Goal: Communication & Community: Answer question/provide support

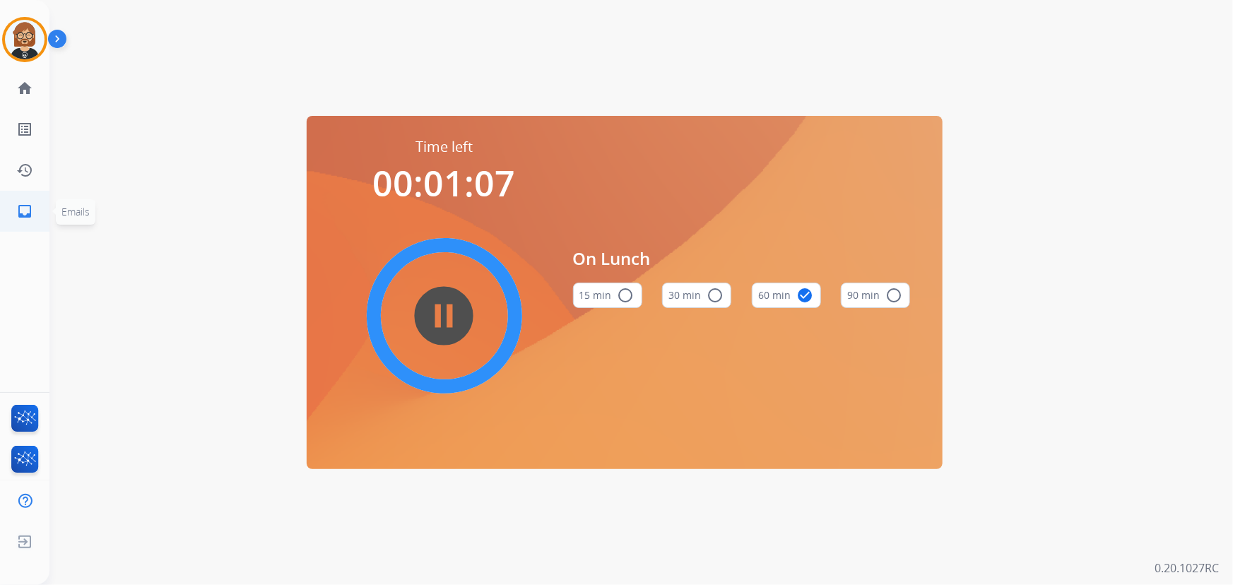
click at [23, 211] on mat-icon "inbox" at bounding box center [24, 211] width 17 height 17
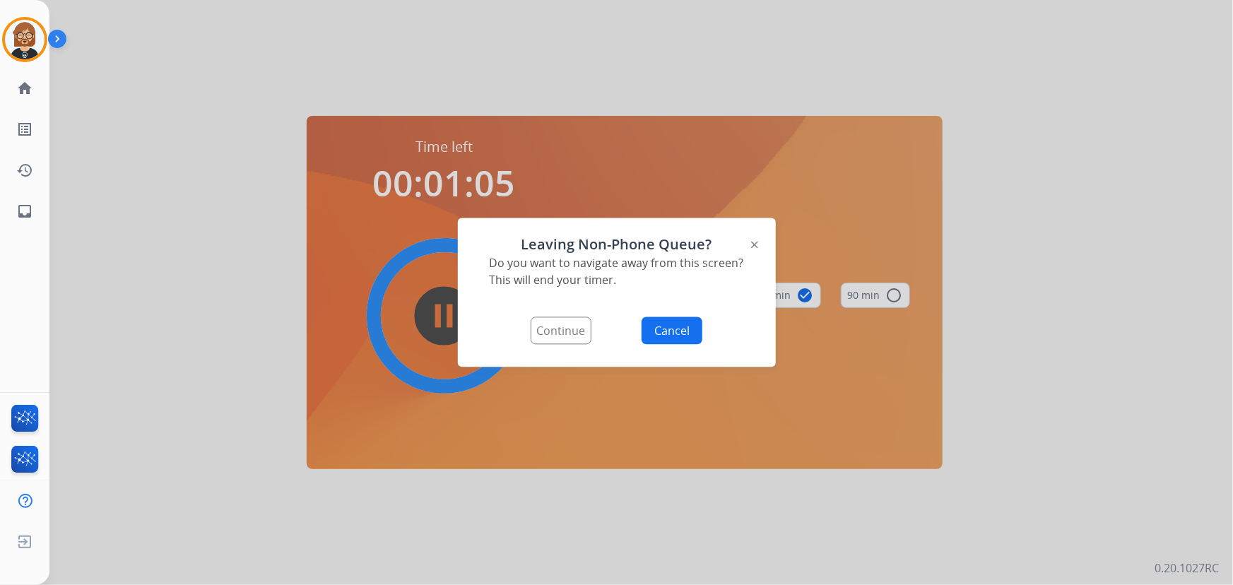
click at [558, 332] on button "Continue" at bounding box center [561, 331] width 61 height 28
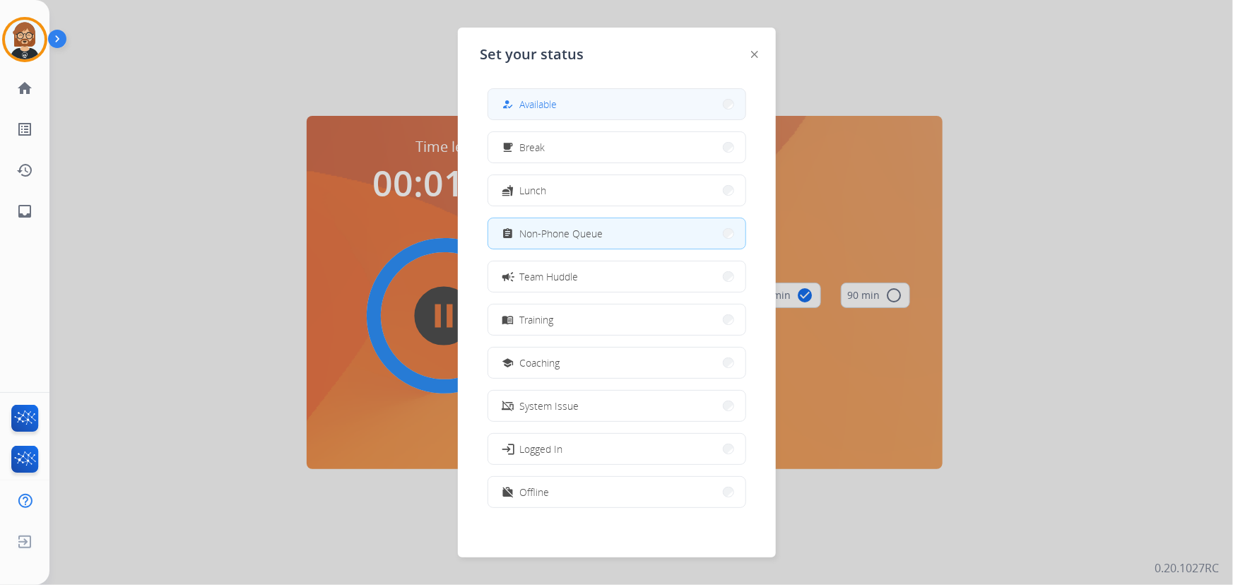
click at [553, 101] on span "Available" at bounding box center [538, 104] width 37 height 15
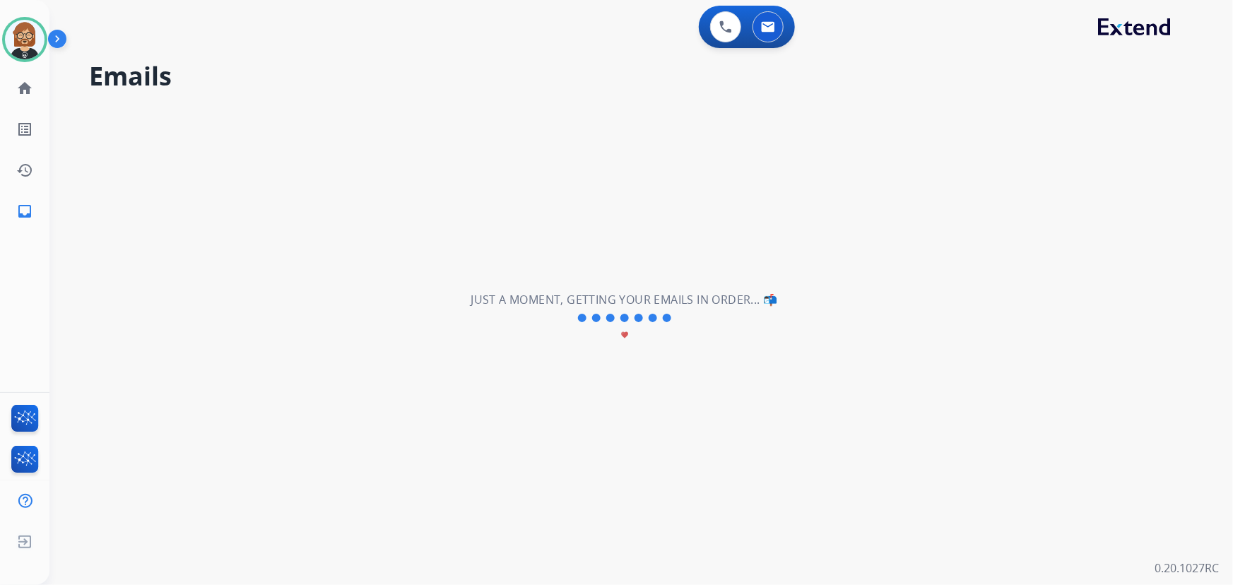
click at [1048, 295] on div "**********" at bounding box center [624, 318] width 1150 height 534
click at [25, 213] on mat-icon "inbox" at bounding box center [24, 211] width 17 height 17
click at [28, 87] on mat-icon "home" at bounding box center [24, 88] width 17 height 17
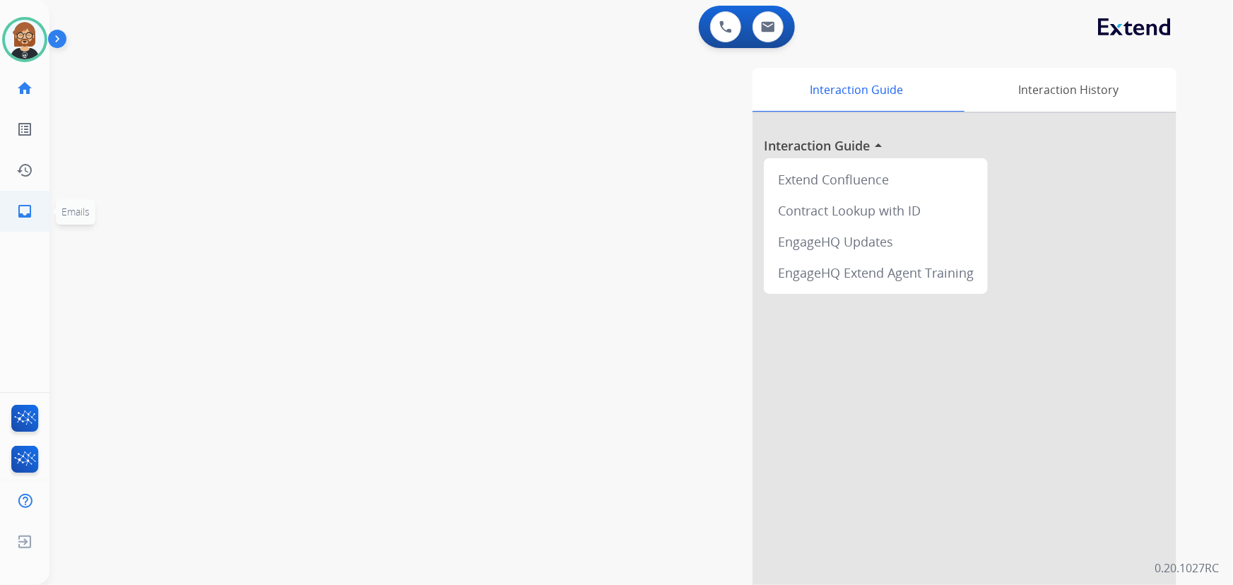
click at [25, 217] on mat-icon "inbox" at bounding box center [24, 211] width 17 height 17
select select "**********"
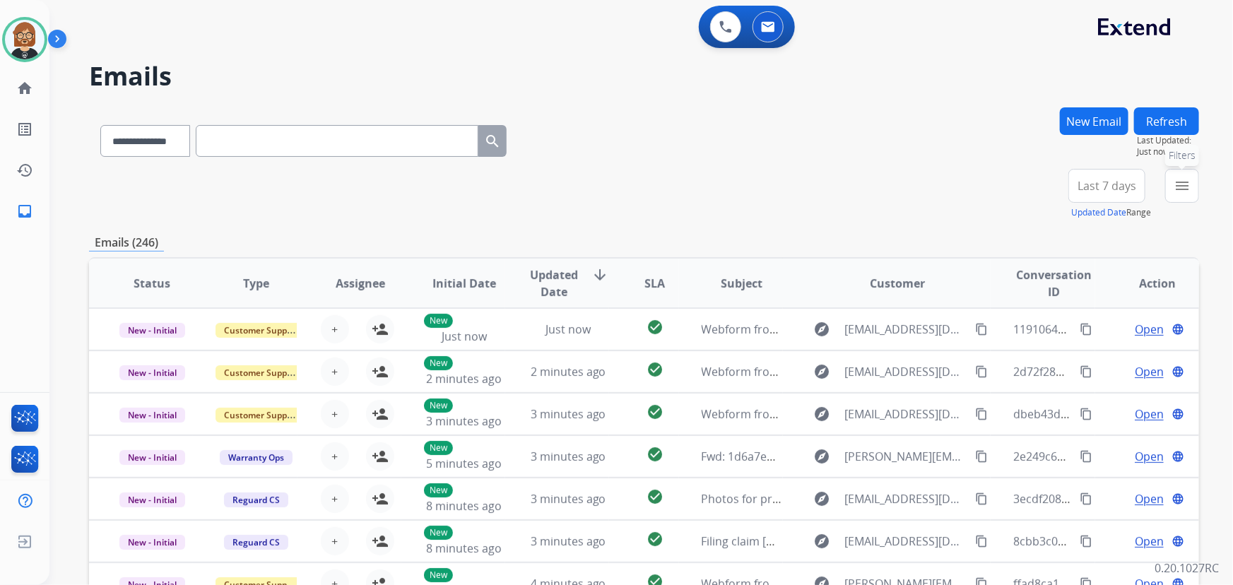
click at [1187, 196] on button "menu Filters" at bounding box center [1183, 186] width 34 height 34
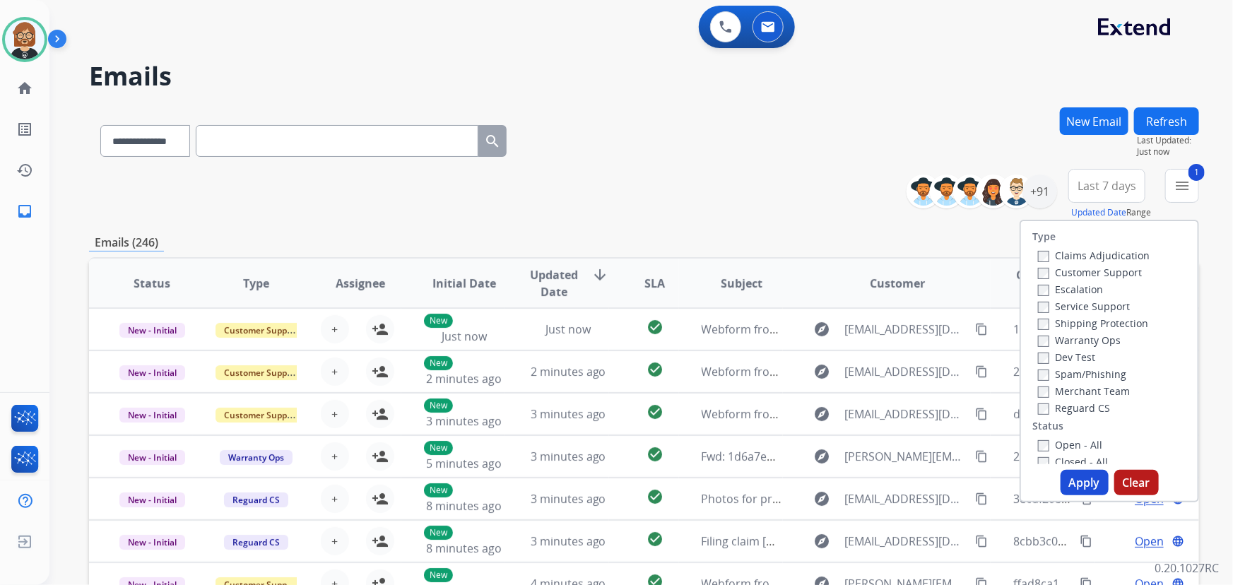
click at [1050, 321] on label "Shipping Protection" at bounding box center [1093, 323] width 110 height 13
click at [1067, 266] on label "Customer Support" at bounding box center [1090, 272] width 104 height 13
click at [1069, 444] on label "Open - All" at bounding box center [1070, 444] width 64 height 13
click at [1082, 488] on button "Apply" at bounding box center [1085, 482] width 48 height 25
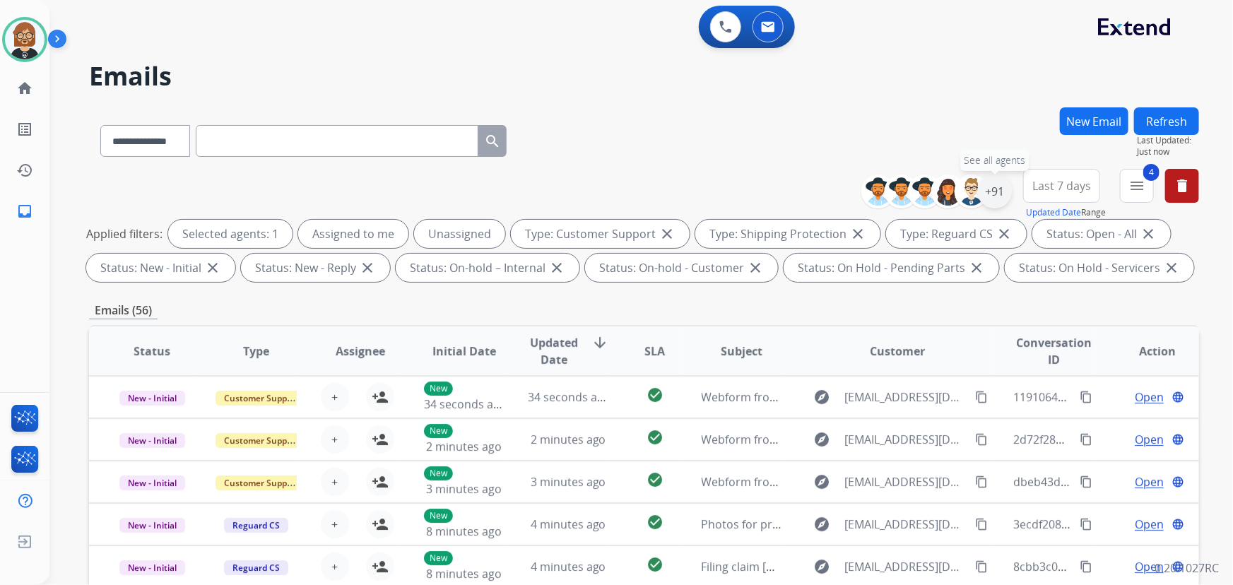
click at [997, 184] on div "+91" at bounding box center [995, 192] width 34 height 34
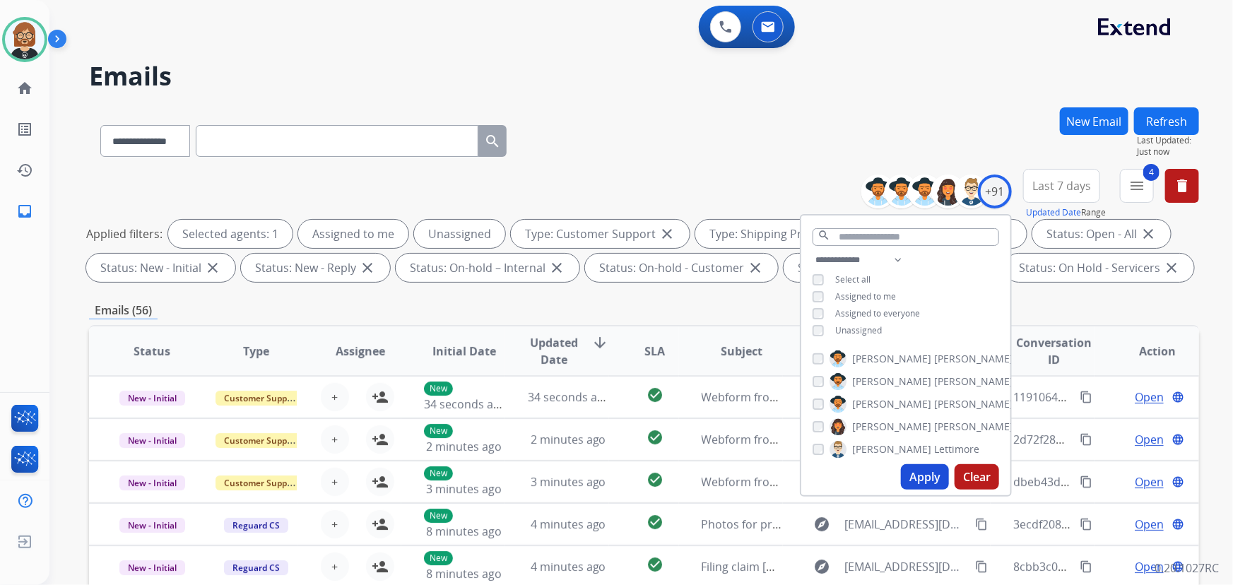
click at [866, 330] on span "Unassigned" at bounding box center [858, 330] width 47 height 12
click at [924, 486] on button "Apply" at bounding box center [925, 476] width 48 height 25
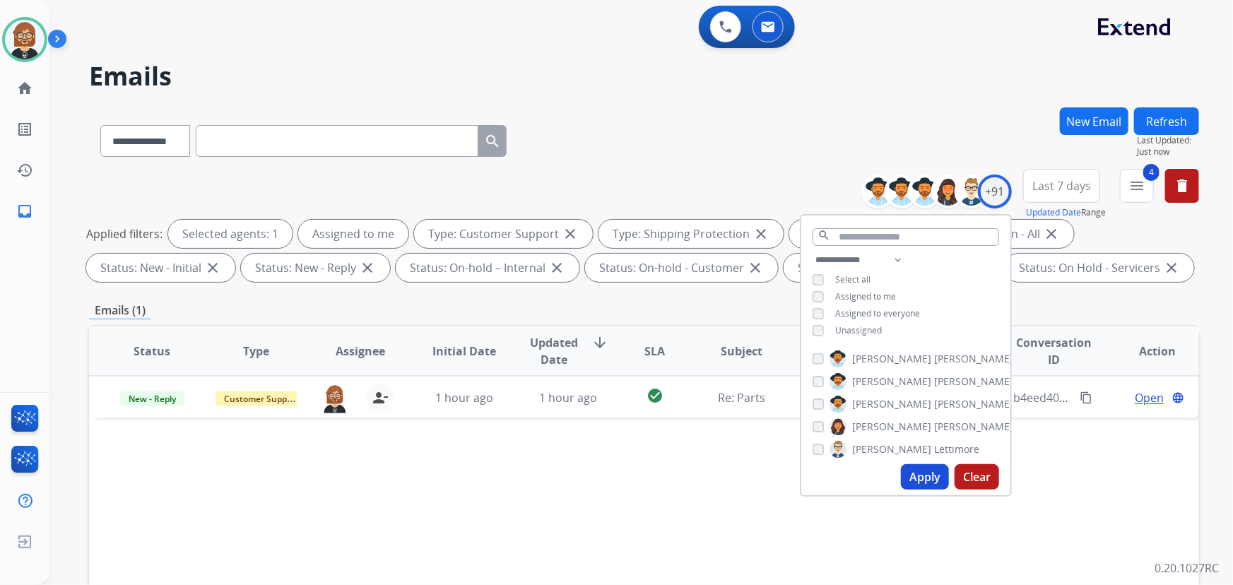
click at [496, 519] on div "Status Type Assignee Initial Date Updated Date arrow_downward SLA Subject Custo…" at bounding box center [644, 562] width 1110 height 474
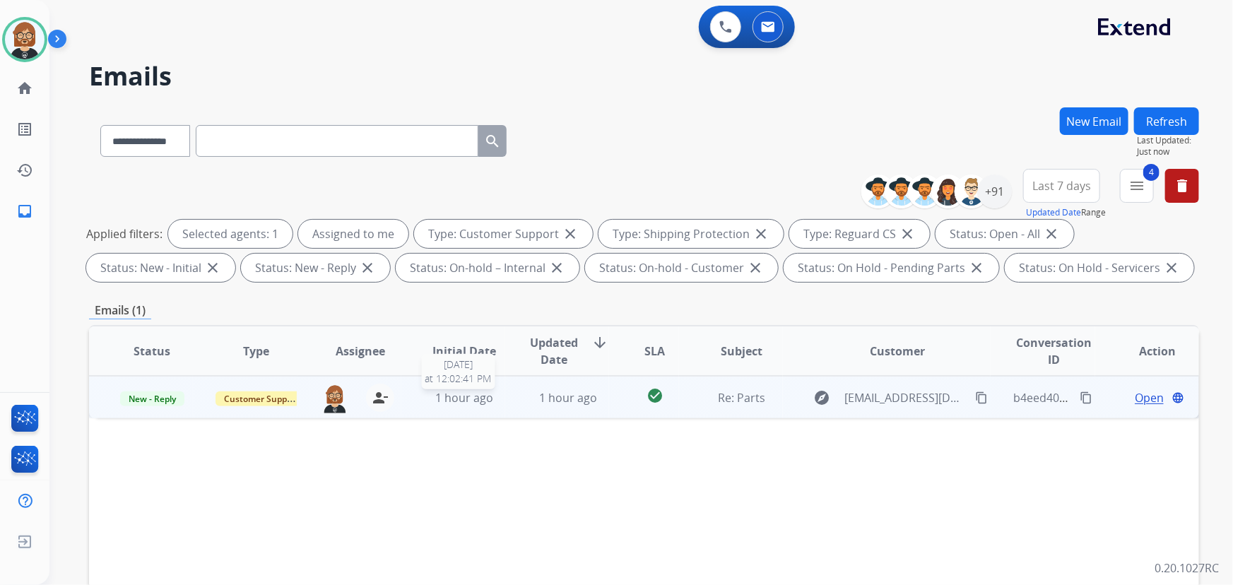
click at [485, 403] on span "1 hour ago" at bounding box center [464, 398] width 58 height 16
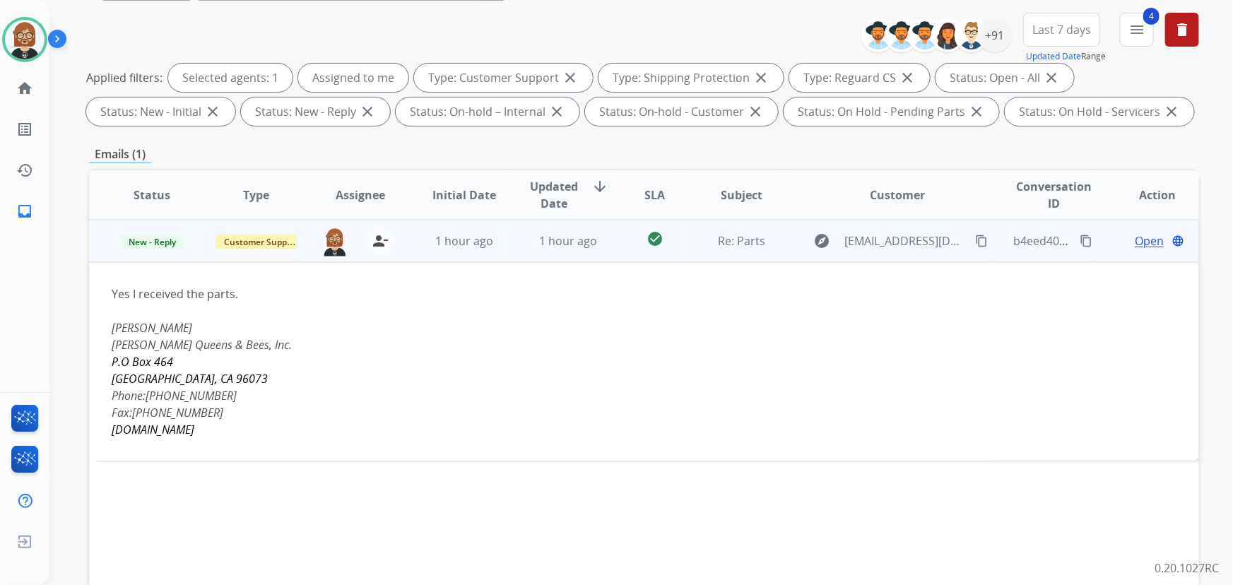
scroll to position [192, 0]
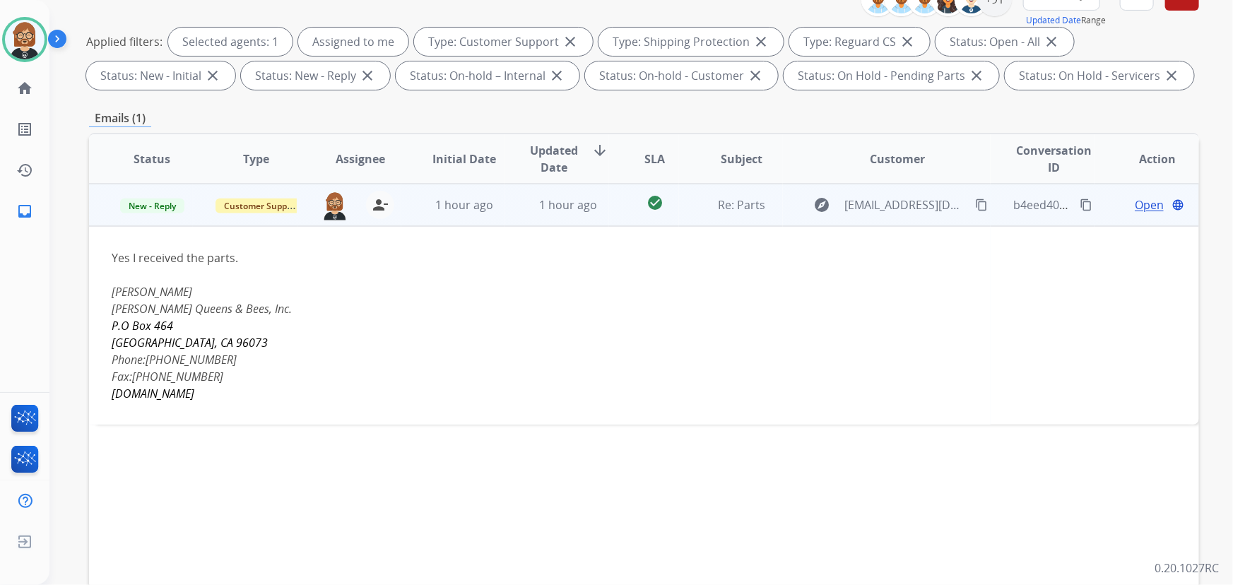
click at [975, 203] on mat-icon "content_copy" at bounding box center [981, 205] width 13 height 13
click at [1144, 208] on span "Open" at bounding box center [1149, 205] width 29 height 17
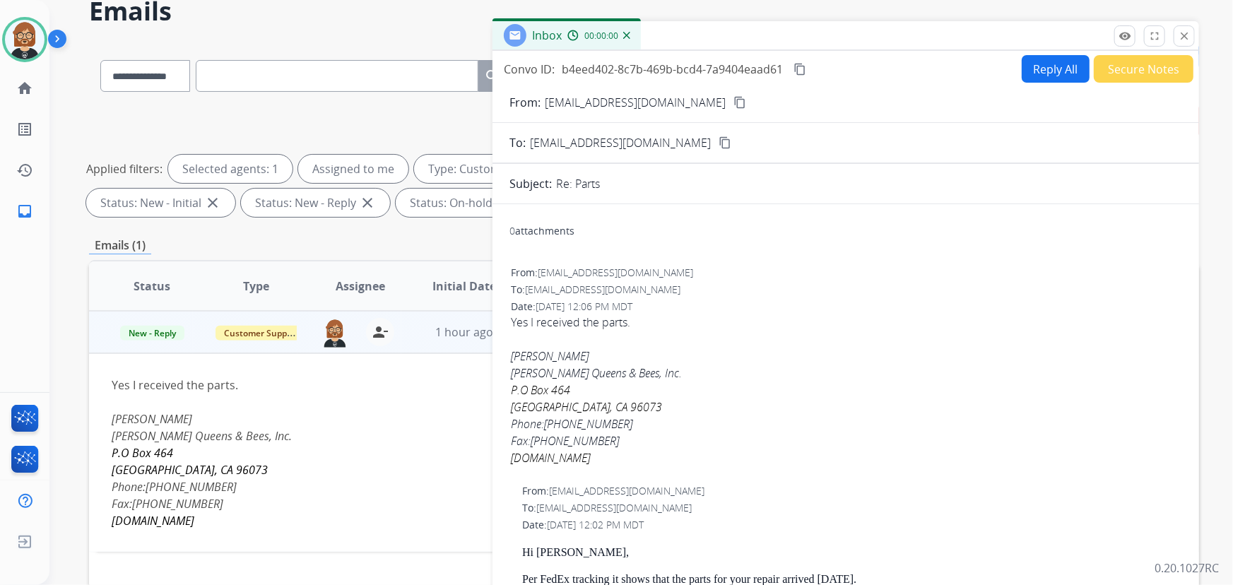
scroll to position [0, 0]
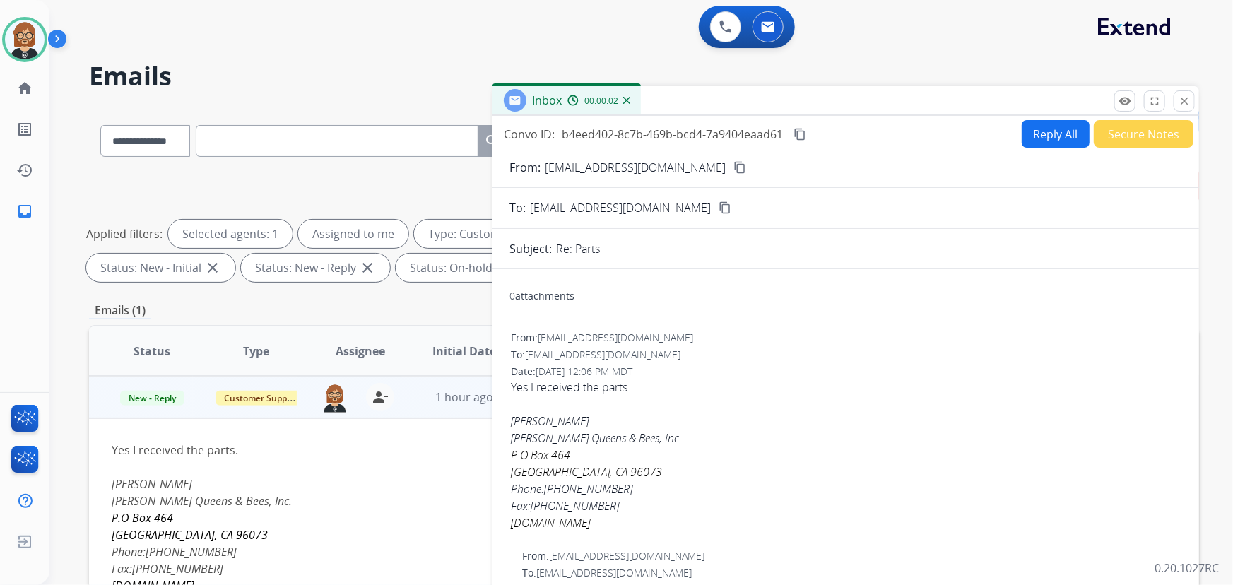
click at [1043, 127] on button "Reply All" at bounding box center [1056, 134] width 68 height 28
select select "**********"
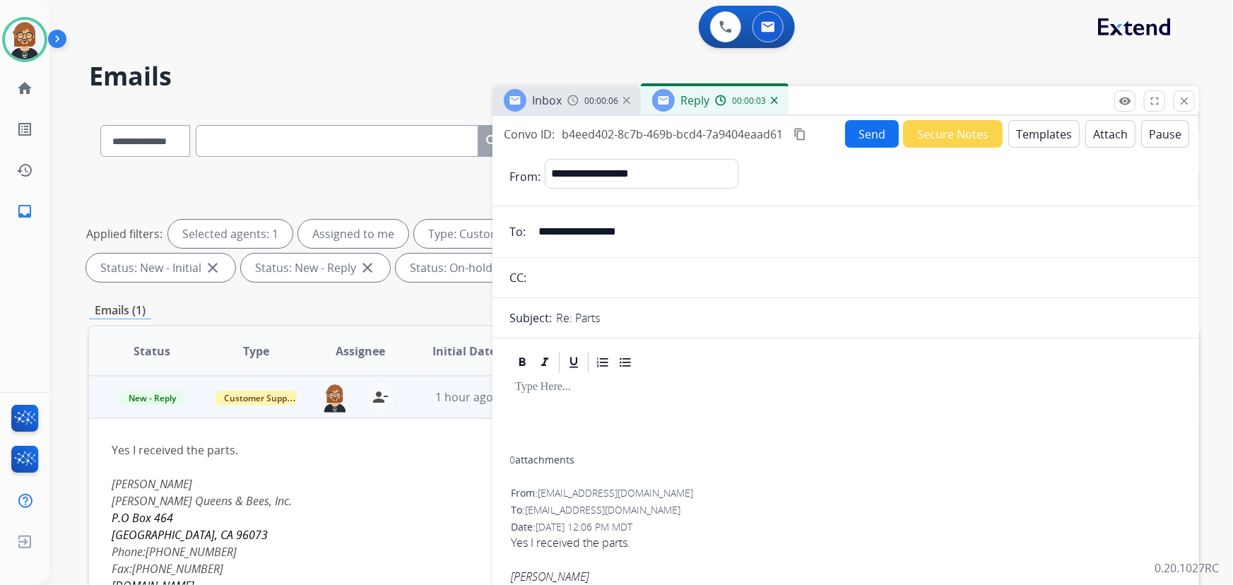
click at [1038, 132] on button "Templates" at bounding box center [1044, 134] width 71 height 28
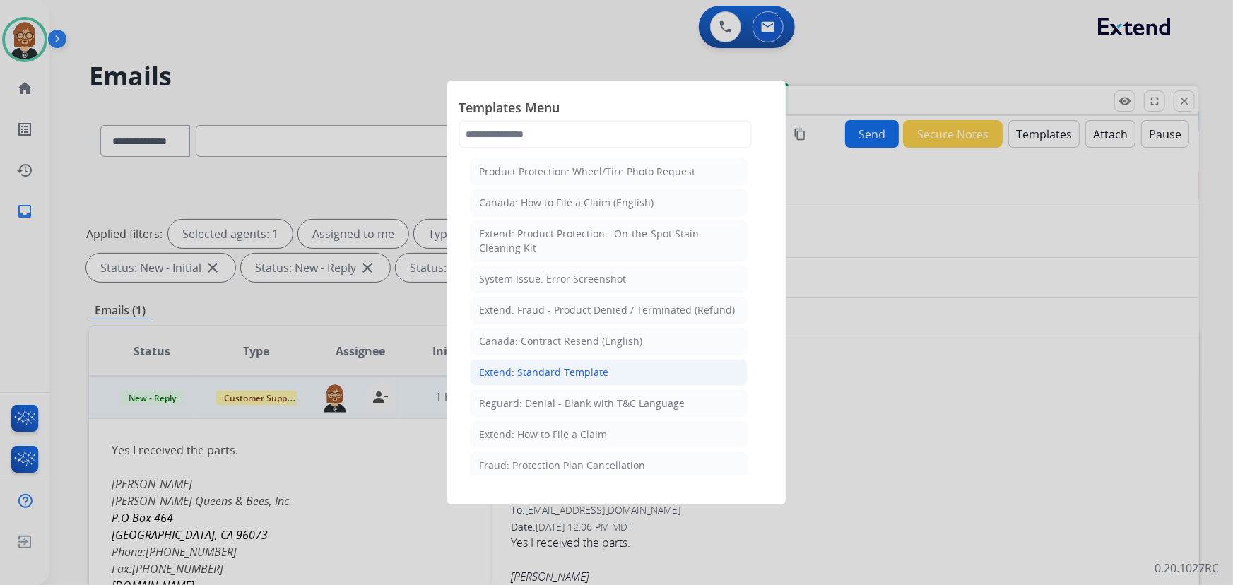
click at [615, 373] on li "Extend: Standard Template" at bounding box center [609, 372] width 278 height 27
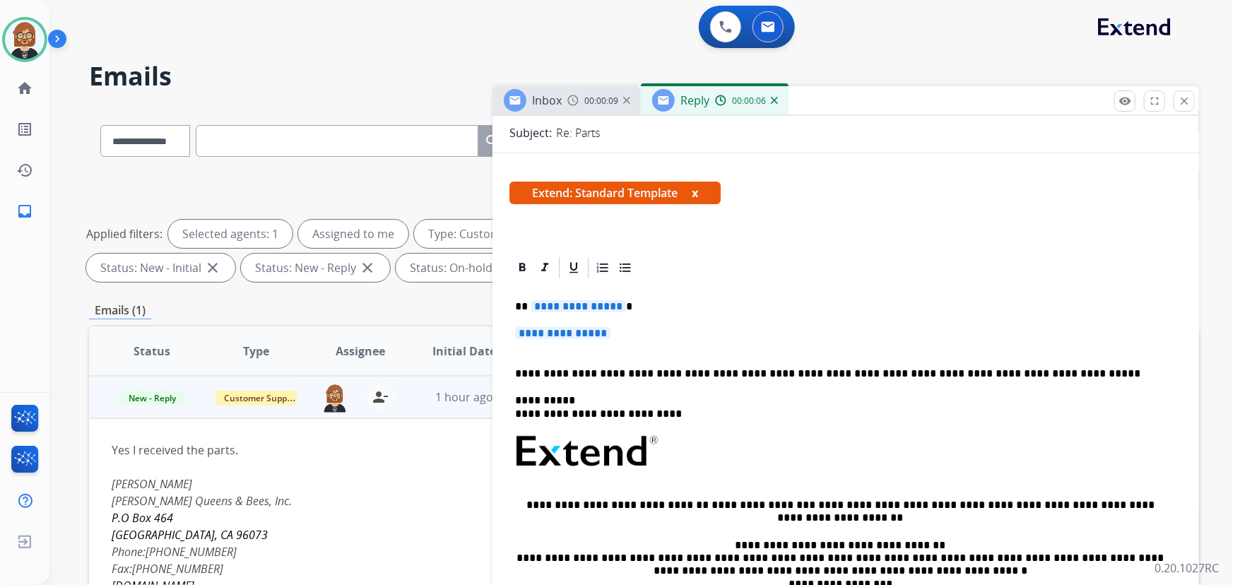
scroll to position [257, 0]
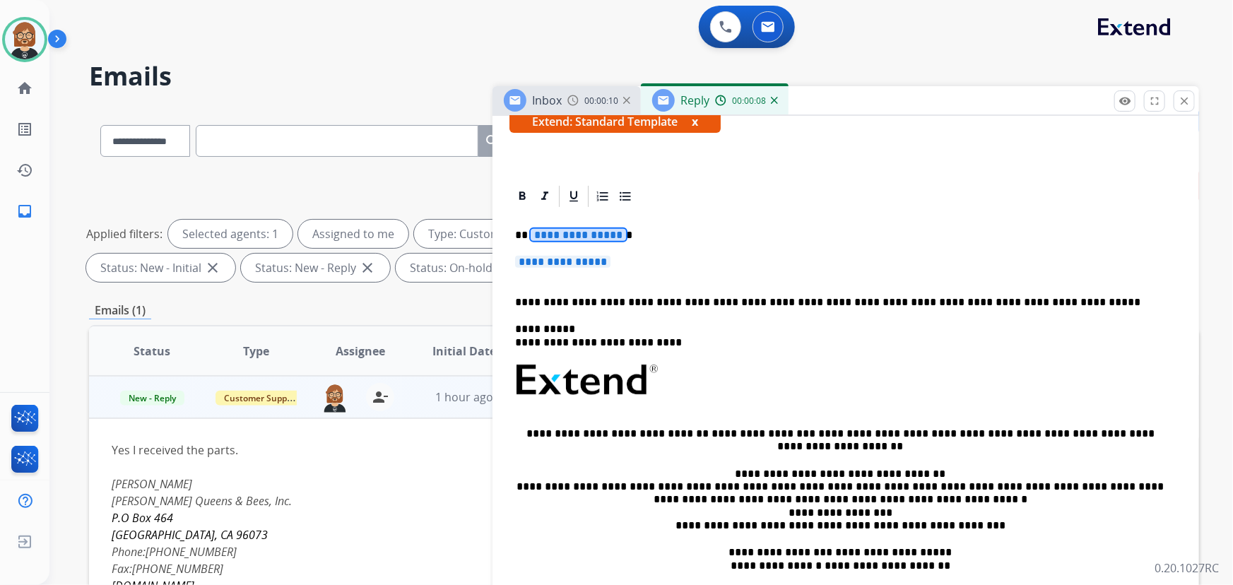
click at [571, 235] on span "**********" at bounding box center [578, 235] width 95 height 12
click at [563, 259] on span "**********" at bounding box center [562, 262] width 95 height 12
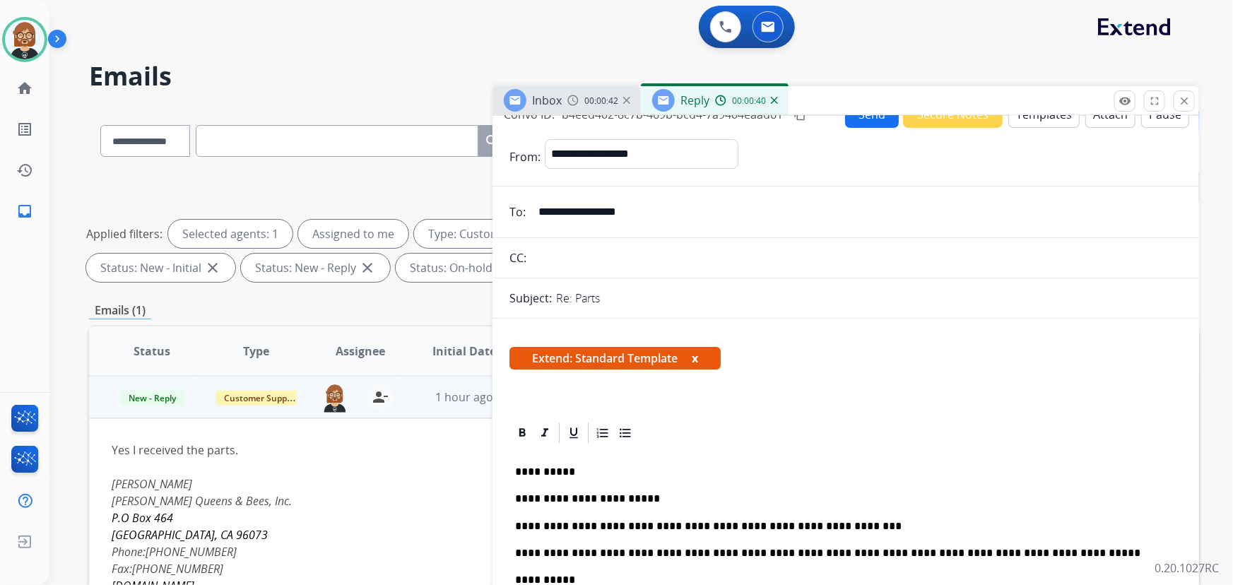
scroll to position [0, 0]
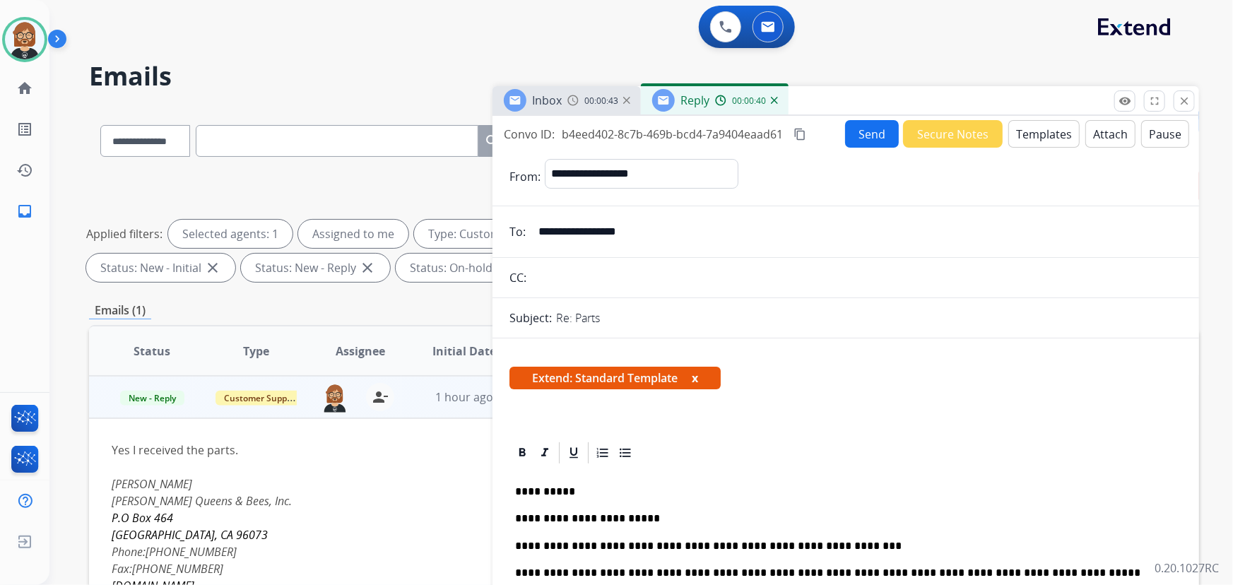
click at [878, 131] on button "Send" at bounding box center [872, 134] width 54 height 28
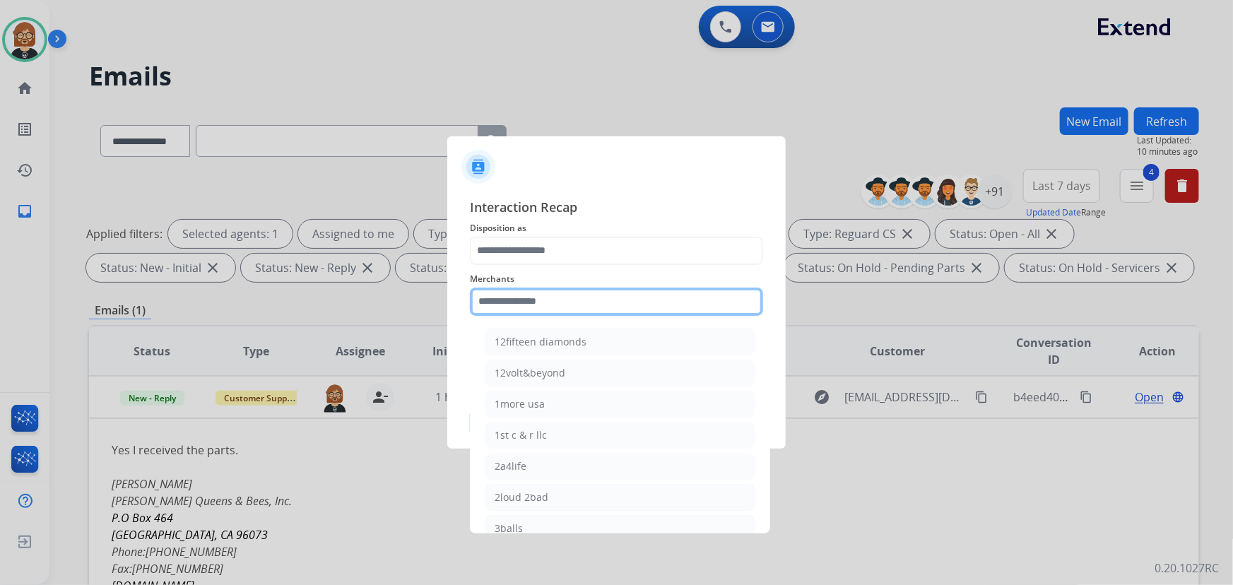
click at [548, 295] on input "text" at bounding box center [616, 302] width 293 height 28
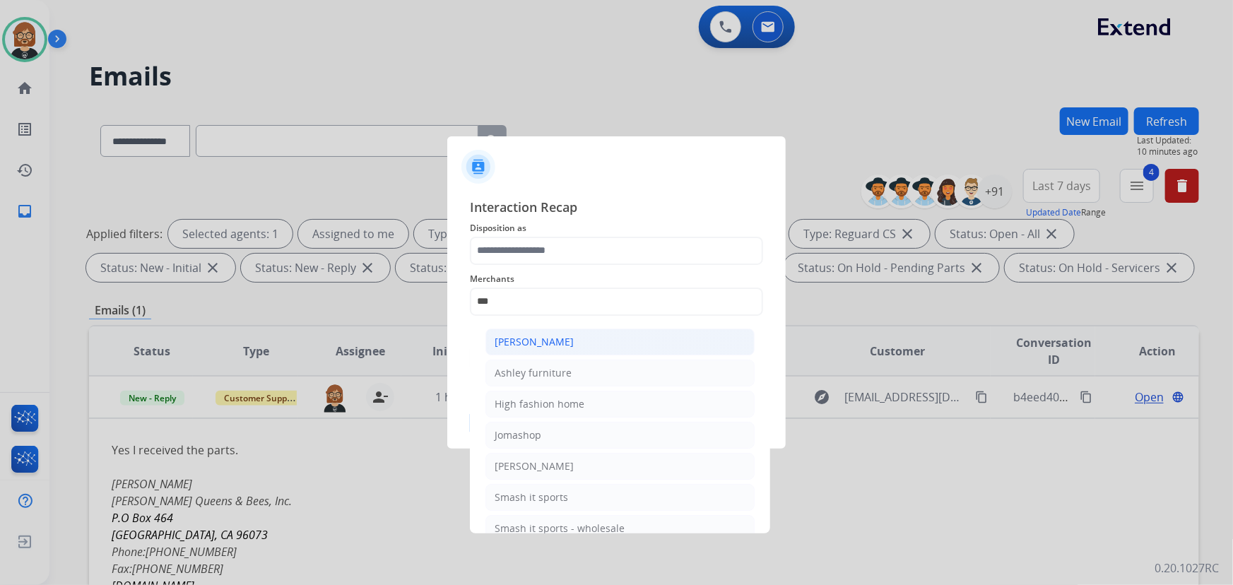
click at [575, 342] on li "[PERSON_NAME]" at bounding box center [620, 342] width 269 height 27
type input "**********"
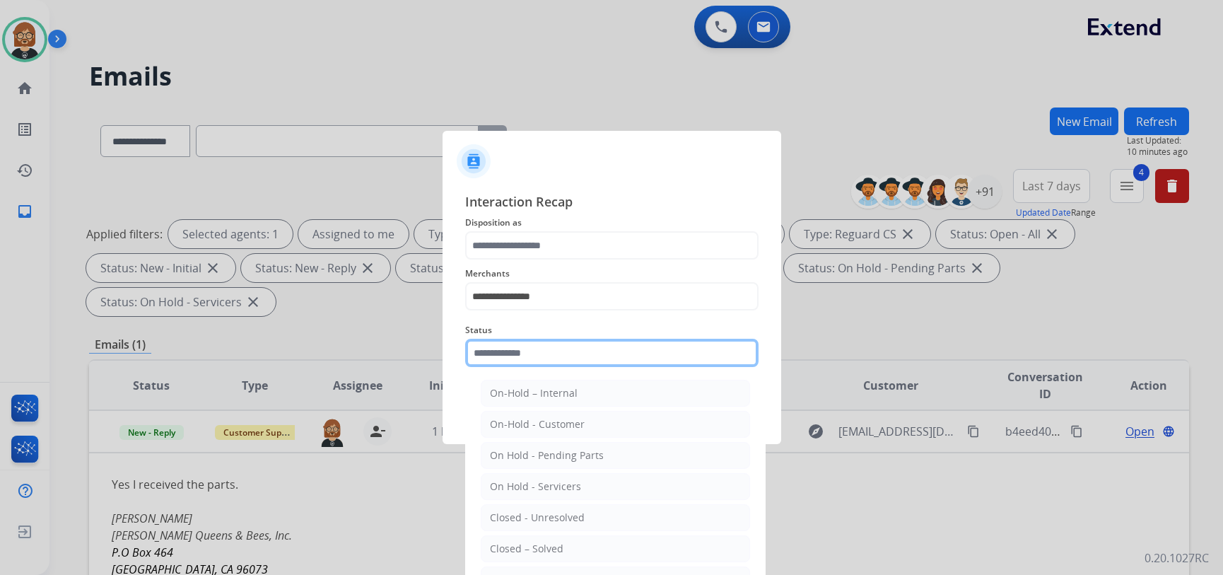
click at [575, 359] on input "text" at bounding box center [611, 353] width 293 height 28
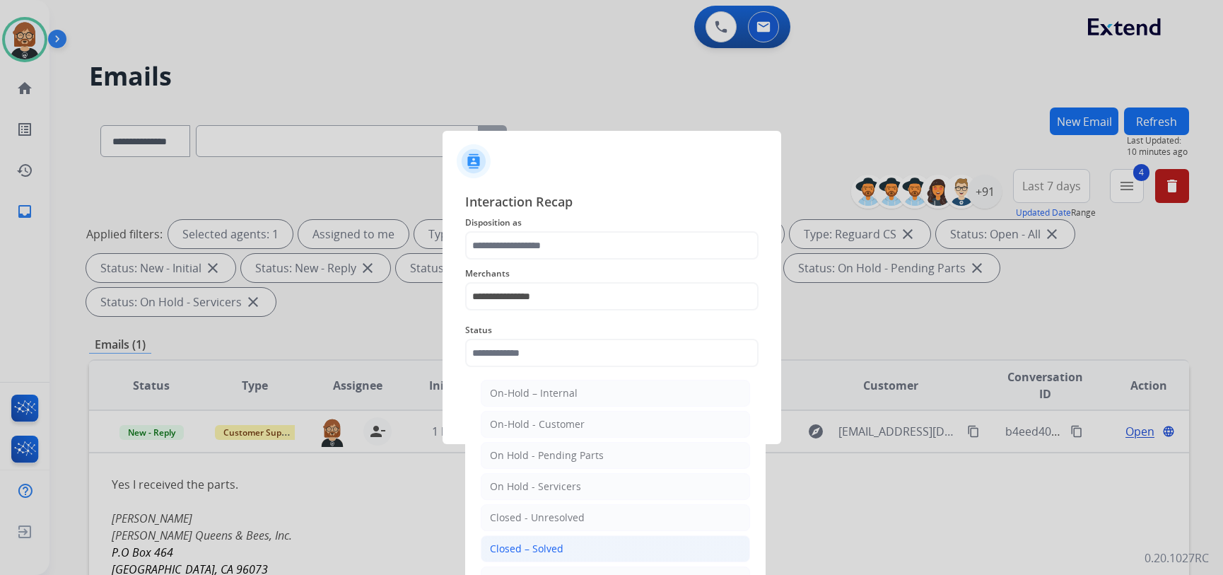
click at [582, 554] on li "Closed – Solved" at bounding box center [615, 548] width 269 height 27
type input "**********"
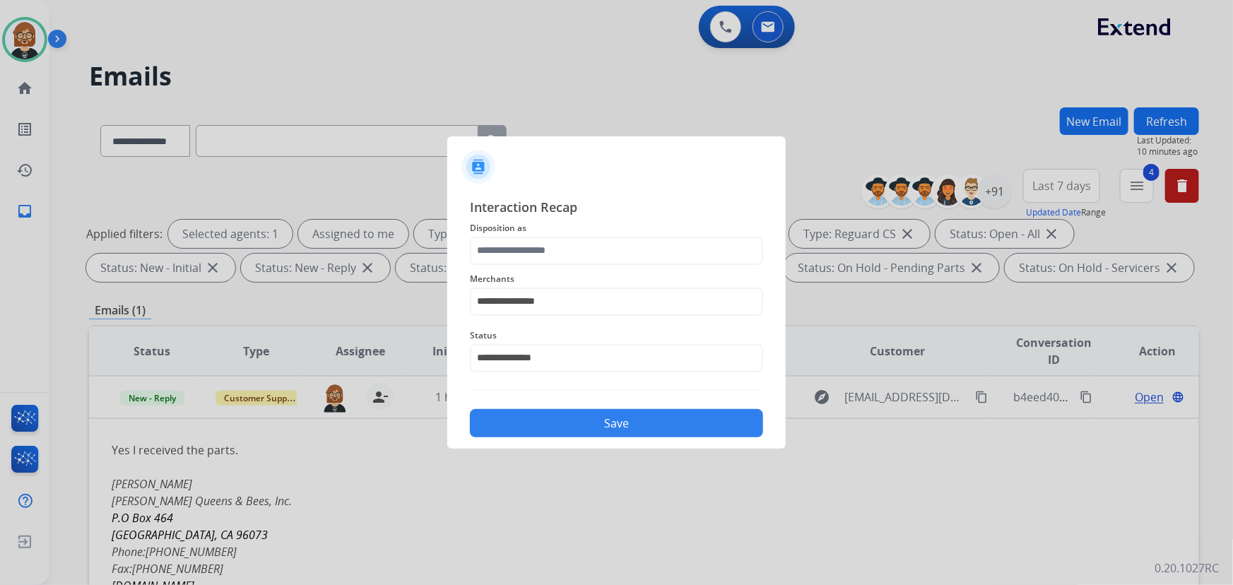
click at [641, 223] on span "Disposition as" at bounding box center [616, 228] width 293 height 17
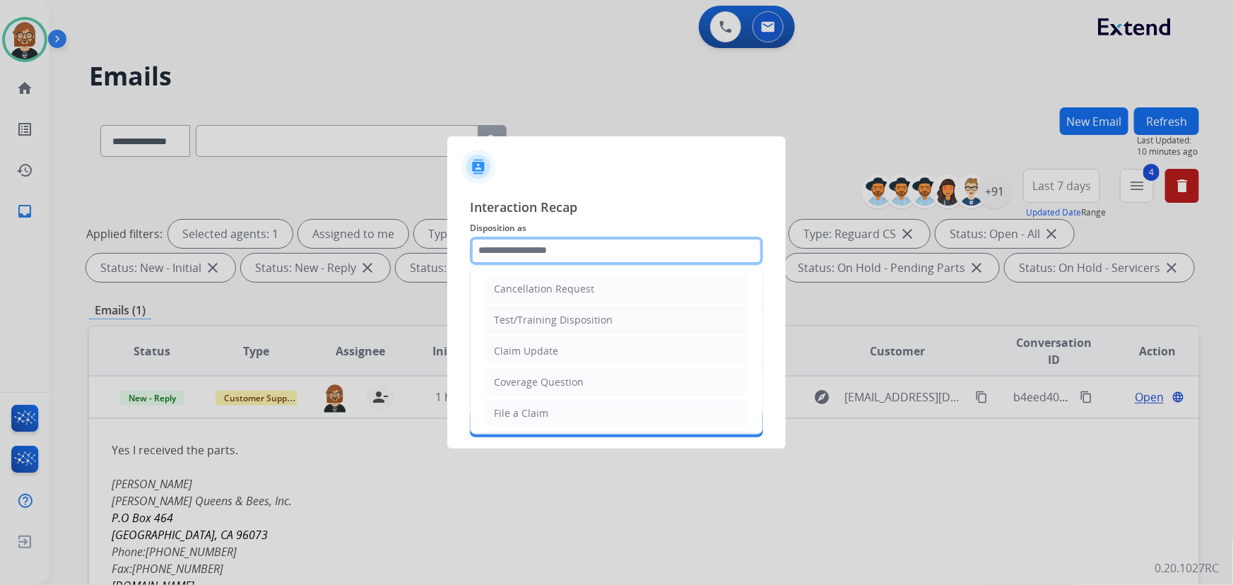
click at [621, 263] on input "text" at bounding box center [616, 251] width 293 height 28
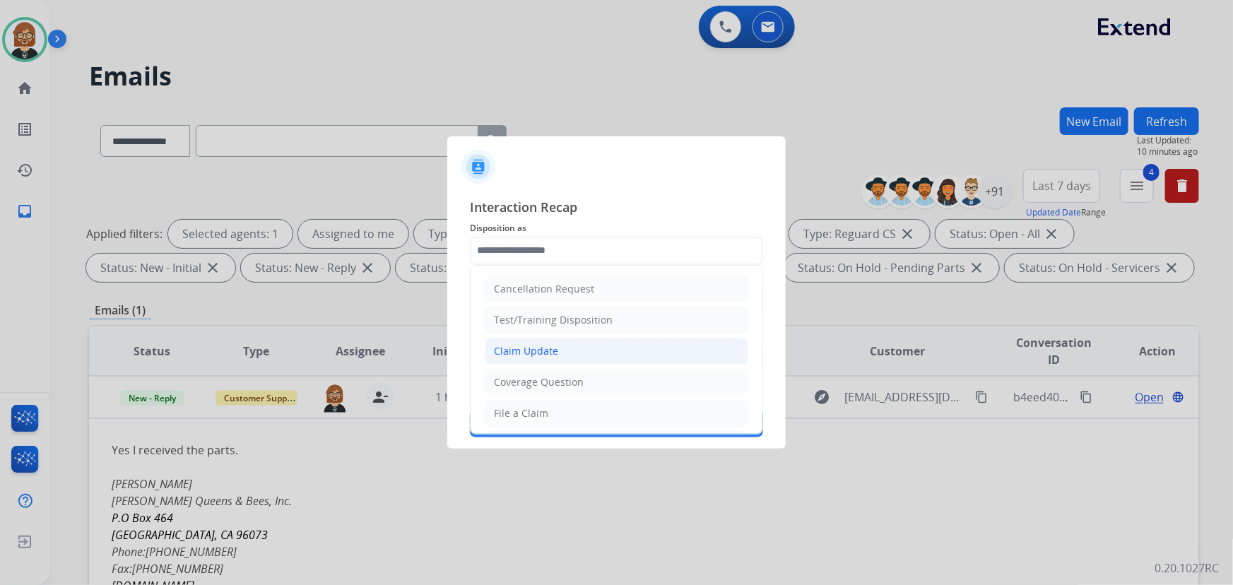
click at [603, 351] on li "Claim Update" at bounding box center [617, 351] width 264 height 27
type input "**********"
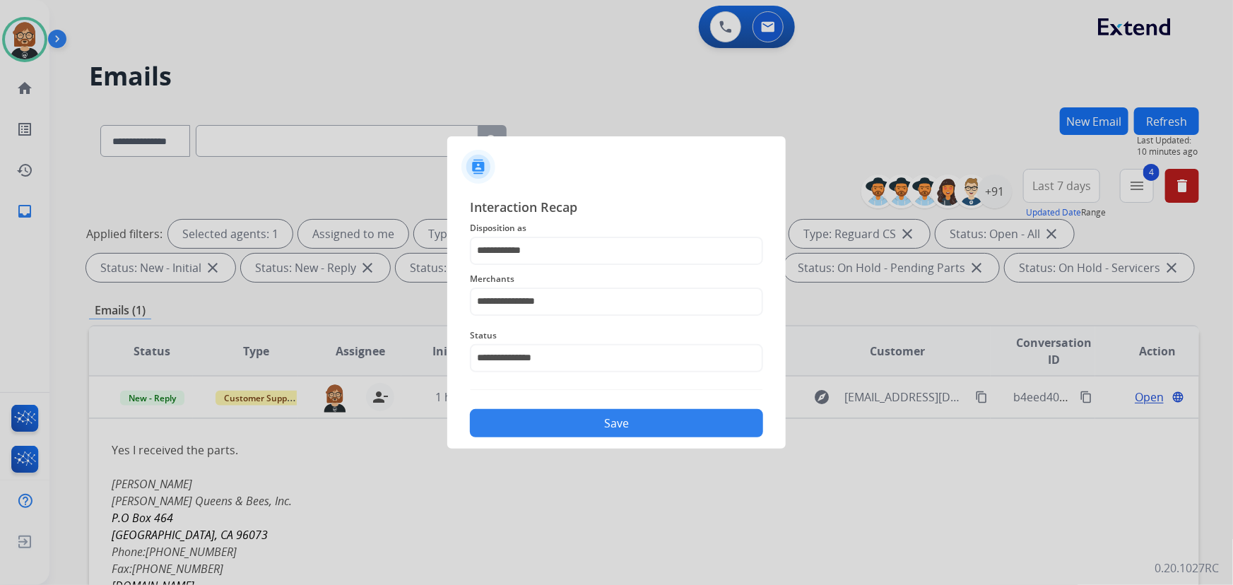
click at [654, 429] on button "Save" at bounding box center [616, 423] width 293 height 28
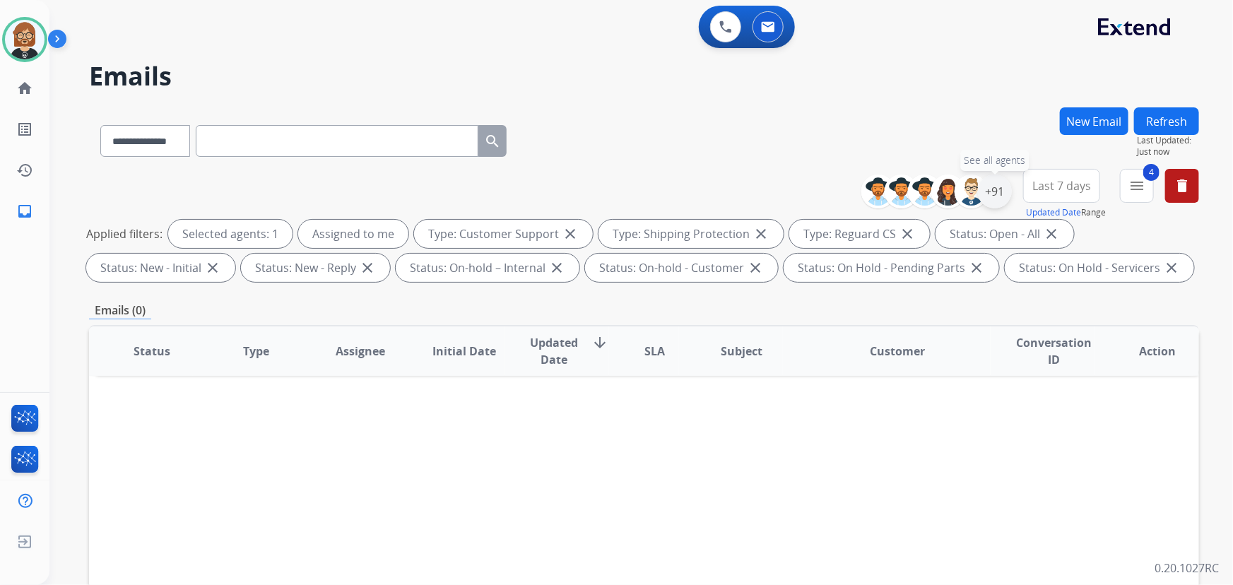
click at [999, 191] on div "+91" at bounding box center [995, 192] width 34 height 34
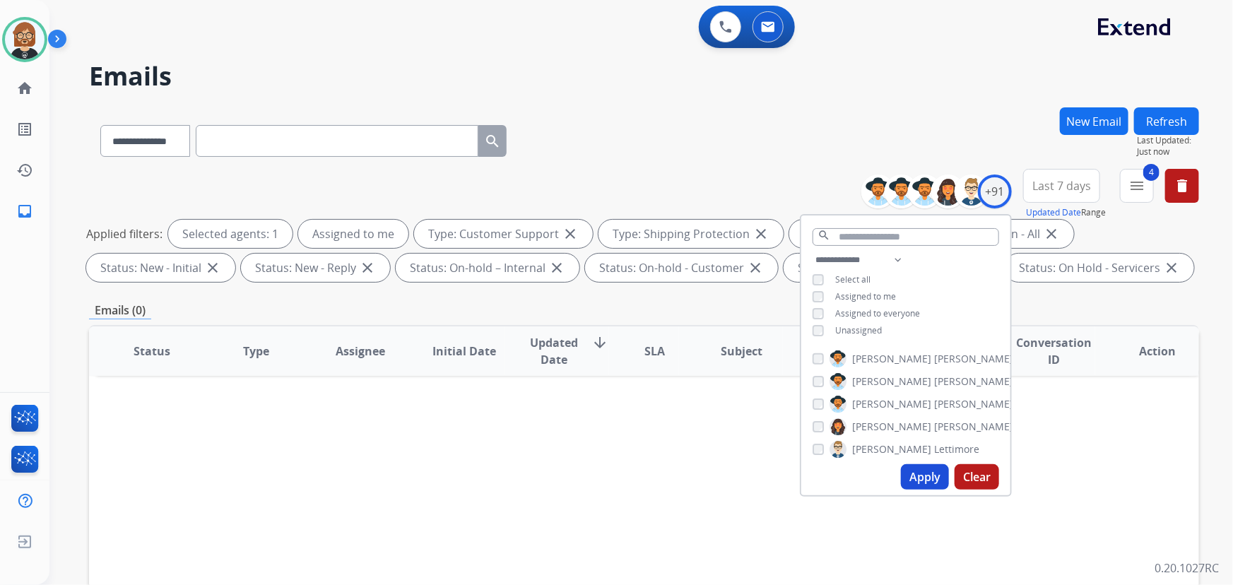
click at [855, 329] on span "Unassigned" at bounding box center [858, 330] width 47 height 12
click at [910, 474] on button "Apply" at bounding box center [925, 476] width 48 height 25
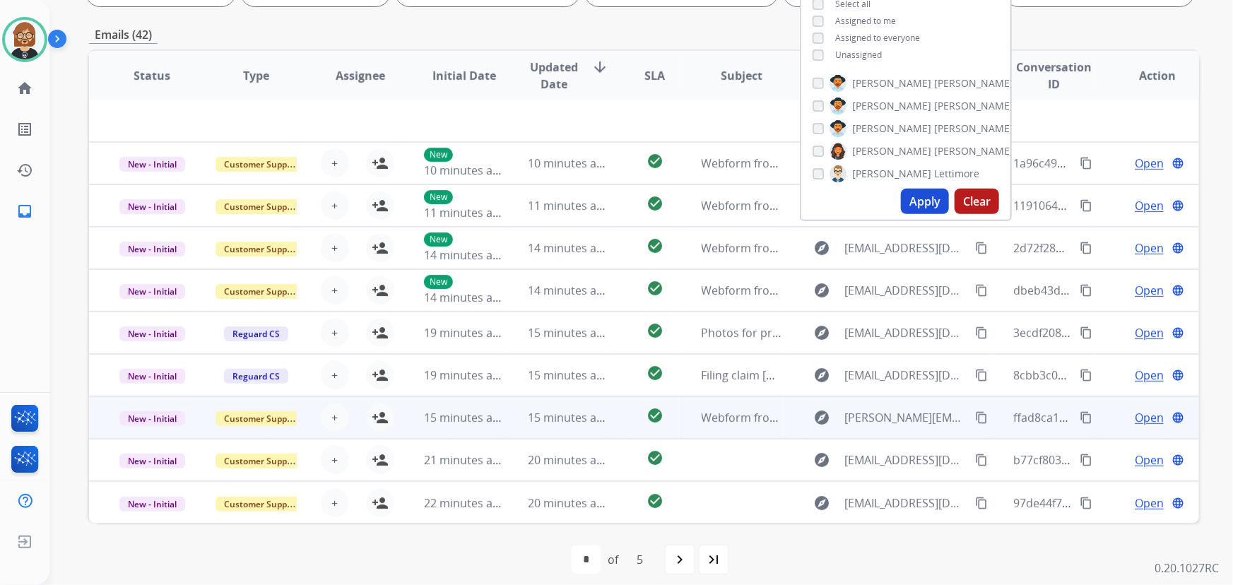
scroll to position [286, 0]
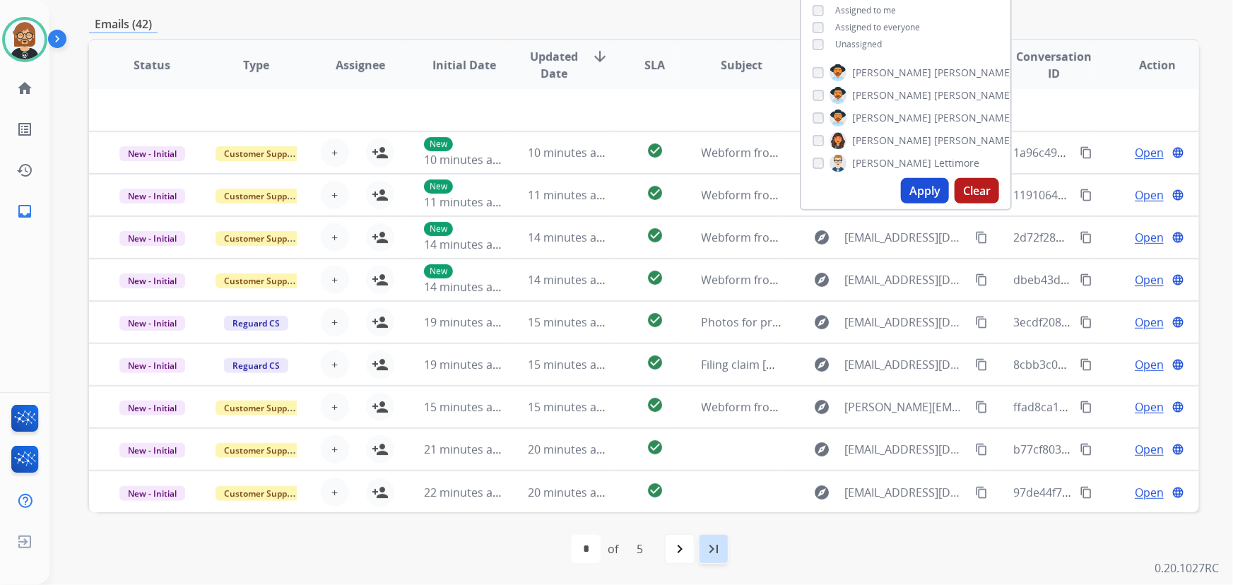
click at [714, 549] on mat-icon "last_page" at bounding box center [713, 549] width 17 height 17
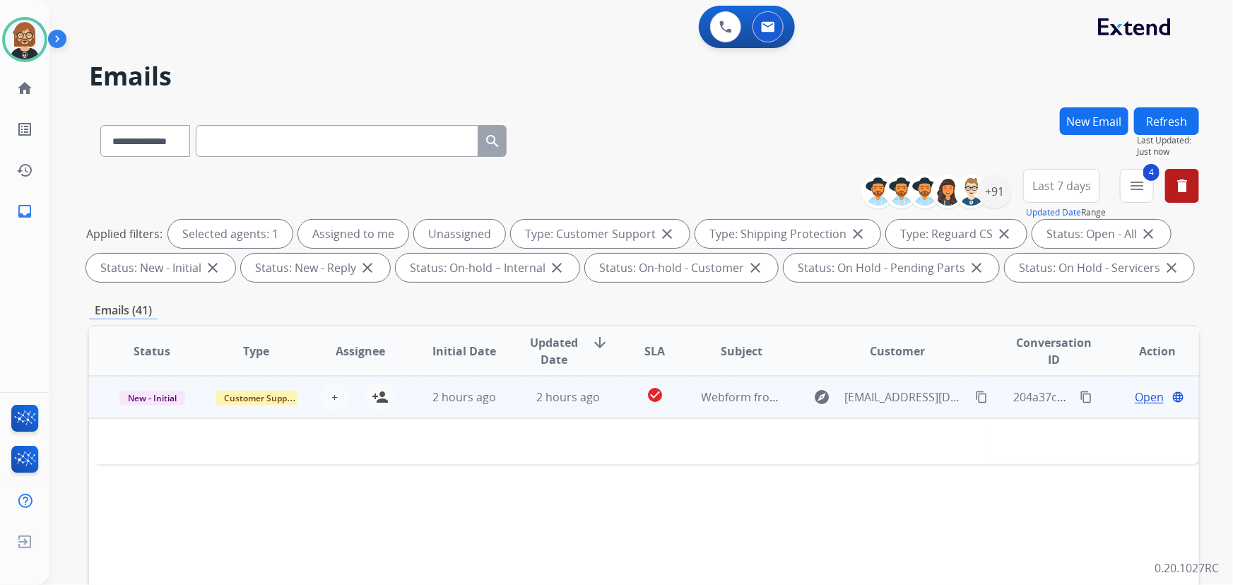
scroll to position [0, 0]
click at [563, 408] on td "2 hours ago" at bounding box center [557, 397] width 104 height 42
click at [570, 400] on span "2 hours ago" at bounding box center [568, 398] width 64 height 16
click at [382, 397] on mat-icon "person_add" at bounding box center [380, 397] width 17 height 17
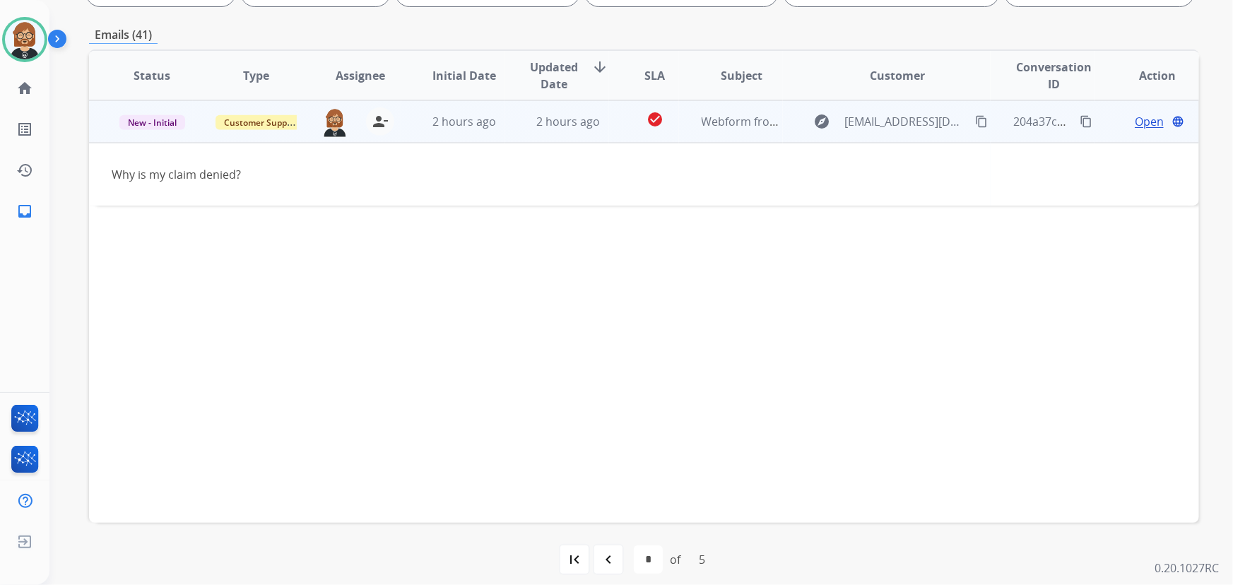
scroll to position [286, 0]
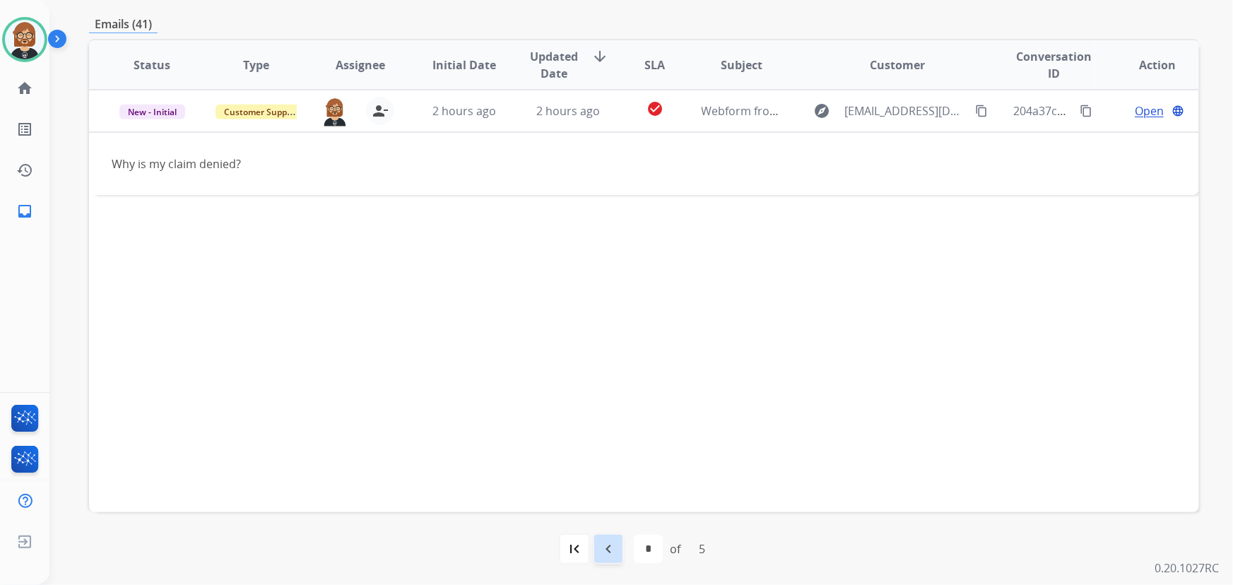
click at [614, 554] on mat-icon "navigate_before" at bounding box center [608, 549] width 17 height 17
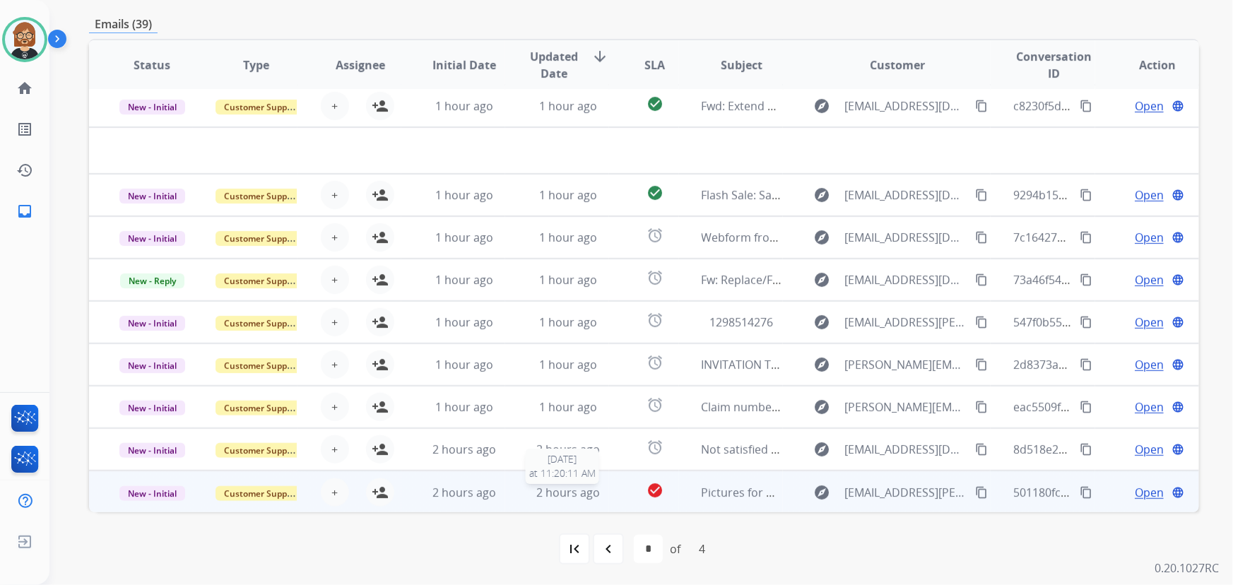
click at [551, 494] on span "2 hours ago" at bounding box center [568, 493] width 64 height 16
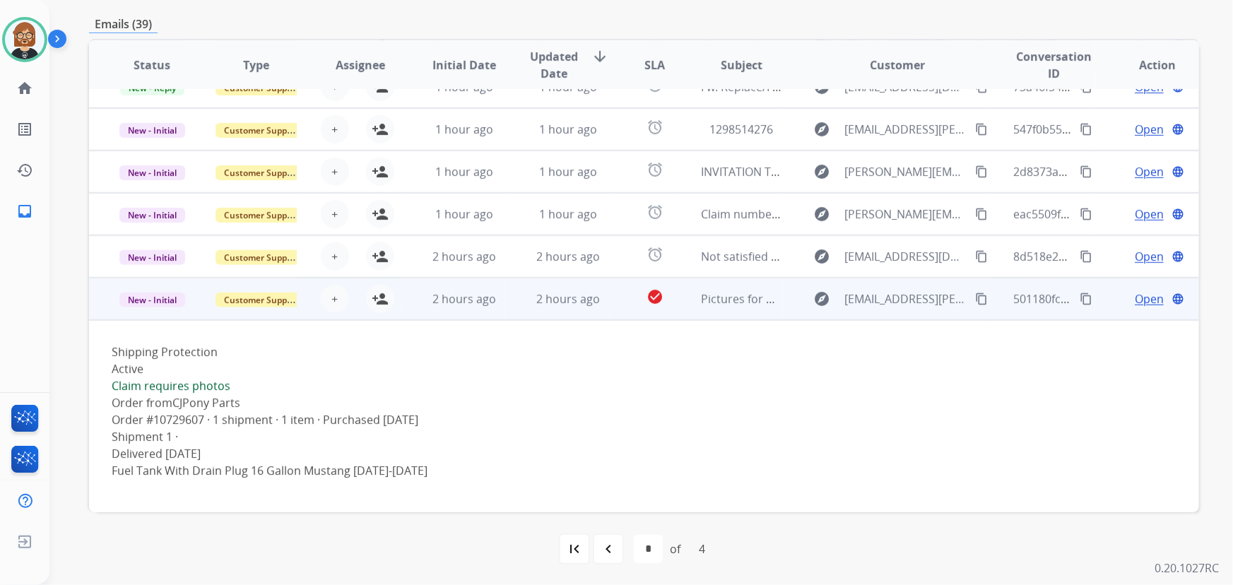
scroll to position [174, 0]
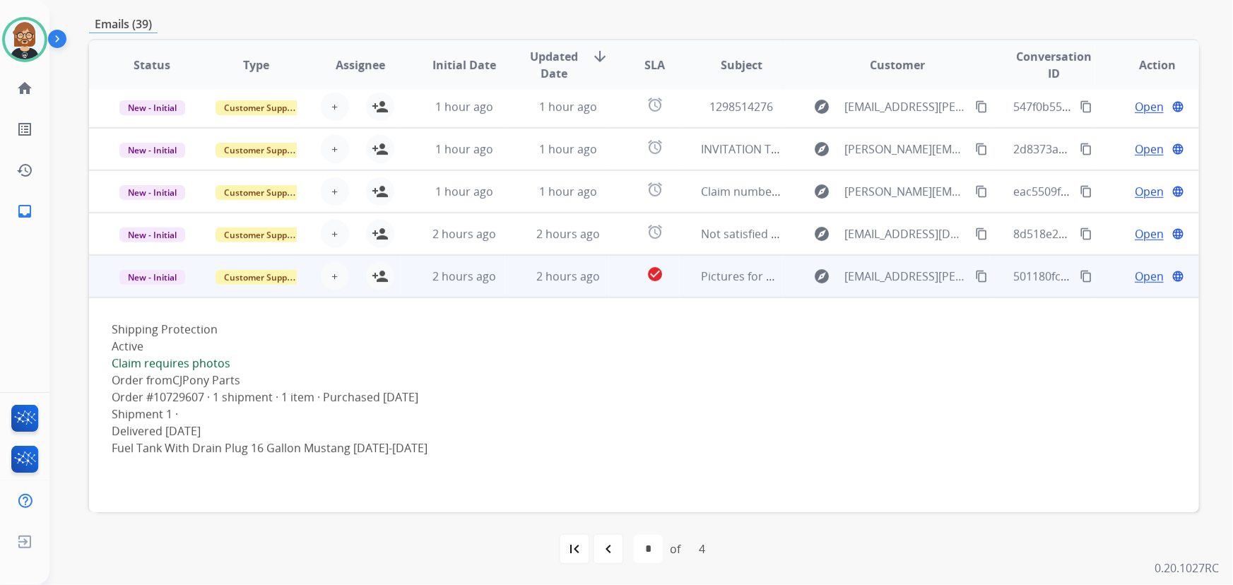
click at [1140, 276] on span "Open" at bounding box center [1149, 276] width 29 height 17
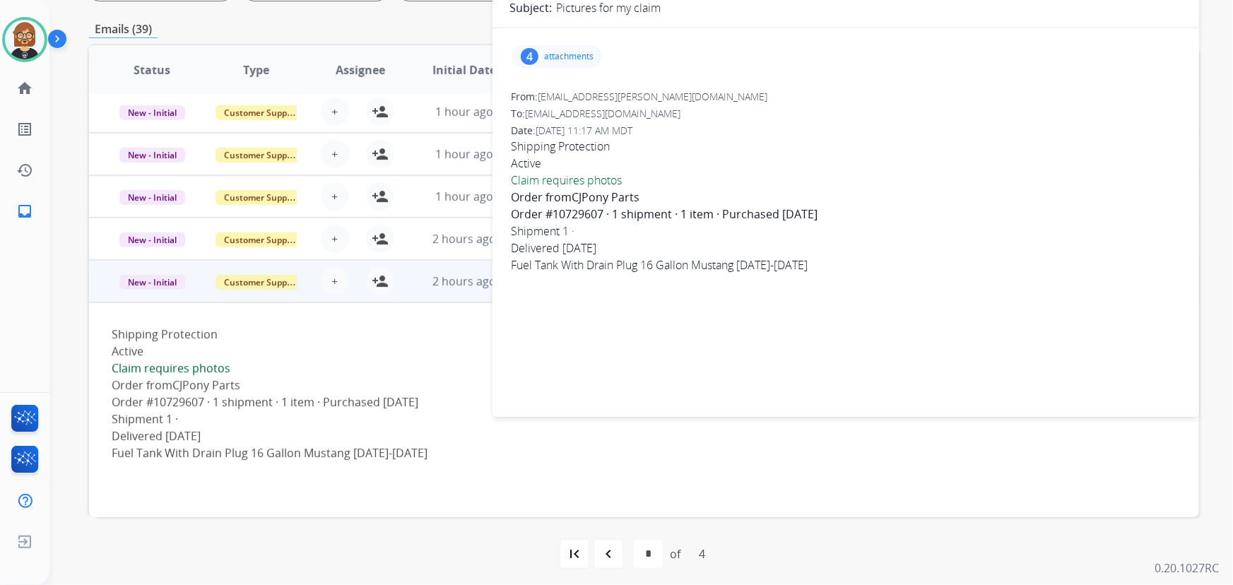
scroll to position [286, 0]
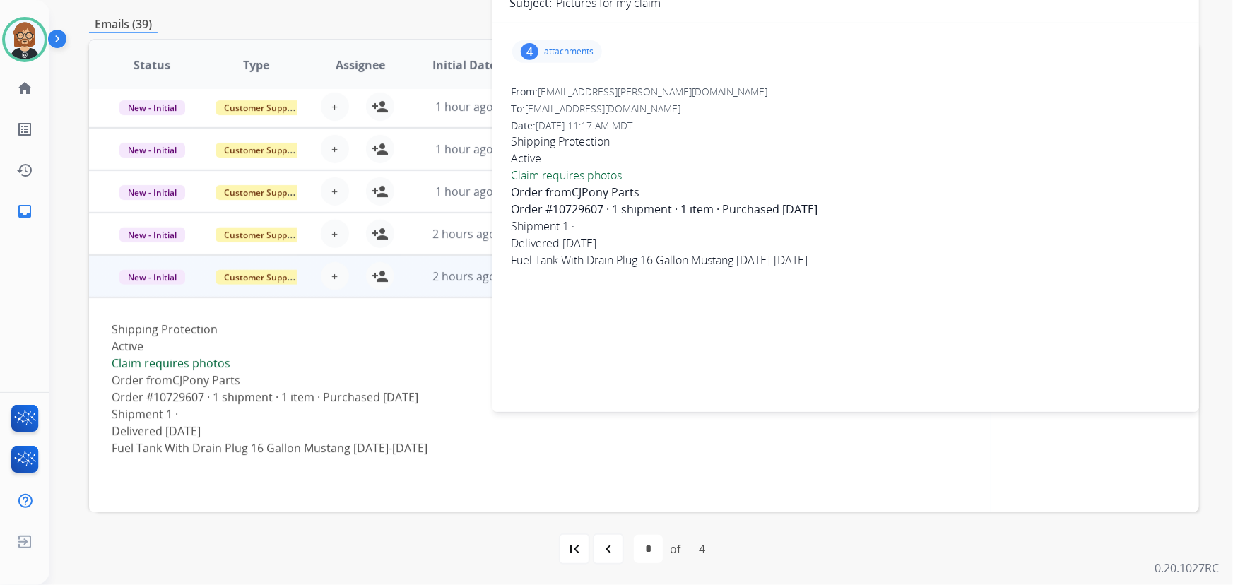
click at [749, 463] on div "Shipment 1 · Delivered October 1, 2025 Fuel Tank With Drain Plug 16 Gallon Must…" at bounding box center [540, 440] width 857 height 68
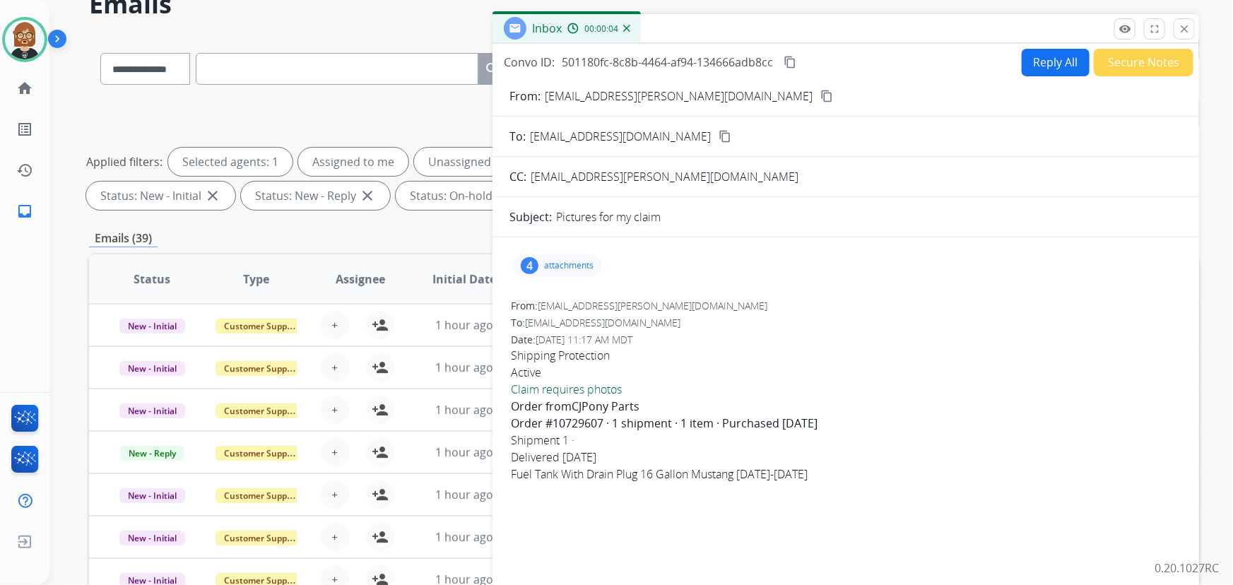
scroll to position [0, 0]
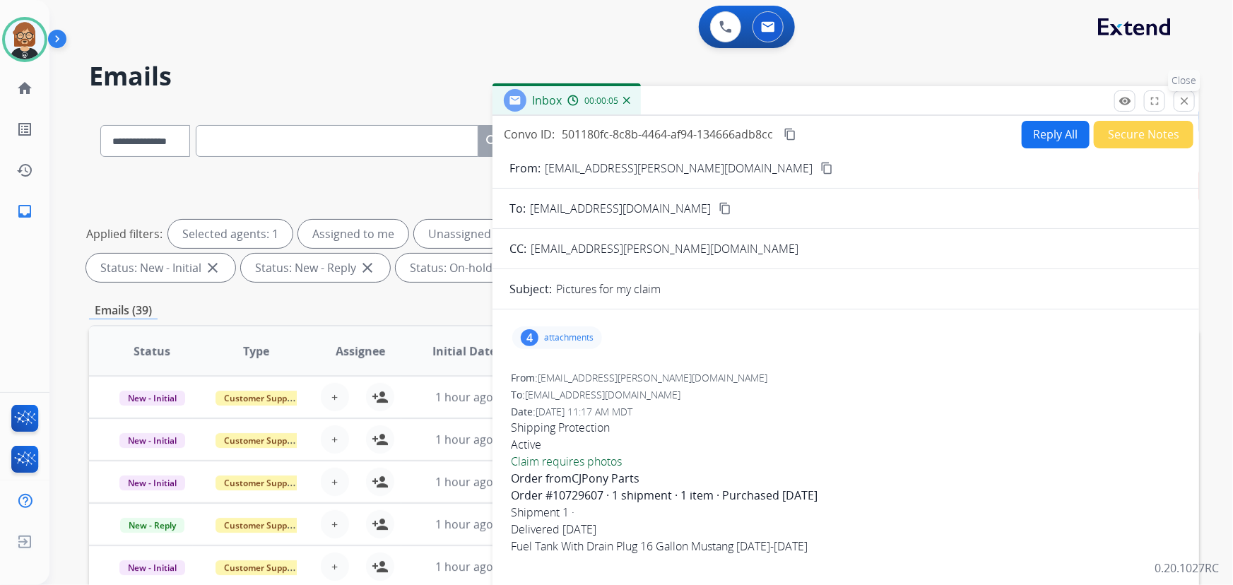
click at [1183, 98] on mat-icon "close" at bounding box center [1184, 101] width 13 height 13
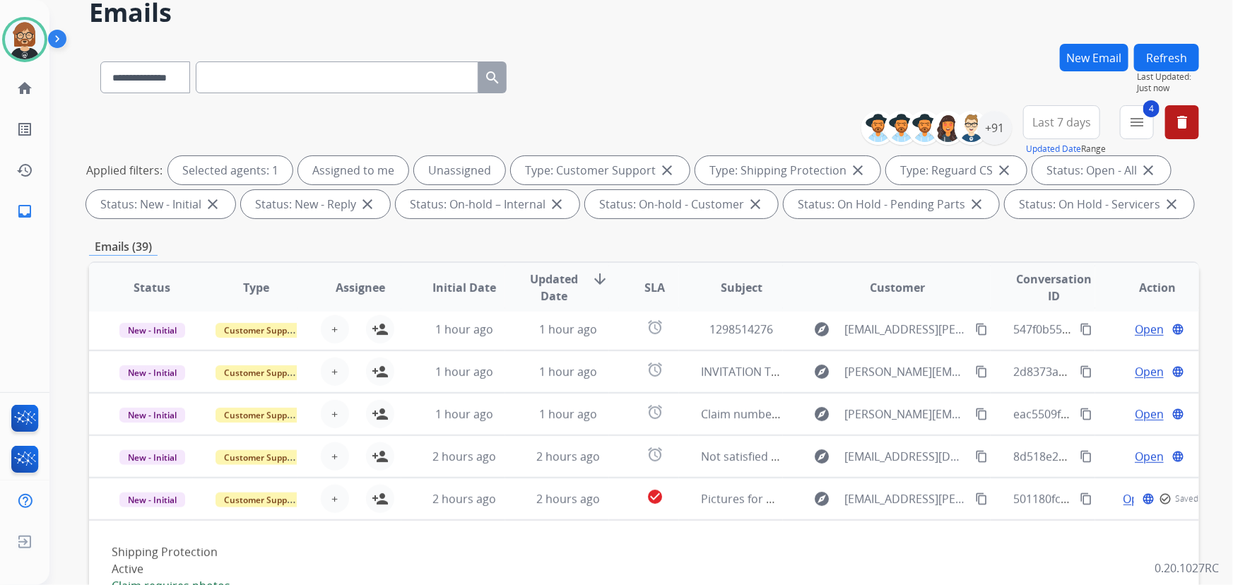
scroll to position [257, 0]
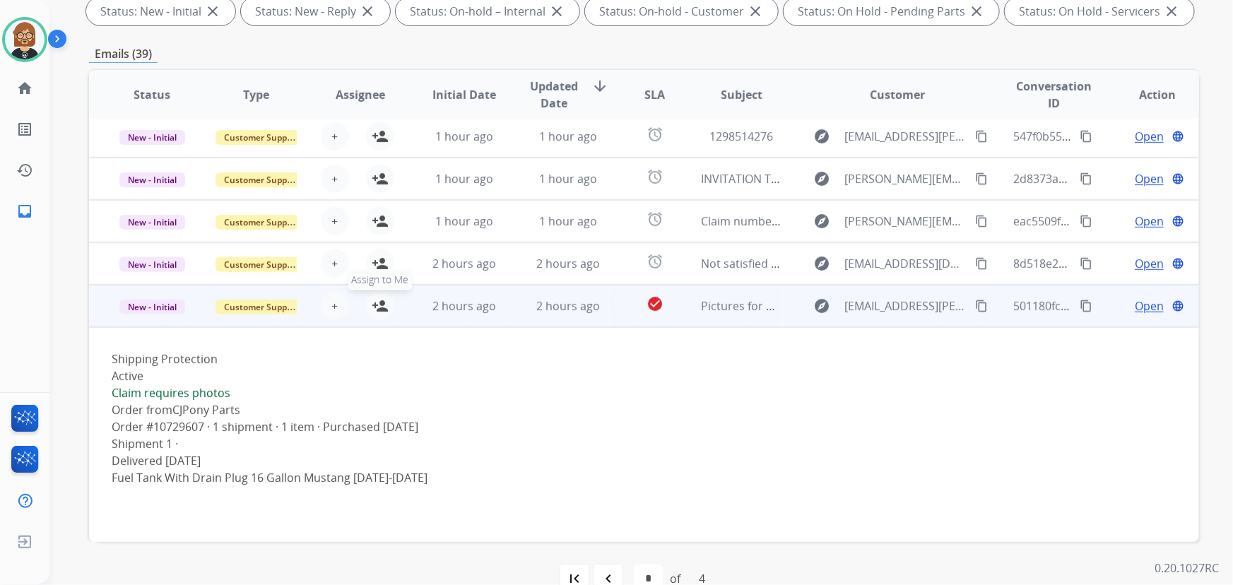
click at [379, 306] on mat-icon "person_add" at bounding box center [380, 306] width 17 height 17
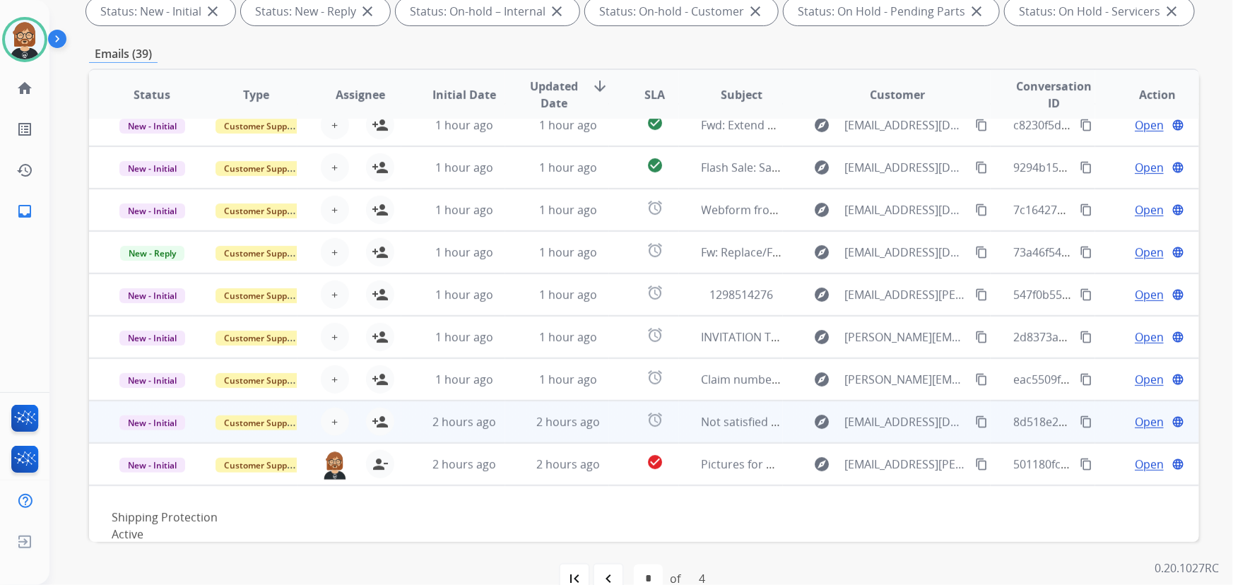
scroll to position [0, 0]
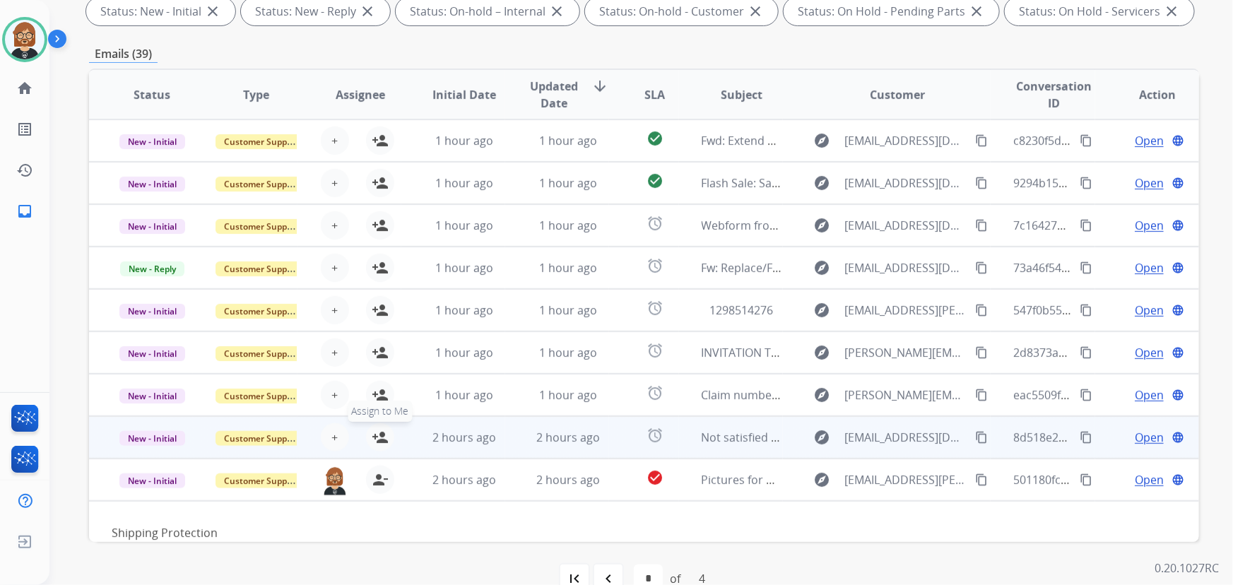
click at [378, 443] on mat-icon "person_add" at bounding box center [380, 437] width 17 height 17
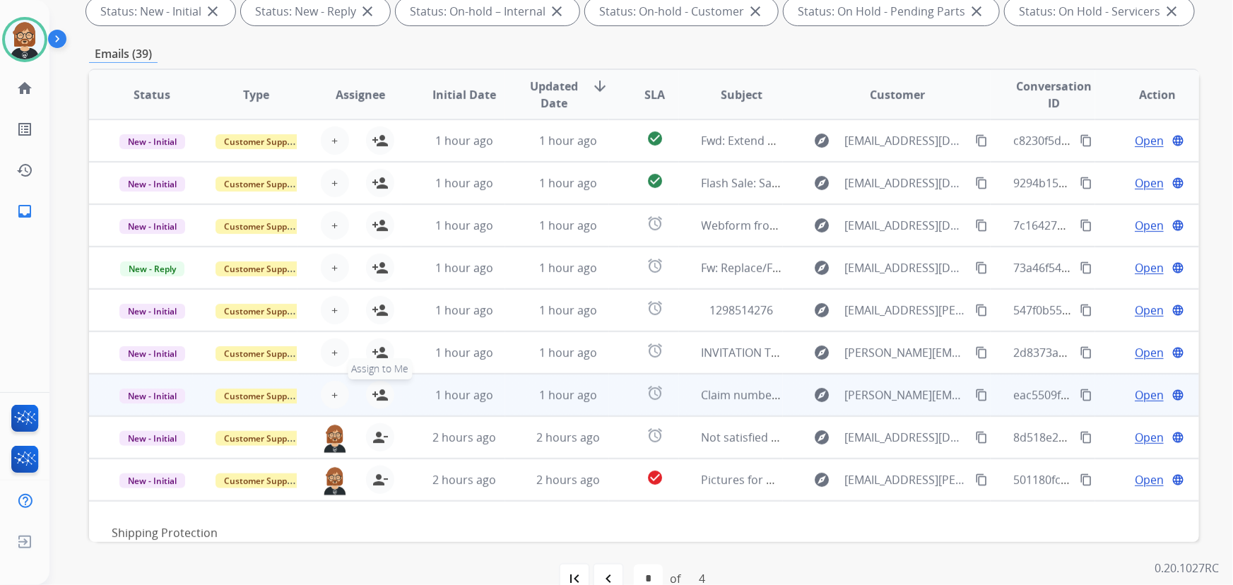
click at [382, 389] on mat-icon "person_add" at bounding box center [380, 395] width 17 height 17
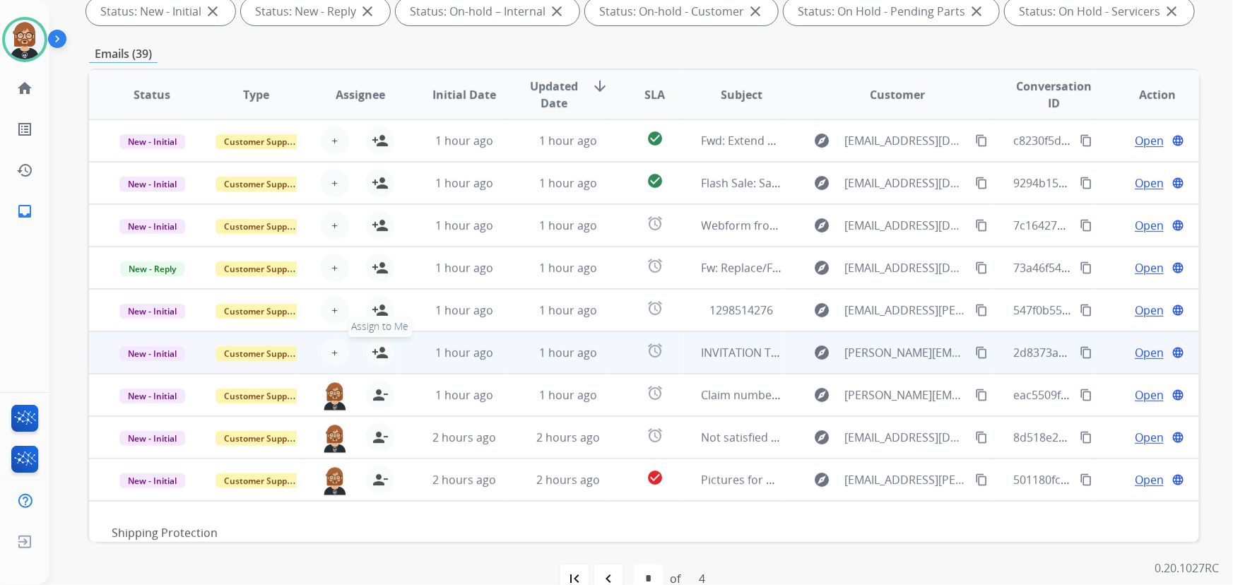
click at [373, 352] on mat-icon "person_add" at bounding box center [380, 352] width 17 height 17
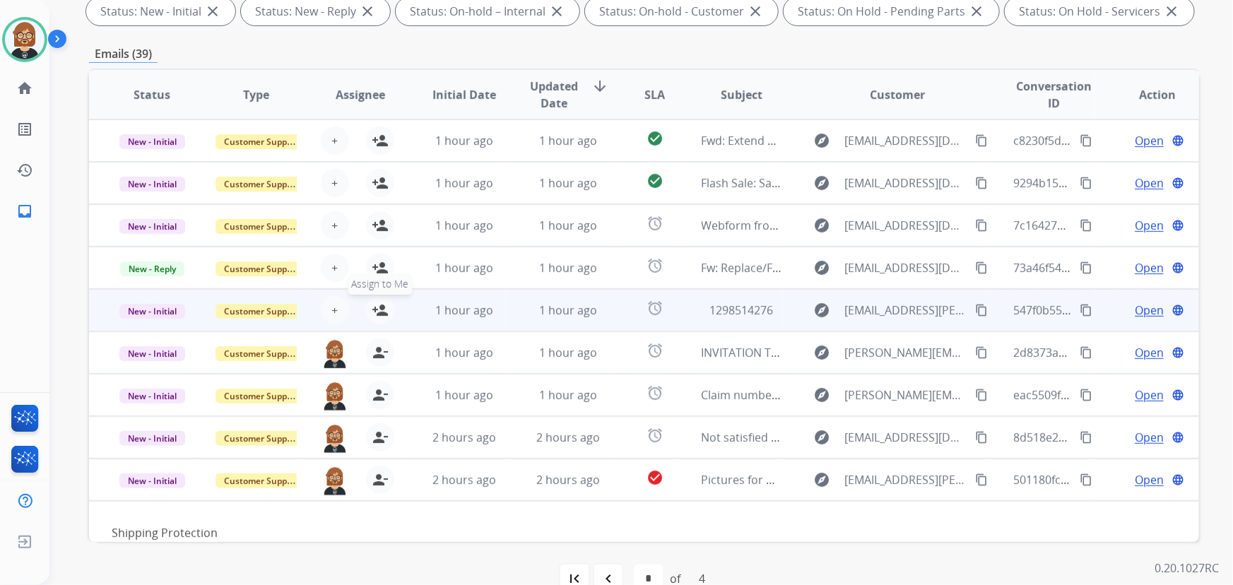
click at [382, 308] on mat-icon "person_add" at bounding box center [380, 310] width 17 height 17
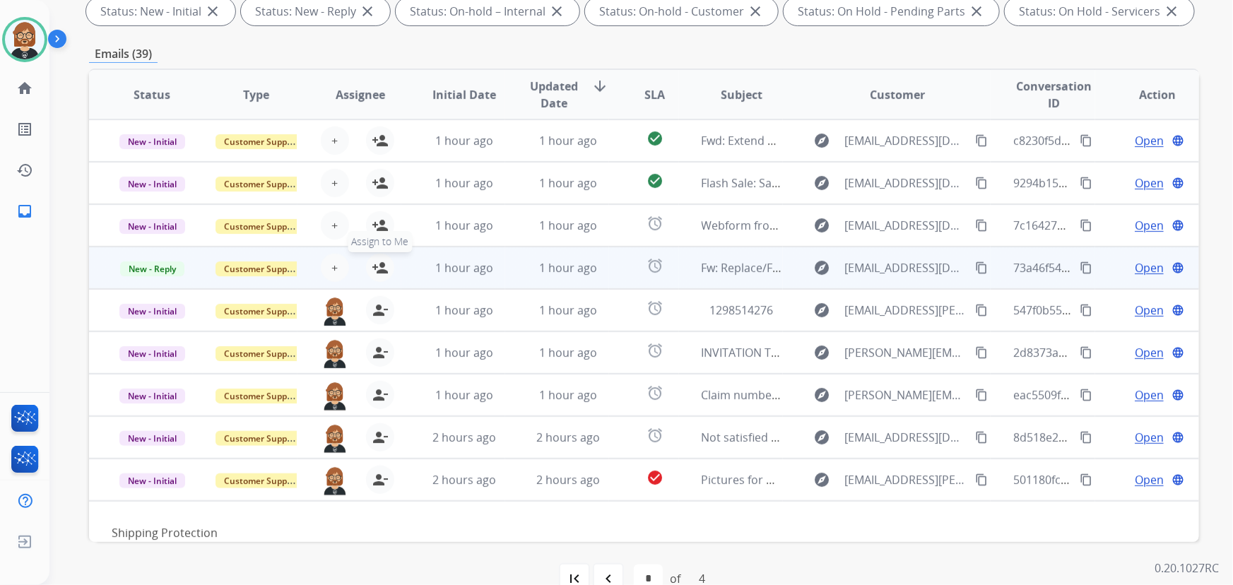
click at [379, 269] on mat-icon "person_add" at bounding box center [380, 267] width 17 height 17
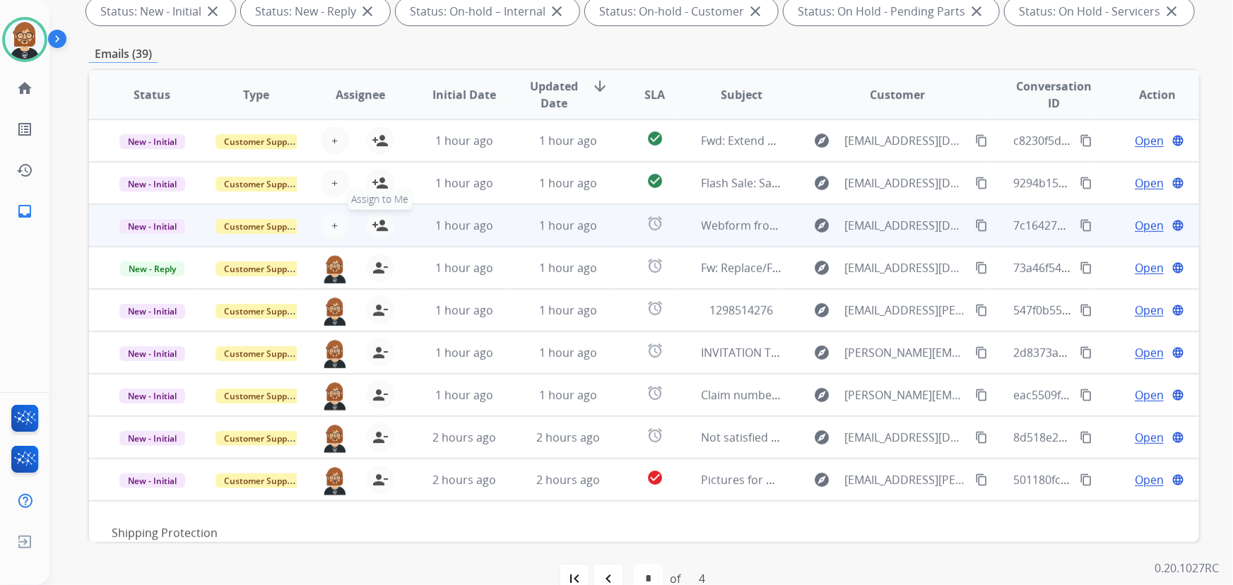
click at [381, 213] on button "person_add Assign to Me" at bounding box center [380, 225] width 28 height 28
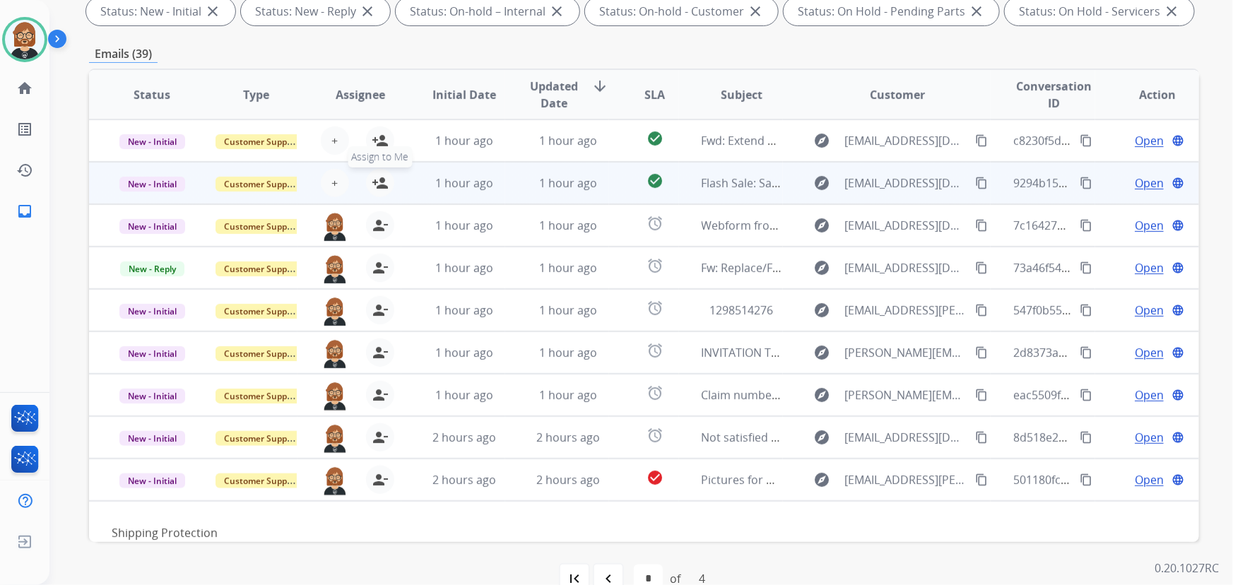
click at [376, 180] on mat-icon "person_add" at bounding box center [380, 183] width 17 height 17
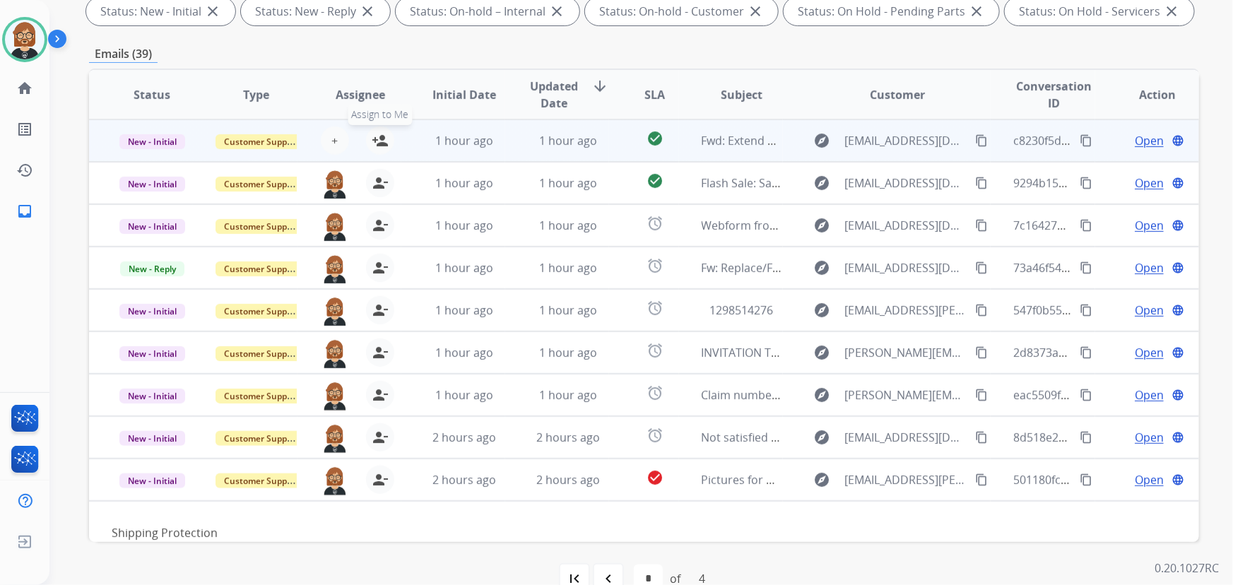
click at [380, 144] on mat-icon "person_add" at bounding box center [380, 140] width 17 height 17
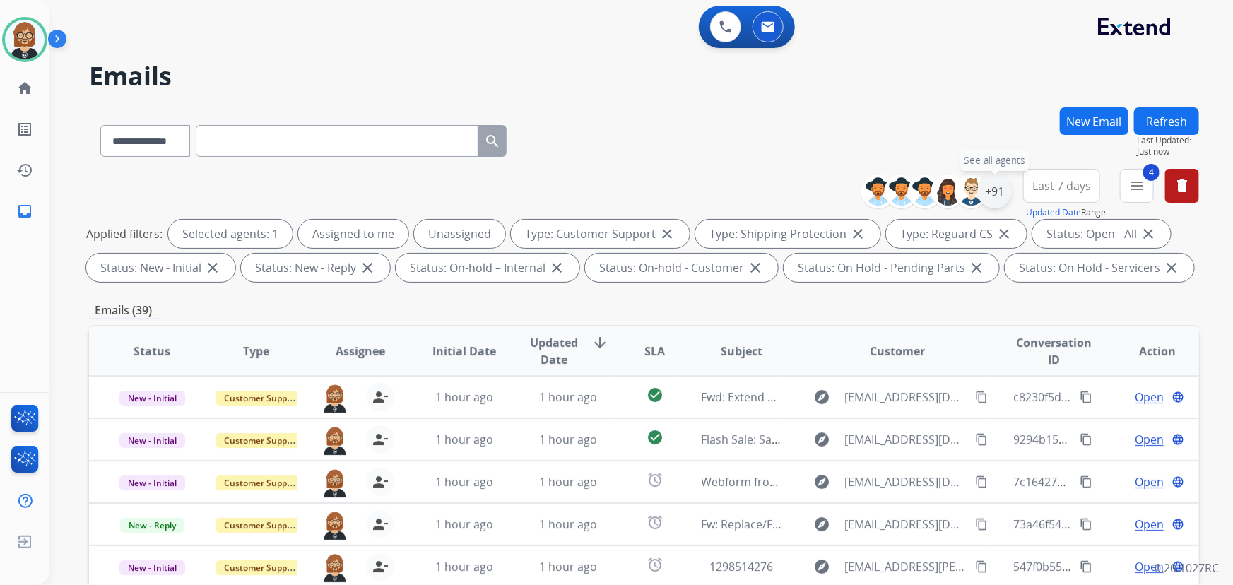
click at [1001, 196] on div "+91" at bounding box center [995, 192] width 34 height 34
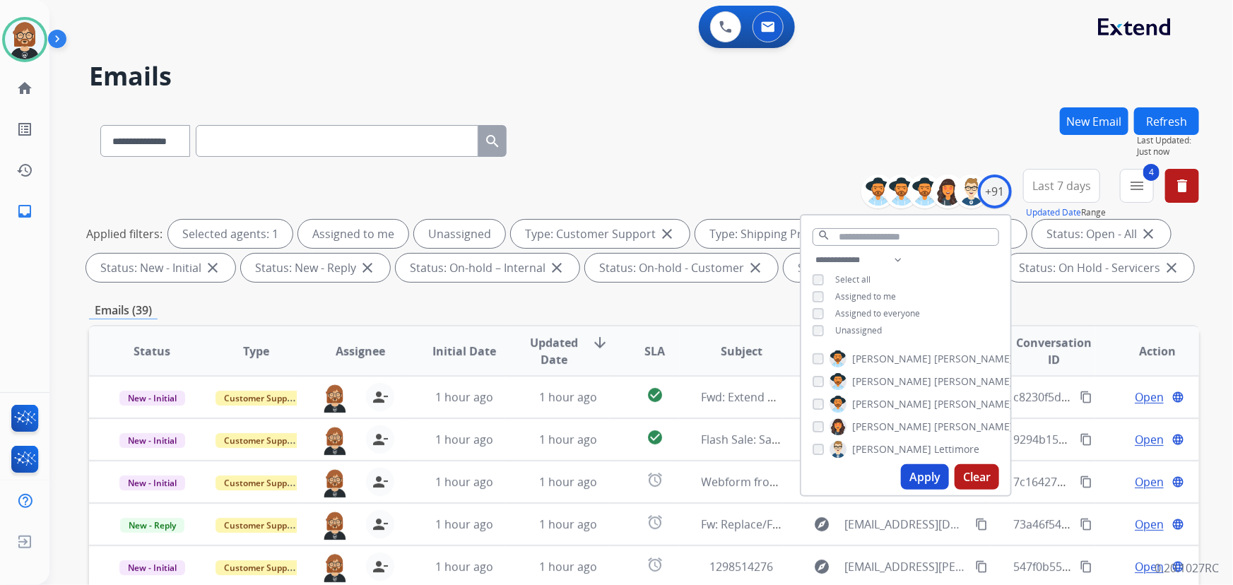
click at [860, 336] on div "**********" at bounding box center [906, 297] width 209 height 90
click at [861, 330] on span "Unassigned" at bounding box center [858, 330] width 47 height 12
click at [923, 482] on button "Apply" at bounding box center [925, 476] width 48 height 25
select select "*"
click at [722, 97] on div "**********" at bounding box center [624, 343] width 1150 height 585
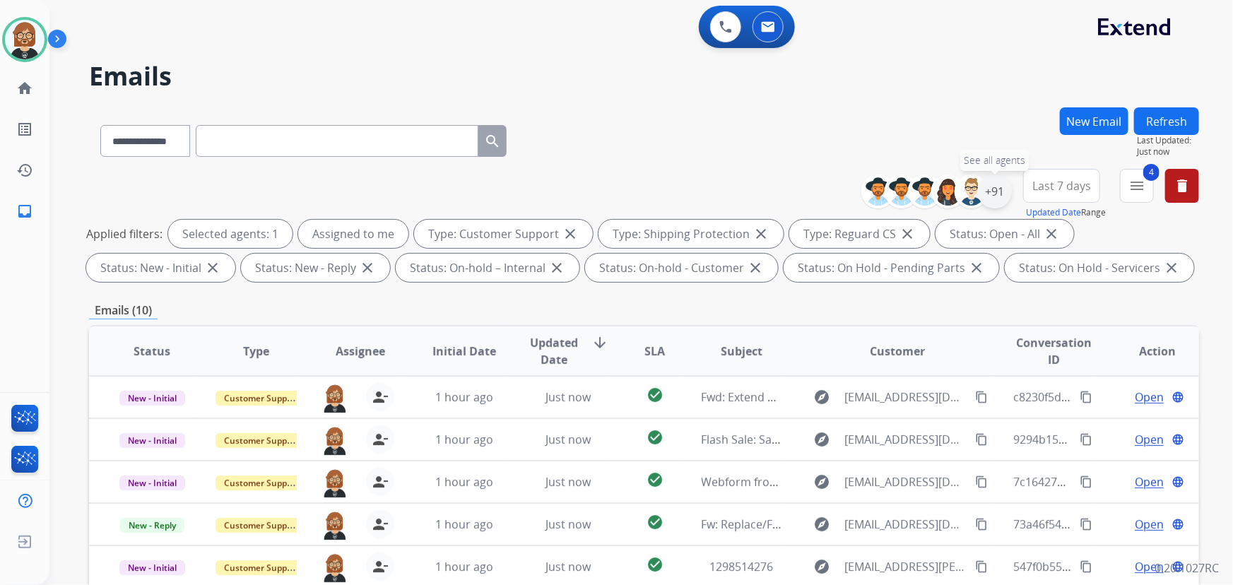
click at [994, 190] on div "+91" at bounding box center [995, 192] width 34 height 34
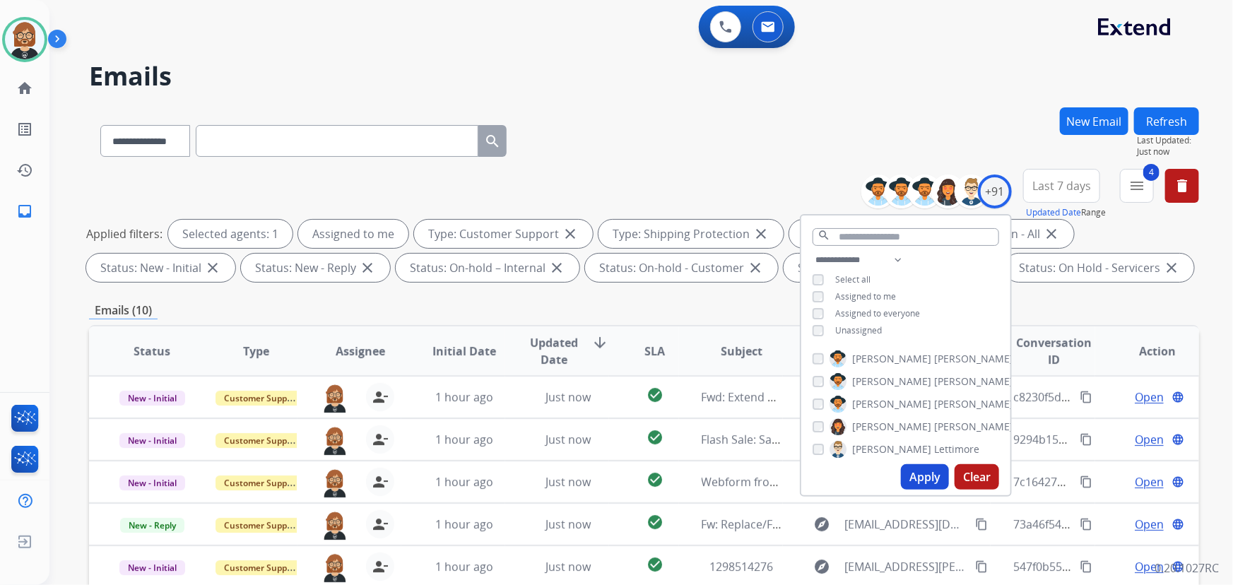
click at [923, 474] on button "Apply" at bounding box center [925, 476] width 48 height 25
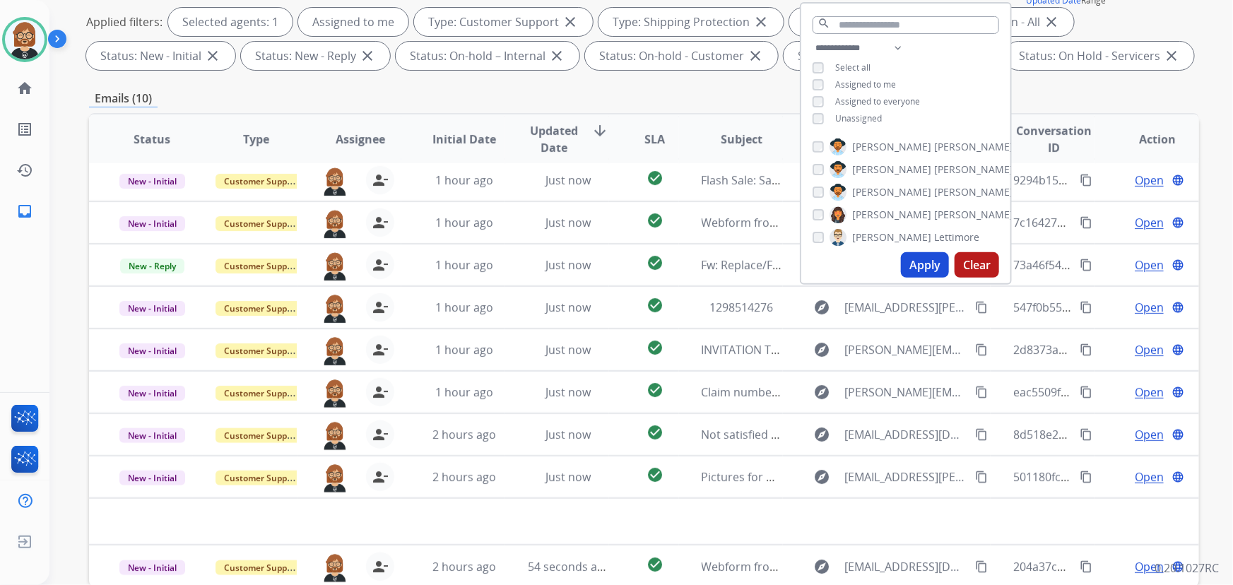
scroll to position [286, 0]
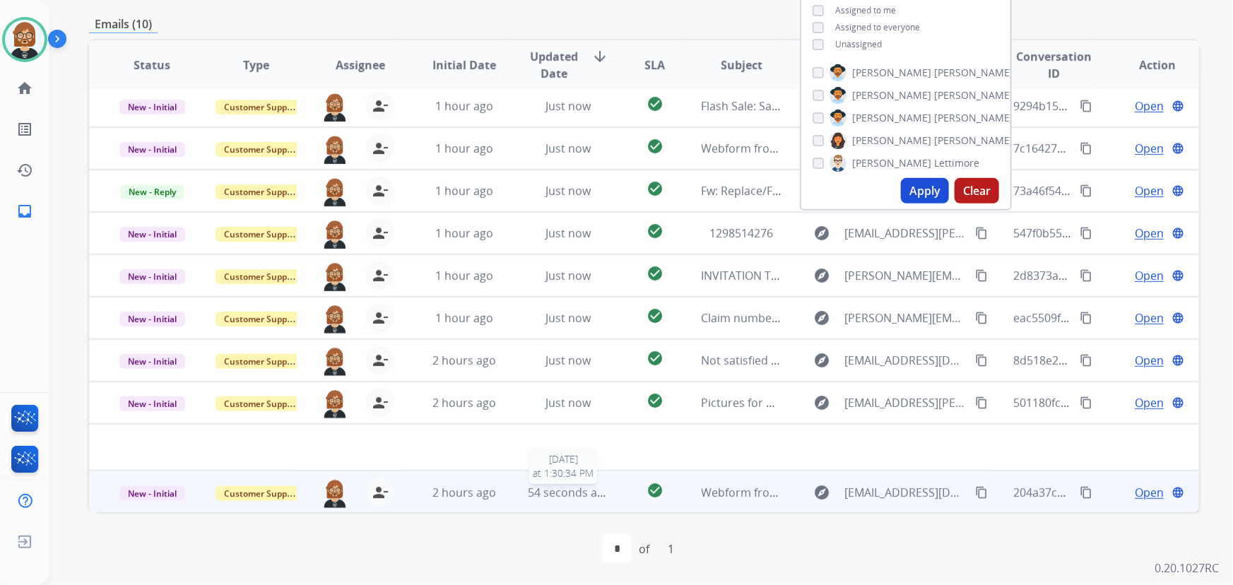
click at [529, 493] on span "54 seconds ago" at bounding box center [569, 493] width 83 height 16
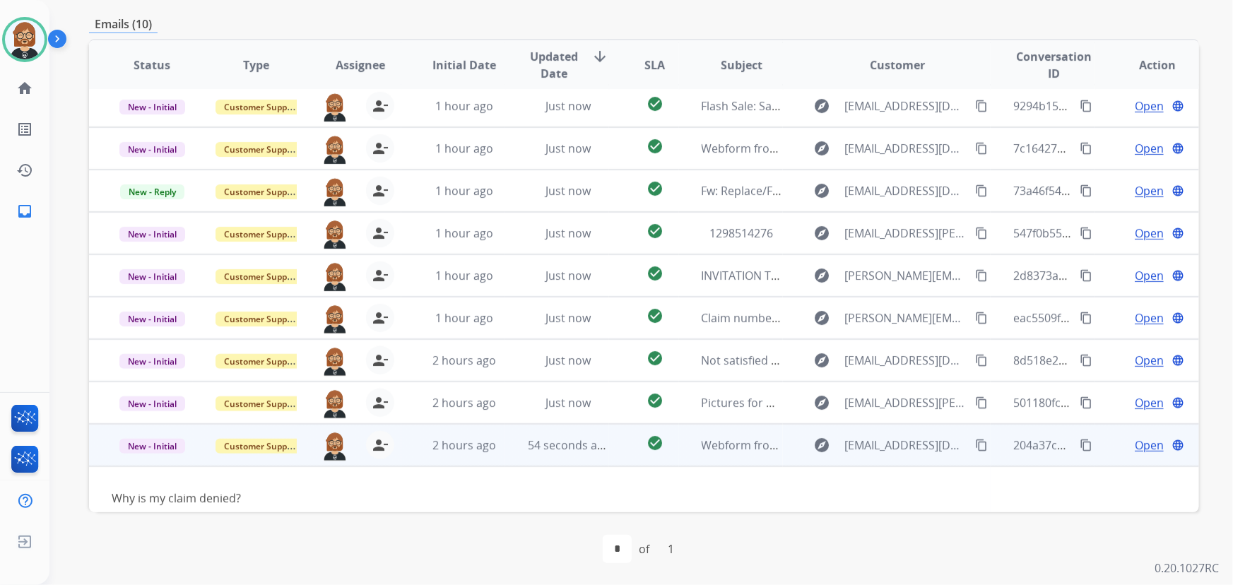
scroll to position [64, 0]
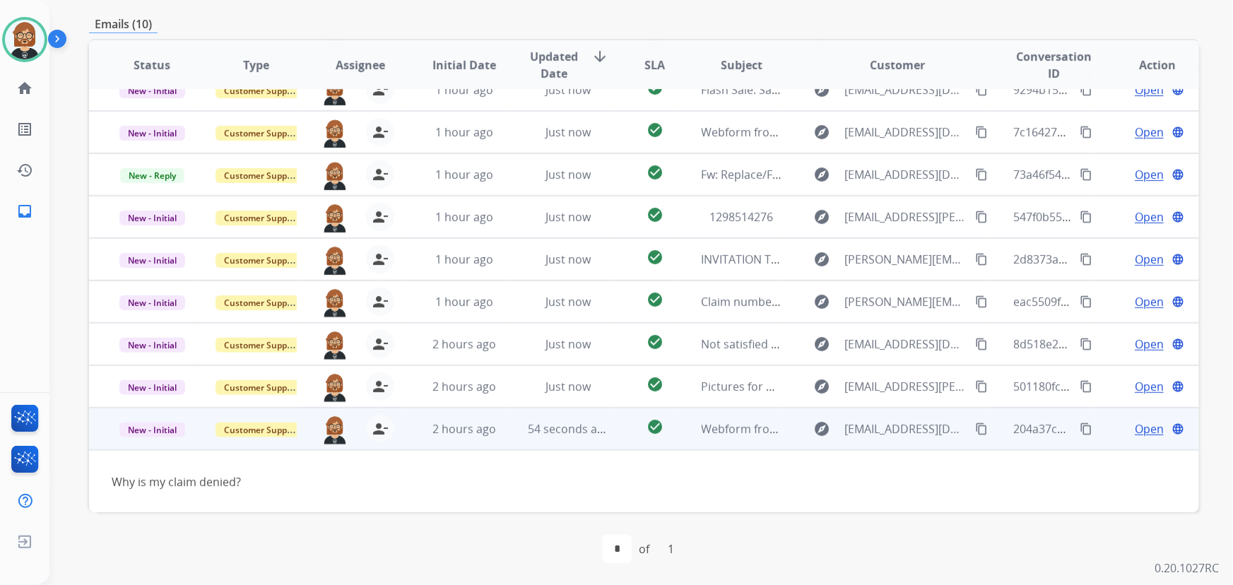
click at [975, 430] on mat-icon "content_copy" at bounding box center [981, 429] width 13 height 13
click at [1138, 429] on span "Open" at bounding box center [1149, 429] width 29 height 17
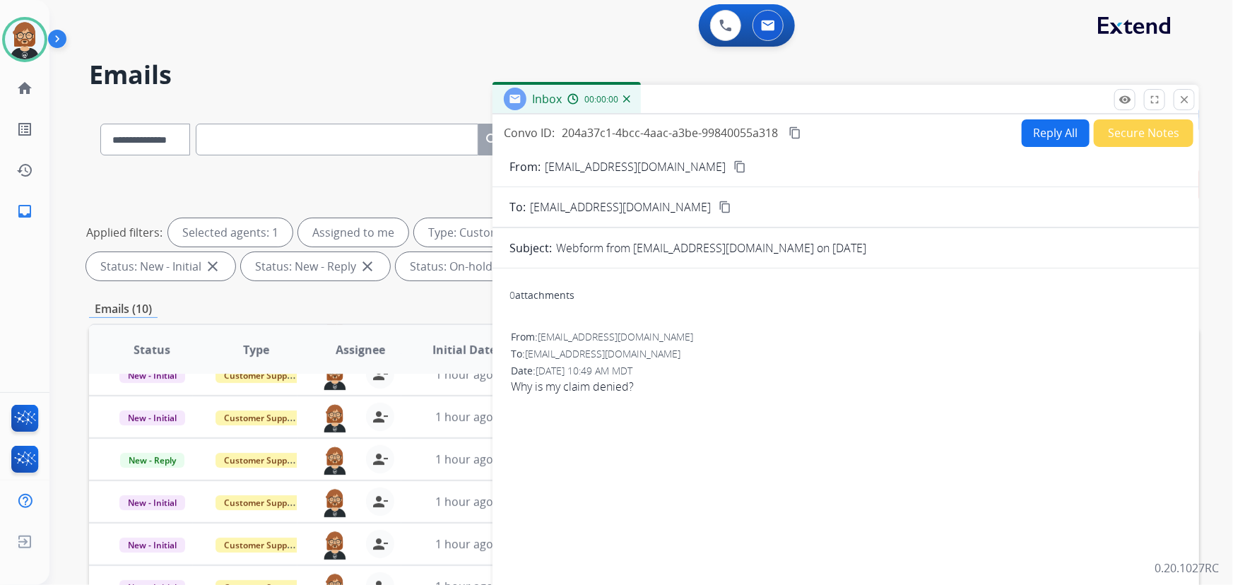
scroll to position [0, 0]
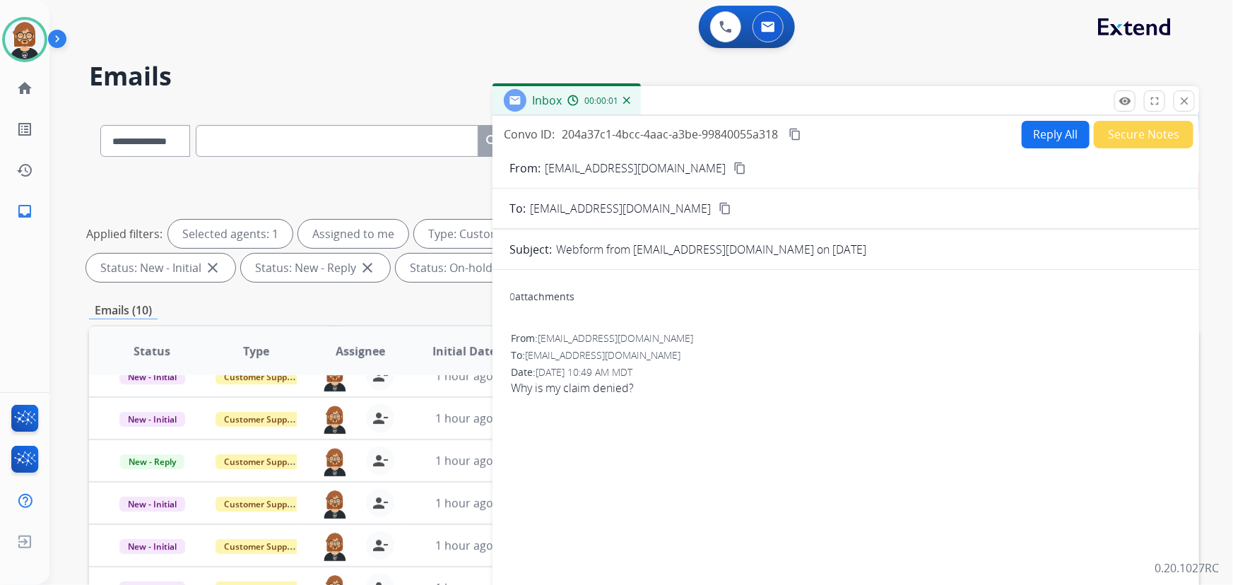
click at [790, 129] on mat-icon "content_copy" at bounding box center [795, 134] width 13 height 13
click at [614, 385] on span "Why is my claim denied?" at bounding box center [846, 388] width 670 height 17
click at [605, 389] on span "Why is my claim denied?" at bounding box center [846, 388] width 670 height 17
click at [606, 389] on span "Why is my claim denied?" at bounding box center [846, 388] width 670 height 17
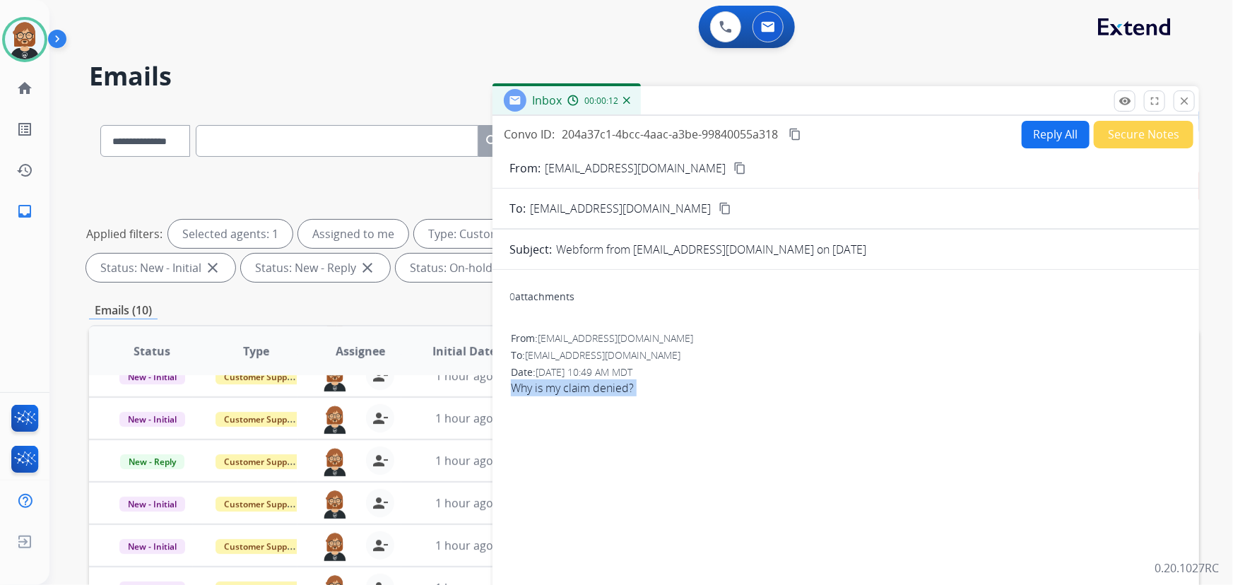
copy app-emails-table "Why is my claim denied? remove_red_eye Logs fullscreen Expand close Close Just …"
click at [1043, 135] on button "Reply All" at bounding box center [1056, 135] width 68 height 28
select select "**********"
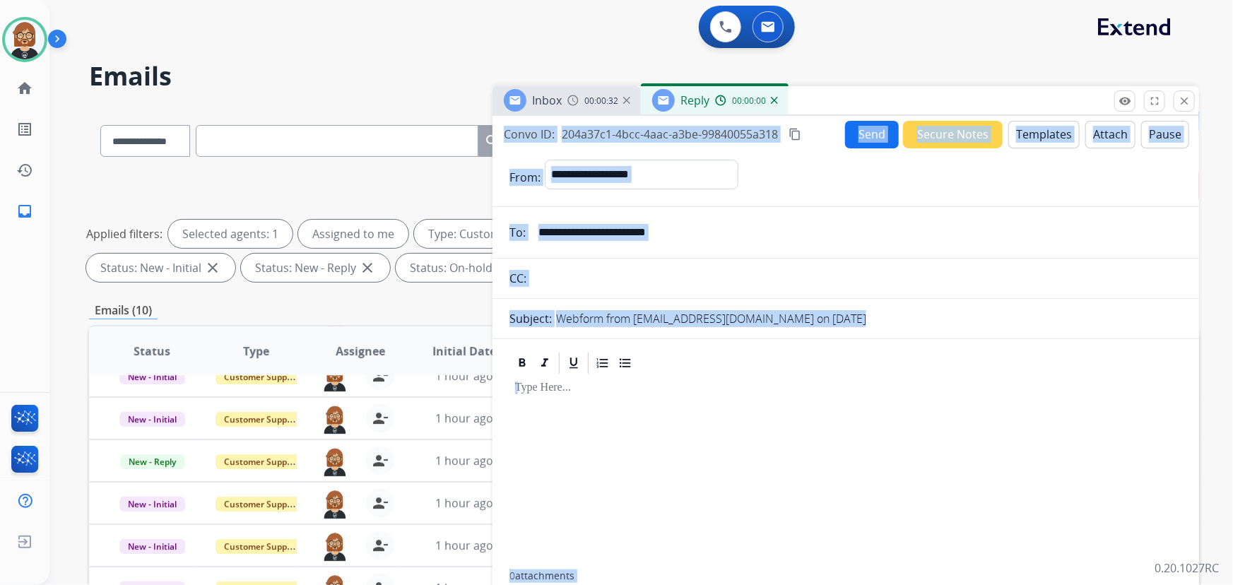
click at [1055, 141] on button "Templates" at bounding box center [1044, 135] width 71 height 28
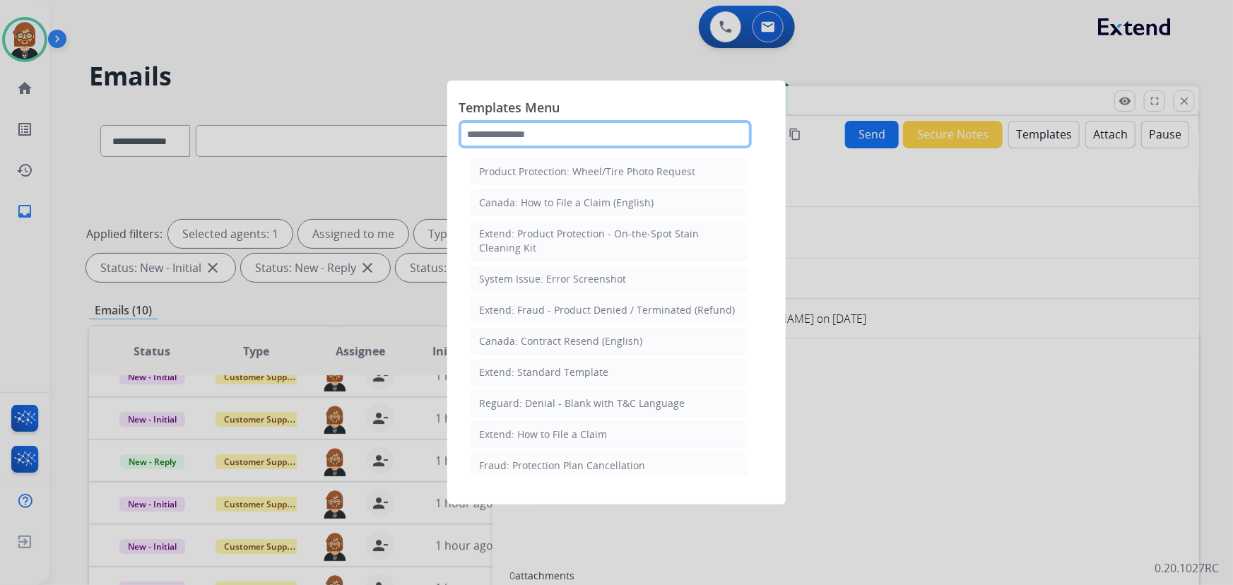
click at [614, 141] on input "text" at bounding box center [605, 134] width 293 height 28
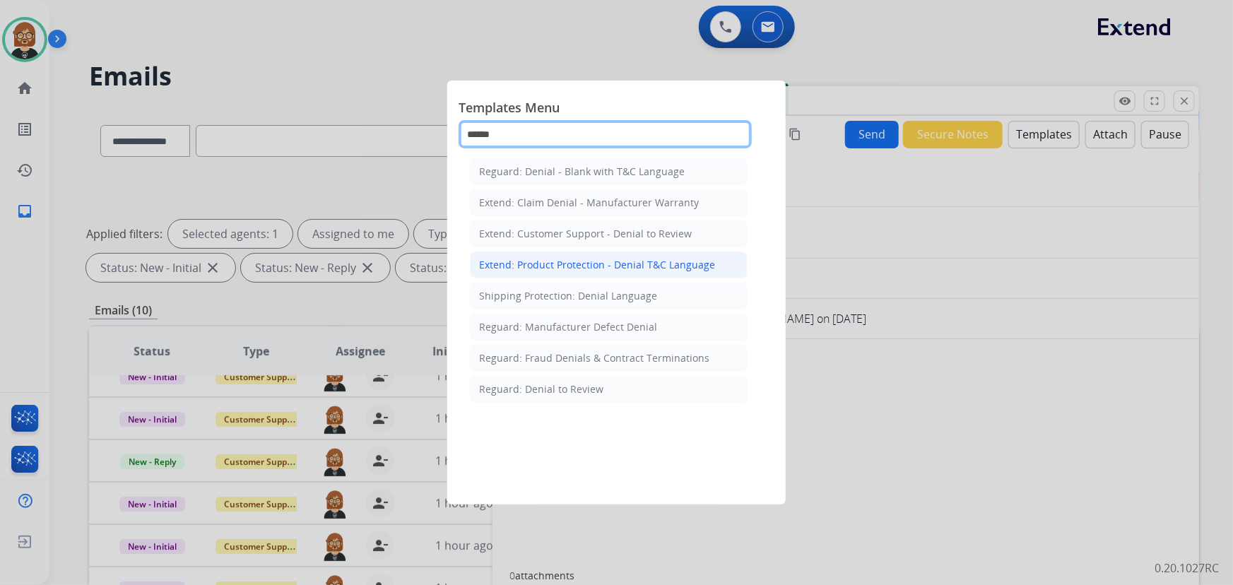
type input "******"
click at [611, 258] on div "Extend: Product Protection - Denial T&C Language" at bounding box center [597, 265] width 236 height 14
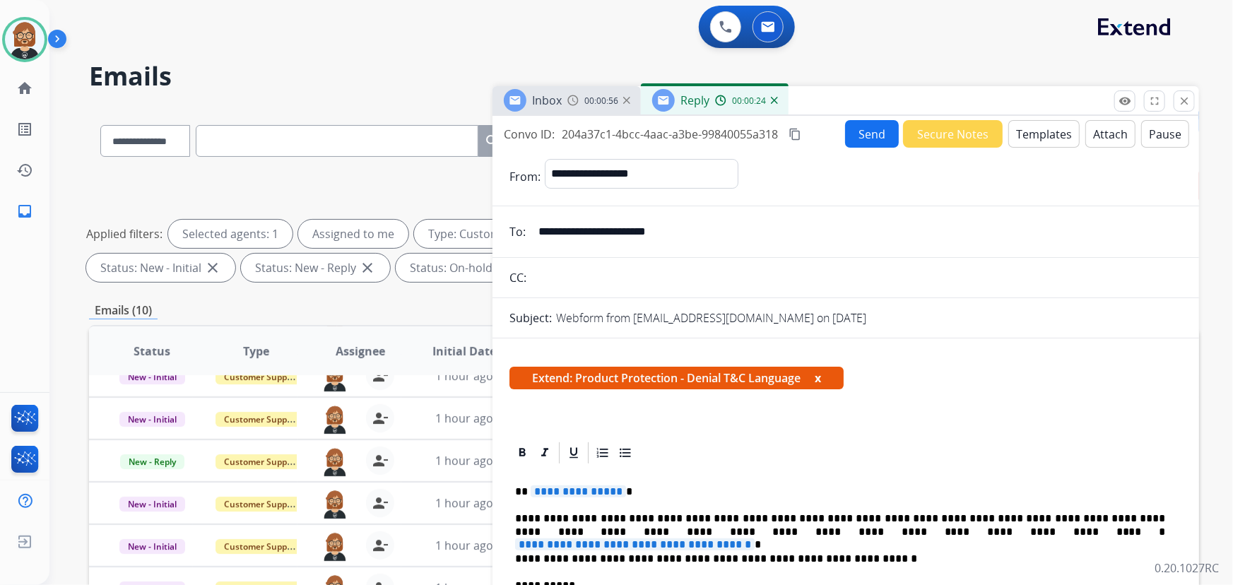
click at [713, 518] on p "**********" at bounding box center [840, 525] width 651 height 26
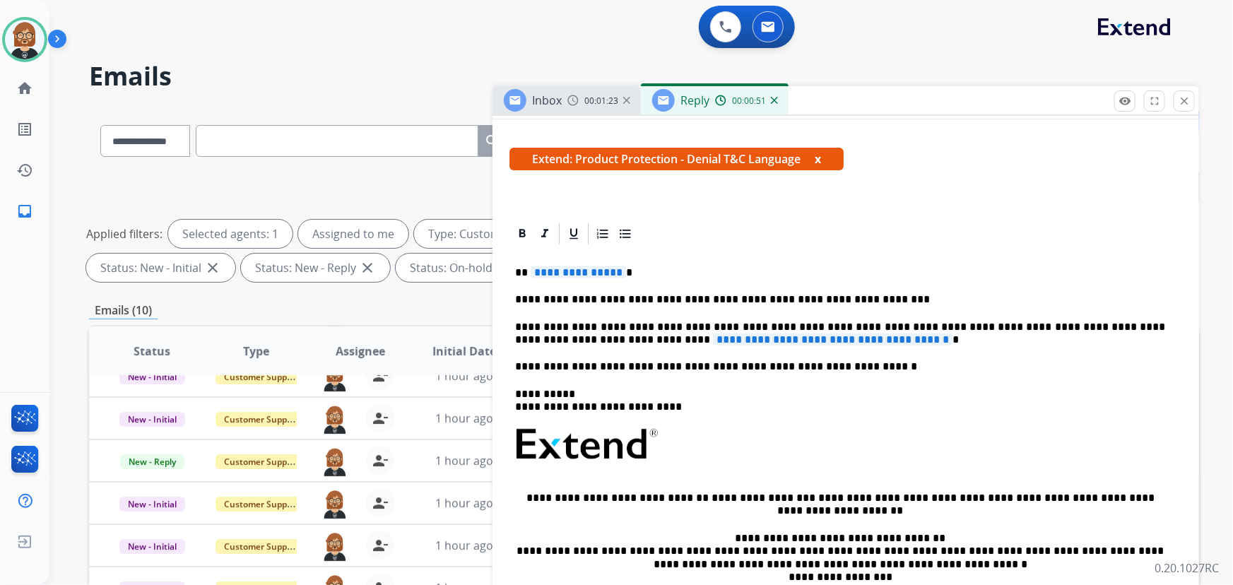
scroll to position [257, 0]
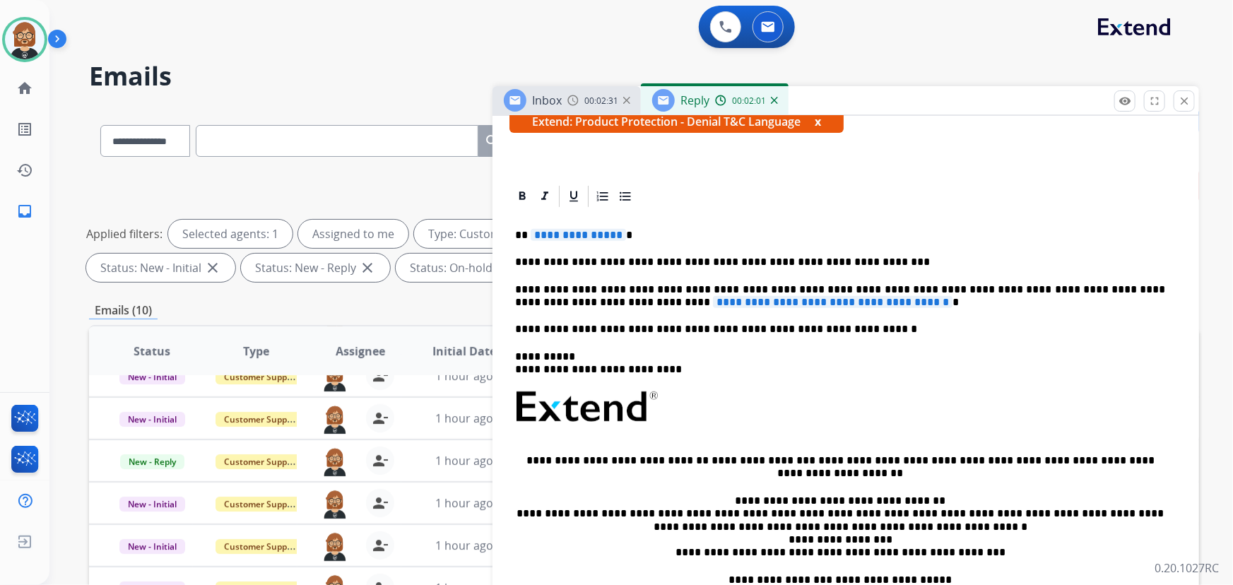
click at [738, 296] on span "**********" at bounding box center [833, 302] width 240 height 12
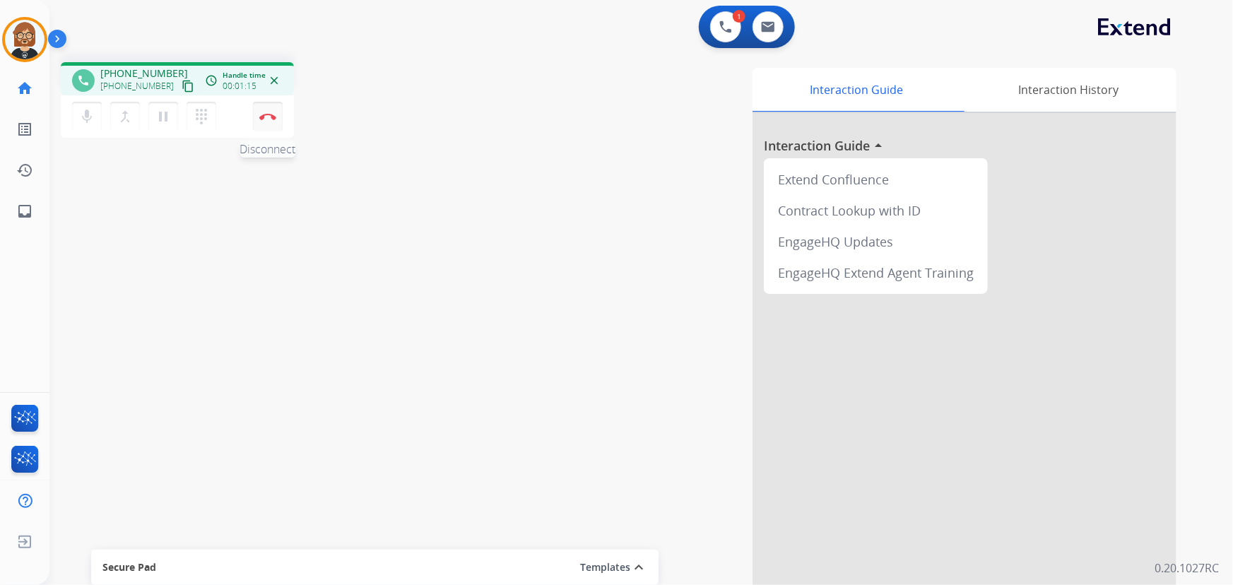
click at [265, 117] on img at bounding box center [267, 116] width 17 height 7
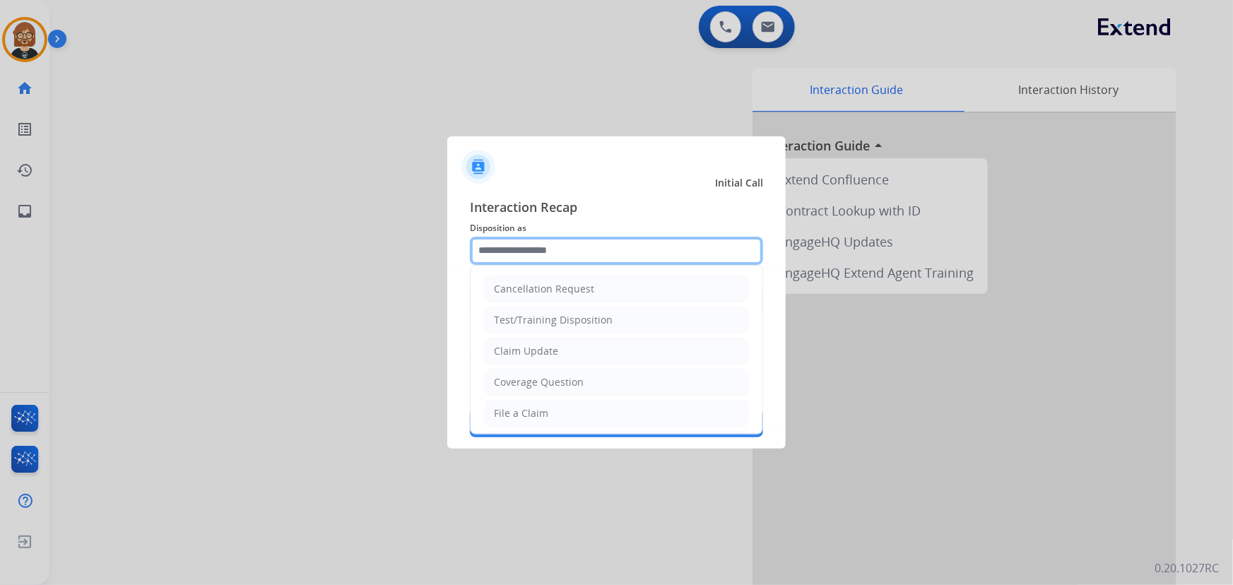
click at [613, 252] on input "text" at bounding box center [616, 251] width 293 height 28
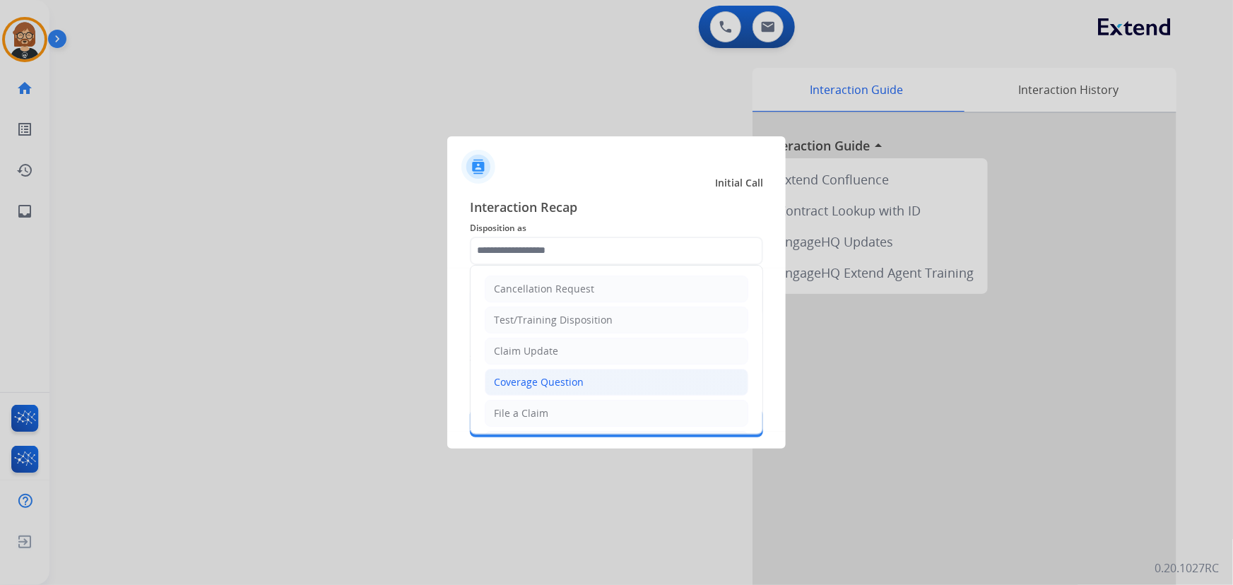
click at [625, 375] on li "Coverage Question" at bounding box center [617, 382] width 264 height 27
type input "**********"
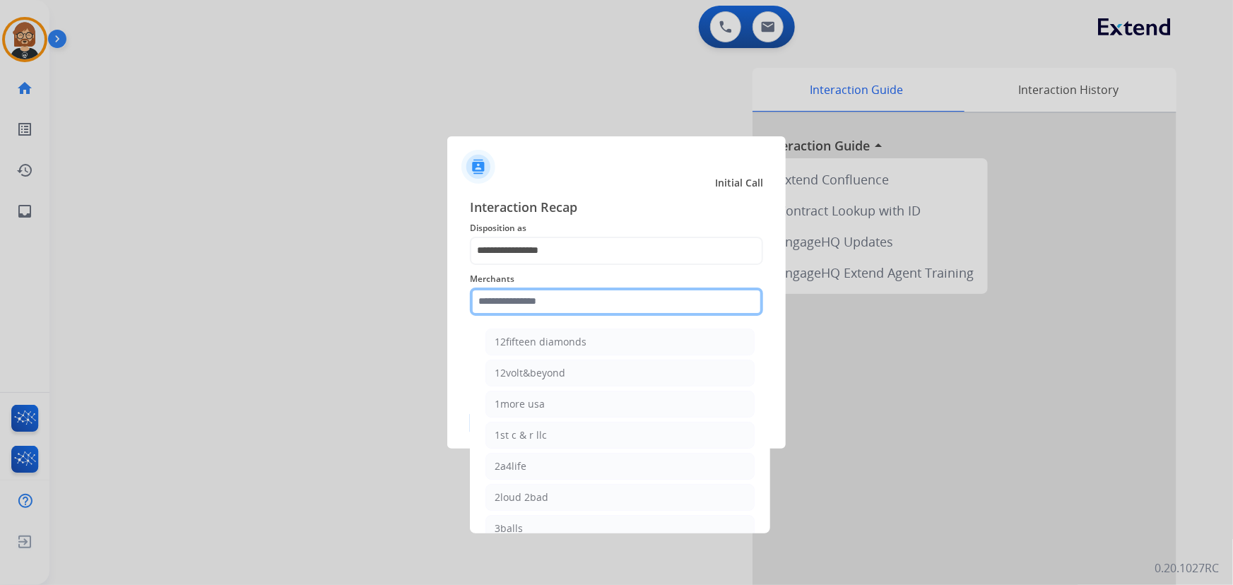
click at [611, 302] on input "text" at bounding box center [616, 302] width 293 height 28
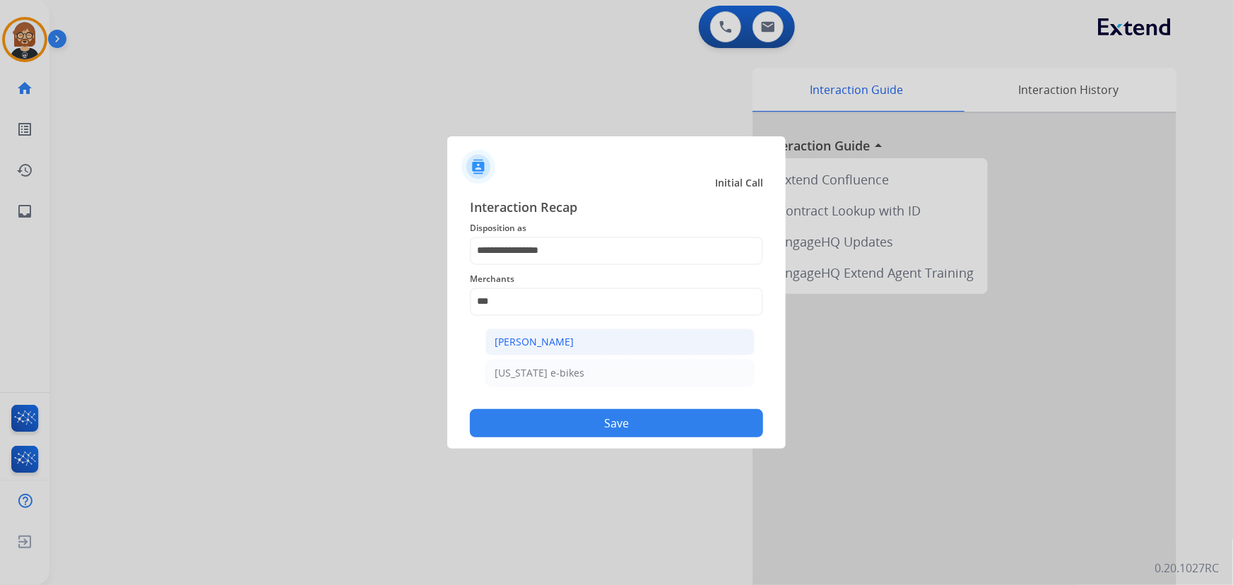
click at [628, 346] on li "[PERSON_NAME]" at bounding box center [620, 342] width 269 height 27
type input "**********"
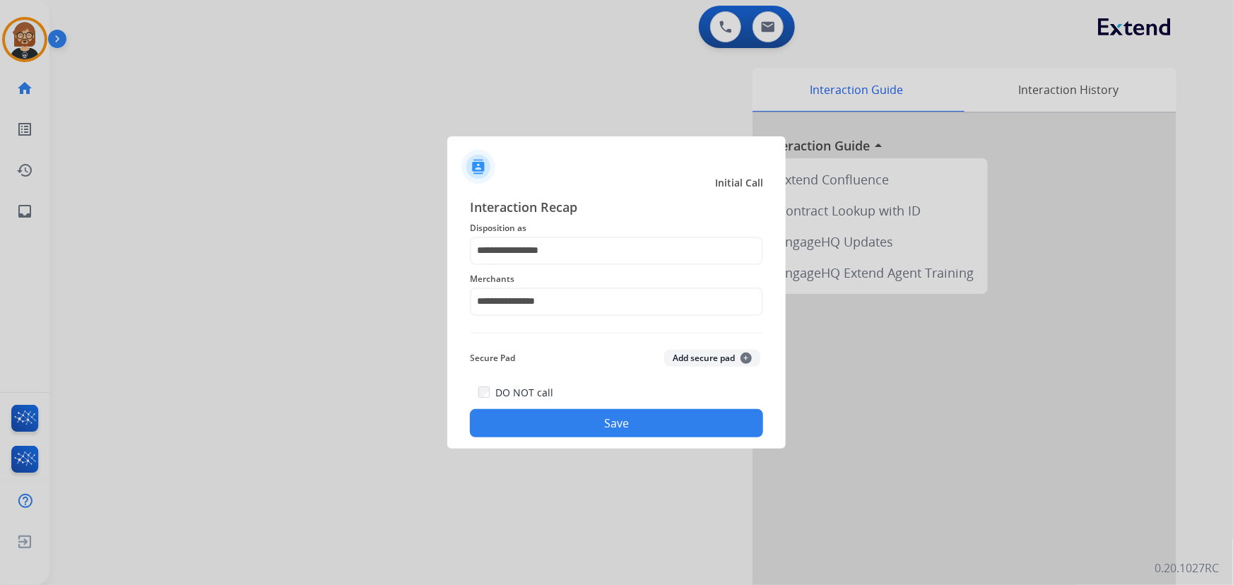
click at [659, 414] on button "Save" at bounding box center [616, 423] width 293 height 28
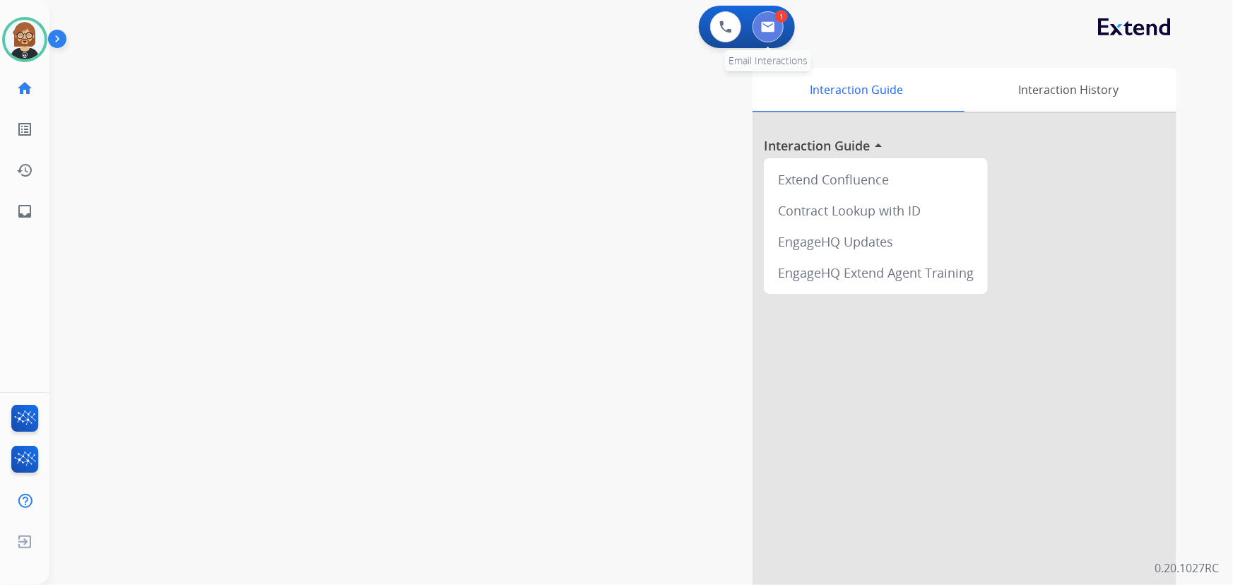
click at [768, 31] on img at bounding box center [768, 26] width 14 height 11
select select "**********"
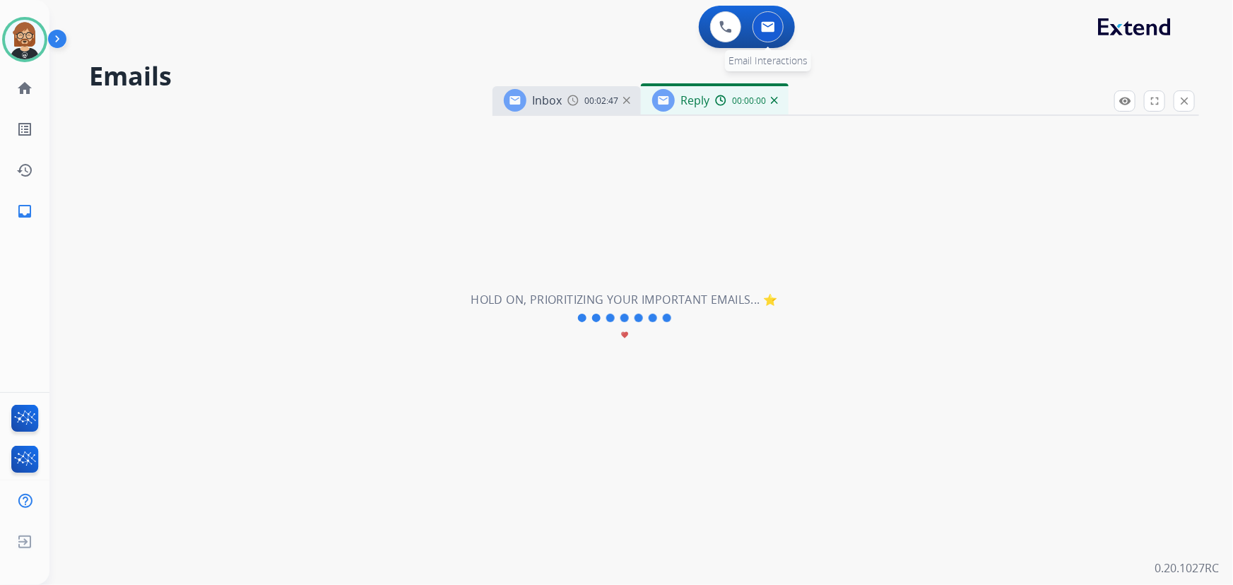
select select "**********"
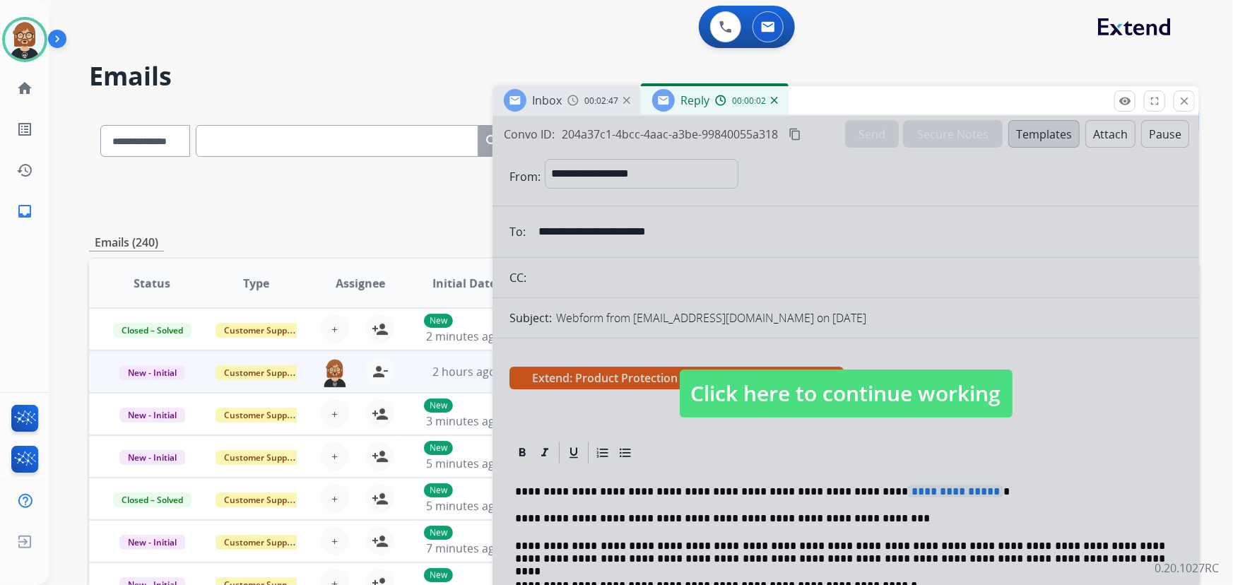
click at [948, 387] on span "Click here to continue working" at bounding box center [846, 394] width 333 height 48
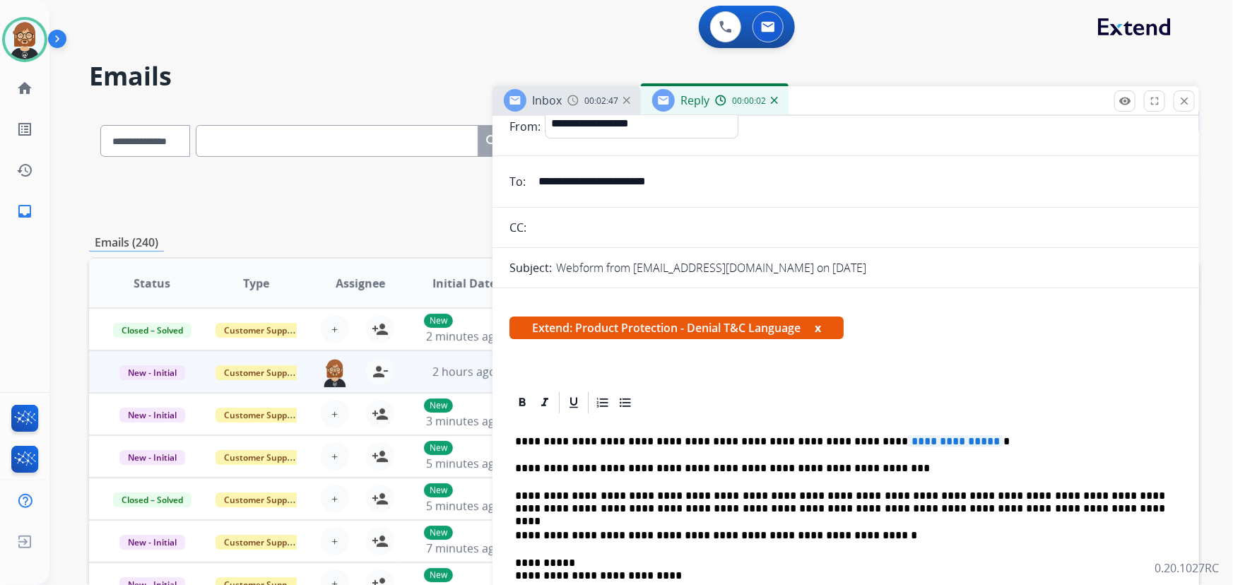
scroll to position [128, 0]
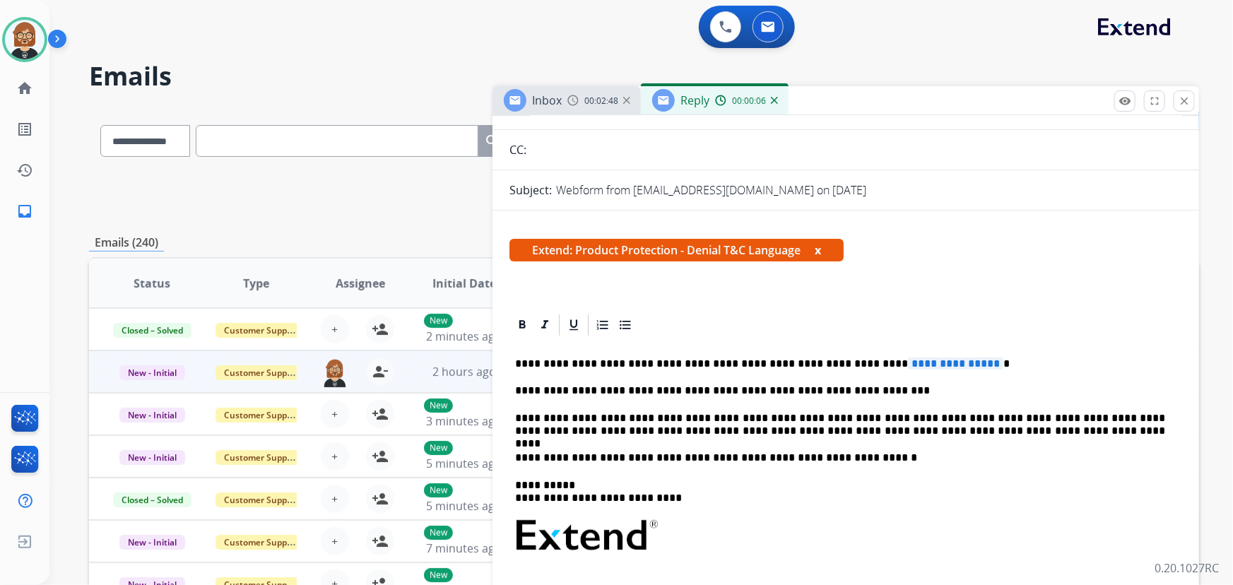
click at [970, 430] on p "**********" at bounding box center [840, 425] width 651 height 26
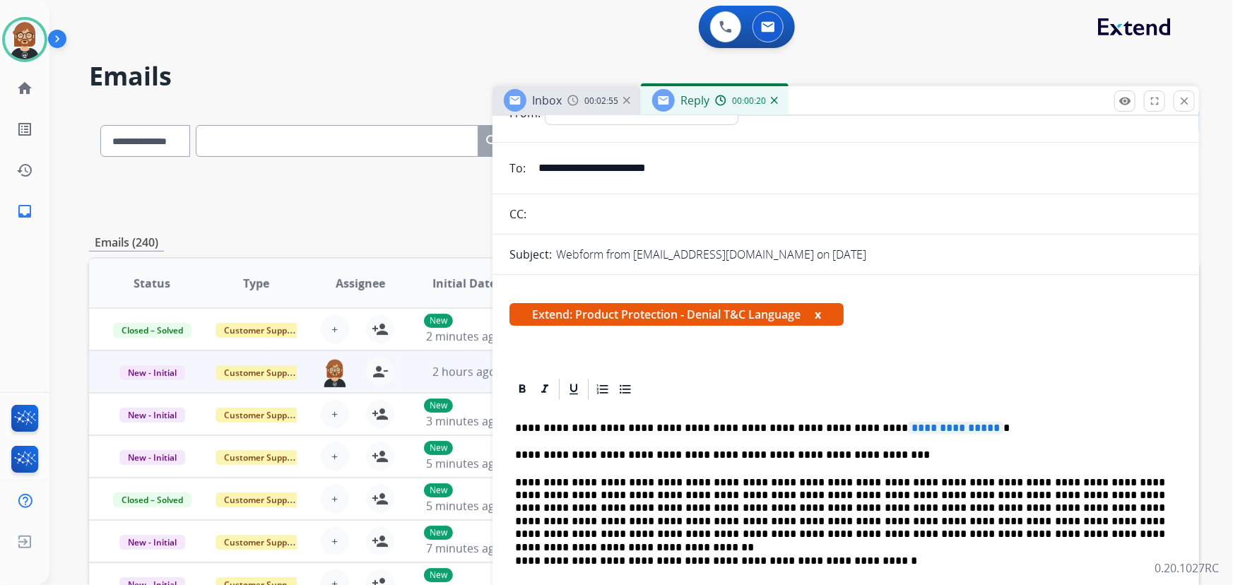
scroll to position [0, 0]
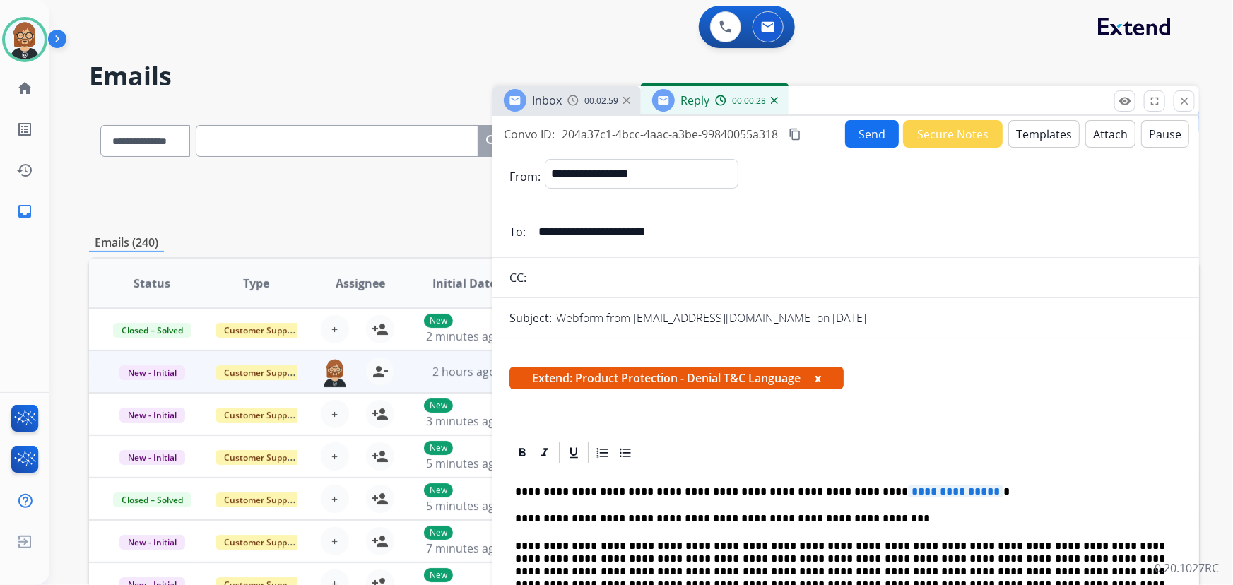
click at [1096, 125] on button "Attach" at bounding box center [1111, 134] width 50 height 28
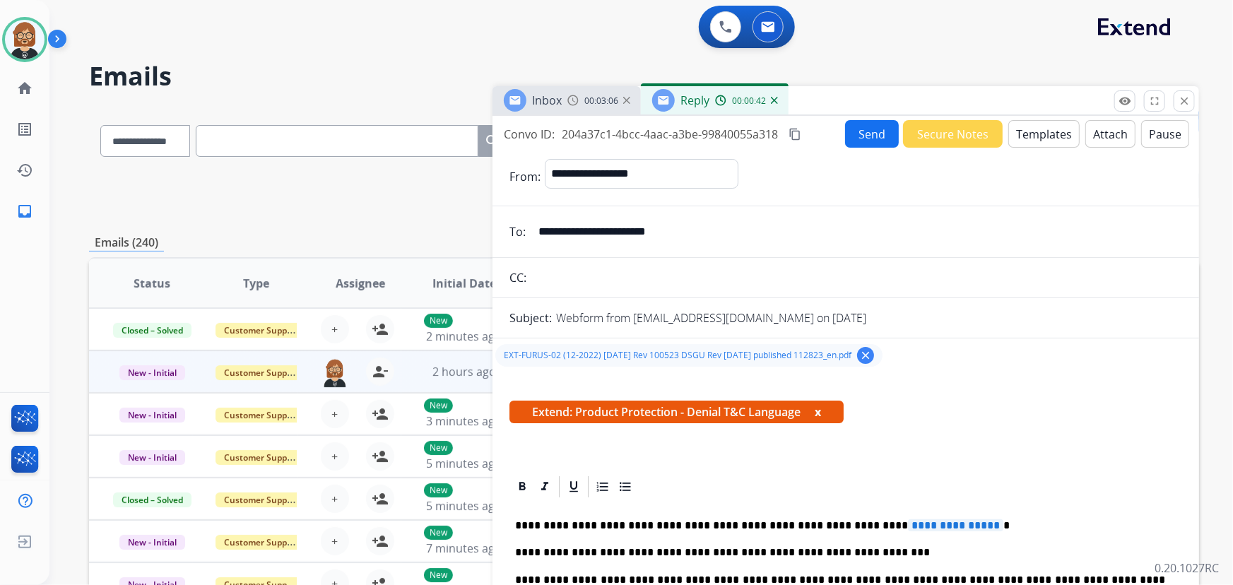
click at [860, 126] on button "Send" at bounding box center [872, 134] width 54 height 28
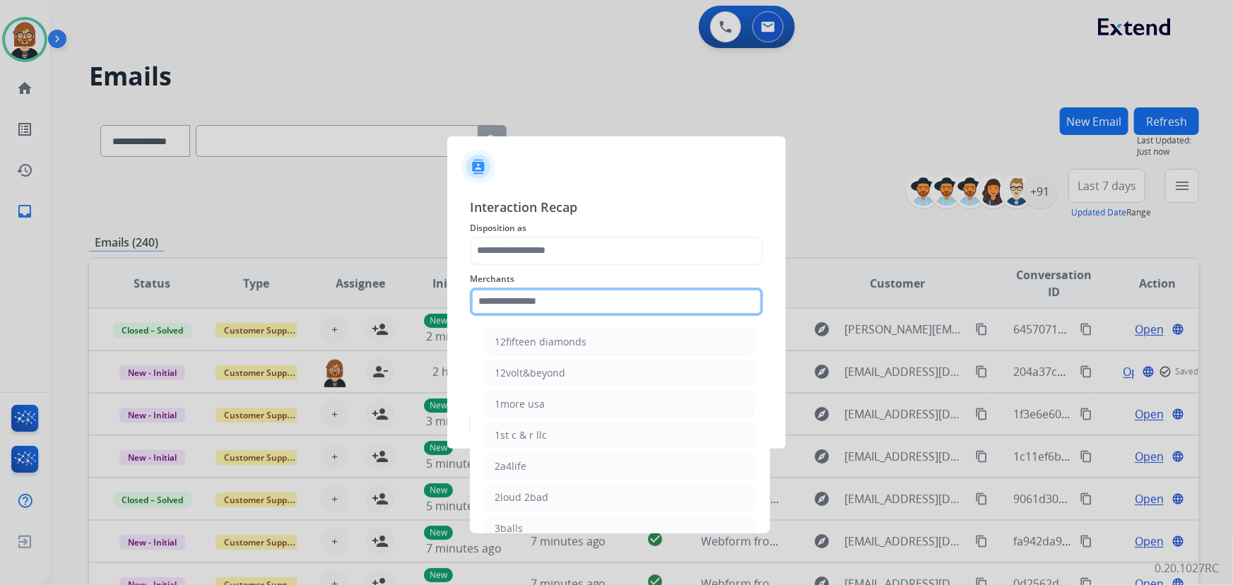
click at [685, 299] on input "text" at bounding box center [616, 302] width 293 height 28
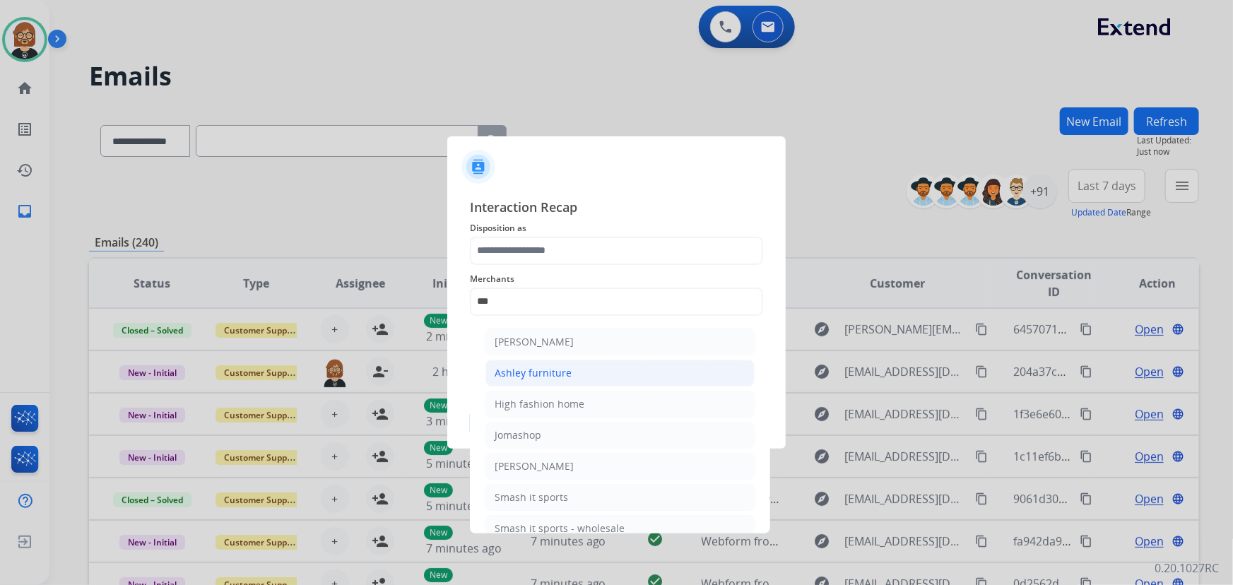
click at [644, 375] on li "Ashley furniture" at bounding box center [620, 373] width 269 height 27
type input "**********"
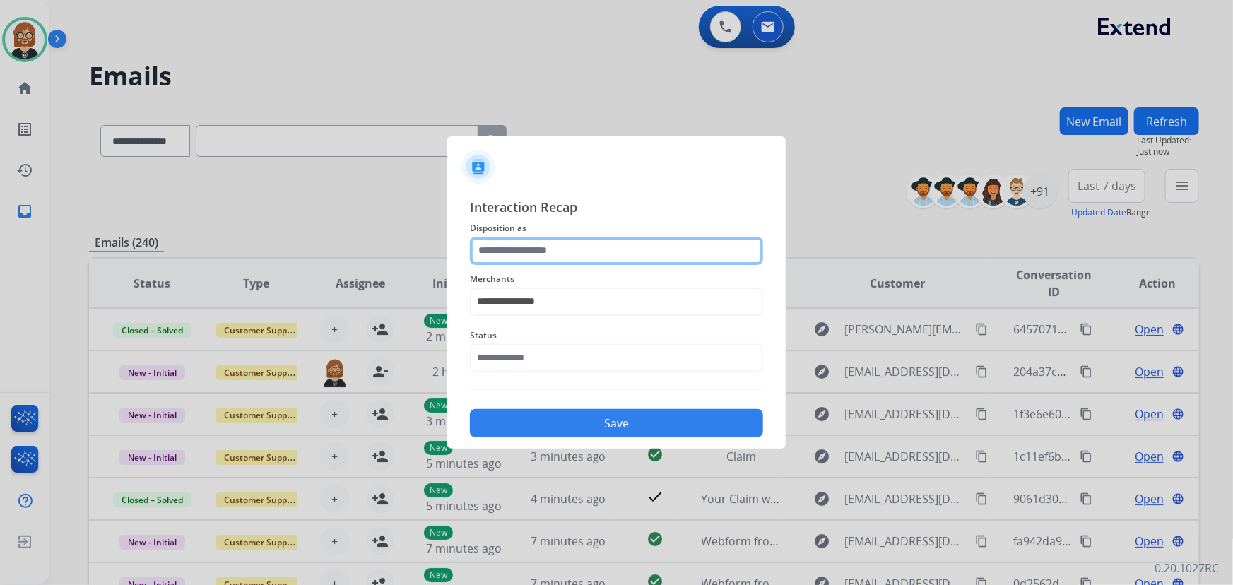
click at [670, 245] on input "text" at bounding box center [616, 251] width 293 height 28
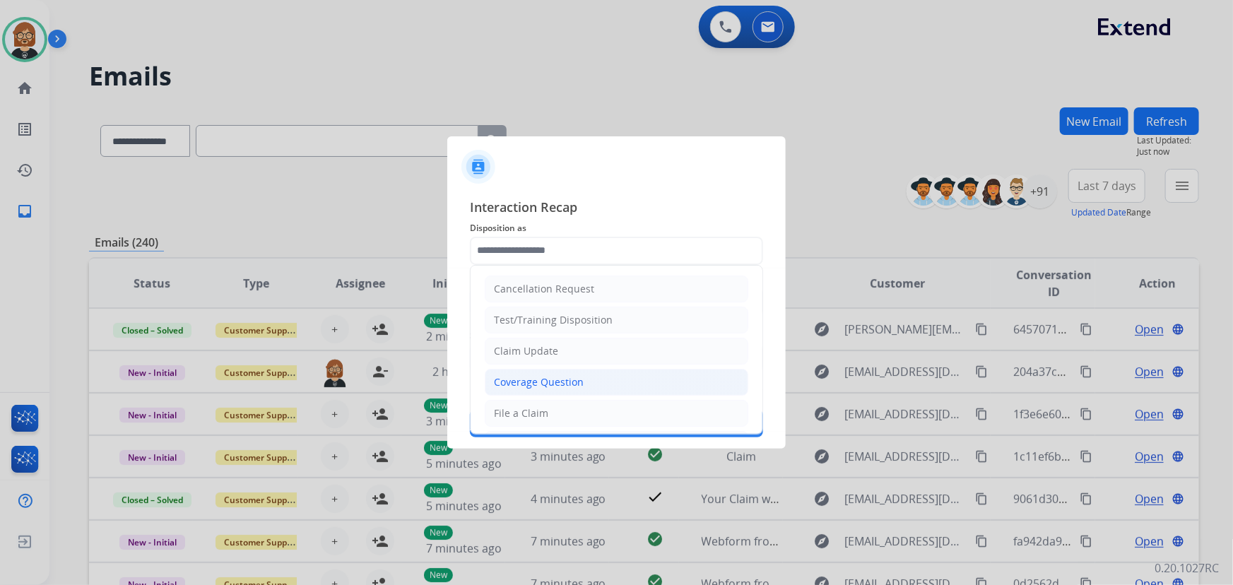
click at [646, 386] on li "Coverage Question" at bounding box center [617, 382] width 264 height 27
type input "**********"
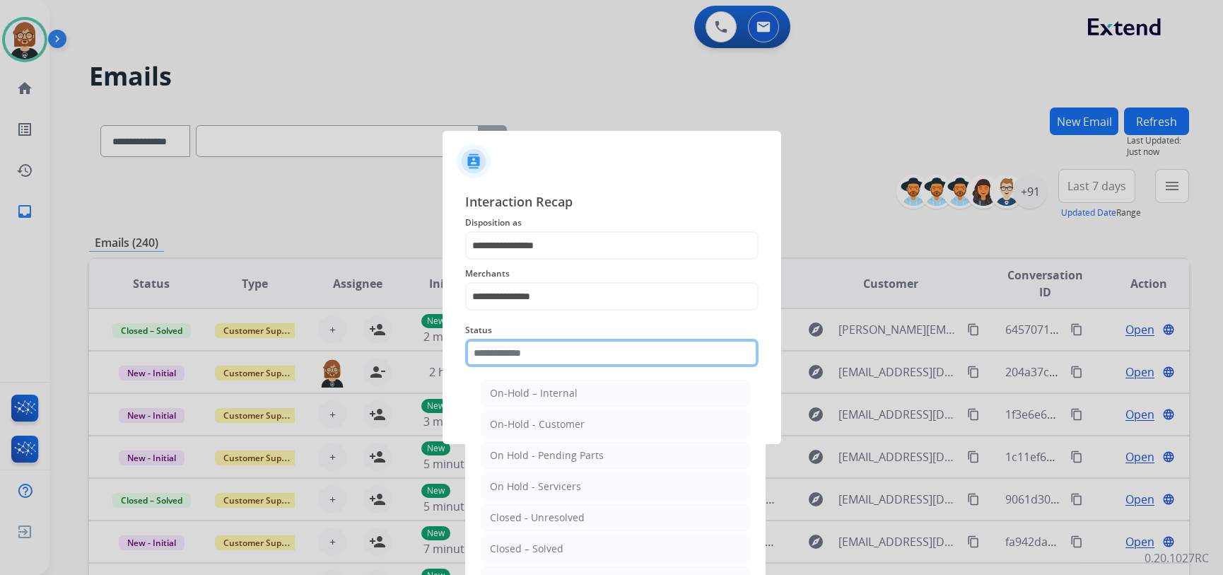
click at [648, 360] on input "text" at bounding box center [611, 353] width 293 height 28
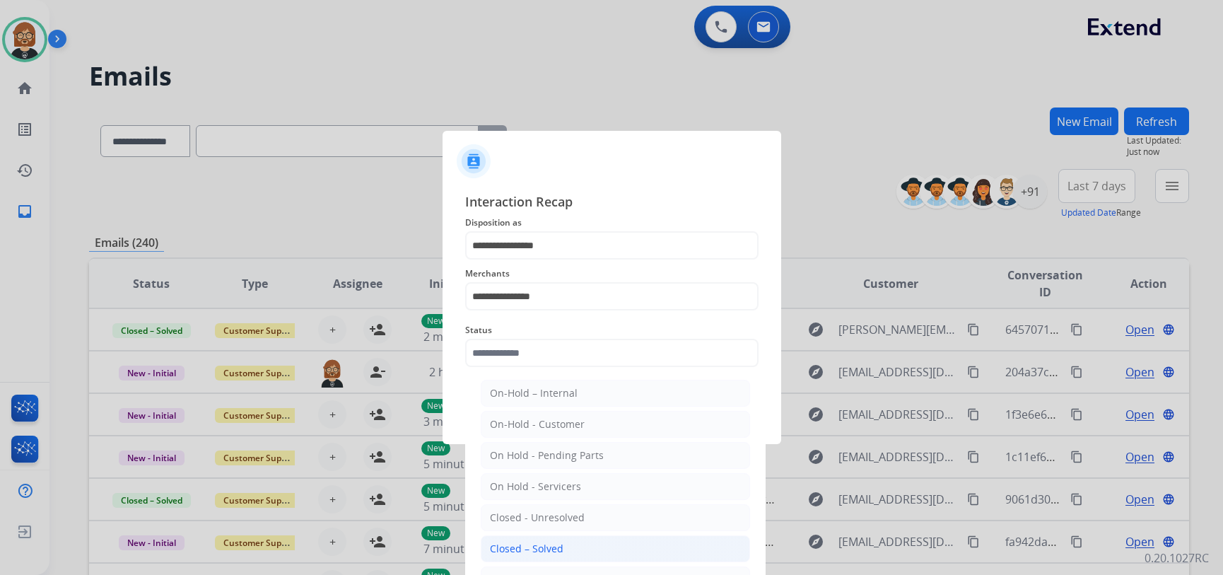
click at [652, 544] on li "Closed – Solved" at bounding box center [615, 548] width 269 height 27
type input "**********"
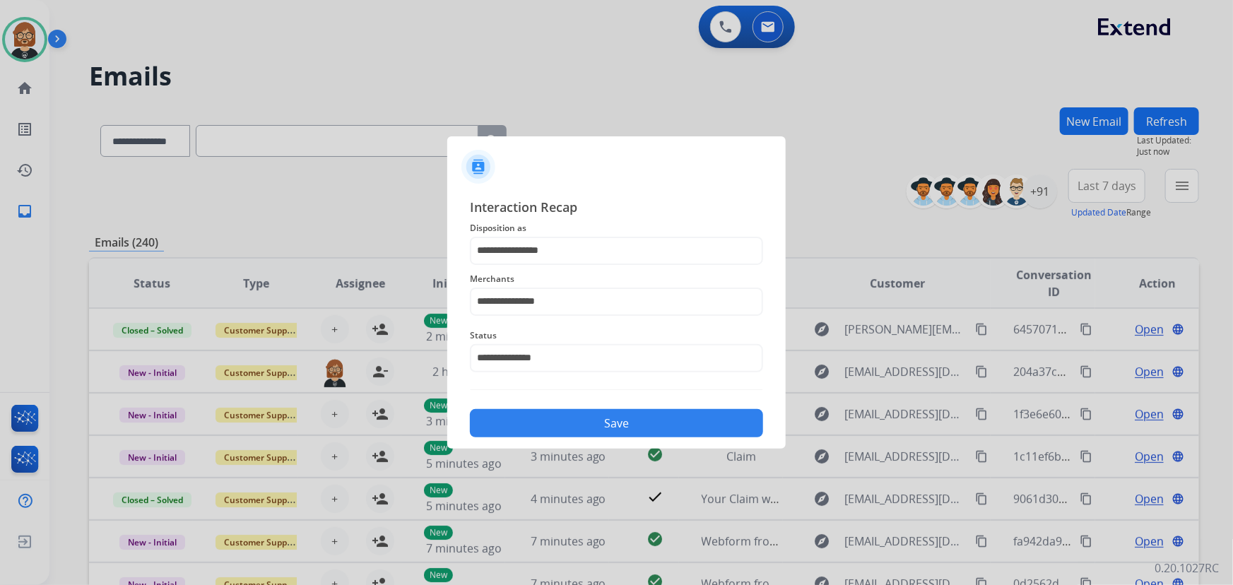
click at [677, 421] on button "Save" at bounding box center [616, 423] width 293 height 28
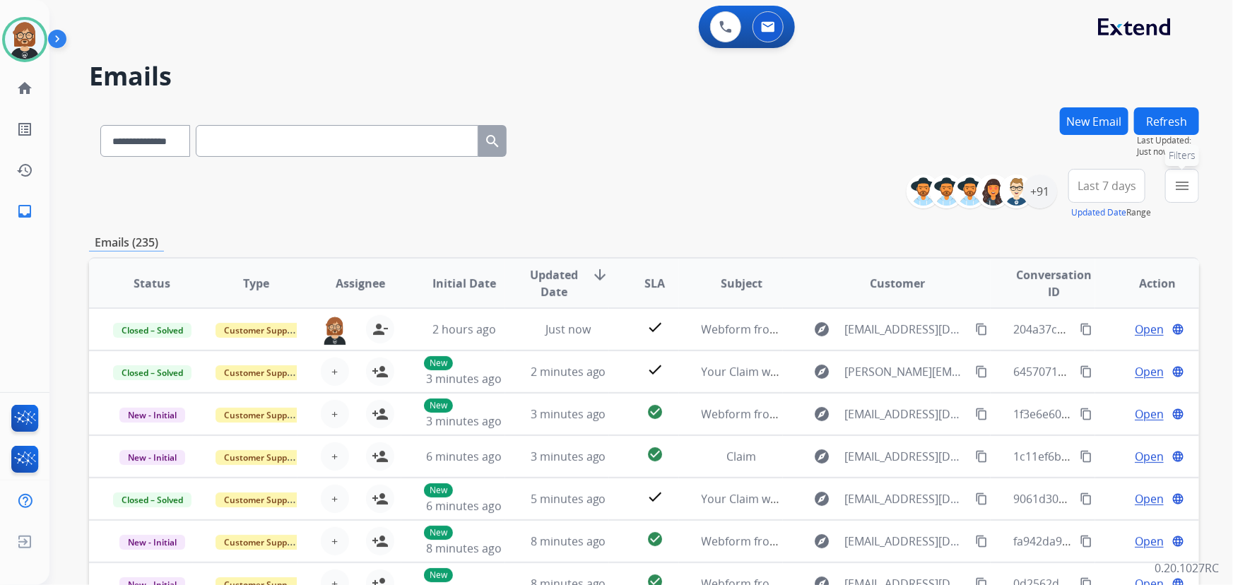
click at [1187, 184] on mat-icon "menu" at bounding box center [1182, 185] width 17 height 17
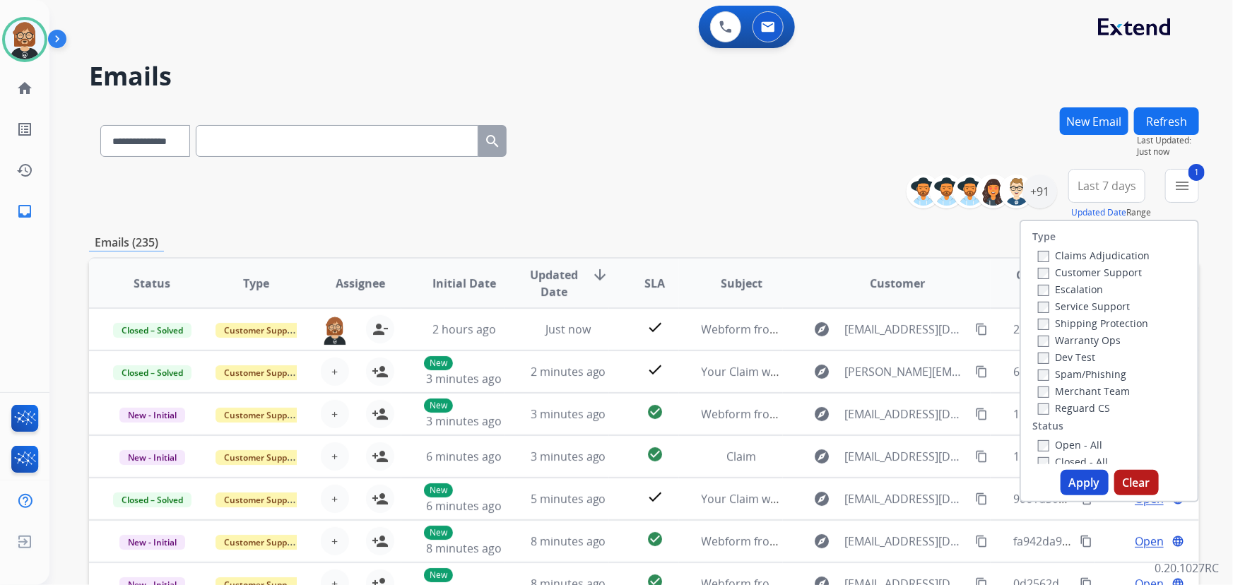
click at [1079, 479] on button "Apply" at bounding box center [1085, 482] width 48 height 25
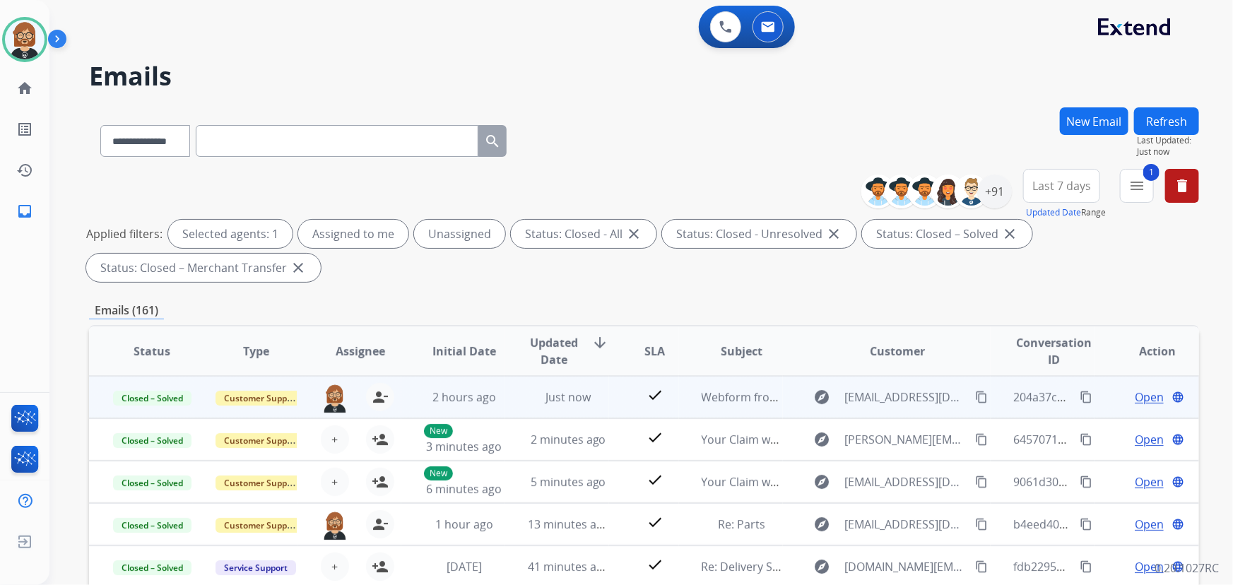
scroll to position [1, 0]
click at [515, 398] on td "Just now" at bounding box center [557, 396] width 104 height 42
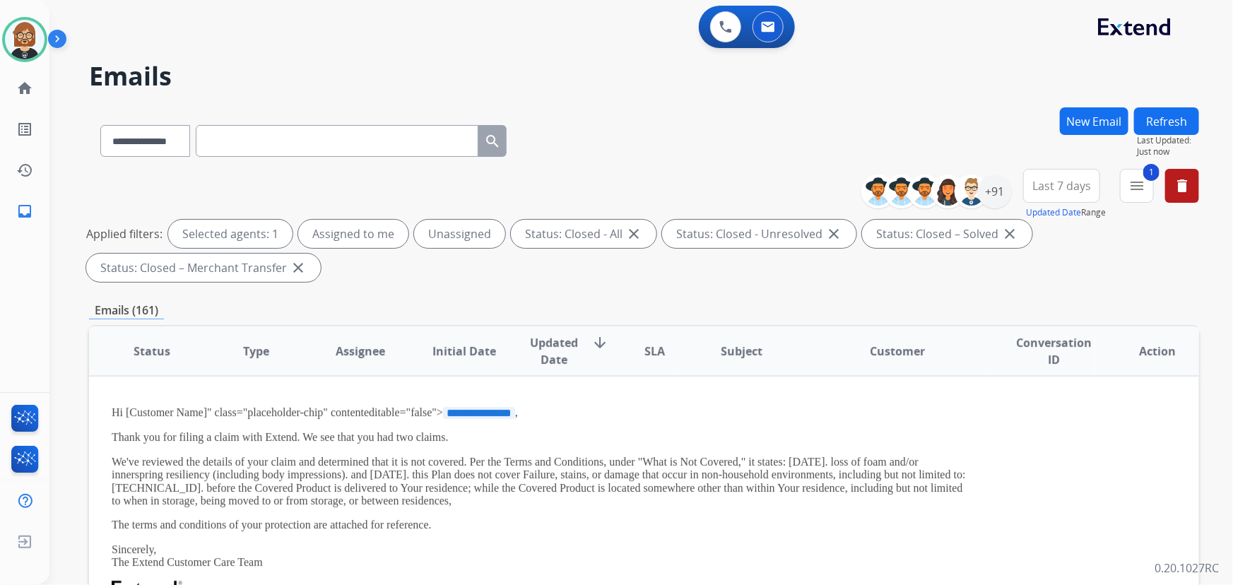
scroll to position [64, 0]
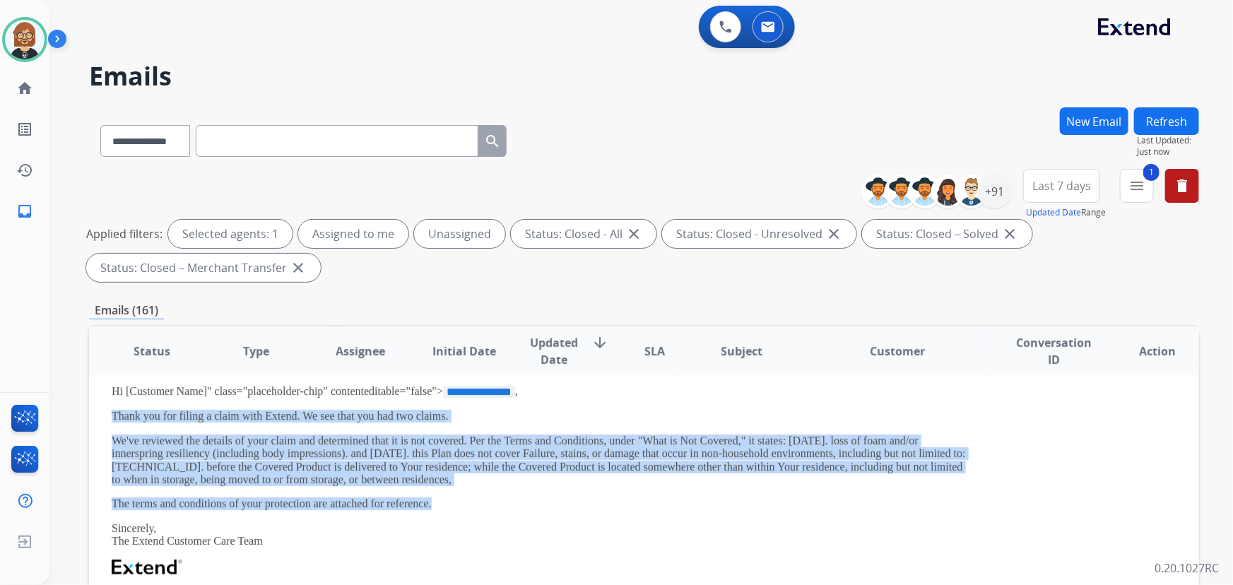
drag, startPoint x: 450, startPoint y: 503, endPoint x: 107, endPoint y: 419, distance: 352.8
click at [107, 419] on td "**********" at bounding box center [540, 559] width 902 height 408
copy div "Thank you for filing a claim with Extend. We see that you had two claims. We've…"
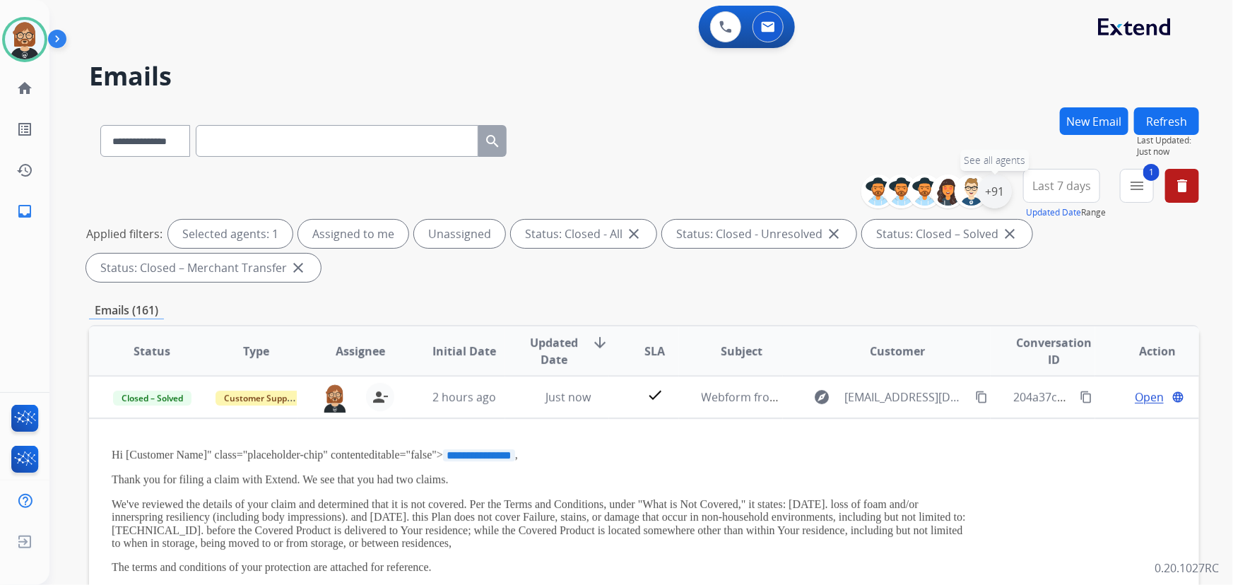
click at [999, 193] on div "+91" at bounding box center [995, 192] width 34 height 34
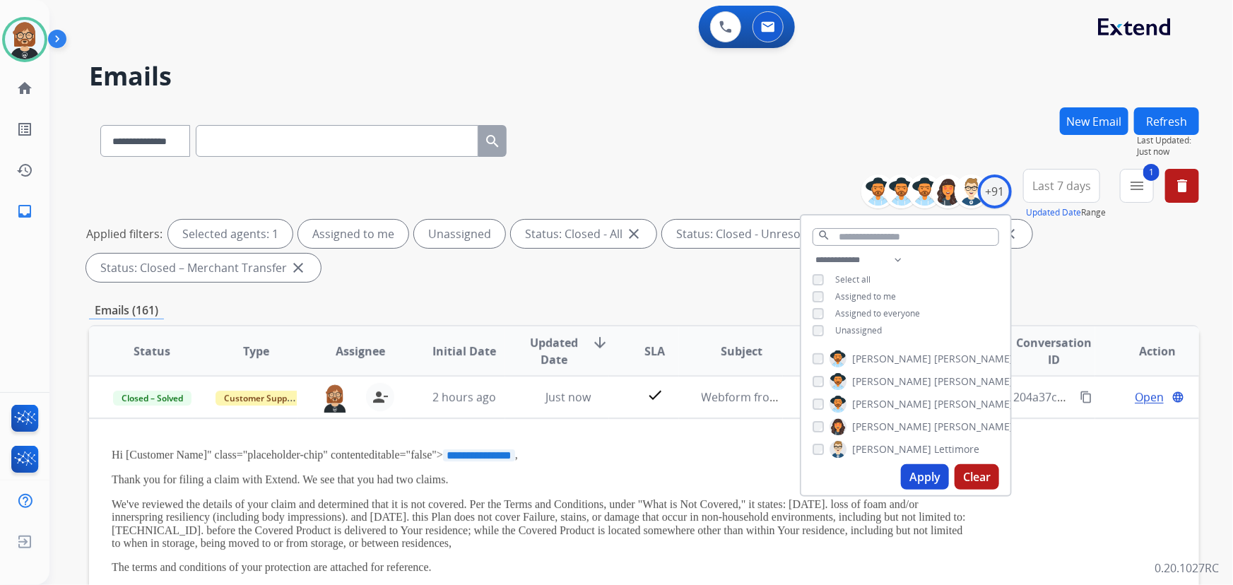
click at [835, 326] on span "Unassigned" at bounding box center [858, 330] width 47 height 12
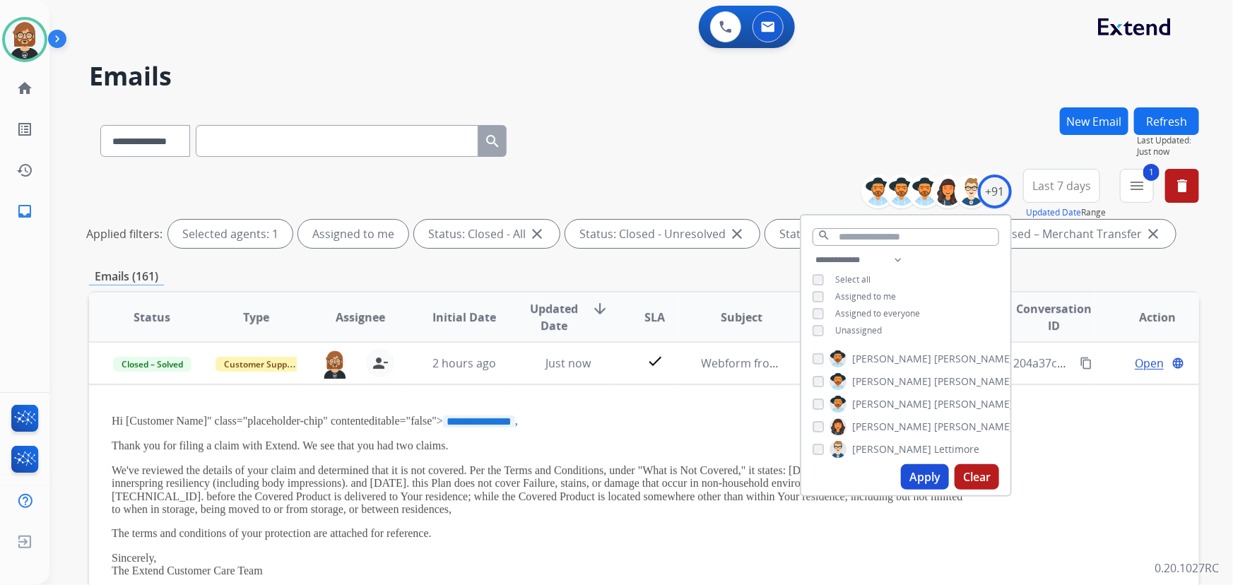
click at [934, 482] on button "Apply" at bounding box center [925, 476] width 48 height 25
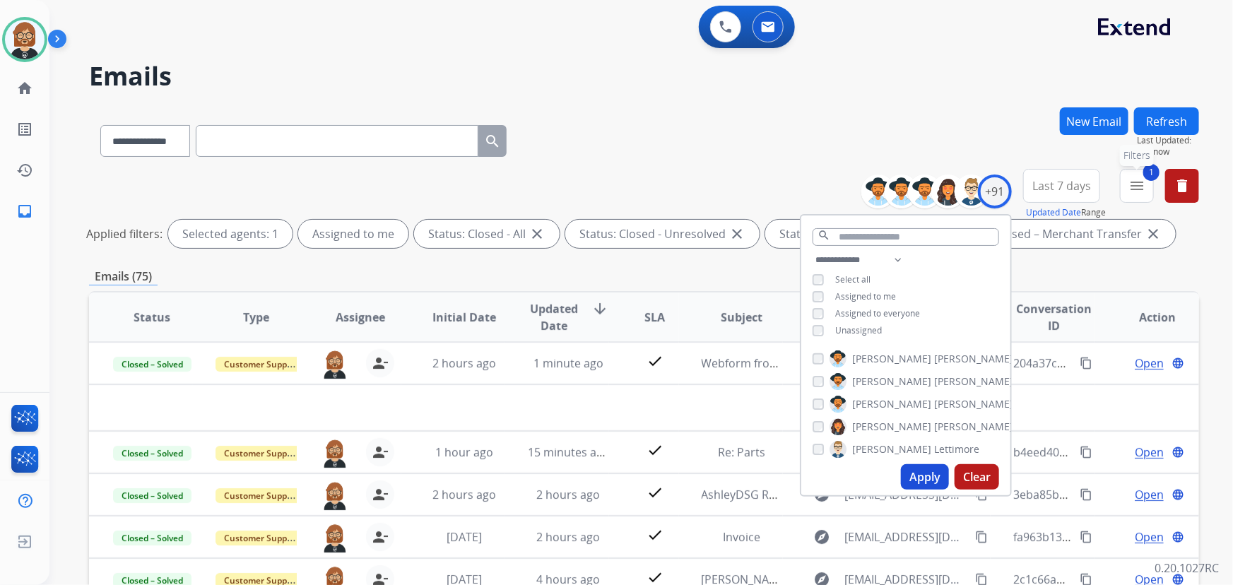
click at [1146, 180] on button "1 menu Filters" at bounding box center [1137, 186] width 34 height 34
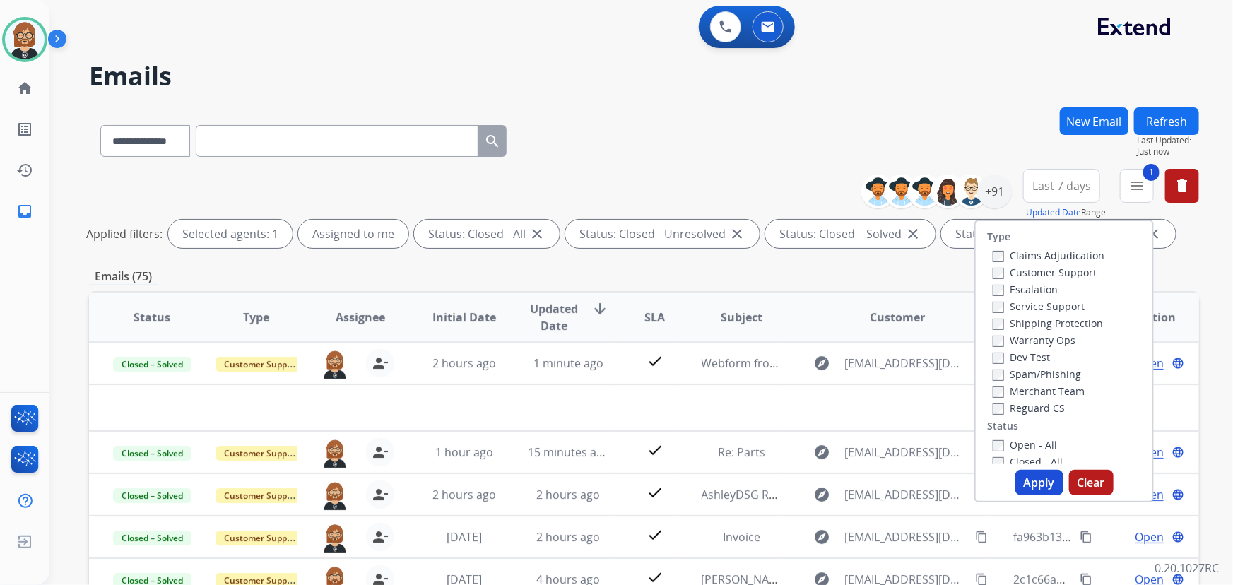
click at [1033, 445] on label "Open - All" at bounding box center [1025, 444] width 64 height 13
click at [1025, 459] on label "Closed - All" at bounding box center [1028, 461] width 70 height 13
click at [1027, 481] on button "Apply" at bounding box center [1040, 482] width 48 height 25
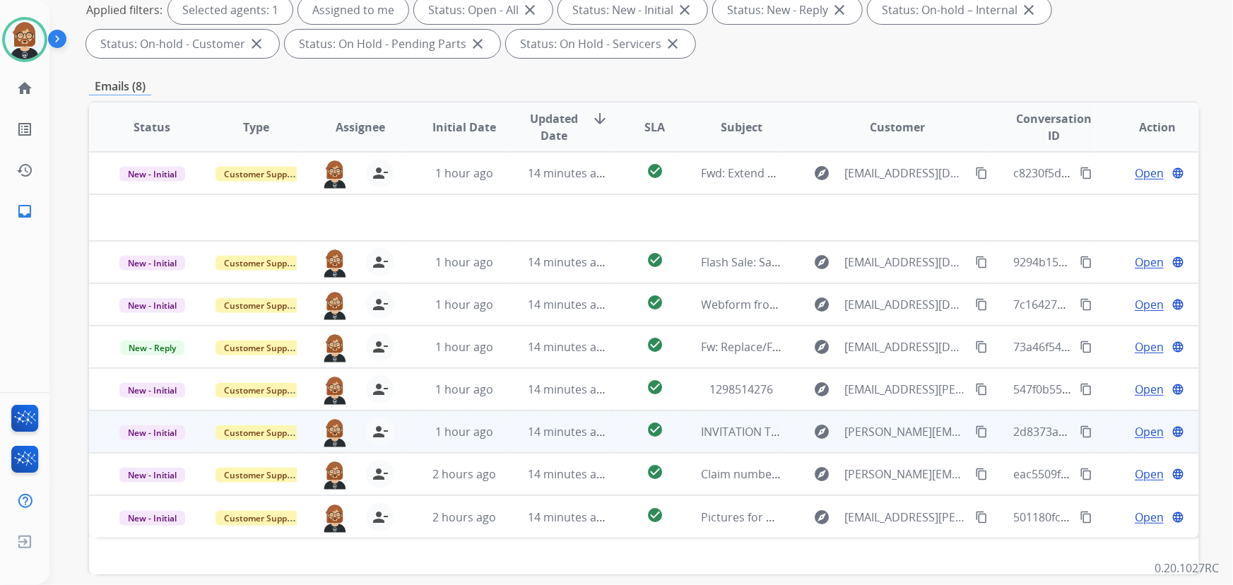
scroll to position [286, 0]
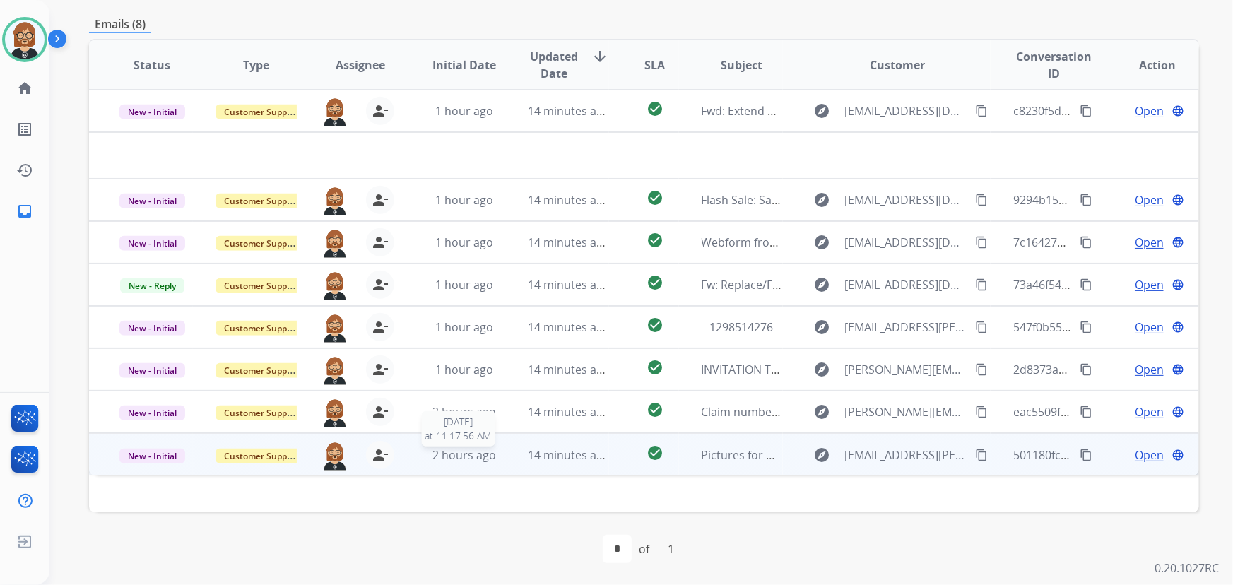
click at [491, 459] on span "2 hours ago" at bounding box center [465, 455] width 64 height 16
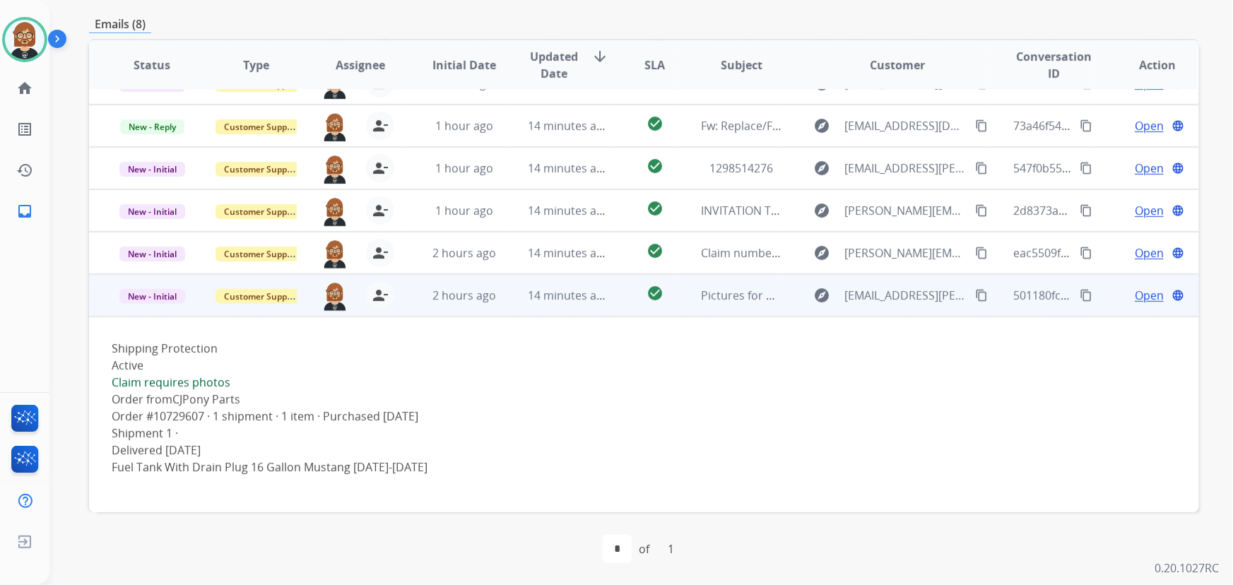
scroll to position [131, 0]
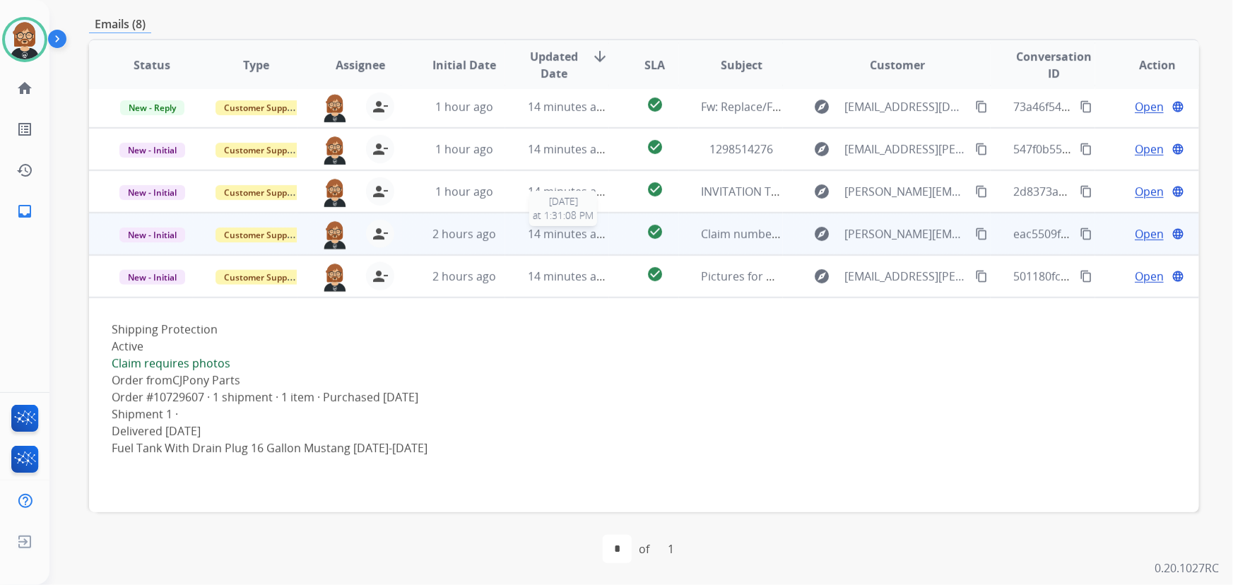
click at [590, 232] on span "14 minutes ago" at bounding box center [569, 234] width 82 height 16
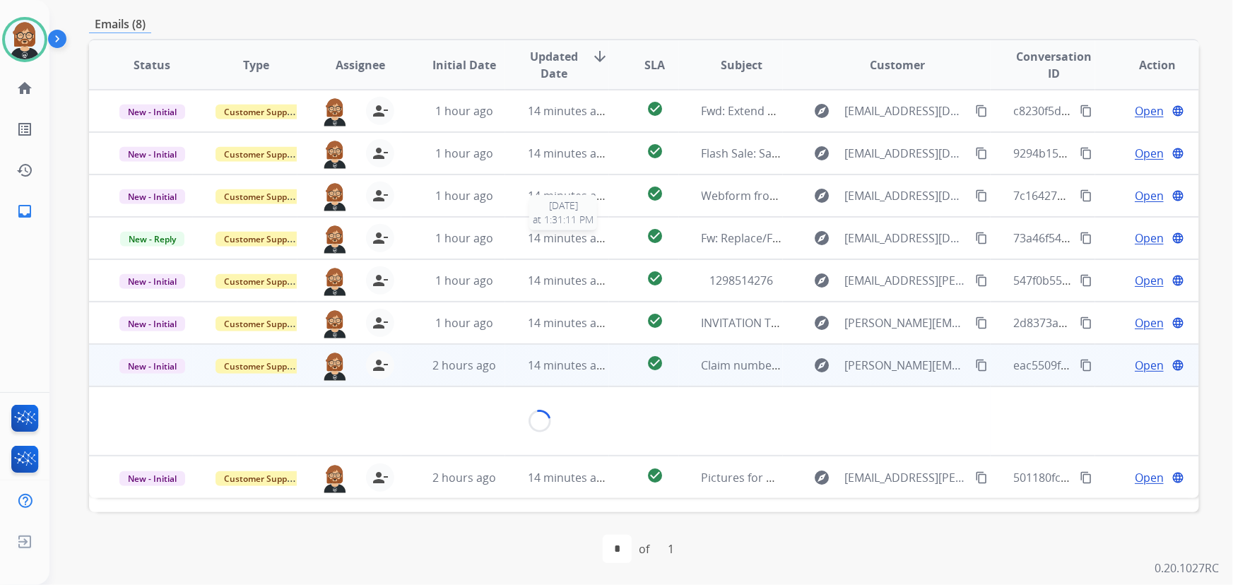
scroll to position [0, 0]
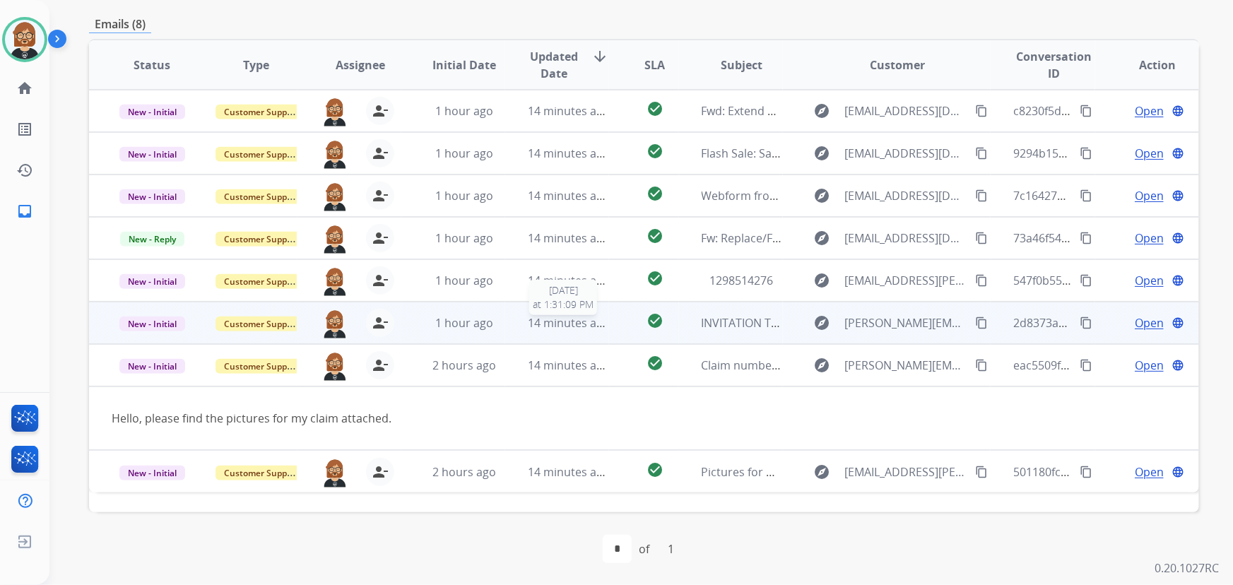
click at [590, 326] on span "14 minutes ago" at bounding box center [569, 323] width 82 height 16
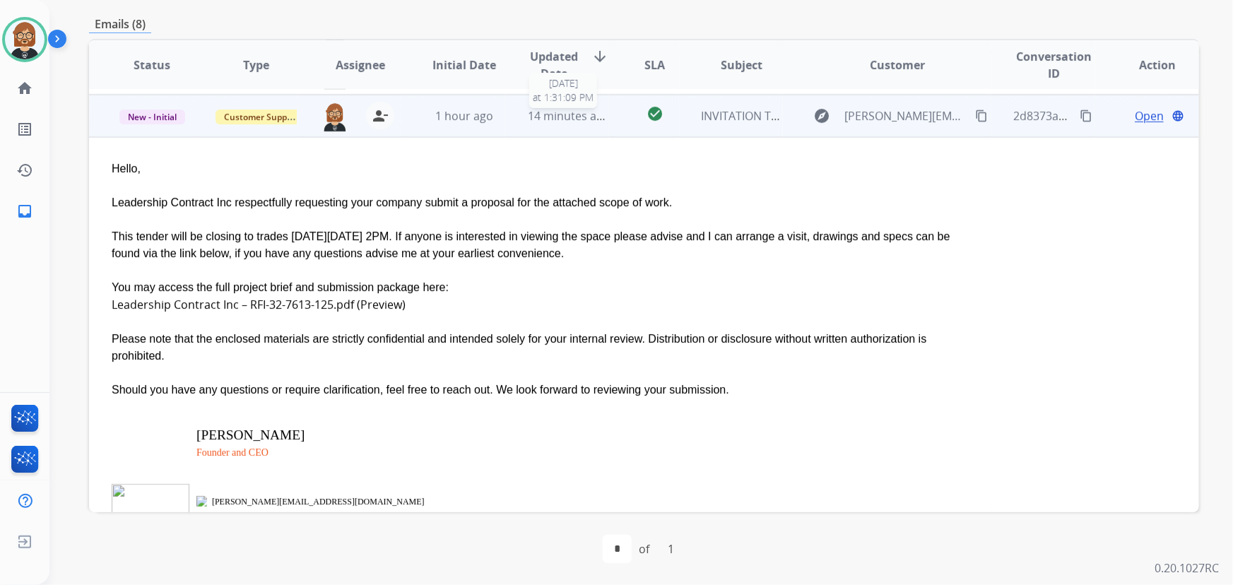
scroll to position [212, 0]
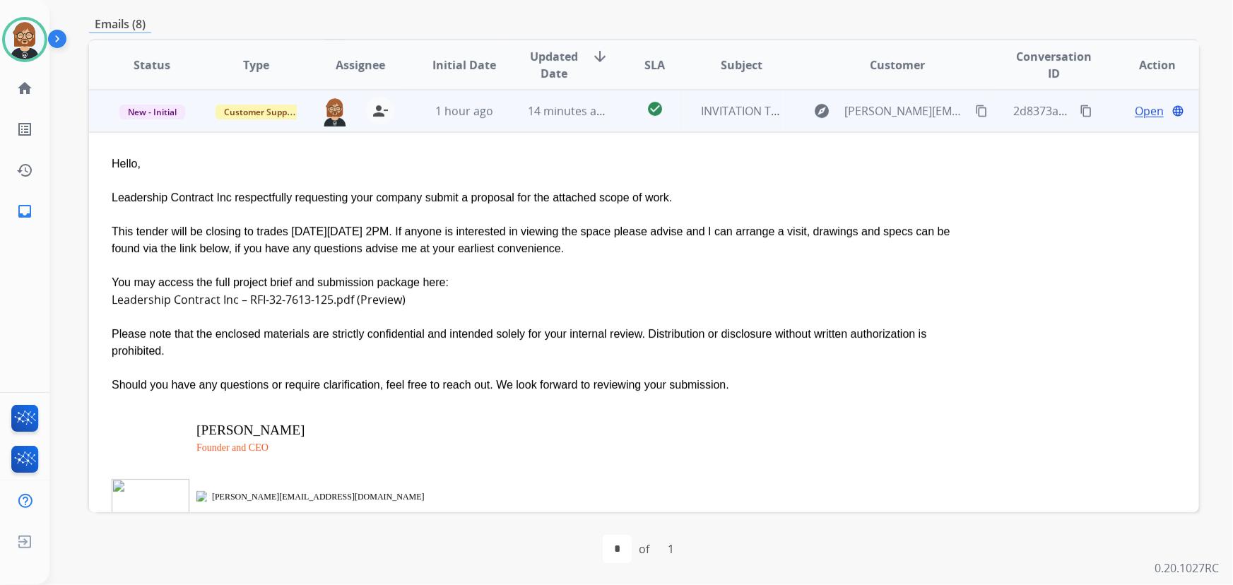
click at [1135, 107] on span "Open" at bounding box center [1149, 110] width 29 height 17
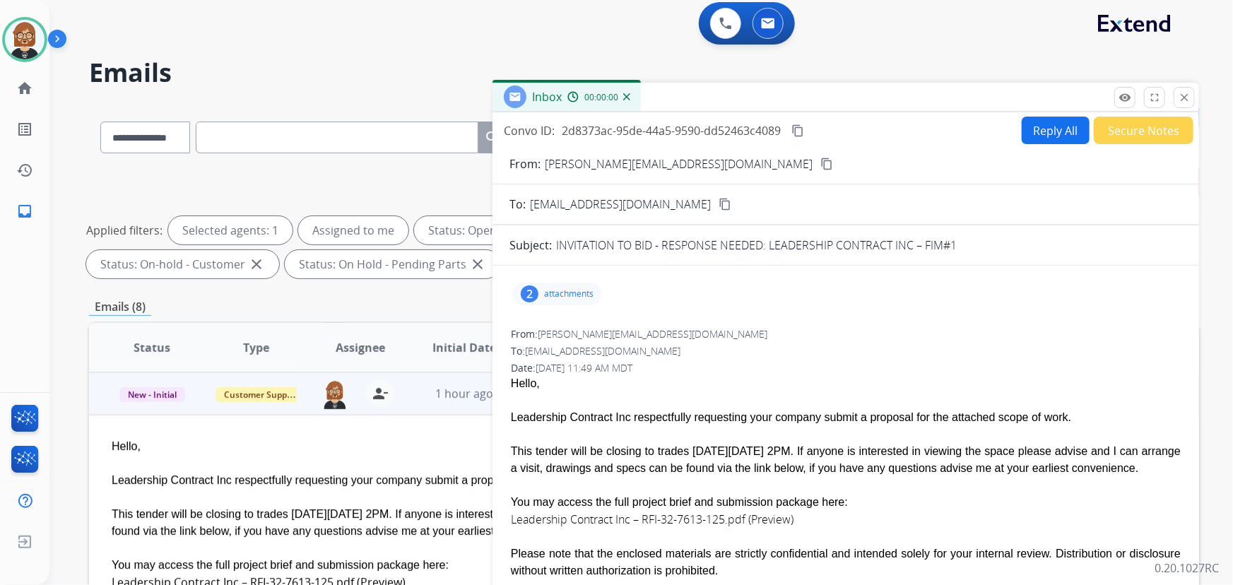
scroll to position [0, 0]
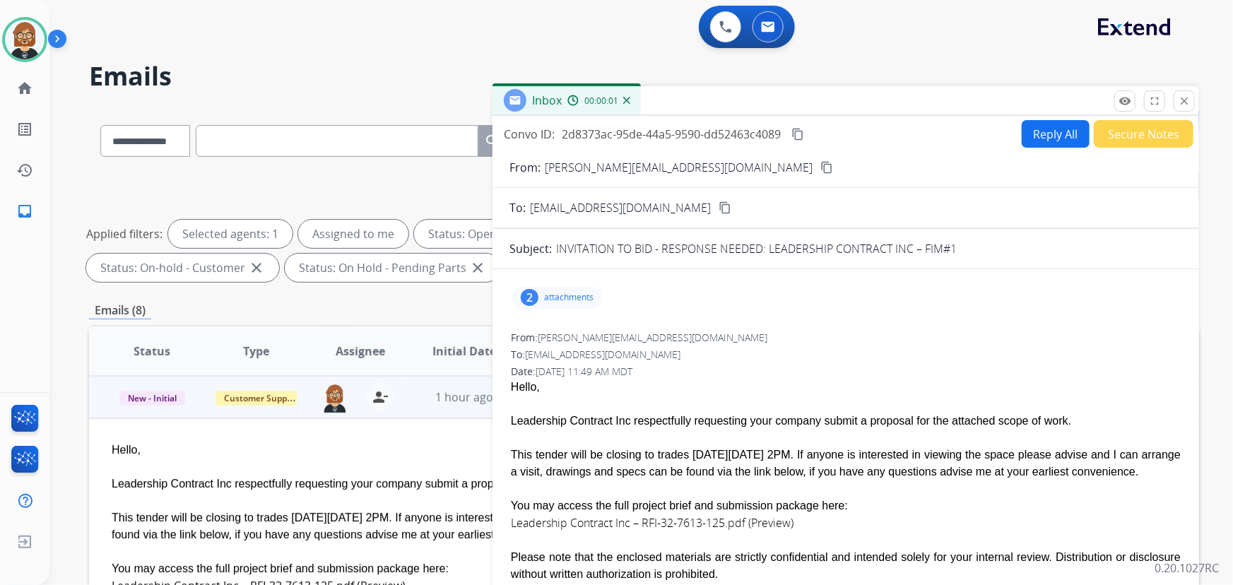
click at [1131, 136] on button "Secure Notes" at bounding box center [1144, 134] width 100 height 28
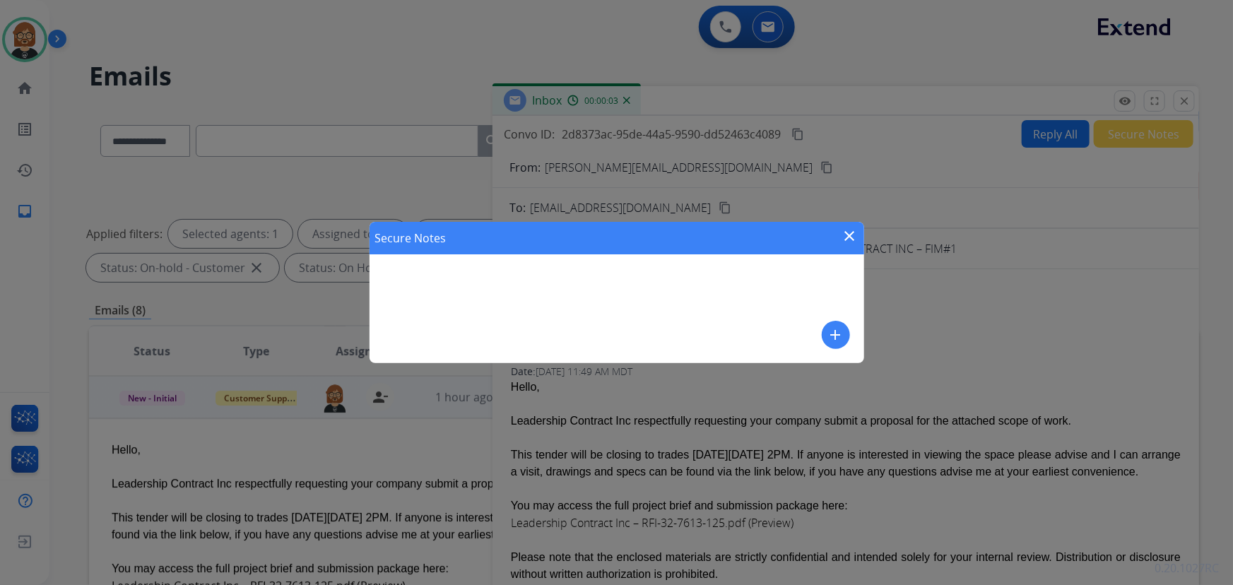
click at [841, 330] on mat-icon "add" at bounding box center [836, 335] width 17 height 17
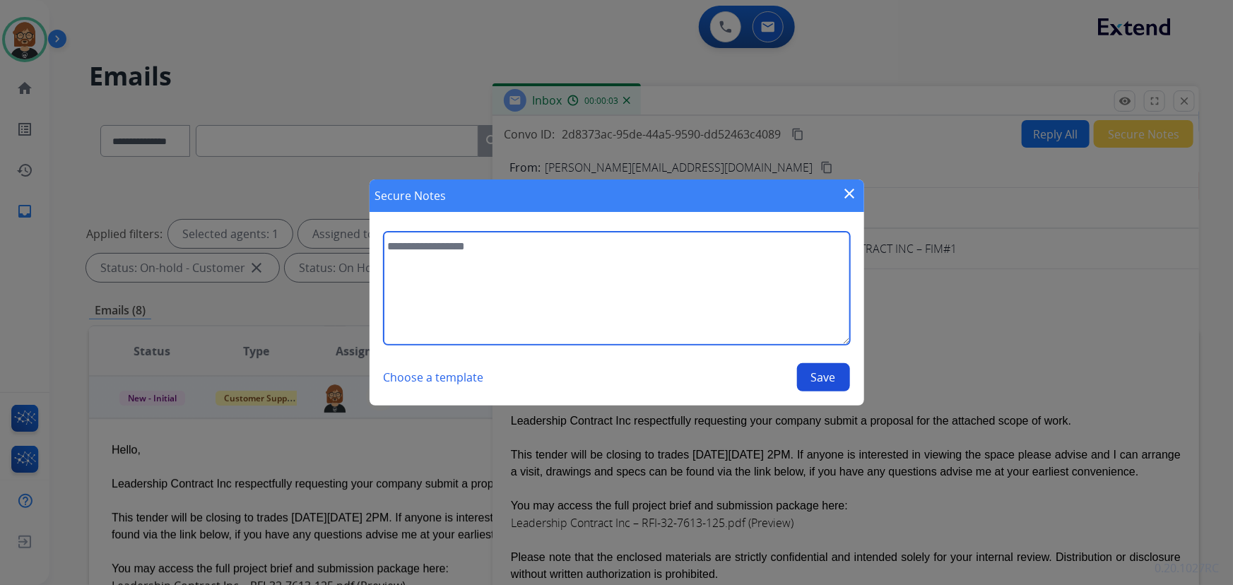
click at [561, 317] on textarea at bounding box center [617, 288] width 467 height 113
type textarea "****"
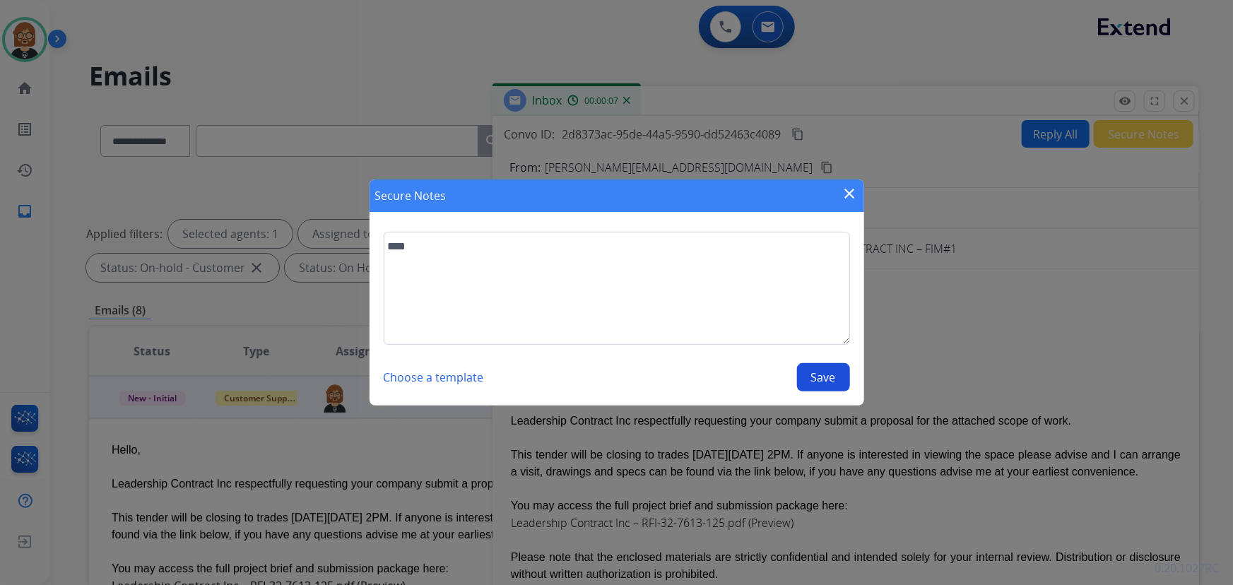
click at [809, 381] on button "Save" at bounding box center [823, 377] width 53 height 28
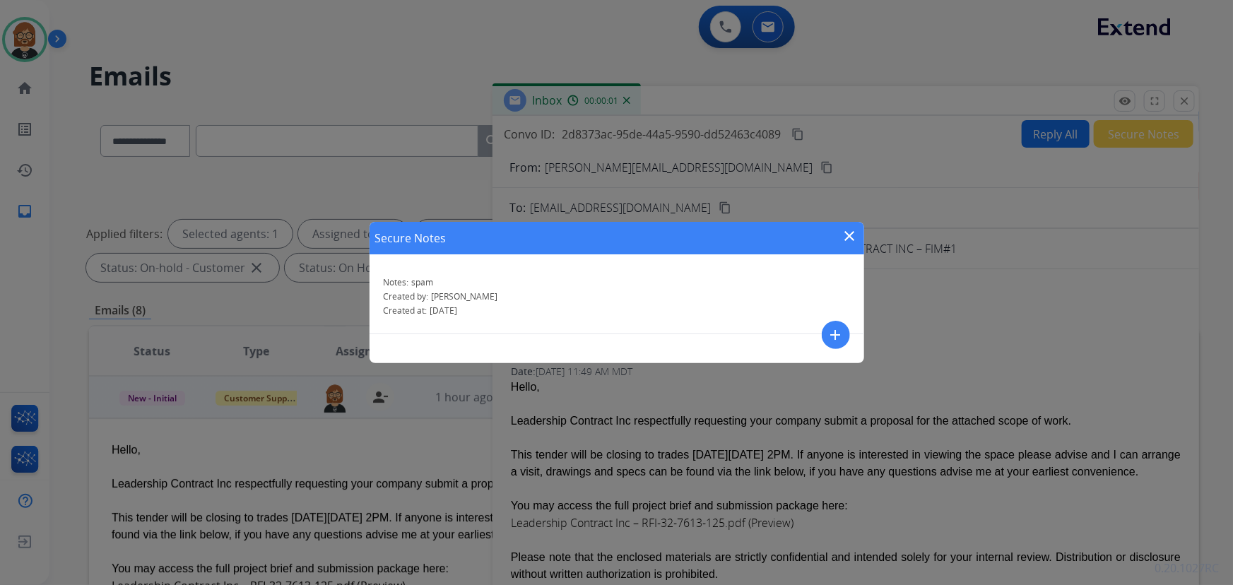
click at [848, 233] on mat-icon "close" at bounding box center [850, 236] width 17 height 17
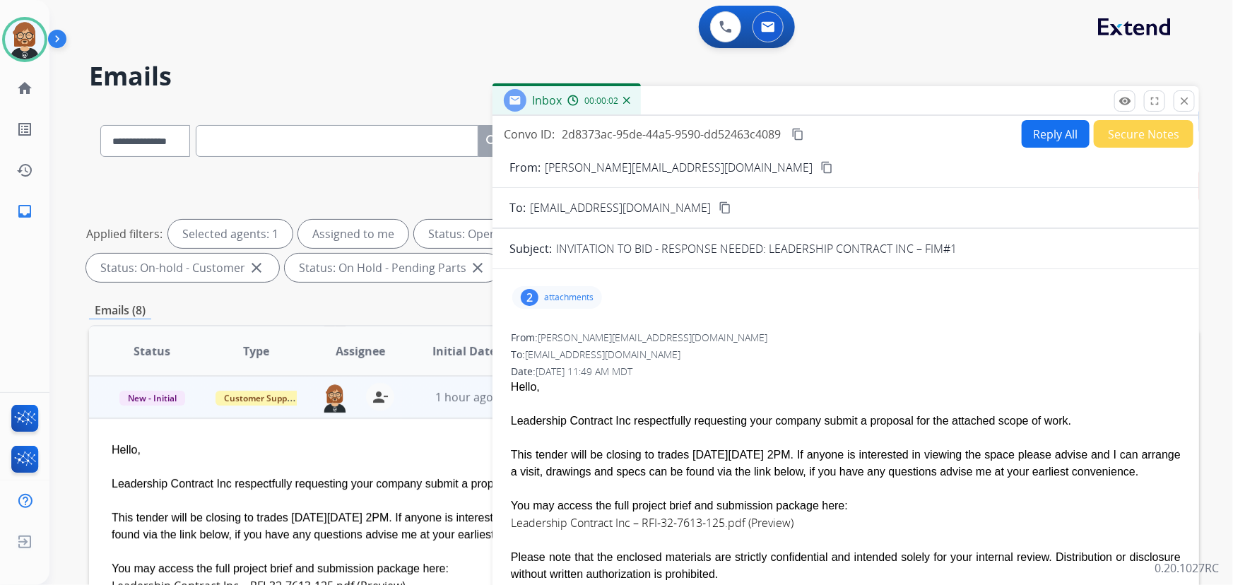
click at [1202, 103] on div "**********" at bounding box center [641, 292] width 1184 height 585
click at [1192, 103] on button "close Close" at bounding box center [1184, 100] width 21 height 21
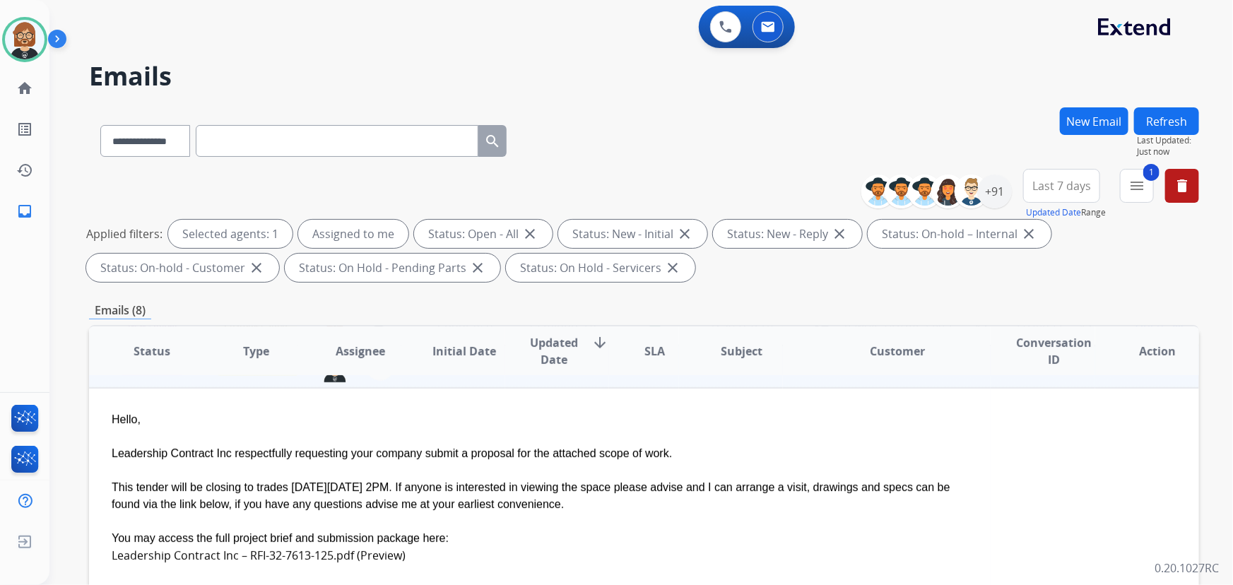
scroll to position [212, 0]
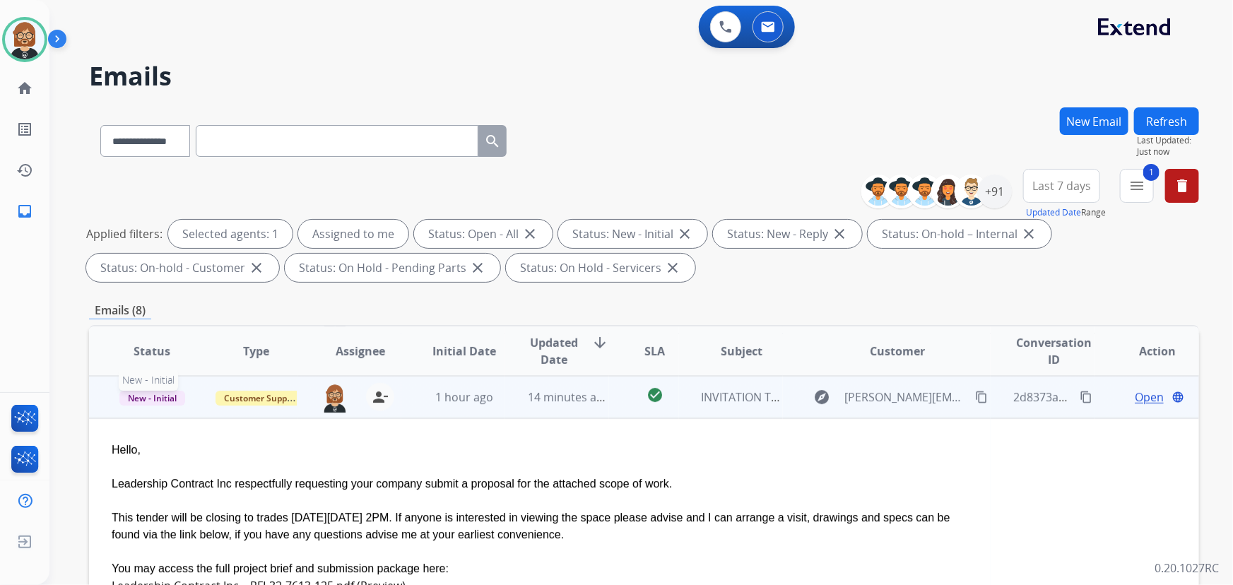
click at [152, 394] on span "New - Initial" at bounding box center [152, 398] width 66 height 15
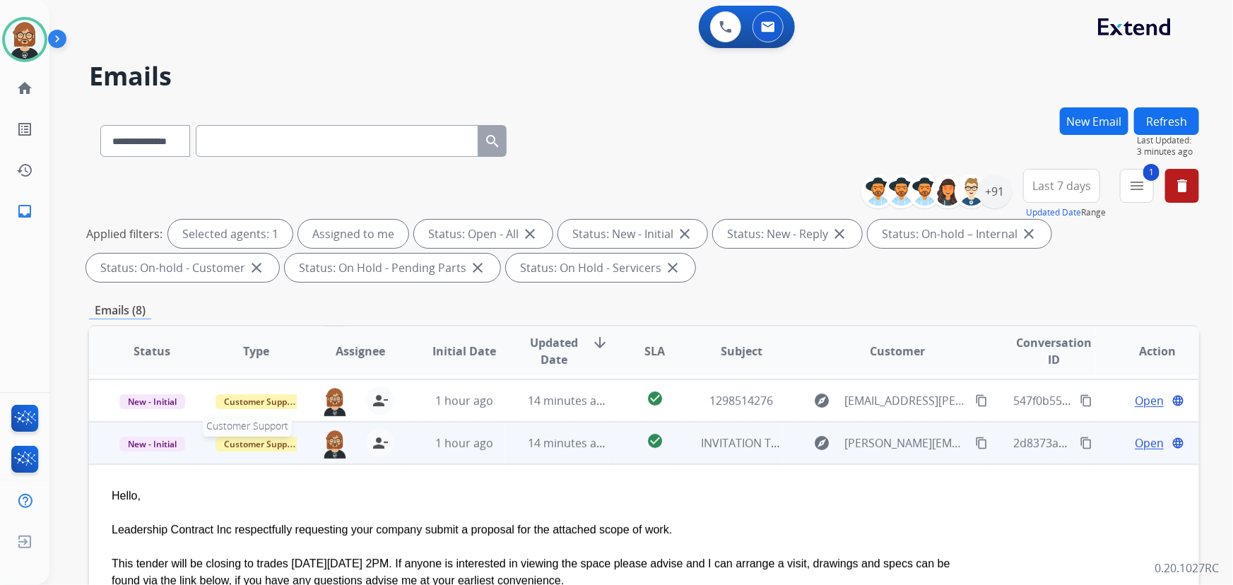
scroll to position [148, 0]
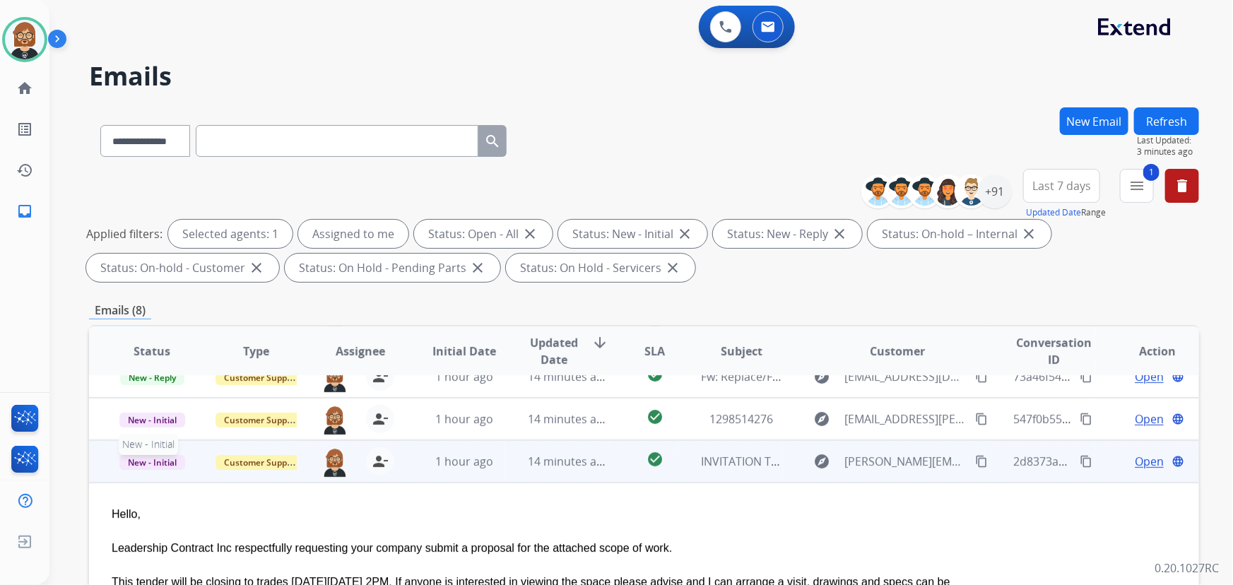
click at [166, 462] on span "New - Initial" at bounding box center [152, 462] width 66 height 15
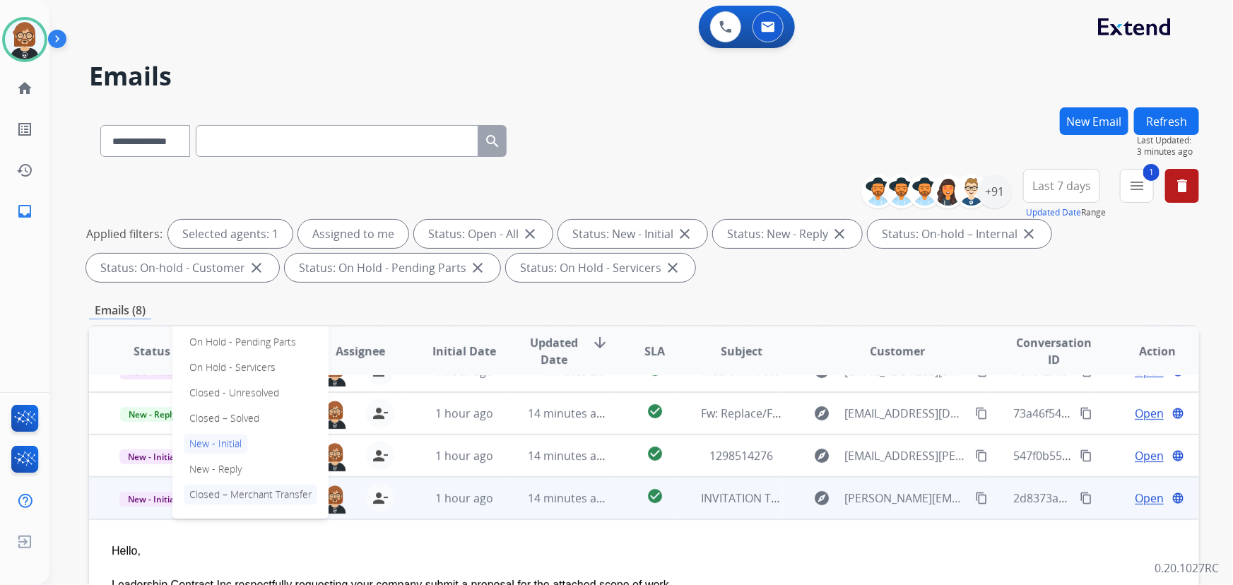
scroll to position [83, 0]
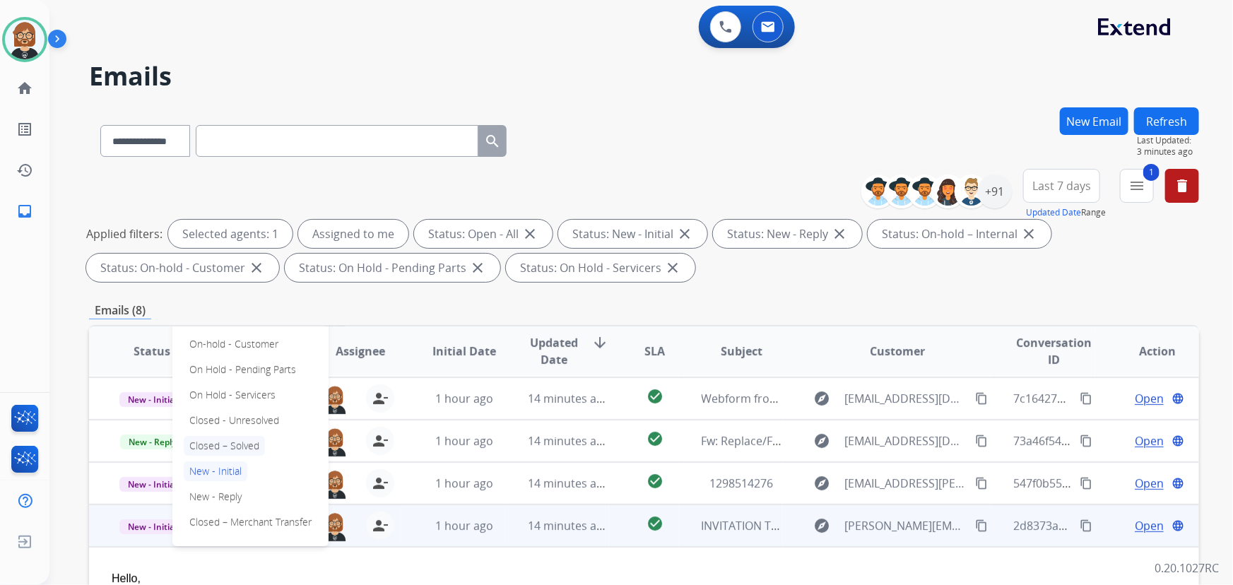
click at [253, 448] on p "Closed – Solved" at bounding box center [224, 446] width 81 height 20
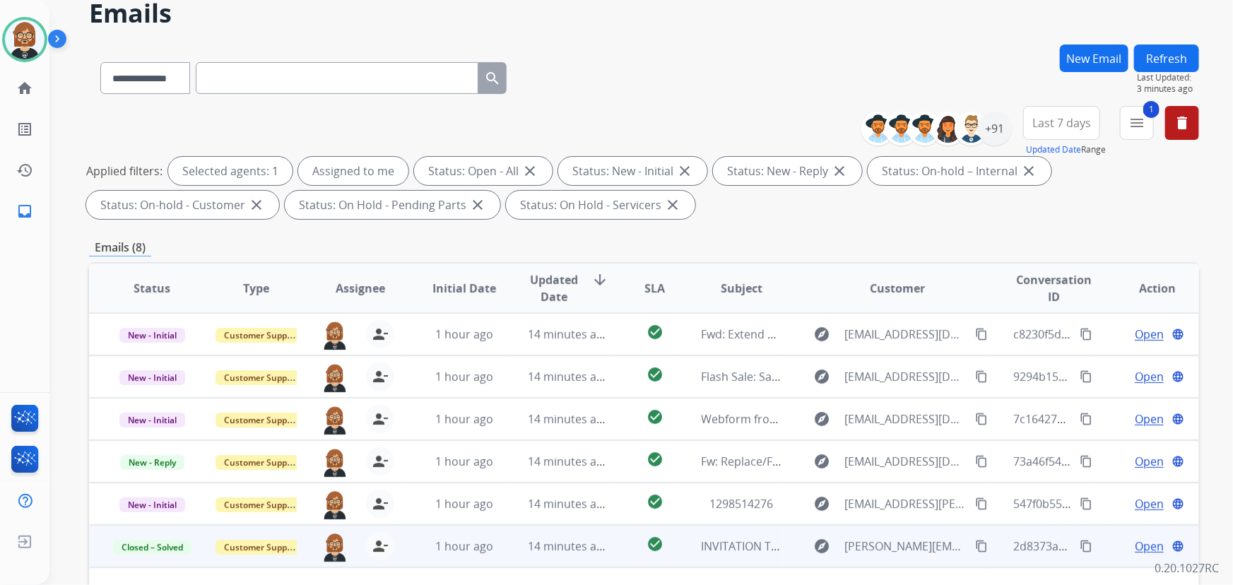
scroll to position [0, 0]
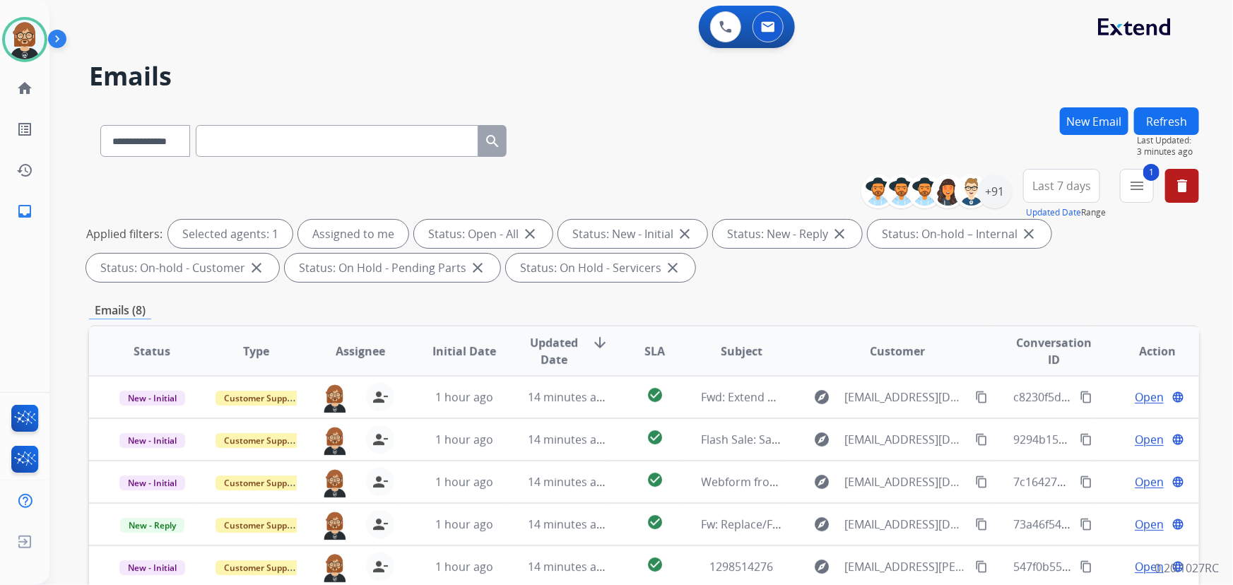
click at [1187, 112] on button "Refresh" at bounding box center [1166, 121] width 65 height 28
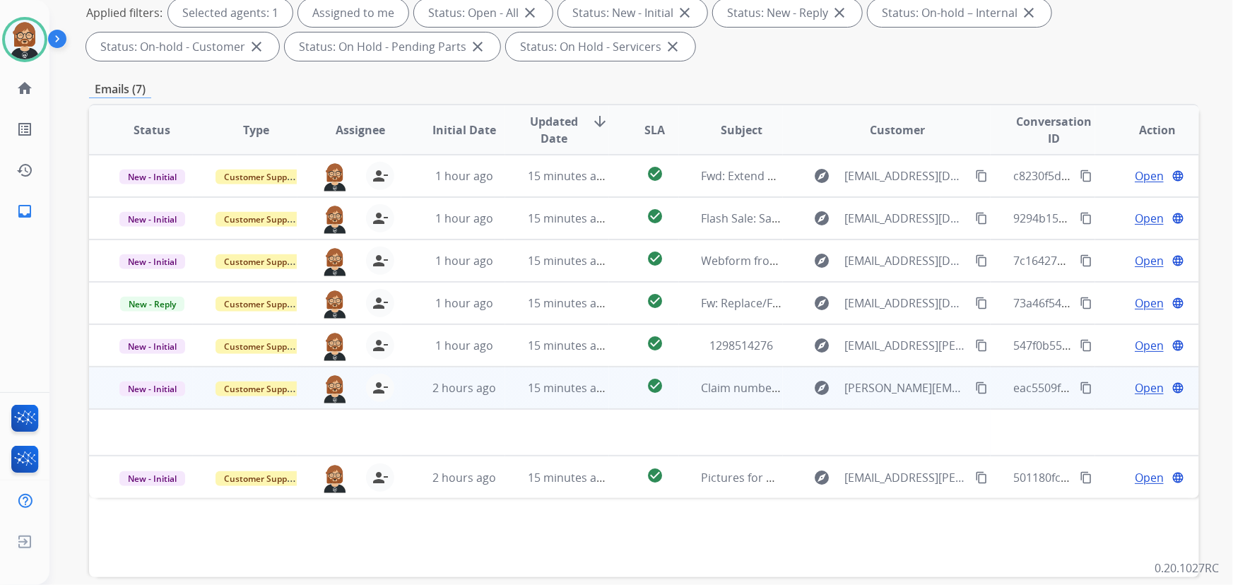
scroll to position [222, 0]
click at [454, 385] on span "2 hours ago" at bounding box center [465, 388] width 64 height 16
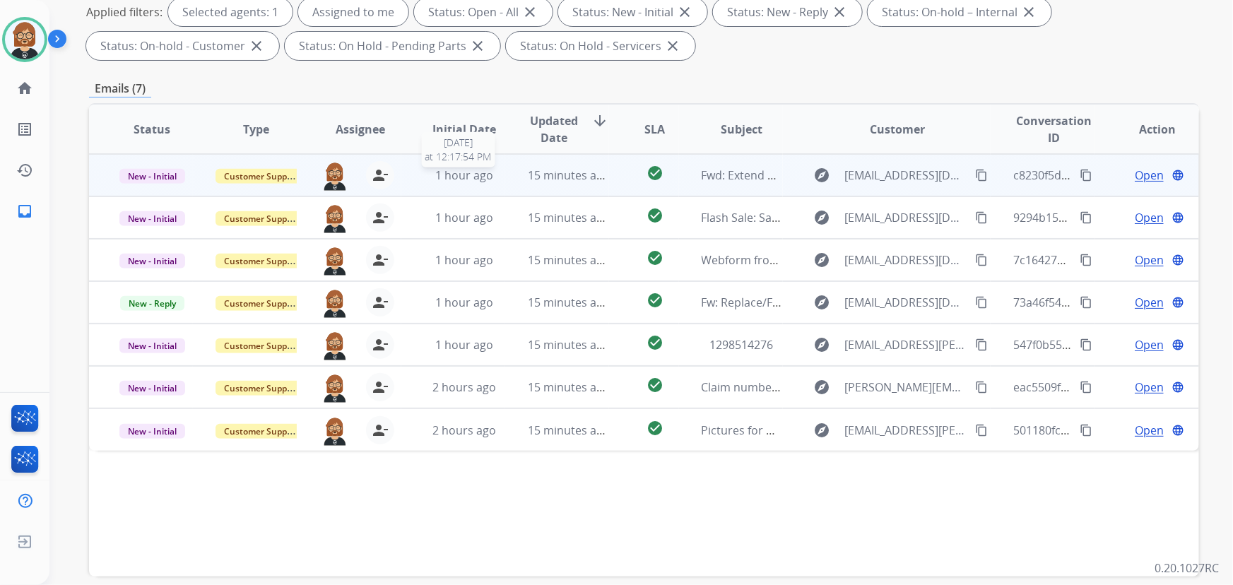
click at [452, 180] on span "1 hour ago" at bounding box center [464, 176] width 58 height 16
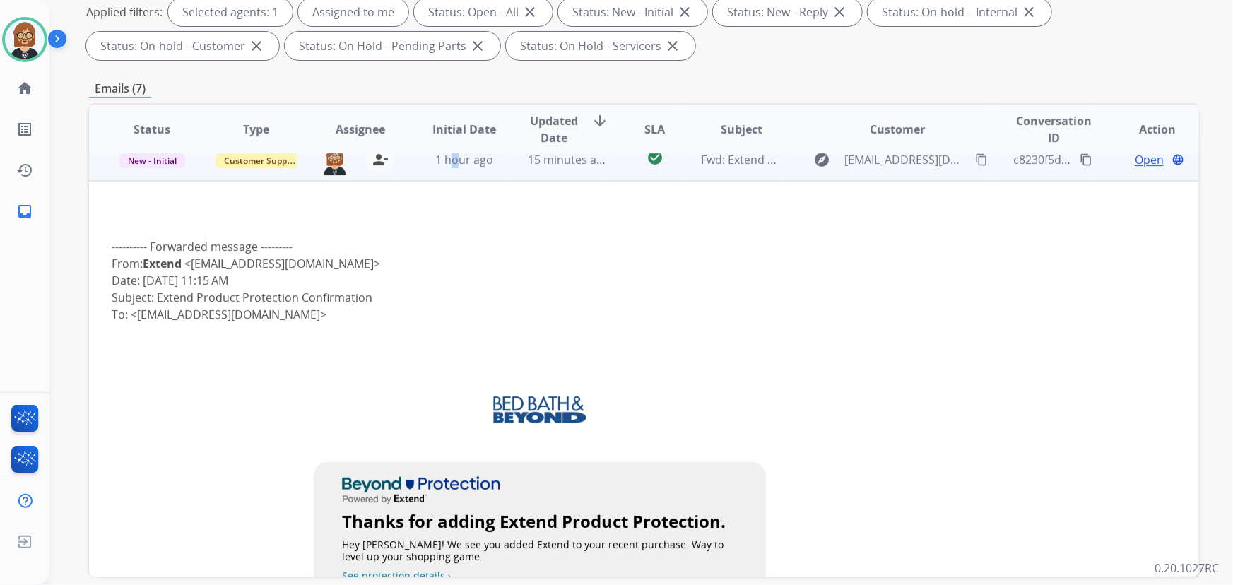
scroll to position [0, 0]
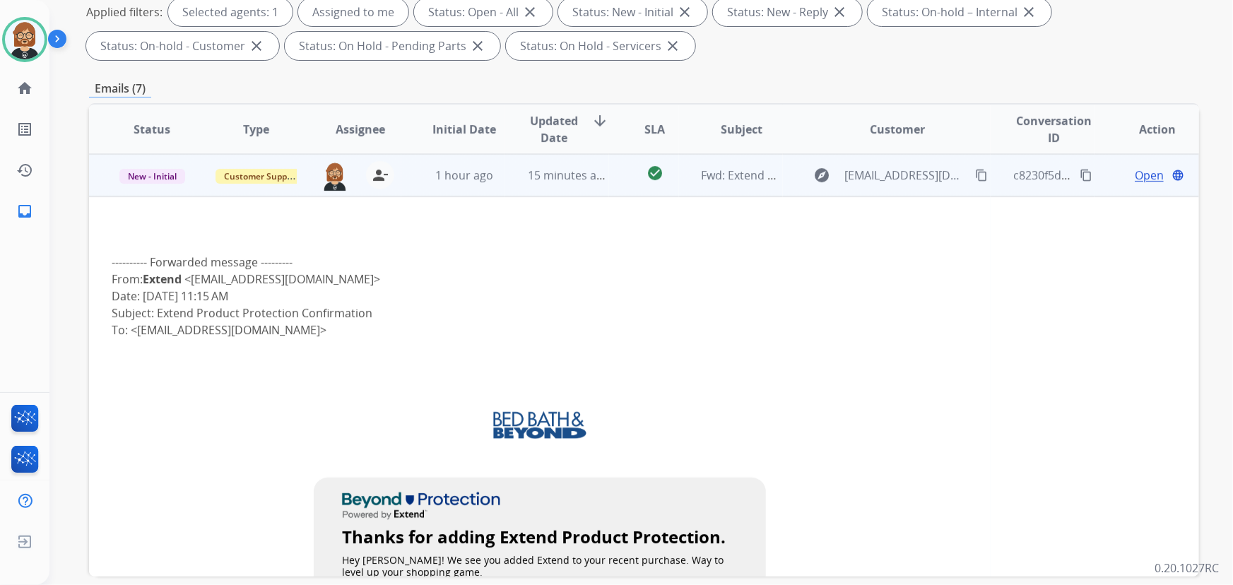
click at [1135, 169] on span "Open" at bounding box center [1149, 175] width 29 height 17
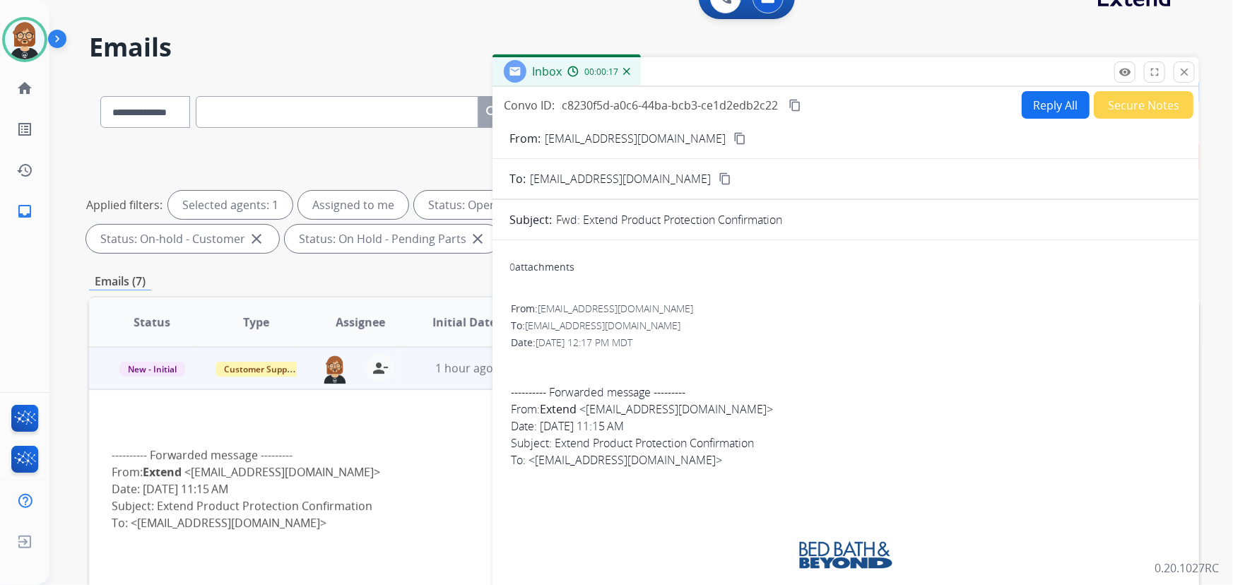
click at [1040, 102] on button "Reply All" at bounding box center [1056, 105] width 68 height 28
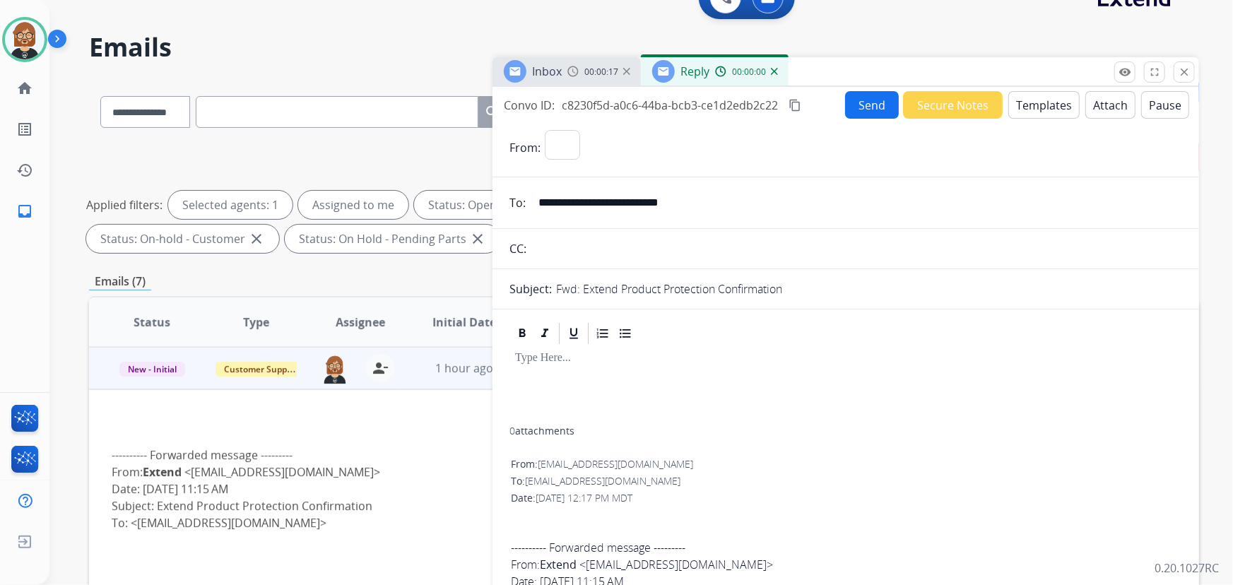
select select "**********"
drag, startPoint x: 1014, startPoint y: 86, endPoint x: 1022, endPoint y: 90, distance: 9.2
click at [1022, 90] on div "**********" at bounding box center [846, 375] width 707 height 577
click at [1031, 100] on button "Templates" at bounding box center [1044, 105] width 71 height 28
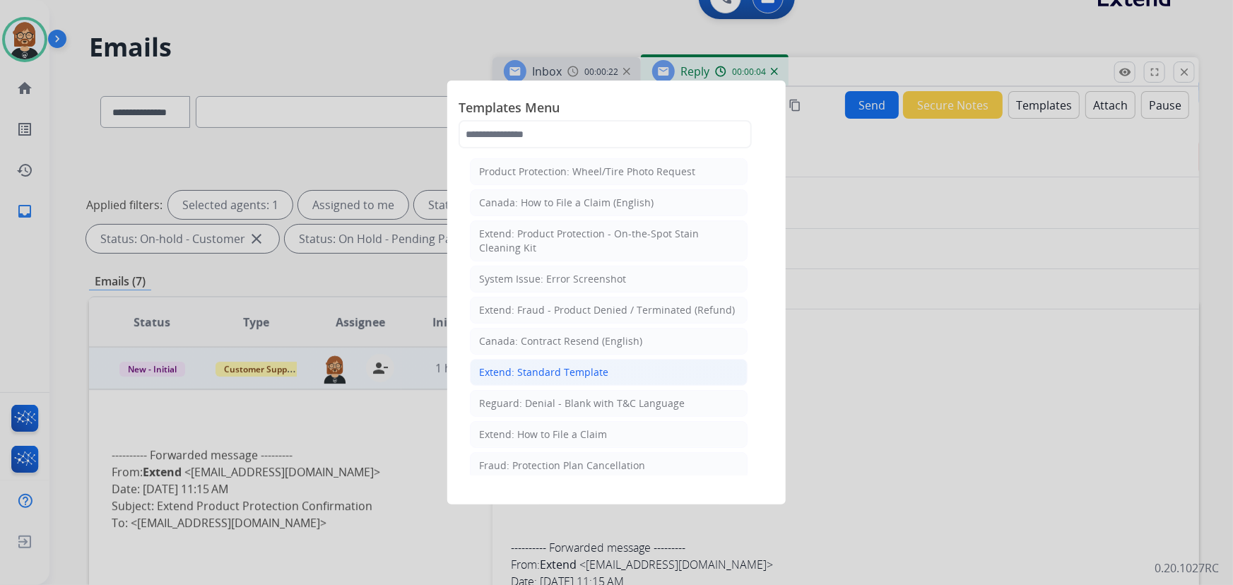
click at [591, 370] on div "Extend: Standard Template" at bounding box center [543, 372] width 129 height 14
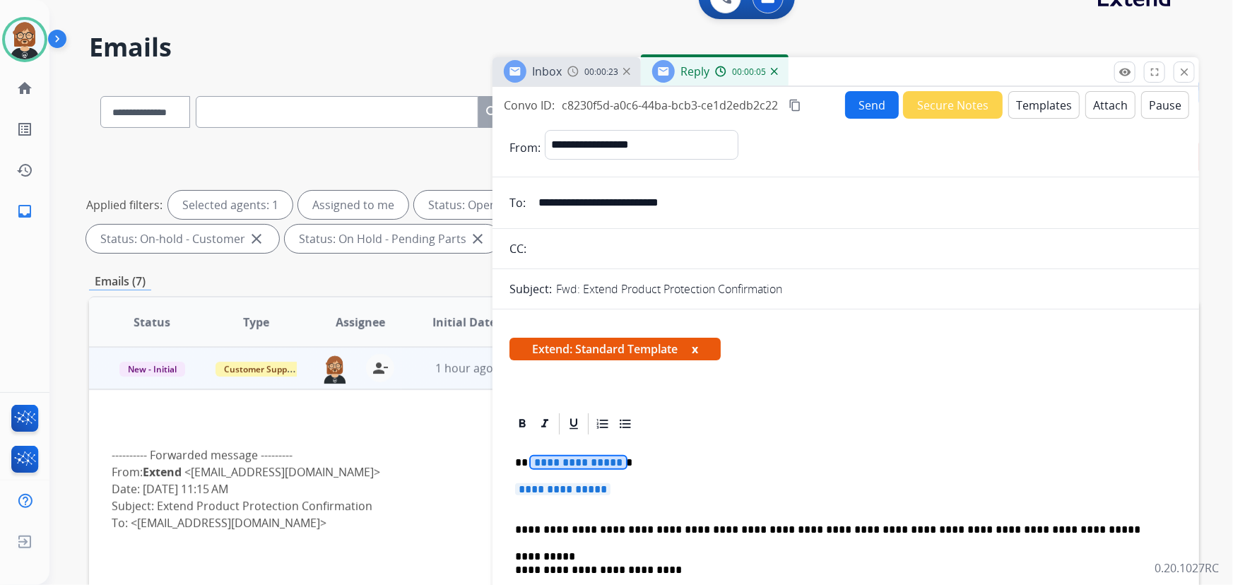
click at [599, 464] on span "**********" at bounding box center [578, 463] width 95 height 12
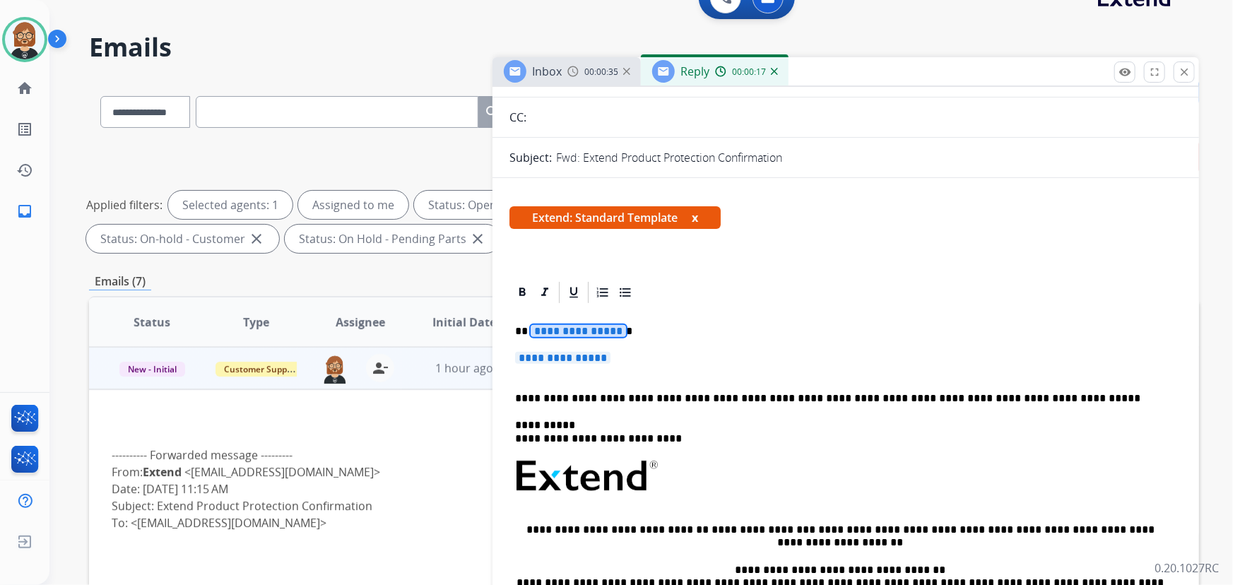
scroll to position [128, 0]
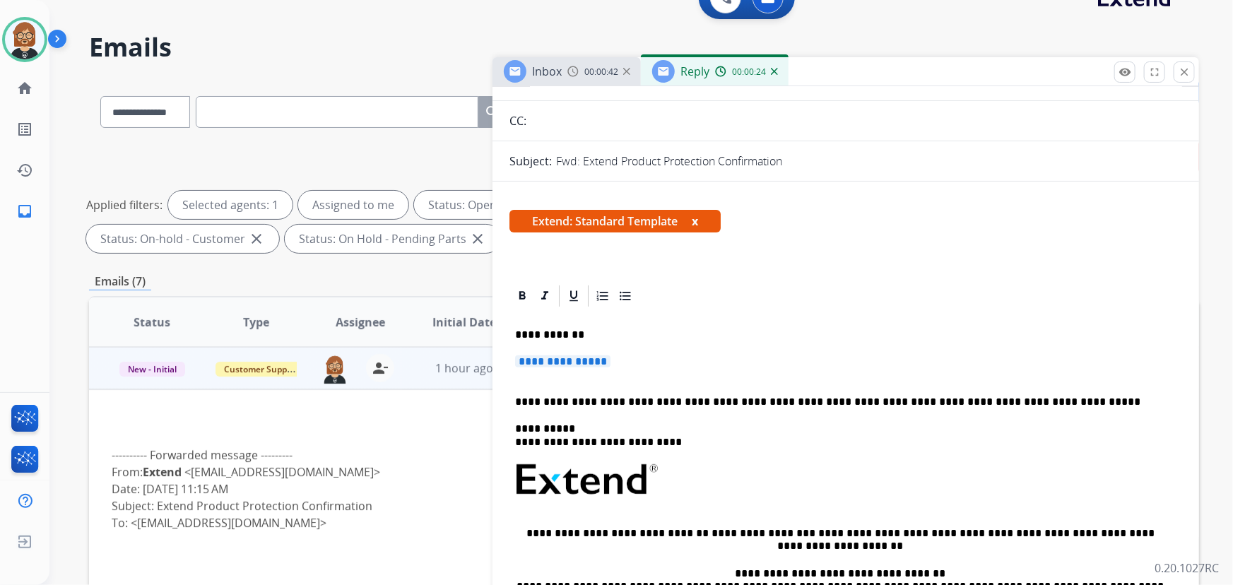
click at [563, 368] on p "**********" at bounding box center [846, 369] width 662 height 26
click at [563, 360] on span "**********" at bounding box center [562, 362] width 95 height 12
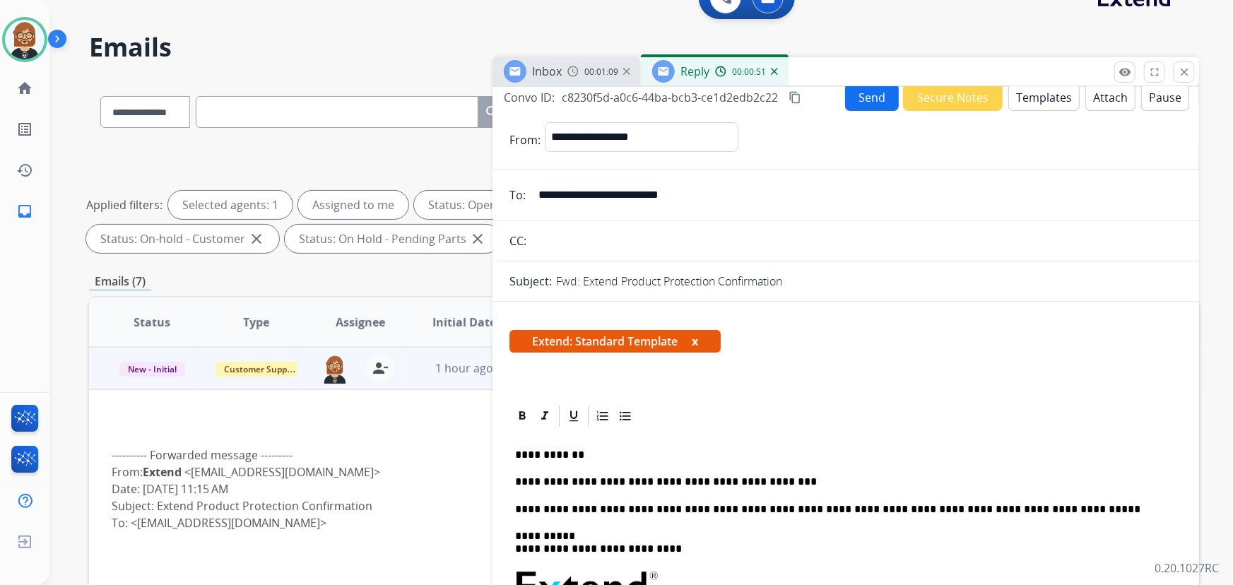
scroll to position [0, 0]
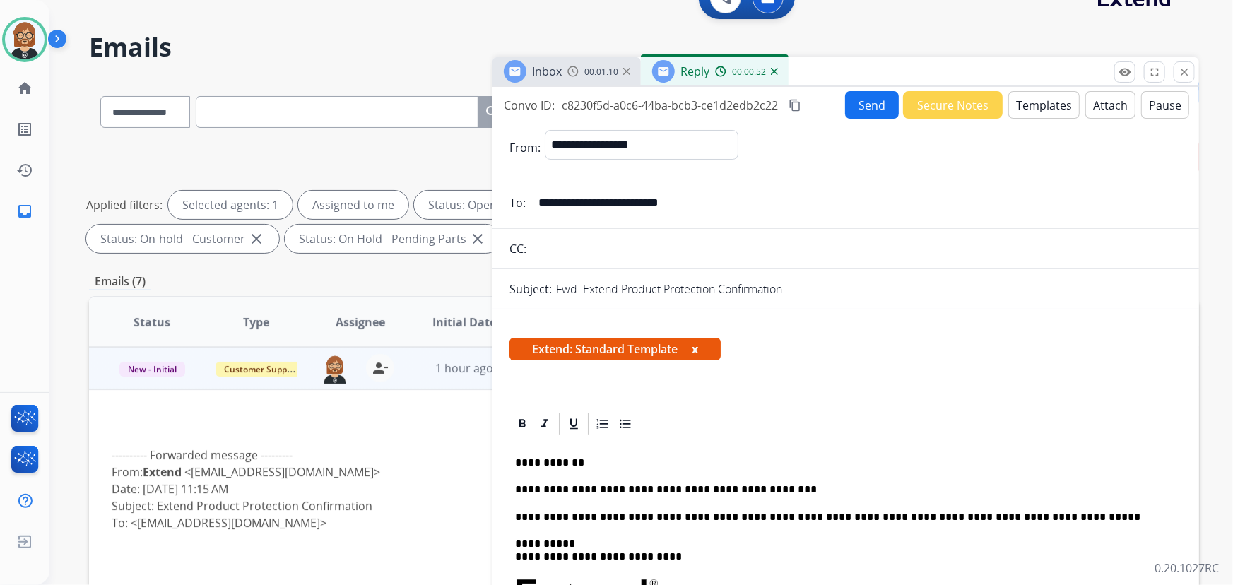
click at [881, 105] on button "Send" at bounding box center [872, 105] width 54 height 28
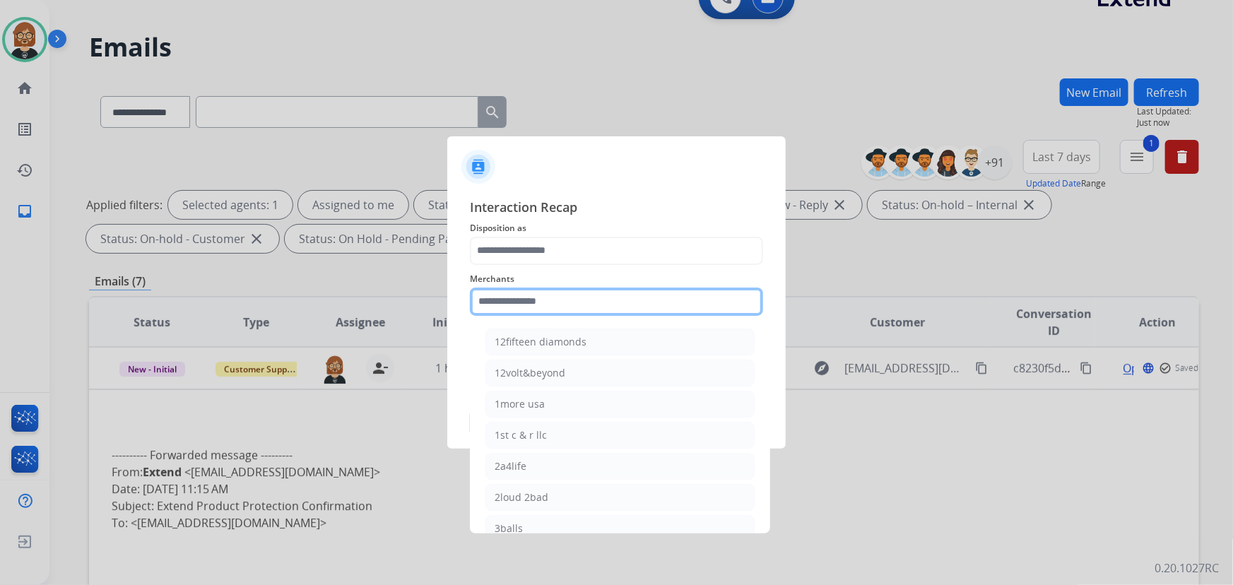
click at [592, 297] on input "text" at bounding box center [616, 302] width 293 height 28
type input "*"
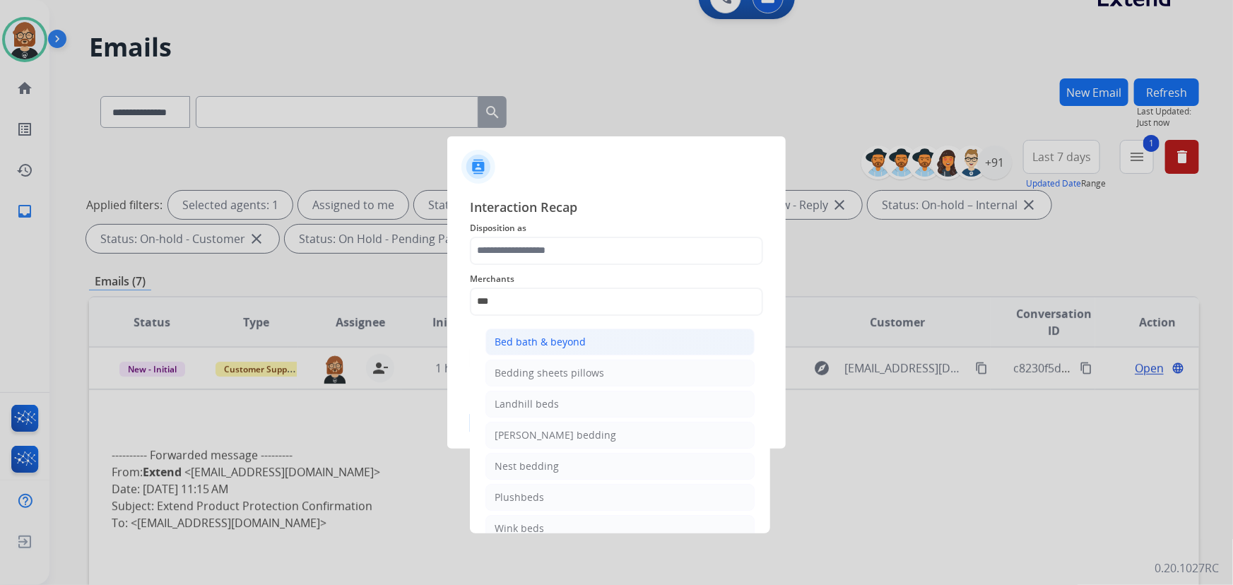
click at [651, 336] on li "Bed bath & beyond" at bounding box center [620, 342] width 269 height 27
type input "**********"
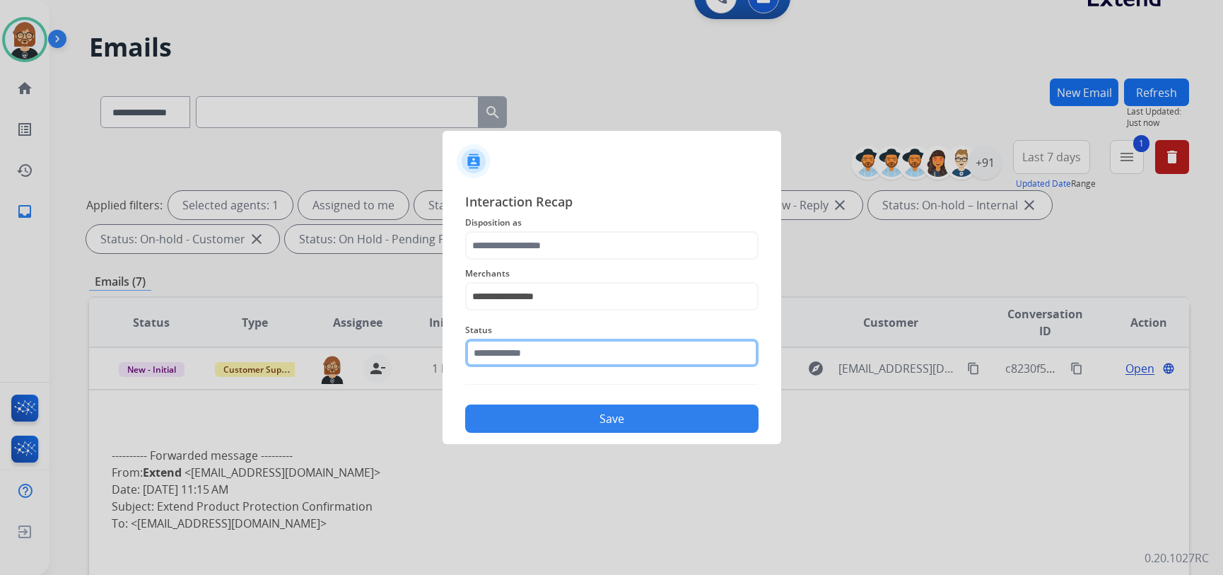
click at [642, 369] on div "Status" at bounding box center [611, 344] width 293 height 57
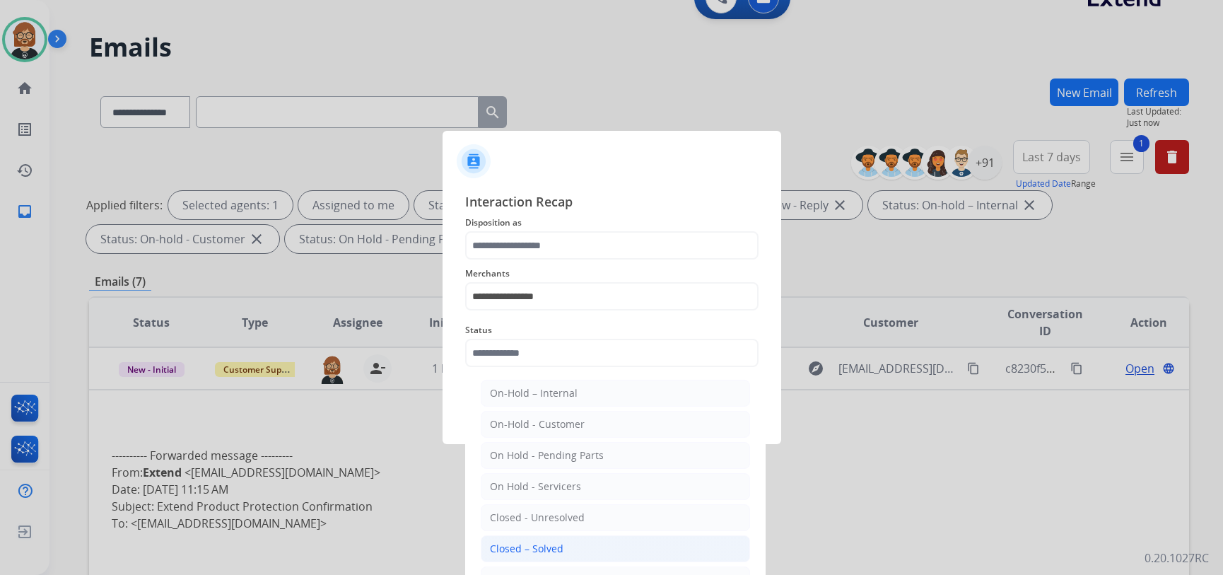
click at [610, 544] on li "Closed – Solved" at bounding box center [615, 548] width 269 height 27
type input "**********"
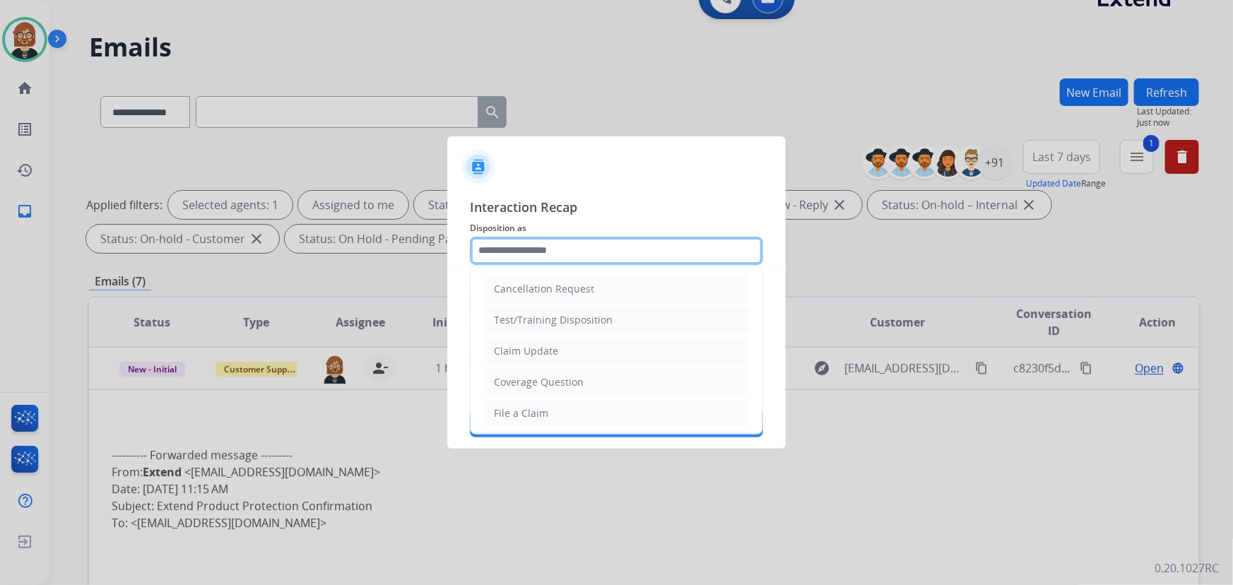
click at [598, 253] on input "text" at bounding box center [616, 251] width 293 height 28
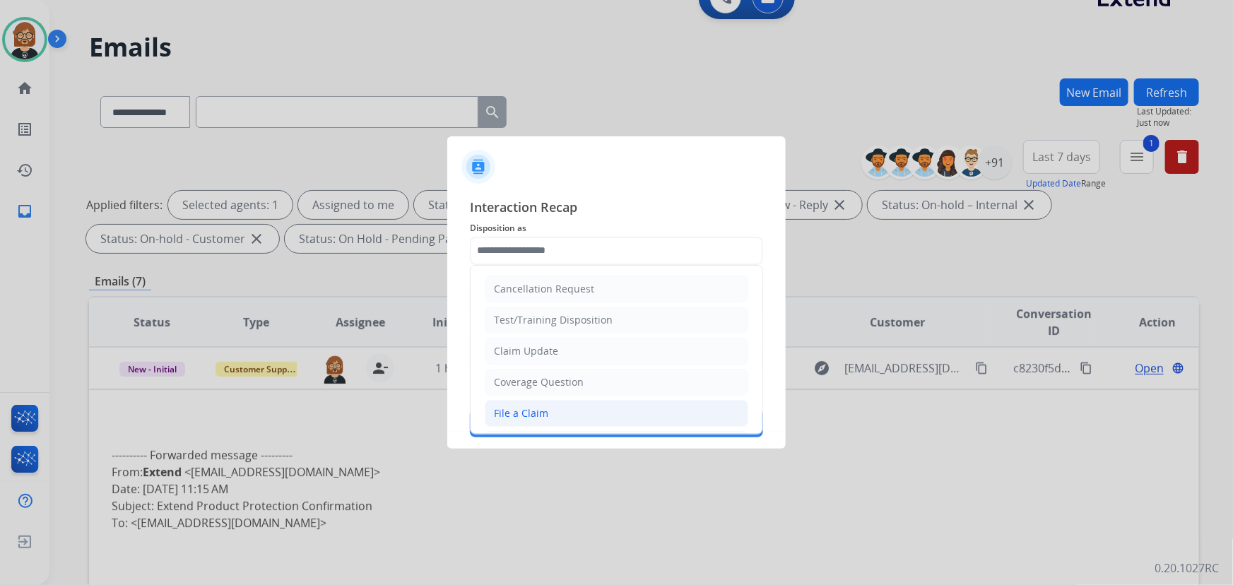
click at [587, 410] on li "File a Claim" at bounding box center [617, 413] width 264 height 27
type input "**********"
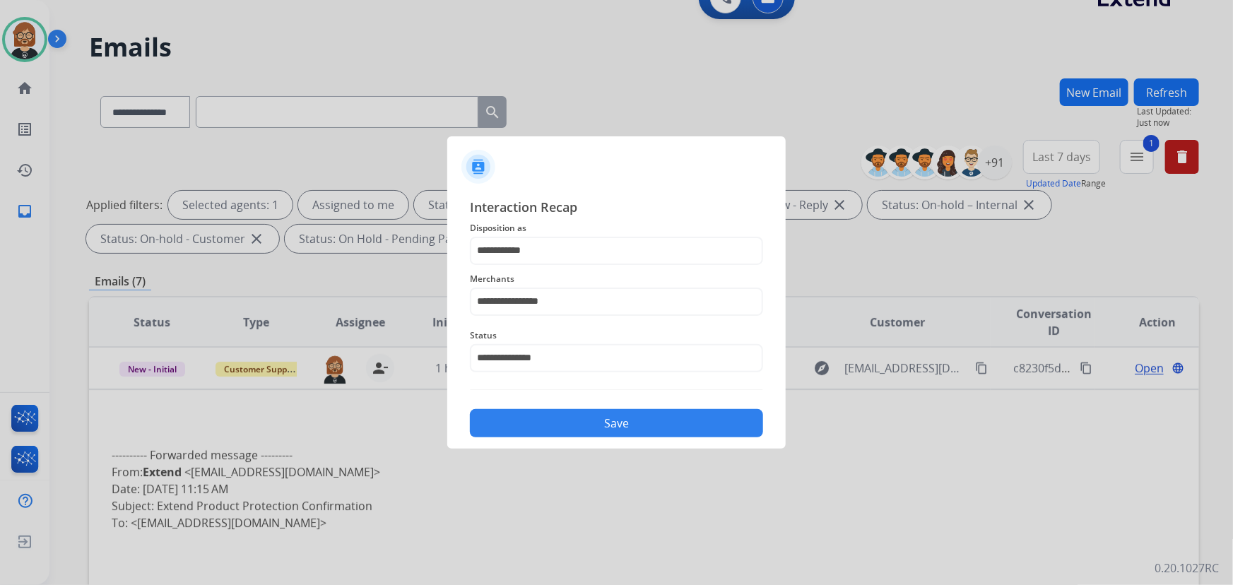
click at [594, 424] on button "Save" at bounding box center [616, 423] width 293 height 28
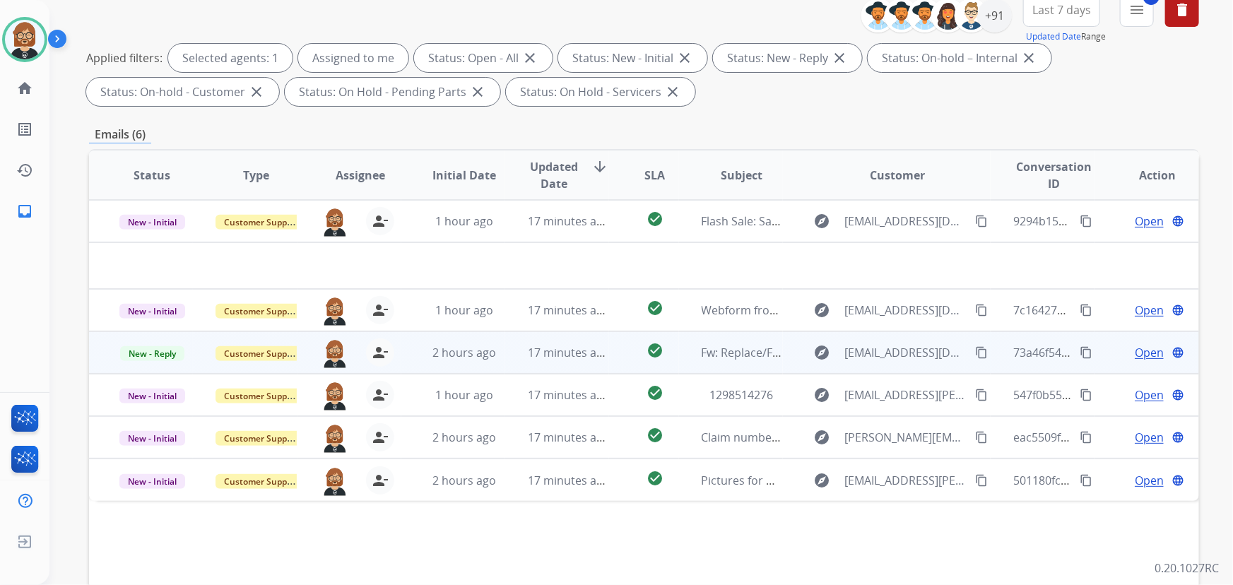
scroll to position [257, 0]
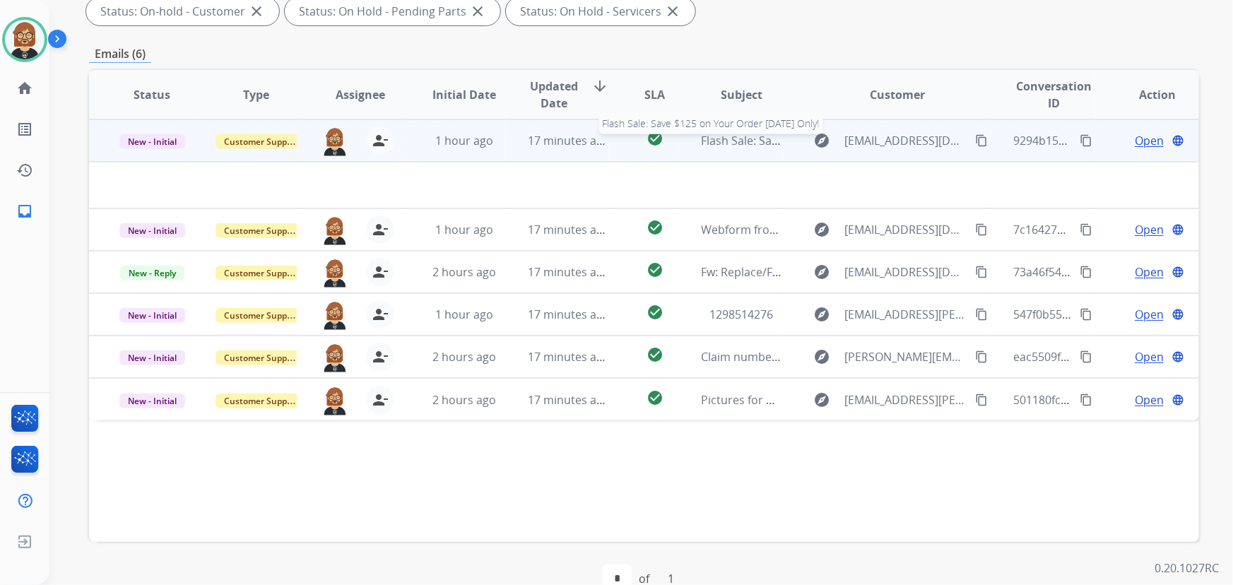
click at [734, 143] on span "Flash Sale: Save $125 on Your Order [DATE] Only!" at bounding box center [831, 141] width 259 height 16
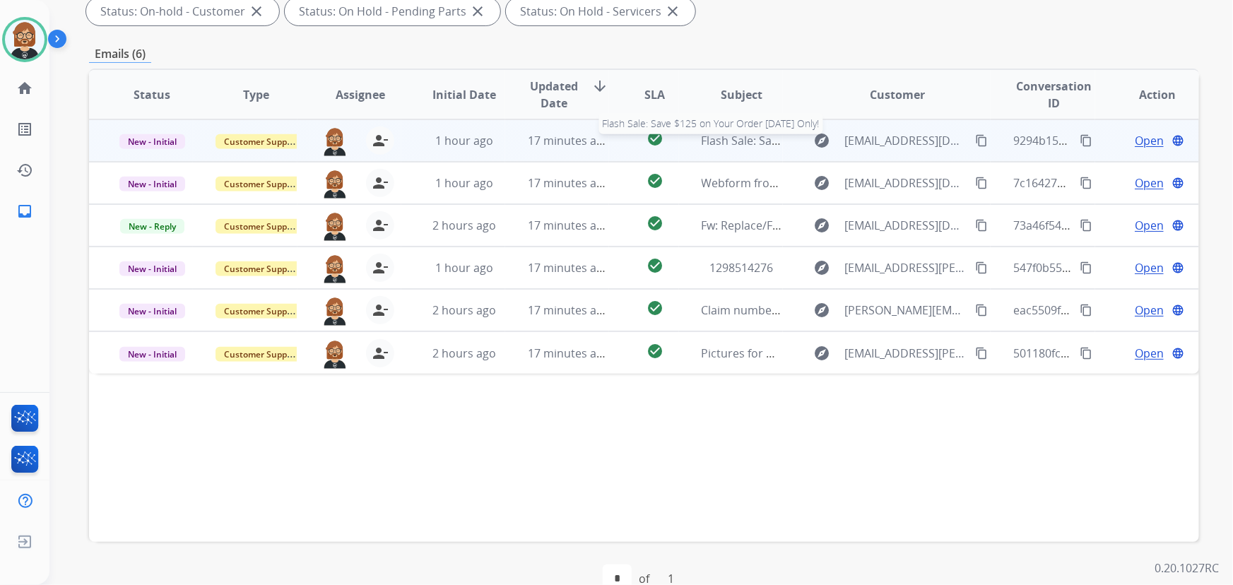
click at [734, 143] on span "Flash Sale: Save $125 on Your Order [DATE] Only!" at bounding box center [831, 141] width 259 height 16
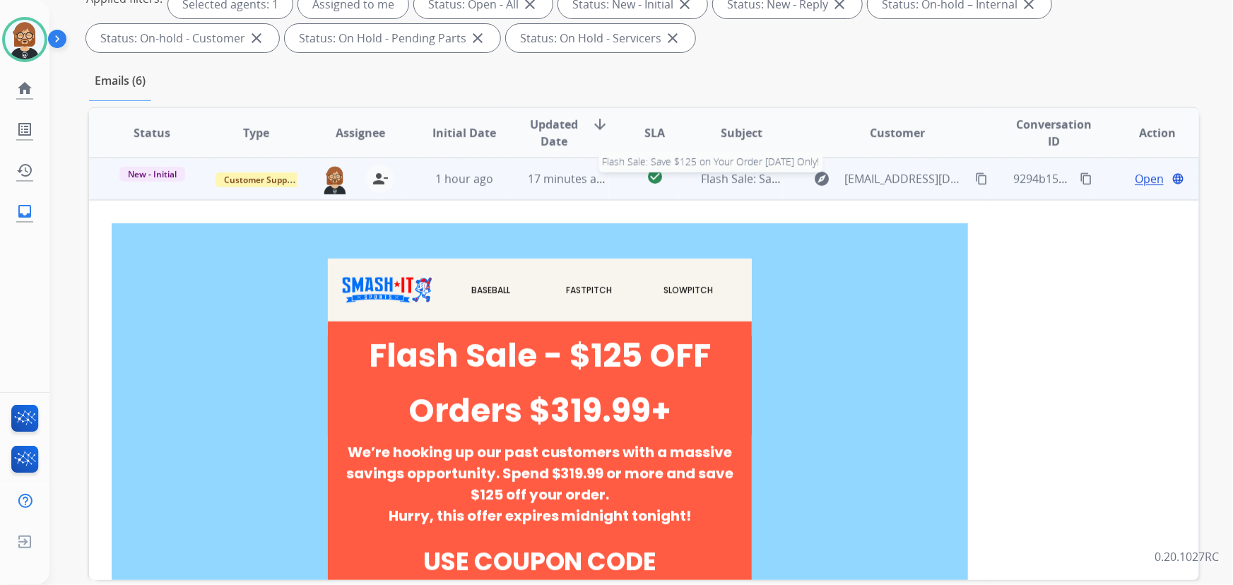
scroll to position [283, 0]
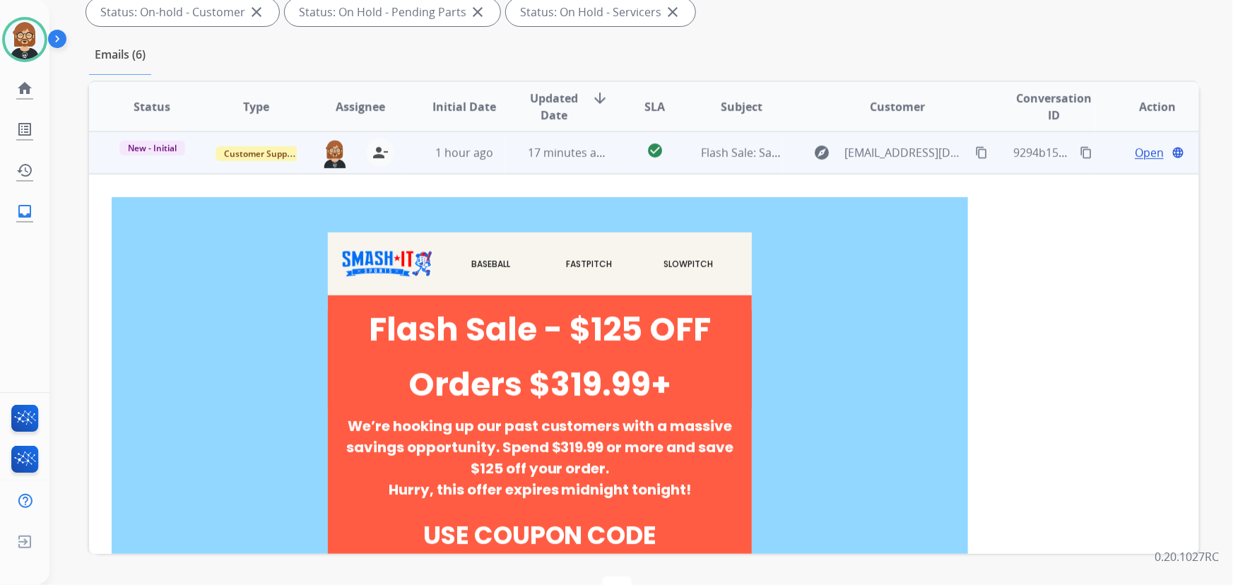
click at [1137, 152] on span "Open" at bounding box center [1149, 152] width 29 height 17
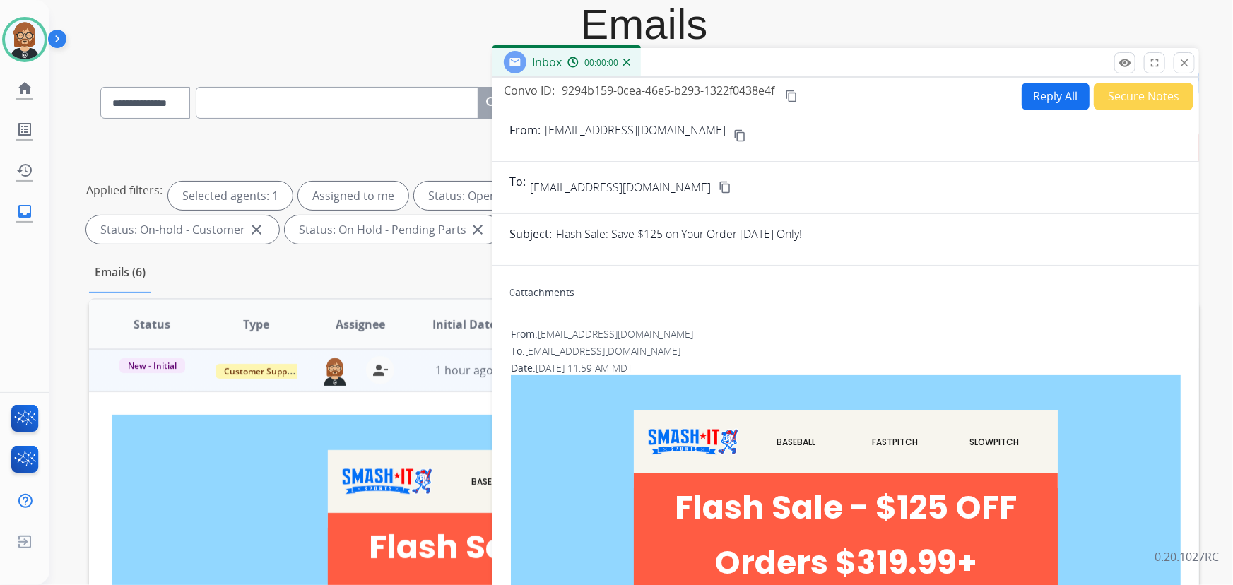
scroll to position [26, 0]
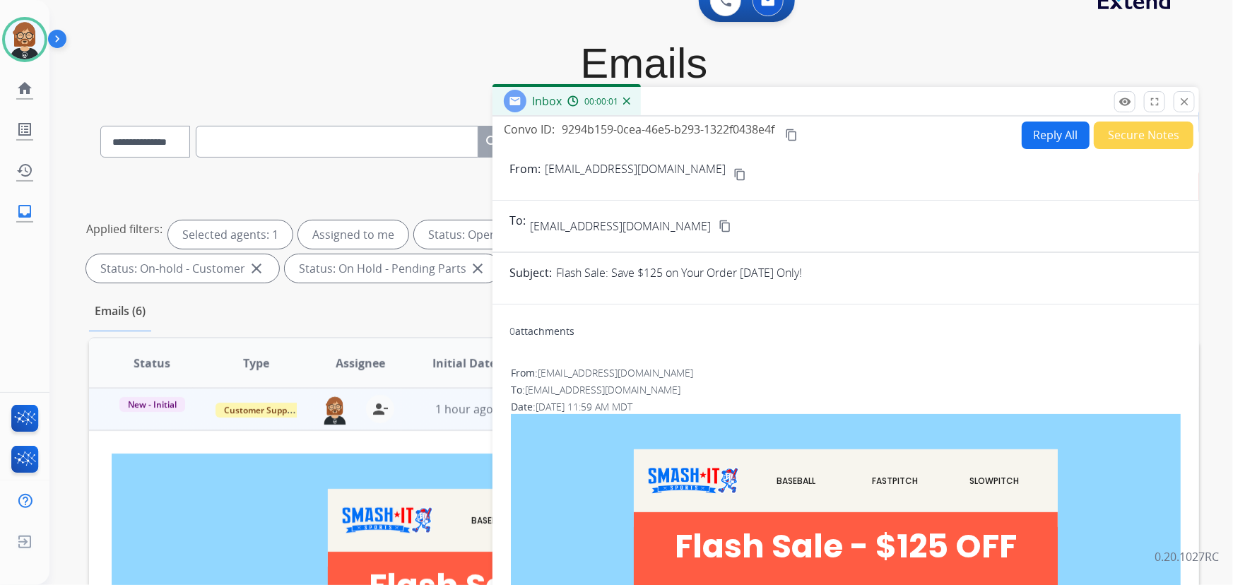
click at [1134, 139] on button "Secure Notes" at bounding box center [1144, 136] width 100 height 28
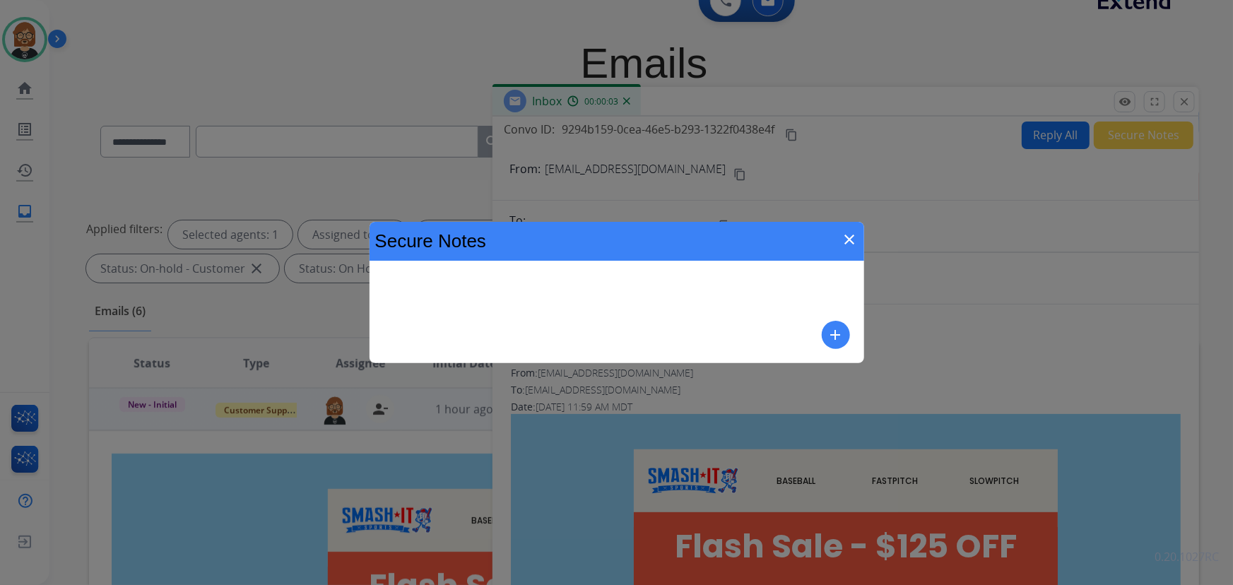
click at [854, 331] on div "Secure Notes close add" at bounding box center [617, 292] width 495 height 141
click at [841, 331] on mat-icon "add" at bounding box center [836, 335] width 17 height 17
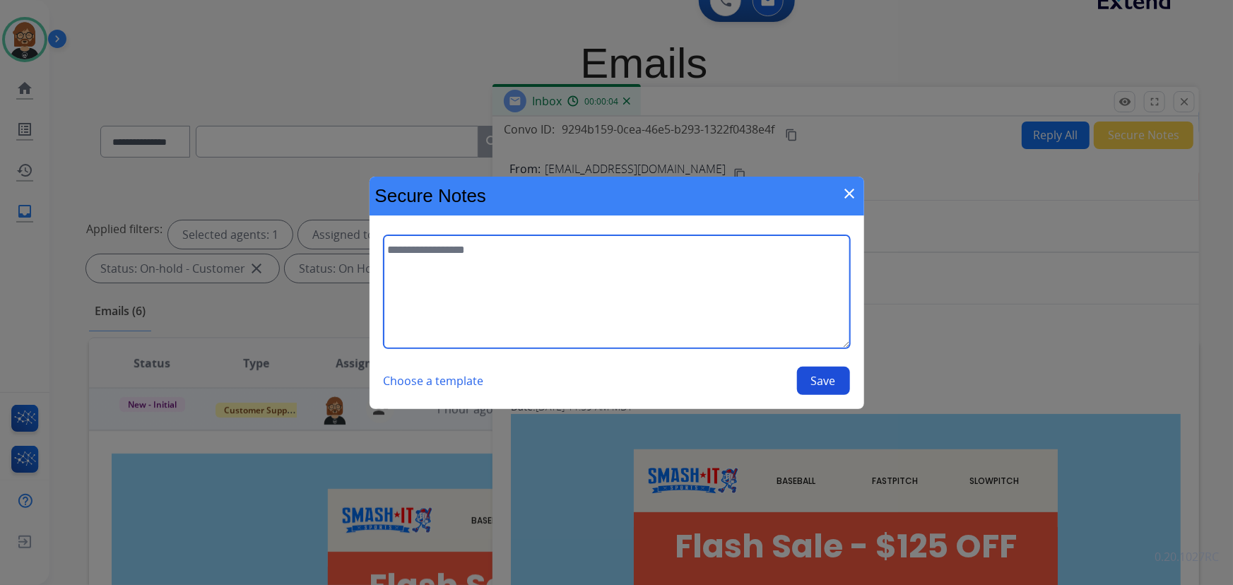
click at [471, 290] on textarea at bounding box center [617, 291] width 467 height 113
type textarea "****"
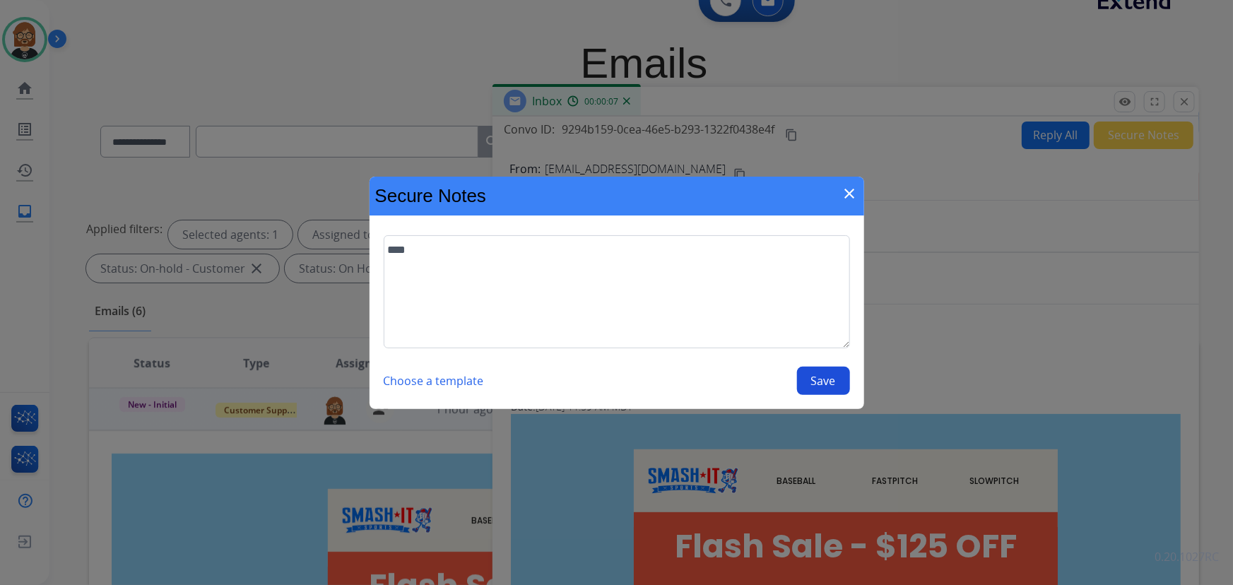
click at [834, 379] on button "Save" at bounding box center [823, 381] width 53 height 28
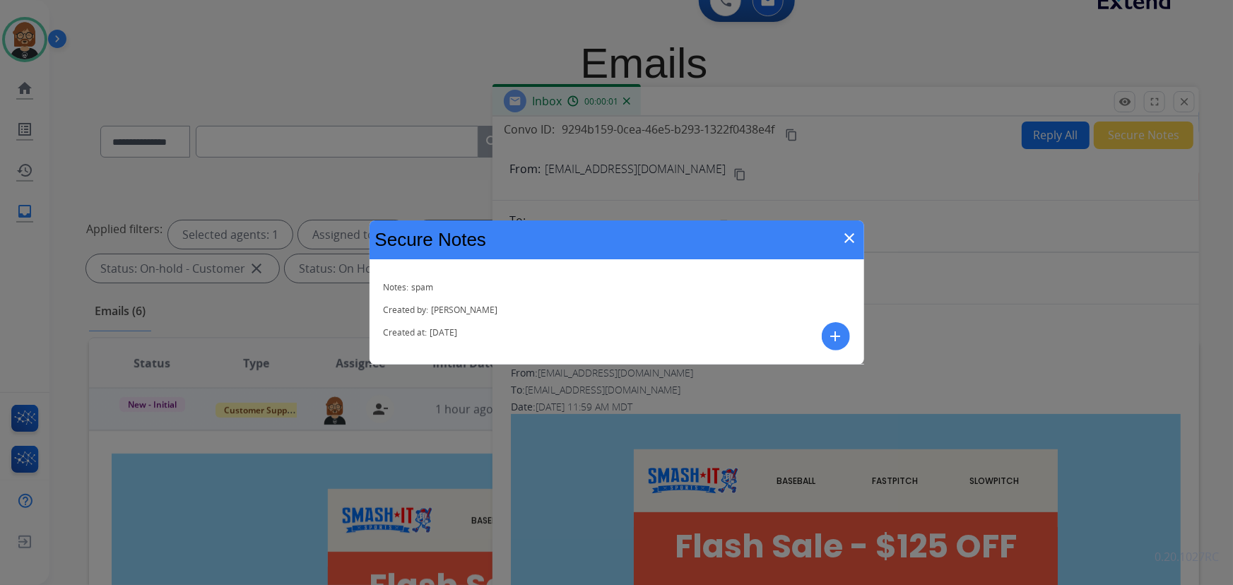
click at [854, 240] on mat-icon "close" at bounding box center [850, 238] width 17 height 17
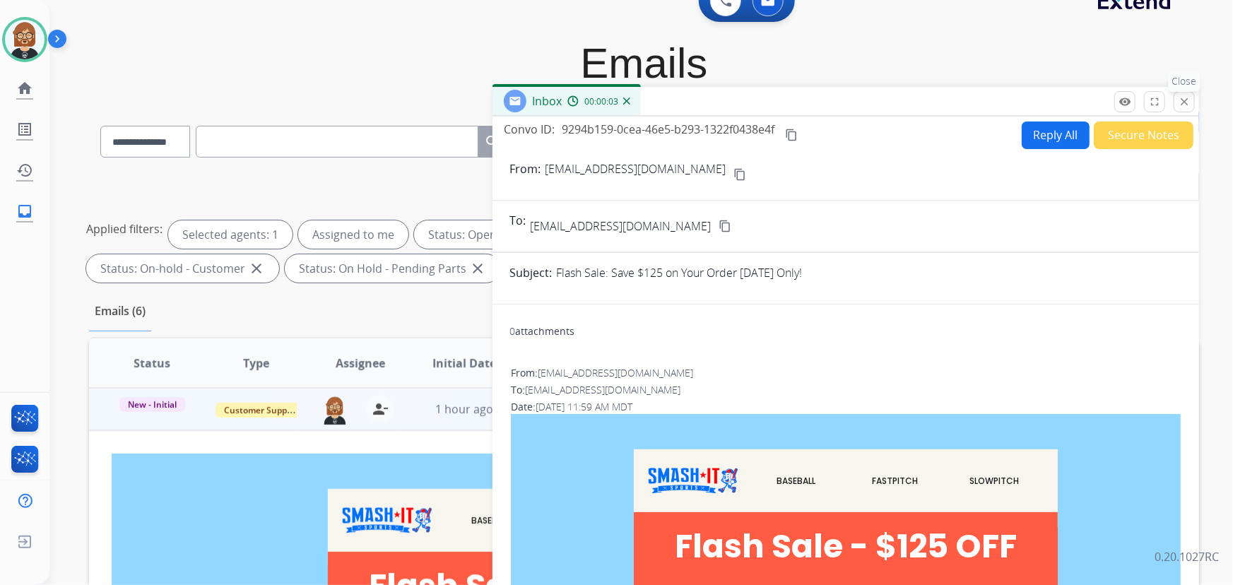
click at [1183, 102] on mat-icon "close" at bounding box center [1184, 101] width 13 height 13
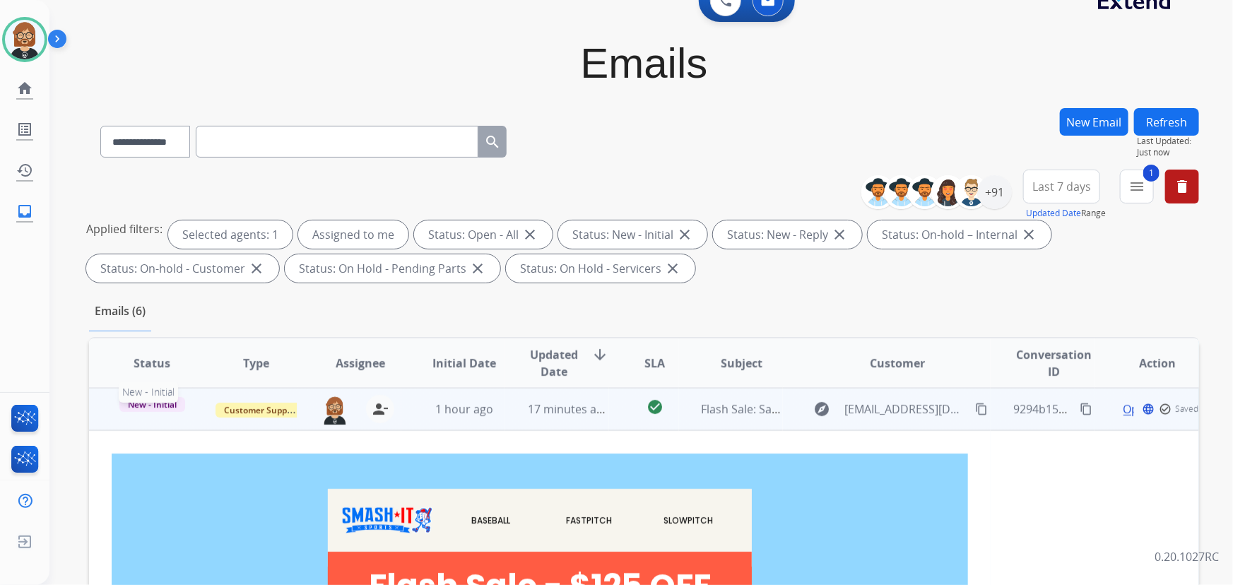
click at [150, 403] on span "New - Initial" at bounding box center [152, 404] width 66 height 15
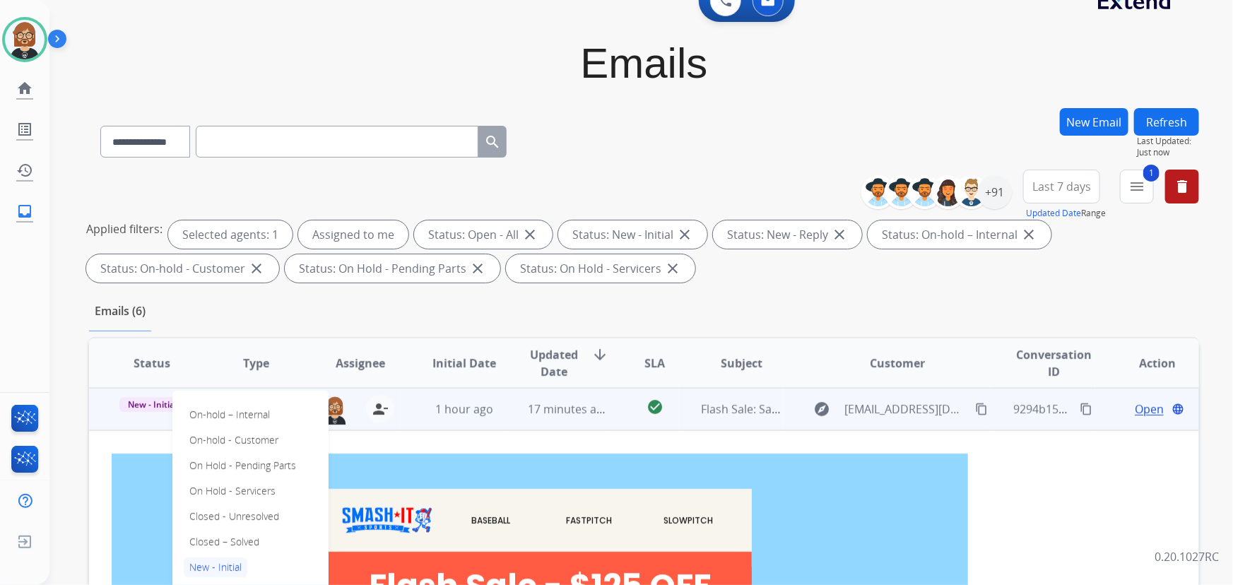
click at [264, 540] on div "On-hold – Internal On-hold - Customer On Hold - Pending Parts On Hold - Service…" at bounding box center [250, 517] width 156 height 252
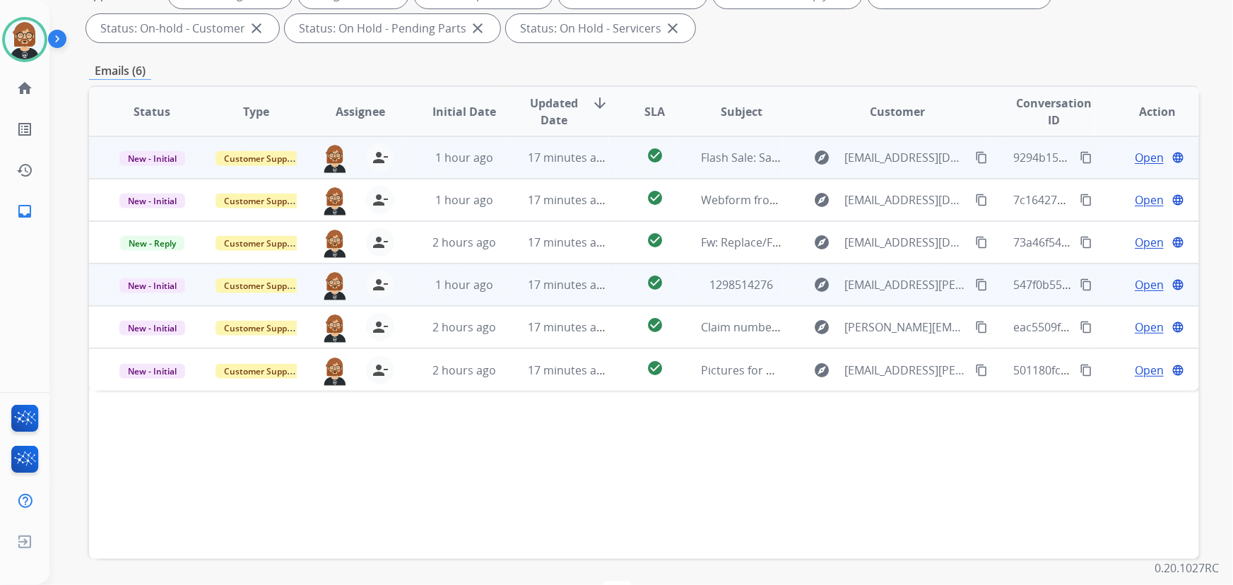
scroll to position [158, 0]
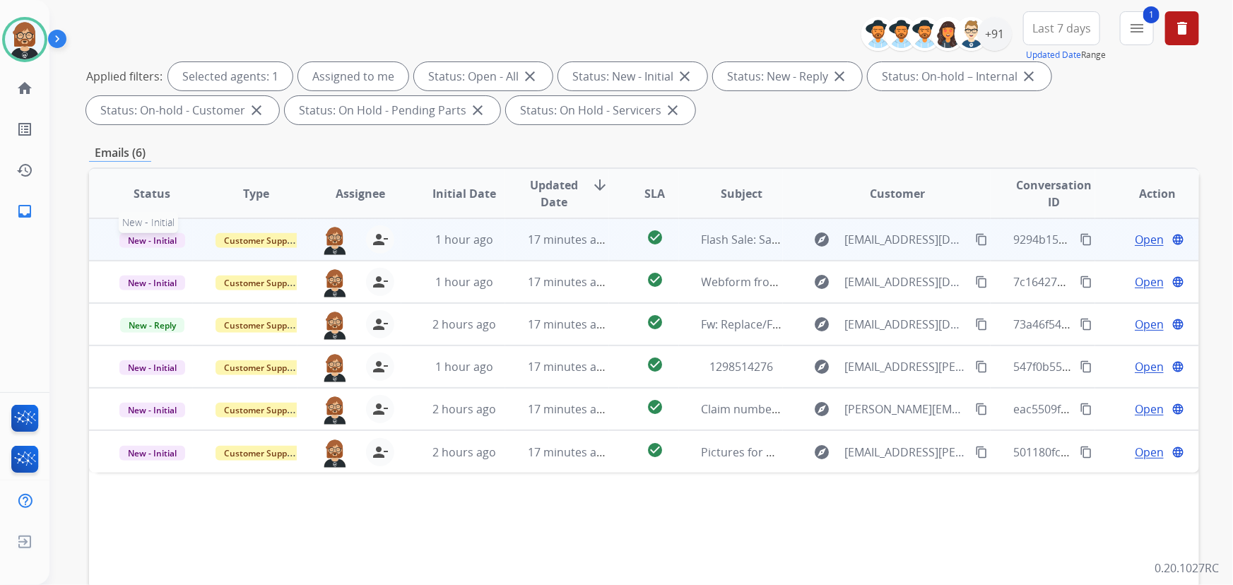
click at [168, 242] on span "New - Initial" at bounding box center [152, 240] width 66 height 15
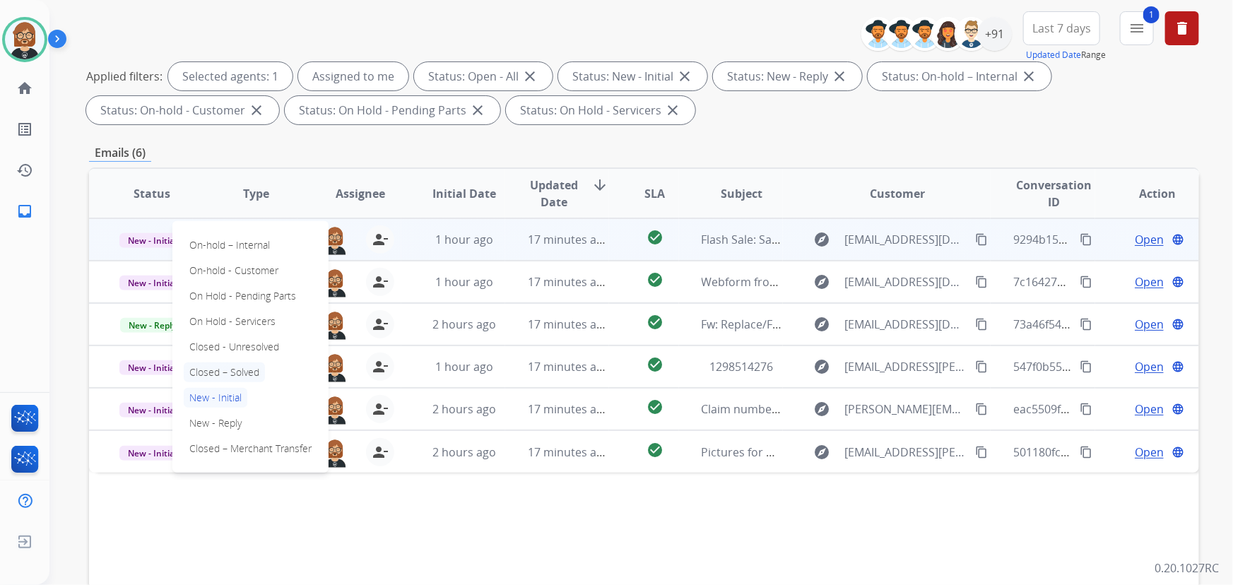
click at [226, 371] on p "Closed – Solved" at bounding box center [224, 373] width 81 height 20
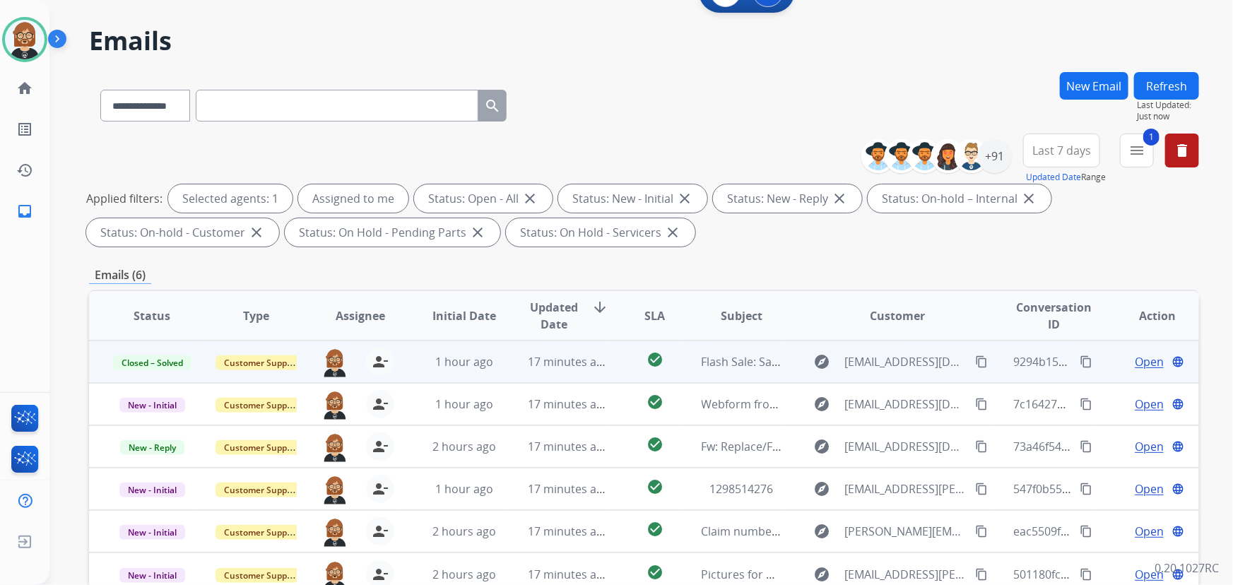
scroll to position [29, 0]
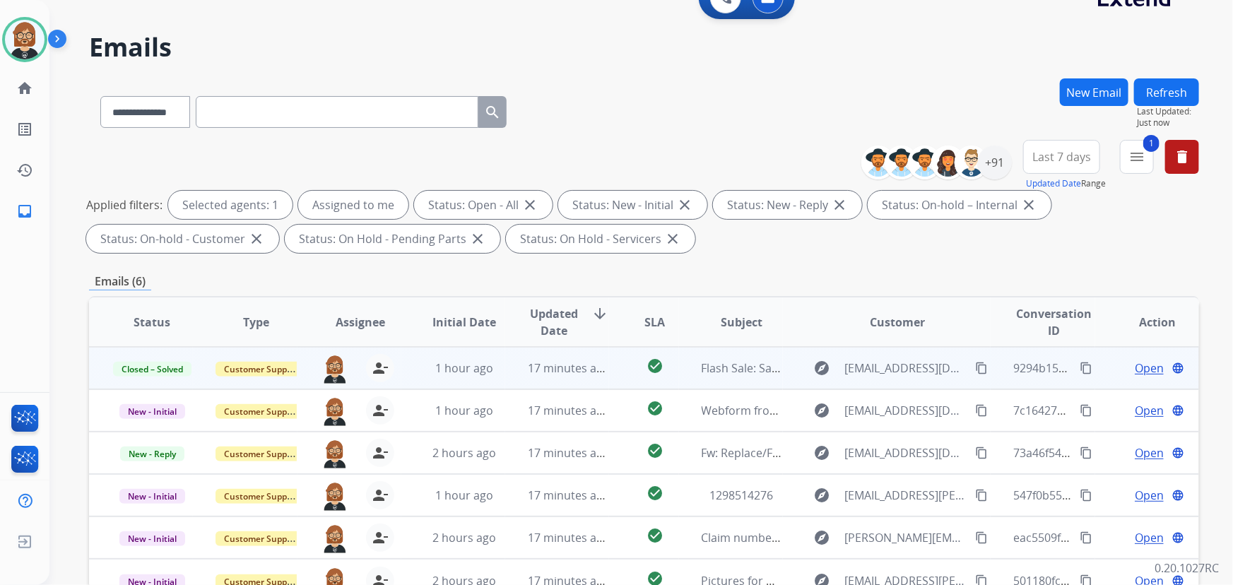
click at [1186, 95] on button "Refresh" at bounding box center [1166, 92] width 65 height 28
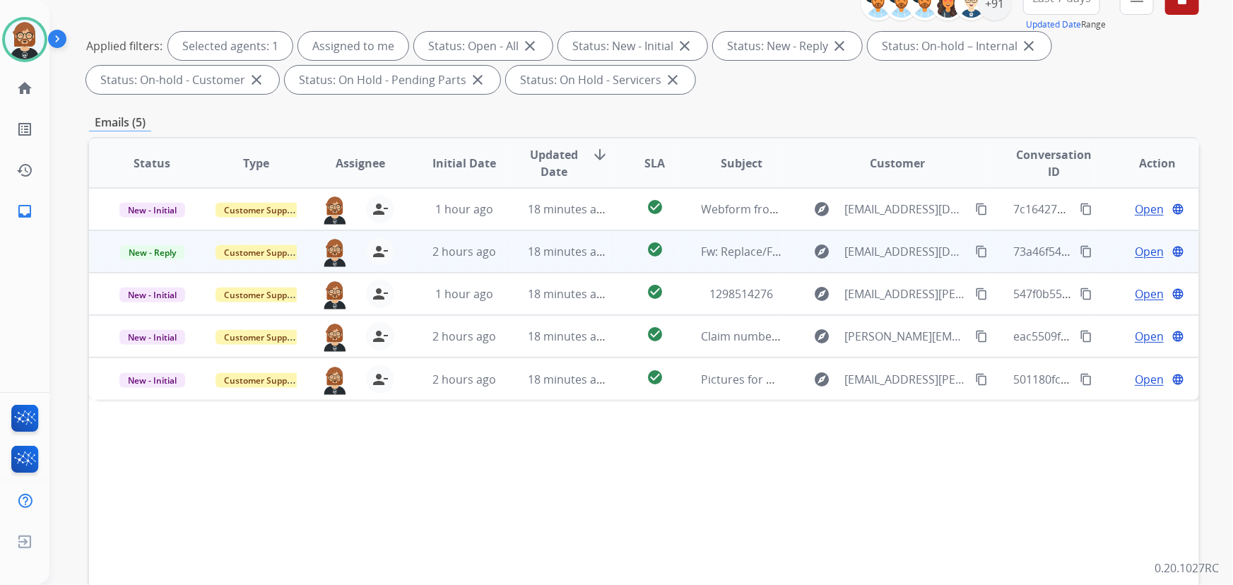
scroll to position [192, 0]
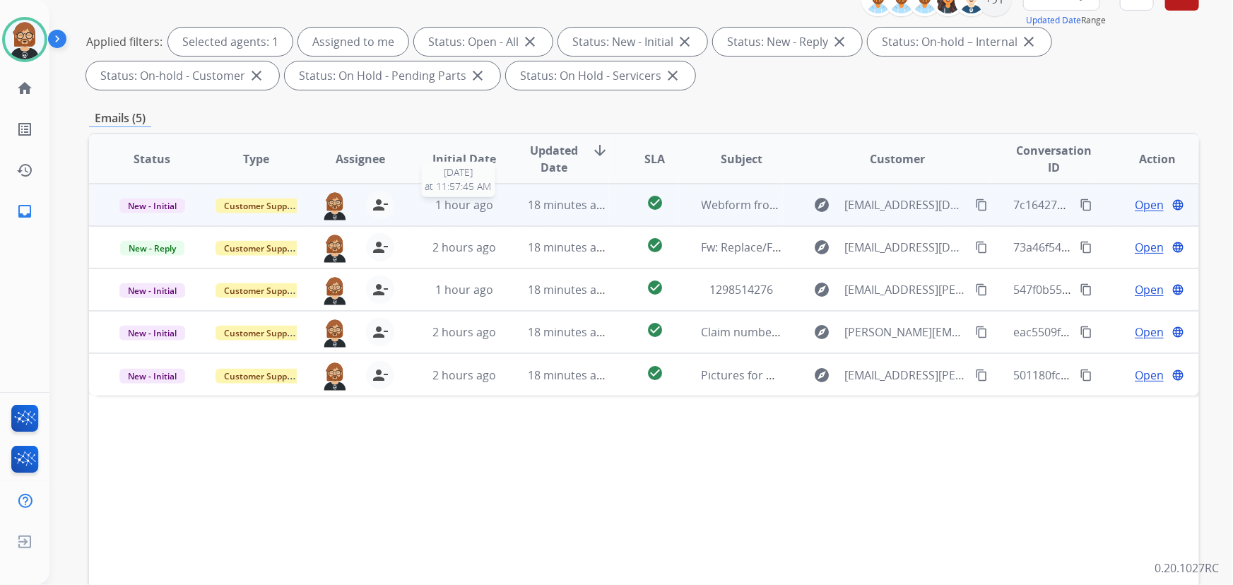
click at [487, 205] on span "1 hour ago" at bounding box center [464, 205] width 58 height 16
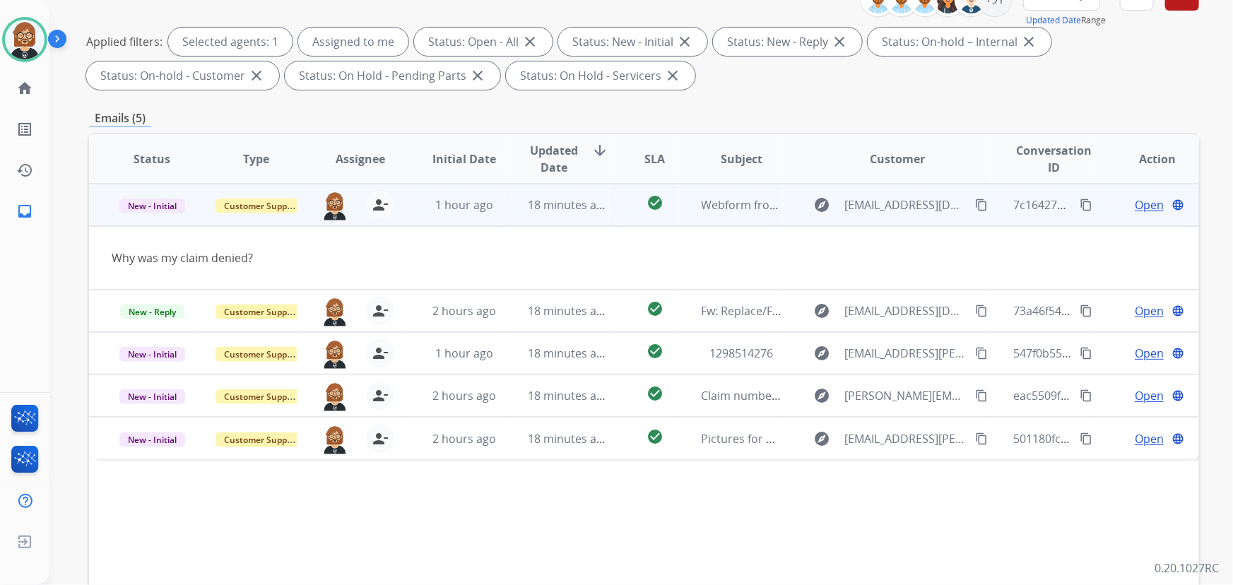
click at [978, 203] on mat-icon "content_copy" at bounding box center [981, 205] width 13 height 13
click at [977, 206] on mat-icon "content_copy" at bounding box center [981, 205] width 13 height 13
click at [558, 212] on div "18 minutes ago" at bounding box center [568, 205] width 81 height 17
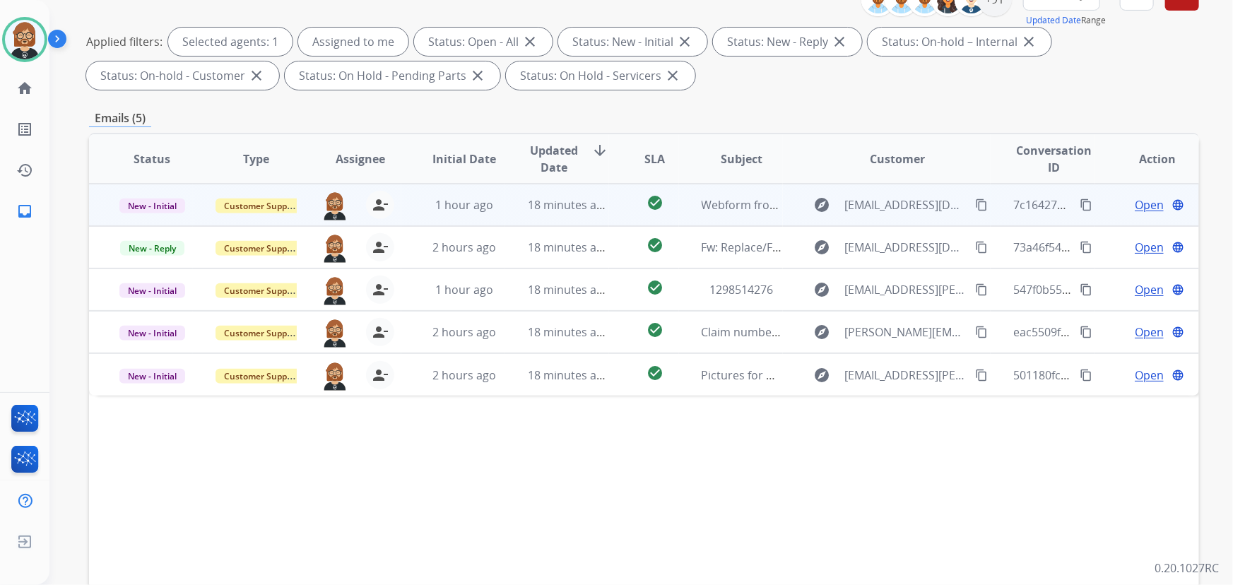
click at [1136, 210] on span "Open" at bounding box center [1149, 205] width 29 height 17
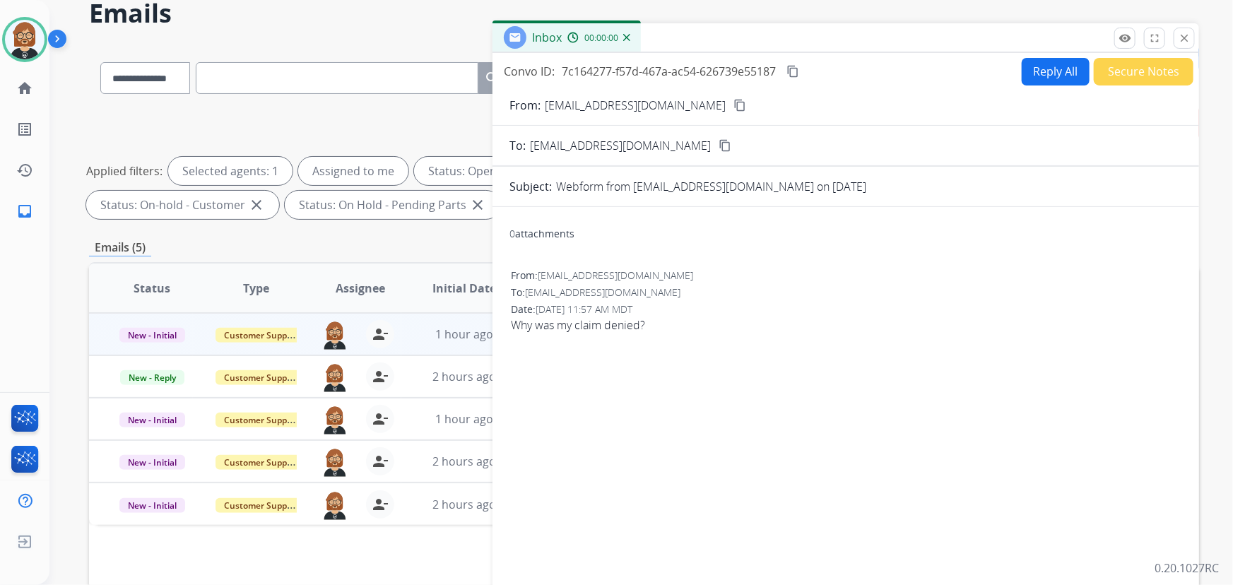
scroll to position [0, 0]
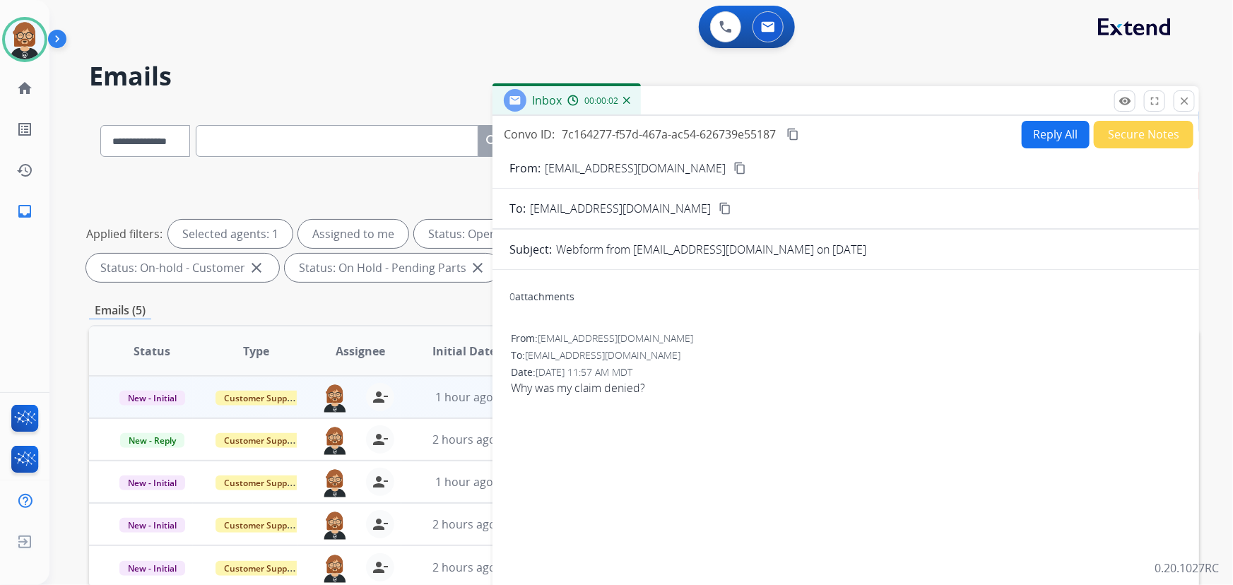
click at [793, 130] on mat-icon "content_copy" at bounding box center [793, 134] width 13 height 13
click at [1032, 142] on button "Reply All" at bounding box center [1056, 135] width 68 height 28
select select "**********"
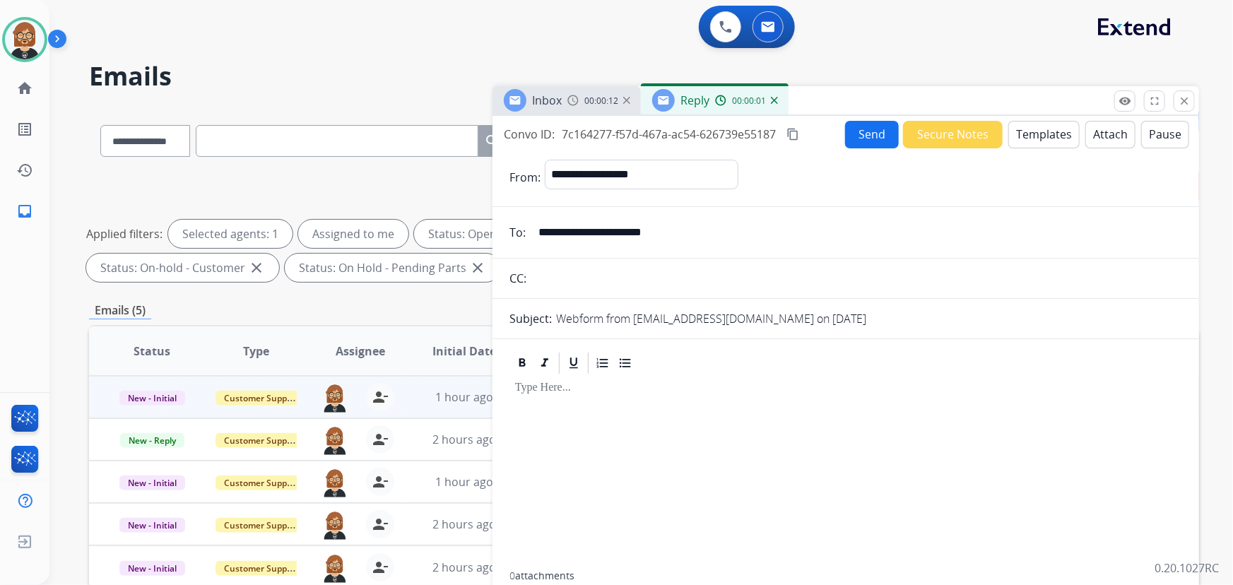
click at [1028, 129] on button "Templates" at bounding box center [1044, 135] width 71 height 28
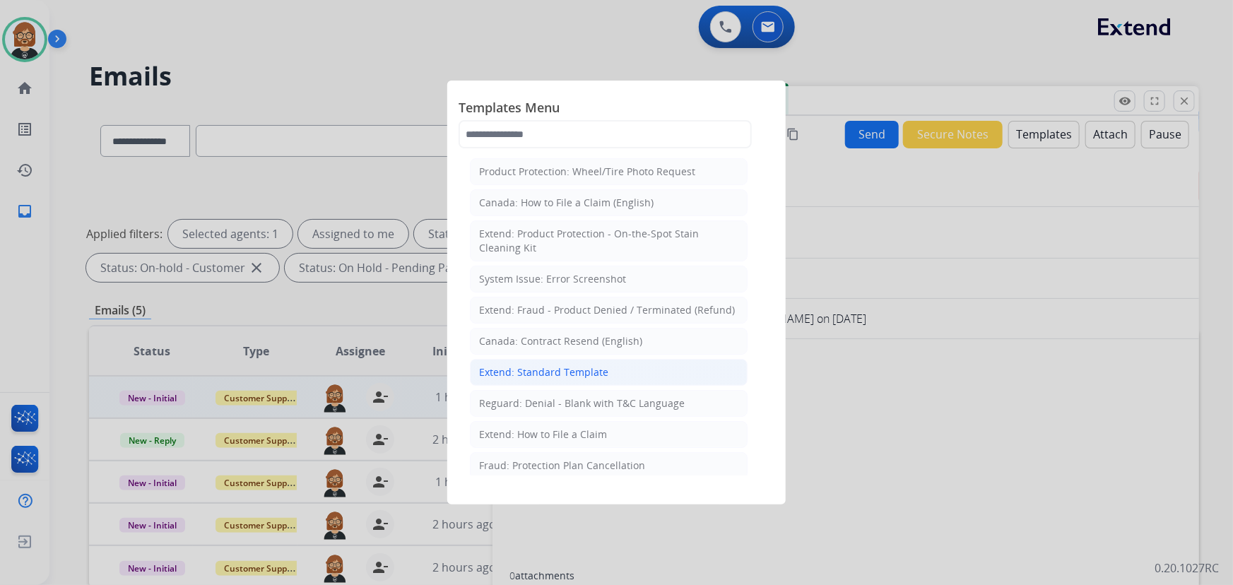
click at [573, 370] on div "Extend: Standard Template" at bounding box center [543, 372] width 129 height 14
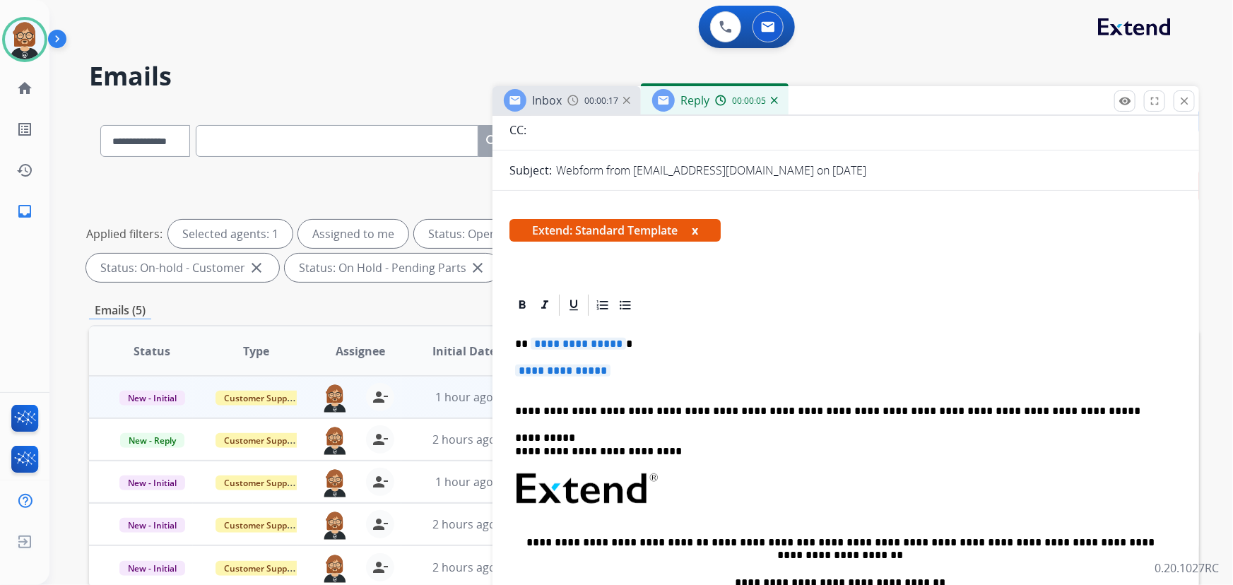
scroll to position [192, 0]
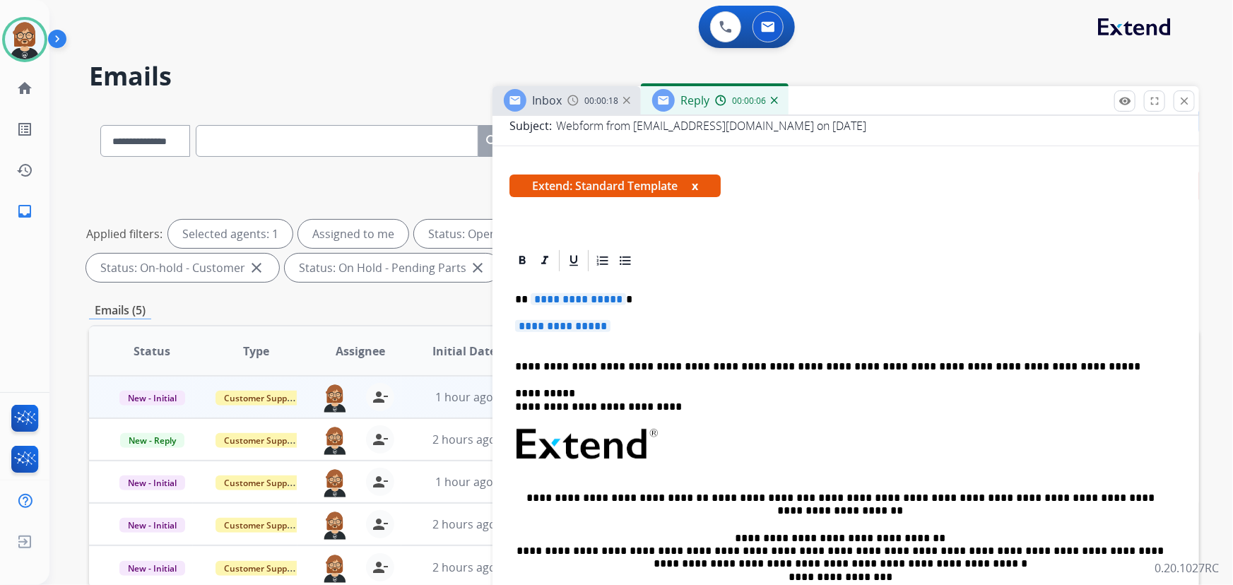
click at [555, 300] on span "**********" at bounding box center [578, 299] width 95 height 12
click at [568, 322] on span "**********" at bounding box center [562, 326] width 95 height 12
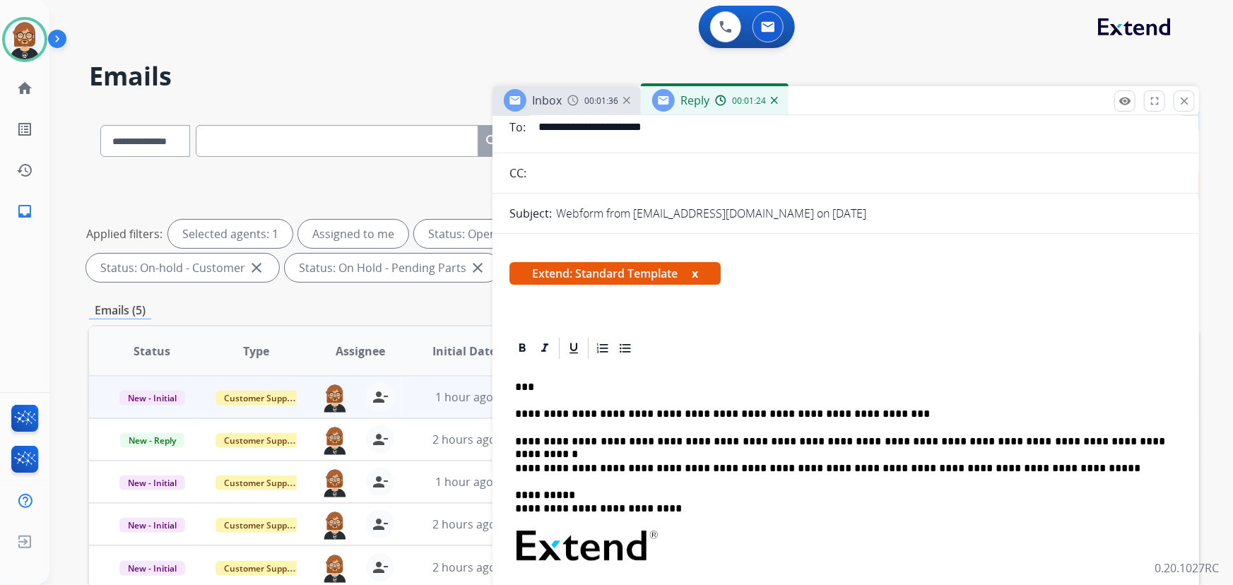
scroll to position [0, 0]
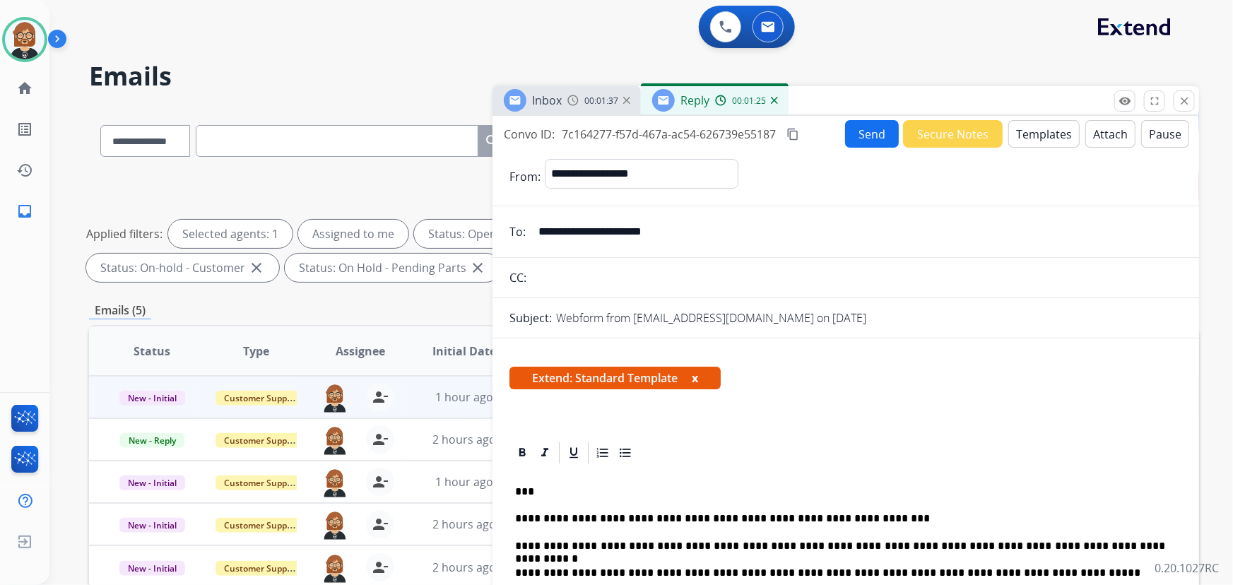
click at [869, 131] on button "Send" at bounding box center [872, 134] width 54 height 28
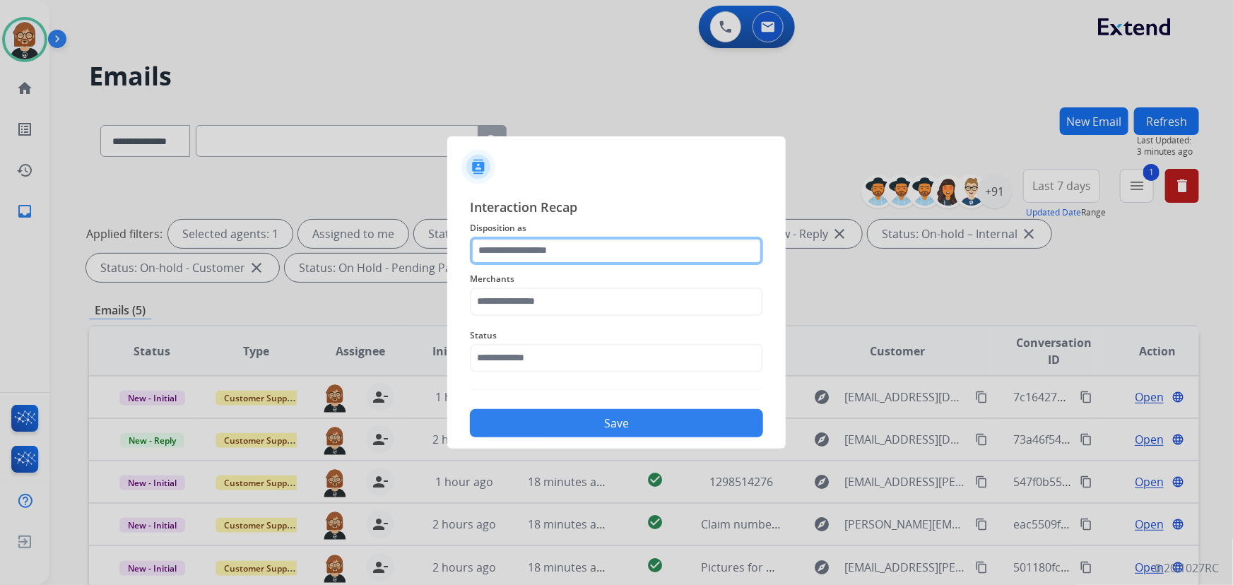
click at [635, 243] on input "text" at bounding box center [616, 251] width 293 height 28
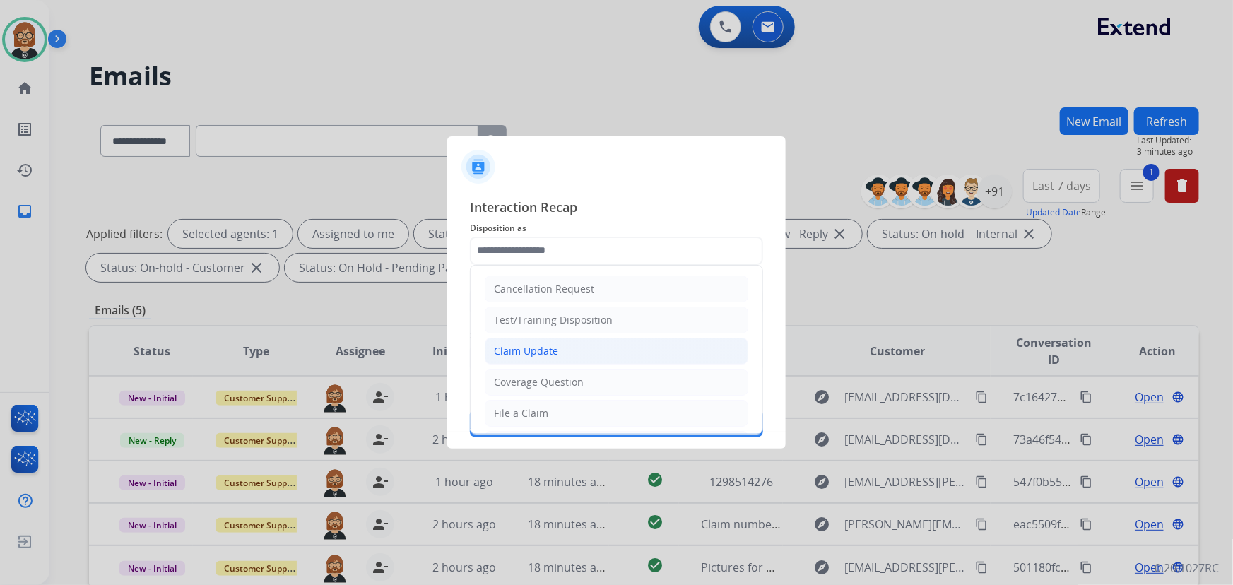
click at [621, 338] on li "Claim Update" at bounding box center [617, 351] width 264 height 27
type input "**********"
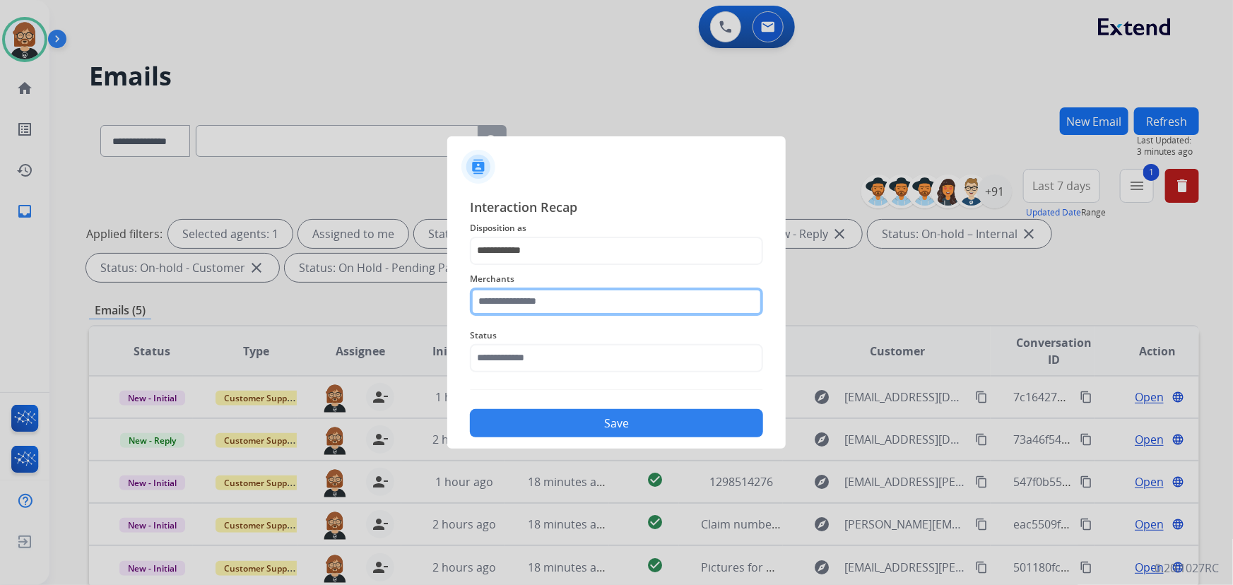
click at [580, 308] on input "text" at bounding box center [616, 302] width 293 height 28
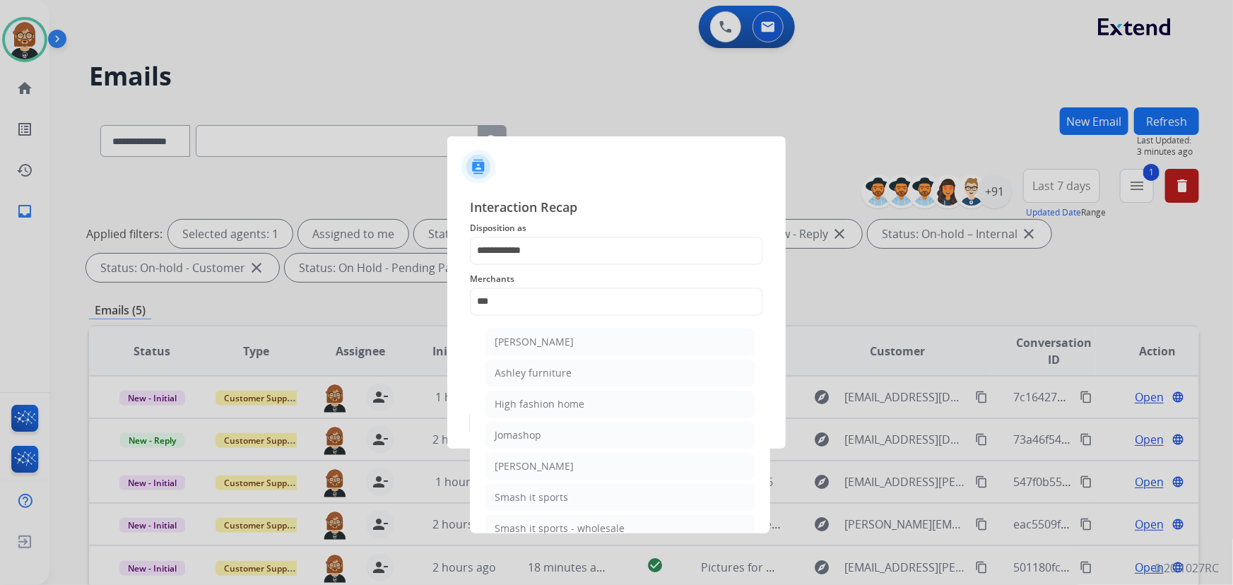
drag, startPoint x: 580, startPoint y: 340, endPoint x: 579, endPoint y: 348, distance: 7.8
click at [580, 346] on li "[PERSON_NAME]" at bounding box center [620, 342] width 269 height 27
type input "**********"
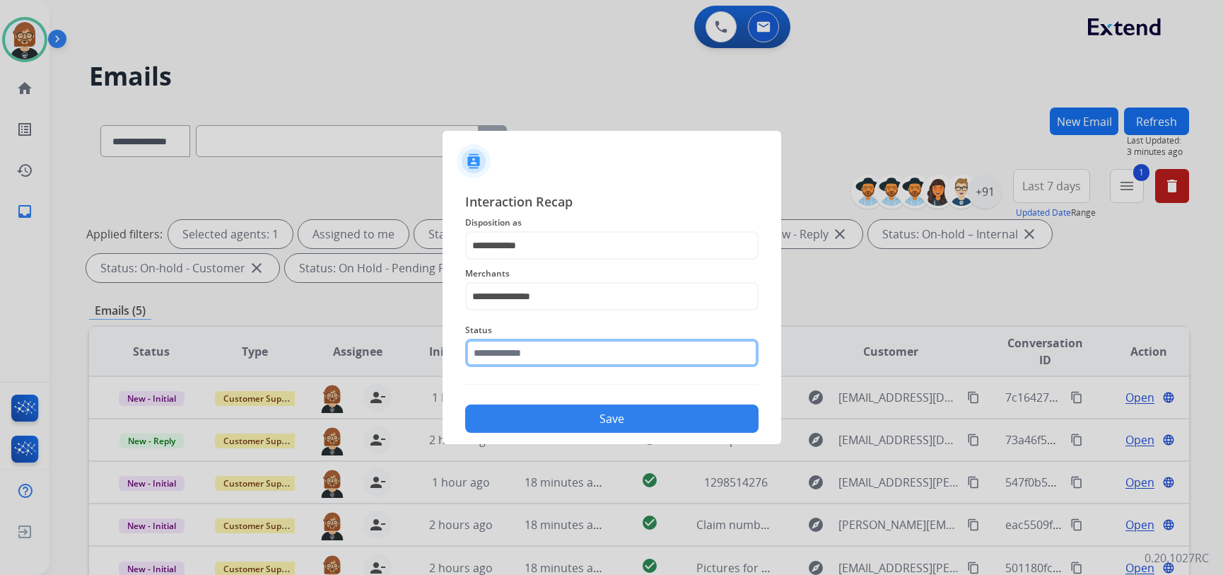
click at [566, 360] on input "text" at bounding box center [611, 353] width 293 height 28
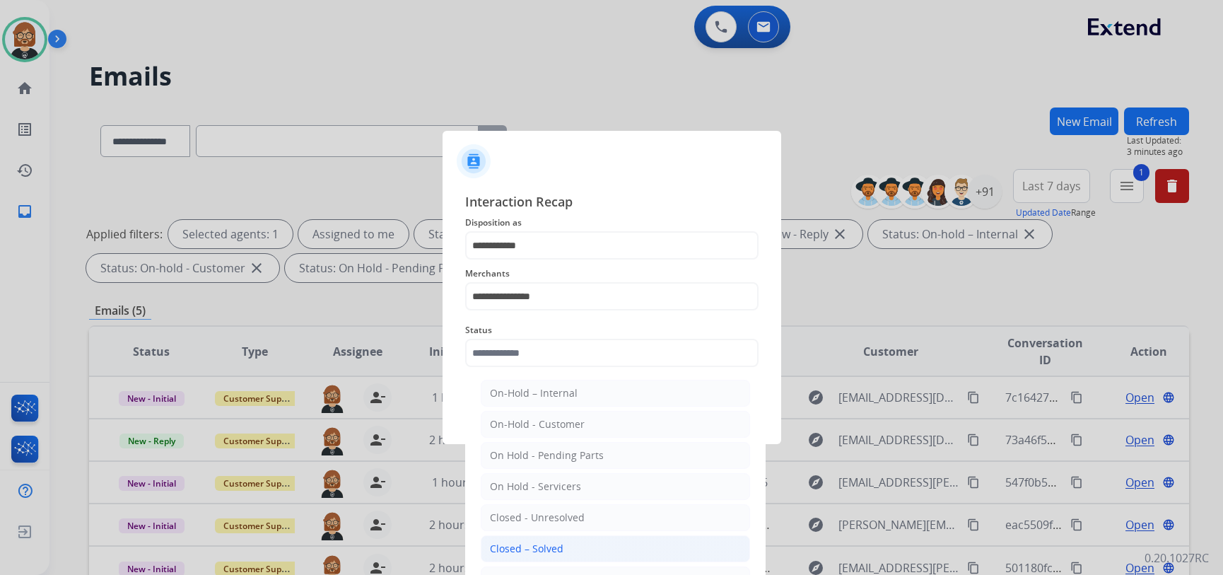
click at [585, 553] on li "Closed – Solved" at bounding box center [615, 548] width 269 height 27
type input "**********"
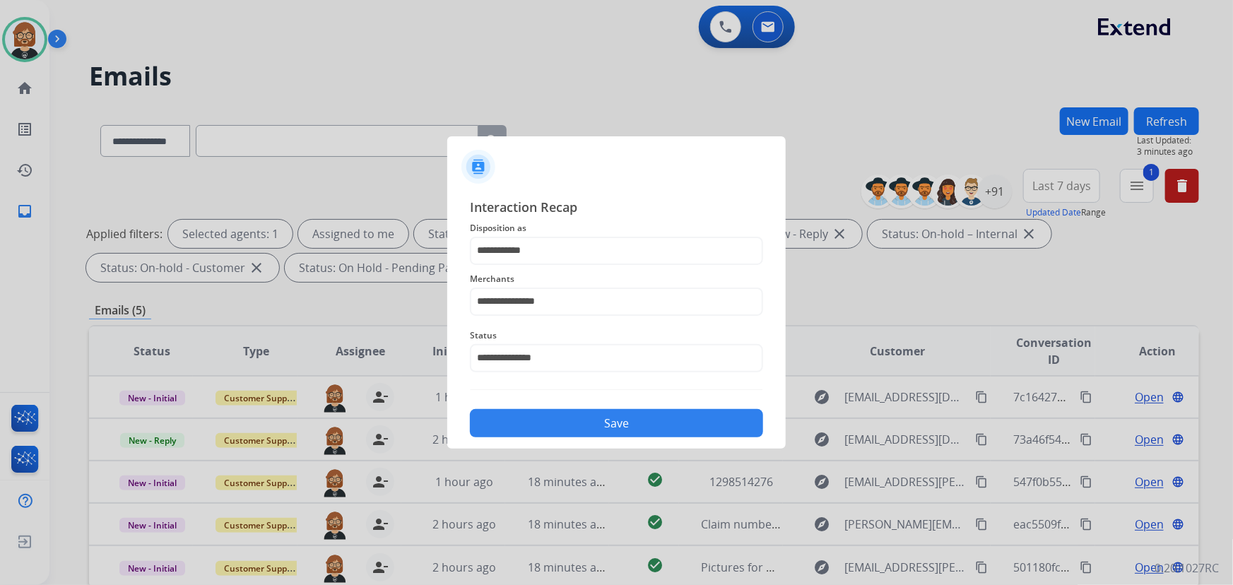
click at [642, 444] on div "**********" at bounding box center [616, 318] width 339 height 264
click at [632, 421] on button "Save" at bounding box center [616, 423] width 293 height 28
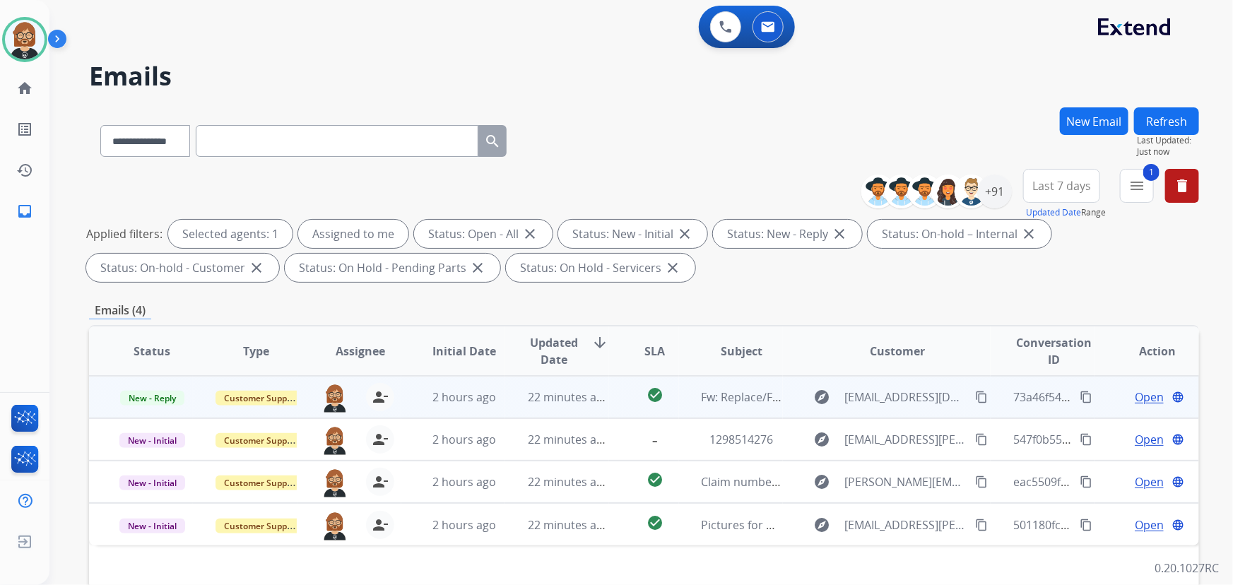
click at [487, 405] on td "2 hours ago" at bounding box center [453, 397] width 104 height 42
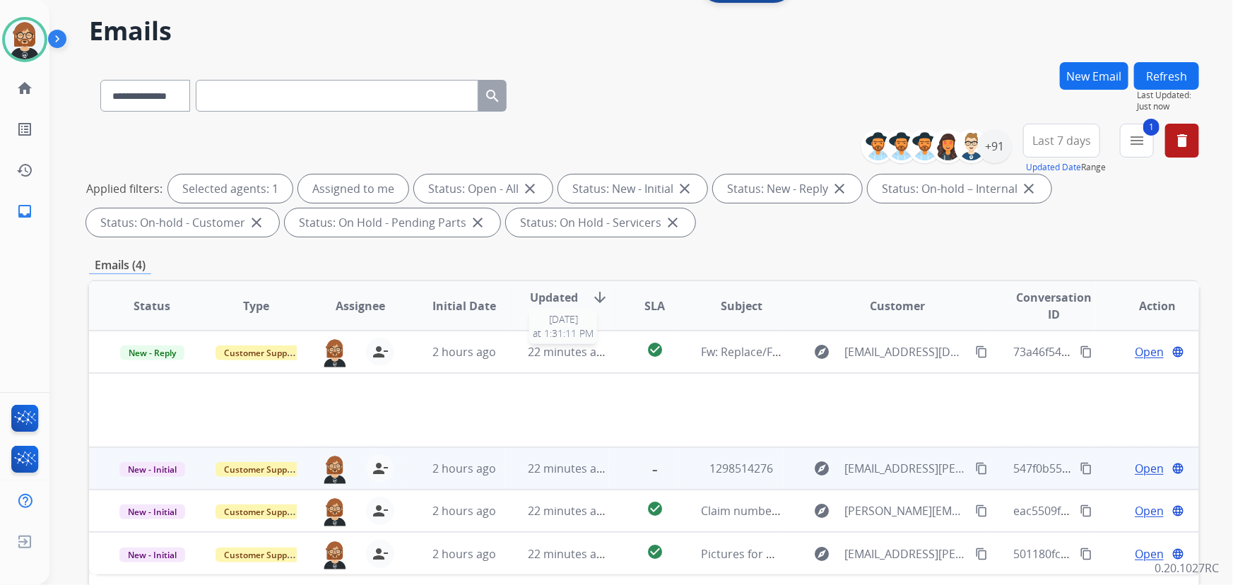
scroll to position [128, 0]
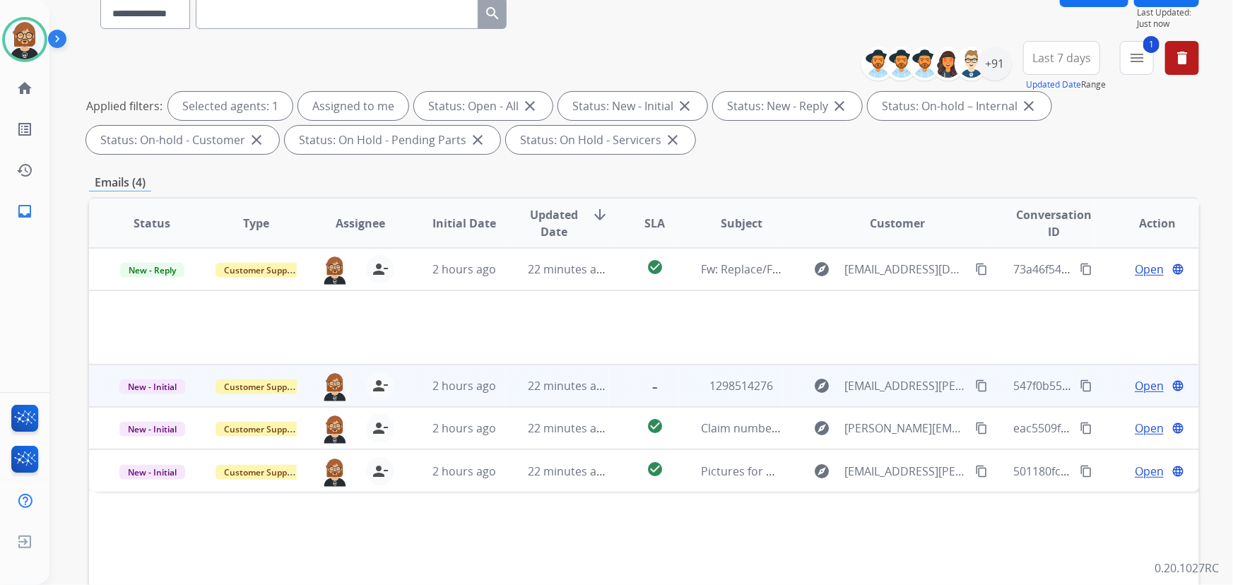
click at [609, 385] on td "-" at bounding box center [643, 386] width 69 height 42
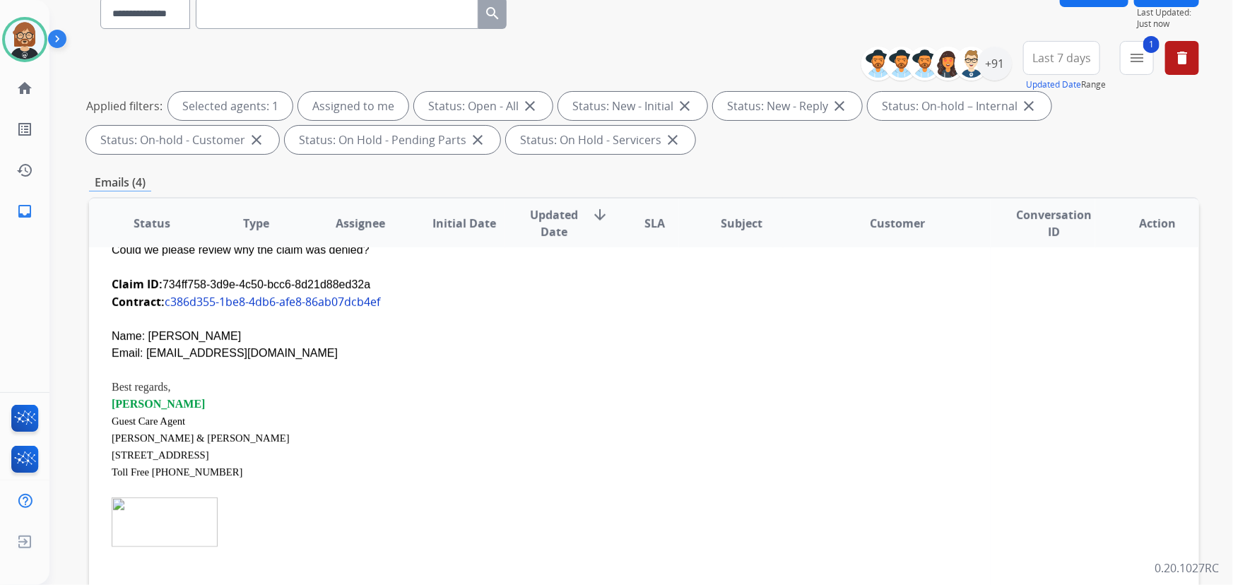
scroll to position [85, 0]
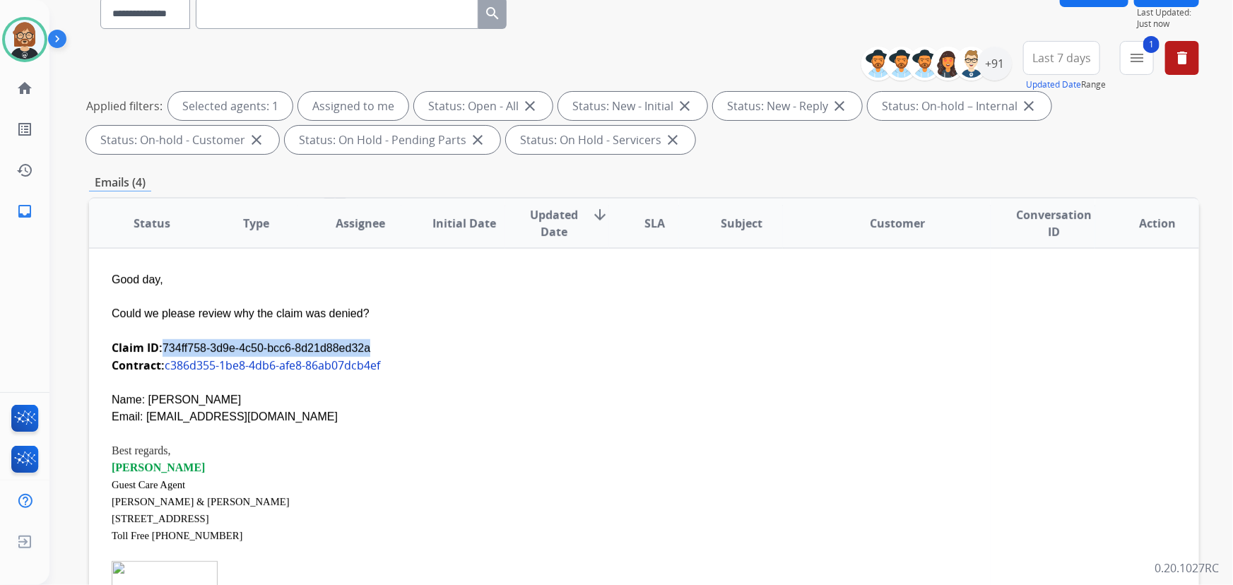
drag, startPoint x: 358, startPoint y: 347, endPoint x: 163, endPoint y: 346, distance: 195.1
click at [163, 346] on div "Claim ID: 734ff758-3d9e-4c50-bcc6-8d21d88ed32a" at bounding box center [540, 348] width 857 height 18
copy div "734ff758-3d9e-4c50-bcc6-8d21d88ed32a"
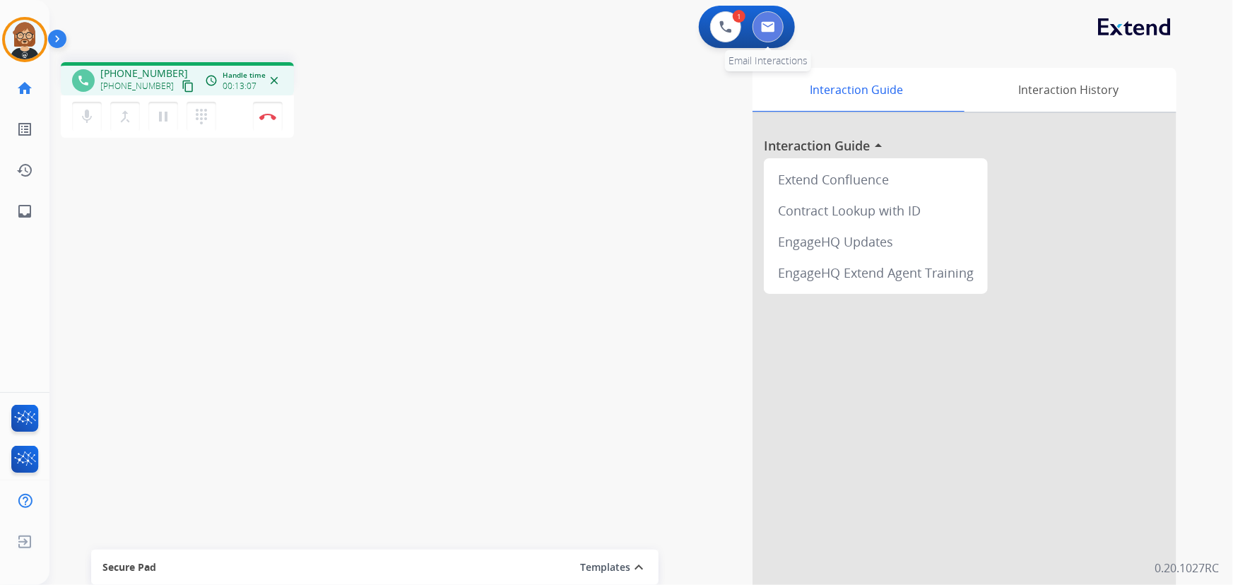
click at [765, 34] on button at bounding box center [768, 26] width 31 height 31
select select "**********"
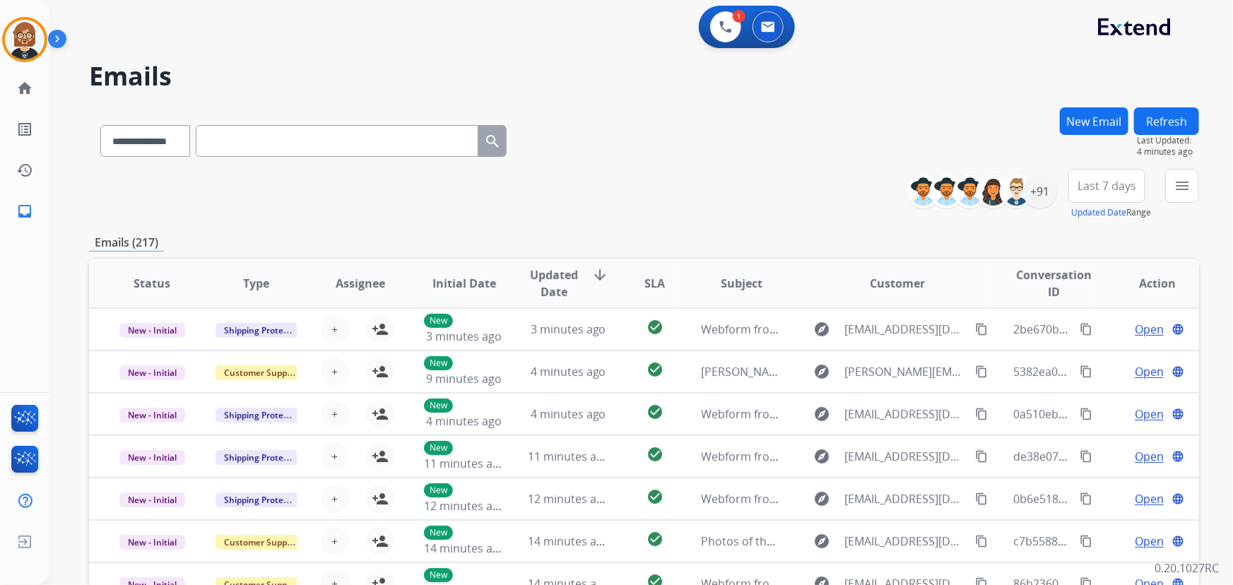
click at [1093, 123] on button "New Email" at bounding box center [1094, 121] width 69 height 28
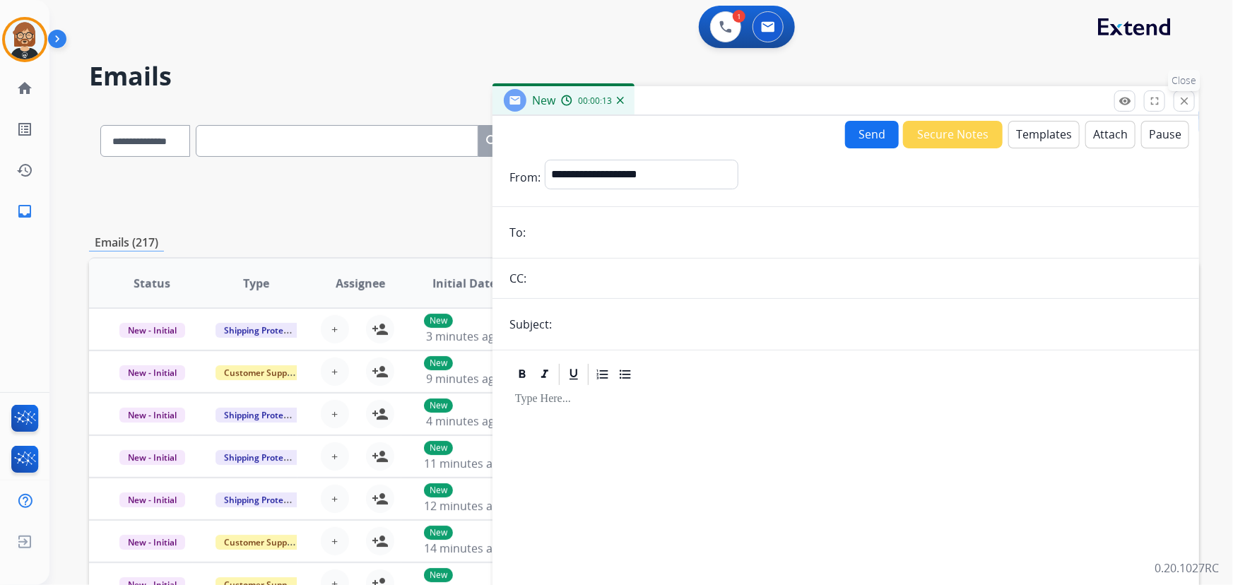
click at [1186, 100] on mat-icon "close" at bounding box center [1184, 101] width 13 height 13
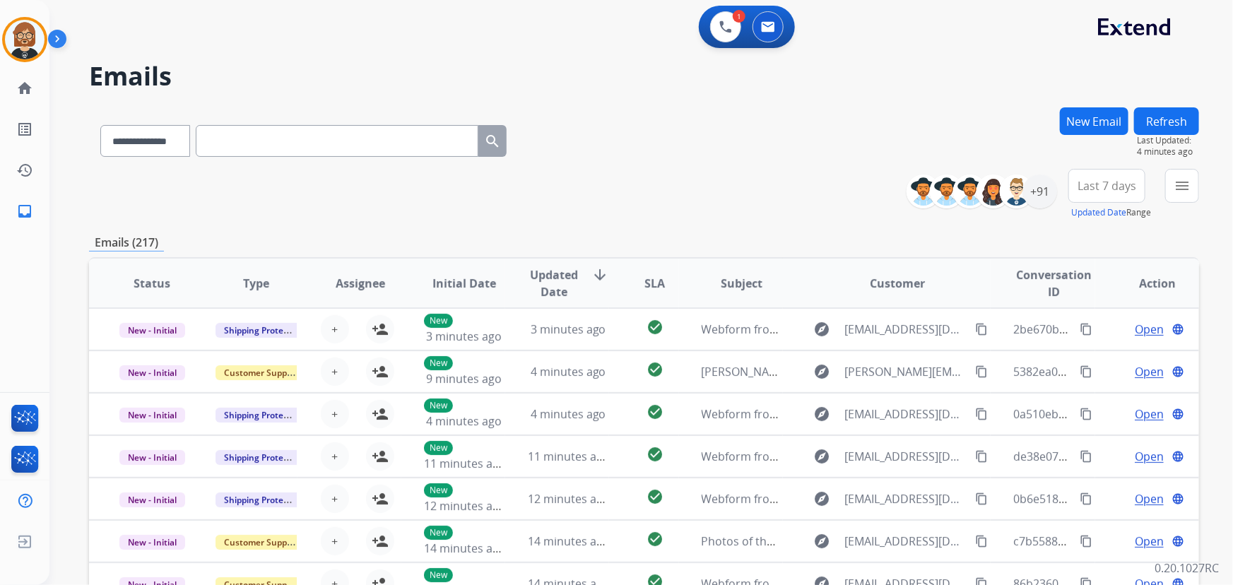
click at [1089, 117] on button "New Email" at bounding box center [1094, 121] width 69 height 28
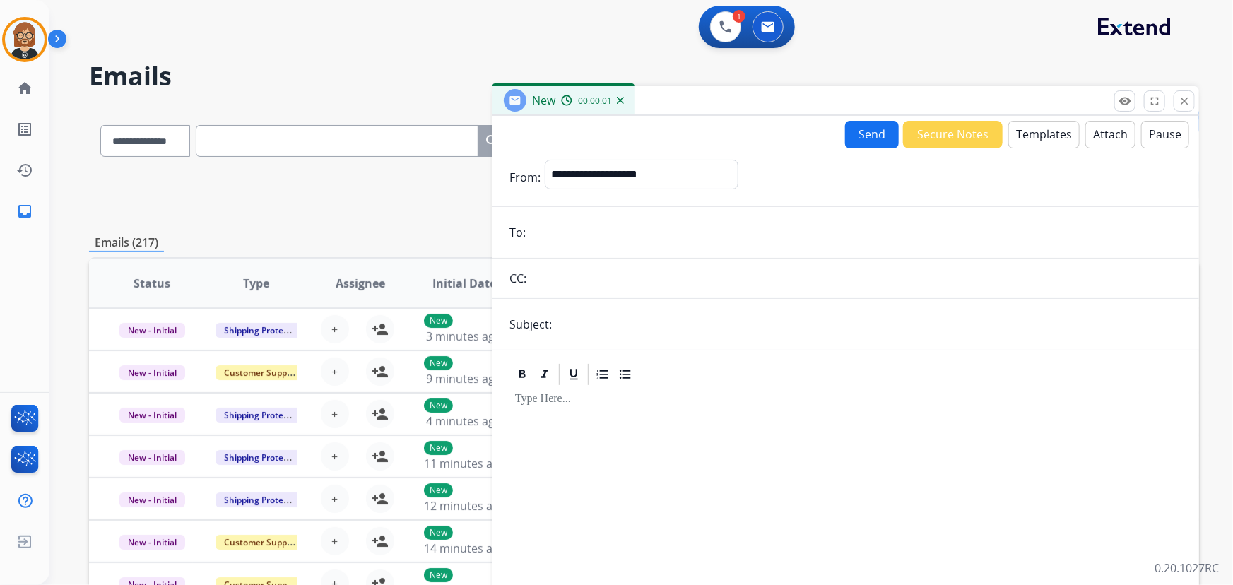
click at [694, 240] on input "email" at bounding box center [856, 232] width 652 height 28
paste input "**********"
type input "**********"
click at [692, 164] on select "**********" at bounding box center [641, 174] width 192 height 28
select select "**********"
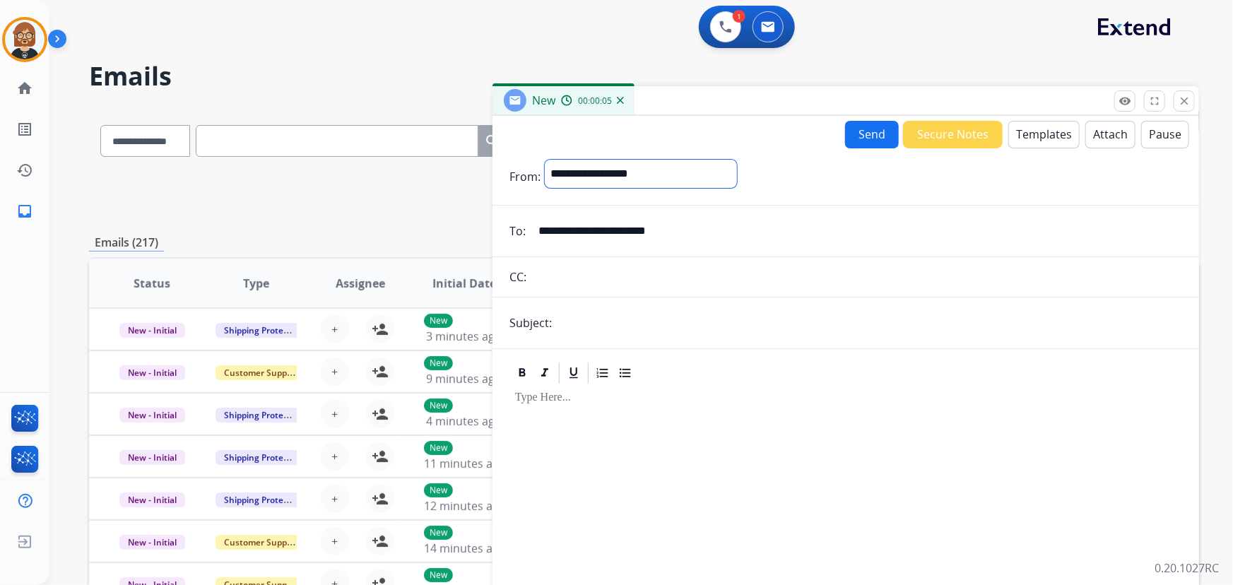
click at [545, 160] on select "**********" at bounding box center [641, 174] width 192 height 28
click at [673, 273] on input "text" at bounding box center [857, 278] width 652 height 28
click at [1004, 373] on div at bounding box center [846, 374] width 673 height 25
click at [833, 329] on input "text" at bounding box center [869, 324] width 626 height 28
click at [834, 283] on input "text" at bounding box center [857, 278] width 652 height 28
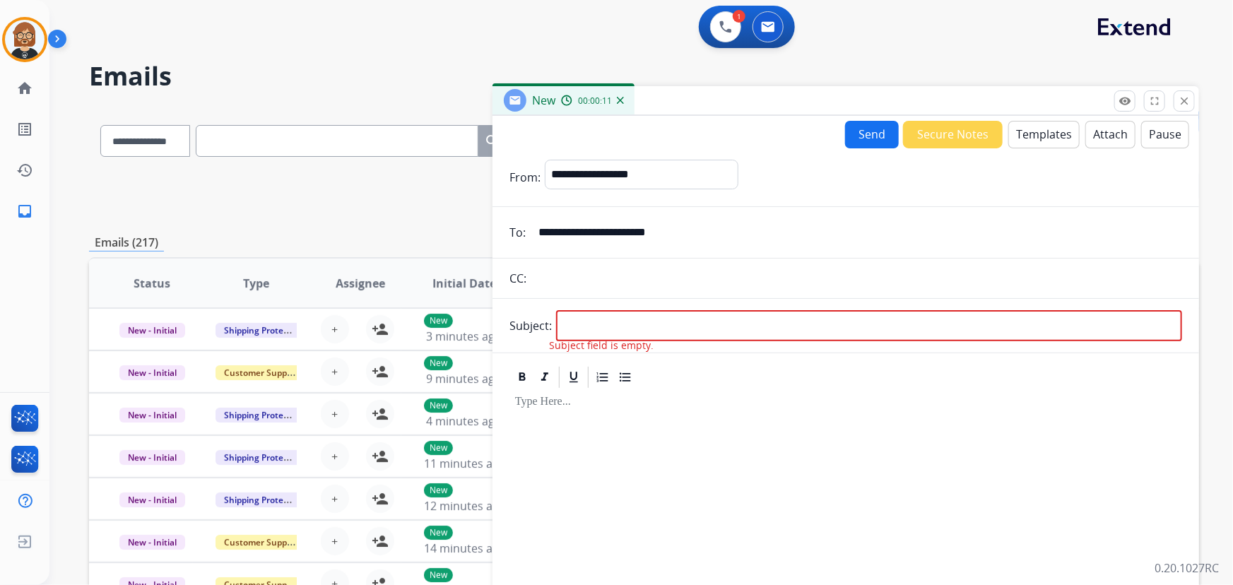
click at [834, 283] on input "text" at bounding box center [857, 278] width 652 height 28
click at [881, 465] on div at bounding box center [846, 510] width 673 height 240
click at [684, 262] on form "**********" at bounding box center [846, 393] width 707 height 490
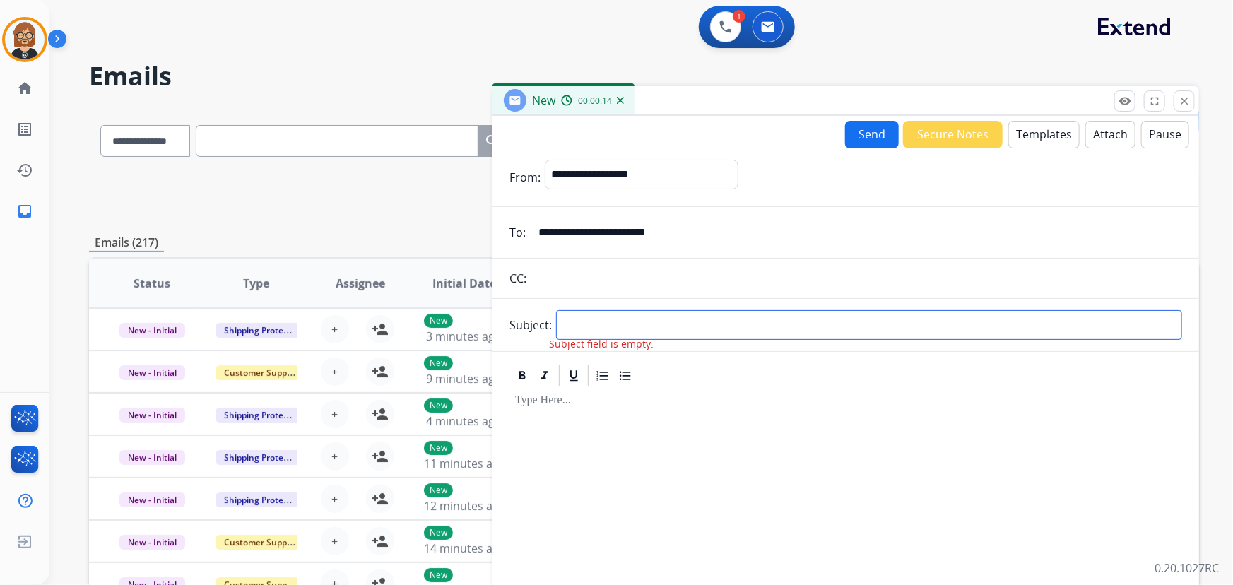
click at [687, 322] on input "text" at bounding box center [869, 325] width 626 height 30
type input "*******"
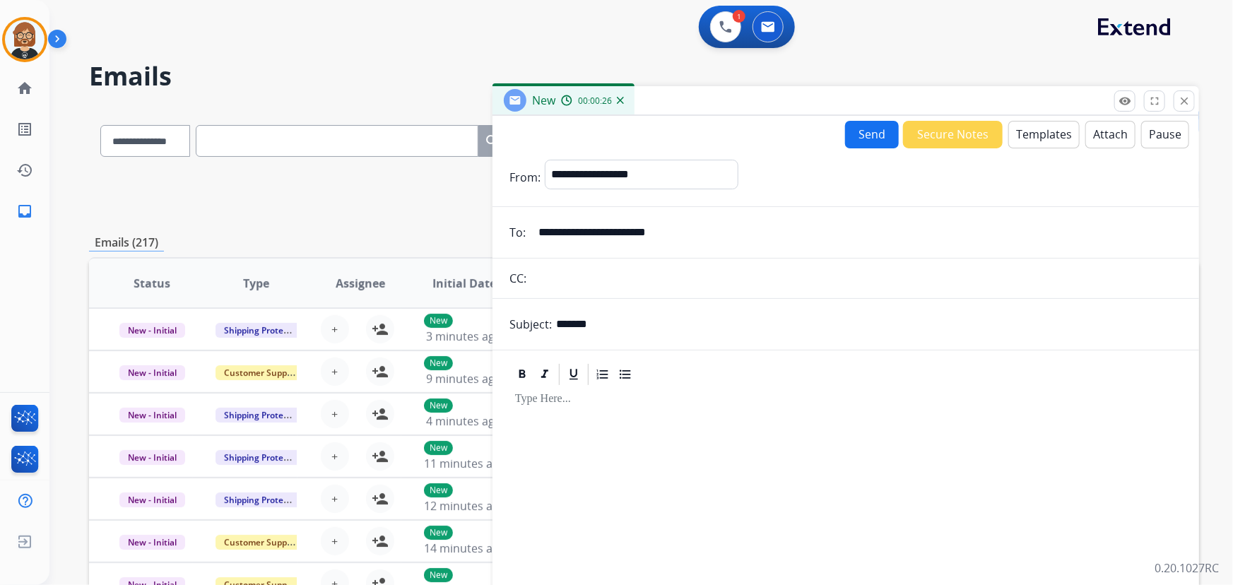
click at [1040, 143] on button "Templates" at bounding box center [1044, 135] width 71 height 28
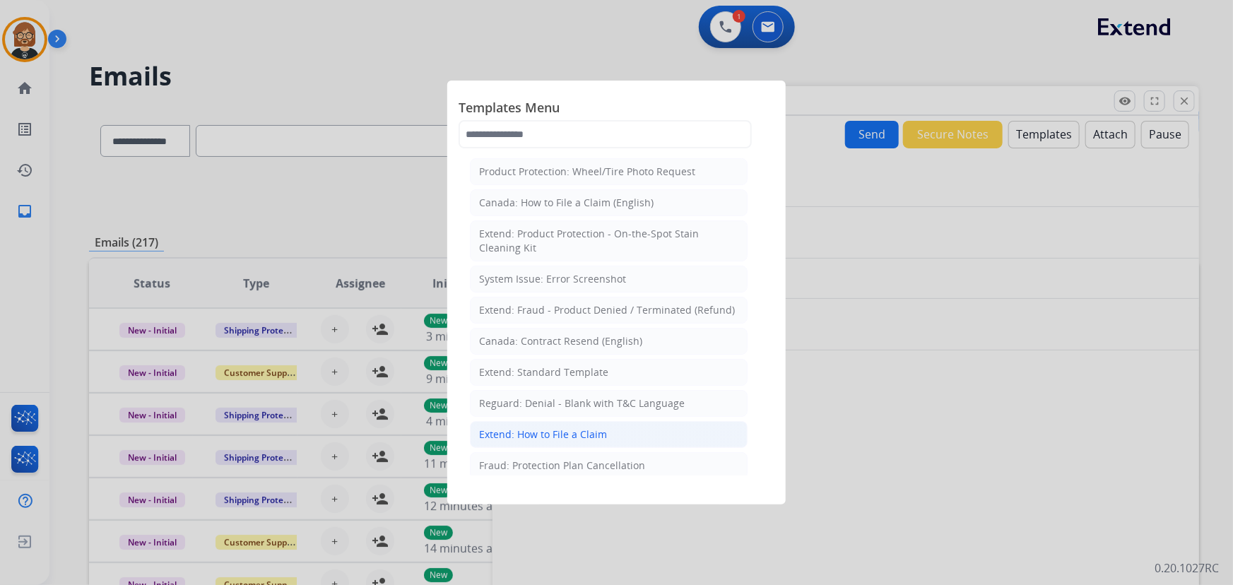
click at [571, 433] on div "Extend: How to File a Claim" at bounding box center [543, 435] width 128 height 14
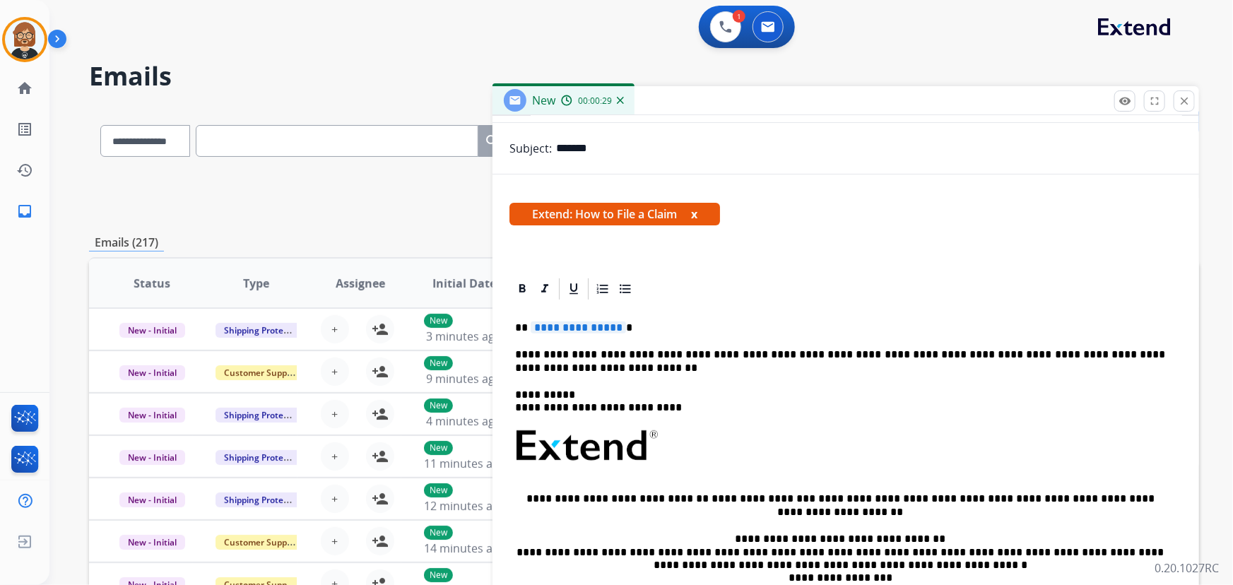
scroll to position [192, 0]
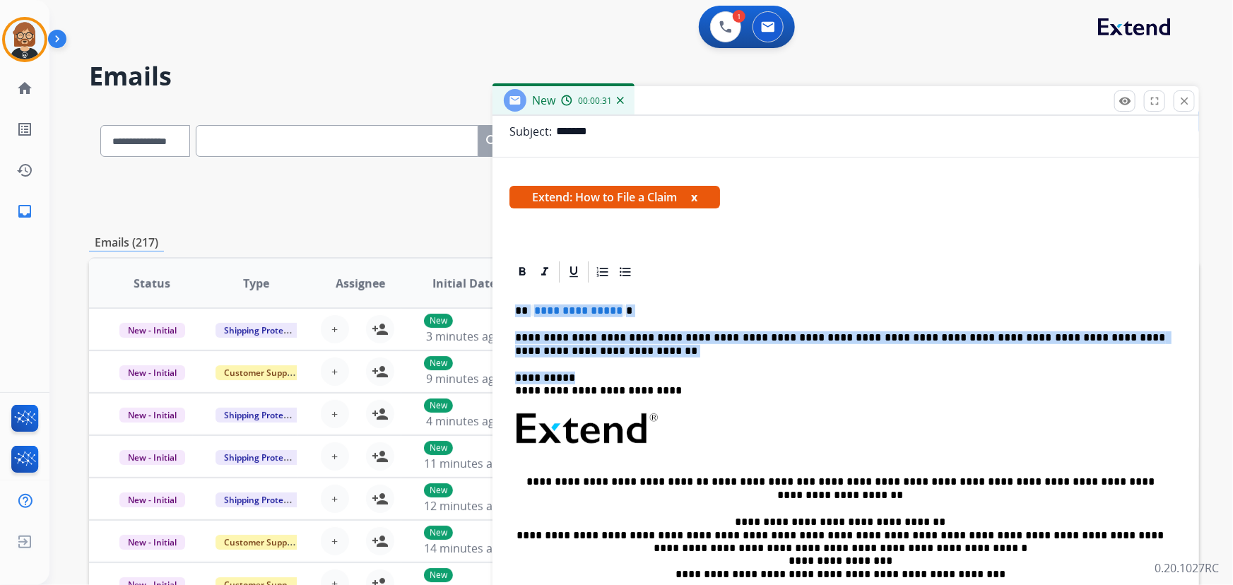
drag, startPoint x: 600, startPoint y: 358, endPoint x: 494, endPoint y: 307, distance: 117.6
click at [494, 307] on div "**********" at bounding box center [846, 461] width 707 height 404
click at [598, 346] on p "**********" at bounding box center [840, 345] width 651 height 26
drag, startPoint x: 572, startPoint y: 353, endPoint x: 501, endPoint y: 310, distance: 82.8
click at [501, 310] on div "**********" at bounding box center [846, 461] width 707 height 404
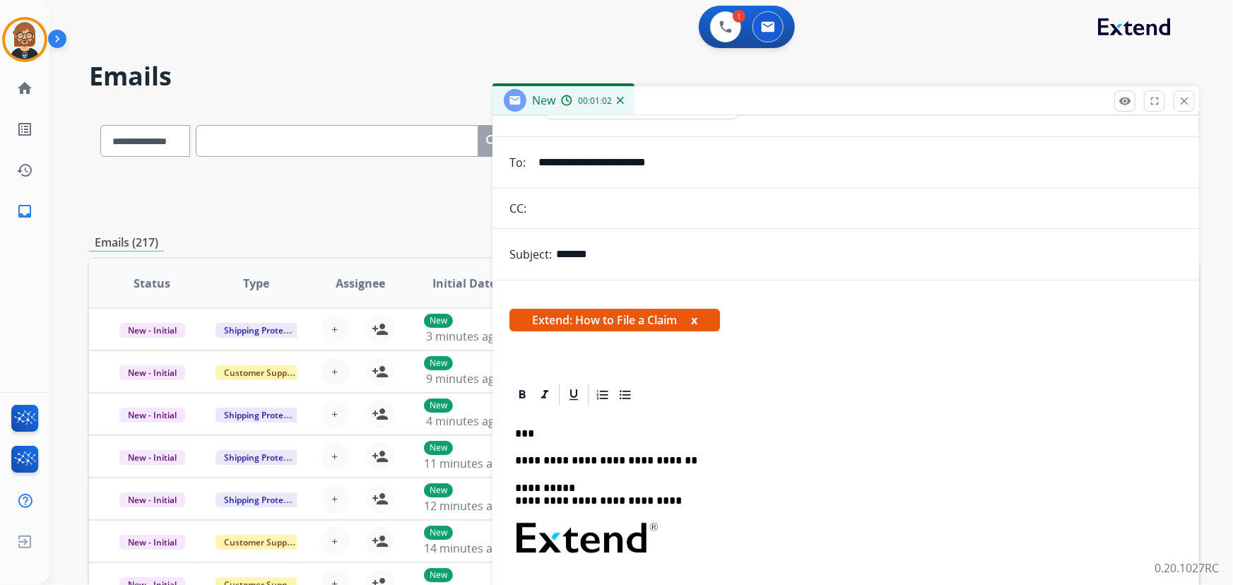
scroll to position [0, 0]
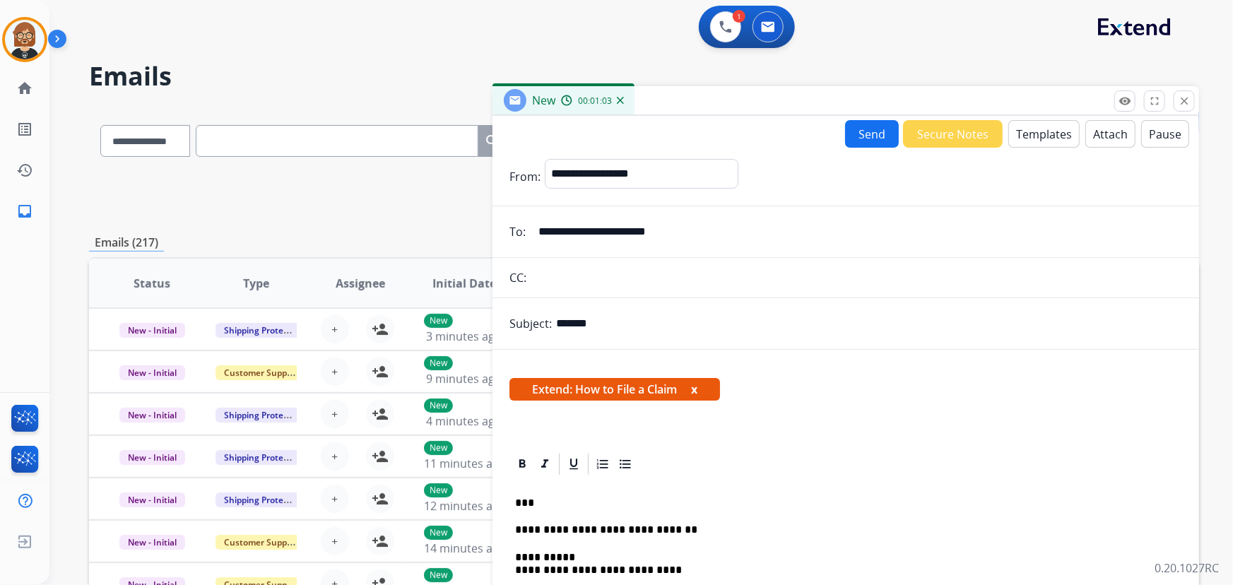
click at [855, 132] on button "Send" at bounding box center [872, 134] width 54 height 28
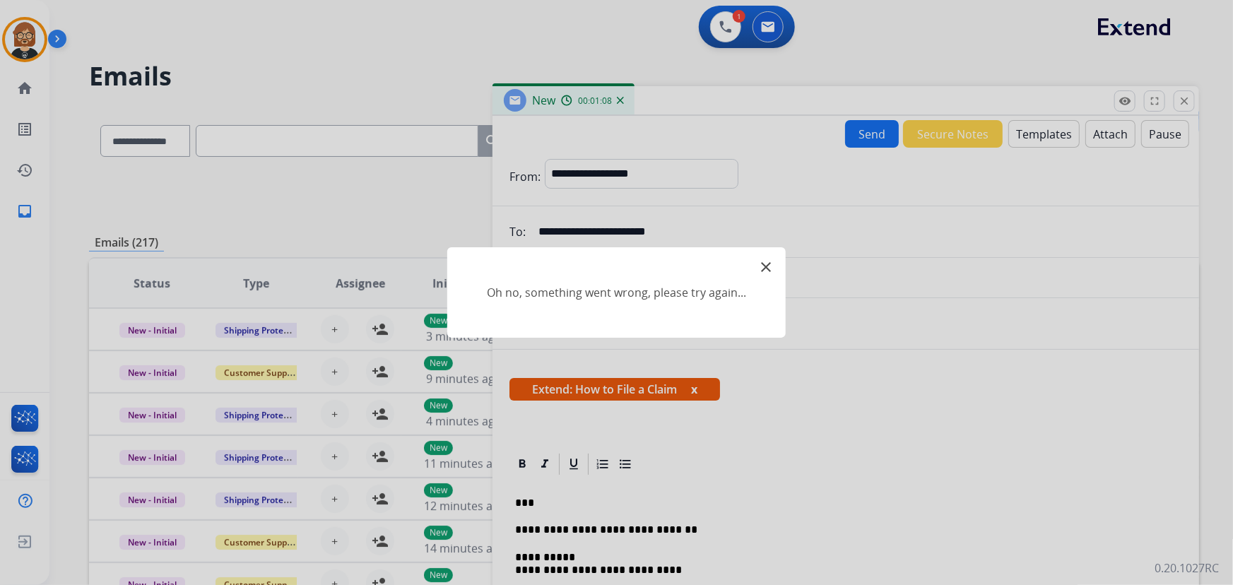
click at [763, 266] on mat-icon "close" at bounding box center [766, 267] width 17 height 17
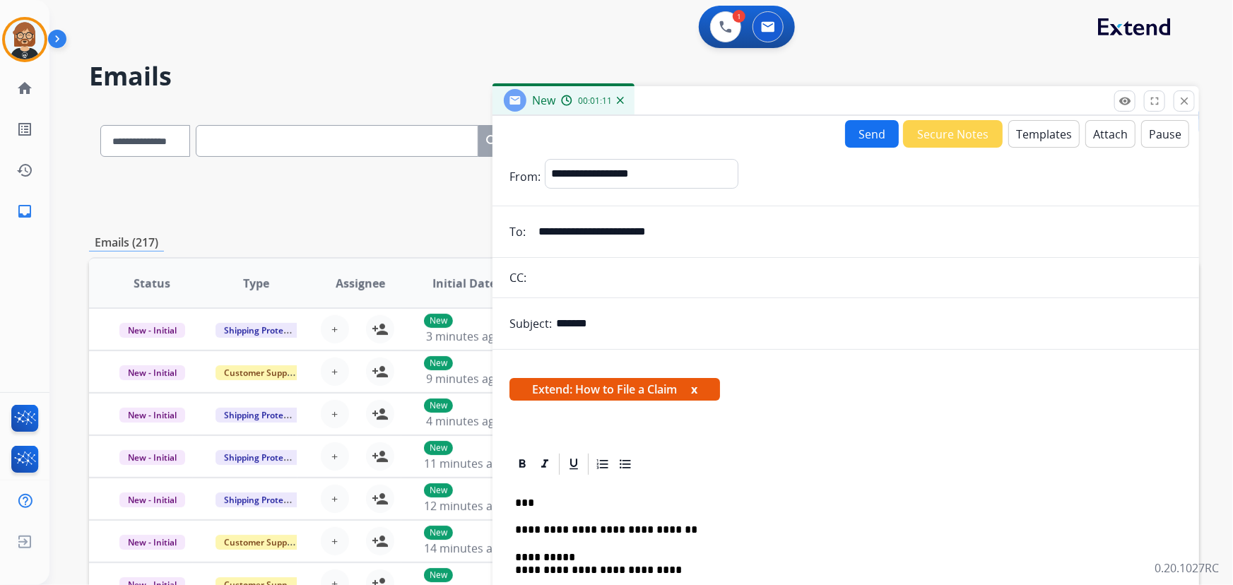
click at [858, 136] on button "Send" at bounding box center [872, 134] width 54 height 28
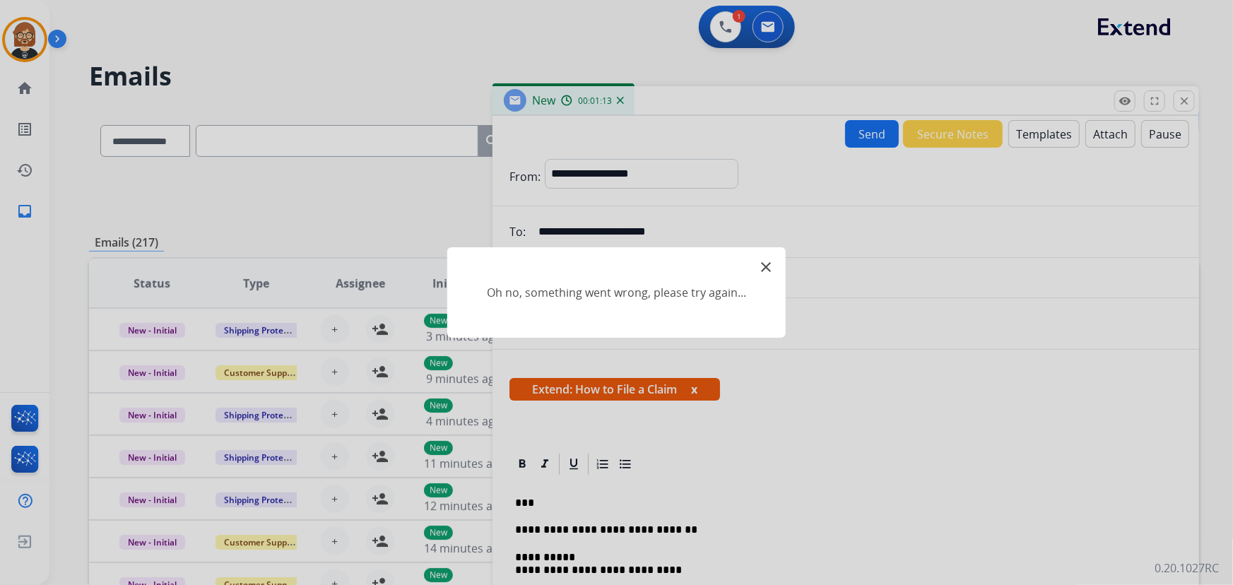
click at [762, 269] on mat-icon "close" at bounding box center [766, 267] width 17 height 17
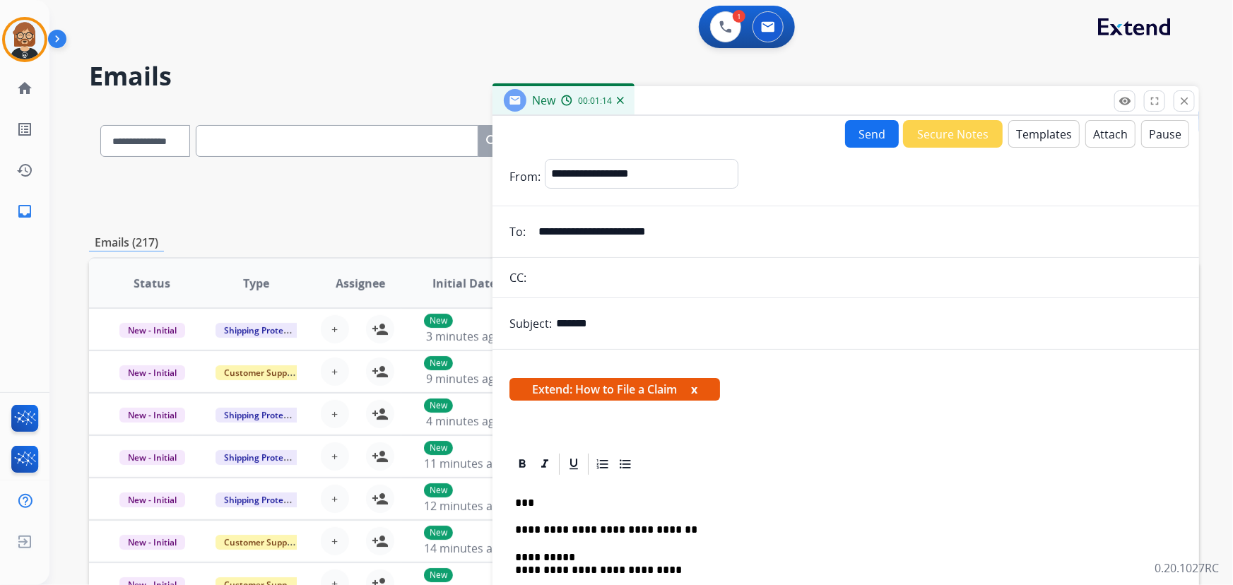
click at [741, 233] on input "**********" at bounding box center [856, 232] width 652 height 28
click at [860, 141] on button "Send" at bounding box center [872, 134] width 54 height 28
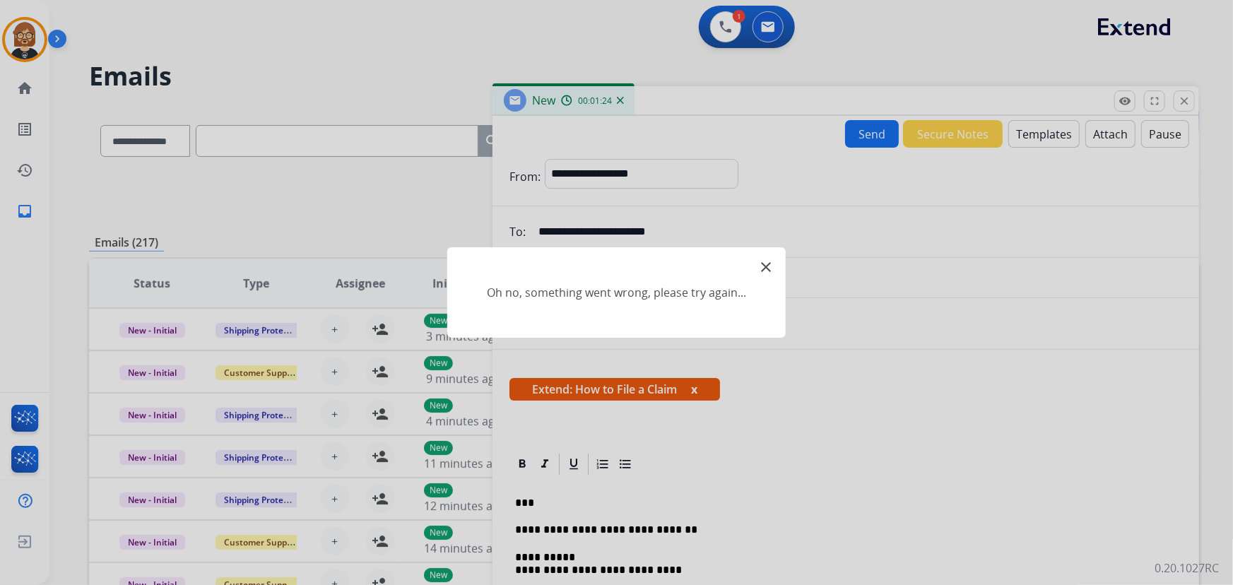
click at [763, 266] on mat-icon "close" at bounding box center [766, 267] width 17 height 17
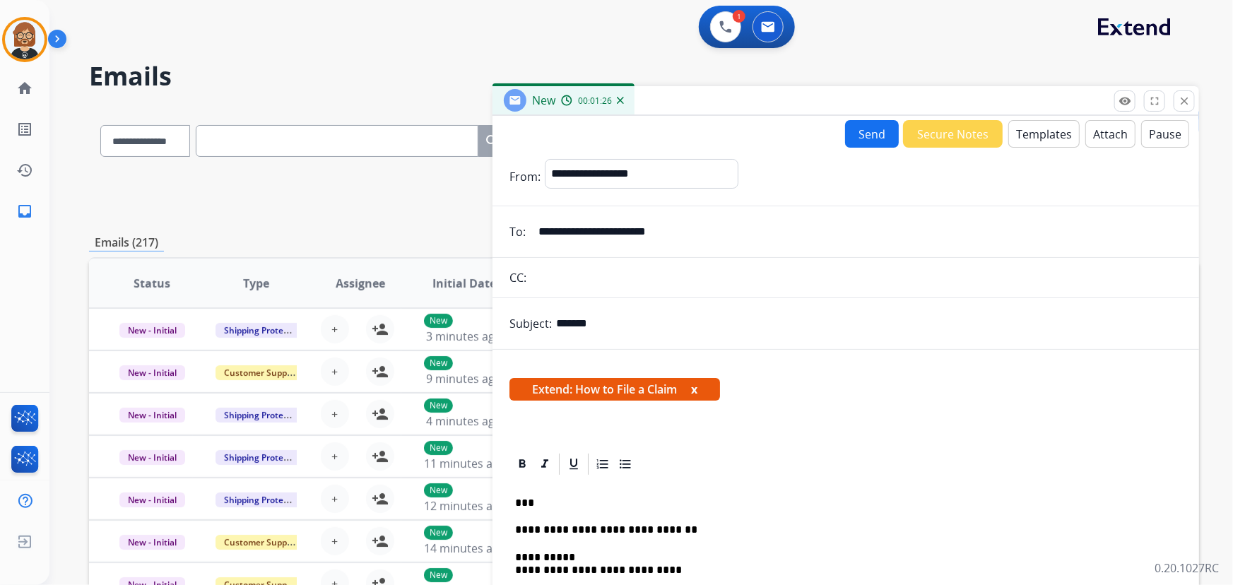
click at [694, 234] on input "**********" at bounding box center [856, 232] width 652 height 28
click at [1194, 113] on div "New 00:01:30" at bounding box center [846, 101] width 707 height 30
click at [1179, 106] on mat-icon "close" at bounding box center [1184, 101] width 13 height 13
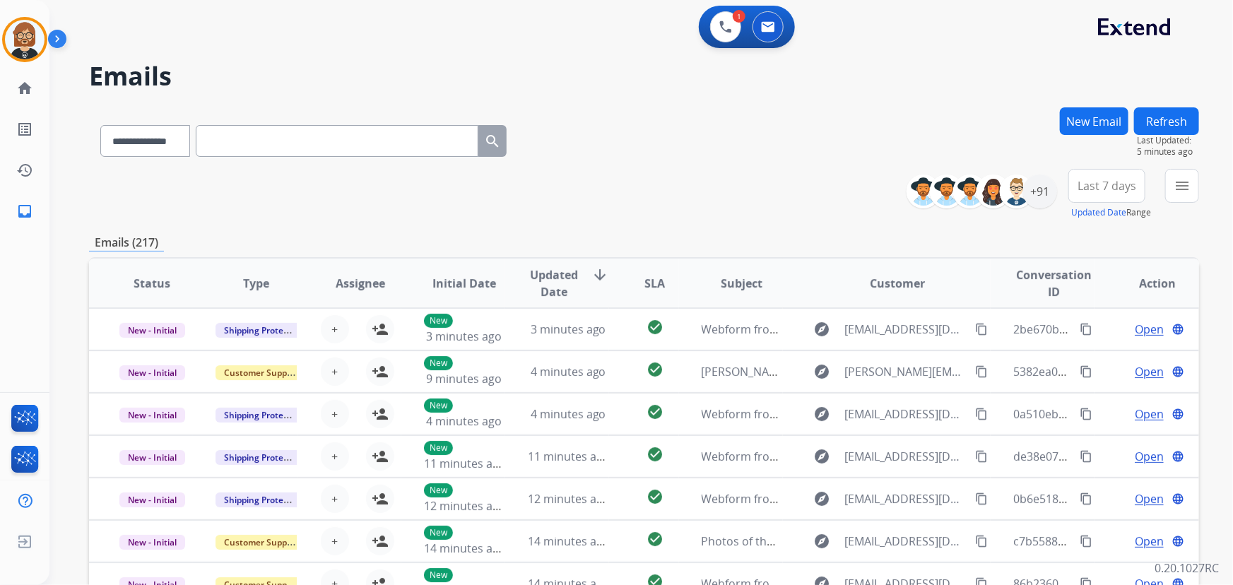
click at [1081, 107] on button "New Email" at bounding box center [1094, 121] width 69 height 28
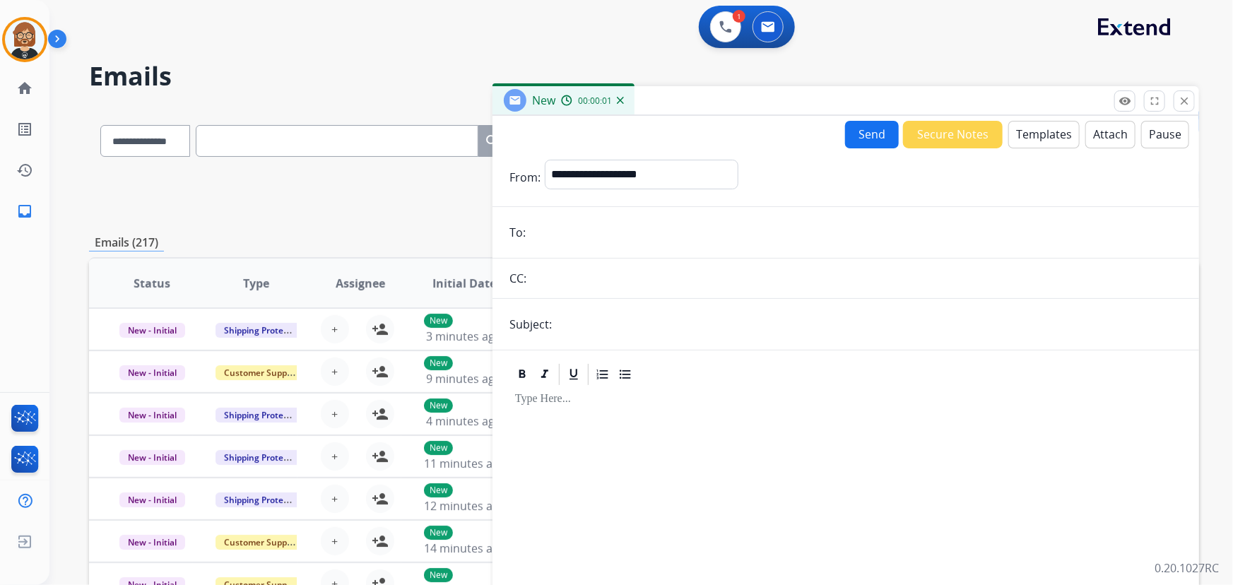
click at [686, 225] on input "email" at bounding box center [856, 232] width 652 height 28
paste input "**********"
type input "**********"
click at [698, 176] on select "**********" at bounding box center [641, 174] width 192 height 28
select select "**********"
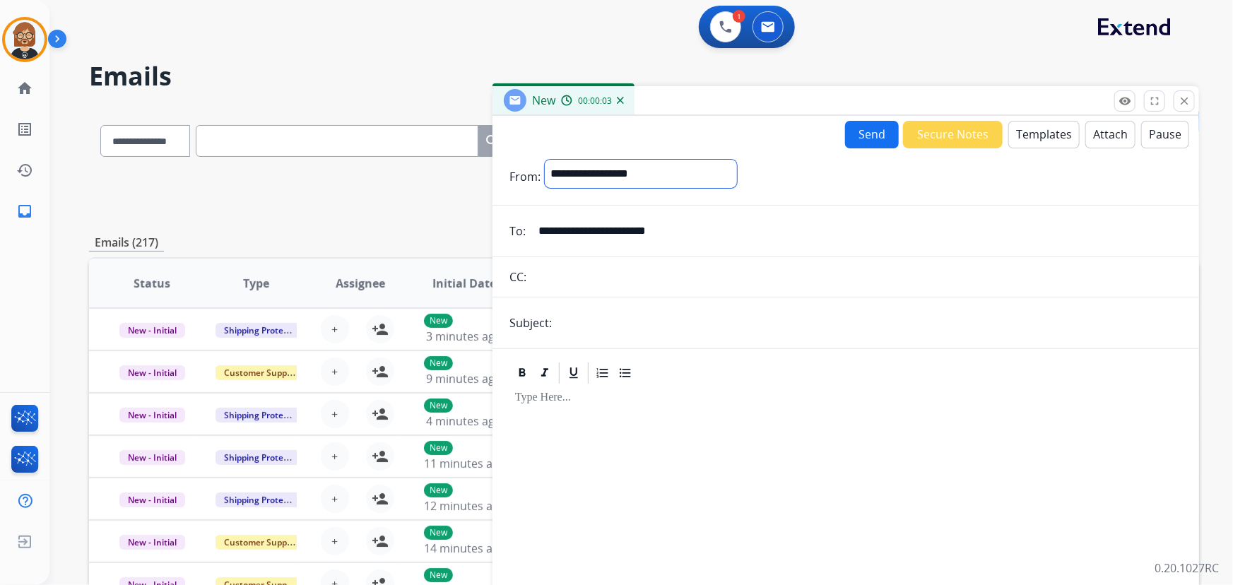
click at [545, 160] on select "**********" at bounding box center [641, 174] width 192 height 28
click at [657, 333] on input "text" at bounding box center [869, 324] width 626 height 28
type input "**********"
click at [1032, 137] on button "Templates" at bounding box center [1044, 135] width 71 height 28
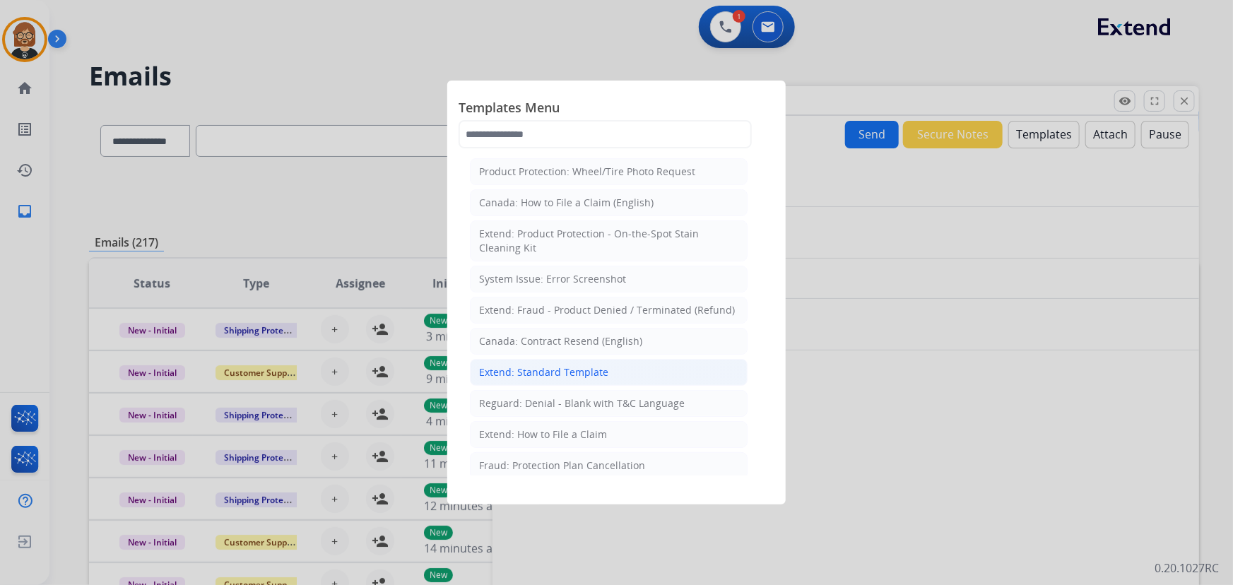
click at [604, 370] on li "Extend: Standard Template" at bounding box center [609, 372] width 278 height 27
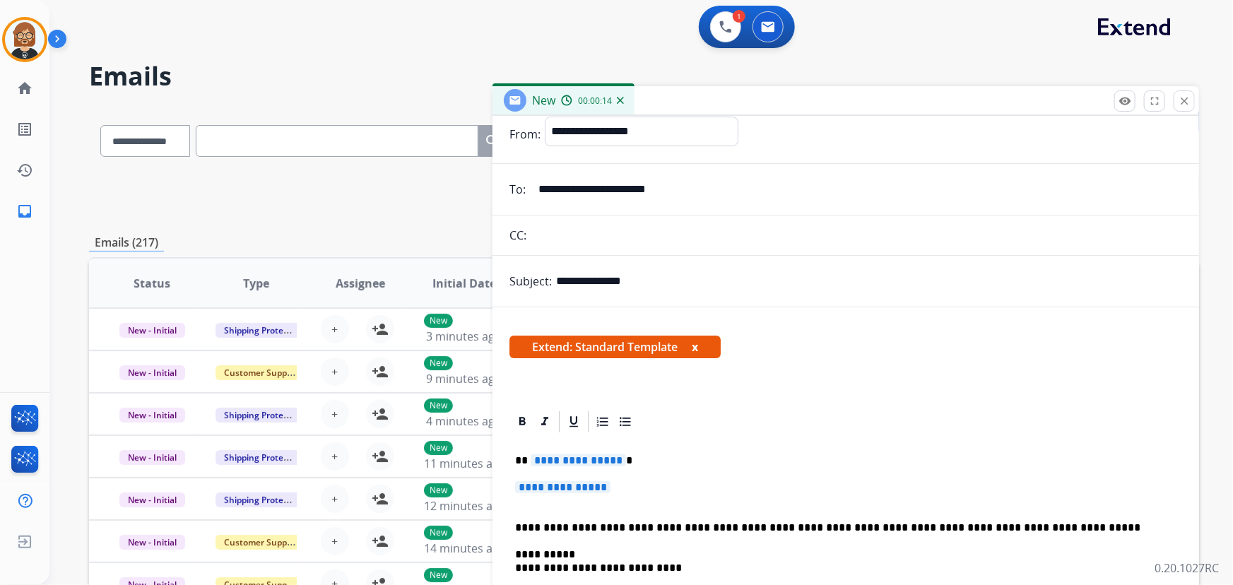
scroll to position [192, 0]
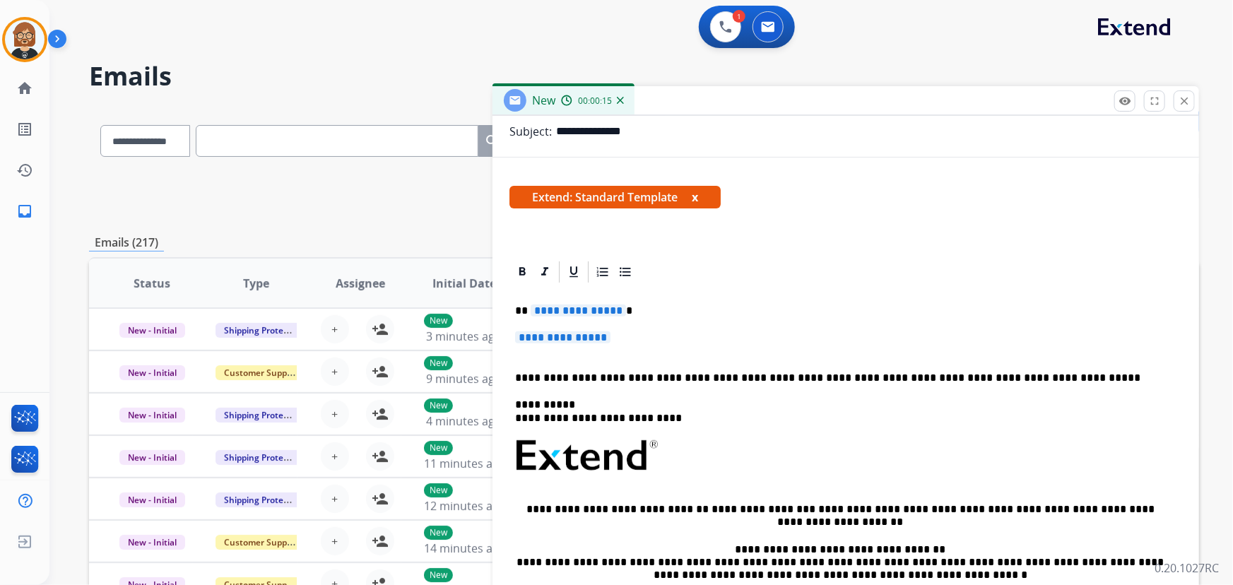
click at [594, 307] on span "**********" at bounding box center [578, 311] width 95 height 12
click at [589, 338] on span "**********" at bounding box center [562, 338] width 95 height 12
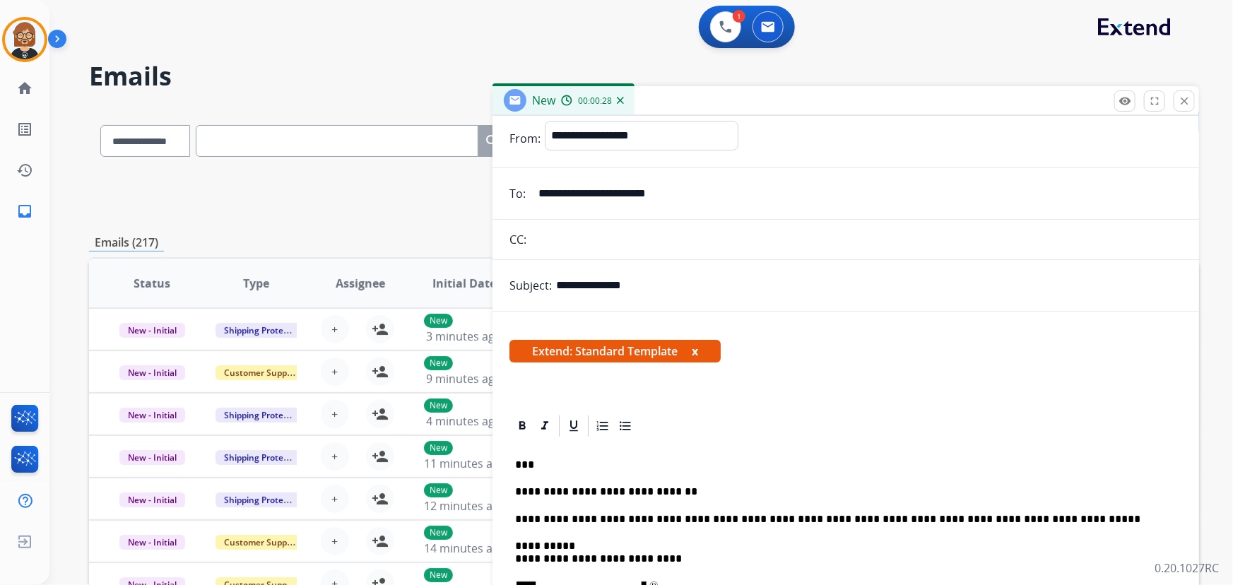
scroll to position [0, 0]
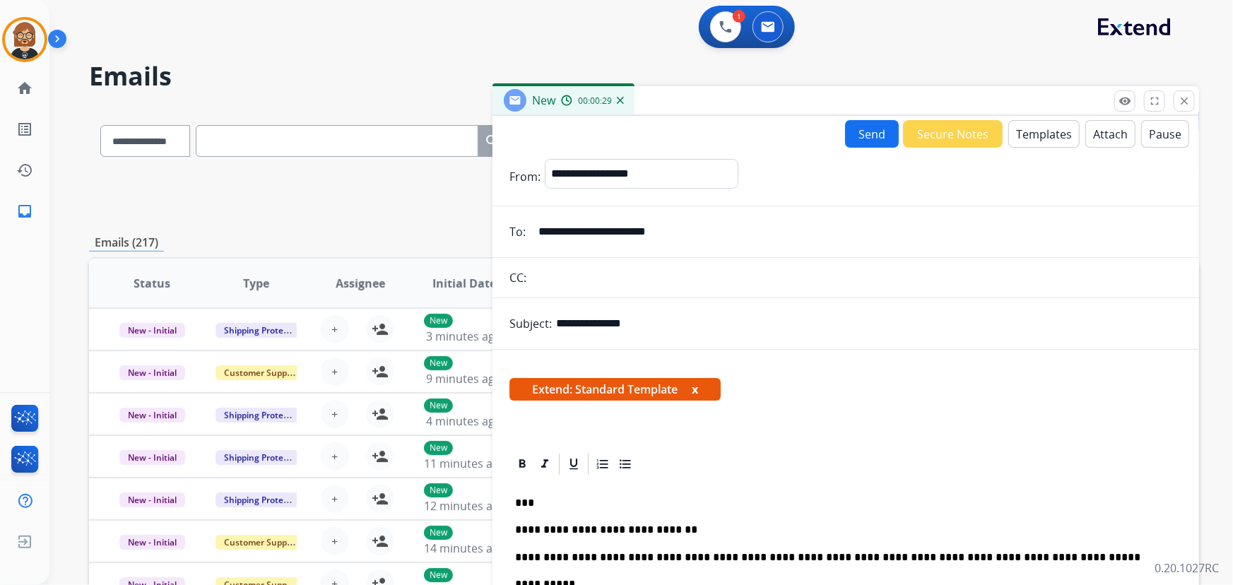
click at [860, 134] on button "Send" at bounding box center [872, 134] width 54 height 28
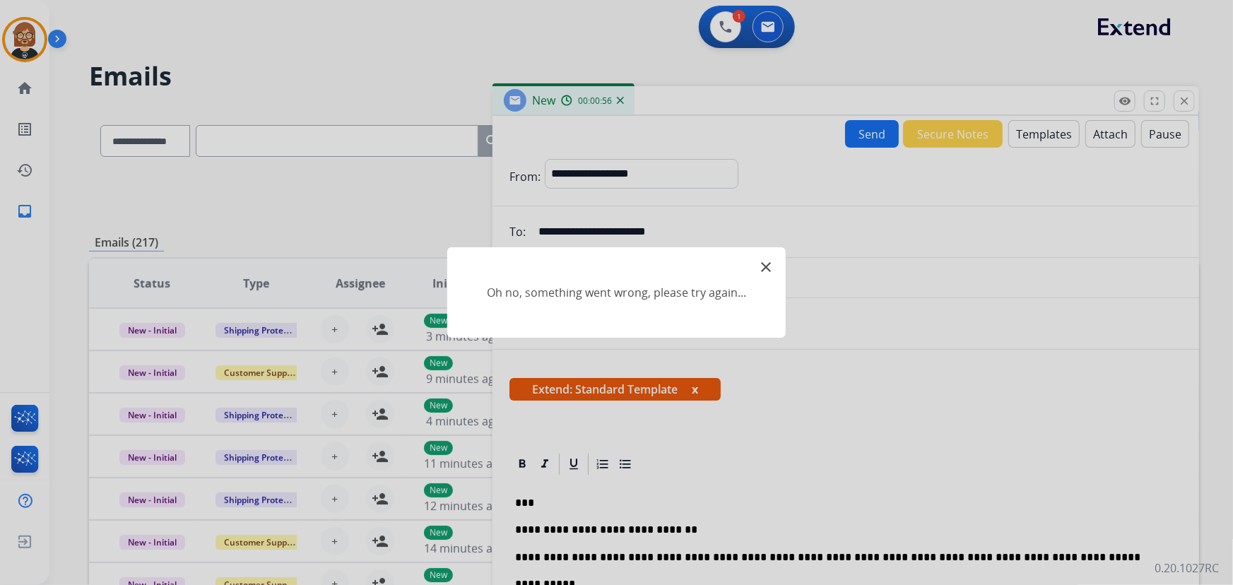
click at [767, 263] on mat-icon "close" at bounding box center [766, 267] width 17 height 17
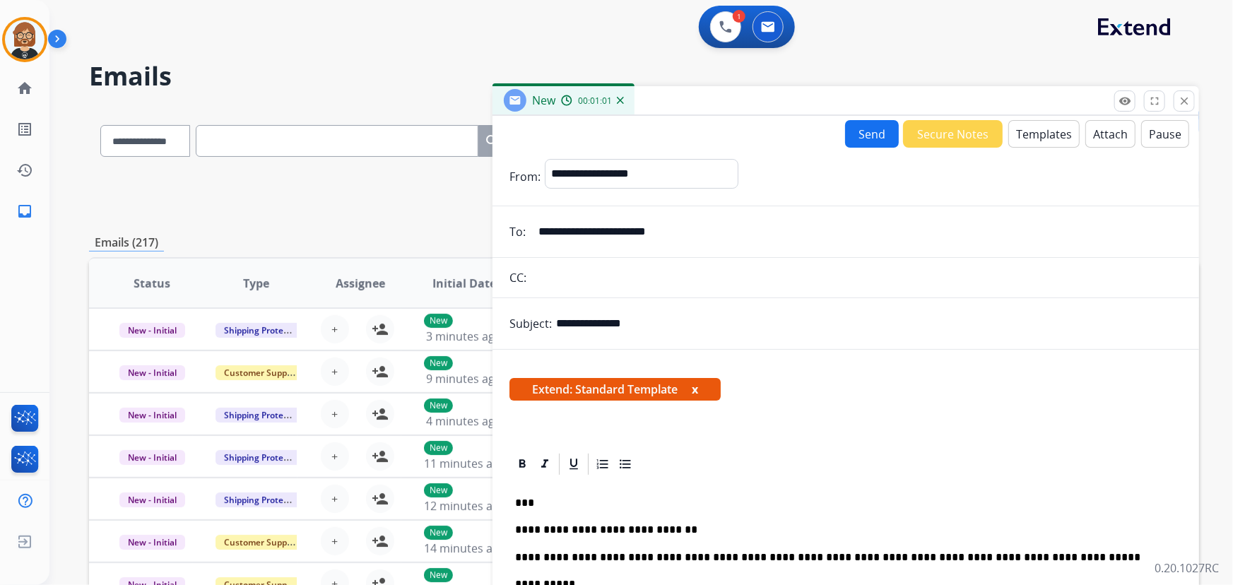
click at [876, 134] on button "Send" at bounding box center [872, 134] width 54 height 28
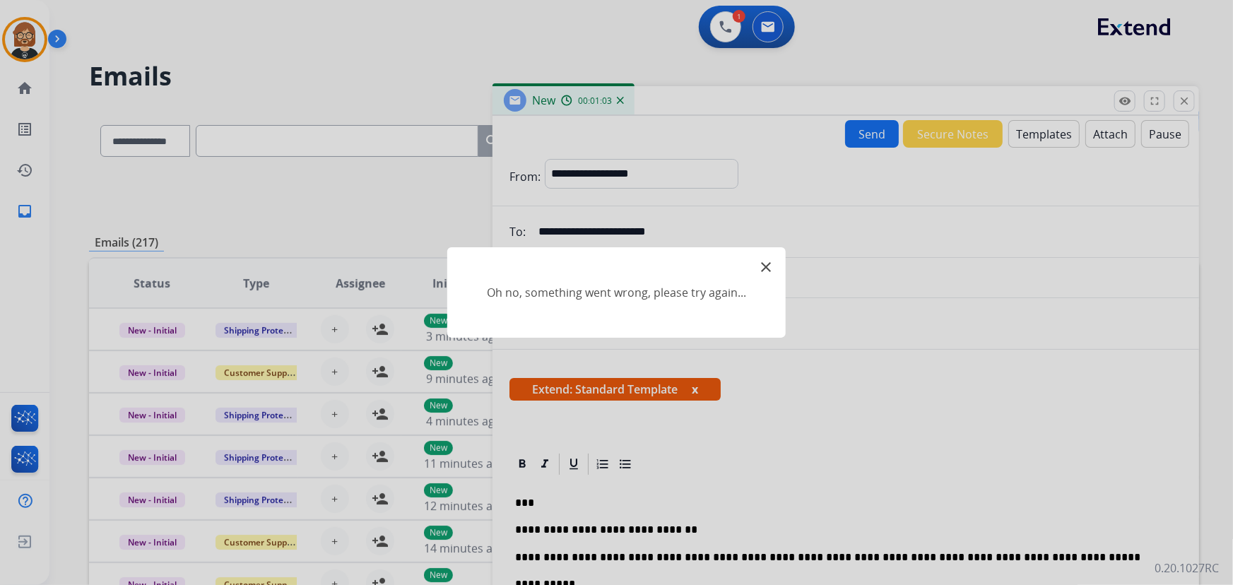
click at [761, 266] on mat-icon "close" at bounding box center [766, 267] width 17 height 17
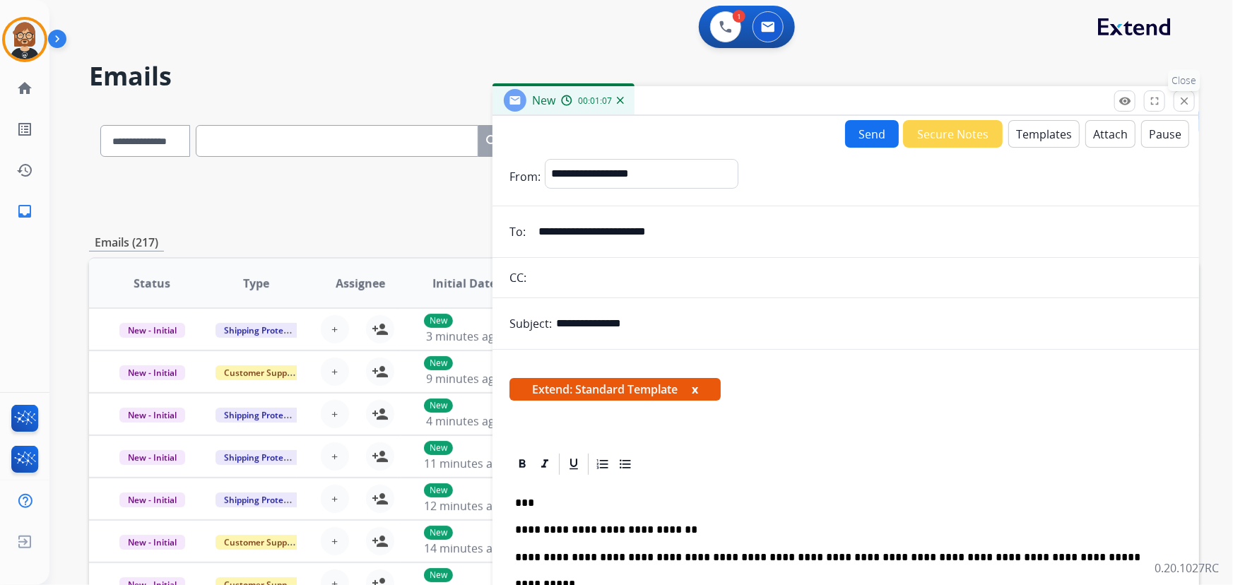
click at [1188, 102] on mat-icon "close" at bounding box center [1184, 101] width 13 height 13
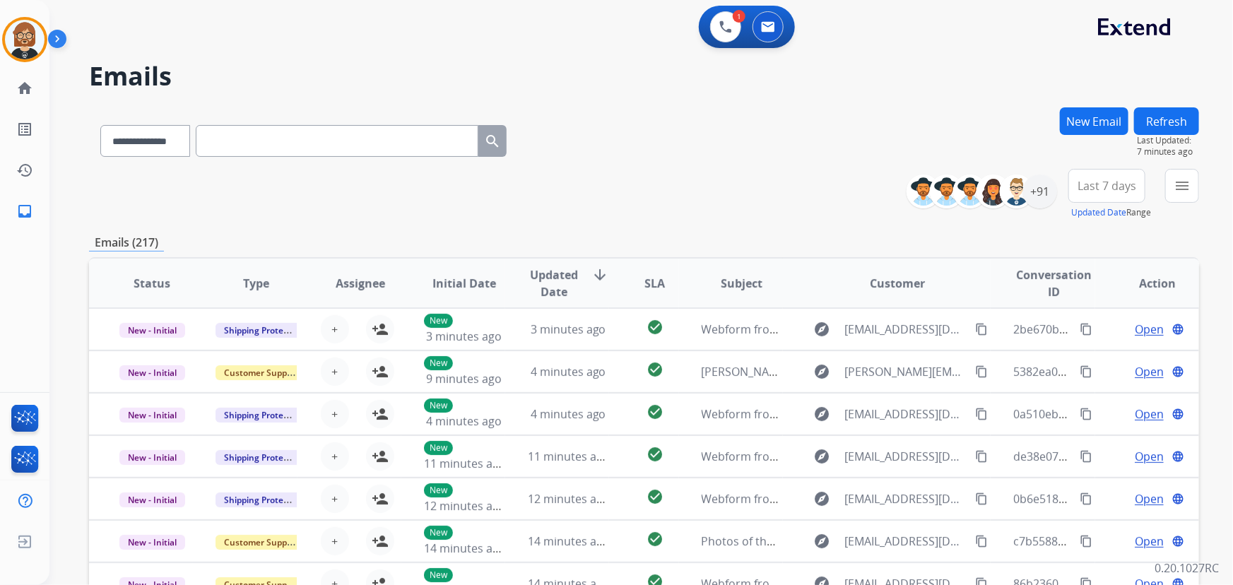
click at [1171, 118] on button "Refresh" at bounding box center [1166, 121] width 65 height 28
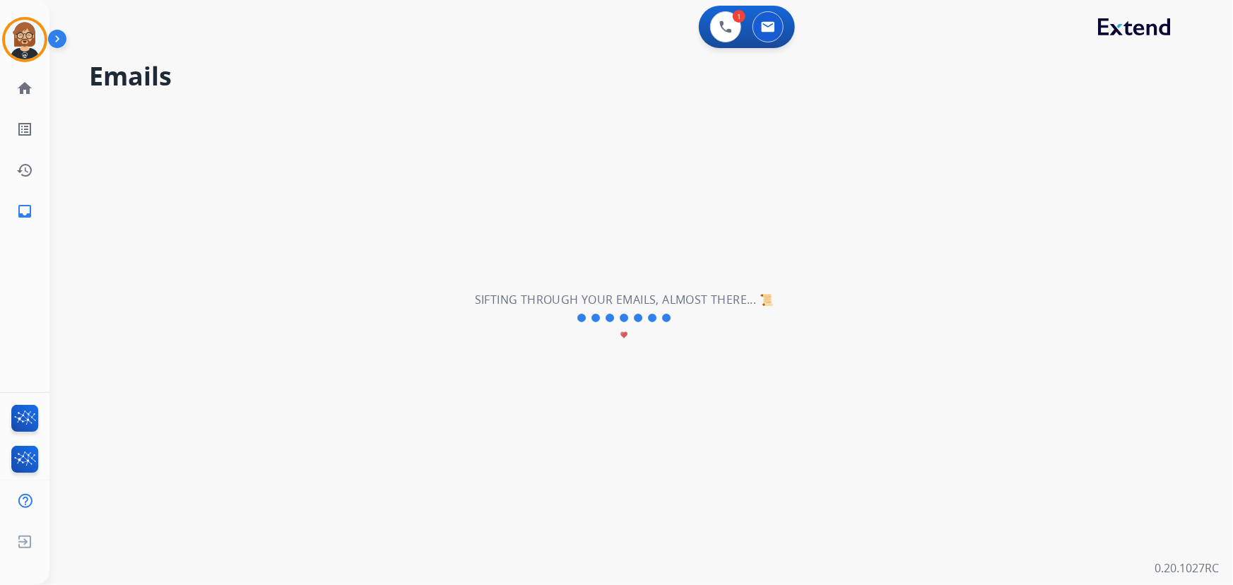
click at [534, 219] on div "**********" at bounding box center [624, 318] width 1150 height 534
click at [13, 212] on link "inbox Emails" at bounding box center [25, 212] width 40 height 40
click at [35, 206] on link "inbox Emails" at bounding box center [25, 212] width 40 height 40
click at [26, 87] on mat-icon "home" at bounding box center [24, 88] width 17 height 17
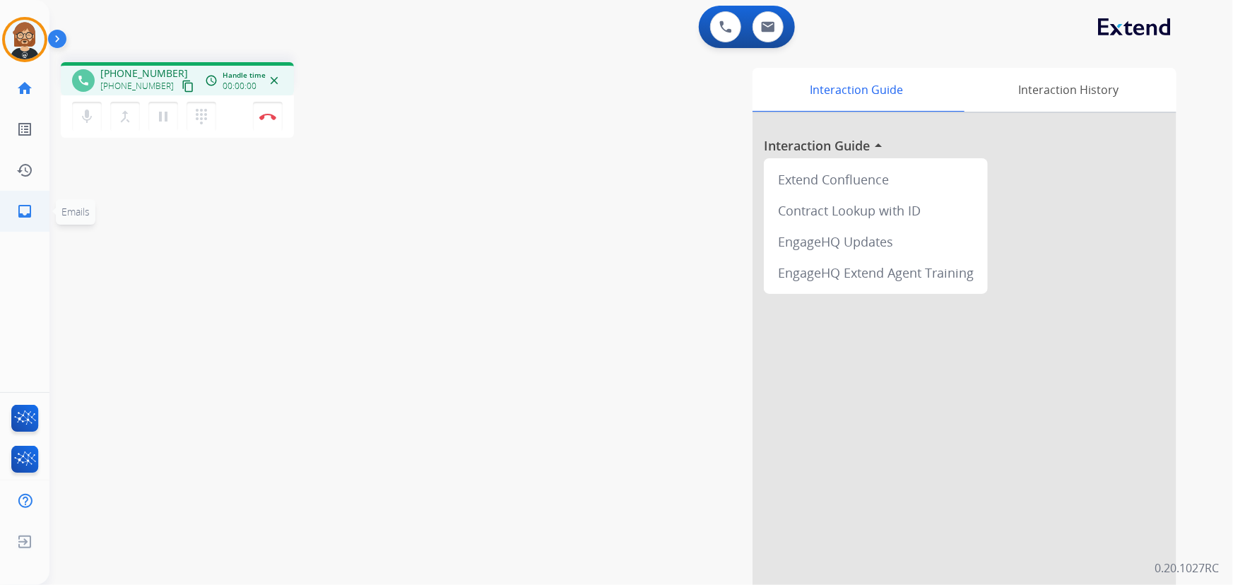
click at [20, 206] on mat-icon "inbox" at bounding box center [24, 211] width 17 height 17
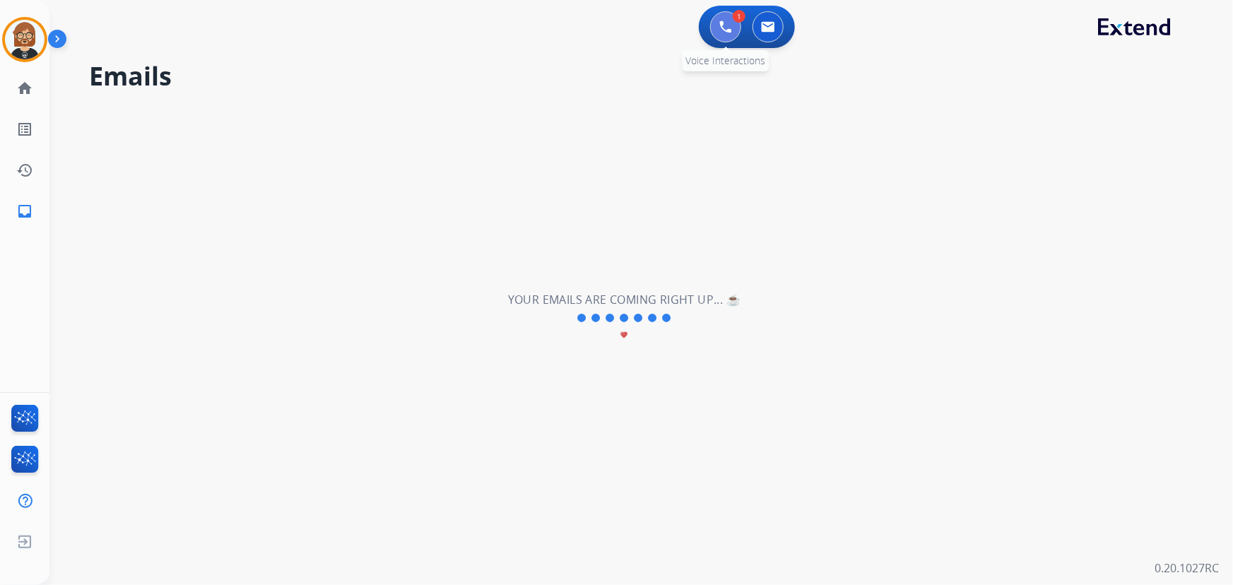
click at [723, 20] on img at bounding box center [726, 26] width 13 height 13
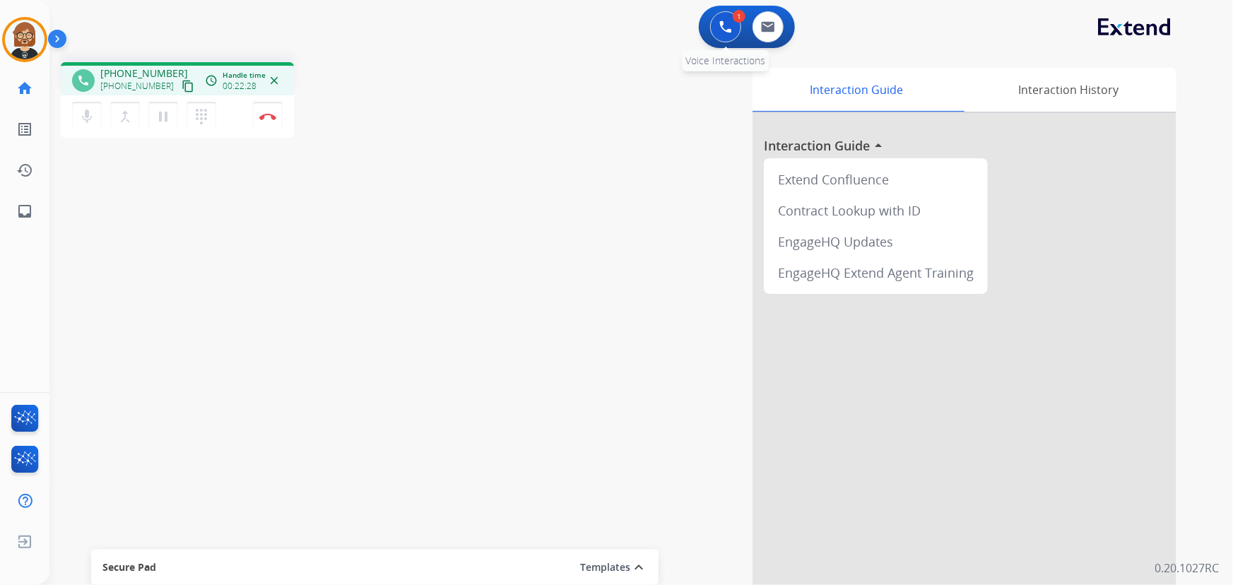
click at [723, 28] on img at bounding box center [726, 26] width 13 height 13
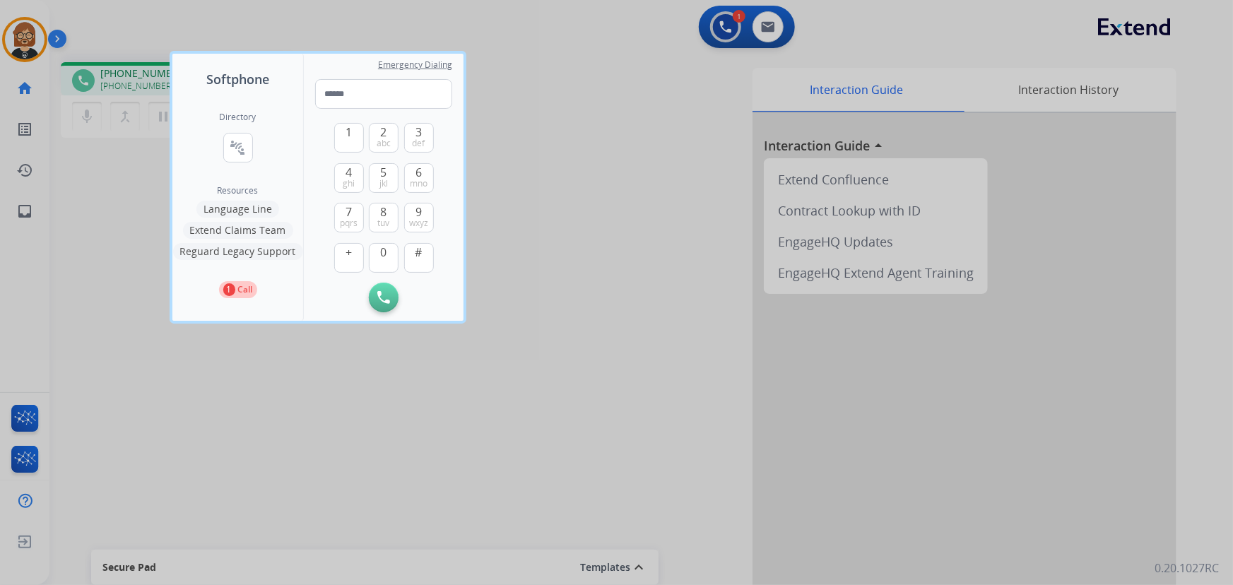
click at [735, 28] on div at bounding box center [616, 292] width 1233 height 585
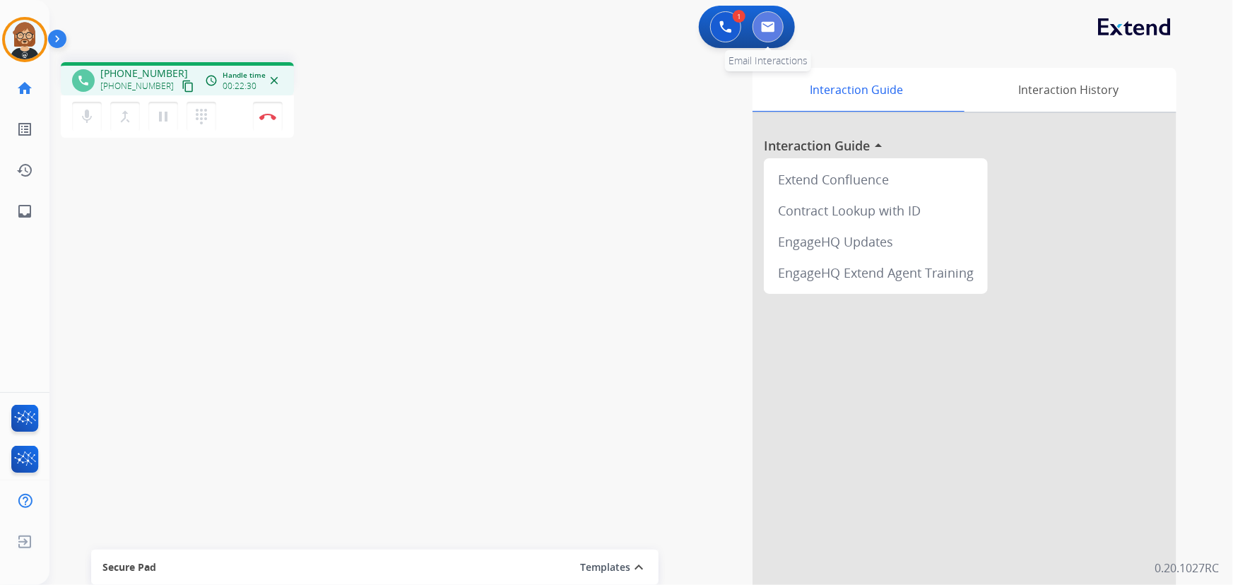
click at [780, 28] on button at bounding box center [768, 26] width 31 height 31
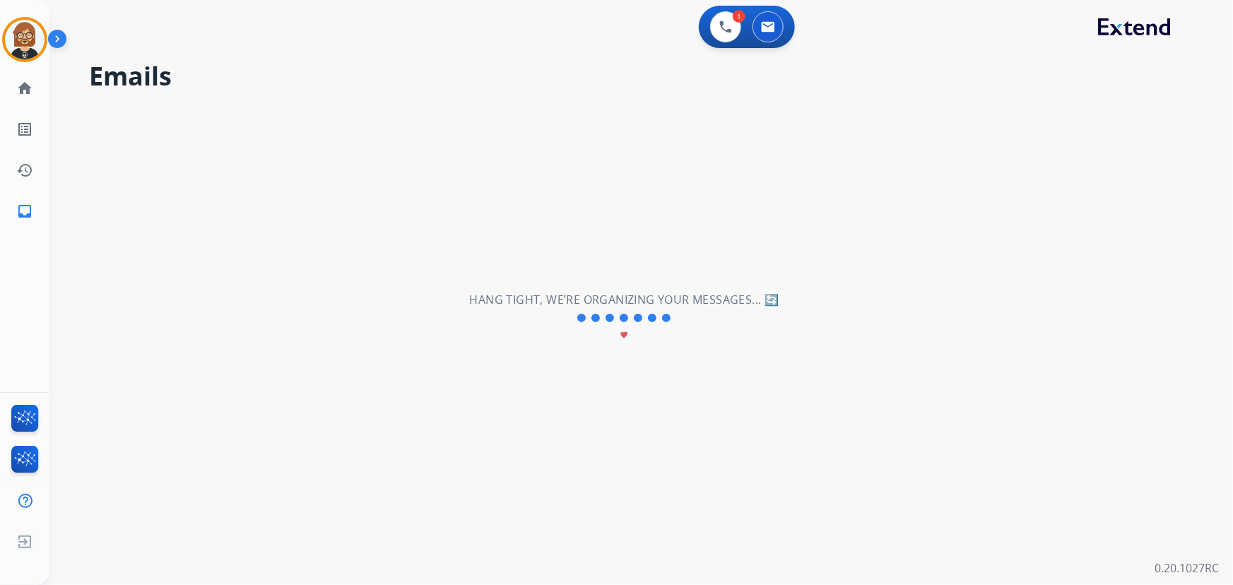
click at [1114, 228] on div "**********" at bounding box center [624, 318] width 1150 height 534
click at [727, 21] on img at bounding box center [726, 26] width 13 height 13
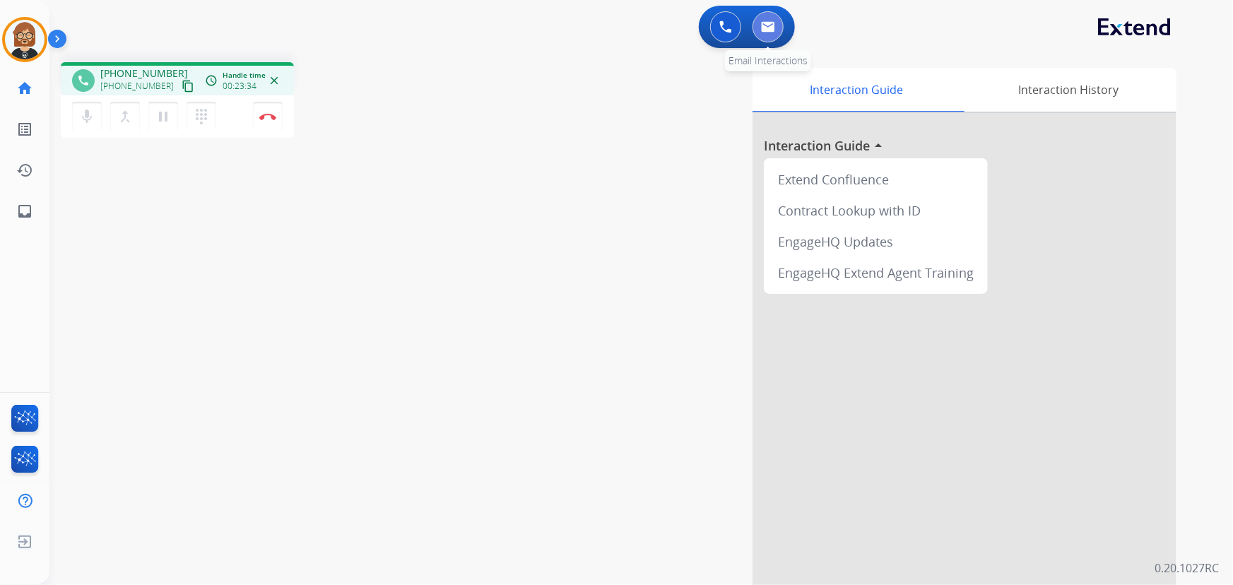
click at [773, 35] on button at bounding box center [768, 26] width 31 height 31
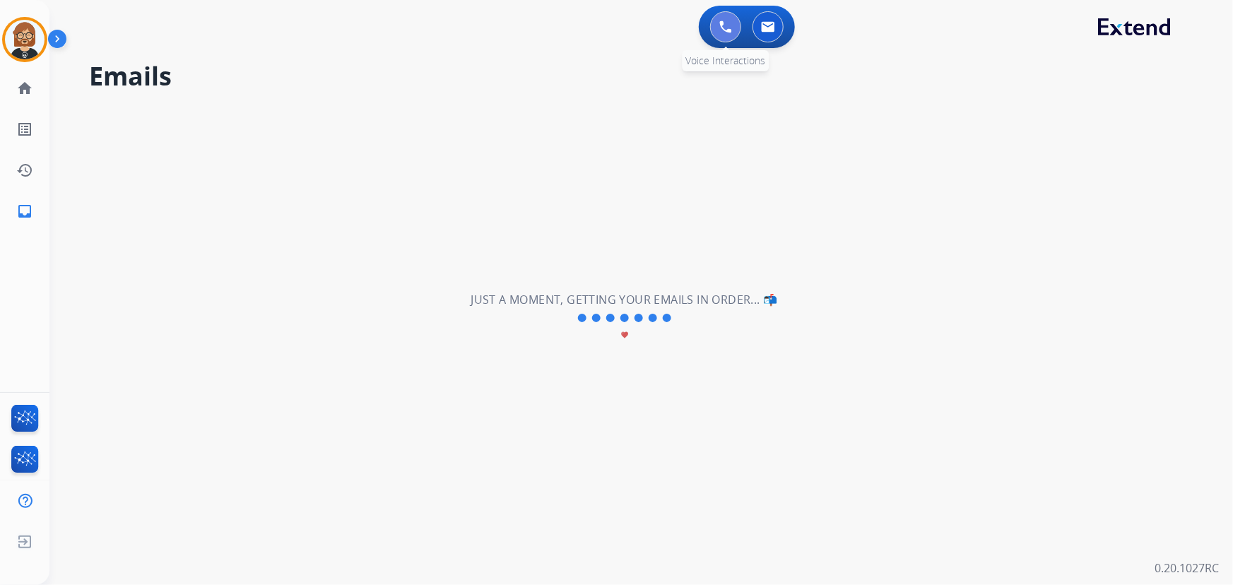
click at [720, 28] on img at bounding box center [726, 26] width 13 height 13
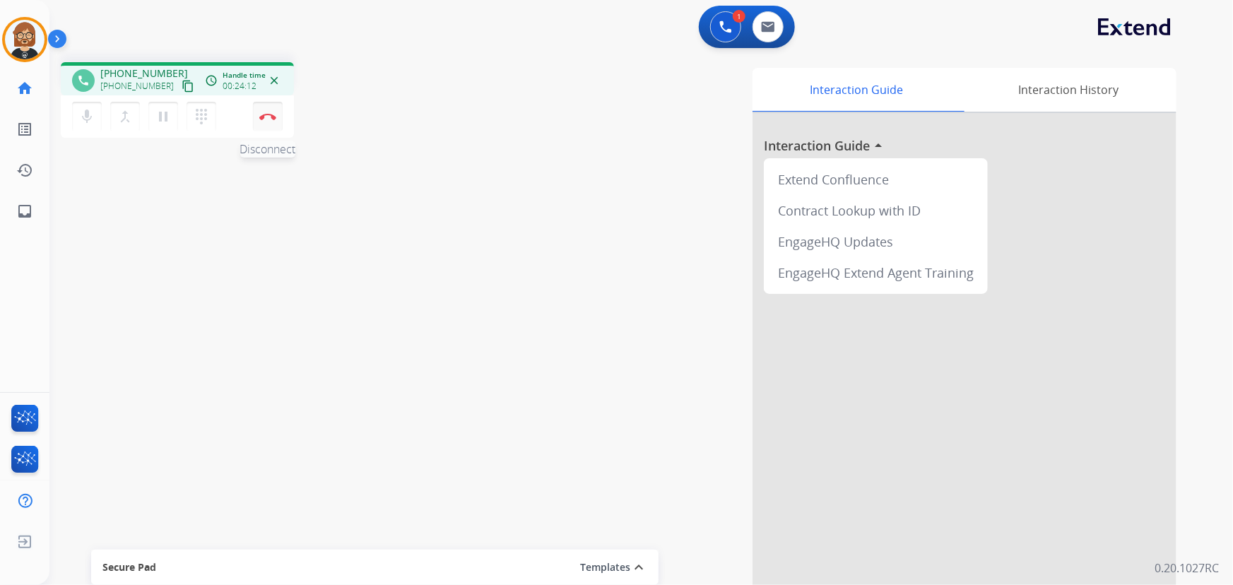
click at [269, 118] on img at bounding box center [267, 116] width 17 height 7
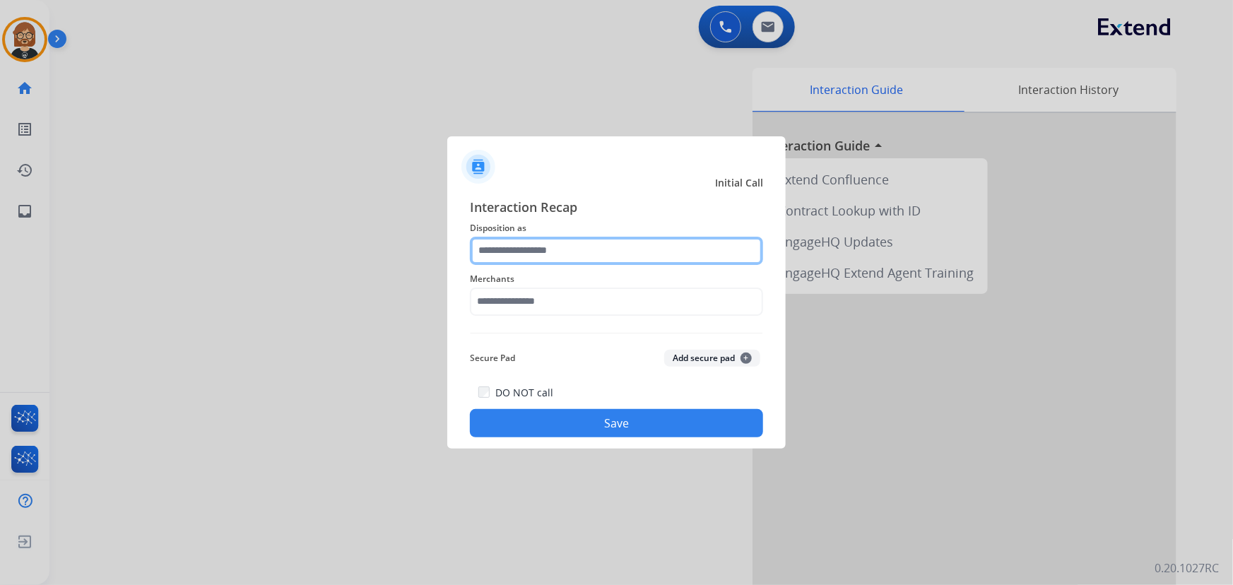
click at [595, 251] on input "text" at bounding box center [616, 251] width 293 height 28
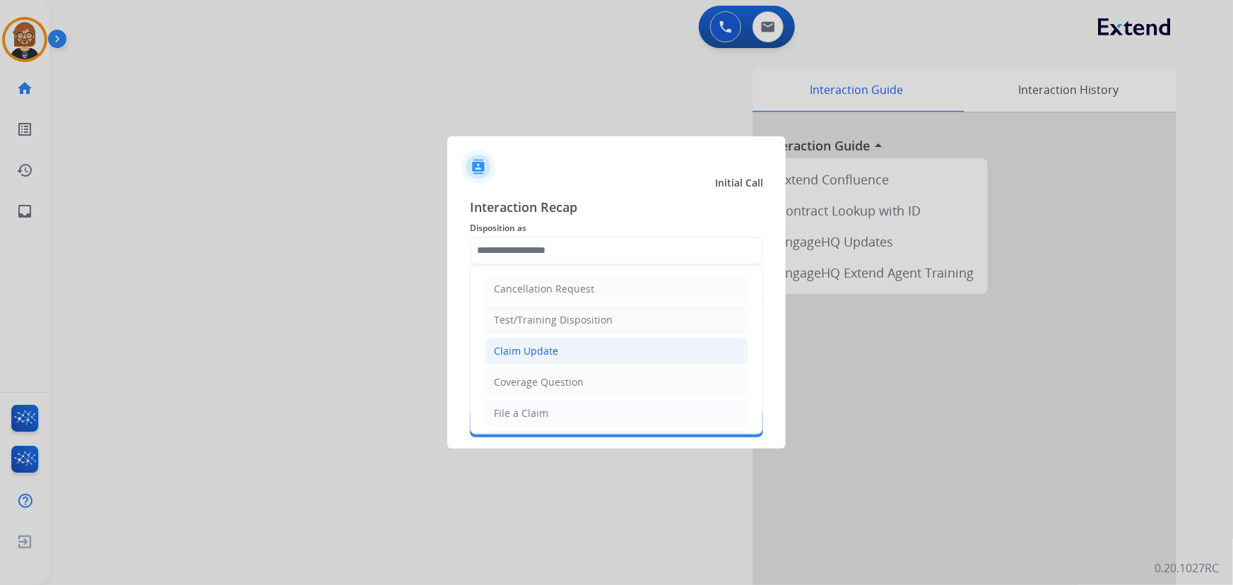
click at [633, 359] on li "Claim Update" at bounding box center [617, 351] width 264 height 27
type input "**********"
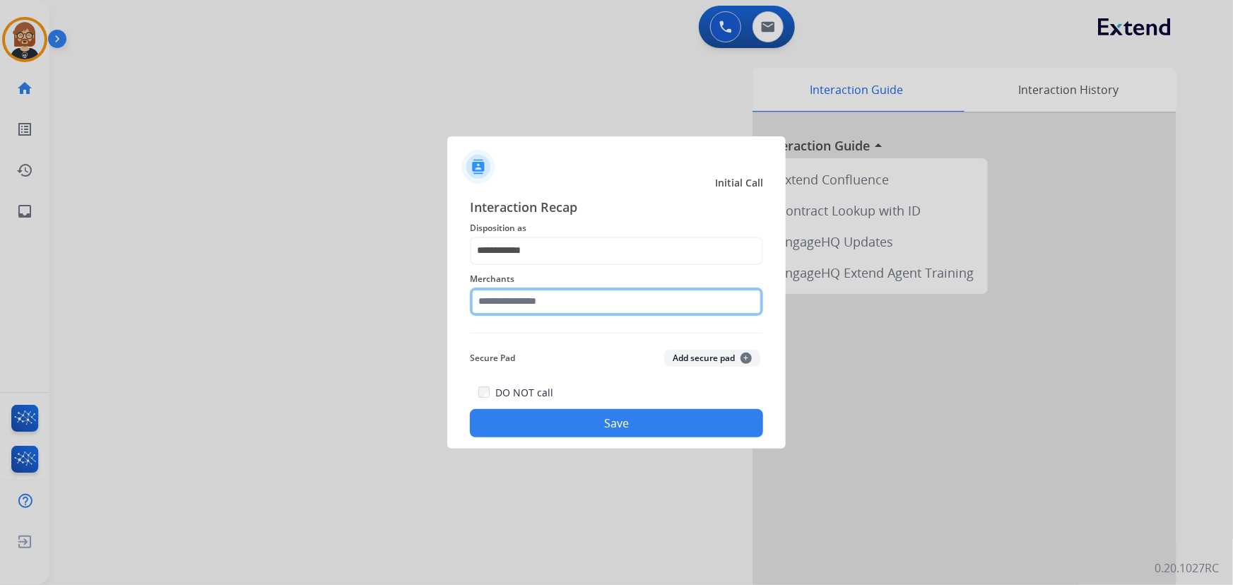
drag, startPoint x: 611, startPoint y: 296, endPoint x: 611, endPoint y: 305, distance: 9.2
click at [611, 303] on input "text" at bounding box center [616, 302] width 293 height 28
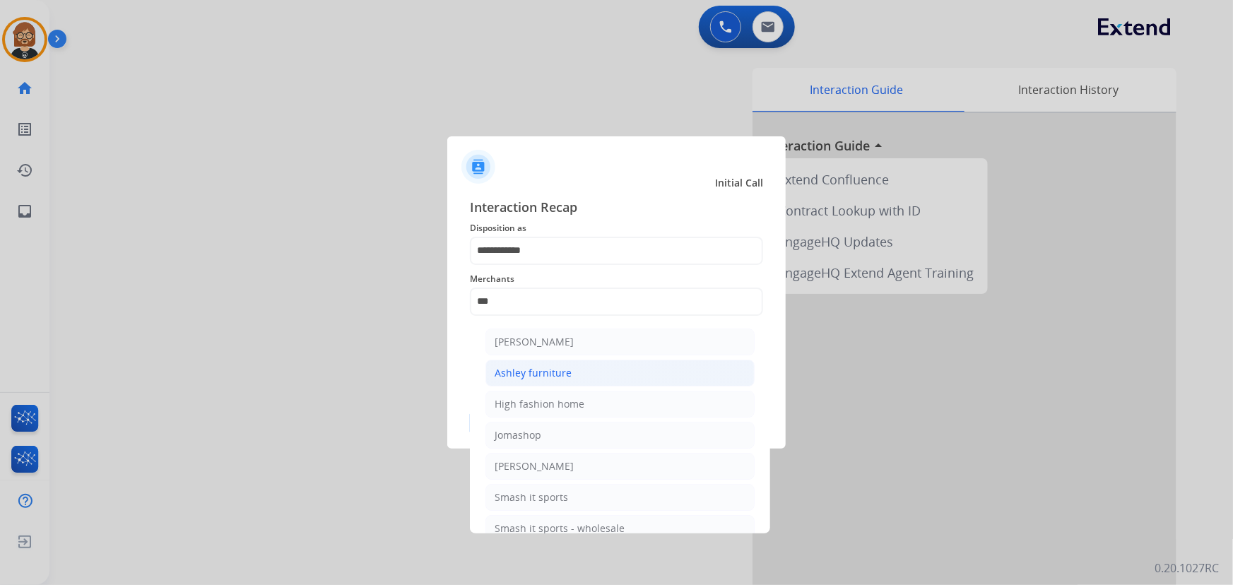
click at [612, 368] on li "Ashley furniture" at bounding box center [620, 373] width 269 height 27
type input "**********"
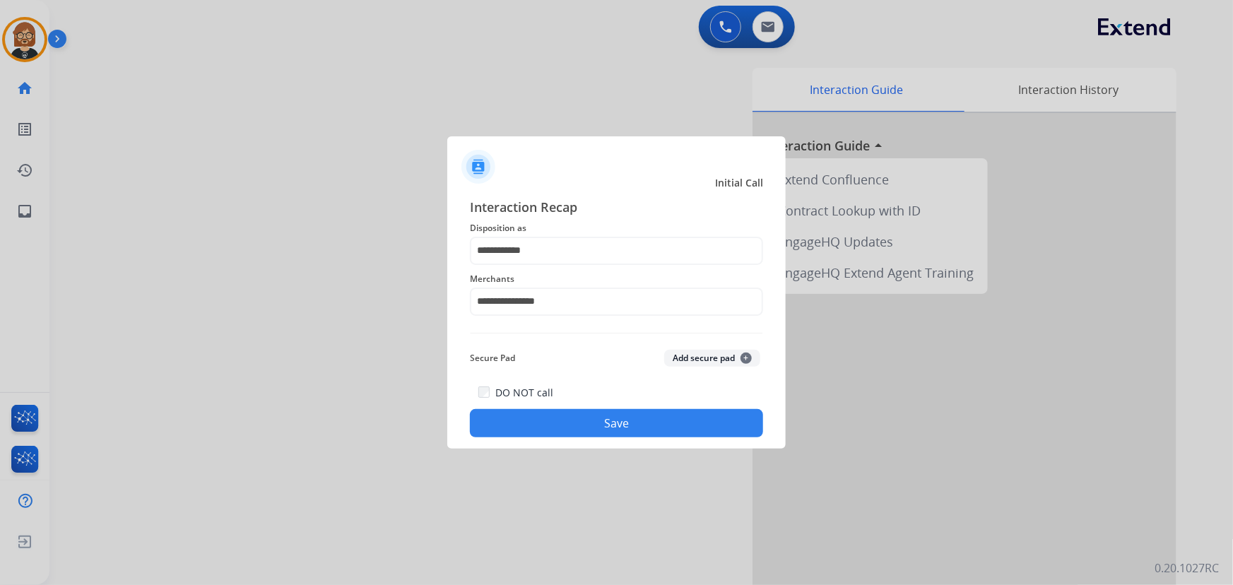
click at [655, 423] on button "Save" at bounding box center [616, 423] width 293 height 28
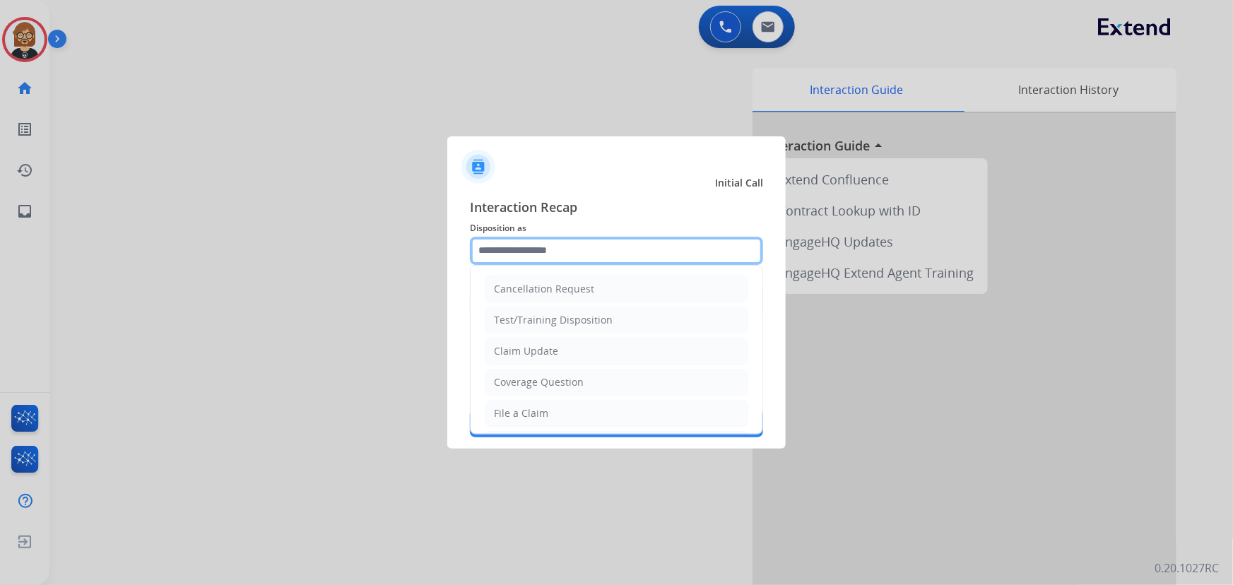
click at [563, 262] on input "text" at bounding box center [616, 251] width 293 height 28
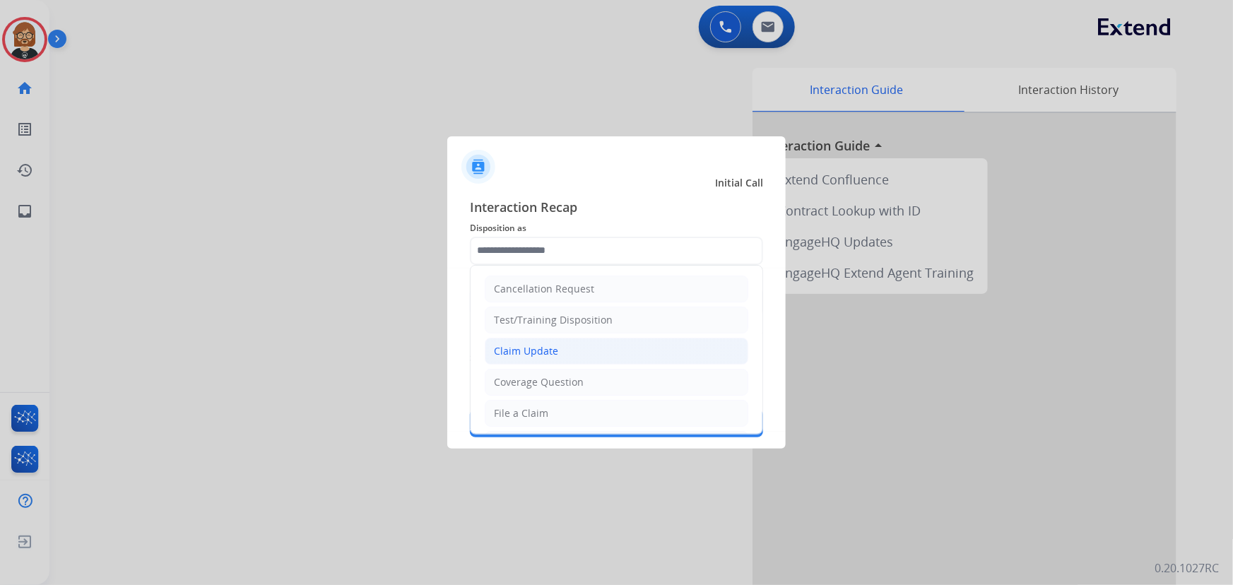
click at [583, 346] on li "Claim Update" at bounding box center [617, 351] width 264 height 27
type input "**********"
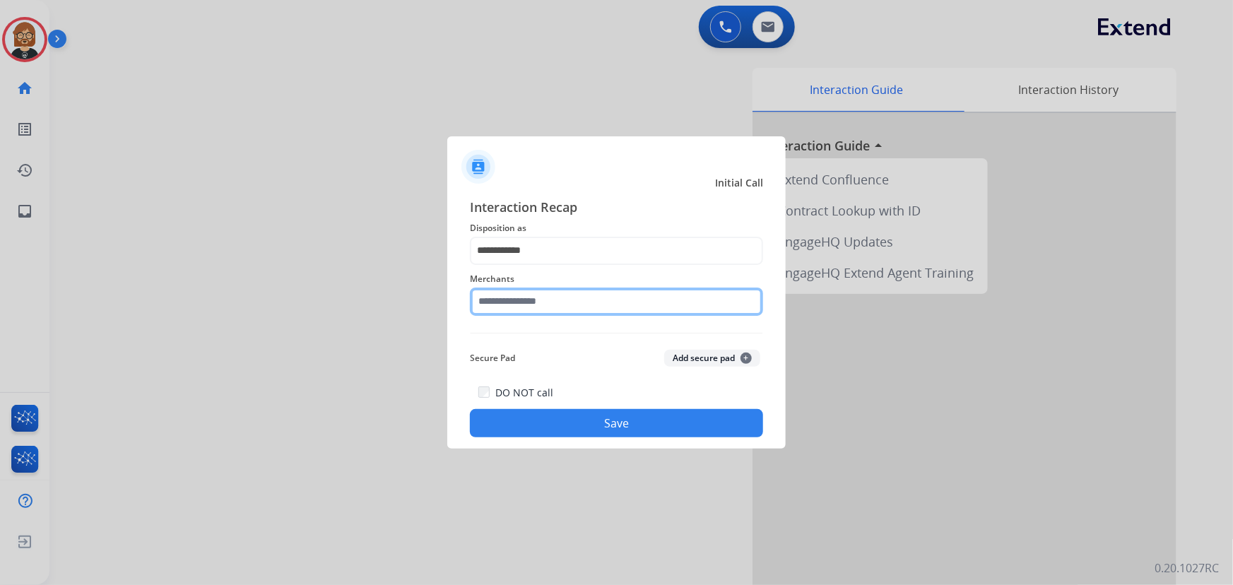
click at [573, 308] on input "text" at bounding box center [616, 302] width 293 height 28
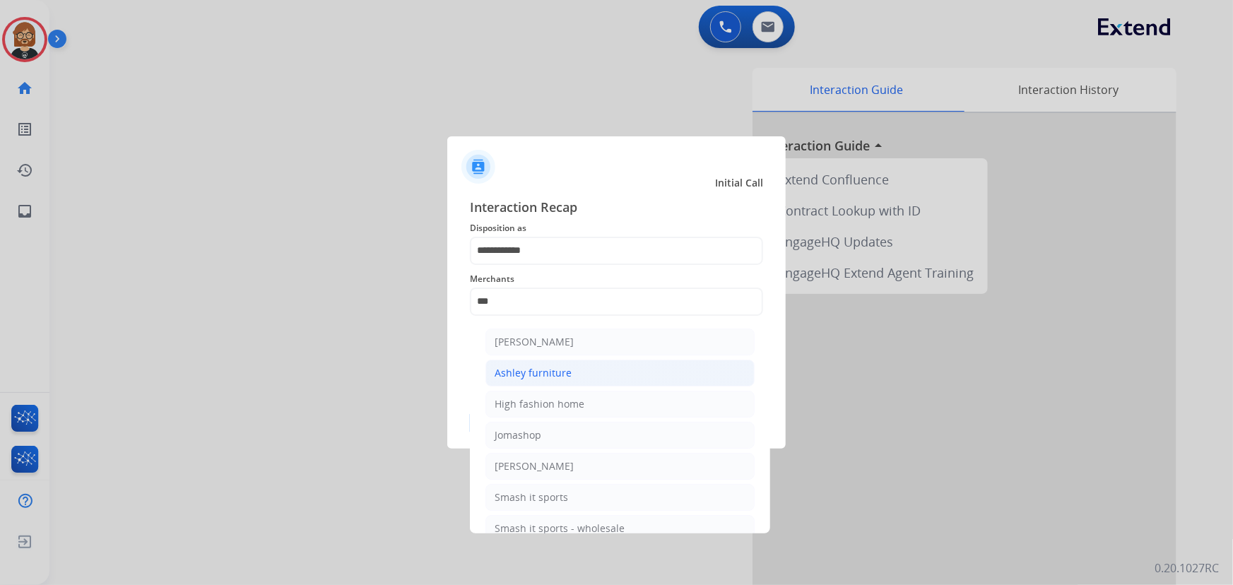
click at [569, 379] on li "Ashley furniture" at bounding box center [620, 373] width 269 height 27
type input "**********"
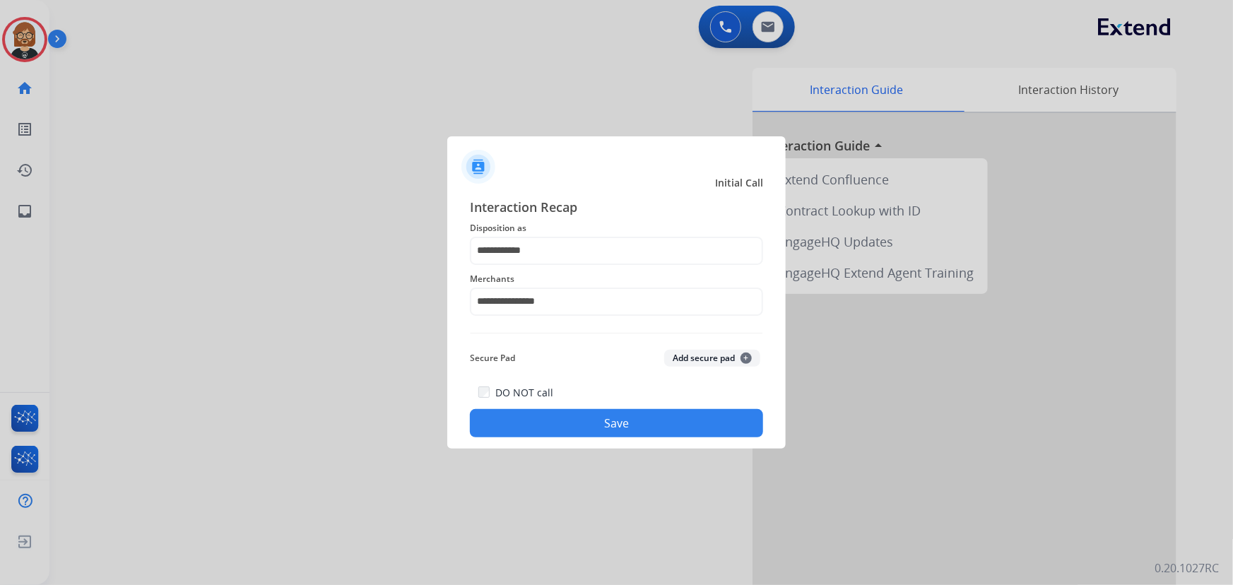
click at [601, 417] on button "Save" at bounding box center [616, 423] width 293 height 28
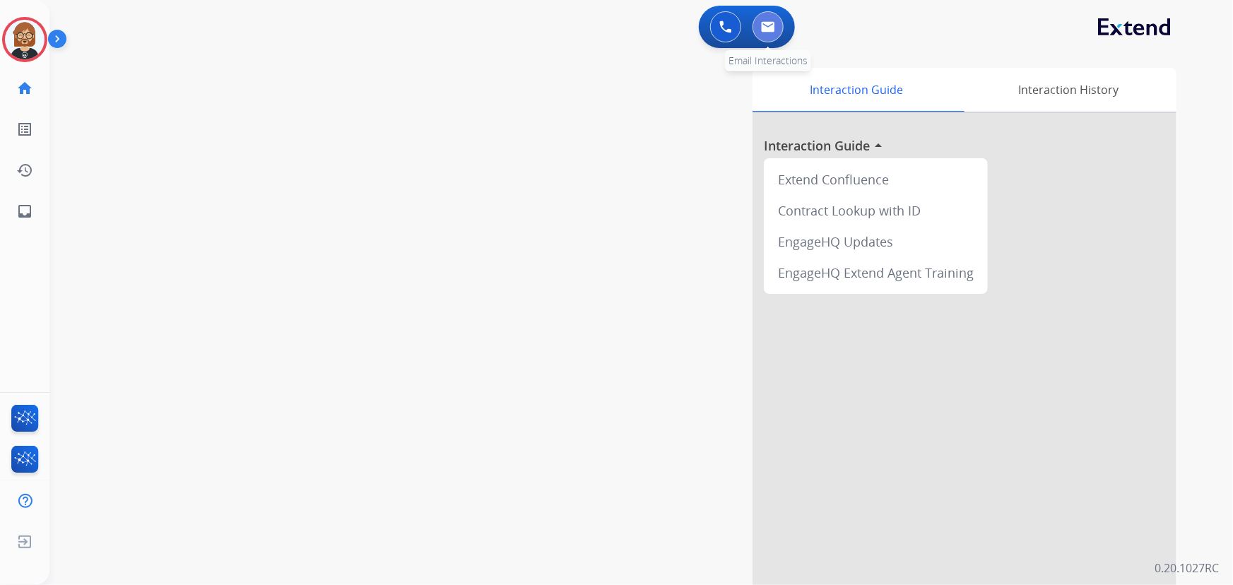
click at [773, 28] on img at bounding box center [768, 26] width 14 height 11
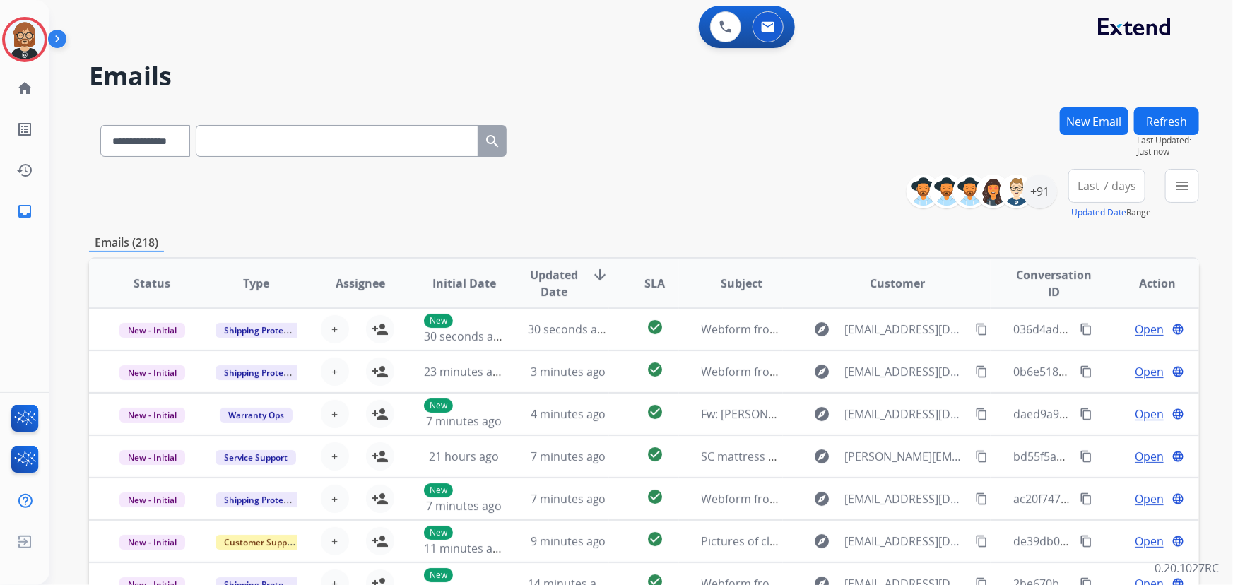
click at [1177, 118] on button "Refresh" at bounding box center [1166, 121] width 65 height 28
click at [171, 149] on select "**********" at bounding box center [144, 141] width 88 height 32
select select "**********"
click at [100, 125] on select "**********" at bounding box center [144, 141] width 88 height 32
drag, startPoint x: 238, startPoint y: 123, endPoint x: 243, endPoint y: 137, distance: 15.0
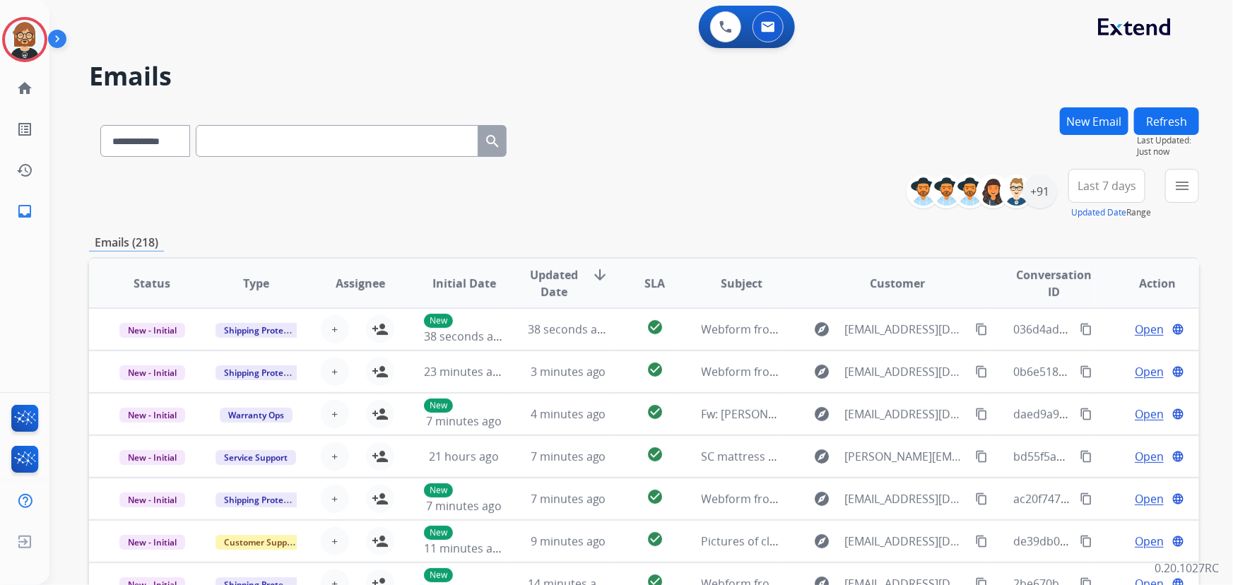
click at [240, 133] on div "**********" at bounding box center [303, 138] width 429 height 49
click at [255, 141] on input "text" at bounding box center [337, 141] width 283 height 32
paste input "**********"
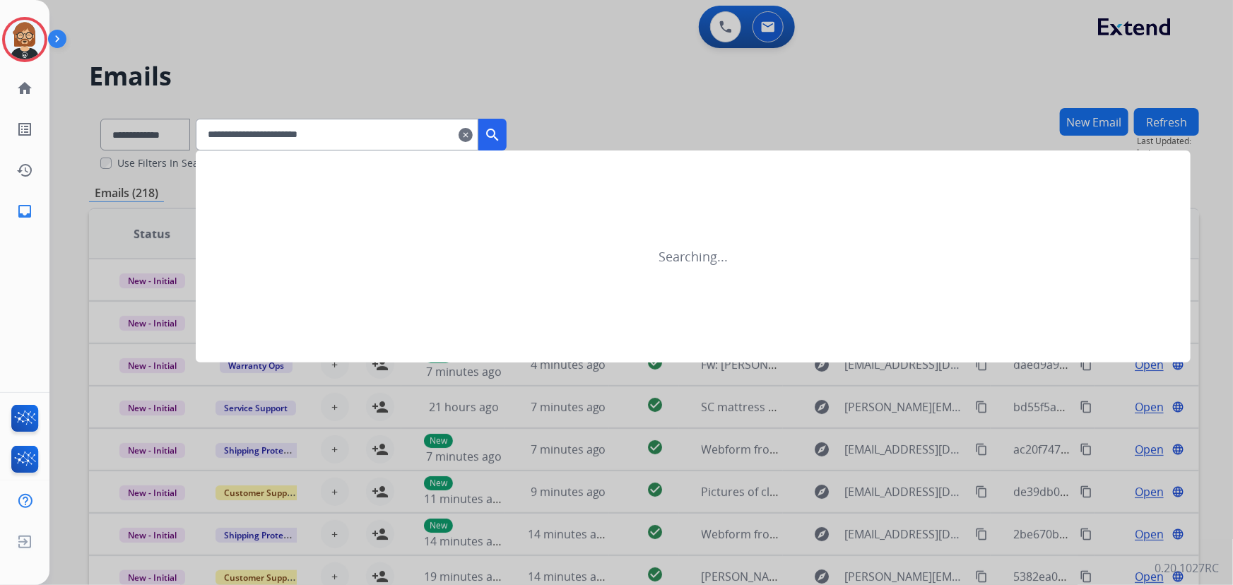
type input "**********"
click at [501, 129] on mat-icon "search" at bounding box center [492, 135] width 17 height 17
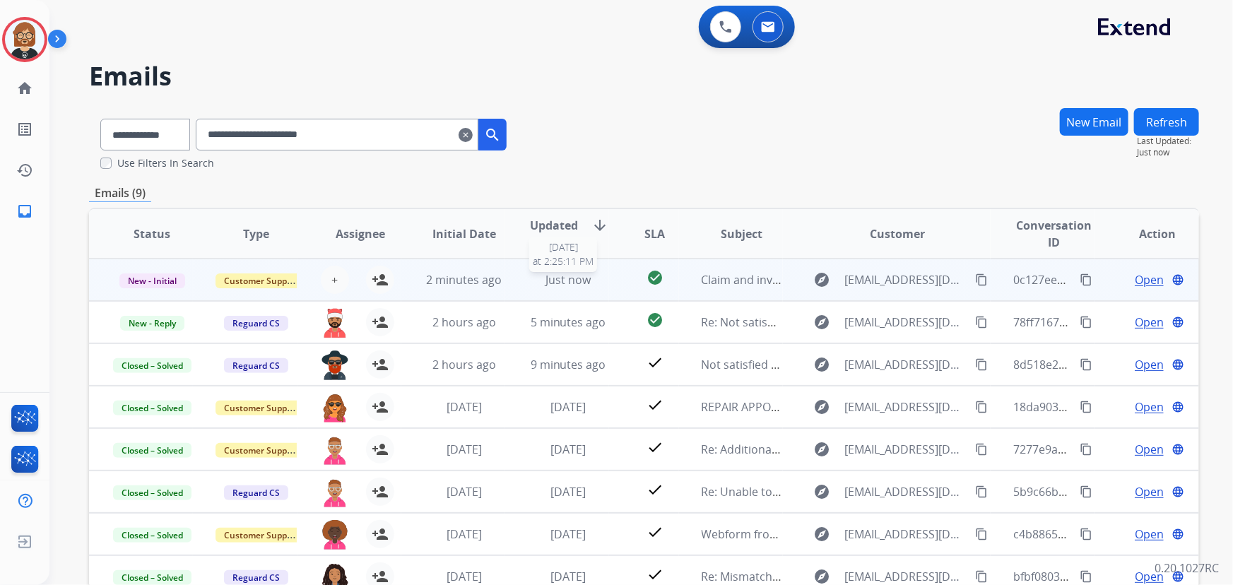
click at [537, 278] on div "Just now" at bounding box center [568, 279] width 81 height 17
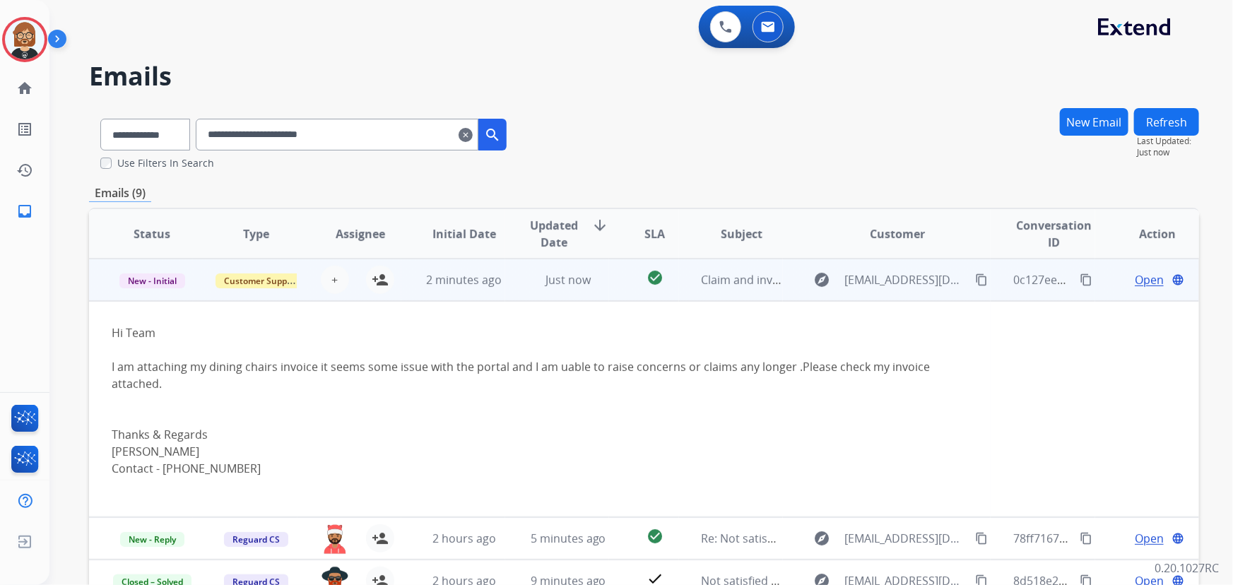
click at [1140, 283] on span "Open" at bounding box center [1149, 279] width 29 height 17
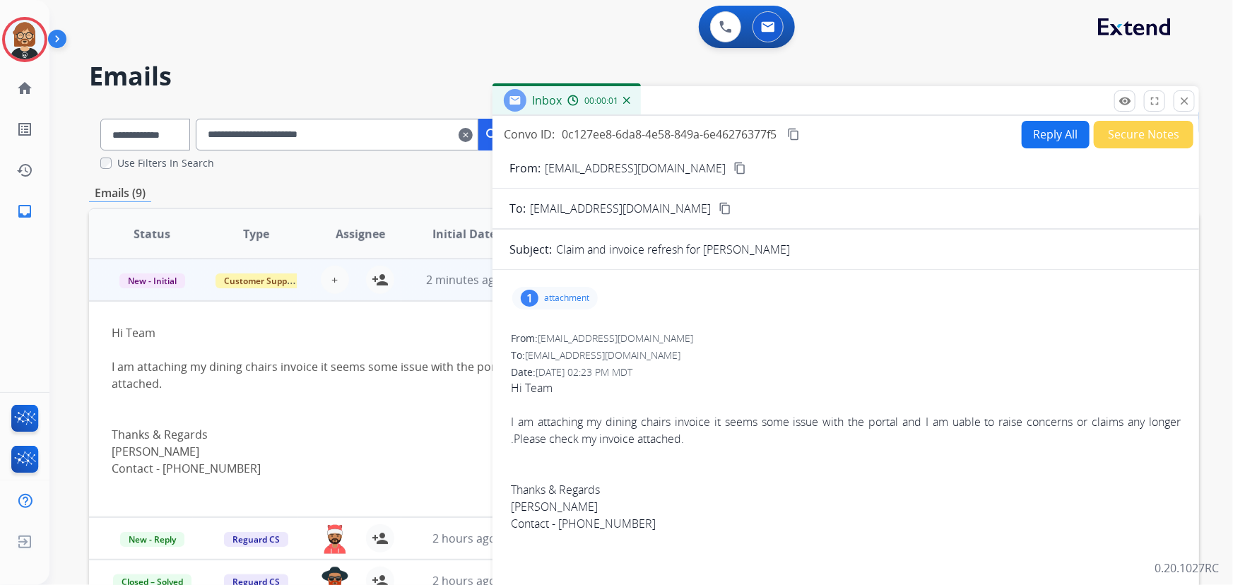
click at [554, 298] on p "attachment" at bounding box center [566, 298] width 45 height 11
click at [560, 339] on mat-icon "picture_as_pdf" at bounding box center [562, 337] width 23 height 23
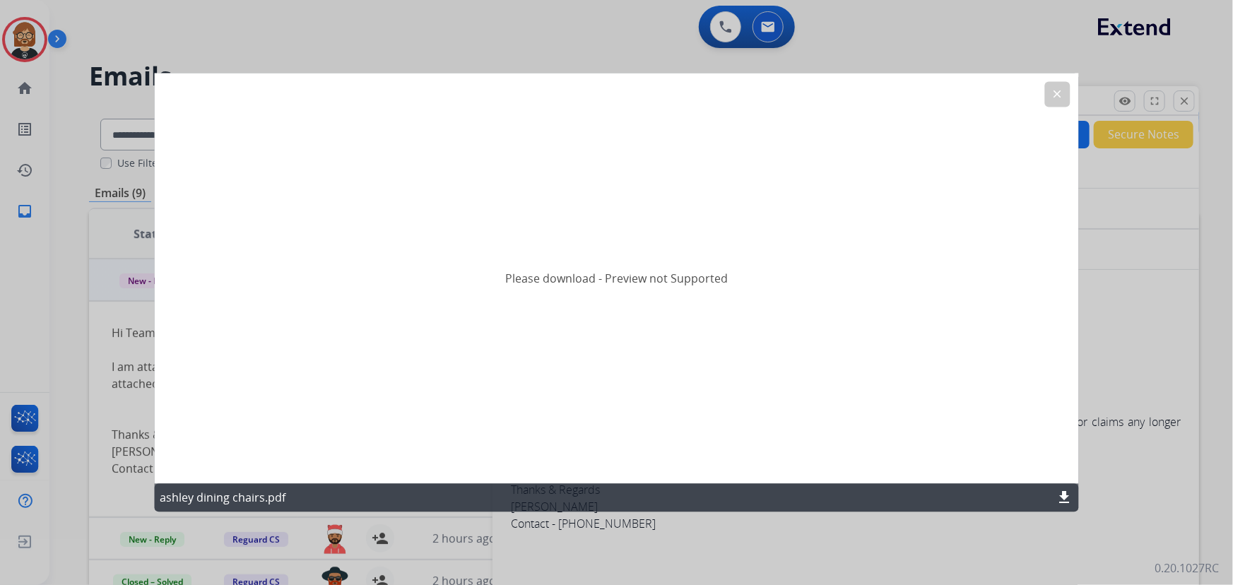
click at [1065, 497] on mat-icon "download" at bounding box center [1065, 498] width 17 height 17
click at [1151, 372] on div at bounding box center [616, 292] width 1233 height 585
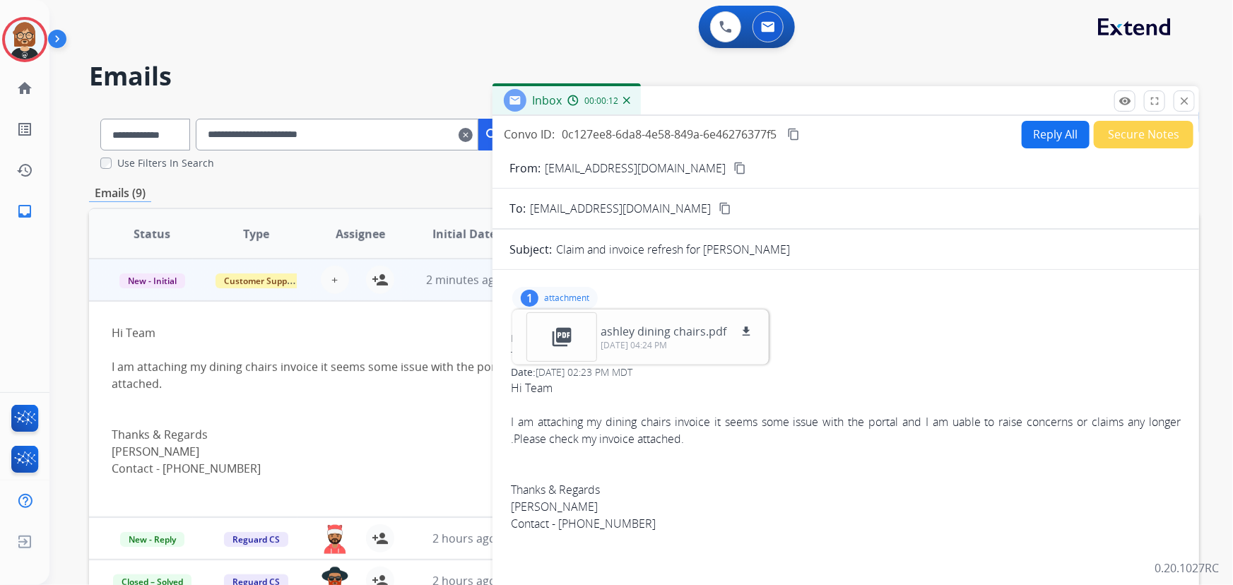
click at [1037, 134] on button "Reply All" at bounding box center [1056, 135] width 68 height 28
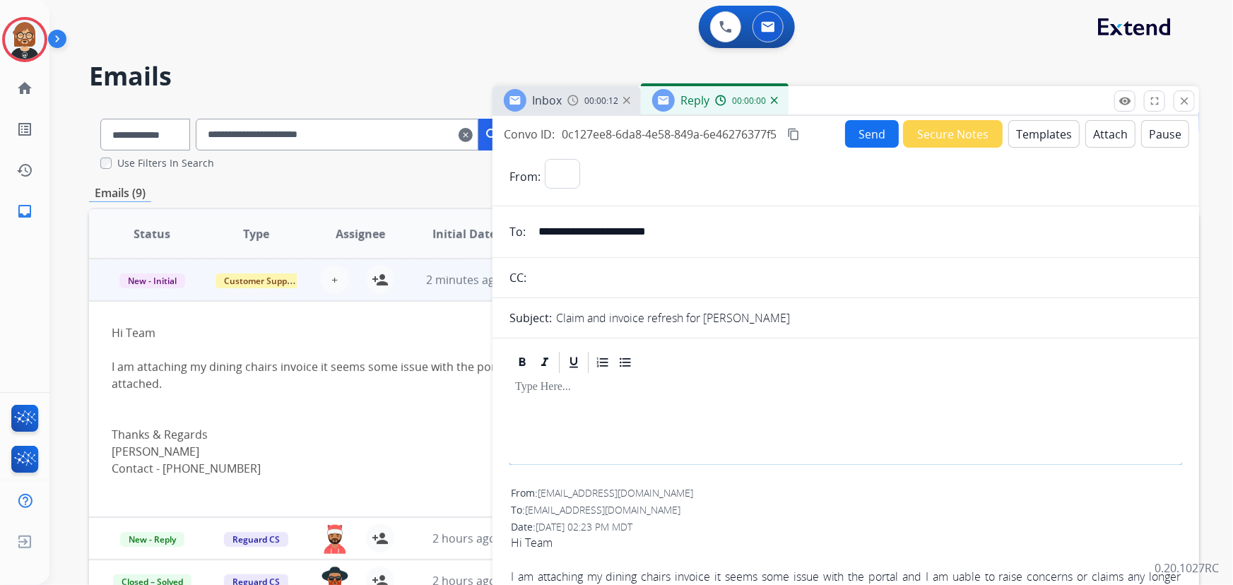
select select "**********"
click at [1028, 136] on button "Templates" at bounding box center [1044, 134] width 71 height 28
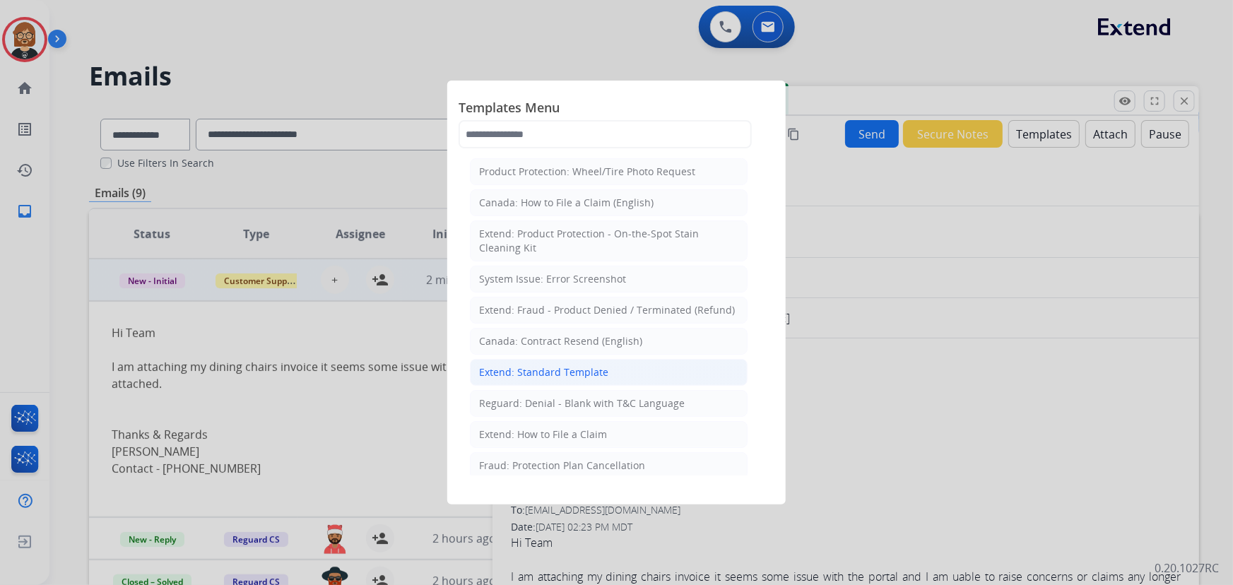
click at [621, 381] on li "Extend: Standard Template" at bounding box center [609, 372] width 278 height 27
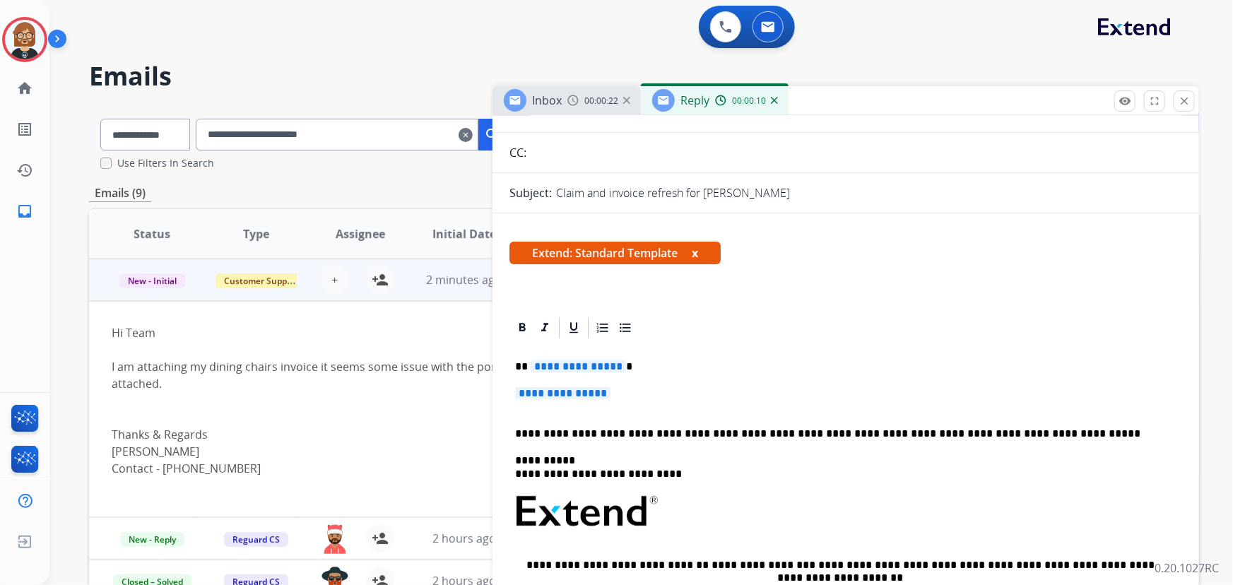
scroll to position [128, 0]
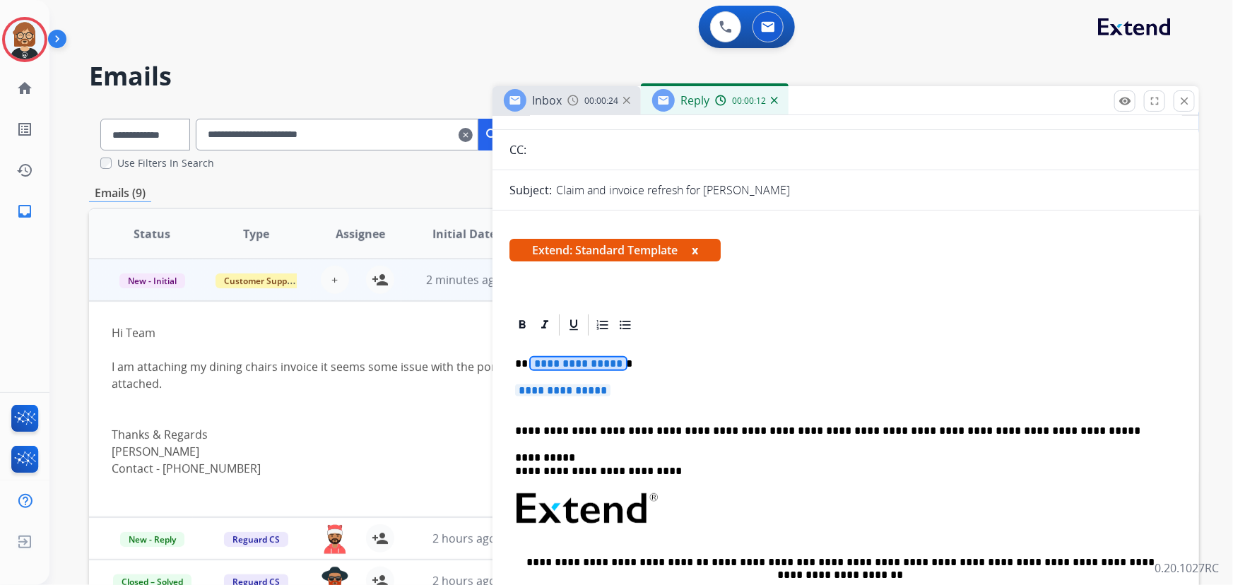
click at [590, 364] on span "**********" at bounding box center [578, 364] width 95 height 12
click at [565, 387] on span "**********" at bounding box center [562, 391] width 95 height 12
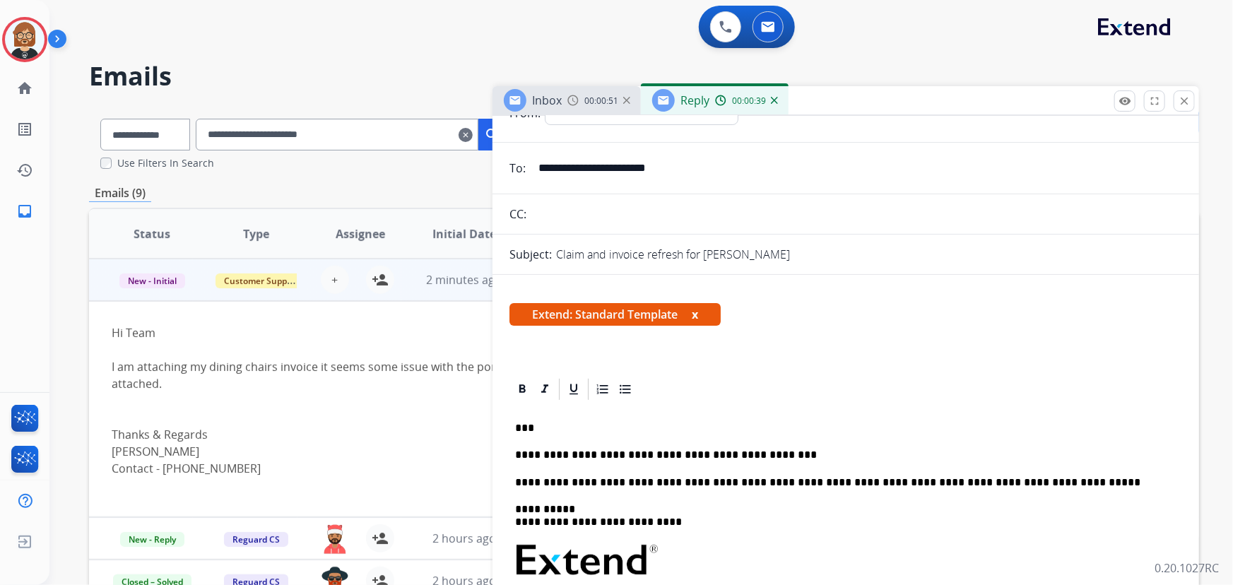
scroll to position [0, 0]
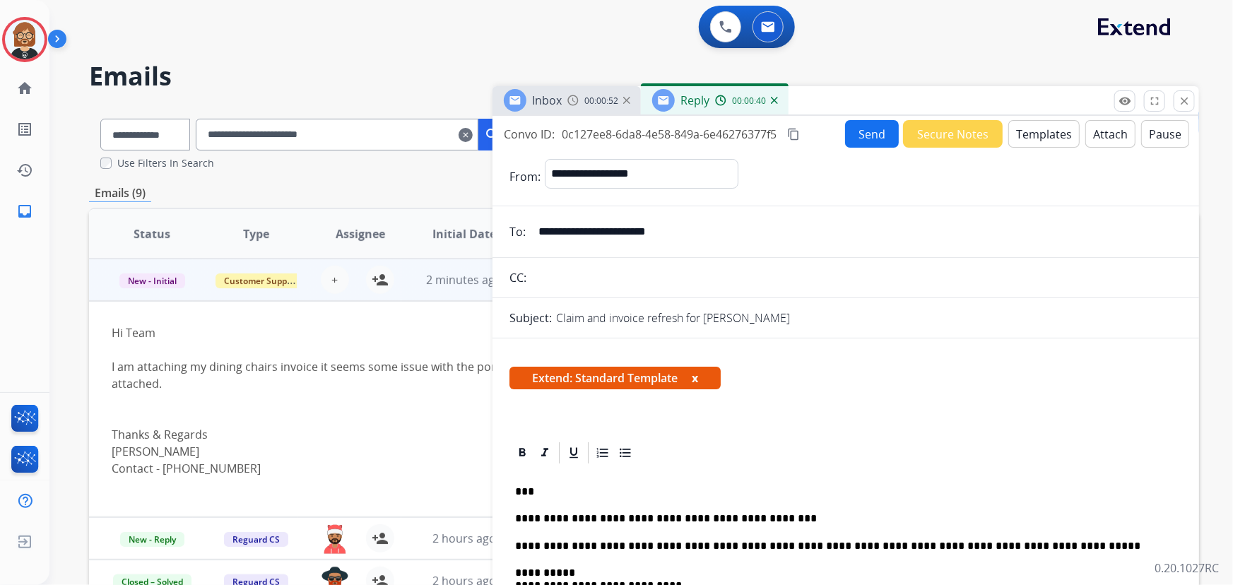
click at [872, 134] on button "Send" at bounding box center [872, 134] width 54 height 28
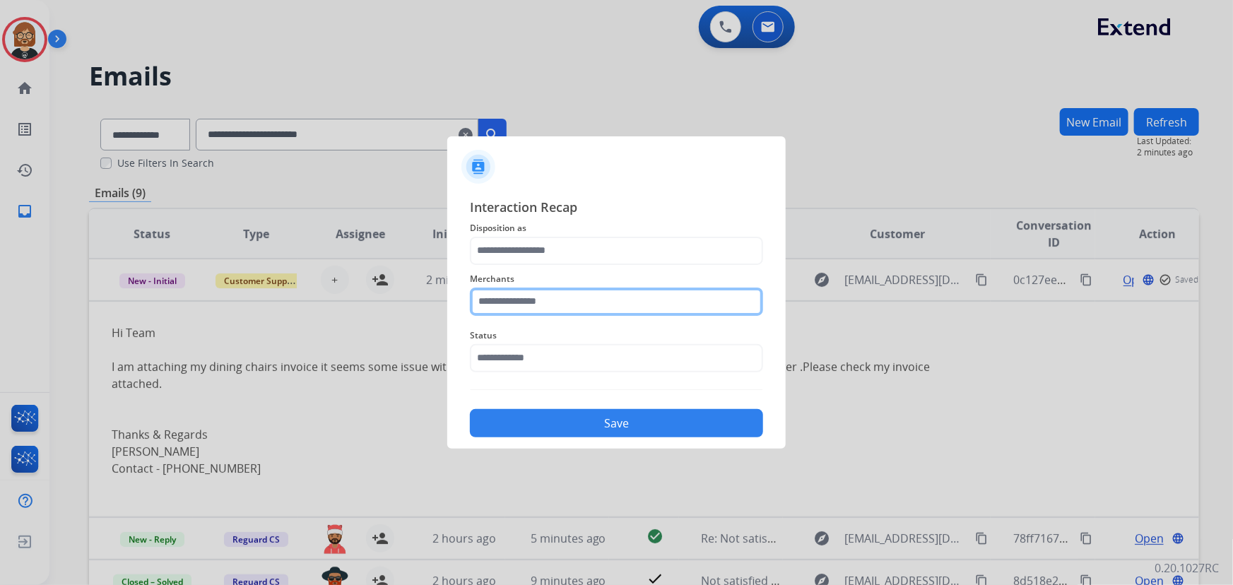
click at [615, 300] on input "text" at bounding box center [616, 302] width 293 height 28
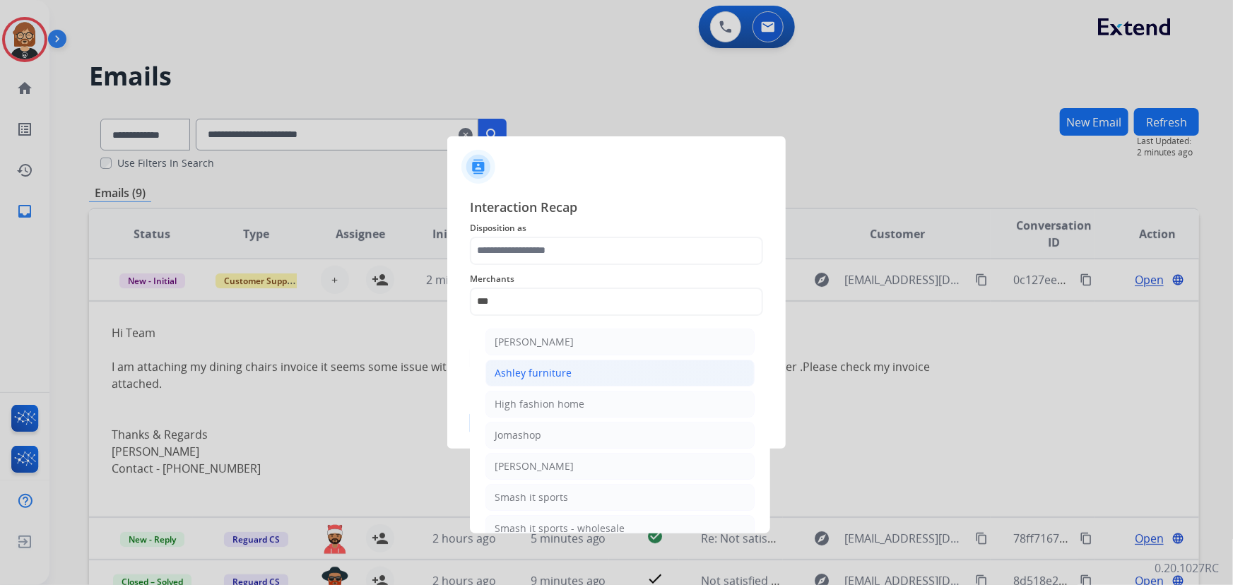
click at [600, 363] on li "Ashley furniture" at bounding box center [620, 373] width 269 height 27
type input "**********"
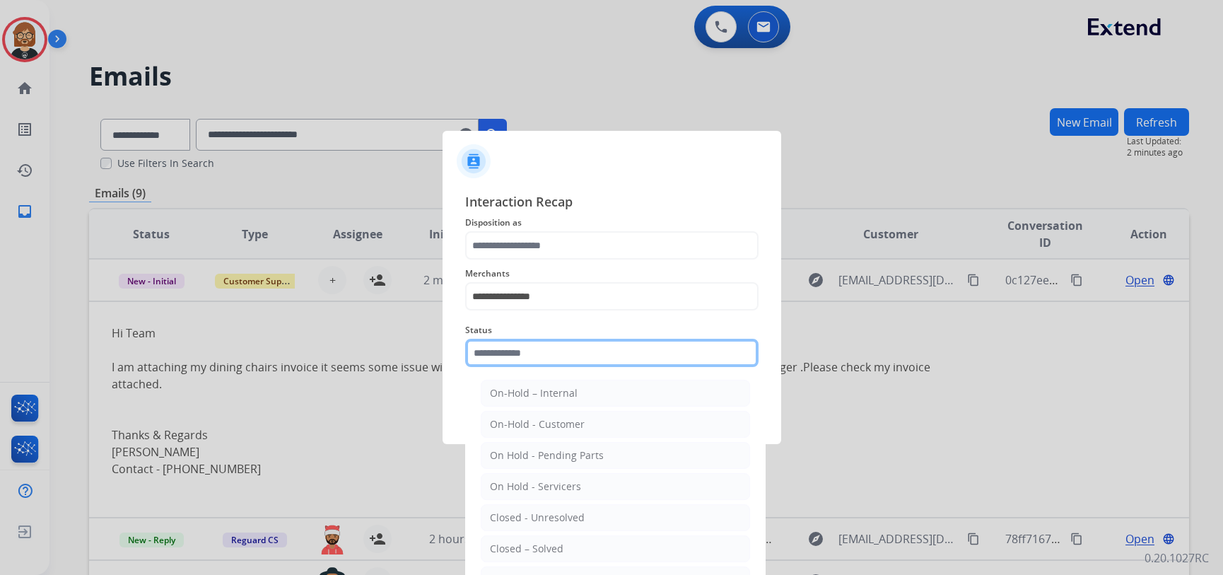
click at [598, 357] on input "text" at bounding box center [611, 353] width 293 height 28
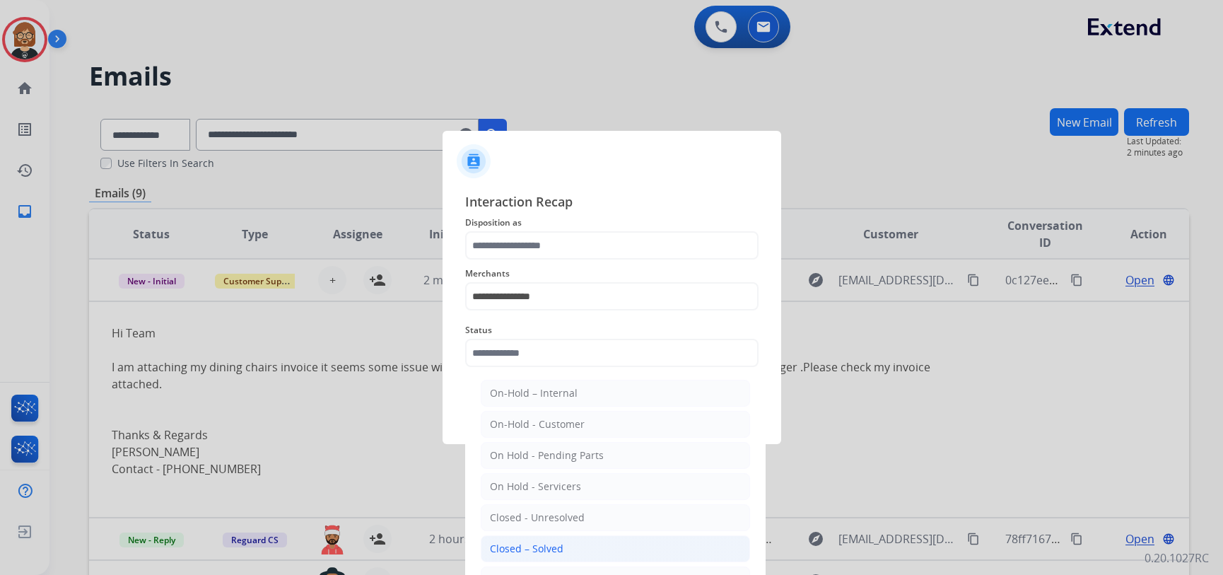
click at [594, 550] on li "Closed – Solved" at bounding box center [615, 548] width 269 height 27
type input "**********"
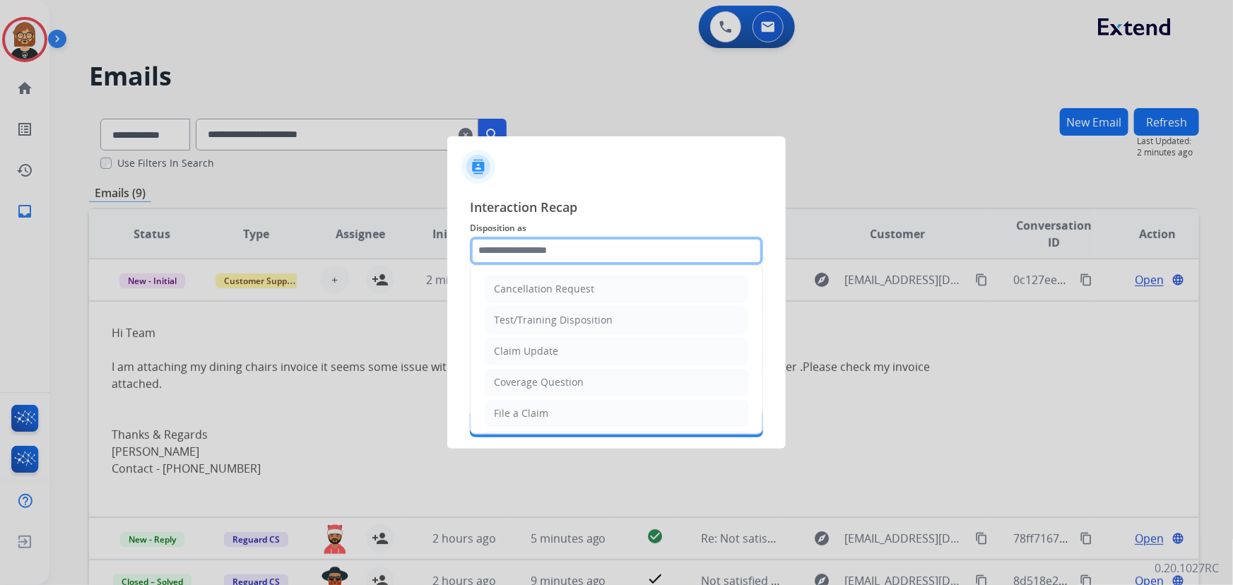
click at [573, 255] on input "text" at bounding box center [616, 251] width 293 height 28
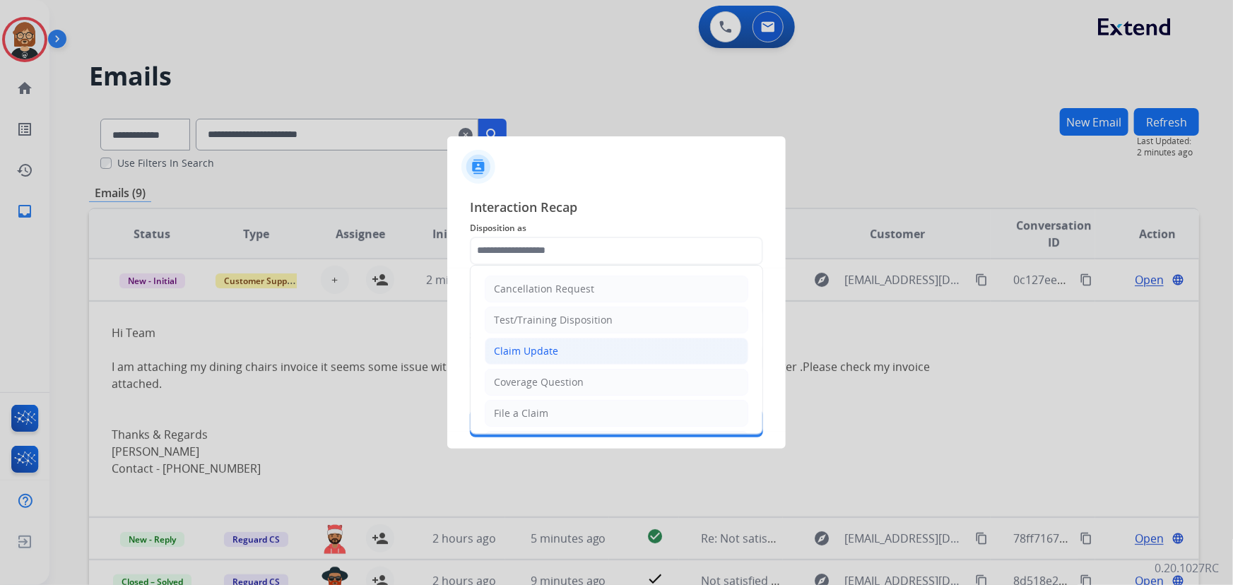
click at [592, 355] on li "Claim Update" at bounding box center [617, 351] width 264 height 27
type input "**********"
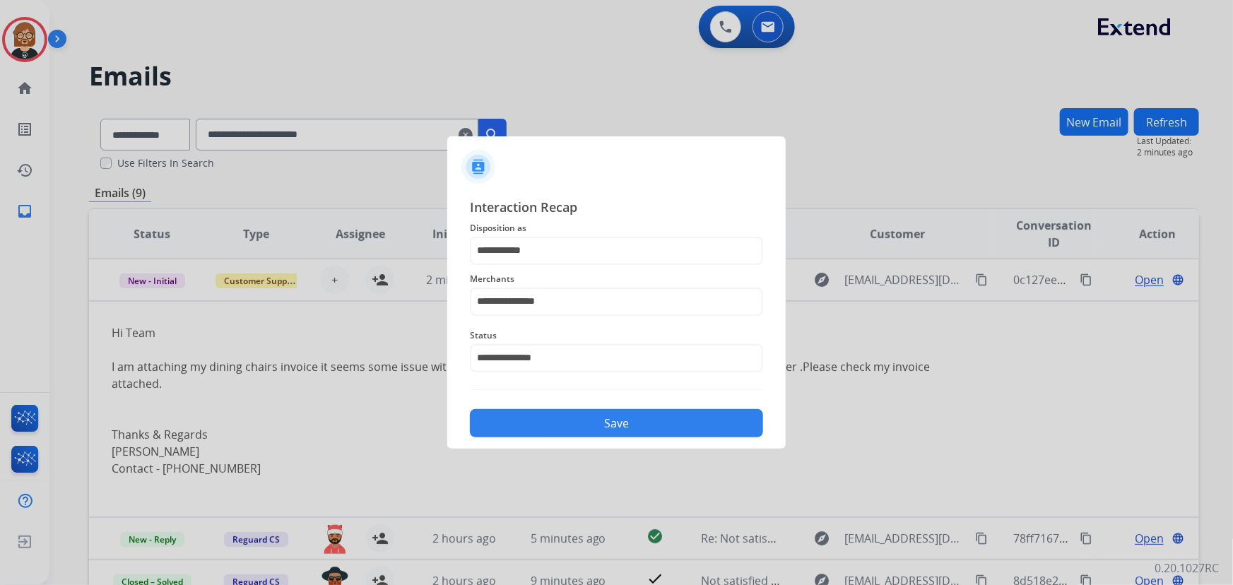
click at [609, 430] on button "Save" at bounding box center [616, 423] width 293 height 28
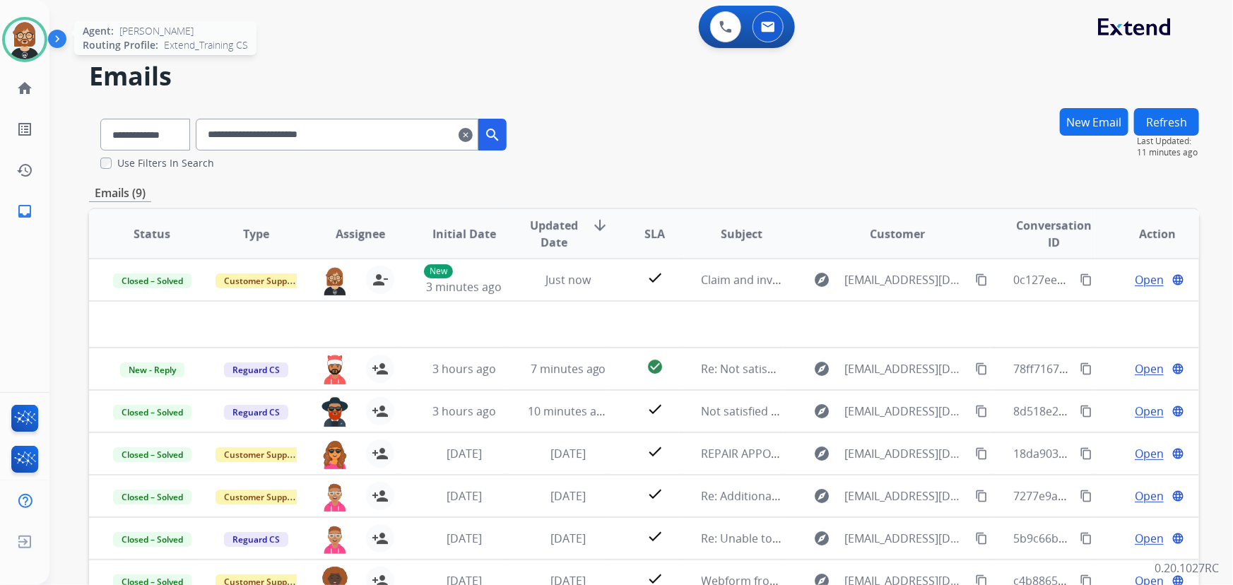
click at [26, 37] on img at bounding box center [25, 40] width 40 height 40
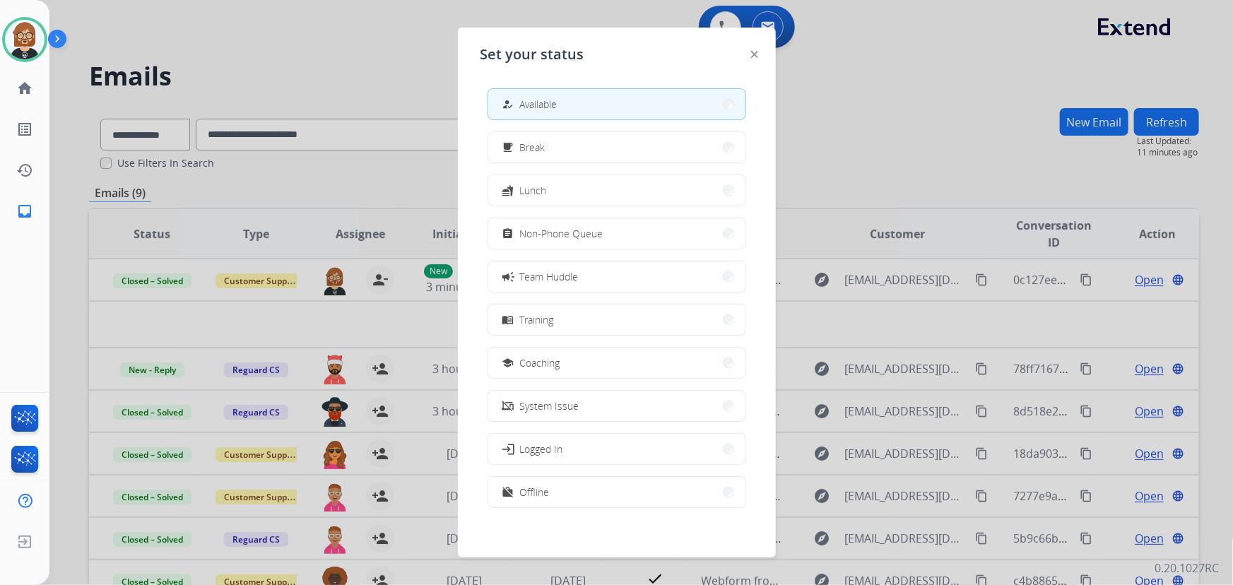
click at [331, 31] on div at bounding box center [616, 292] width 1233 height 585
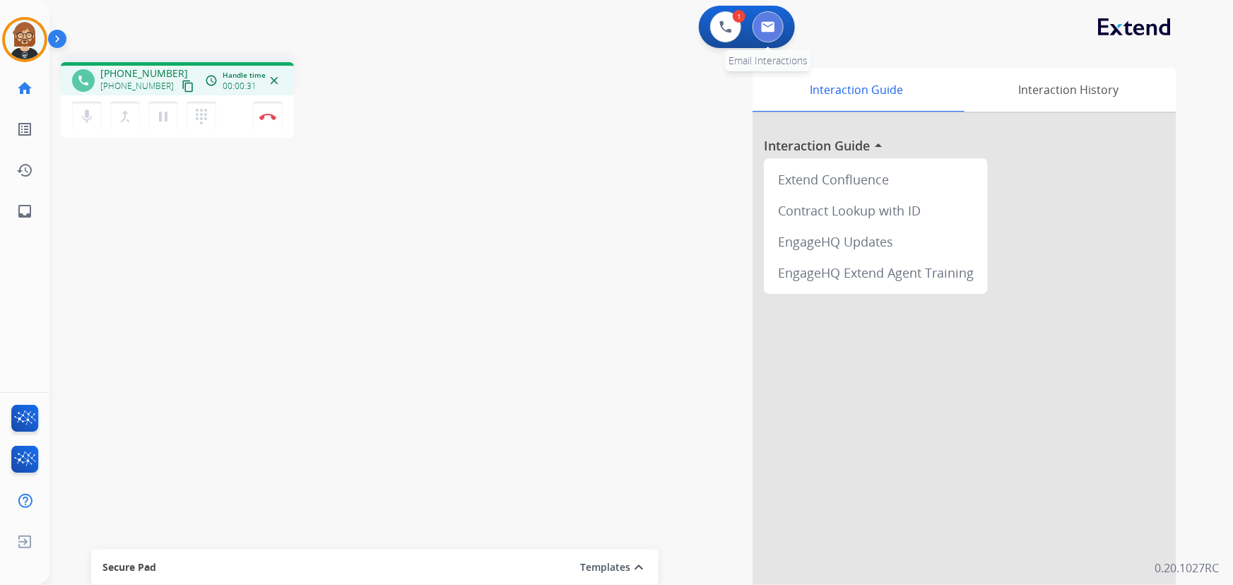
click at [761, 23] on img at bounding box center [768, 26] width 14 height 11
select select "**********"
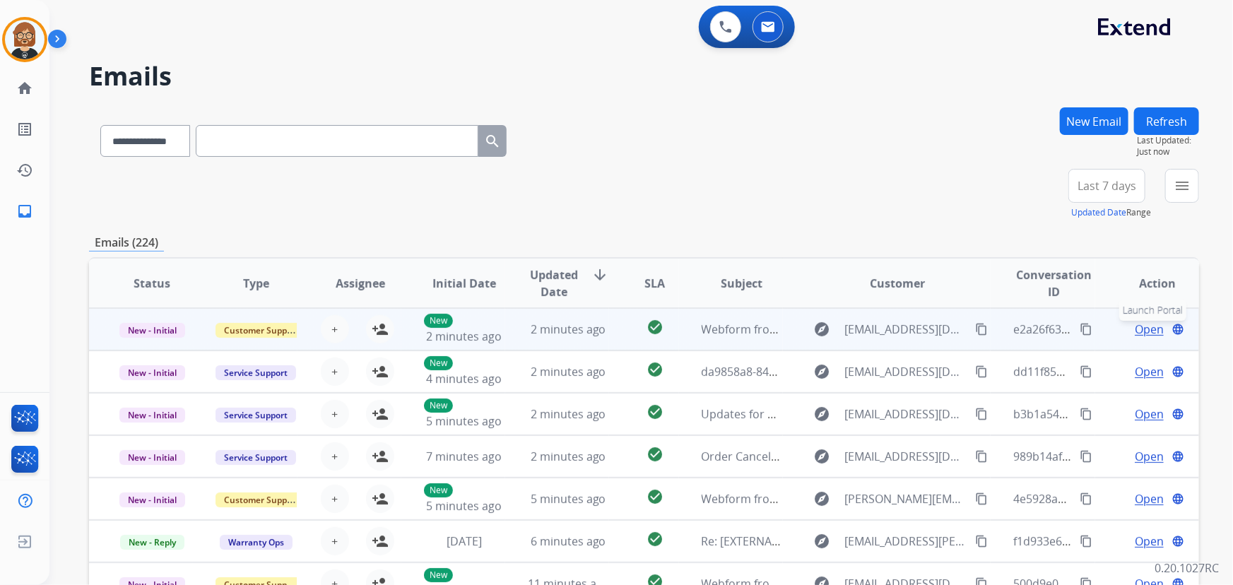
click at [1172, 326] on mat-icon "language" at bounding box center [1178, 329] width 13 height 13
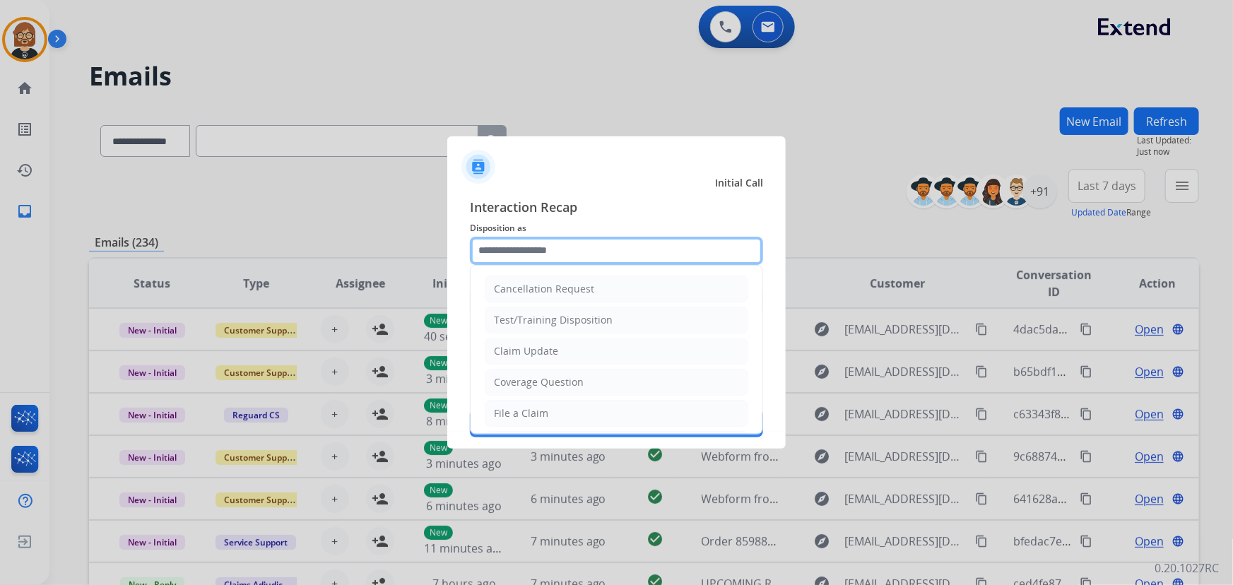
click at [587, 240] on input "text" at bounding box center [616, 251] width 293 height 28
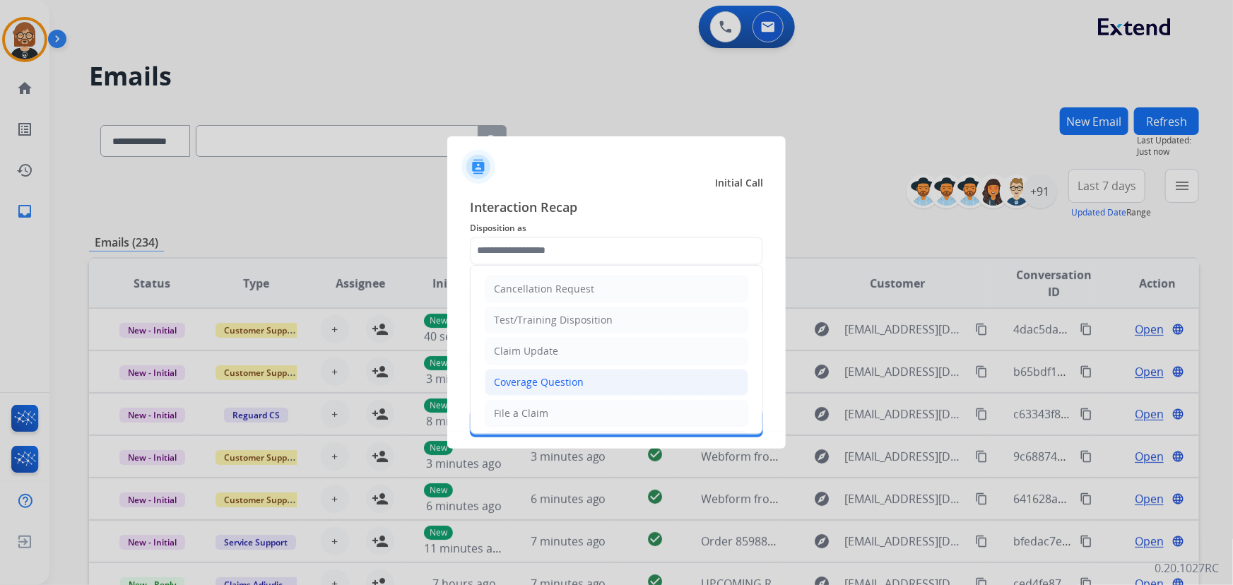
click at [580, 378] on div "Coverage Question" at bounding box center [539, 382] width 90 height 14
type input "**********"
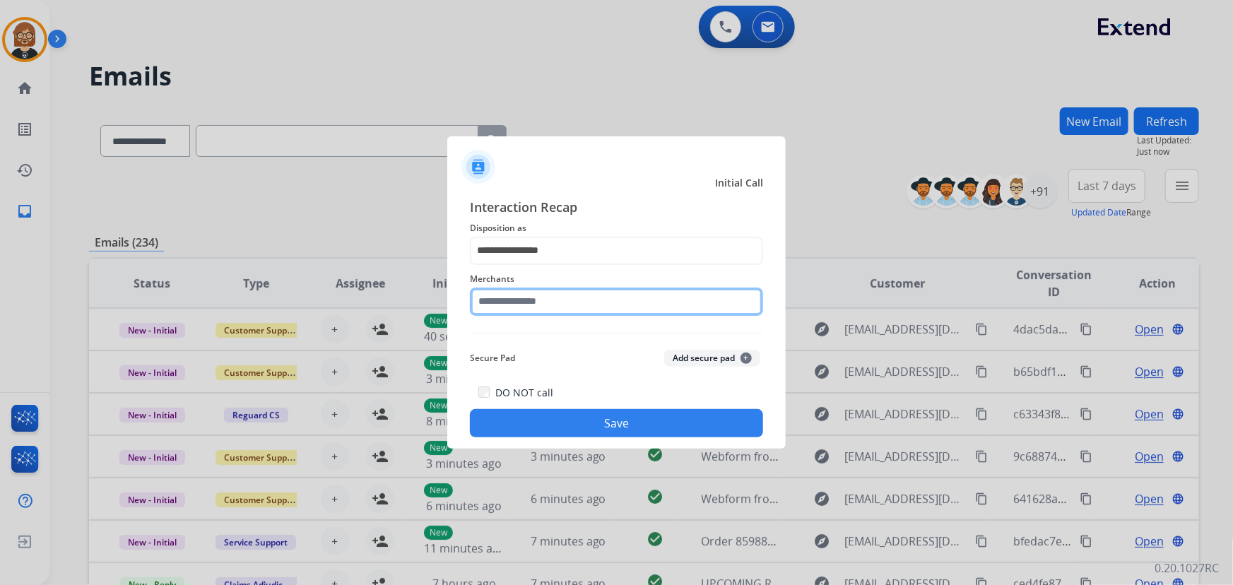
click at [603, 305] on input "text" at bounding box center [616, 302] width 293 height 28
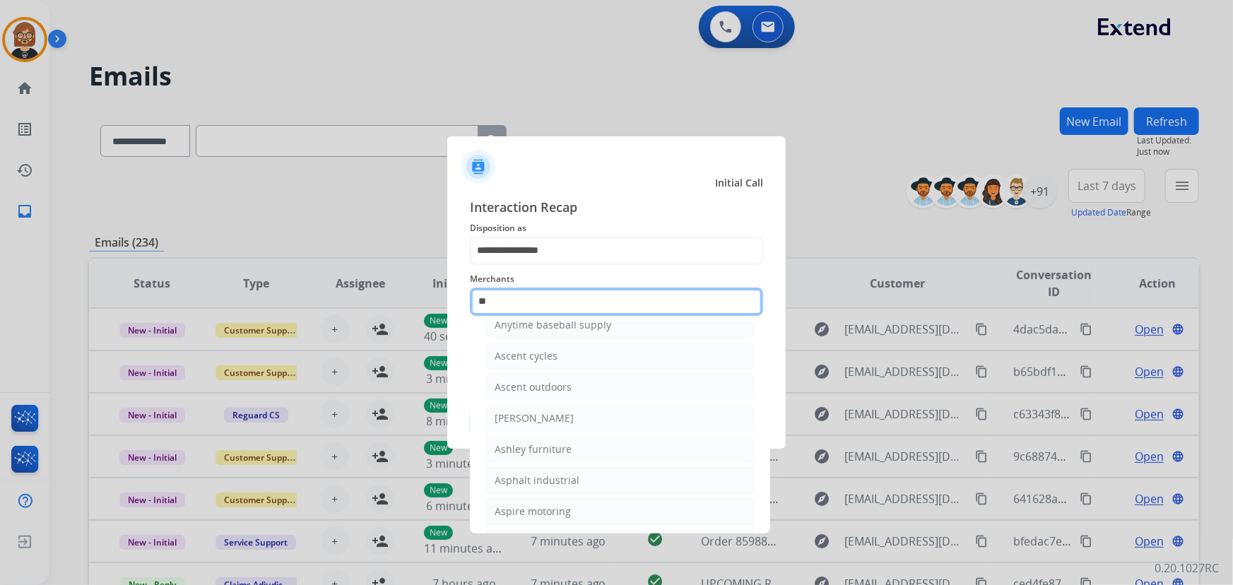
scroll to position [49, 0]
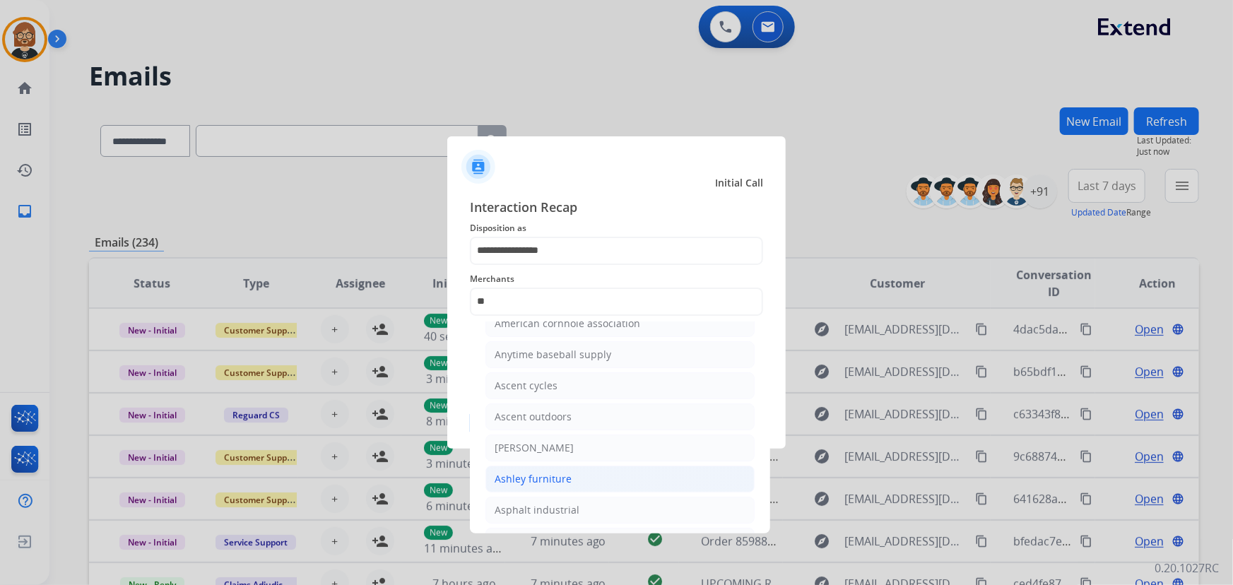
click at [571, 471] on li "Ashley furniture" at bounding box center [620, 479] width 269 height 27
type input "**********"
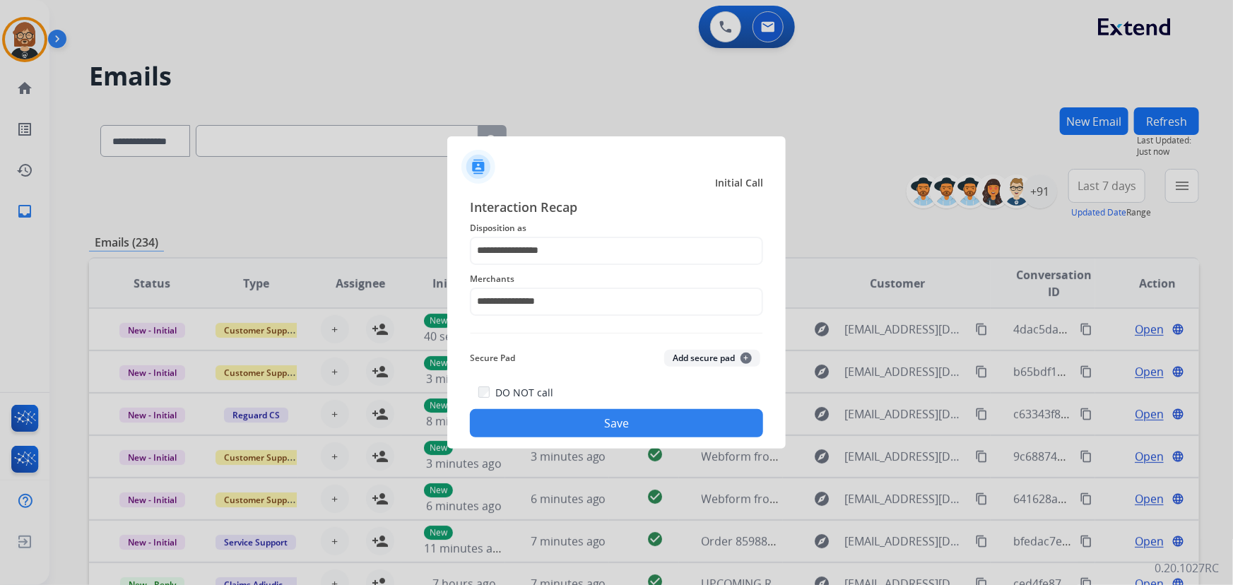
click at [669, 425] on button "Save" at bounding box center [616, 423] width 293 height 28
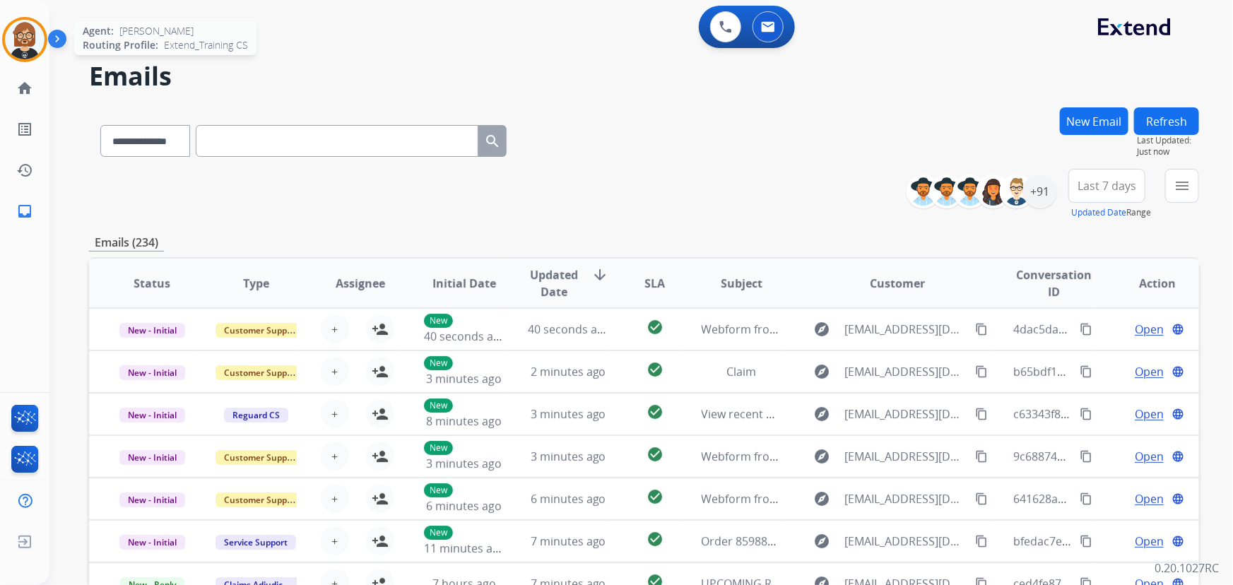
click at [23, 57] on img at bounding box center [25, 40] width 40 height 40
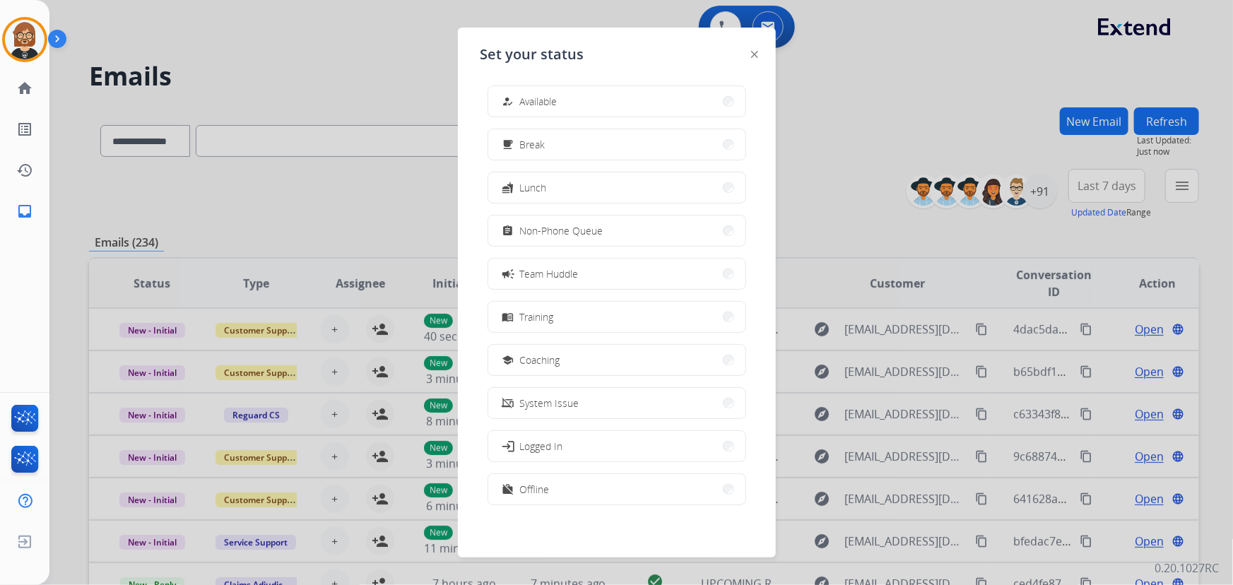
scroll to position [4, 0]
click at [564, 142] on button "free_breakfast Break" at bounding box center [616, 144] width 257 height 30
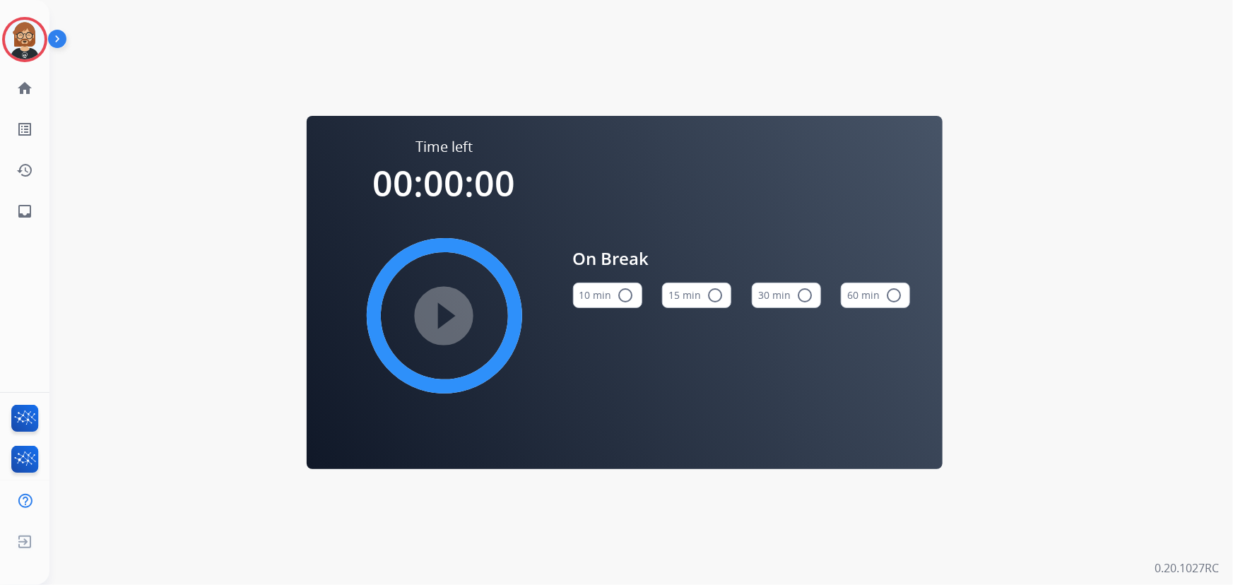
click at [607, 295] on button "10 min radio_button_unchecked" at bounding box center [607, 295] width 69 height 25
click at [443, 316] on mat-icon "play_circle_filled" at bounding box center [444, 315] width 17 height 17
click at [28, 206] on mat-icon "inbox" at bounding box center [24, 211] width 17 height 17
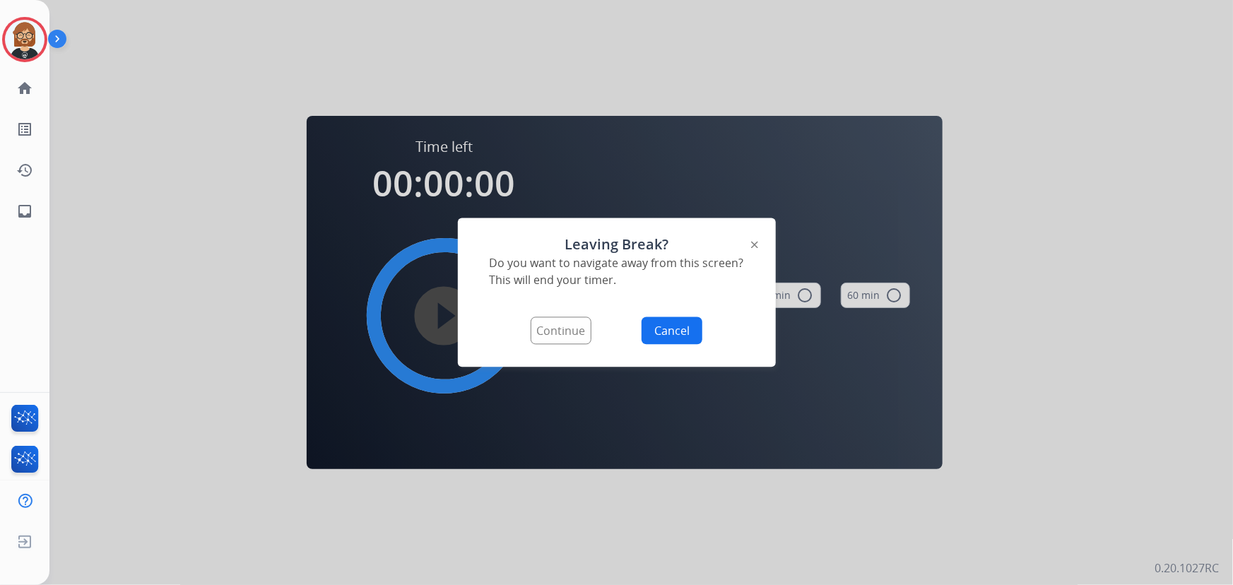
click at [558, 327] on button "Continue" at bounding box center [561, 331] width 61 height 28
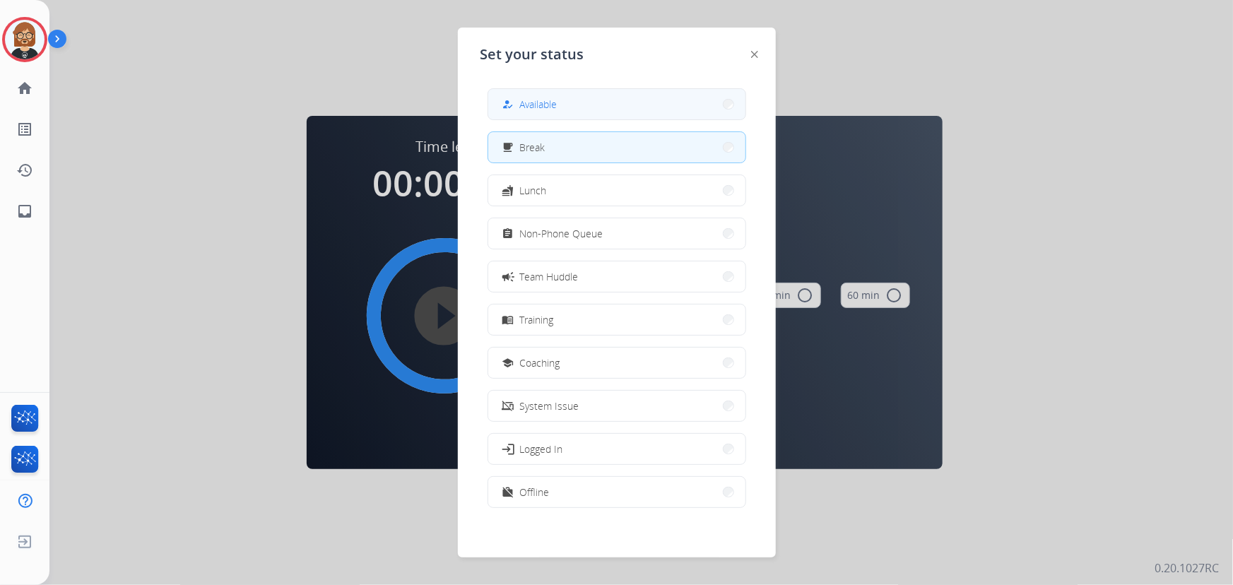
click at [577, 104] on button "how_to_reg Available" at bounding box center [616, 104] width 257 height 30
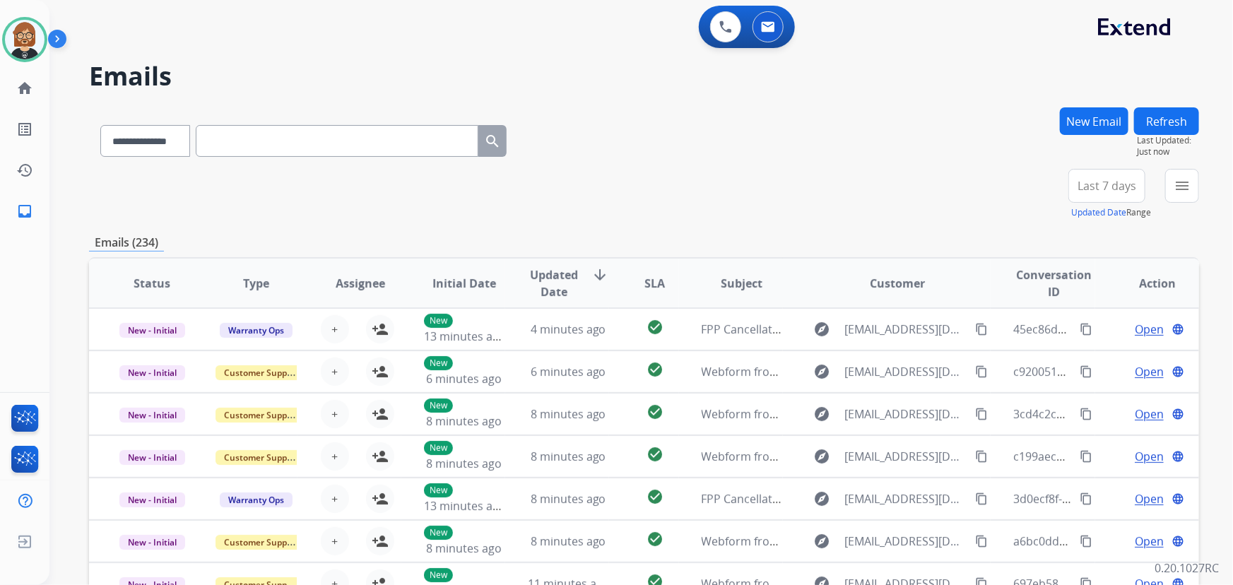
click at [739, 229] on div "**********" at bounding box center [644, 455] width 1110 height 697
click at [1046, 192] on div "+91" at bounding box center [1041, 192] width 34 height 34
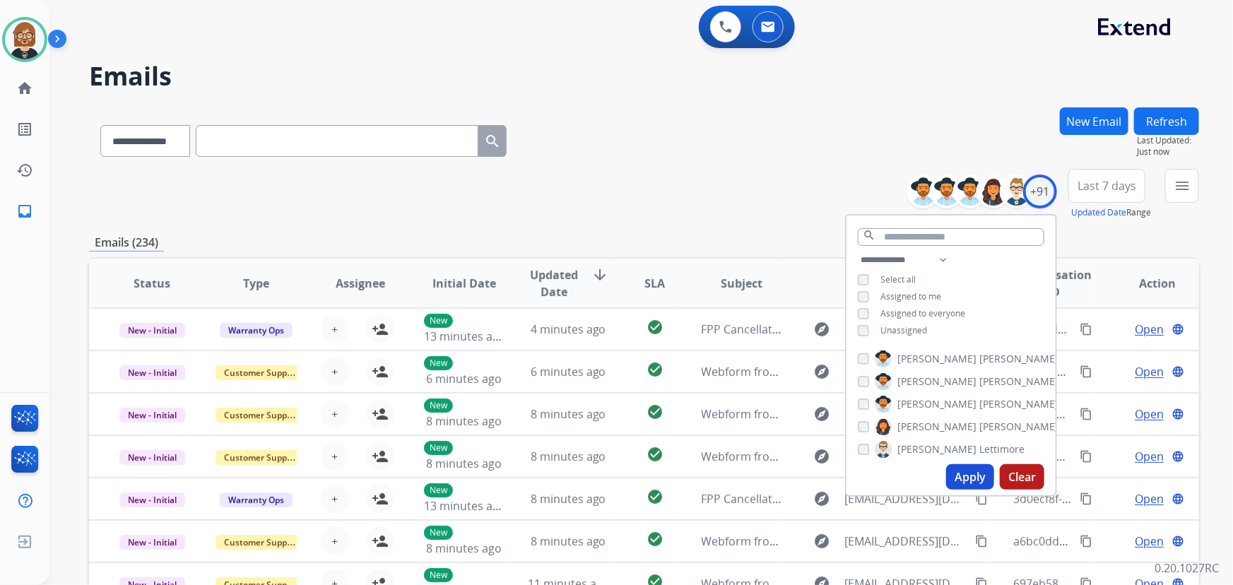
click at [905, 329] on span "Unassigned" at bounding box center [904, 330] width 47 height 12
click at [961, 480] on button "Apply" at bounding box center [970, 476] width 48 height 25
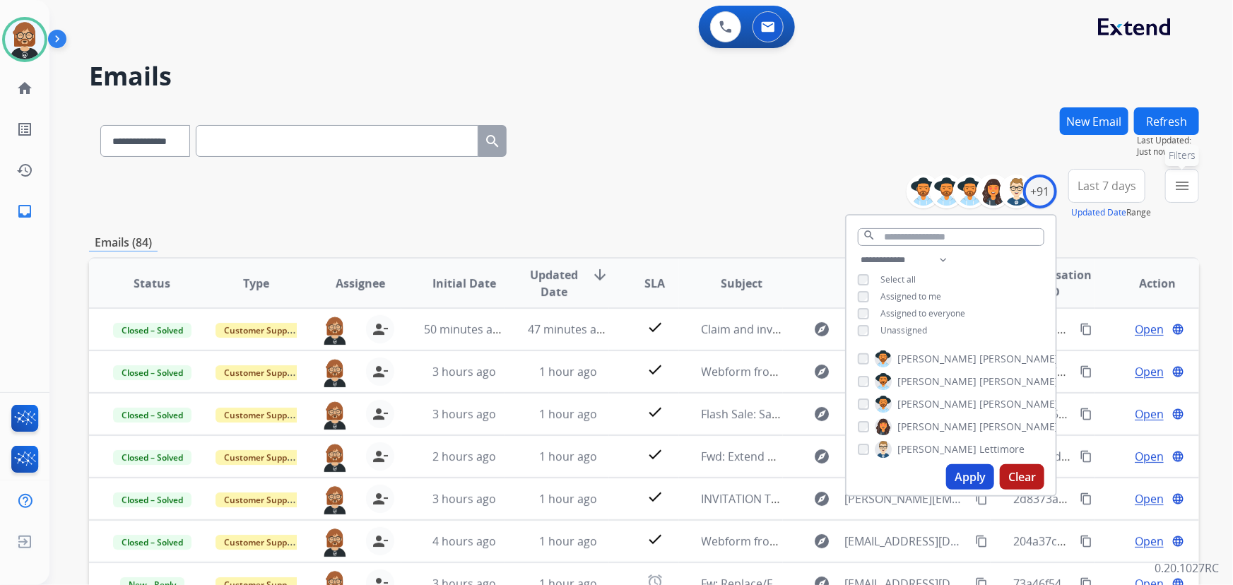
click at [1193, 187] on button "menu Filters" at bounding box center [1183, 186] width 34 height 34
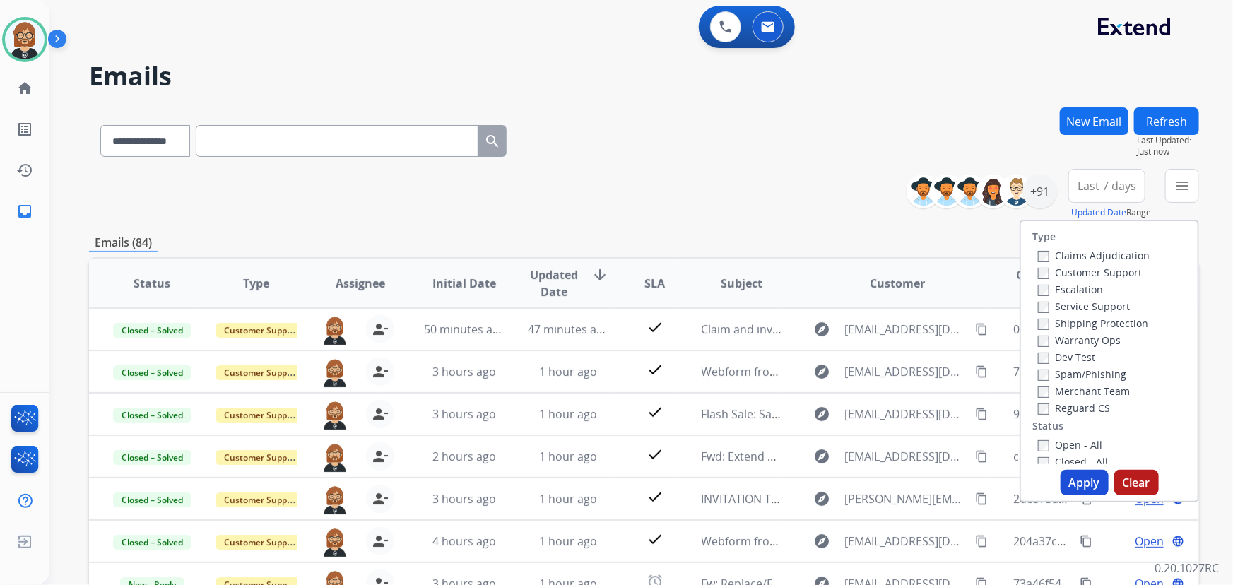
click at [1043, 445] on label "Open - All" at bounding box center [1070, 444] width 64 height 13
click at [1088, 474] on button "Apply" at bounding box center [1085, 482] width 48 height 25
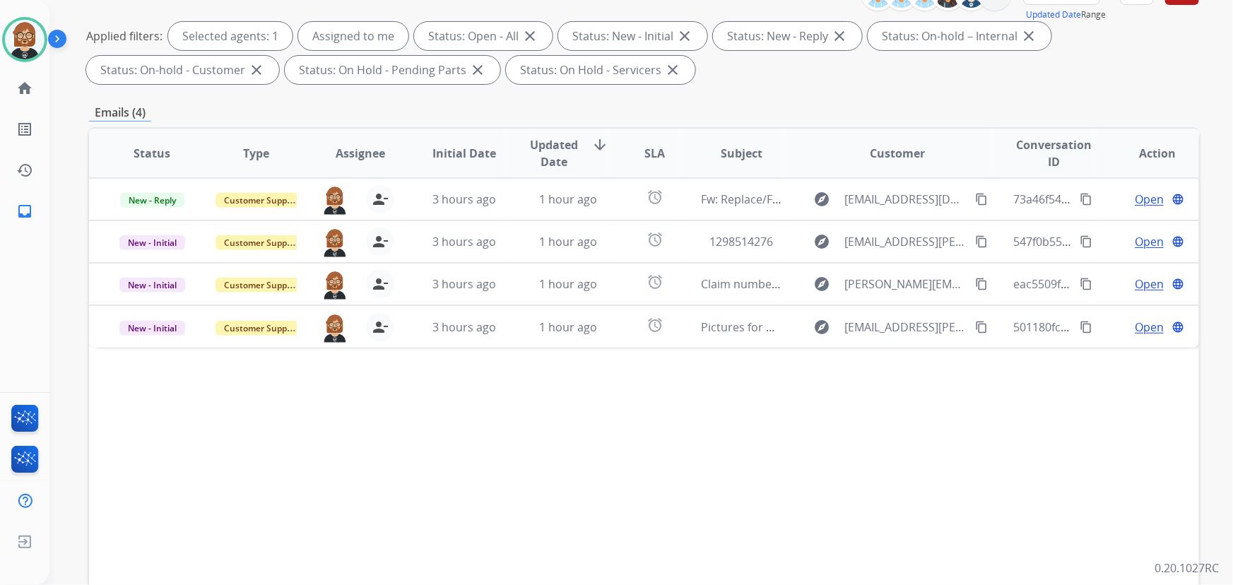
scroll to position [257, 0]
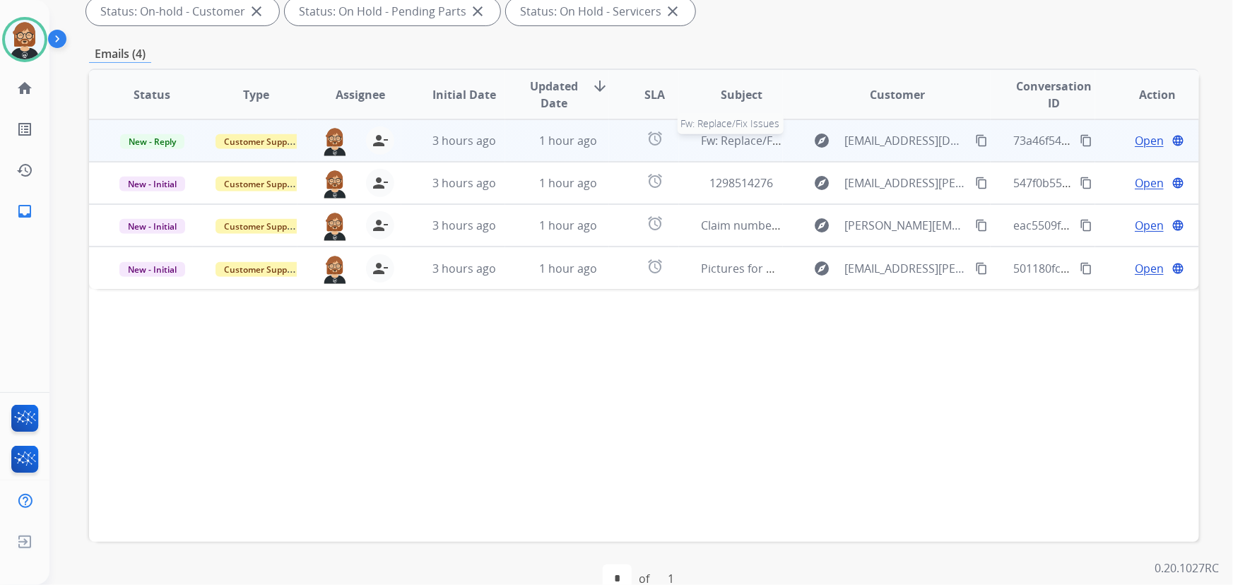
click at [722, 138] on span "Fw: Replace/Fix Issues" at bounding box center [760, 141] width 116 height 16
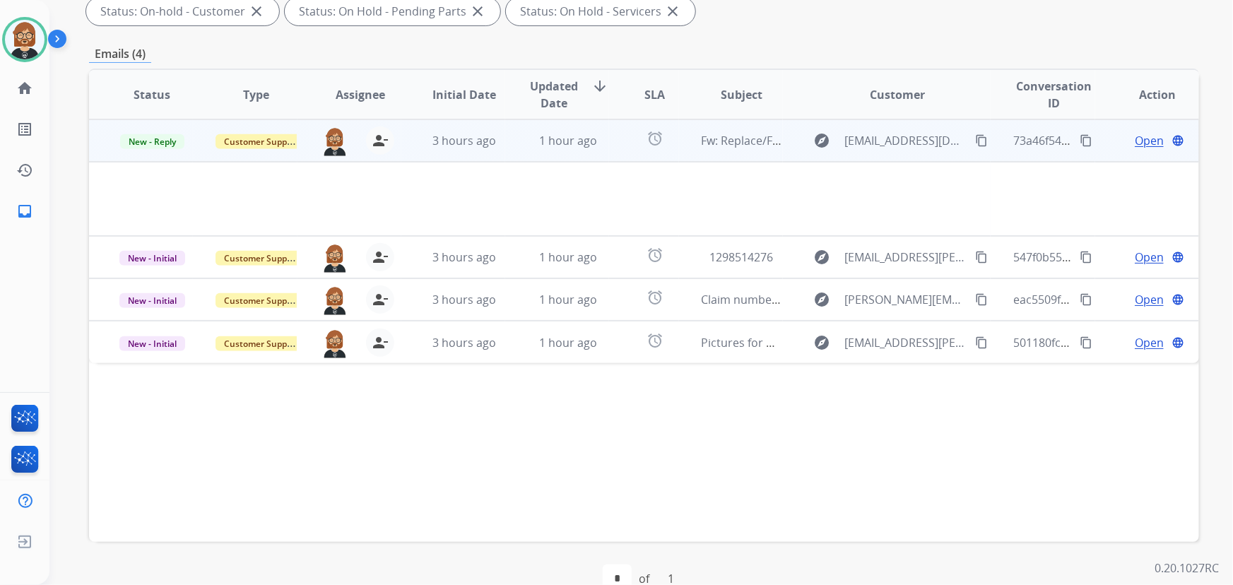
click at [1144, 141] on span "Open" at bounding box center [1149, 140] width 29 height 17
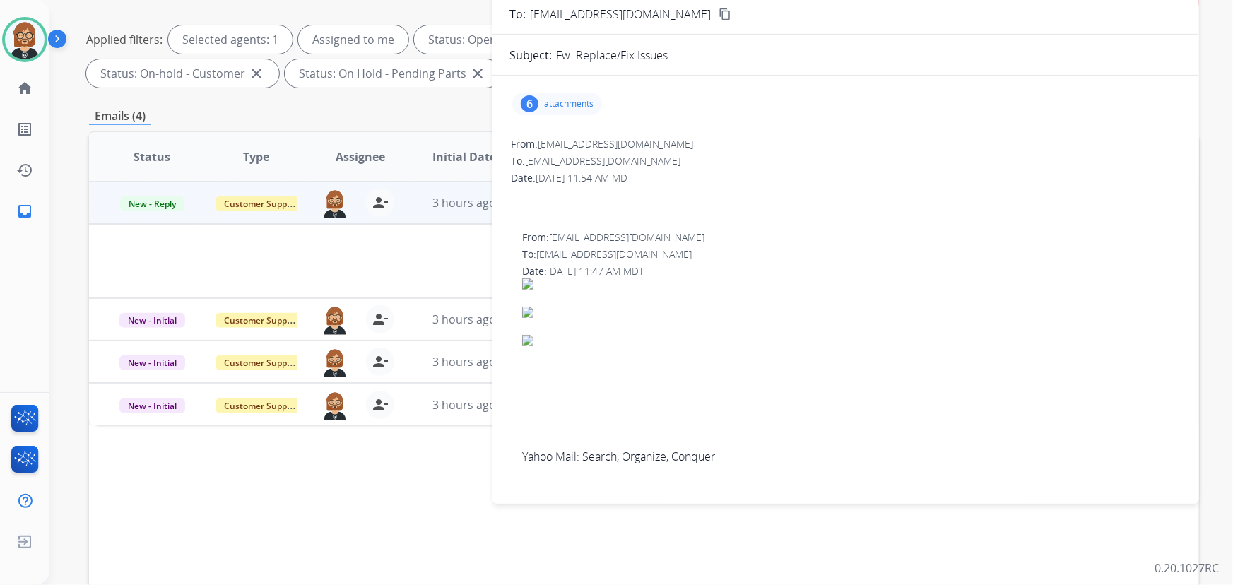
scroll to position [128, 0]
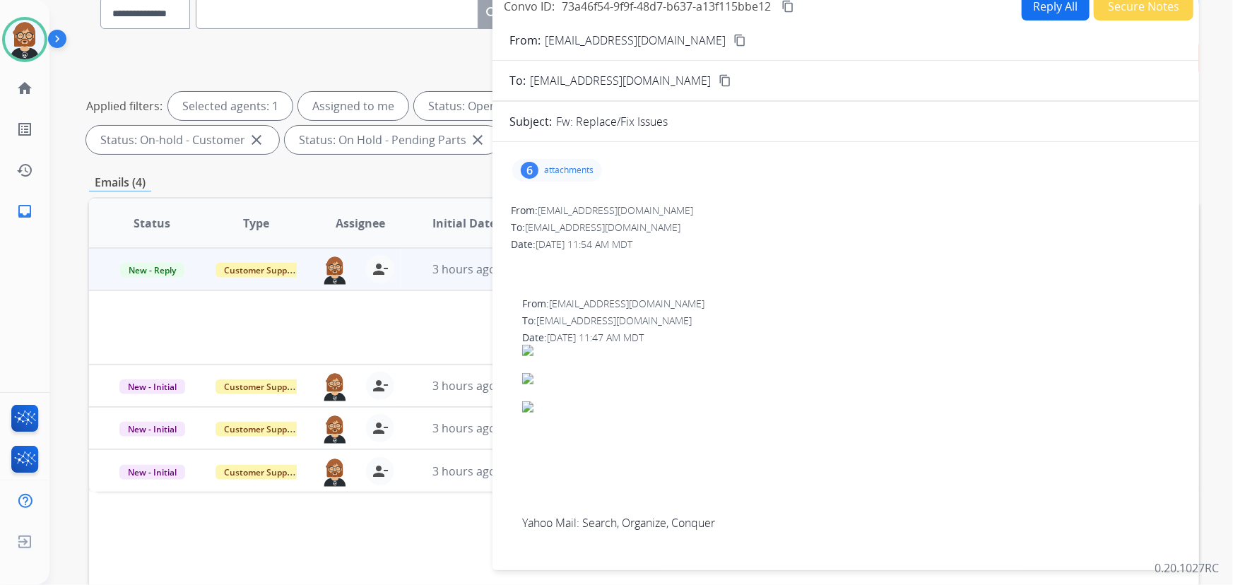
click at [590, 175] on p "attachments" at bounding box center [568, 170] width 49 height 11
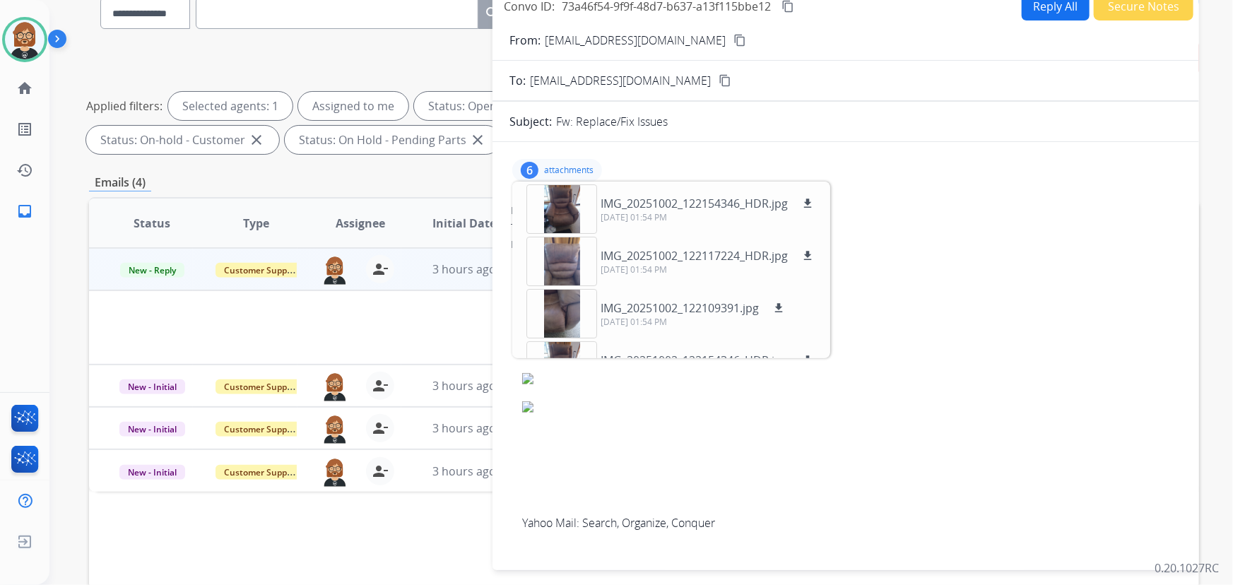
click at [273, 315] on div at bounding box center [540, 321] width 857 height 14
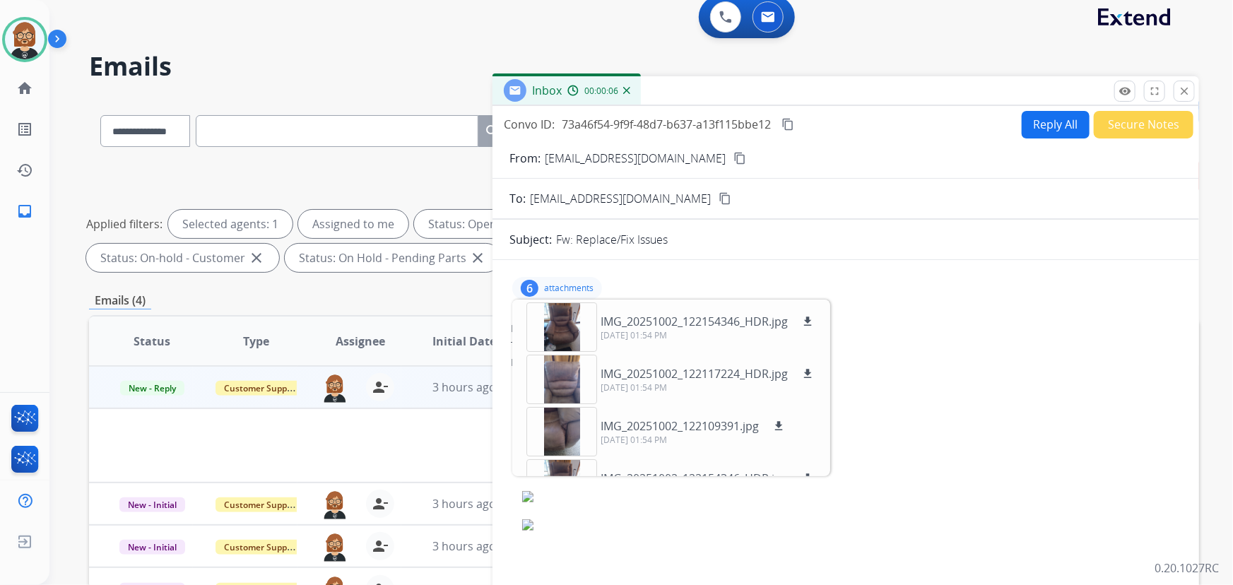
scroll to position [0, 0]
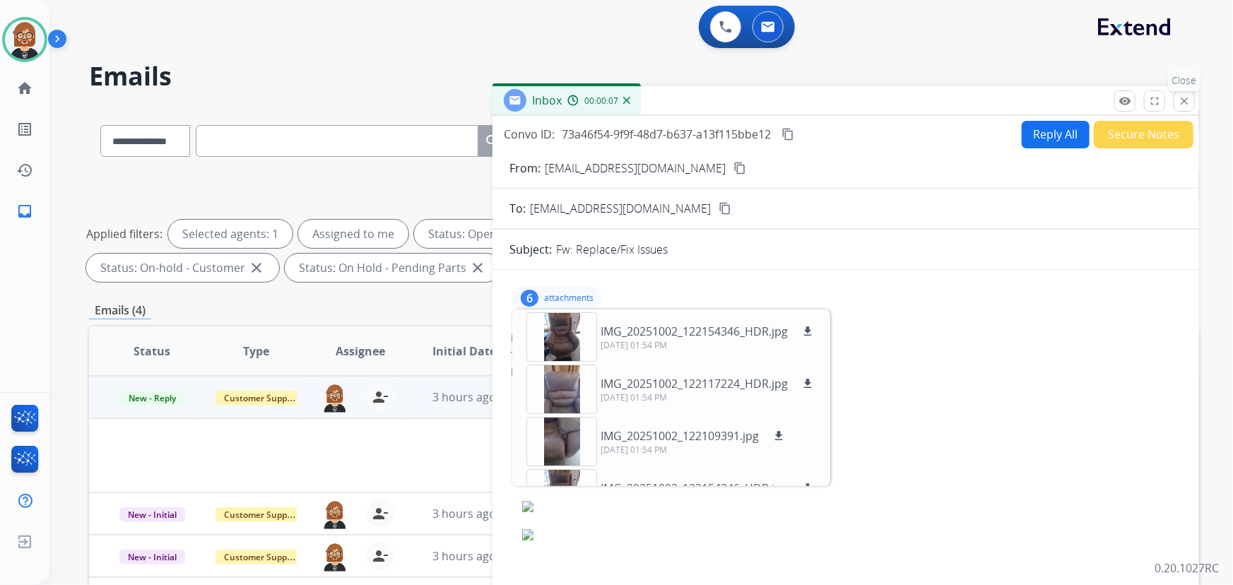
click at [1186, 101] on mat-icon "close" at bounding box center [1184, 101] width 13 height 13
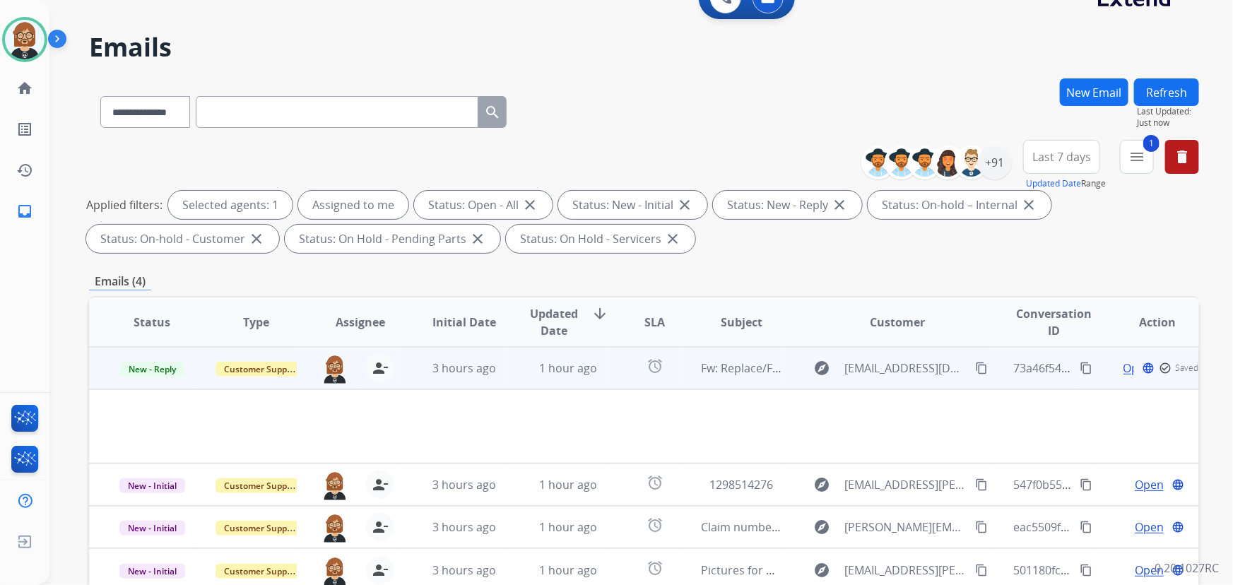
scroll to position [192, 0]
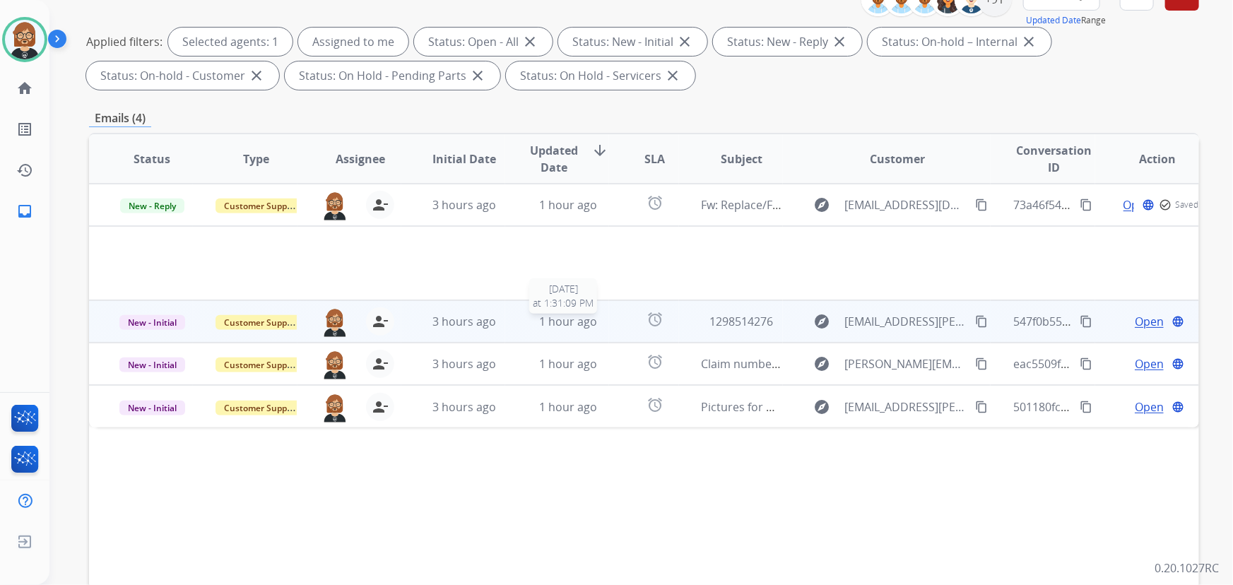
click at [582, 320] on span "1 hour ago" at bounding box center [568, 322] width 58 height 16
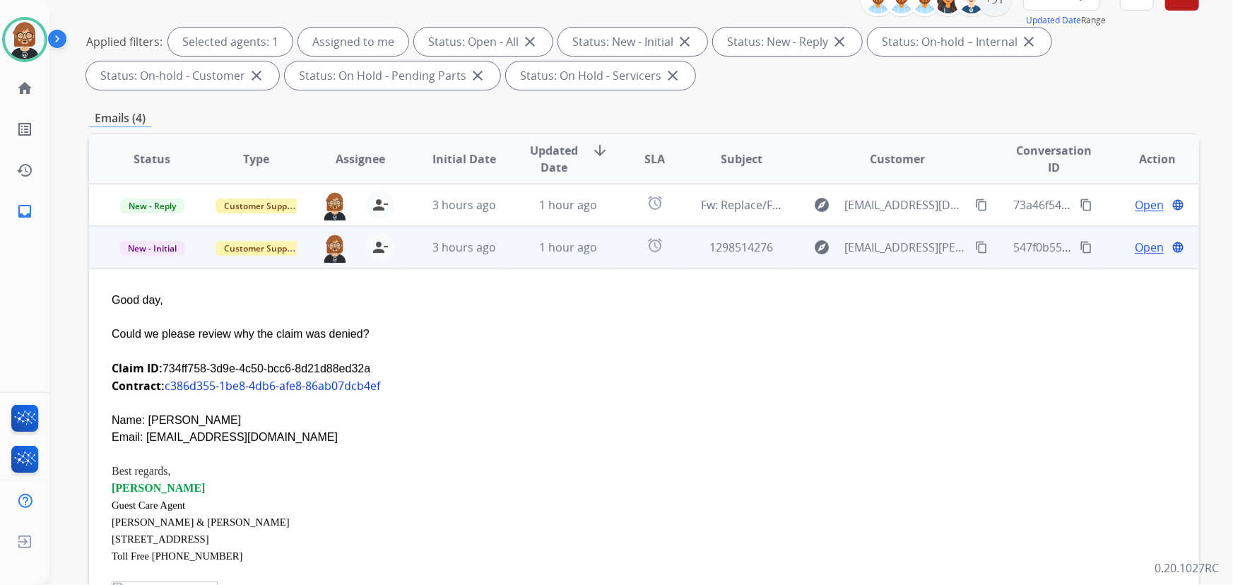
scroll to position [42, 0]
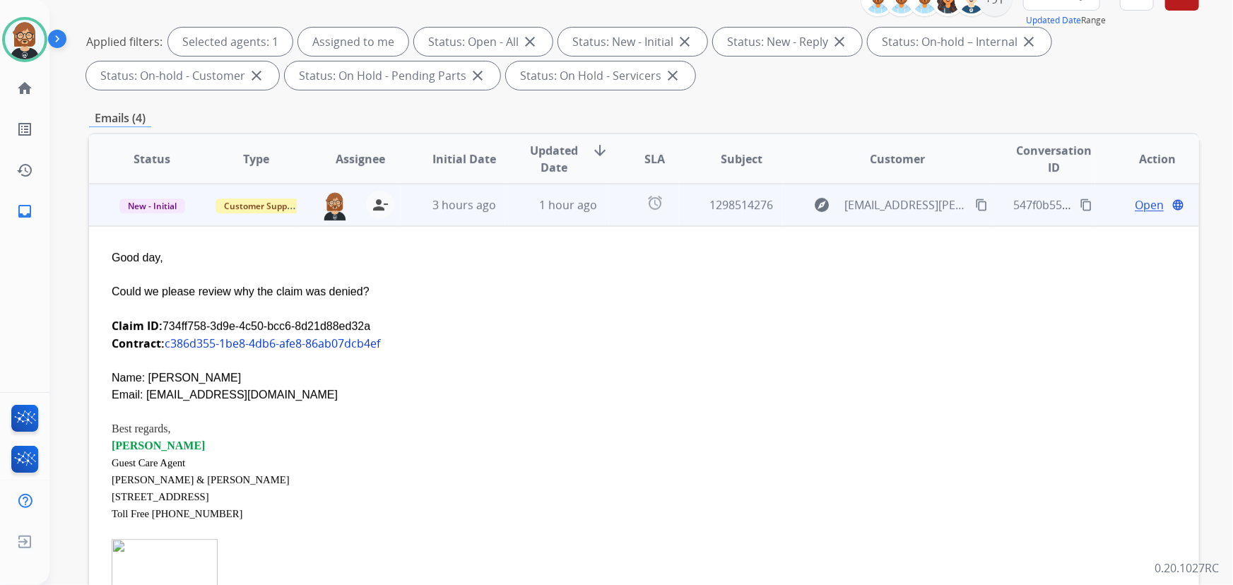
click at [311, 324] on div "Claim ID: 734ff758-3d9e-4c50-bcc6-8d21d88ed32a" at bounding box center [540, 326] width 857 height 18
drag, startPoint x: 360, startPoint y: 321, endPoint x: 161, endPoint y: 317, distance: 198.7
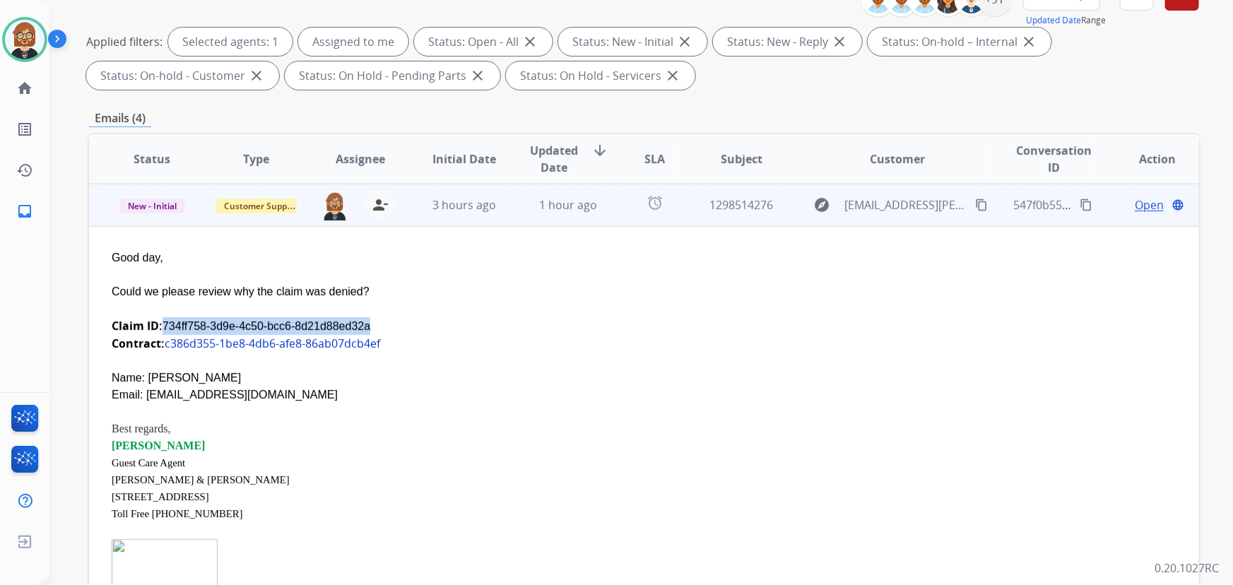
click at [161, 317] on div "Claim ID: 734ff758-3d9e-4c50-bcc6-8d21d88ed32a" at bounding box center [540, 326] width 857 height 18
copy div "734ff758-3d9e-4c50-bcc6-8d21d88ed32a"
click at [315, 293] on div "Could we please review why the claim was denied?" at bounding box center [540, 291] width 857 height 17
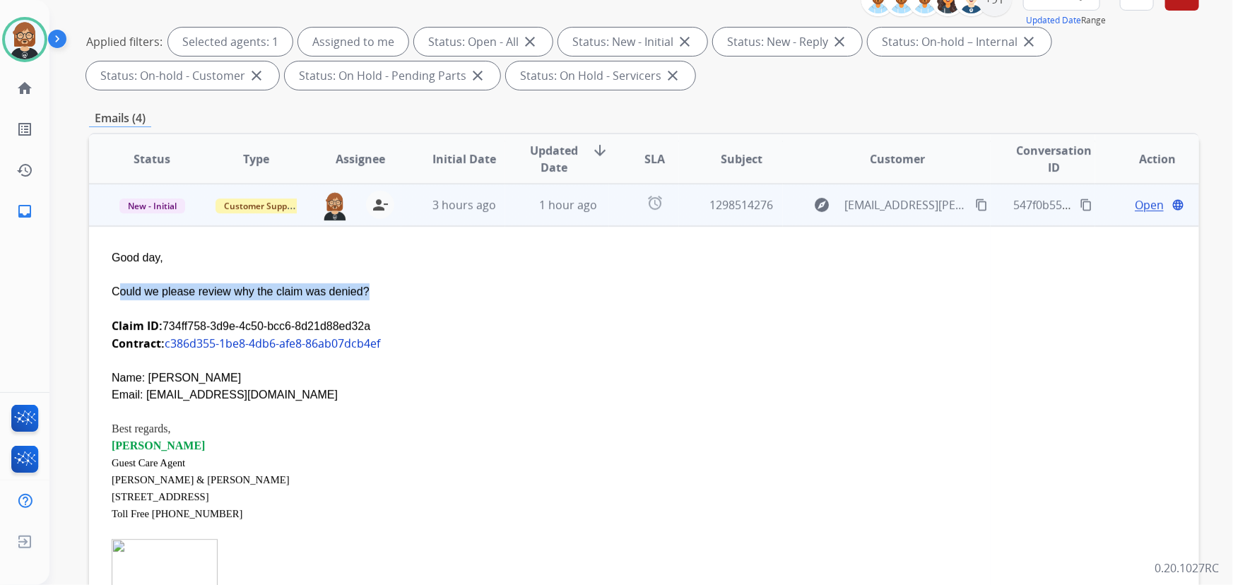
click at [315, 293] on div "Could we please review why the claim was denied?" at bounding box center [540, 291] width 857 height 17
copy div "Could we please review why the claim was denied?"
click at [1080, 204] on mat-icon "content_copy" at bounding box center [1086, 205] width 13 height 13
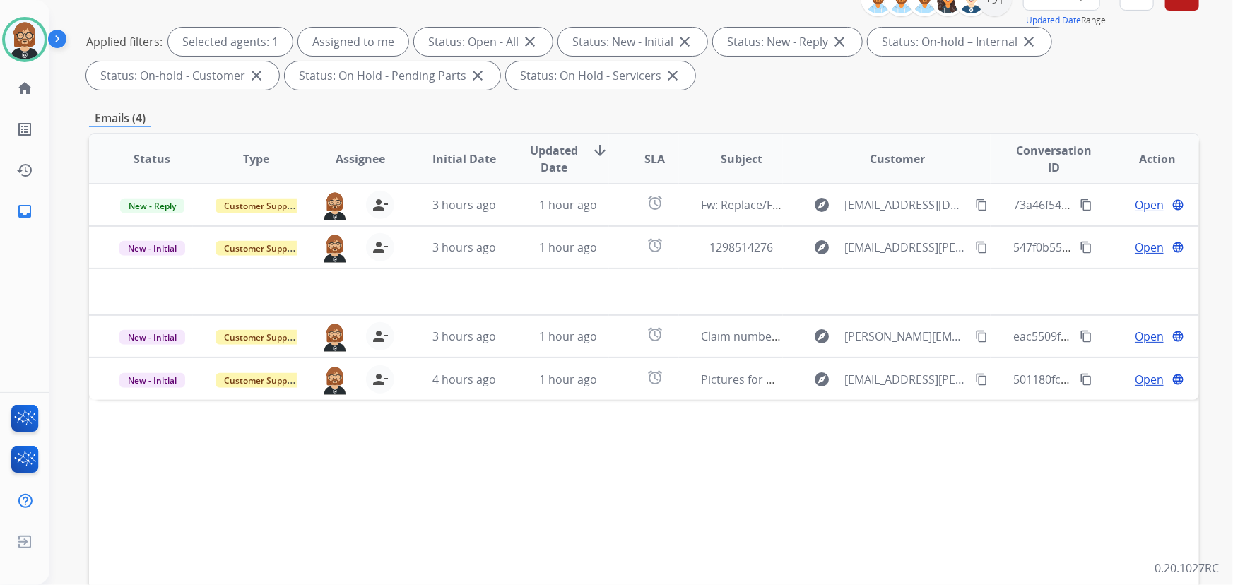
scroll to position [0, 0]
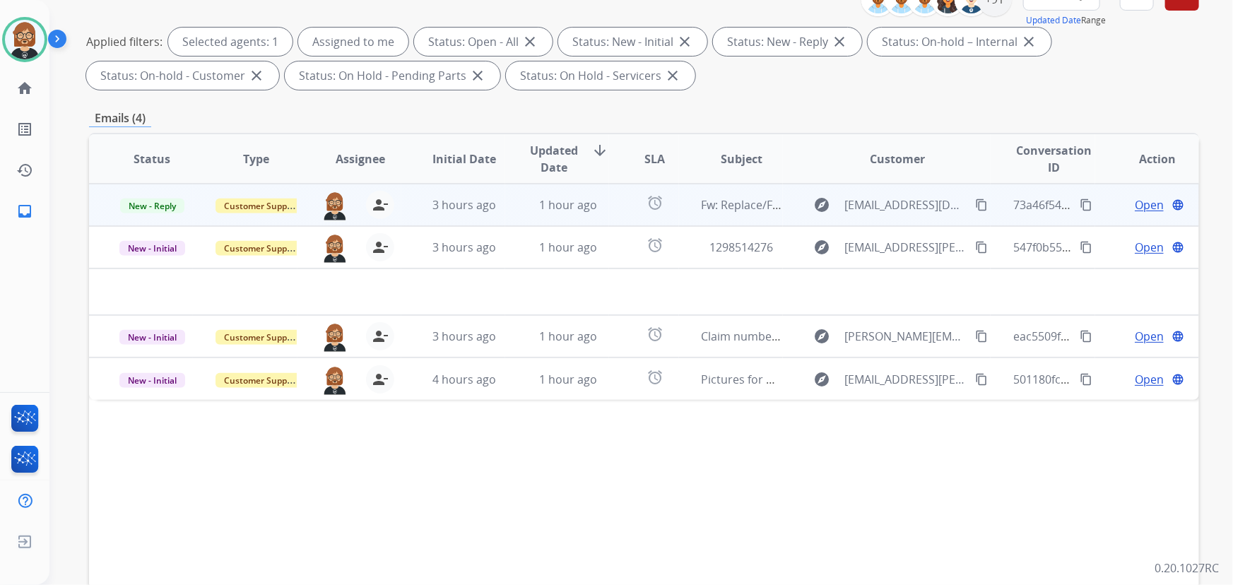
click at [580, 188] on td "1 hour ago" at bounding box center [557, 205] width 104 height 42
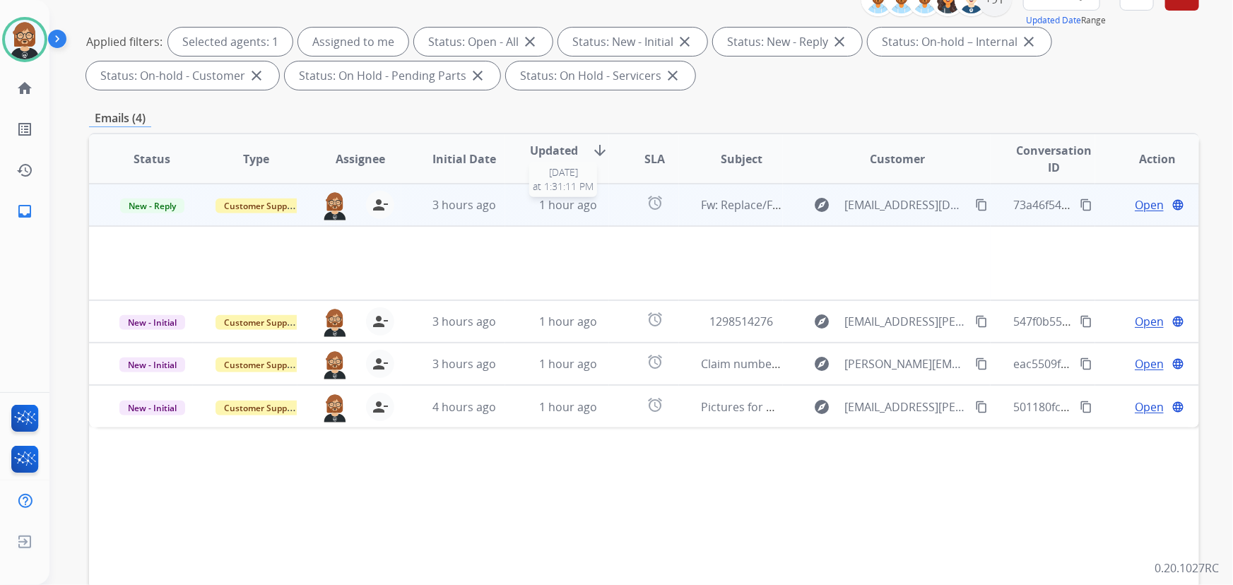
click at [556, 212] on div "1 hour ago" at bounding box center [568, 205] width 81 height 17
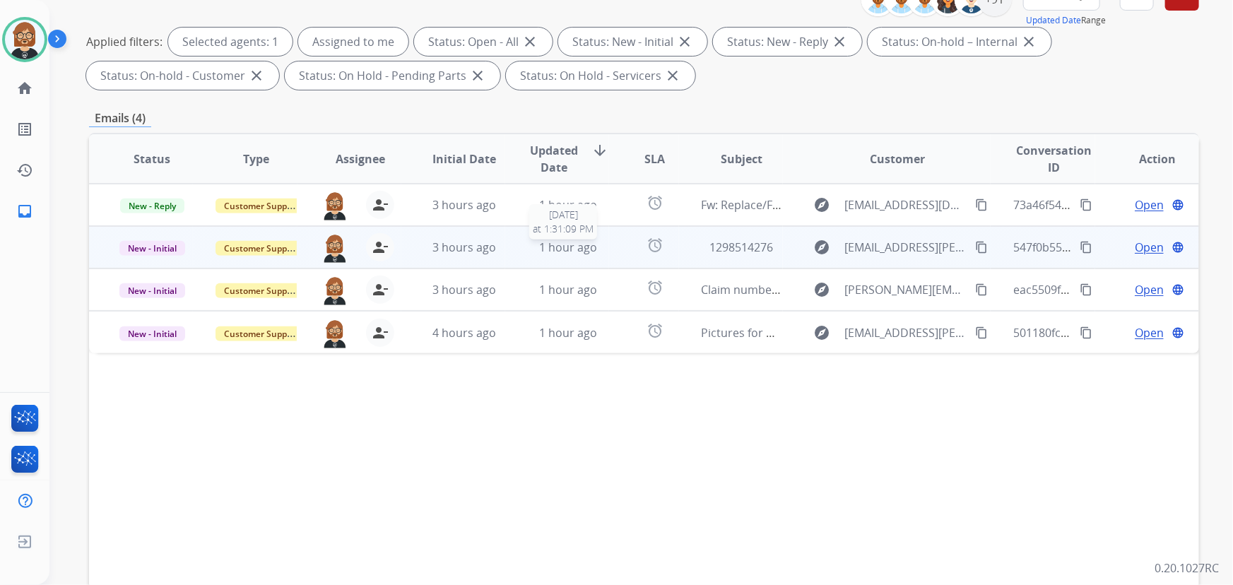
click at [552, 242] on span "1 hour ago" at bounding box center [568, 248] width 58 height 16
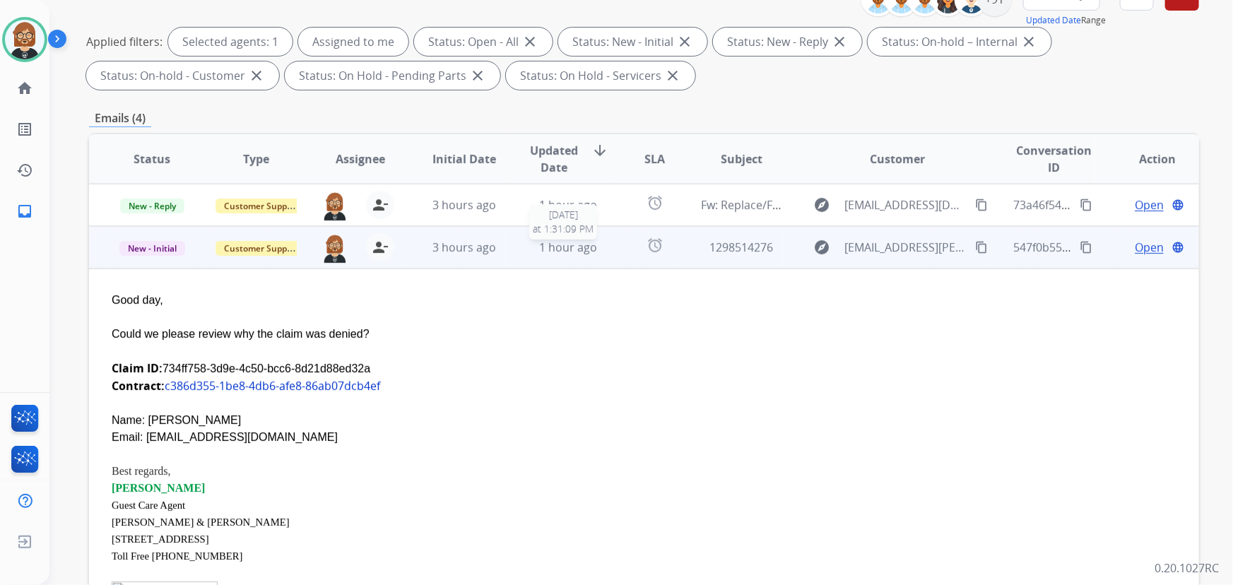
scroll to position [42, 0]
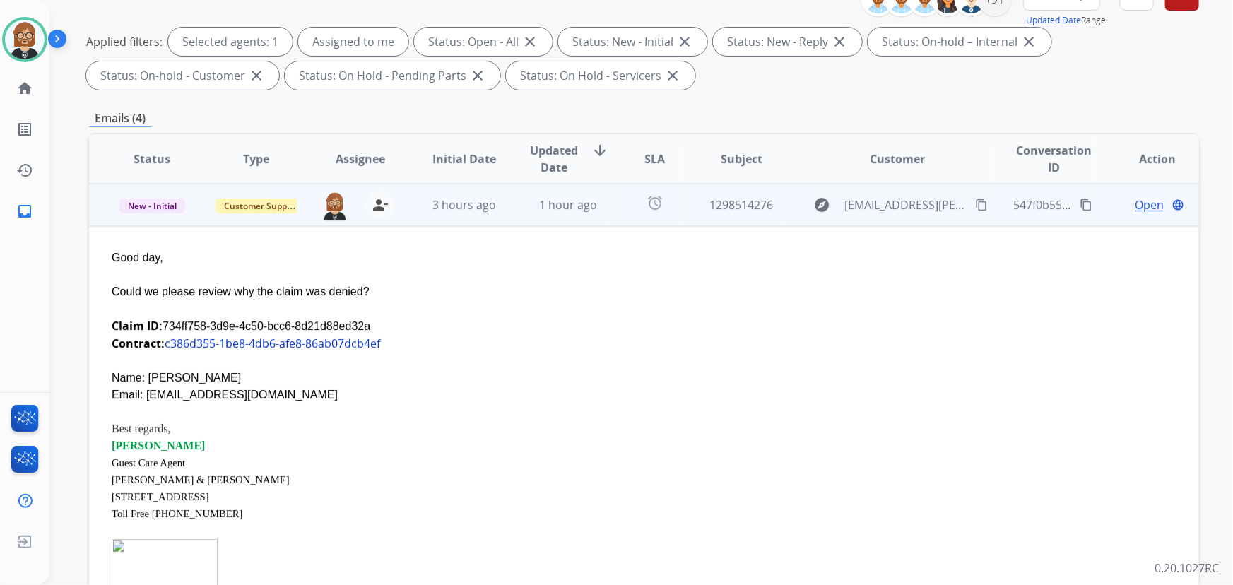
click at [1142, 203] on span "Open" at bounding box center [1149, 205] width 29 height 17
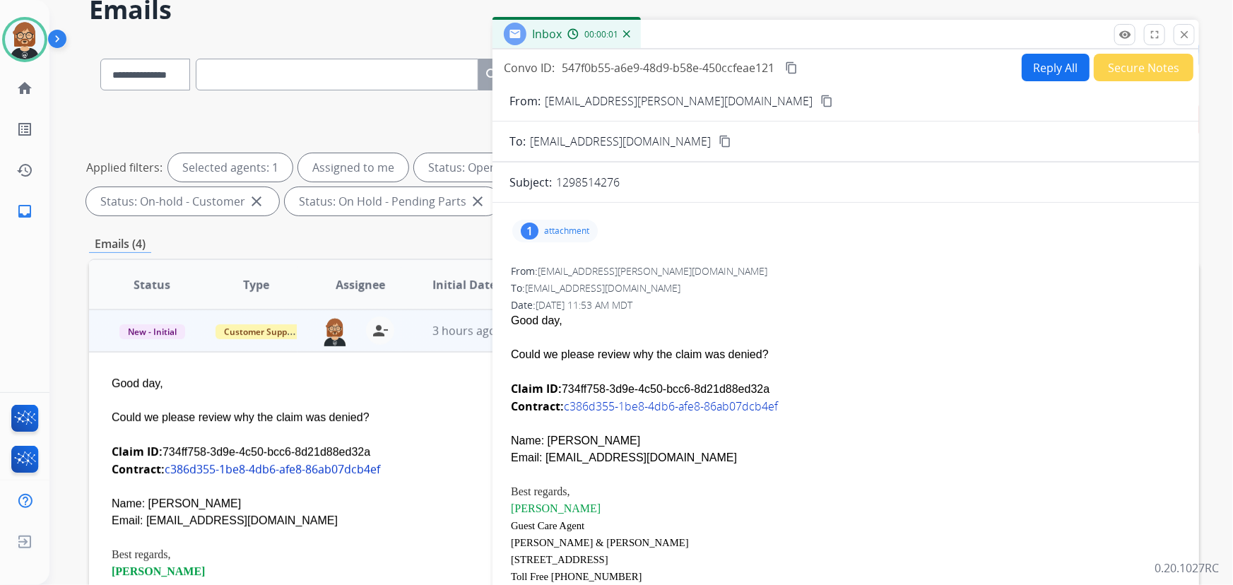
scroll to position [0, 0]
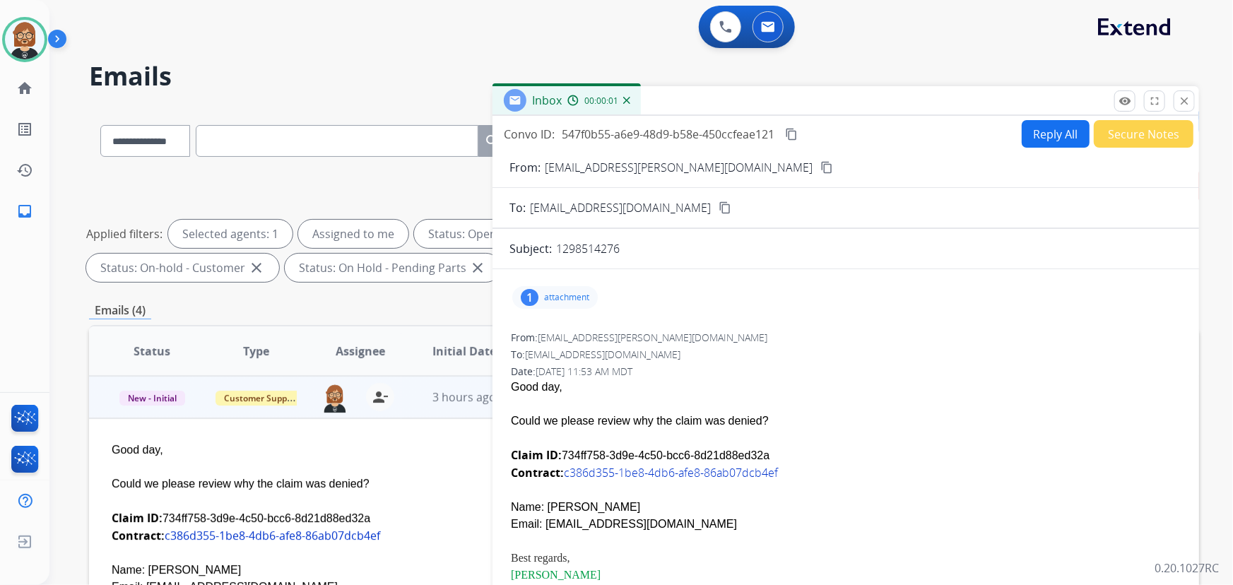
click at [1043, 130] on button "Reply All" at bounding box center [1056, 134] width 68 height 28
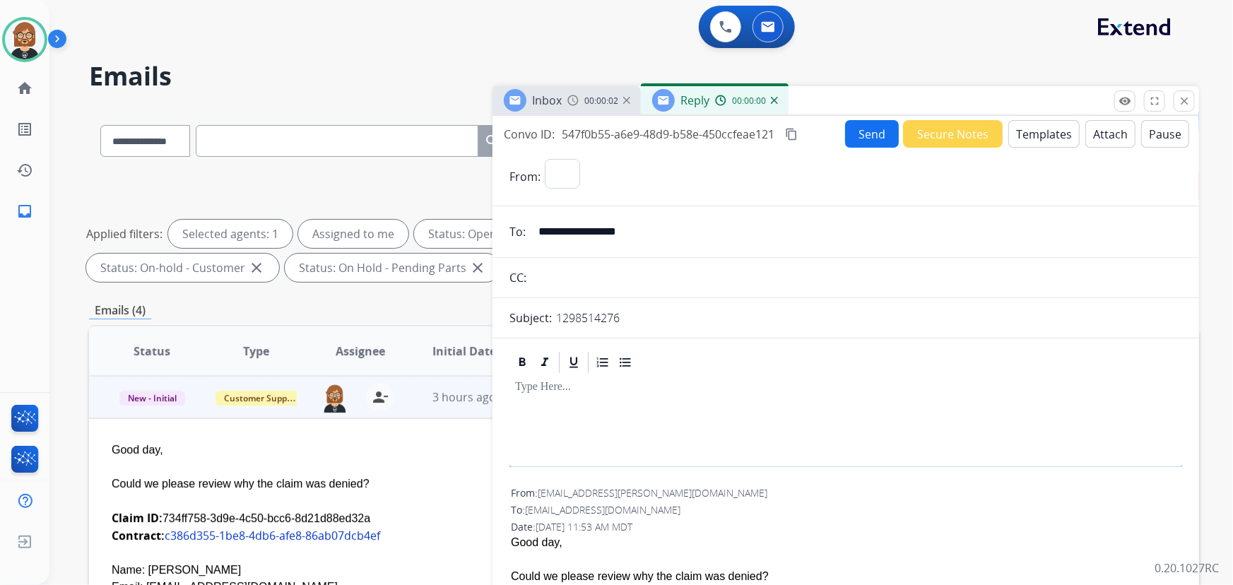
select select "**********"
click at [561, 445] on div "1 attachment" at bounding box center [555, 453] width 86 height 23
click at [746, 411] on div at bounding box center [846, 407] width 673 height 64
click at [1049, 133] on button "Templates" at bounding box center [1044, 134] width 71 height 28
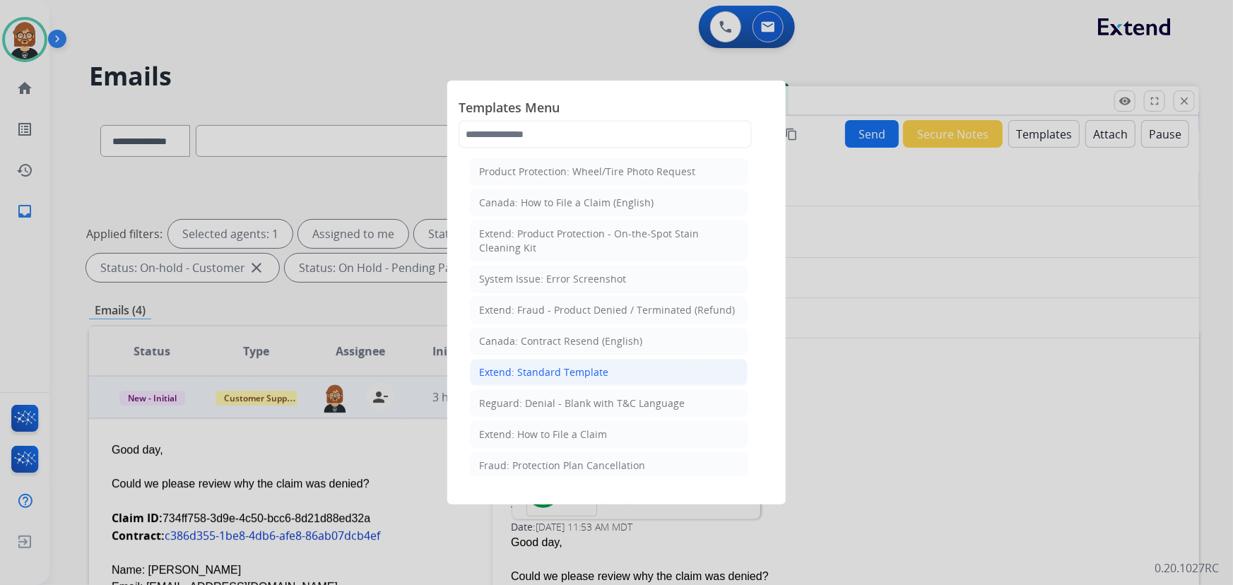
click at [580, 380] on li "Extend: Standard Template" at bounding box center [609, 372] width 278 height 27
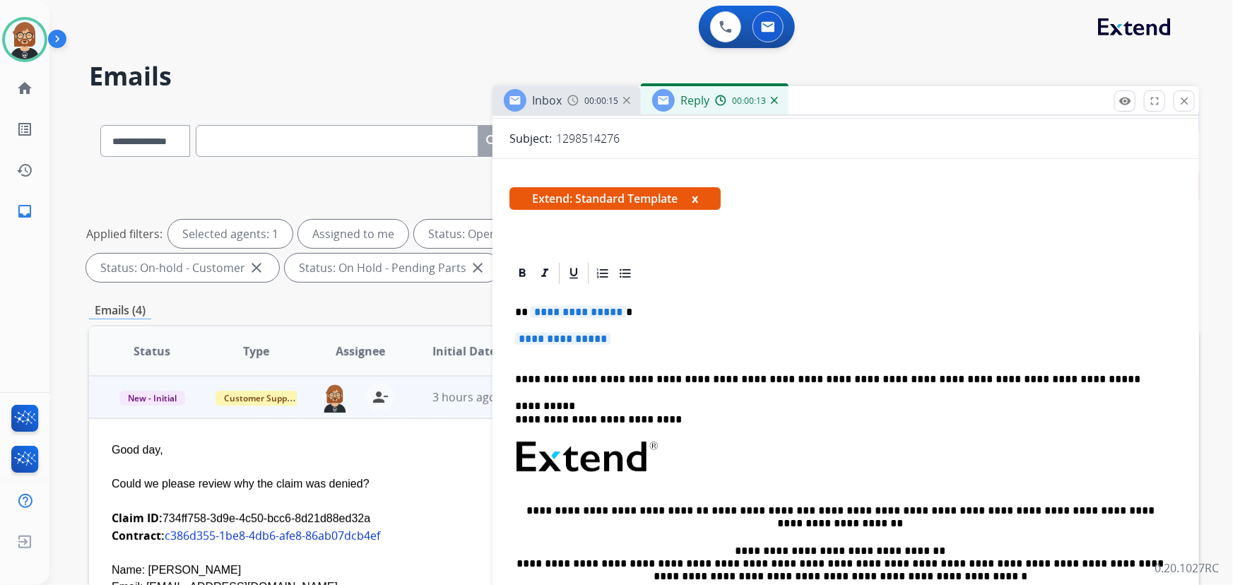
scroll to position [192, 0]
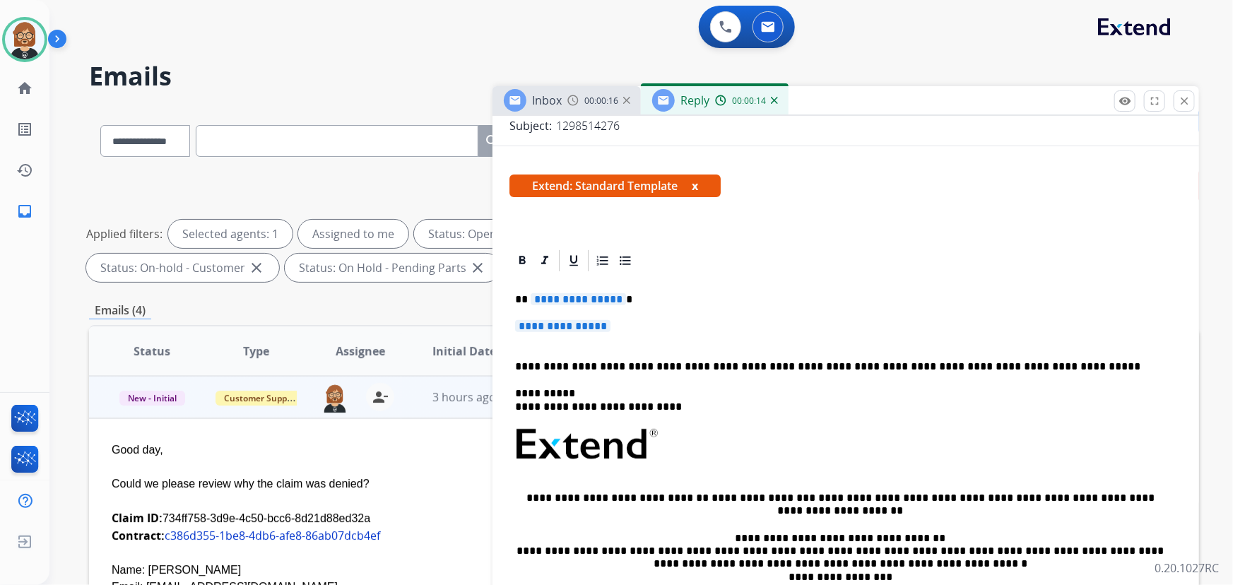
click at [571, 298] on span "**********" at bounding box center [578, 299] width 95 height 12
click at [582, 324] on span "**********" at bounding box center [562, 326] width 95 height 12
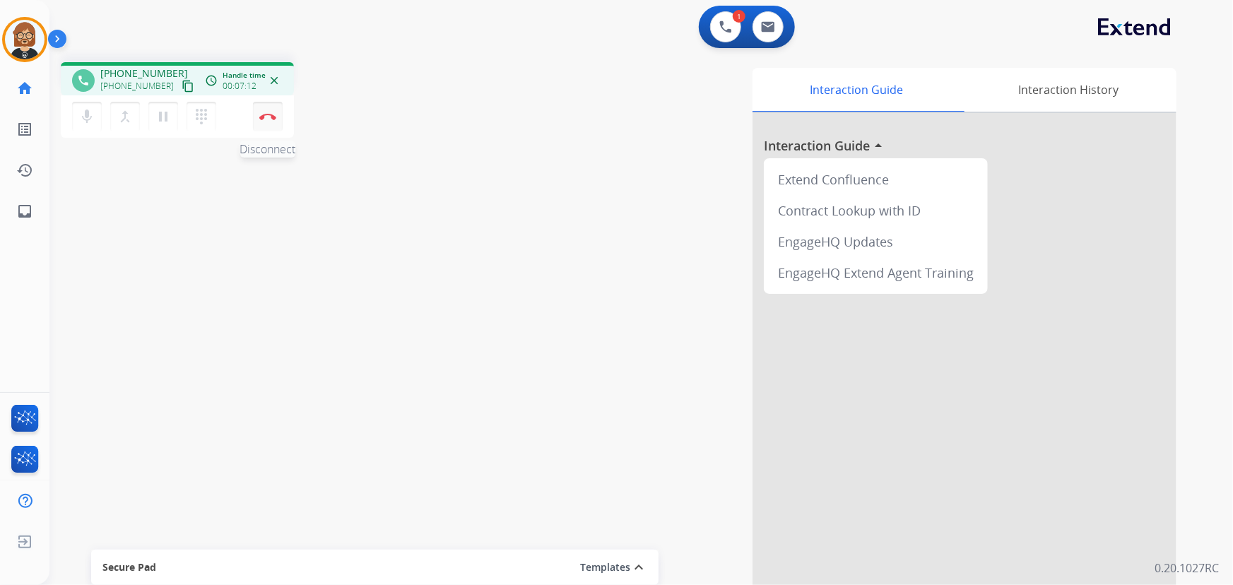
click at [265, 117] on img at bounding box center [267, 116] width 17 height 7
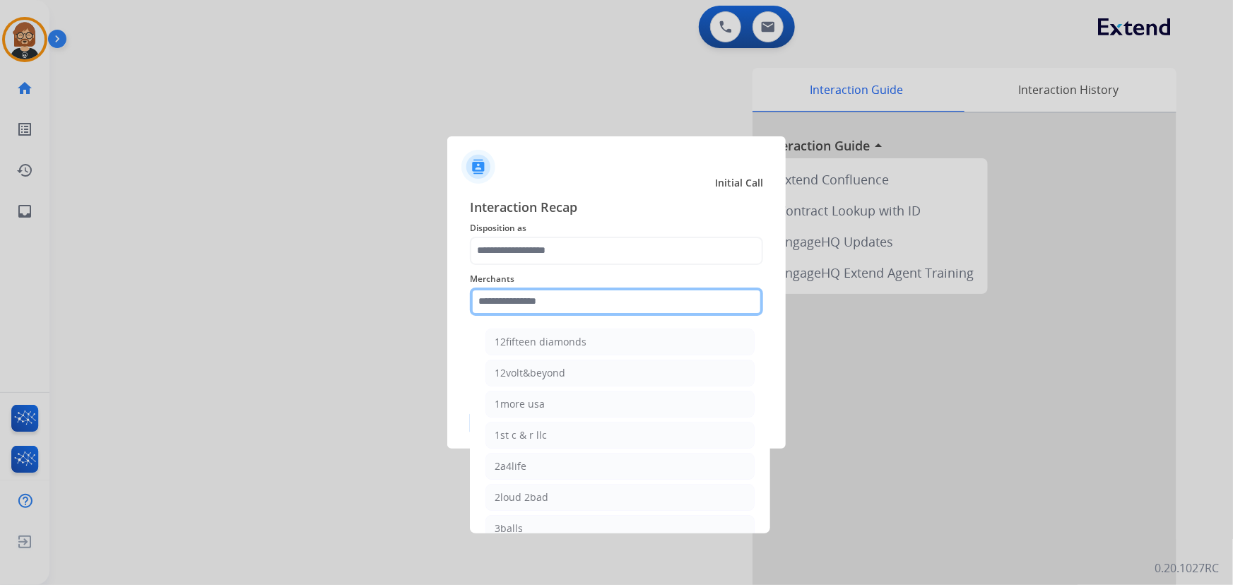
click at [554, 298] on input "text" at bounding box center [616, 302] width 293 height 28
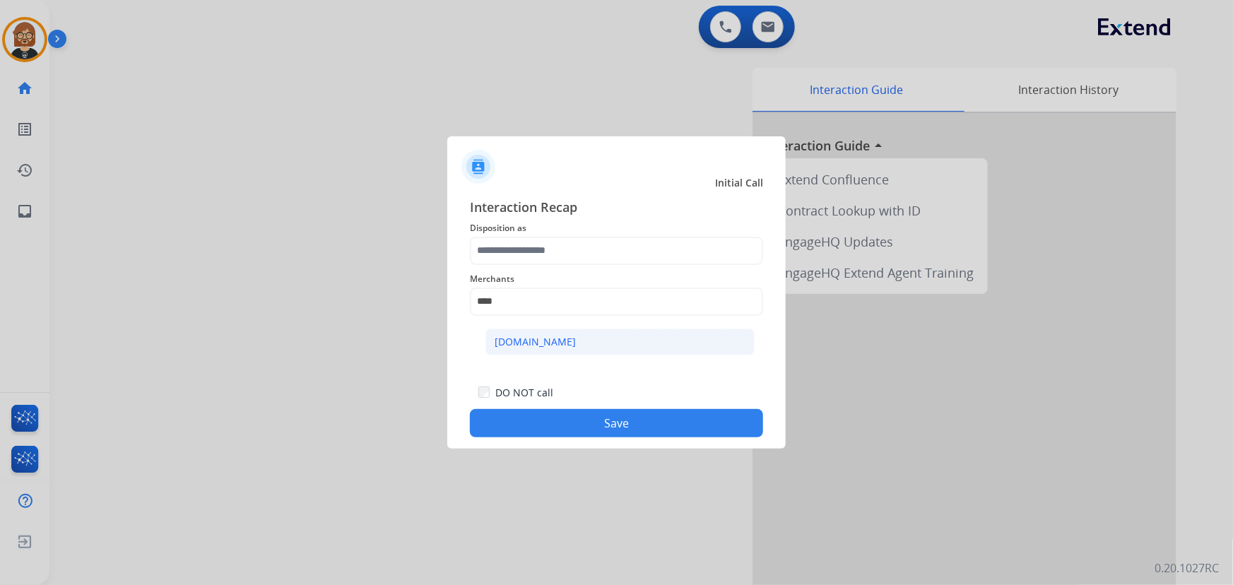
click at [551, 339] on div "[DOMAIN_NAME]" at bounding box center [535, 342] width 81 height 14
type input "**********"
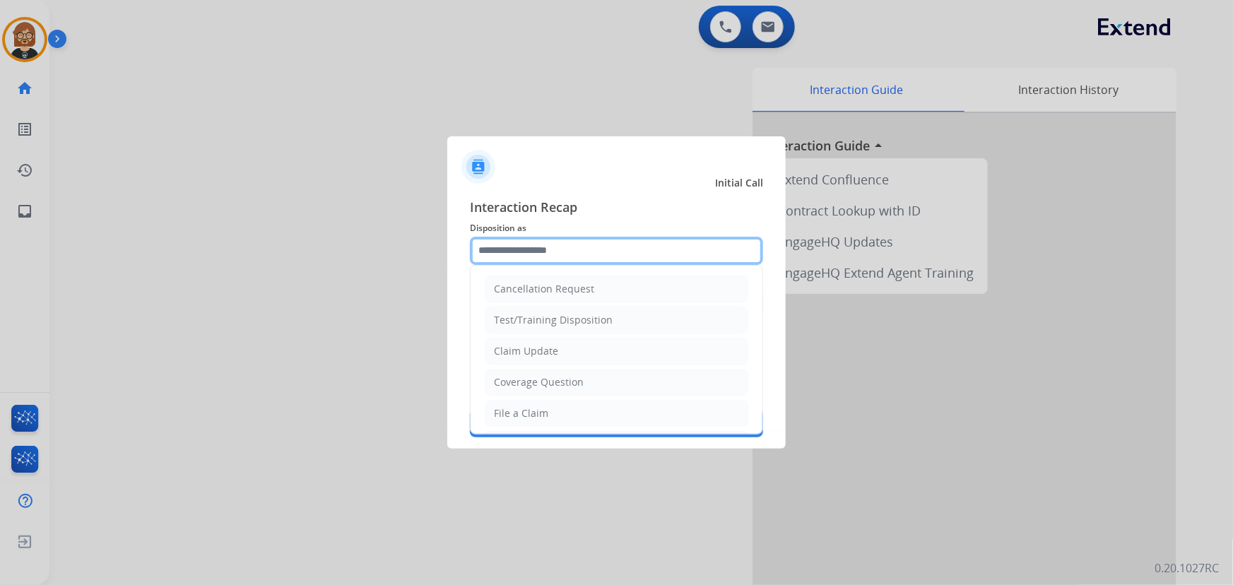
click at [587, 254] on input "text" at bounding box center [616, 251] width 293 height 28
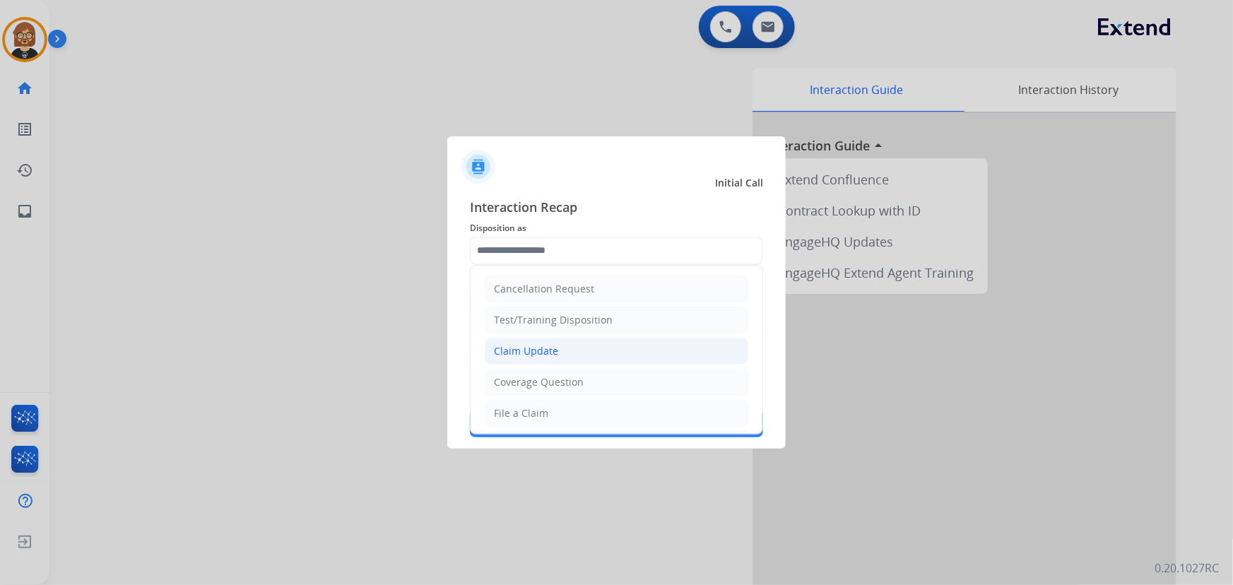
click at [588, 351] on li "Claim Update" at bounding box center [617, 351] width 264 height 27
type input "**********"
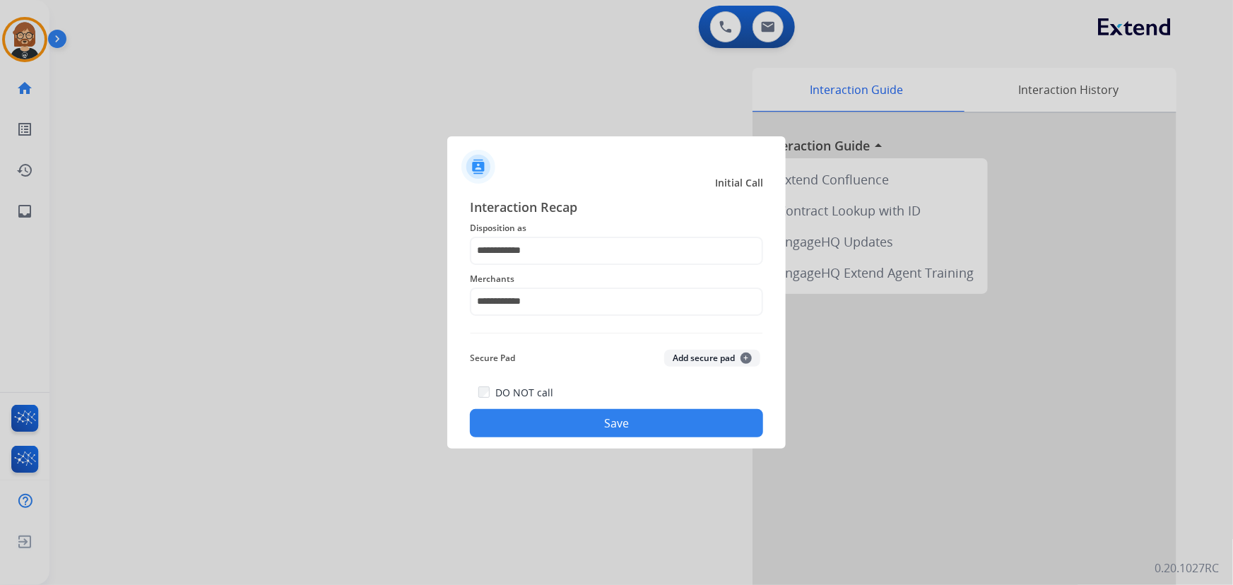
click at [604, 432] on button "Save" at bounding box center [616, 423] width 293 height 28
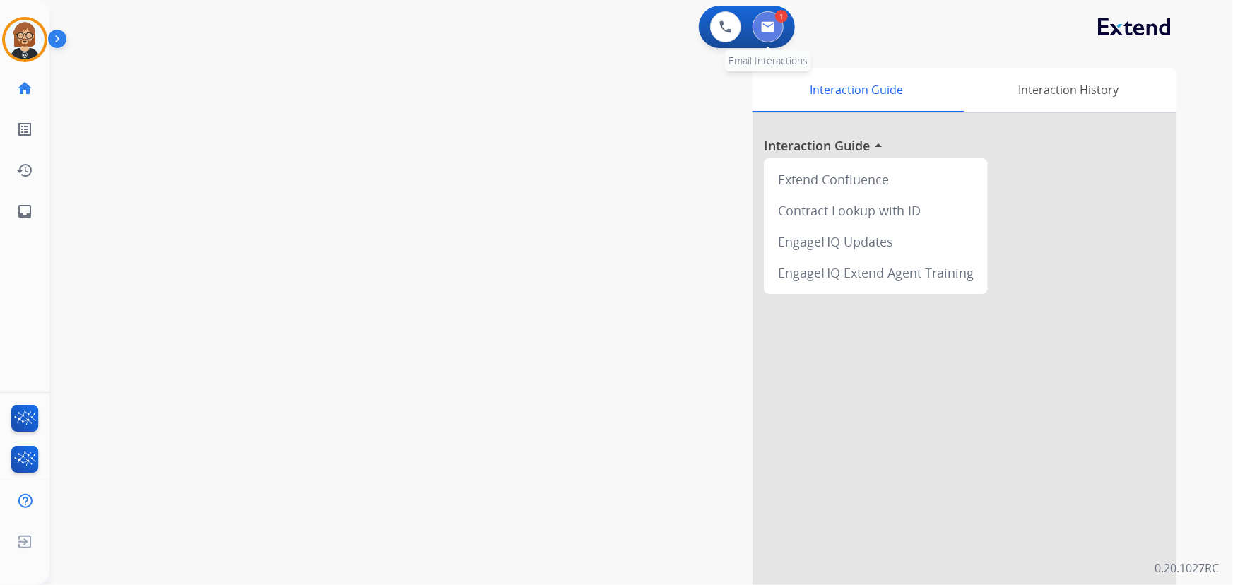
click at [776, 28] on button at bounding box center [768, 26] width 31 height 31
select select "**********"
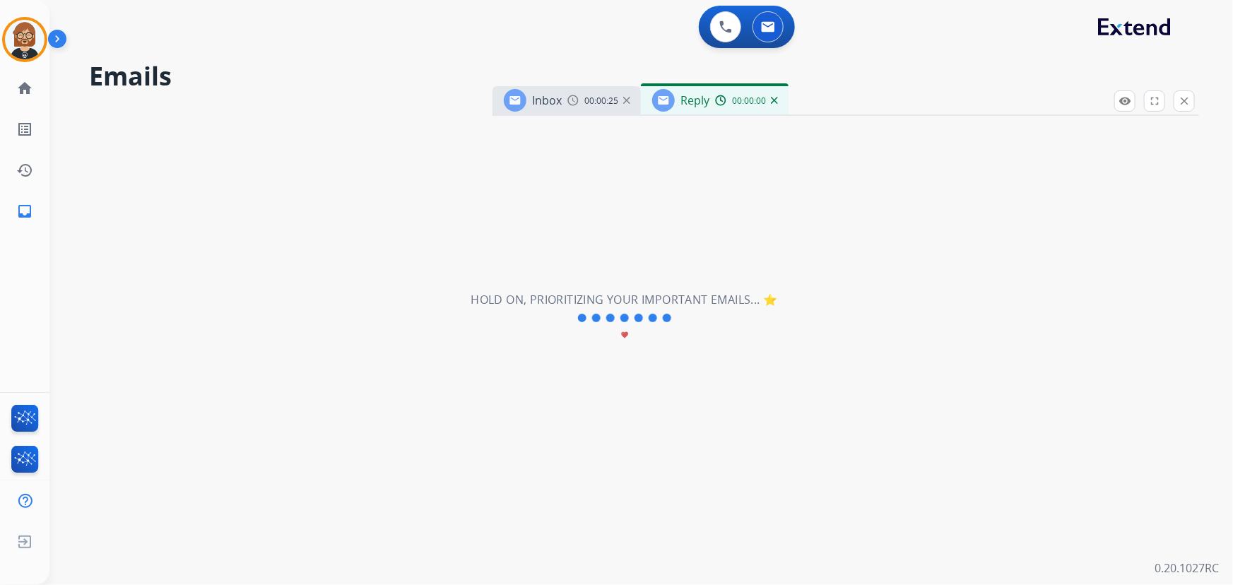
select select "**********"
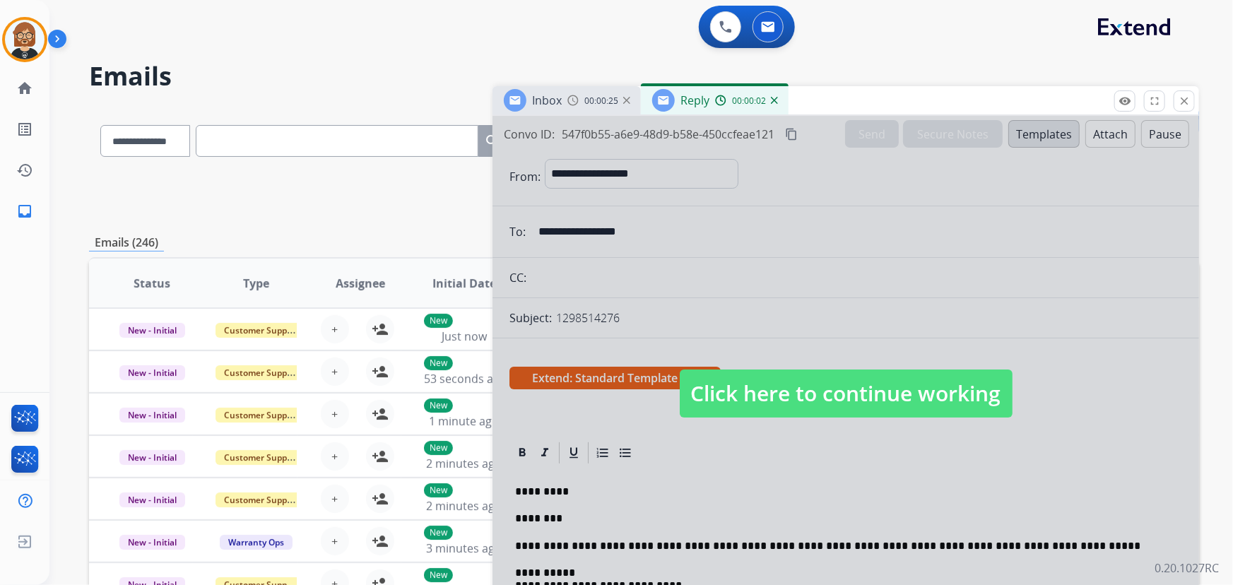
click at [847, 391] on span "Click here to continue working" at bounding box center [846, 394] width 333 height 48
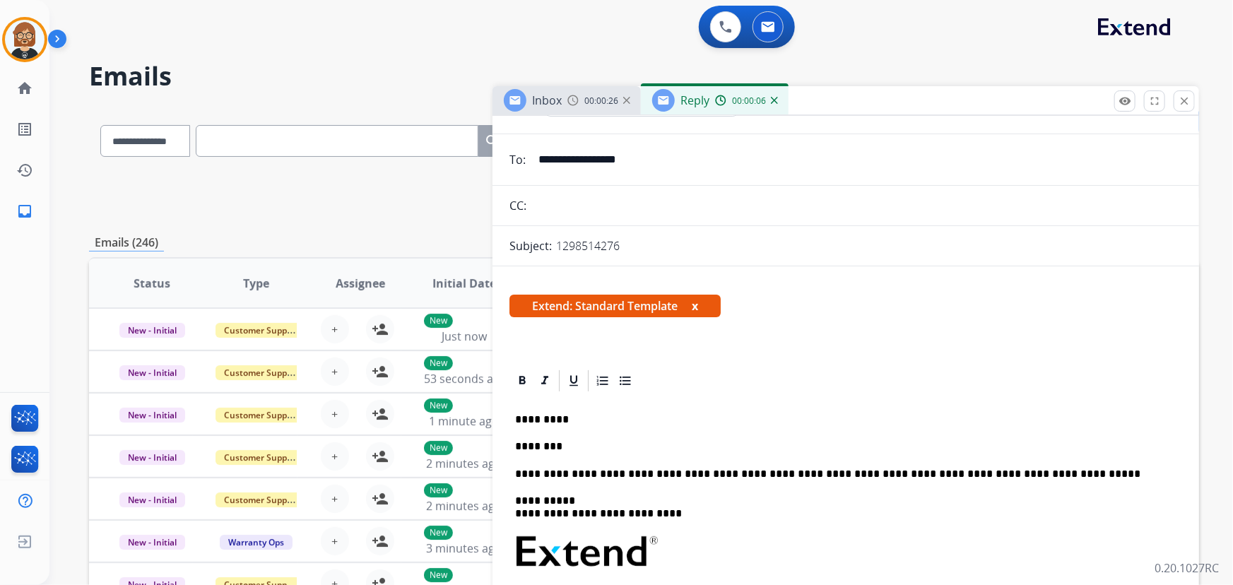
scroll to position [64, 0]
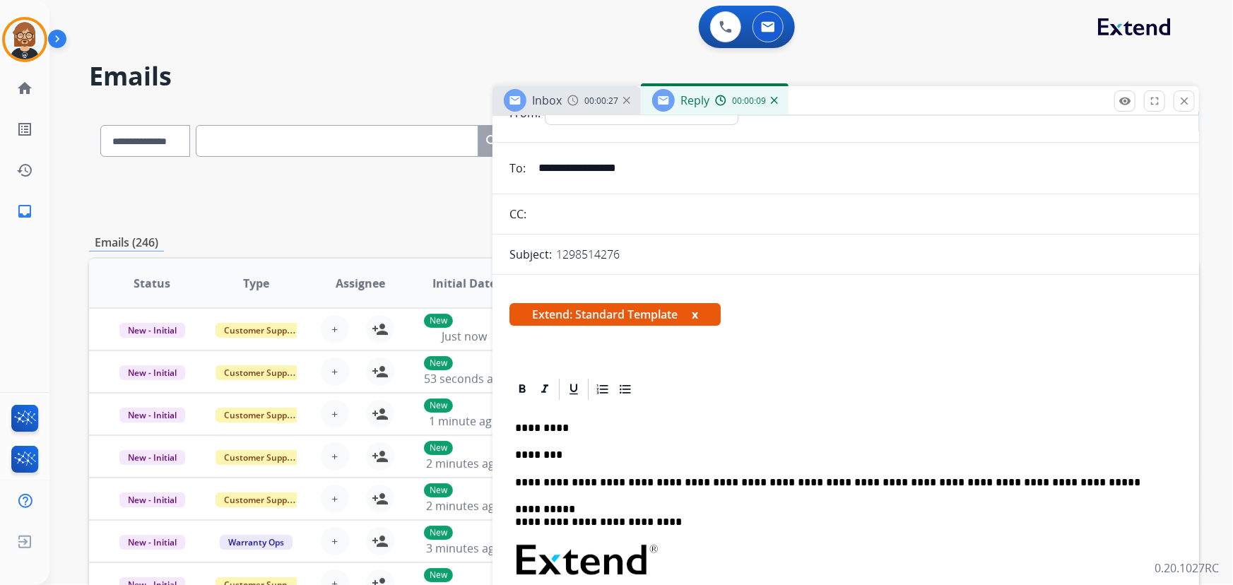
click at [607, 452] on p "********" at bounding box center [840, 455] width 651 height 13
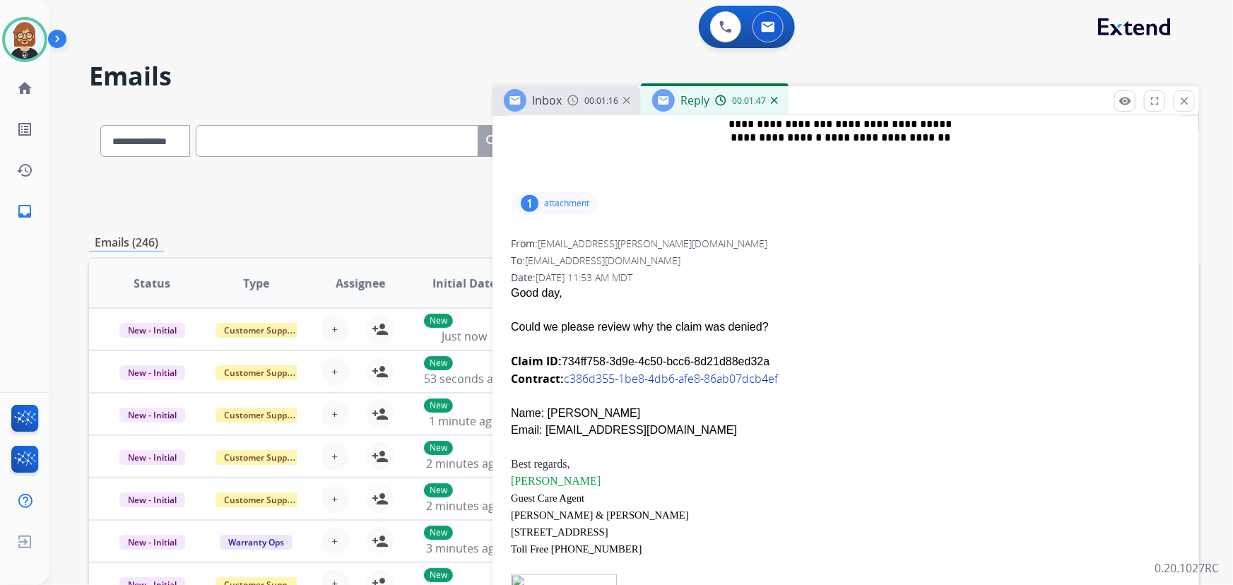
scroll to position [718, 0]
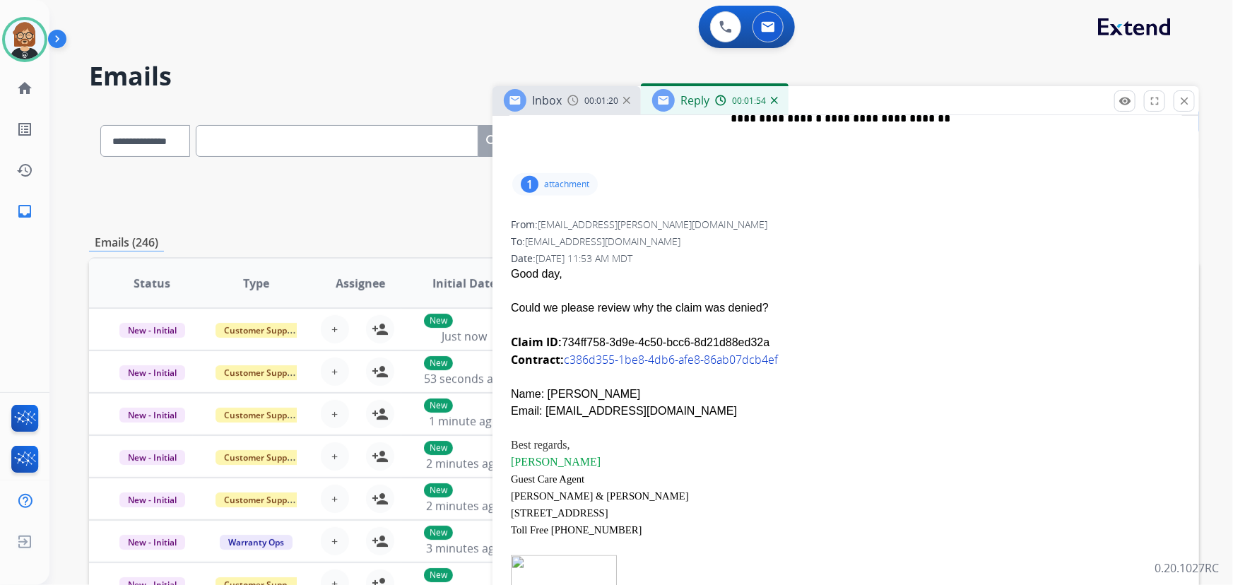
click at [564, 410] on div "Email: [EMAIL_ADDRESS][DOMAIN_NAME]" at bounding box center [846, 411] width 670 height 17
click at [635, 420] on div at bounding box center [846, 428] width 670 height 17
drag, startPoint x: 629, startPoint y: 412, endPoint x: 544, endPoint y: 414, distance: 85.5
click at [544, 414] on div "Email: [EMAIL_ADDRESS][DOMAIN_NAME]" at bounding box center [846, 411] width 670 height 17
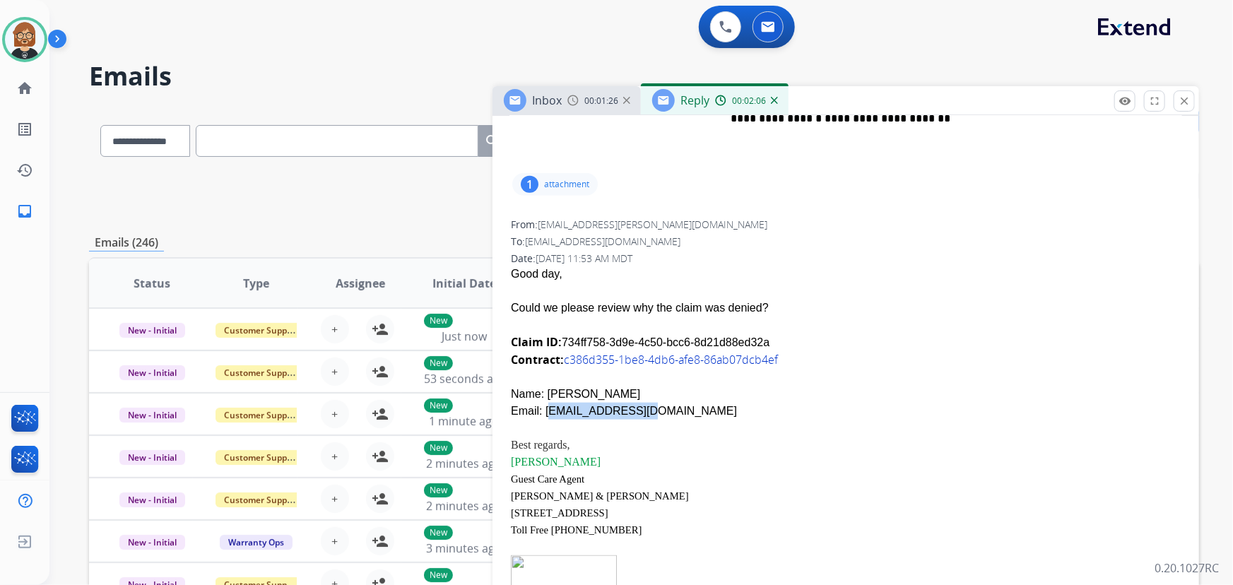
copy div "[EMAIL_ADDRESS][DOMAIN_NAME]"
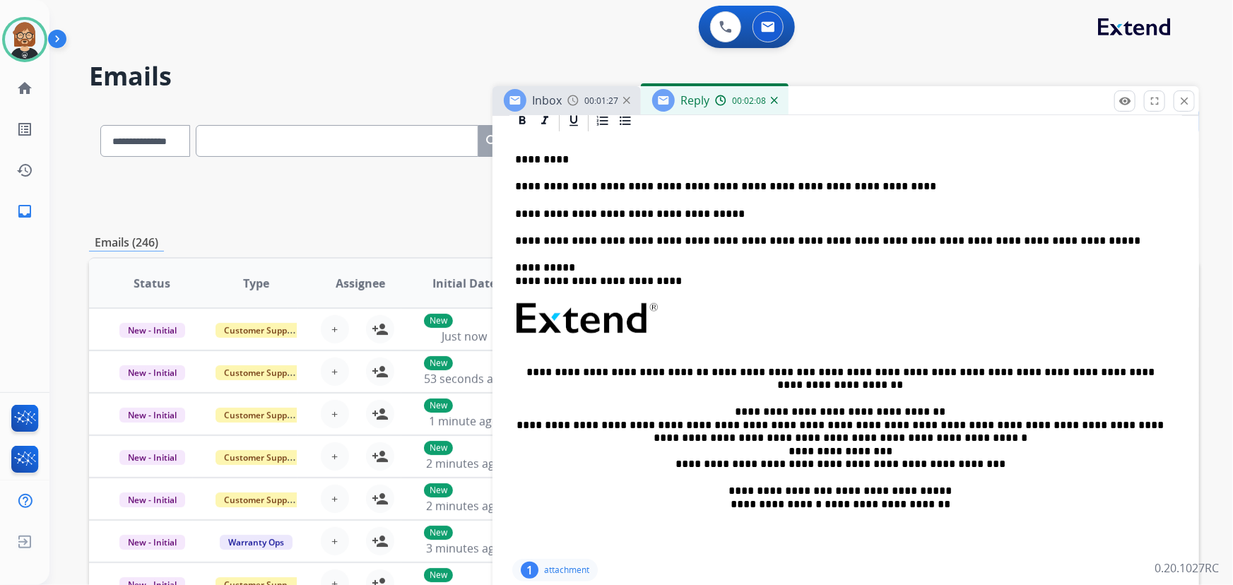
scroll to position [0, 0]
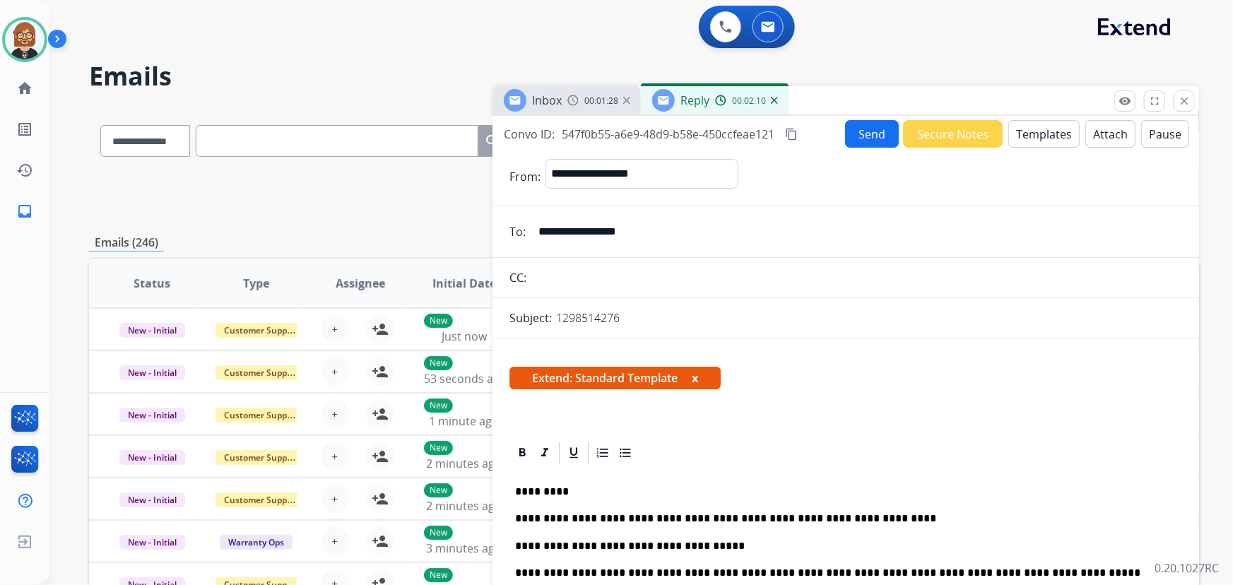
click at [727, 283] on input "text" at bounding box center [857, 278] width 652 height 28
paste input "**********"
type input "**********"
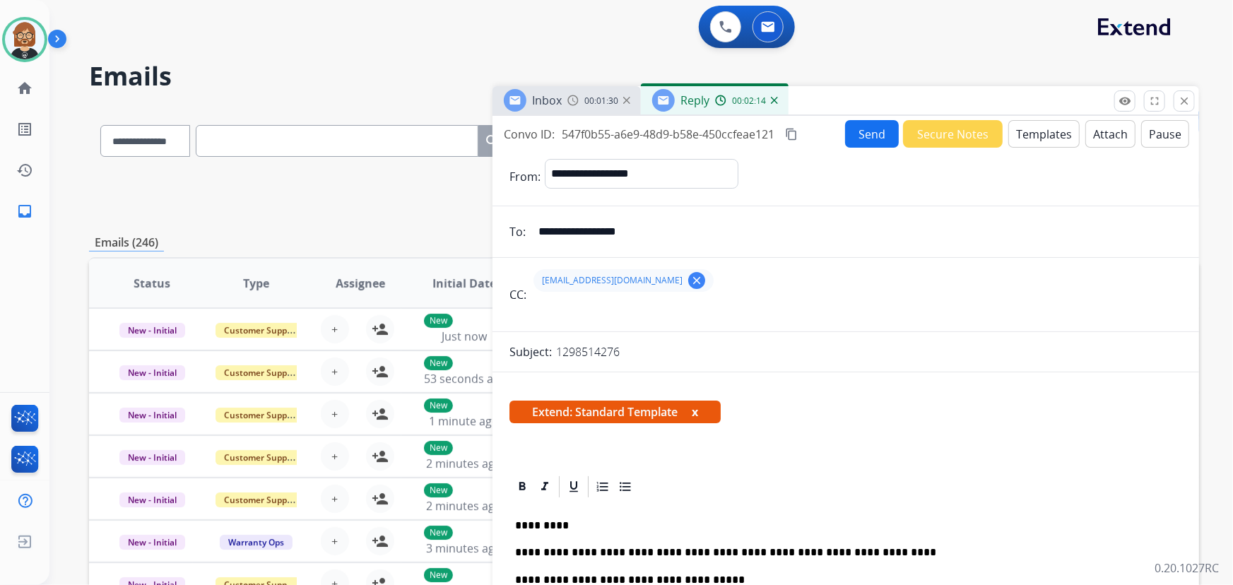
click at [871, 127] on button "Send" at bounding box center [872, 134] width 54 height 28
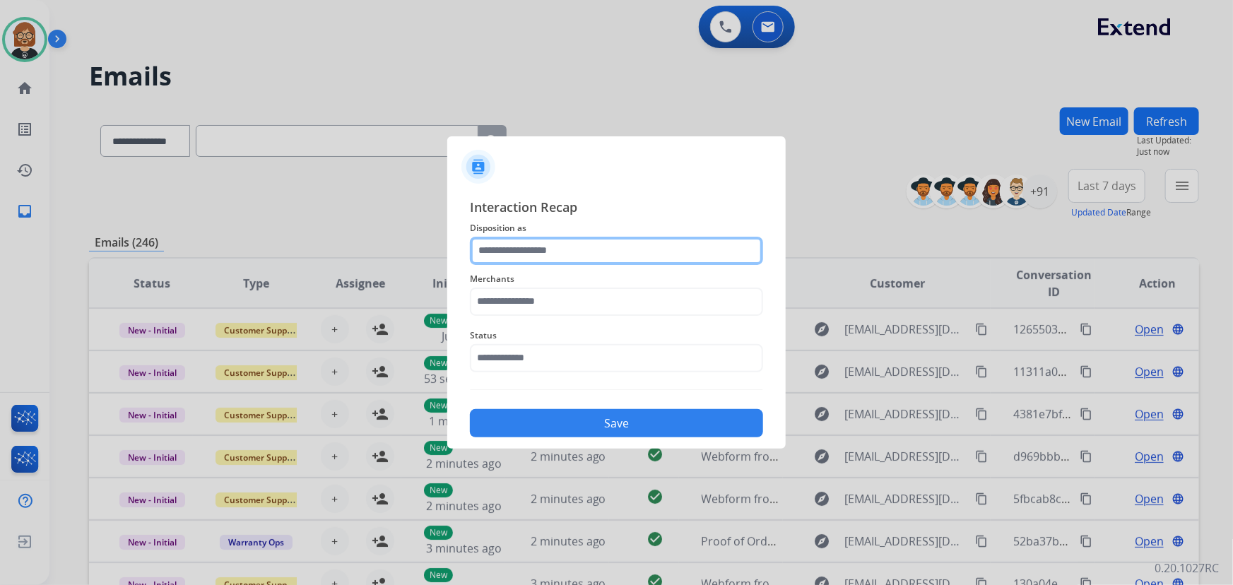
click at [643, 257] on input "text" at bounding box center [616, 251] width 293 height 28
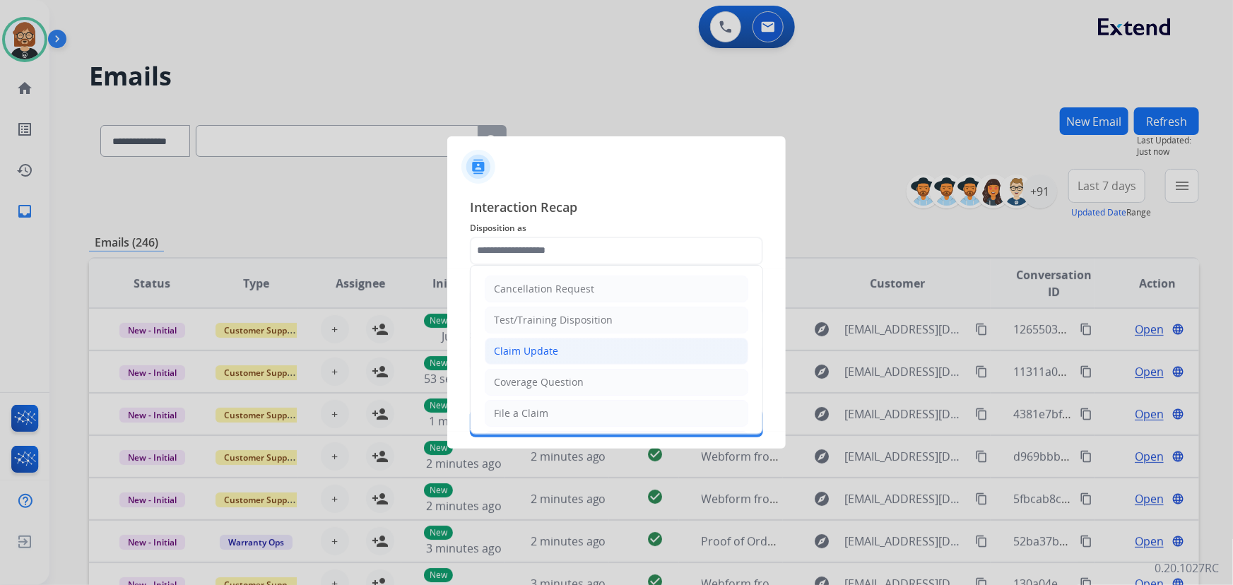
click at [612, 346] on li "Claim Update" at bounding box center [617, 351] width 264 height 27
type input "**********"
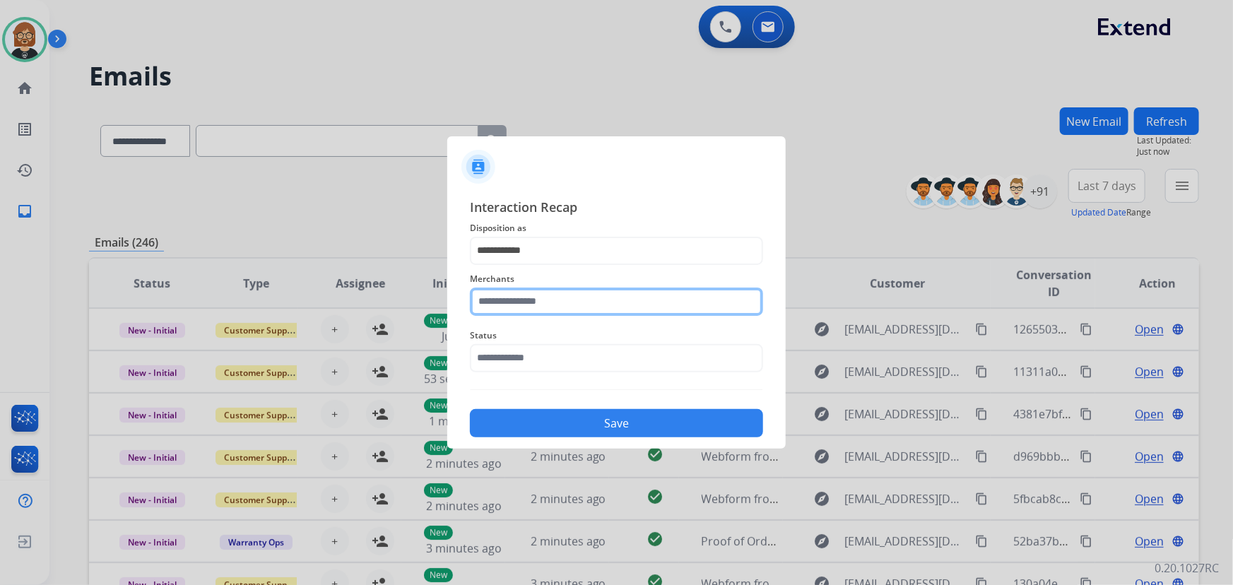
click at [625, 299] on input "text" at bounding box center [616, 302] width 293 height 28
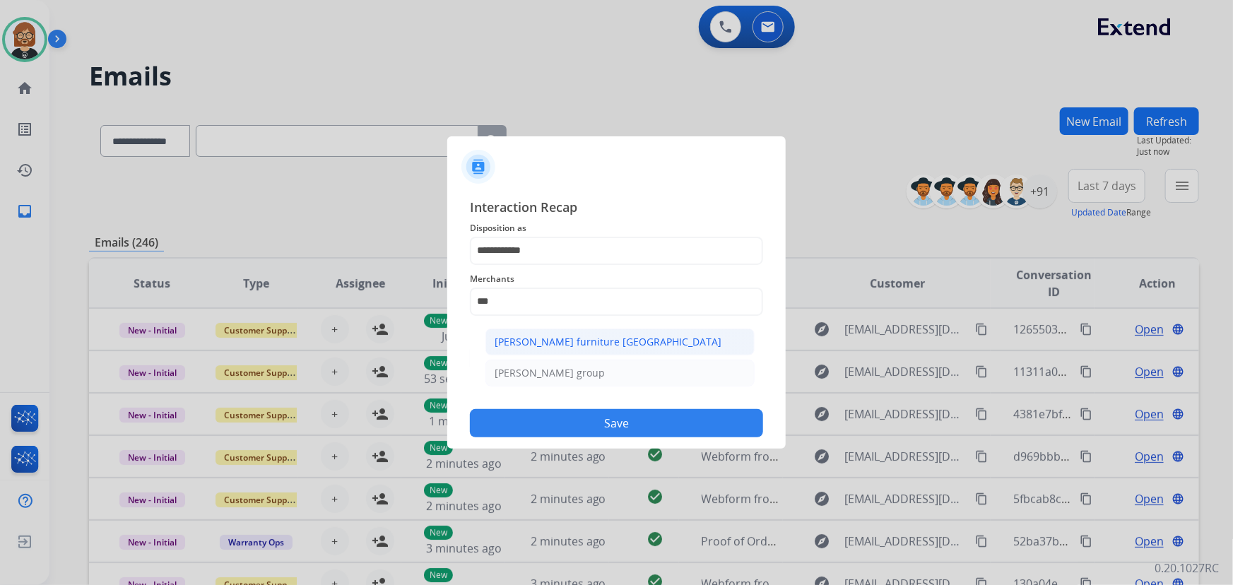
click at [608, 343] on div "[PERSON_NAME] furniture [GEOGRAPHIC_DATA]" at bounding box center [608, 342] width 227 height 14
type input "**********"
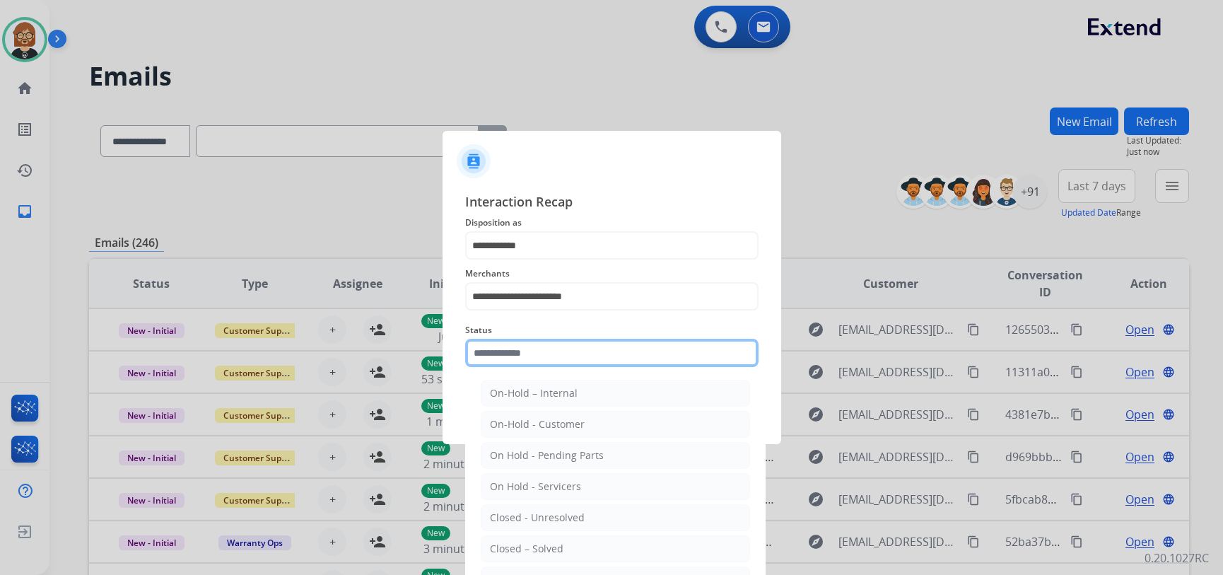
click at [604, 362] on input "text" at bounding box center [611, 353] width 293 height 28
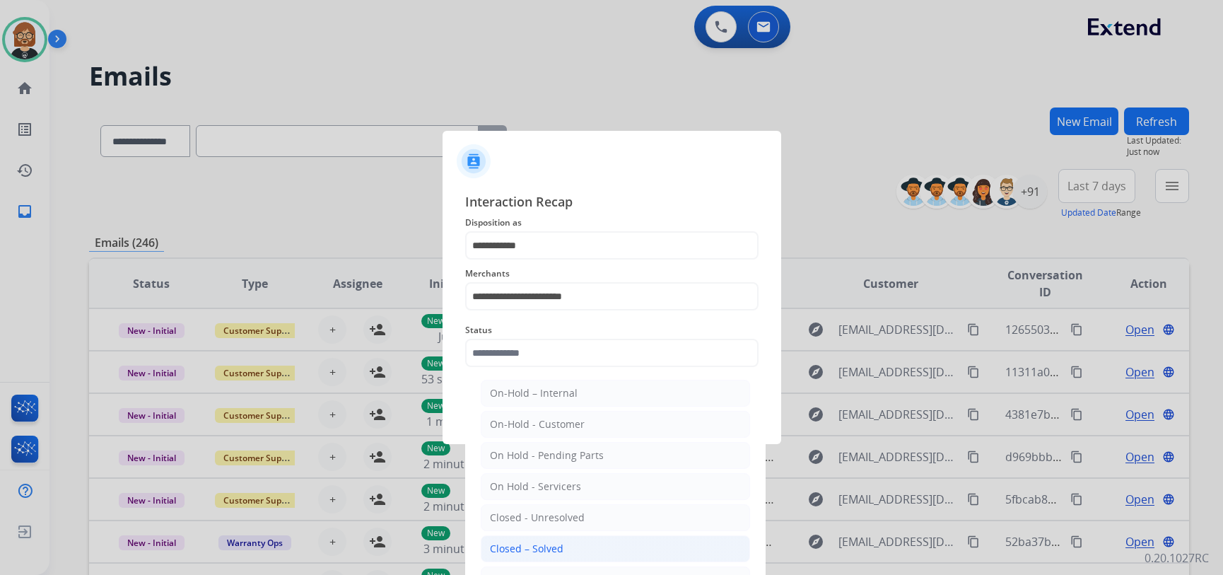
click at [580, 541] on li "Closed – Solved" at bounding box center [615, 548] width 269 height 27
type input "**********"
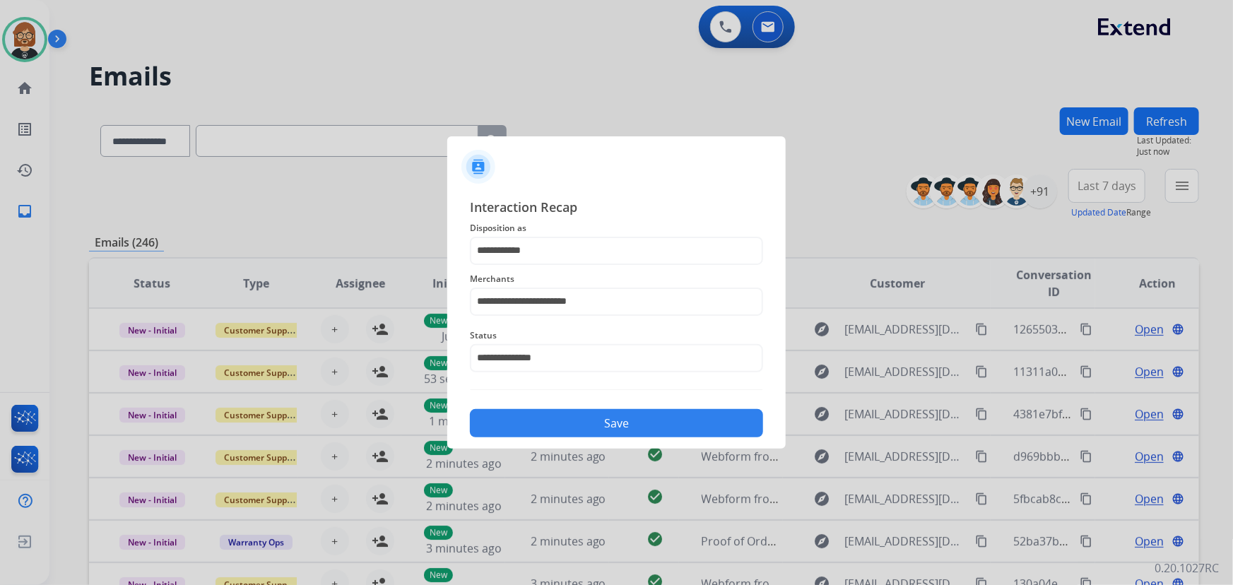
click at [622, 423] on button "Save" at bounding box center [616, 423] width 293 height 28
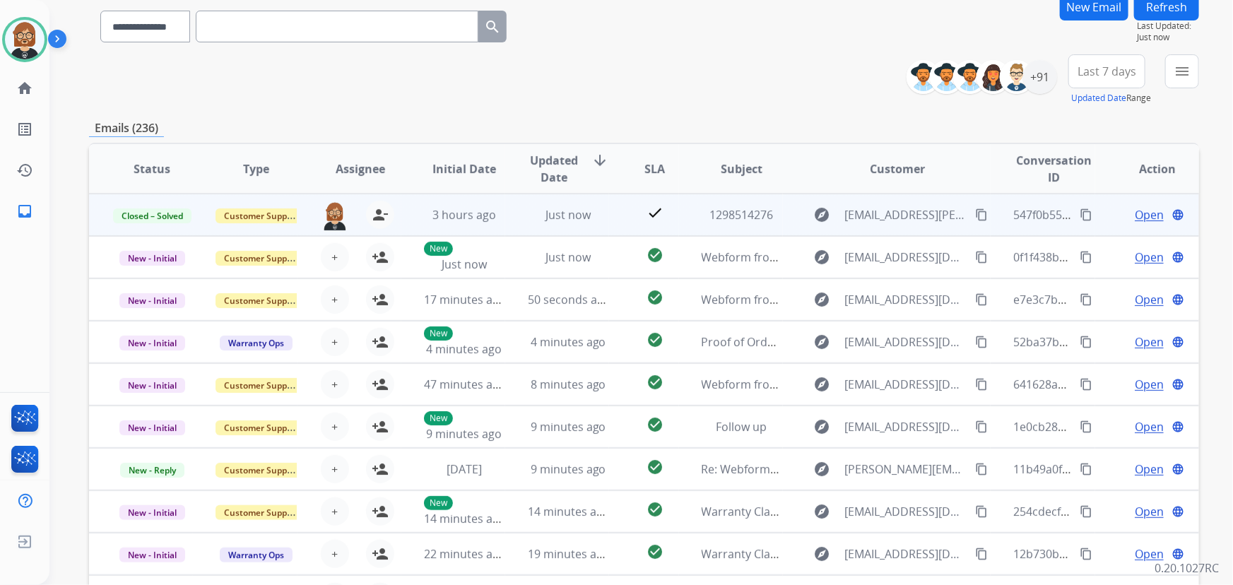
scroll to position [64, 0]
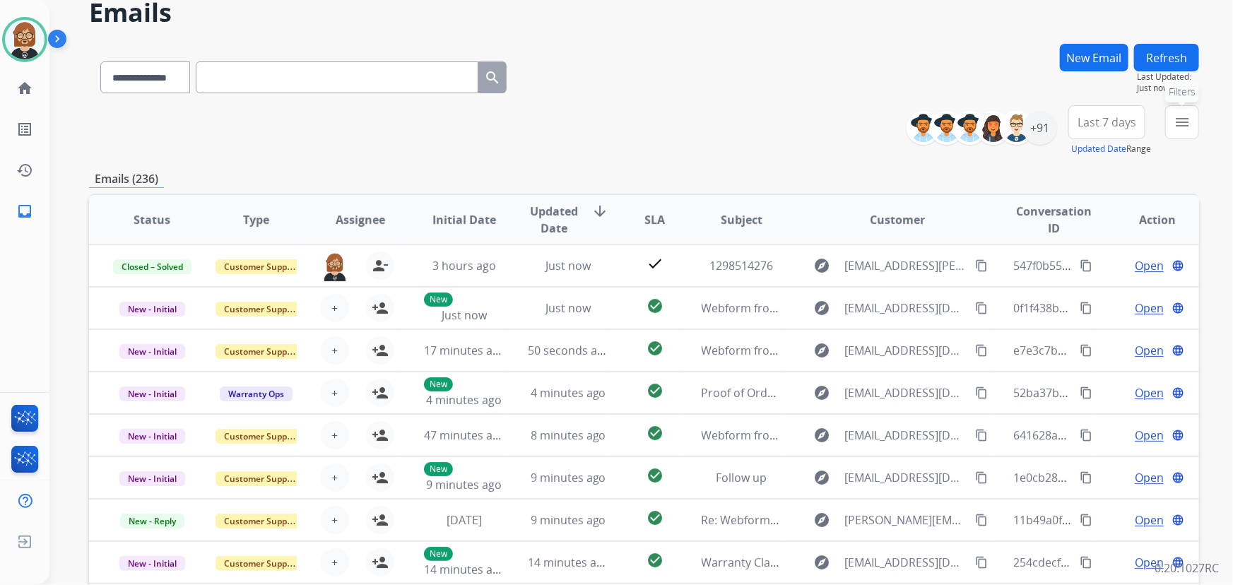
click at [1186, 116] on mat-icon "menu" at bounding box center [1182, 122] width 17 height 17
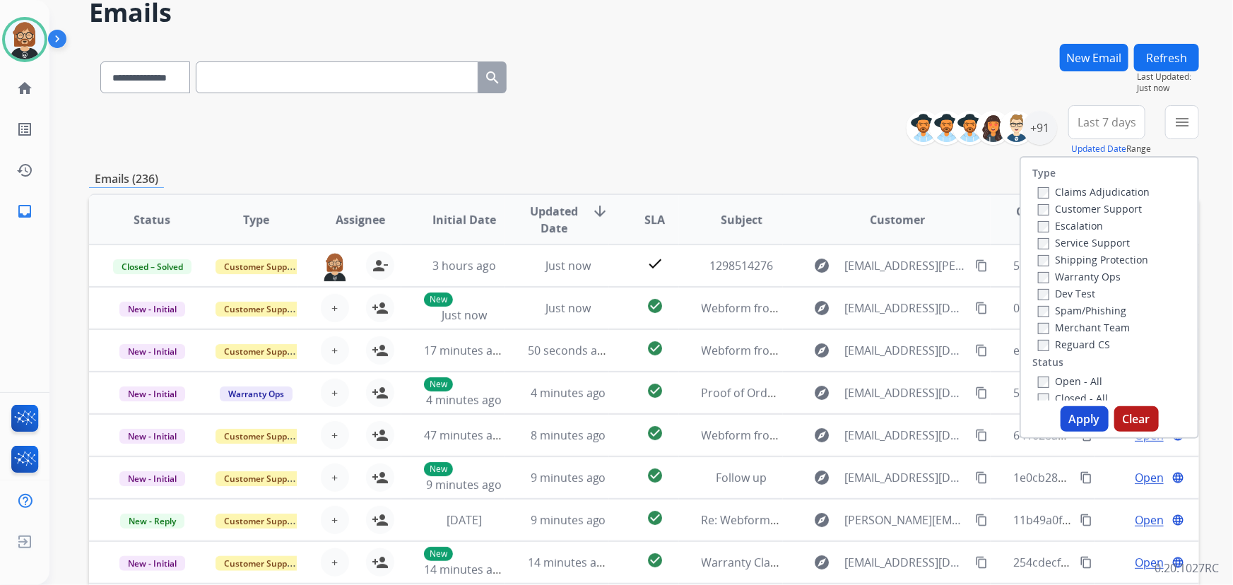
click at [1048, 377] on label "Open - All" at bounding box center [1070, 381] width 64 height 13
click at [1066, 428] on button "Apply" at bounding box center [1085, 418] width 48 height 25
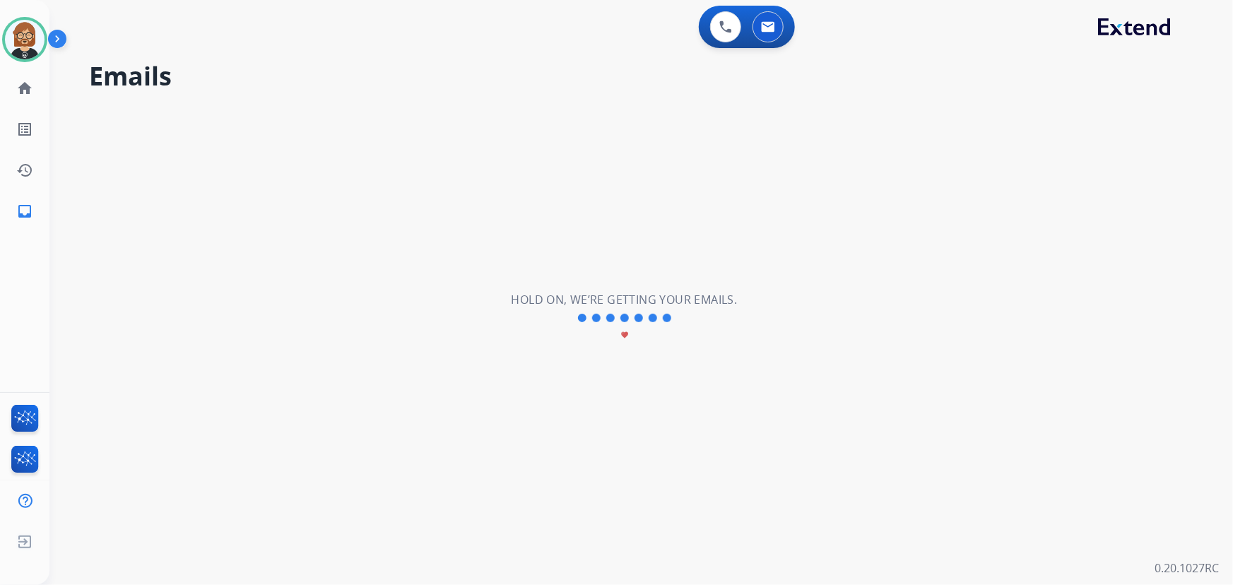
scroll to position [0, 0]
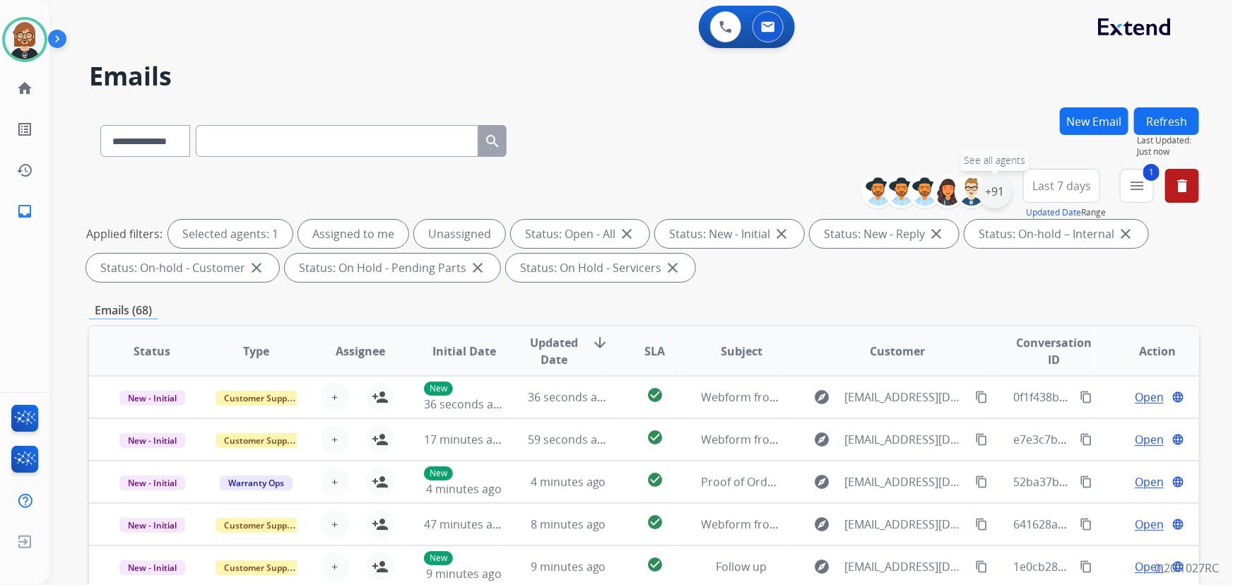
click at [990, 192] on div "+91" at bounding box center [995, 192] width 34 height 34
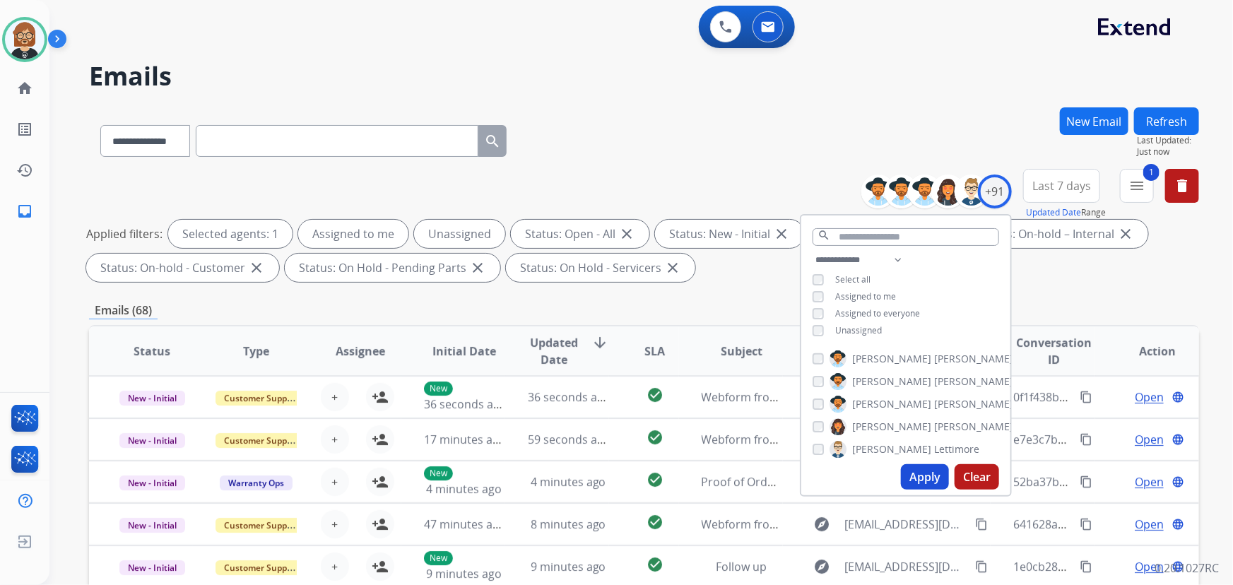
click at [856, 334] on span "Unassigned" at bounding box center [858, 330] width 47 height 12
click at [919, 481] on button "Apply" at bounding box center [925, 476] width 48 height 25
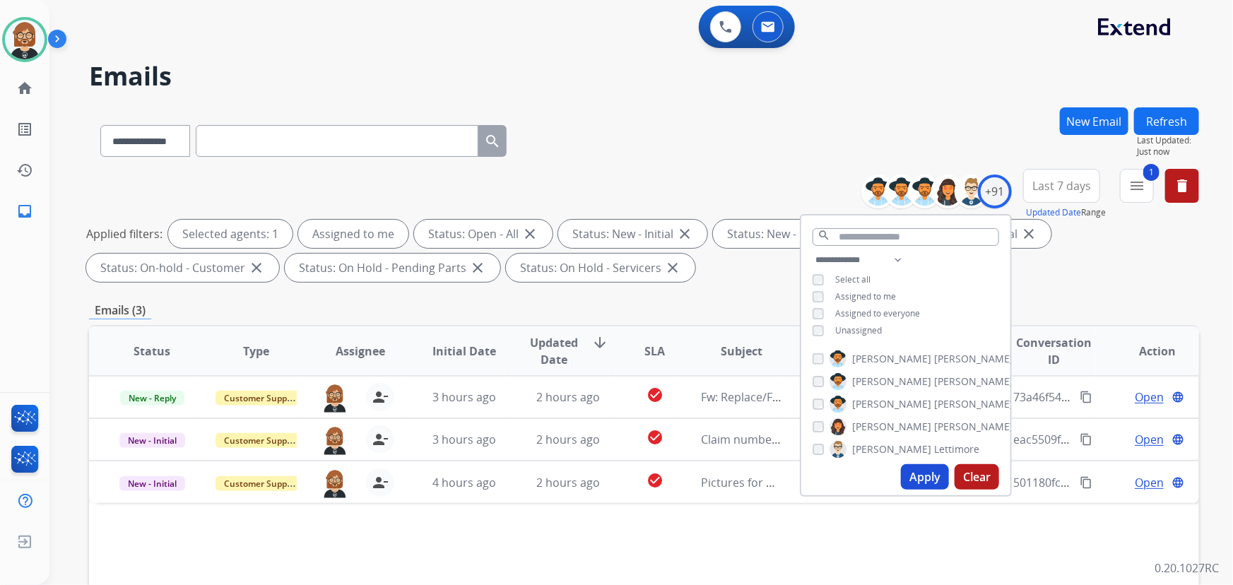
click at [744, 527] on div "Status Type Assignee Initial Date Updated Date arrow_downward SLA Subject Custo…" at bounding box center [644, 562] width 1110 height 474
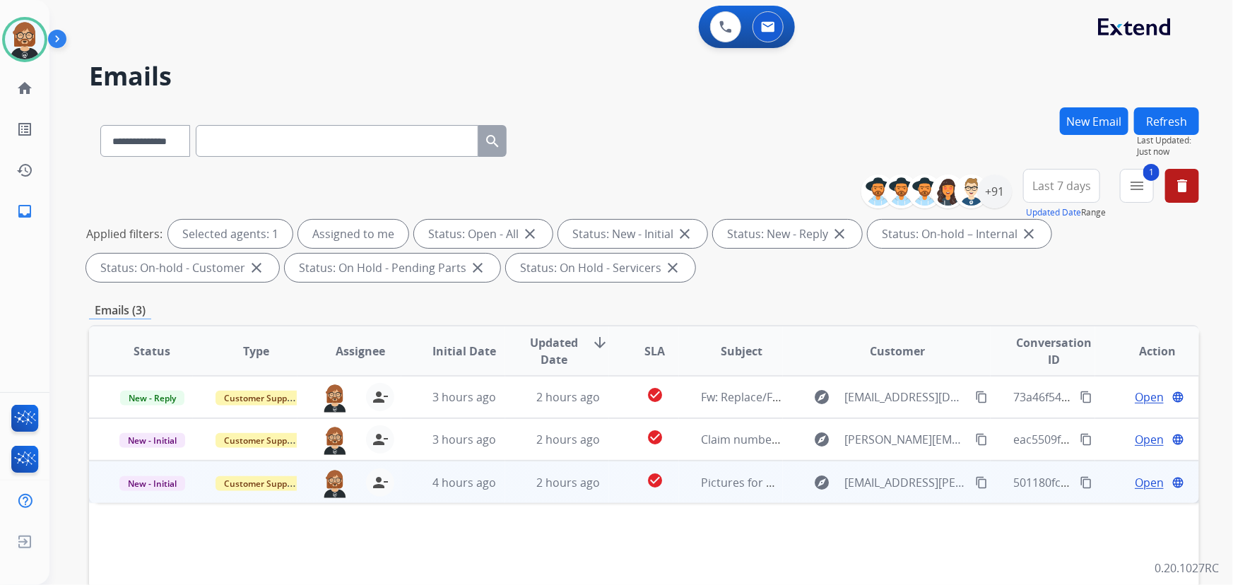
click at [609, 495] on td "check_circle" at bounding box center [643, 482] width 69 height 42
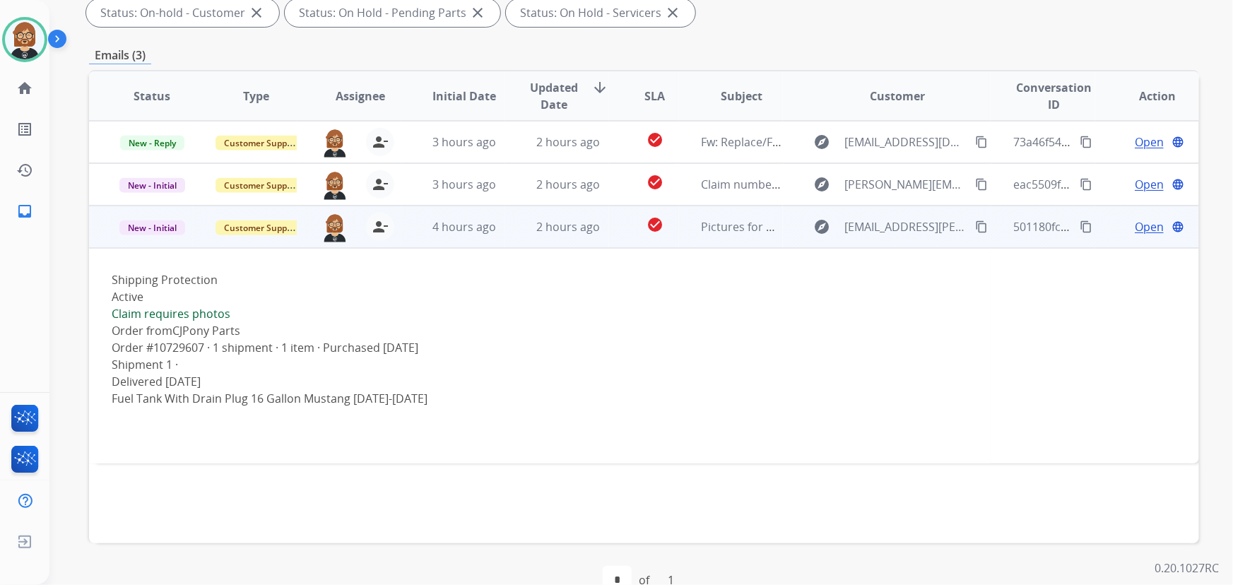
scroll to position [257, 0]
click at [975, 219] on mat-icon "content_copy" at bounding box center [981, 225] width 13 height 13
click at [975, 225] on mat-icon "content_copy" at bounding box center [981, 225] width 13 height 13
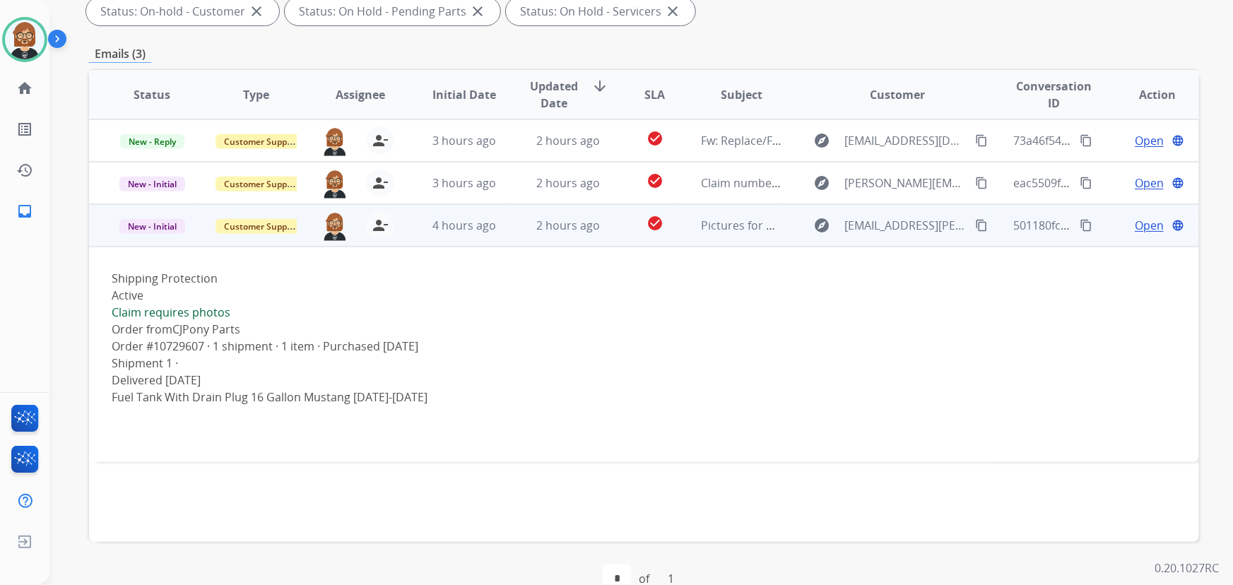
click at [1138, 230] on span "Open" at bounding box center [1149, 225] width 29 height 17
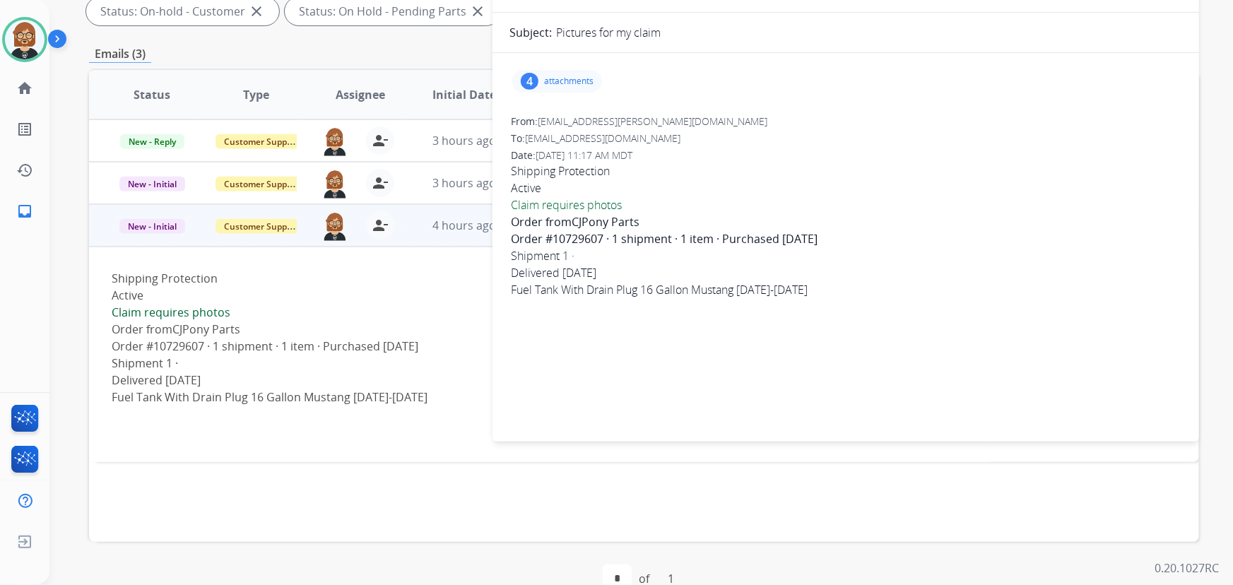
click at [557, 84] on p "attachments" at bounding box center [568, 81] width 49 height 11
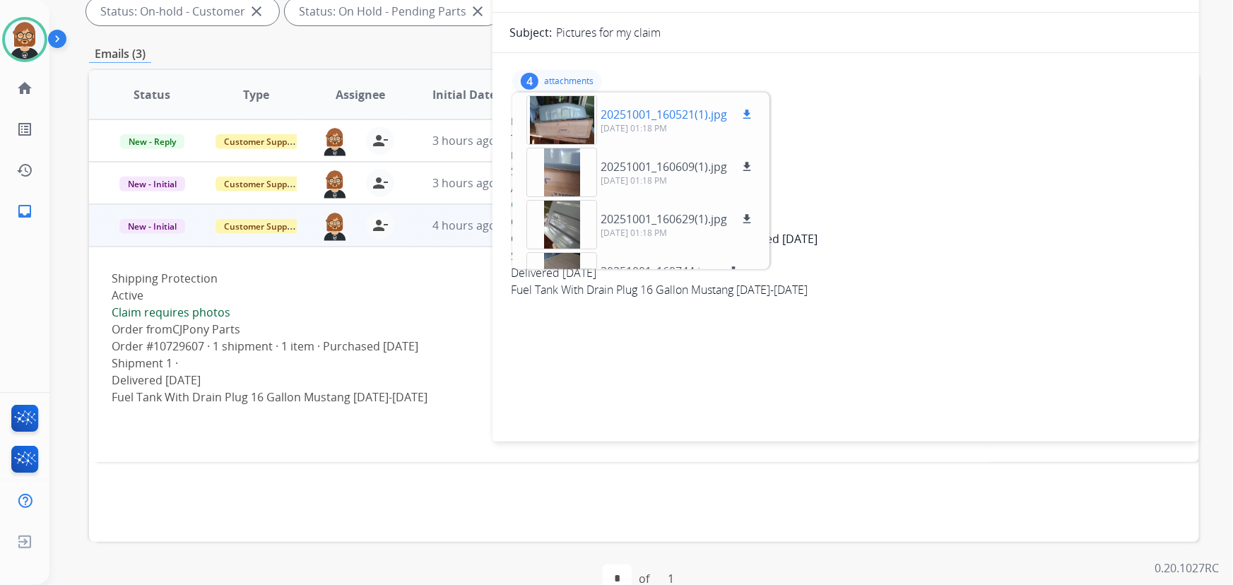
click at [560, 122] on div at bounding box center [562, 119] width 71 height 49
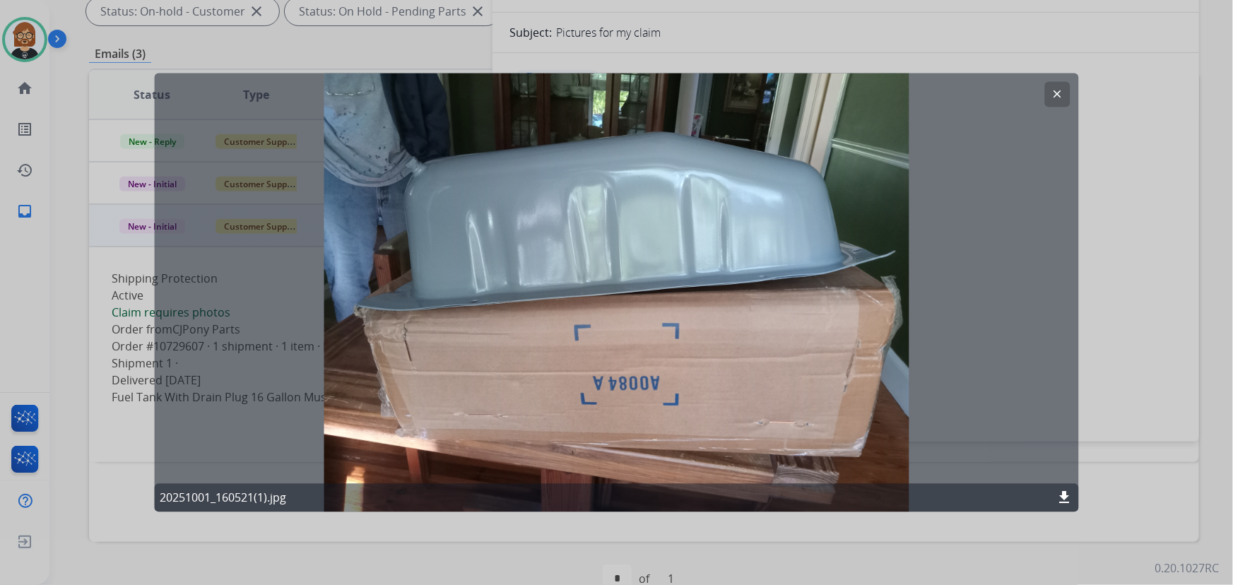
click at [1057, 102] on button "clear" at bounding box center [1057, 94] width 25 height 25
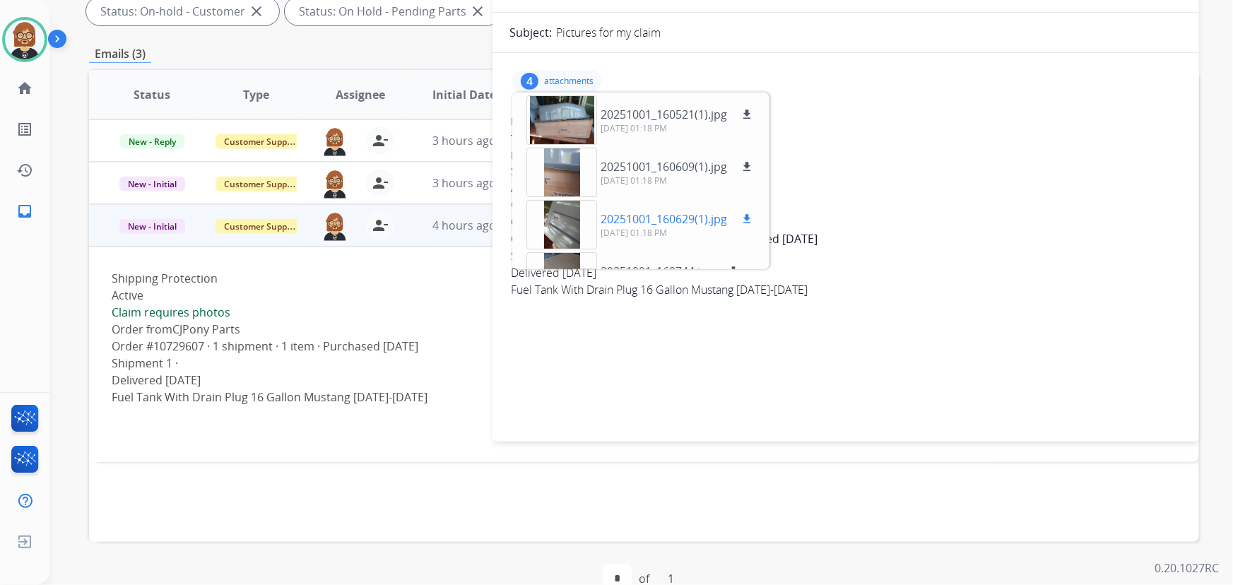
click at [559, 223] on div at bounding box center [562, 224] width 71 height 49
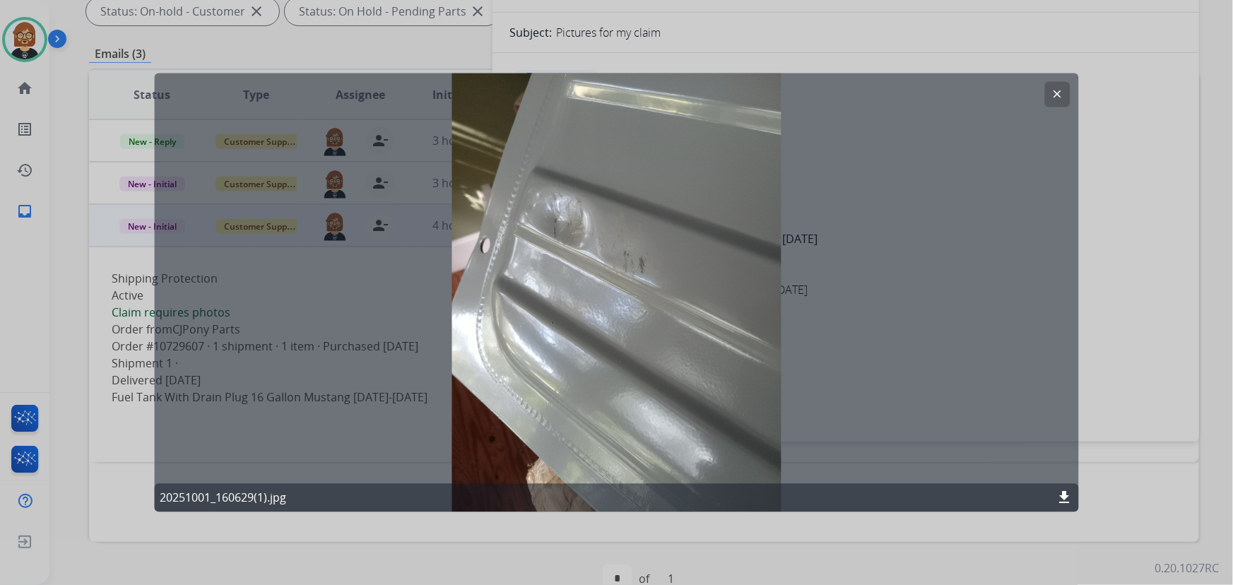
click at [1059, 96] on mat-icon "clear" at bounding box center [1058, 94] width 13 height 13
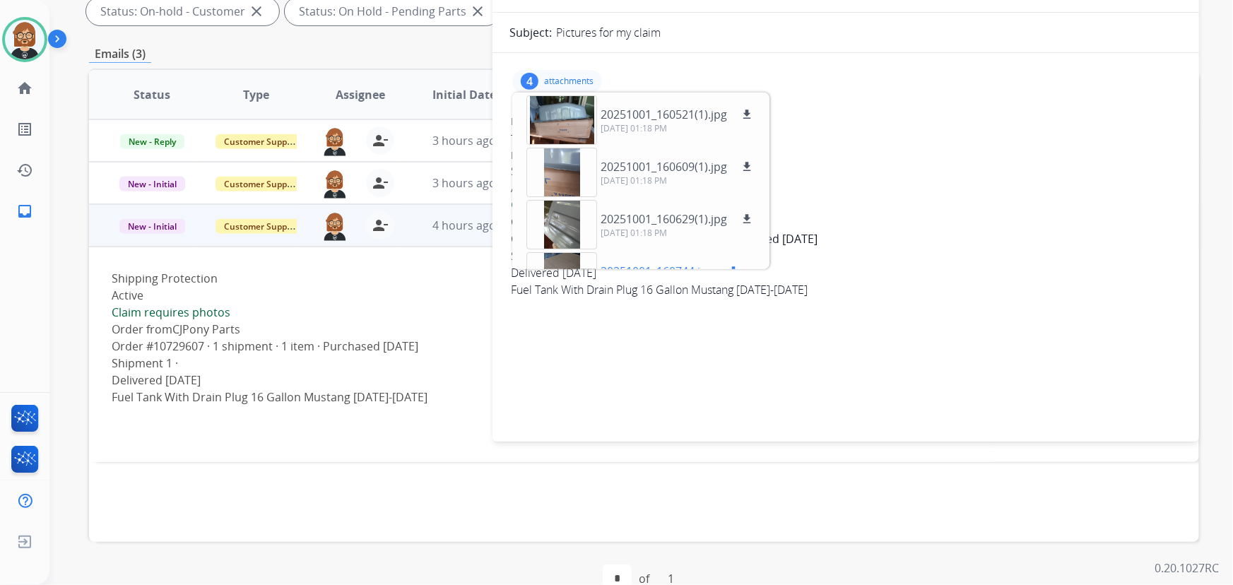
click at [558, 255] on div at bounding box center [562, 276] width 71 height 49
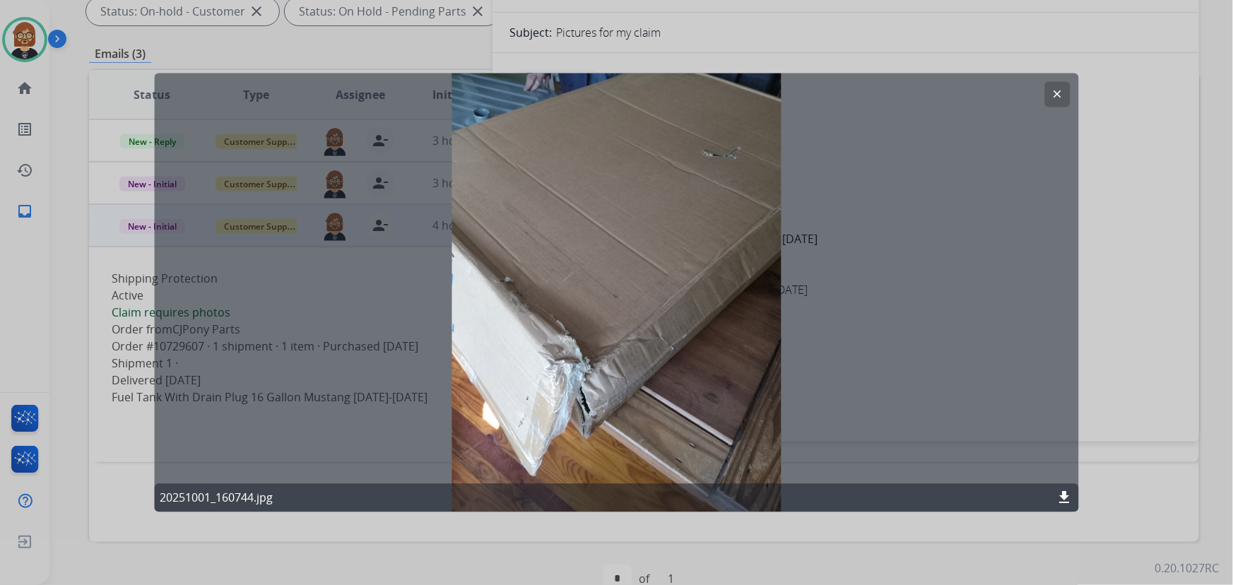
click at [1055, 94] on mat-icon "clear" at bounding box center [1058, 94] width 13 height 13
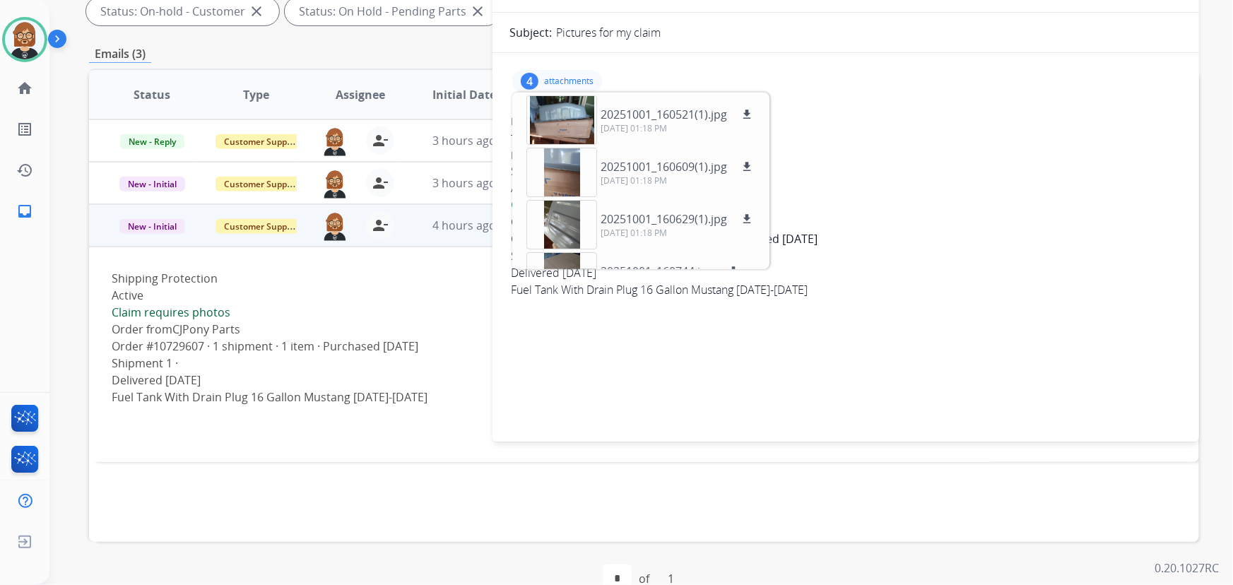
click at [859, 115] on div "From: [EMAIL_ADDRESS][PERSON_NAME][DOMAIN_NAME]" at bounding box center [846, 122] width 670 height 14
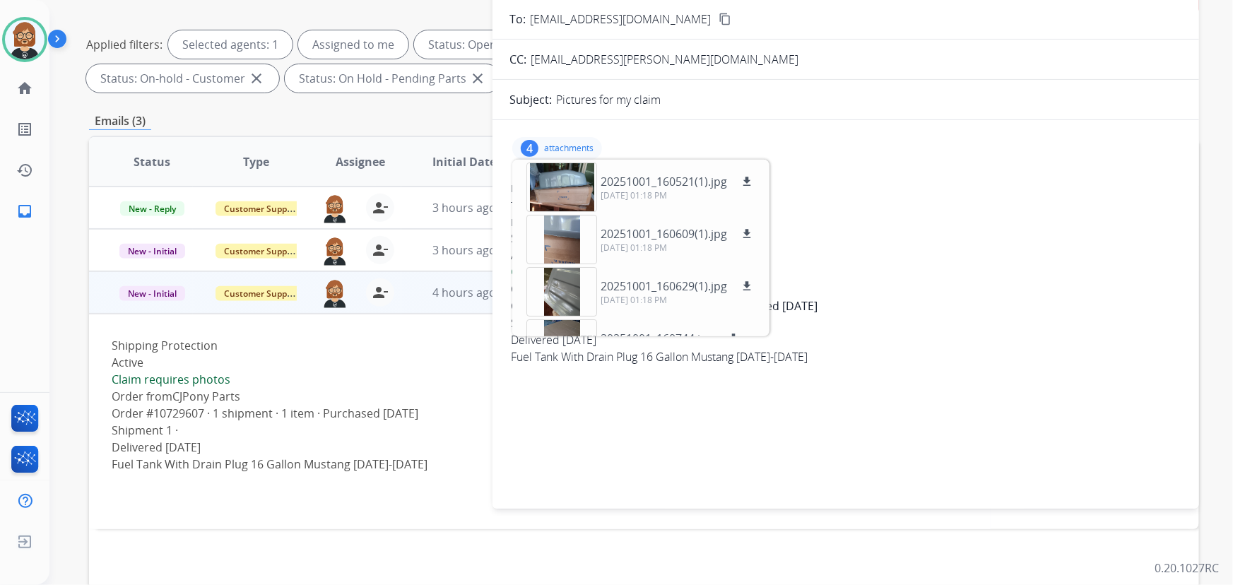
scroll to position [0, 0]
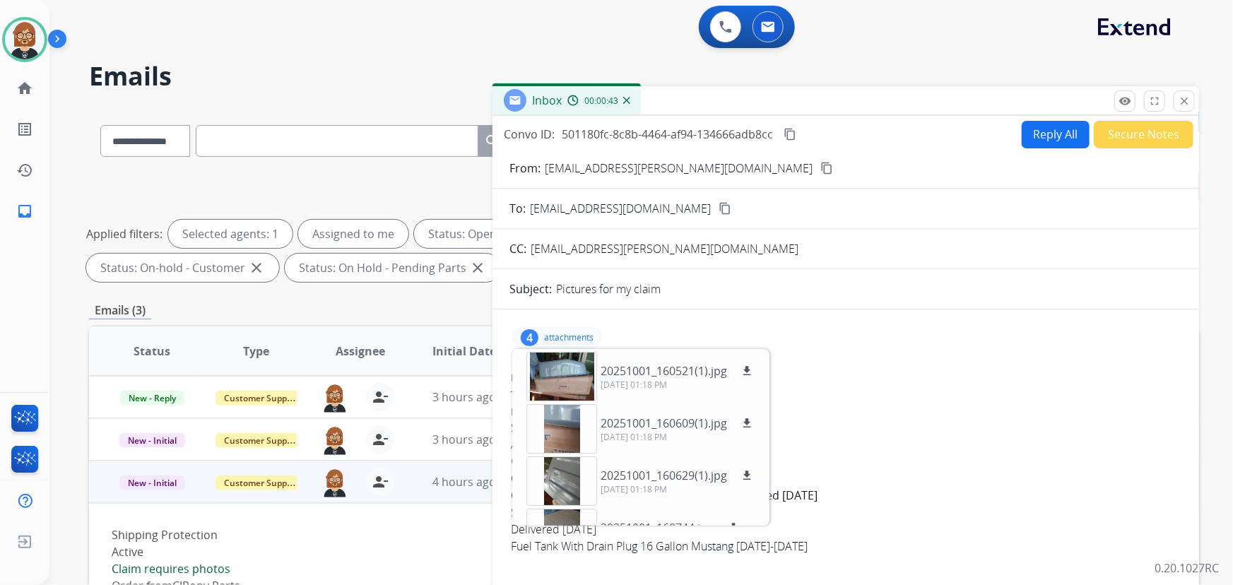
click at [1132, 132] on button "Secure Notes" at bounding box center [1144, 135] width 100 height 28
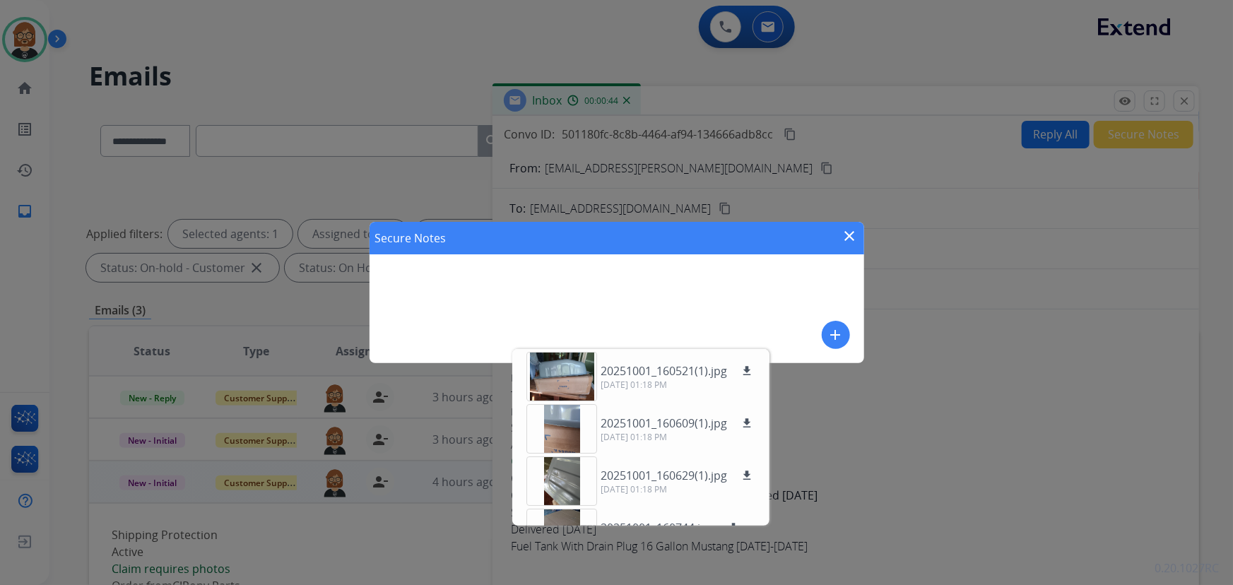
click at [765, 300] on div "Secure Notes close add" at bounding box center [617, 292] width 495 height 141
click at [832, 331] on mat-icon "add" at bounding box center [836, 335] width 17 height 17
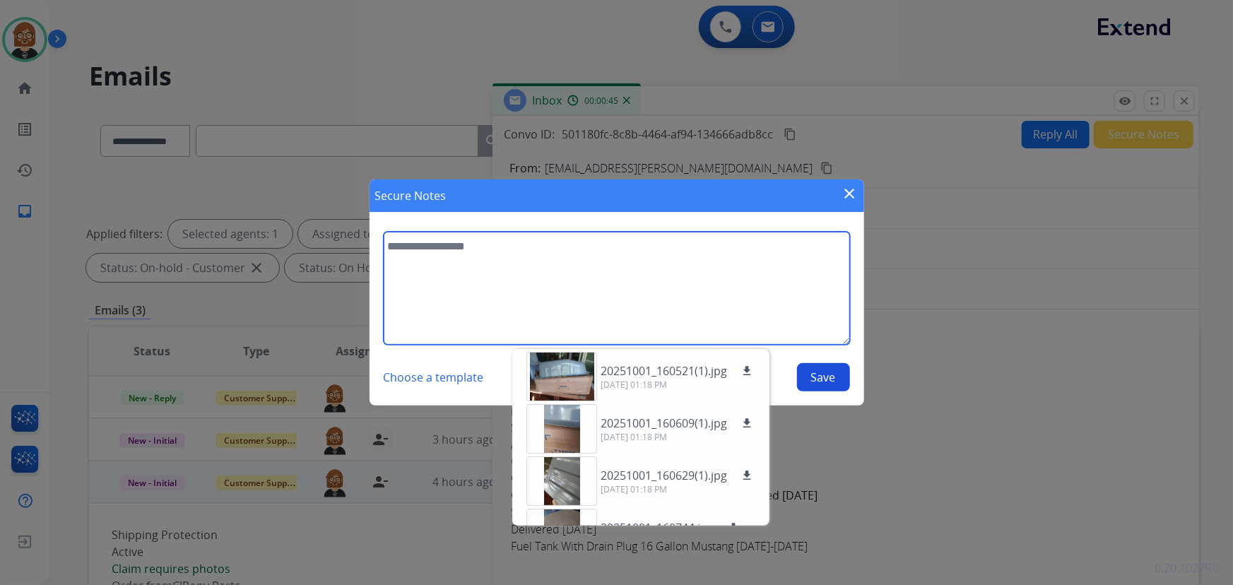
click at [705, 286] on textarea at bounding box center [617, 288] width 467 height 113
type textarea "**********"
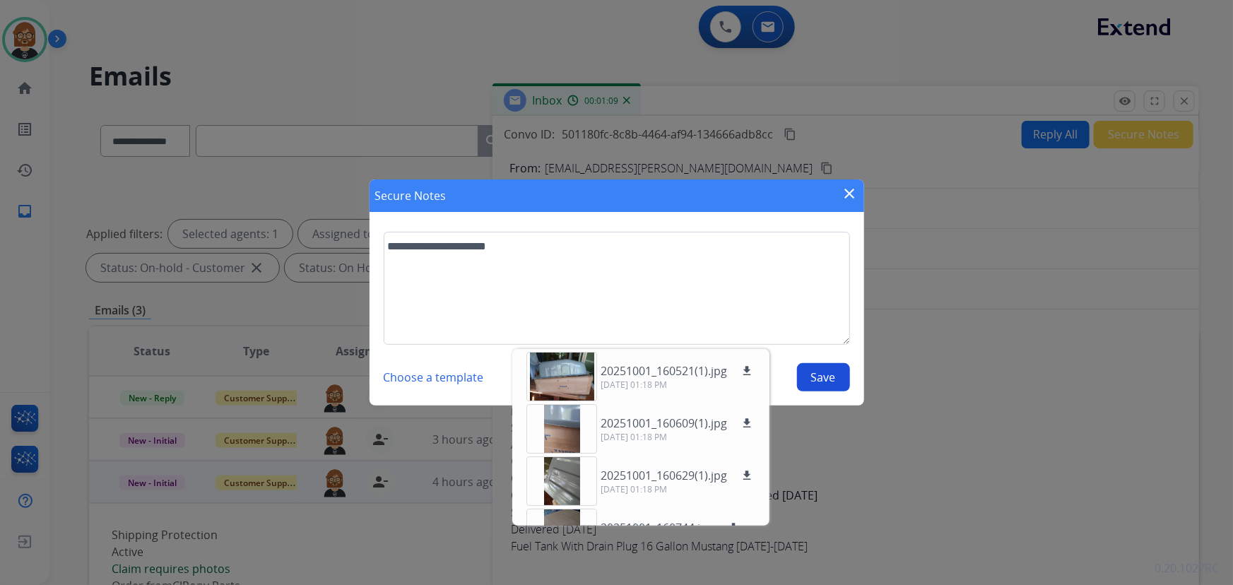
click at [821, 369] on button "Save" at bounding box center [823, 377] width 53 height 28
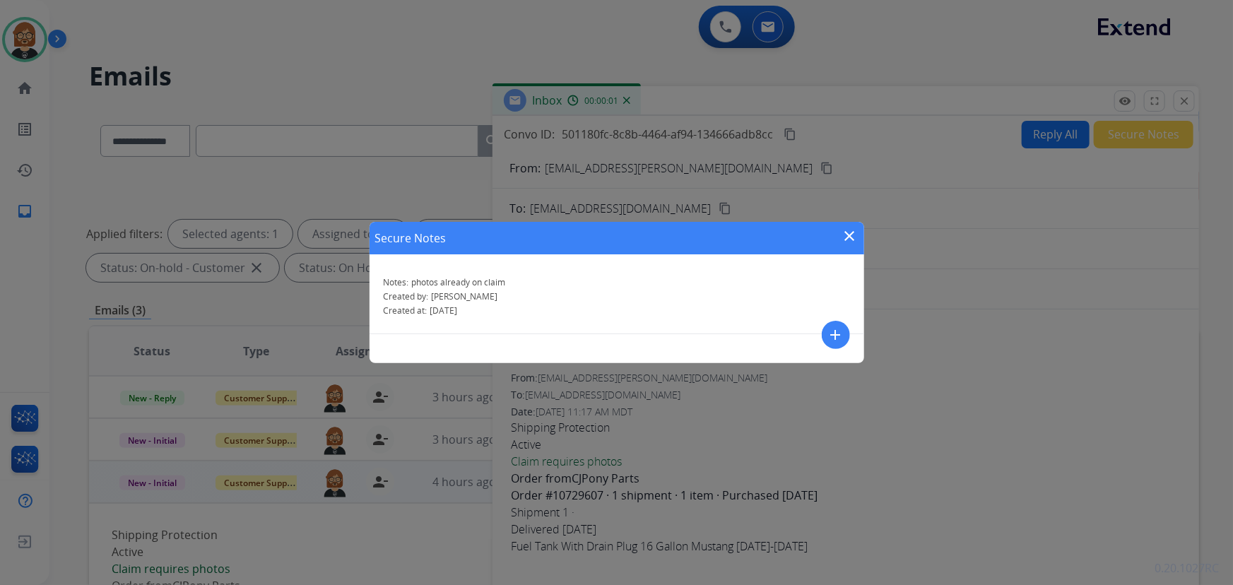
click at [834, 235] on div "Secure Notes close" at bounding box center [617, 238] width 495 height 33
click at [845, 237] on mat-icon "close" at bounding box center [850, 236] width 17 height 17
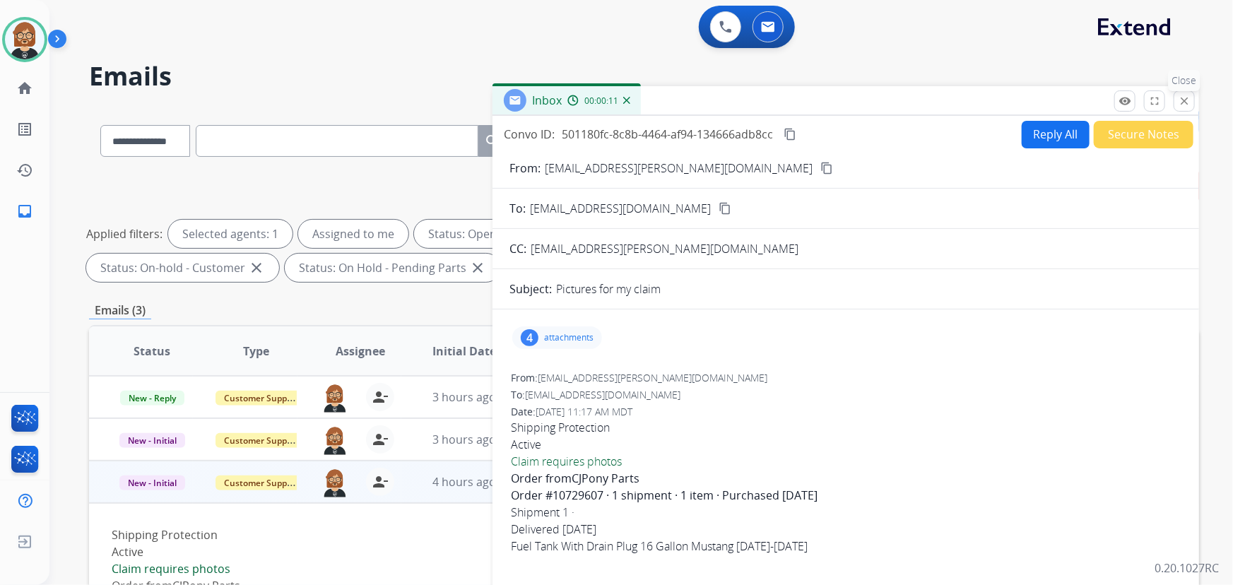
click at [1189, 96] on mat-icon "close" at bounding box center [1184, 101] width 13 height 13
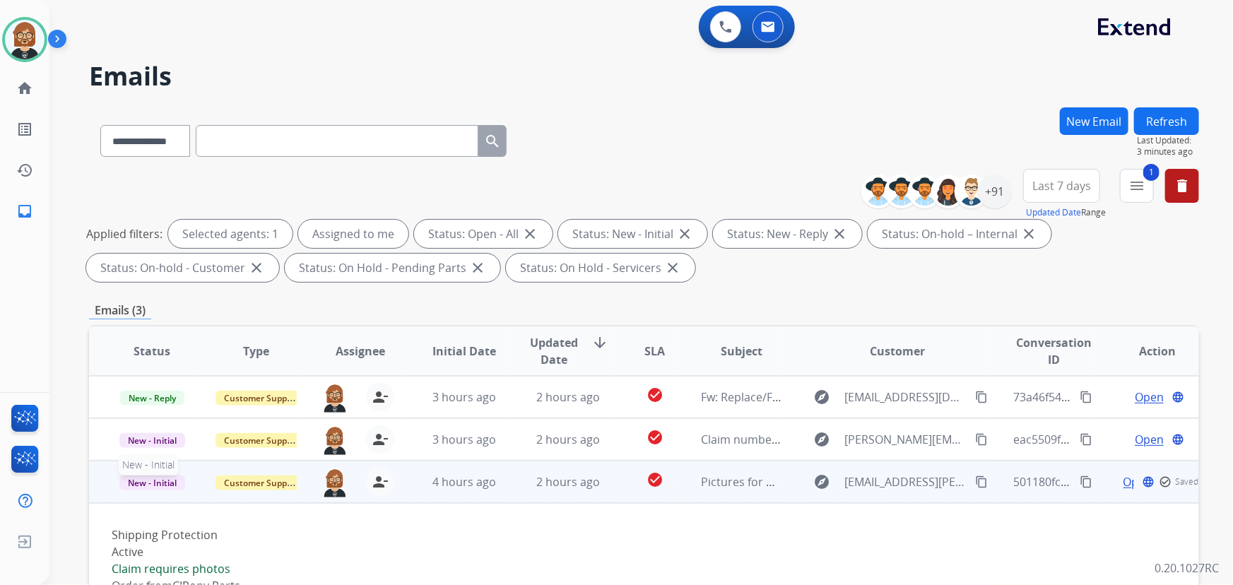
click at [164, 481] on span "New - Initial" at bounding box center [152, 483] width 66 height 15
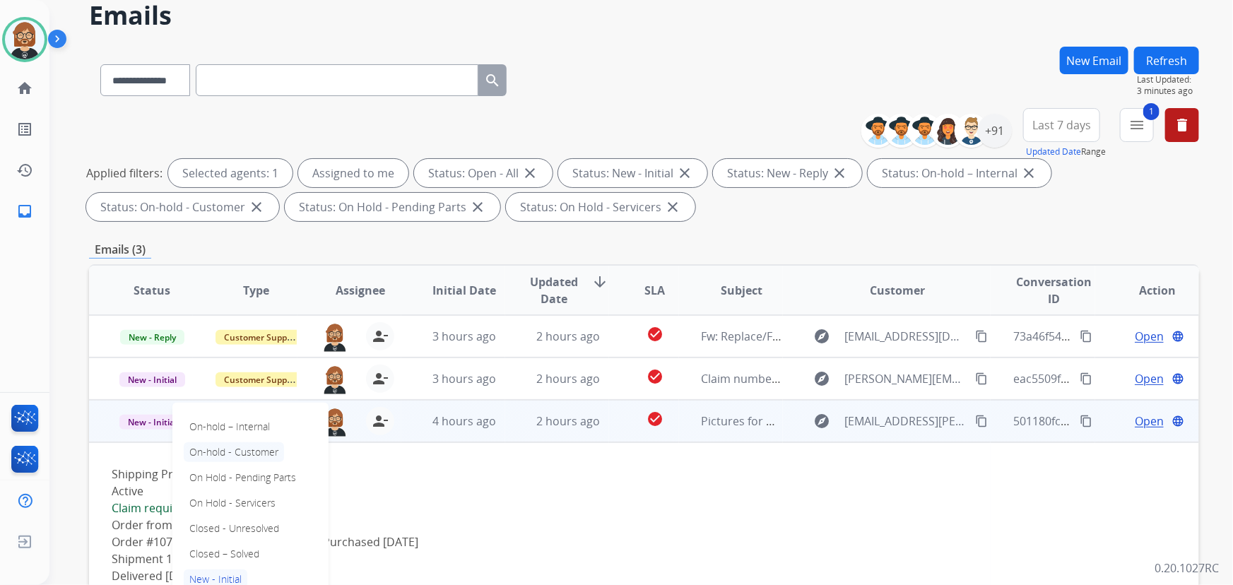
scroll to position [64, 0]
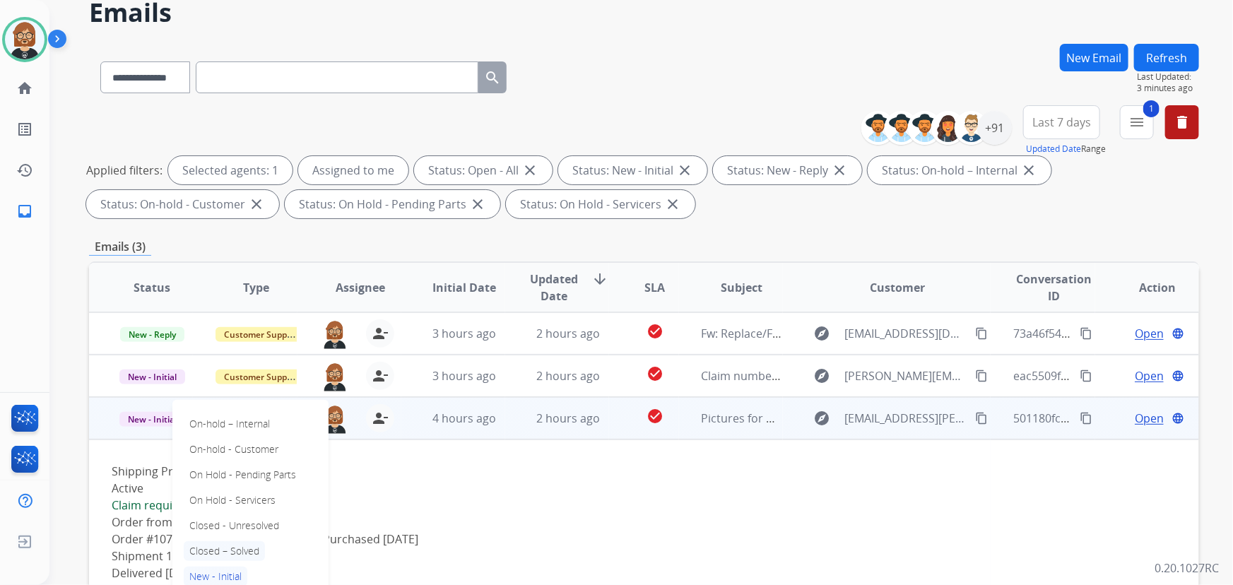
click at [245, 548] on p "Closed – Solved" at bounding box center [224, 551] width 81 height 20
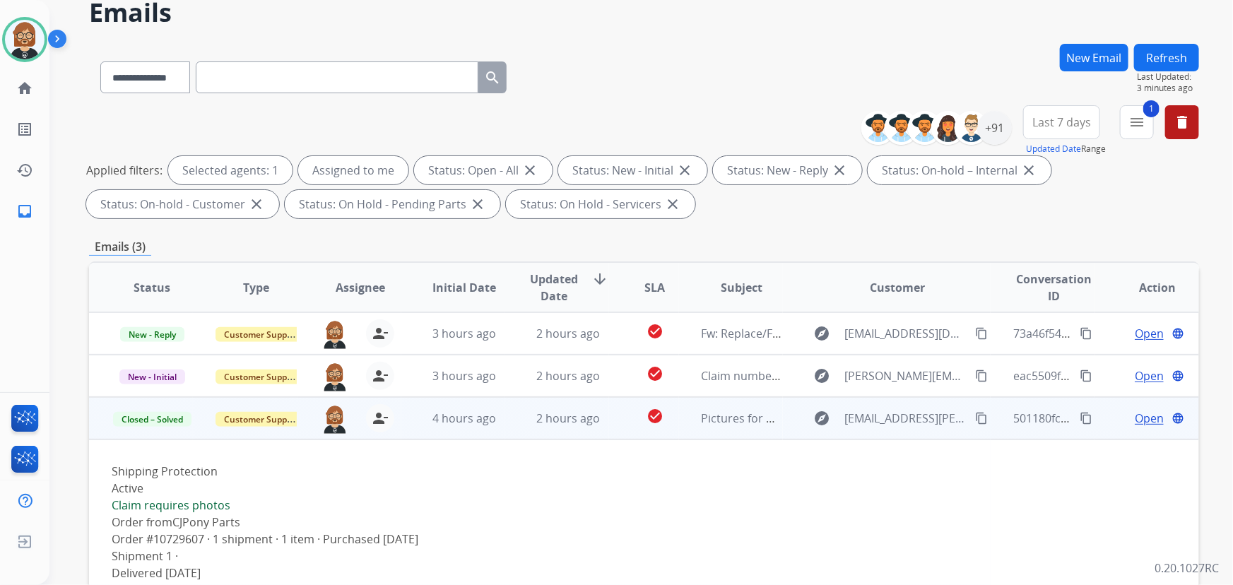
click at [1186, 59] on button "Refresh" at bounding box center [1166, 58] width 65 height 28
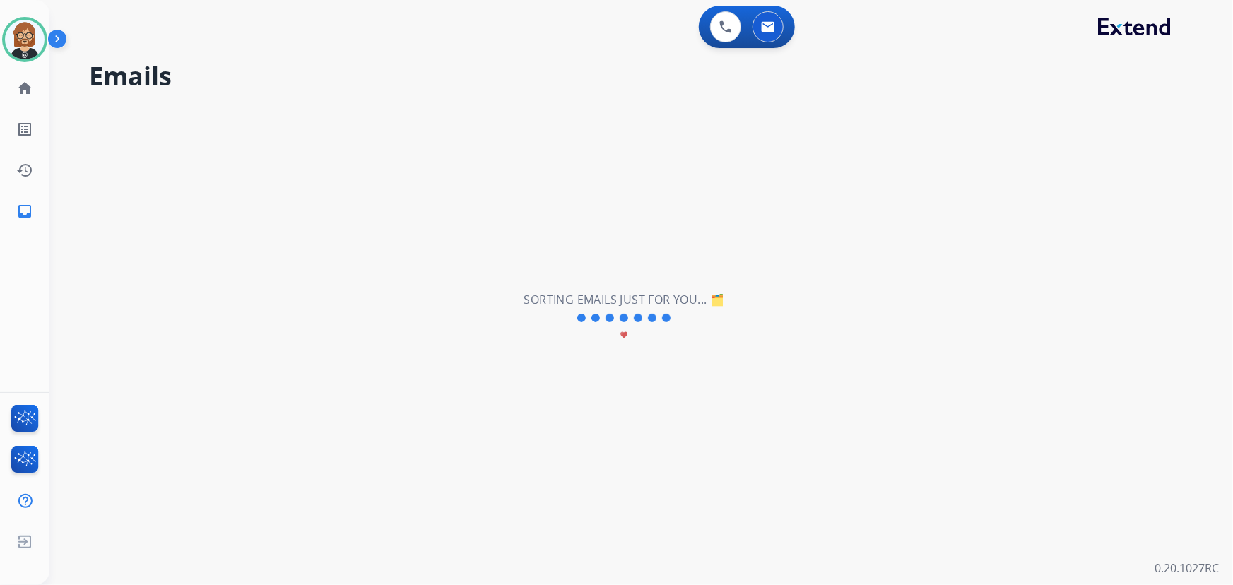
scroll to position [0, 0]
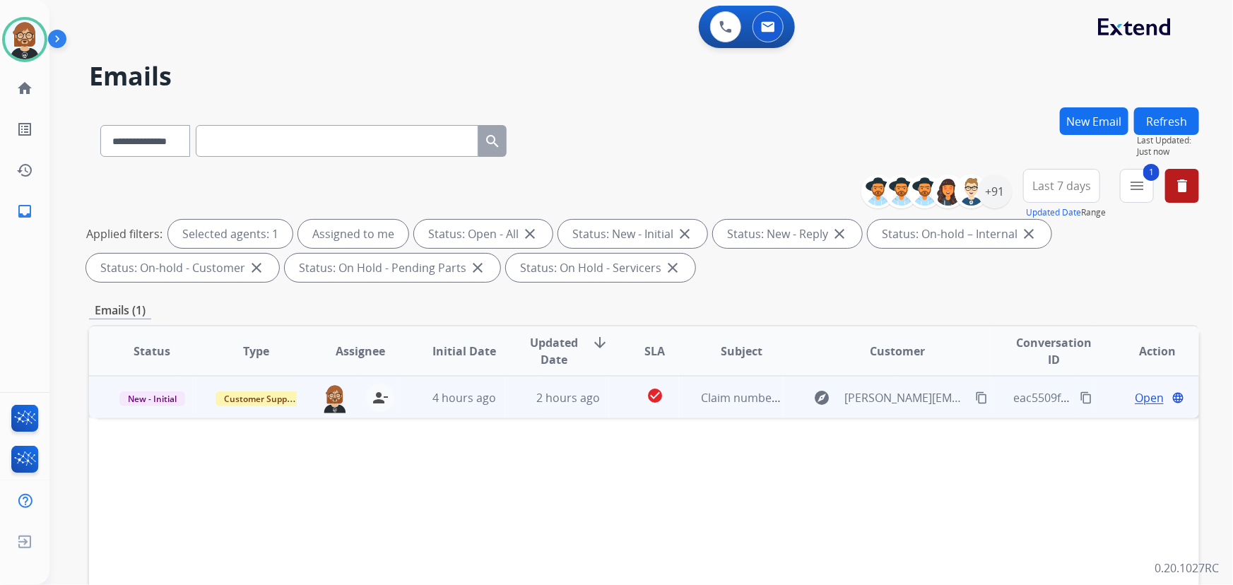
click at [580, 385] on td "2 hours ago" at bounding box center [557, 397] width 104 height 42
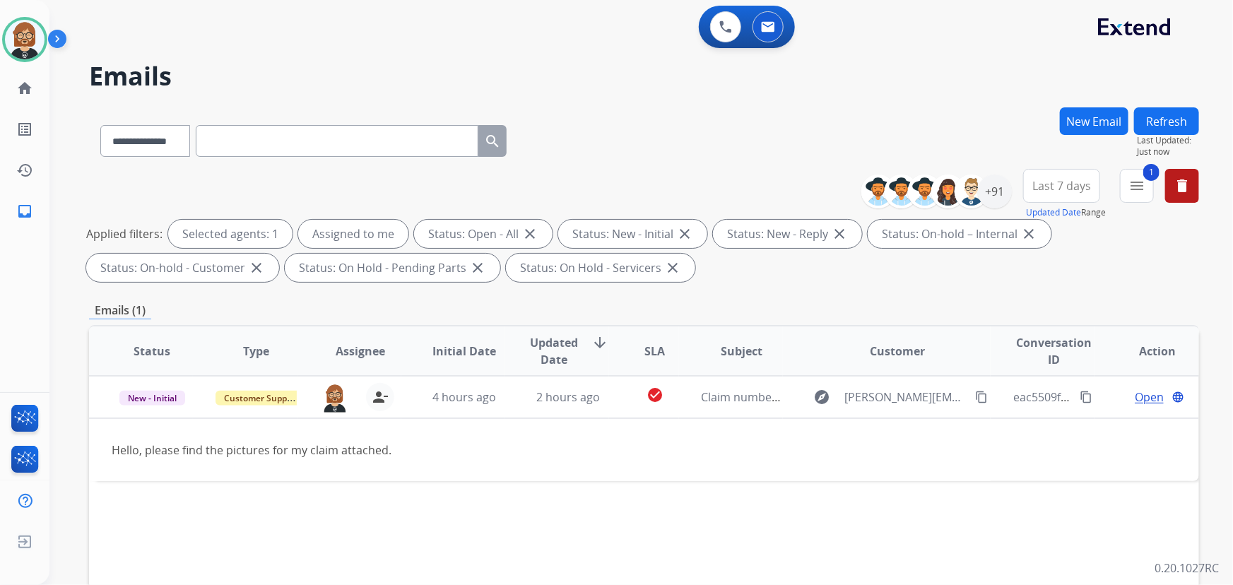
scroll to position [128, 0]
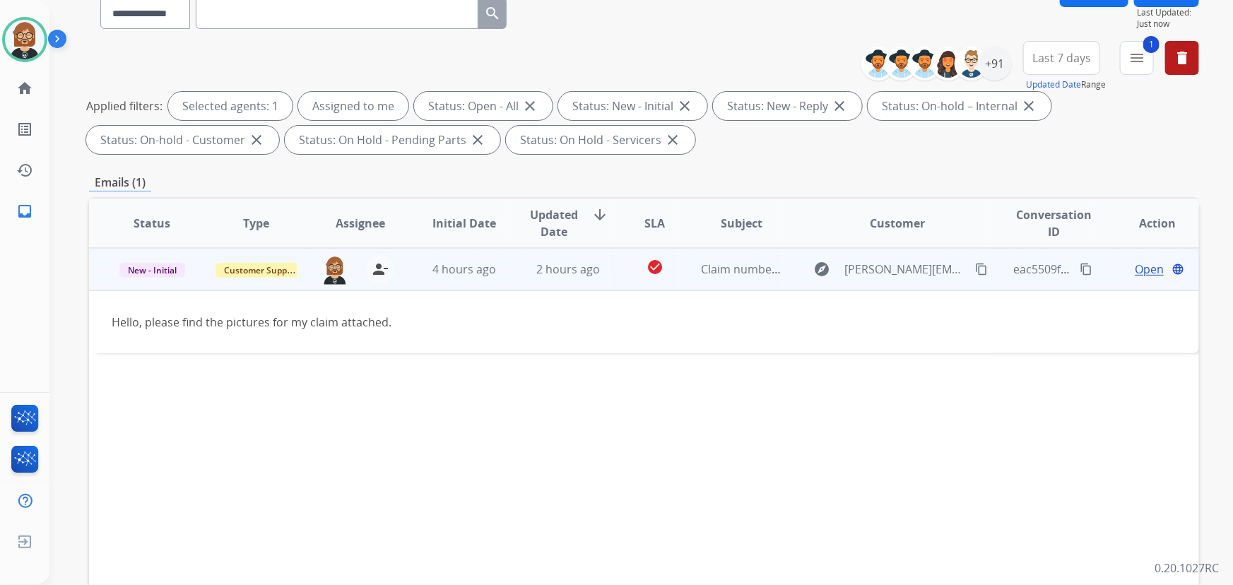
click at [981, 267] on button "content_copy" at bounding box center [981, 269] width 17 height 17
click at [1140, 273] on span "Open" at bounding box center [1149, 269] width 29 height 17
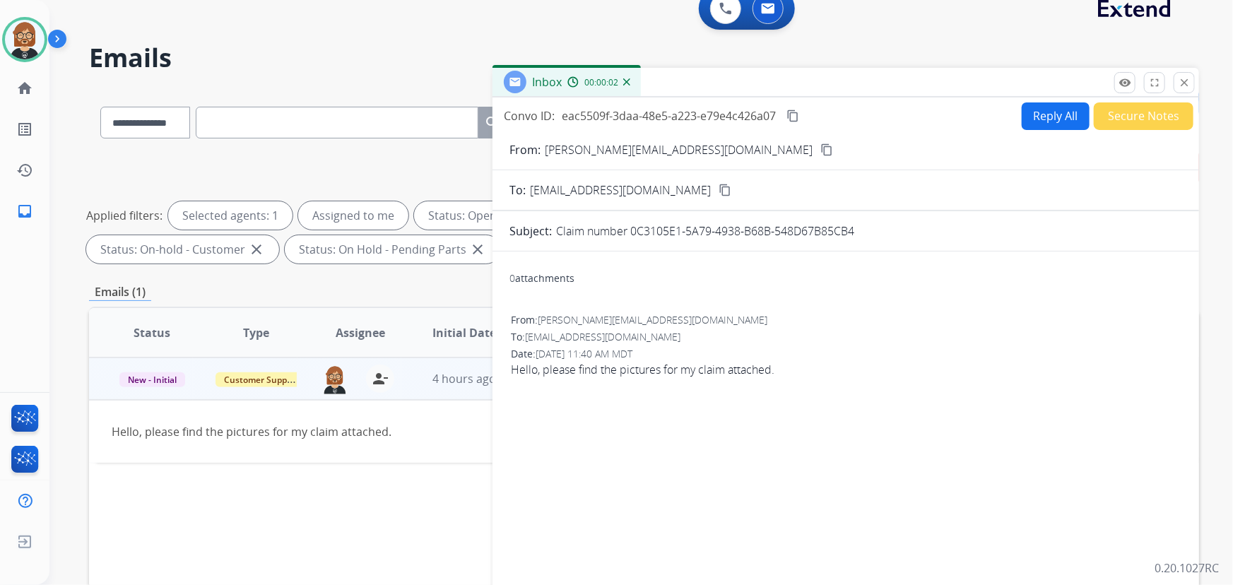
scroll to position [0, 0]
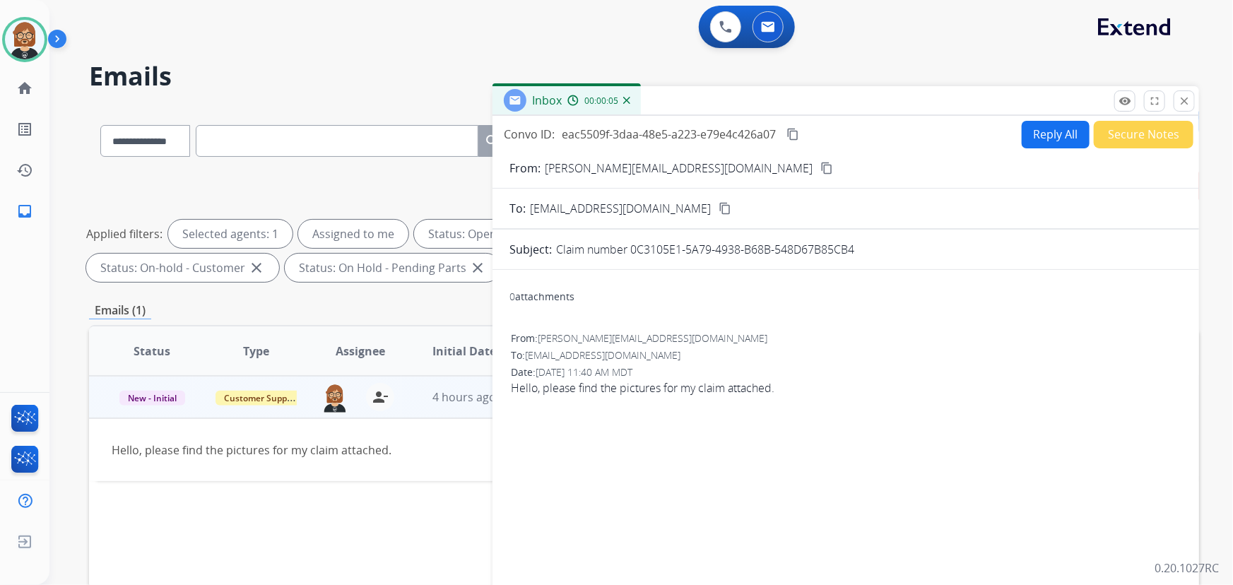
click at [821, 165] on mat-icon "content_copy" at bounding box center [827, 168] width 13 height 13
click at [20, 34] on img at bounding box center [25, 40] width 40 height 40
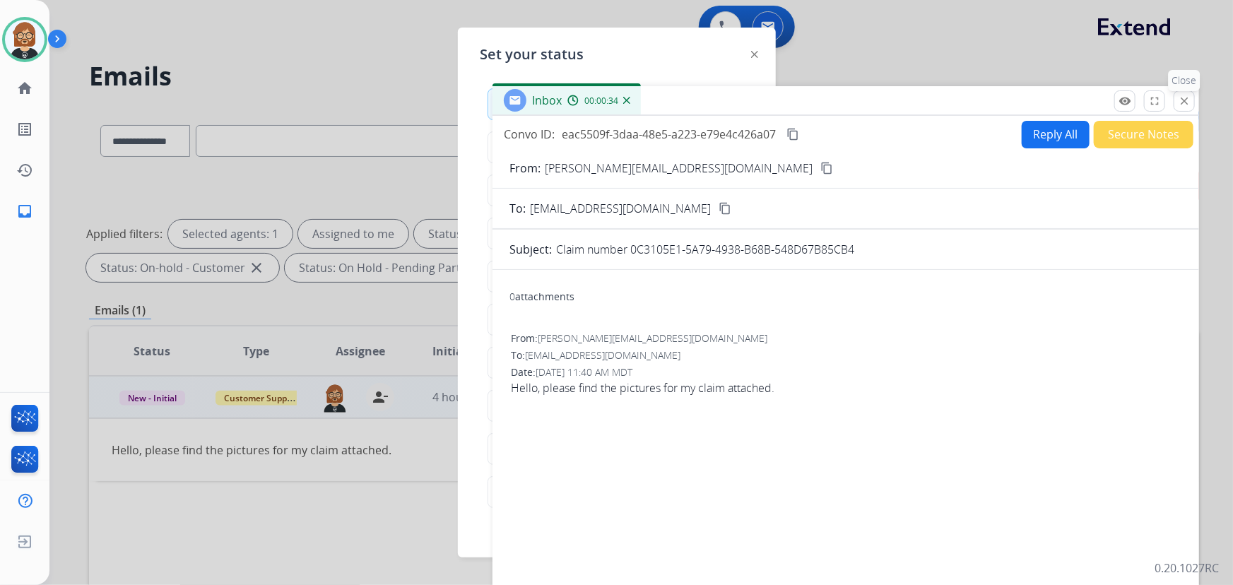
click at [1190, 98] on mat-icon "close" at bounding box center [1184, 101] width 13 height 13
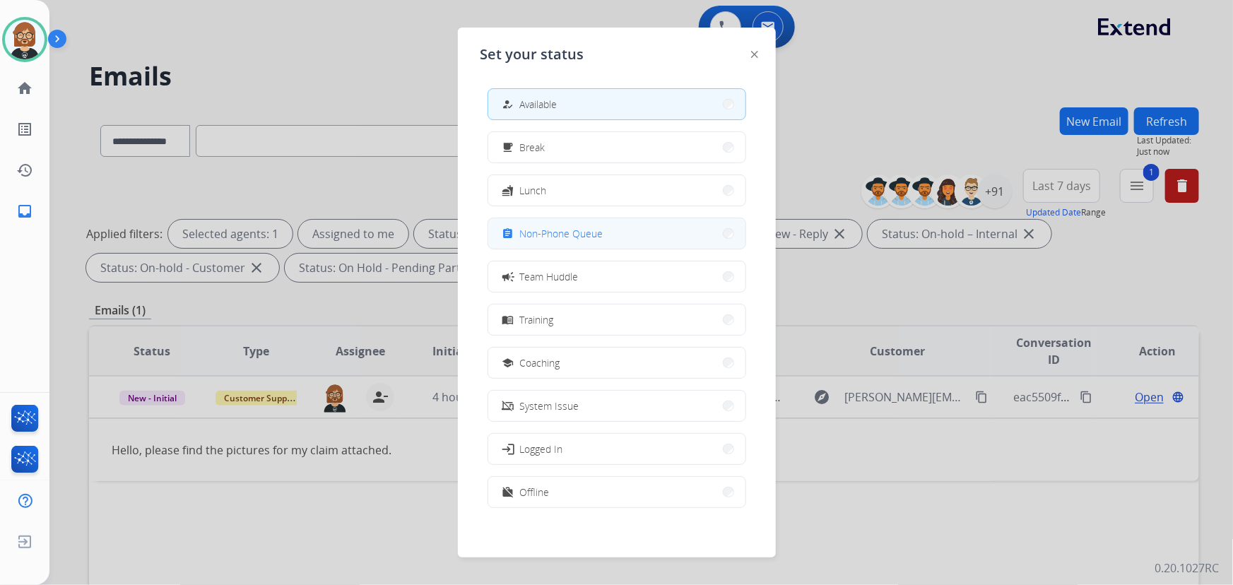
click at [619, 236] on button "assignment Non-Phone Queue" at bounding box center [616, 233] width 257 height 30
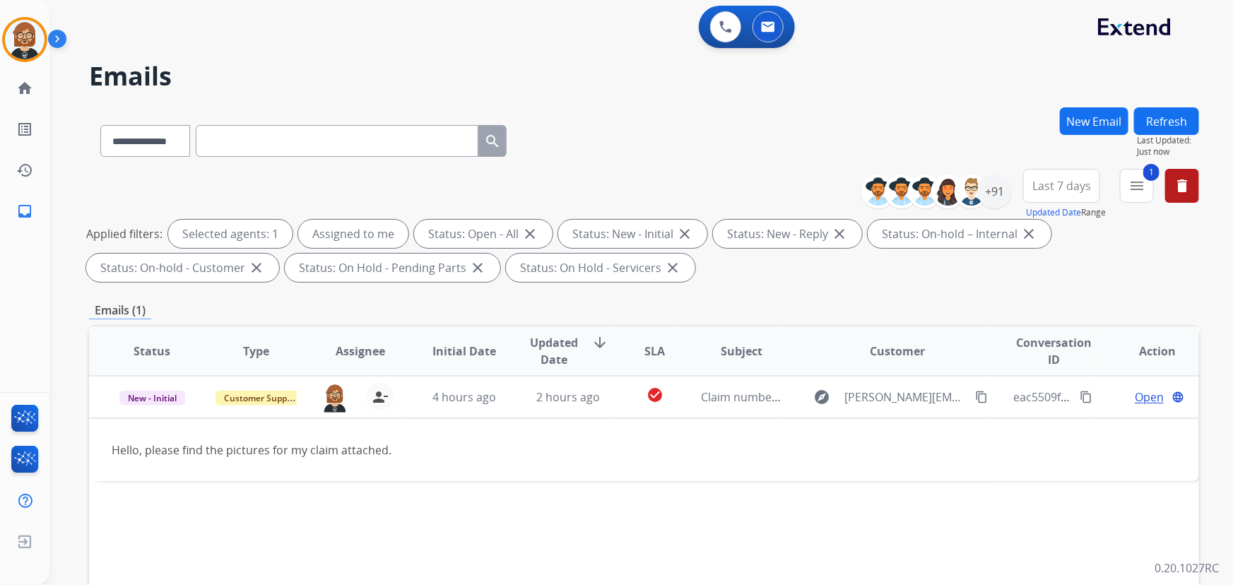
click at [1037, 33] on div "0 Voice Interactions 0 Email Interactions" at bounding box center [632, 28] width 1133 height 45
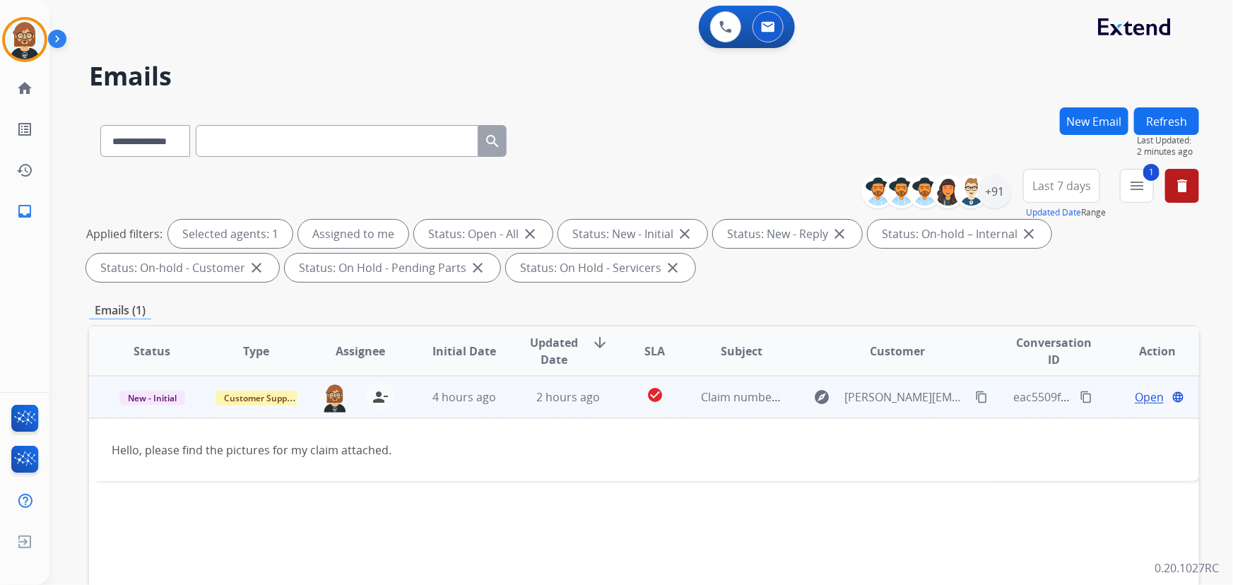
click at [1141, 398] on span "Open" at bounding box center [1149, 397] width 29 height 17
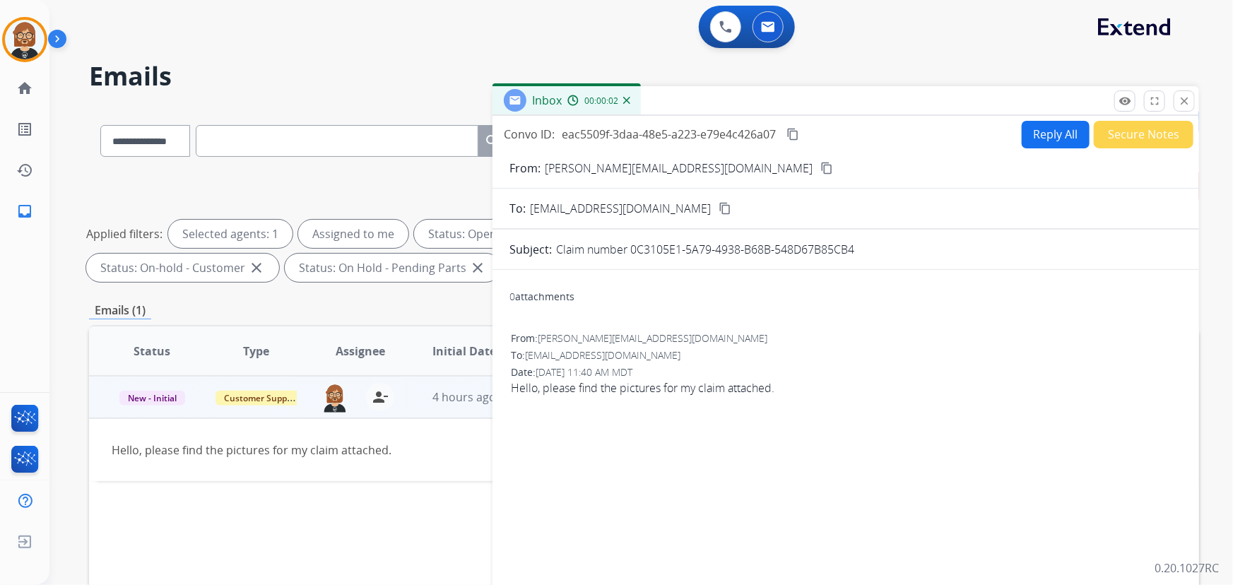
click at [1044, 124] on button "Reply All" at bounding box center [1056, 135] width 68 height 28
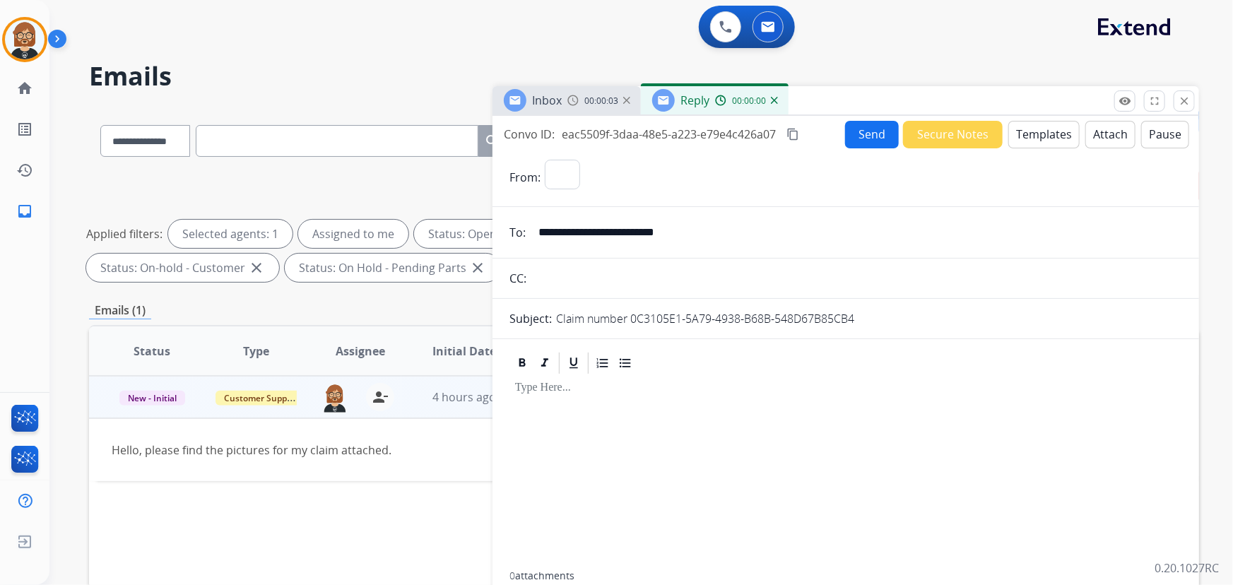
select select "**********"
click at [1018, 141] on button "Templates" at bounding box center [1044, 135] width 71 height 28
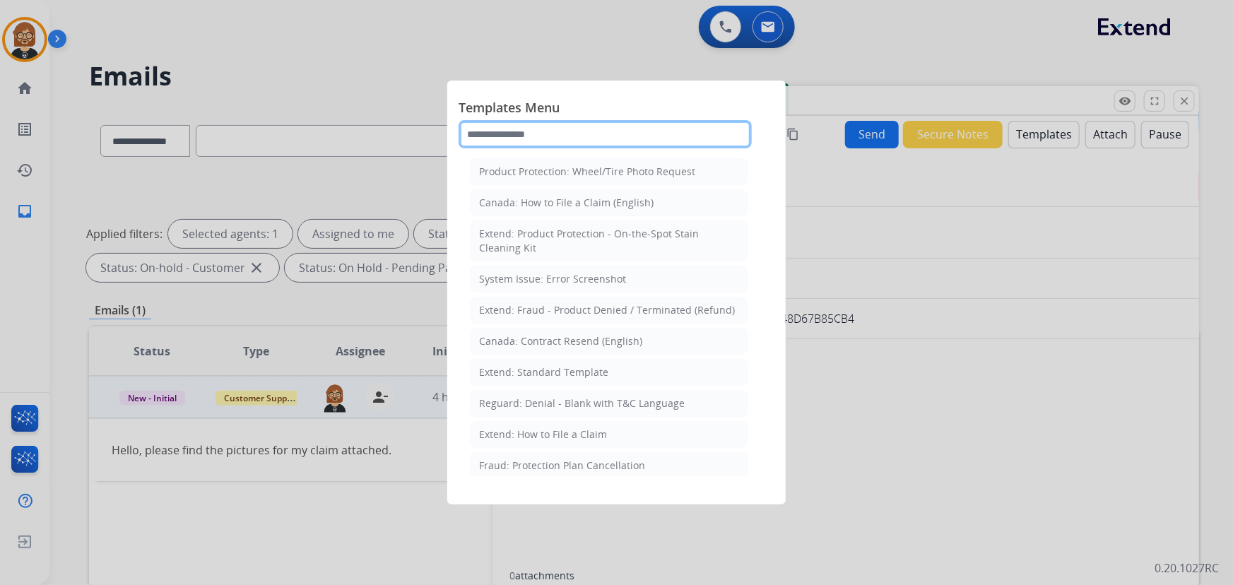
click at [599, 133] on input "text" at bounding box center [605, 134] width 293 height 28
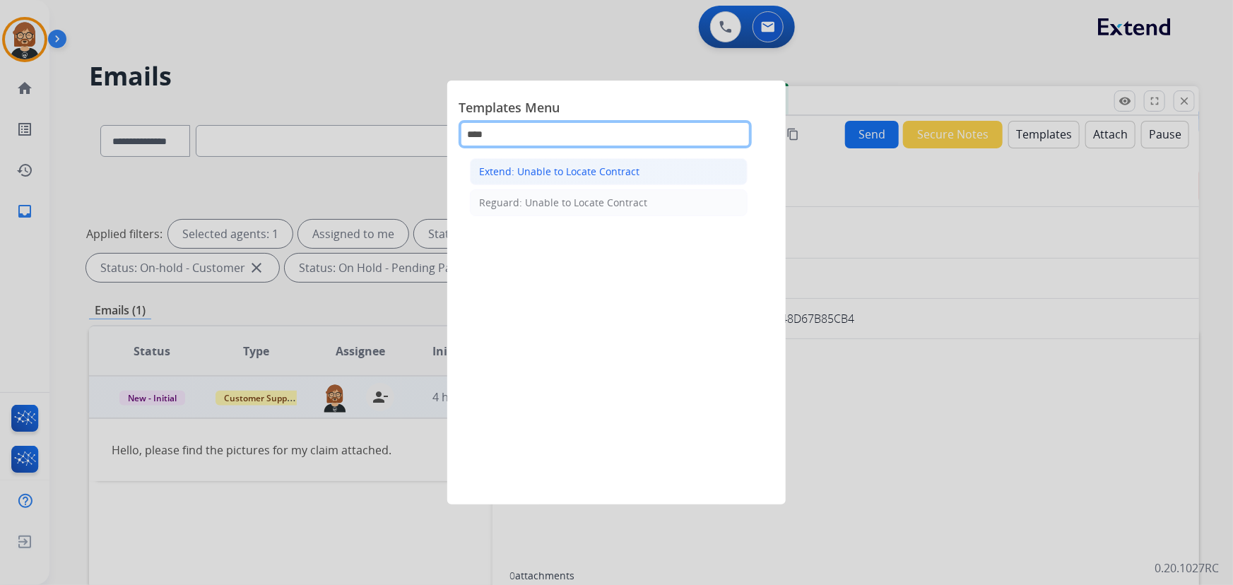
type input "****"
click at [543, 162] on li "Extend: Unable to Locate Contract" at bounding box center [609, 171] width 278 height 27
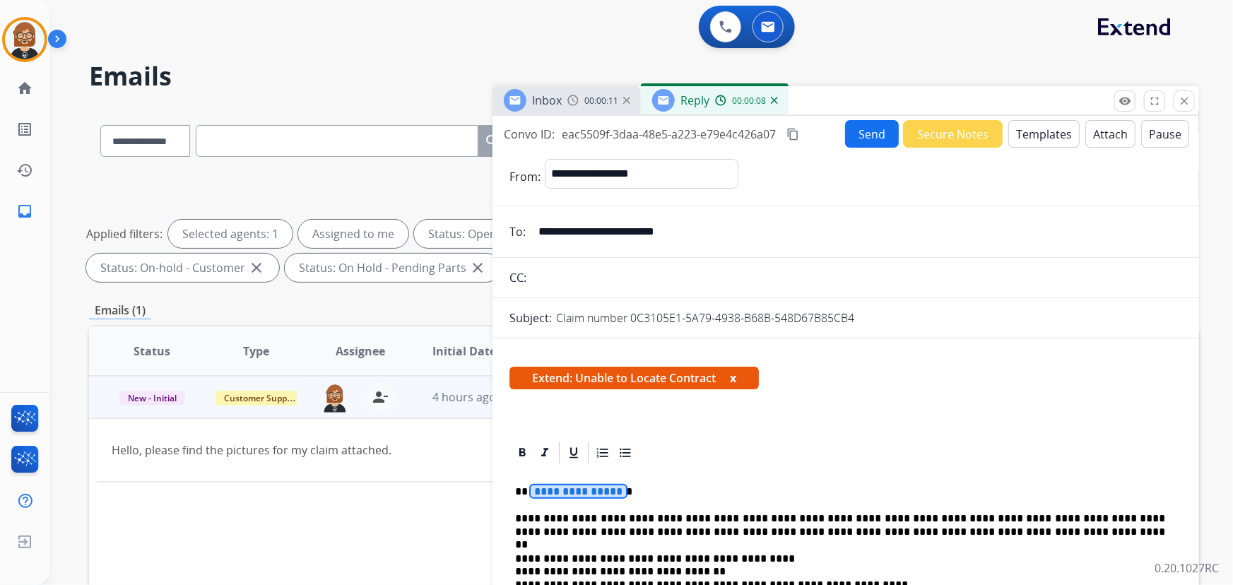
click at [577, 491] on span "**********" at bounding box center [578, 492] width 95 height 12
click at [876, 125] on button "Send" at bounding box center [872, 134] width 54 height 28
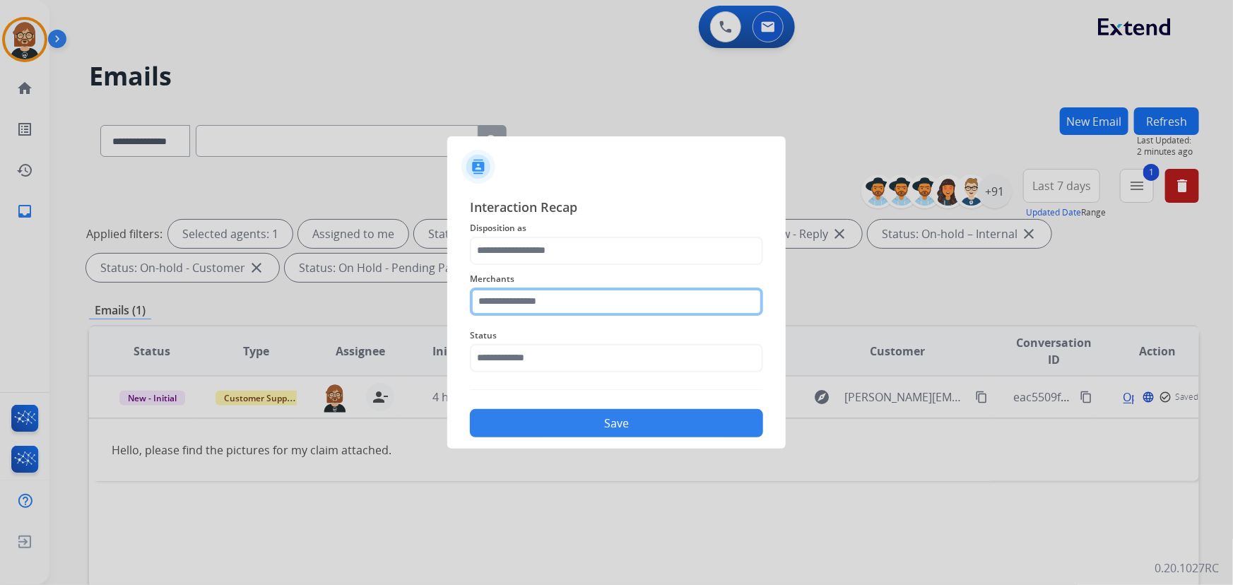
click at [647, 297] on input "text" at bounding box center [616, 302] width 293 height 28
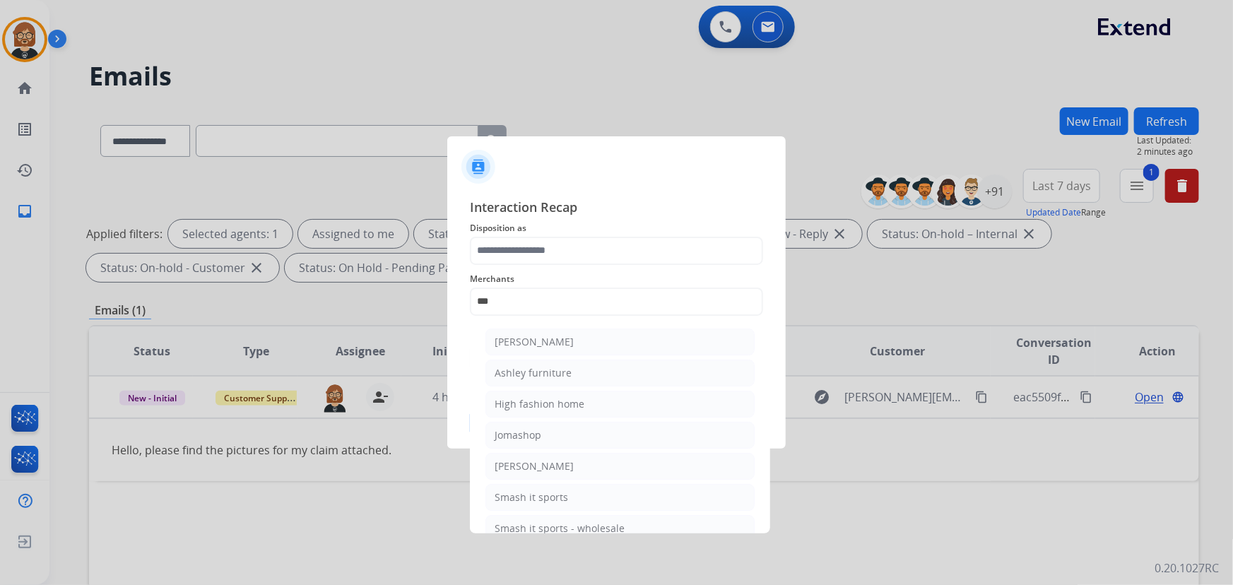
click at [660, 379] on li "Ashley furniture" at bounding box center [620, 373] width 269 height 27
type input "**********"
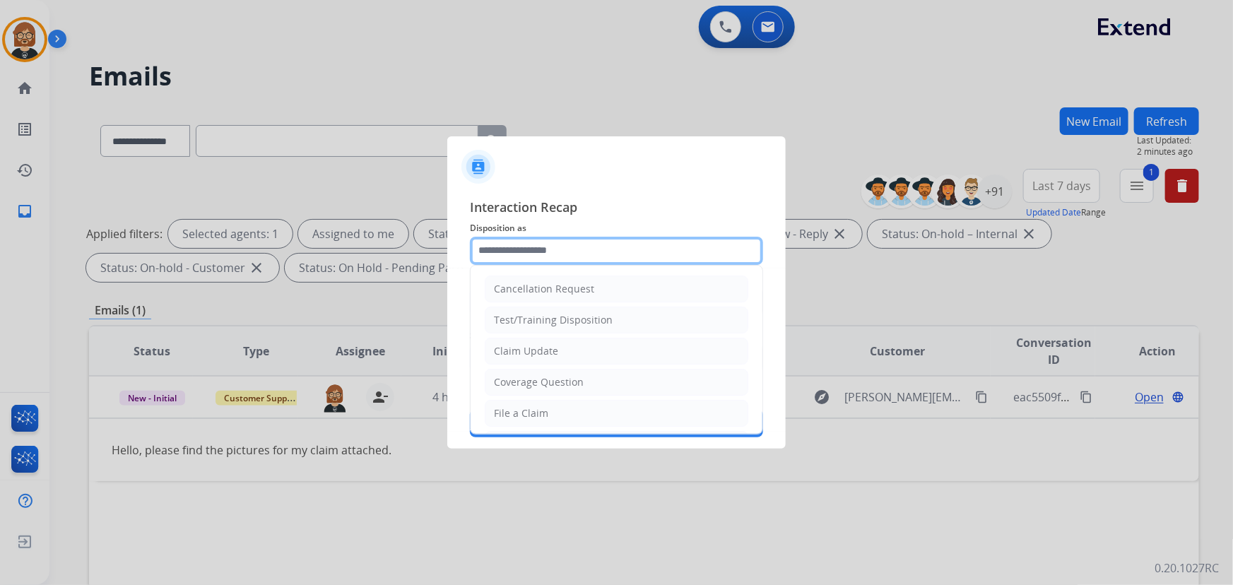
click at [654, 252] on input "text" at bounding box center [616, 251] width 293 height 28
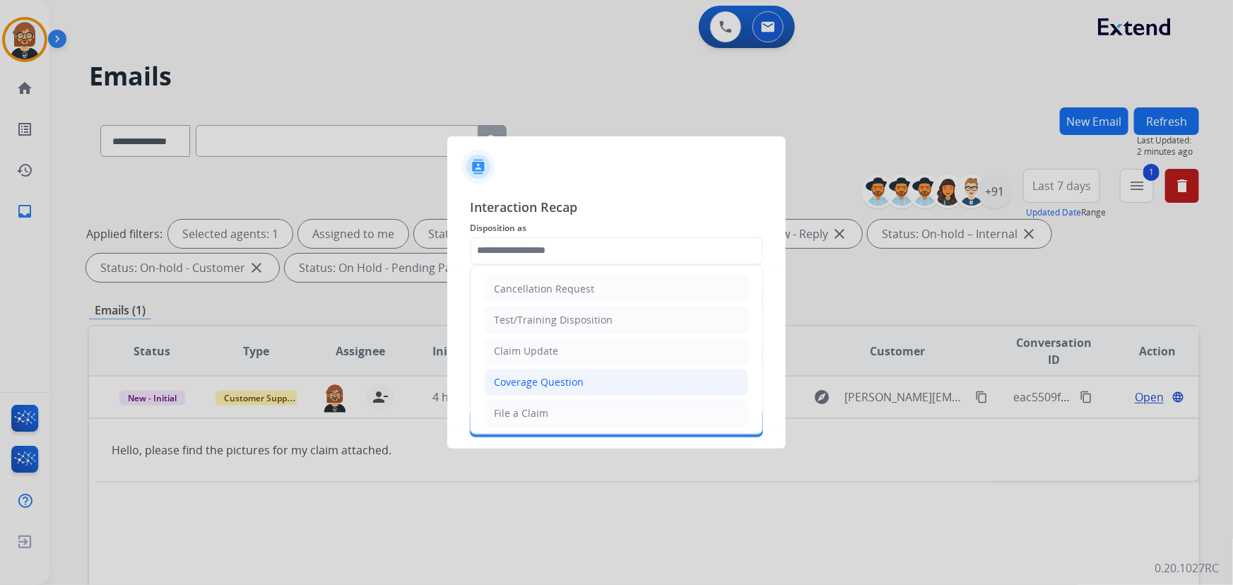
click at [617, 374] on li "Coverage Question" at bounding box center [617, 382] width 264 height 27
type input "**********"
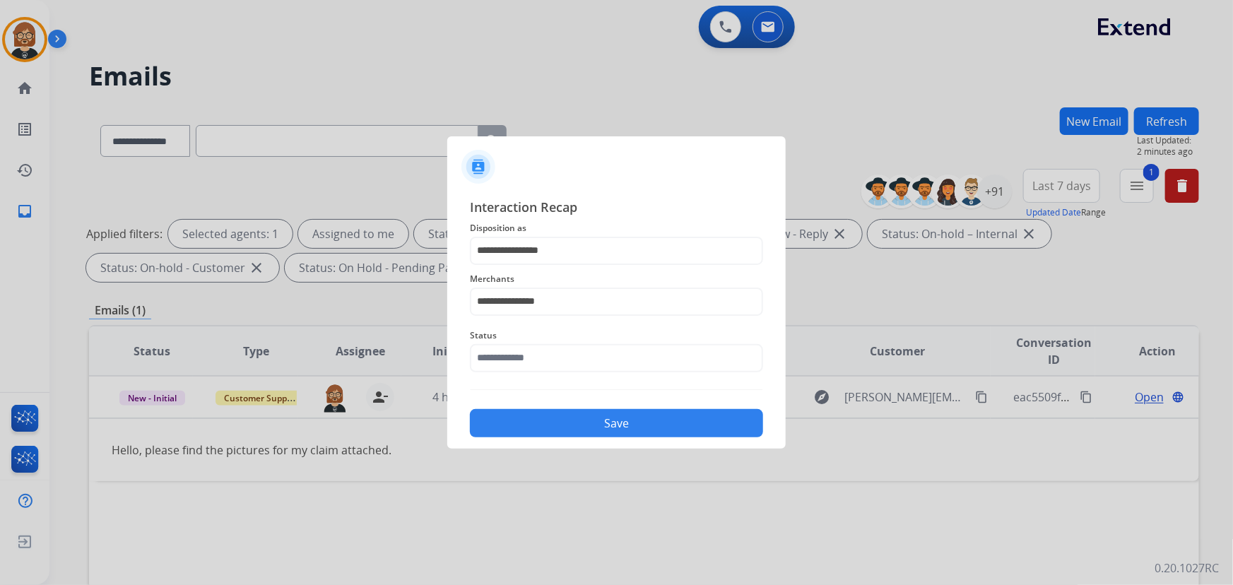
click at [615, 339] on span "Status" at bounding box center [616, 335] width 293 height 17
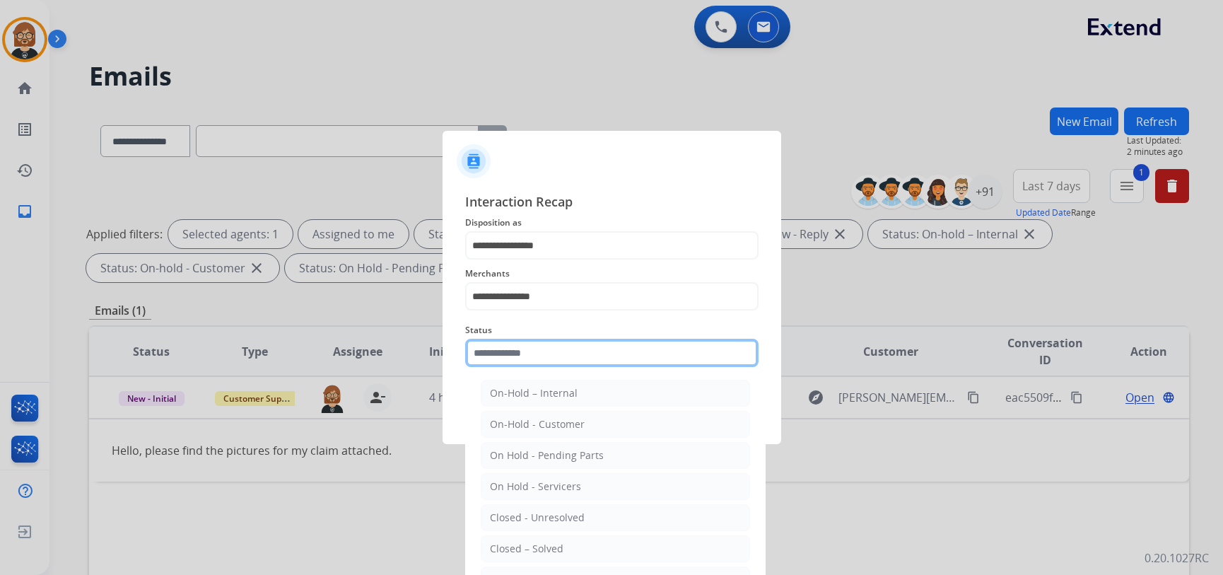
click at [607, 356] on input "text" at bounding box center [611, 353] width 293 height 28
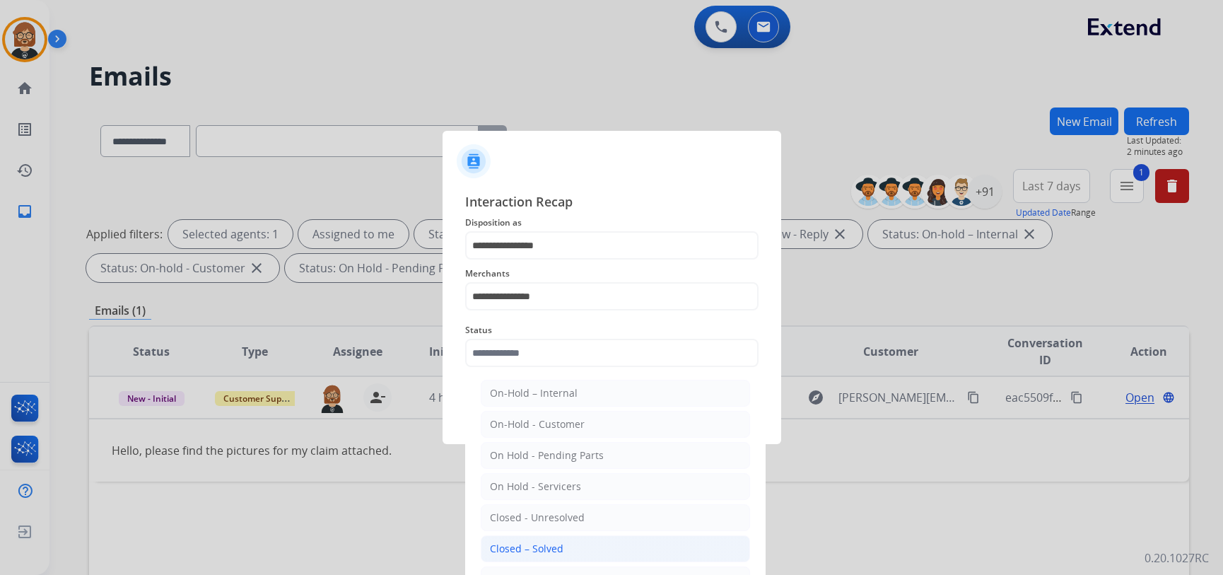
click at [609, 546] on li "Closed – Solved" at bounding box center [615, 548] width 269 height 27
type input "**********"
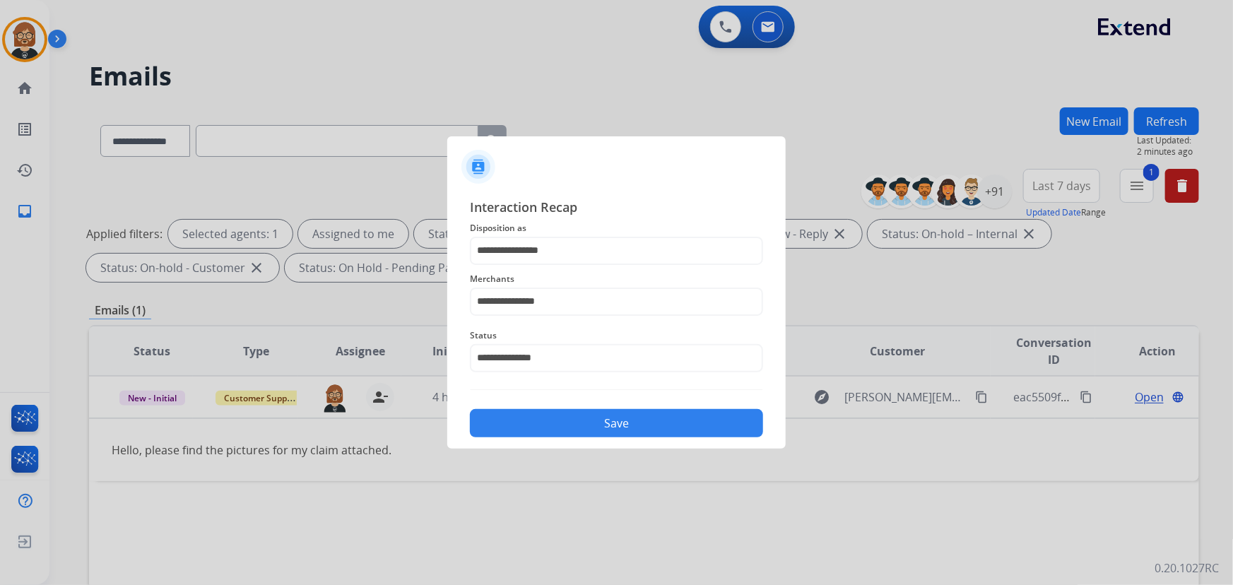
click at [647, 417] on button "Save" at bounding box center [616, 423] width 293 height 28
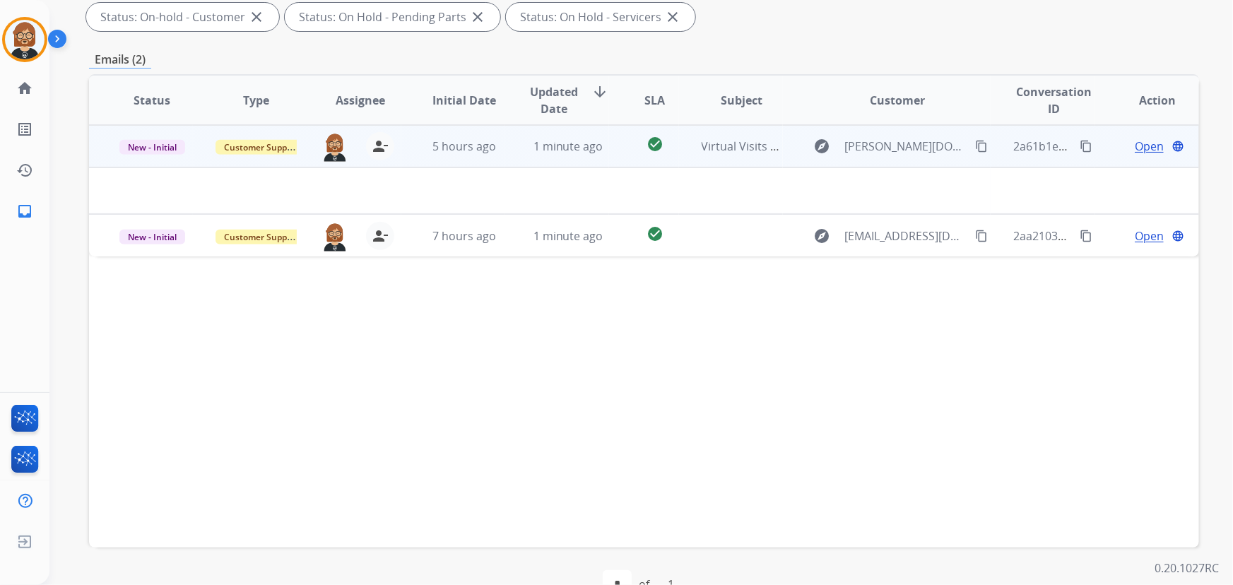
scroll to position [257, 0]
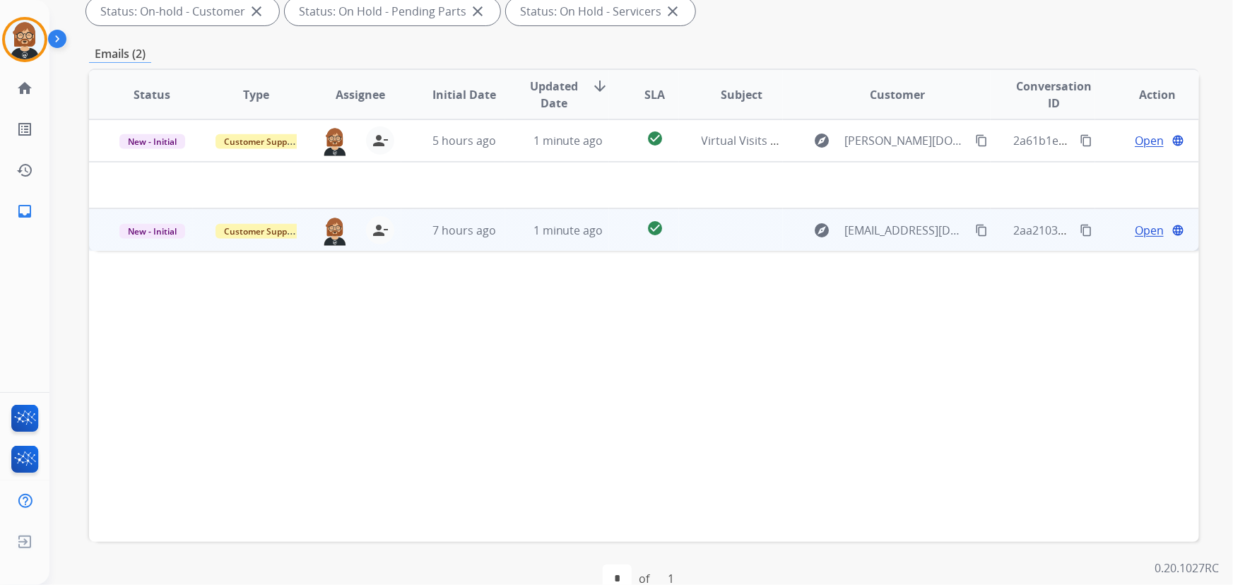
click at [713, 230] on td at bounding box center [731, 230] width 104 height 42
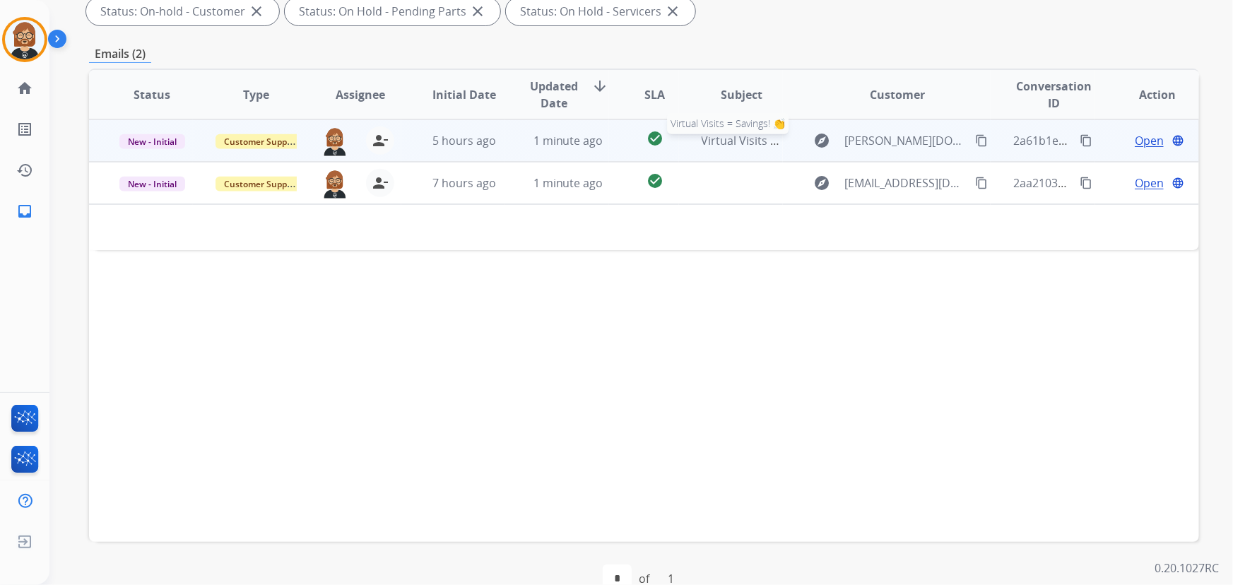
click at [734, 147] on span "Virtual Visits = Savings! 👏" at bounding box center [771, 141] width 139 height 16
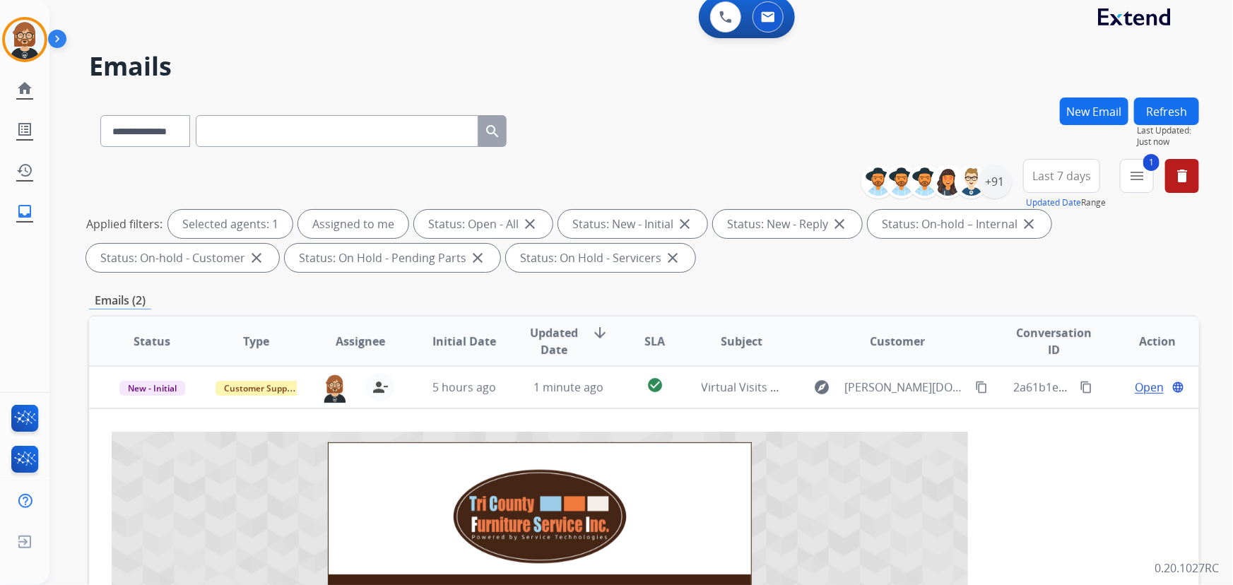
scroll to position [0, 0]
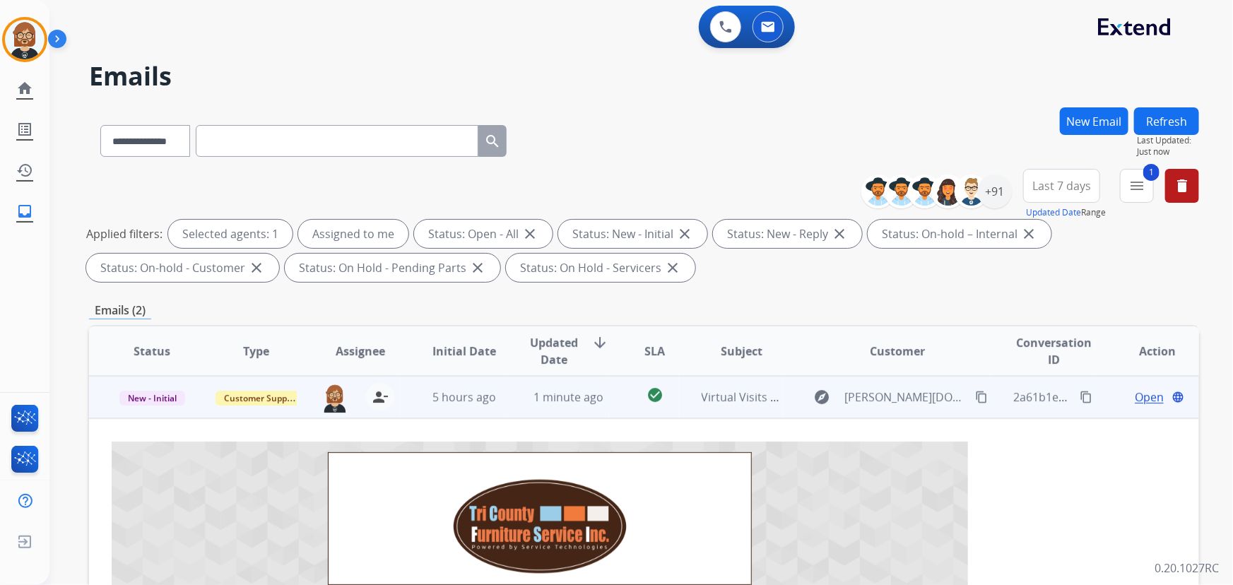
click at [1144, 394] on span "Open" at bounding box center [1149, 397] width 29 height 17
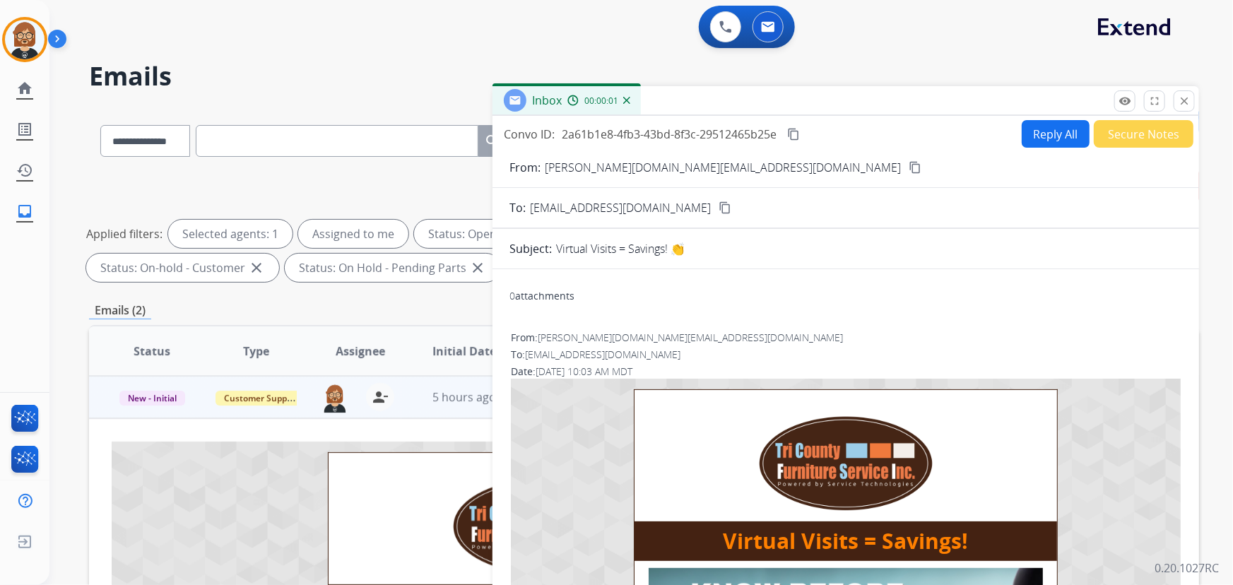
click at [1133, 139] on button "Secure Notes" at bounding box center [1144, 134] width 100 height 28
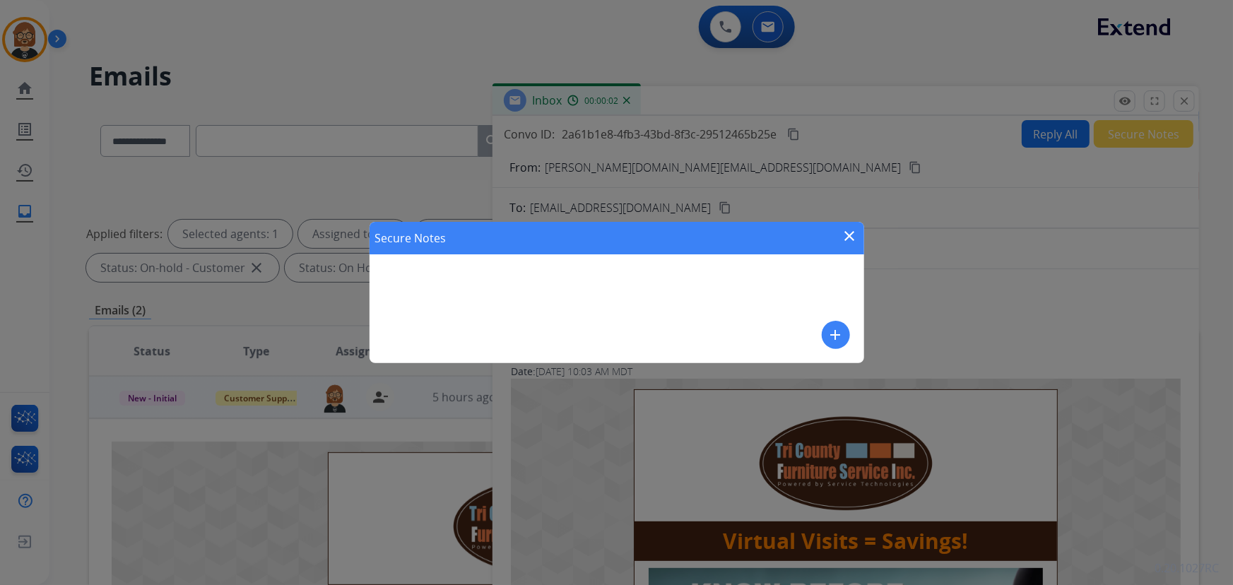
click at [834, 331] on mat-icon "add" at bounding box center [836, 335] width 17 height 17
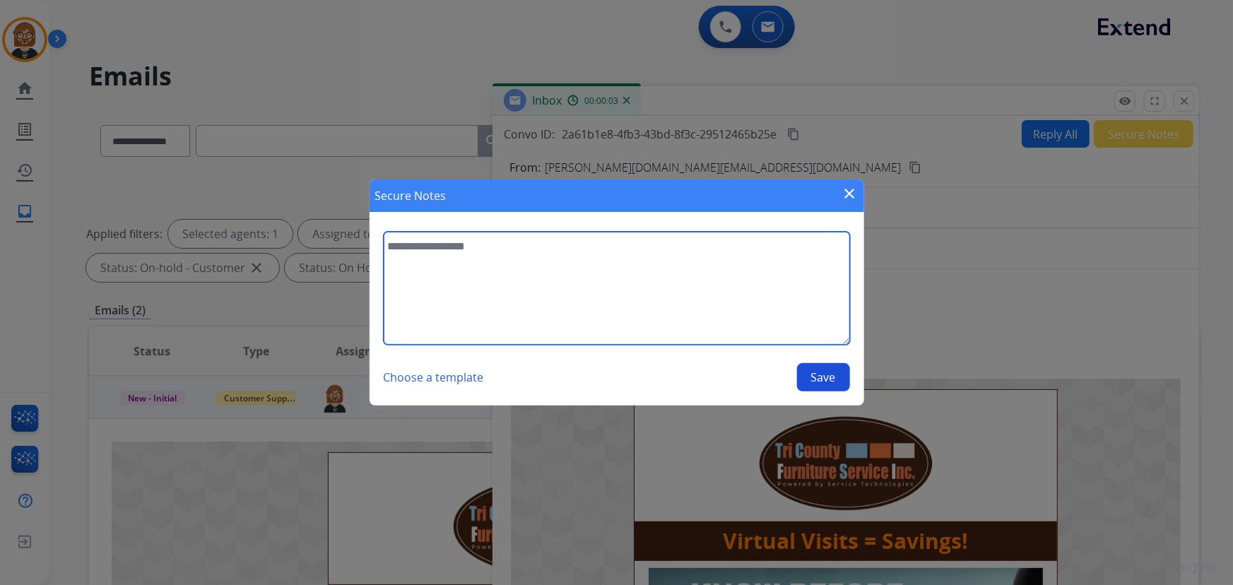
click at [645, 298] on textarea at bounding box center [617, 288] width 467 height 113
type textarea "****"
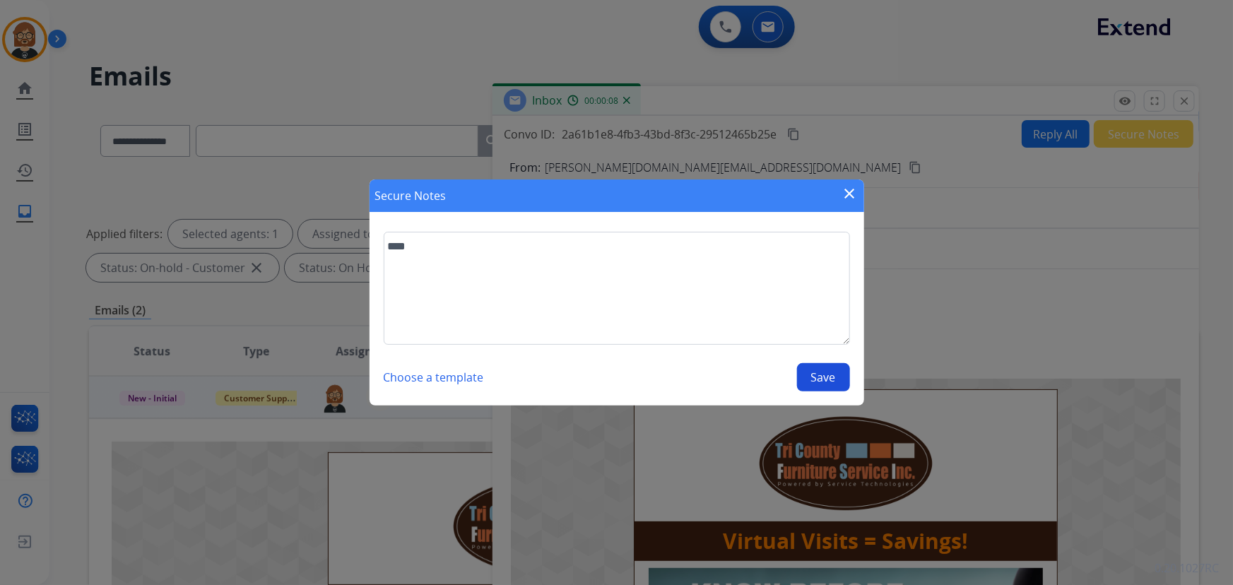
click at [813, 385] on button "Save" at bounding box center [823, 377] width 53 height 28
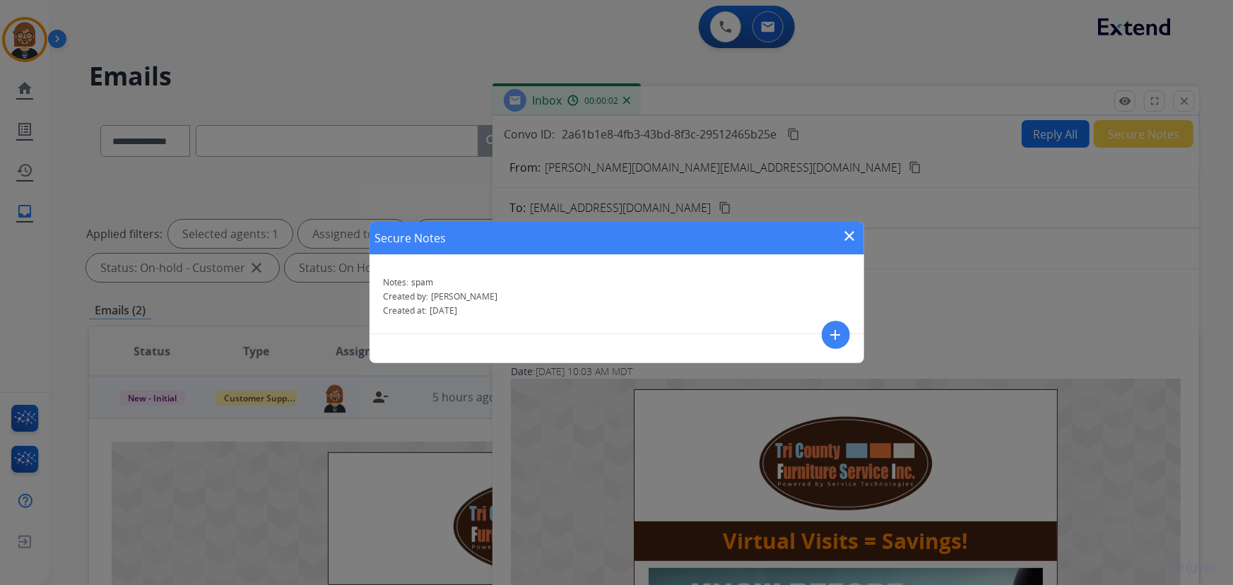
click at [856, 239] on mat-icon "close" at bounding box center [850, 236] width 17 height 17
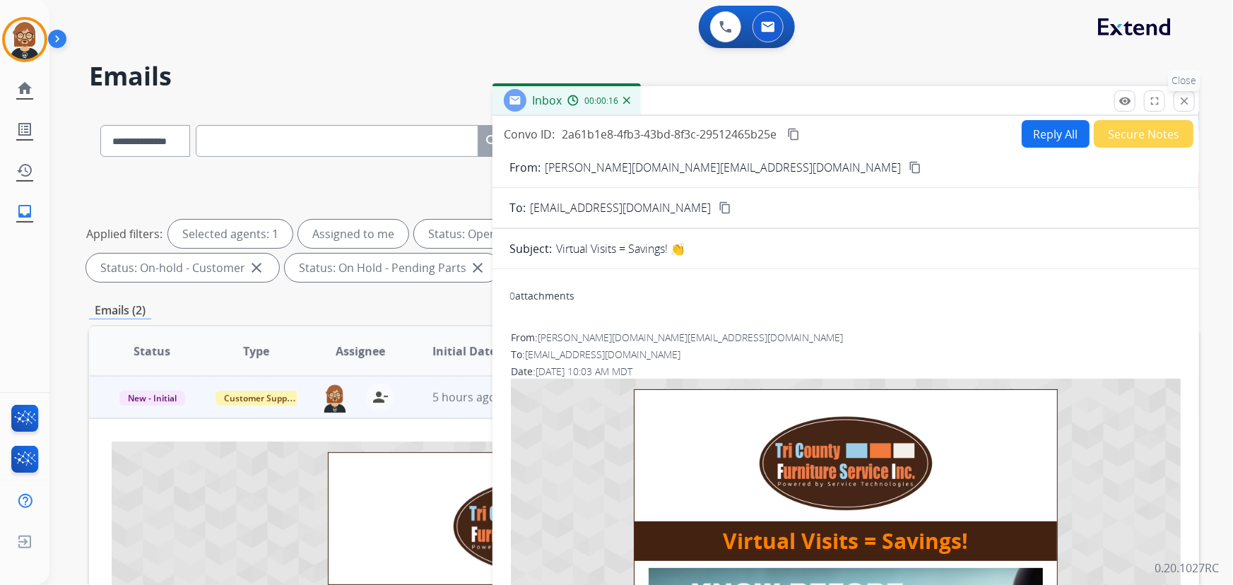
click at [1188, 101] on mat-icon "close" at bounding box center [1184, 101] width 13 height 13
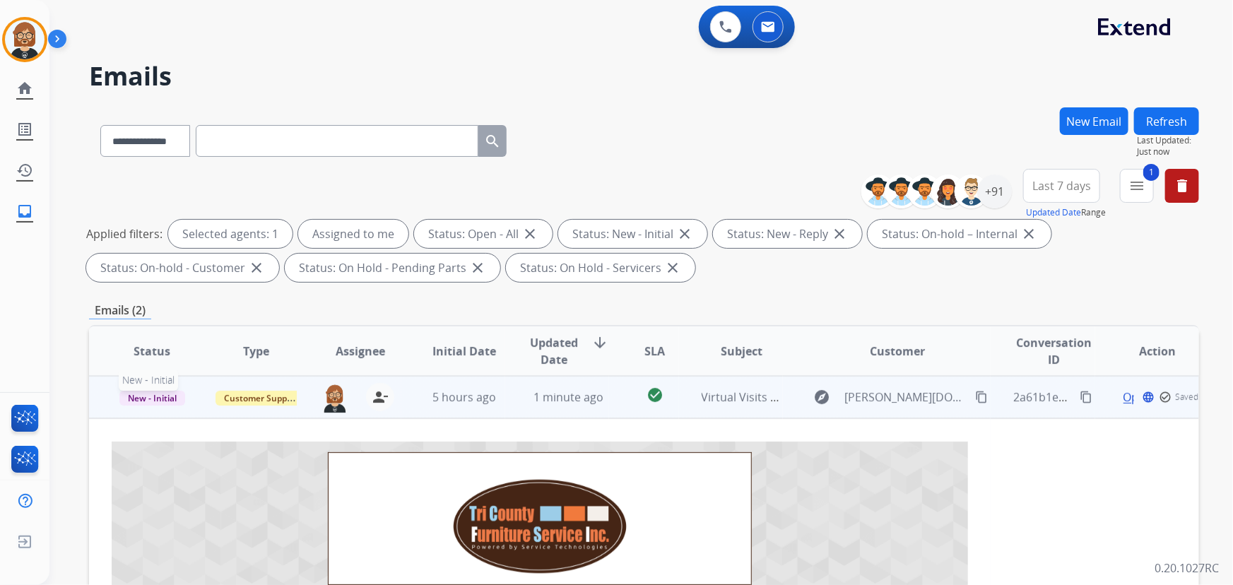
click at [139, 396] on span "New - Initial" at bounding box center [152, 398] width 66 height 15
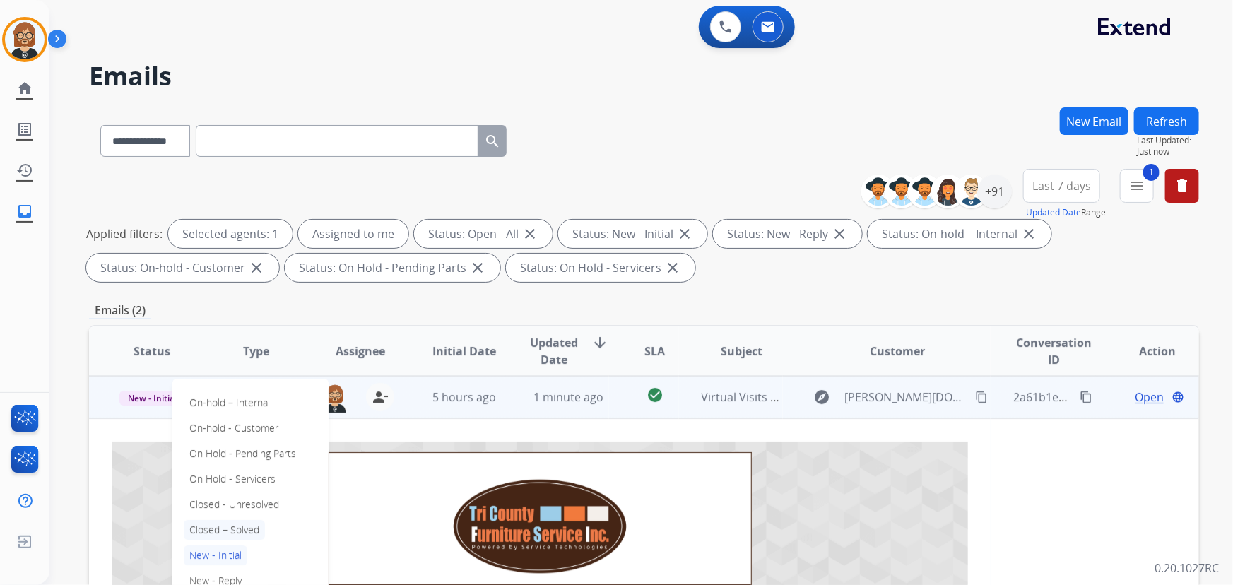
click at [243, 529] on p "Closed – Solved" at bounding box center [224, 530] width 81 height 20
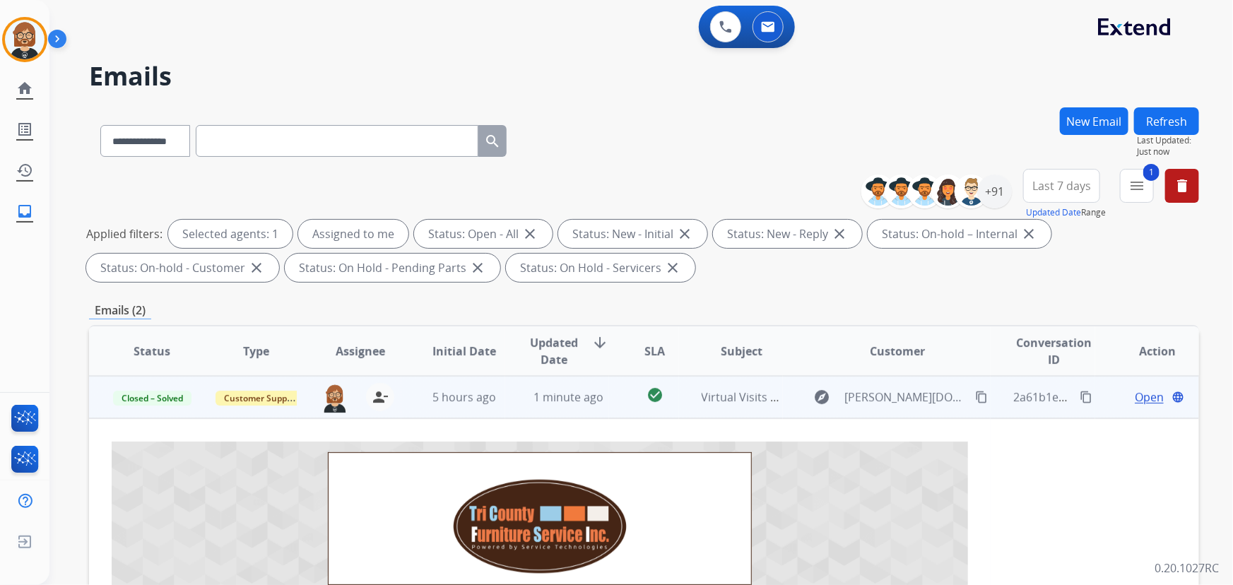
click at [1166, 115] on button "Refresh" at bounding box center [1166, 121] width 65 height 28
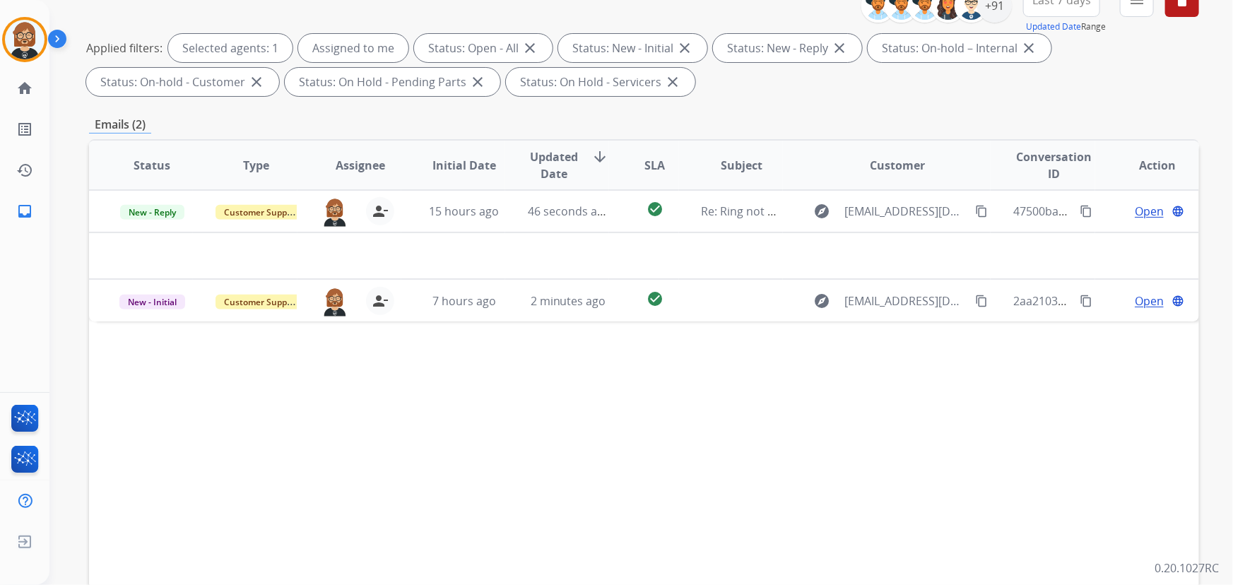
scroll to position [192, 0]
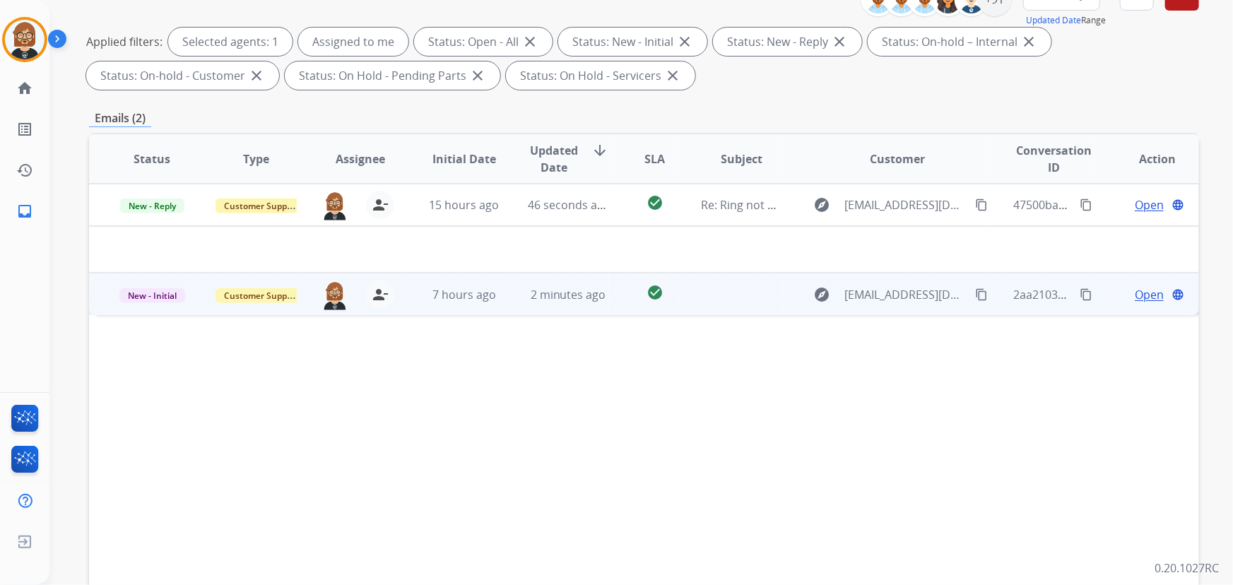
click at [737, 300] on td at bounding box center [731, 294] width 104 height 42
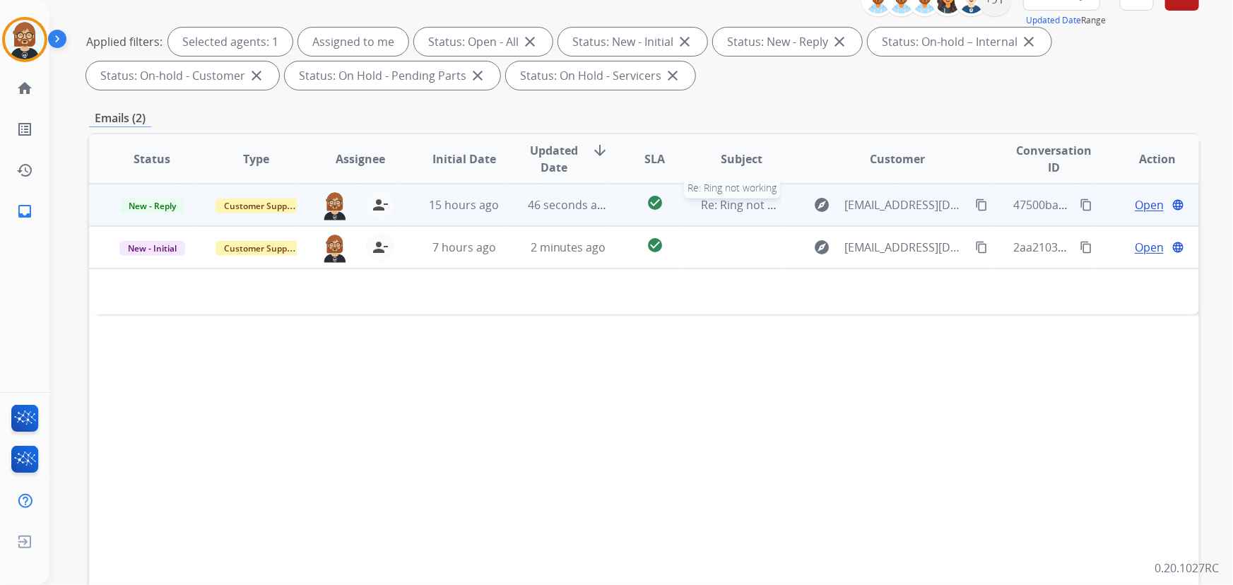
click at [731, 205] on span "Re: Ring not working" at bounding box center [756, 205] width 109 height 16
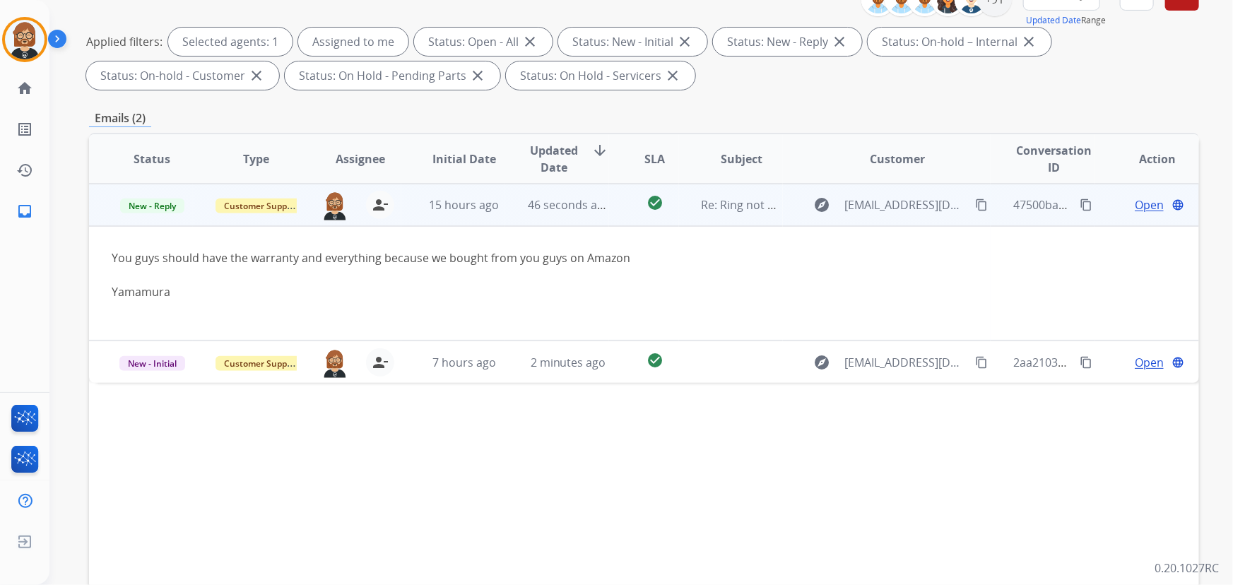
click at [1144, 206] on span "Open" at bounding box center [1149, 205] width 29 height 17
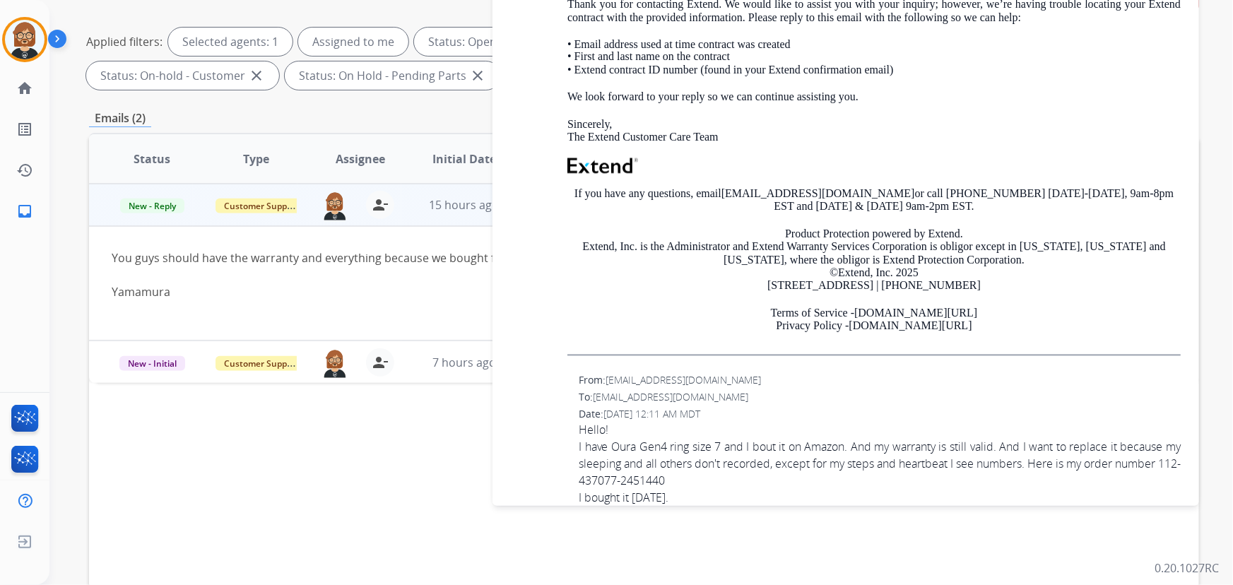
scroll to position [1378, 0]
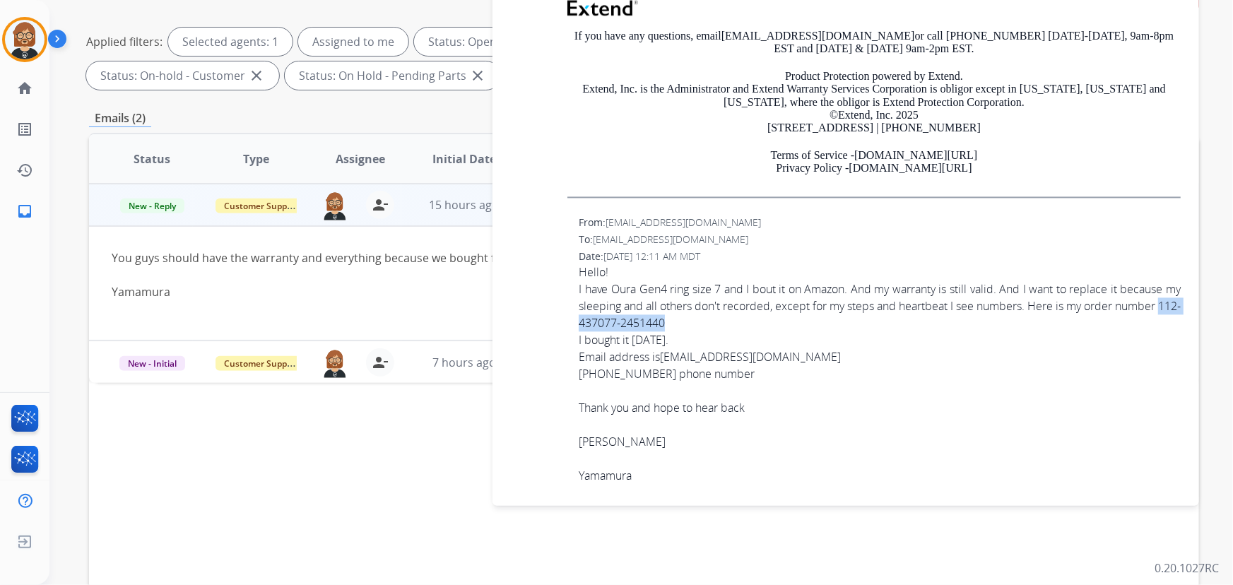
drag, startPoint x: 740, startPoint y: 321, endPoint x: 624, endPoint y: 323, distance: 115.9
click at [624, 323] on div "I have Oura Gen4 ring size 7 and I bout it on Amazon. And my warranty is still …" at bounding box center [880, 306] width 602 height 51
copy div "112-437077-2451440"
click at [806, 356] on link "[EMAIL_ADDRESS][DOMAIN_NAME]" at bounding box center [750, 358] width 181 height 16
click at [782, 318] on div "I have Oura Gen4 ring size 7 and I bout it on Amazon. And my warranty is still …" at bounding box center [880, 306] width 602 height 51
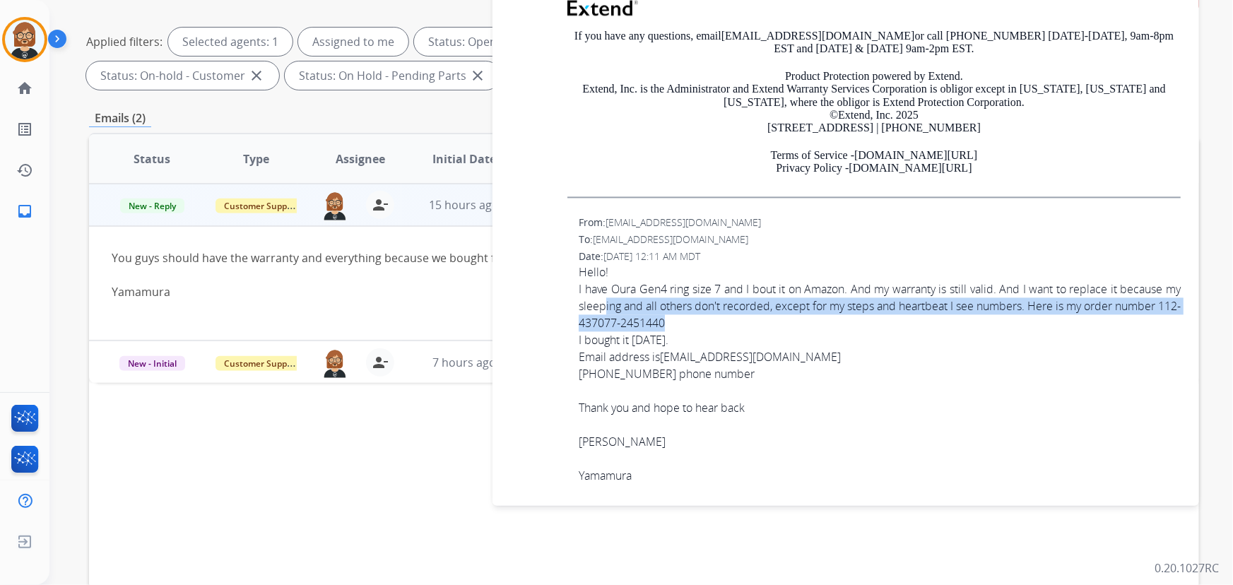
drag, startPoint x: 750, startPoint y: 322, endPoint x: 626, endPoint y: 310, distance: 124.3
click at [626, 310] on div "I have Oura Gen4 ring size 7 and I bout it on Amazon. And my warranty is still …" at bounding box center [880, 306] width 602 height 51
click at [713, 350] on link "[EMAIL_ADDRESS][DOMAIN_NAME]" at bounding box center [750, 358] width 181 height 16
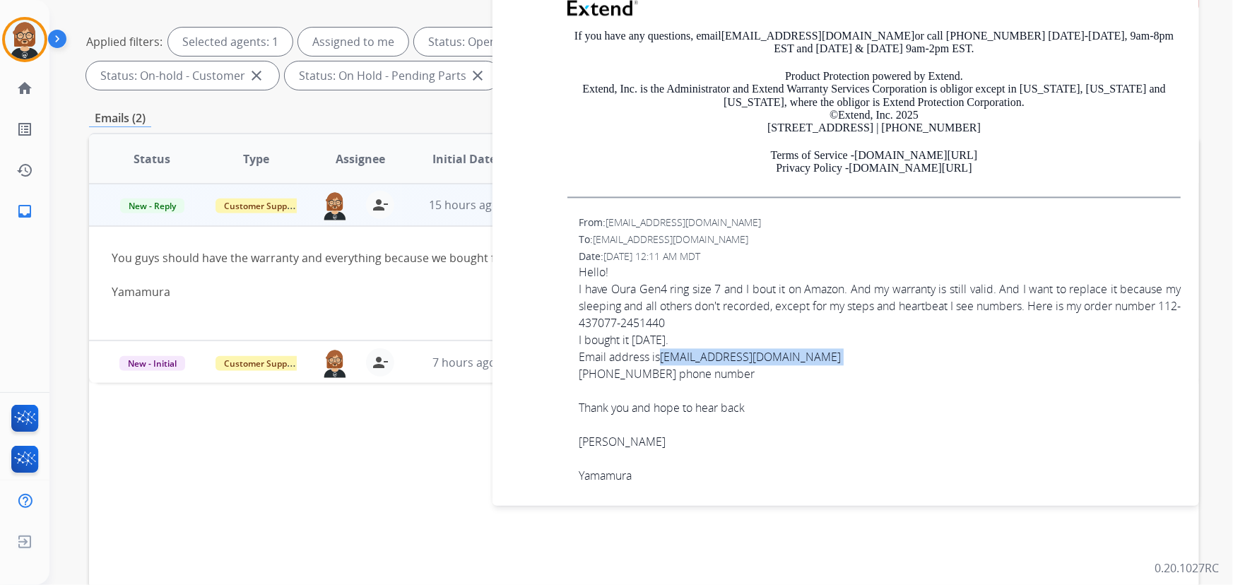
drag, startPoint x: 841, startPoint y: 354, endPoint x: 667, endPoint y: 357, distance: 174.6
click at [667, 357] on div "Email address is [EMAIL_ADDRESS][DOMAIN_NAME]" at bounding box center [880, 357] width 602 height 17
copy div "[EMAIL_ADDRESS][DOMAIN_NAME]"
click at [647, 370] on div "[PHONE_NUMBER] phone number" at bounding box center [880, 374] width 602 height 17
drag, startPoint x: 650, startPoint y: 371, endPoint x: 577, endPoint y: 370, distance: 72.8
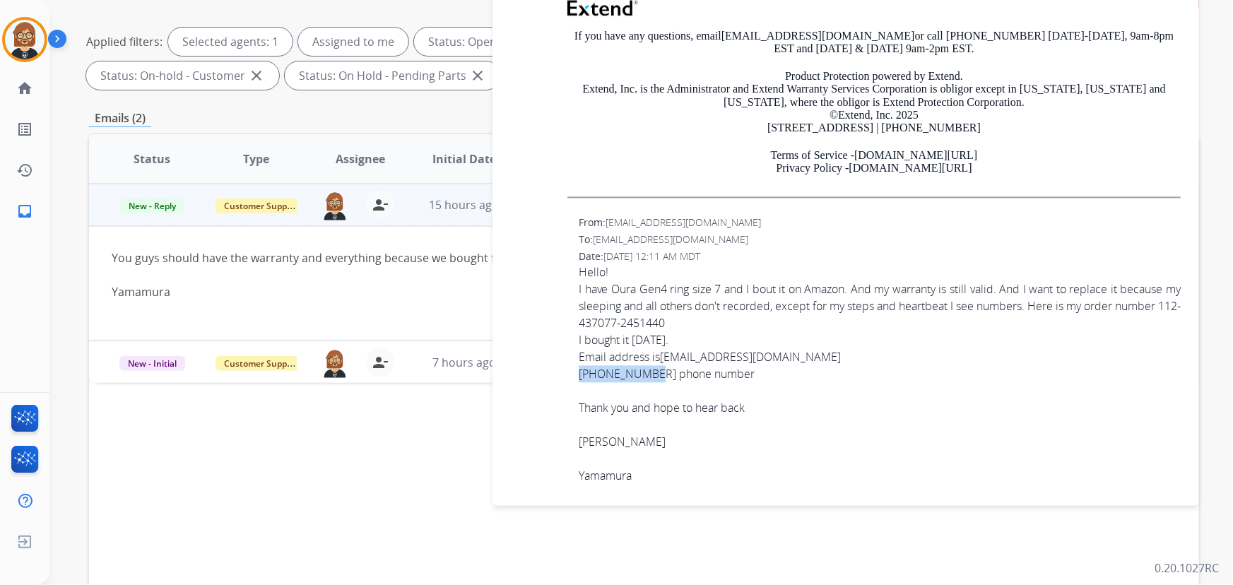
click at [577, 370] on div "From: [PERSON_NAME][EMAIL_ADDRESS][DOMAIN_NAME] To: [EMAIL_ADDRESS][DOMAIN_NAME…" at bounding box center [846, 356] width 673 height 283
copy div "[PHONE_NUMBER]"
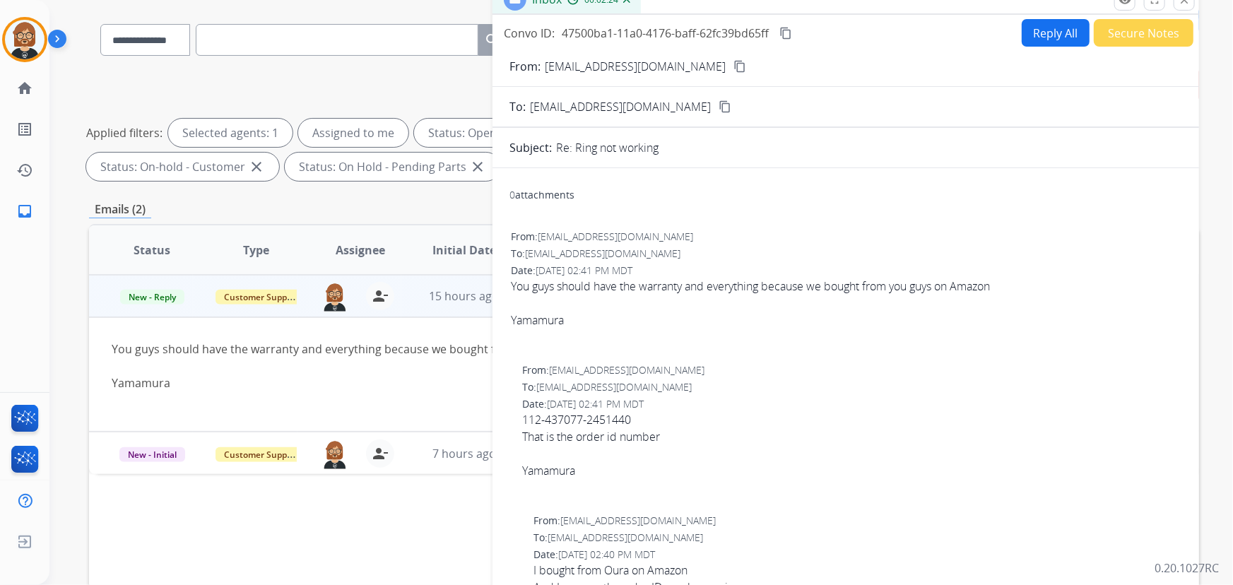
scroll to position [93, 0]
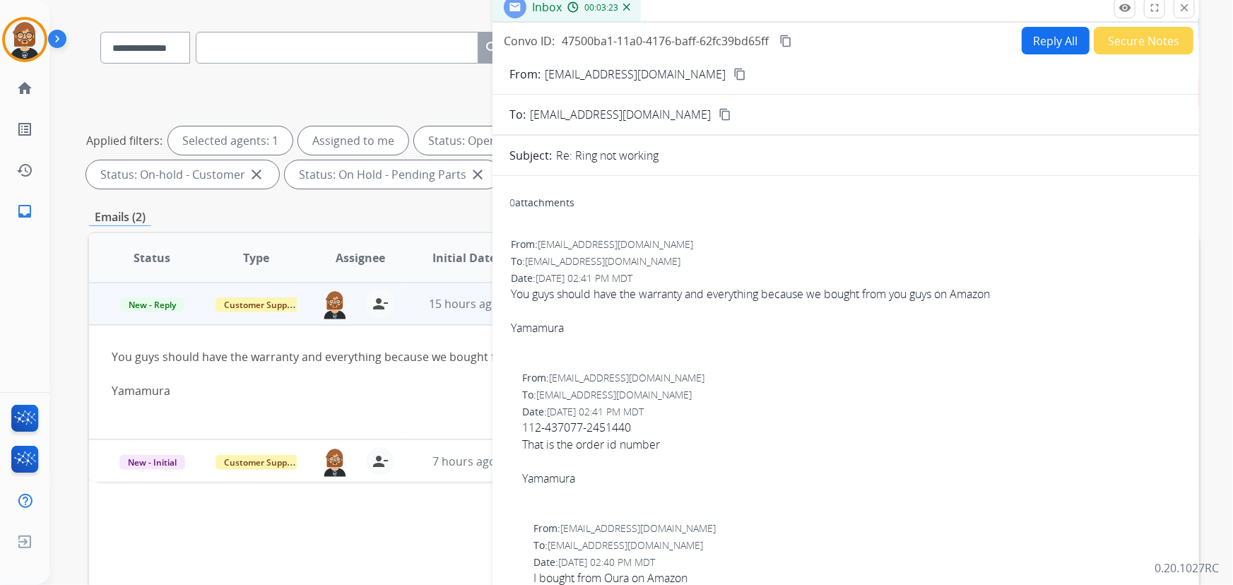
click at [1067, 40] on button "Reply All" at bounding box center [1056, 41] width 68 height 28
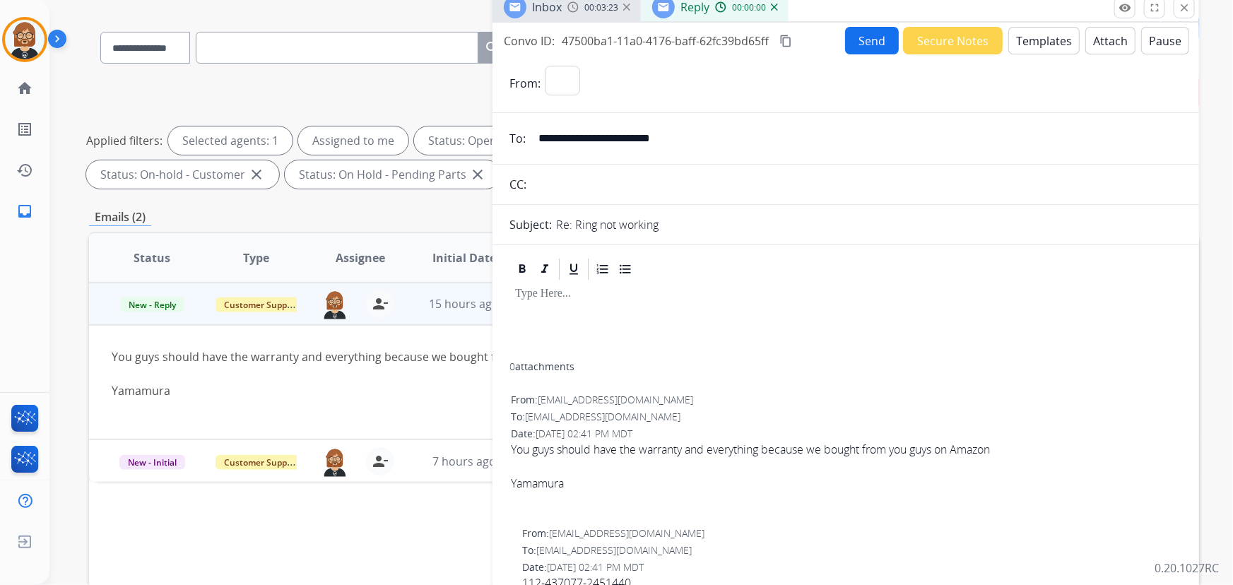
select select "**********"
click at [1039, 39] on button "Templates" at bounding box center [1044, 41] width 71 height 28
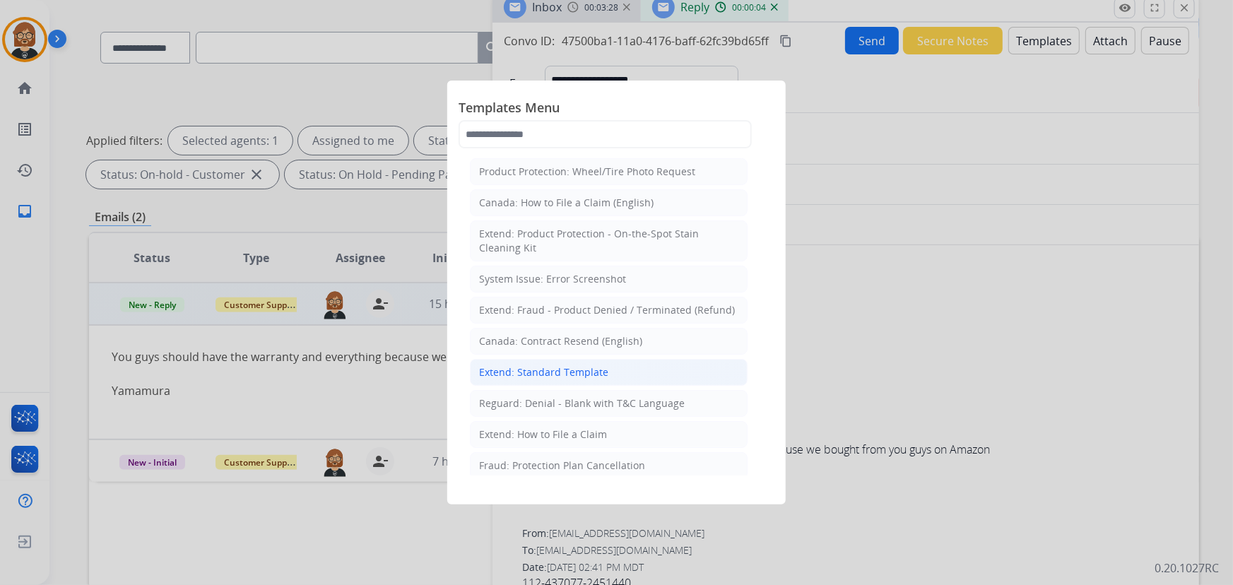
click at [561, 376] on div "Extend: Standard Template" at bounding box center [543, 372] width 129 height 14
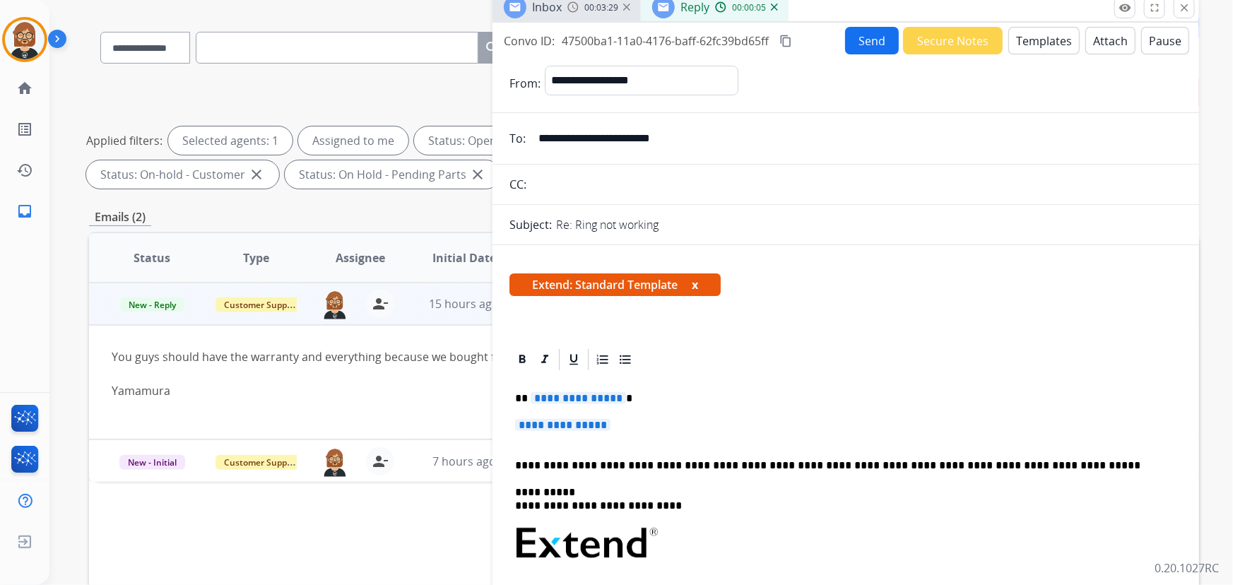
click at [1040, 34] on button "Templates" at bounding box center [1044, 41] width 71 height 28
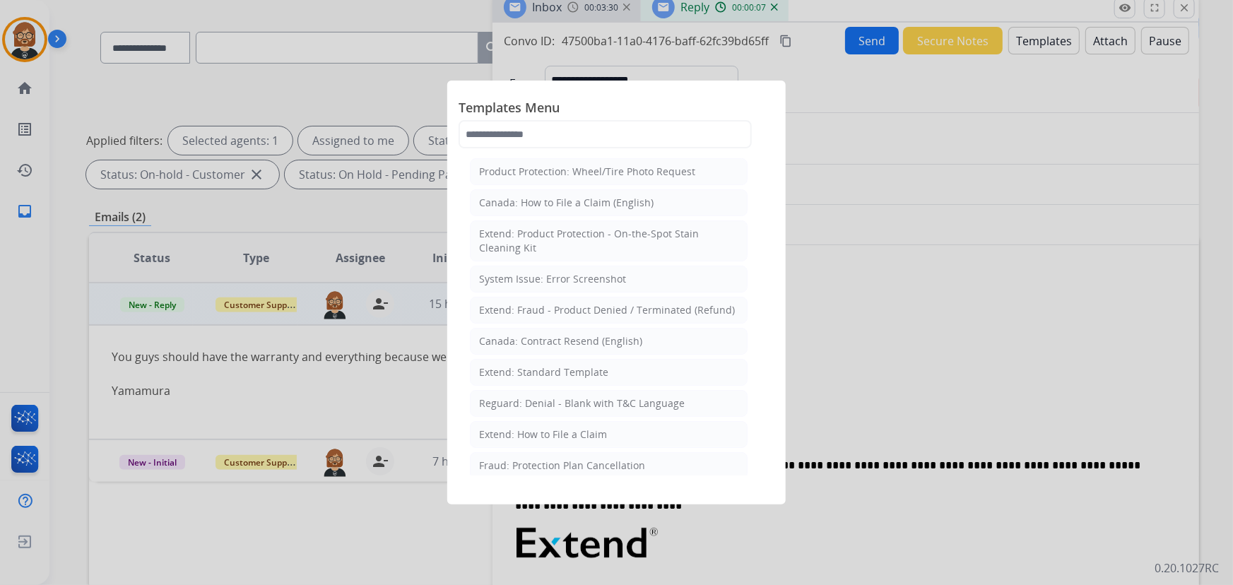
click at [936, 240] on div at bounding box center [616, 292] width 1233 height 585
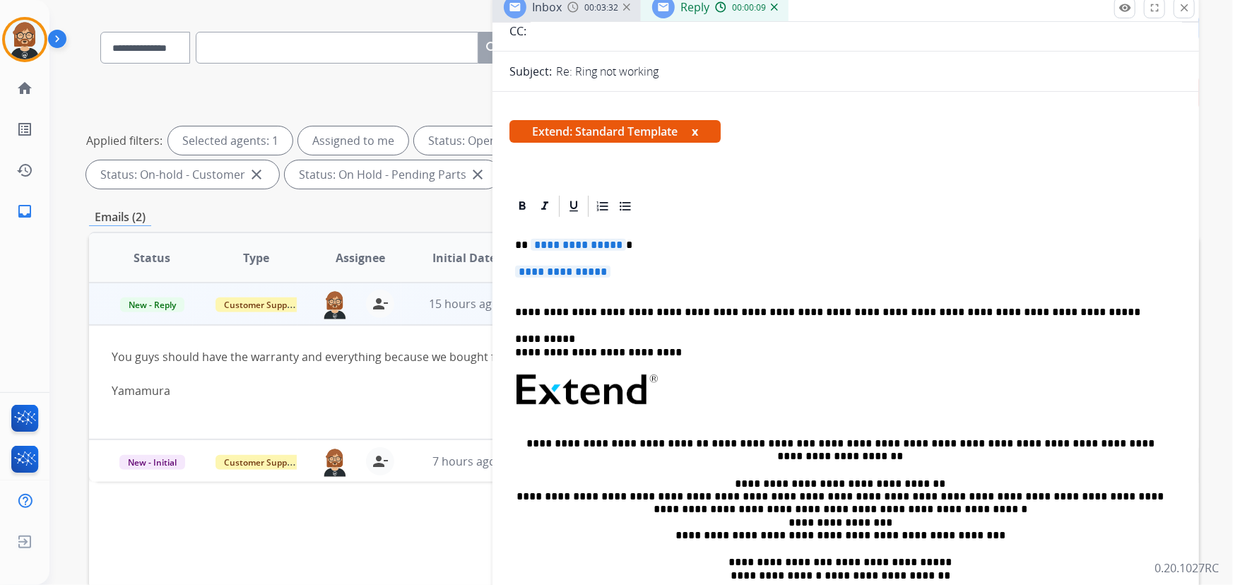
scroll to position [192, 0]
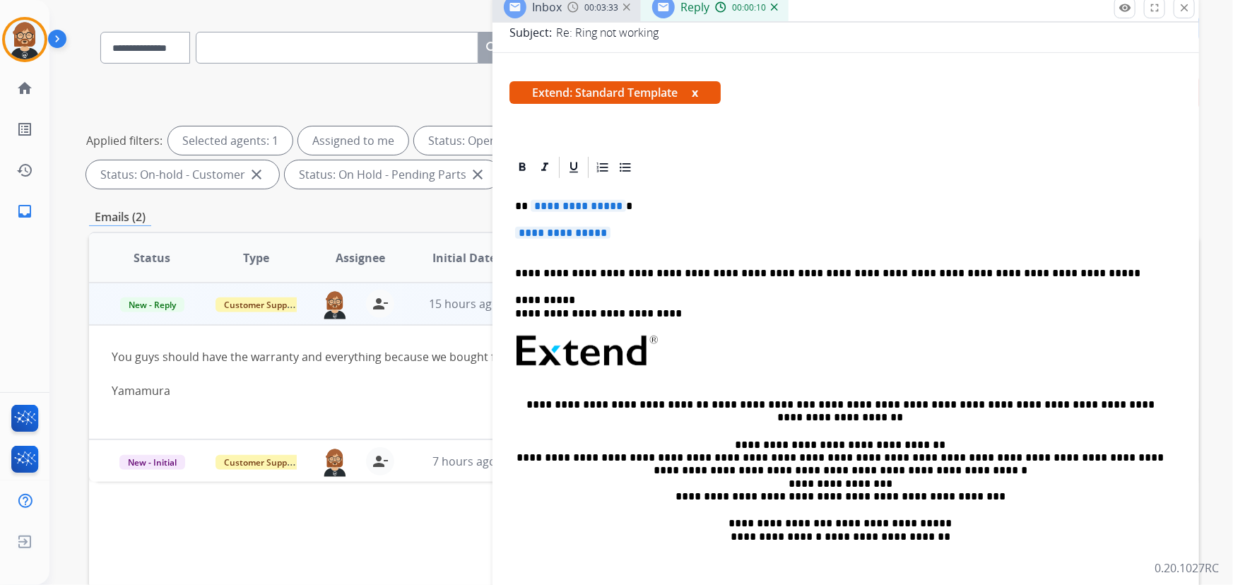
click at [583, 206] on span "**********" at bounding box center [578, 206] width 95 height 12
click at [586, 233] on span "**********" at bounding box center [562, 233] width 95 height 12
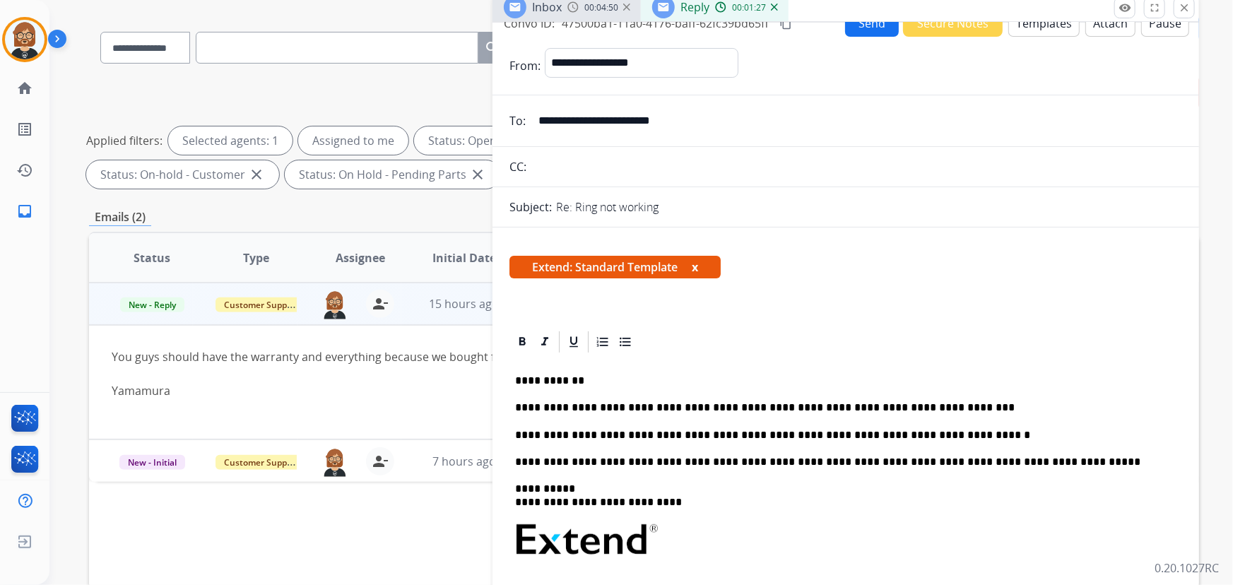
scroll to position [0, 0]
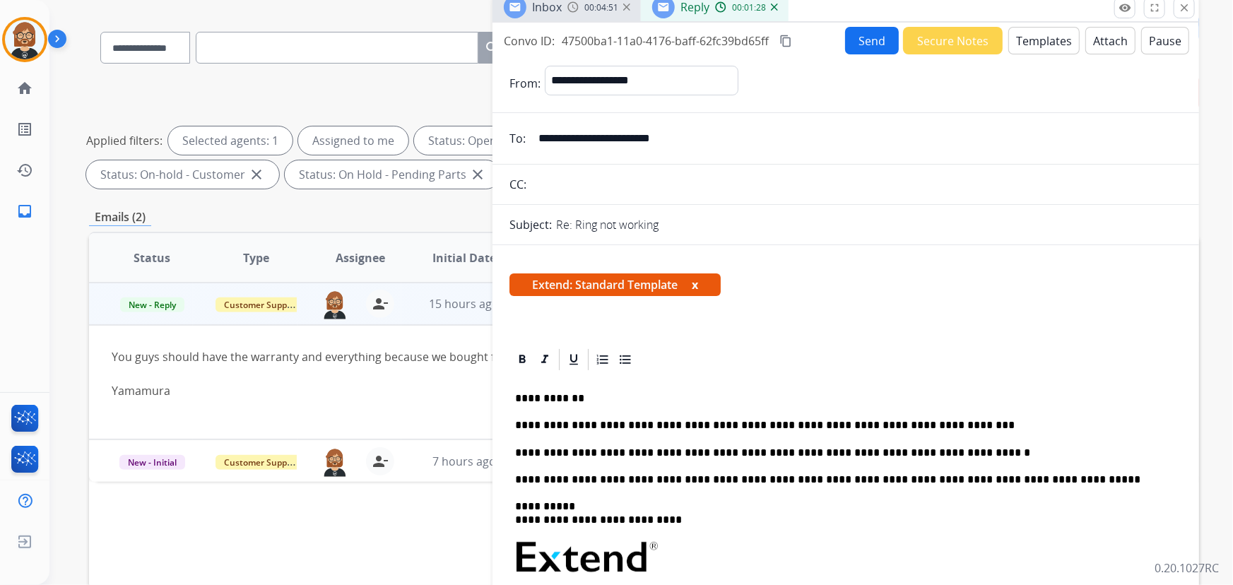
click at [879, 44] on button "Send" at bounding box center [872, 41] width 54 height 28
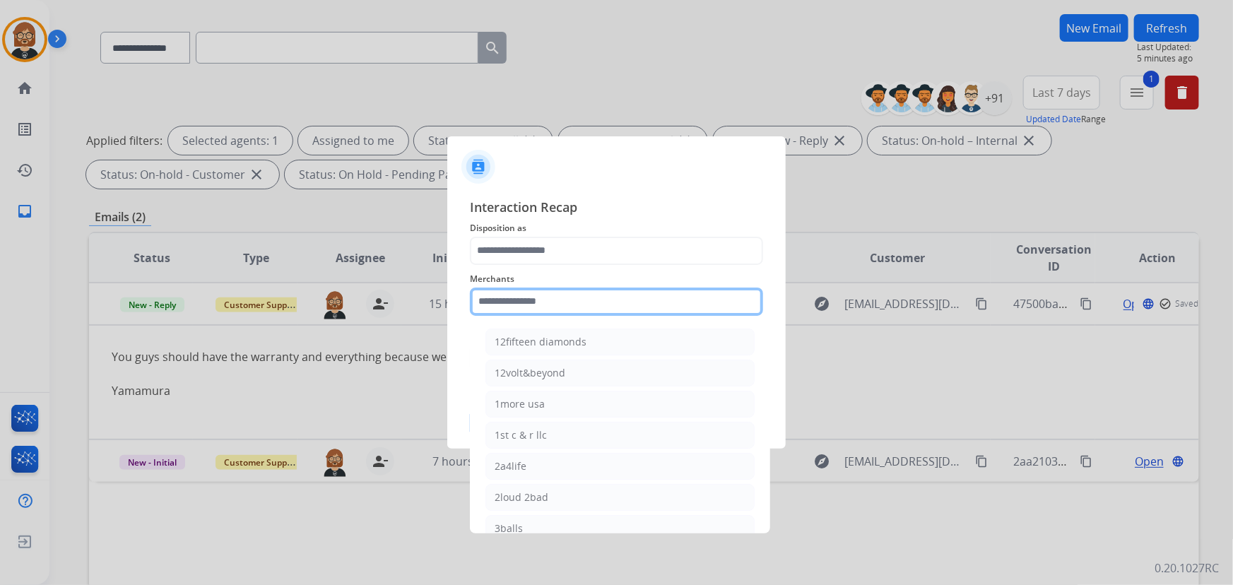
click at [639, 293] on input "text" at bounding box center [616, 302] width 293 height 28
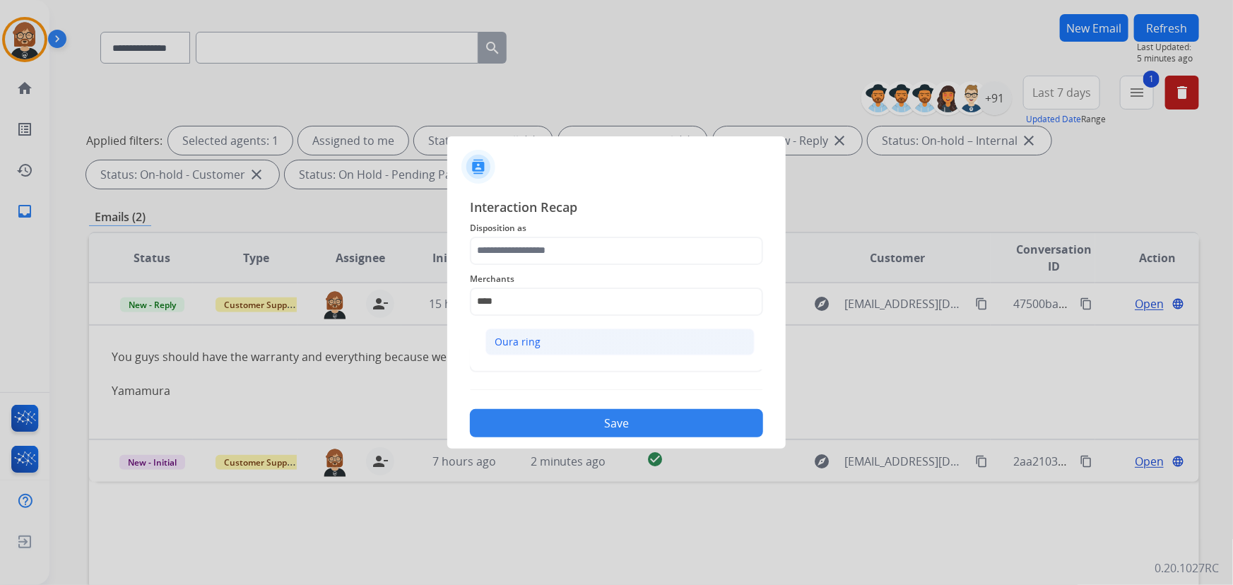
click at [629, 343] on li "Oura ring" at bounding box center [620, 342] width 269 height 27
type input "*********"
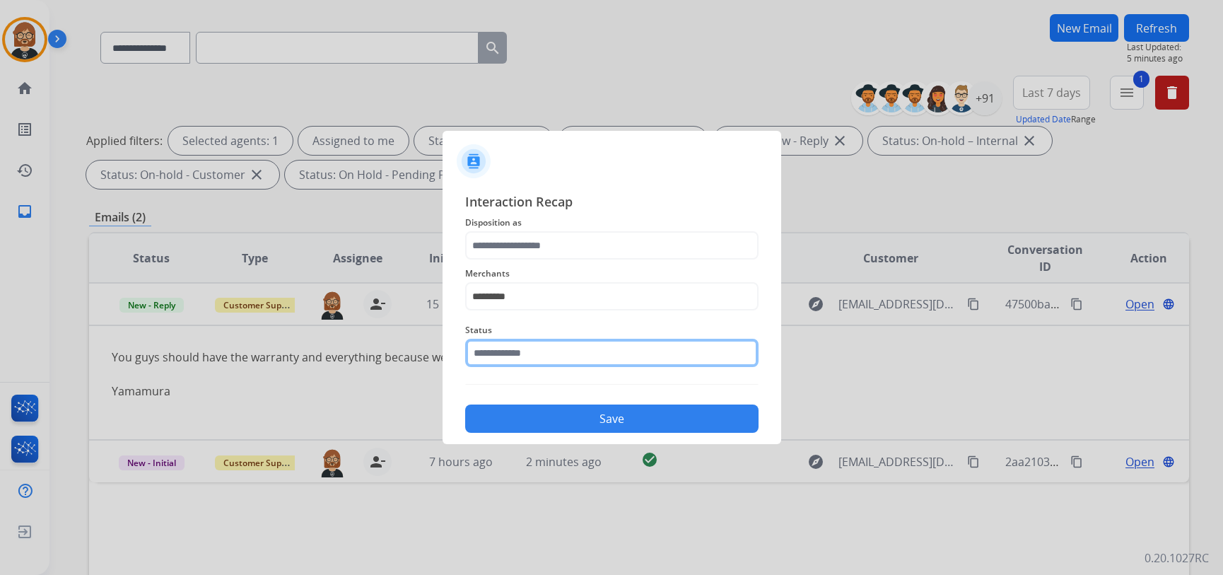
click at [662, 353] on input "text" at bounding box center [611, 353] width 293 height 28
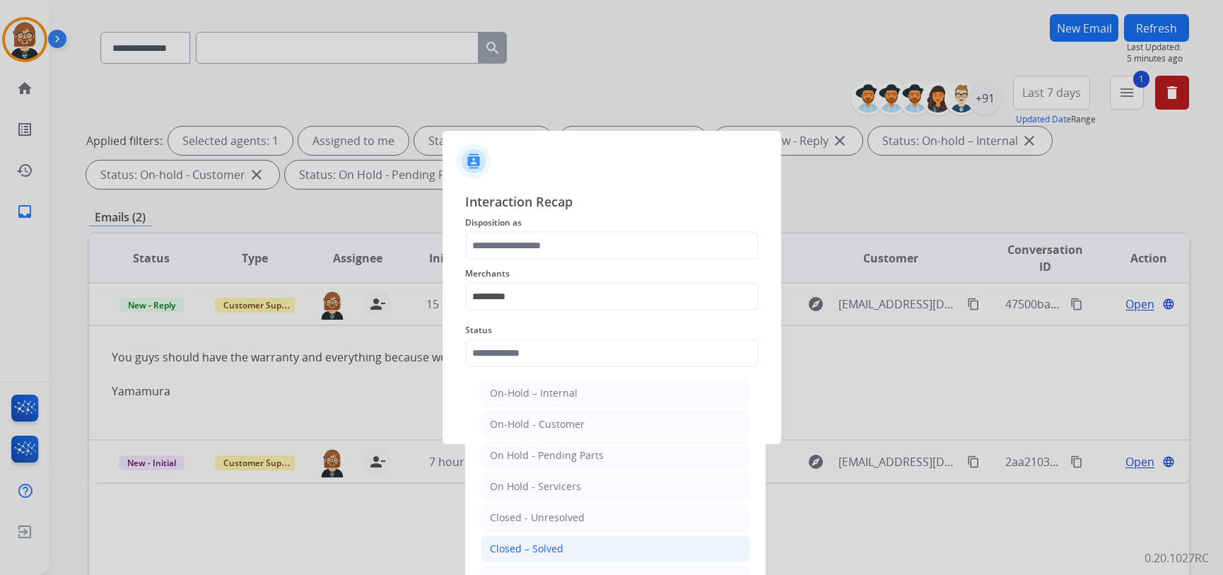
click at [569, 556] on li "Closed – Solved" at bounding box center [615, 548] width 269 height 27
type input "**********"
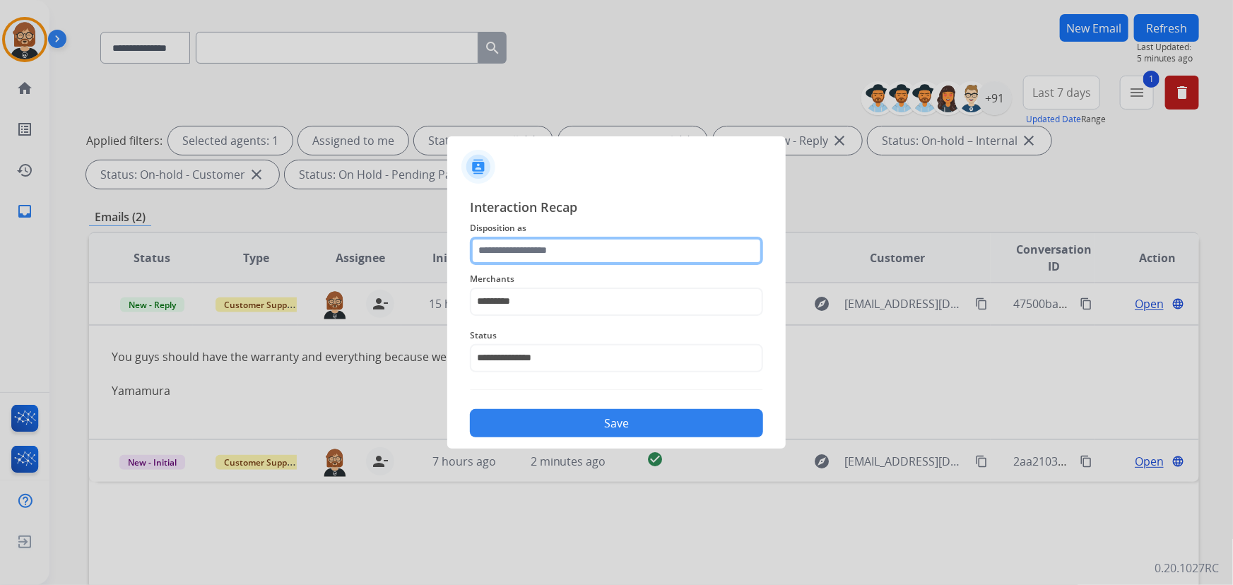
click at [641, 237] on input "text" at bounding box center [616, 251] width 293 height 28
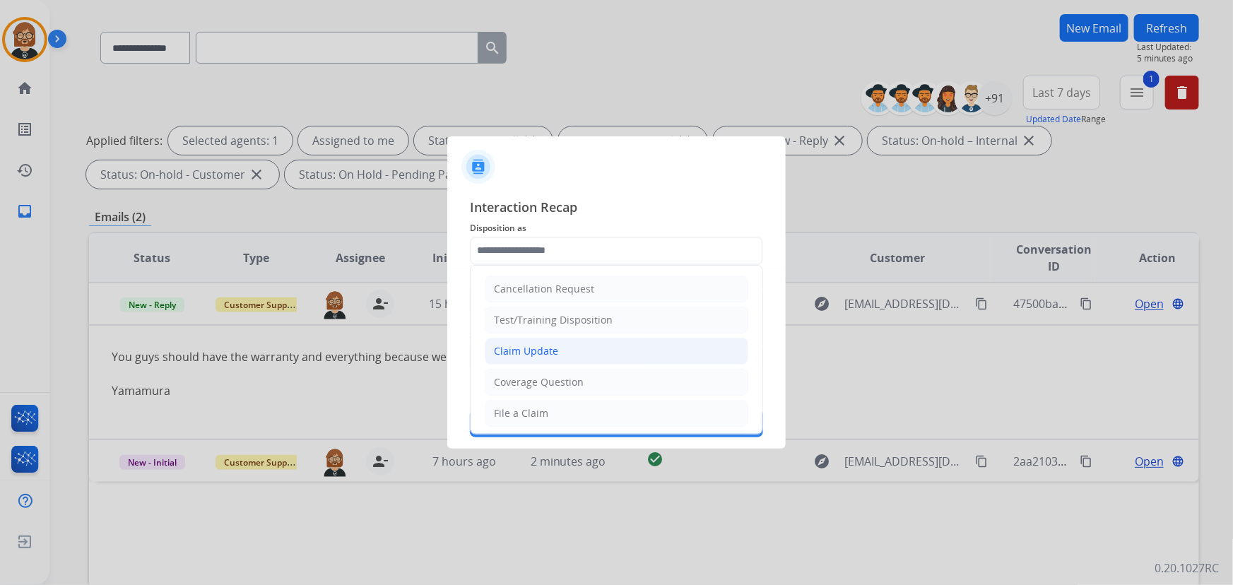
click at [605, 341] on li "Claim Update" at bounding box center [617, 351] width 264 height 27
type input "**********"
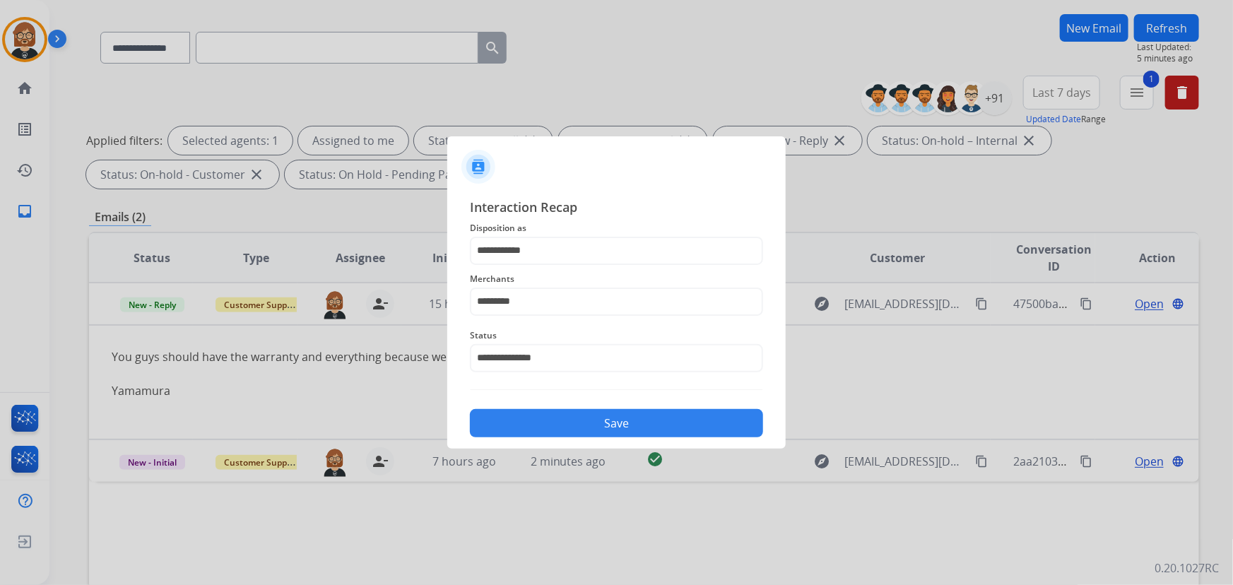
click at [632, 416] on button "Save" at bounding box center [616, 423] width 293 height 28
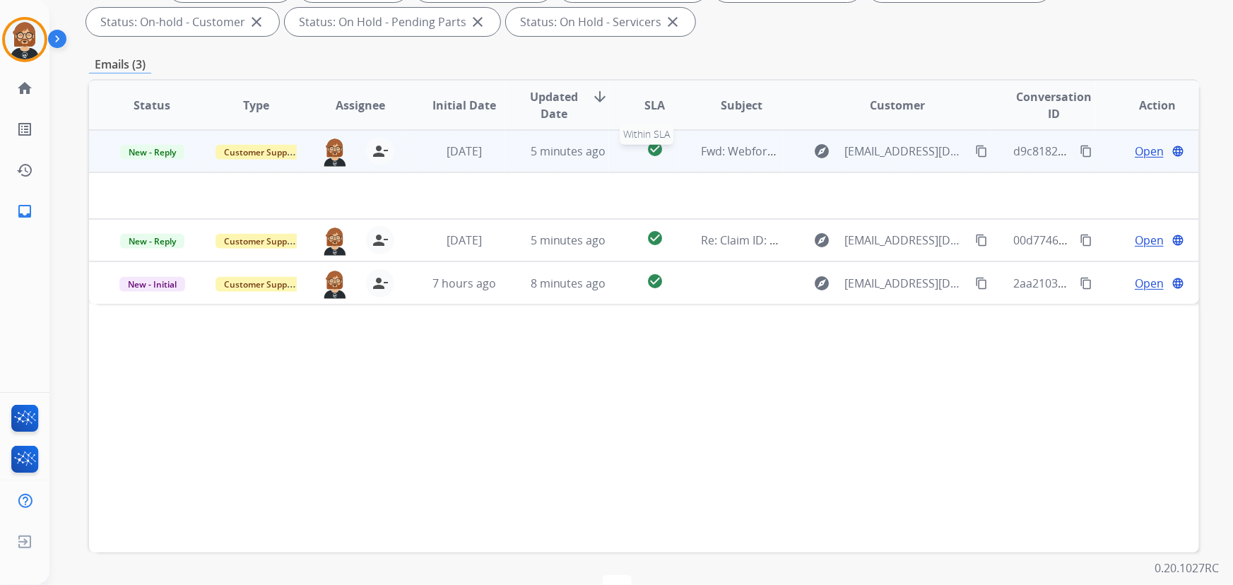
scroll to position [257, 0]
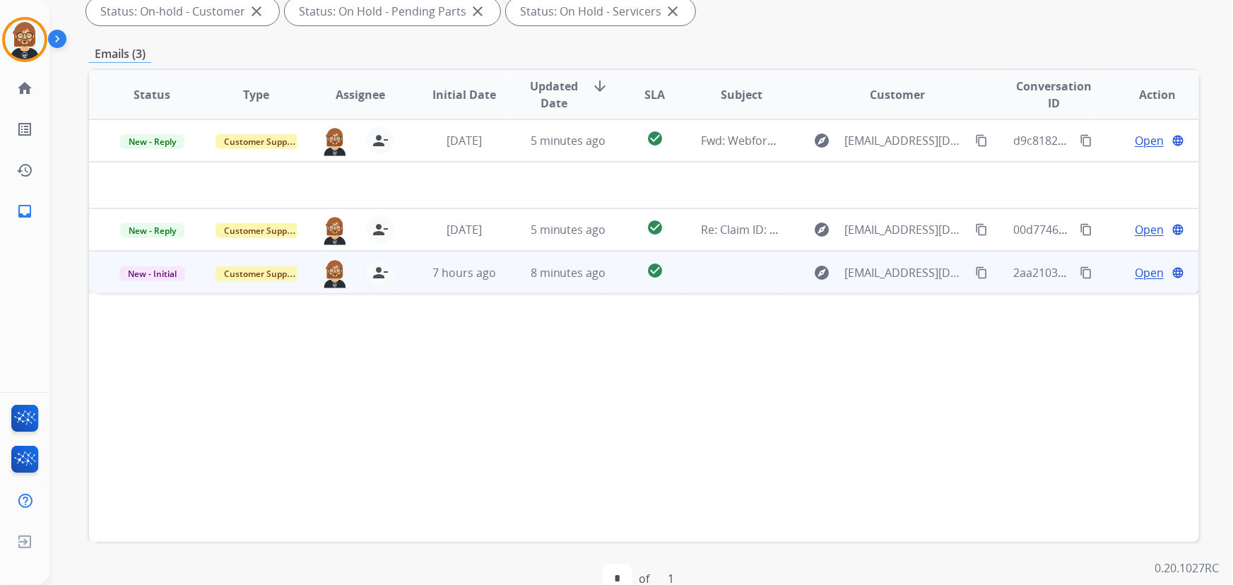
click at [706, 262] on td at bounding box center [731, 272] width 104 height 42
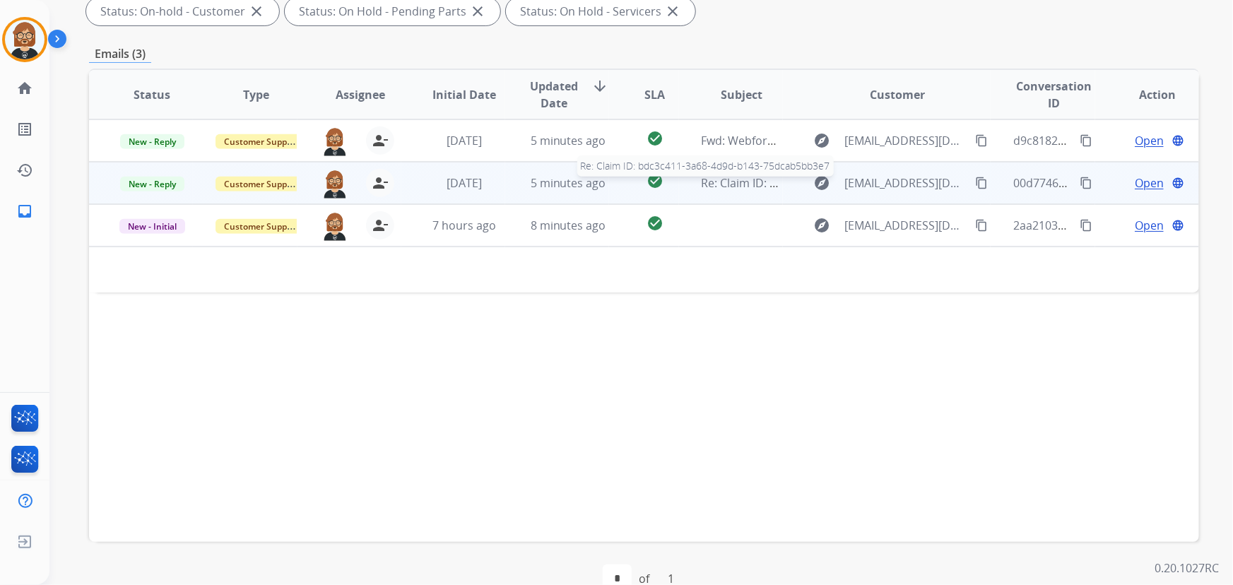
click at [721, 183] on span "Re: Claim ID: bdc3c411-3a68-4d9d-b143-75dcab5bb3e7" at bounding box center [847, 183] width 291 height 16
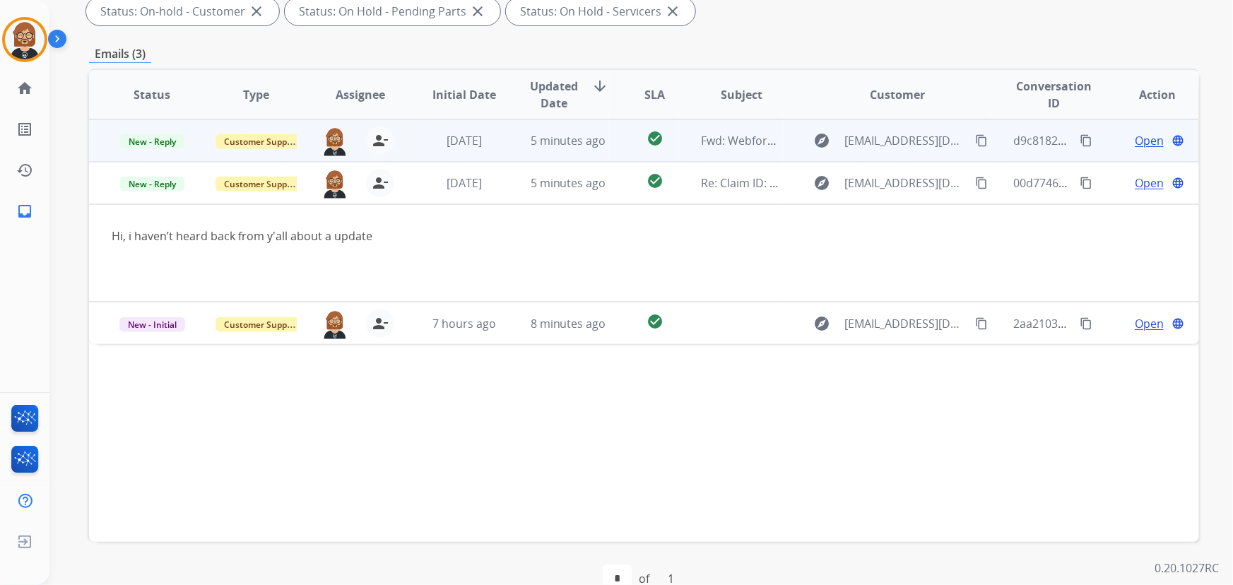
click at [559, 154] on td "5 minutes ago" at bounding box center [557, 140] width 104 height 42
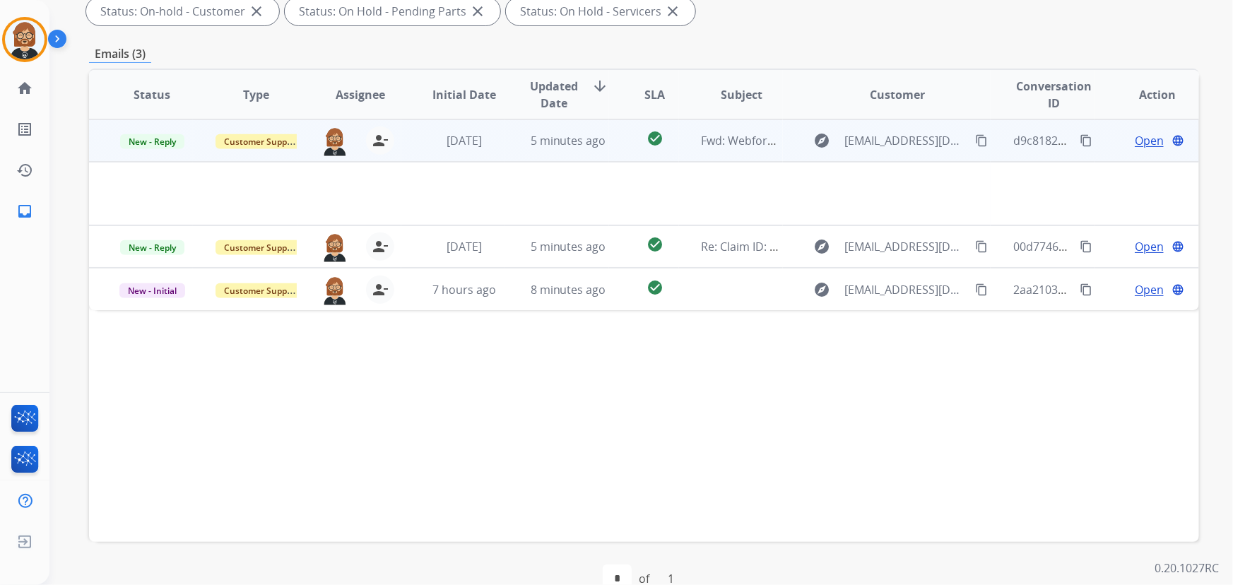
click at [559, 154] on td "5 minutes ago" at bounding box center [557, 140] width 104 height 42
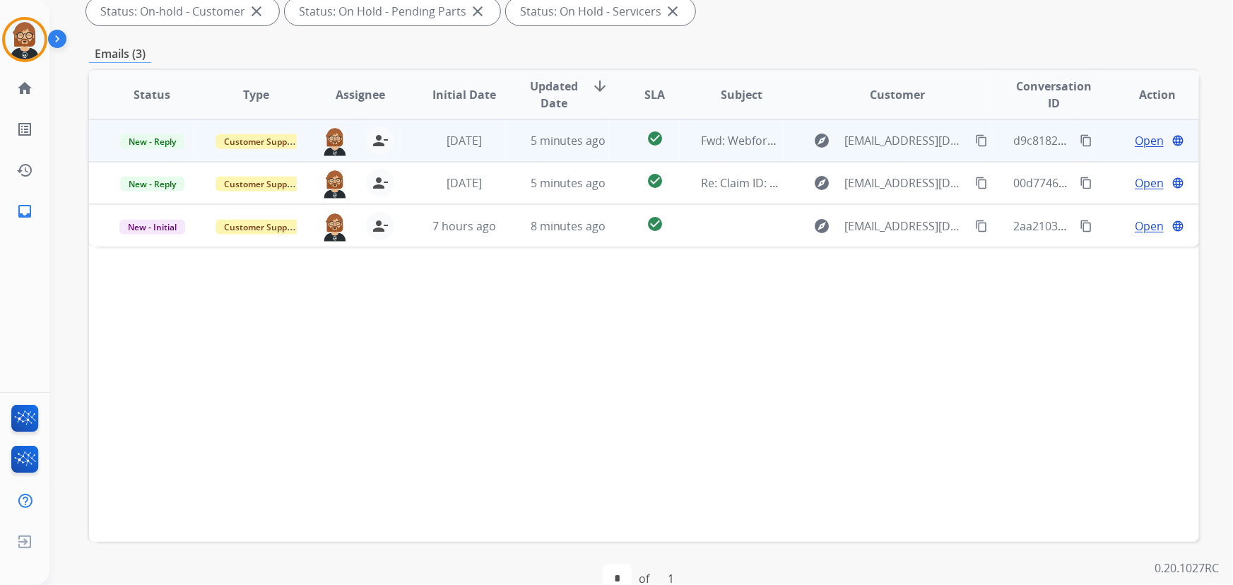
click at [559, 154] on td "5 minutes ago" at bounding box center [557, 140] width 104 height 42
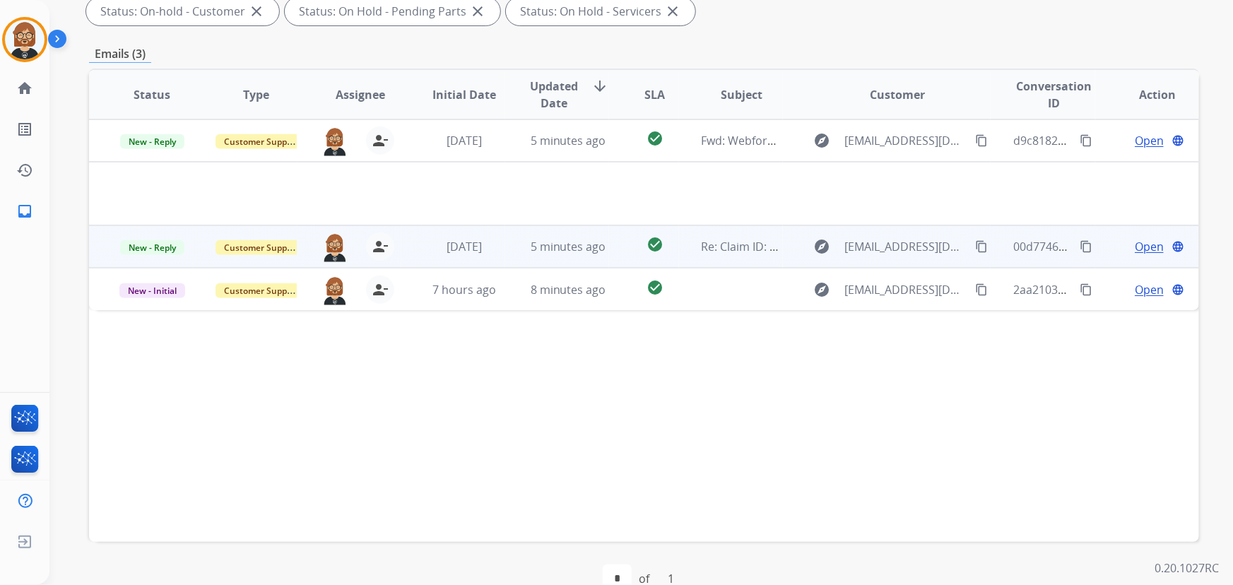
click at [532, 258] on td "5 minutes ago" at bounding box center [557, 246] width 104 height 42
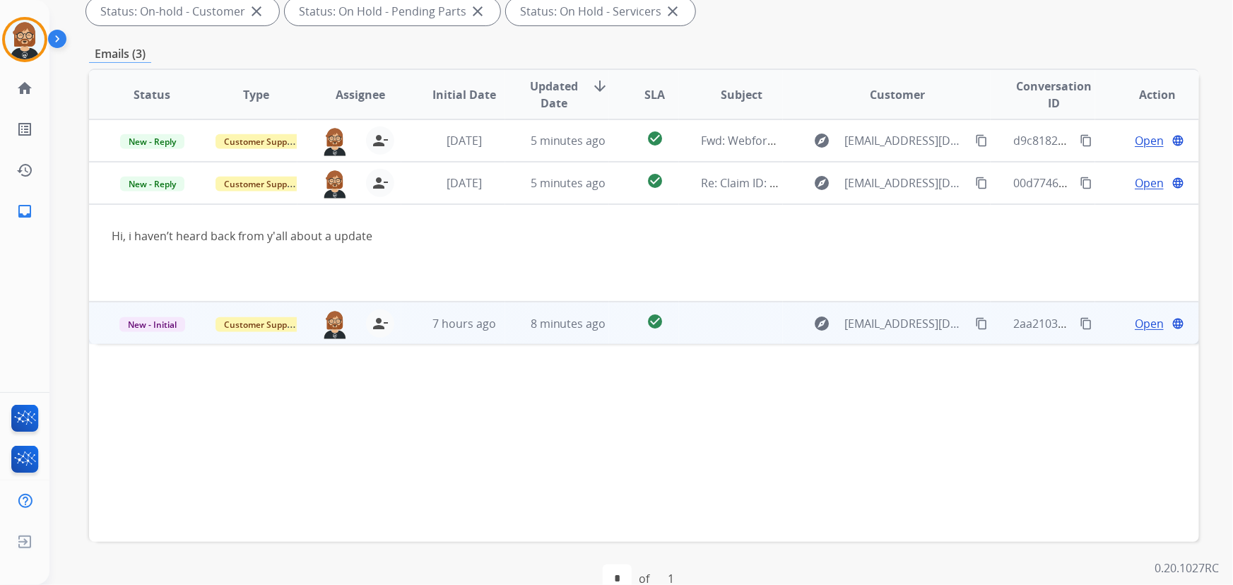
drag, startPoint x: 556, startPoint y: 296, endPoint x: 563, endPoint y: 307, distance: 13.1
click at [558, 303] on table "Status Type Assignee Initial Date Updated Date arrow_downward SLA Subject Custo…" at bounding box center [644, 207] width 1110 height 274
click at [558, 332] on td "8 minutes ago" at bounding box center [557, 323] width 104 height 42
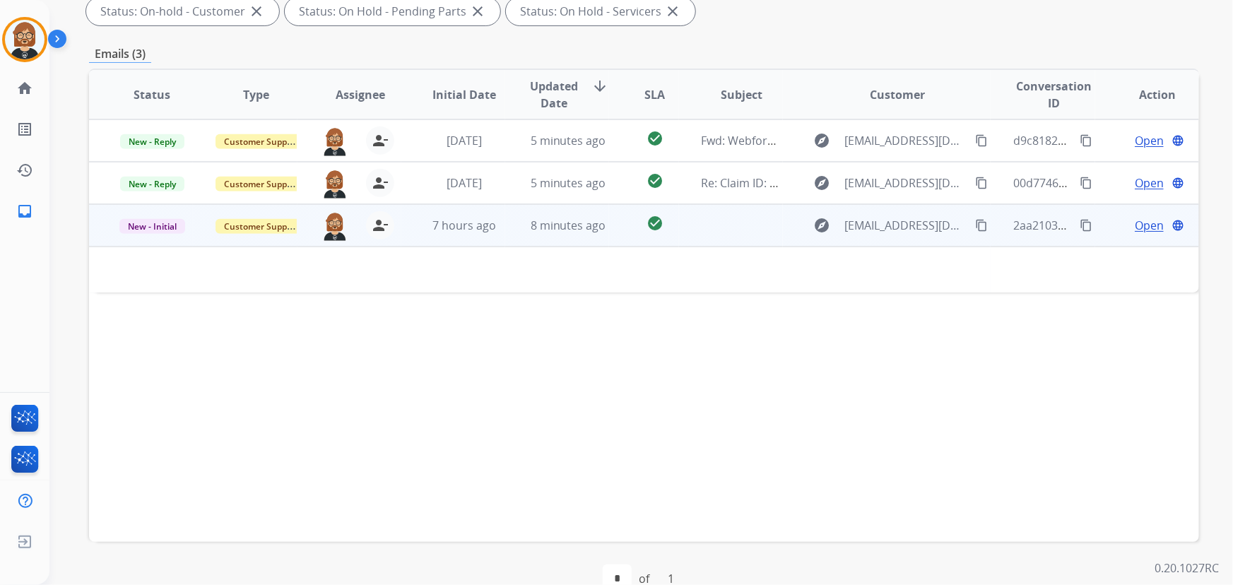
click at [1145, 222] on span "Open" at bounding box center [1149, 225] width 29 height 17
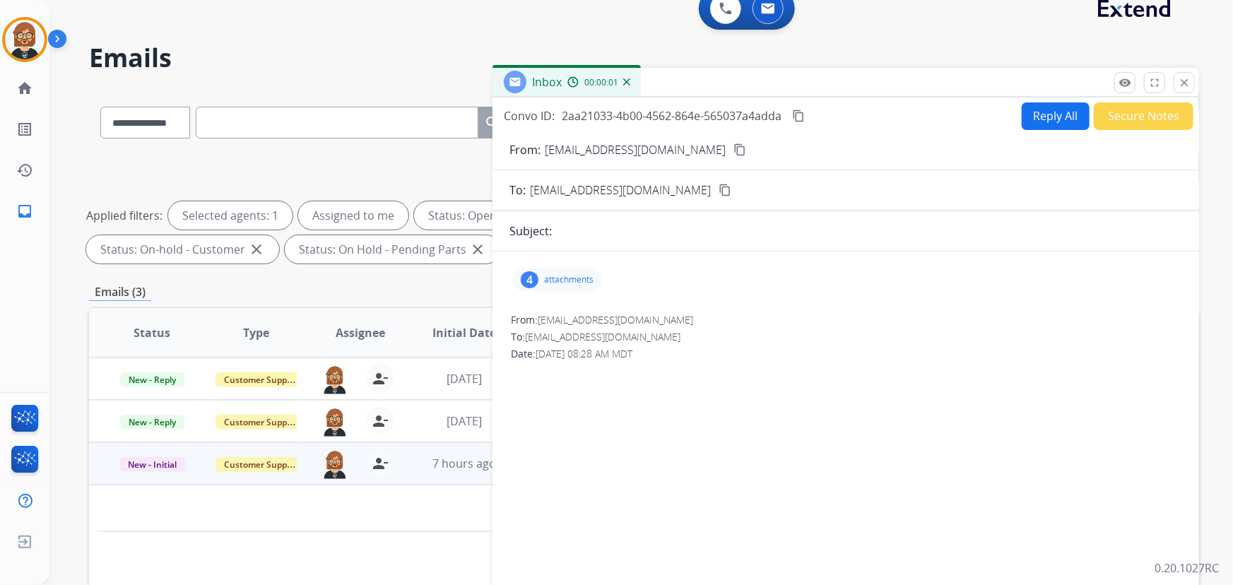
scroll to position [0, 0]
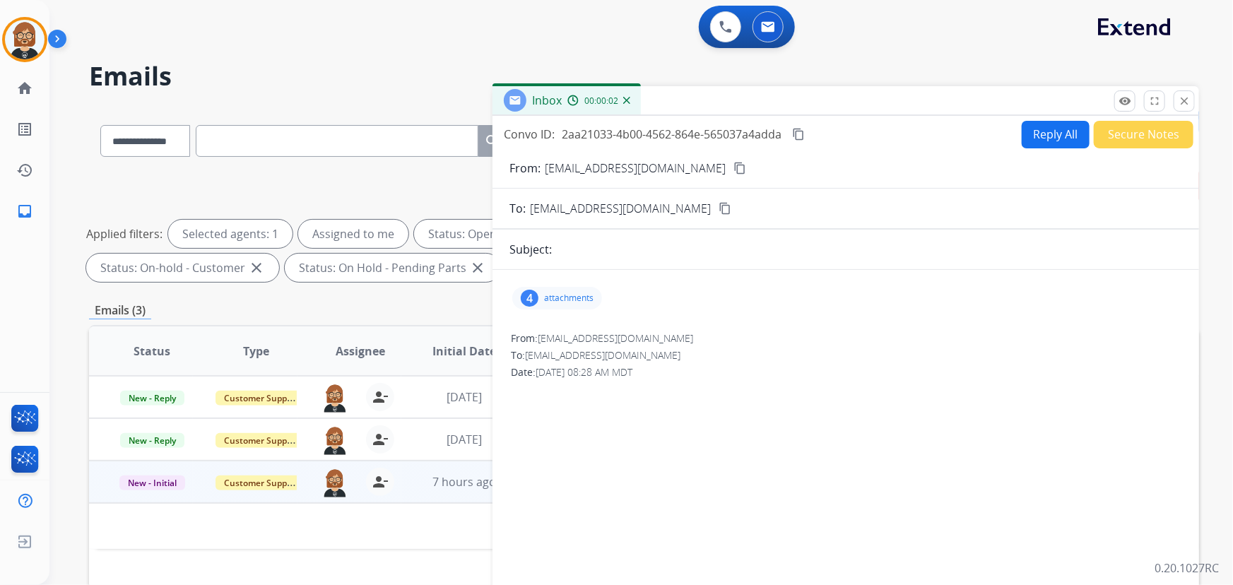
click at [577, 300] on p "attachments" at bounding box center [568, 298] width 49 height 11
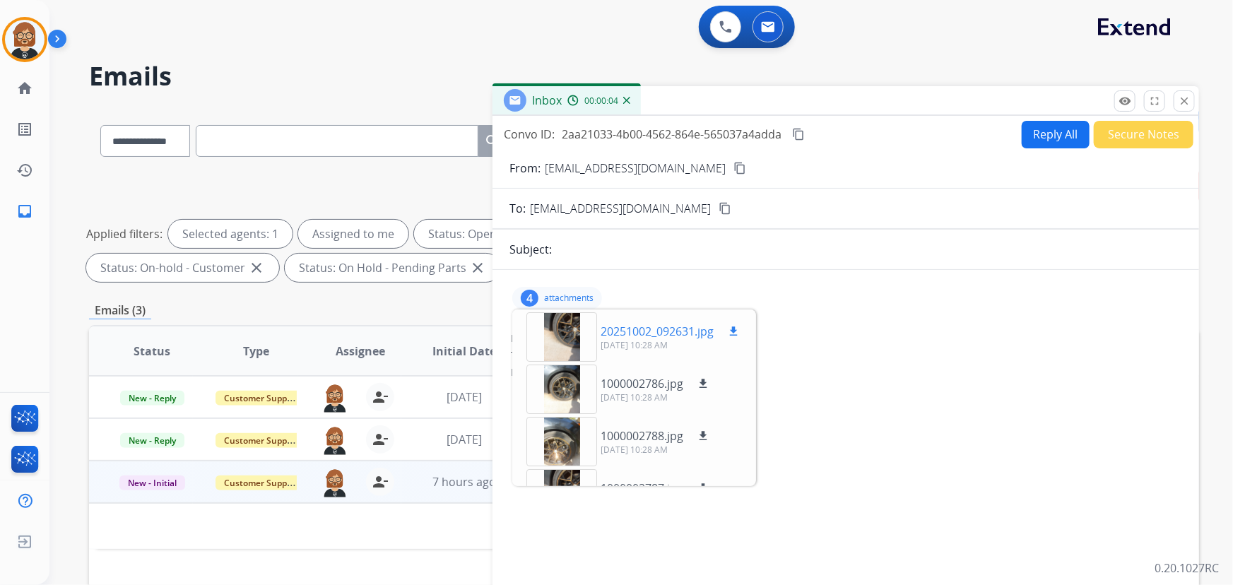
click at [740, 327] on mat-icon "download" at bounding box center [733, 331] width 13 height 13
click at [705, 381] on mat-icon "download" at bounding box center [703, 383] width 13 height 13
click at [708, 436] on mat-icon "download" at bounding box center [703, 436] width 13 height 13
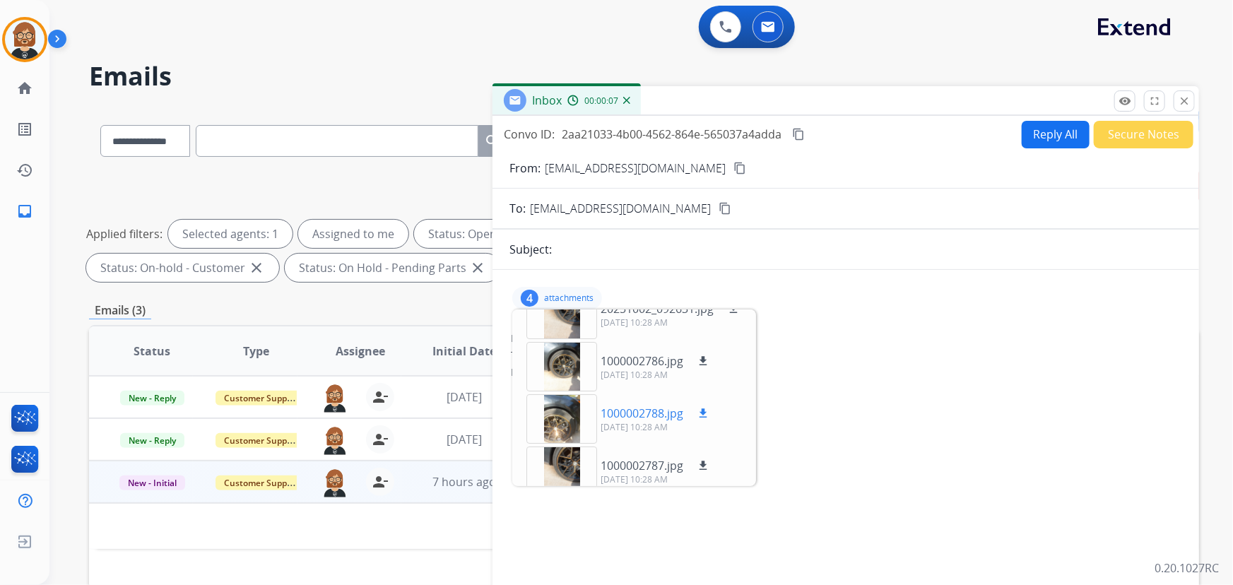
scroll to position [35, 0]
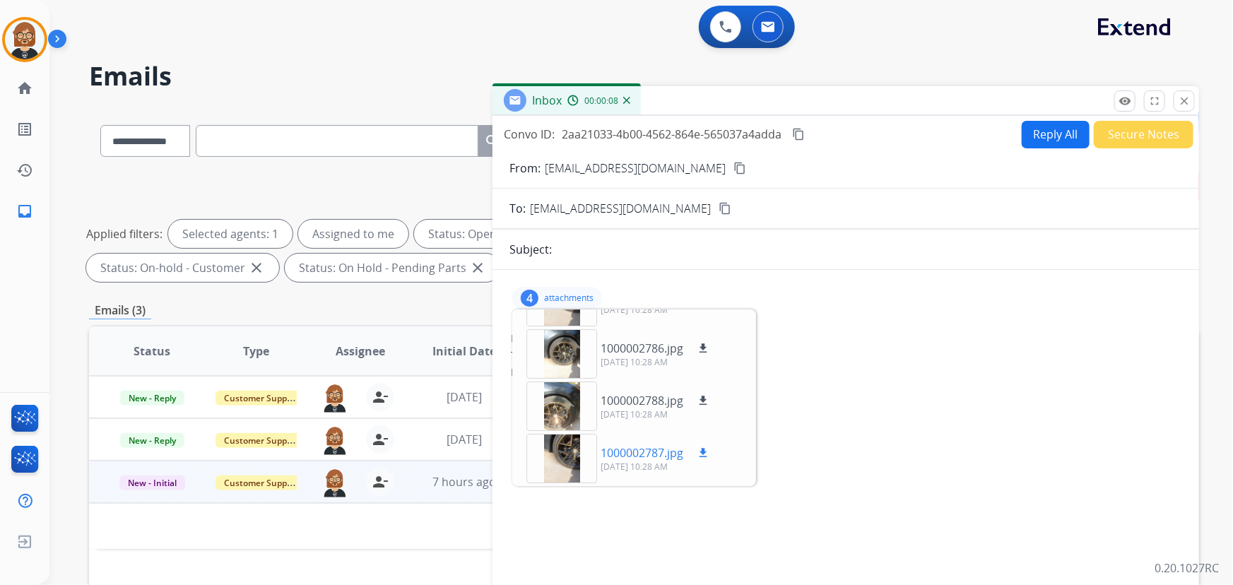
click at [708, 450] on mat-icon "download" at bounding box center [703, 453] width 13 height 13
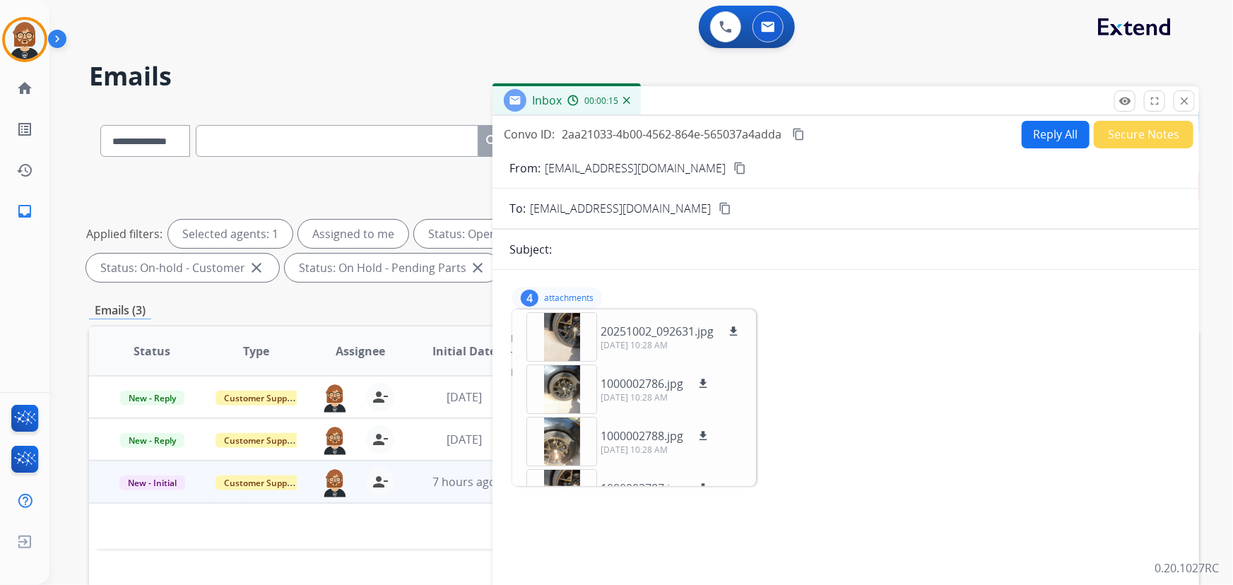
click at [734, 165] on mat-icon "content_copy" at bounding box center [740, 168] width 13 height 13
click at [375, 300] on div "**********" at bounding box center [644, 489] width 1110 height 765
click at [891, 485] on div "4 attachments 20251002_092631.jpg download [DATE] 10:28 AM 1000002786.jpg downl…" at bounding box center [846, 481] width 707 height 400
click at [550, 300] on p "attachments" at bounding box center [568, 298] width 49 height 11
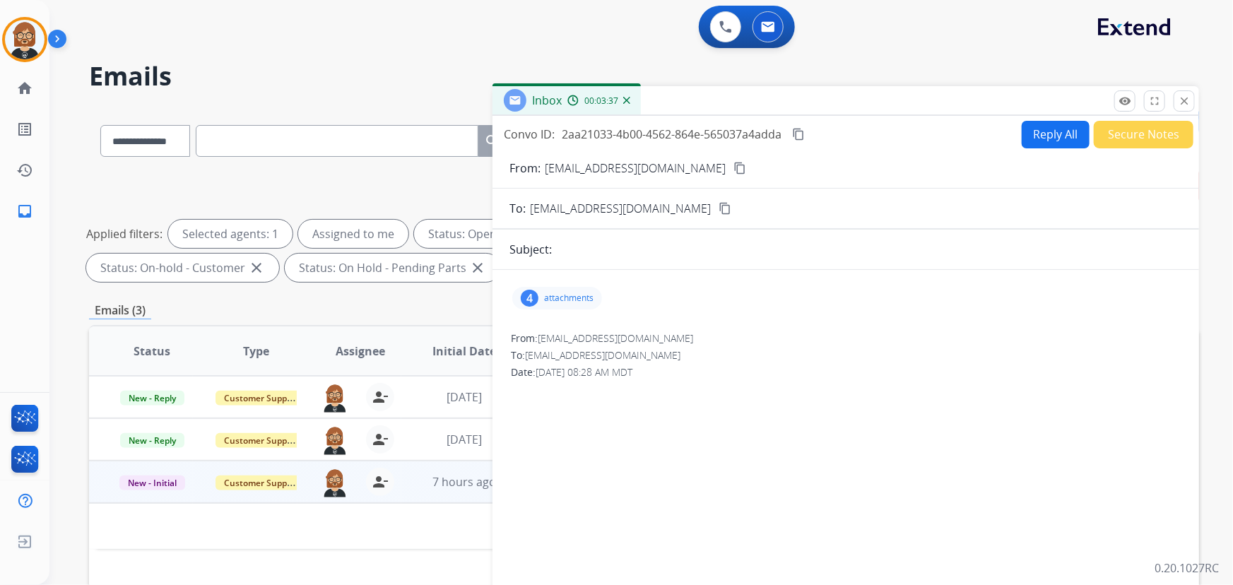
click at [1046, 127] on button "Reply All" at bounding box center [1056, 135] width 68 height 28
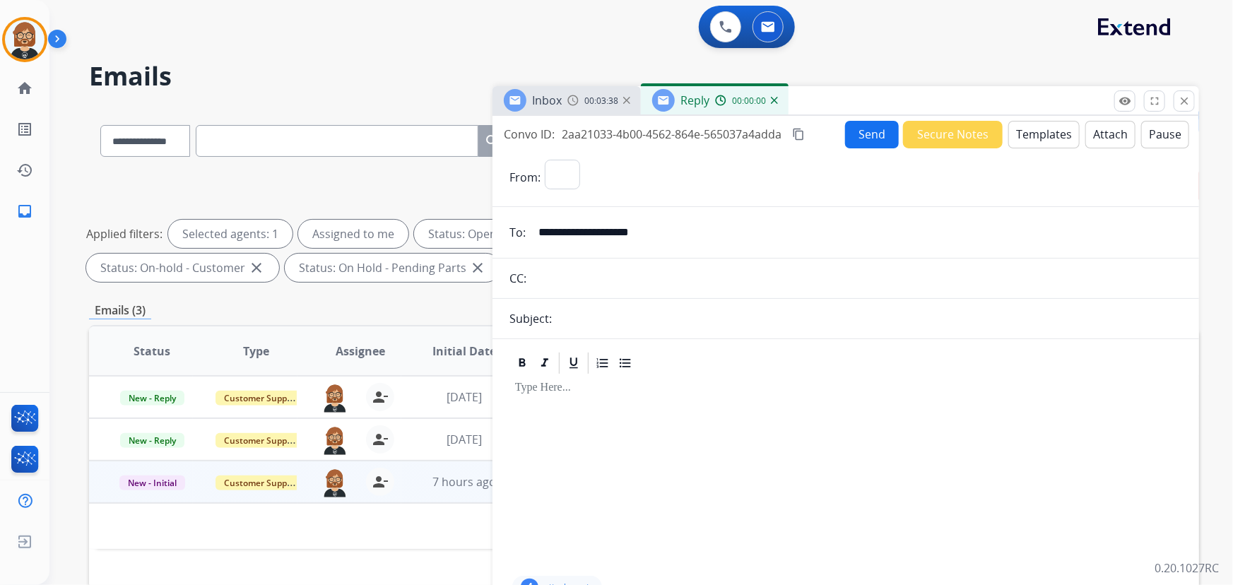
select select "**********"
click at [1033, 129] on button "Templates" at bounding box center [1044, 135] width 71 height 28
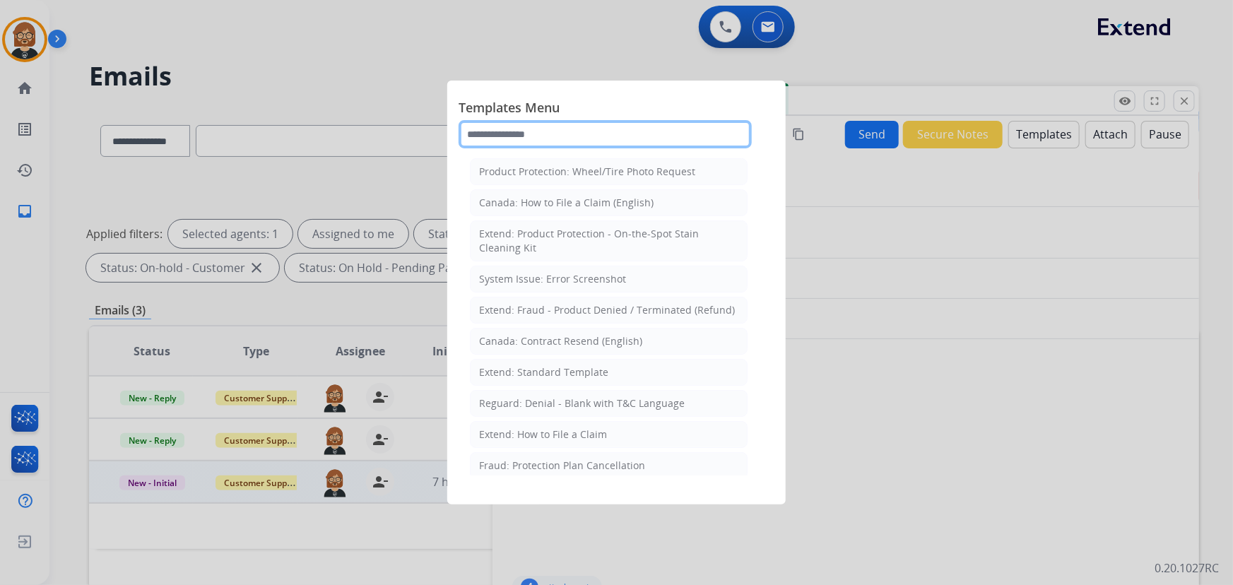
click at [587, 128] on input "text" at bounding box center [605, 134] width 293 height 28
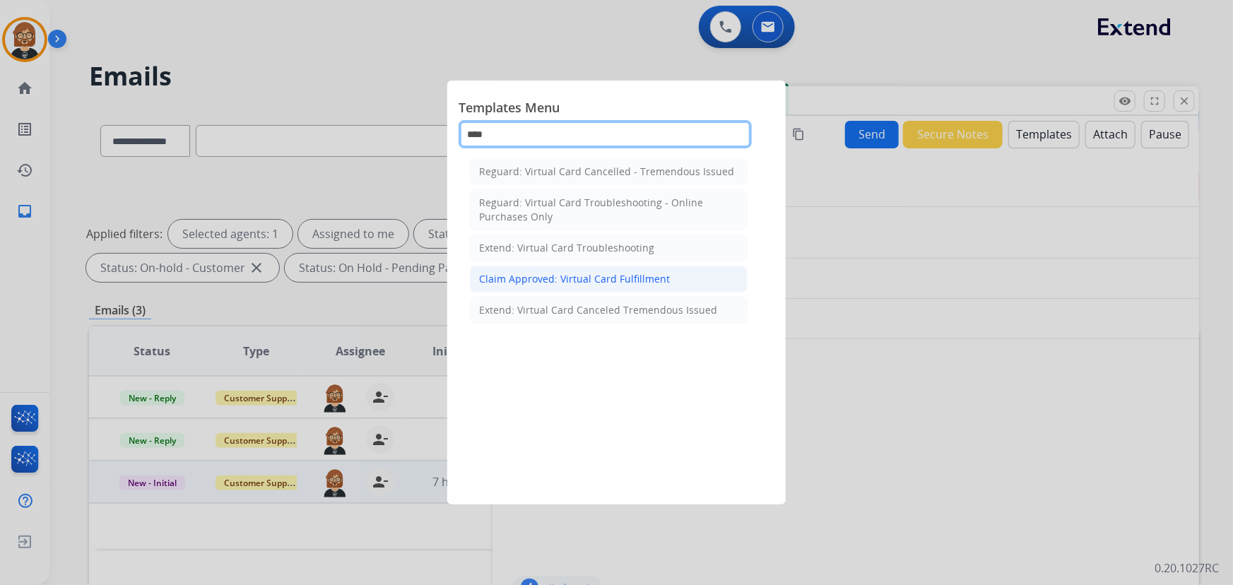
type input "****"
click at [703, 284] on li "Claim Approved: Virtual Card Fulfillment" at bounding box center [609, 279] width 278 height 27
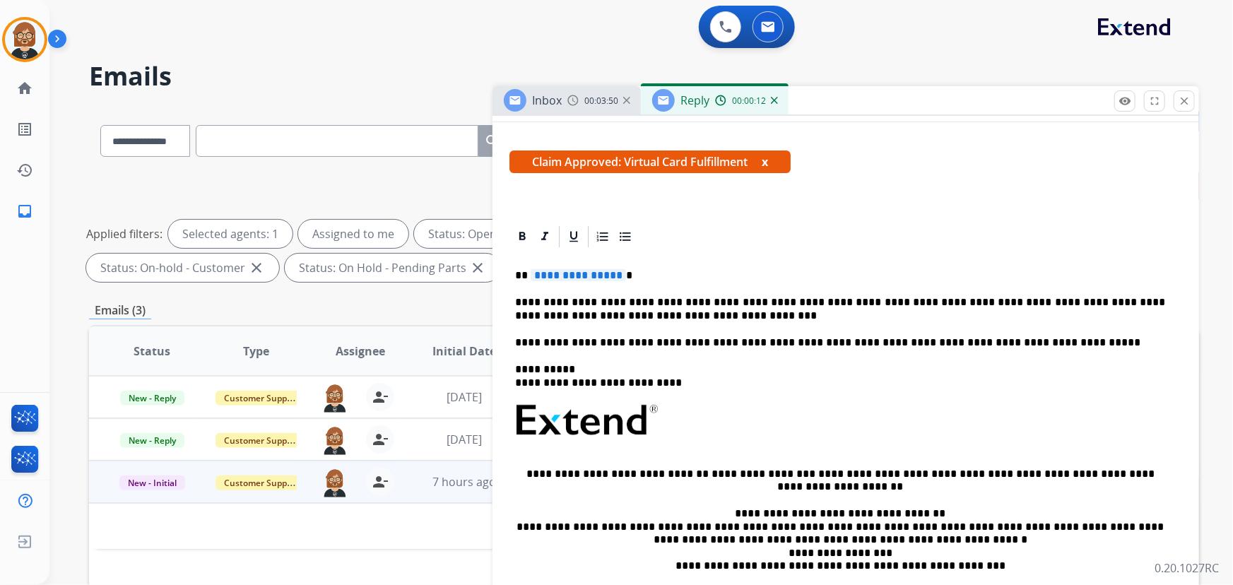
scroll to position [257, 0]
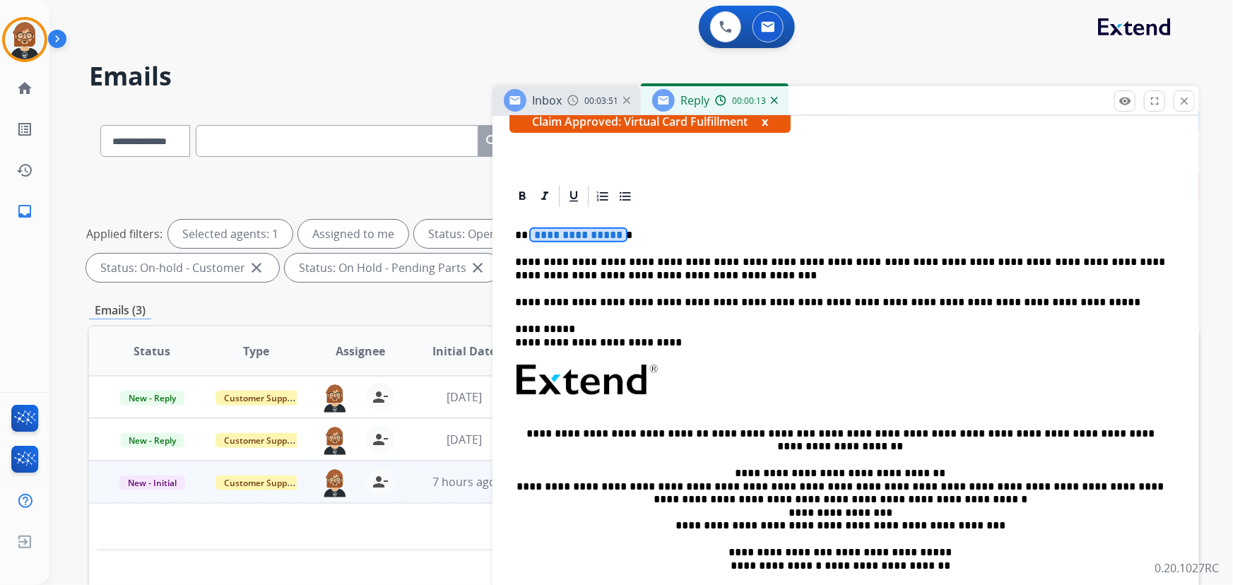
click at [582, 237] on span "**********" at bounding box center [578, 235] width 95 height 12
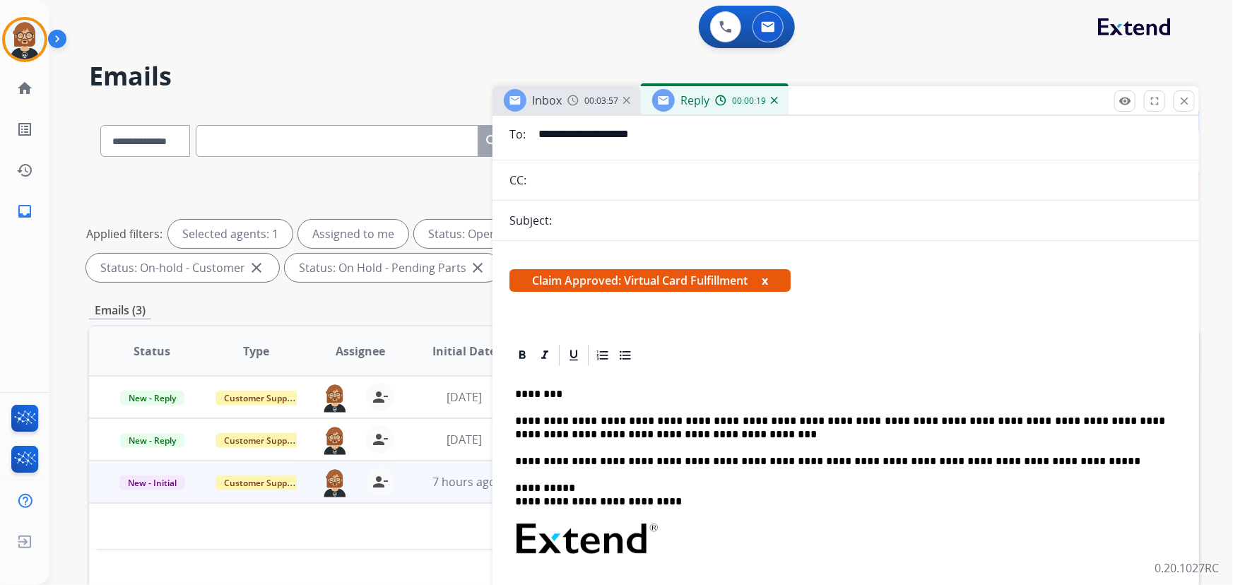
scroll to position [0, 0]
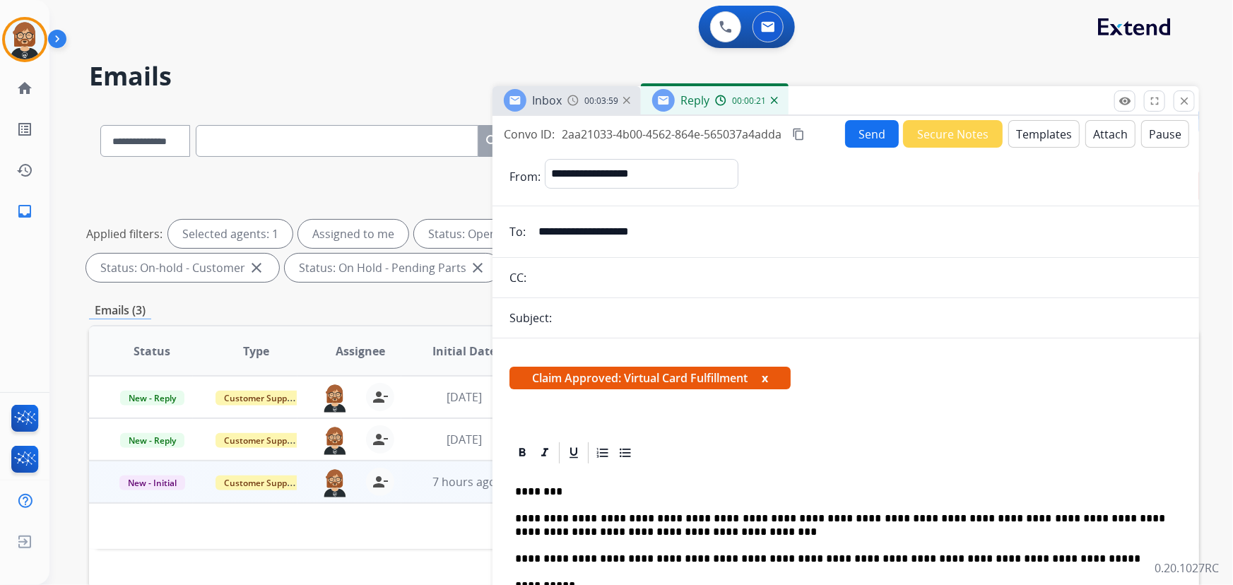
click at [862, 139] on button "Send" at bounding box center [872, 134] width 54 height 28
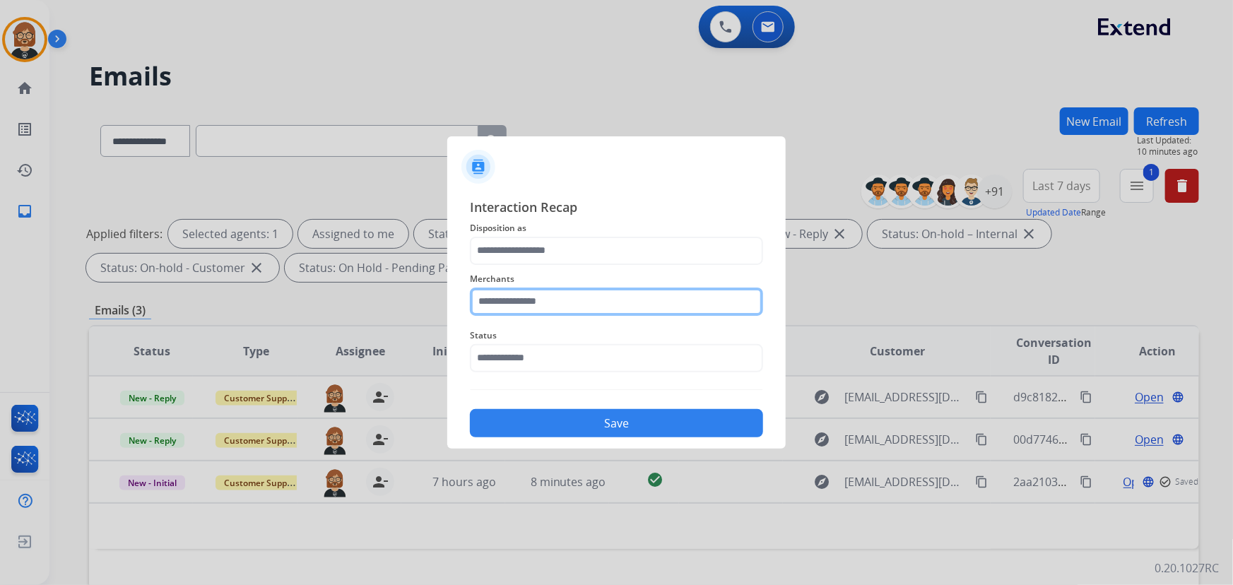
click at [649, 297] on input "text" at bounding box center [616, 302] width 293 height 28
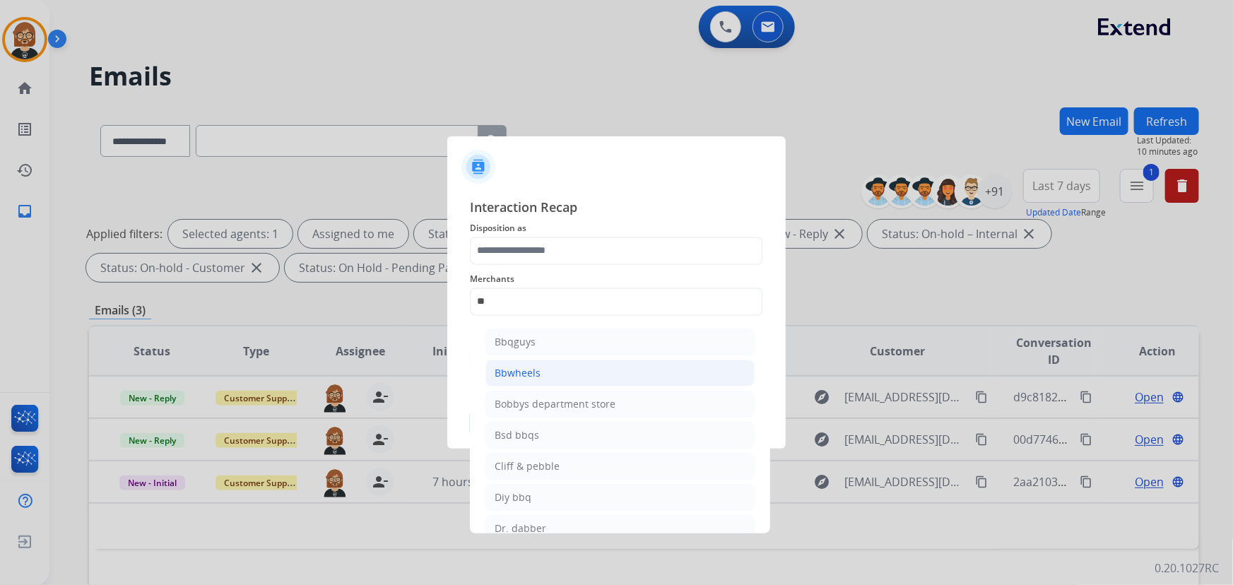
click at [595, 372] on li "Bbwheels" at bounding box center [620, 373] width 269 height 27
type input "********"
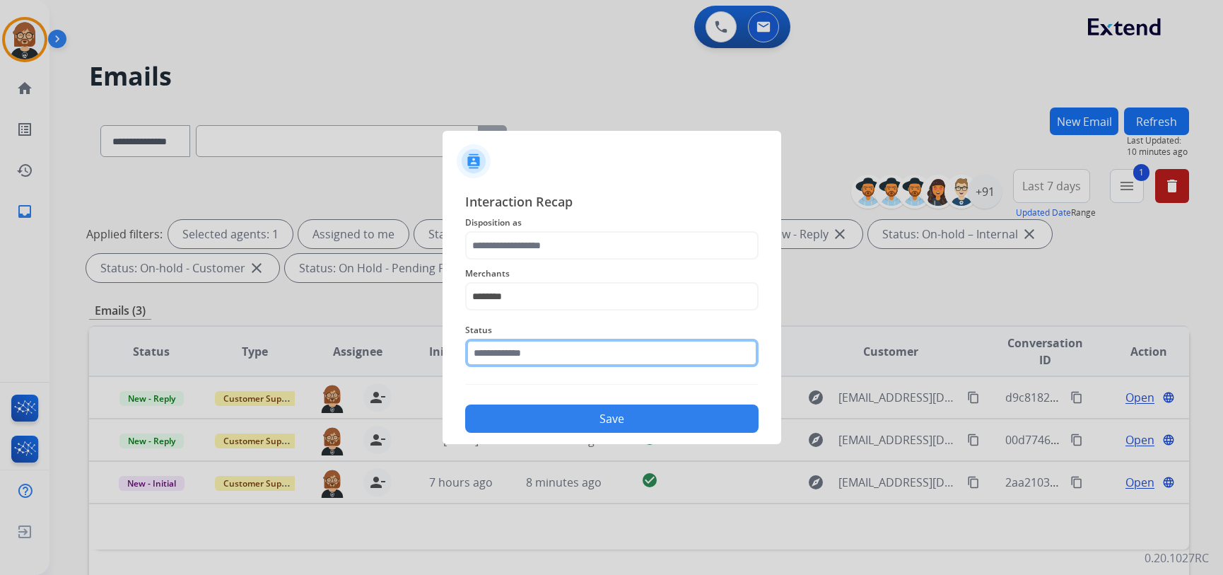
click at [596, 362] on input "text" at bounding box center [611, 353] width 293 height 28
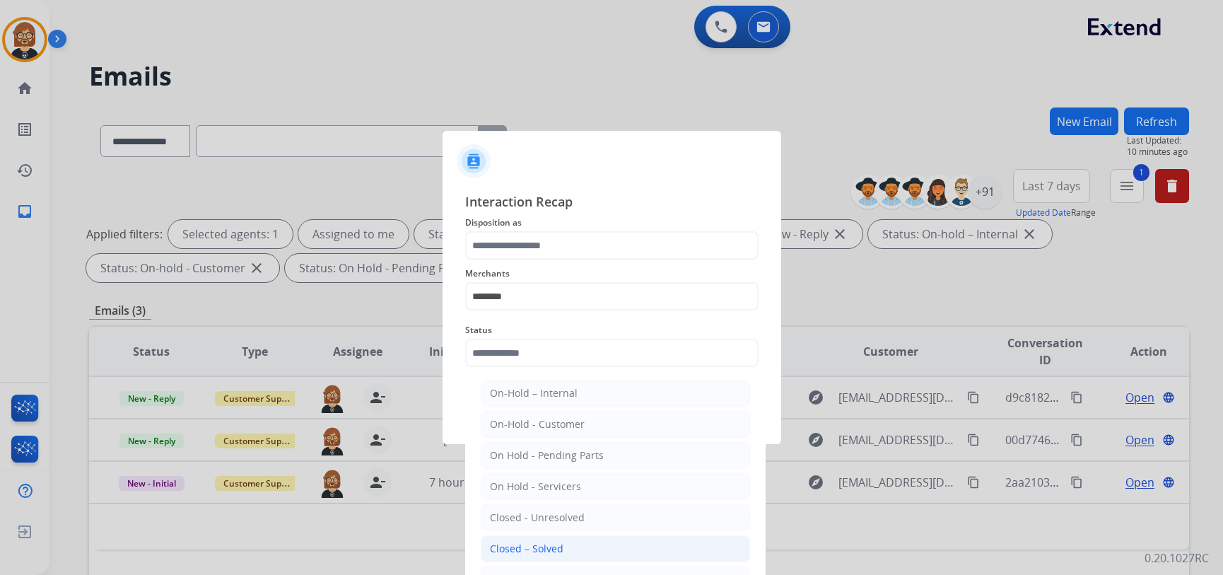
click at [597, 546] on li "Closed – Solved" at bounding box center [615, 548] width 269 height 27
type input "**********"
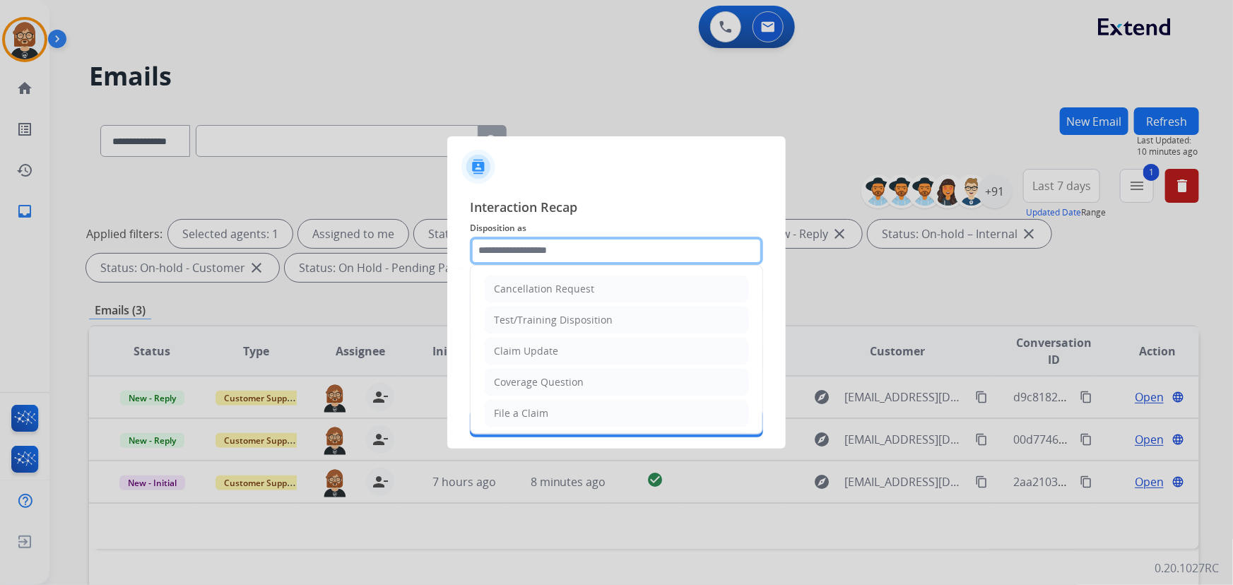
click at [595, 255] on input "text" at bounding box center [616, 251] width 293 height 28
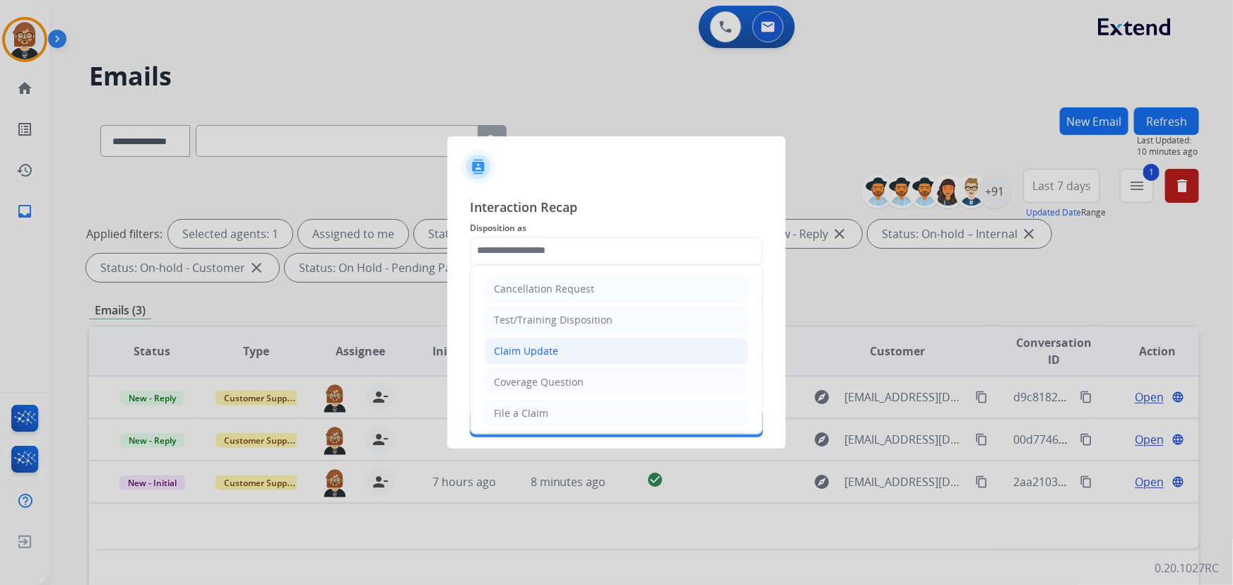
click at [617, 345] on li "Claim Update" at bounding box center [617, 351] width 264 height 27
type input "**********"
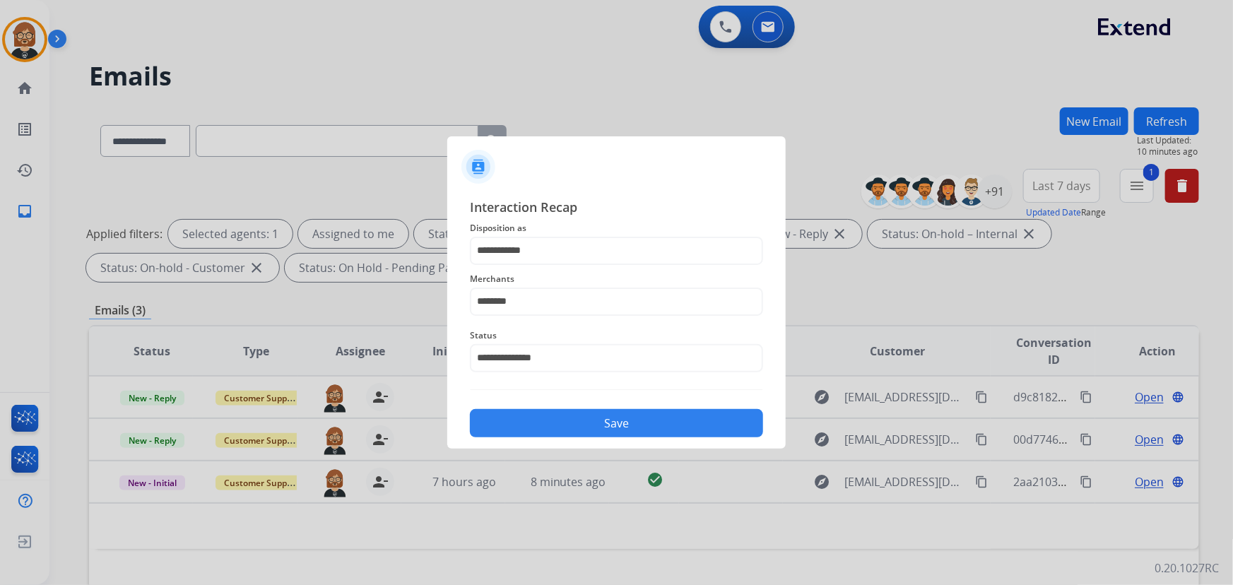
click at [643, 421] on button "Save" at bounding box center [616, 423] width 293 height 28
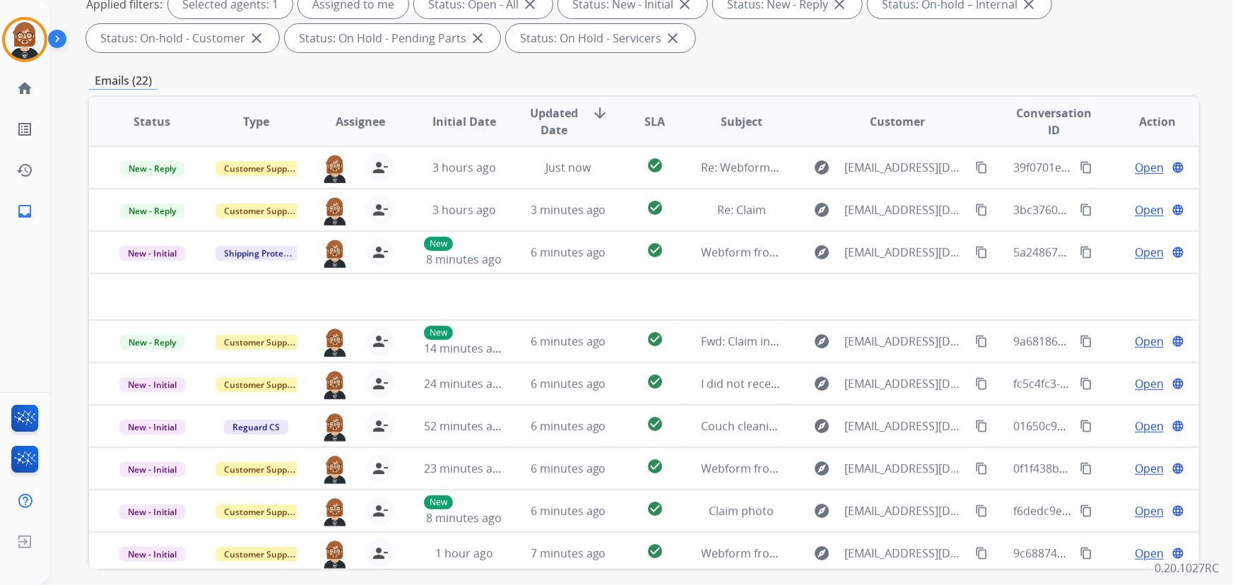
scroll to position [29, 0]
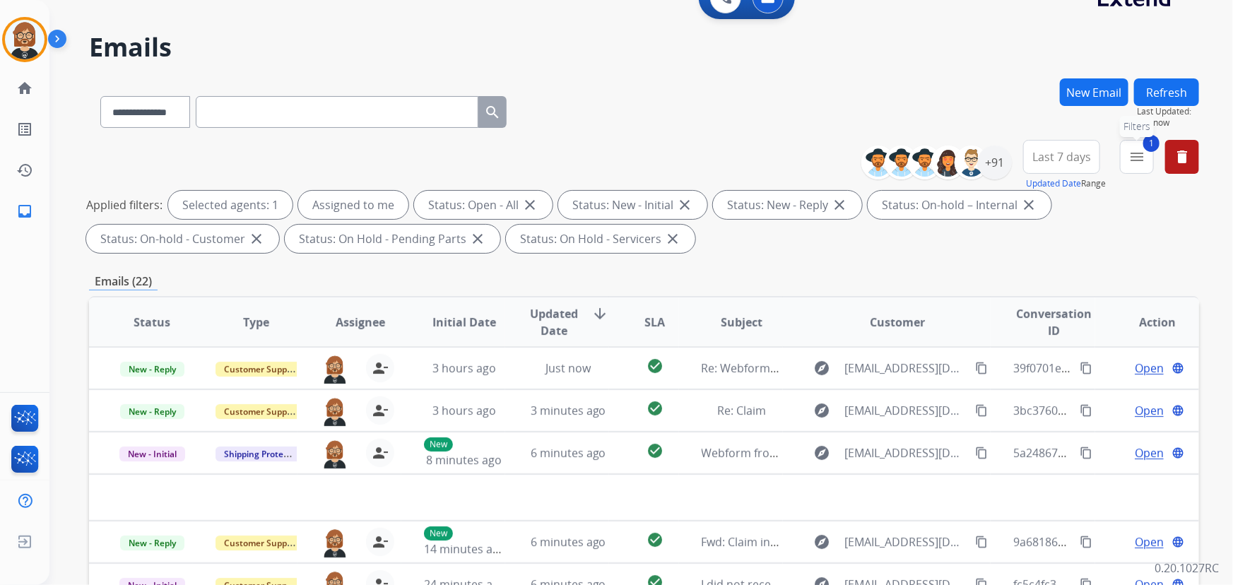
click at [1141, 156] on mat-icon "menu" at bounding box center [1137, 156] width 17 height 17
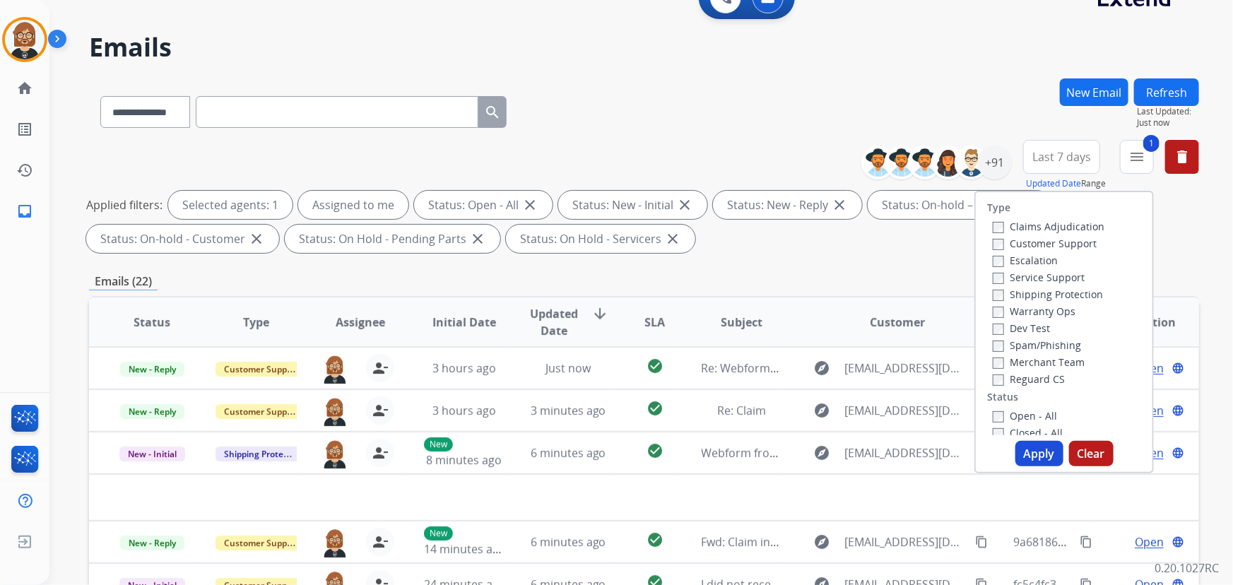
click at [1025, 454] on button "Apply" at bounding box center [1040, 453] width 48 height 25
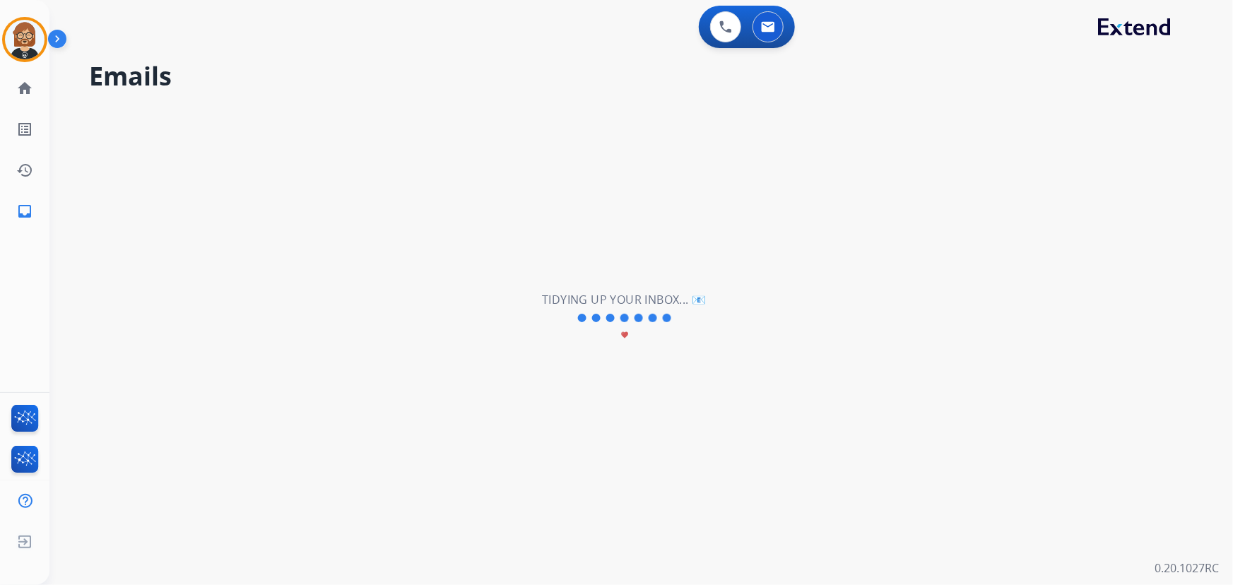
scroll to position [0, 0]
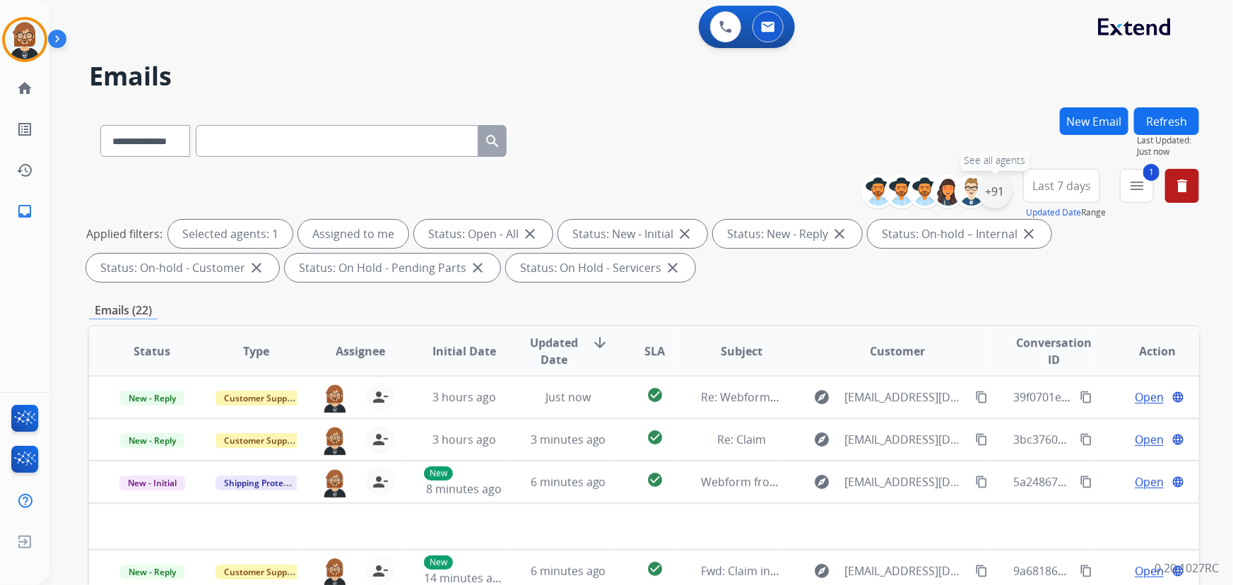
click at [997, 197] on div "+91" at bounding box center [995, 192] width 34 height 34
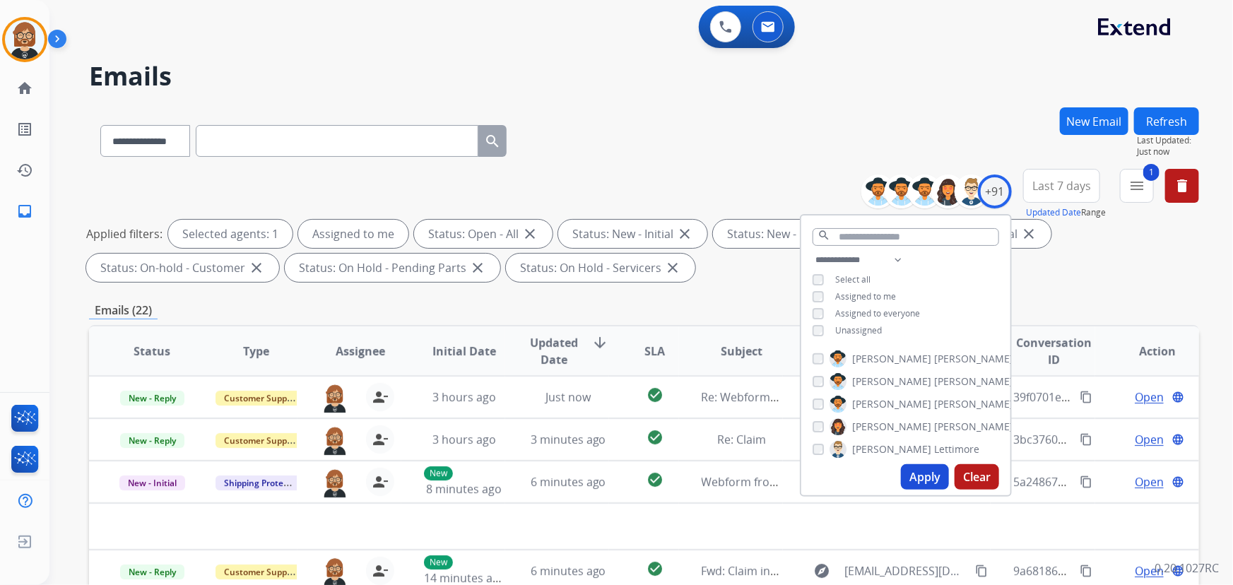
click at [919, 477] on button "Apply" at bounding box center [925, 476] width 48 height 25
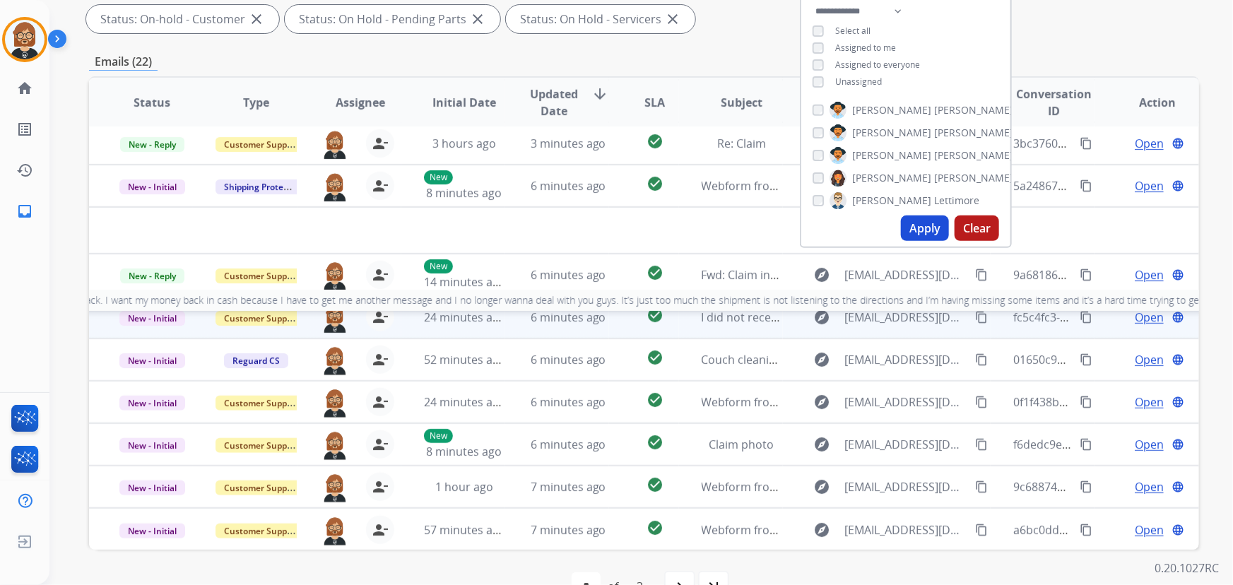
scroll to position [286, 0]
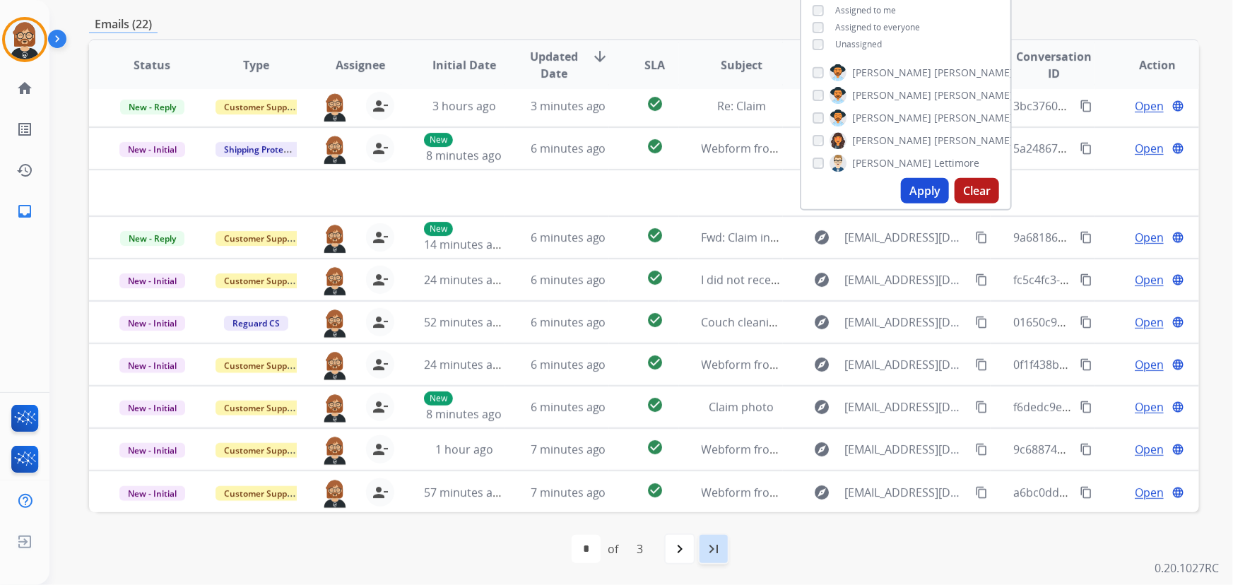
click at [719, 551] on mat-icon "last_page" at bounding box center [713, 549] width 17 height 17
select select "*"
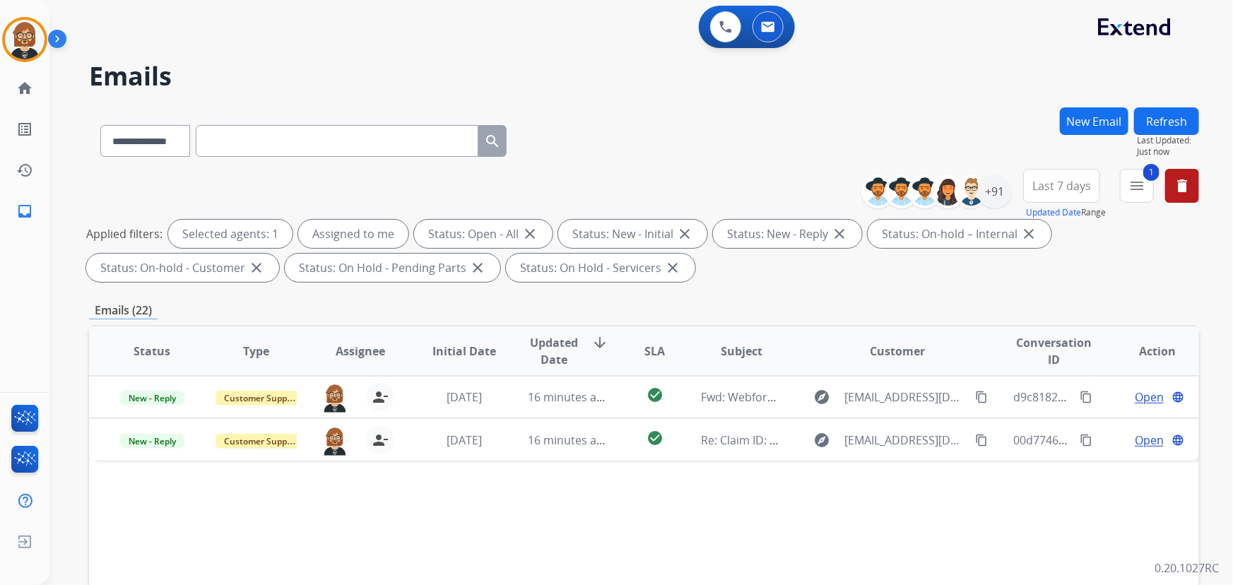
scroll to position [0, 0]
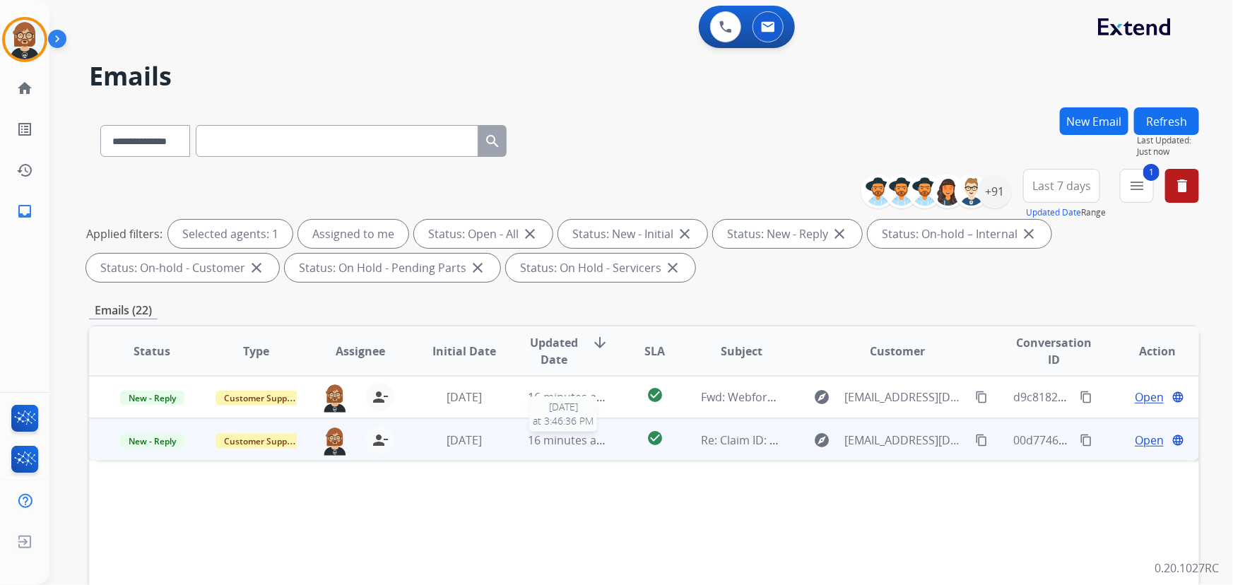
click at [568, 440] on span "16 minutes ago" at bounding box center [569, 441] width 82 height 16
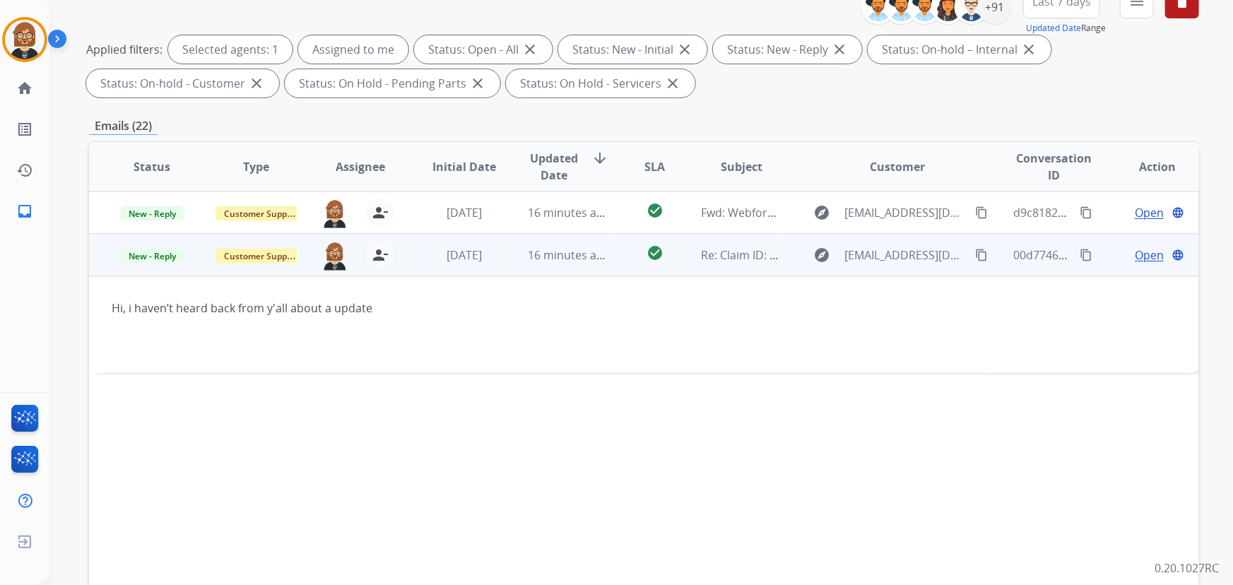
scroll to position [192, 0]
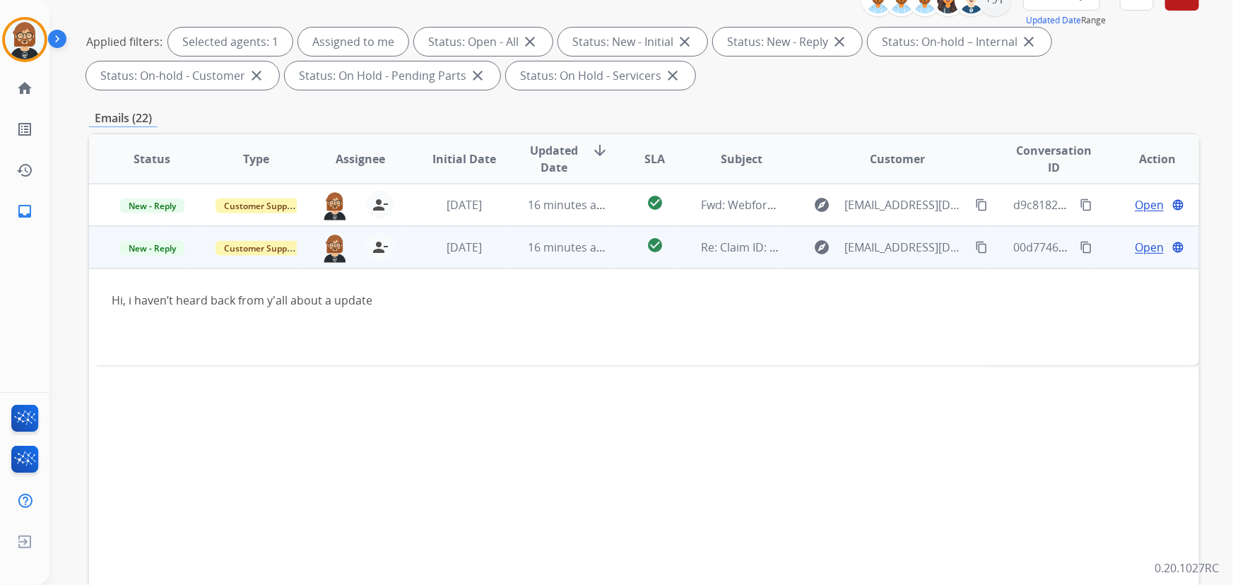
click at [975, 247] on mat-icon "content_copy" at bounding box center [981, 247] width 13 height 13
click at [1142, 247] on span "Open" at bounding box center [1149, 247] width 29 height 17
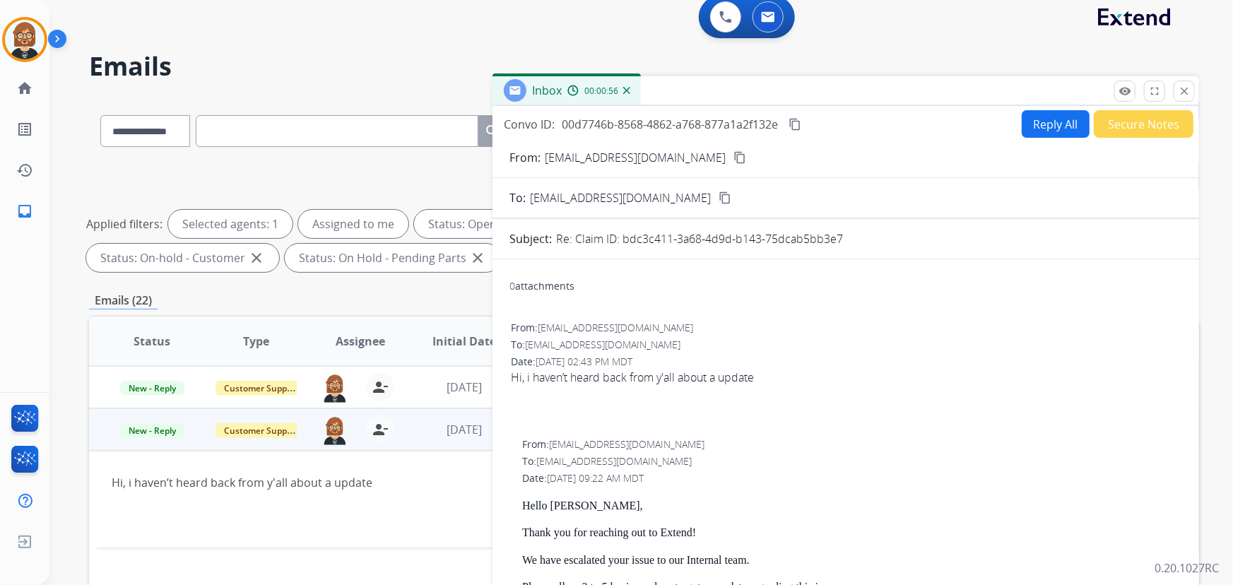
scroll to position [0, 0]
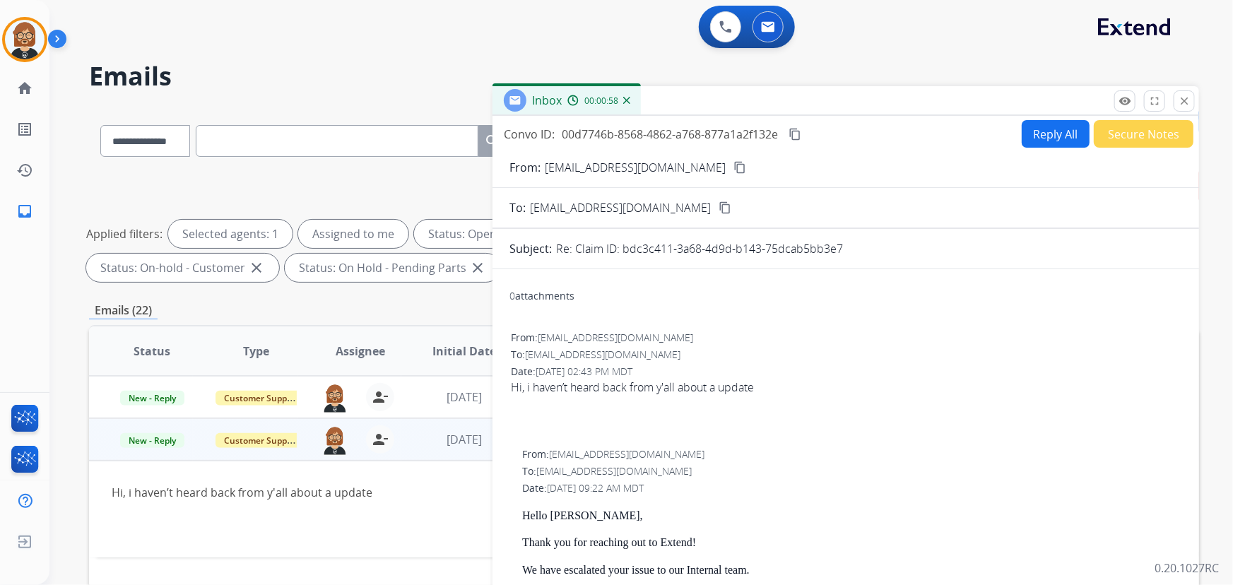
click at [796, 134] on mat-icon "content_copy" at bounding box center [795, 134] width 13 height 13
click at [592, 384] on div "Hi, i haven’t heard back from y'all about a update" at bounding box center [846, 387] width 670 height 17
copy div "Hi, i haven’t heard back from y'all about a update"
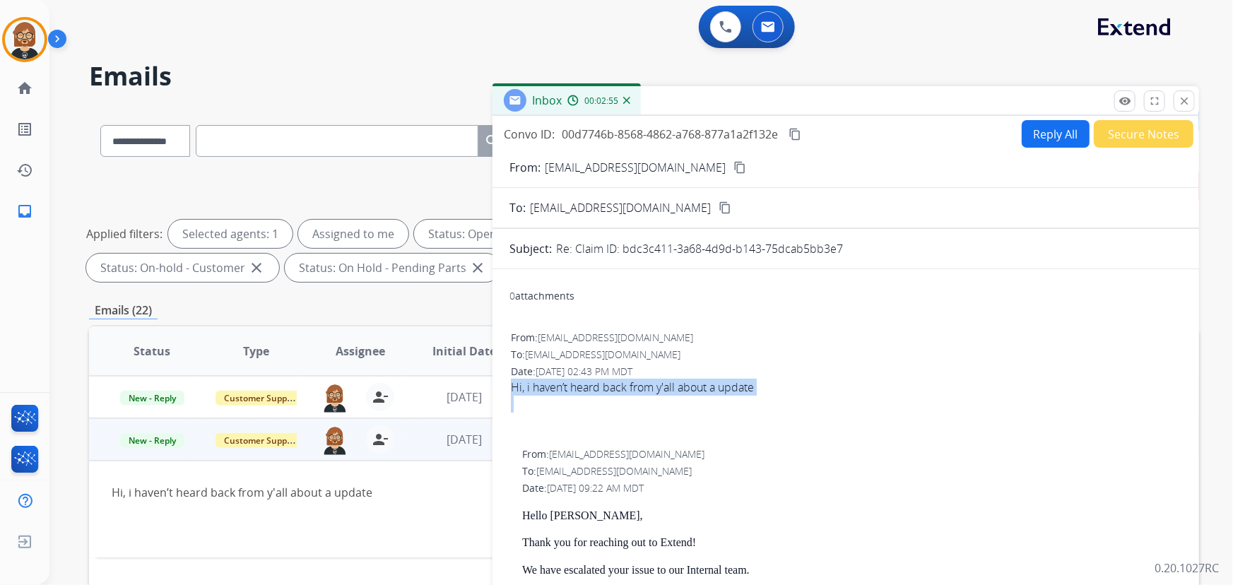
click at [1038, 134] on button "Reply All" at bounding box center [1056, 134] width 68 height 28
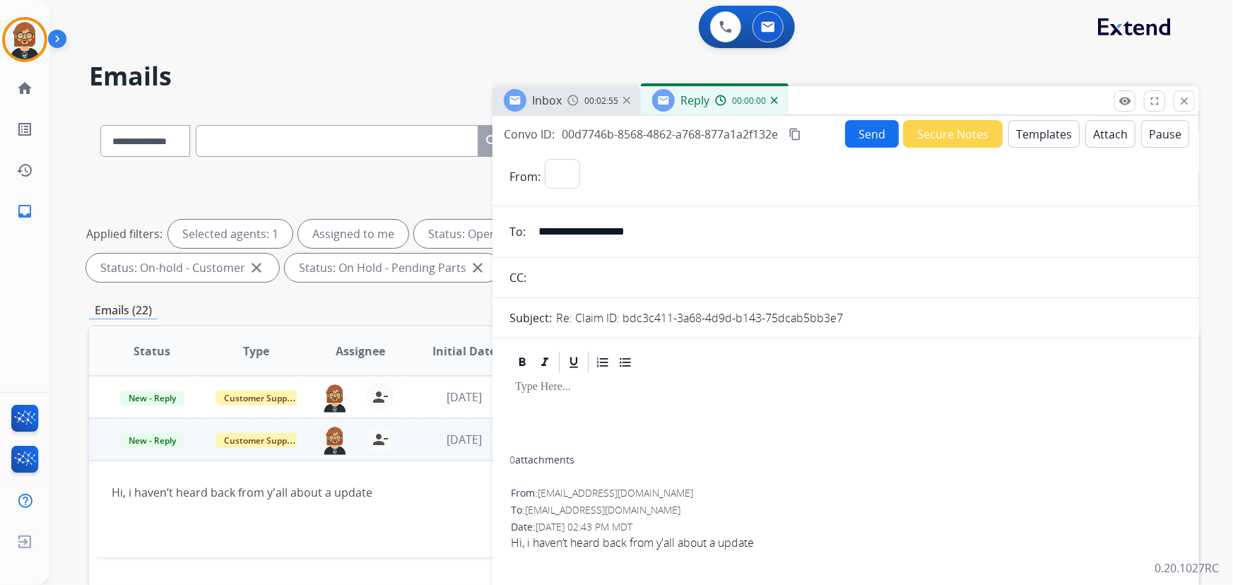
select select "**********"
click at [1052, 132] on button "Templates" at bounding box center [1044, 134] width 71 height 28
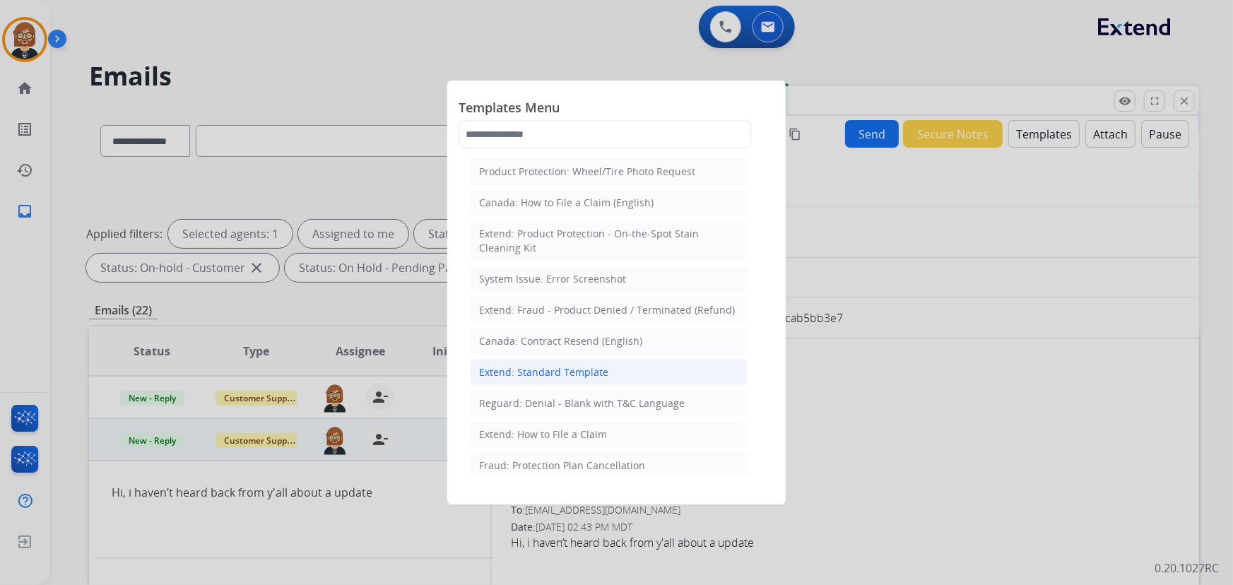
click at [570, 372] on div "Extend: Standard Template" at bounding box center [543, 372] width 129 height 14
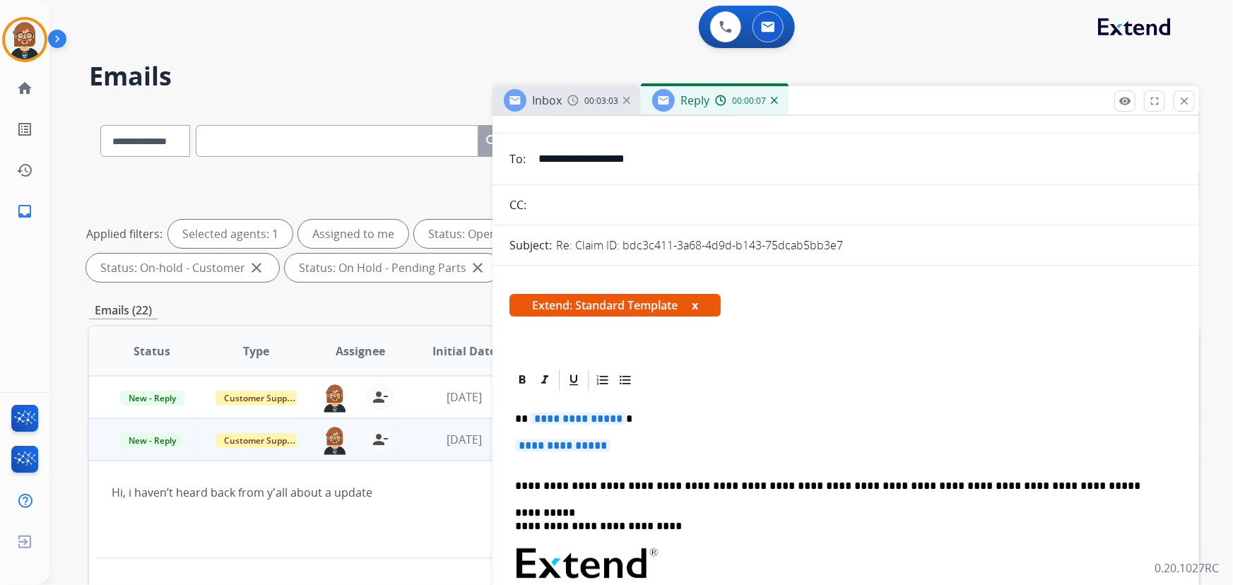
scroll to position [192, 0]
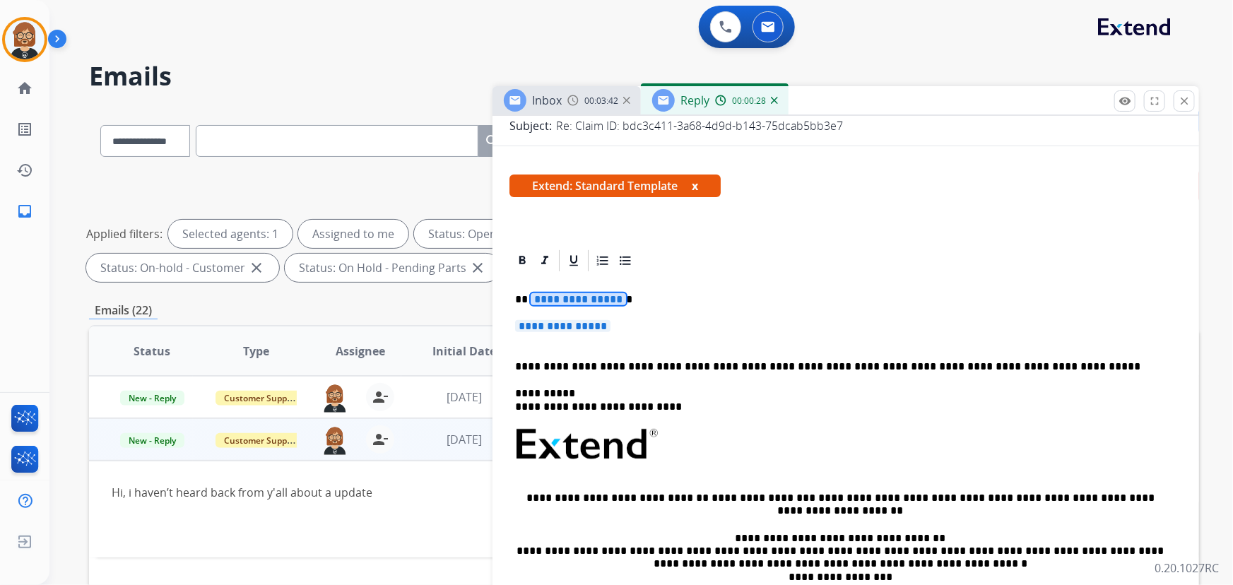
click at [583, 297] on span "**********" at bounding box center [578, 299] width 95 height 12
click at [545, 327] on span "**********" at bounding box center [562, 326] width 95 height 12
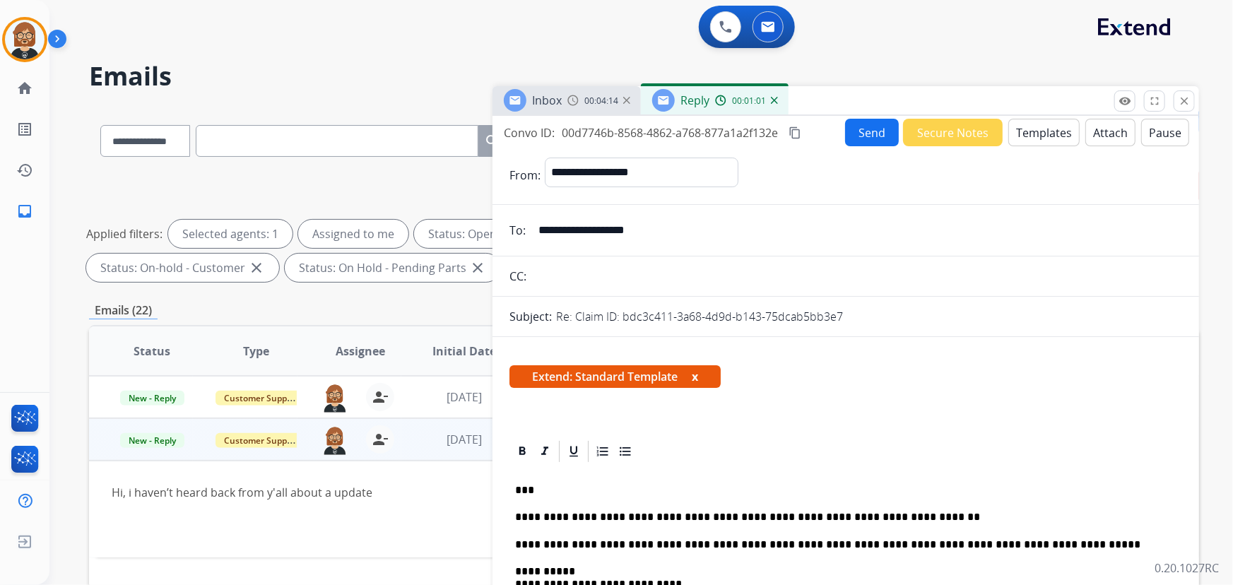
scroll to position [0, 0]
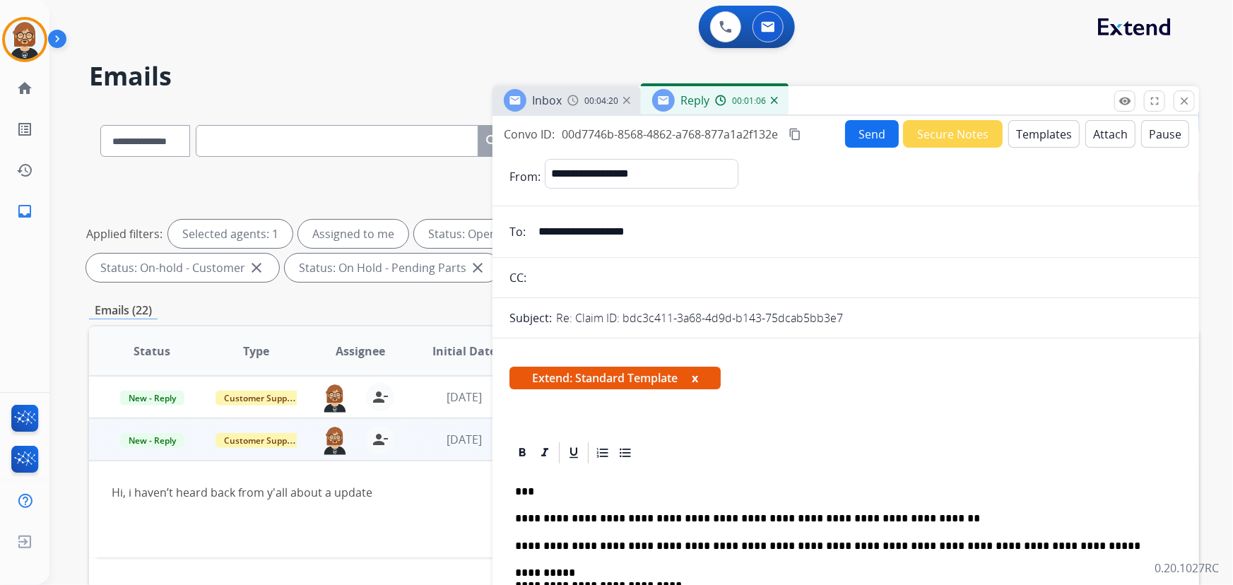
click at [819, 521] on p "**********" at bounding box center [840, 518] width 651 height 13
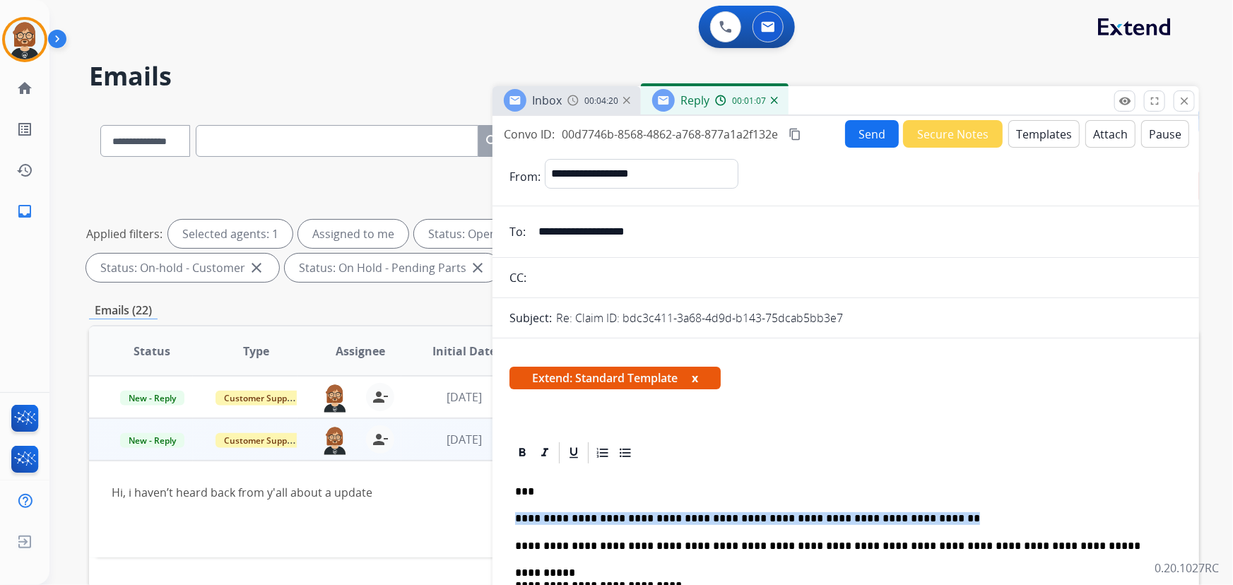
click at [819, 521] on p "**********" at bounding box center [840, 518] width 651 height 13
copy p "**********"
click at [869, 120] on div "Send Secure Notes Templates Attach Pause" at bounding box center [1017, 134] width 344 height 28
click at [864, 133] on button "Send" at bounding box center [872, 134] width 54 height 28
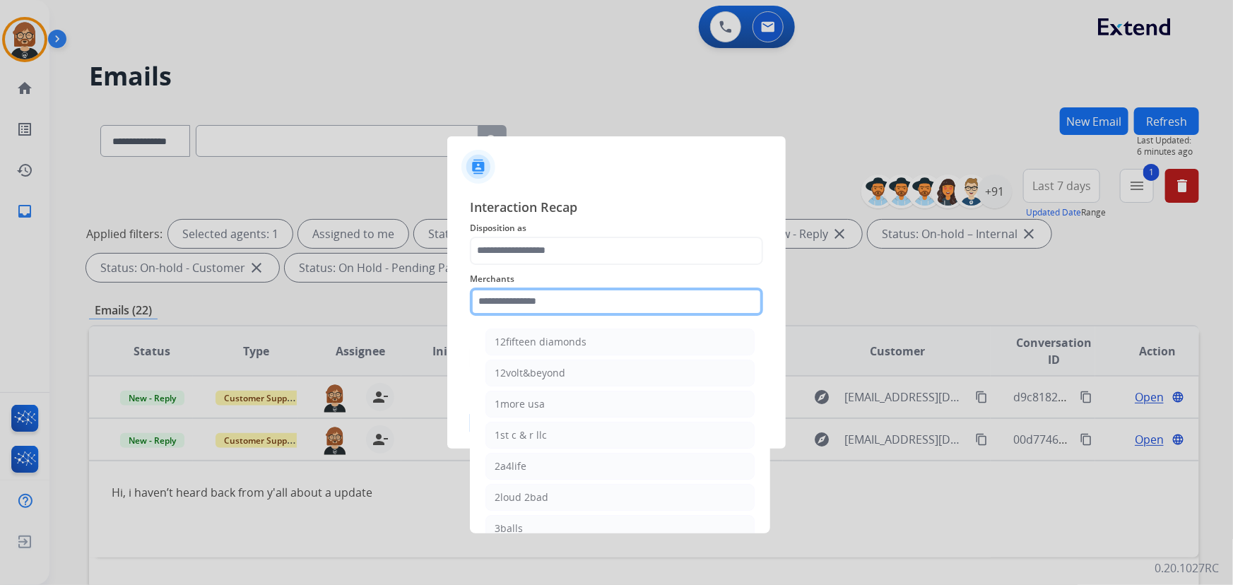
click at [599, 296] on input "text" at bounding box center [616, 302] width 293 height 28
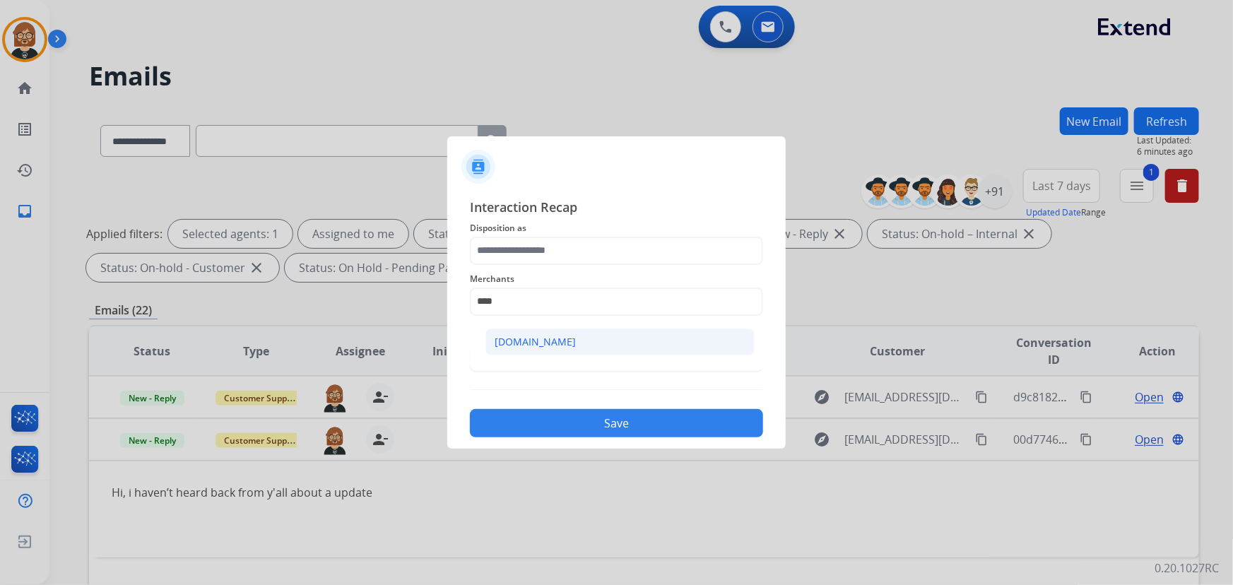
click at [601, 344] on li "[DOMAIN_NAME]" at bounding box center [620, 342] width 269 height 27
type input "**********"
drag, startPoint x: 637, startPoint y: 267, endPoint x: 643, endPoint y: 250, distance: 18.8
click at [637, 266] on div "**********" at bounding box center [616, 293] width 293 height 57
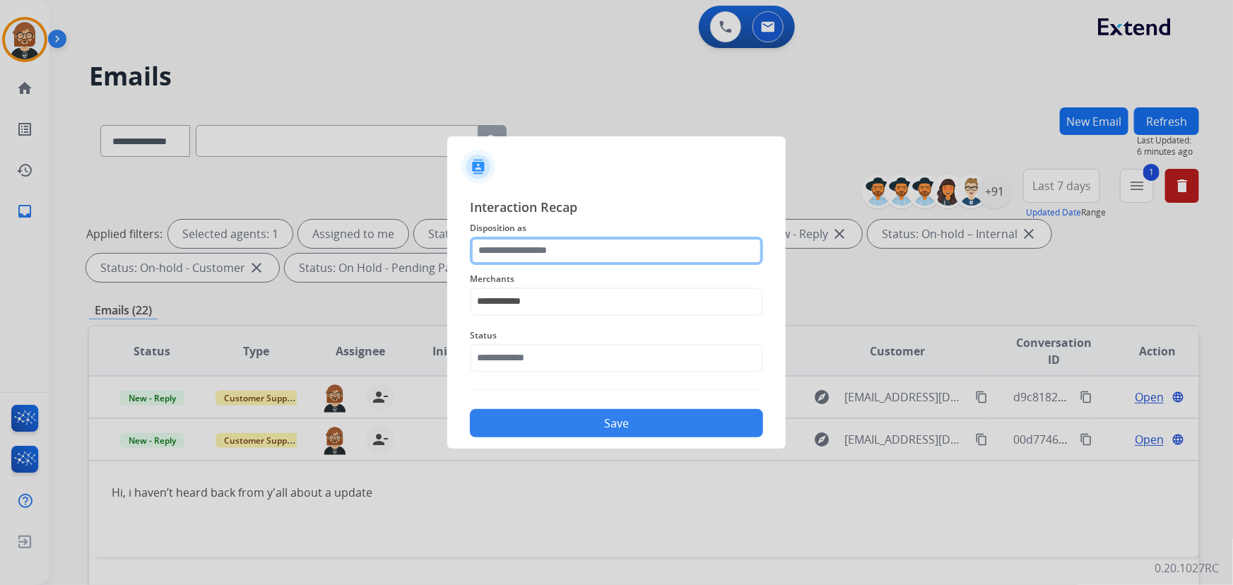
click at [646, 245] on input "text" at bounding box center [616, 251] width 293 height 28
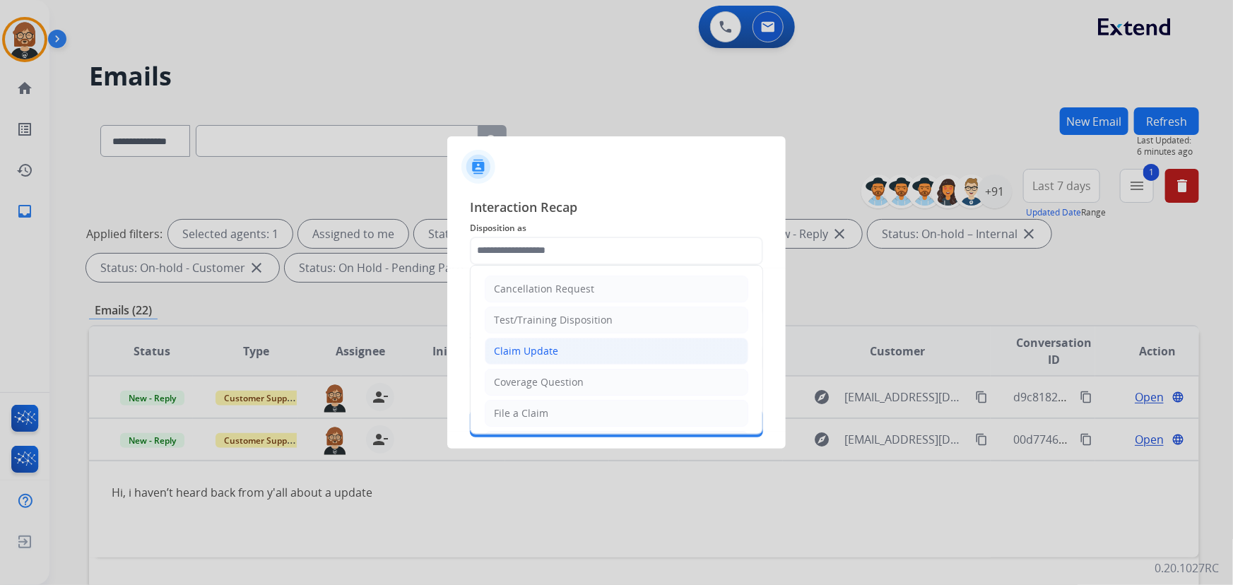
click at [645, 353] on li "Claim Update" at bounding box center [617, 351] width 264 height 27
type input "**********"
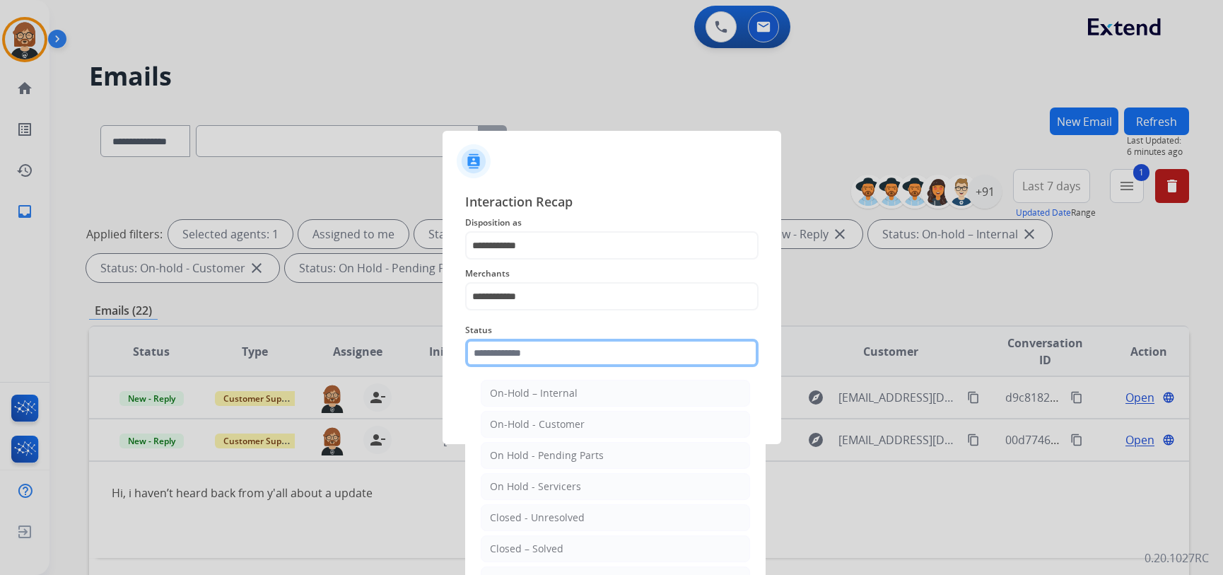
click at [639, 360] on input "text" at bounding box center [611, 353] width 293 height 28
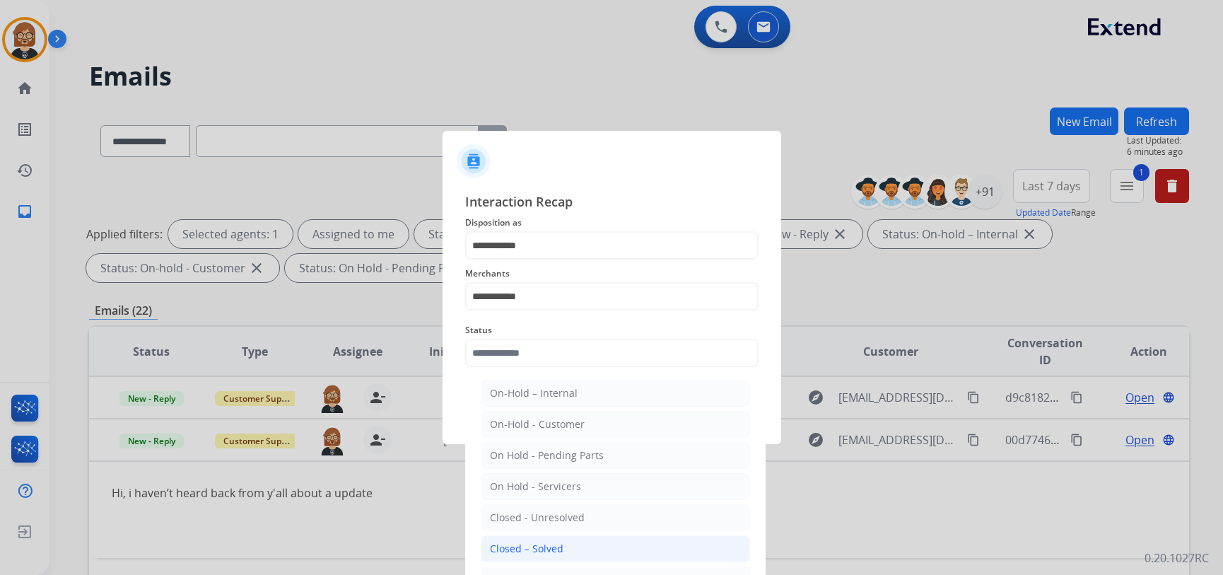
click at [614, 540] on li "Closed – Solved" at bounding box center [615, 548] width 269 height 27
type input "**********"
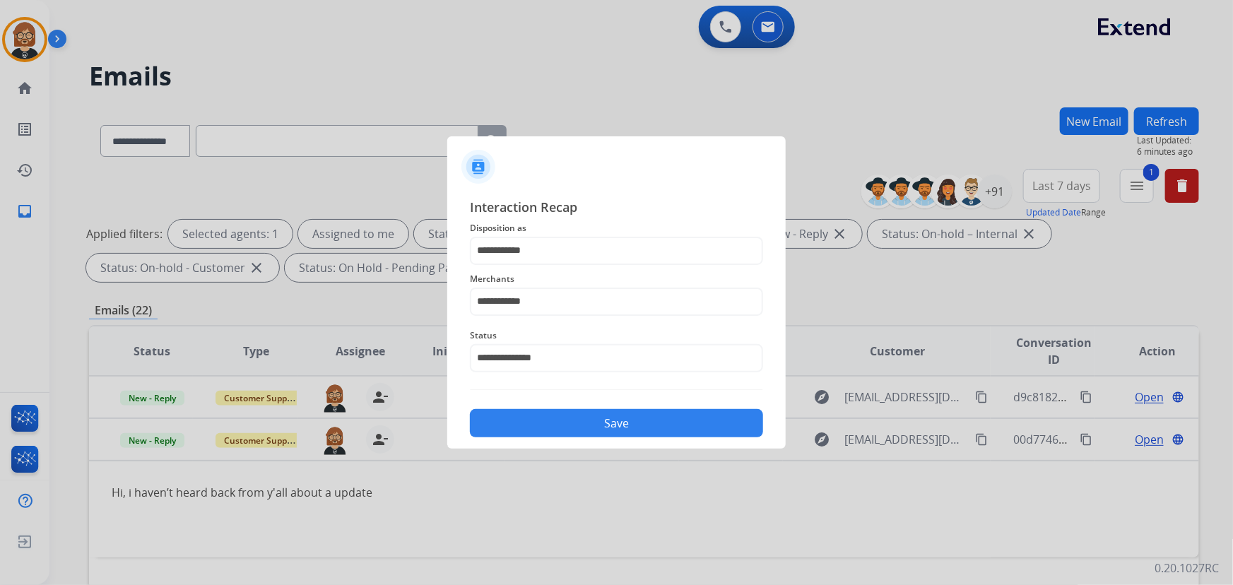
drag, startPoint x: 659, startPoint y: 438, endPoint x: 664, endPoint y: 426, distance: 13.4
click at [660, 435] on div "**********" at bounding box center [616, 318] width 339 height 264
click at [669, 420] on button "Save" at bounding box center [616, 423] width 293 height 28
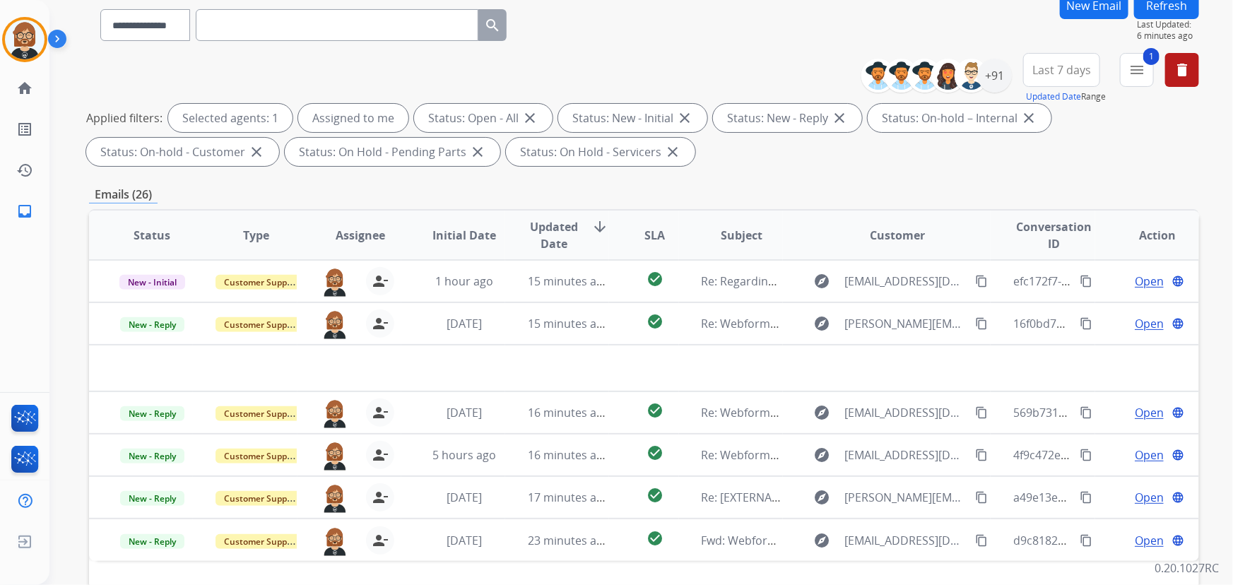
scroll to position [29, 0]
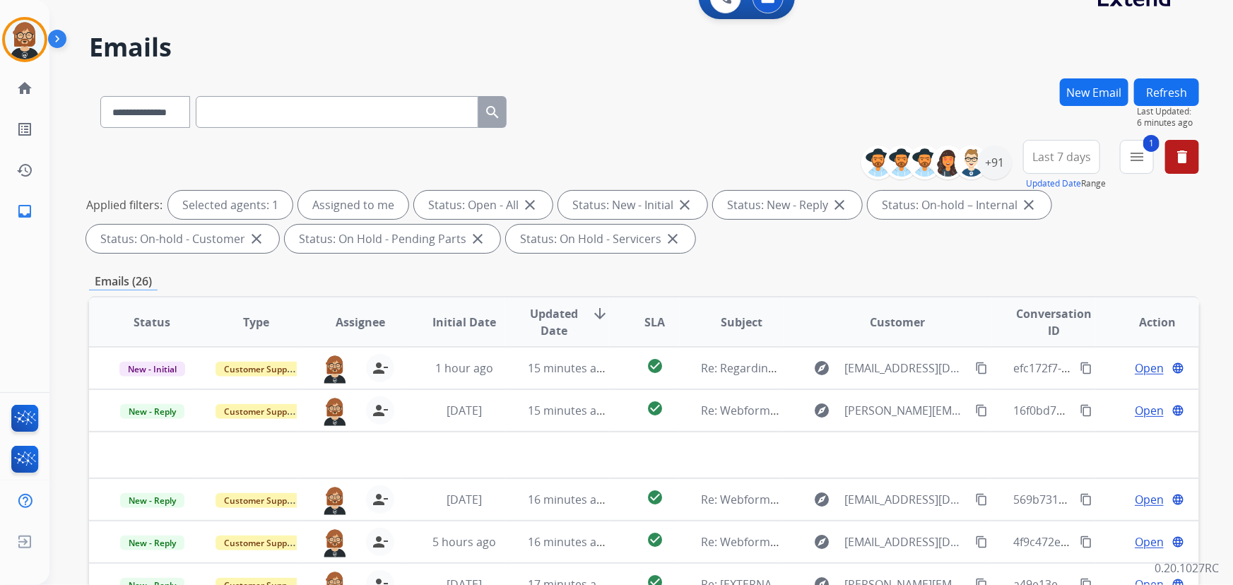
click at [1179, 97] on button "Refresh" at bounding box center [1166, 92] width 65 height 28
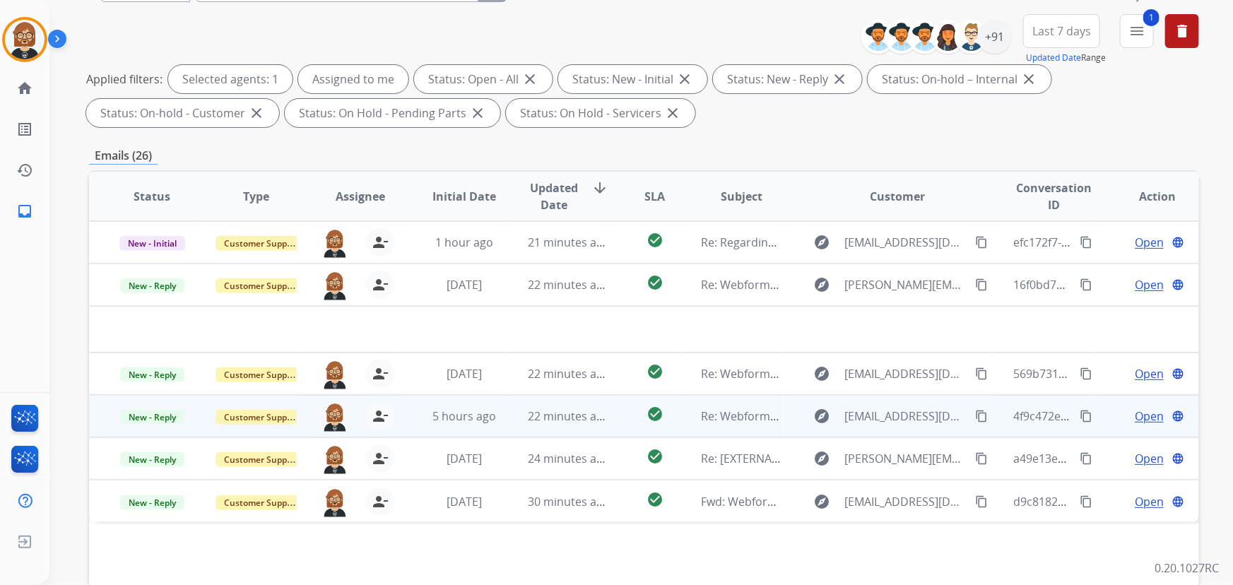
scroll to position [286, 0]
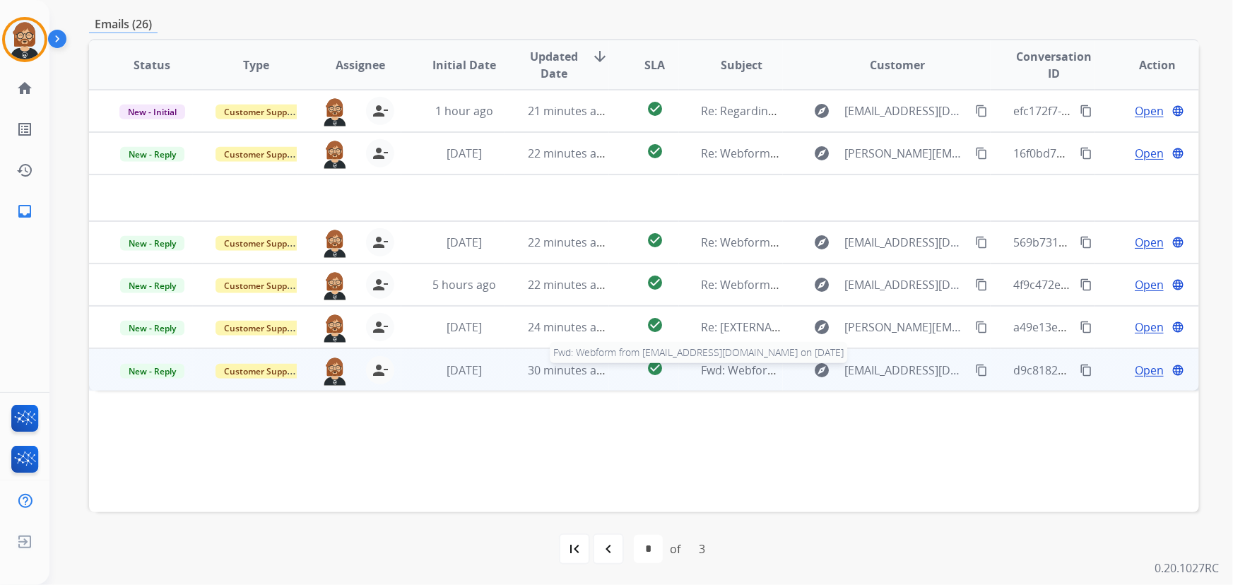
click at [717, 363] on span "Fwd: Webform from [EMAIL_ADDRESS][DOMAIN_NAME] on [DATE]" at bounding box center [875, 371] width 347 height 16
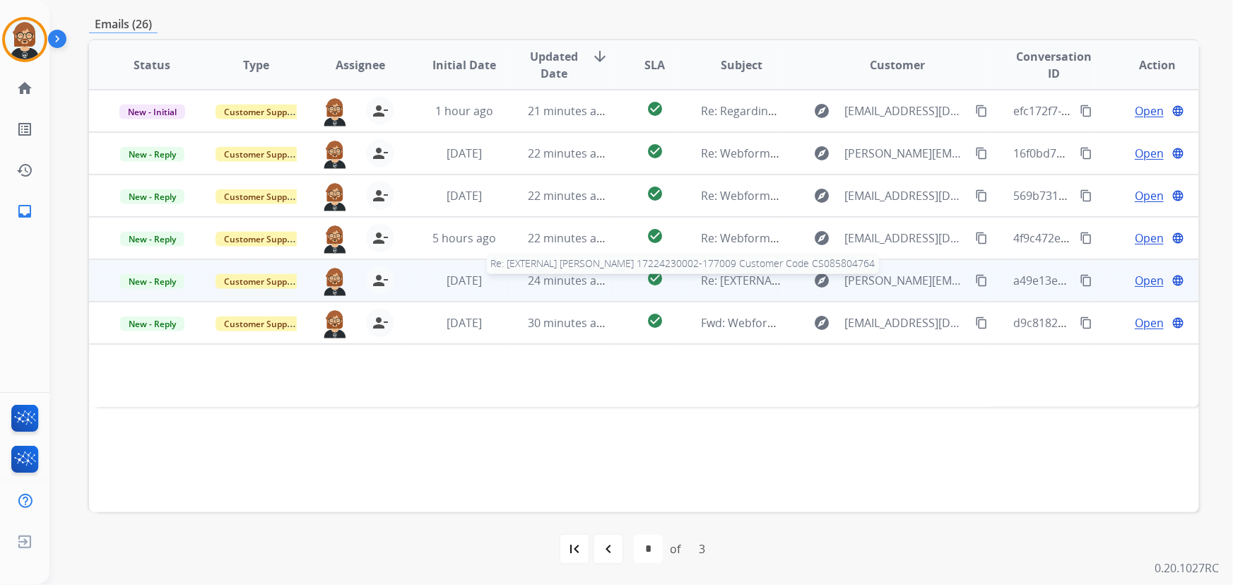
click at [748, 281] on span "Re: [EXTERNAL] [PERSON_NAME] 17224230002-177009 Customer Code CS085804764" at bounding box center [924, 281] width 445 height 16
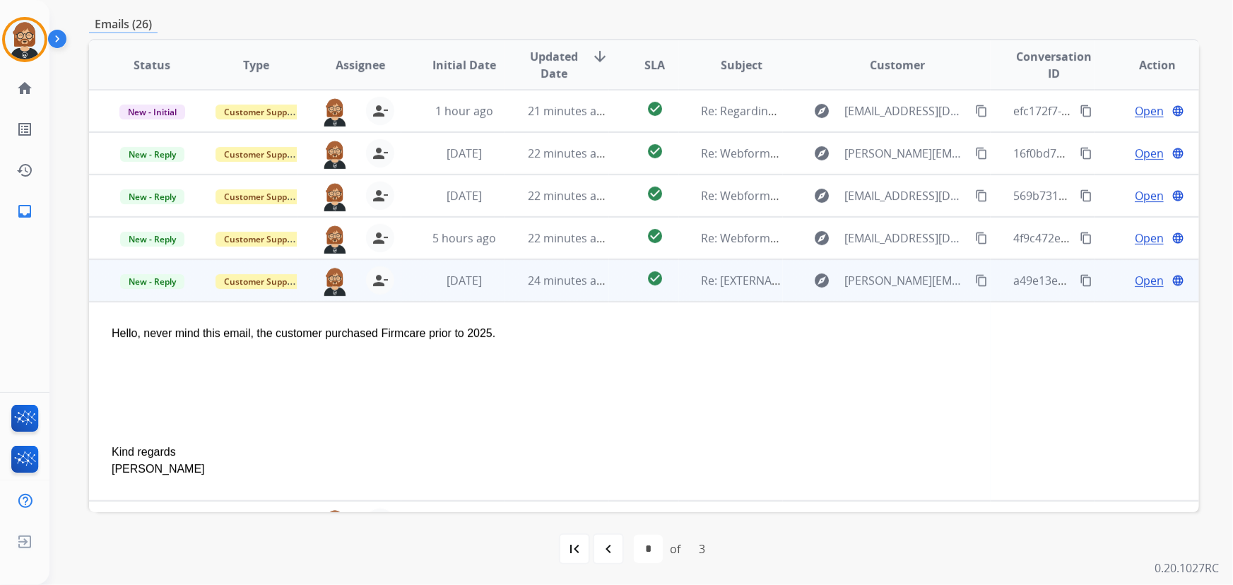
scroll to position [30, 0]
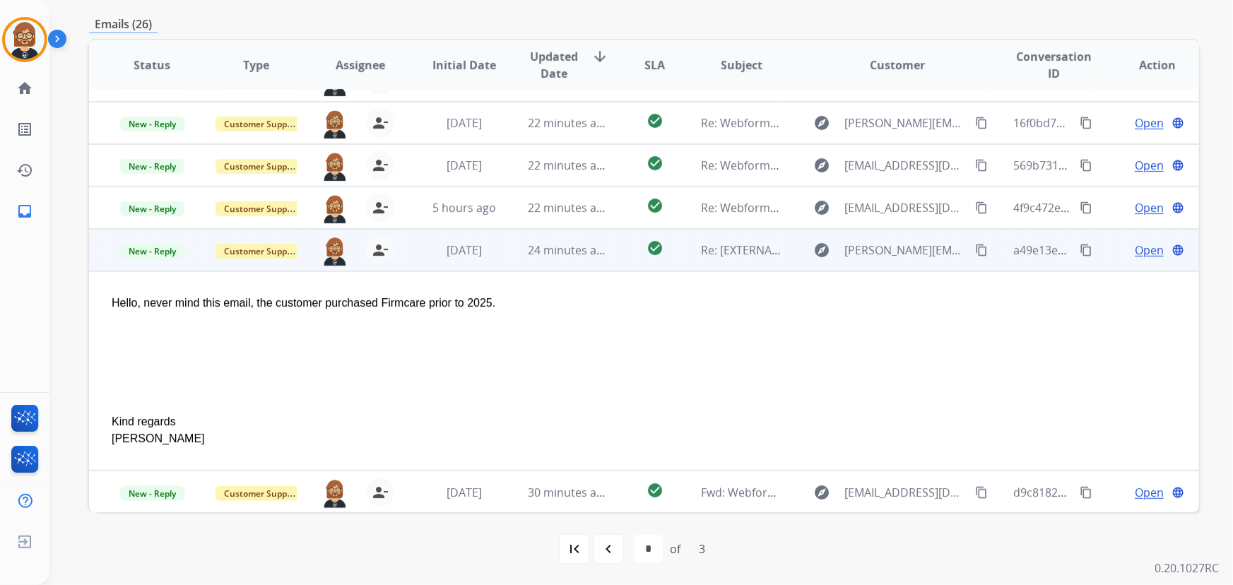
click at [1138, 249] on span "Open" at bounding box center [1149, 250] width 29 height 17
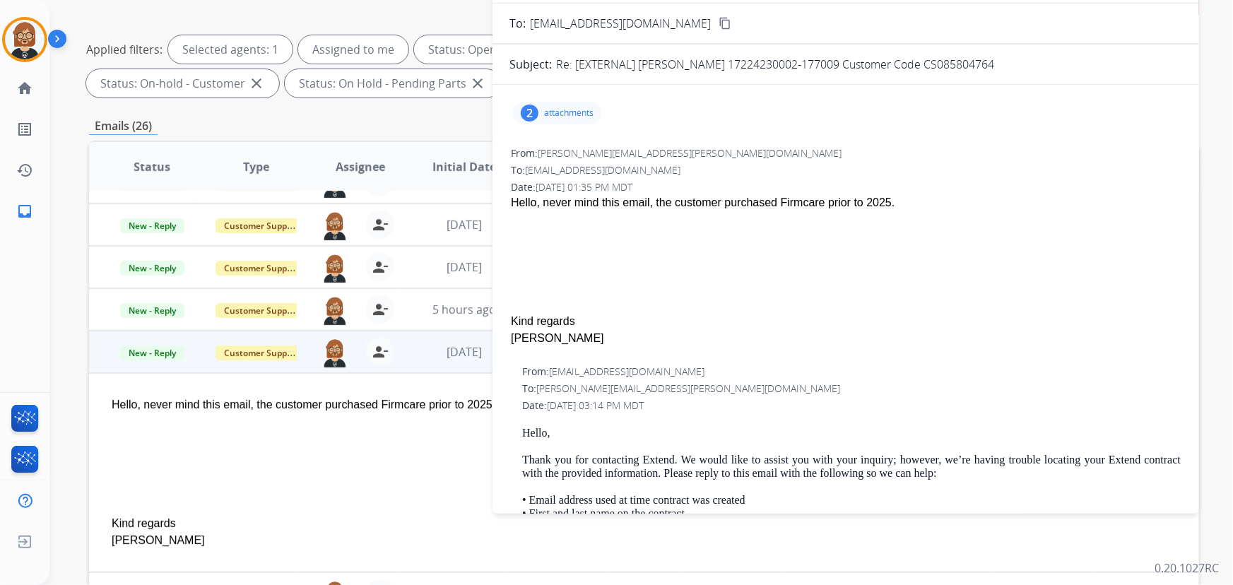
scroll to position [29, 0]
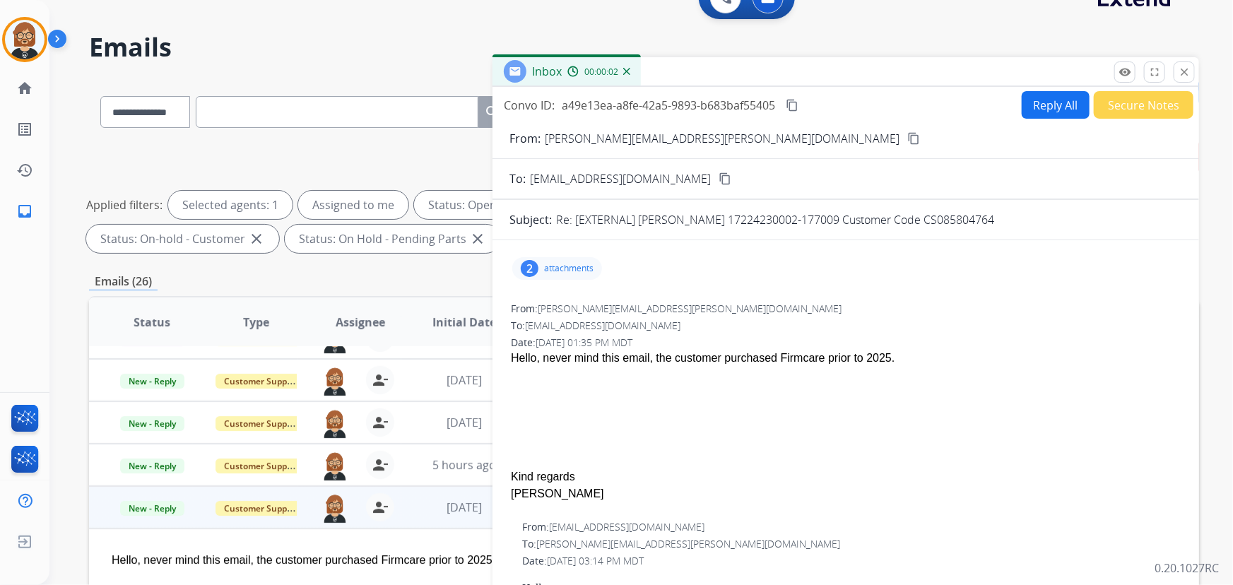
click at [1124, 105] on button "Secure Notes" at bounding box center [1144, 105] width 100 height 28
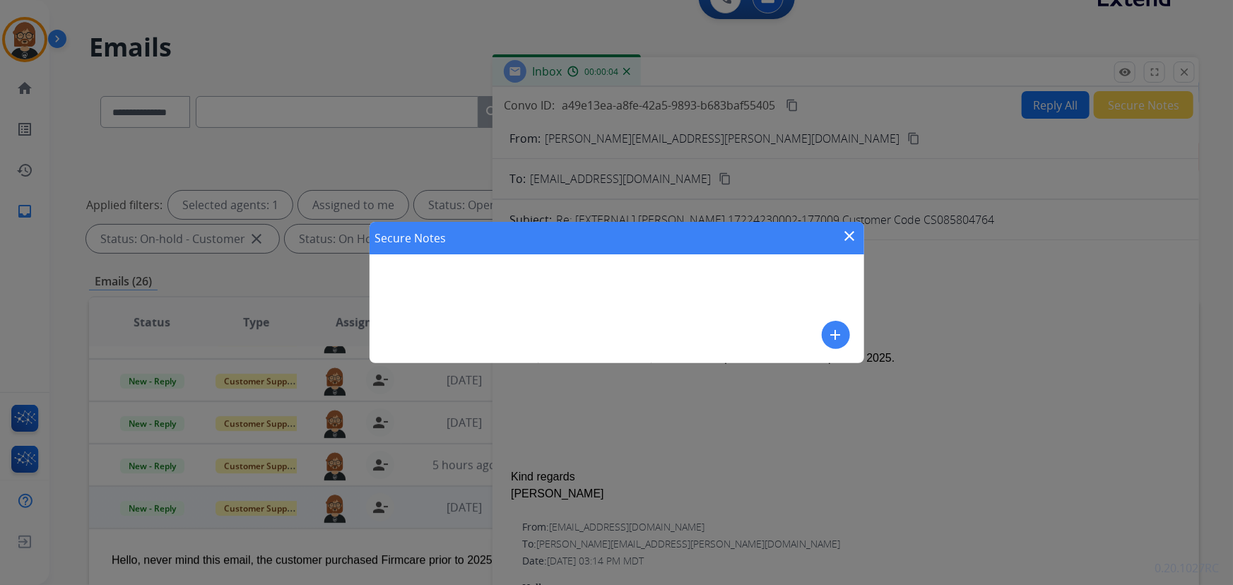
click at [846, 346] on div "add" at bounding box center [836, 335] width 28 height 28
click at [835, 334] on mat-icon "add" at bounding box center [836, 335] width 17 height 17
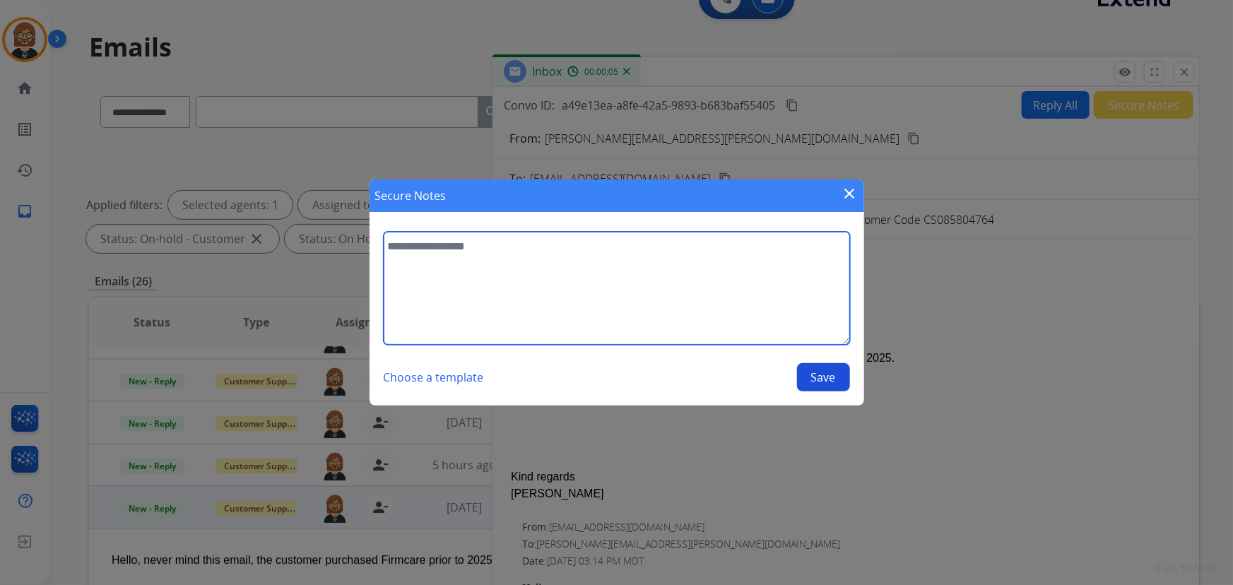
drag, startPoint x: 630, startPoint y: 293, endPoint x: 618, endPoint y: 297, distance: 12.5
click at [626, 293] on textarea at bounding box center [617, 288] width 467 height 113
type textarea "**********"
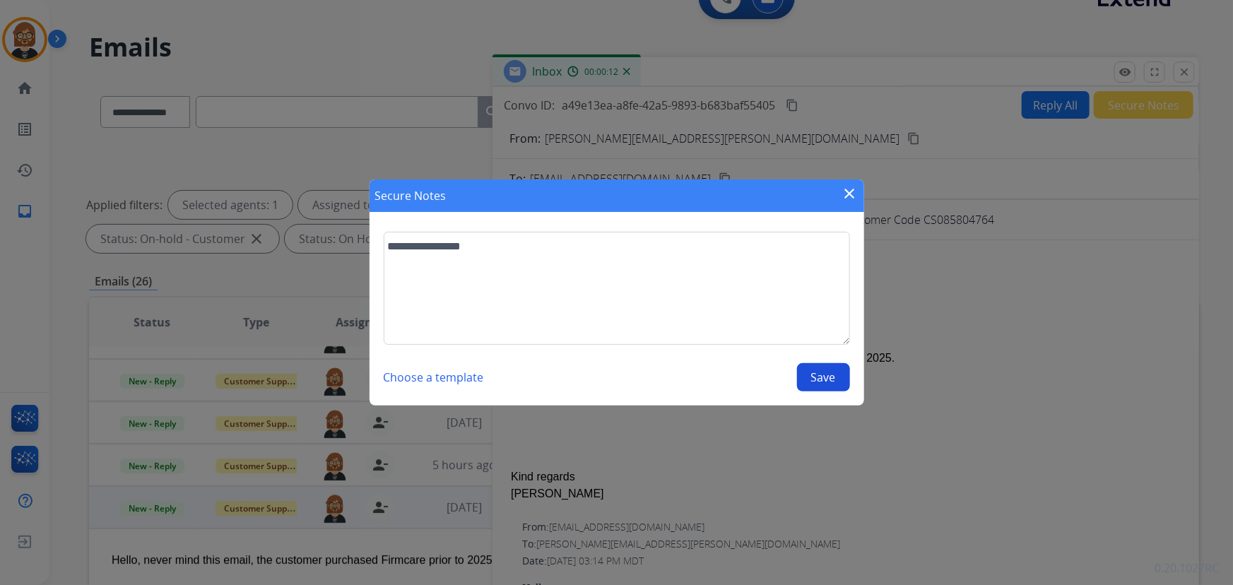
click at [828, 382] on button "Save" at bounding box center [823, 377] width 53 height 28
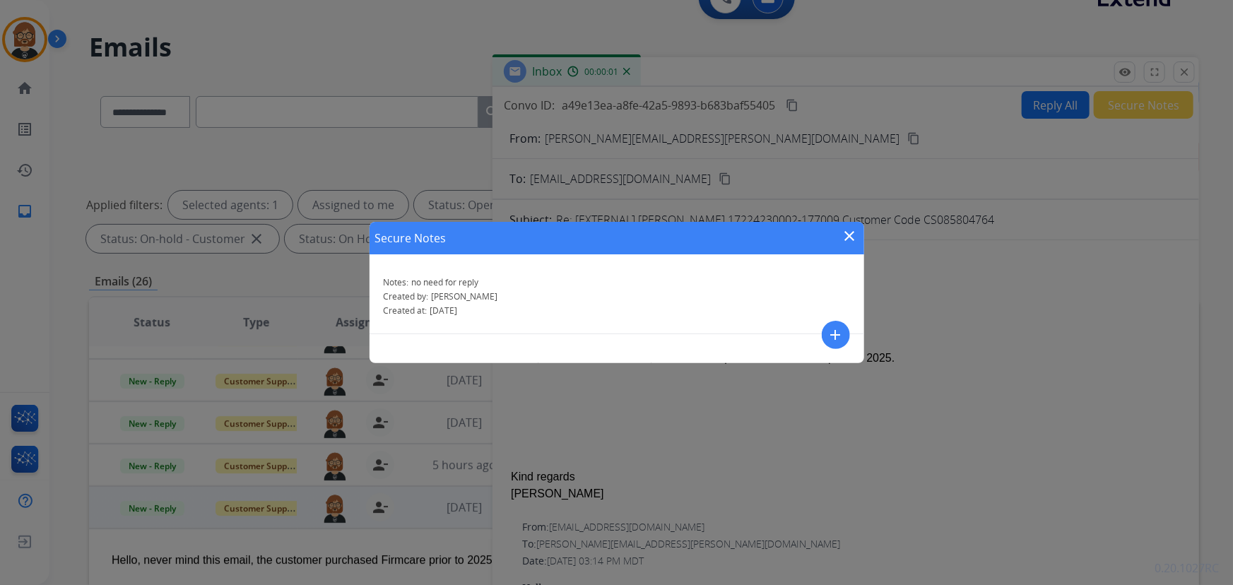
drag, startPoint x: 848, startPoint y: 235, endPoint x: 845, endPoint y: 245, distance: 9.8
click at [848, 235] on mat-icon "close" at bounding box center [850, 236] width 17 height 17
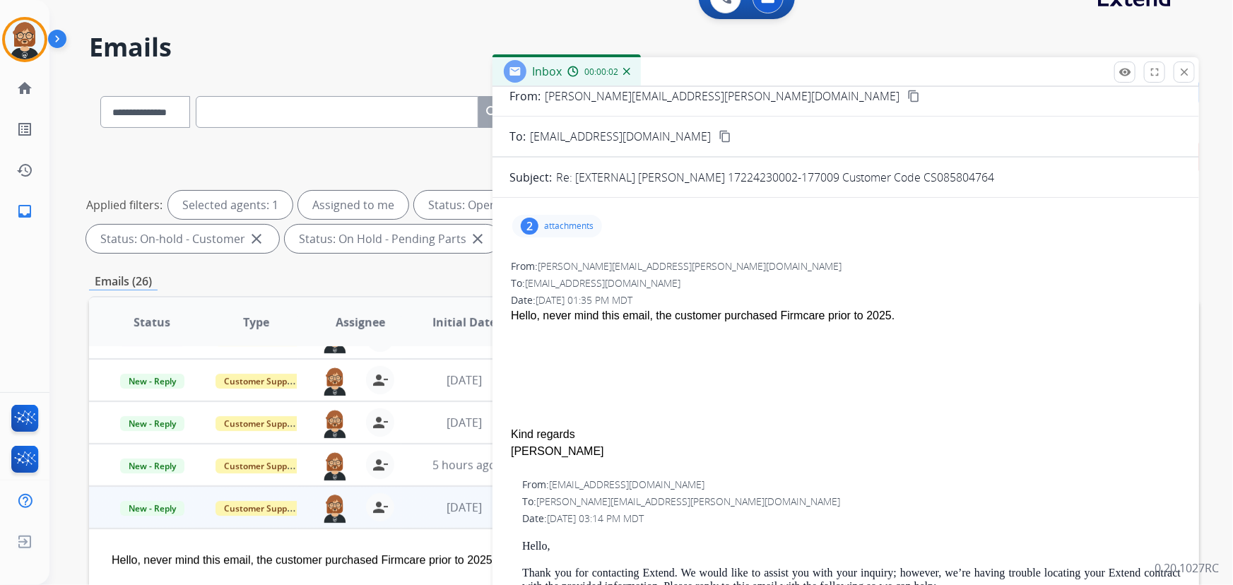
scroll to position [64, 0]
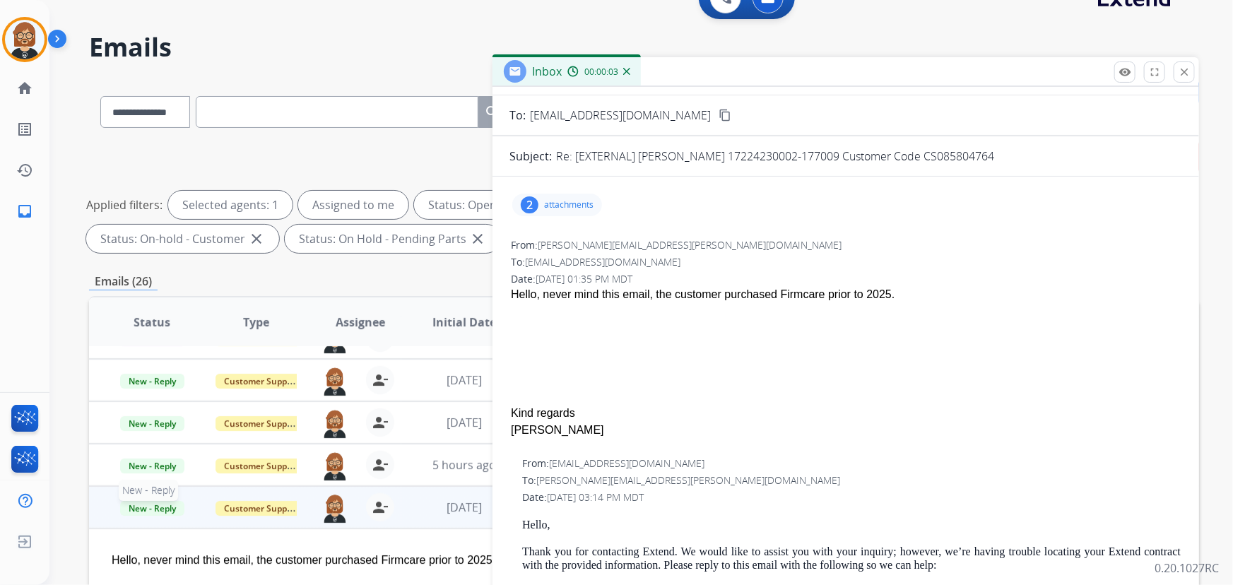
click at [146, 505] on span "New - Reply" at bounding box center [152, 508] width 64 height 15
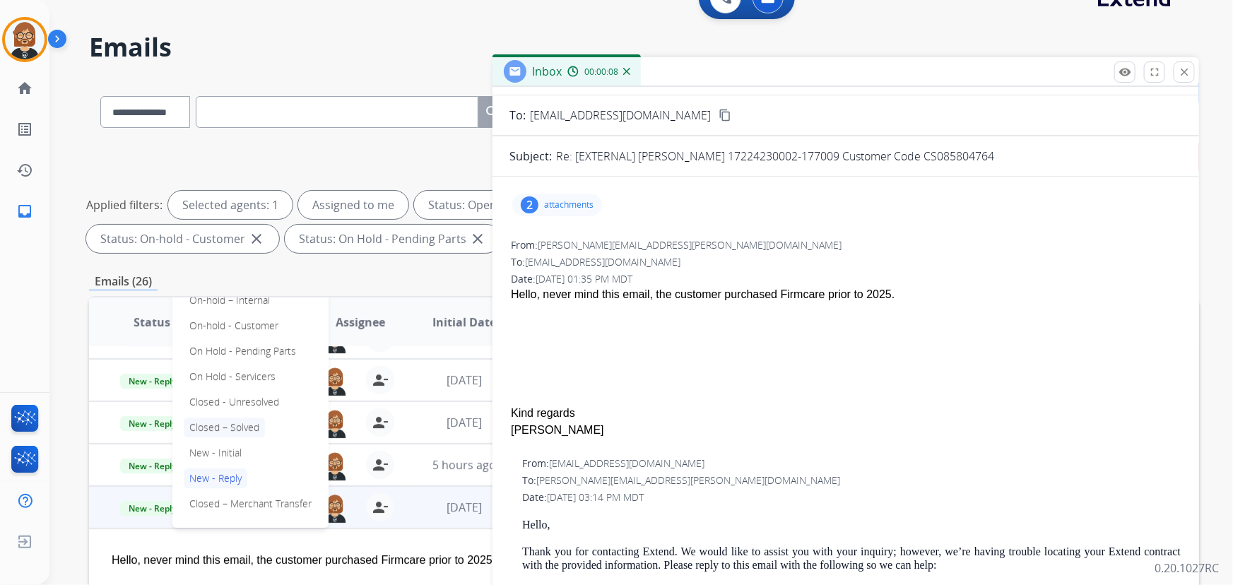
click at [246, 423] on p "Closed – Solved" at bounding box center [224, 428] width 81 height 20
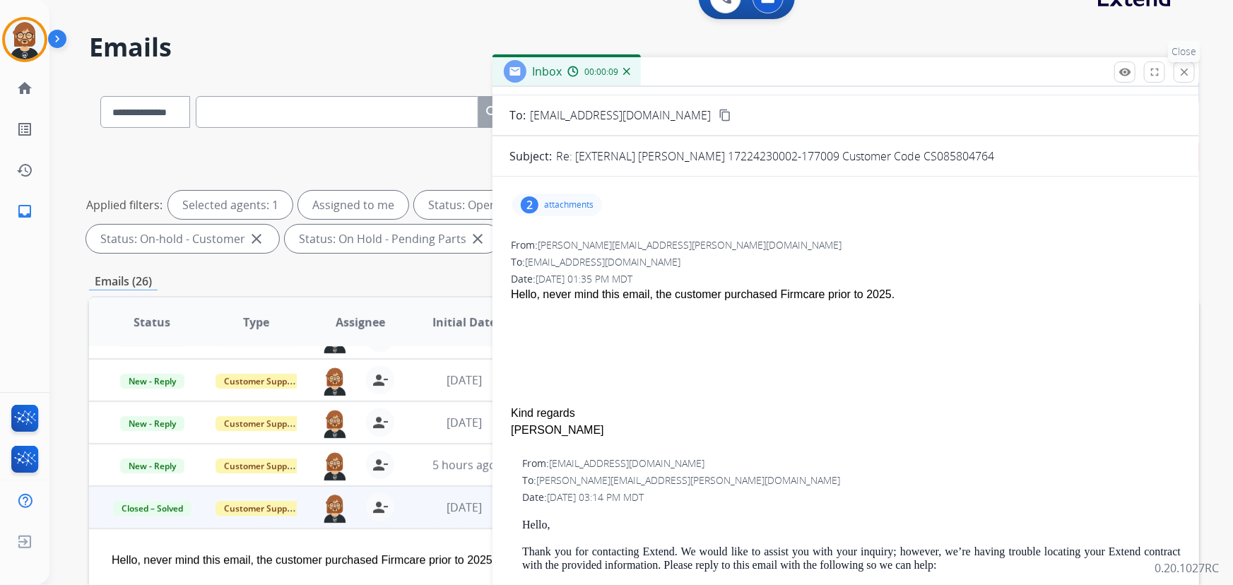
click at [1188, 76] on mat-icon "close" at bounding box center [1184, 72] width 13 height 13
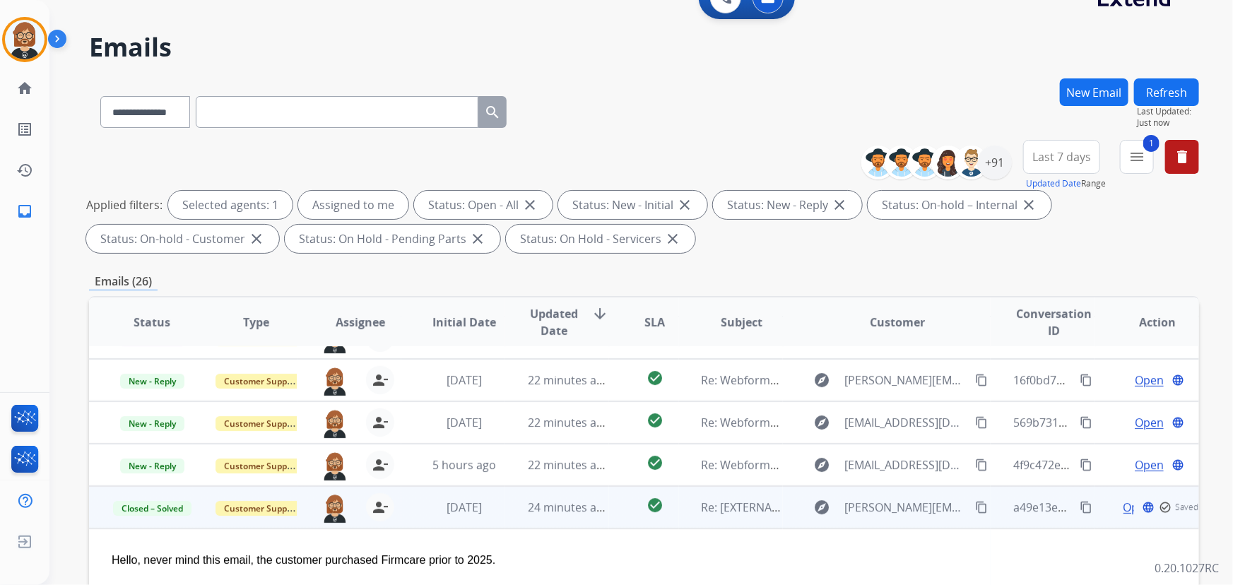
click at [1161, 89] on button "Refresh" at bounding box center [1166, 92] width 65 height 28
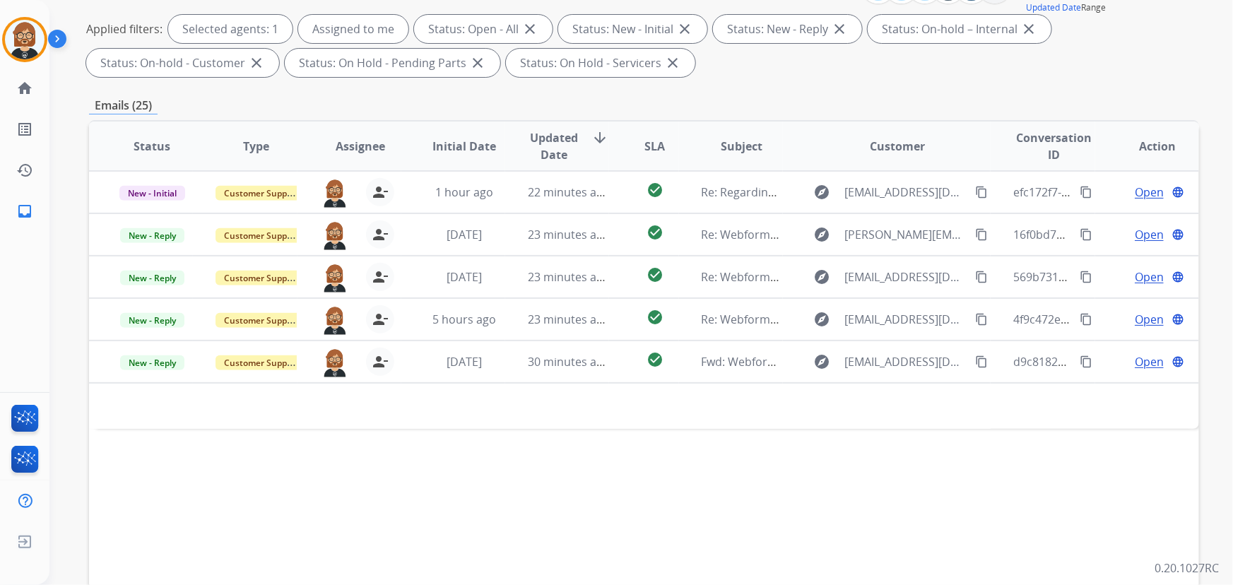
scroll to position [257, 0]
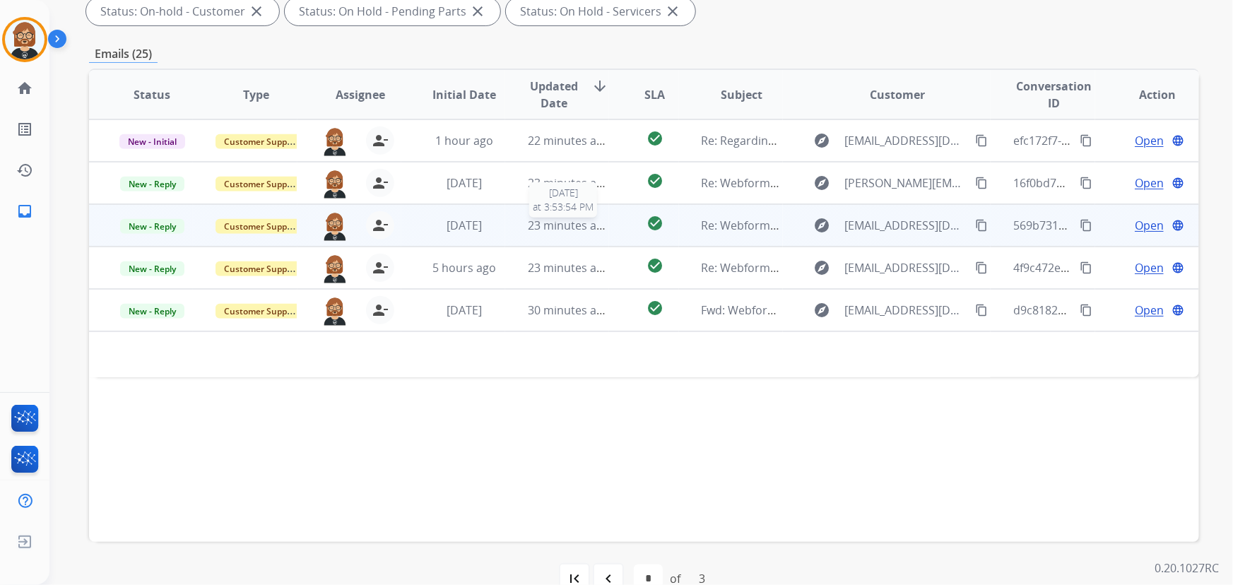
click at [585, 233] on td "23 minutes ago [DATE] 3:53:54 PM" at bounding box center [557, 225] width 104 height 42
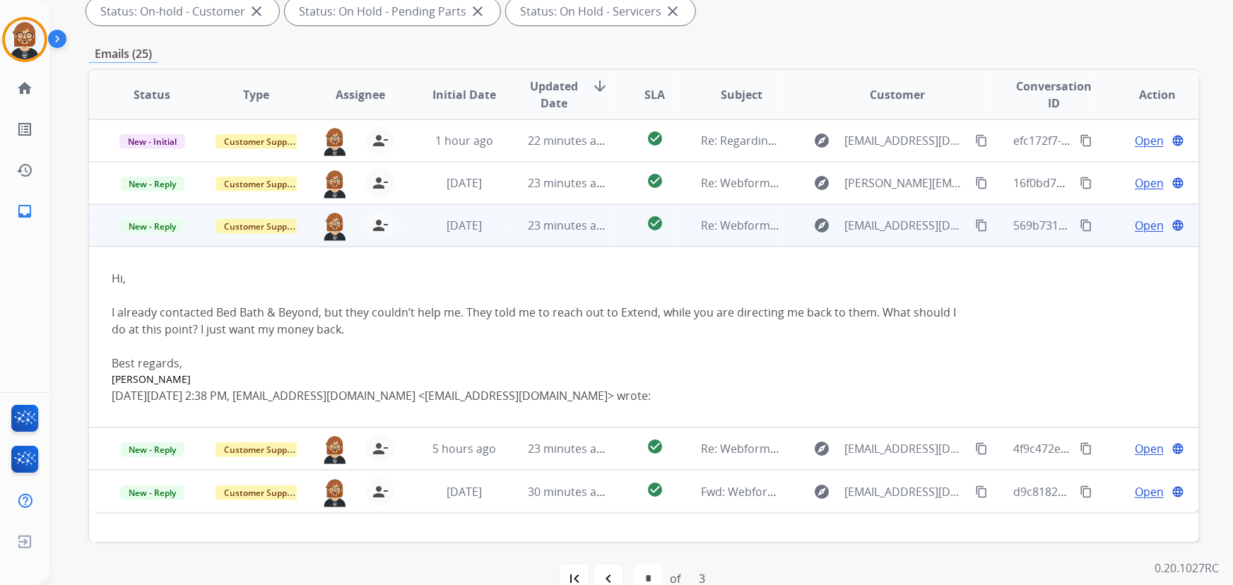
click at [1135, 218] on span "Open" at bounding box center [1149, 225] width 29 height 17
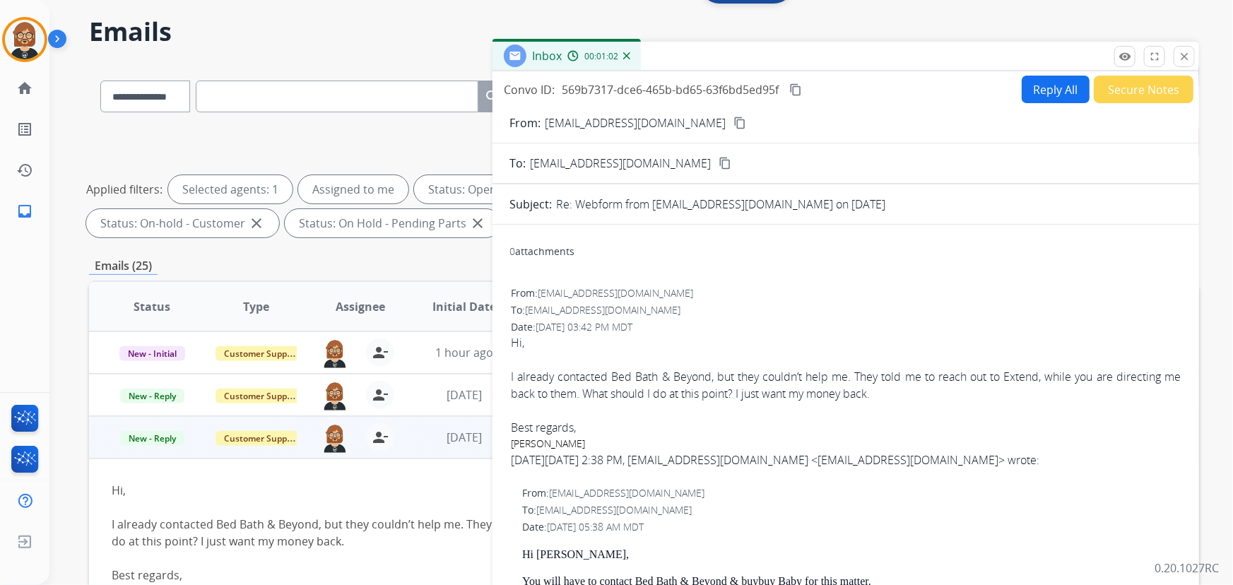
scroll to position [0, 0]
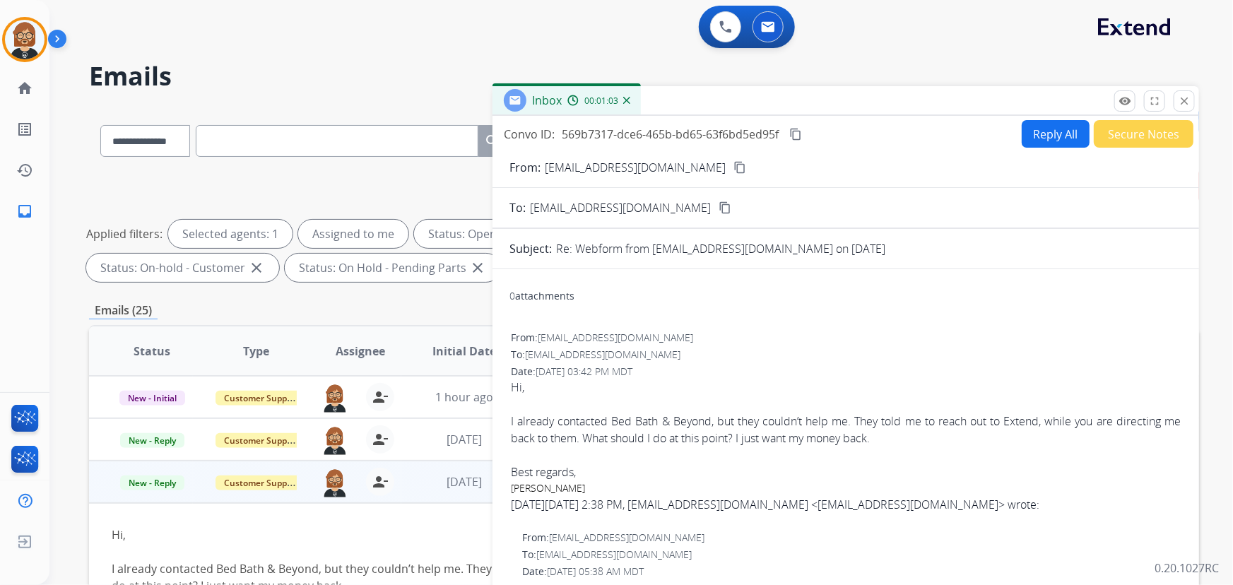
click at [1025, 121] on button "Reply All" at bounding box center [1056, 134] width 68 height 28
select select "**********"
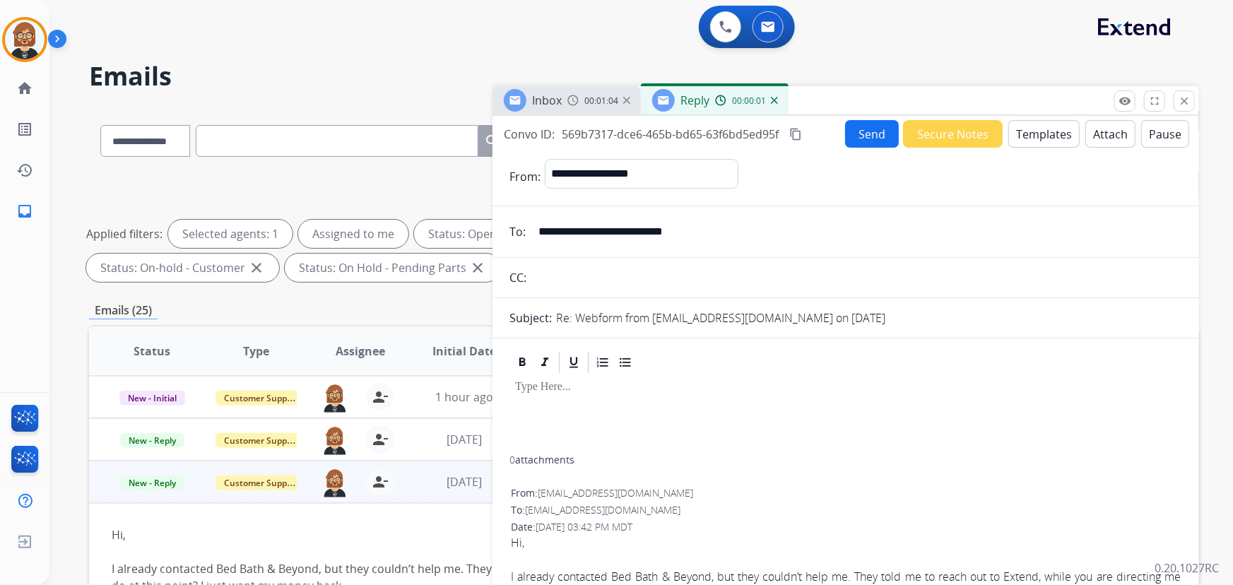
click at [1042, 146] on button "Templates" at bounding box center [1044, 134] width 71 height 28
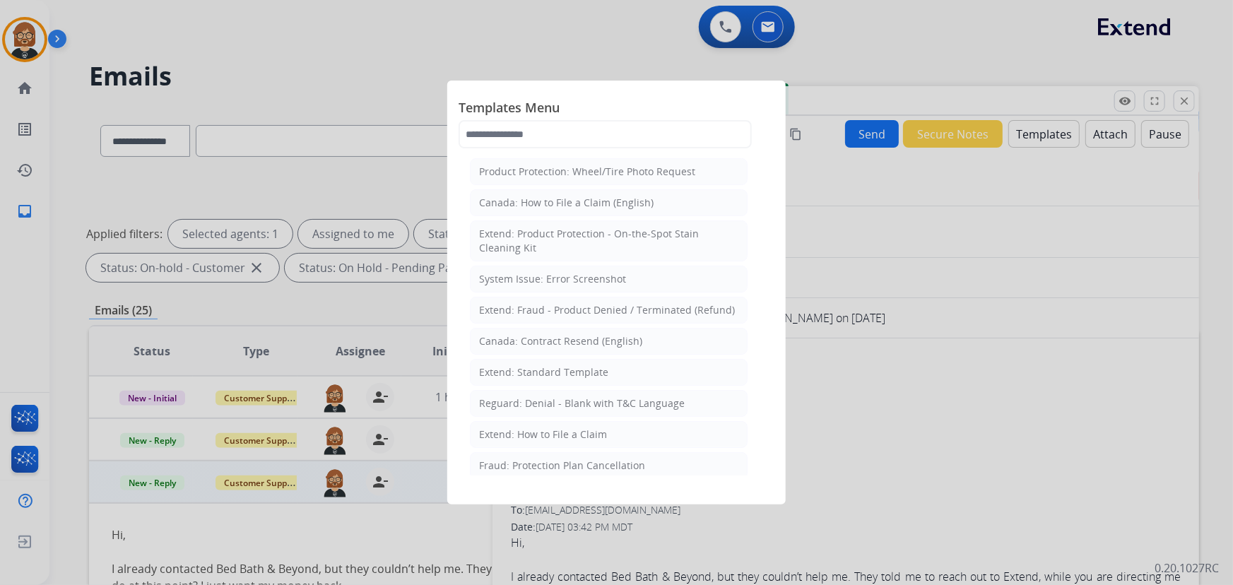
click at [915, 379] on div at bounding box center [616, 292] width 1233 height 585
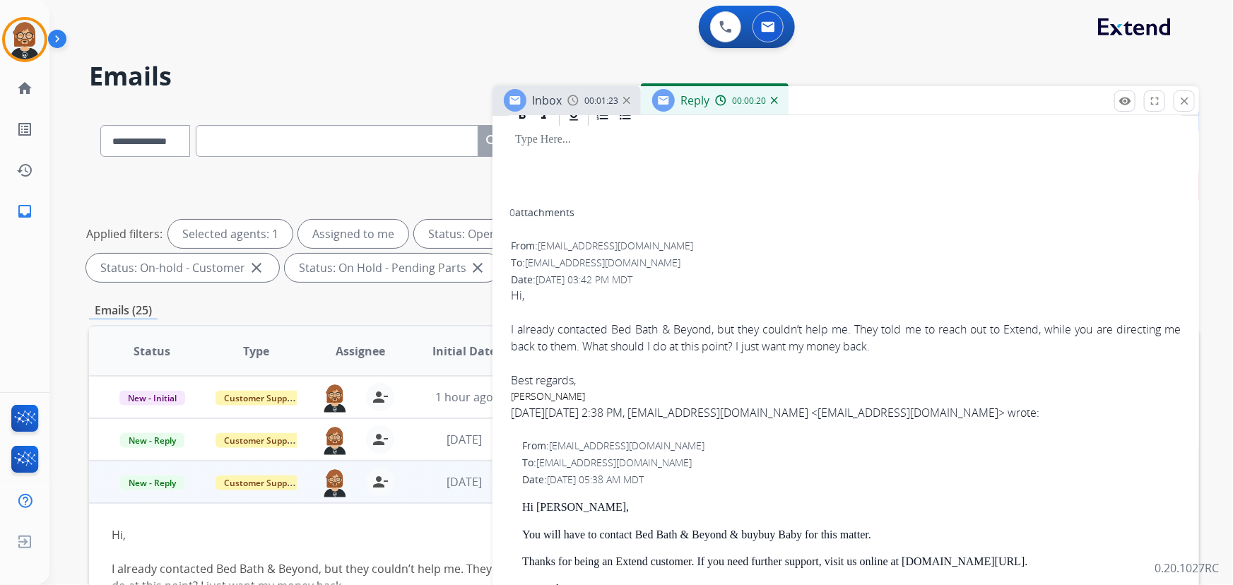
scroll to position [257, 0]
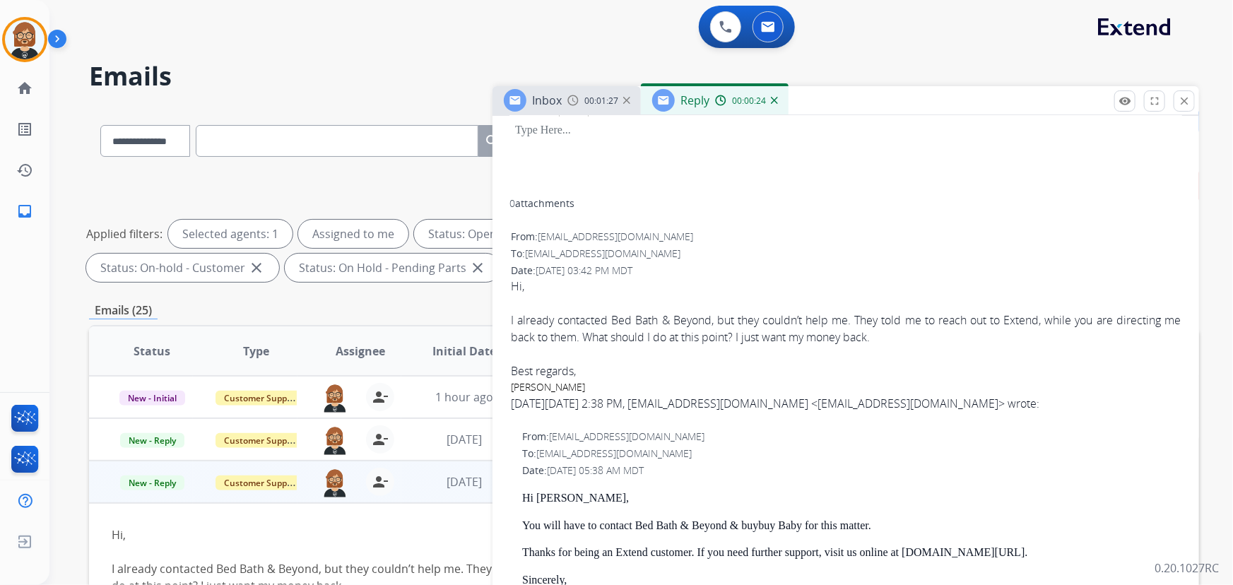
drag, startPoint x: 688, startPoint y: 236, endPoint x: 541, endPoint y: 234, distance: 147.7
click at [541, 234] on div "From: [PERSON_NAME][EMAIL_ADDRESS][DOMAIN_NAME]" at bounding box center [846, 237] width 670 height 14
copy span "[EMAIL_ADDRESS][DOMAIN_NAME]"
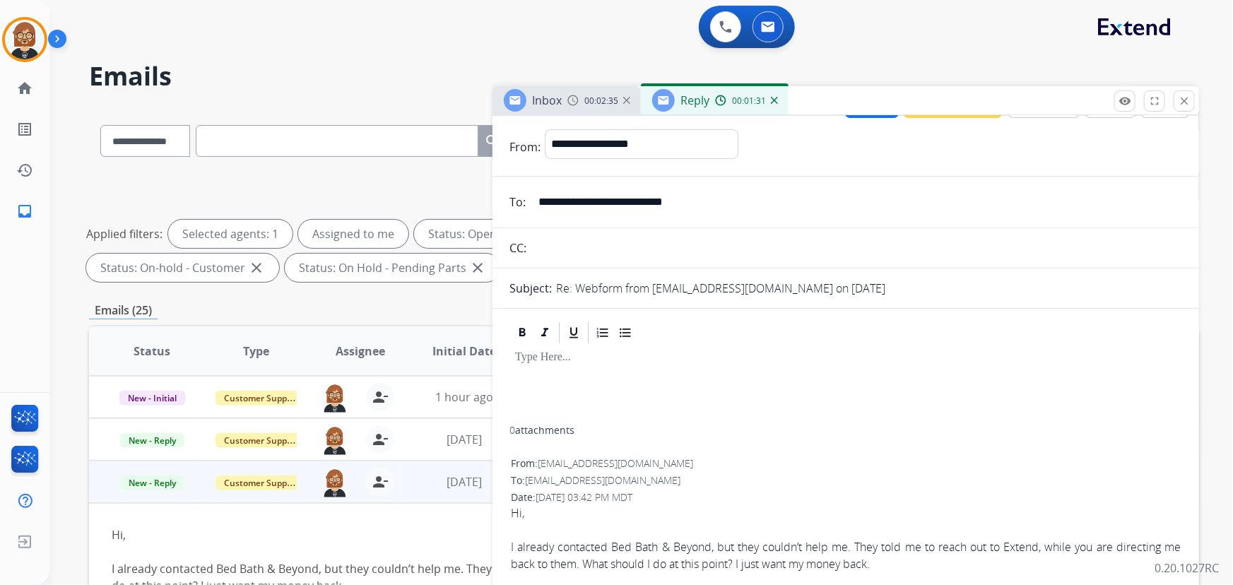
scroll to position [0, 0]
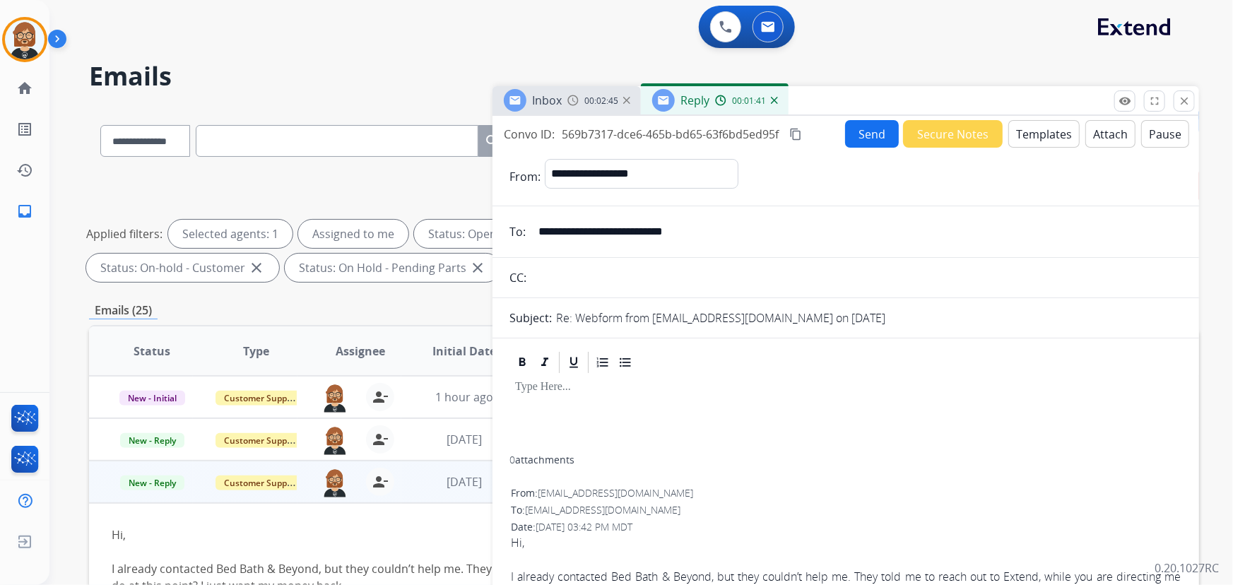
click at [1021, 134] on button "Templates" at bounding box center [1044, 134] width 71 height 28
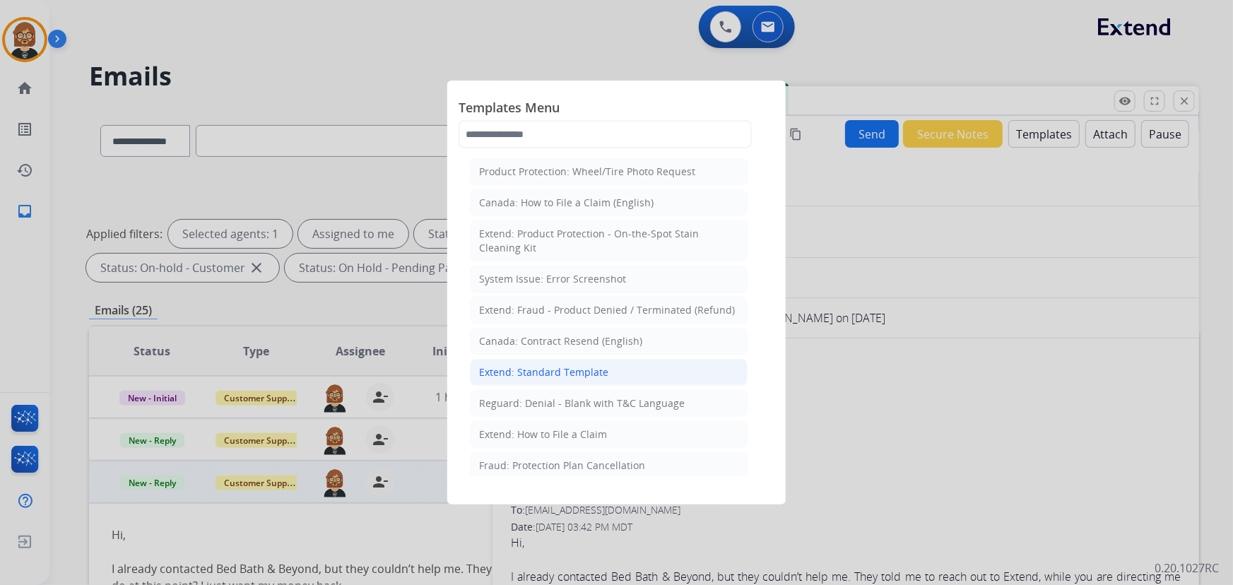
click at [612, 370] on li "Extend: Standard Template" at bounding box center [609, 372] width 278 height 27
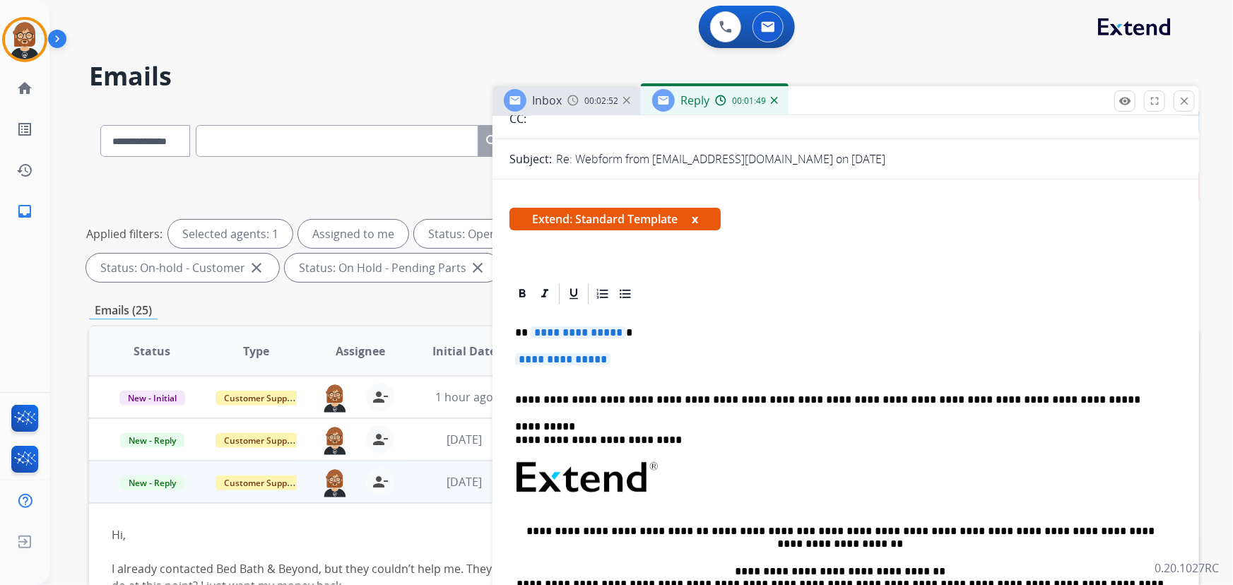
scroll to position [192, 0]
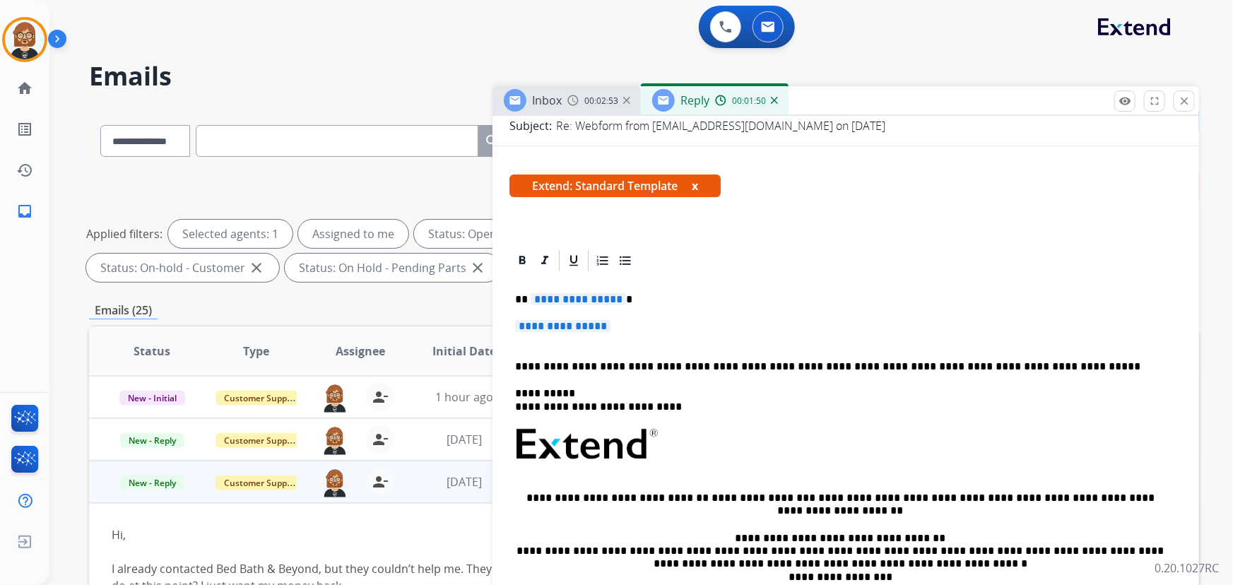
click at [594, 295] on span "**********" at bounding box center [578, 299] width 95 height 12
click at [575, 329] on span "**********" at bounding box center [562, 326] width 95 height 12
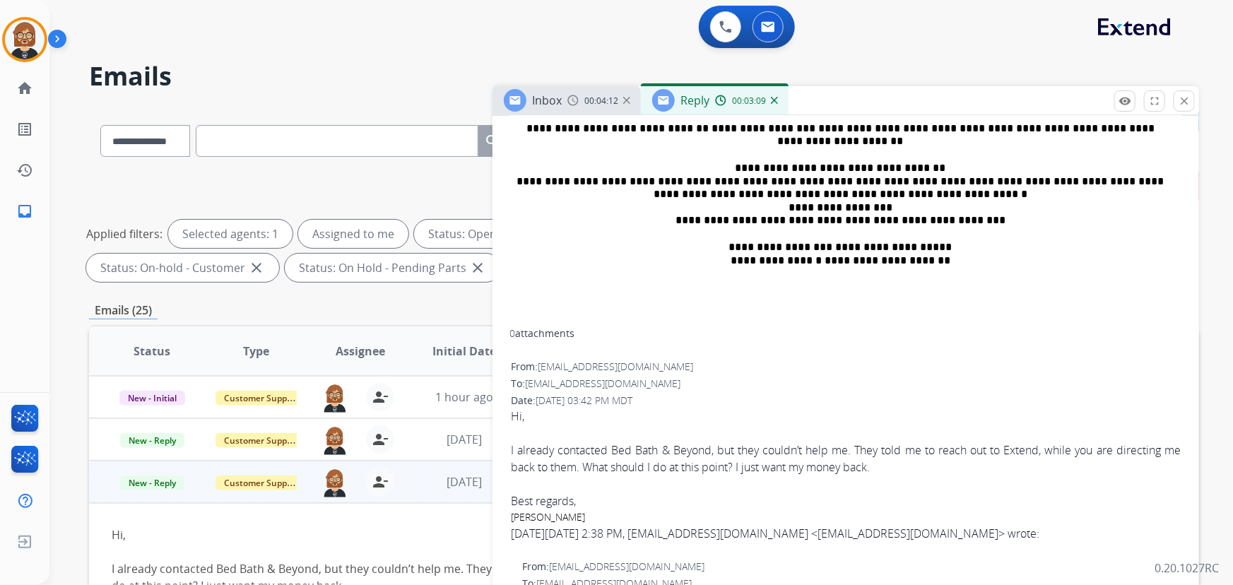
scroll to position [643, 0]
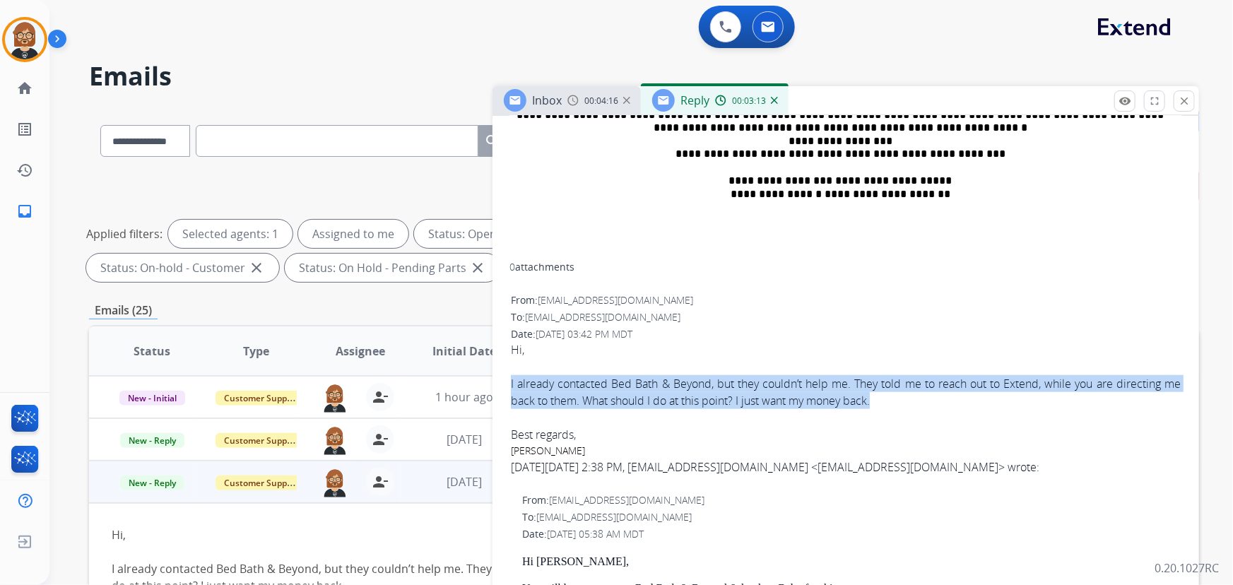
drag, startPoint x: 914, startPoint y: 396, endPoint x: 495, endPoint y: 378, distance: 418.8
click at [495, 378] on div "**********" at bounding box center [846, 418] width 707 height 1240
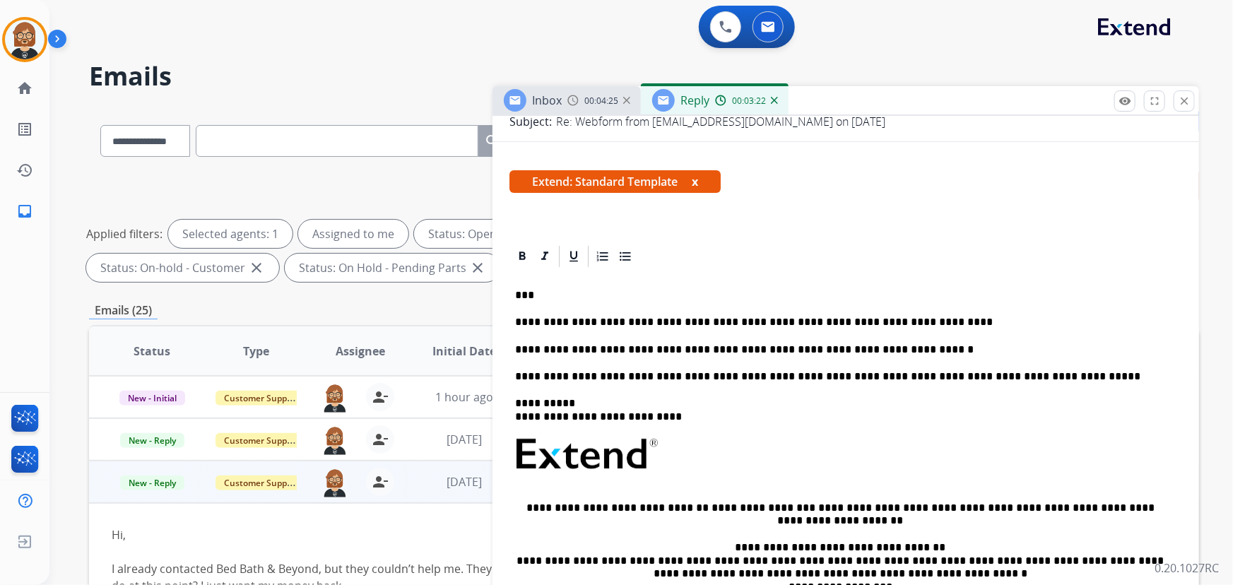
scroll to position [192, 0]
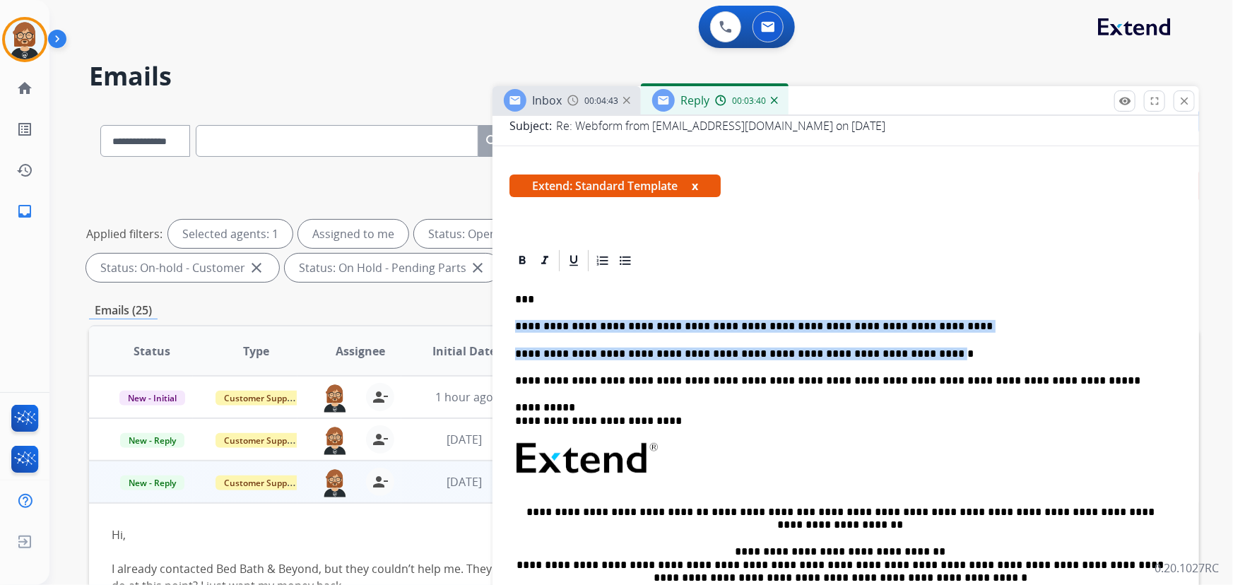
drag, startPoint x: 516, startPoint y: 324, endPoint x: 880, endPoint y: 353, distance: 365.2
click at [880, 353] on div "**********" at bounding box center [846, 494] width 673 height 440
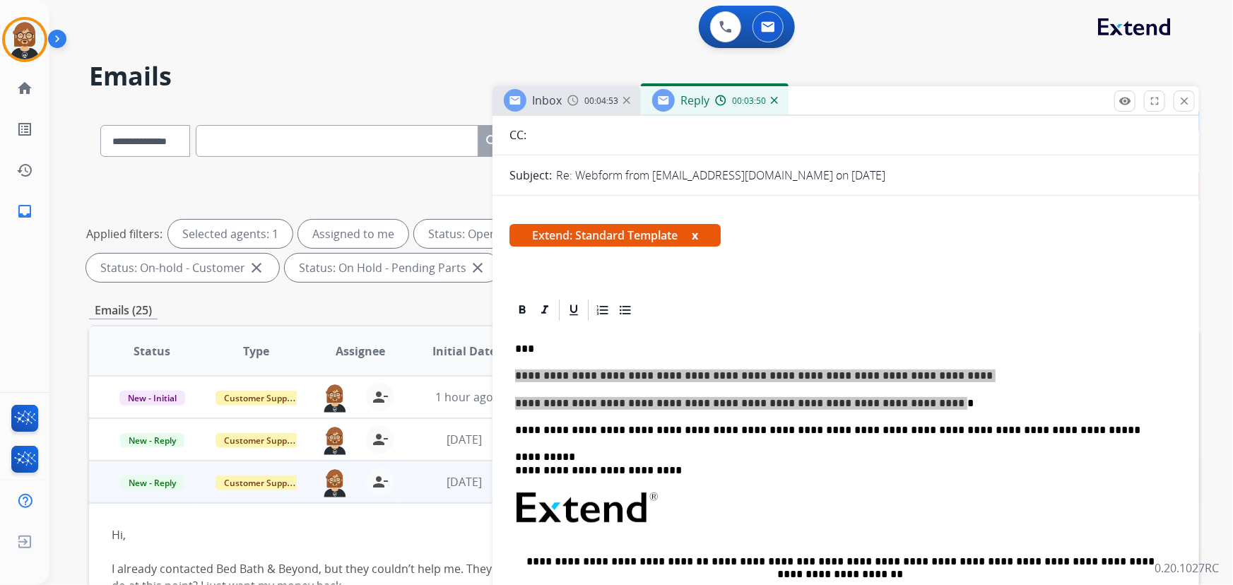
scroll to position [0, 0]
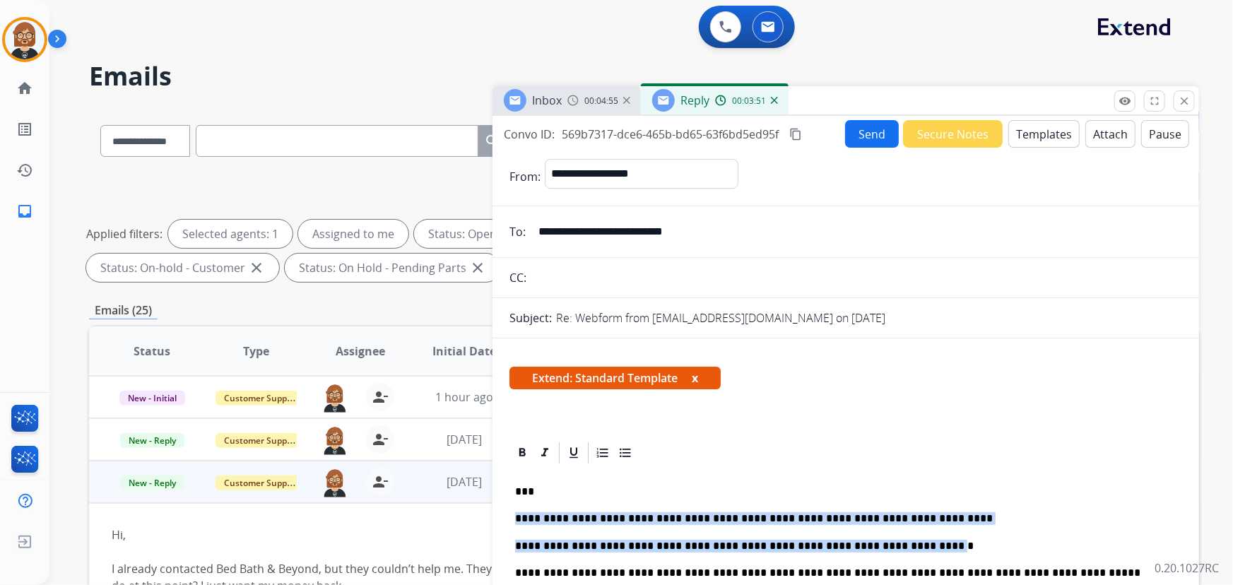
click at [801, 132] on mat-icon "content_copy" at bounding box center [796, 134] width 13 height 13
click at [850, 120] on button "Send" at bounding box center [872, 134] width 54 height 28
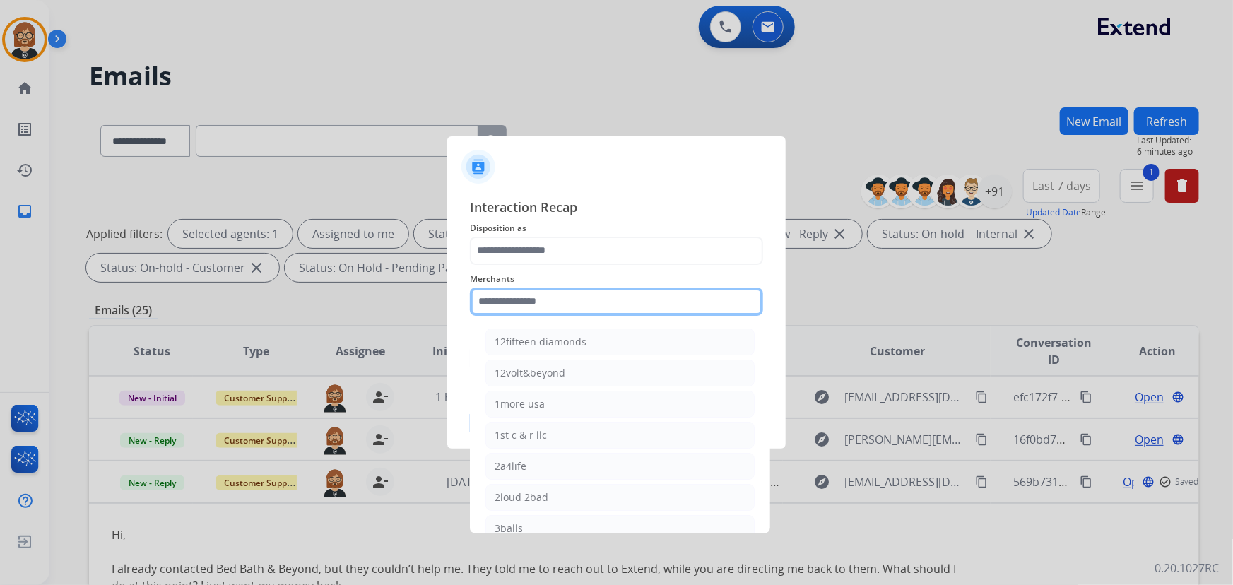
click at [630, 309] on input "text" at bounding box center [616, 302] width 293 height 28
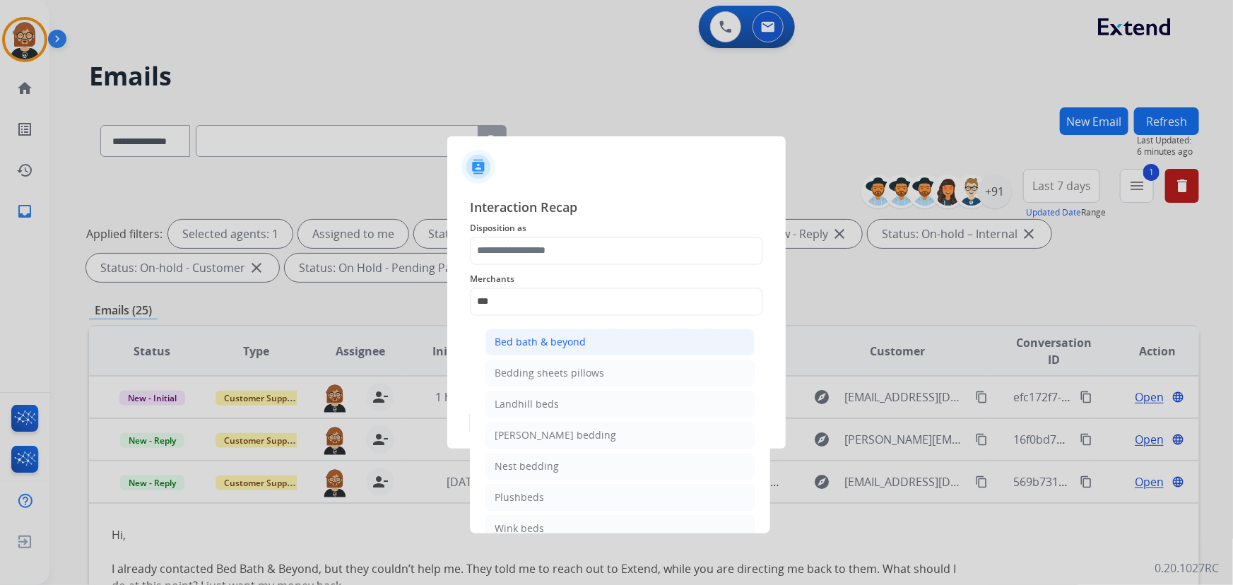
click at [623, 346] on li "Bed bath & beyond" at bounding box center [620, 342] width 269 height 27
type input "**********"
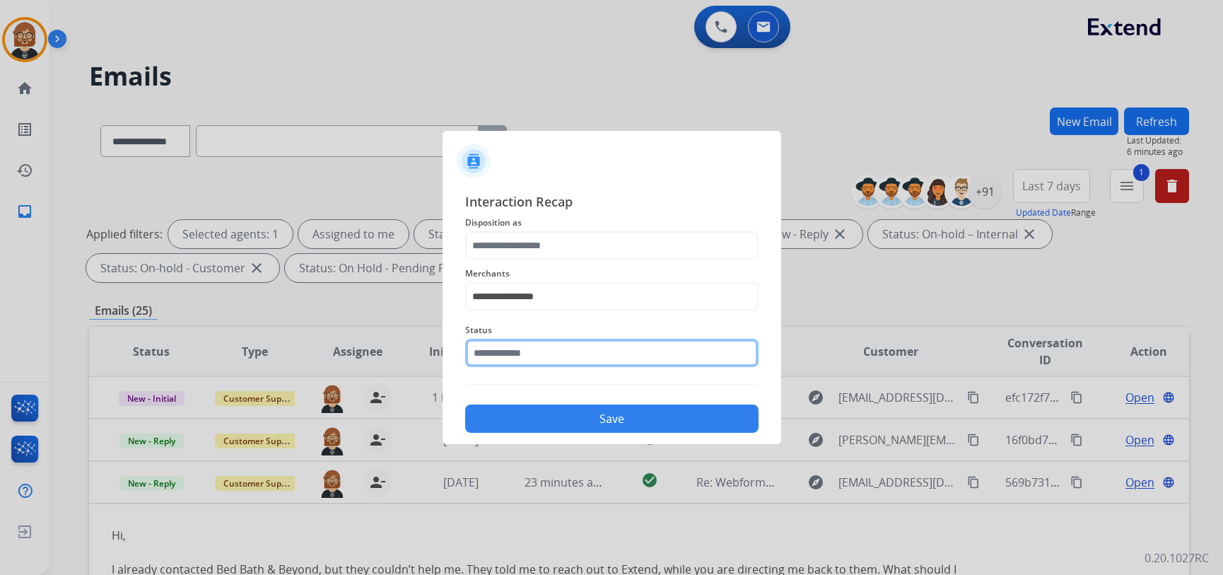
click at [621, 344] on input "text" at bounding box center [611, 353] width 293 height 28
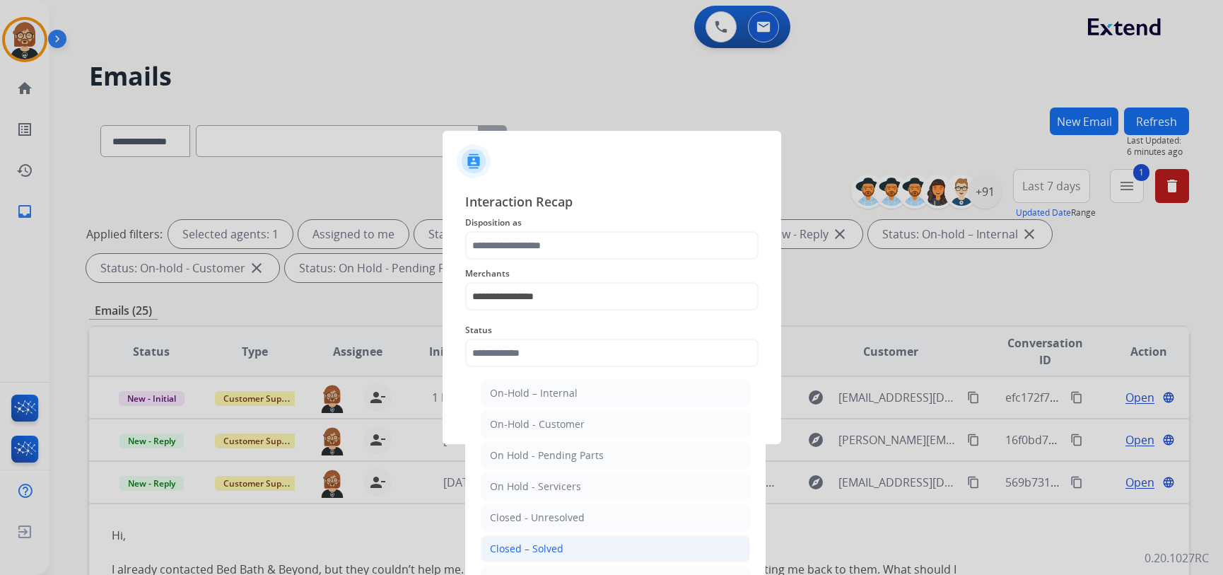
click at [596, 551] on li "Closed – Solved" at bounding box center [615, 548] width 269 height 27
type input "**********"
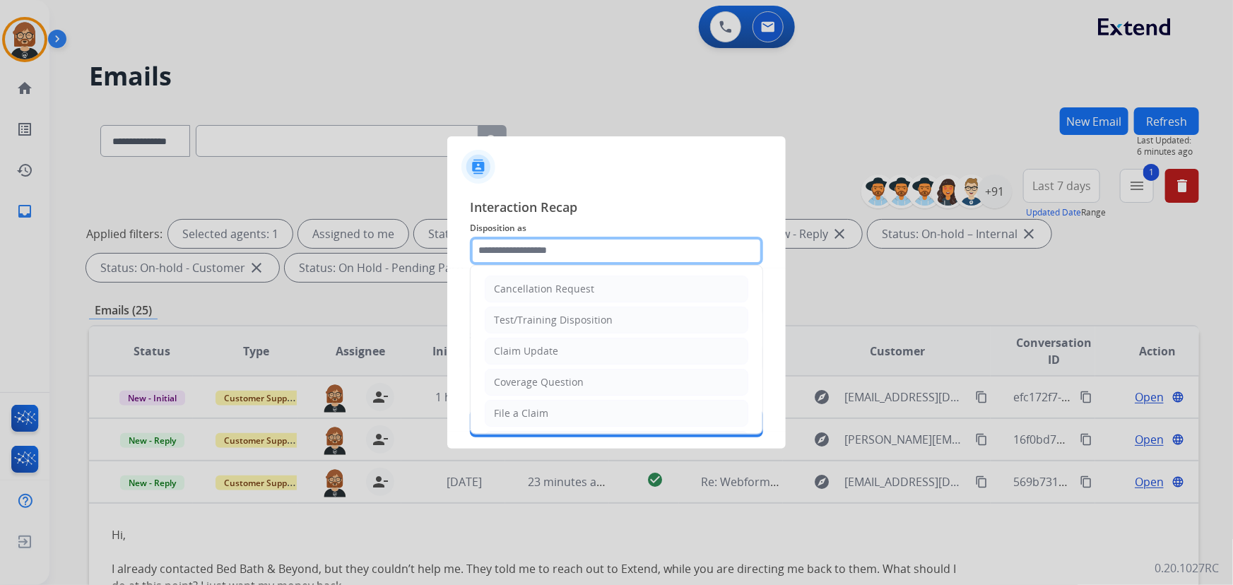
click at [565, 257] on input "text" at bounding box center [616, 251] width 293 height 28
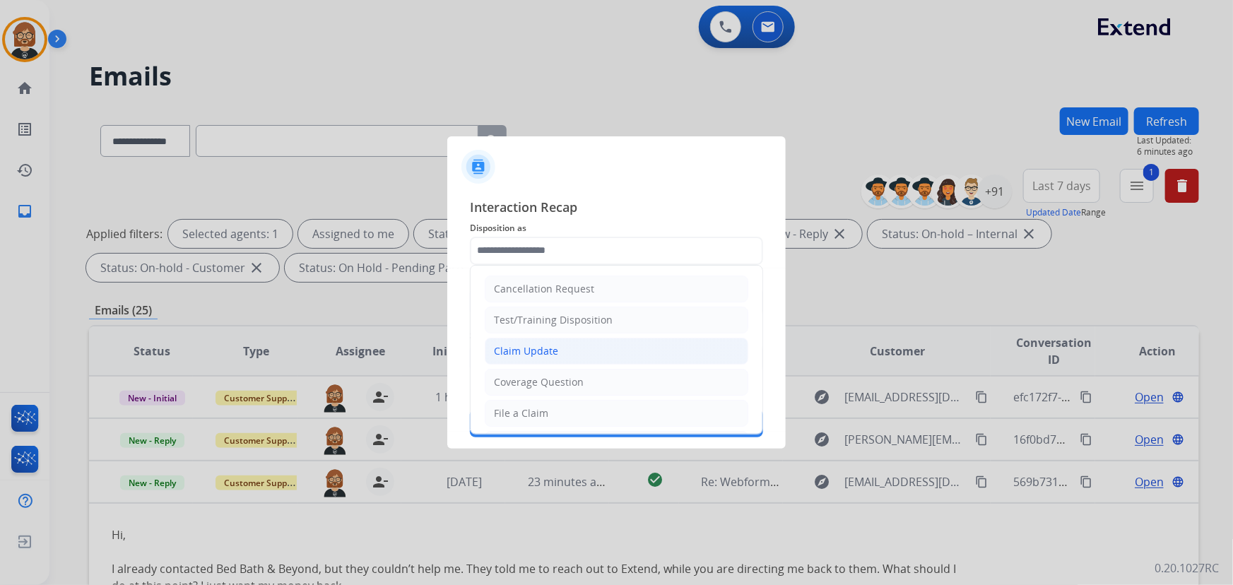
click at [562, 349] on li "Claim Update" at bounding box center [617, 351] width 264 height 27
type input "**********"
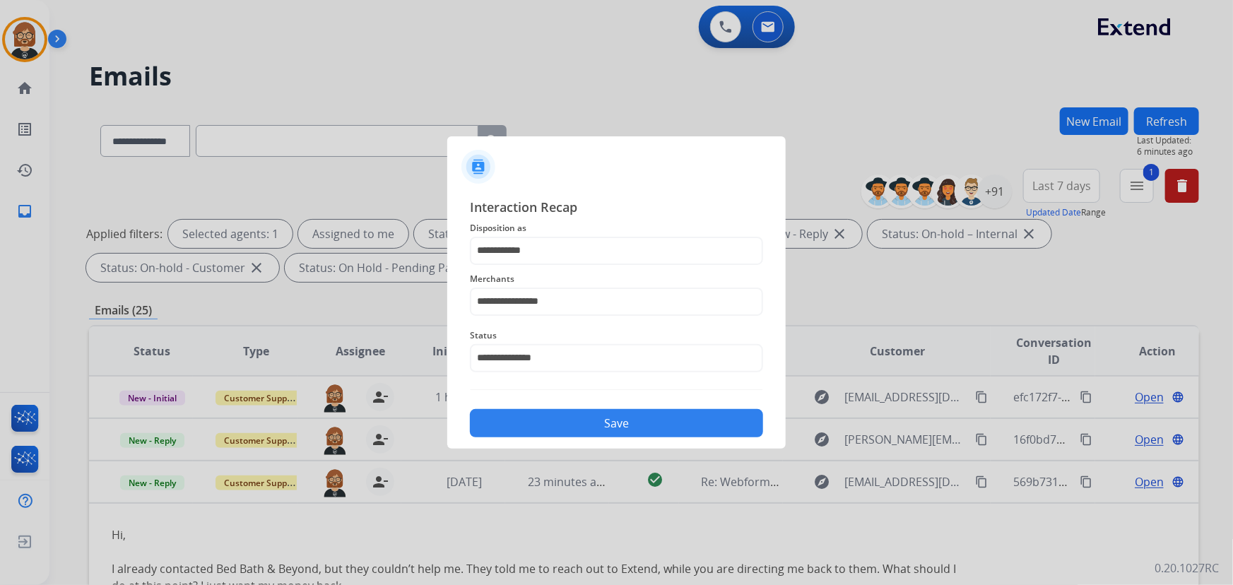
click at [611, 423] on button "Save" at bounding box center [616, 423] width 293 height 28
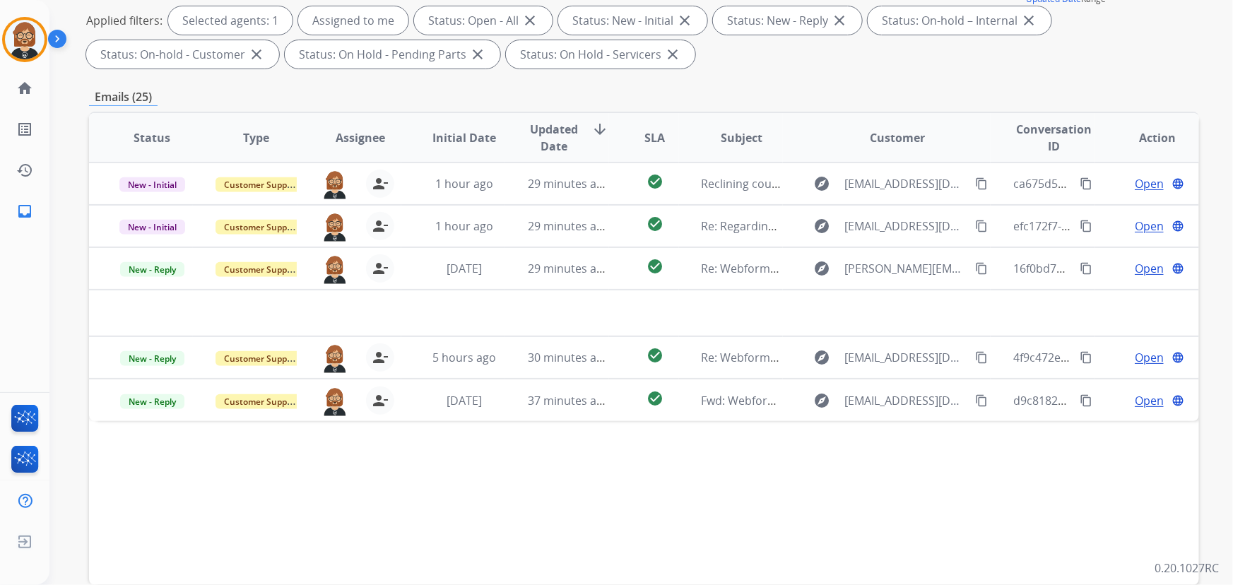
scroll to position [192, 0]
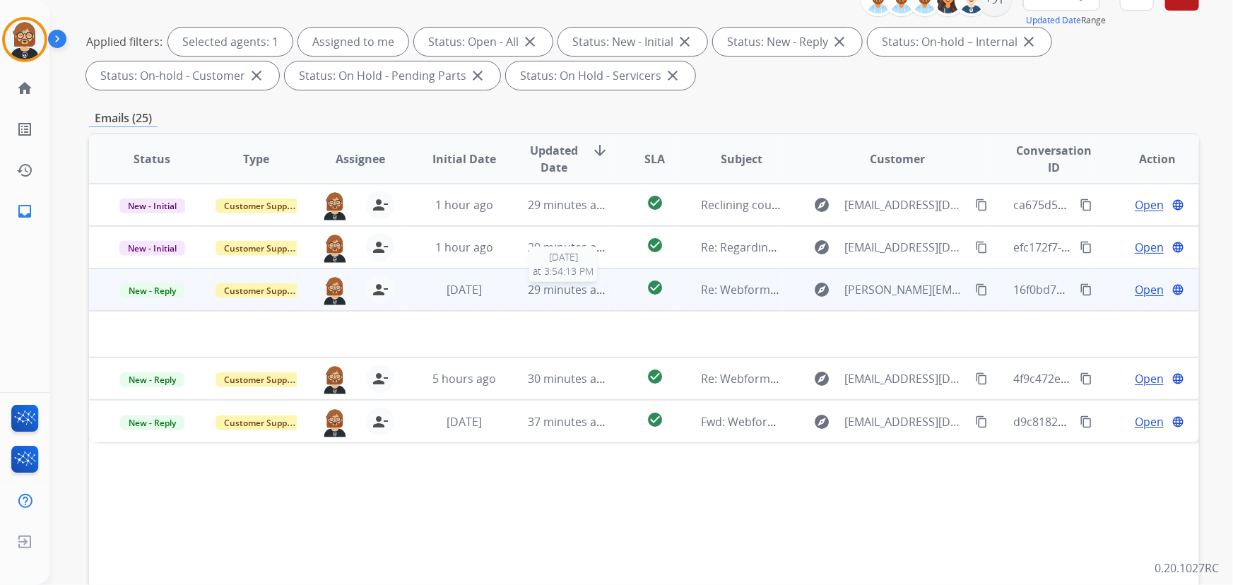
click at [564, 286] on span "29 minutes ago" at bounding box center [569, 290] width 82 height 16
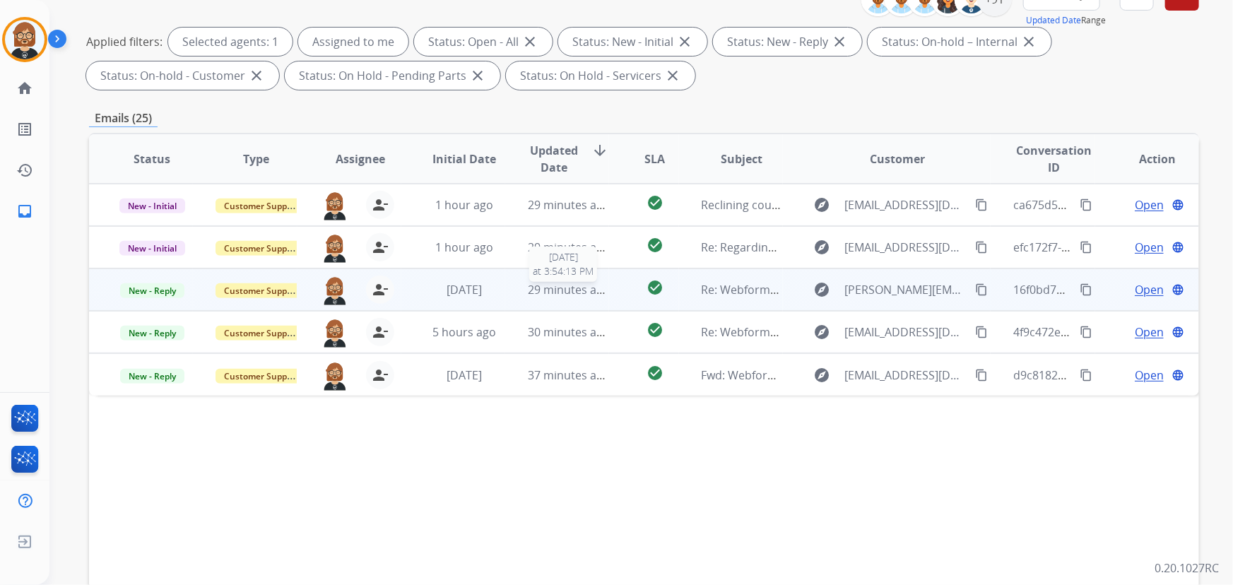
click at [564, 286] on span "29 minutes ago" at bounding box center [569, 290] width 82 height 16
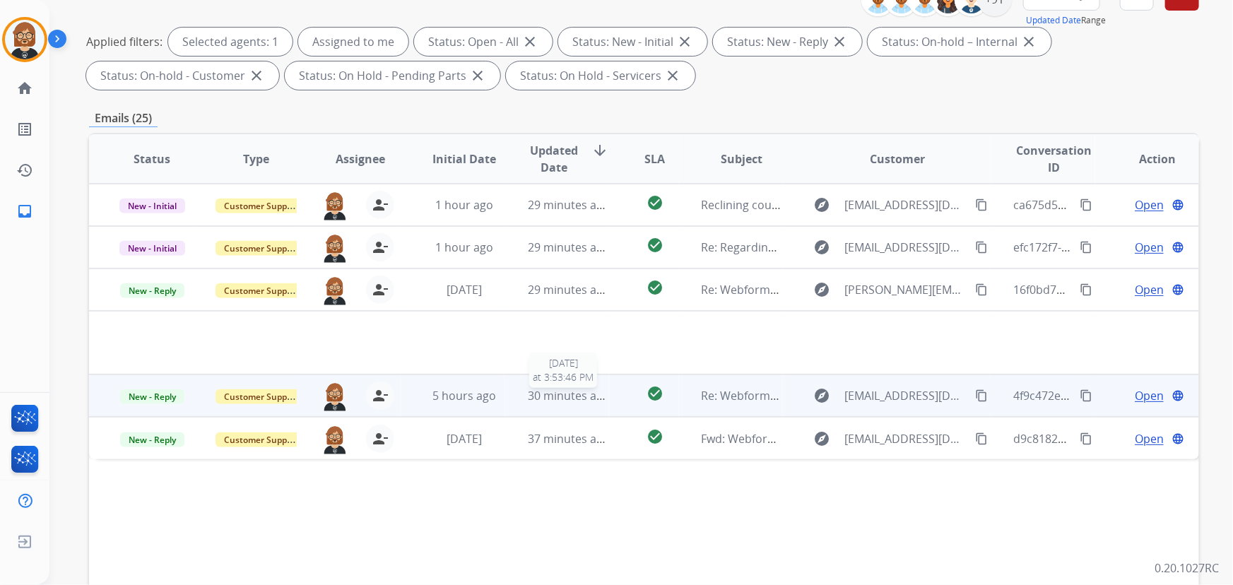
click at [568, 390] on span "30 minutes ago" at bounding box center [569, 396] width 82 height 16
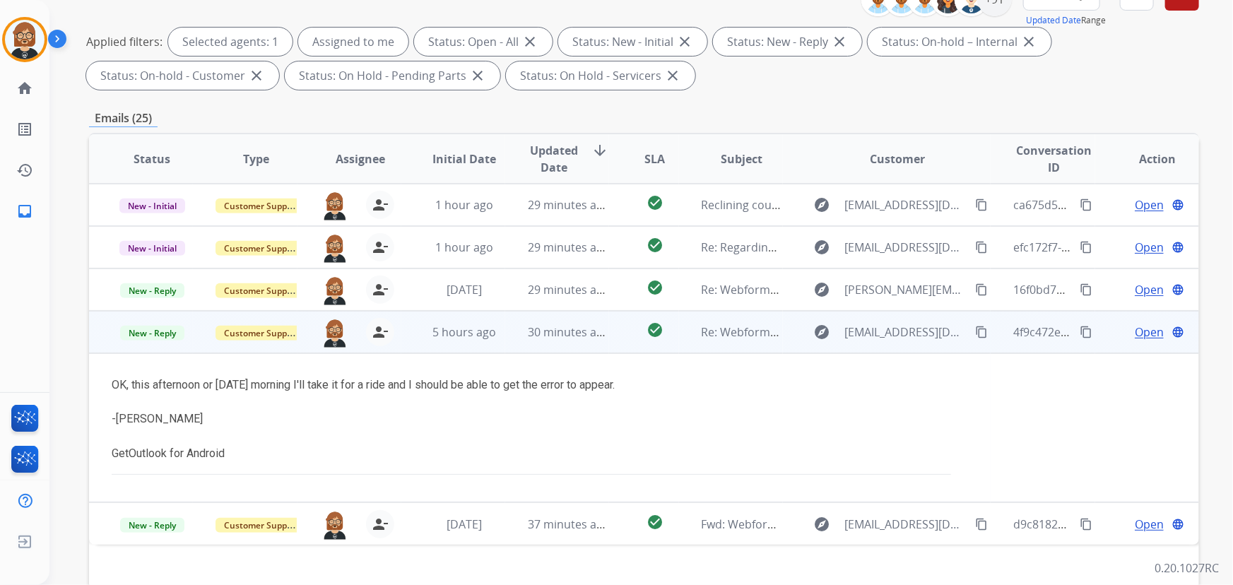
click at [1135, 332] on span "Open" at bounding box center [1149, 332] width 29 height 17
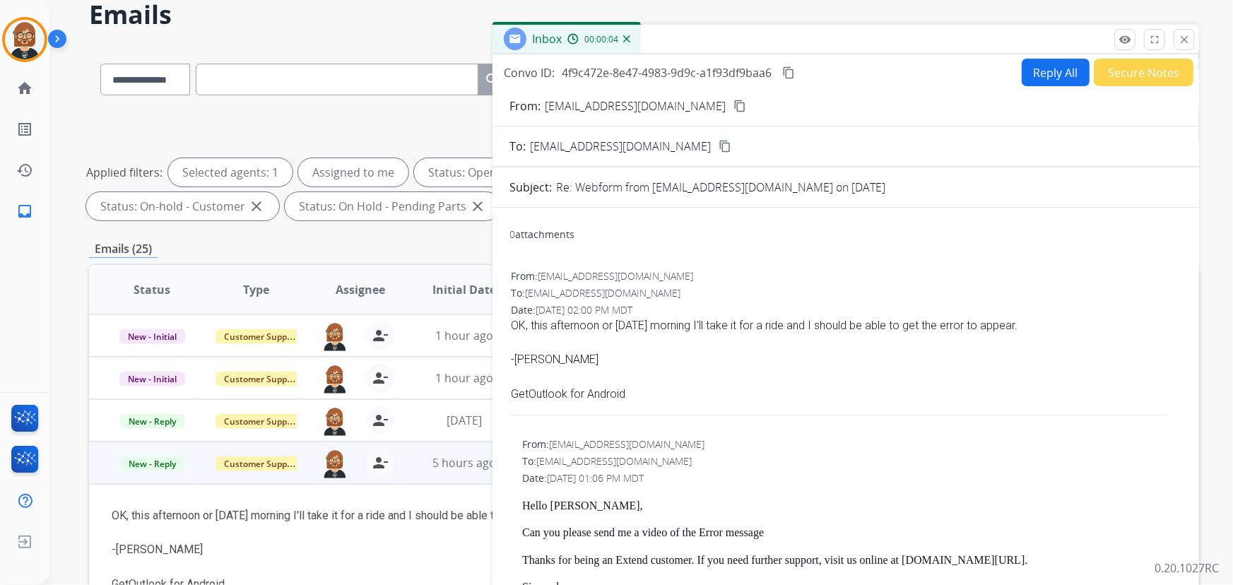
scroll to position [0, 0]
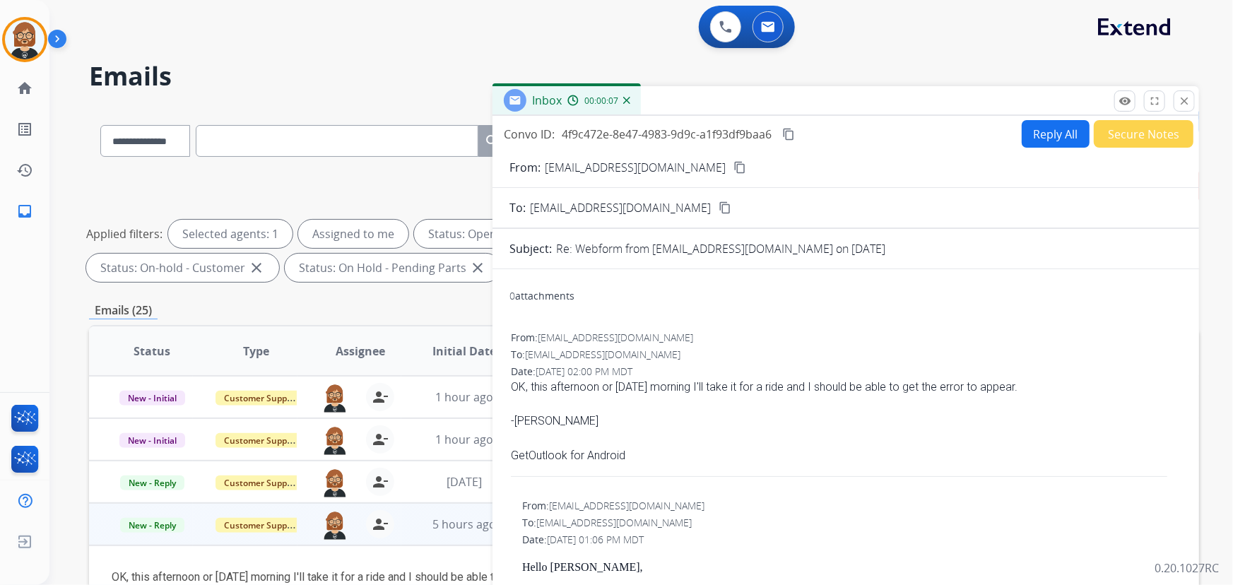
click at [1103, 141] on button "Secure Notes" at bounding box center [1144, 134] width 100 height 28
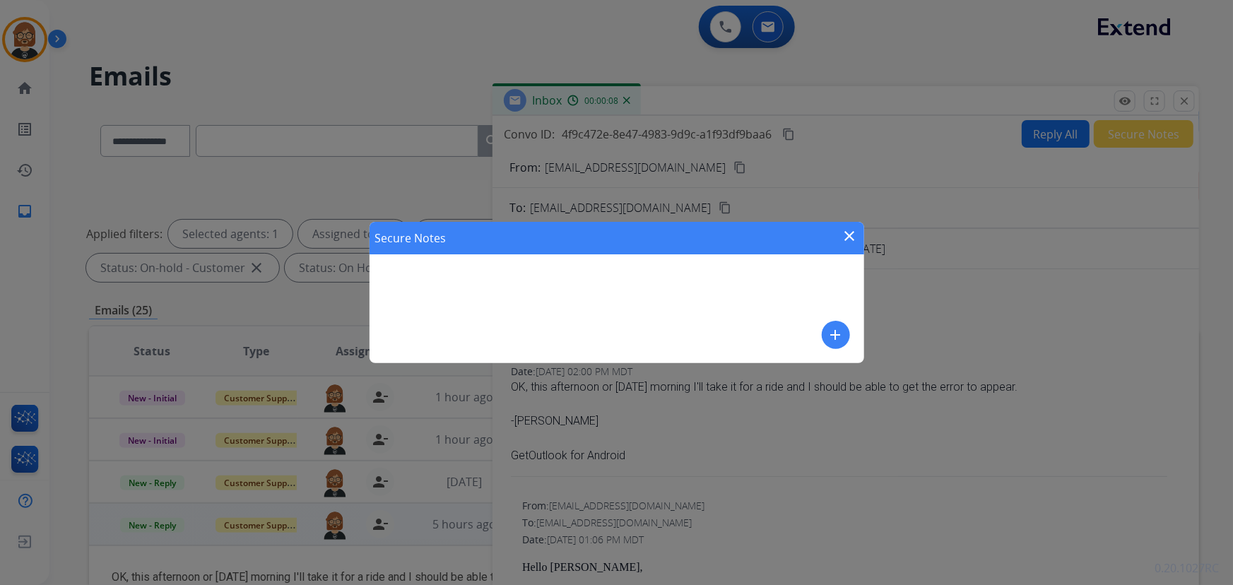
click at [837, 333] on mat-icon "add" at bounding box center [836, 335] width 17 height 17
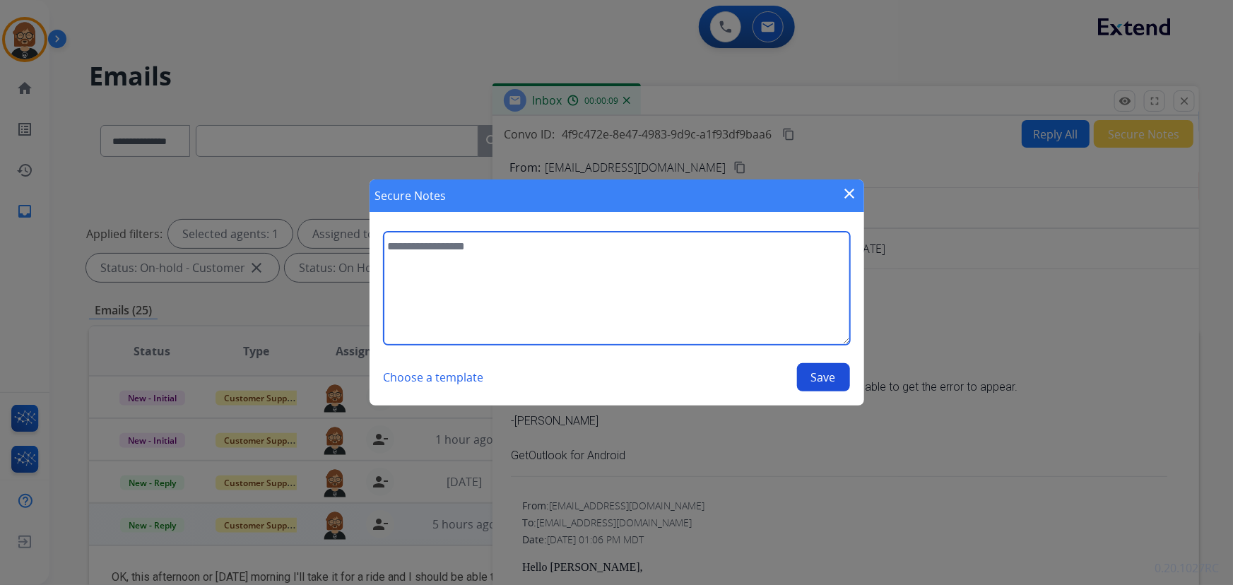
click at [671, 316] on textarea at bounding box center [617, 288] width 467 height 113
type textarea "**********"
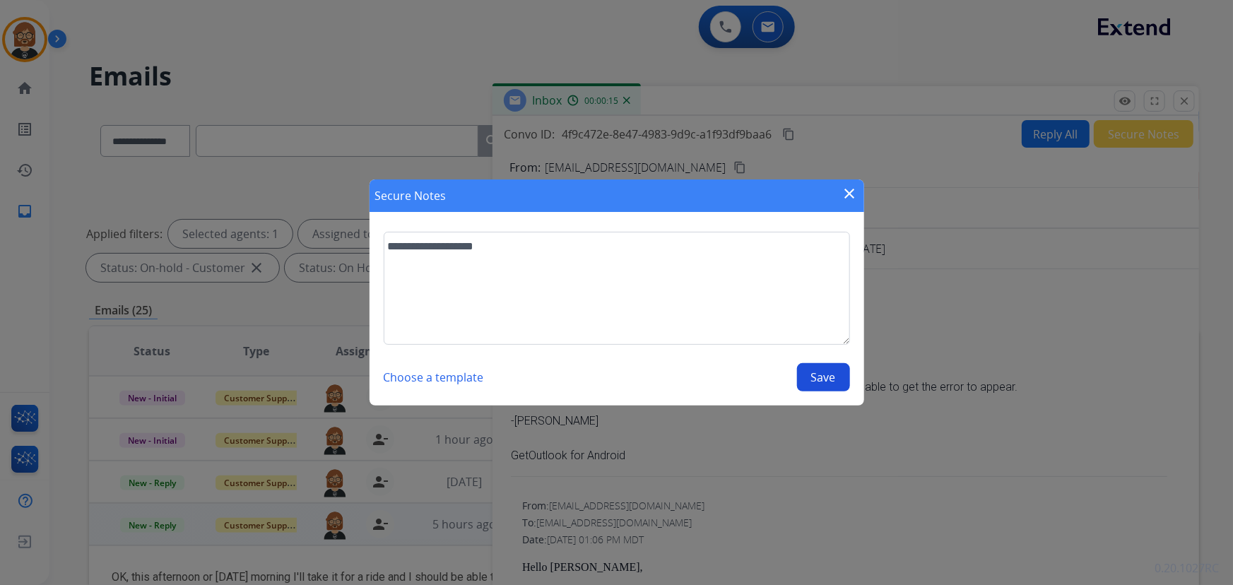
click at [802, 372] on button "Save" at bounding box center [823, 377] width 53 height 28
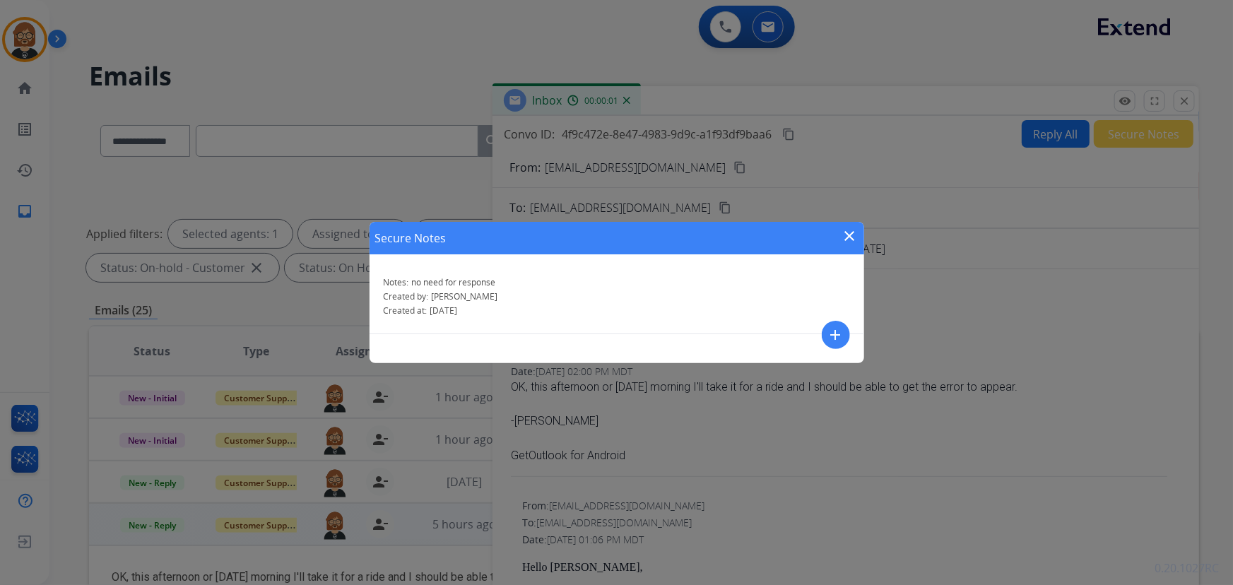
click at [851, 238] on mat-icon "close" at bounding box center [850, 236] width 17 height 17
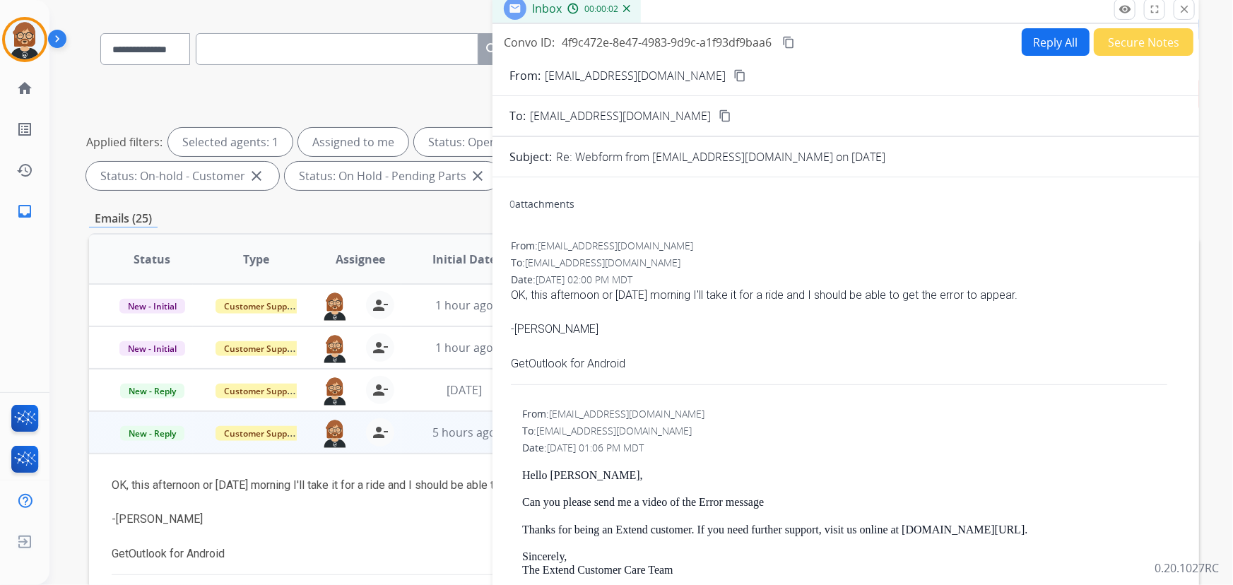
scroll to position [192, 0]
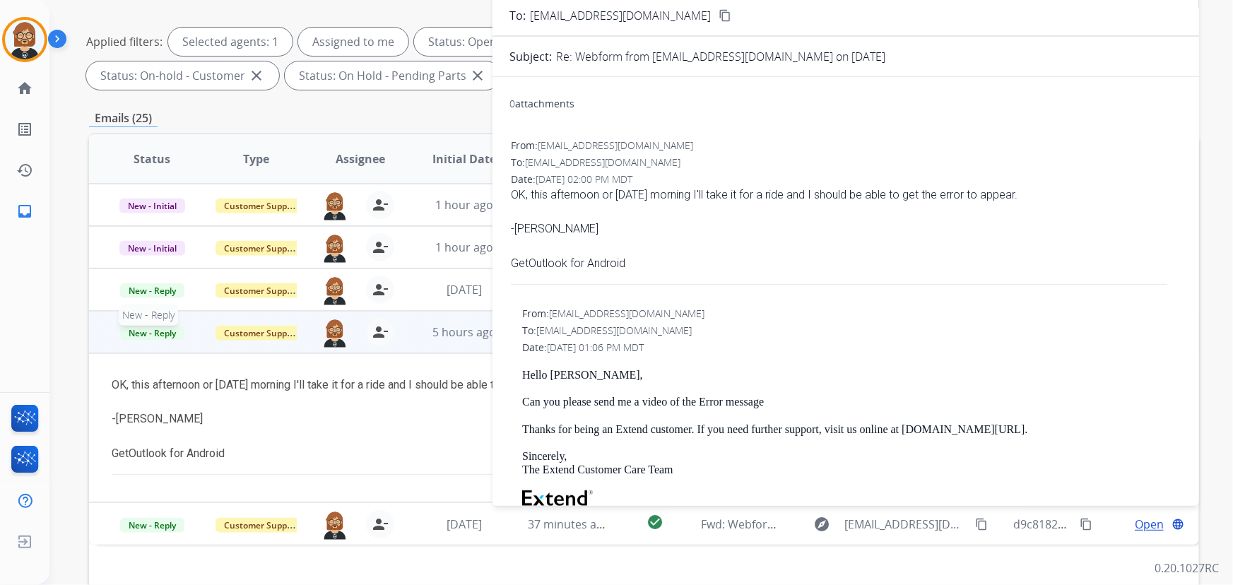
click at [149, 327] on span "New - Reply" at bounding box center [152, 333] width 64 height 15
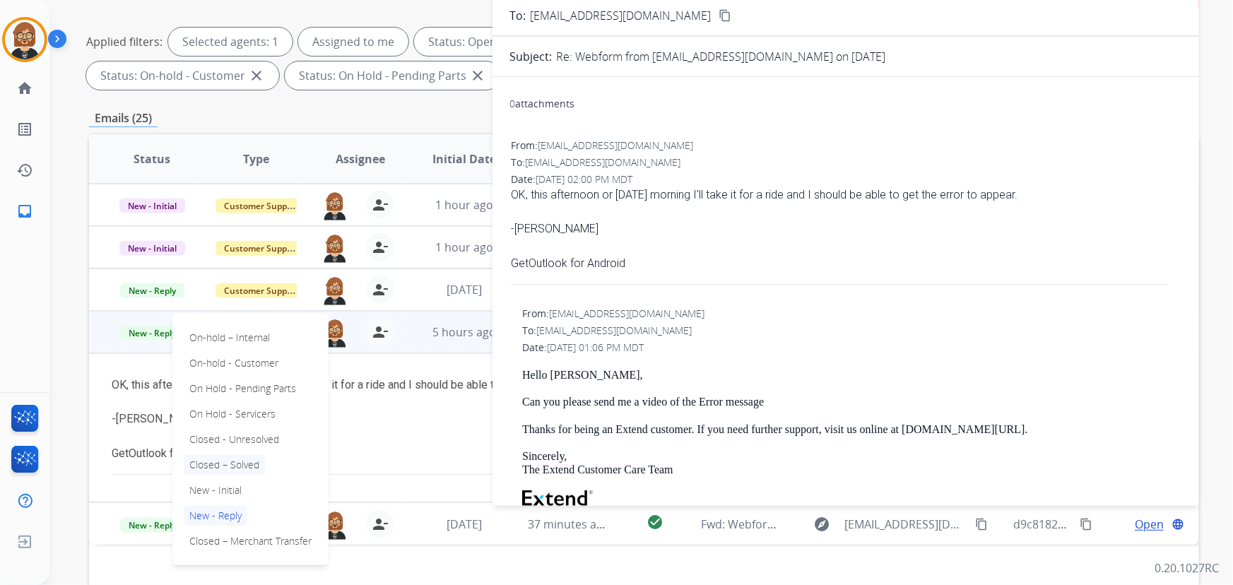
click at [259, 460] on p "Closed – Solved" at bounding box center [224, 465] width 81 height 20
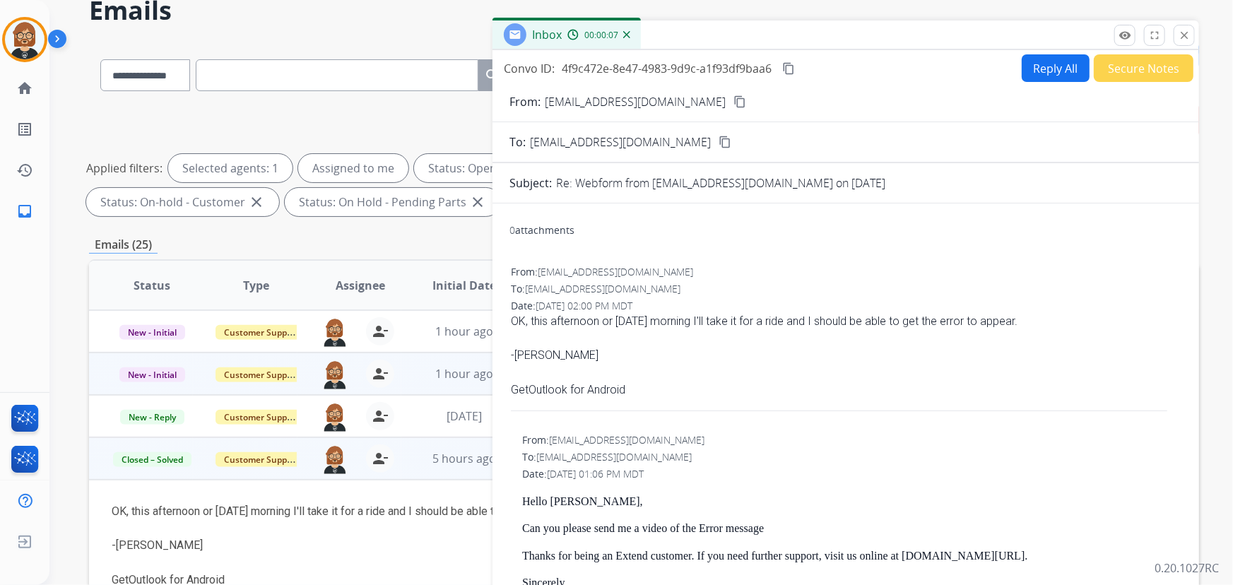
scroll to position [0, 0]
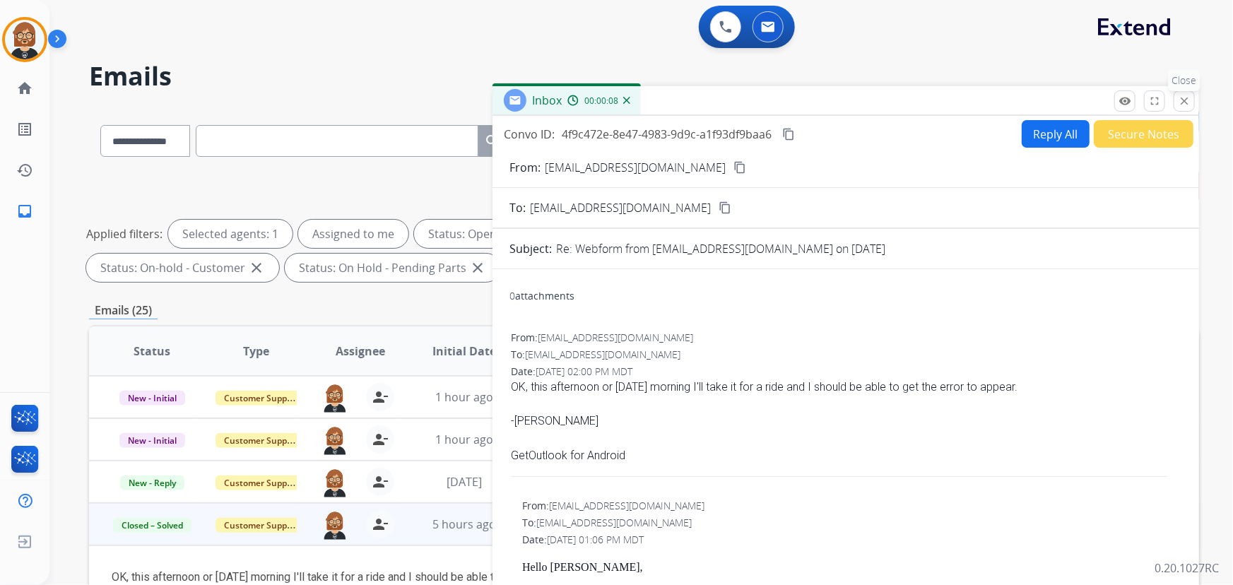
click at [1189, 102] on mat-icon "close" at bounding box center [1184, 101] width 13 height 13
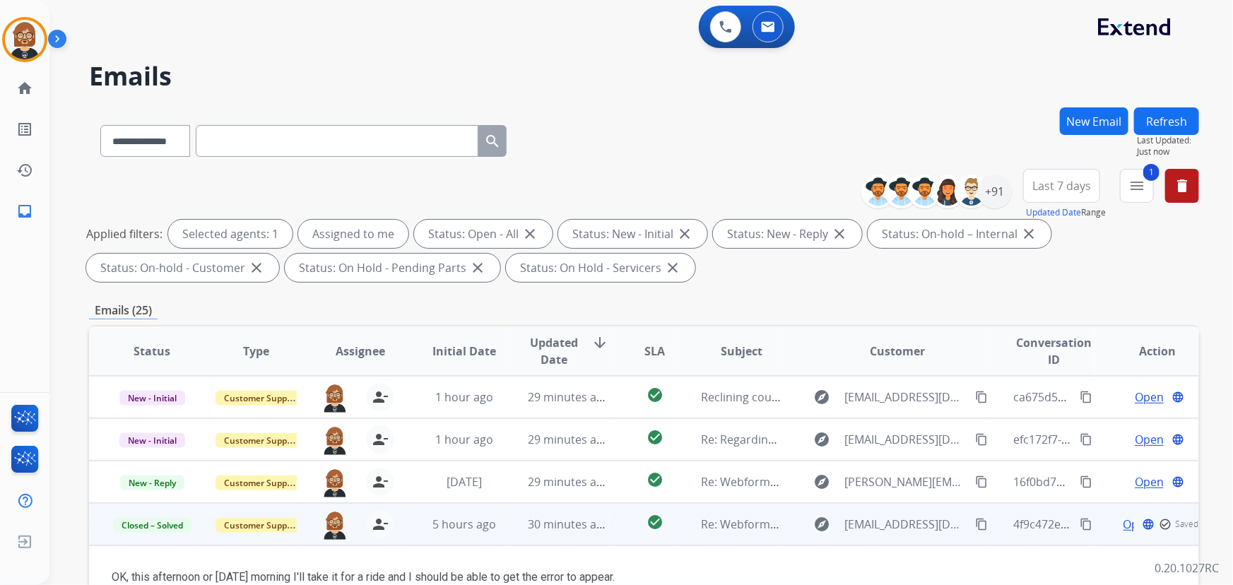
click at [1185, 119] on button "Refresh" at bounding box center [1166, 121] width 65 height 28
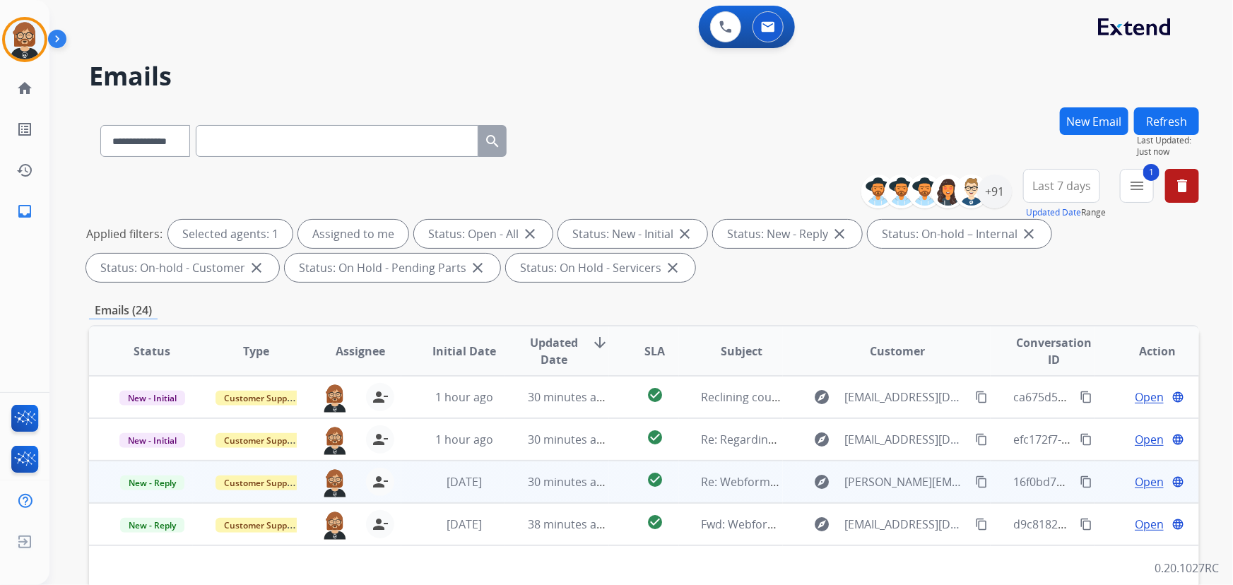
click at [505, 482] on td "30 minutes ago" at bounding box center [557, 482] width 104 height 42
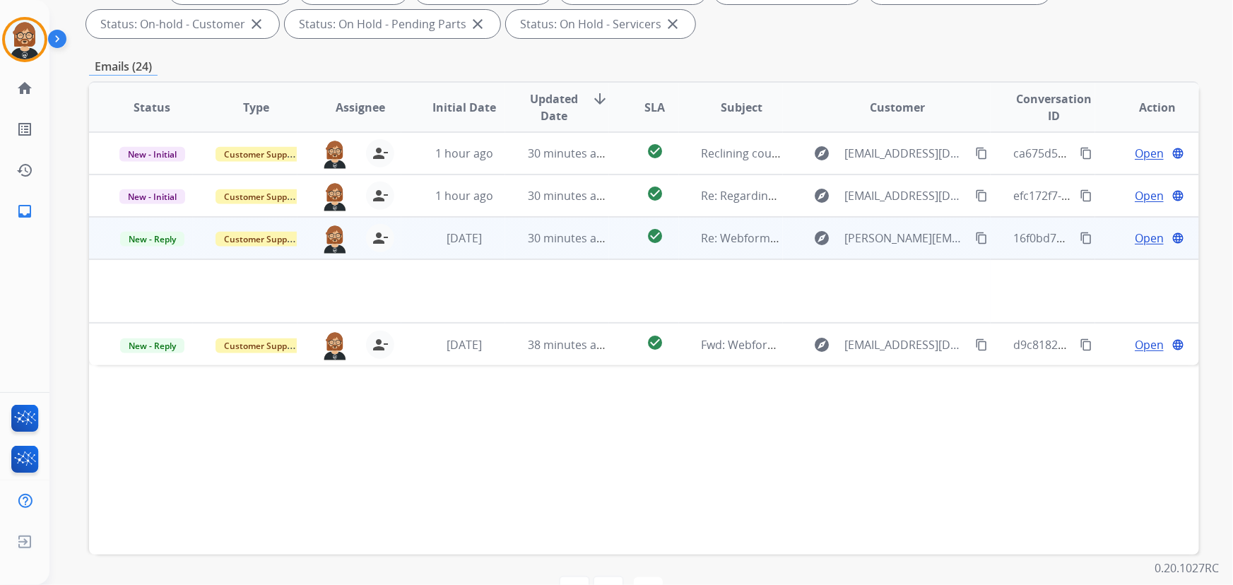
scroll to position [257, 0]
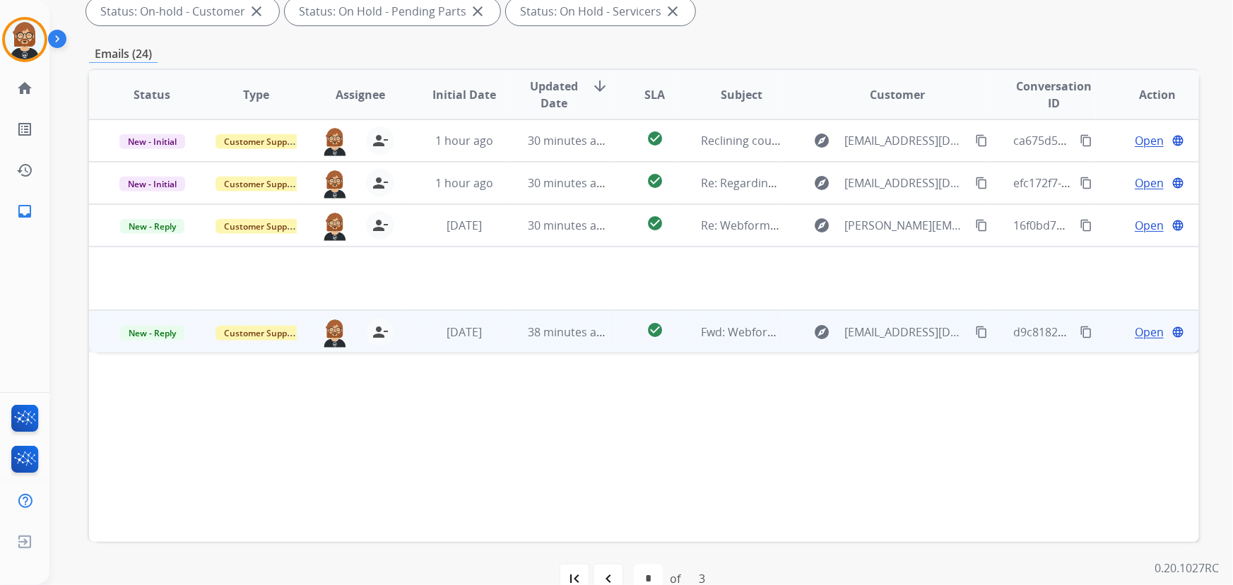
click at [505, 334] on td "38 minutes ago" at bounding box center [557, 331] width 104 height 42
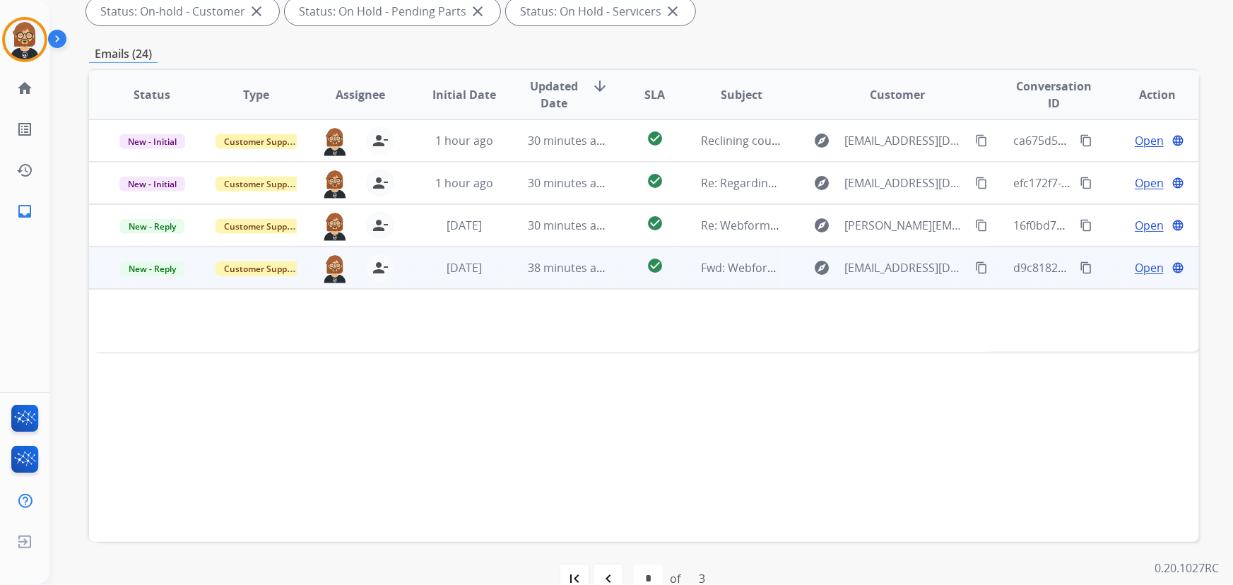
click at [1144, 262] on span "Open" at bounding box center [1149, 267] width 29 height 17
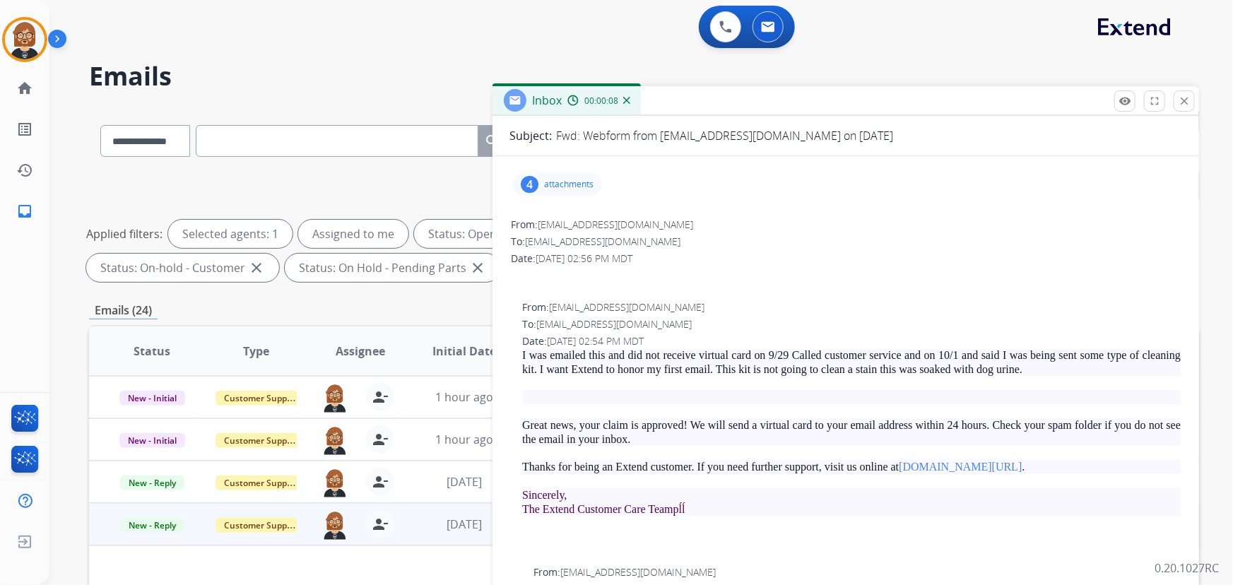
scroll to position [0, 0]
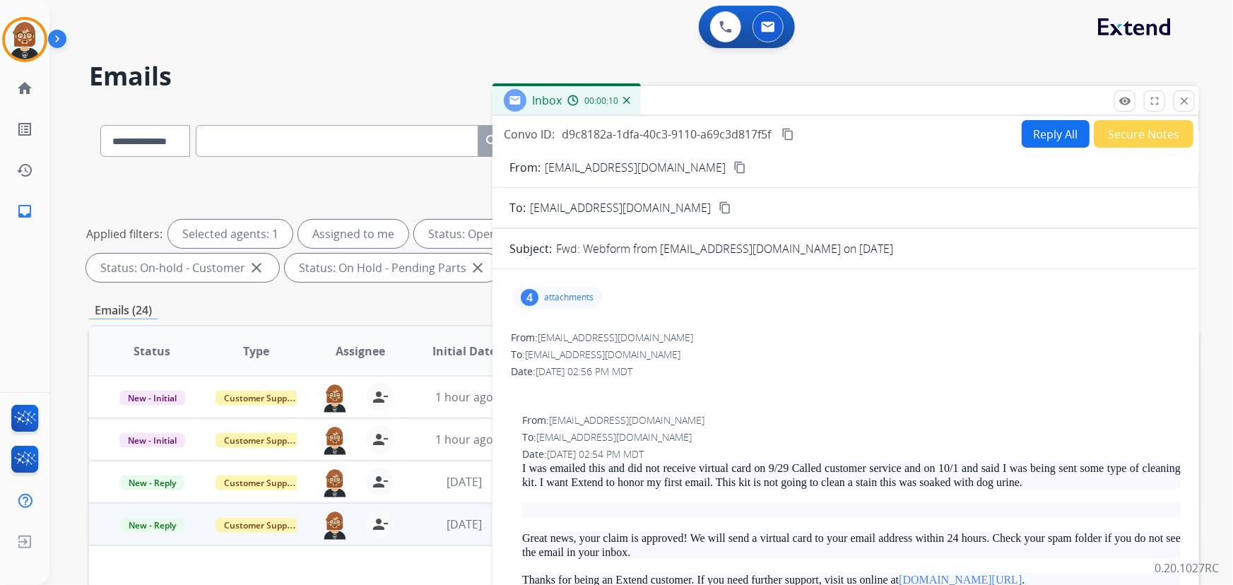
click at [1134, 133] on button "Secure Notes" at bounding box center [1144, 134] width 100 height 28
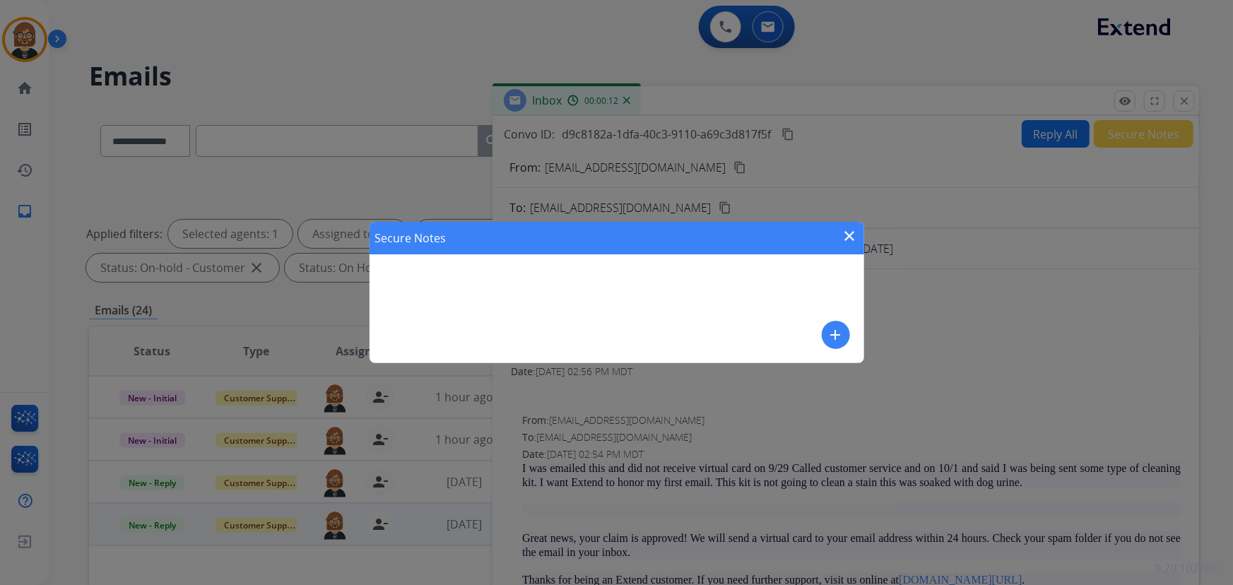
click at [836, 332] on mat-icon "add" at bounding box center [836, 335] width 17 height 17
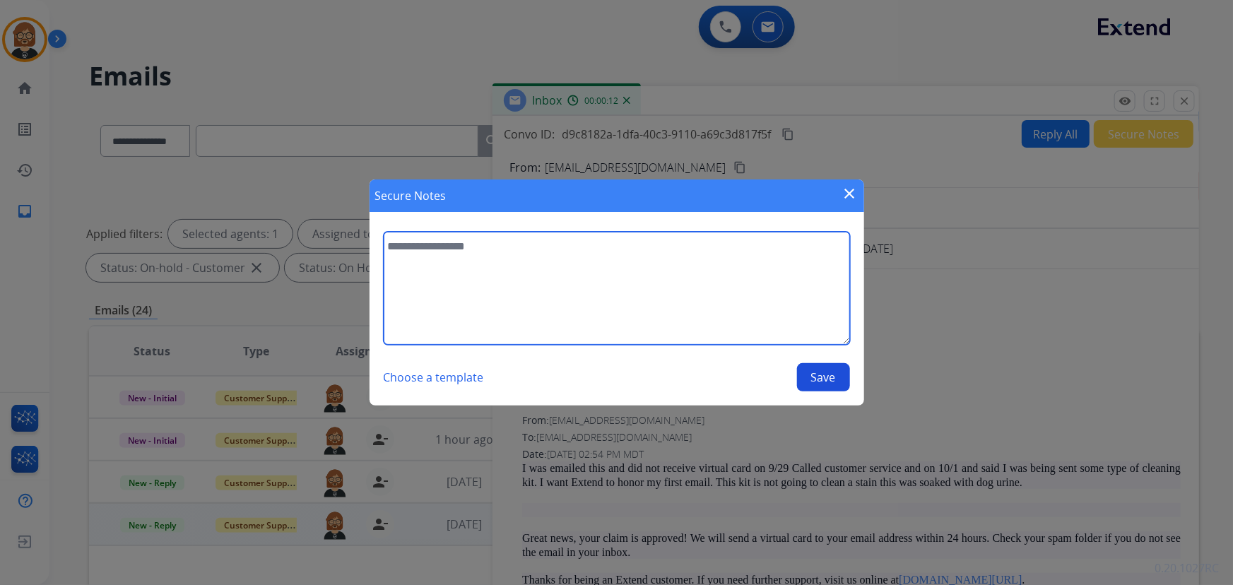
click at [660, 305] on textarea at bounding box center [617, 288] width 467 height 113
type textarea "**********"
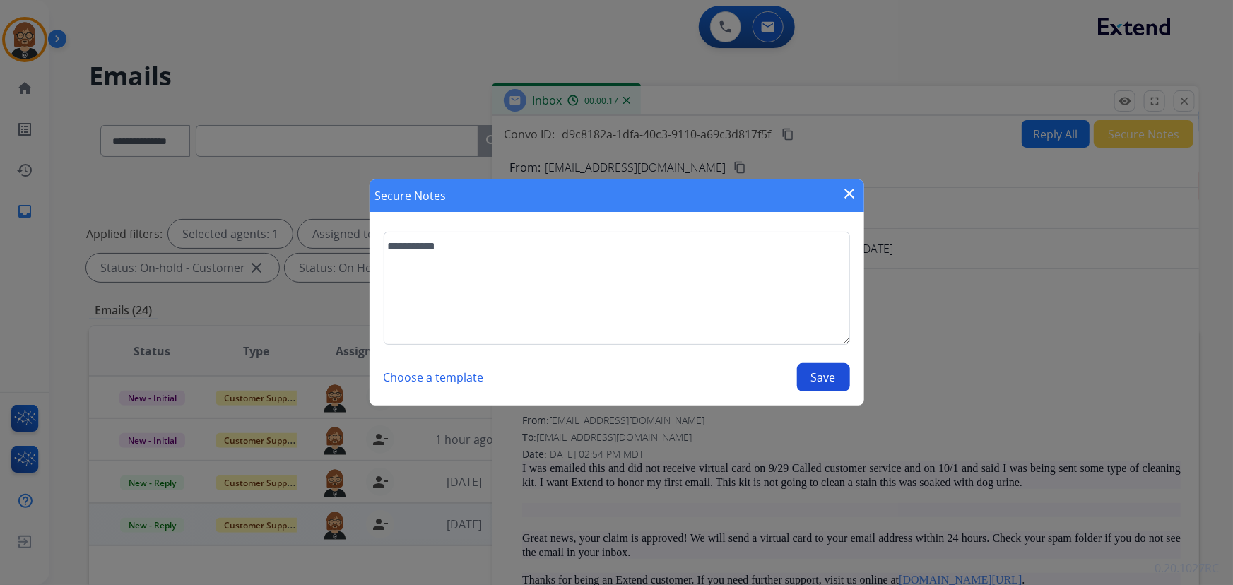
click at [831, 380] on button "Save" at bounding box center [823, 377] width 53 height 28
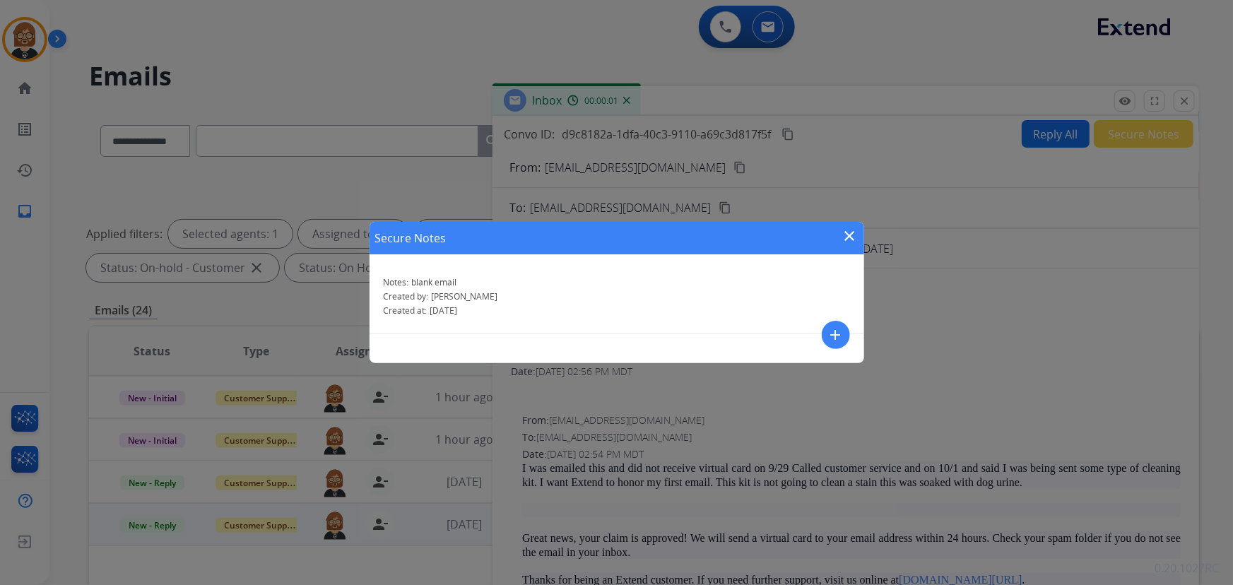
drag, startPoint x: 852, startPoint y: 230, endPoint x: 862, endPoint y: 228, distance: 9.3
click at [852, 230] on mat-icon "close" at bounding box center [850, 236] width 17 height 17
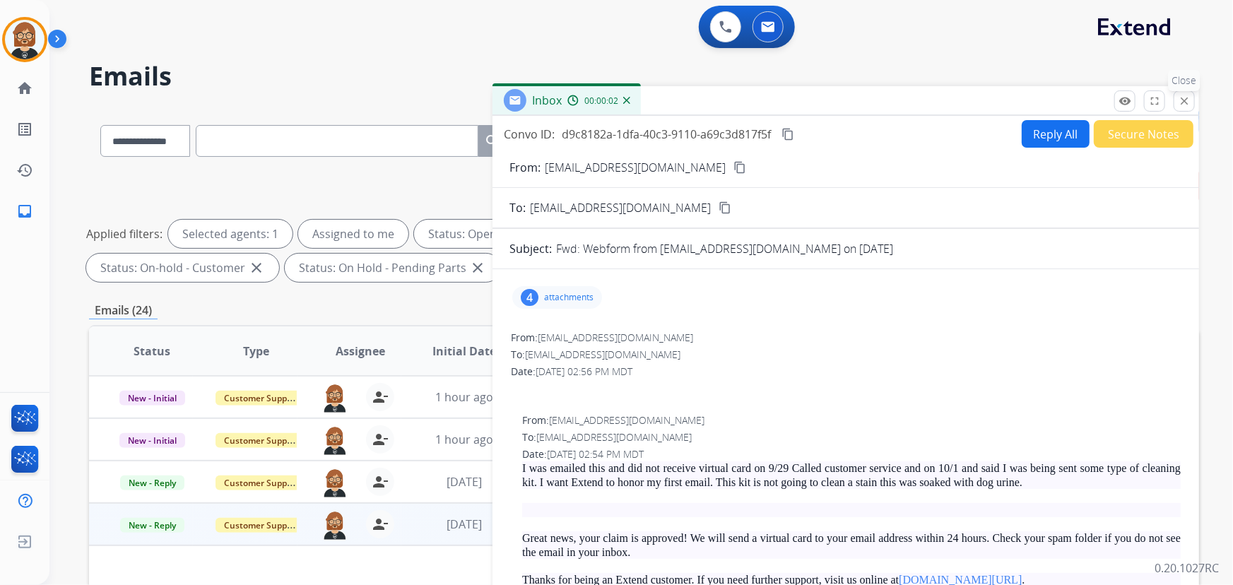
click at [1185, 104] on mat-icon "close" at bounding box center [1184, 101] width 13 height 13
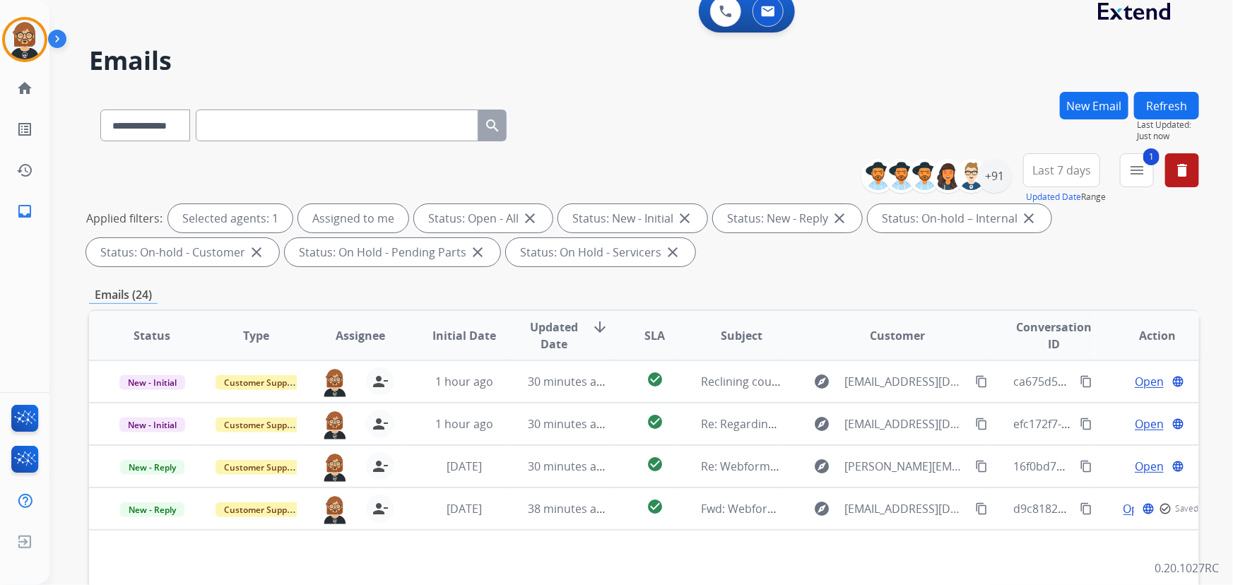
scroll to position [257, 0]
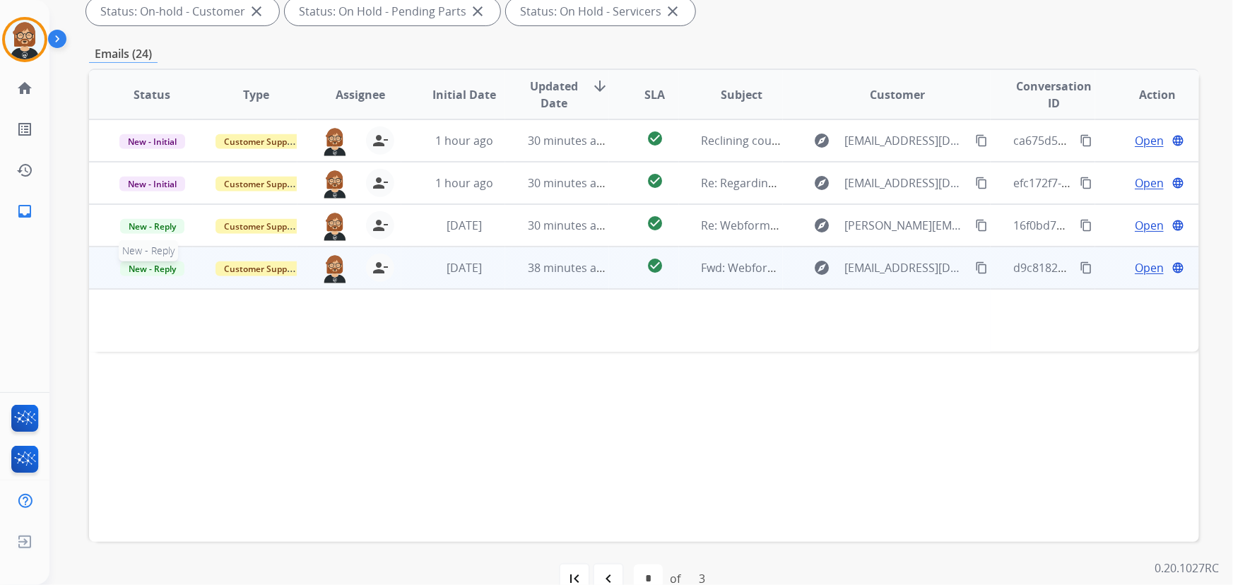
click at [149, 272] on span "New - Reply" at bounding box center [152, 269] width 64 height 15
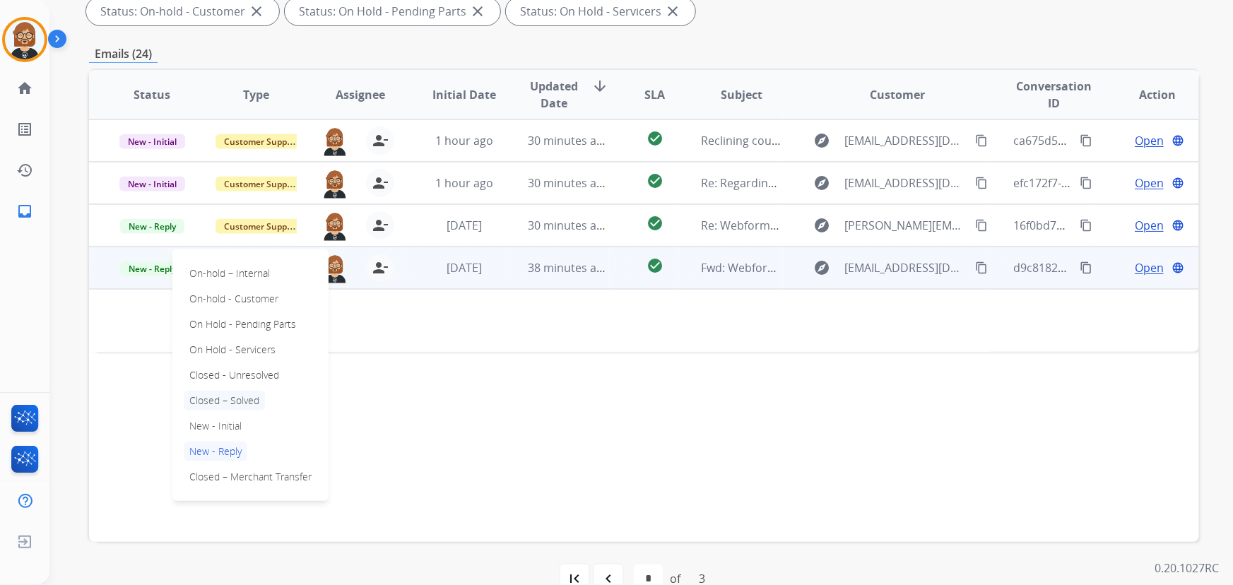
click at [230, 394] on p "Closed – Solved" at bounding box center [224, 401] width 81 height 20
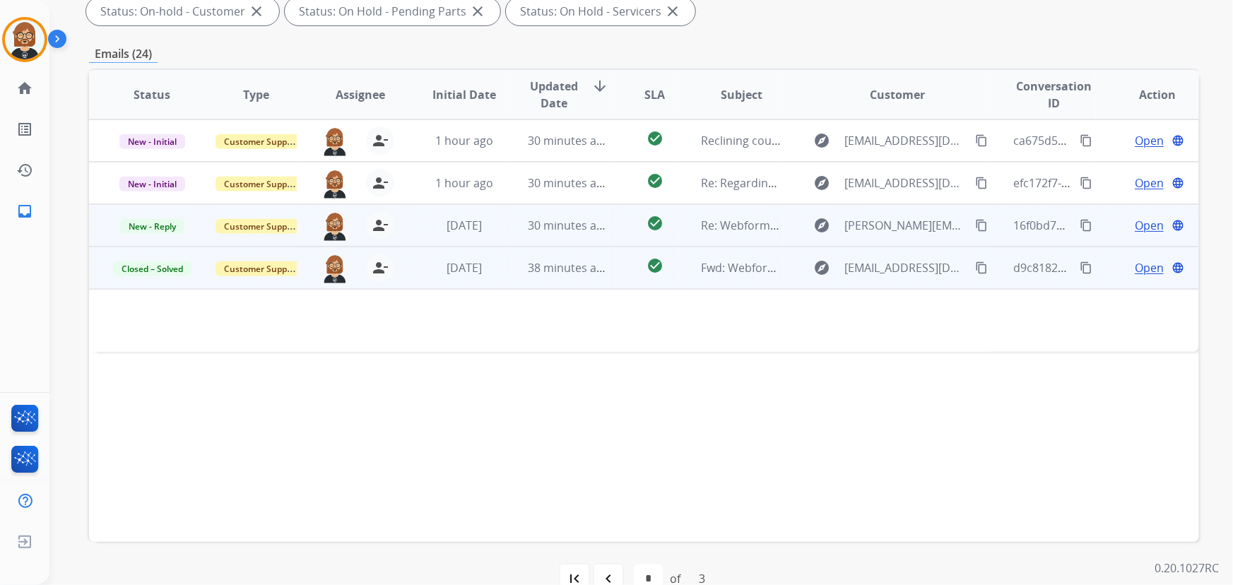
click at [1142, 226] on span "Open" at bounding box center [1149, 225] width 29 height 17
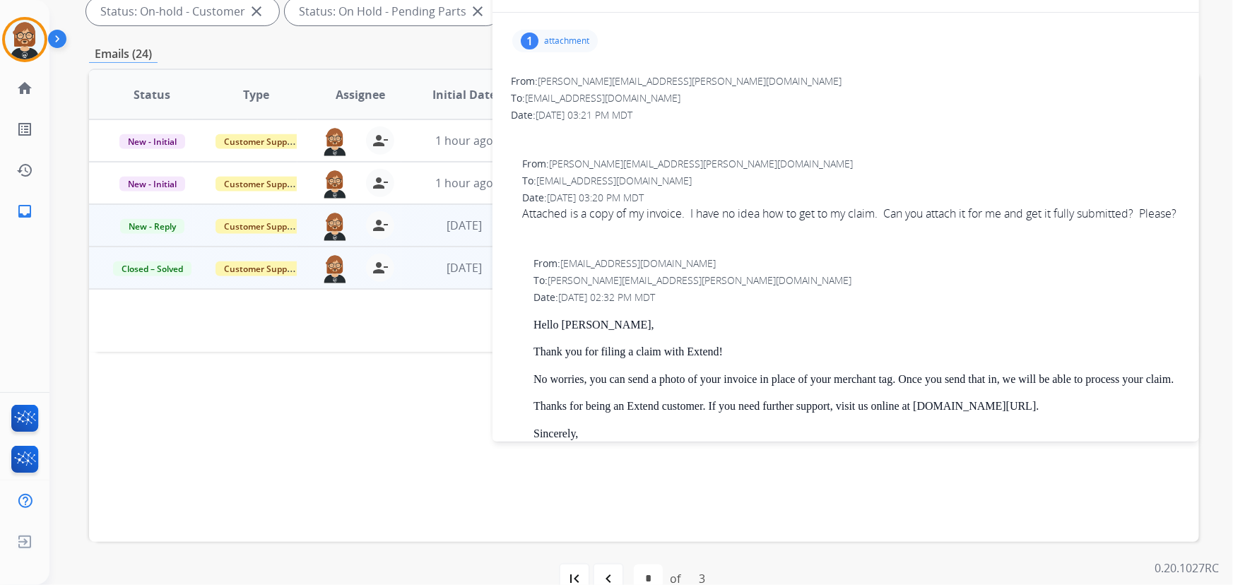
click at [585, 39] on p "attachment" at bounding box center [566, 40] width 45 height 11
click at [713, 71] on mat-icon "download" at bounding box center [713, 74] width 13 height 13
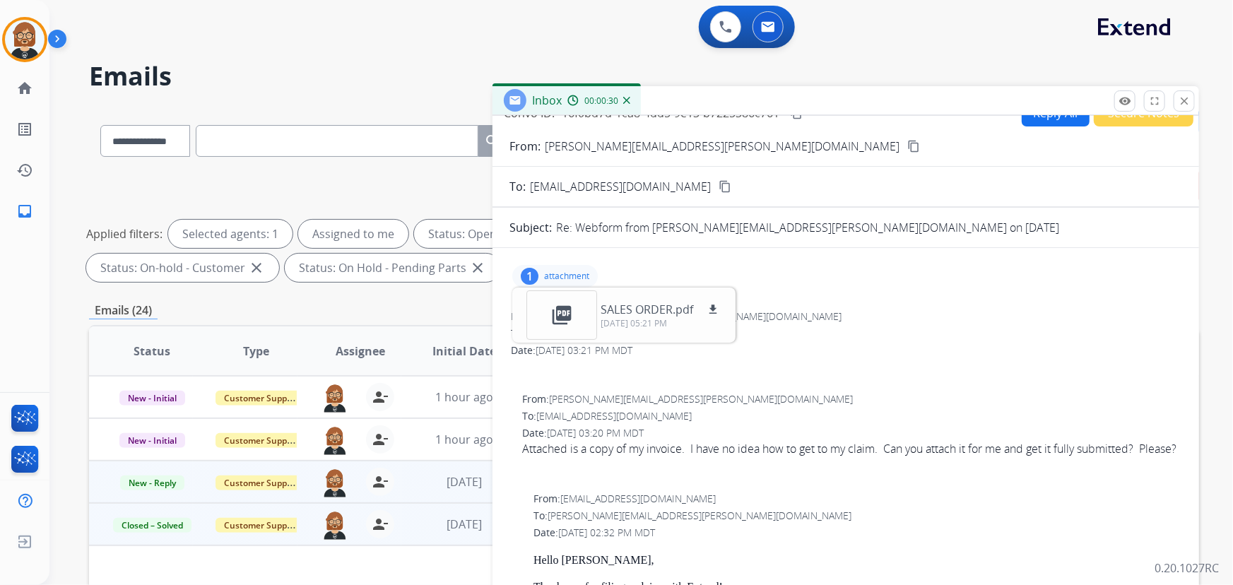
scroll to position [0, 0]
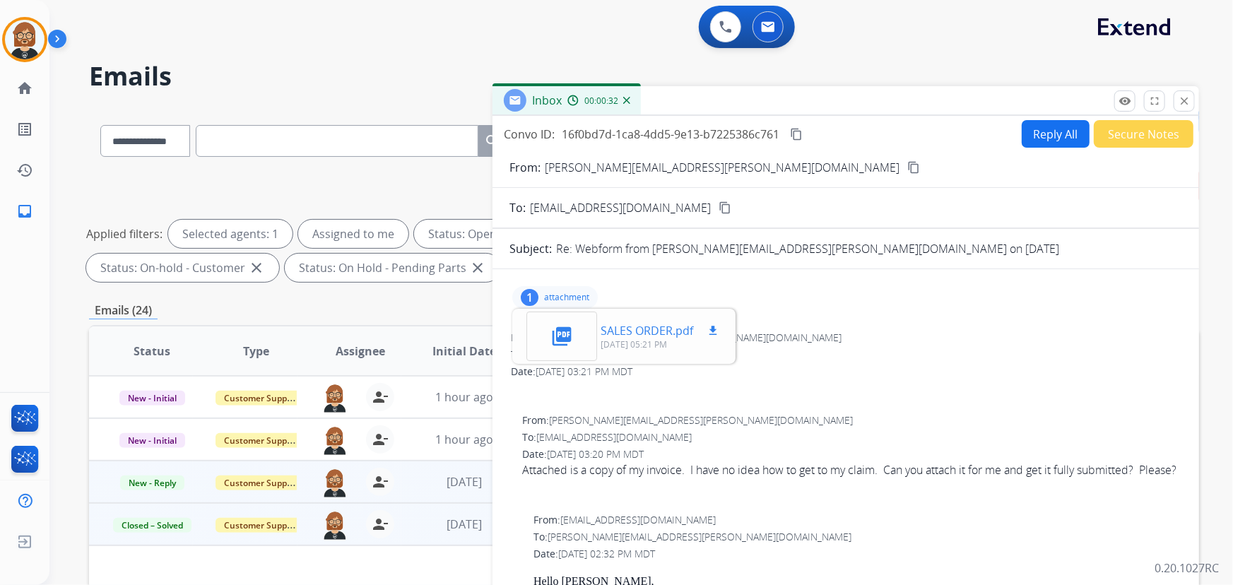
click at [711, 327] on mat-icon "download" at bounding box center [713, 330] width 13 height 13
click at [861, 39] on div "0 Voice Interactions 0 Email Interactions" at bounding box center [632, 28] width 1133 height 45
click at [908, 165] on mat-icon "content_copy" at bounding box center [914, 167] width 13 height 13
click at [1043, 131] on button "Reply All" at bounding box center [1056, 134] width 68 height 28
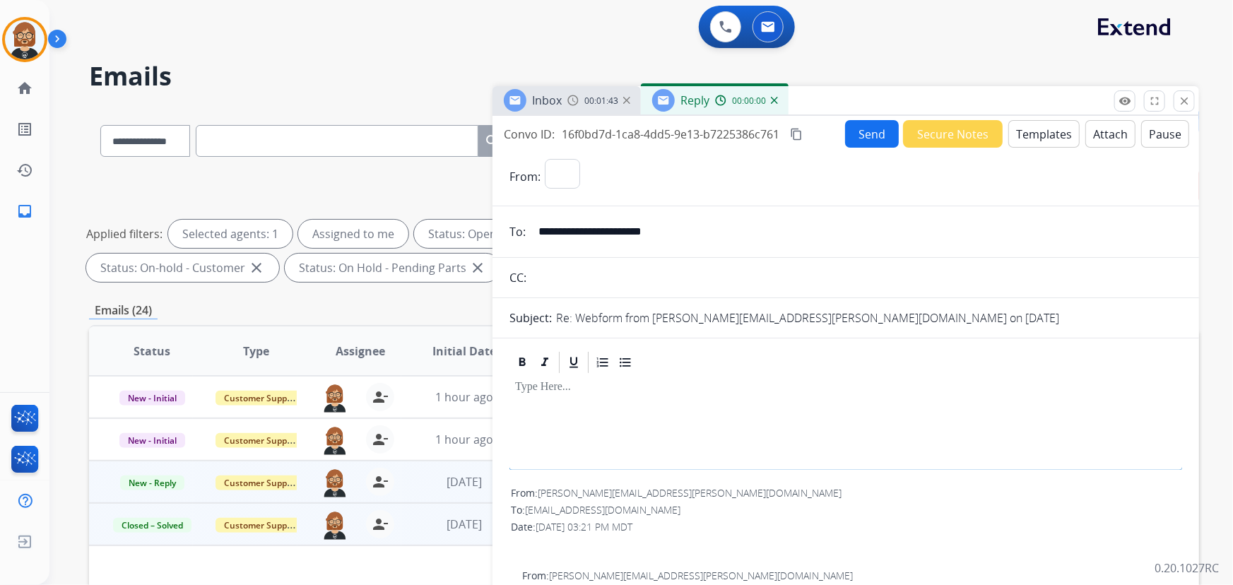
select select "**********"
click at [1027, 124] on button "Templates" at bounding box center [1044, 134] width 71 height 28
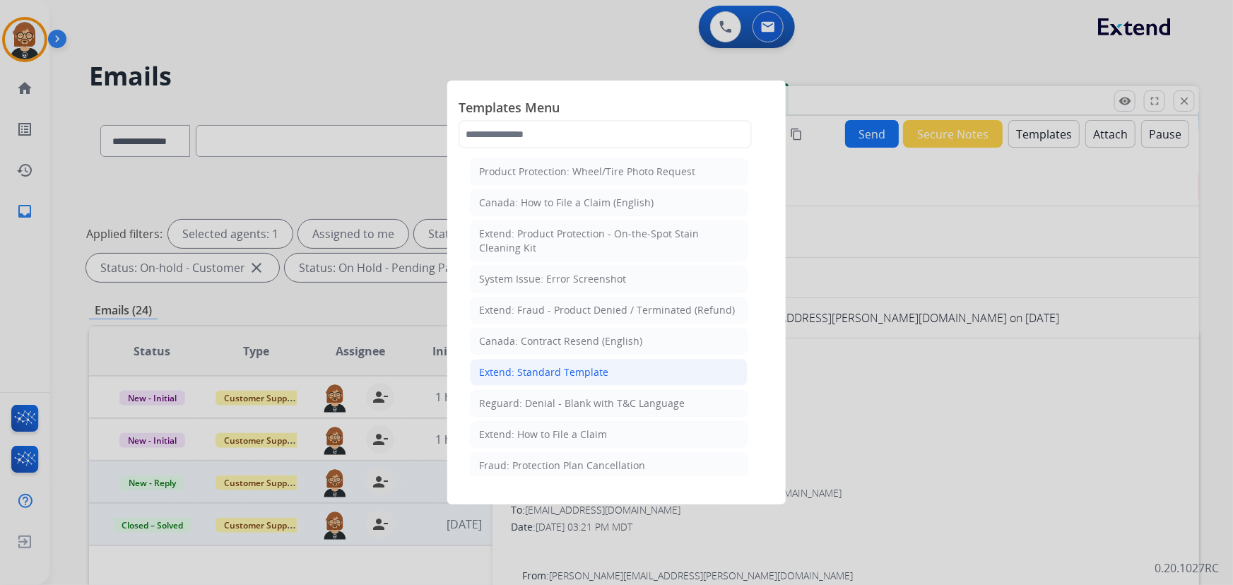
click at [551, 370] on div "Extend: Standard Template" at bounding box center [543, 372] width 129 height 14
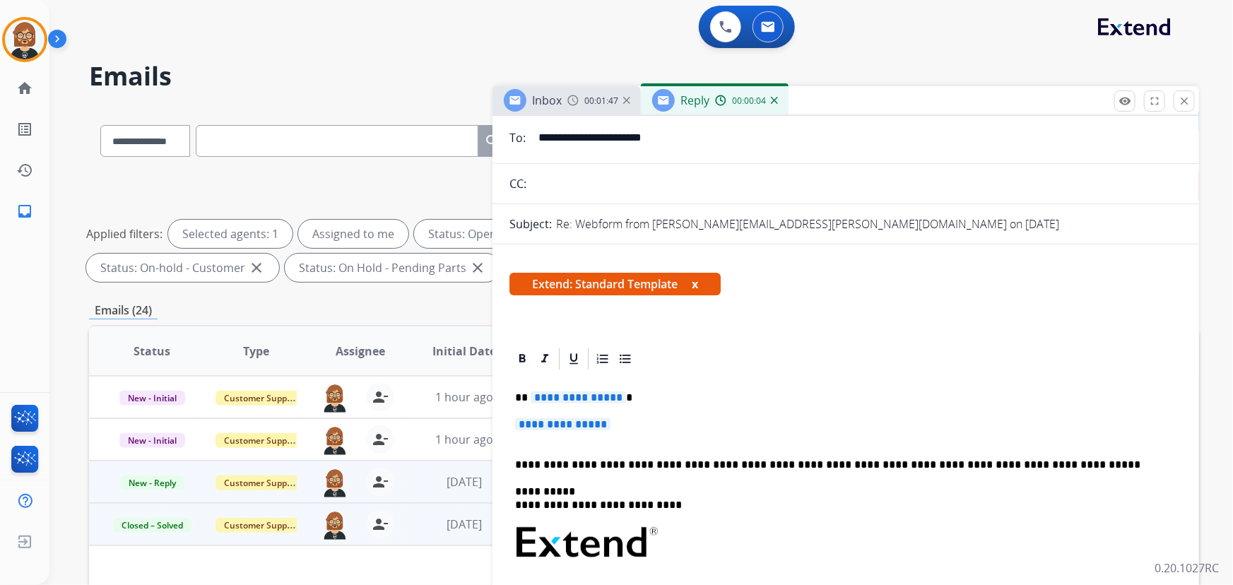
scroll to position [192, 0]
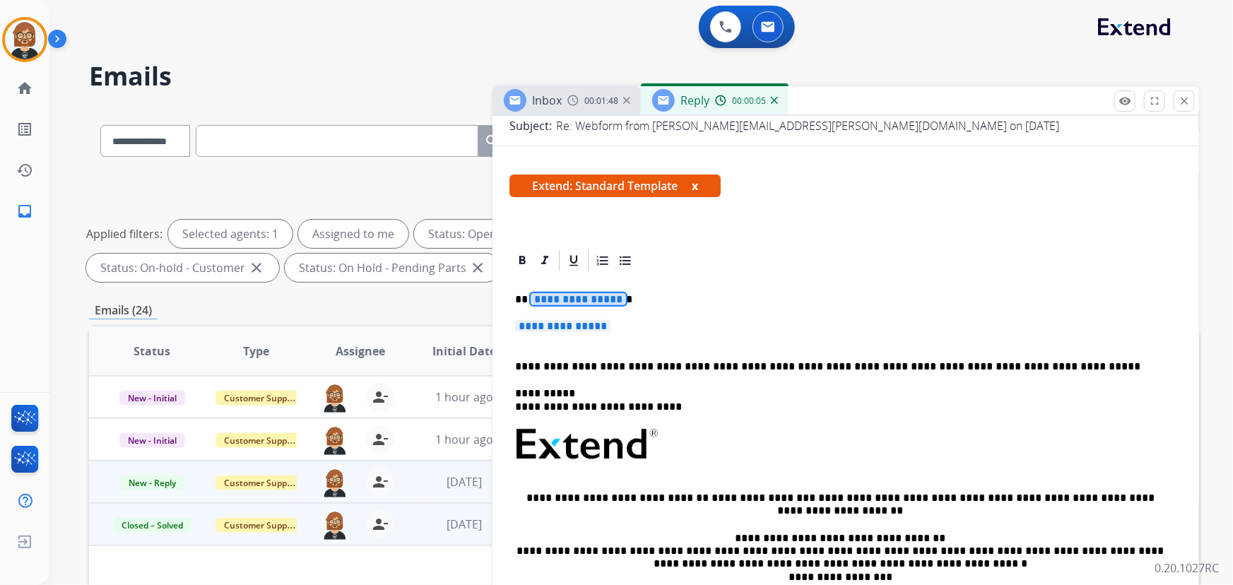
click at [553, 300] on span "**********" at bounding box center [578, 299] width 95 height 12
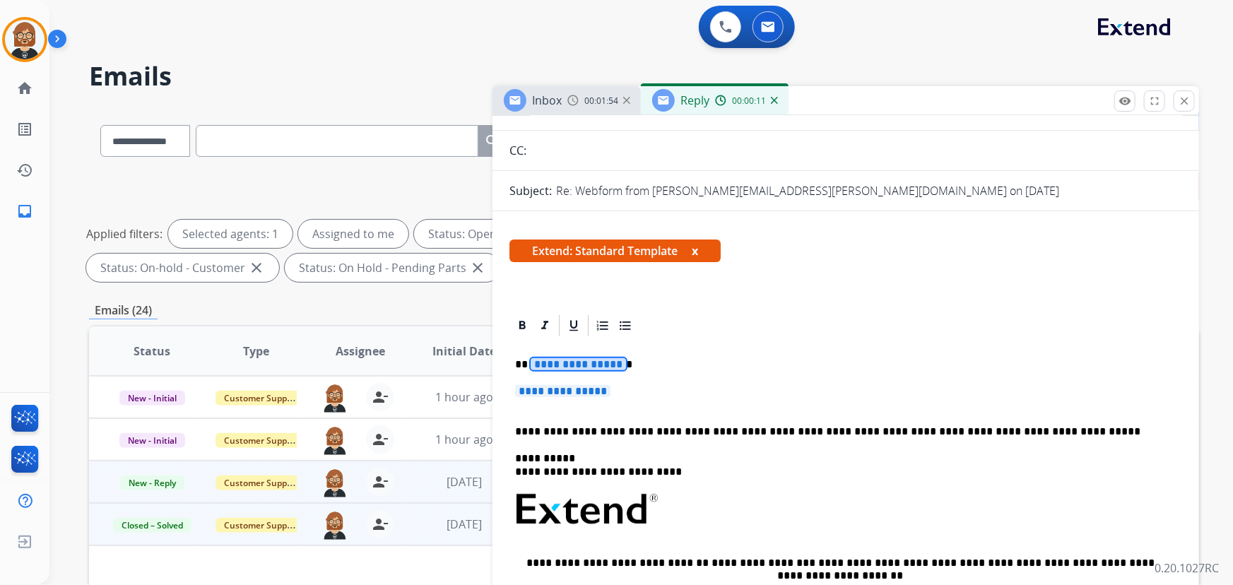
scroll to position [128, 0]
click at [593, 389] on span "**********" at bounding box center [562, 391] width 95 height 12
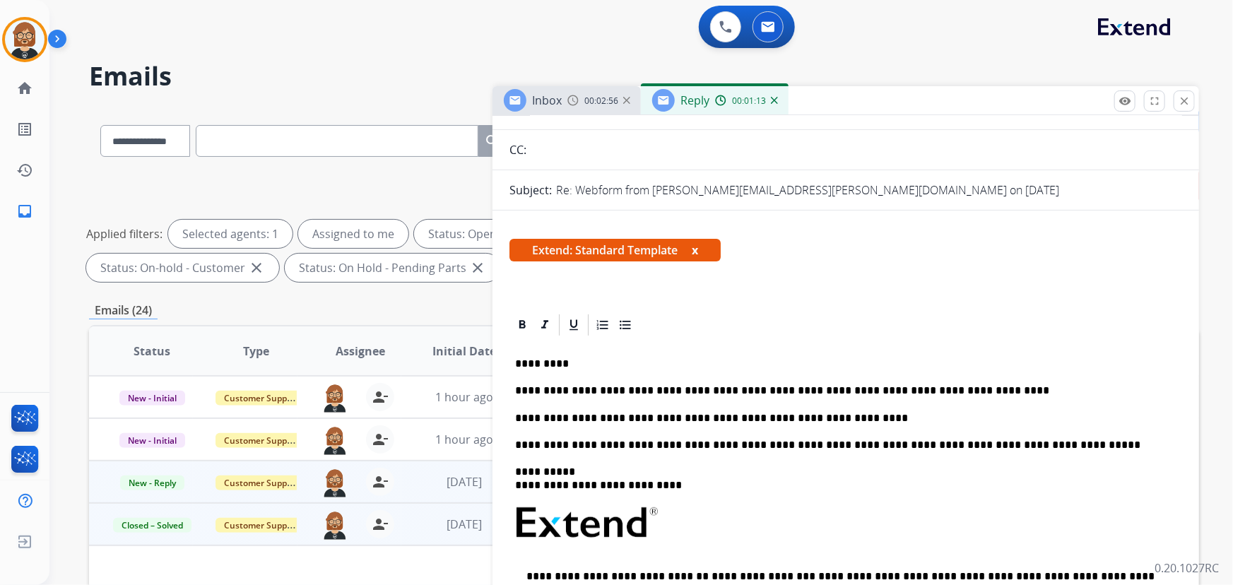
scroll to position [0, 0]
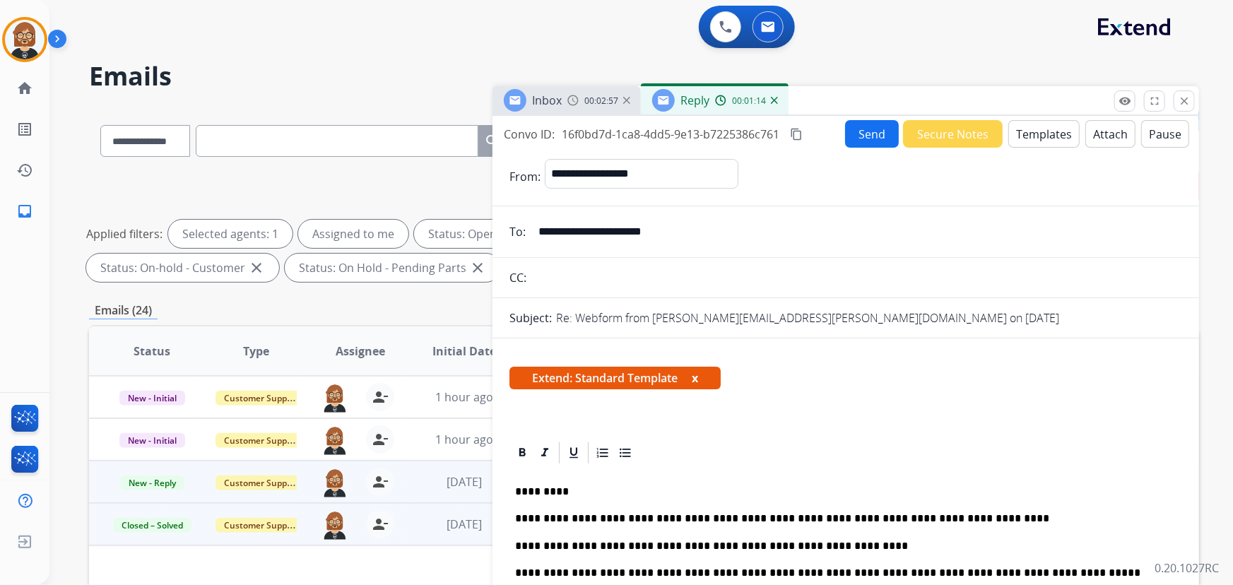
drag, startPoint x: 860, startPoint y: 118, endPoint x: 860, endPoint y: 130, distance: 12.0
click at [860, 125] on div "**********" at bounding box center [846, 404] width 707 height 577
click at [859, 132] on button "Send" at bounding box center [872, 134] width 54 height 28
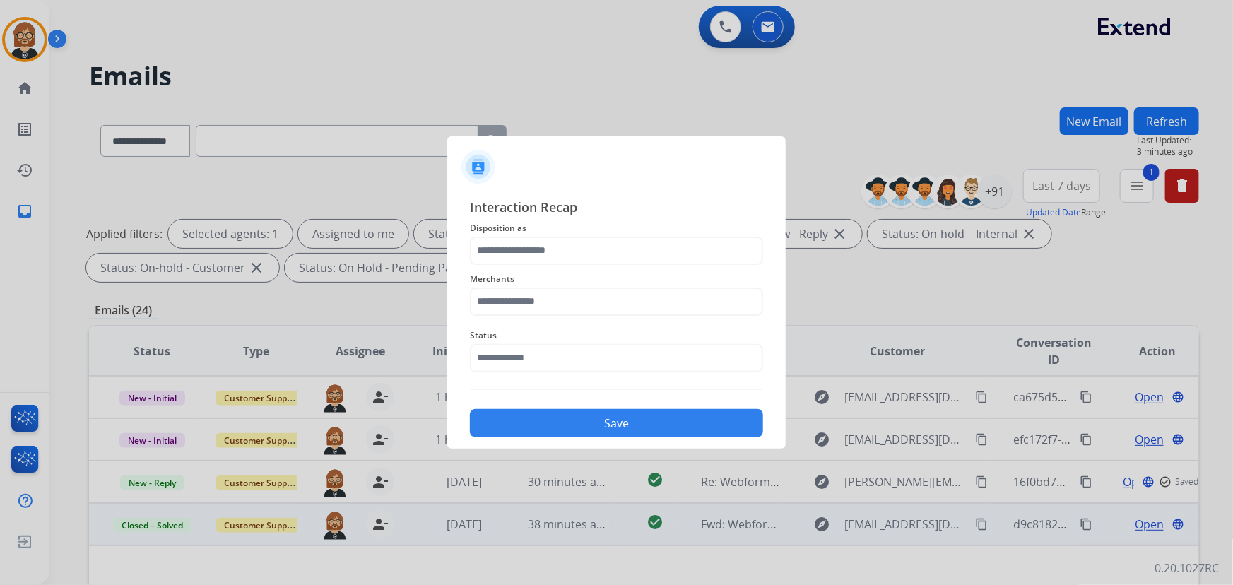
click at [700, 235] on span "Disposition as" at bounding box center [616, 228] width 293 height 17
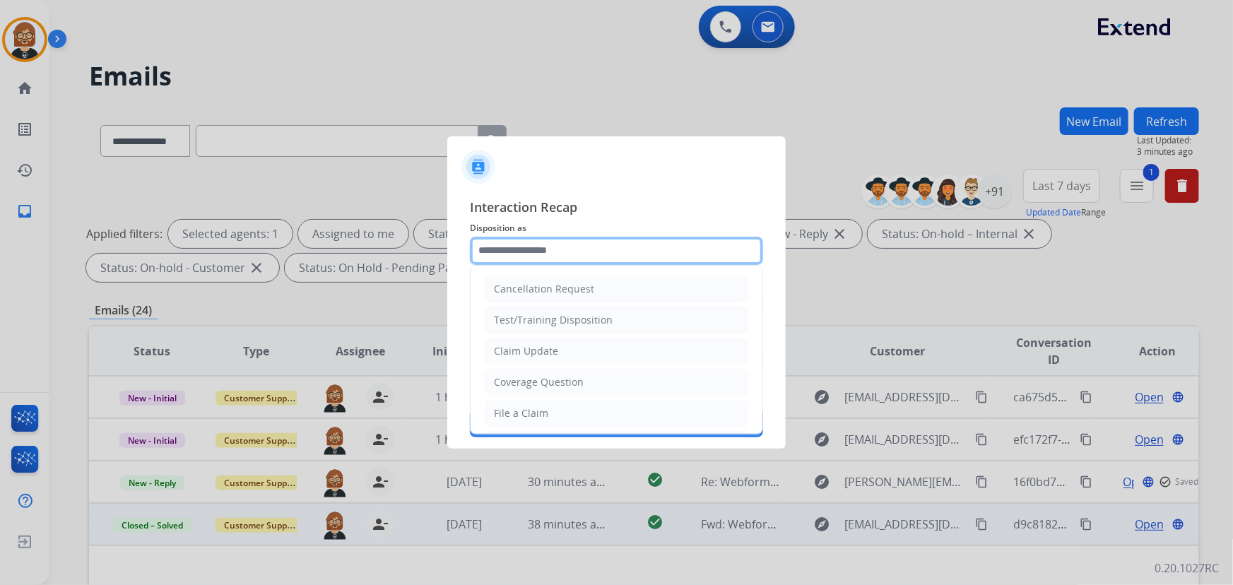
click at [688, 247] on input "text" at bounding box center [616, 251] width 293 height 28
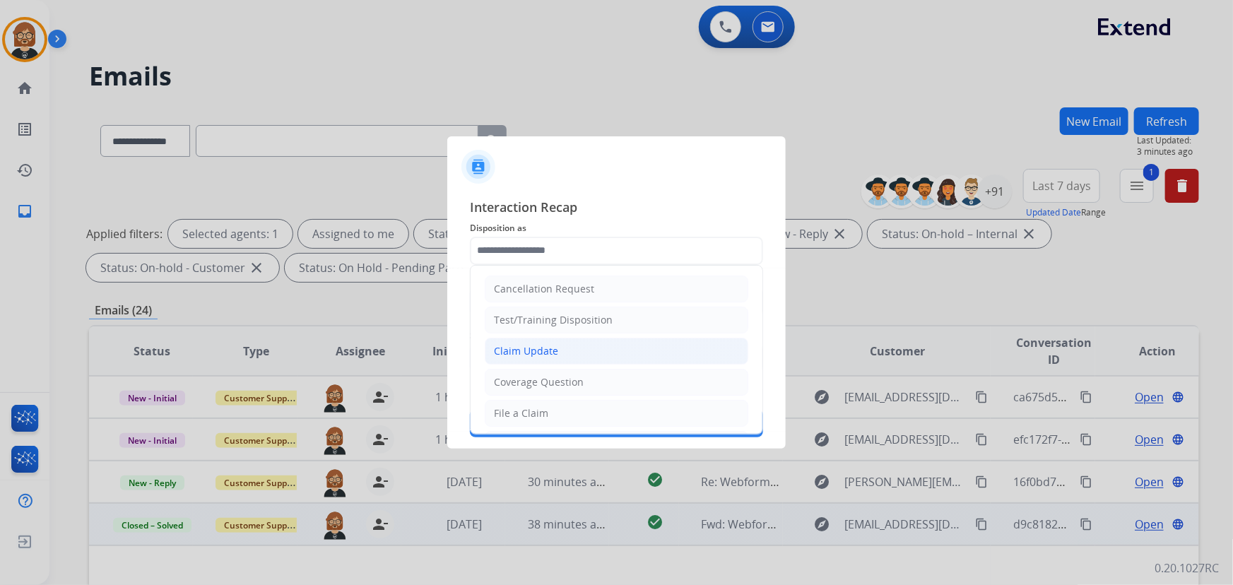
click at [649, 348] on li "Claim Update" at bounding box center [617, 351] width 264 height 27
type input "**********"
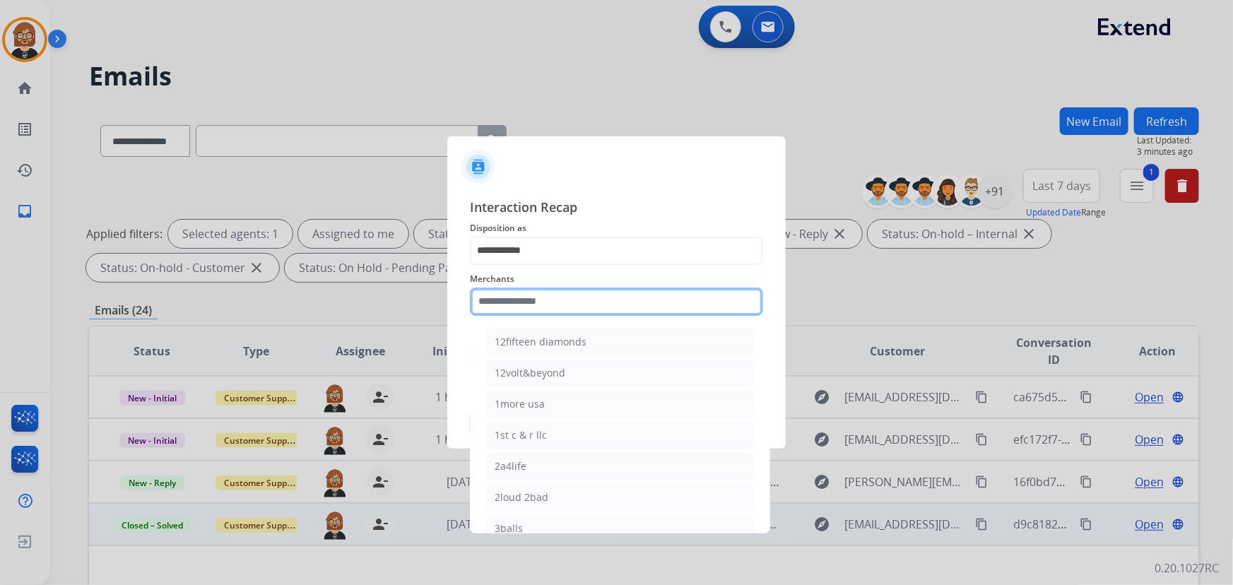
click at [655, 296] on input "text" at bounding box center [616, 302] width 293 height 28
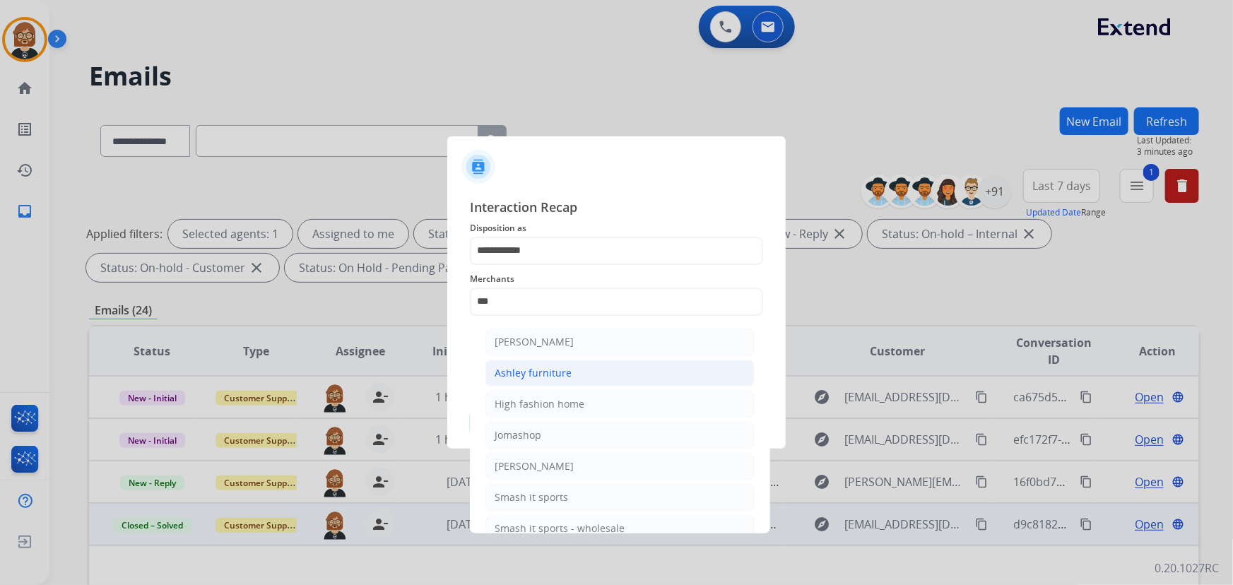
click at [632, 371] on li "Ashley furniture" at bounding box center [620, 373] width 269 height 27
type input "**********"
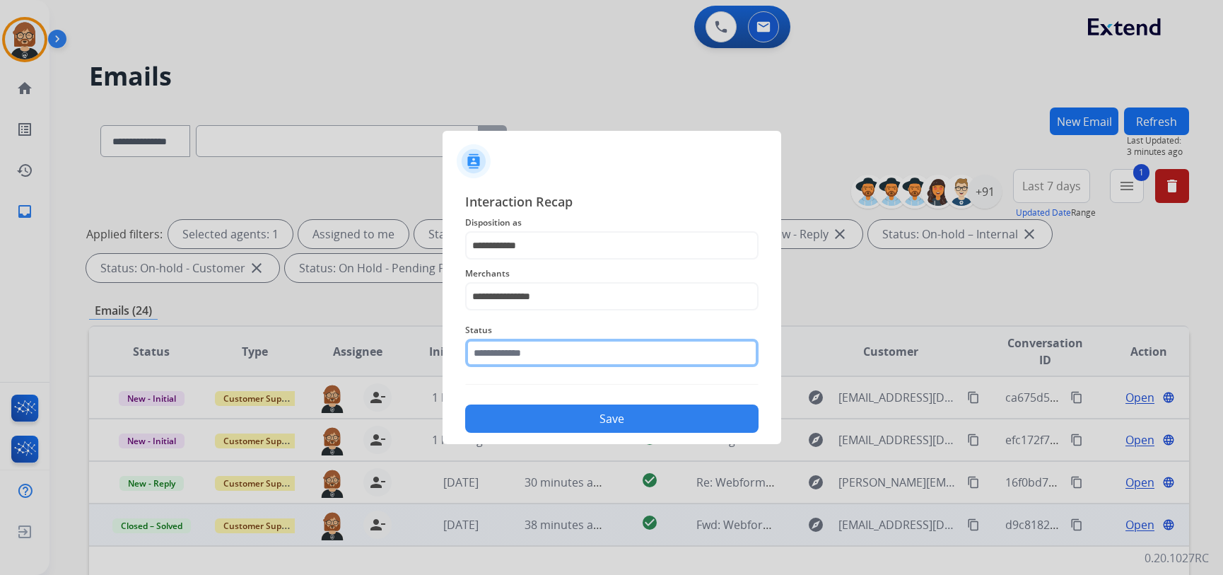
click at [628, 359] on input "text" at bounding box center [611, 353] width 293 height 28
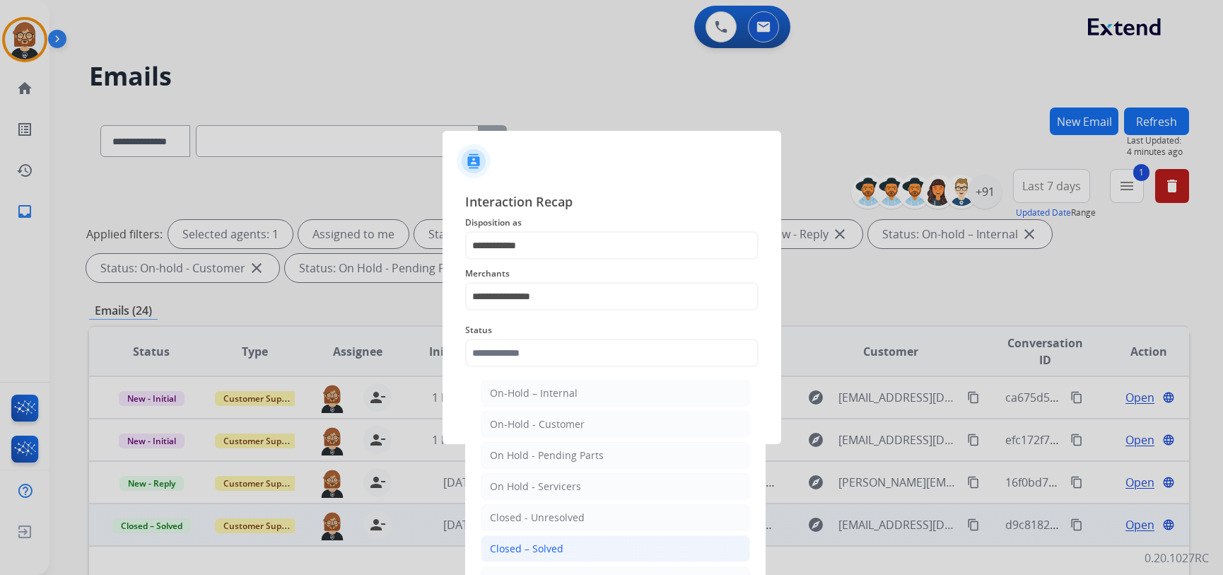
click at [596, 545] on li "Closed – Solved" at bounding box center [615, 548] width 269 height 27
type input "**********"
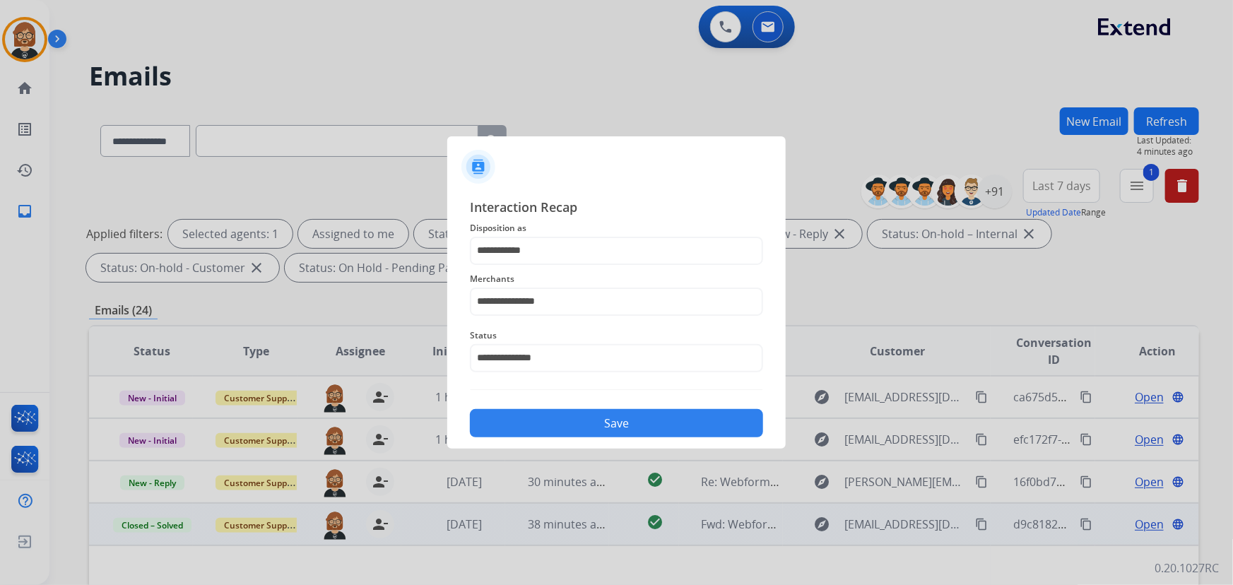
click at [648, 393] on div "**********" at bounding box center [616, 317] width 293 height 241
click at [628, 426] on button "Save" at bounding box center [616, 423] width 293 height 28
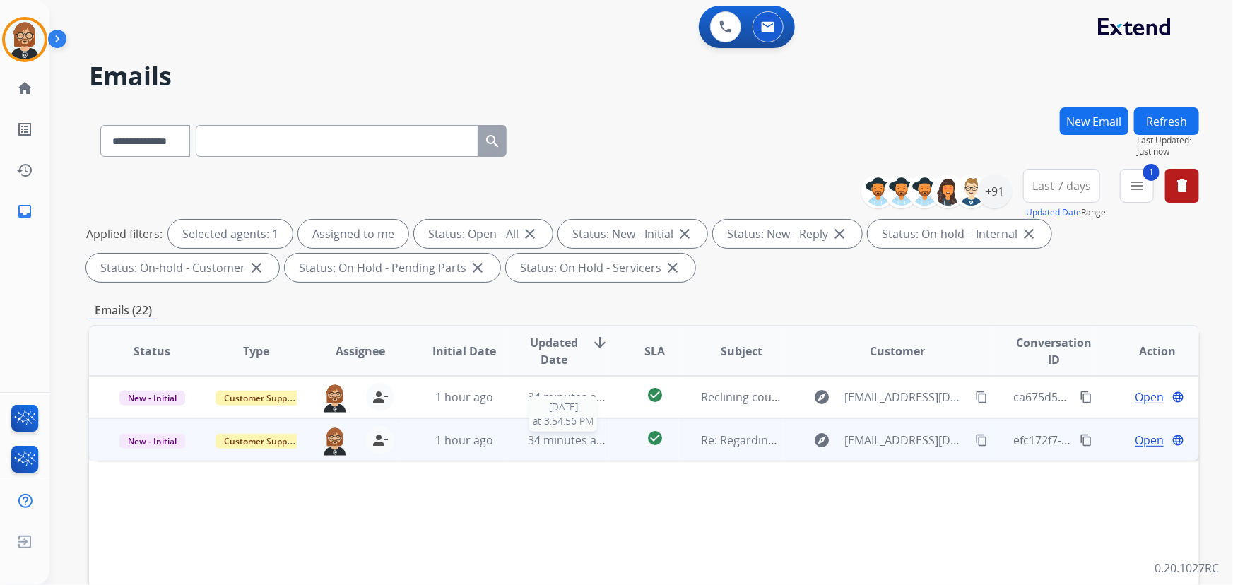
click at [559, 444] on span "34 minutes ago" at bounding box center [569, 441] width 82 height 16
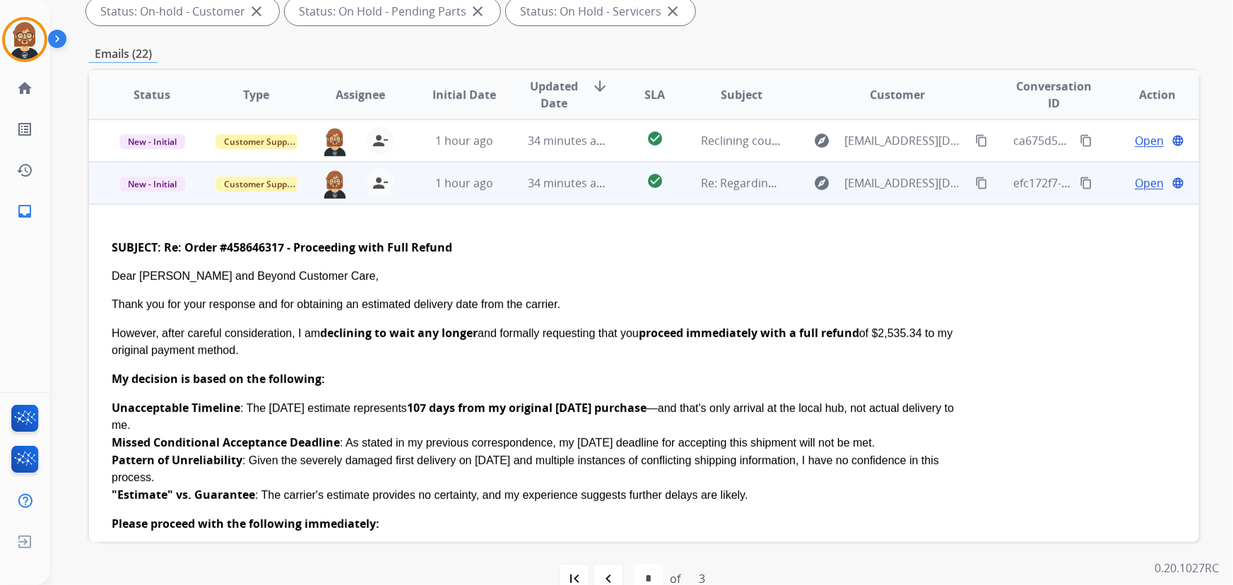
click at [975, 183] on mat-icon "content_copy" at bounding box center [981, 183] width 13 height 13
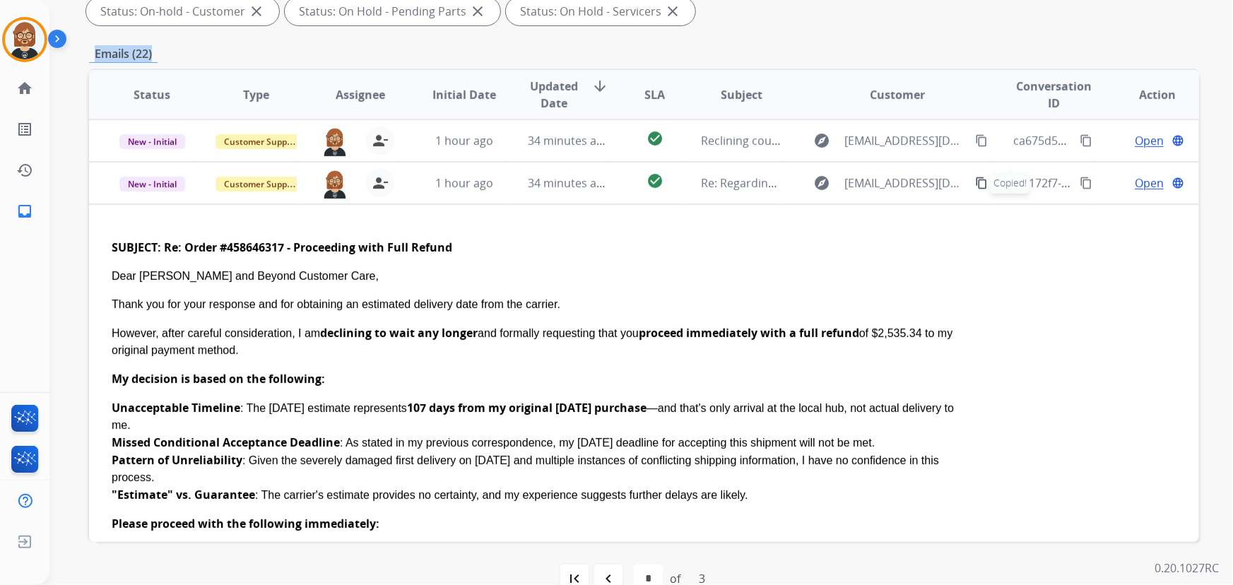
drag, startPoint x: 509, startPoint y: 32, endPoint x: 193, endPoint y: 106, distance: 324.6
click at [211, 77] on div "**********" at bounding box center [644, 233] width 1110 height 765
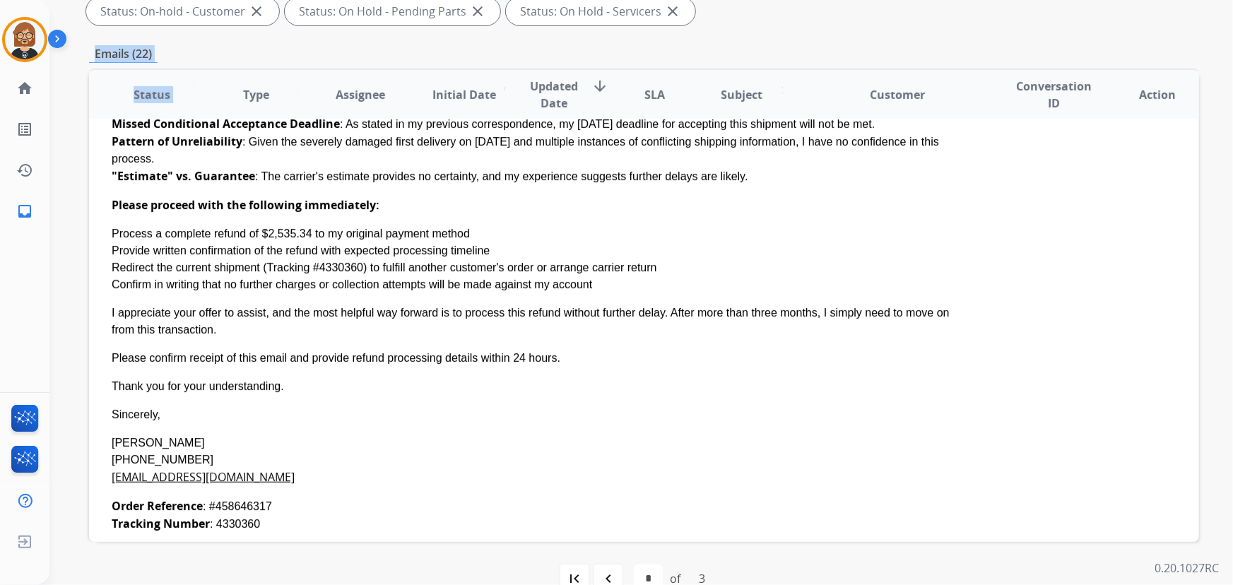
scroll to position [321, 0]
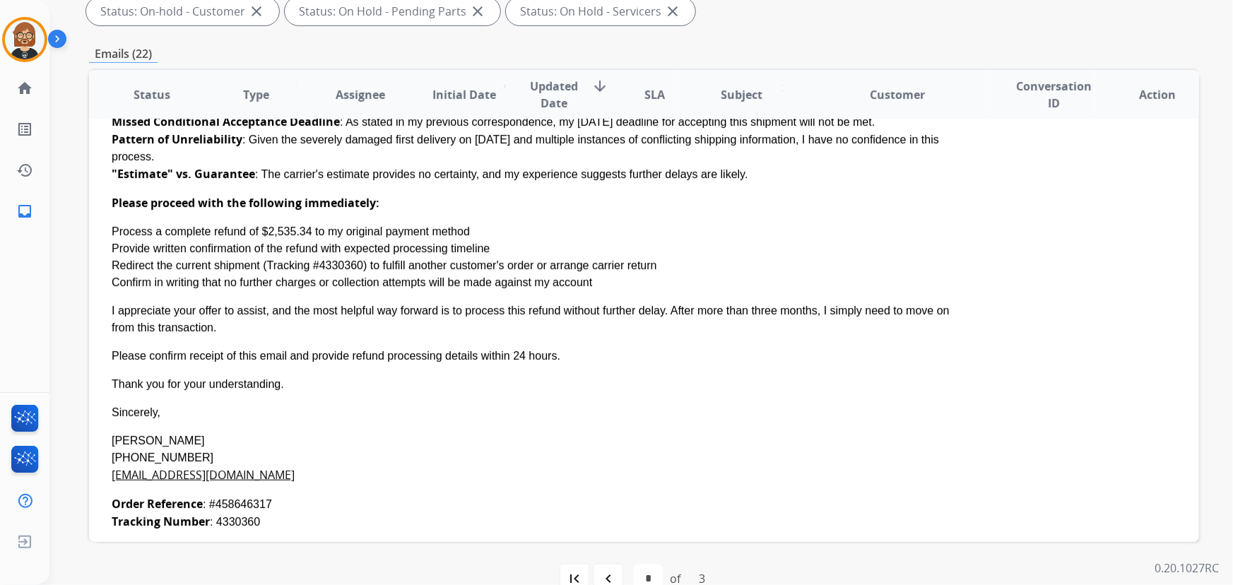
click at [241, 504] on div "Order Reference : #458646317 Tracking Number : 4330360" at bounding box center [540, 512] width 857 height 35
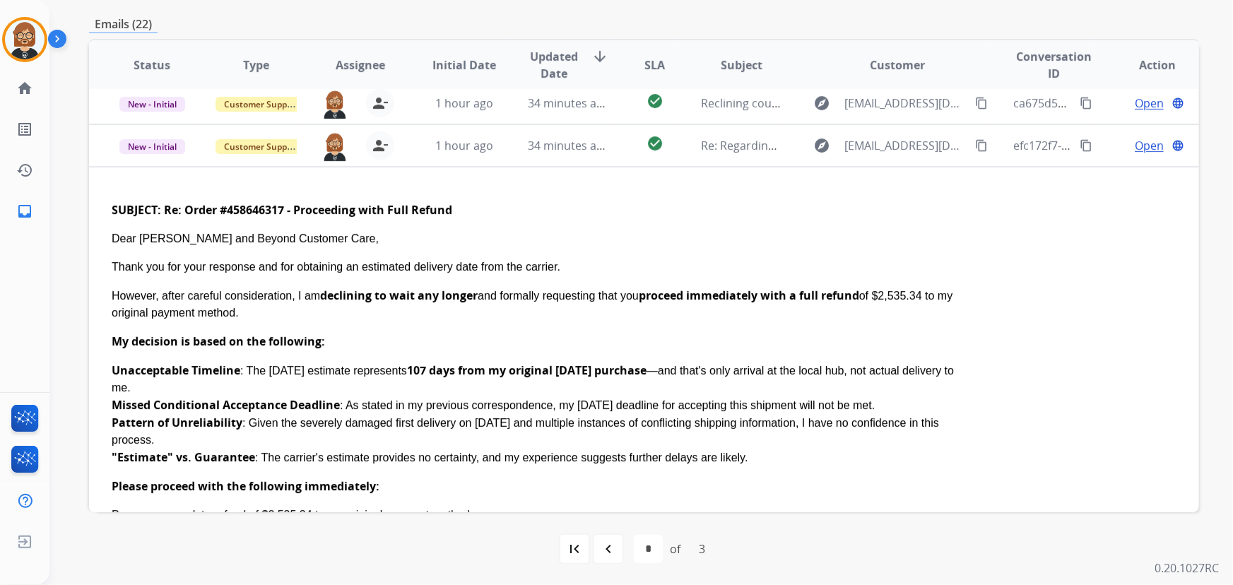
scroll to position [0, 0]
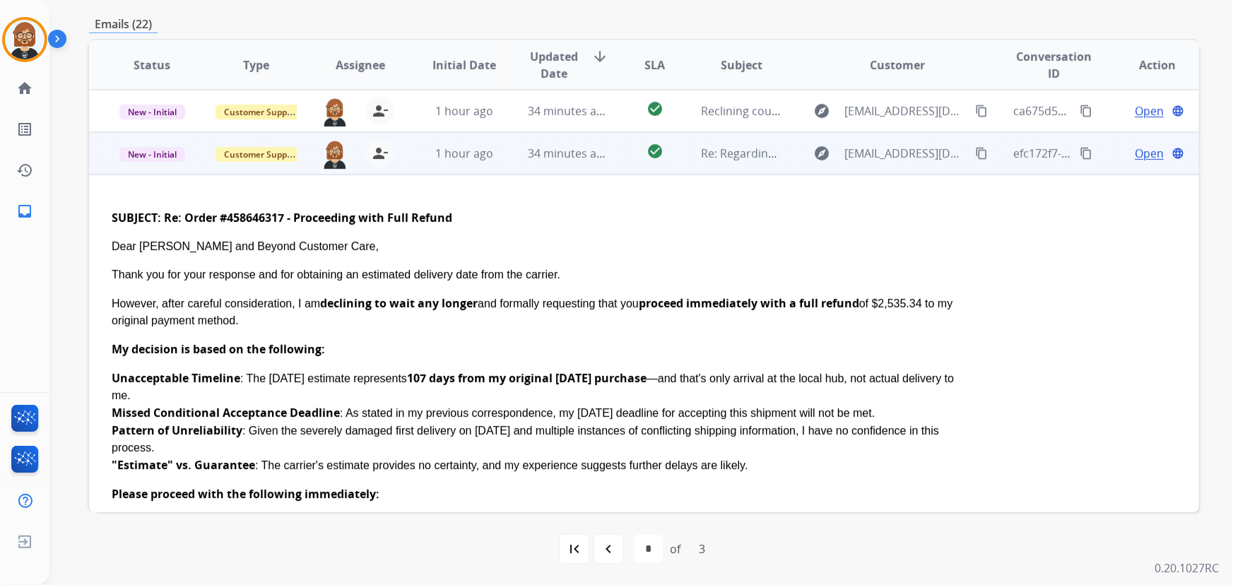
click at [1135, 156] on span "Open" at bounding box center [1149, 153] width 29 height 17
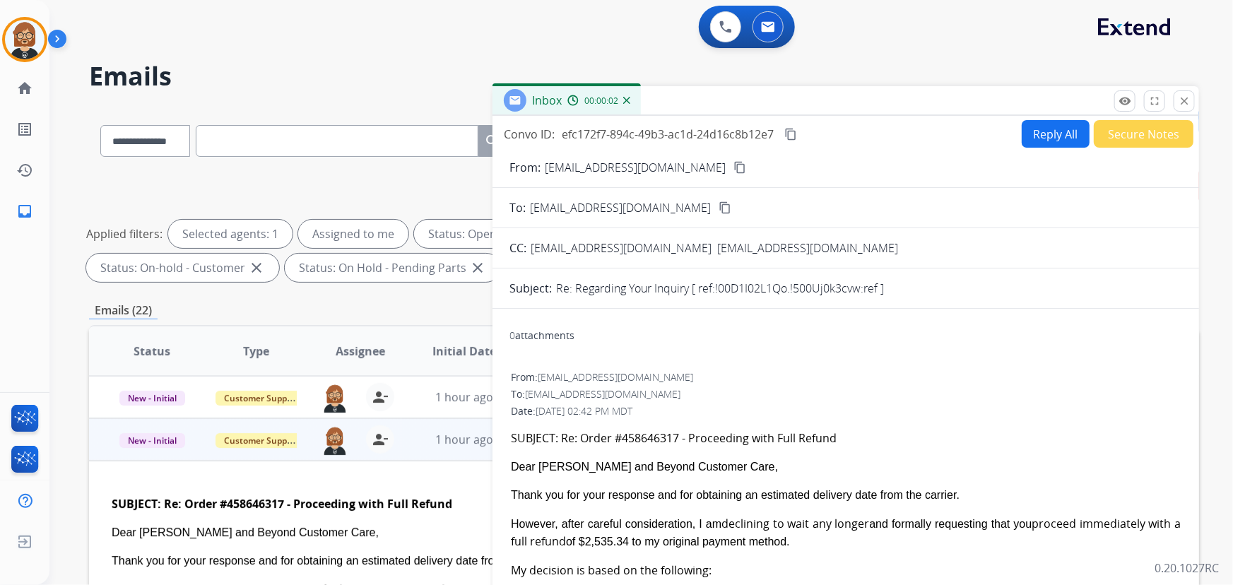
click at [1152, 134] on button "Secure Notes" at bounding box center [1144, 134] width 100 height 28
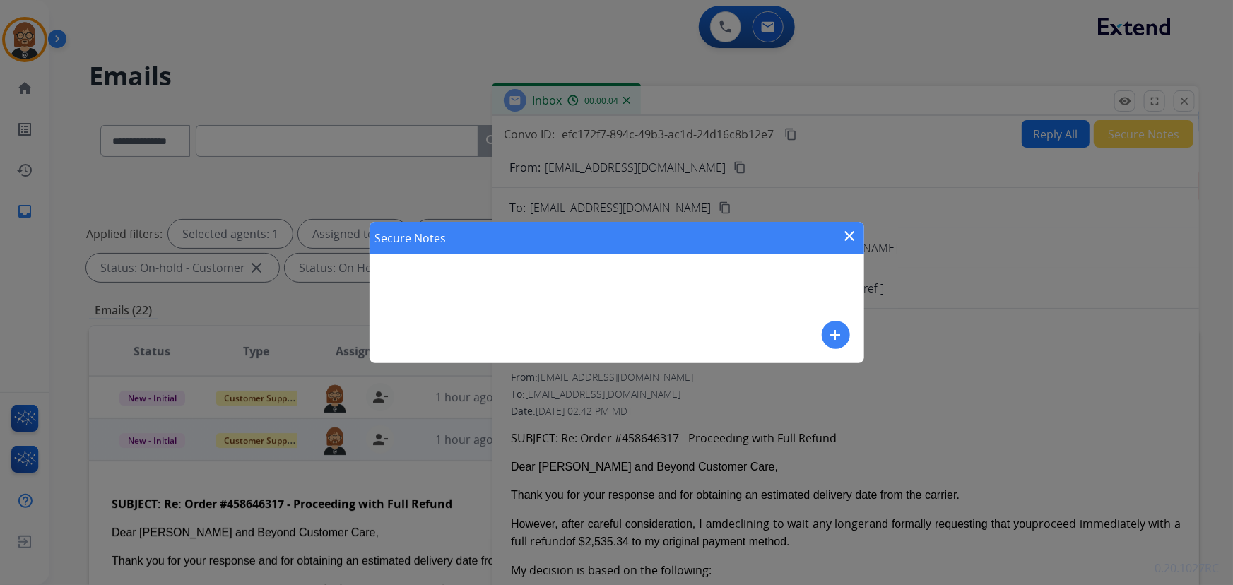
click at [841, 335] on mat-icon "add" at bounding box center [836, 335] width 17 height 17
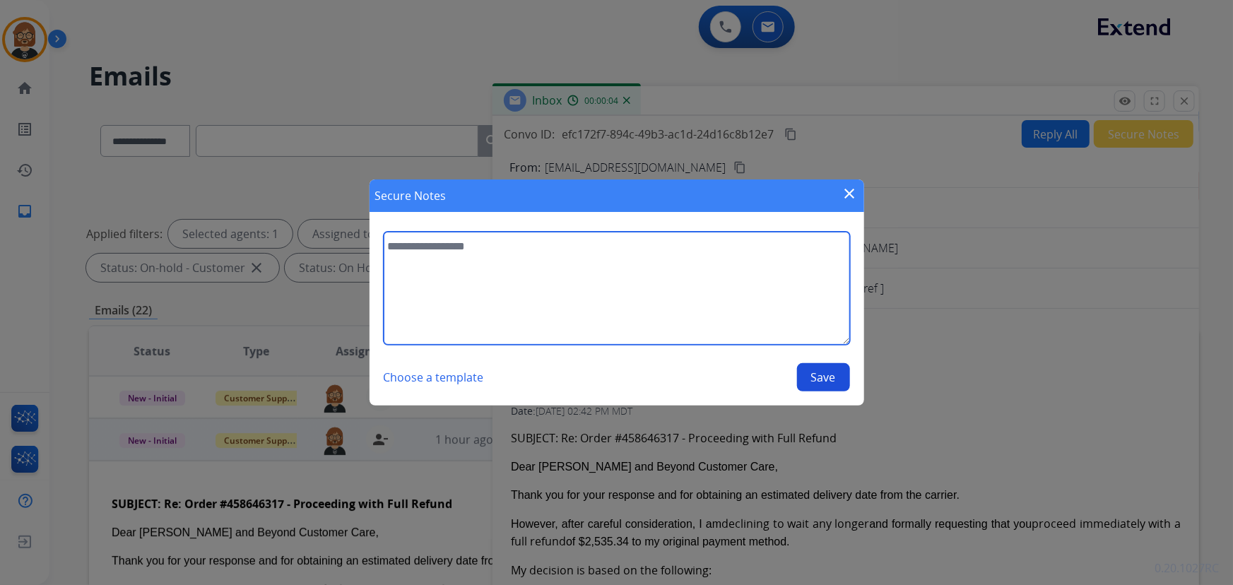
click at [621, 276] on textarea at bounding box center [617, 288] width 467 height 113
type textarea "**********"
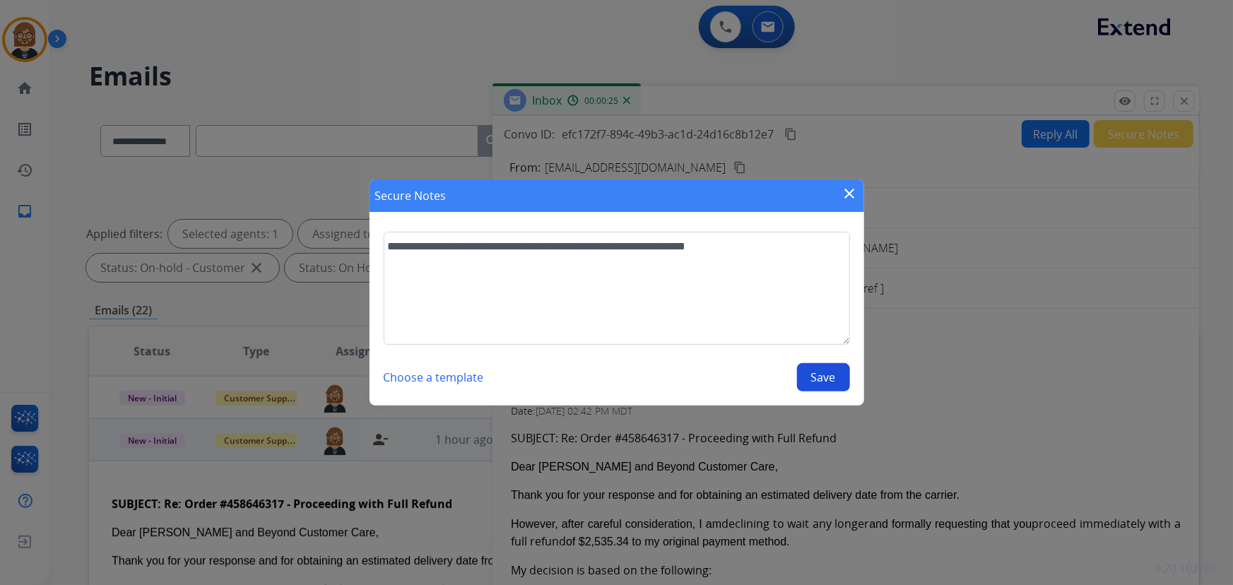
click at [806, 381] on button "Save" at bounding box center [823, 377] width 53 height 28
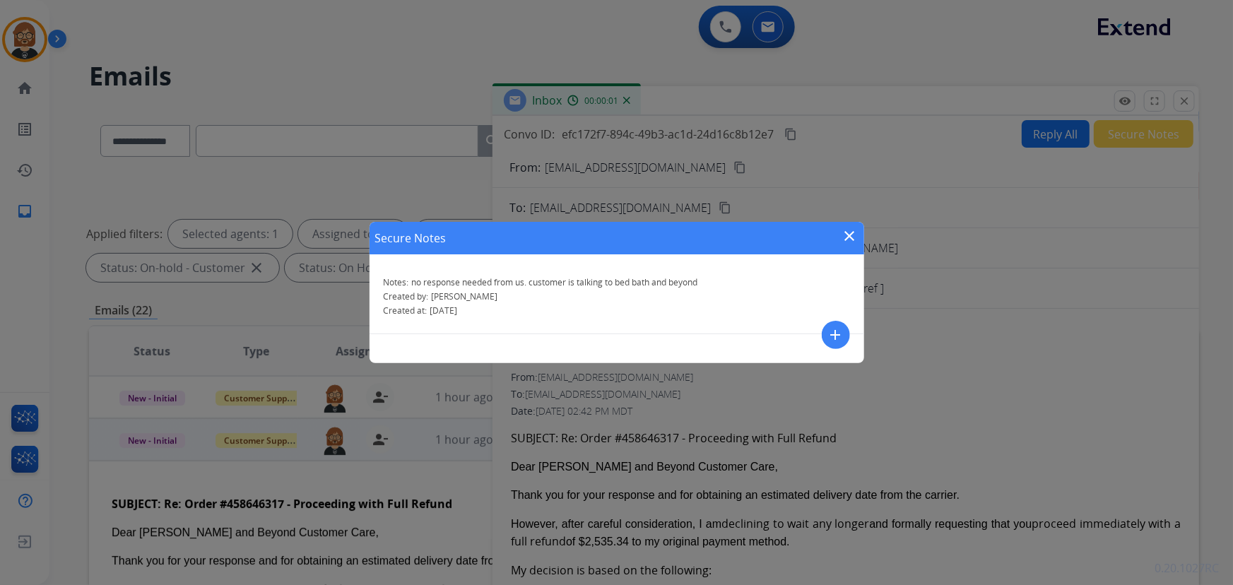
click at [848, 235] on mat-icon "close" at bounding box center [850, 236] width 17 height 17
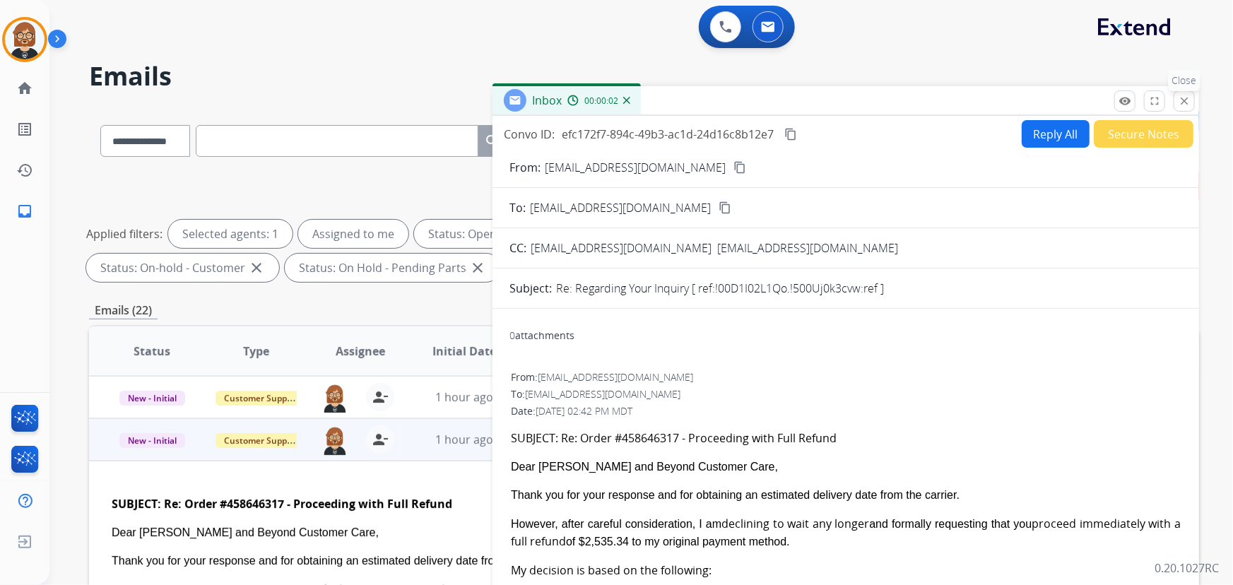
click at [1178, 101] on mat-icon "close" at bounding box center [1184, 101] width 13 height 13
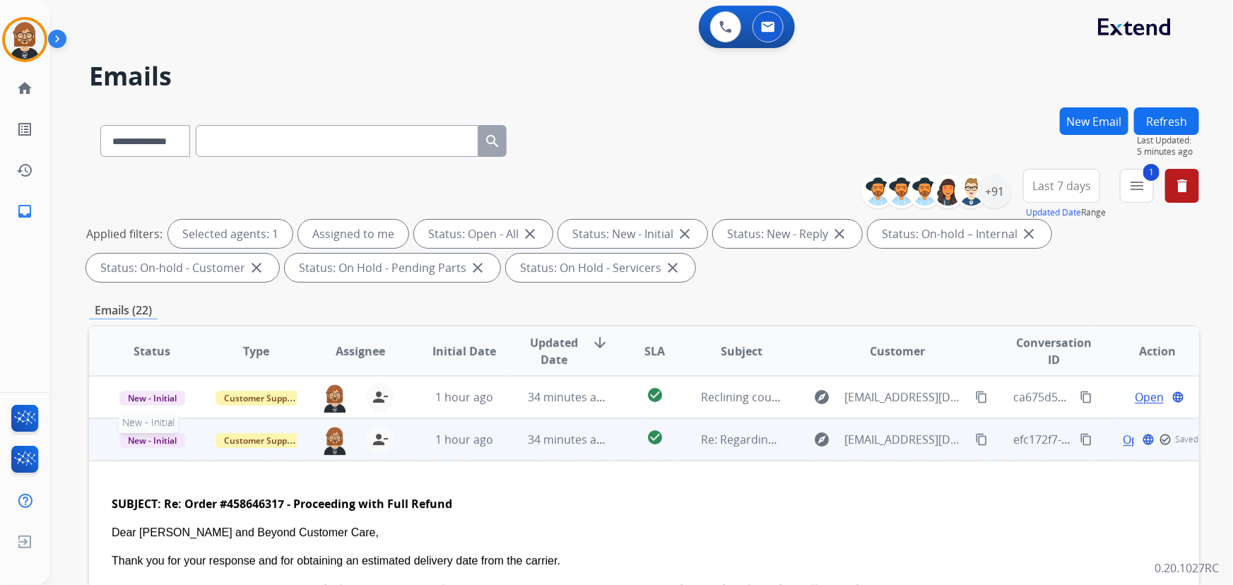
click at [158, 439] on span "New - Initial" at bounding box center [152, 440] width 66 height 15
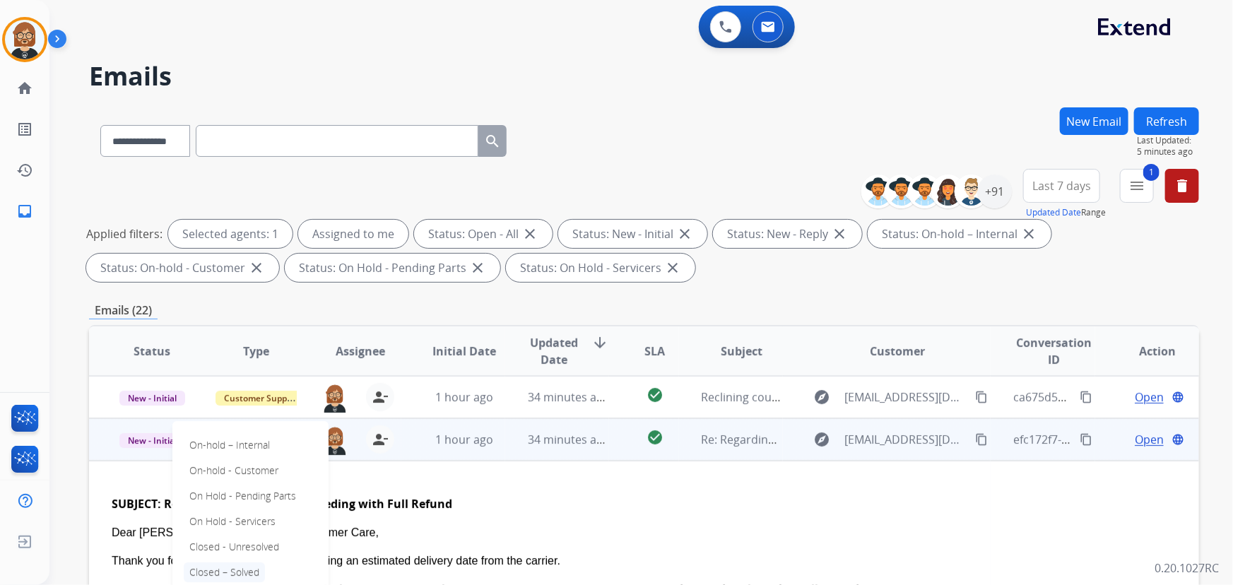
click at [238, 569] on p "Closed – Solved" at bounding box center [224, 573] width 81 height 20
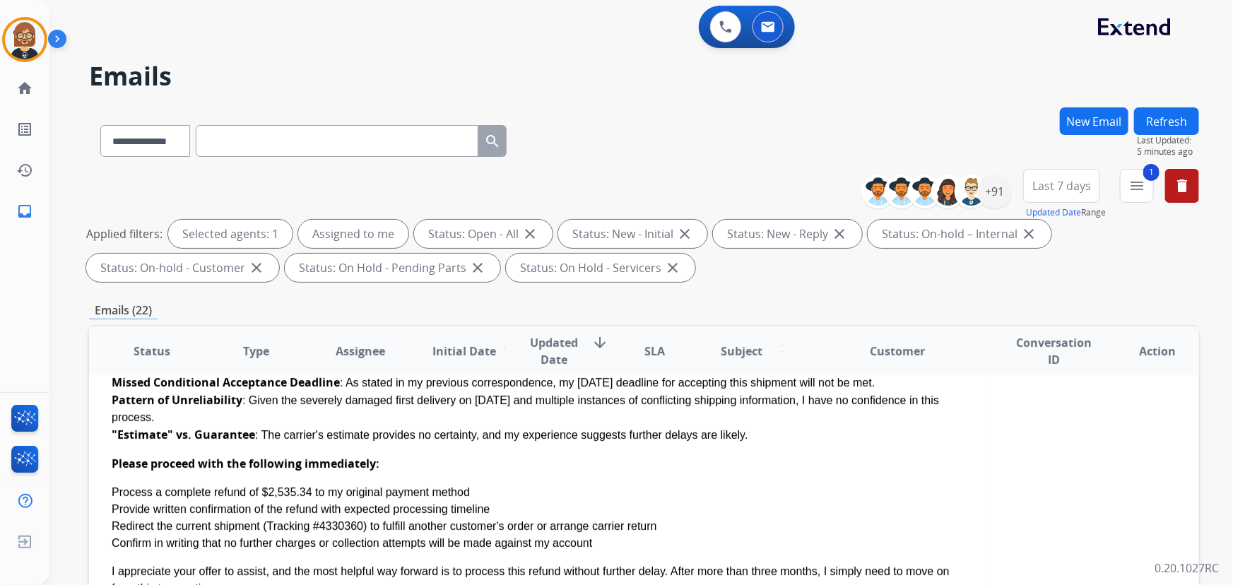
scroll to position [321, 0]
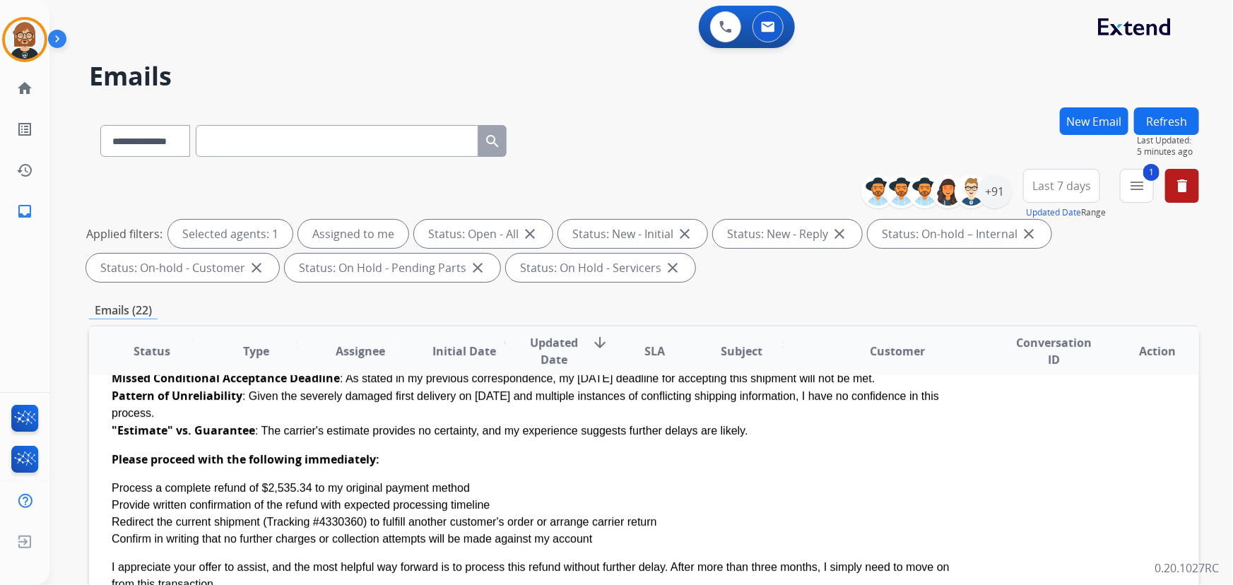
click at [1160, 126] on button "Refresh" at bounding box center [1166, 121] width 65 height 28
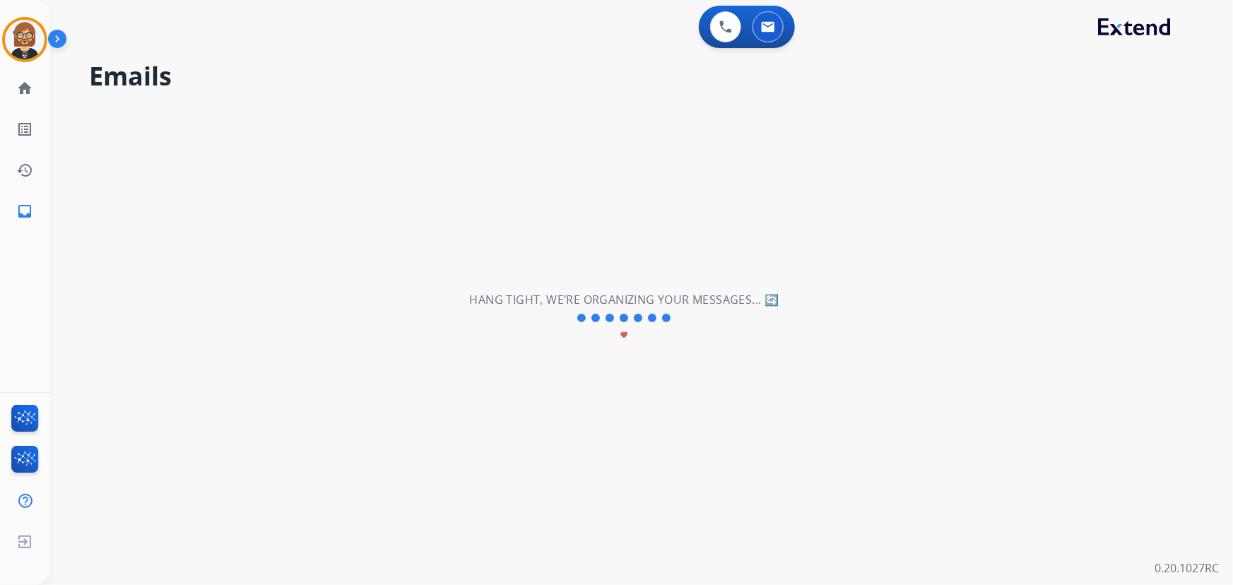
scroll to position [0, 0]
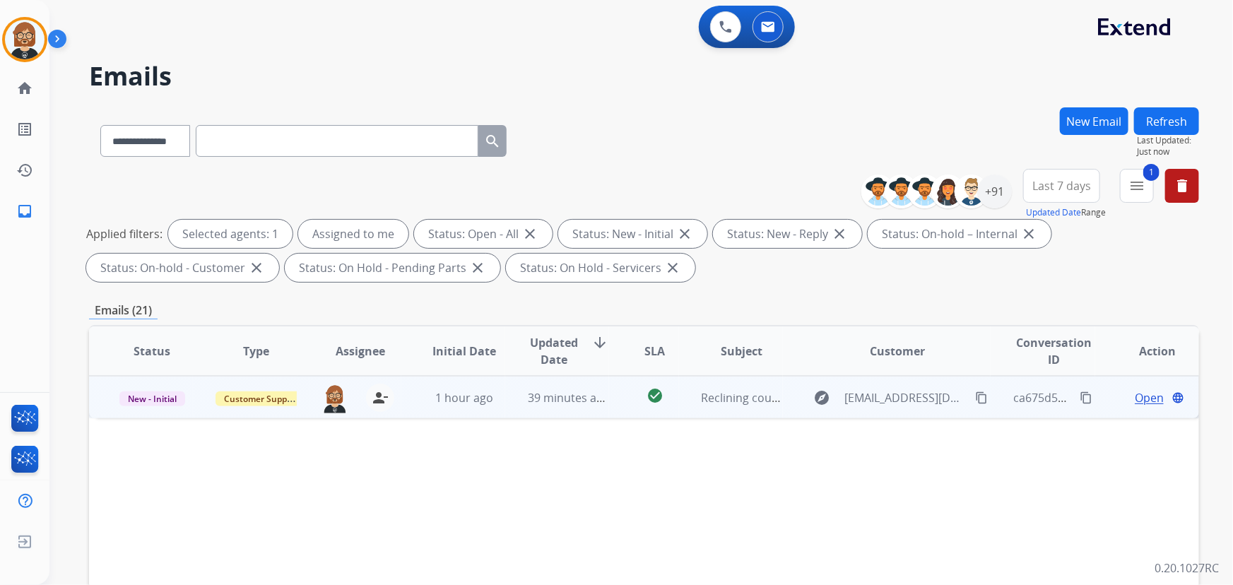
click at [430, 409] on td "1 hour ago" at bounding box center [453, 397] width 104 height 42
click at [975, 394] on mat-icon "content_copy" at bounding box center [981, 397] width 13 height 13
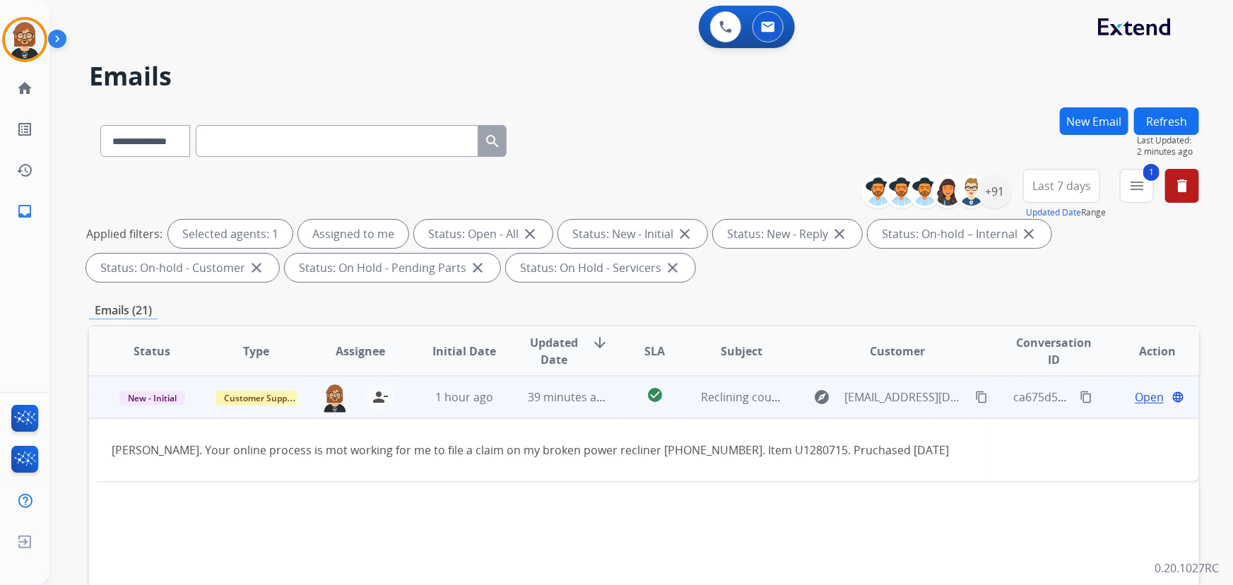
click at [1142, 399] on span "Open" at bounding box center [1149, 397] width 29 height 17
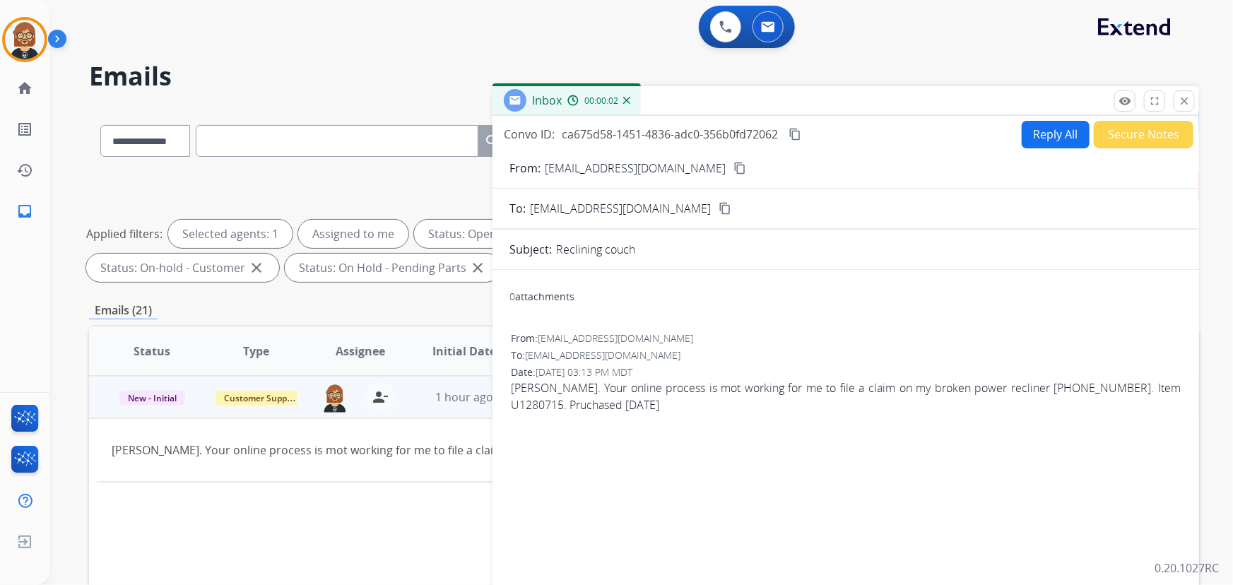
click at [1048, 131] on button "Reply All" at bounding box center [1056, 135] width 68 height 28
select select "**********"
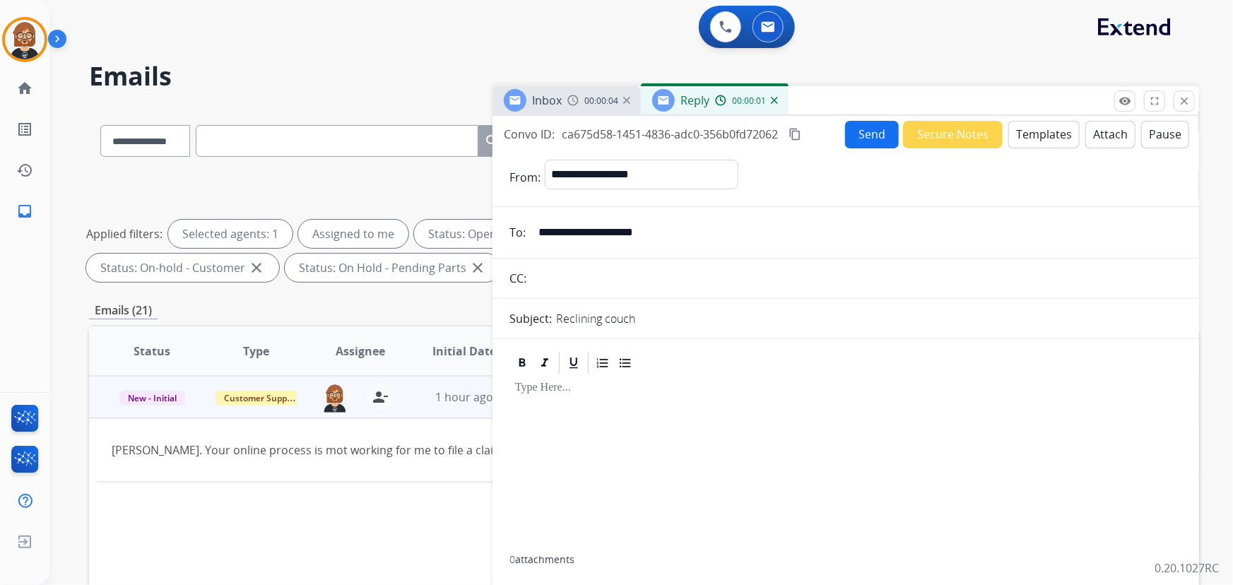
click at [1052, 133] on button "Templates" at bounding box center [1044, 135] width 71 height 28
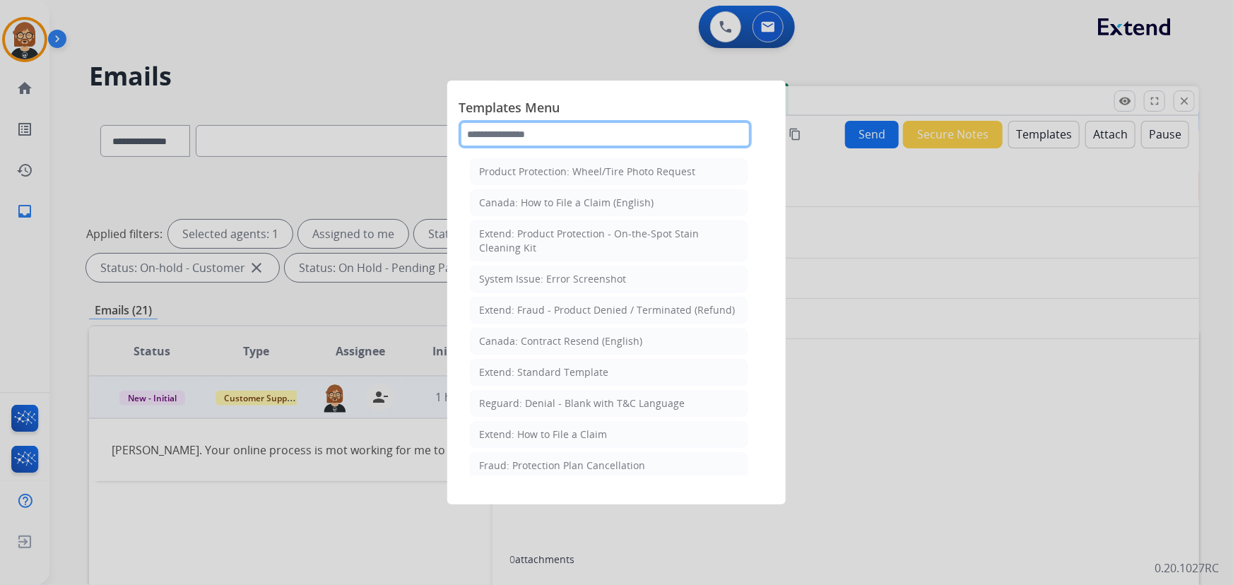
click at [651, 129] on input "text" at bounding box center [605, 134] width 293 height 28
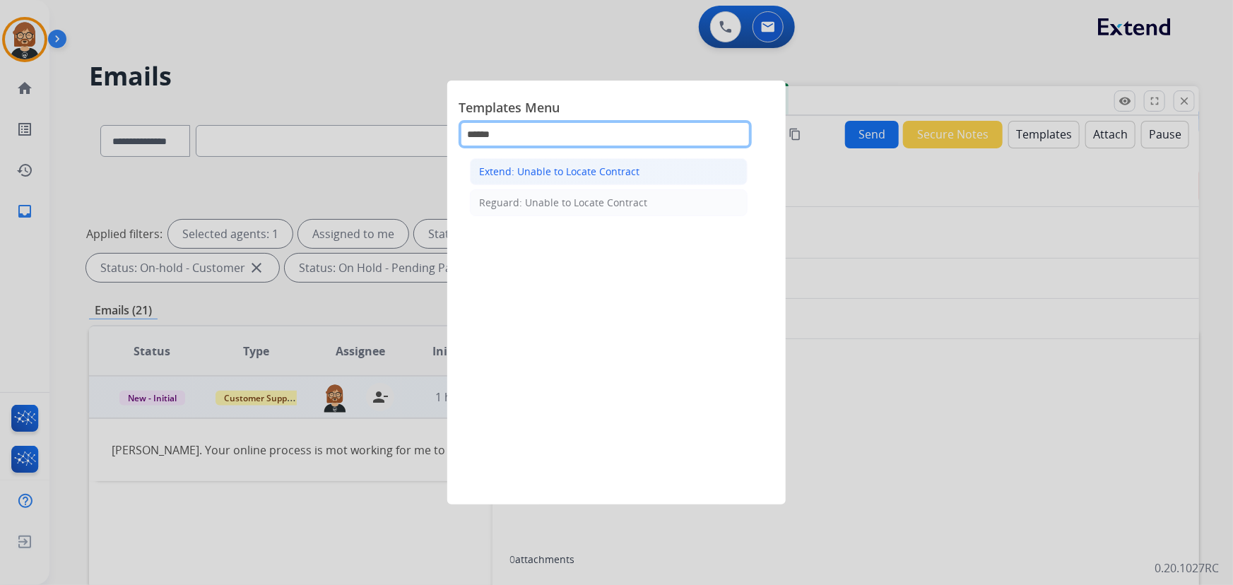
type input "******"
click at [564, 171] on div "Extend: Unable to Locate Contract" at bounding box center [559, 172] width 160 height 14
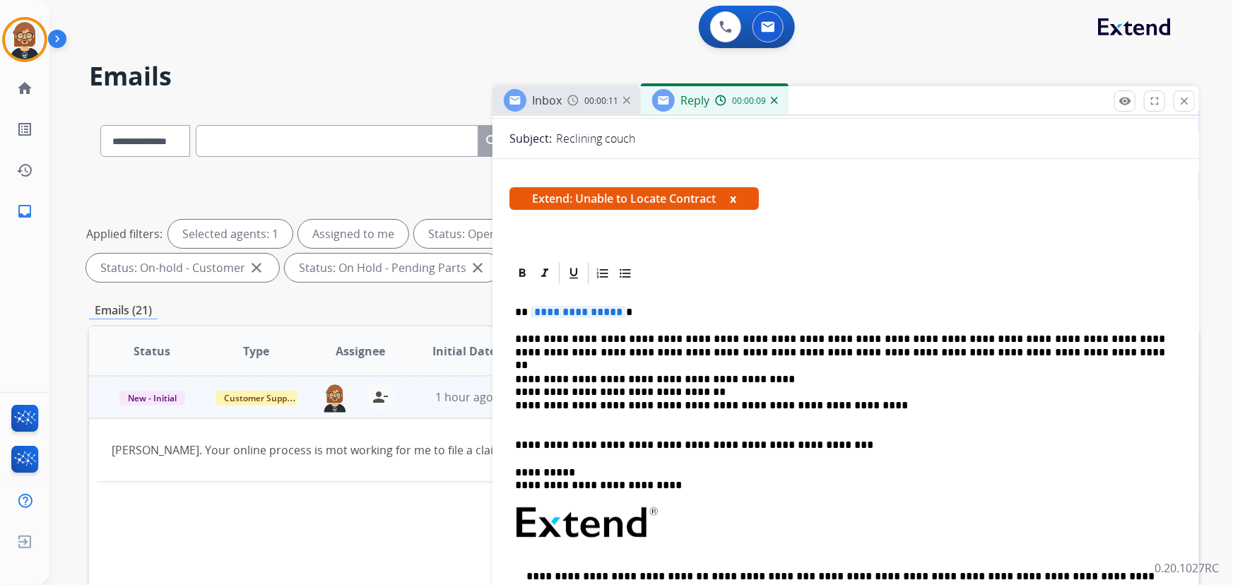
scroll to position [192, 0]
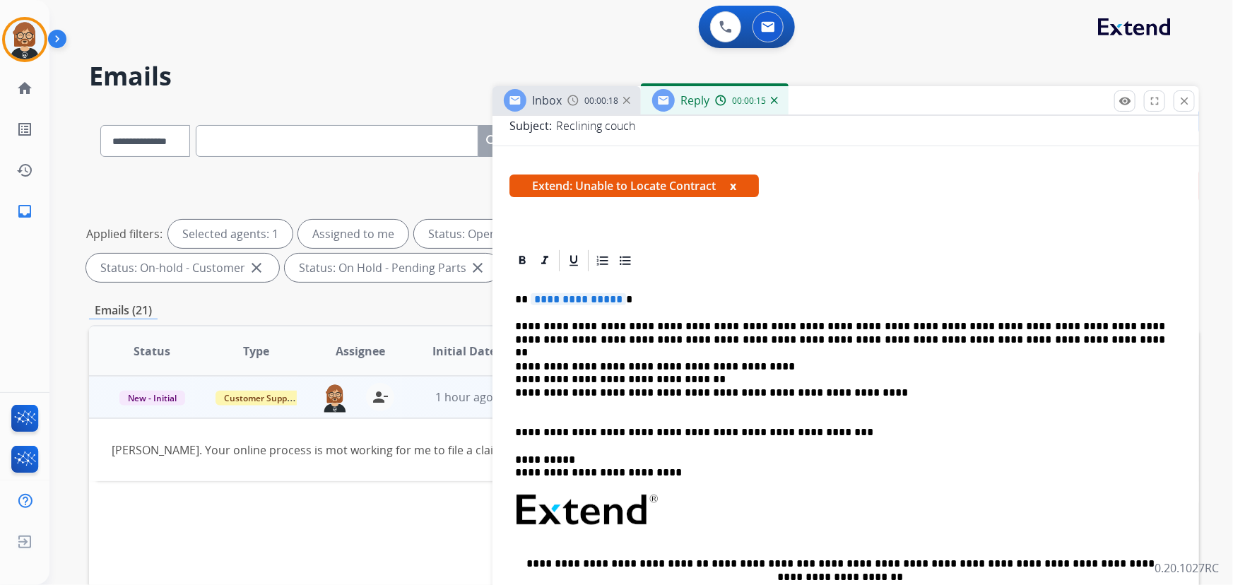
click at [1163, 330] on p "**********" at bounding box center [840, 333] width 651 height 26
click at [1170, 329] on div "**********" at bounding box center [846, 515] width 673 height 483
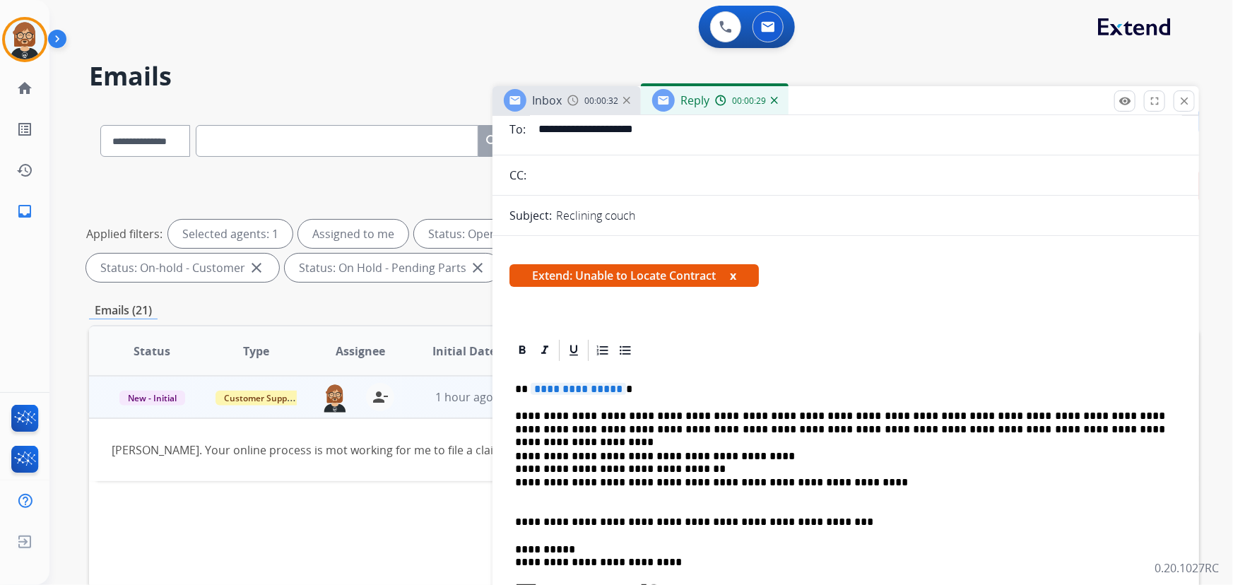
scroll to position [0, 0]
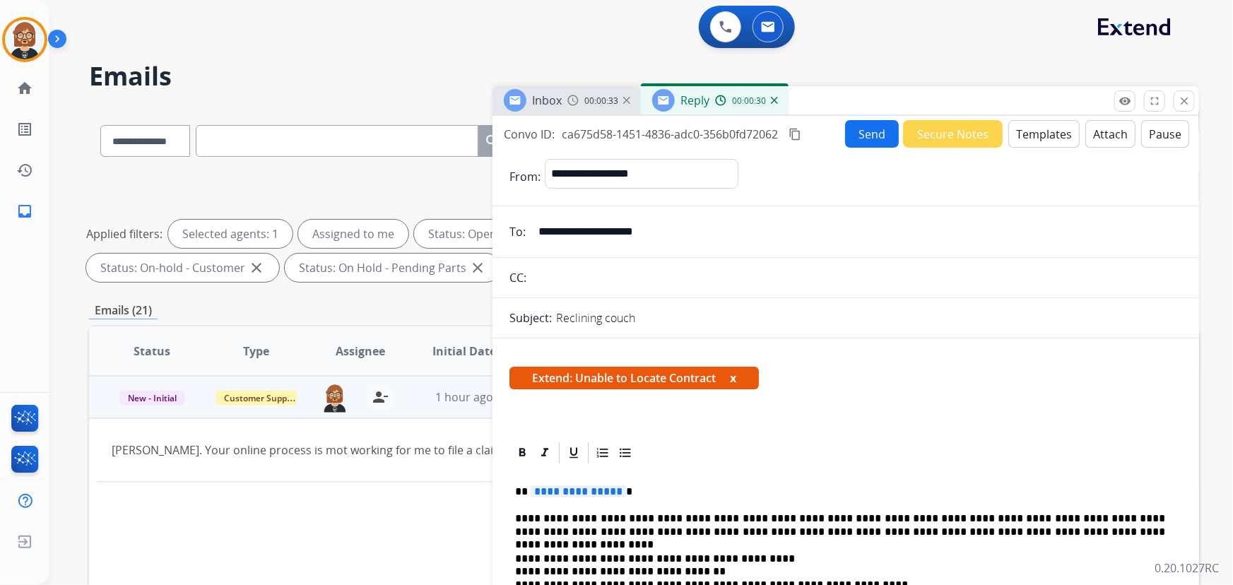
click at [867, 136] on button "Send" at bounding box center [872, 134] width 54 height 28
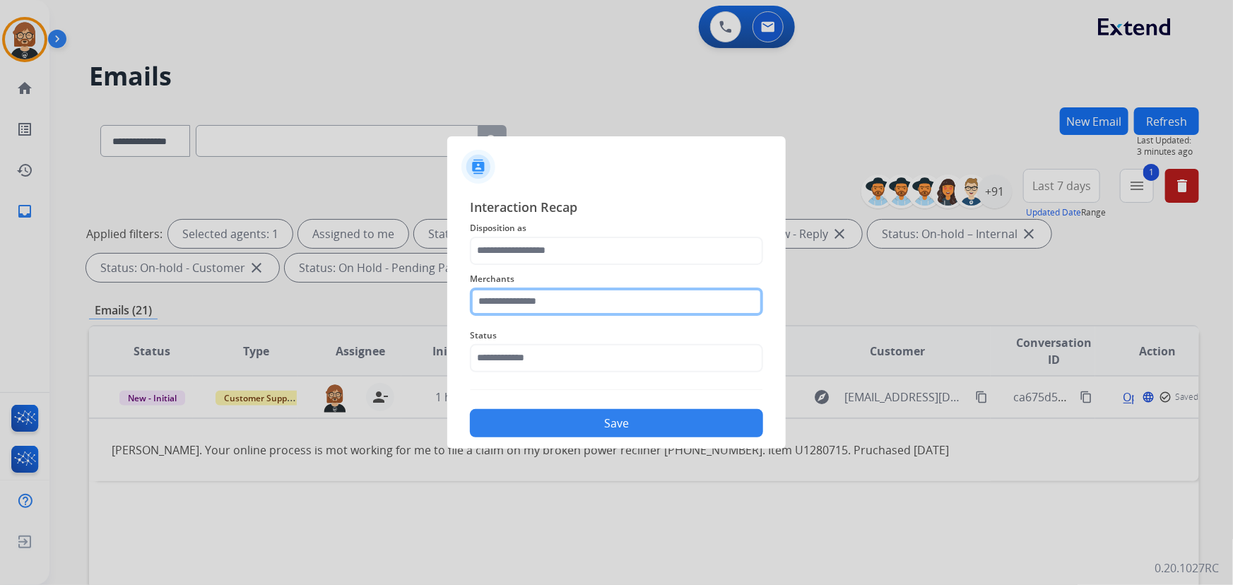
click at [681, 298] on input "text" at bounding box center [616, 302] width 293 height 28
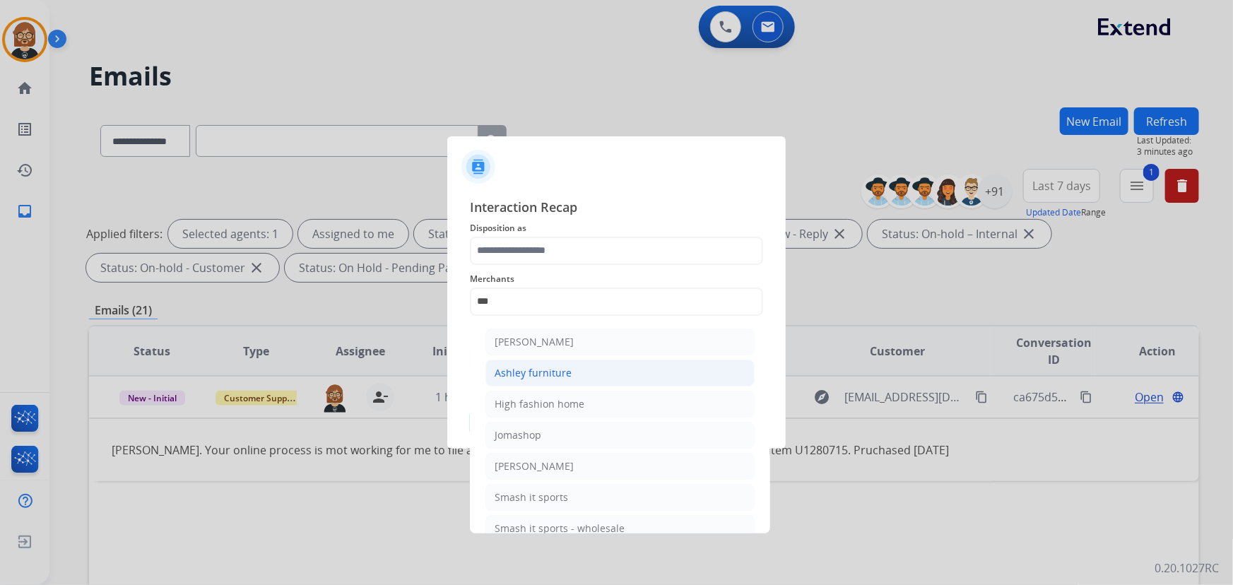
click at [661, 375] on li "Ashley furniture" at bounding box center [620, 373] width 269 height 27
type input "**********"
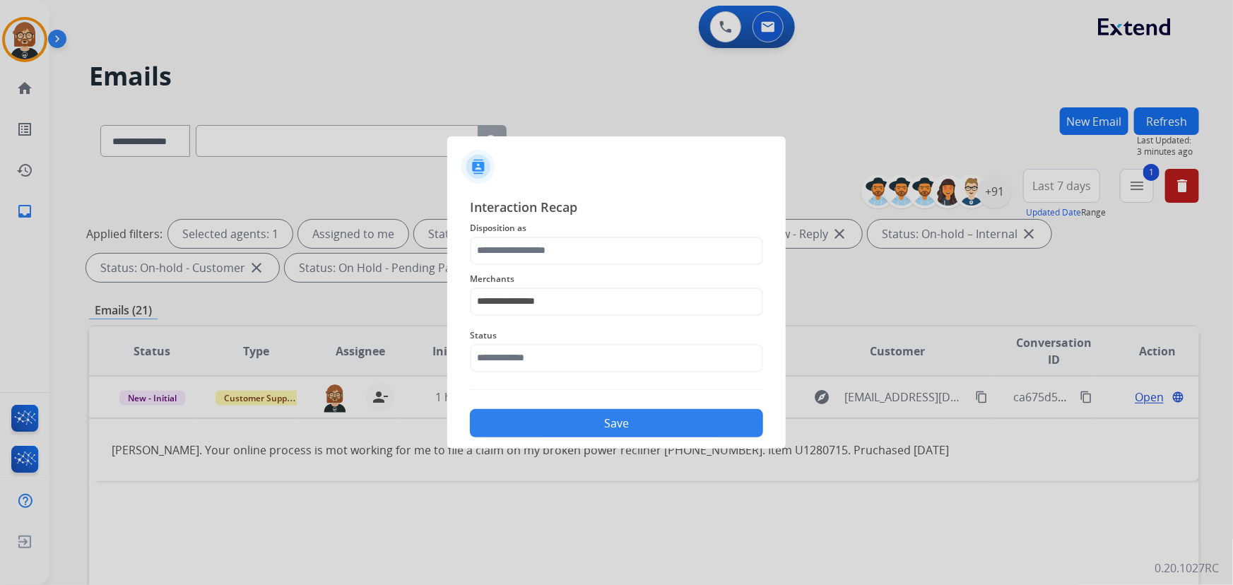
click at [632, 275] on span "Merchants" at bounding box center [616, 279] width 293 height 17
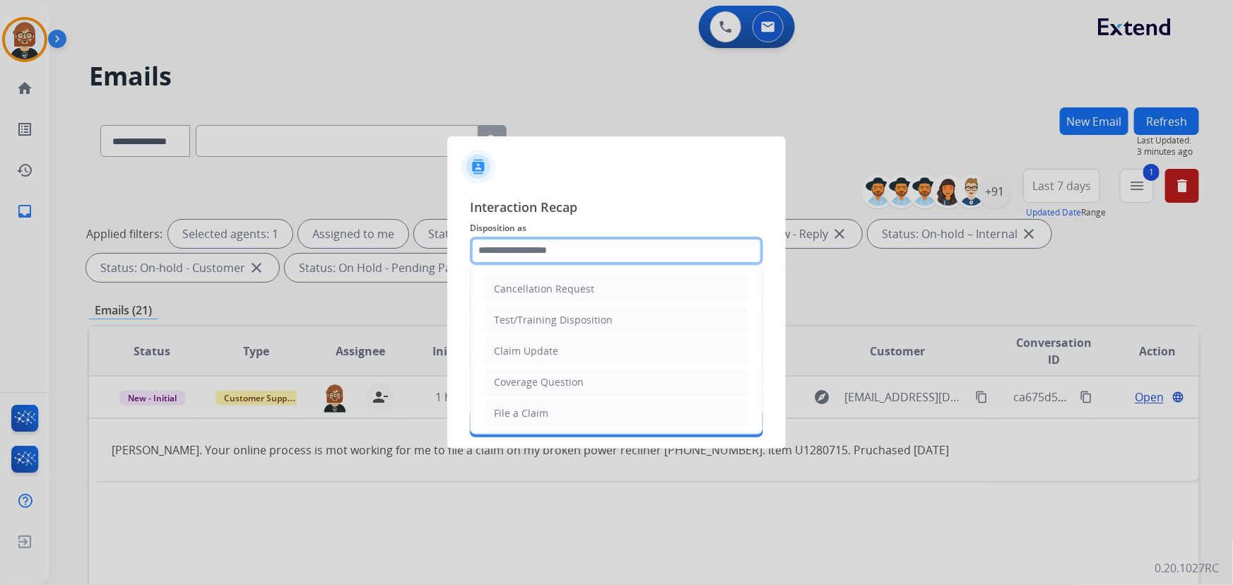
click at [638, 251] on input "text" at bounding box center [616, 251] width 293 height 28
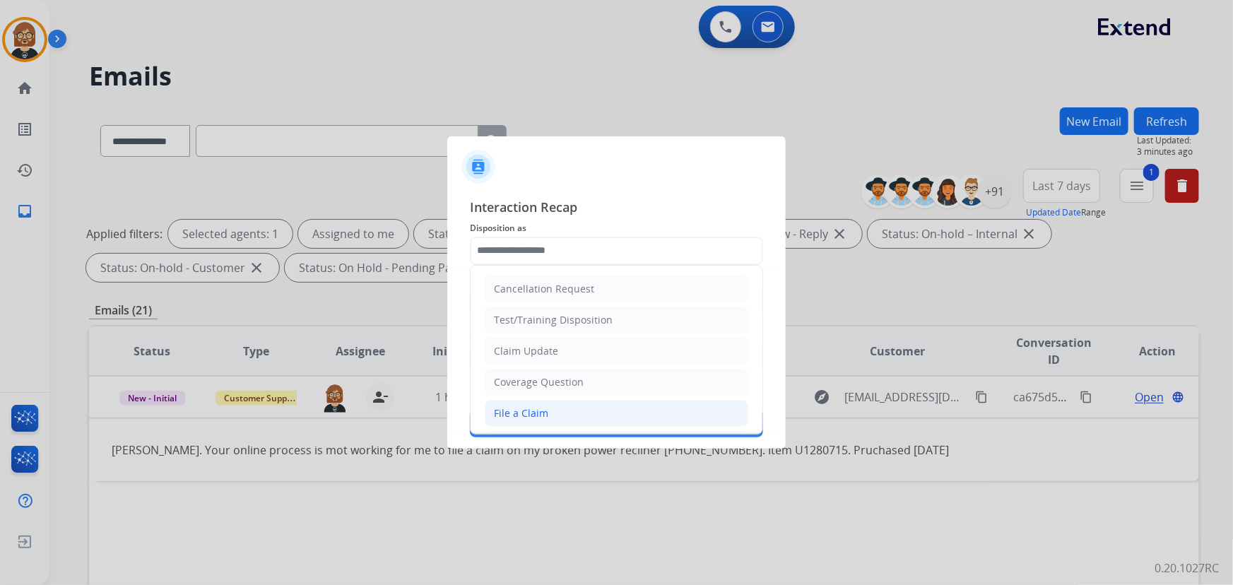
click at [652, 417] on li "File a Claim" at bounding box center [617, 413] width 264 height 27
type input "**********"
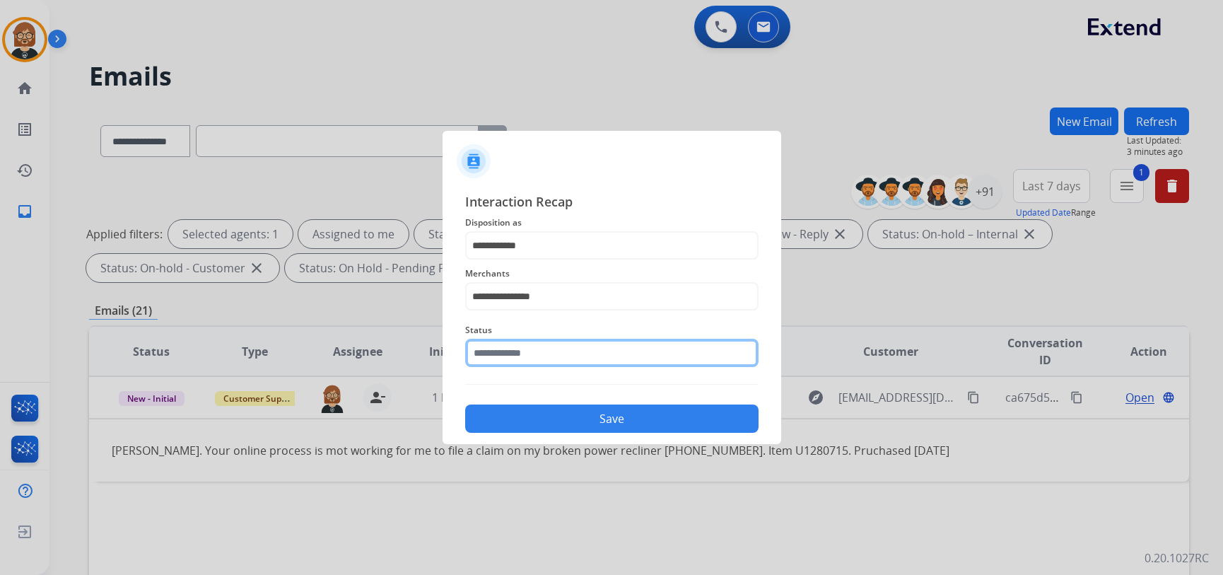
click at [623, 351] on input "text" at bounding box center [611, 353] width 293 height 28
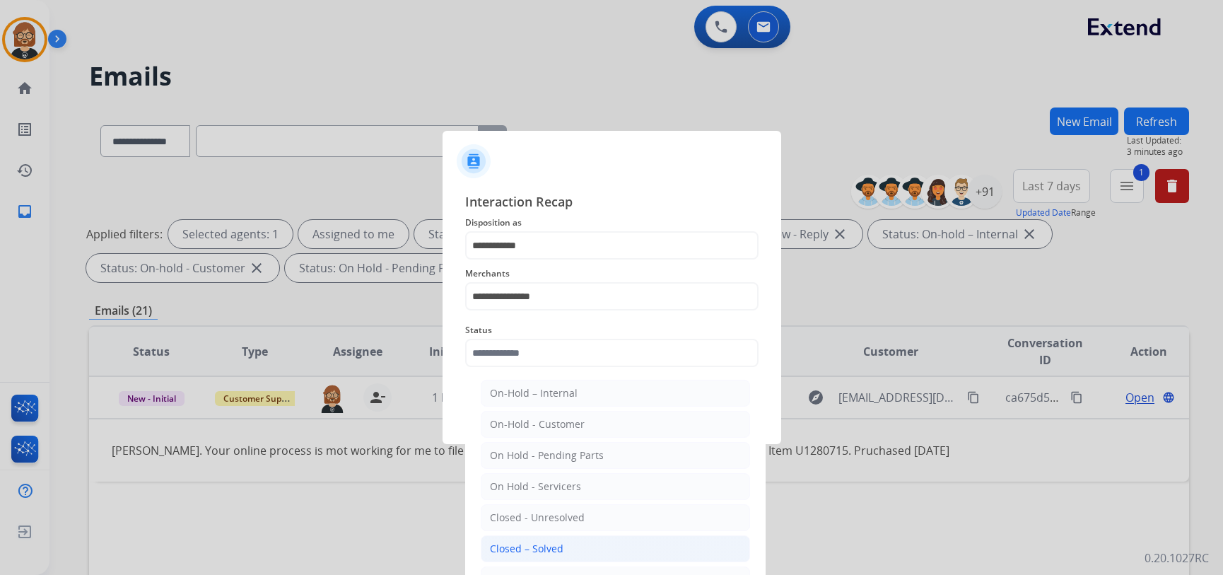
click at [598, 551] on li "Closed – Solved" at bounding box center [615, 548] width 269 height 27
type input "**********"
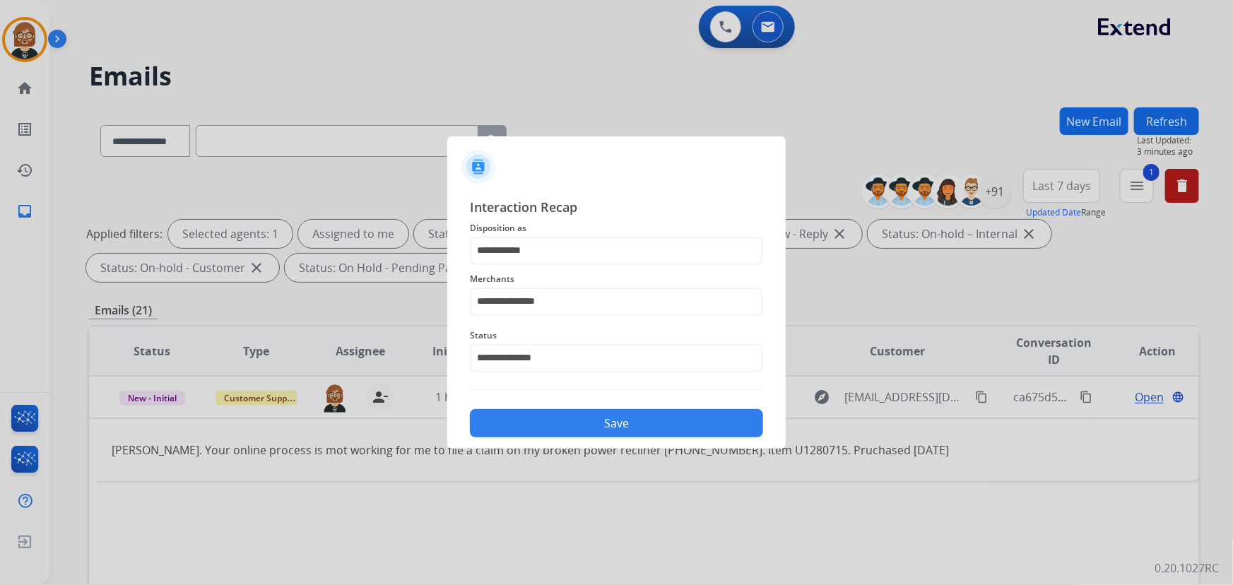
click at [628, 421] on button "Save" at bounding box center [616, 423] width 293 height 28
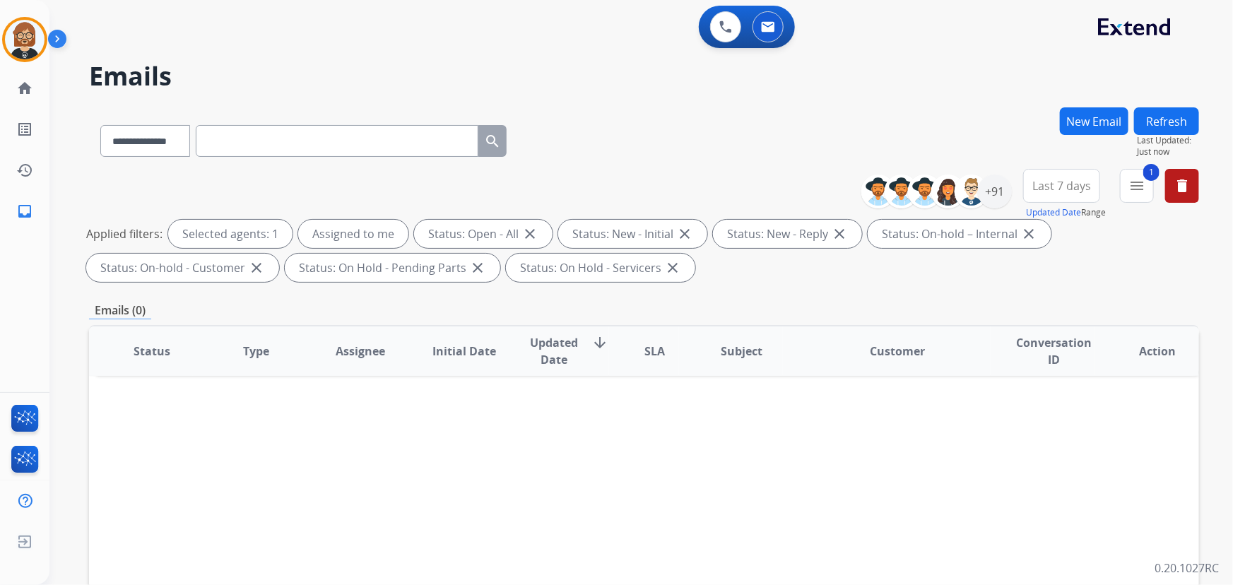
click at [1168, 115] on button "Refresh" at bounding box center [1166, 121] width 65 height 28
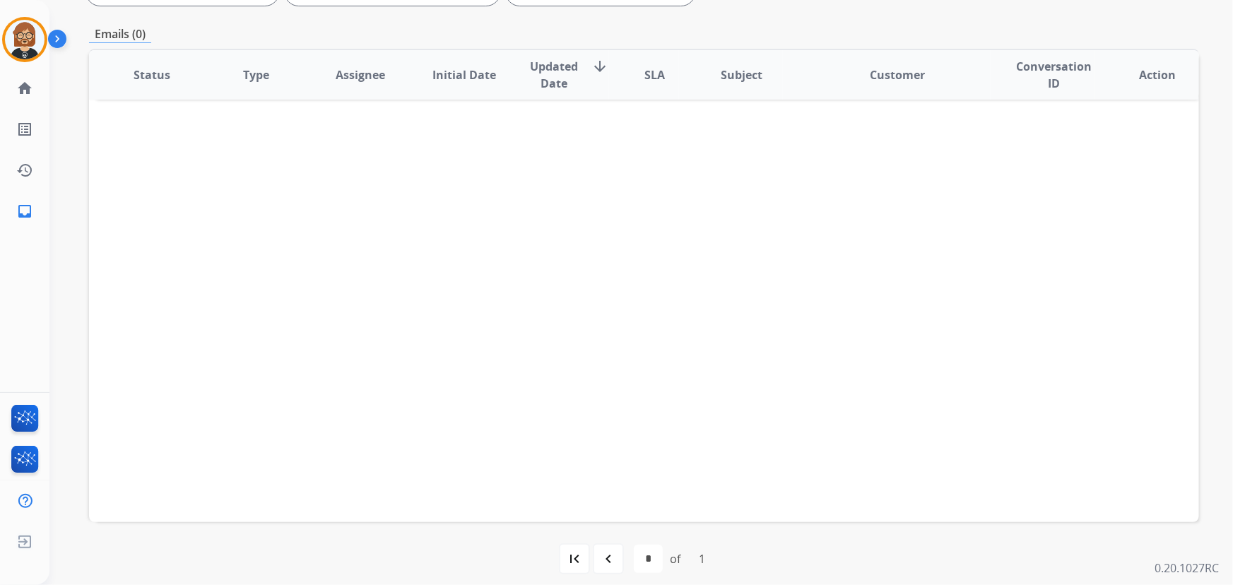
scroll to position [286, 0]
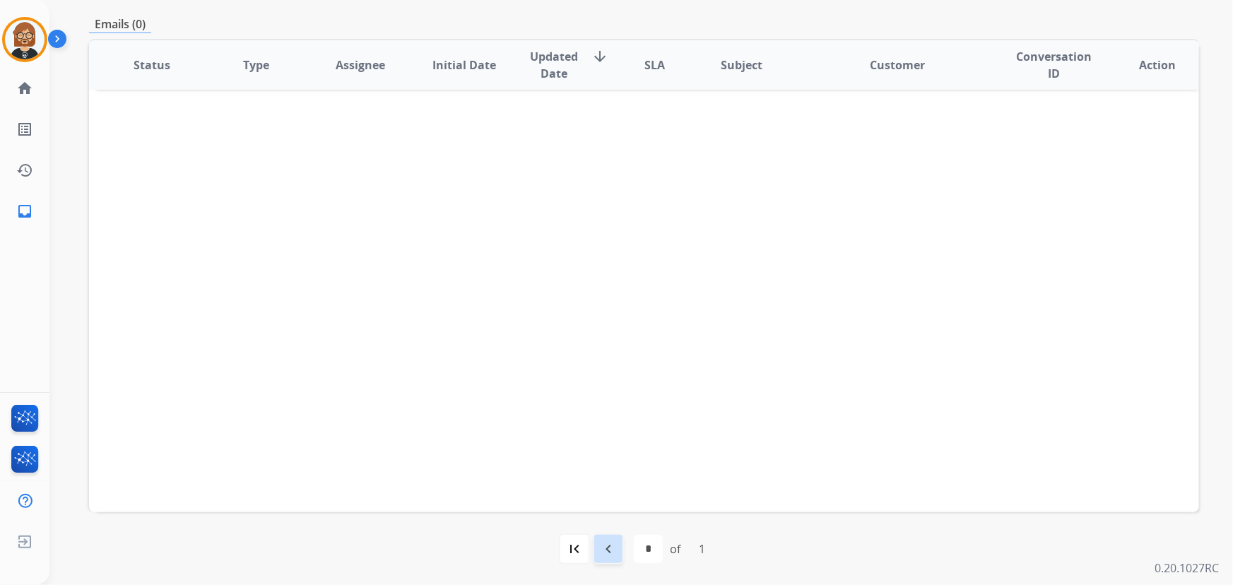
click at [607, 550] on mat-icon "navigate_before" at bounding box center [608, 549] width 17 height 17
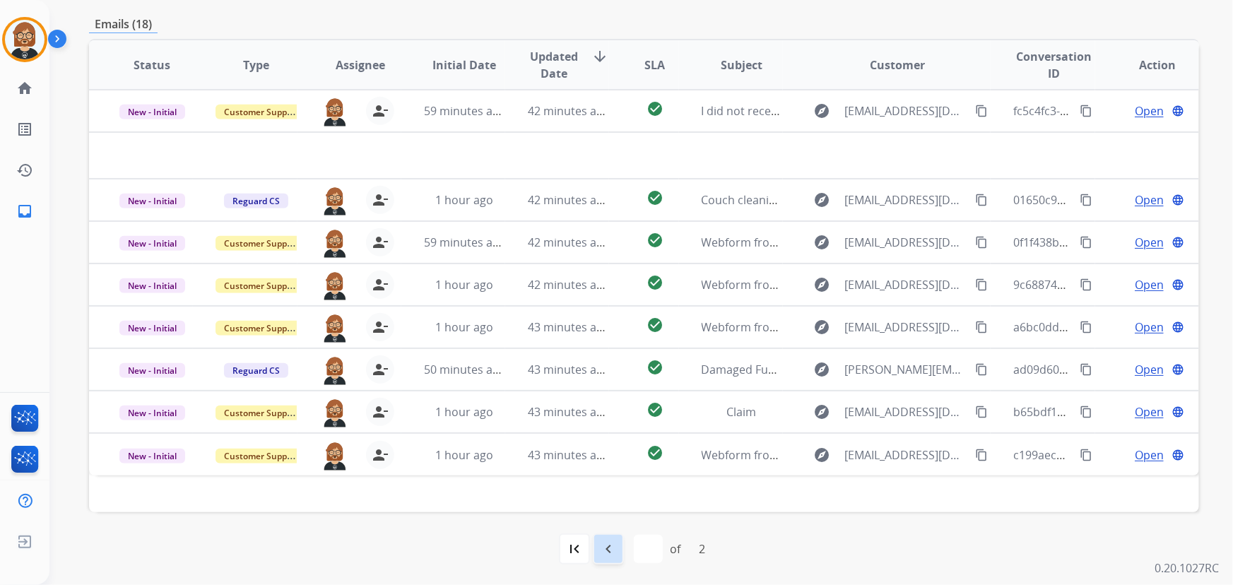
click at [611, 553] on mat-icon "navigate_before" at bounding box center [608, 549] width 17 height 17
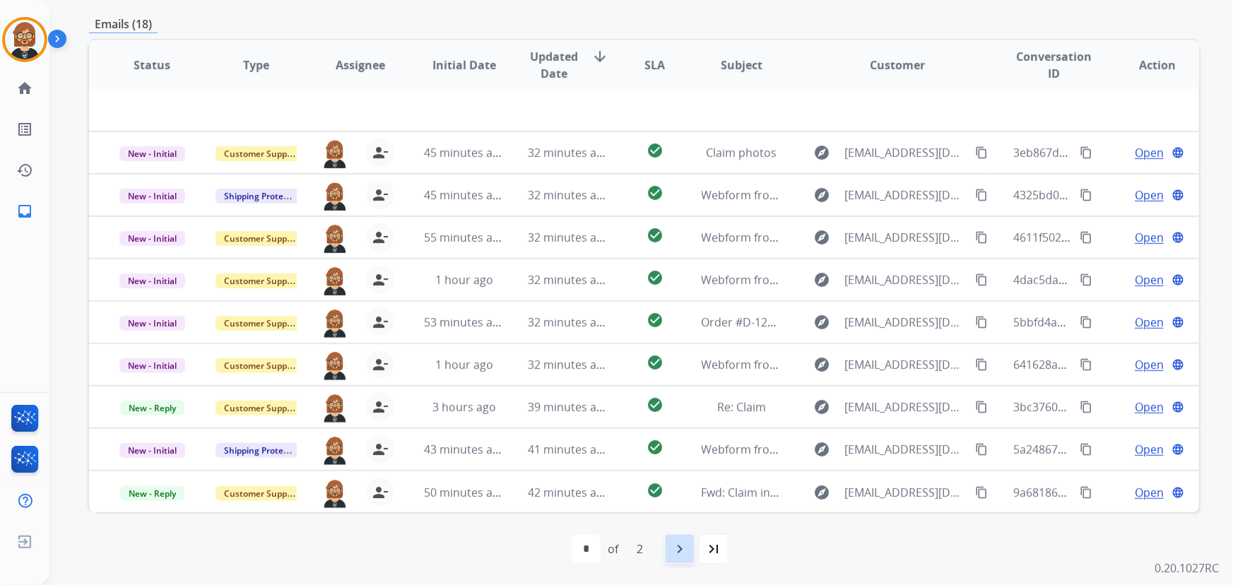
click at [683, 552] on mat-icon "navigate_next" at bounding box center [679, 549] width 17 height 17
select select "*"
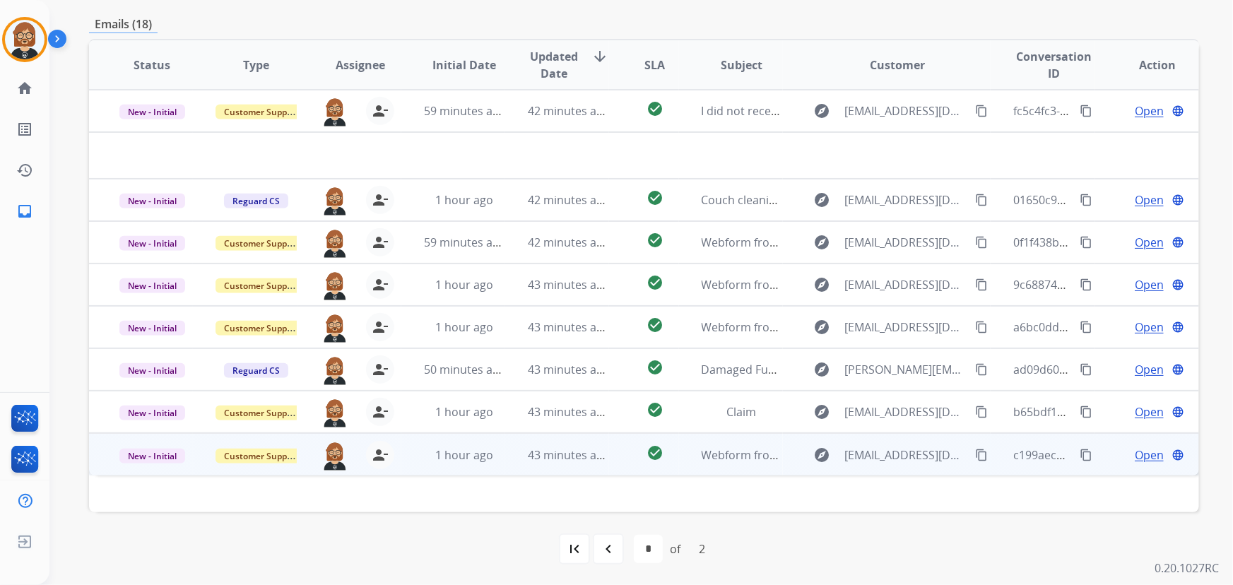
click at [565, 462] on td "43 minutes ago" at bounding box center [557, 454] width 104 height 42
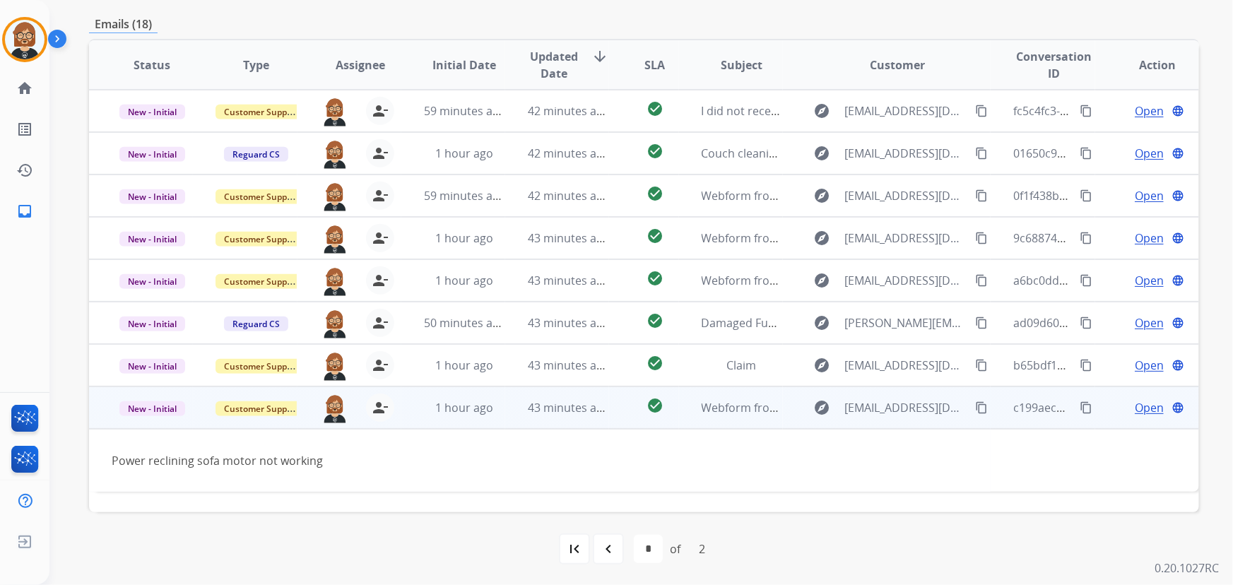
click at [1147, 412] on span "Open" at bounding box center [1149, 407] width 29 height 17
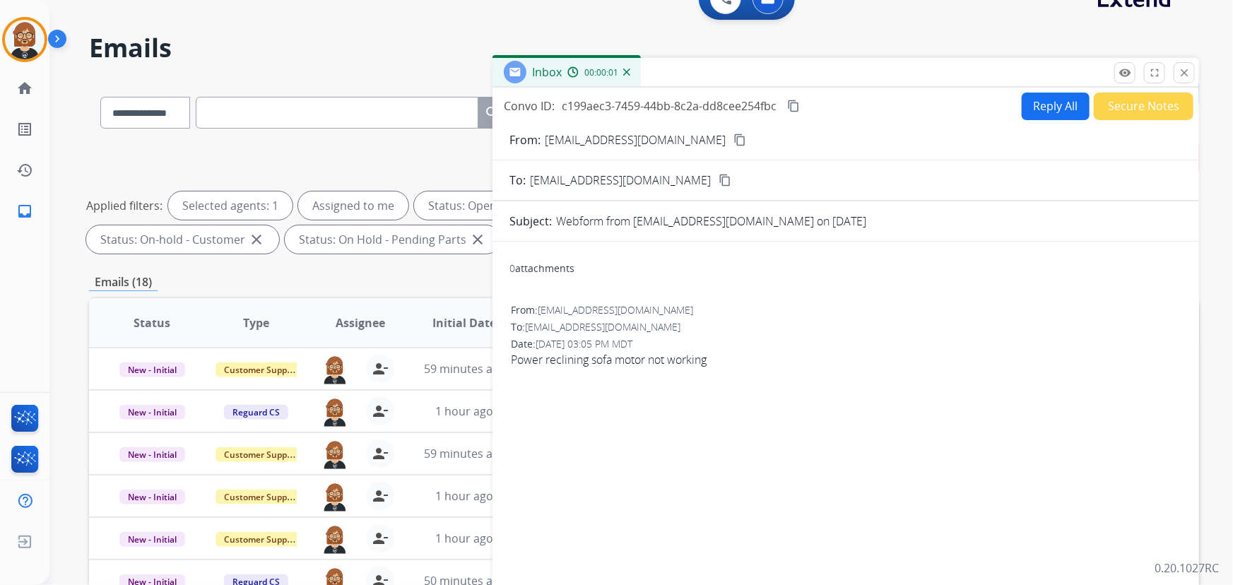
scroll to position [0, 0]
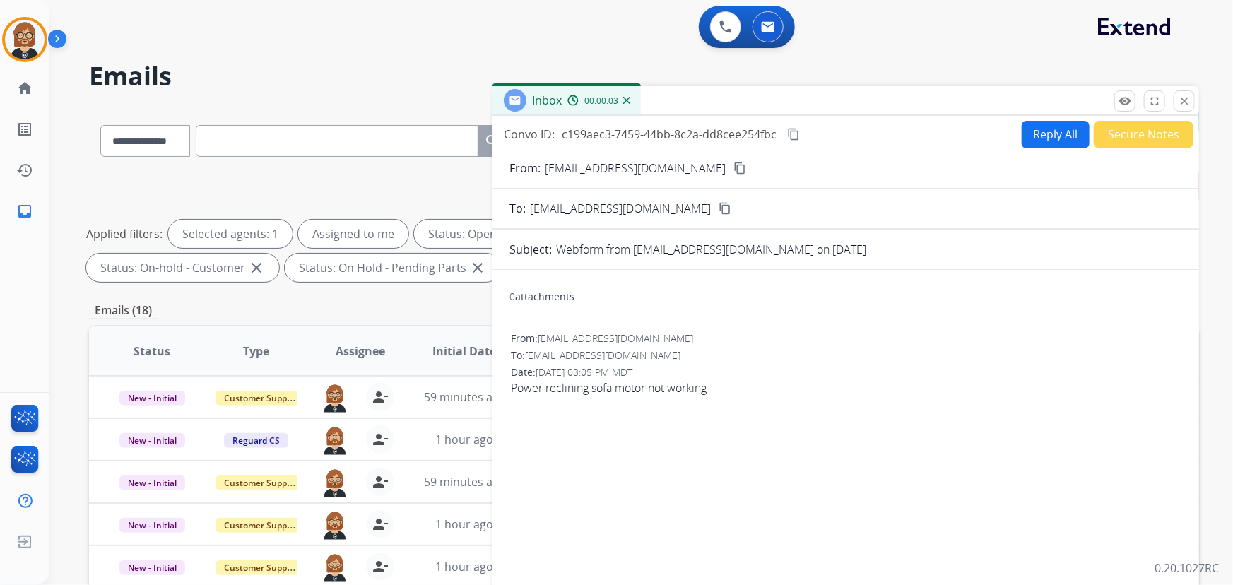
click at [1130, 132] on button "Secure Notes" at bounding box center [1144, 135] width 100 height 28
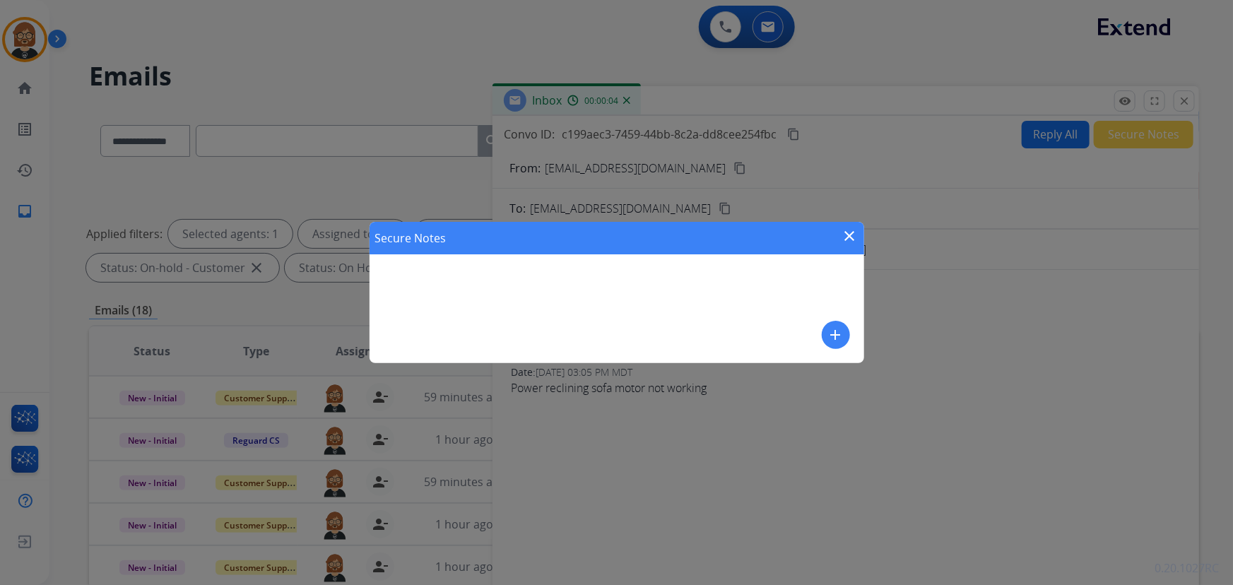
click at [842, 336] on mat-icon "add" at bounding box center [836, 335] width 17 height 17
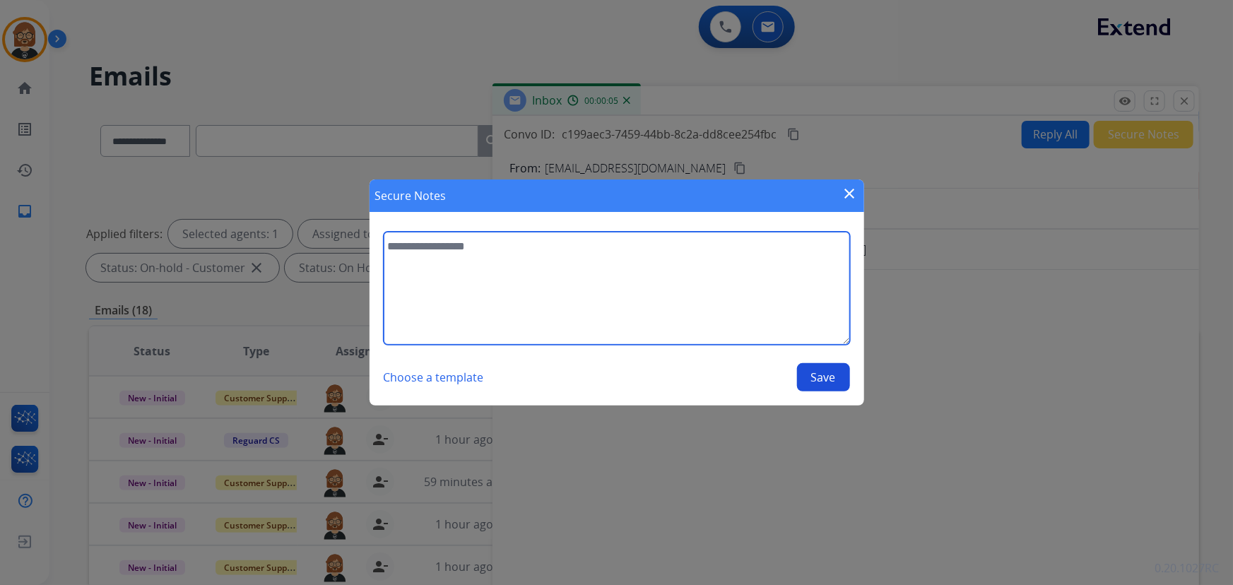
click at [708, 317] on textarea at bounding box center [617, 288] width 467 height 113
type textarea "**********"
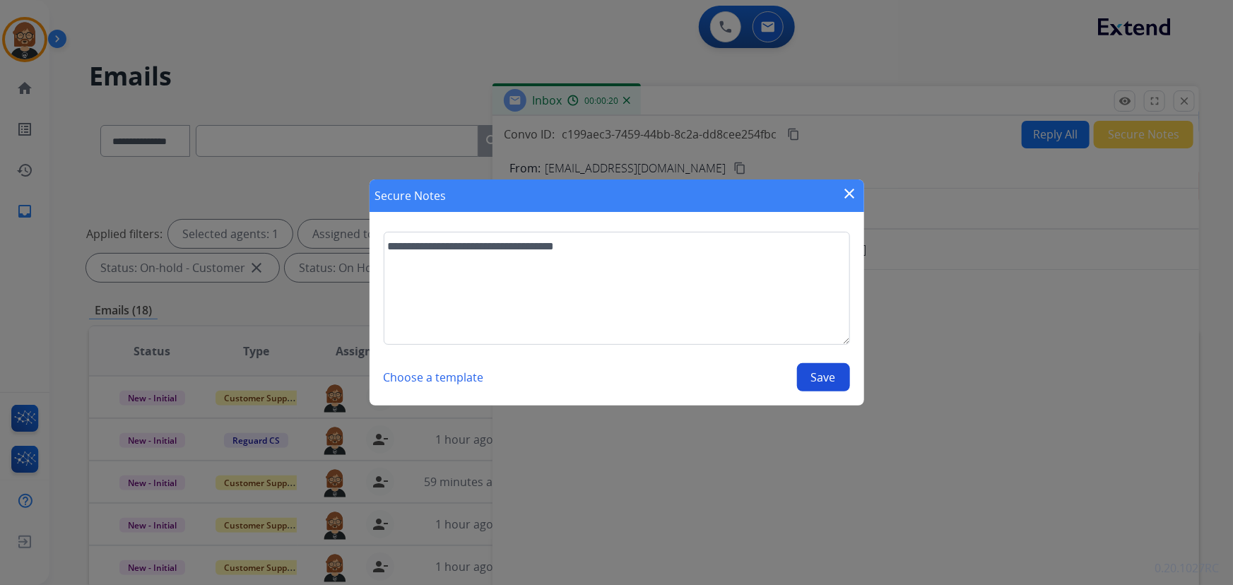
click at [820, 368] on button "Save" at bounding box center [823, 377] width 53 height 28
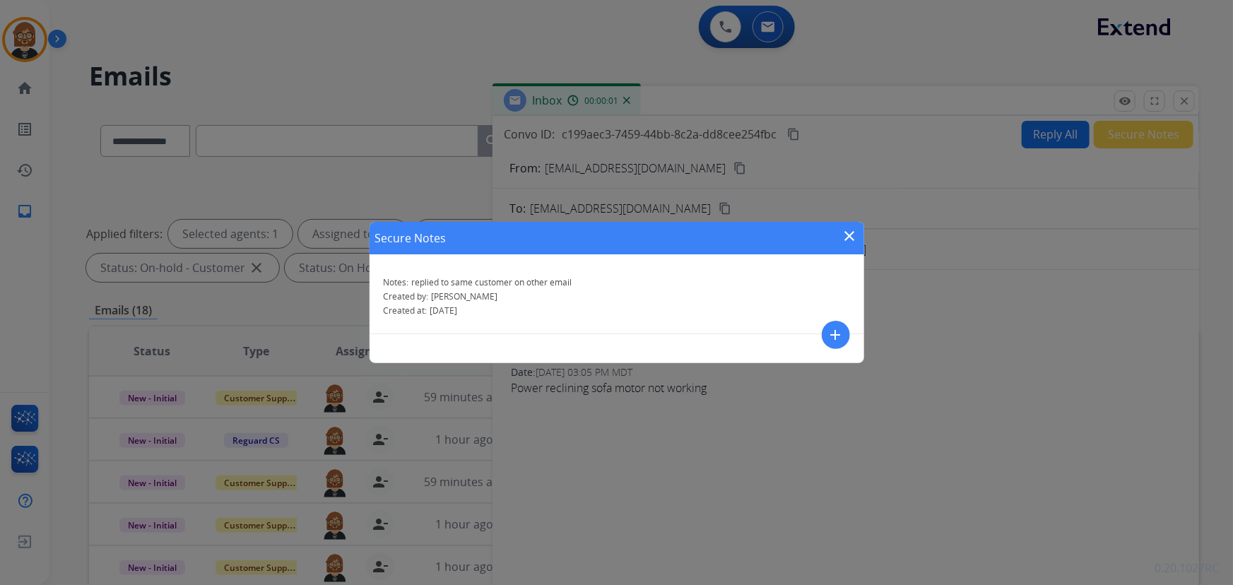
click at [854, 237] on mat-icon "close" at bounding box center [850, 236] width 17 height 17
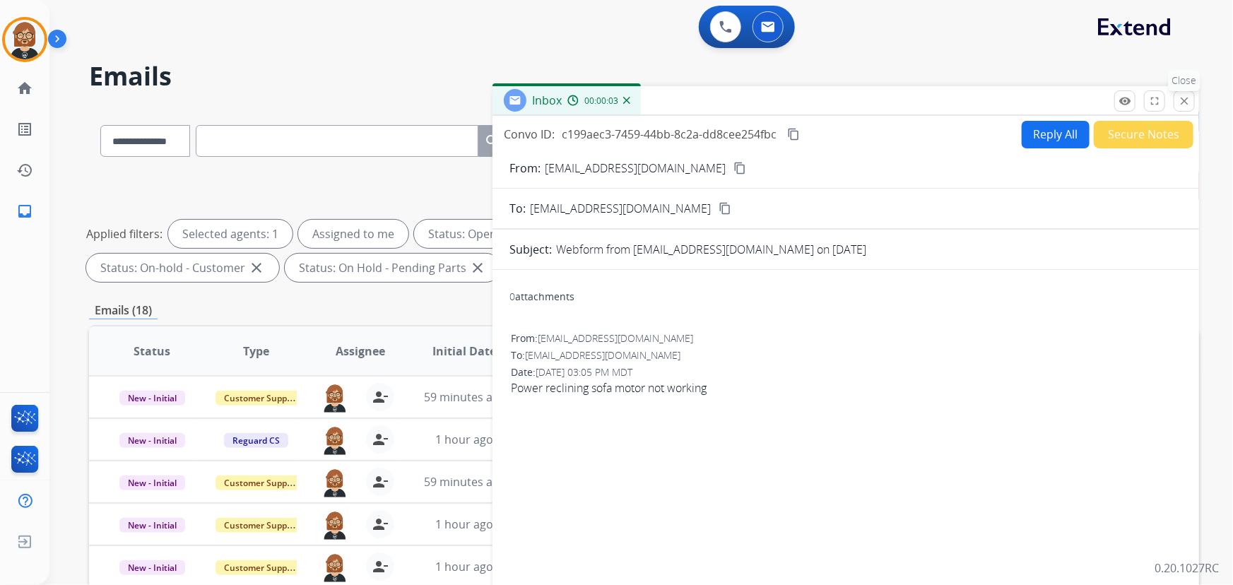
click at [1188, 97] on mat-icon "close" at bounding box center [1184, 101] width 13 height 13
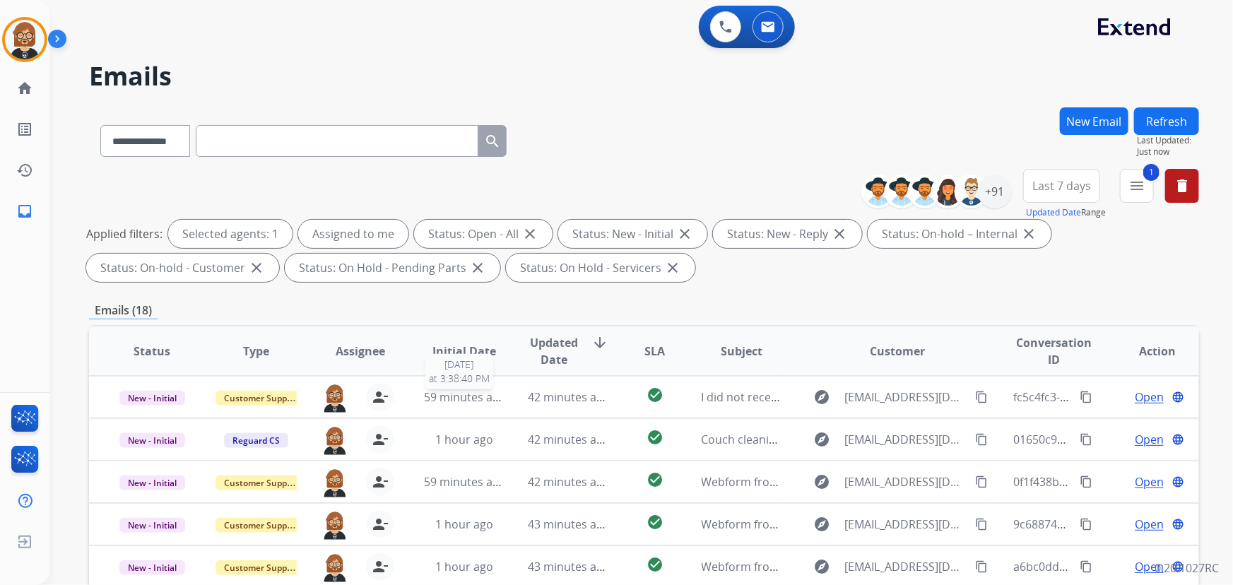
scroll to position [286, 0]
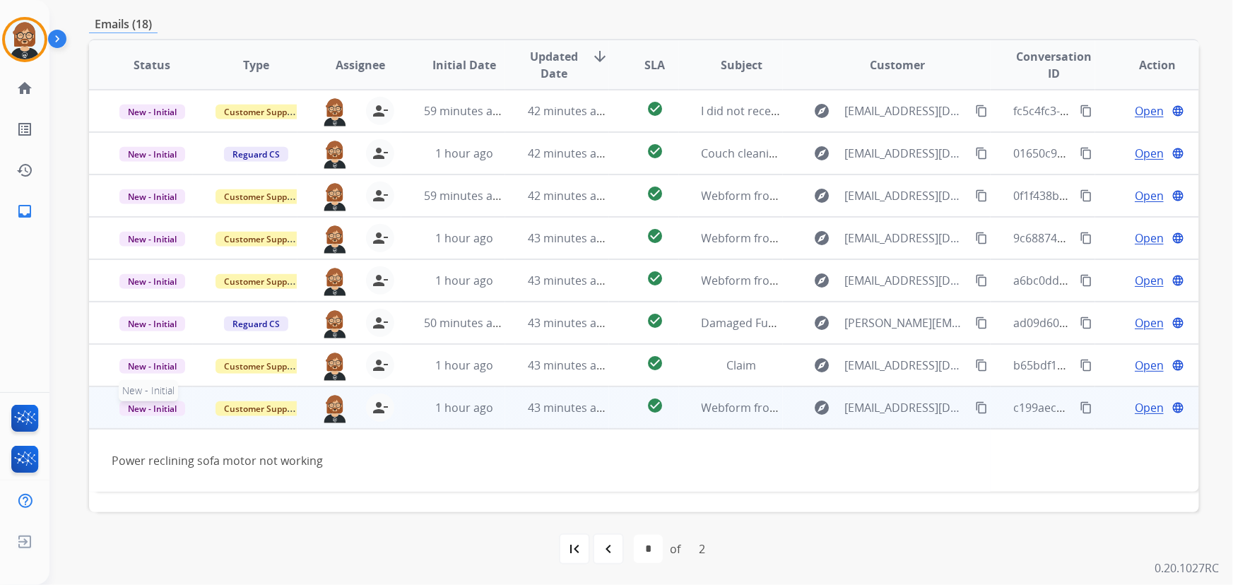
click at [170, 405] on span "New - Initial" at bounding box center [152, 408] width 66 height 15
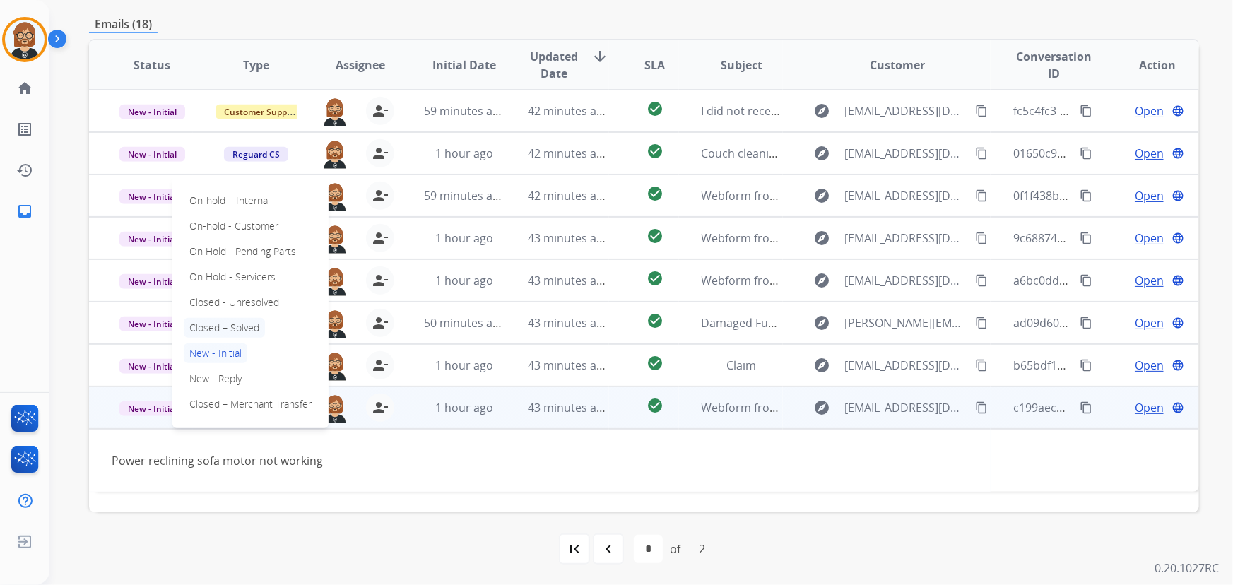
click at [230, 325] on p "Closed – Solved" at bounding box center [224, 328] width 81 height 20
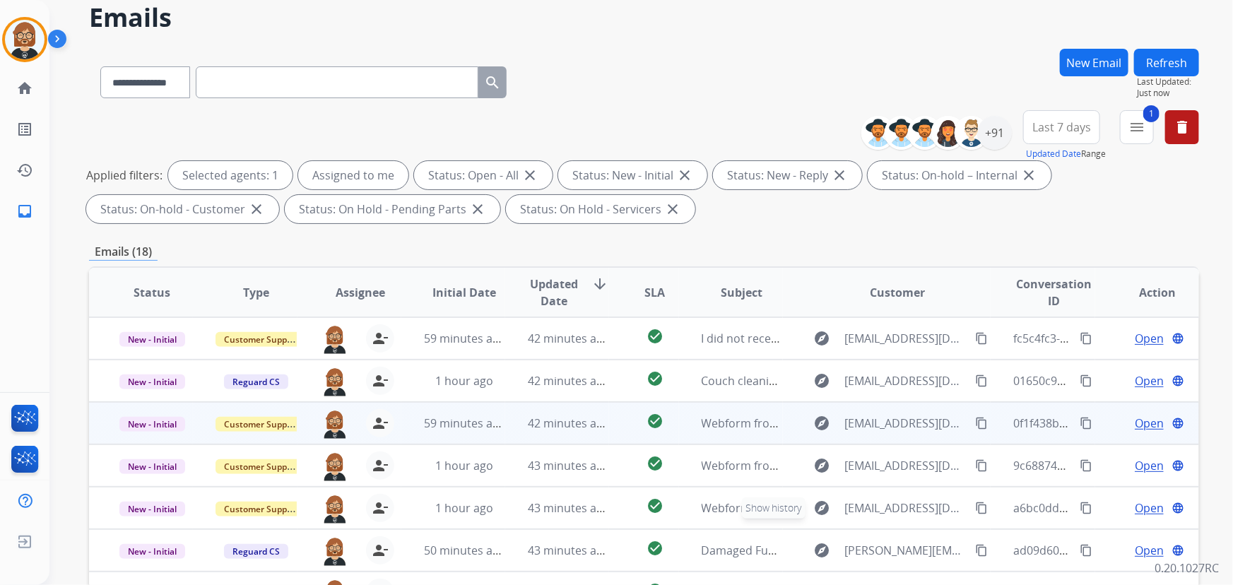
scroll to position [0, 0]
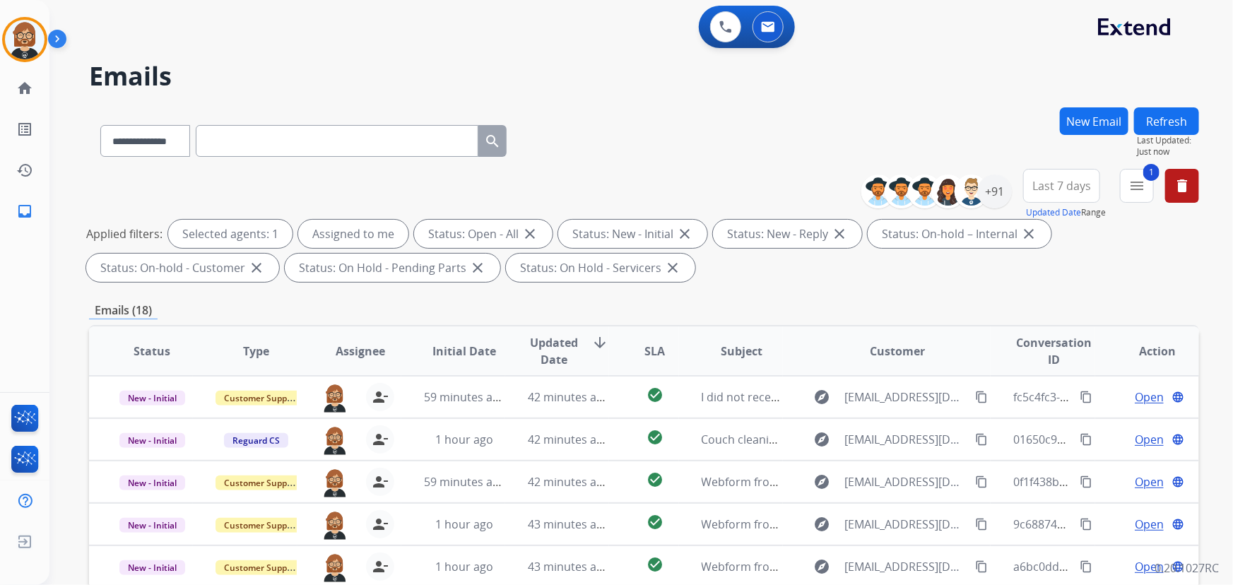
click at [1159, 116] on button "Refresh" at bounding box center [1166, 121] width 65 height 28
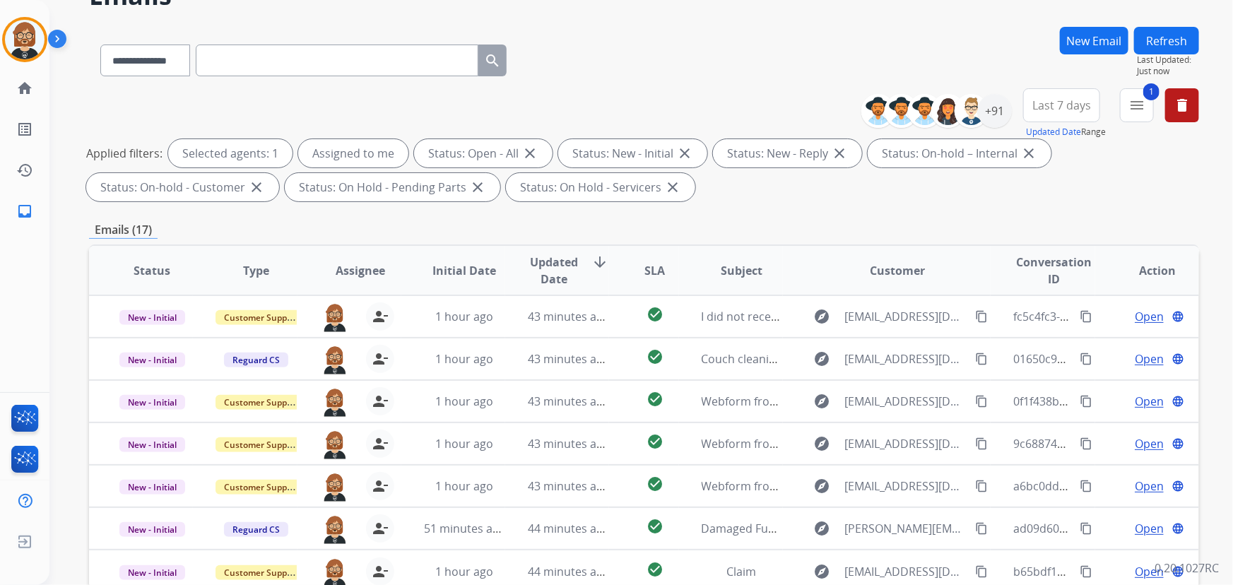
scroll to position [286, 0]
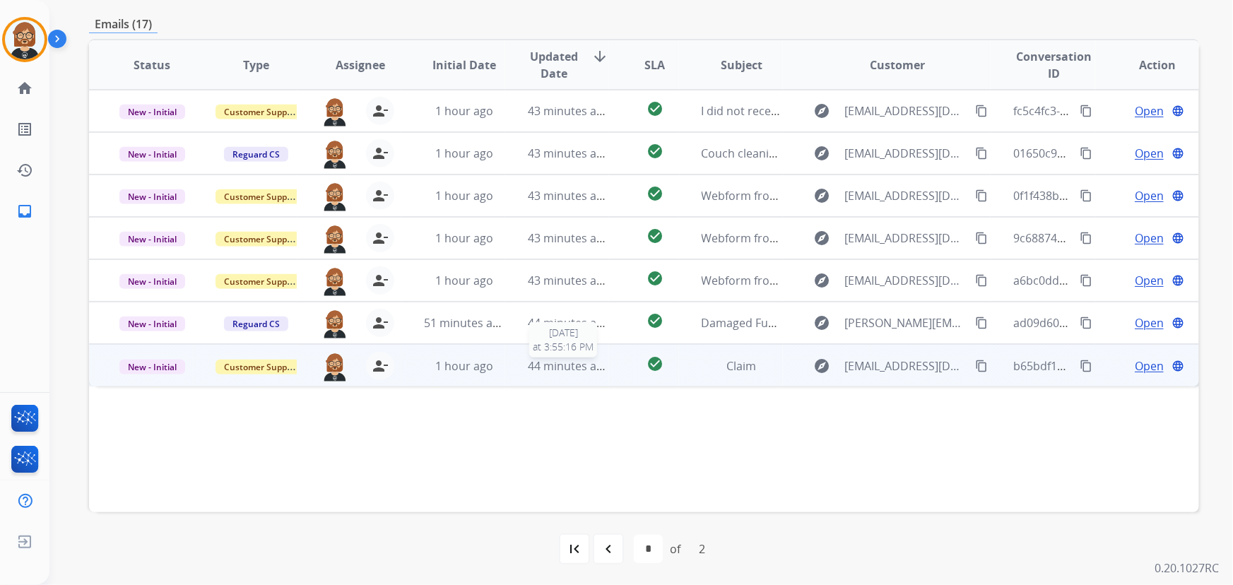
click at [544, 372] on span "44 minutes ago" at bounding box center [569, 366] width 82 height 16
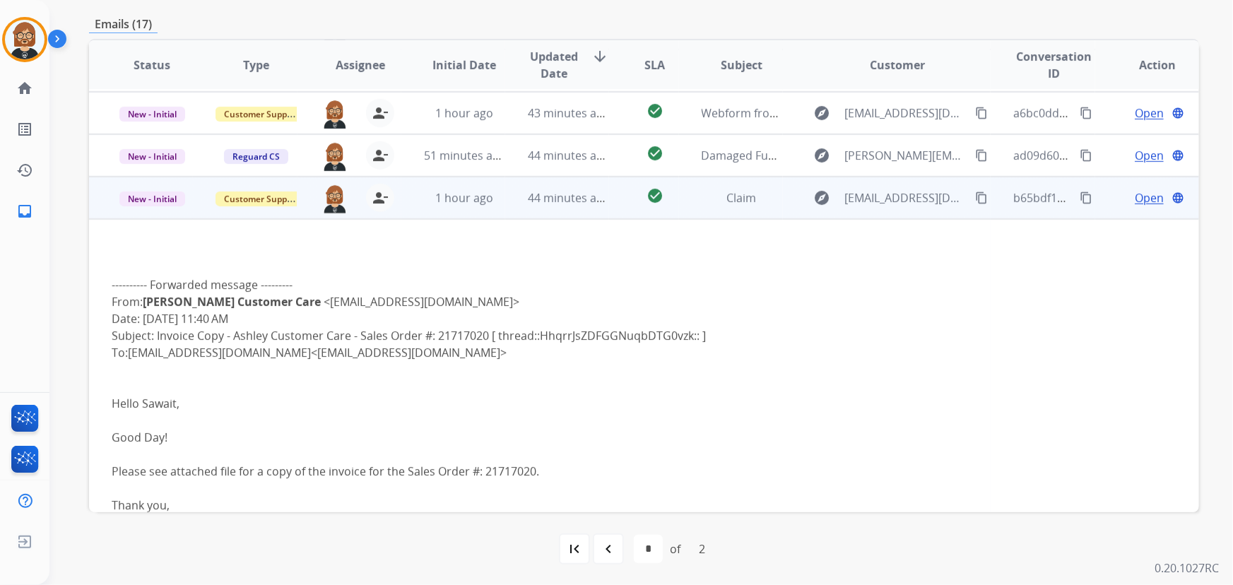
scroll to position [190, 0]
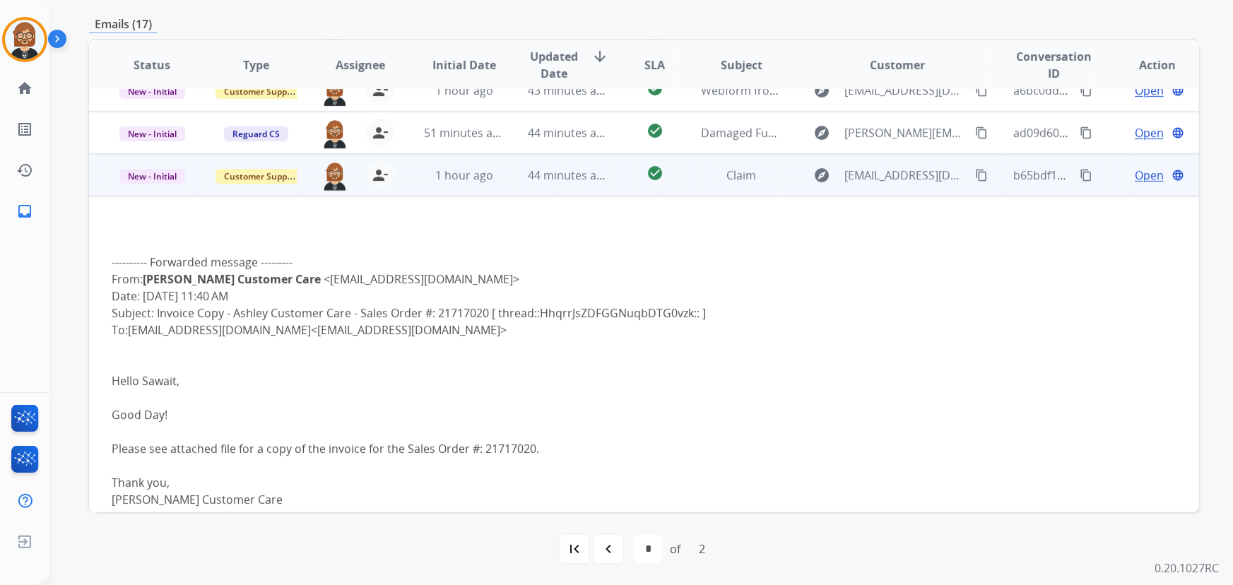
click at [1139, 169] on span "Open" at bounding box center [1149, 175] width 29 height 17
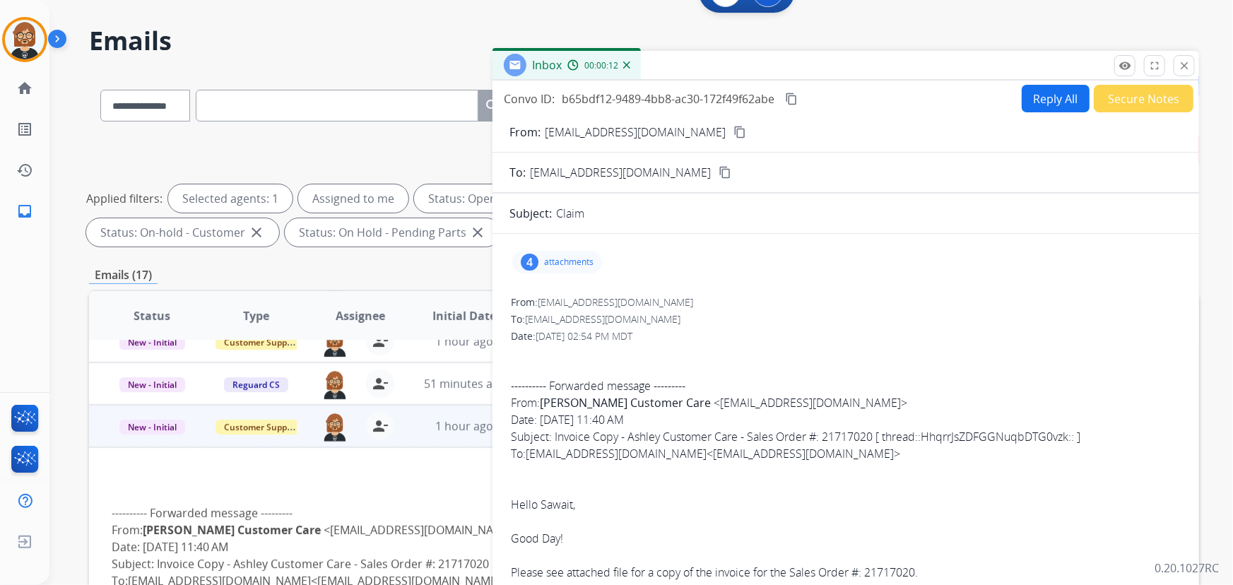
scroll to position [0, 0]
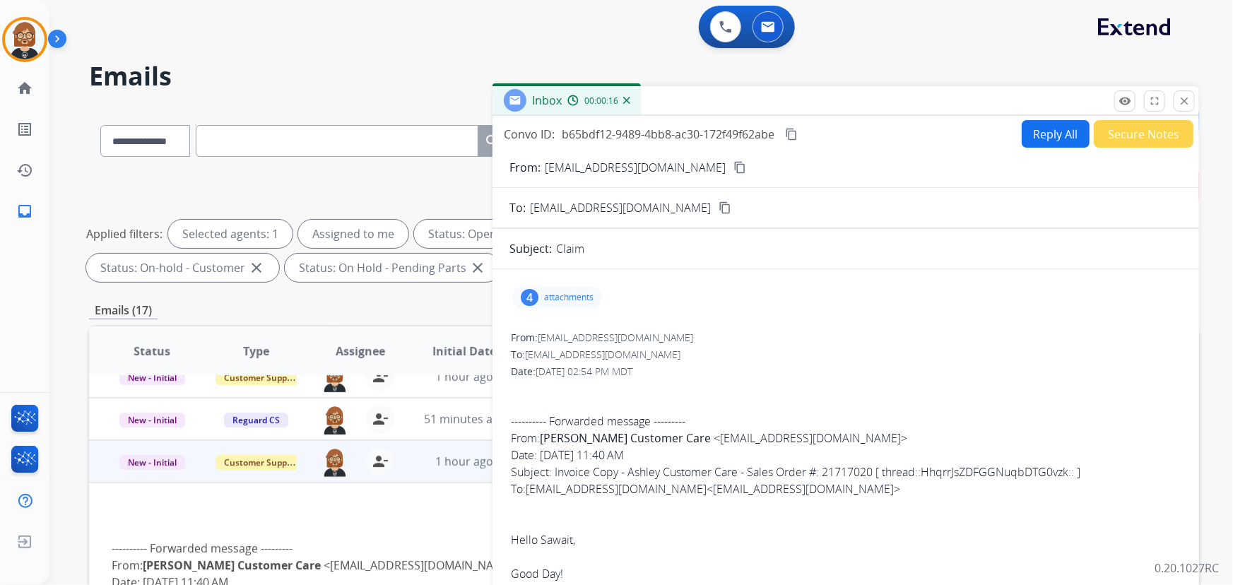
click at [734, 164] on mat-icon "content_copy" at bounding box center [740, 167] width 13 height 13
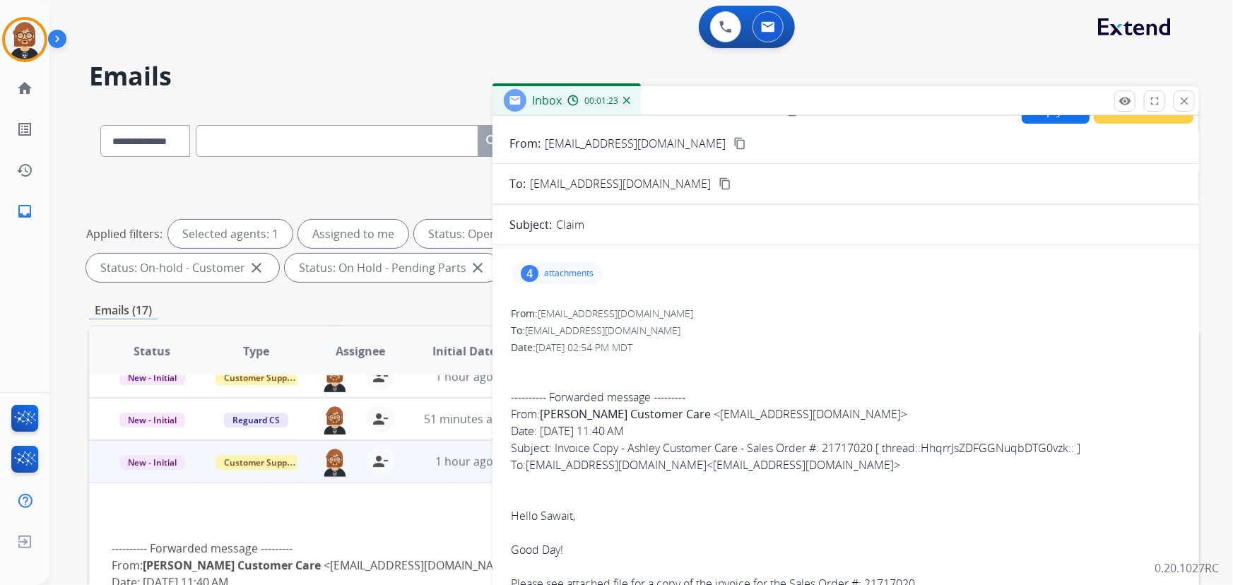
scroll to position [42, 0]
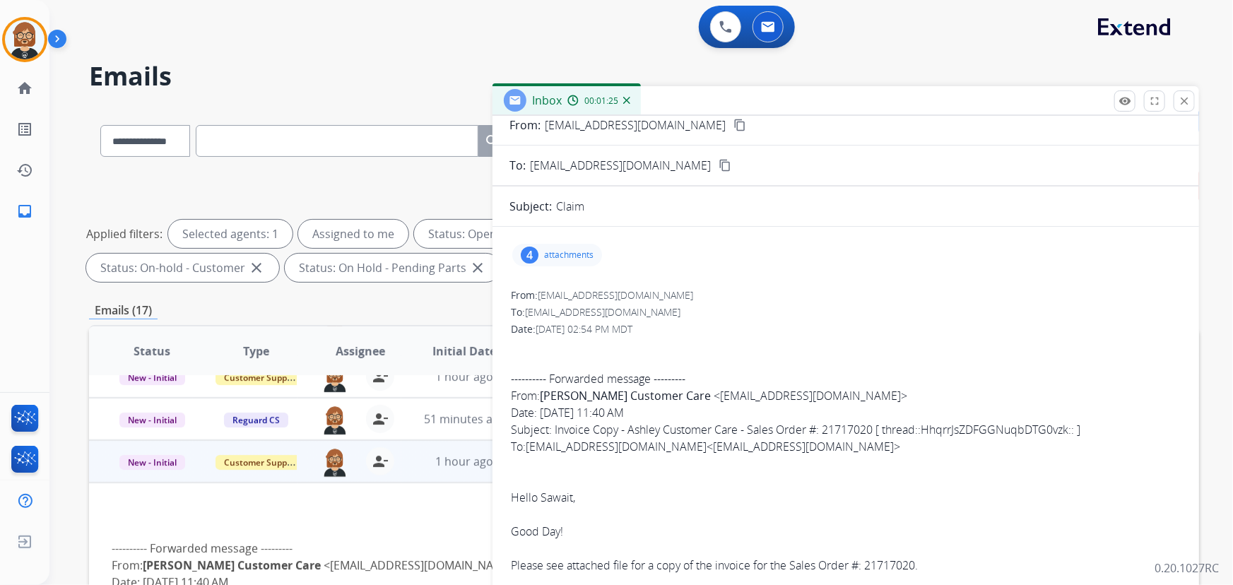
click at [556, 252] on p "attachments" at bounding box center [568, 255] width 49 height 11
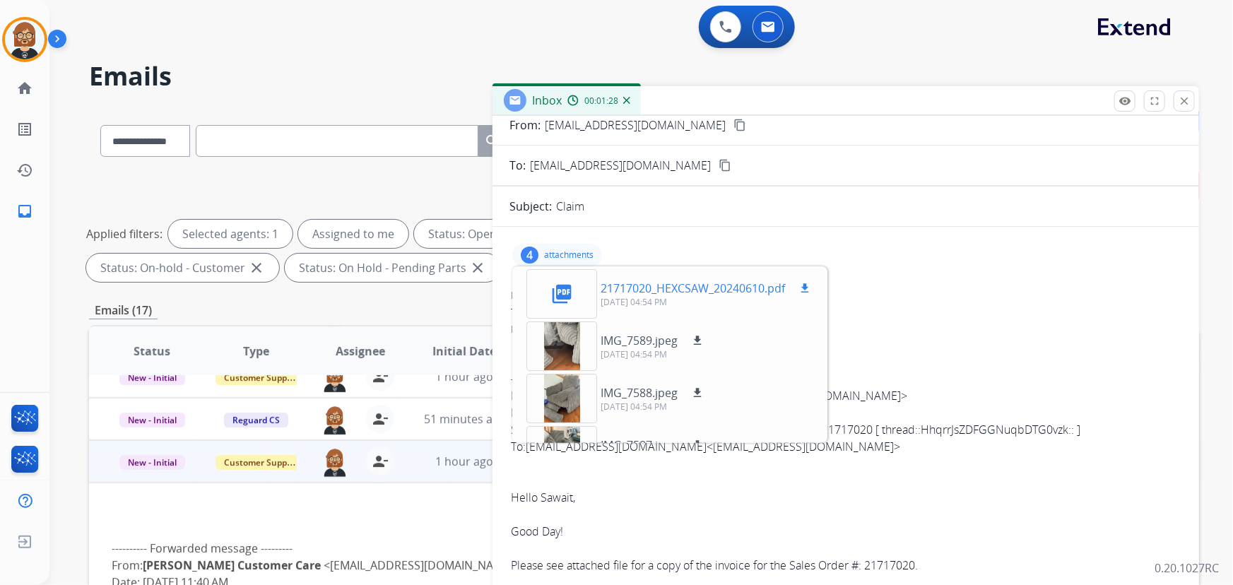
click at [808, 286] on mat-icon "download" at bounding box center [805, 288] width 13 height 13
click at [695, 334] on mat-icon "download" at bounding box center [697, 340] width 13 height 13
click at [702, 387] on mat-icon "download" at bounding box center [697, 393] width 13 height 13
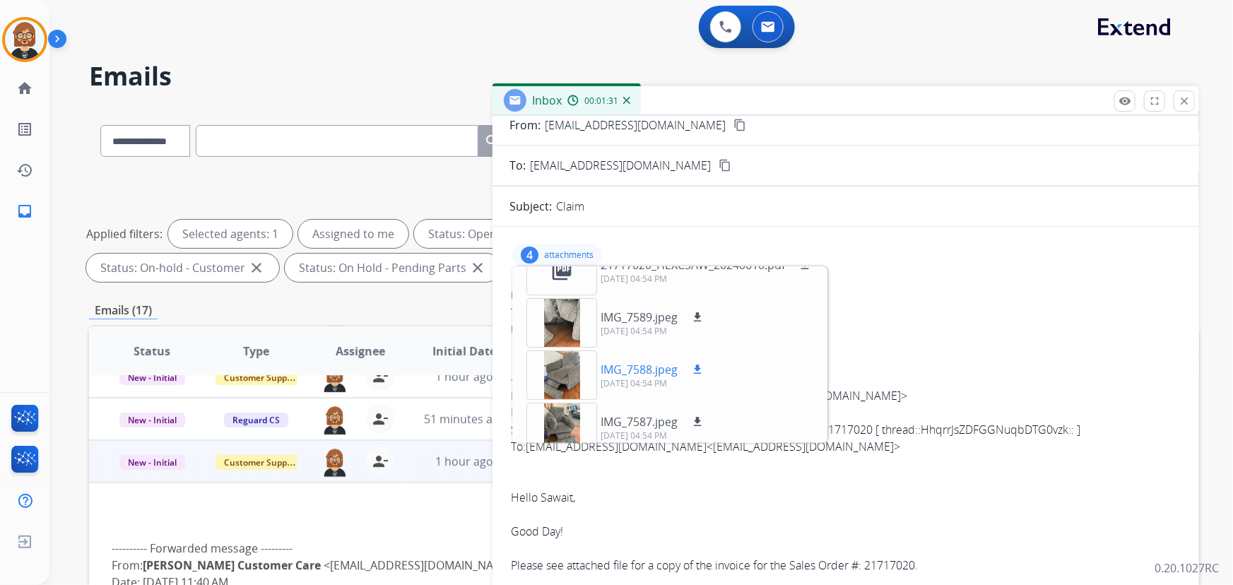
scroll to position [35, 0]
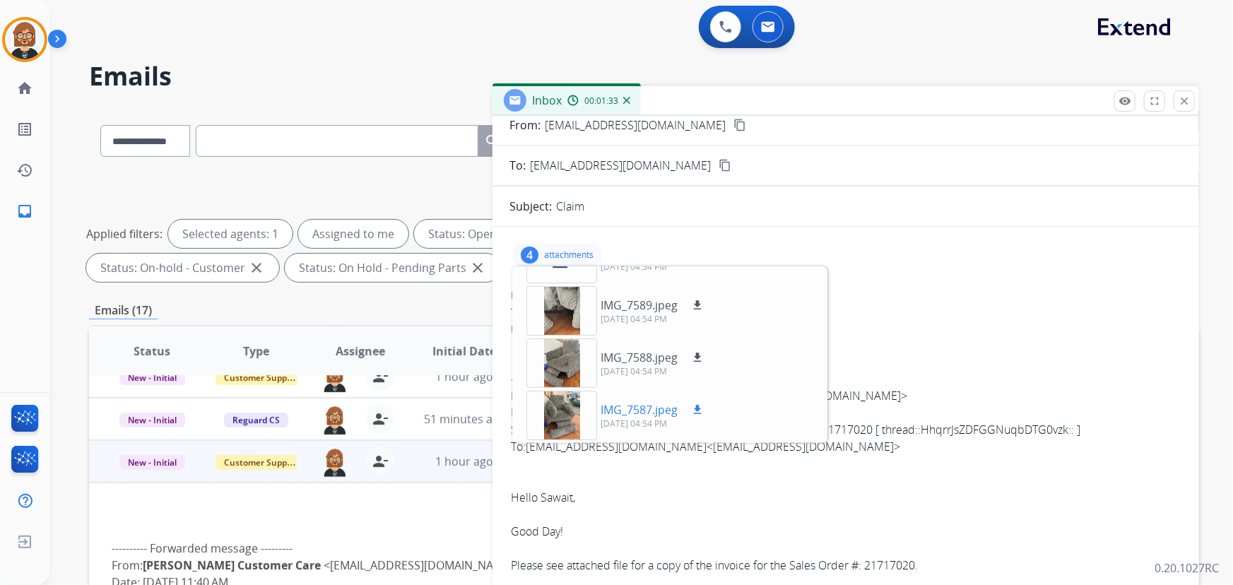
click at [704, 396] on div "IMG_7587.jpeg download [DATE] 04:54 PM" at bounding box center [616, 415] width 202 height 49
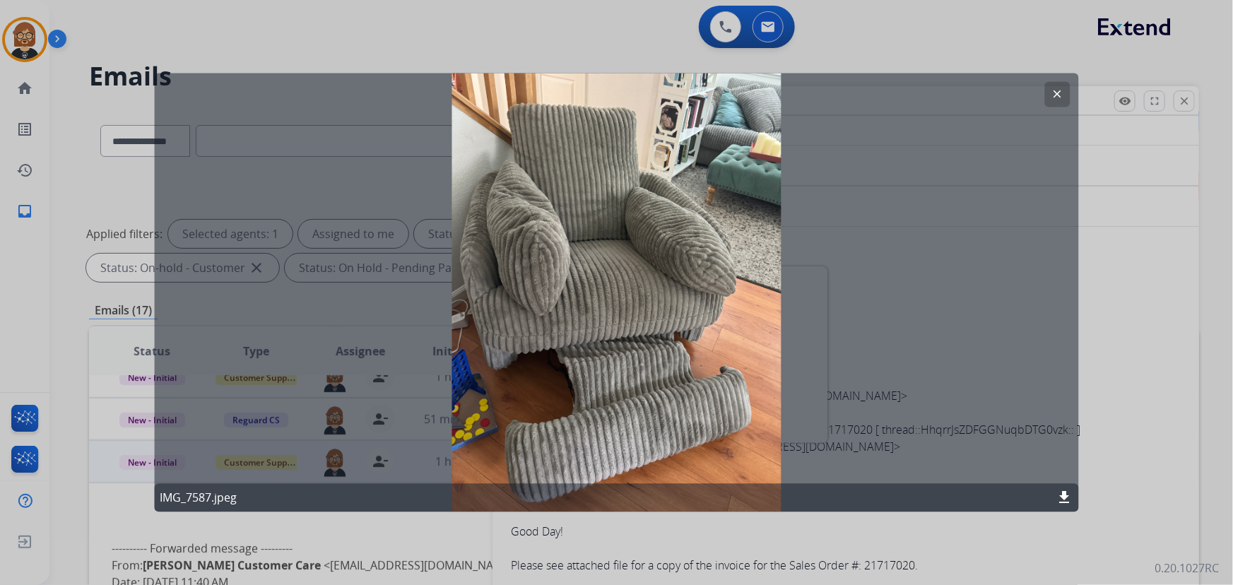
click at [1054, 89] on mat-icon "clear" at bounding box center [1058, 94] width 13 height 13
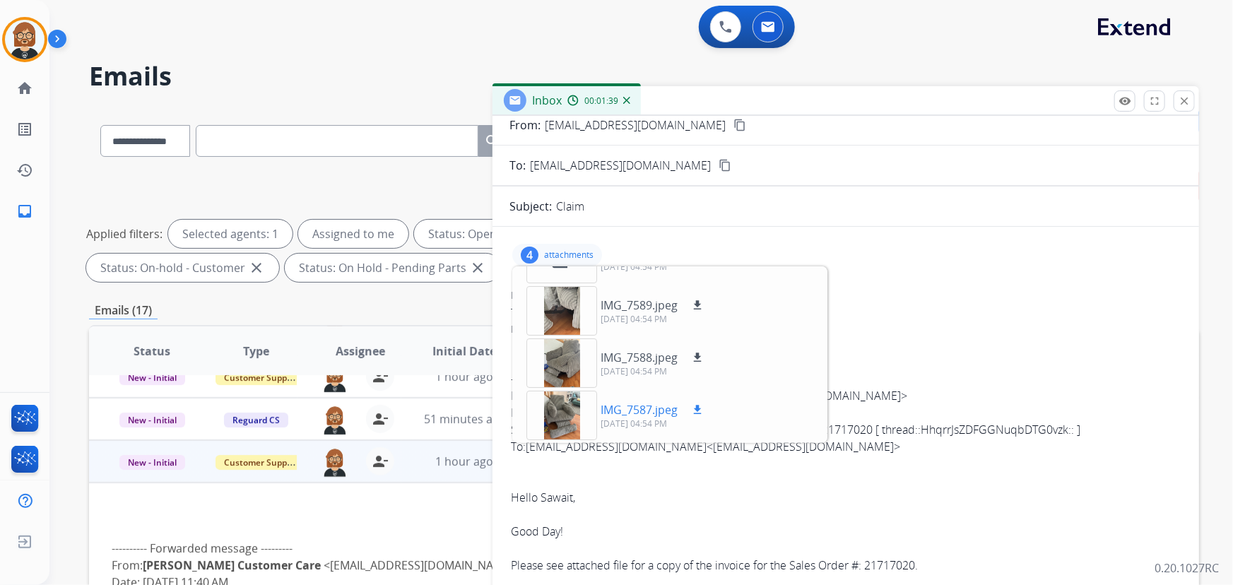
click at [698, 401] on button "download" at bounding box center [697, 409] width 17 height 17
click at [926, 330] on div "Date: [DATE] 02:54 PM MDT" at bounding box center [846, 329] width 670 height 14
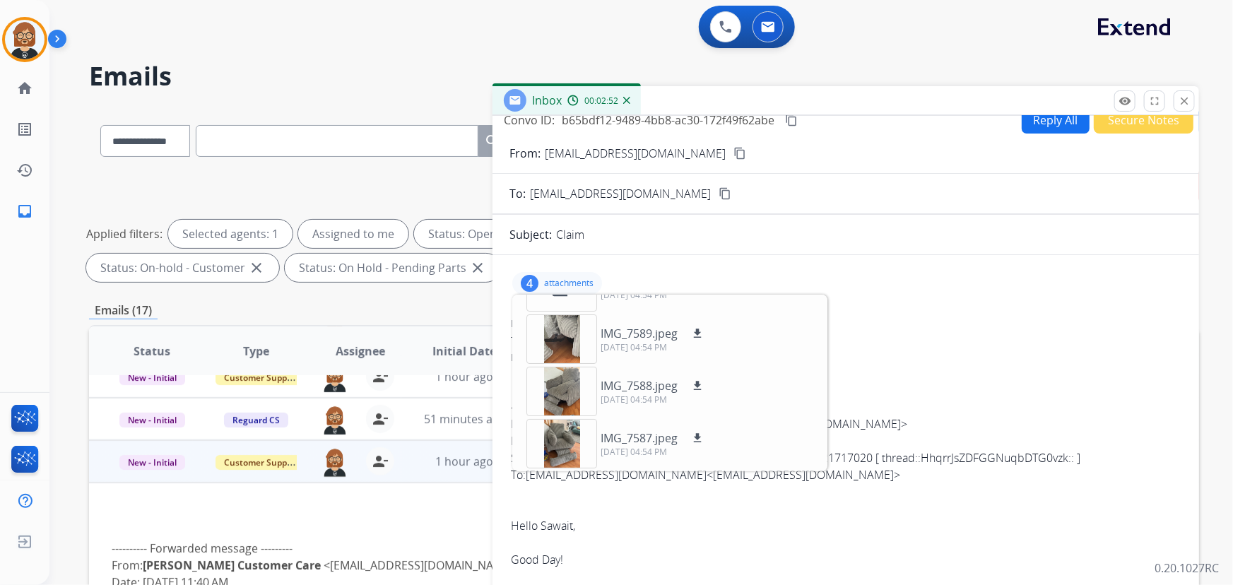
scroll to position [0, 0]
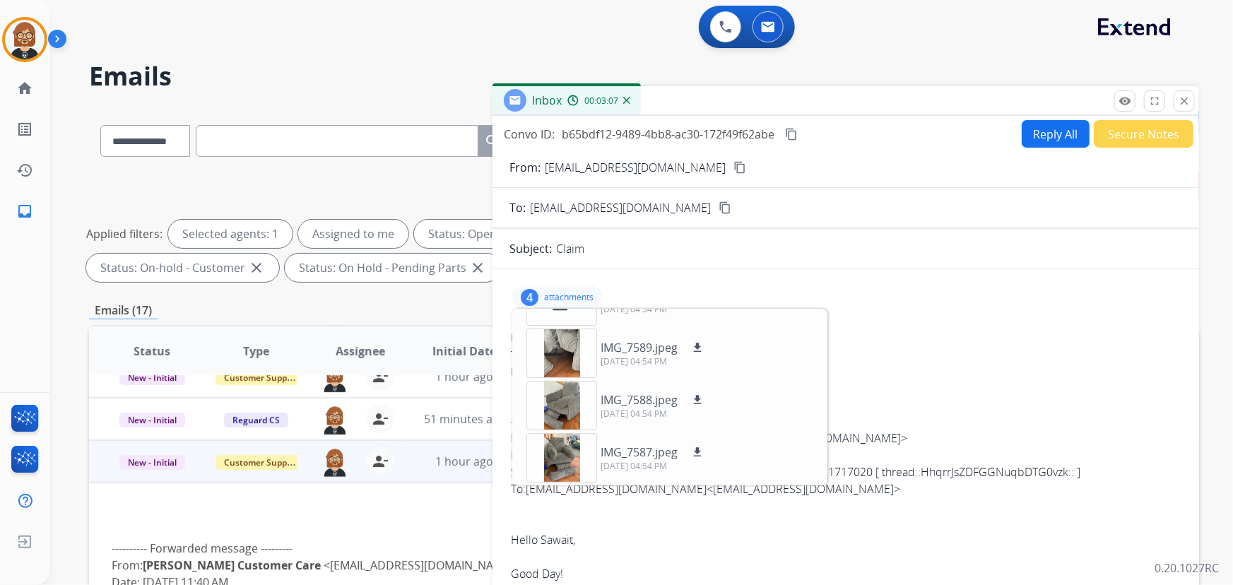
click at [1053, 134] on button "Reply All" at bounding box center [1056, 134] width 68 height 28
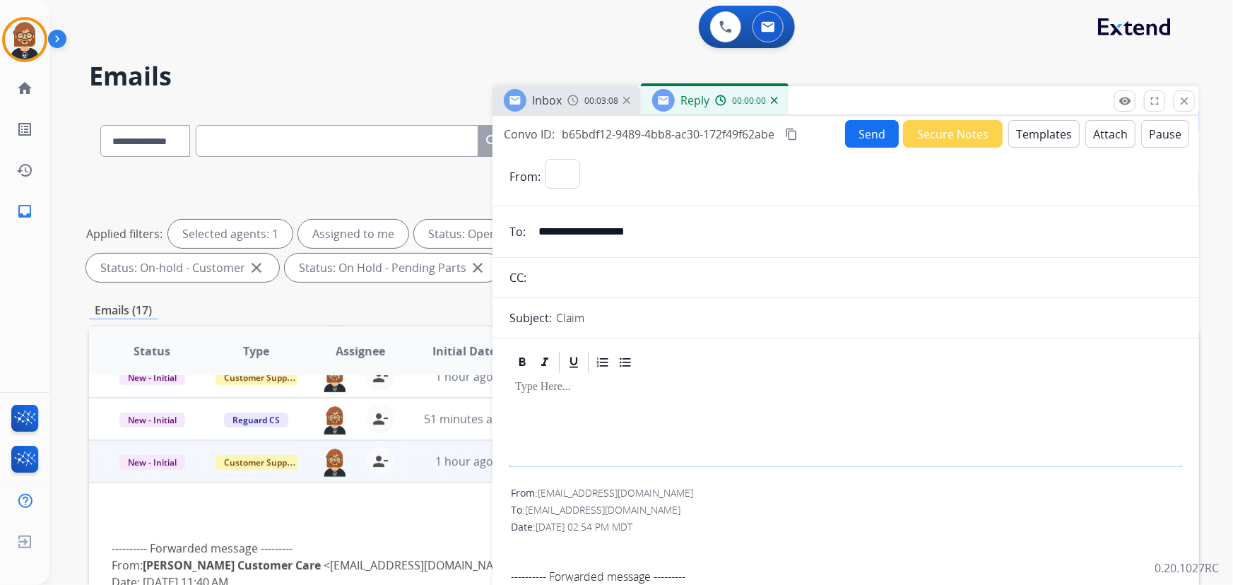
select select "**********"
click at [1048, 127] on button "Templates" at bounding box center [1044, 134] width 71 height 28
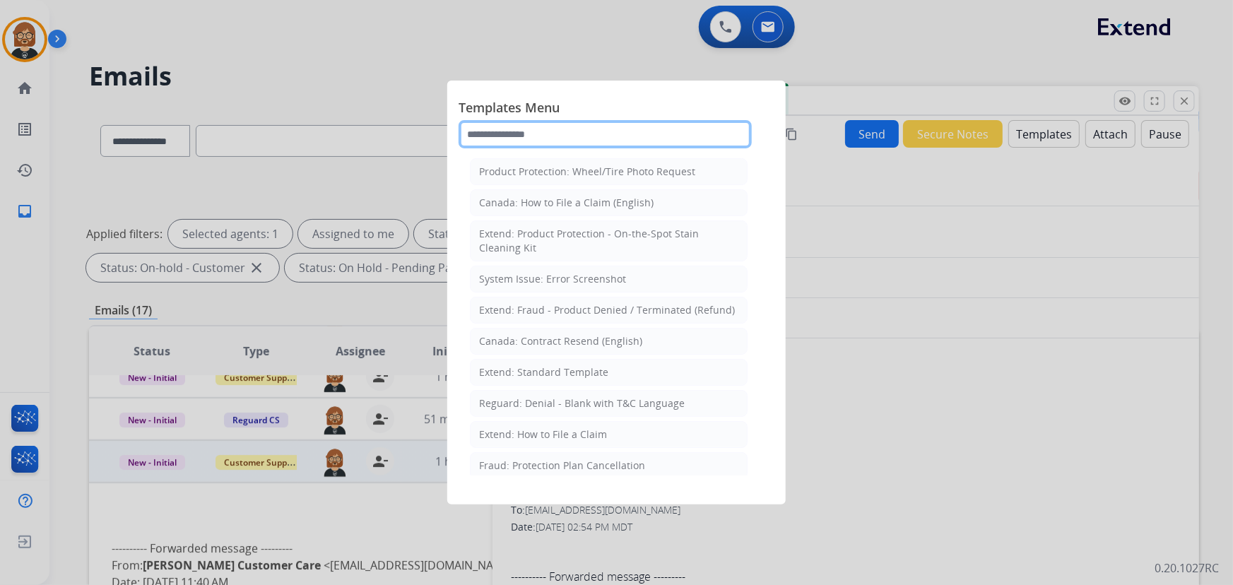
click at [598, 132] on input "text" at bounding box center [605, 134] width 293 height 28
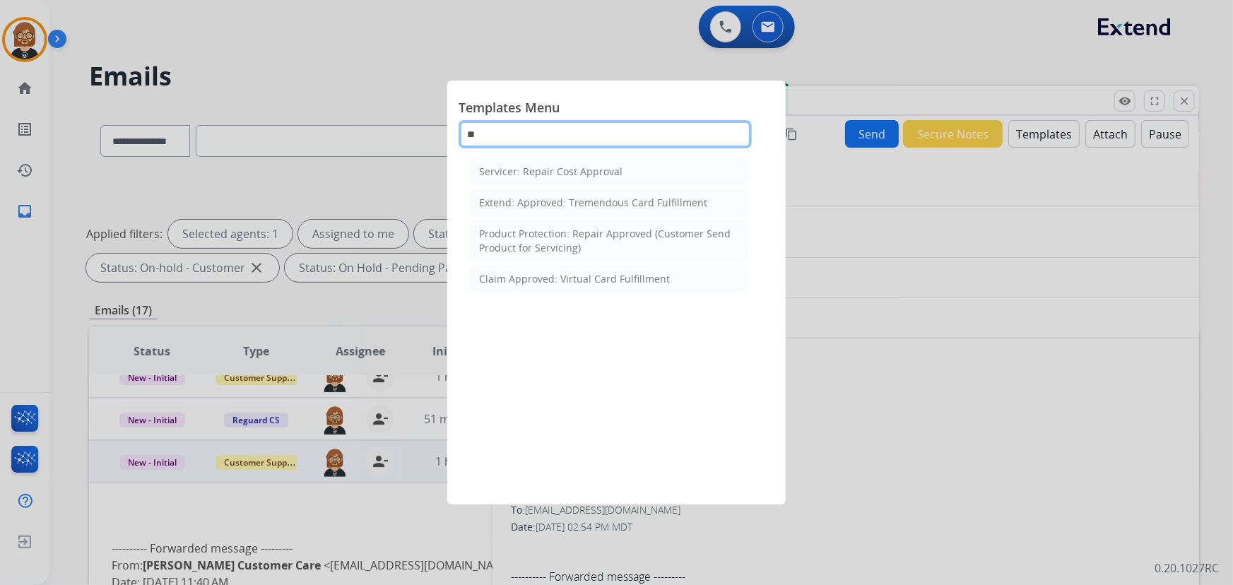
type input "*"
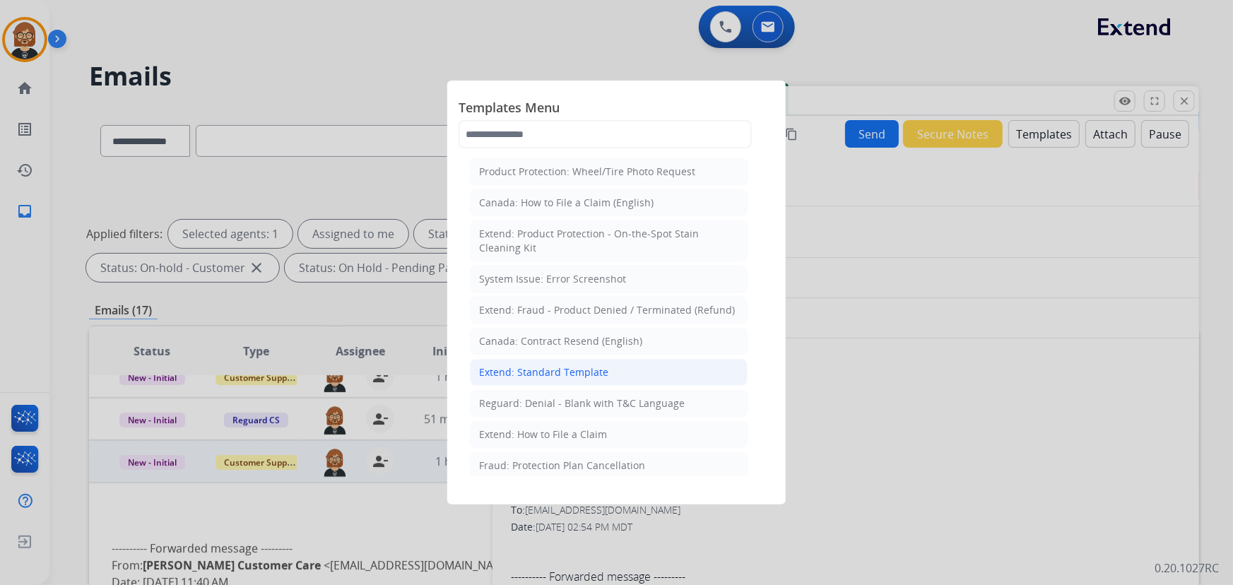
click at [553, 362] on li "Extend: Standard Template" at bounding box center [609, 372] width 278 height 27
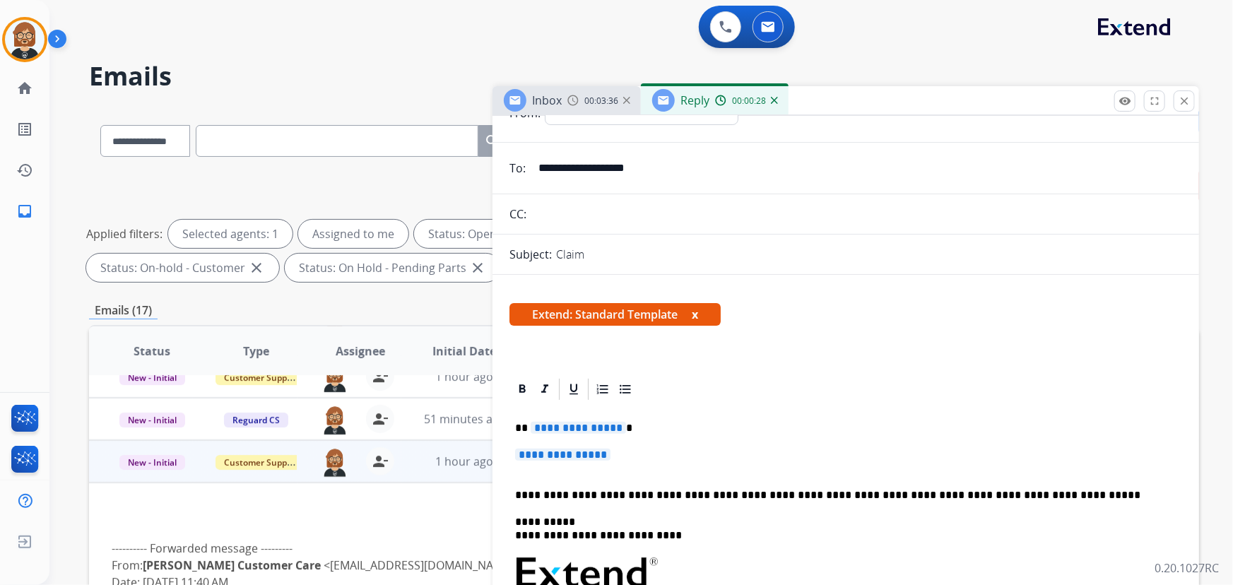
scroll to position [128, 0]
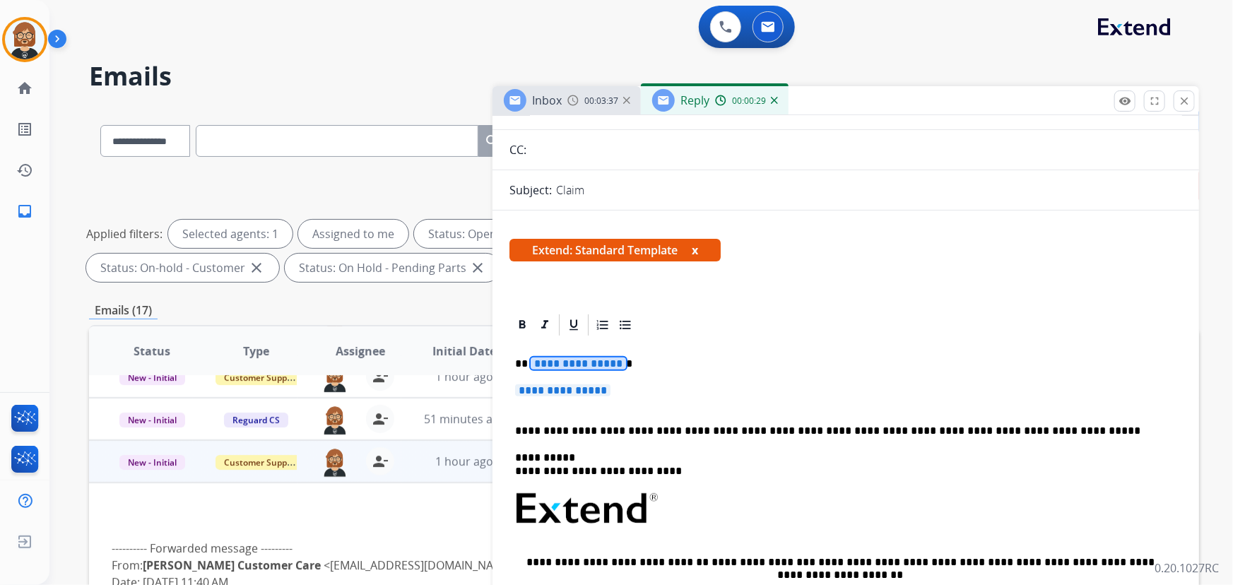
click at [587, 352] on div "**********" at bounding box center [846, 542] width 673 height 409
click at [577, 358] on span "**********" at bounding box center [578, 364] width 95 height 12
click at [570, 385] on span "**********" at bounding box center [562, 391] width 95 height 12
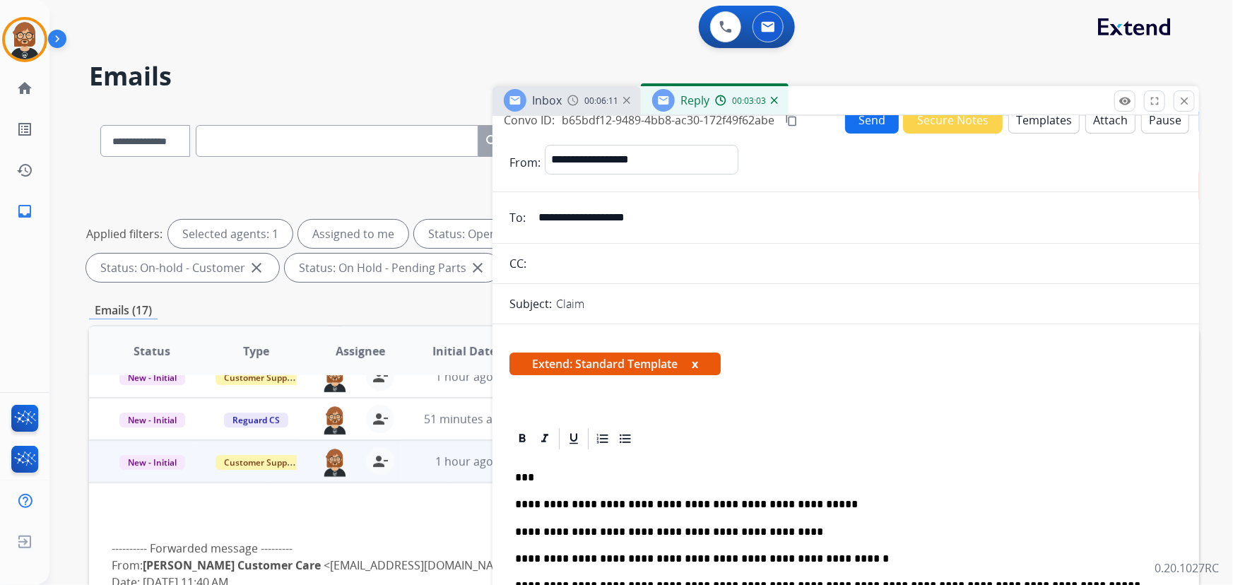
scroll to position [0, 0]
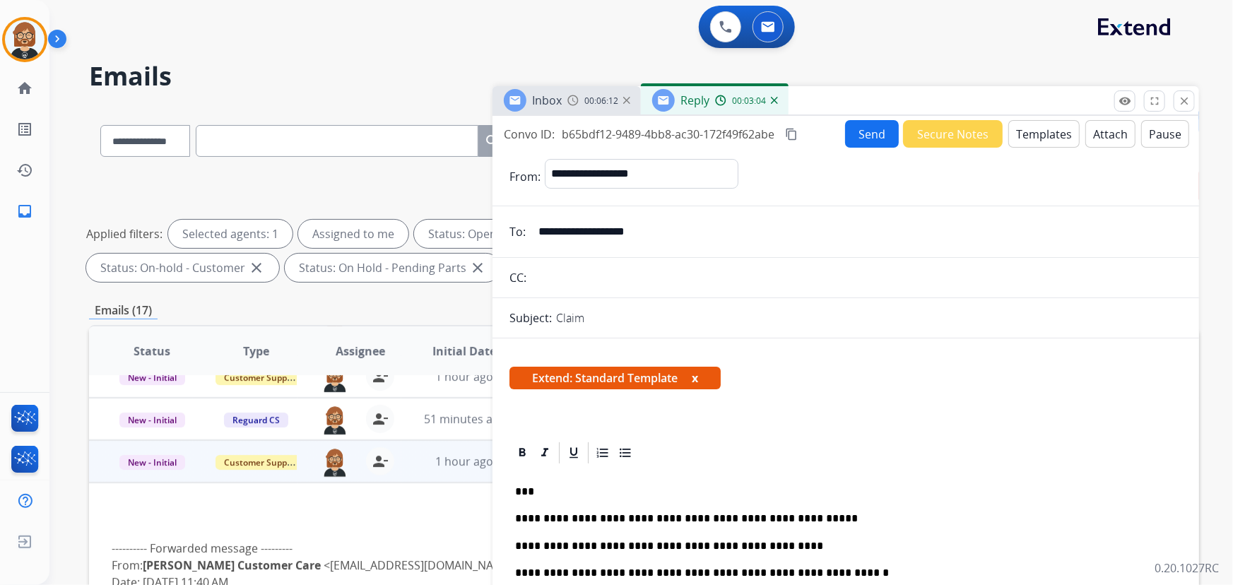
click at [887, 130] on button "Send" at bounding box center [872, 134] width 54 height 28
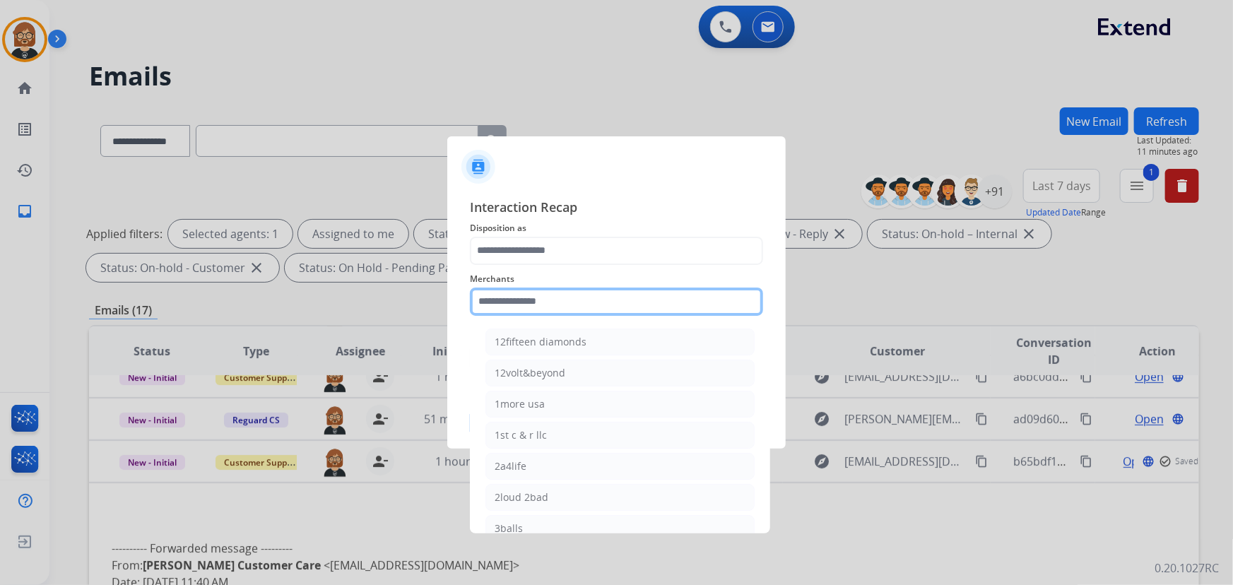
click at [644, 301] on input "text" at bounding box center [616, 302] width 293 height 28
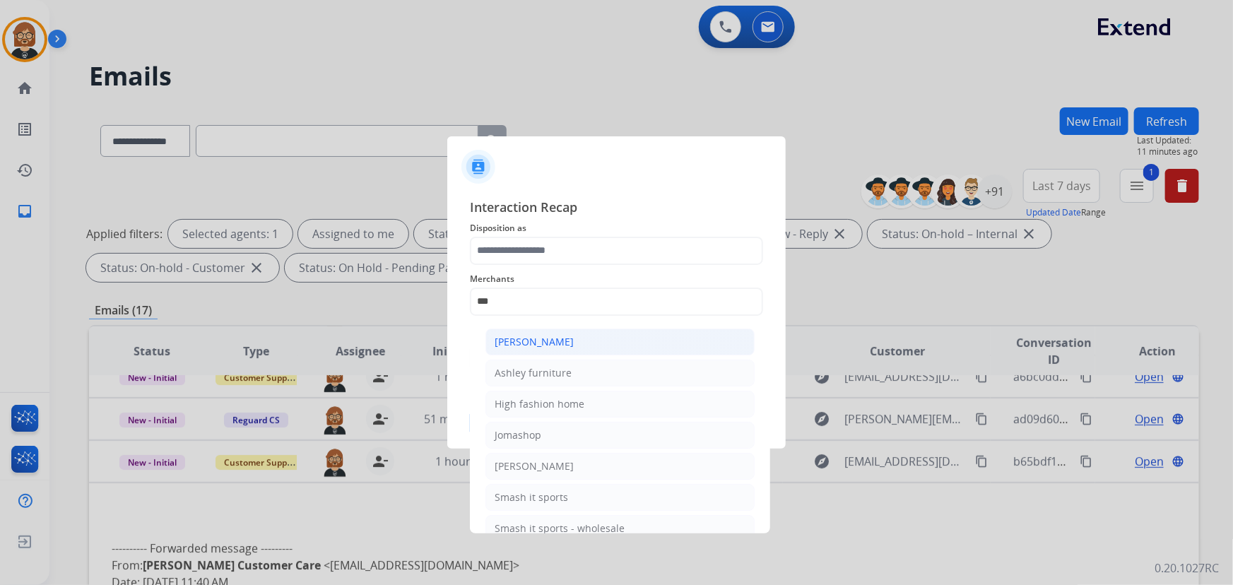
click at [603, 339] on li "[PERSON_NAME]" at bounding box center [620, 342] width 269 height 27
type input "**********"
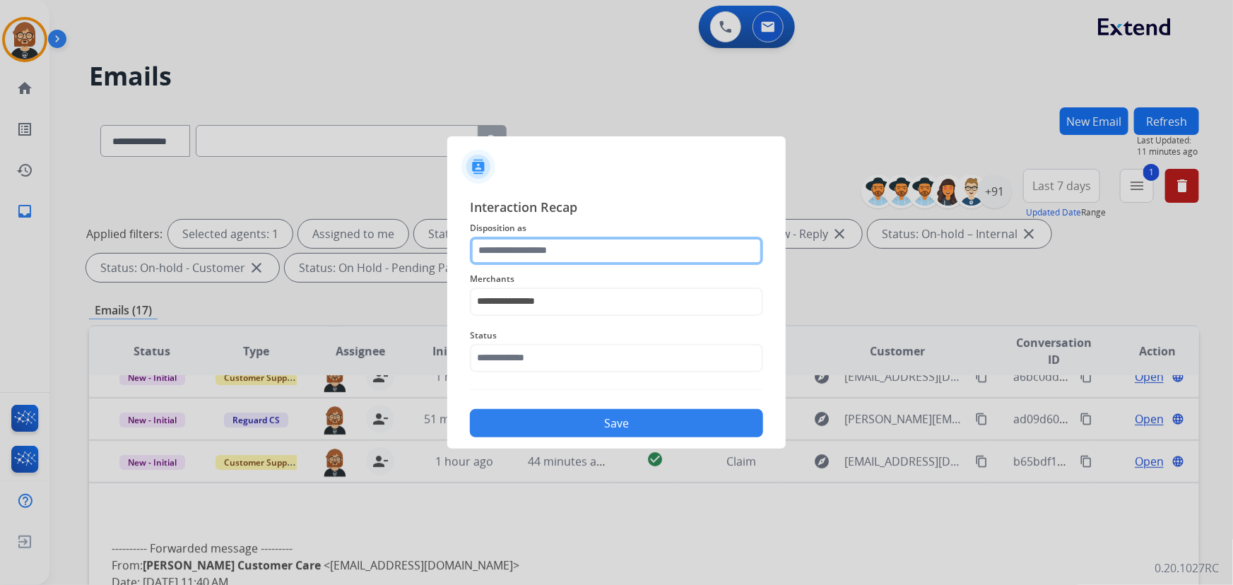
click at [651, 253] on input "text" at bounding box center [616, 251] width 293 height 28
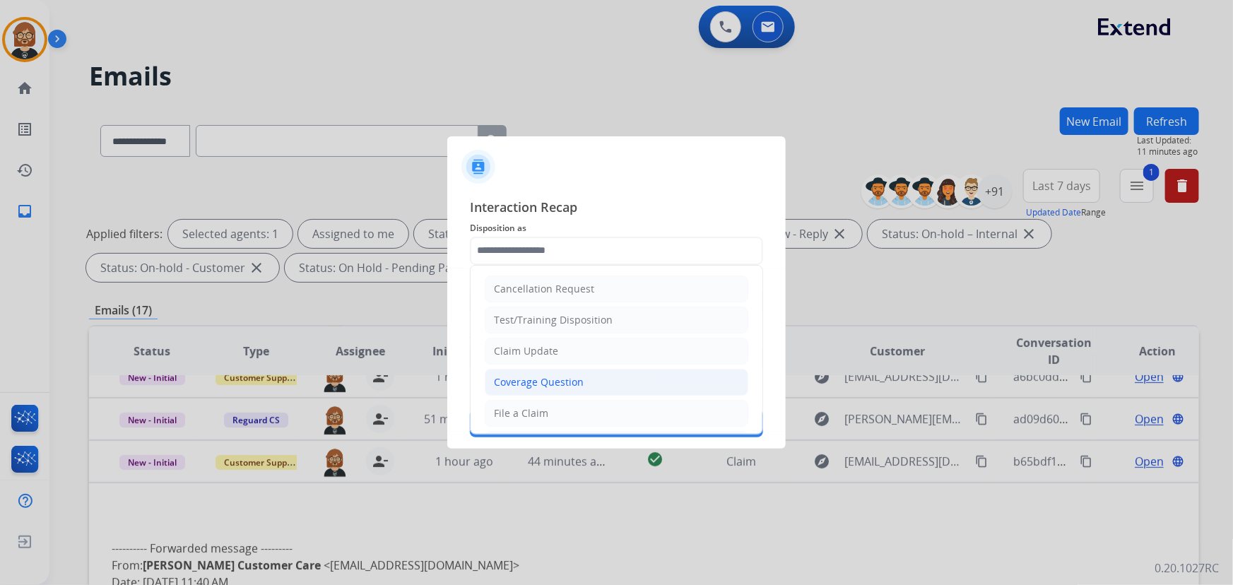
click at [632, 380] on li "Coverage Question" at bounding box center [617, 382] width 264 height 27
type input "**********"
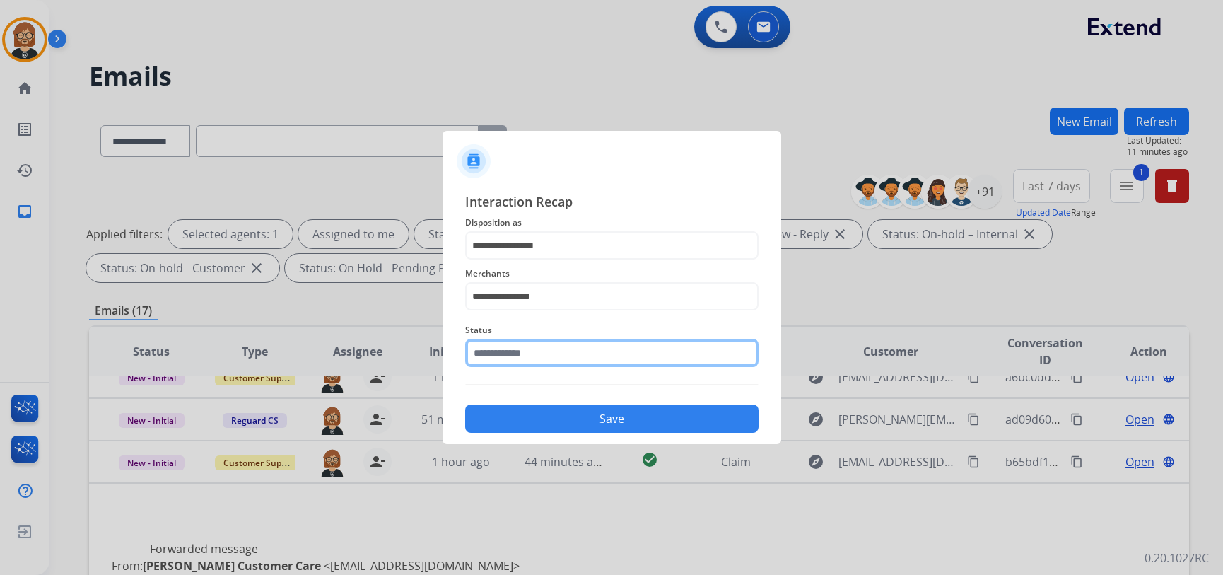
click at [640, 365] on input "text" at bounding box center [611, 353] width 293 height 28
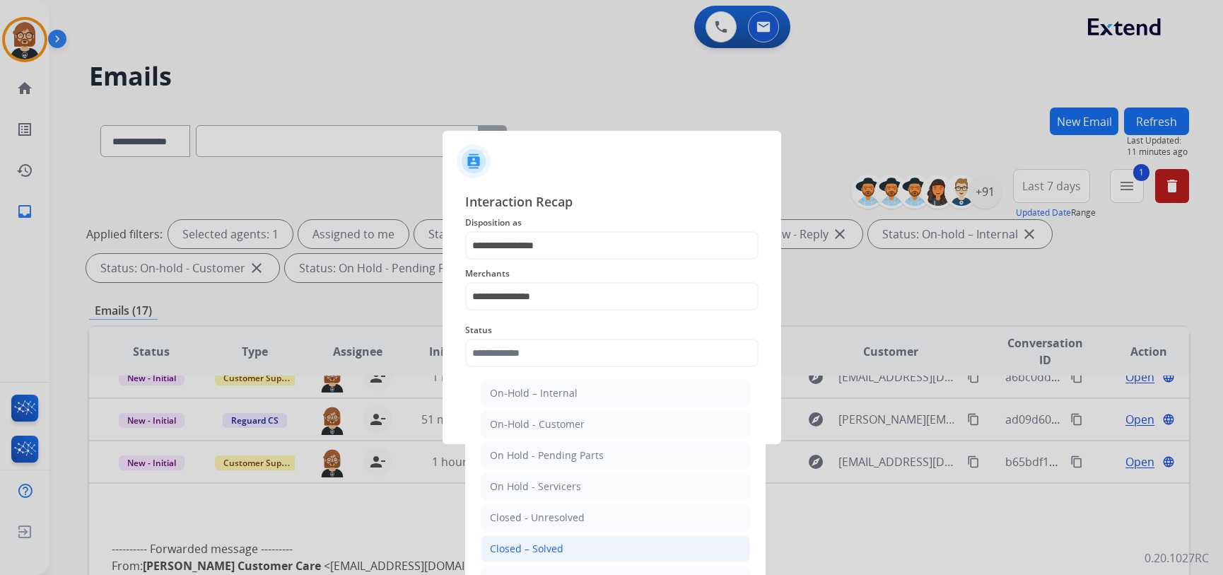
click at [638, 543] on li "Closed – Solved" at bounding box center [615, 548] width 269 height 27
type input "**********"
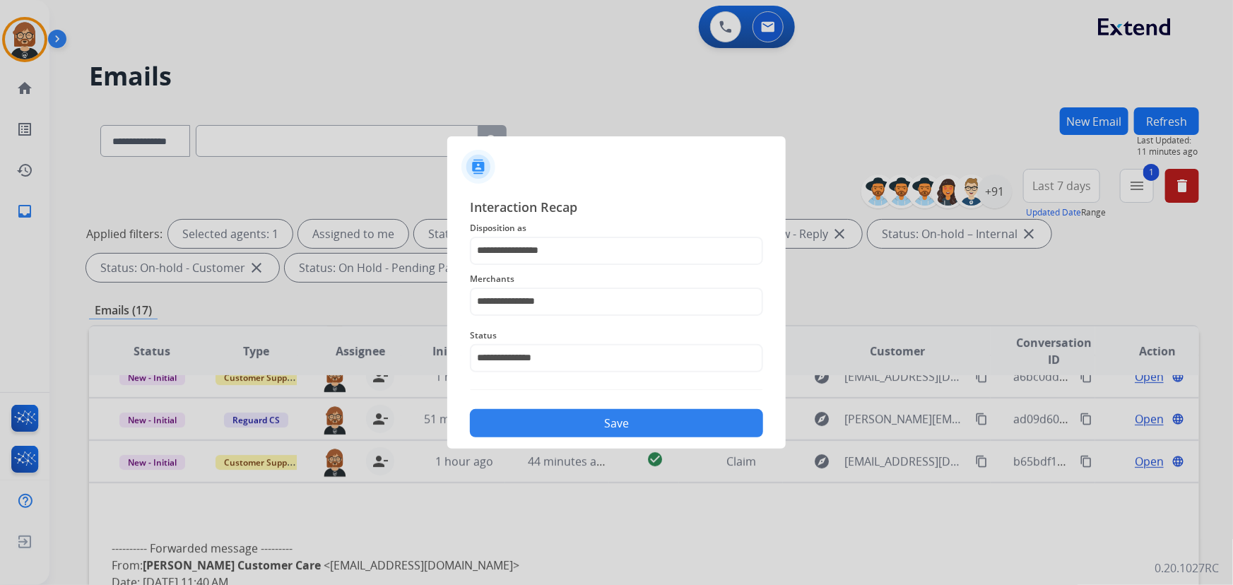
click at [671, 428] on button "Save" at bounding box center [616, 423] width 293 height 28
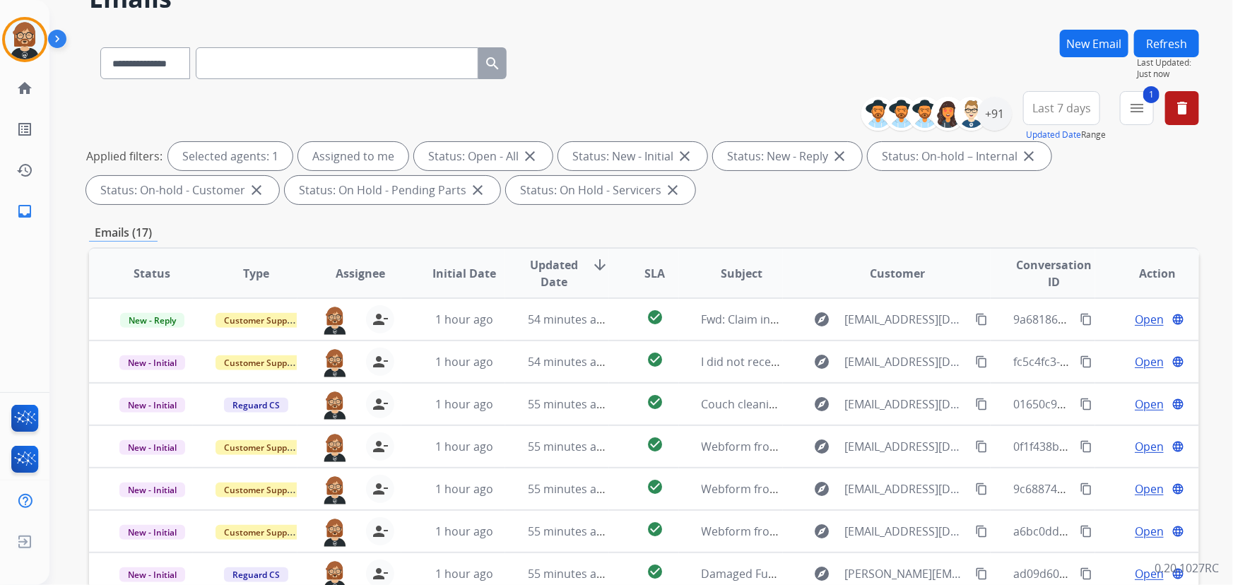
scroll to position [192, 0]
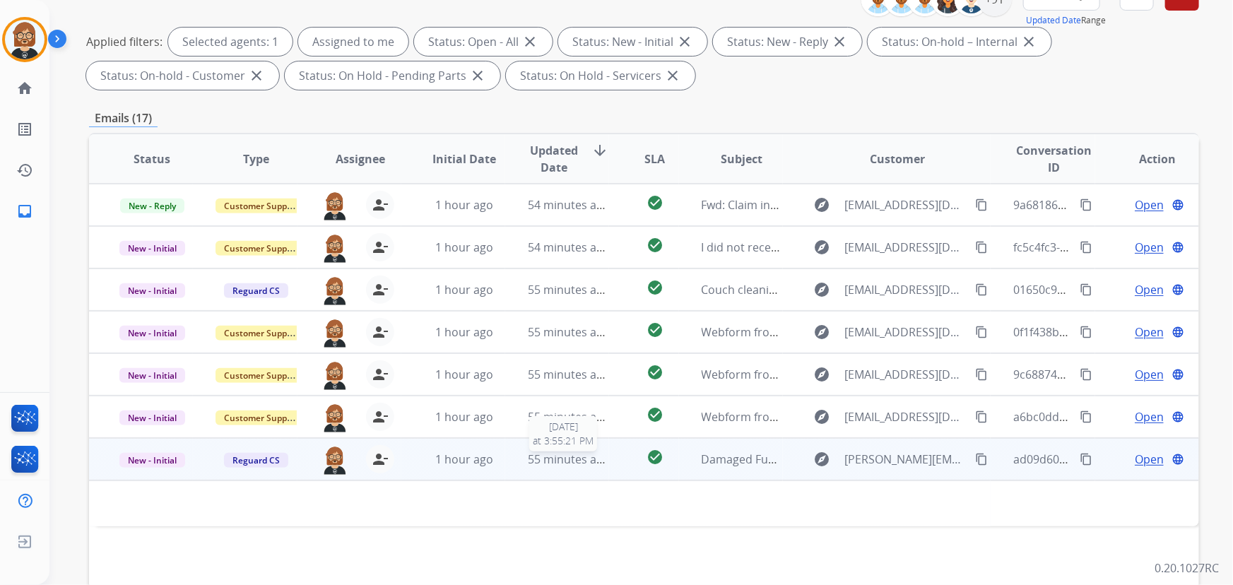
click at [577, 454] on span "55 minutes ago" at bounding box center [569, 460] width 82 height 16
click at [609, 464] on td "check_circle" at bounding box center [643, 459] width 69 height 42
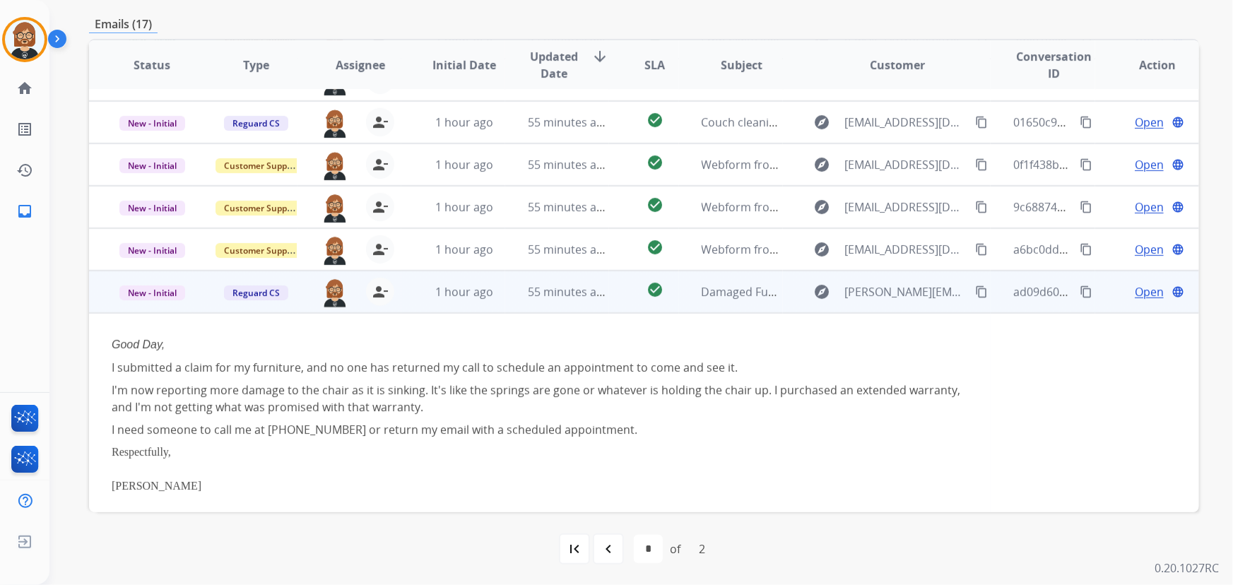
scroll to position [78, 0]
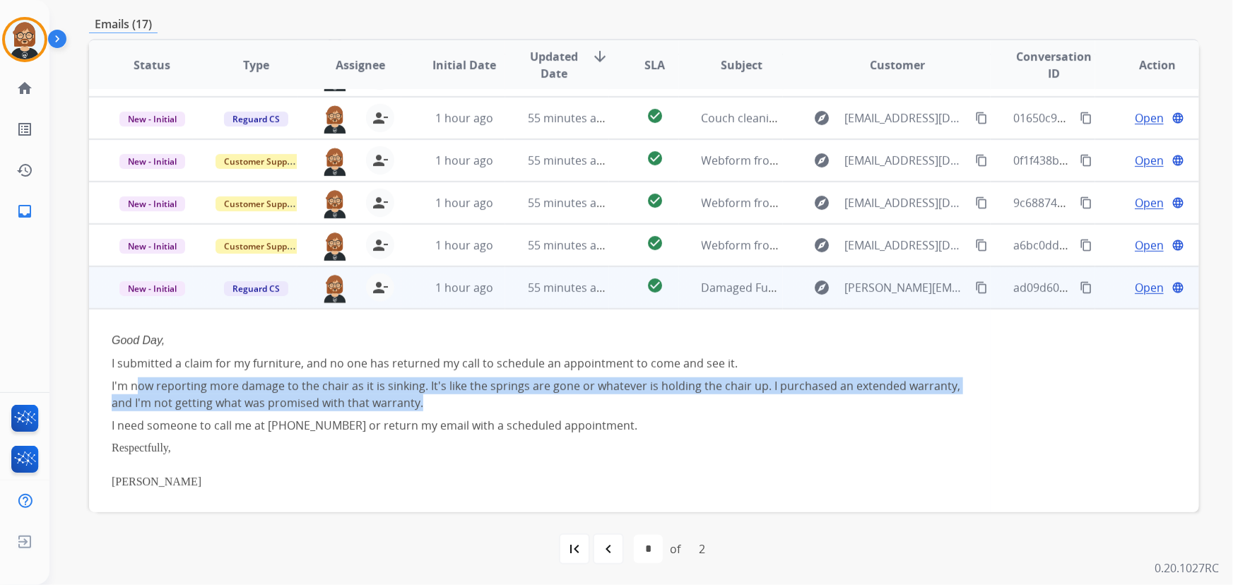
drag, startPoint x: 138, startPoint y: 382, endPoint x: 551, endPoint y: 396, distance: 413.7
click at [551, 396] on div "I'm now reporting more damage to the chair as it is sinking. It's like the spri…" at bounding box center [540, 394] width 857 height 34
click at [975, 283] on mat-icon "content_copy" at bounding box center [981, 287] width 13 height 13
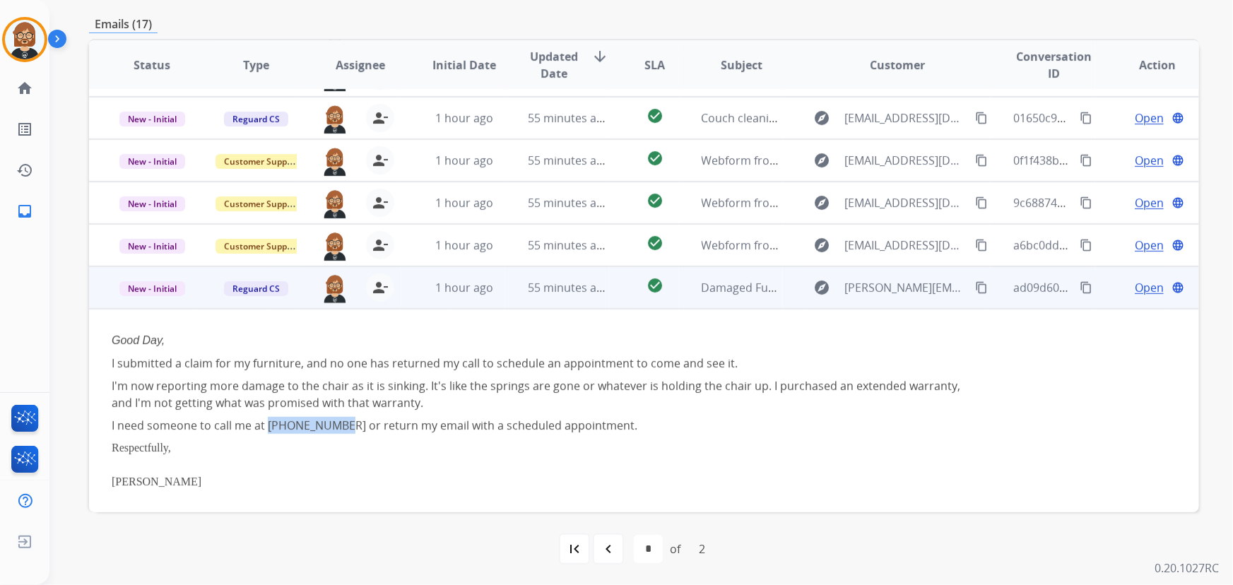
drag, startPoint x: 336, startPoint y: 431, endPoint x: 266, endPoint y: 424, distance: 70.3
click at [266, 424] on div "I need someone to call me at [PHONE_NUMBER] or return my email with a scheduled…" at bounding box center [540, 425] width 857 height 17
click at [1135, 292] on span "Open" at bounding box center [1149, 287] width 29 height 17
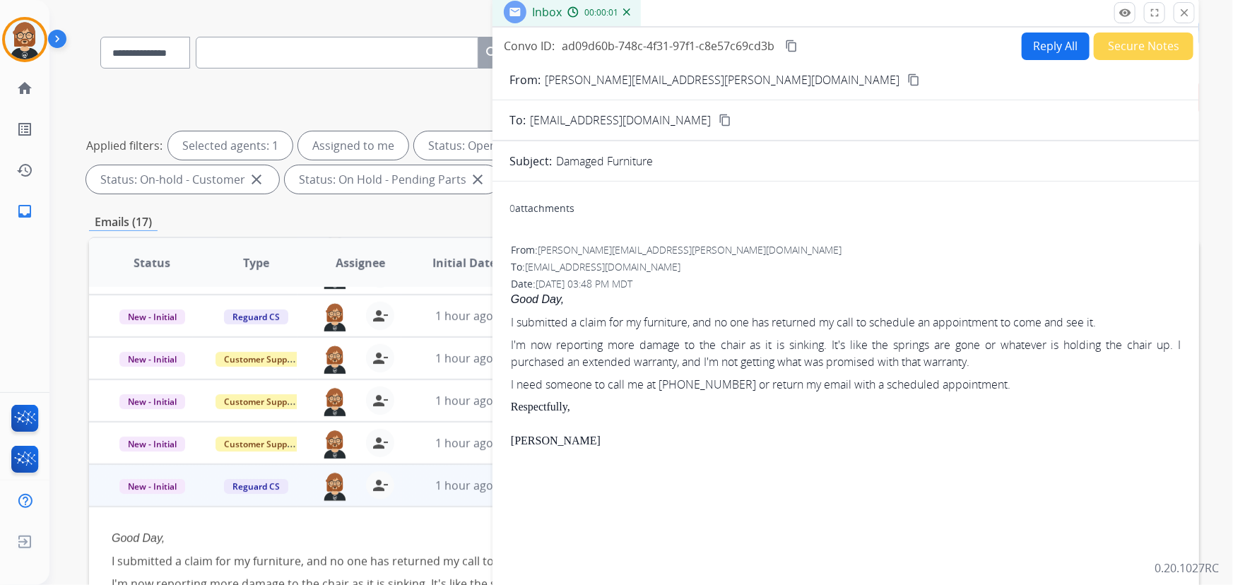
scroll to position [0, 0]
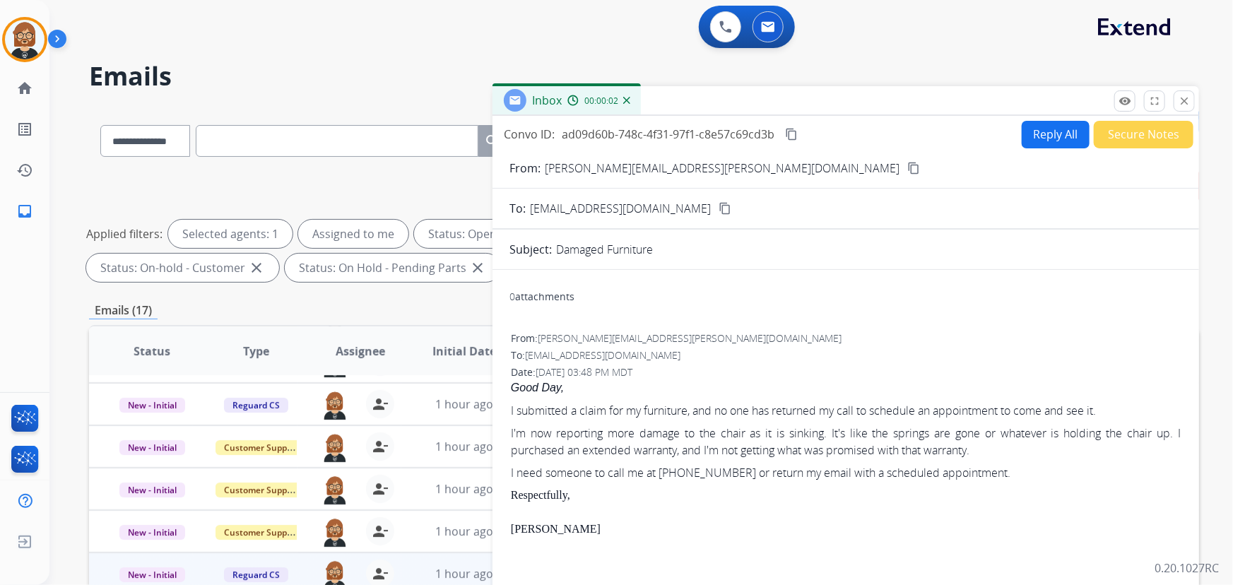
click at [1024, 127] on button "Reply All" at bounding box center [1056, 135] width 68 height 28
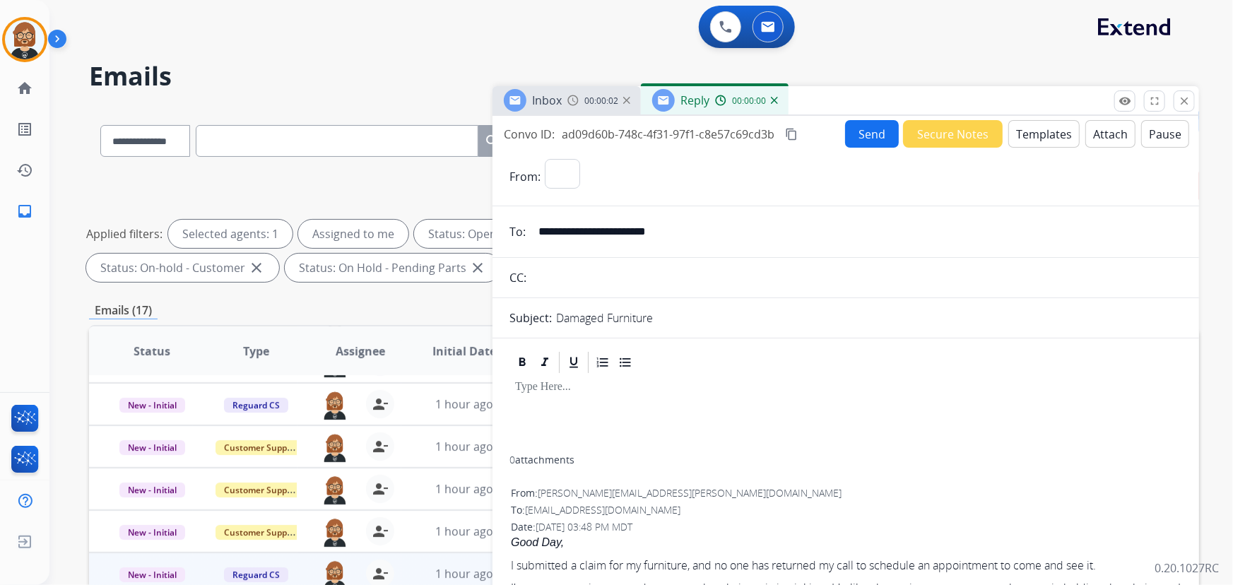
select select "**********"
click at [1046, 127] on button "Templates" at bounding box center [1044, 134] width 71 height 28
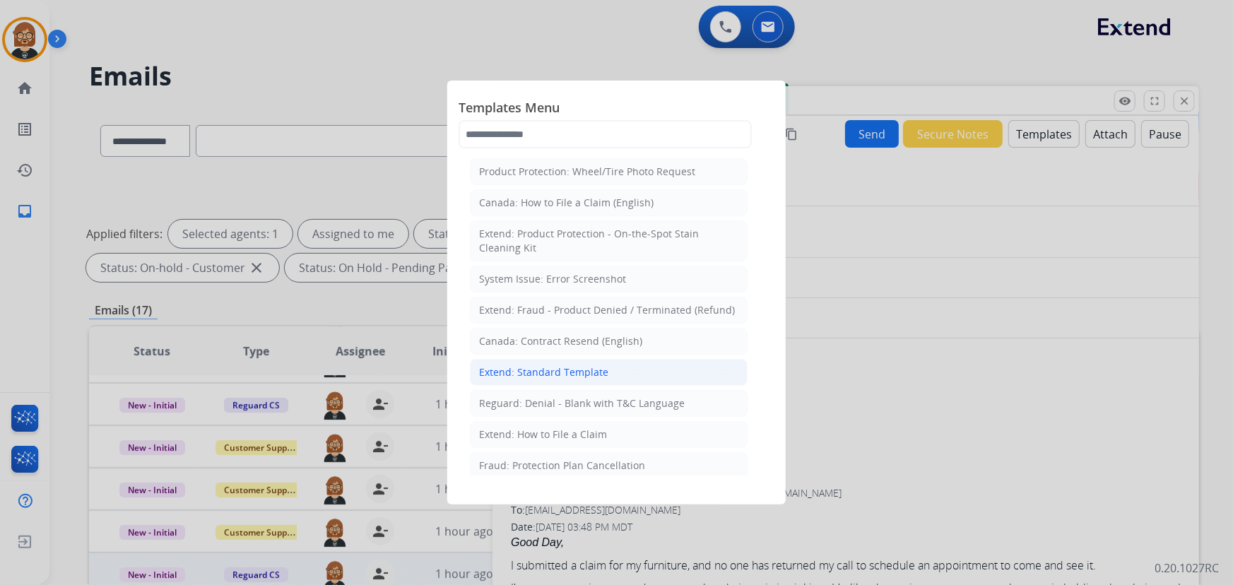
drag, startPoint x: 595, startPoint y: 374, endPoint x: 594, endPoint y: 381, distance: 7.1
click at [594, 381] on li "Extend: Standard Template" at bounding box center [609, 372] width 278 height 27
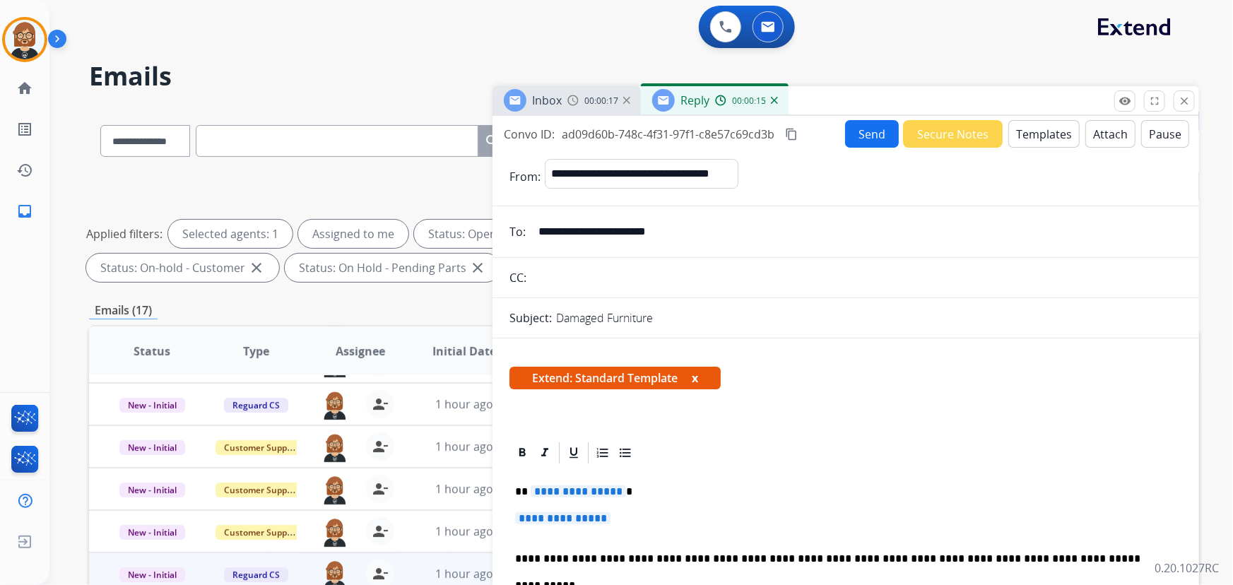
click at [1038, 138] on button "Templates" at bounding box center [1044, 134] width 71 height 28
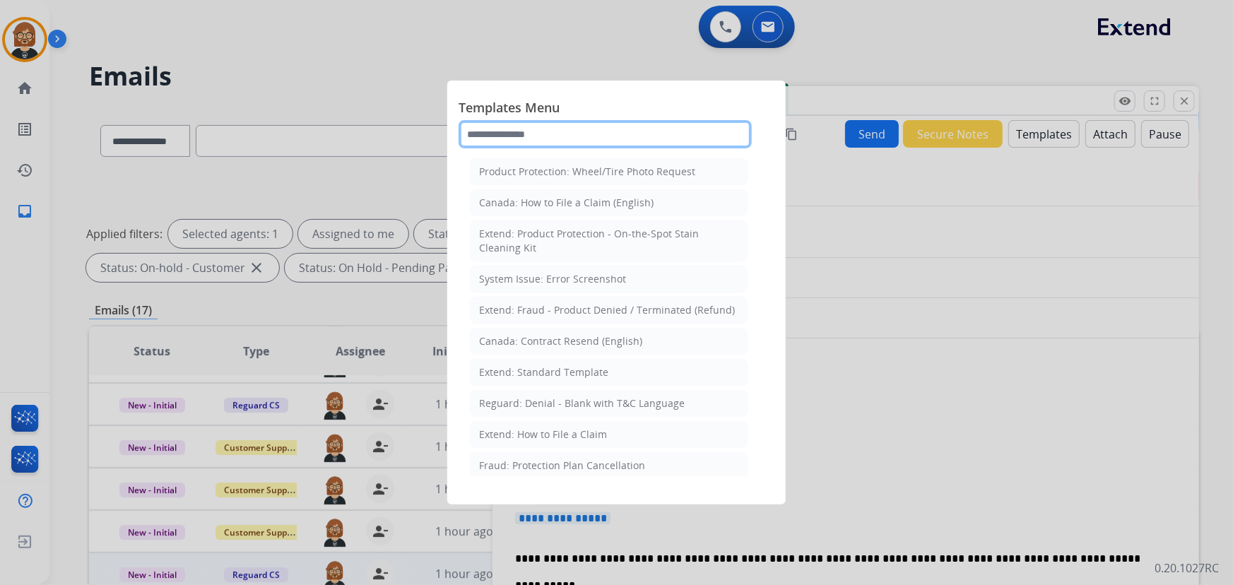
click at [596, 139] on input "text" at bounding box center [605, 134] width 293 height 28
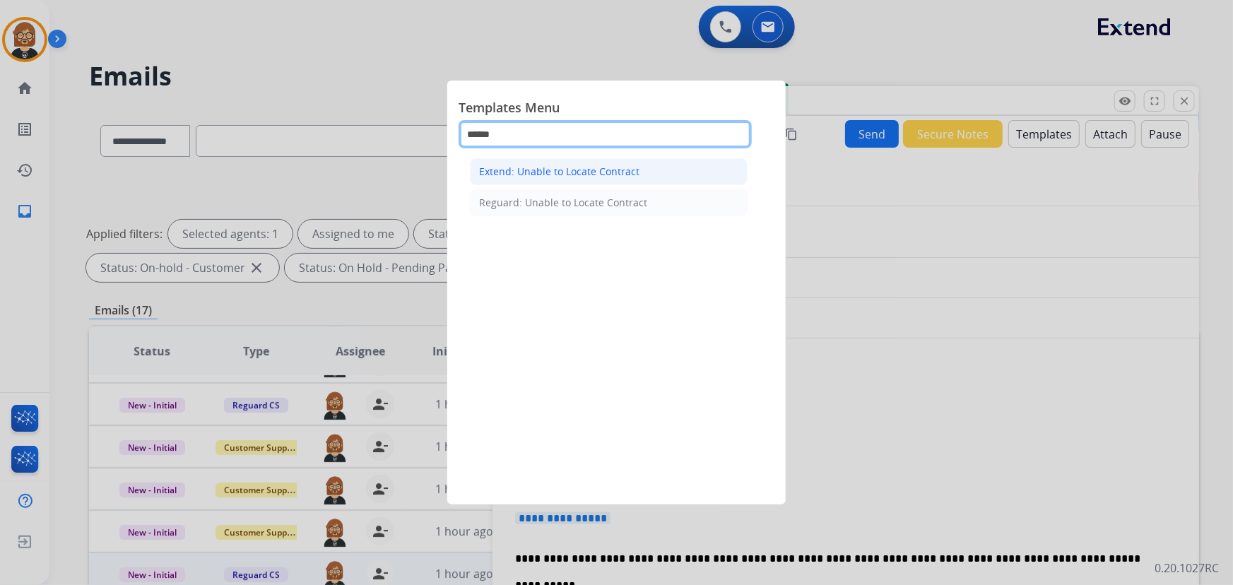
type input "******"
click at [597, 173] on div "Extend: Unable to Locate Contract" at bounding box center [559, 172] width 160 height 14
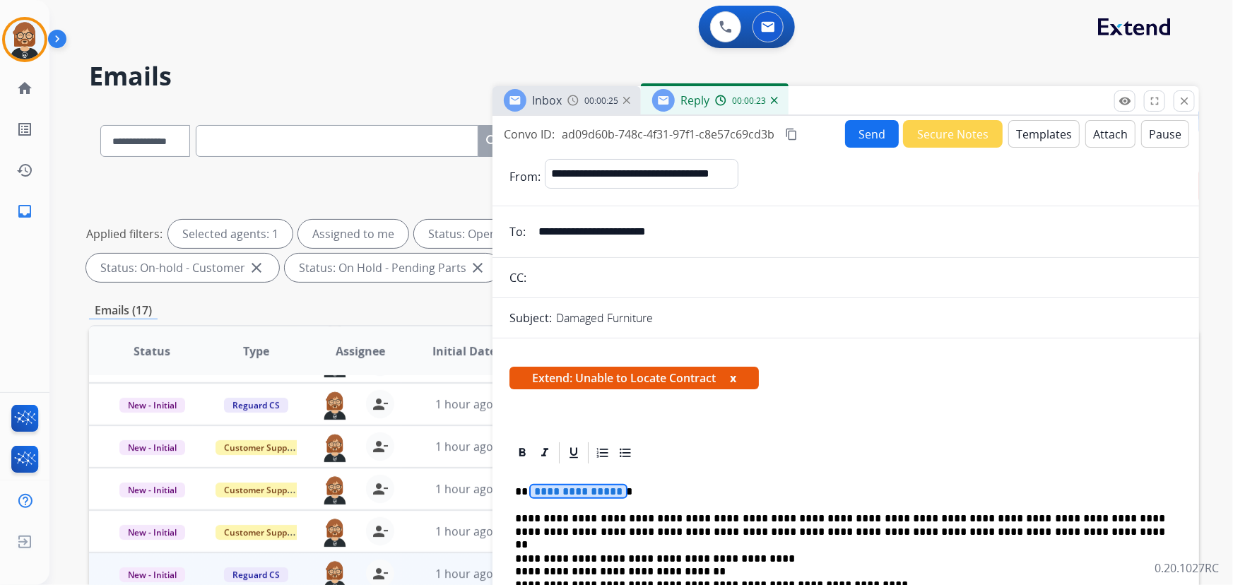
click at [599, 495] on span "**********" at bounding box center [578, 492] width 95 height 12
click at [870, 126] on button "Send" at bounding box center [872, 134] width 54 height 28
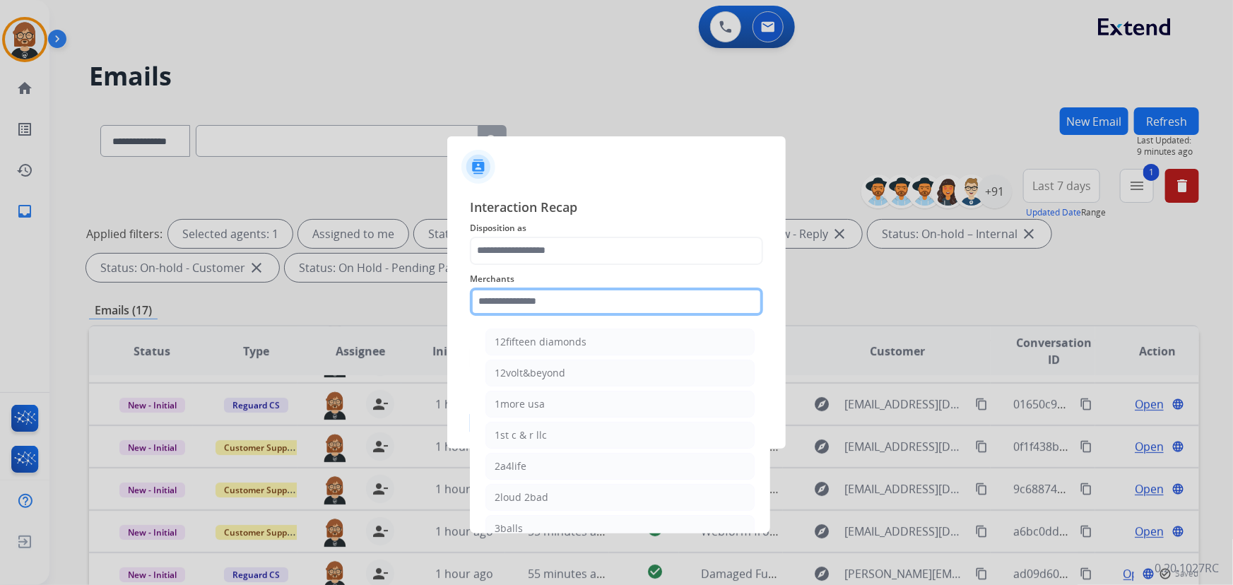
click at [634, 303] on input "text" at bounding box center [616, 302] width 293 height 28
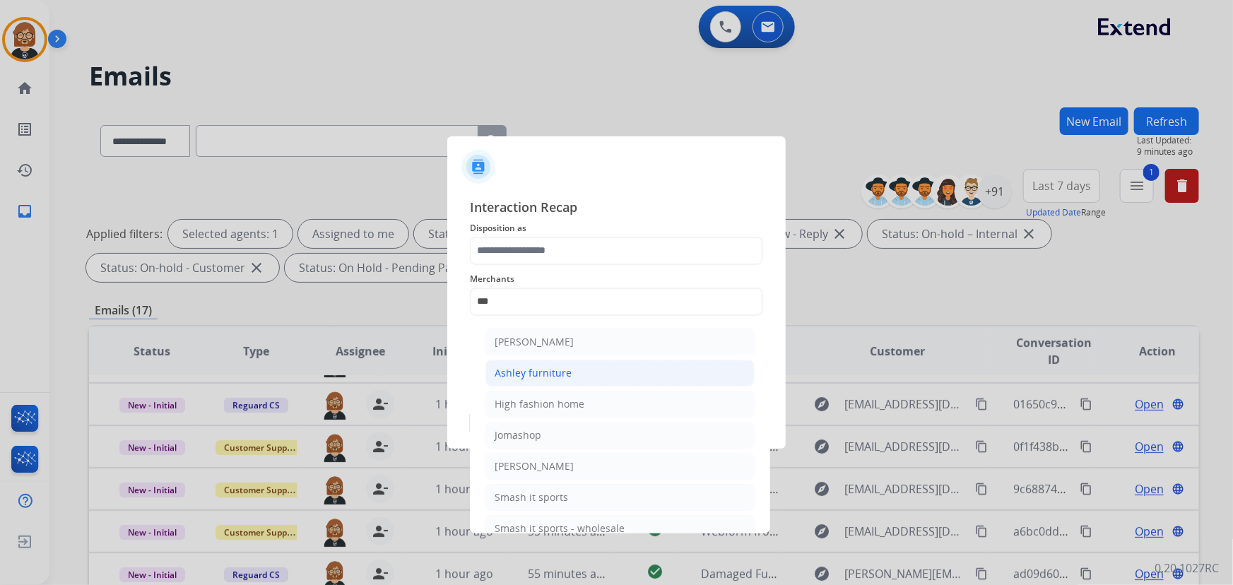
click at [589, 369] on li "Ashley furniture" at bounding box center [620, 373] width 269 height 27
type input "**********"
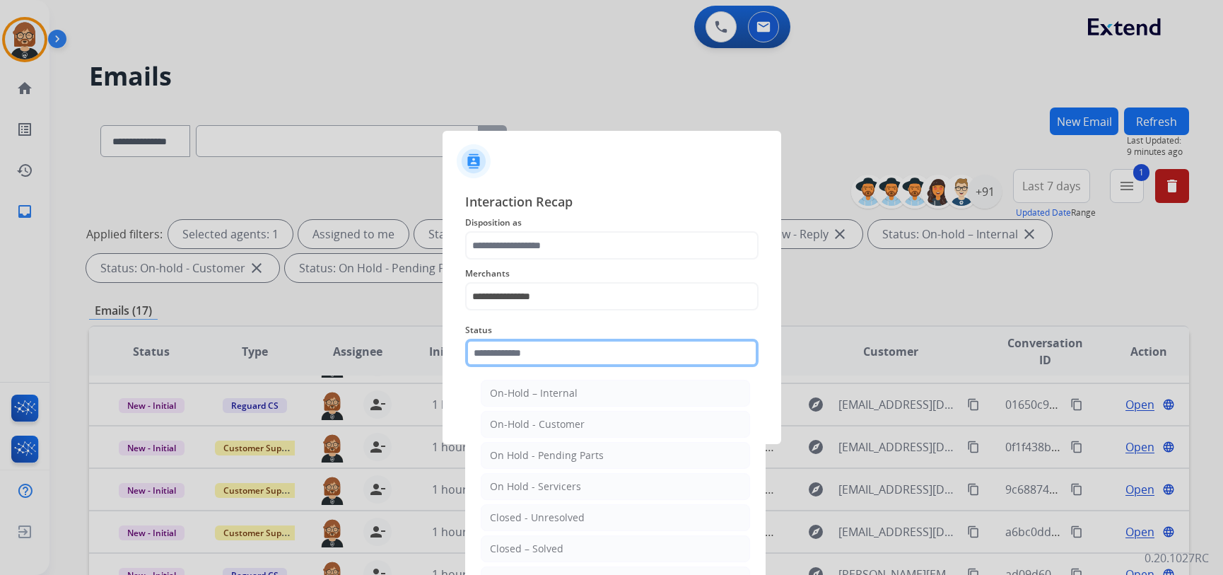
click at [597, 353] on input "text" at bounding box center [611, 353] width 293 height 28
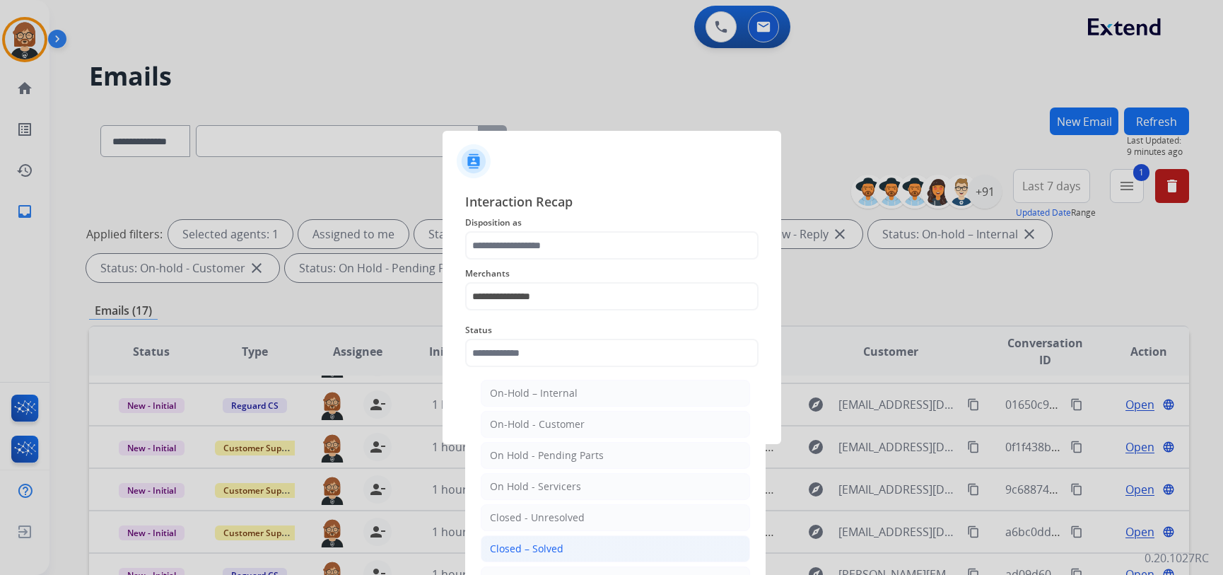
click at [617, 544] on li "Closed – Solved" at bounding box center [615, 548] width 269 height 27
type input "**********"
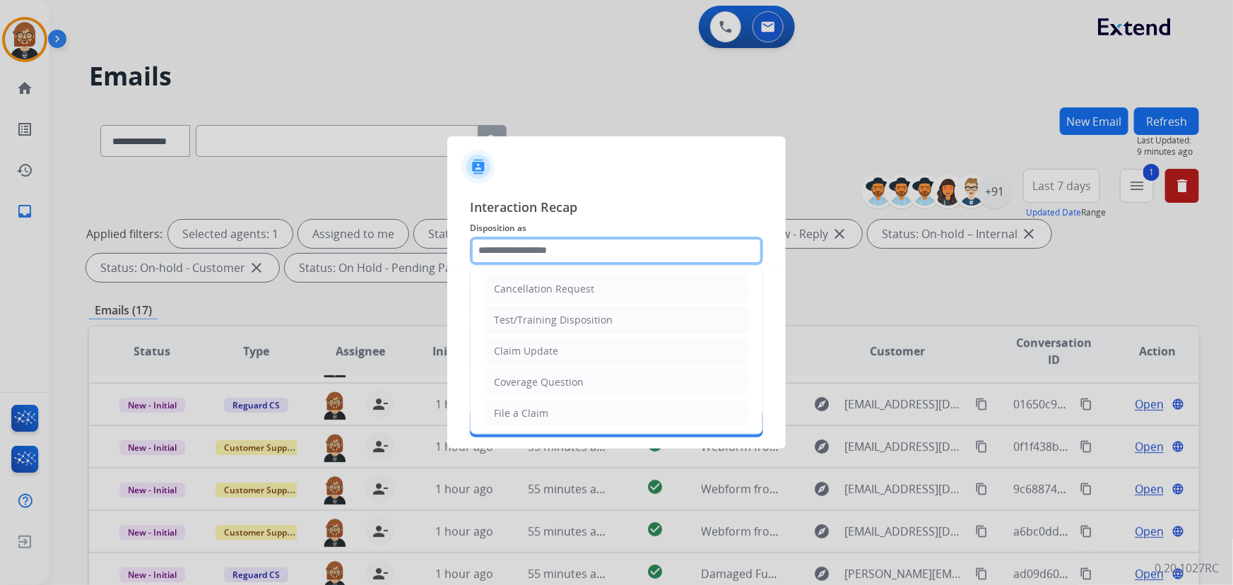
click at [621, 242] on input "text" at bounding box center [616, 251] width 293 height 28
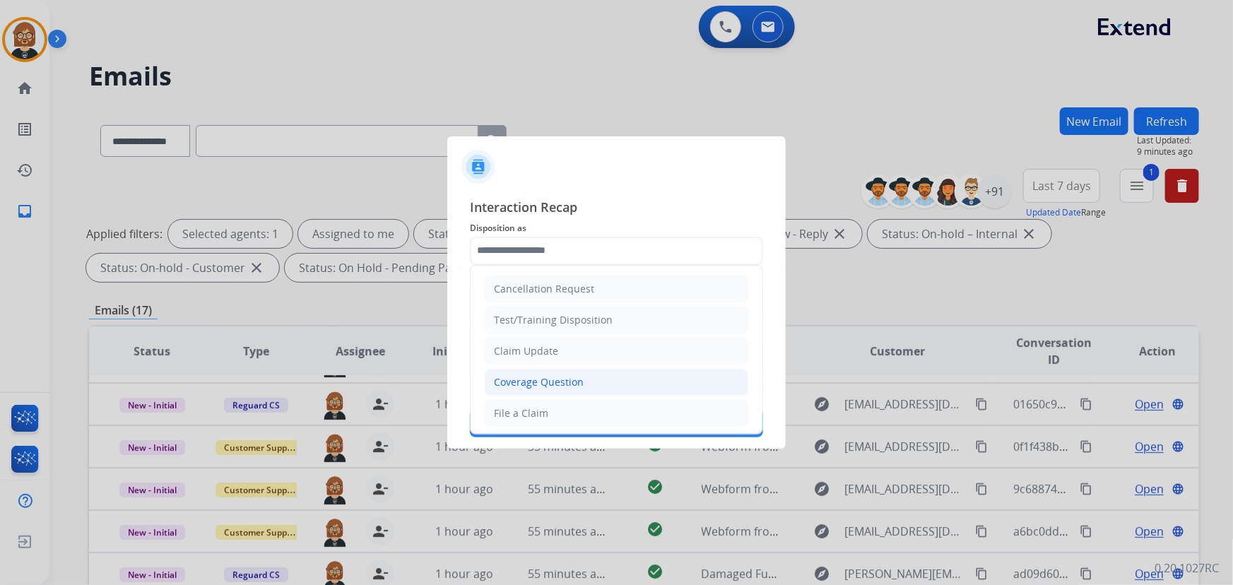
click at [607, 375] on li "Coverage Question" at bounding box center [617, 382] width 264 height 27
type input "**********"
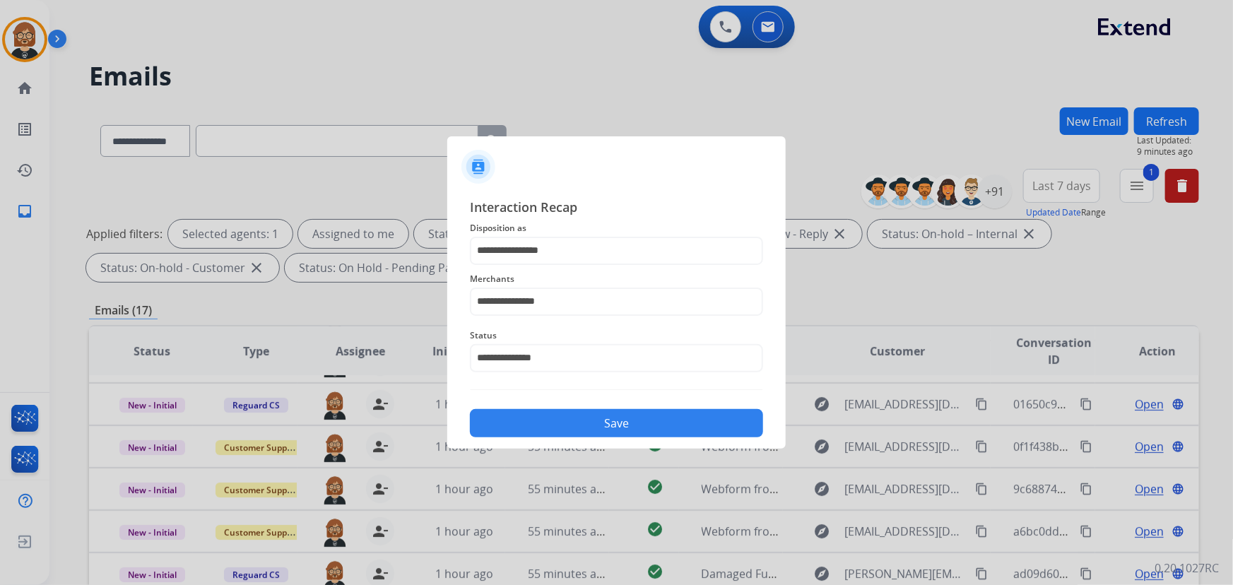
click at [628, 434] on button "Save" at bounding box center [616, 423] width 293 height 28
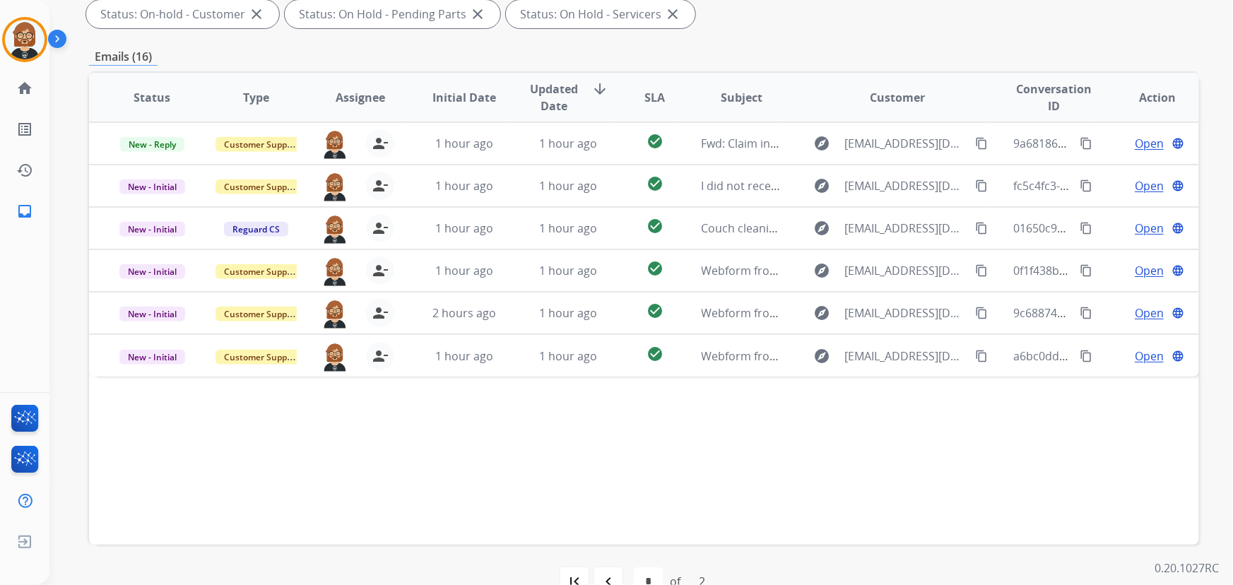
scroll to position [257, 0]
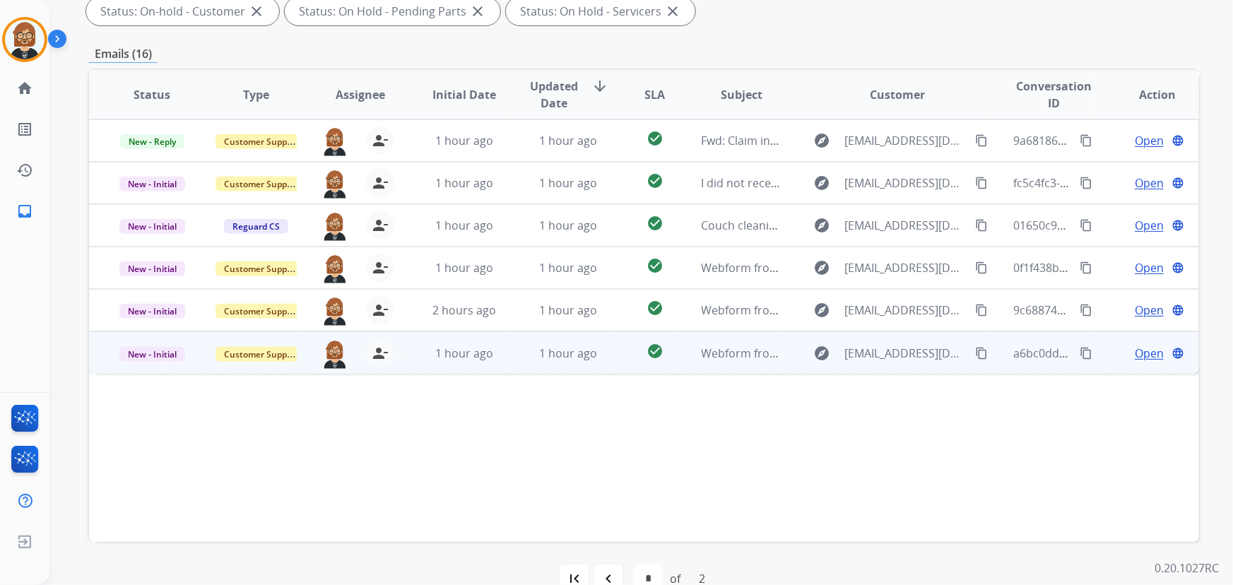
click at [576, 362] on td "1 hour ago" at bounding box center [557, 353] width 104 height 42
click at [975, 348] on mat-icon "content_copy" at bounding box center [981, 352] width 13 height 13
click at [1150, 353] on span "Open" at bounding box center [1149, 352] width 29 height 17
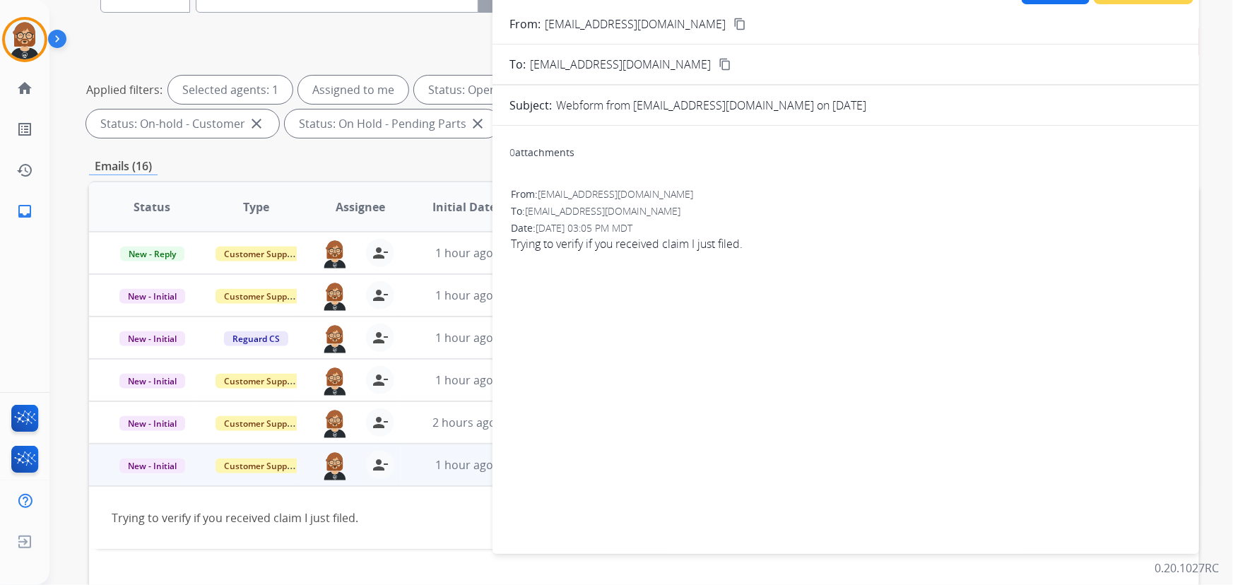
scroll to position [0, 0]
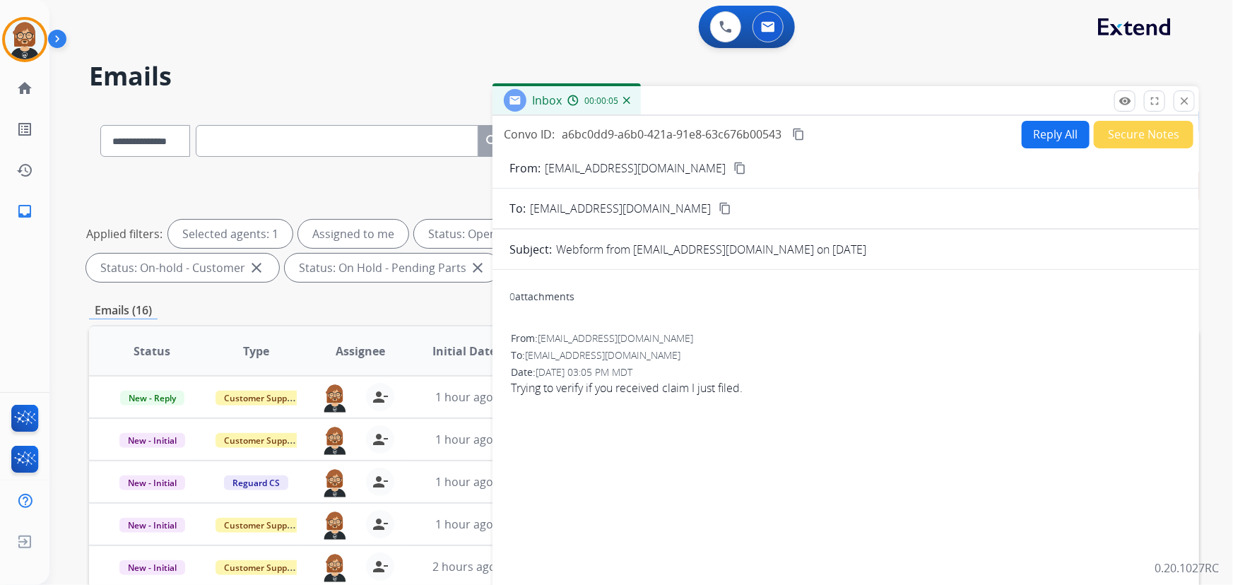
click at [1024, 128] on button "Reply All" at bounding box center [1056, 135] width 68 height 28
select select "**********"
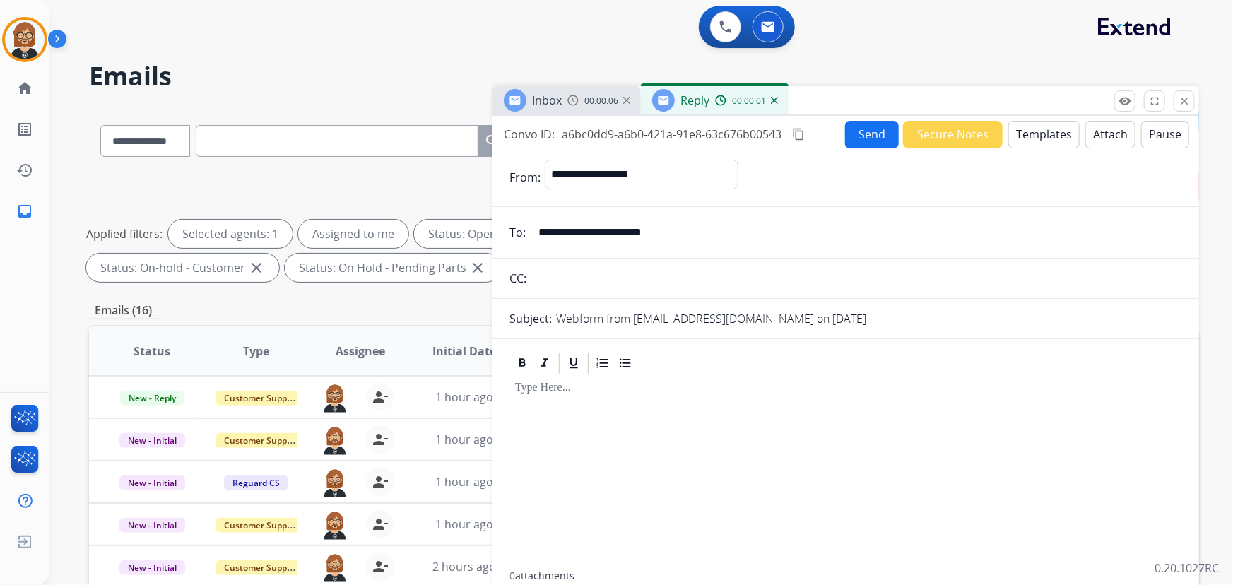
click at [1026, 134] on button "Templates" at bounding box center [1044, 135] width 71 height 28
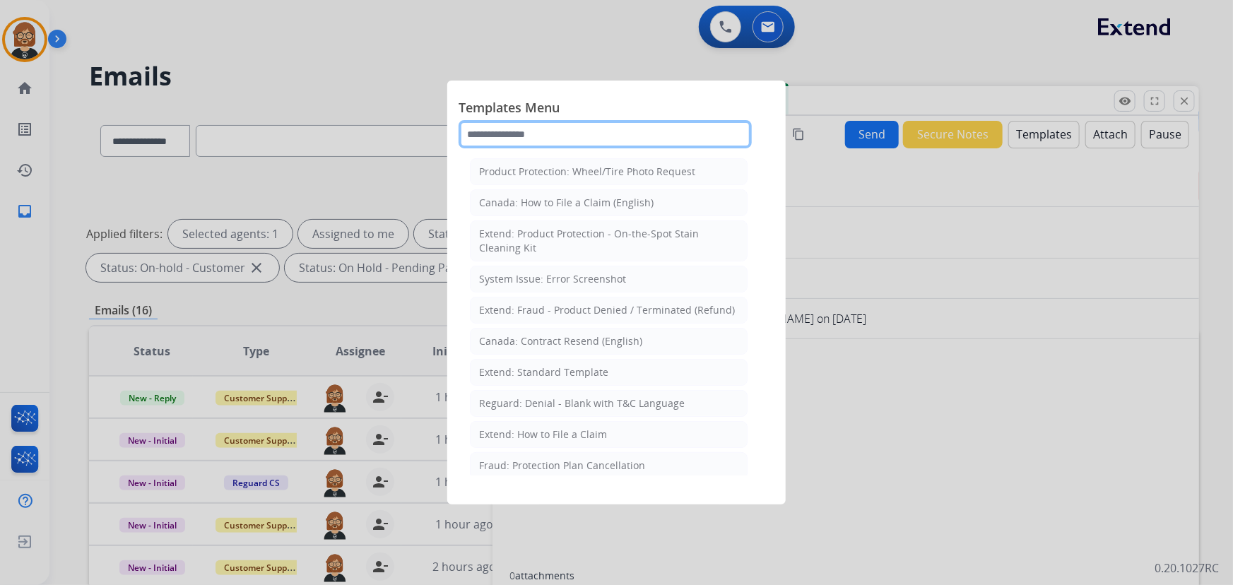
click at [593, 144] on input "text" at bounding box center [605, 134] width 293 height 28
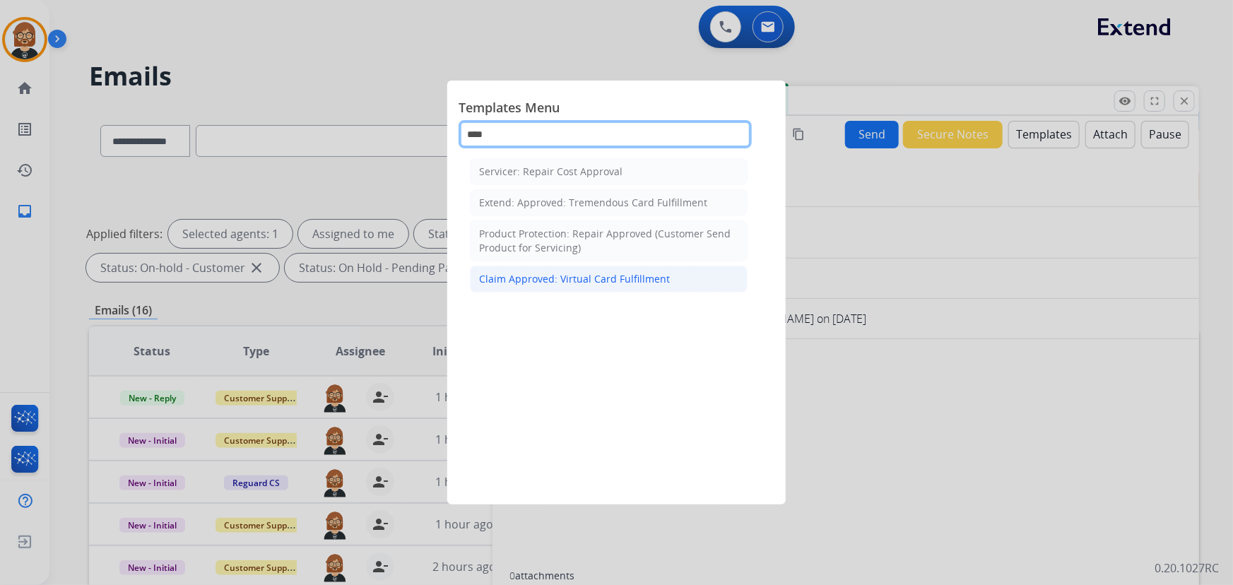
type input "****"
click at [634, 272] on div "Claim Approved: Virtual Card Fulfillment" at bounding box center [574, 279] width 191 height 14
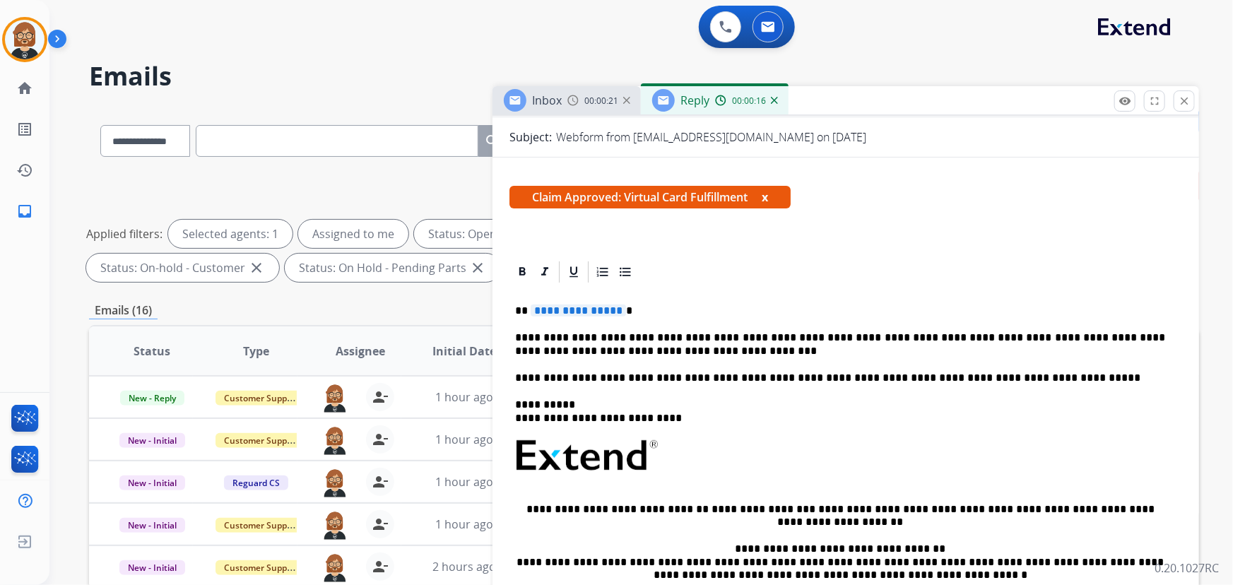
scroll to position [257, 0]
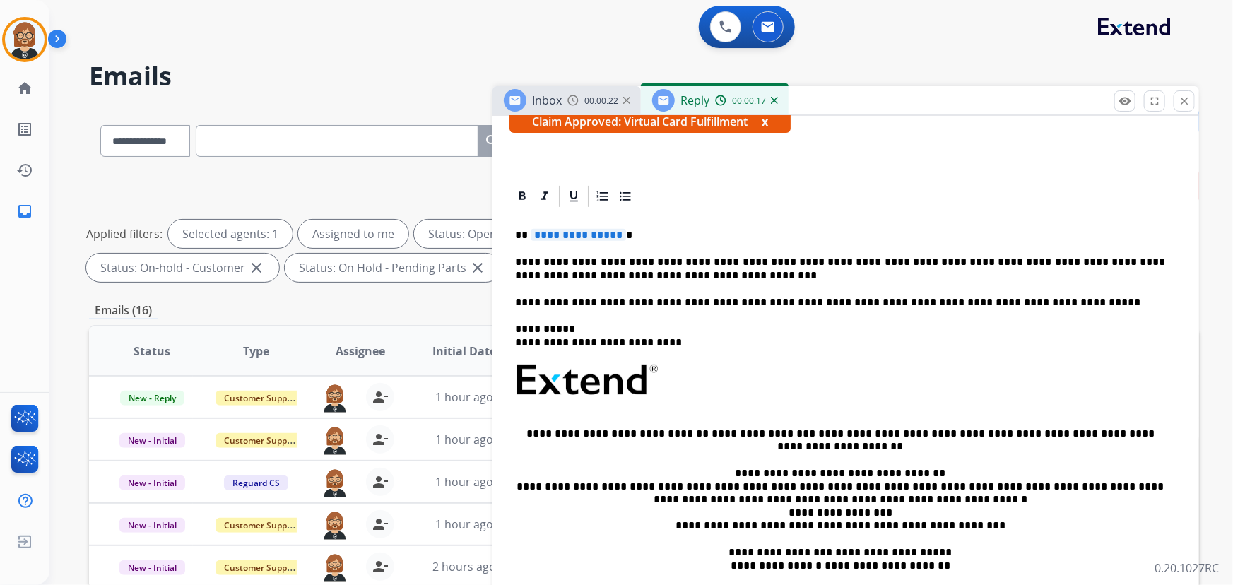
click at [594, 233] on span "**********" at bounding box center [578, 235] width 95 height 12
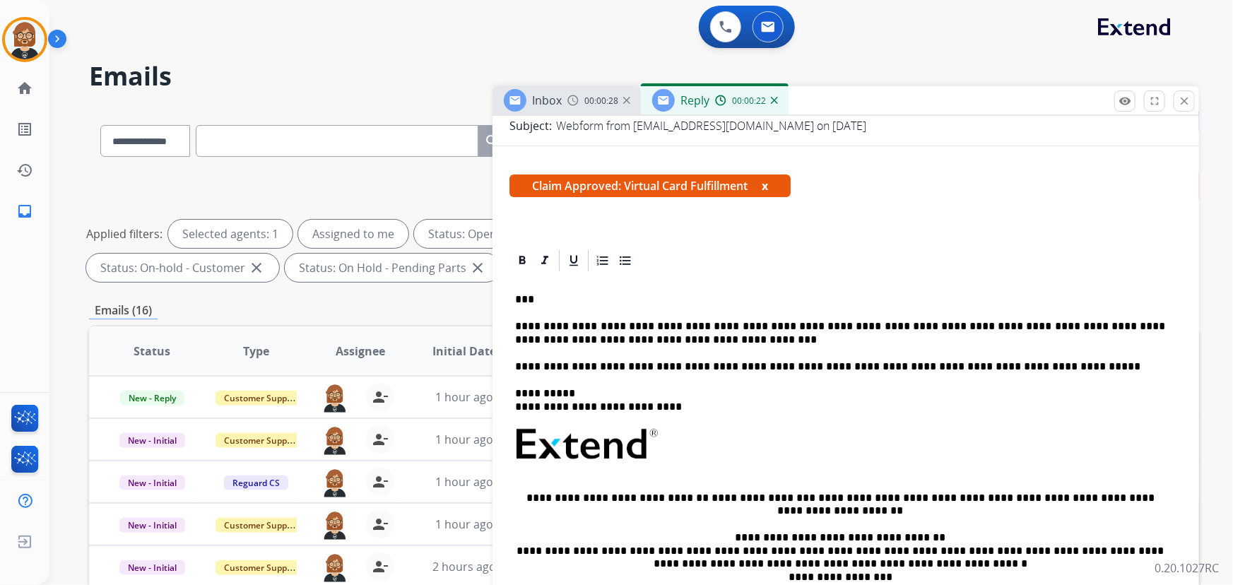
scroll to position [0, 0]
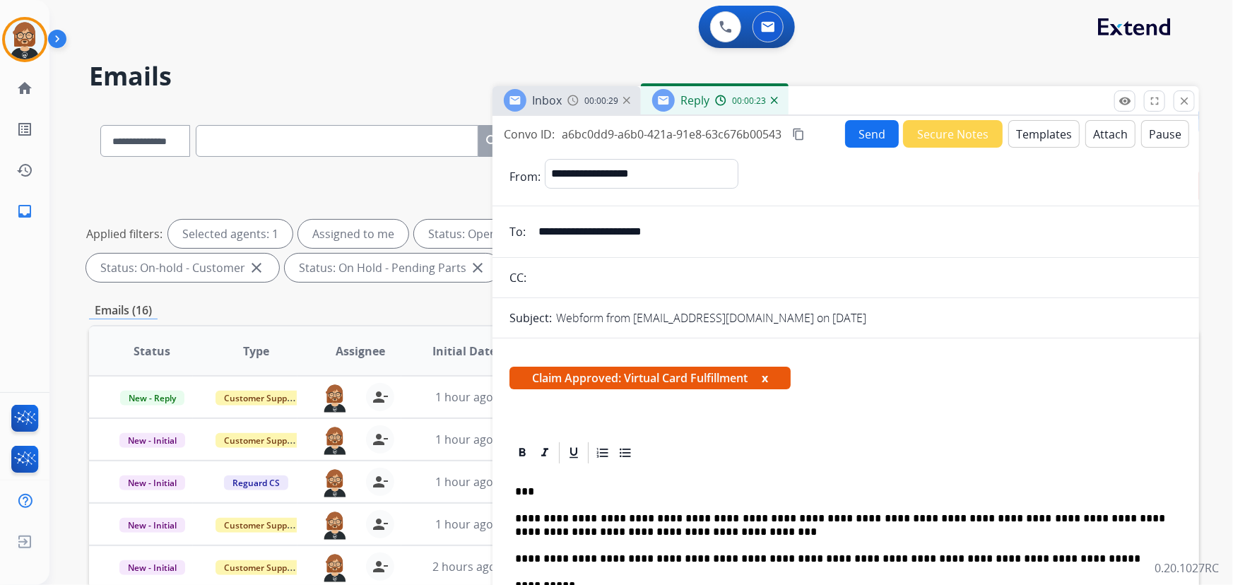
click at [870, 135] on button "Send" at bounding box center [872, 134] width 54 height 28
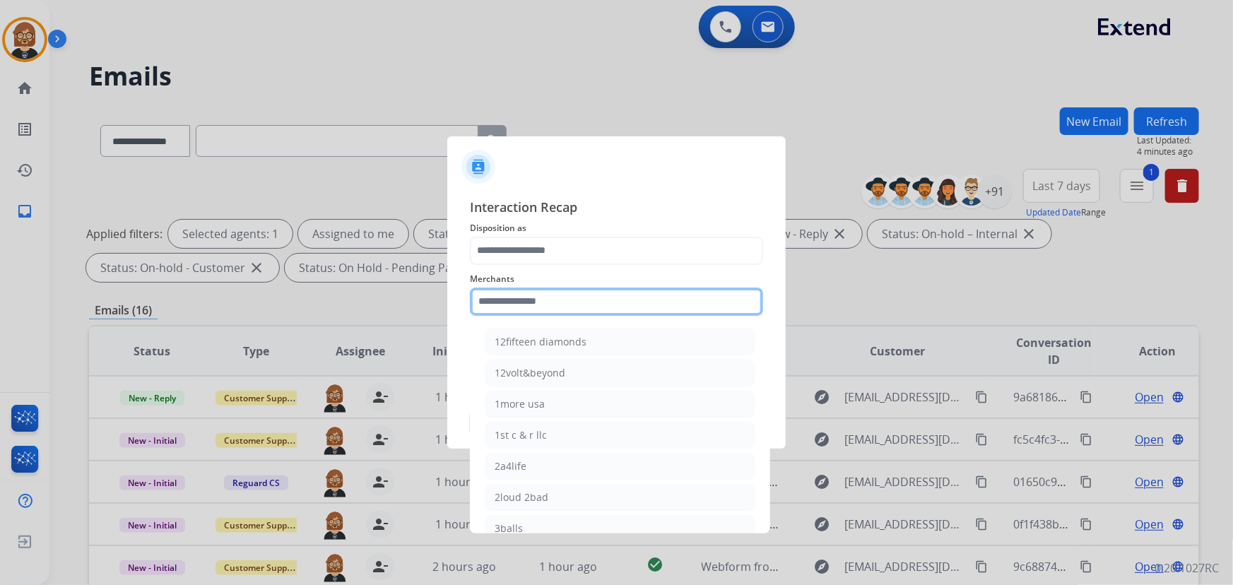
click at [562, 308] on input "text" at bounding box center [616, 302] width 293 height 28
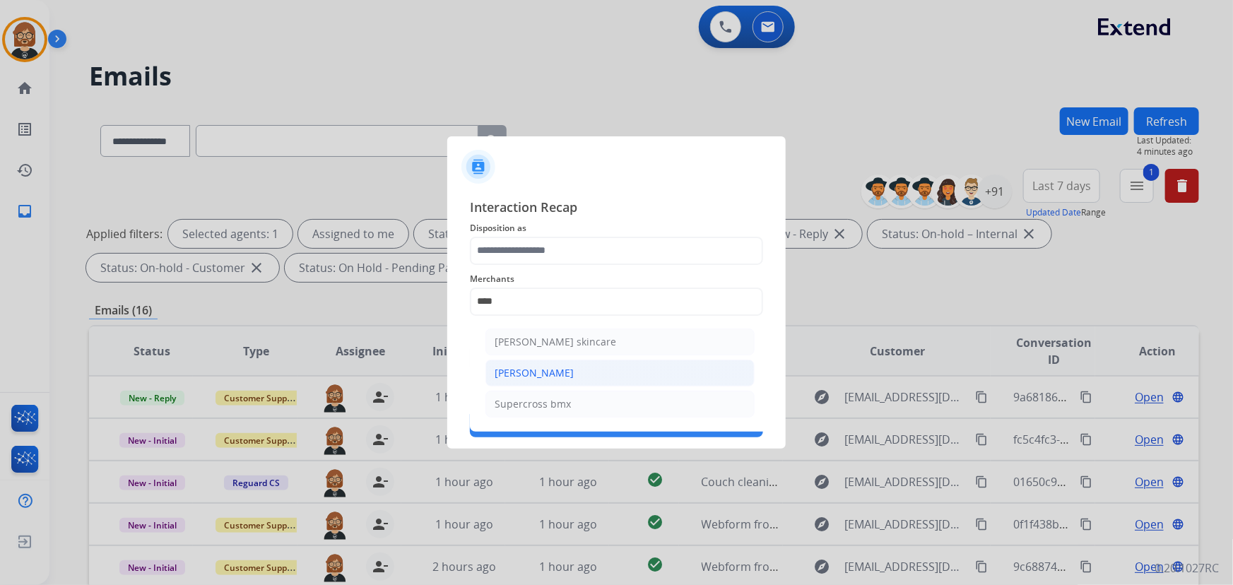
click at [554, 368] on li "[PERSON_NAME]" at bounding box center [620, 373] width 269 height 27
type input "**********"
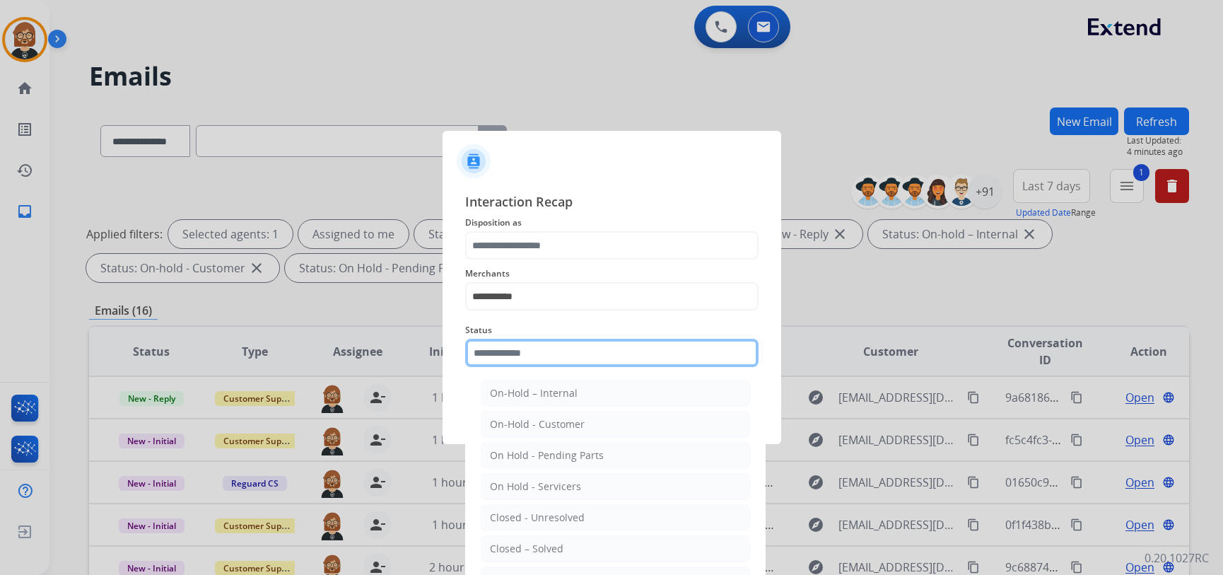
click at [558, 364] on input "text" at bounding box center [611, 353] width 293 height 28
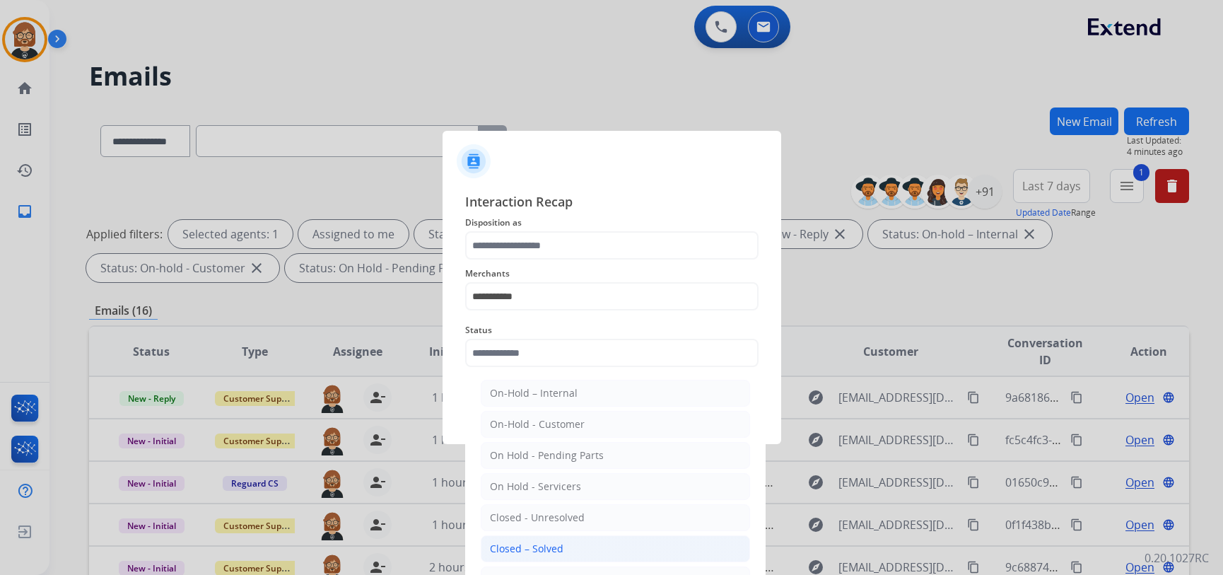
click at [579, 544] on li "Closed – Solved" at bounding box center [615, 548] width 269 height 27
type input "**********"
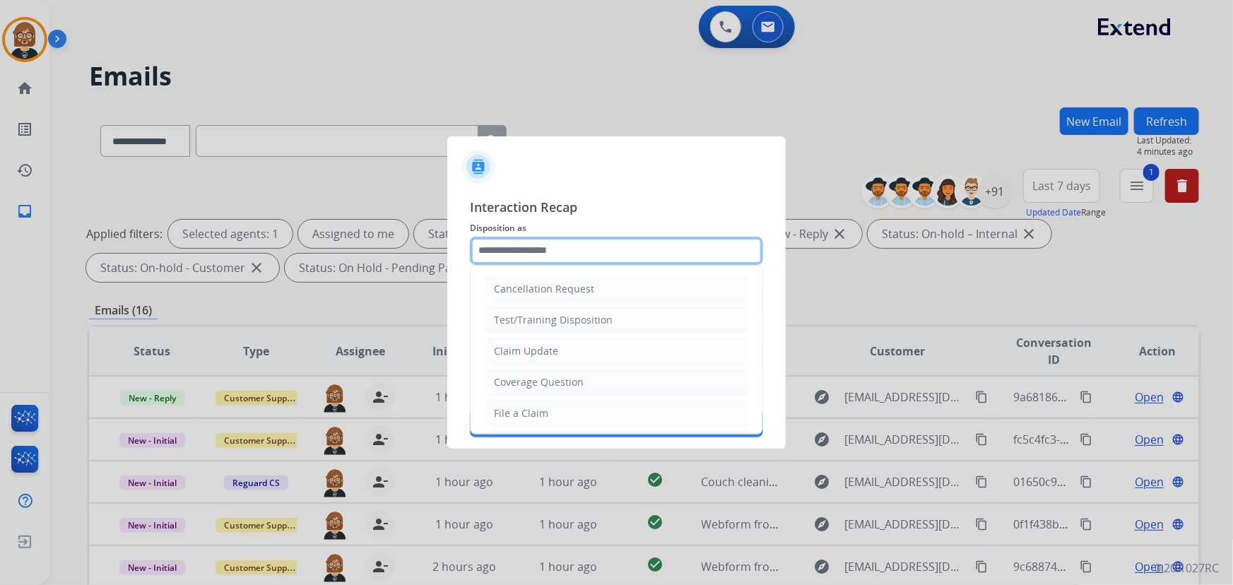
click at [595, 254] on input "text" at bounding box center [616, 251] width 293 height 28
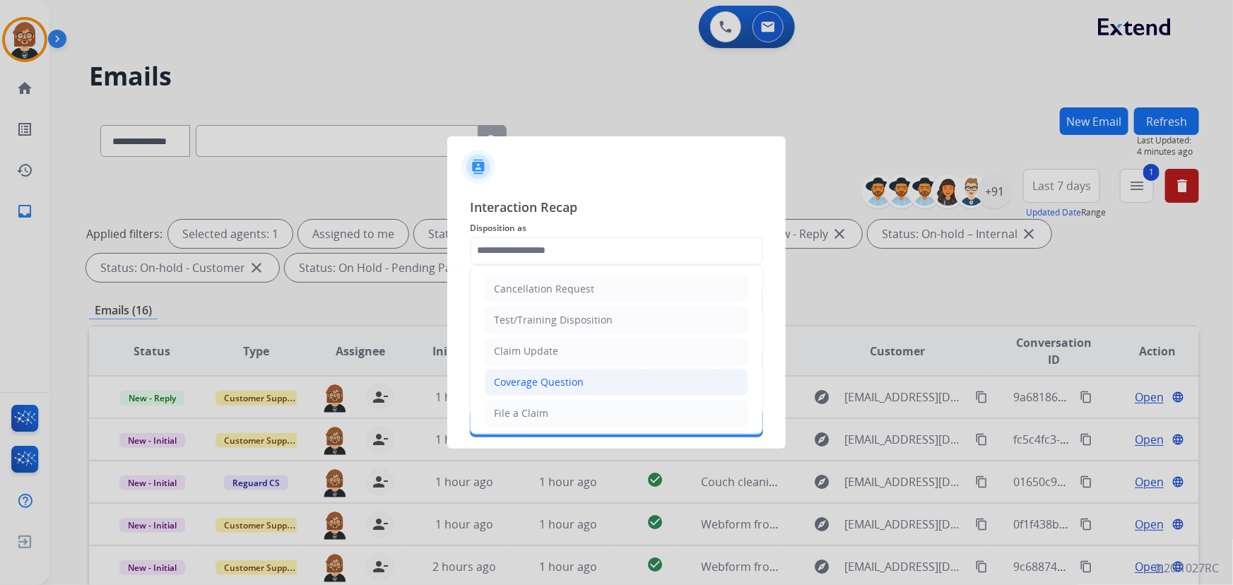
click at [588, 375] on li "Coverage Question" at bounding box center [617, 382] width 264 height 27
type input "**********"
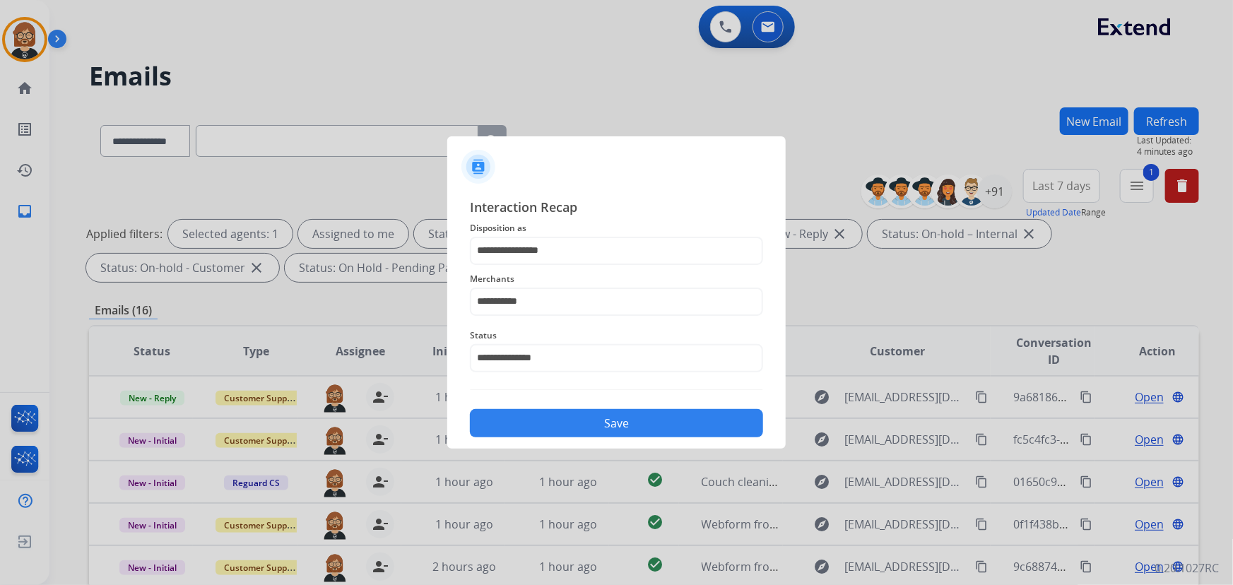
click at [621, 418] on button "Save" at bounding box center [616, 423] width 293 height 28
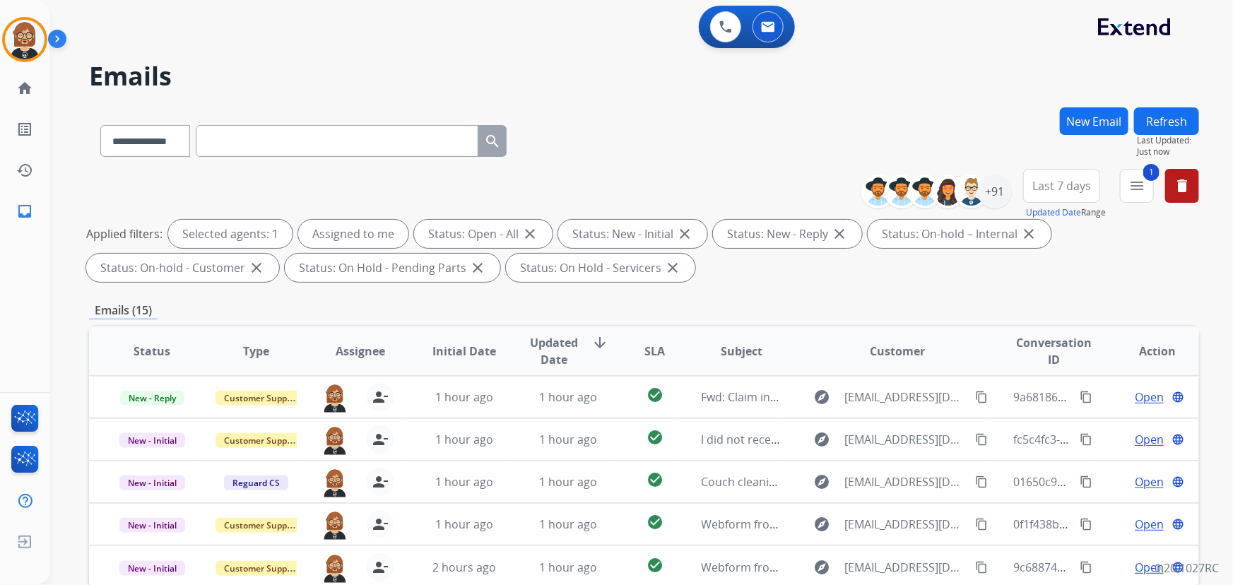
scroll to position [286, 0]
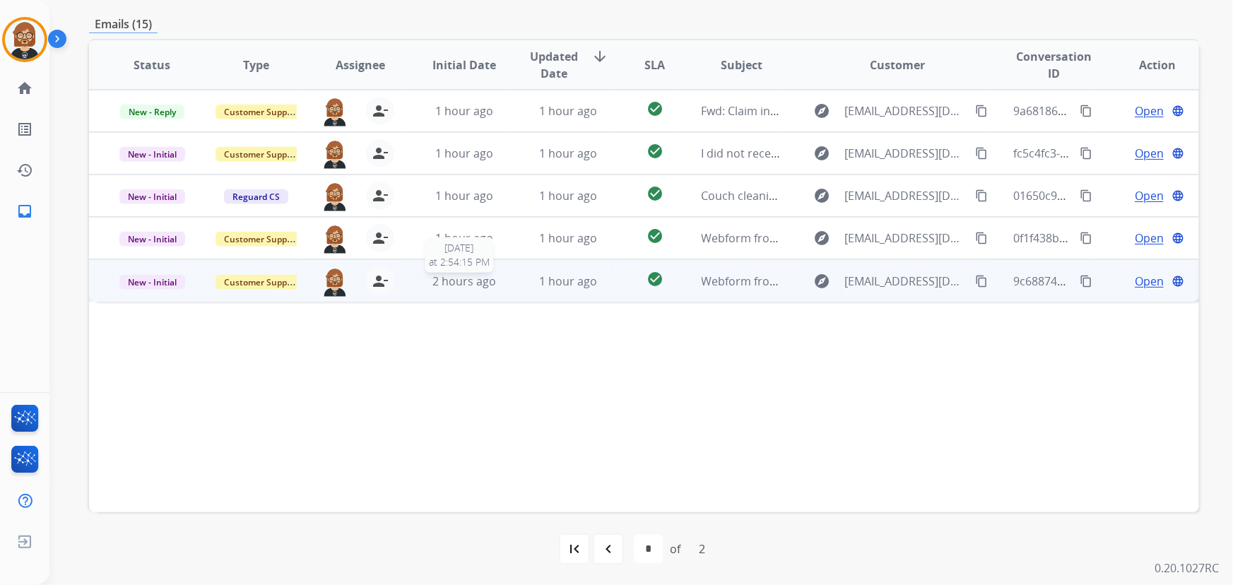
click at [486, 282] on span "2 hours ago" at bounding box center [465, 282] width 64 height 16
click at [411, 336] on div "following up submitted a claim this morning and i have not heard anything. plea…" at bounding box center [540, 333] width 857 height 17
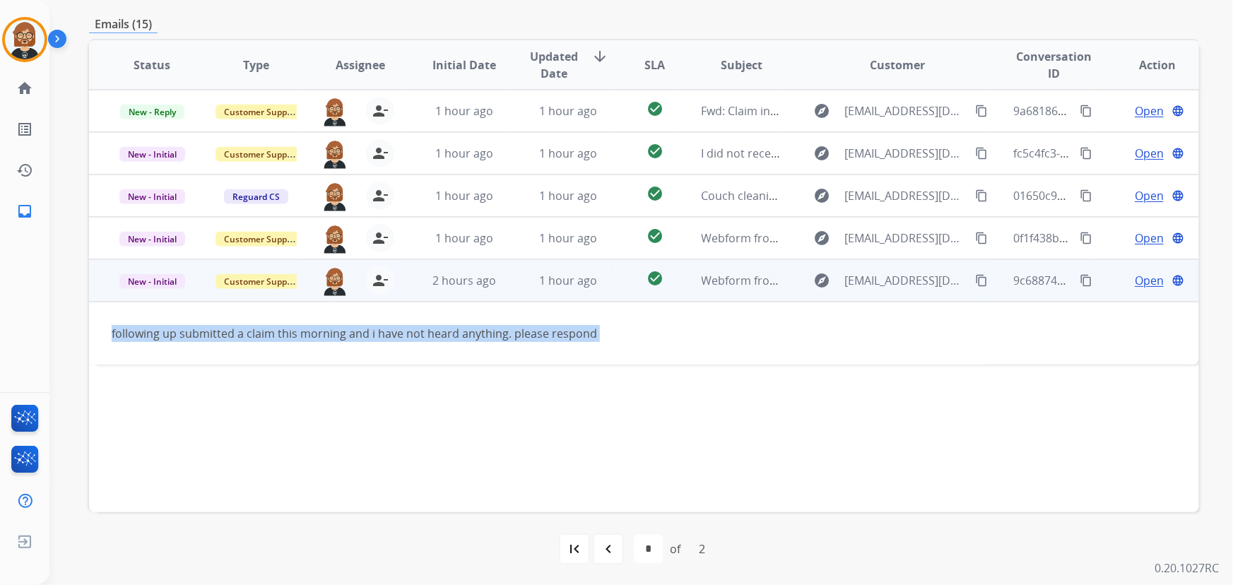
click at [411, 336] on div "following up submitted a claim this morning and i have not heard anything. plea…" at bounding box center [540, 333] width 857 height 17
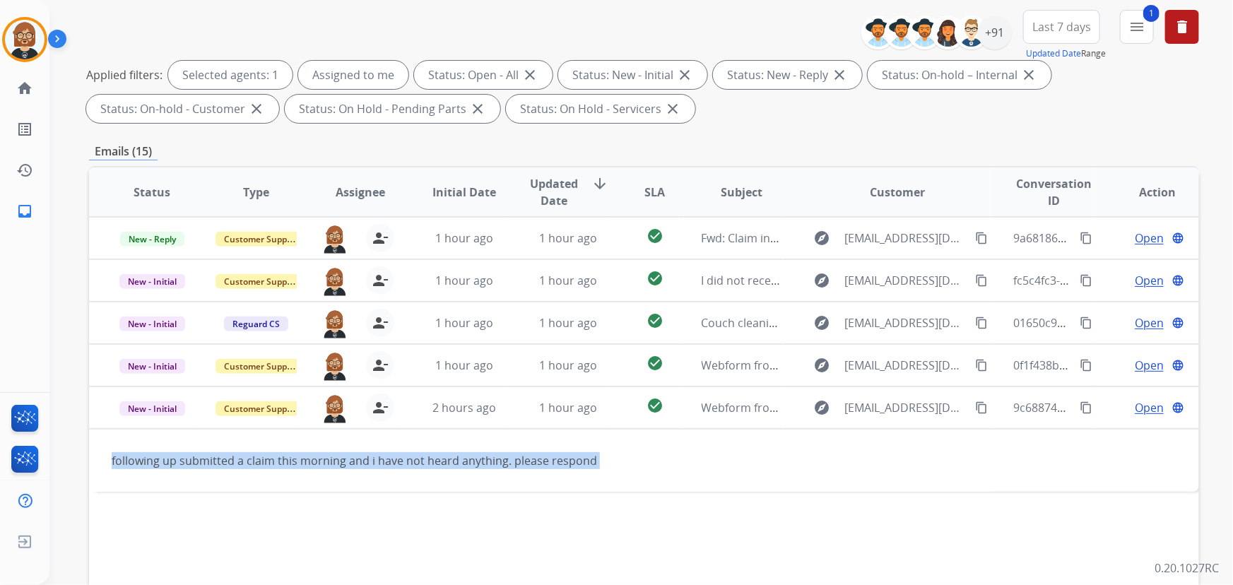
scroll to position [158, 0]
click at [1144, 28] on mat-icon "menu" at bounding box center [1137, 28] width 17 height 17
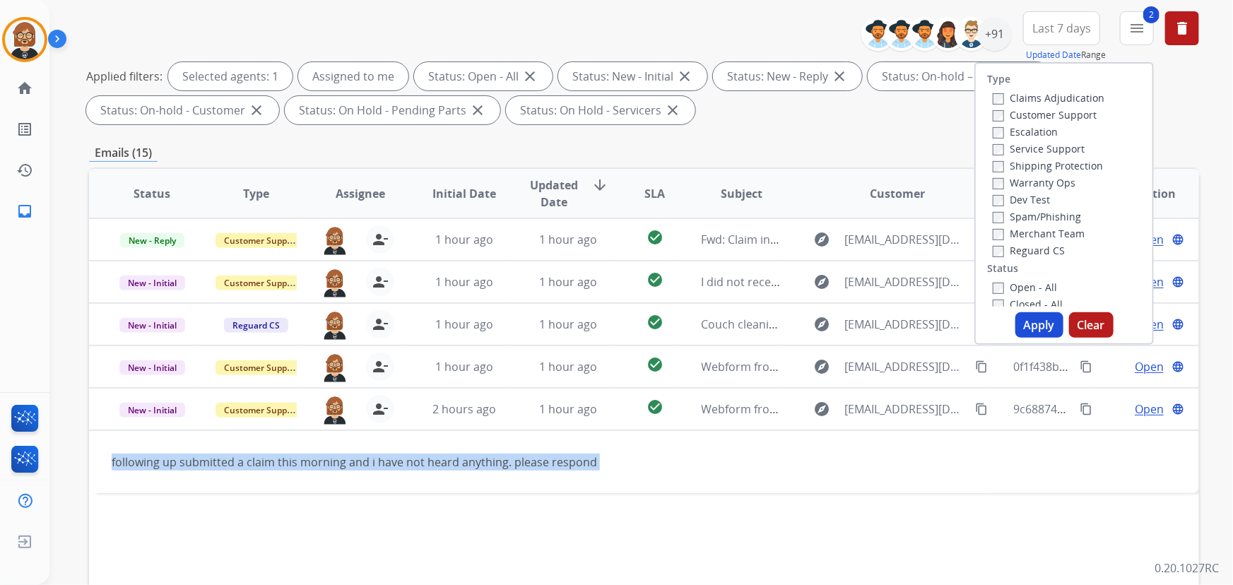
click at [1040, 324] on button "Apply" at bounding box center [1040, 324] width 48 height 25
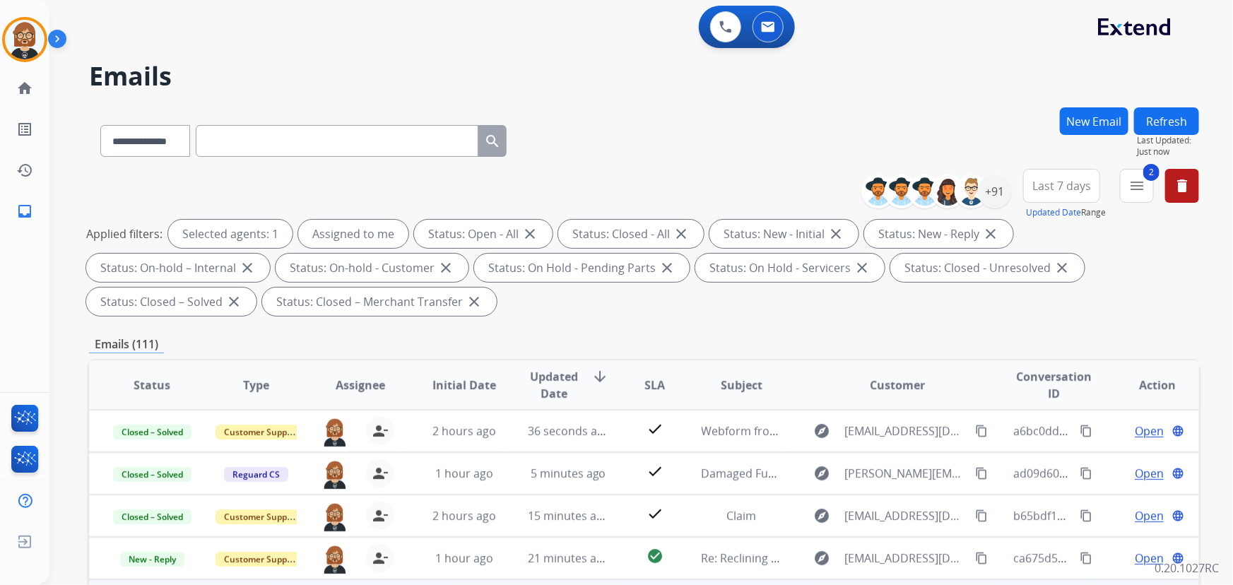
click at [649, 348] on div "Emails (111)" at bounding box center [644, 345] width 1110 height 18
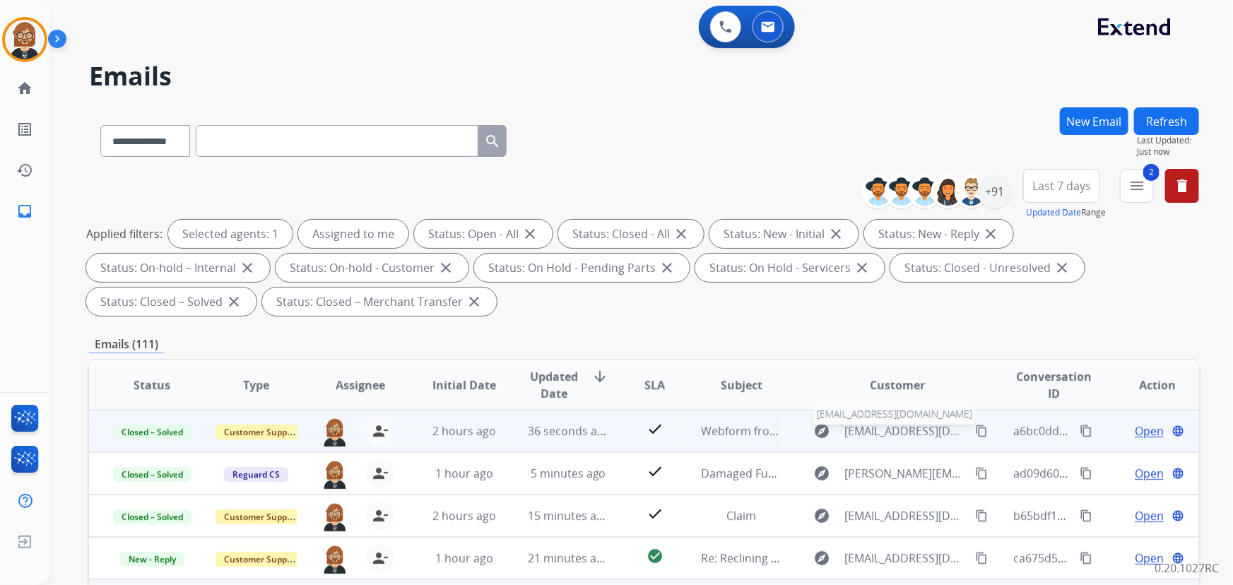
click at [876, 426] on span "[EMAIL_ADDRESS][DOMAIN_NAME]" at bounding box center [906, 431] width 123 height 17
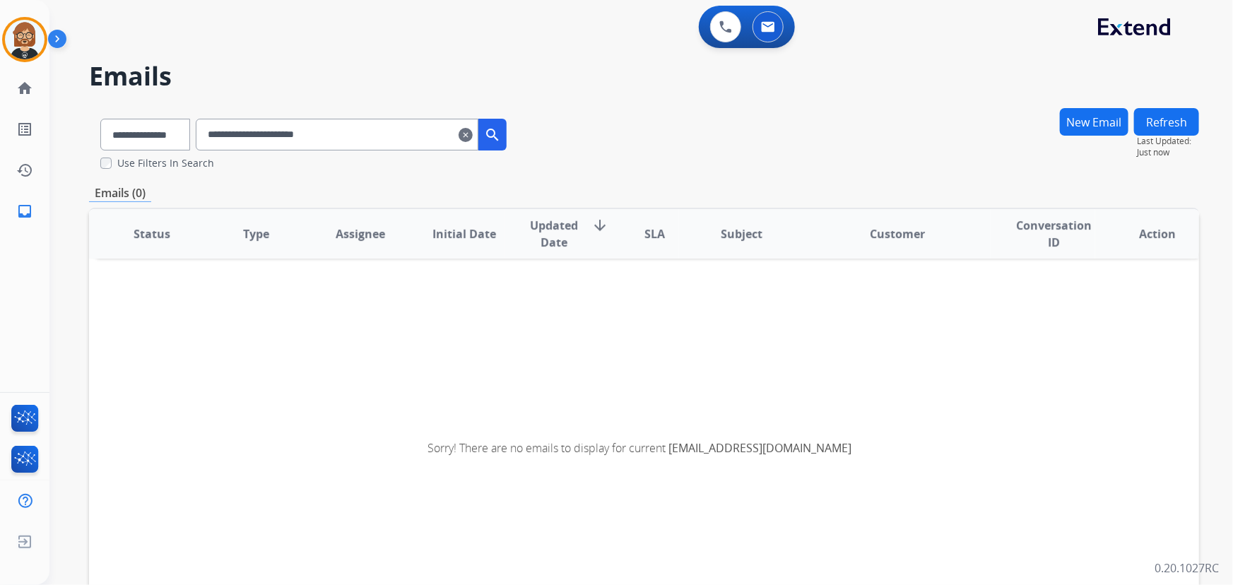
scroll to position [2, 0]
click at [473, 134] on mat-icon "clear" at bounding box center [466, 135] width 14 height 17
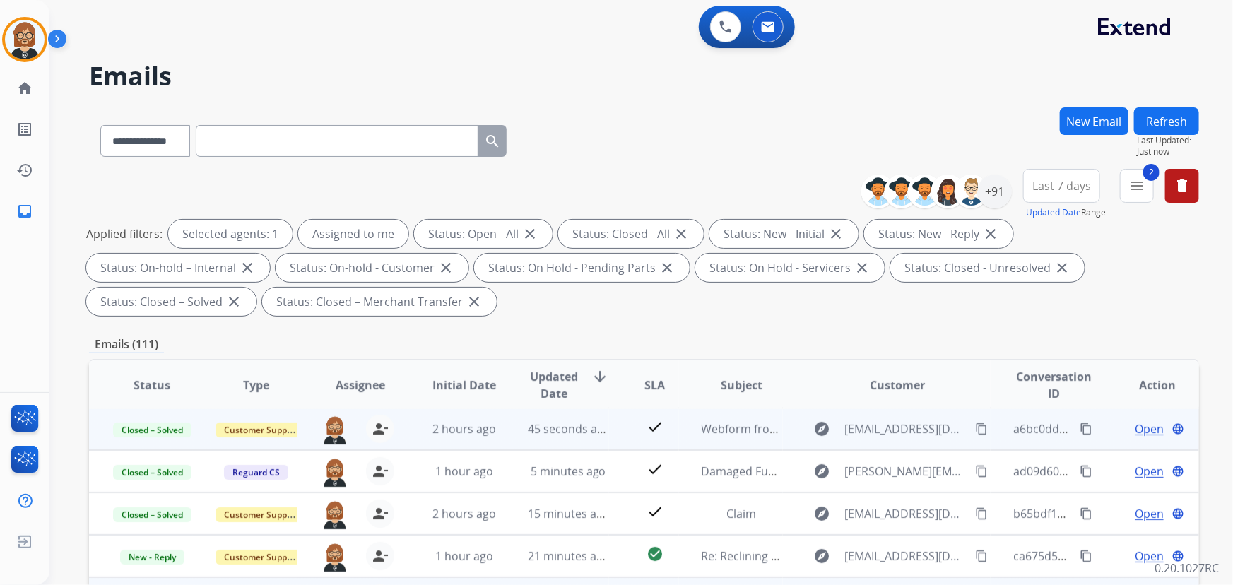
click at [594, 437] on td "45 seconds ago" at bounding box center [557, 429] width 104 height 42
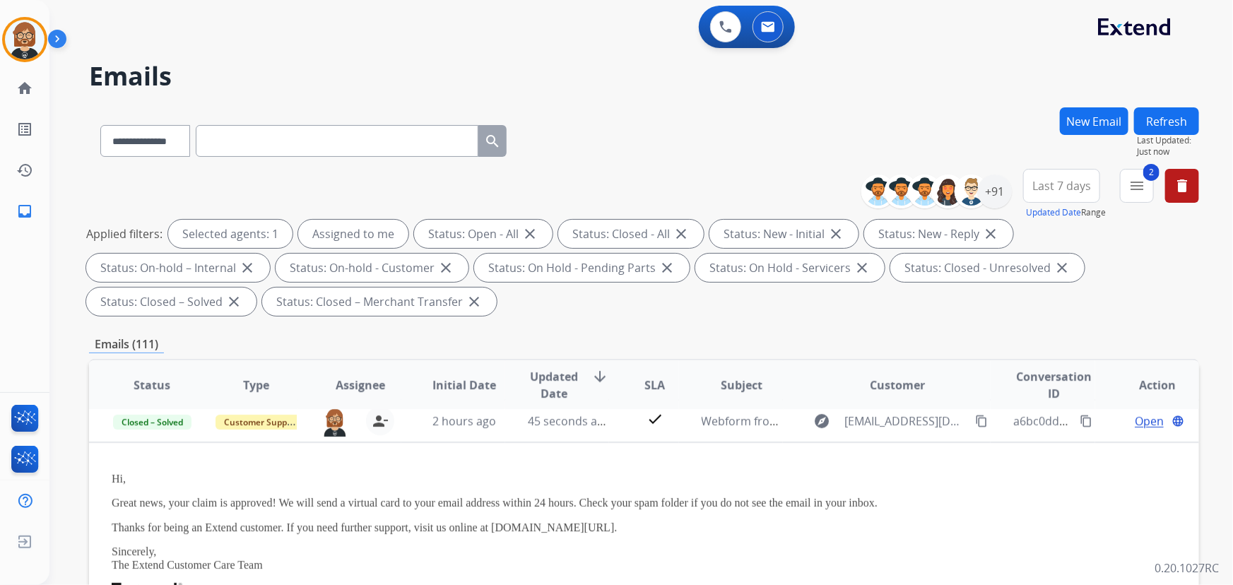
scroll to position [0, 0]
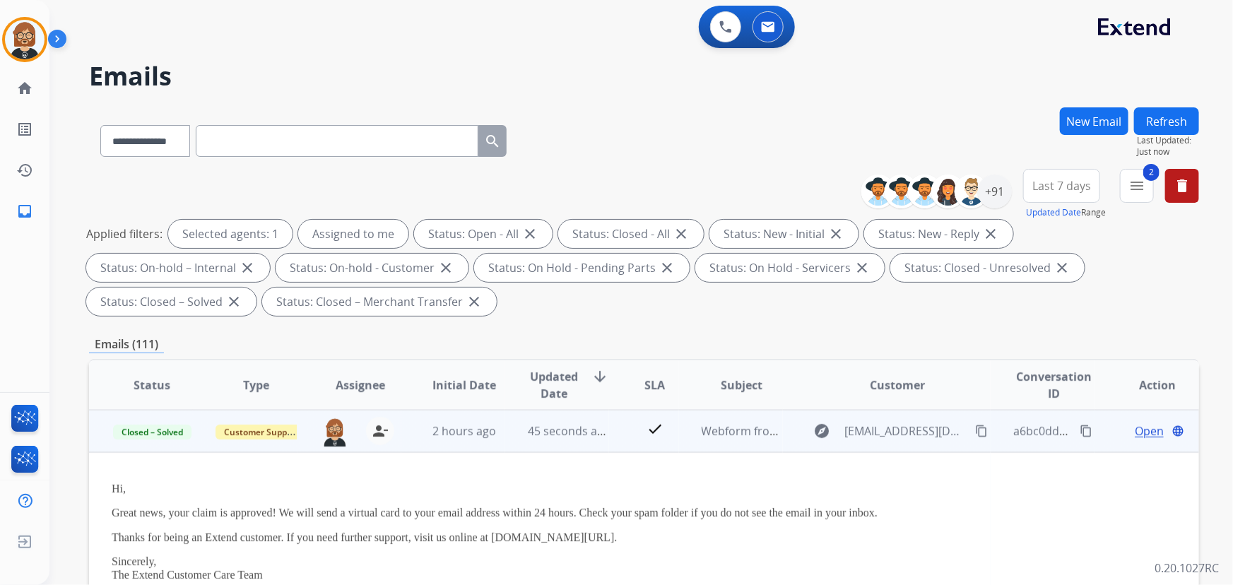
click at [1135, 431] on span "Open" at bounding box center [1149, 431] width 29 height 17
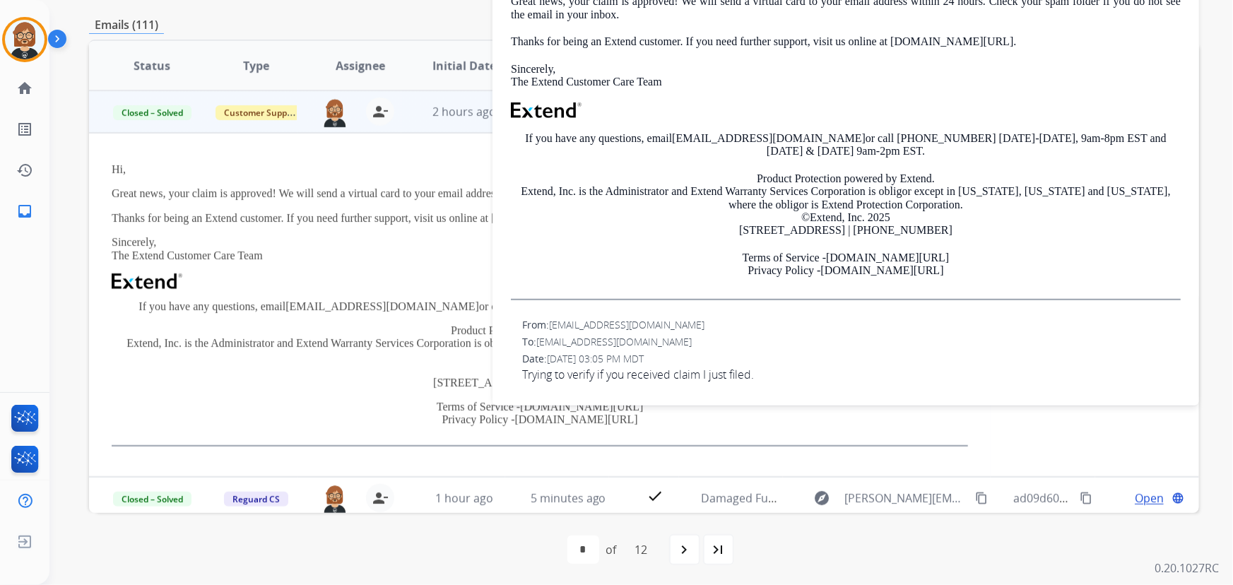
scroll to position [320, 0]
click at [628, 373] on span "Trying to verify if you received claim I just filed." at bounding box center [851, 373] width 659 height 17
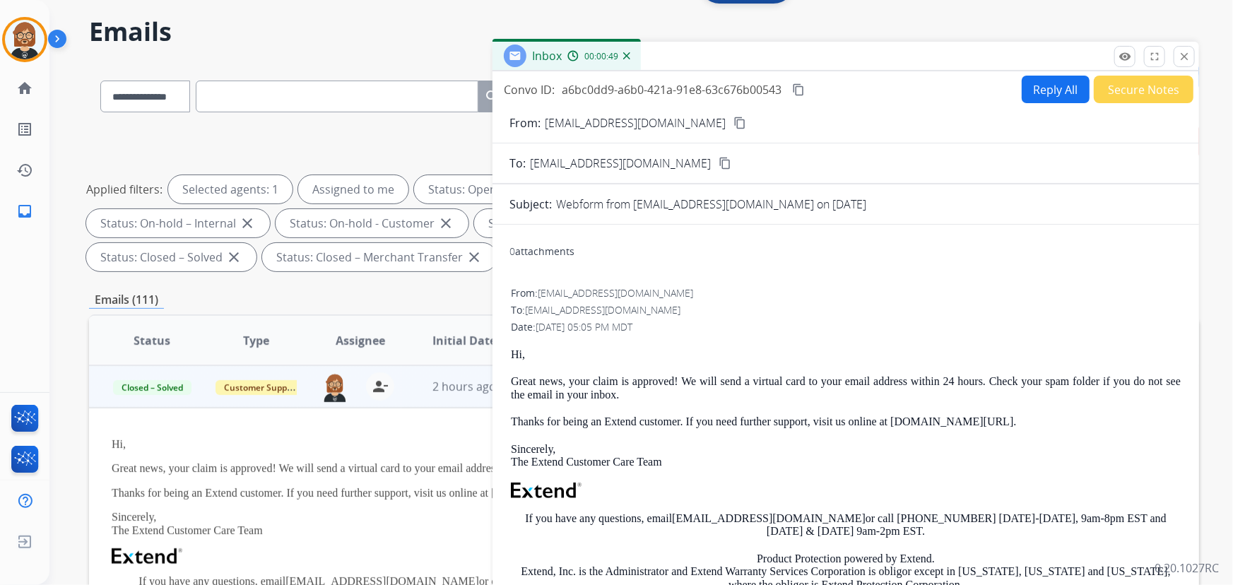
scroll to position [0, 0]
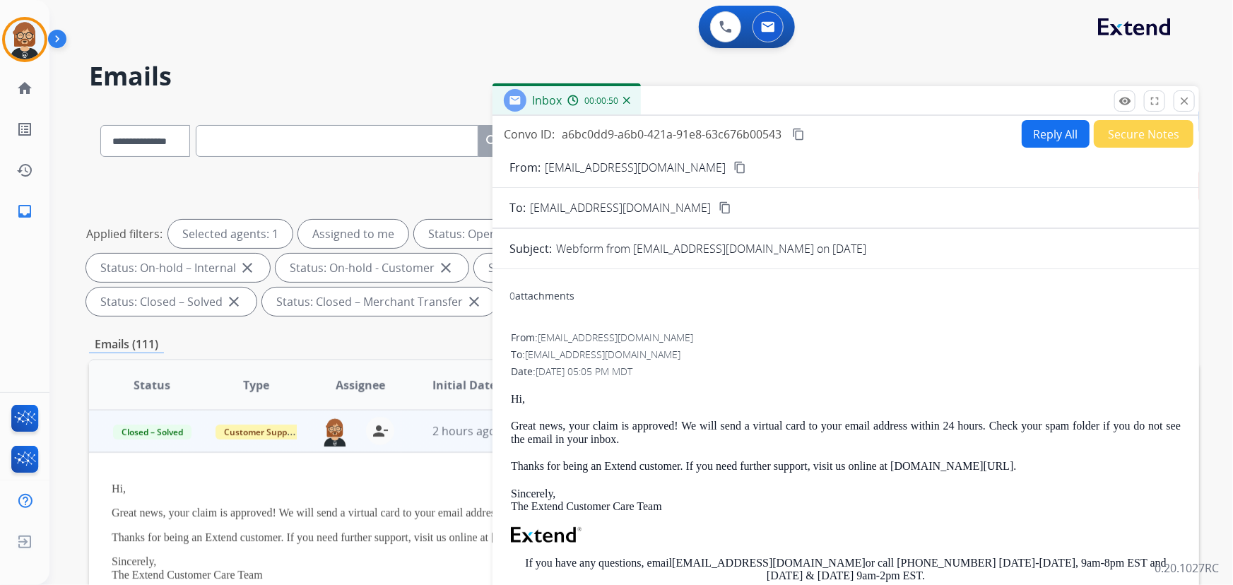
click at [800, 134] on mat-icon "content_copy" at bounding box center [798, 134] width 13 height 13
click at [1187, 99] on mat-icon "close" at bounding box center [1184, 101] width 13 height 13
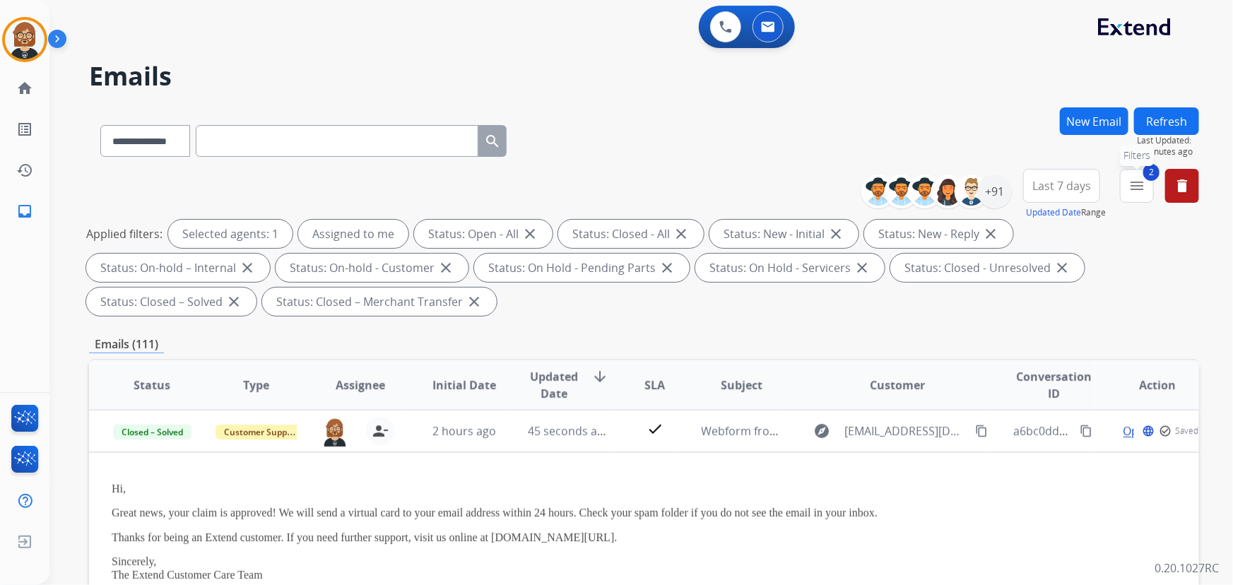
click at [1138, 180] on mat-icon "menu" at bounding box center [1137, 185] width 17 height 17
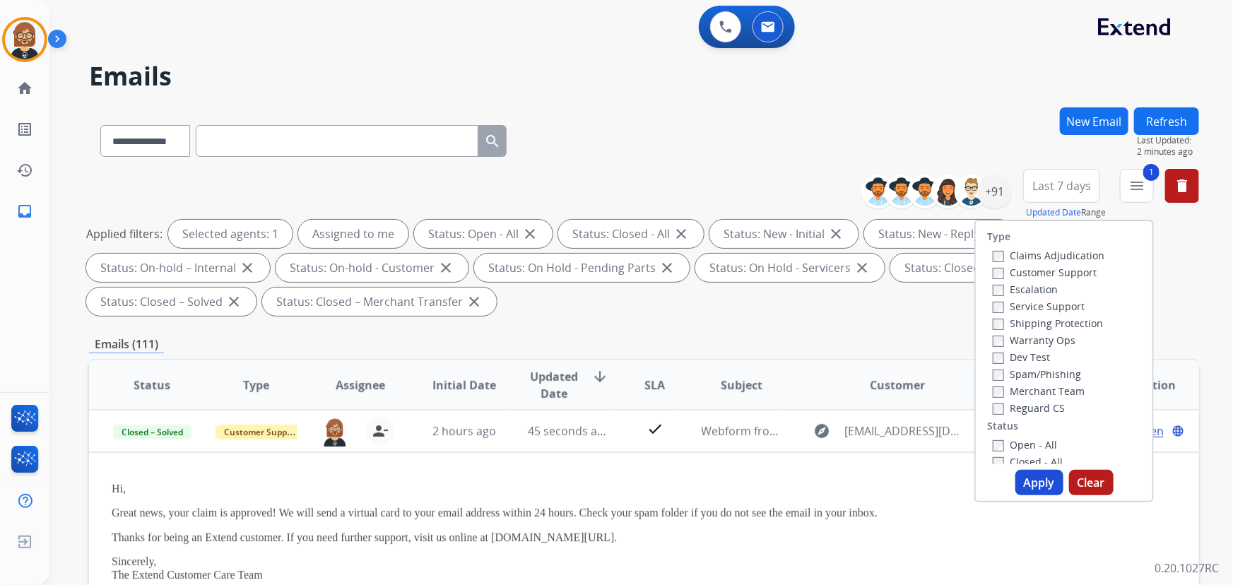
click at [1045, 477] on button "Apply" at bounding box center [1040, 482] width 48 height 25
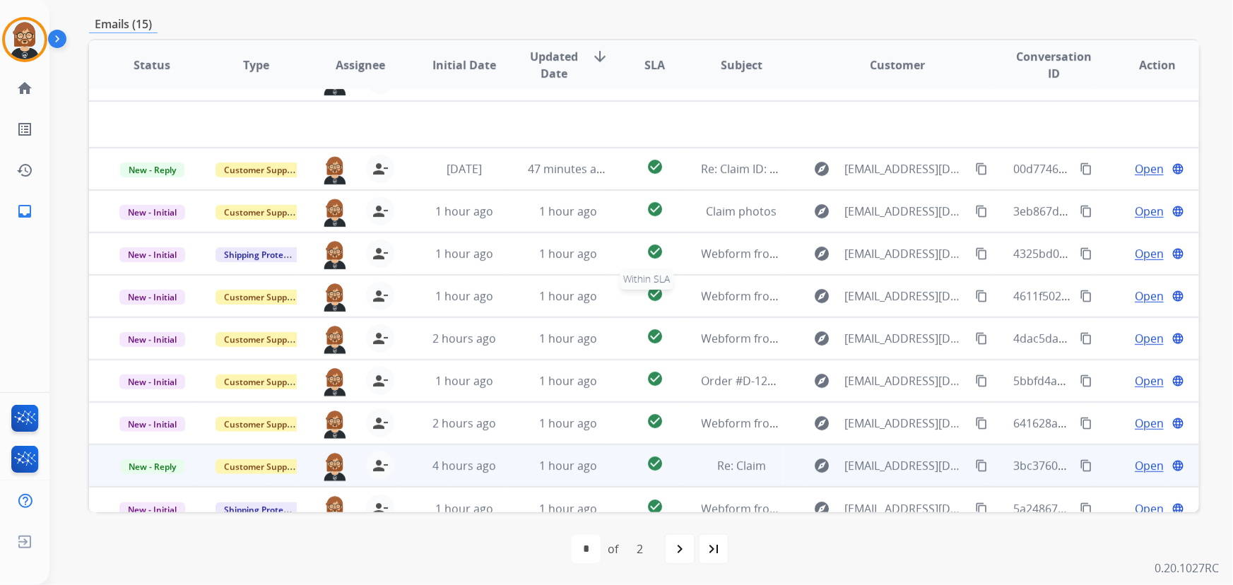
scroll to position [47, 0]
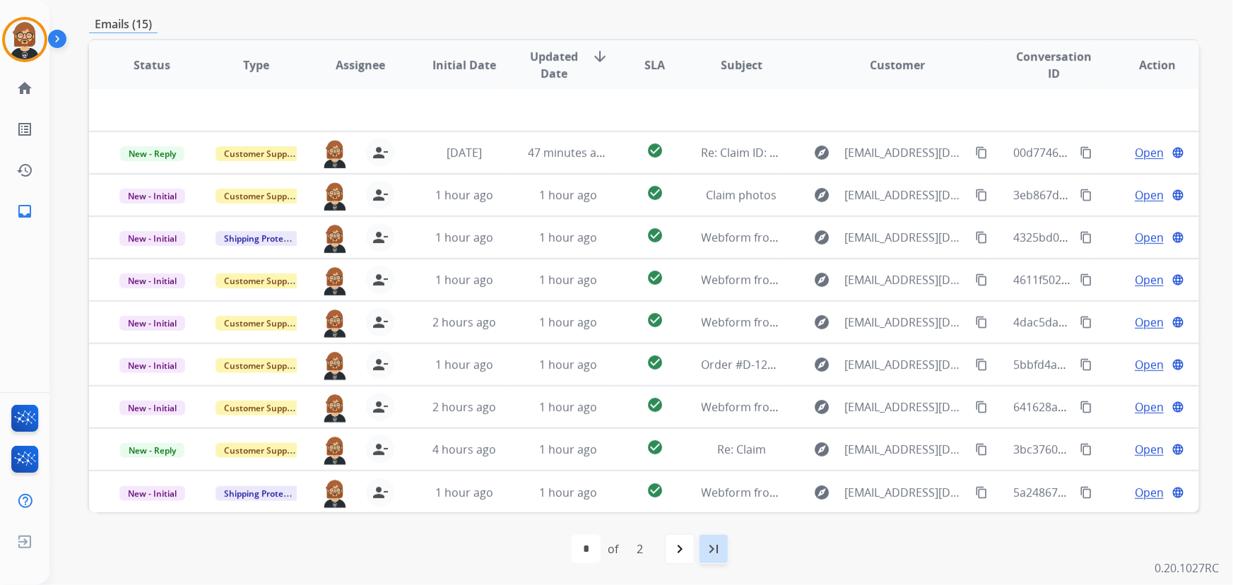
click at [713, 549] on mat-icon "last_page" at bounding box center [713, 549] width 17 height 17
select select "*"
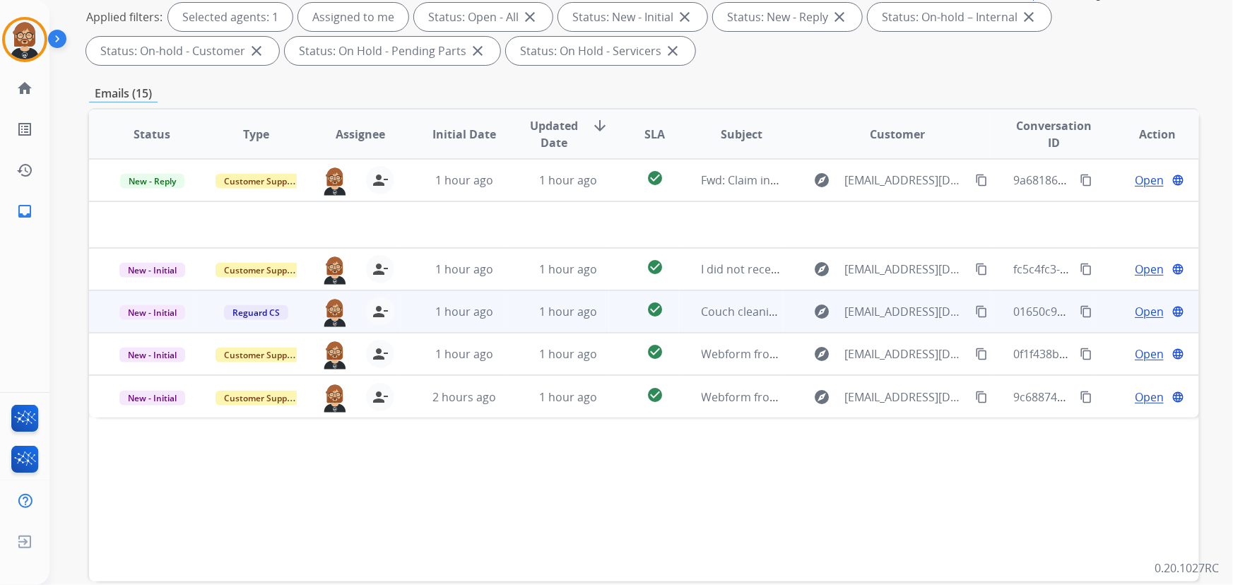
scroll to position [286, 0]
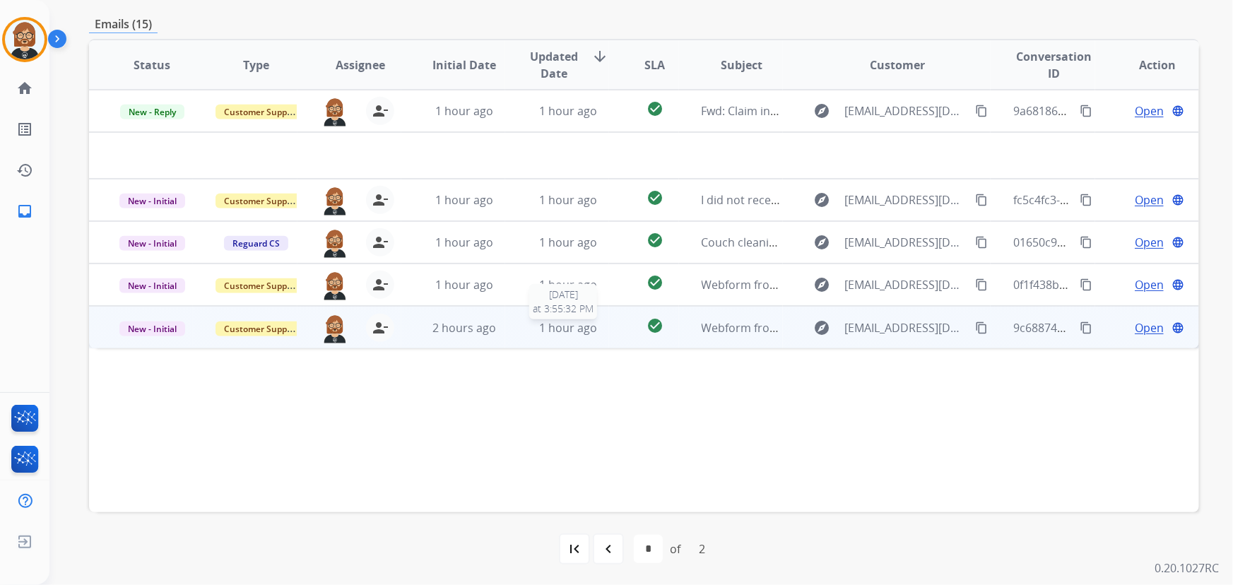
click at [539, 324] on span "1 hour ago" at bounding box center [568, 328] width 58 height 16
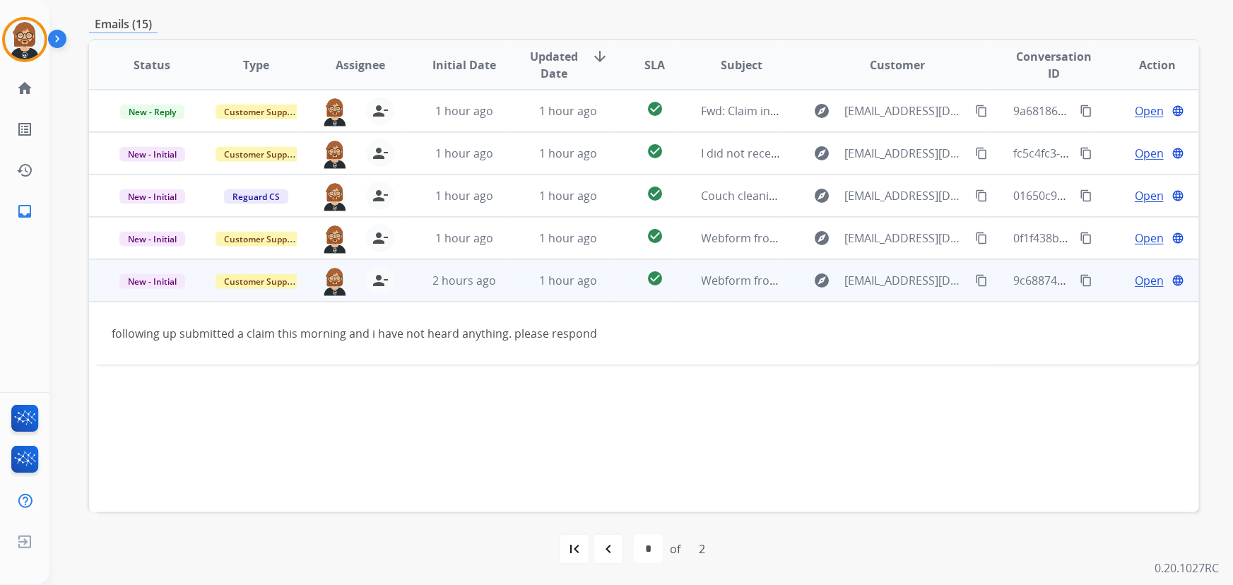
click at [975, 276] on mat-icon "content_copy" at bounding box center [981, 280] width 13 height 13
click at [1141, 283] on span "Open" at bounding box center [1149, 280] width 29 height 17
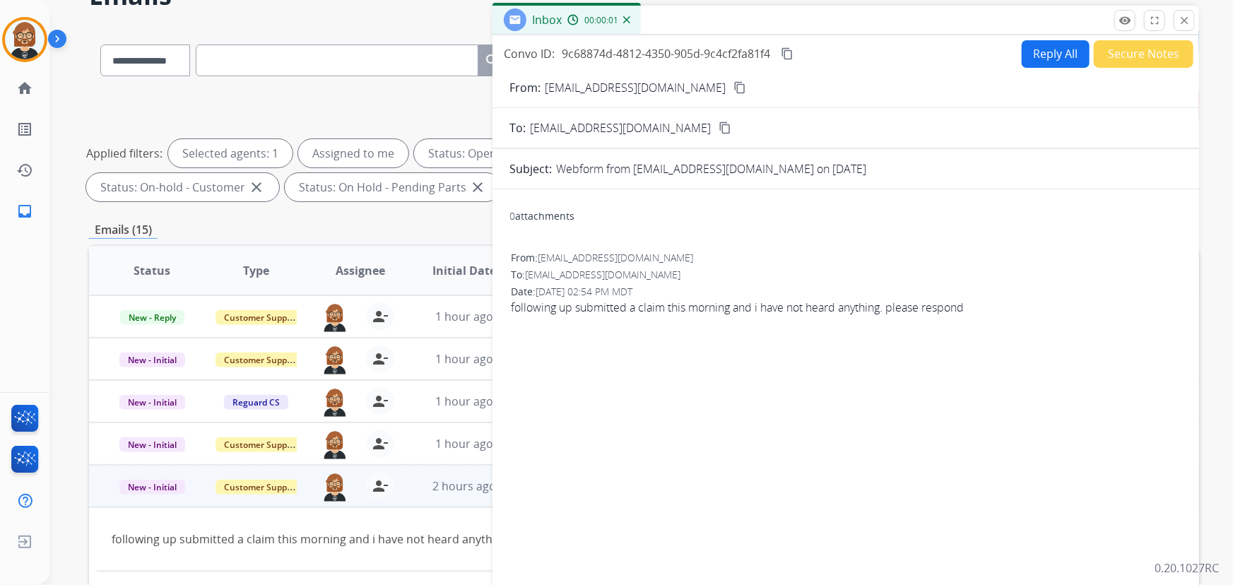
scroll to position [0, 0]
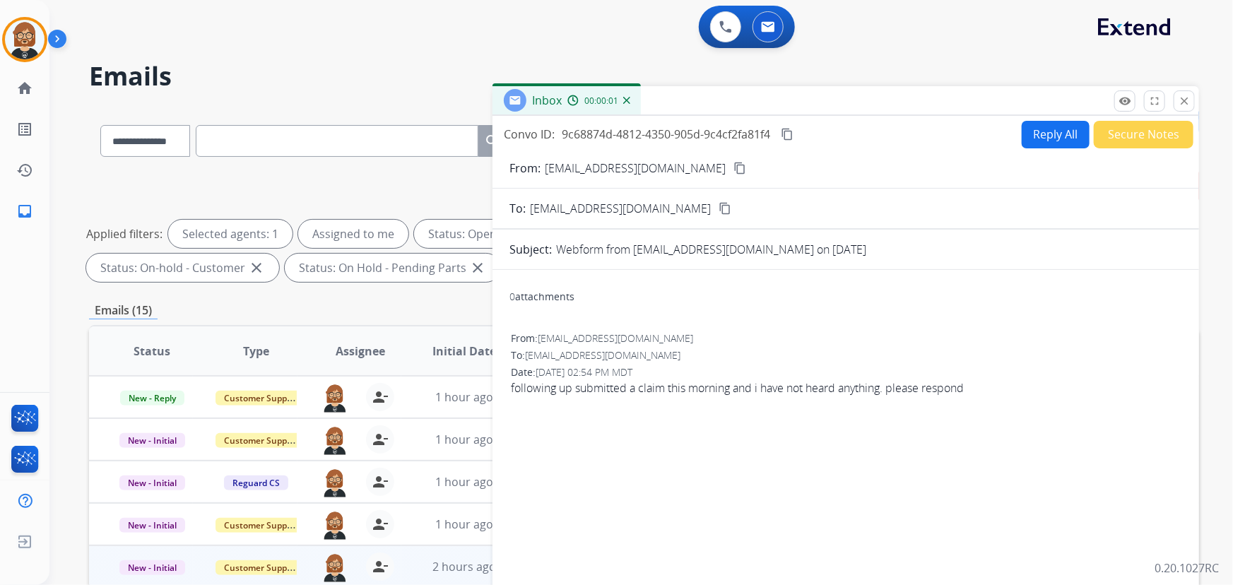
click at [1030, 123] on button "Reply All" at bounding box center [1056, 135] width 68 height 28
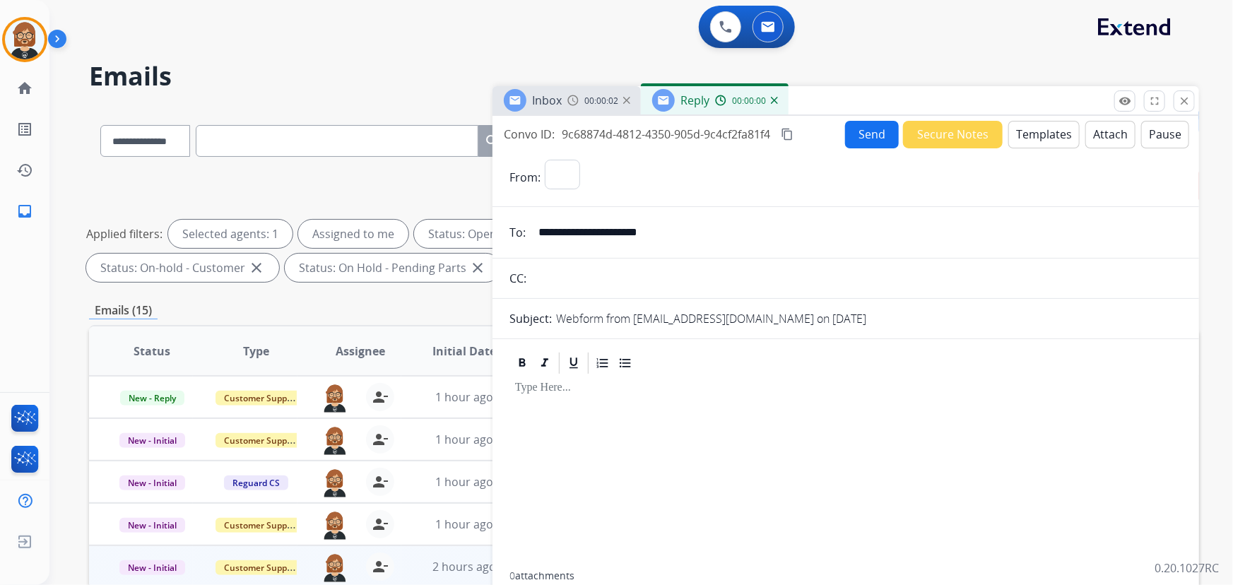
select select "**********"
click at [1040, 131] on button "Templates" at bounding box center [1044, 135] width 71 height 28
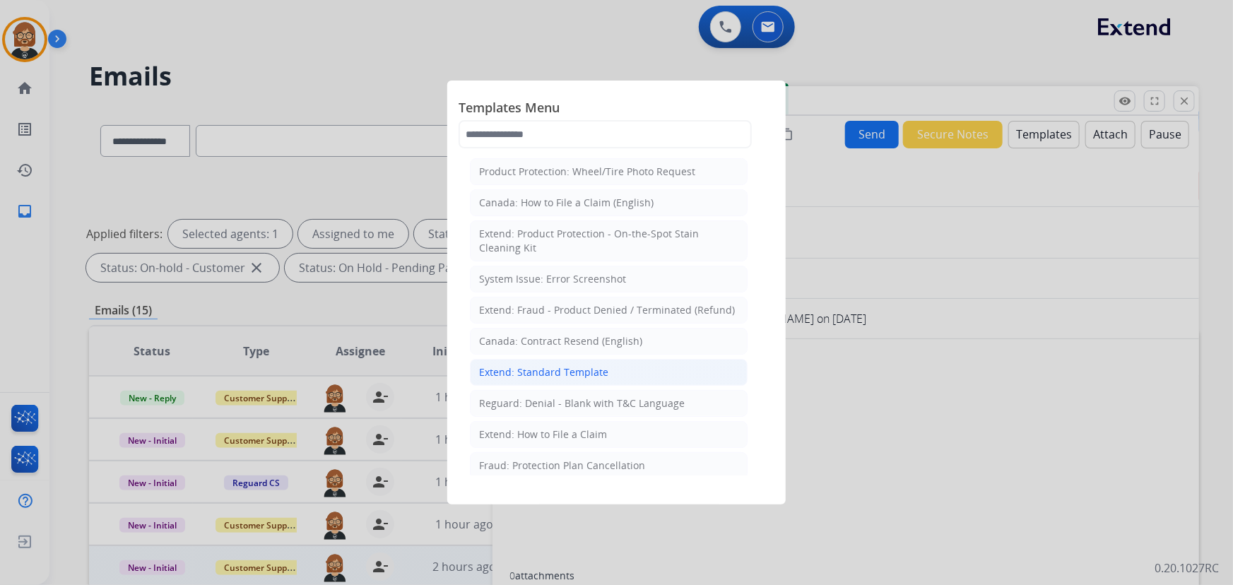
click at [587, 372] on div "Extend: Standard Template" at bounding box center [543, 372] width 129 height 14
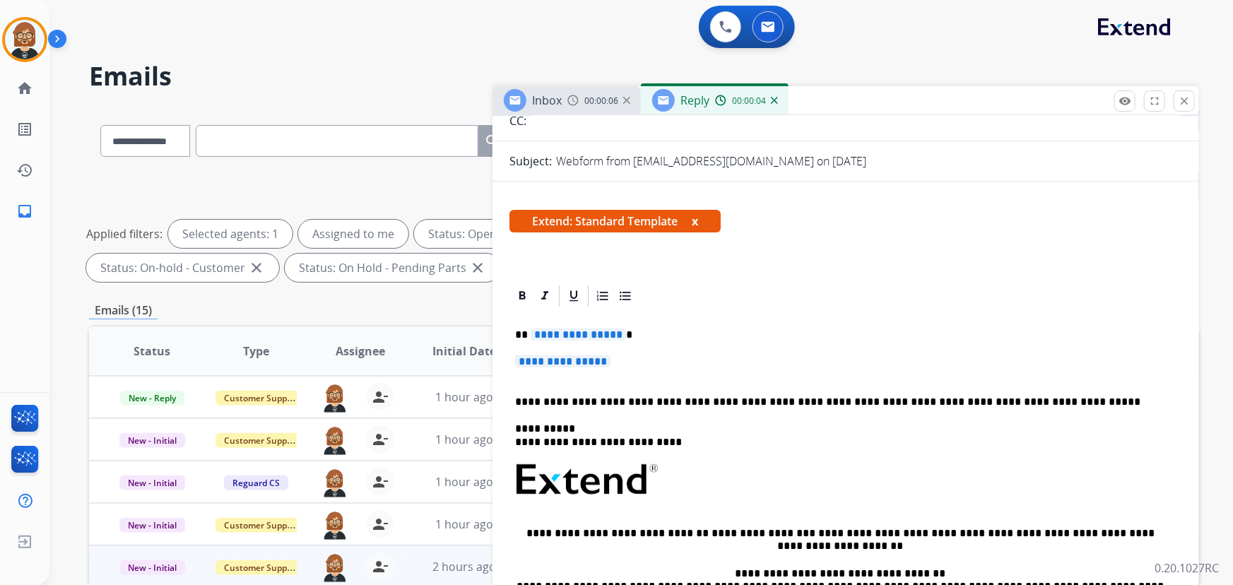
scroll to position [192, 0]
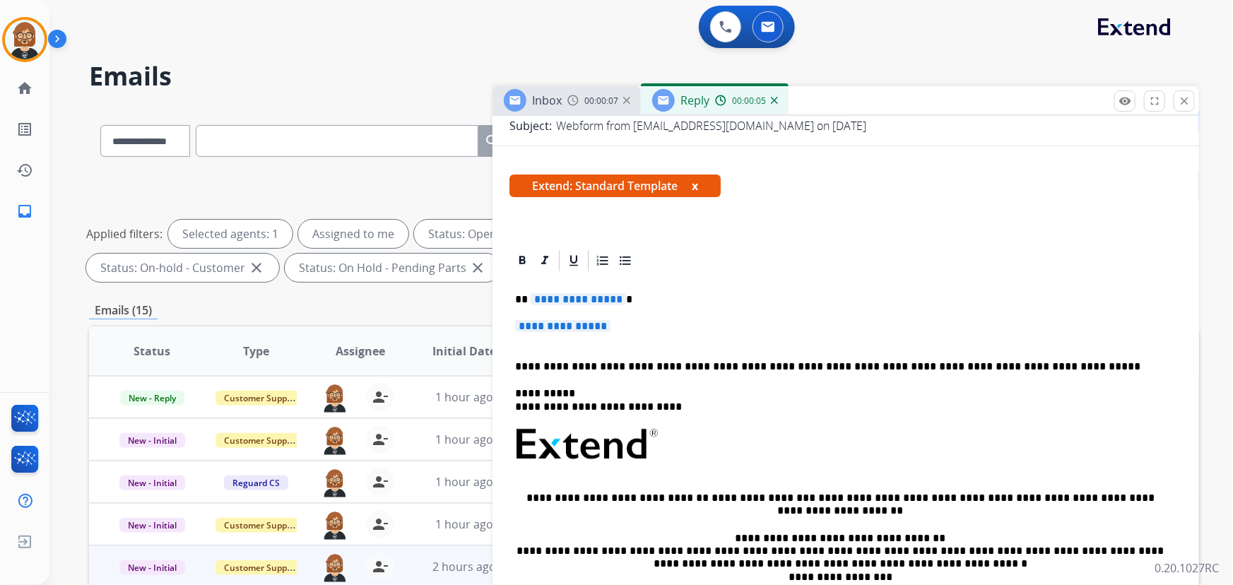
click at [577, 297] on span "**********" at bounding box center [578, 299] width 95 height 12
click at [585, 329] on span "**********" at bounding box center [562, 326] width 95 height 12
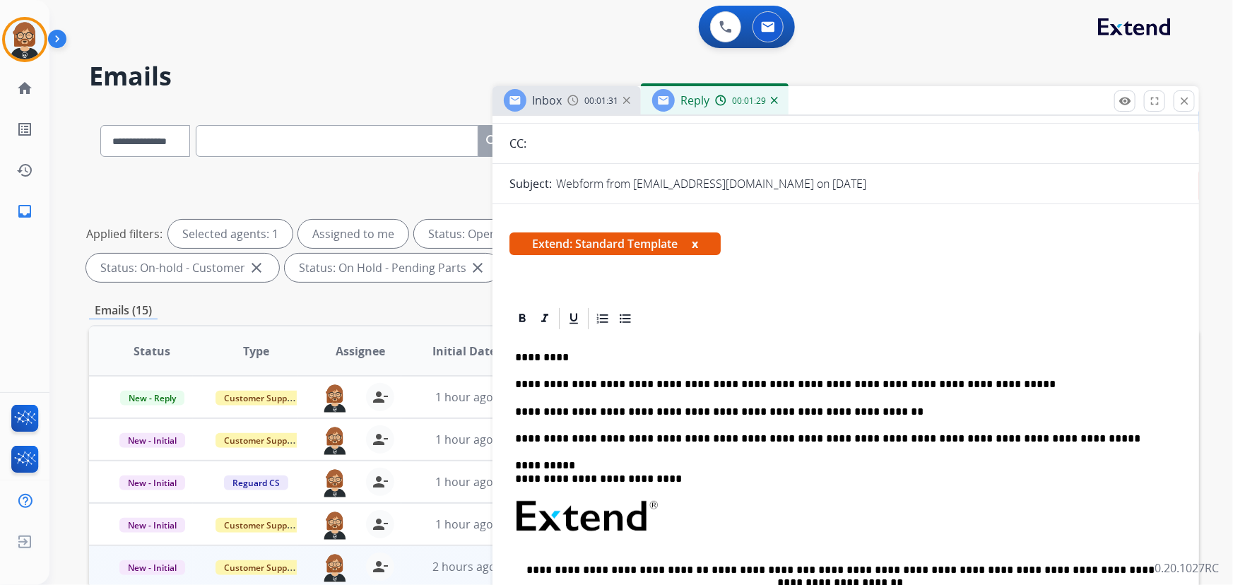
scroll to position [0, 0]
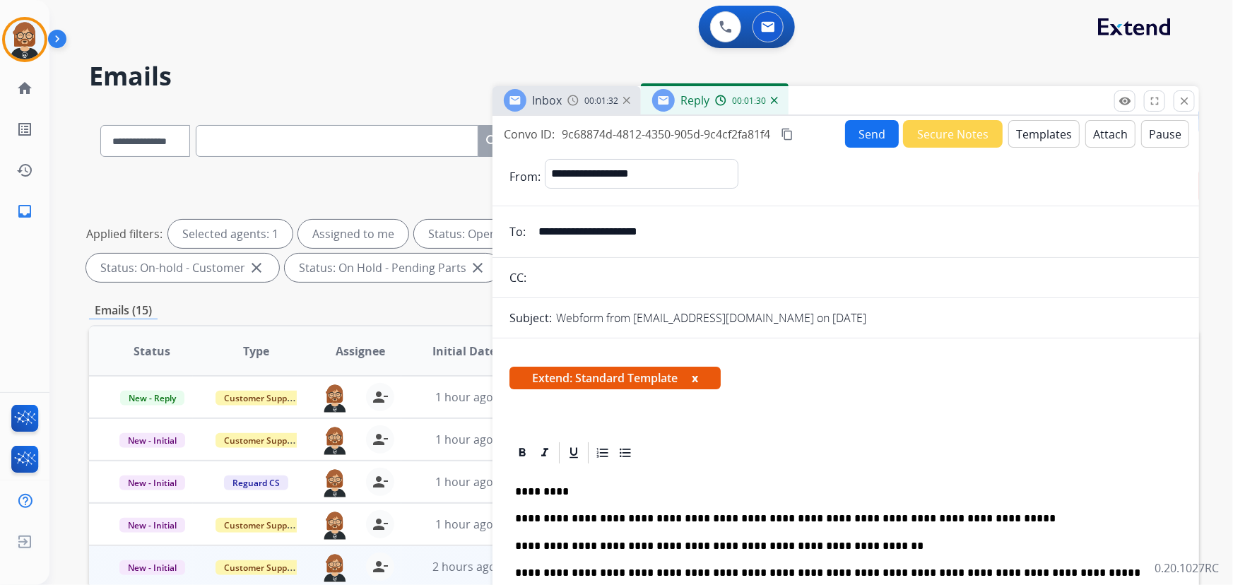
click at [867, 127] on button "Send" at bounding box center [872, 134] width 54 height 28
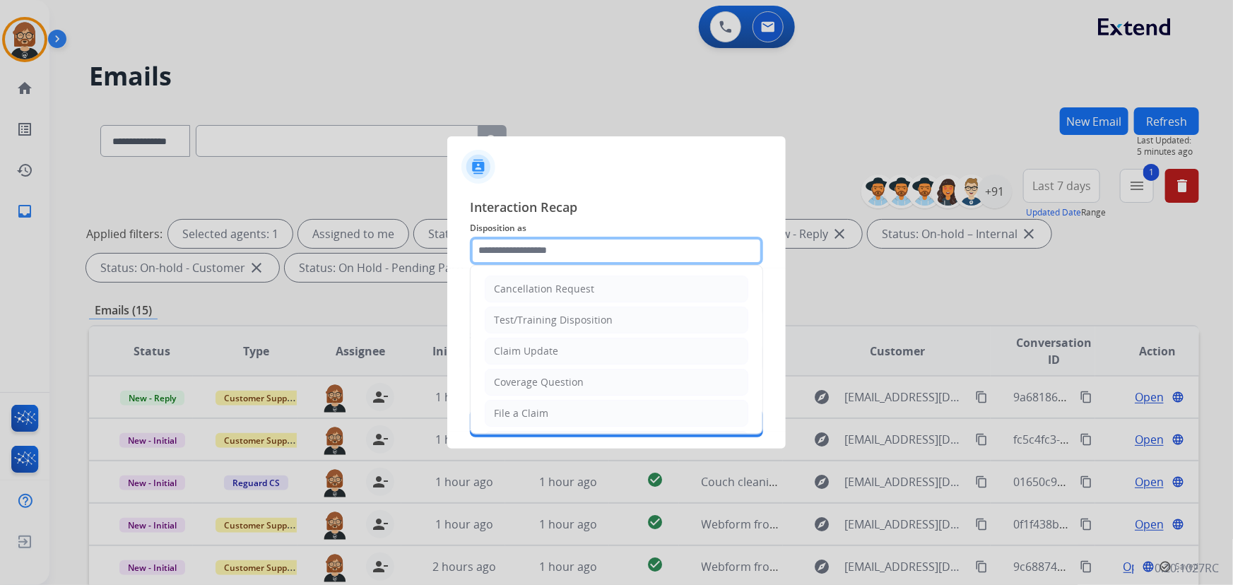
click at [685, 238] on input "text" at bounding box center [616, 251] width 293 height 28
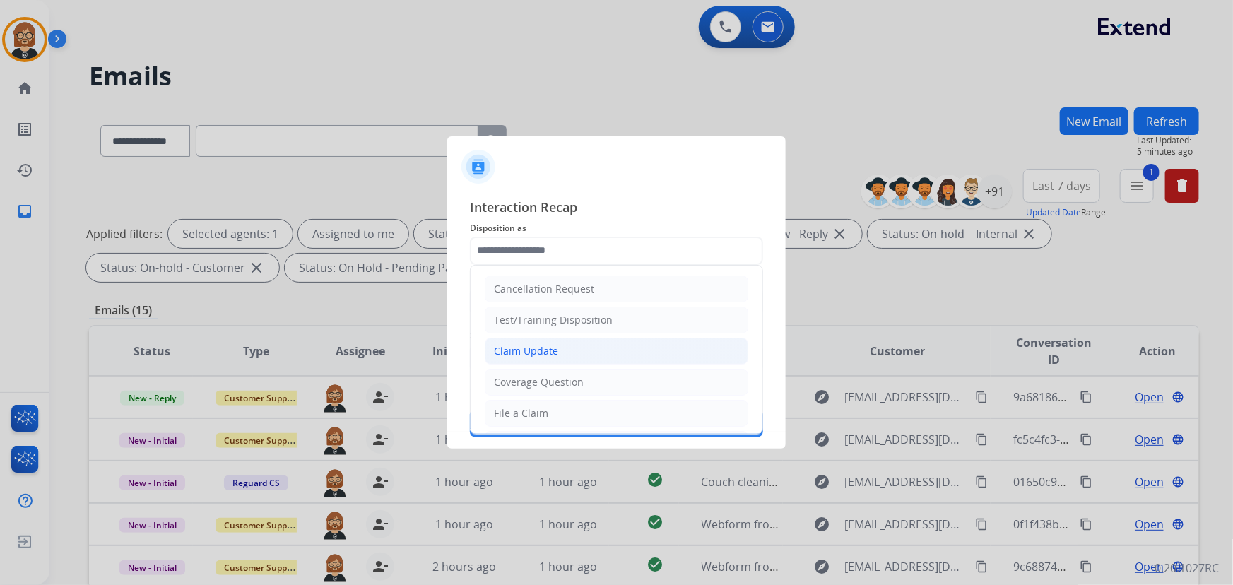
click at [659, 362] on li "Claim Update" at bounding box center [617, 351] width 264 height 27
type input "**********"
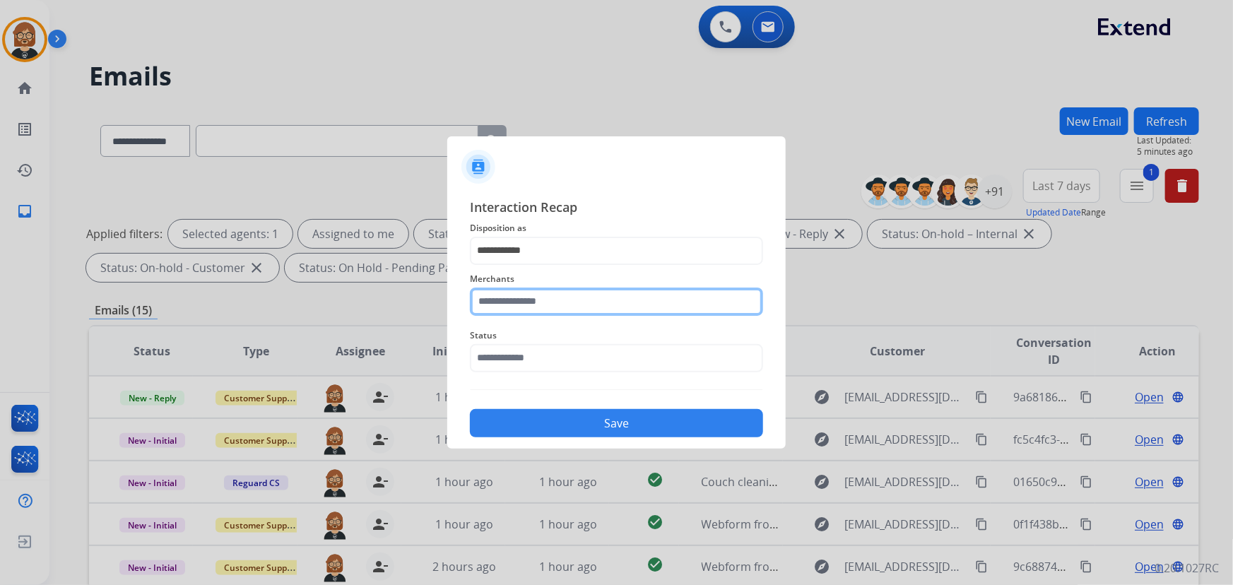
click at [655, 310] on input "text" at bounding box center [616, 302] width 293 height 28
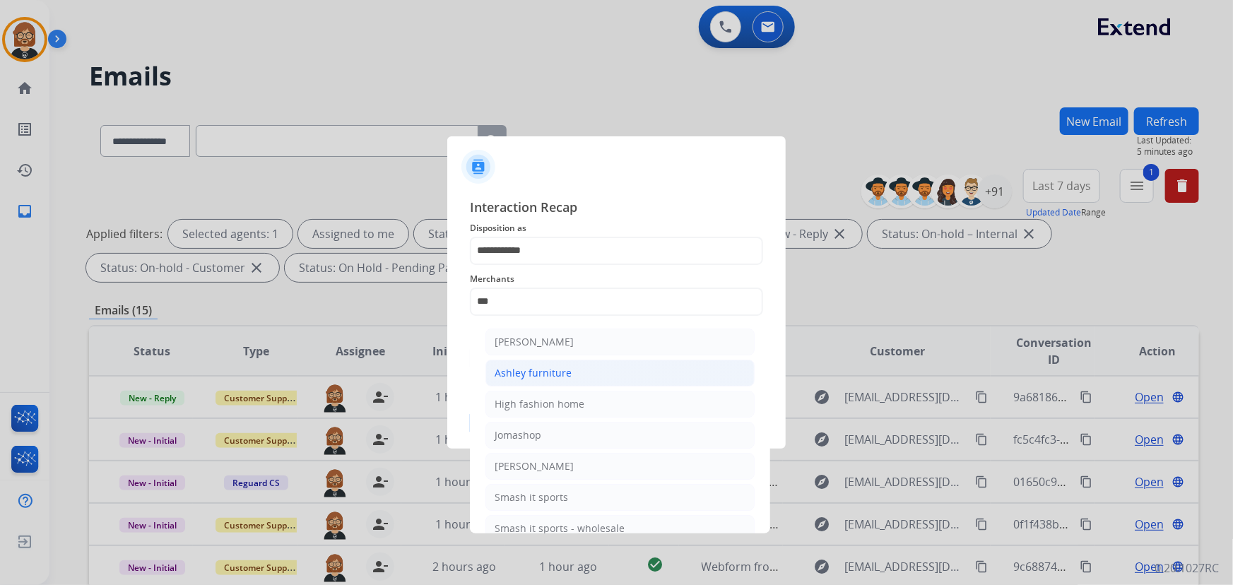
click at [568, 384] on li "Ashley furniture" at bounding box center [620, 373] width 269 height 27
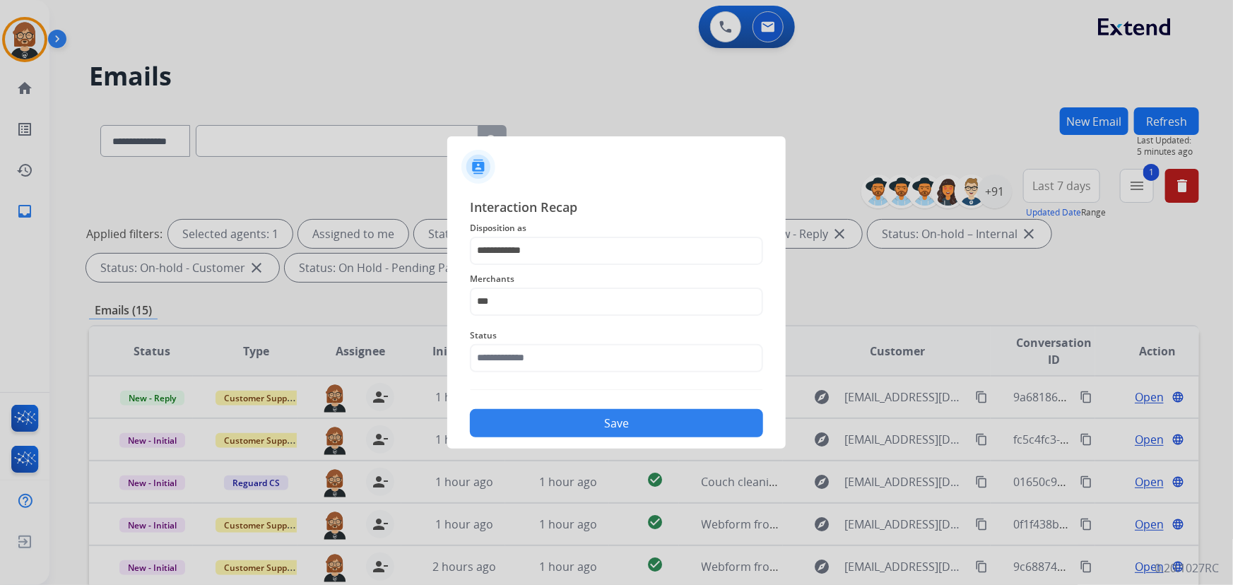
type input "**********"
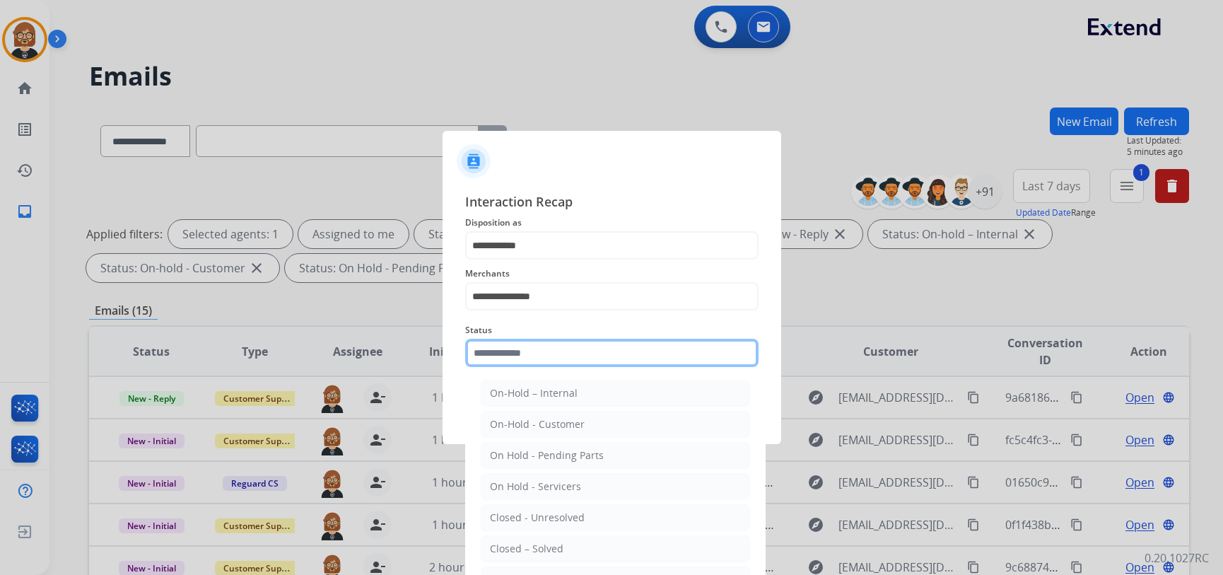
click at [568, 368] on div "Status On-Hold – Internal On-Hold - Customer On Hold - Pending Parts On Hold - …" at bounding box center [611, 344] width 293 height 57
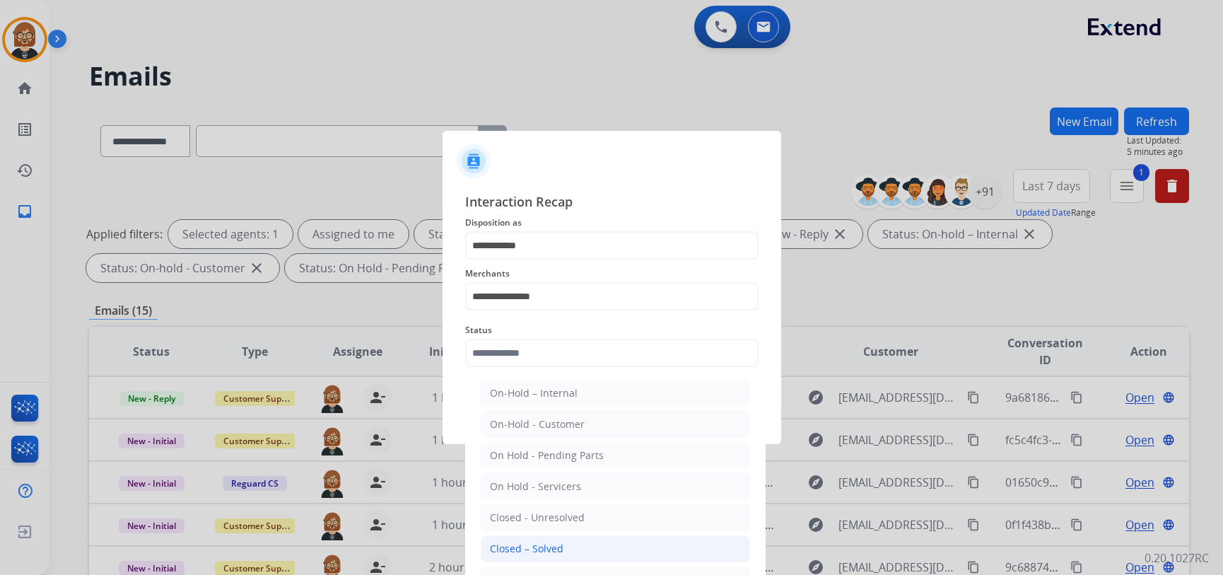
click at [579, 541] on li "Closed – Solved" at bounding box center [615, 548] width 269 height 27
type input "**********"
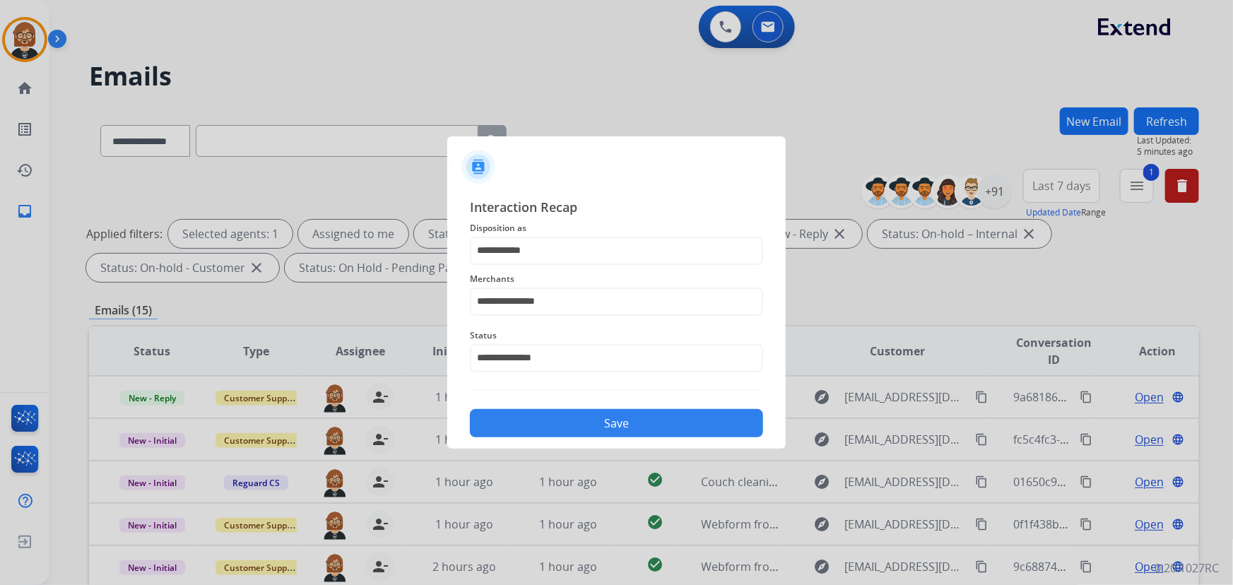
click at [620, 428] on button "Save" at bounding box center [616, 423] width 293 height 28
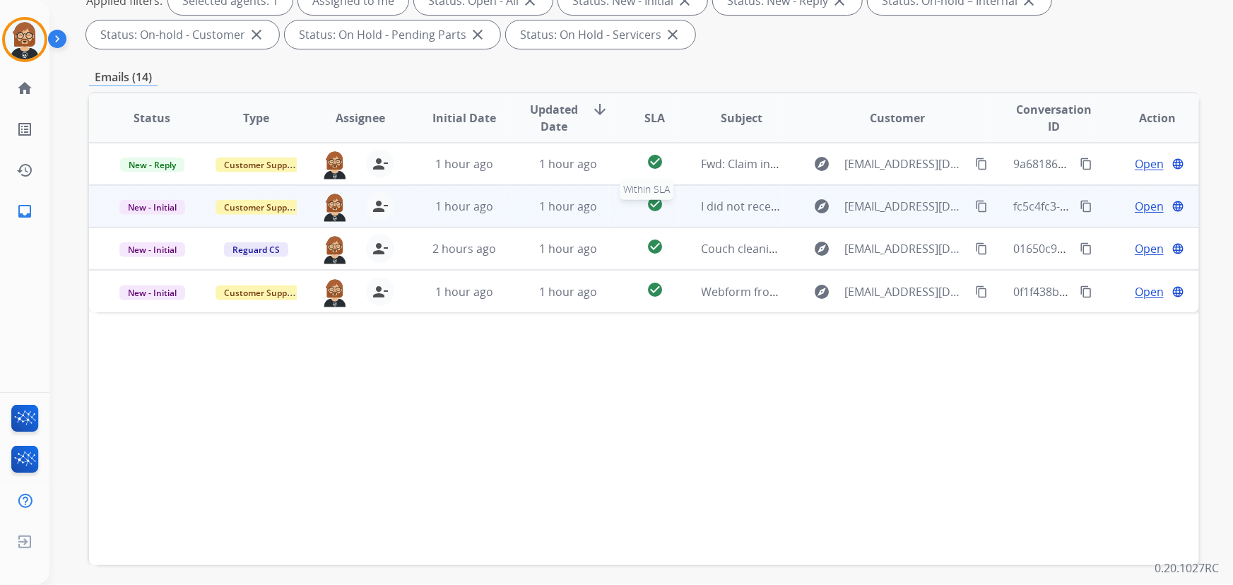
scroll to position [257, 0]
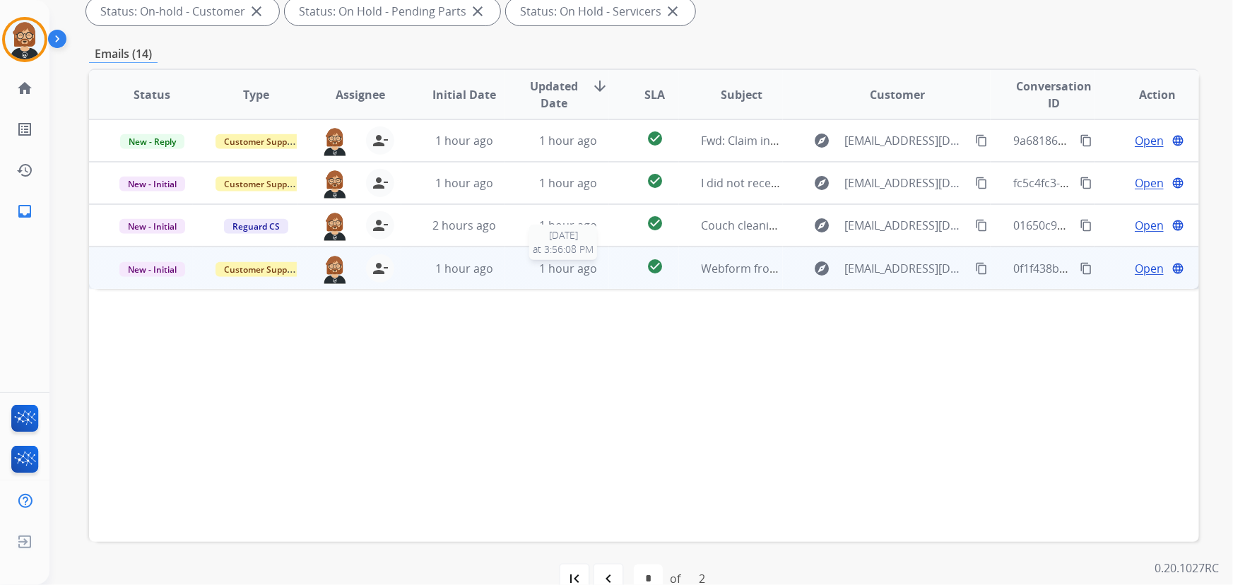
click at [574, 276] on div "1 hour ago" at bounding box center [568, 268] width 81 height 17
click at [977, 265] on mat-icon "content_copy" at bounding box center [981, 268] width 13 height 13
click at [1139, 269] on span "Open" at bounding box center [1149, 267] width 29 height 17
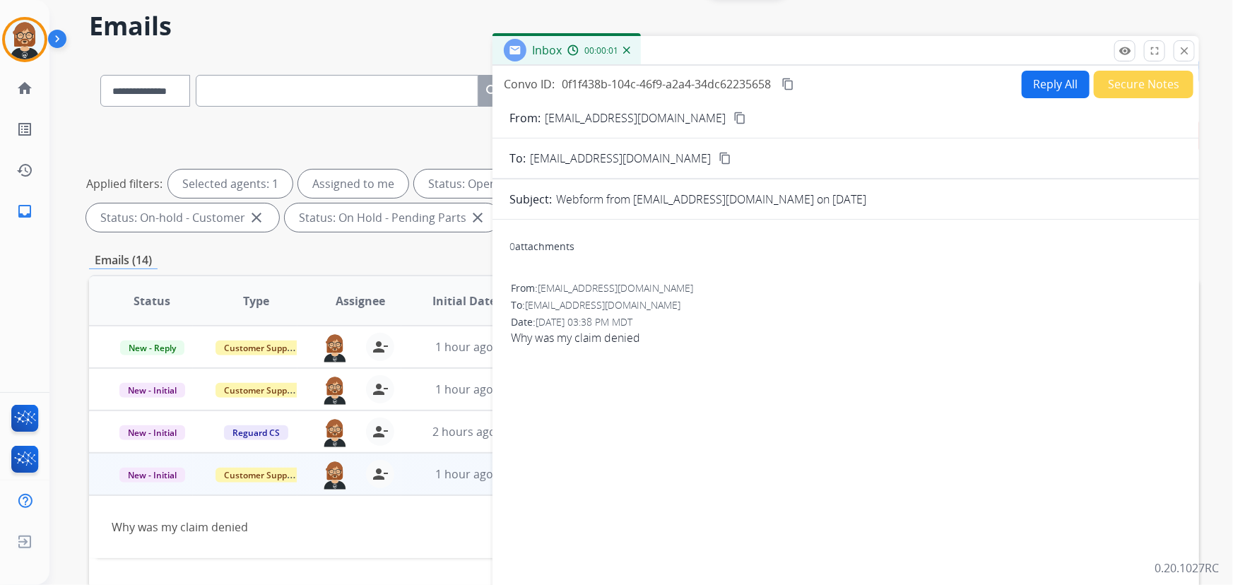
scroll to position [0, 0]
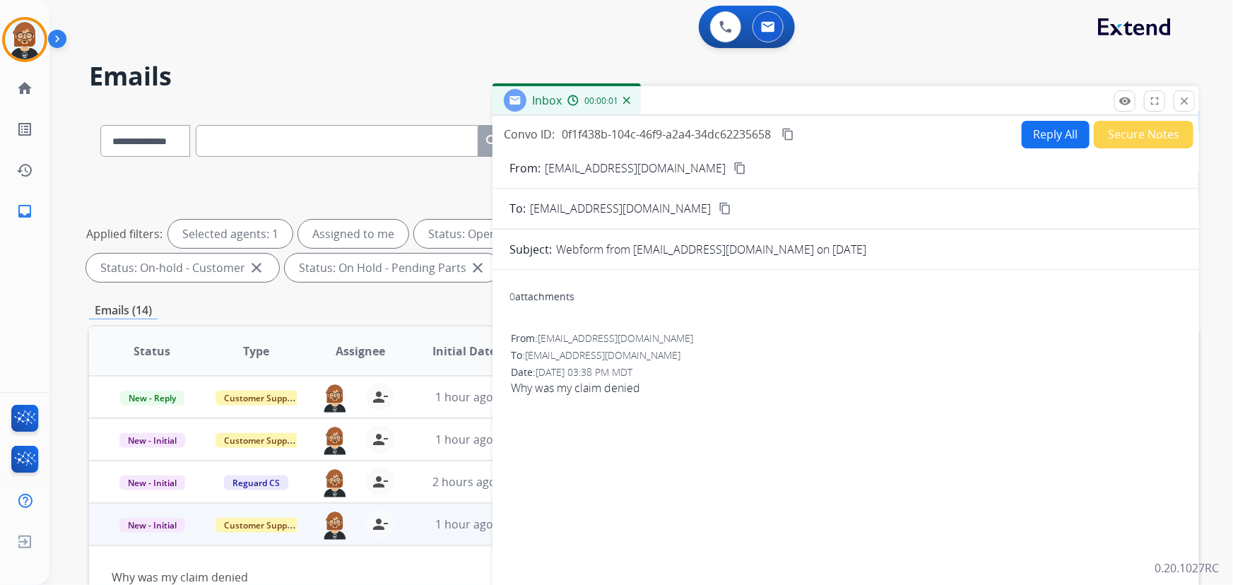
click at [1028, 134] on button "Reply All" at bounding box center [1056, 135] width 68 height 28
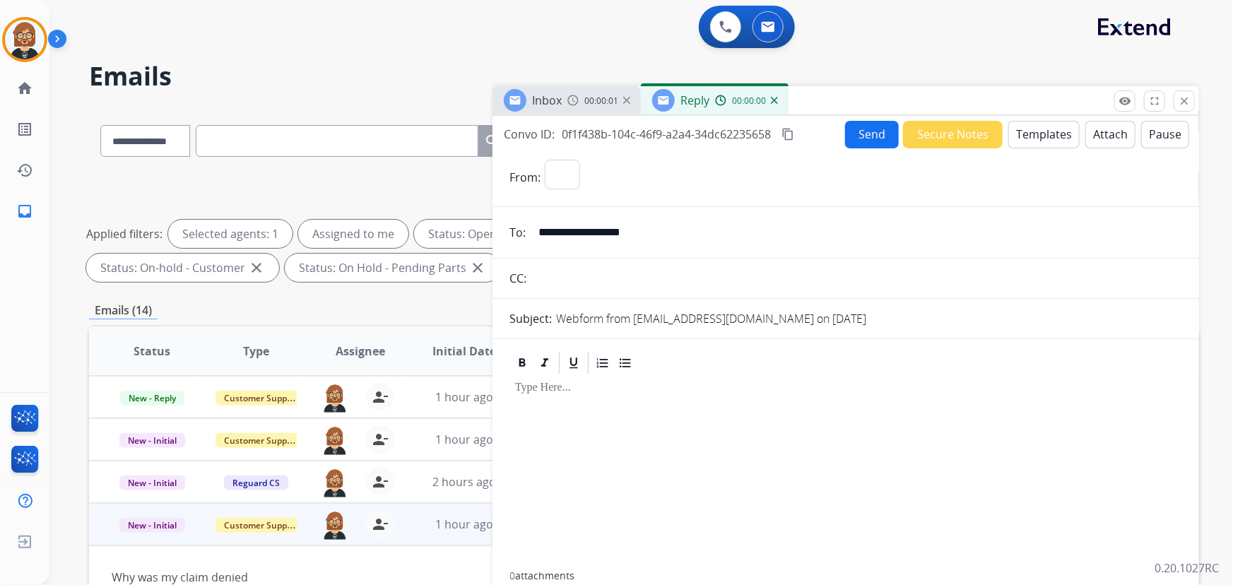
select select "**********"
click at [1031, 131] on button "Templates" at bounding box center [1044, 135] width 71 height 28
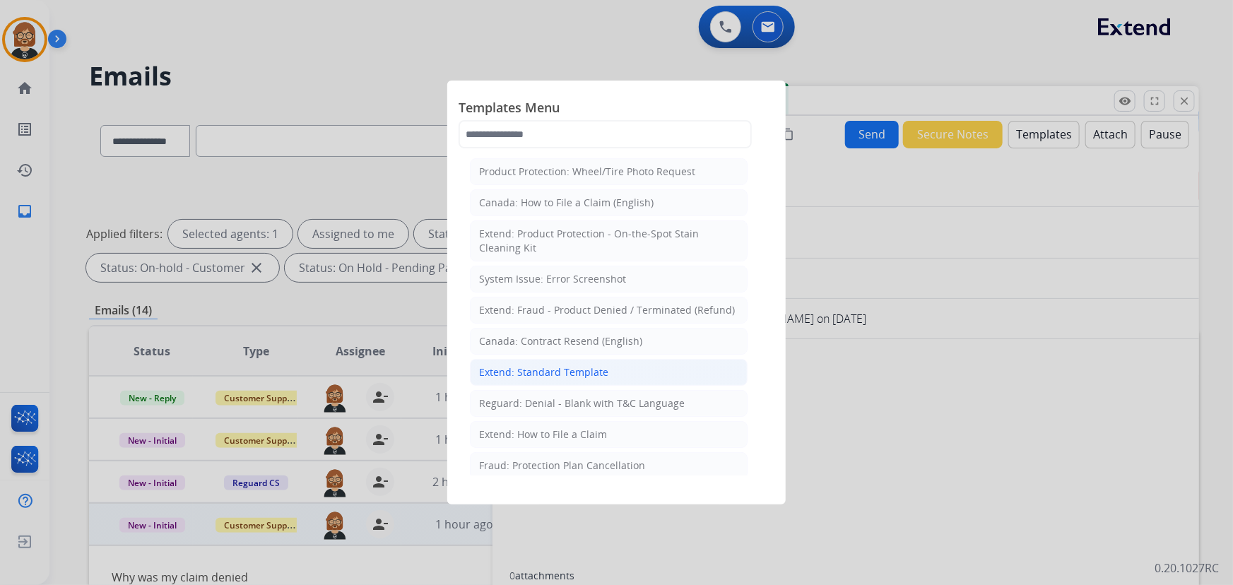
click at [610, 370] on li "Extend: Standard Template" at bounding box center [609, 372] width 278 height 27
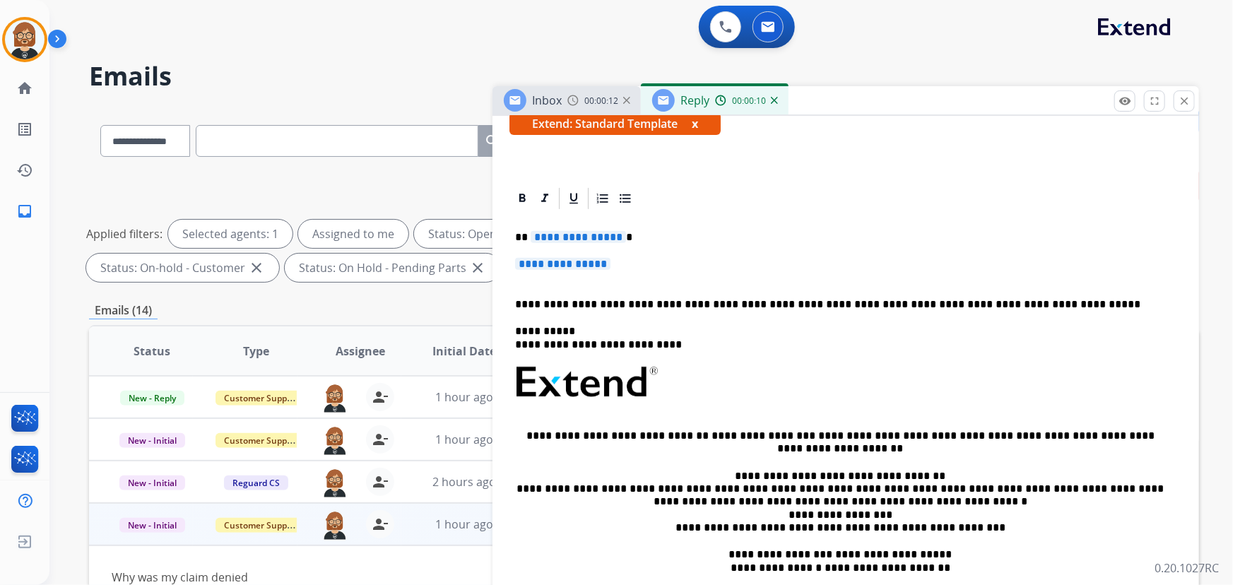
scroll to position [257, 0]
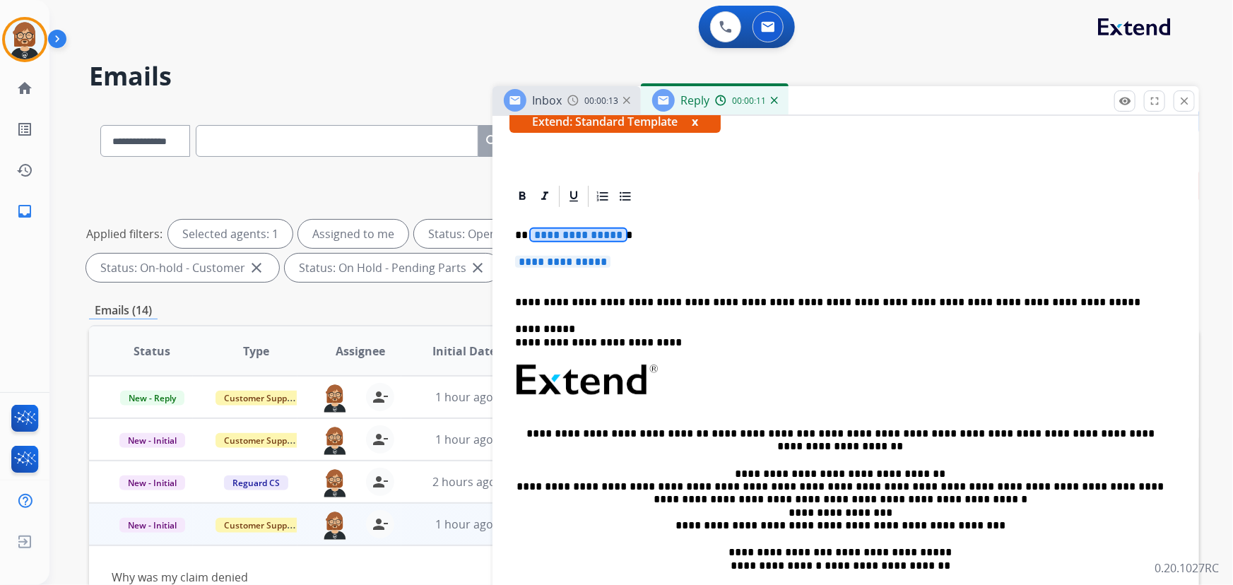
click at [573, 233] on span "**********" at bounding box center [578, 235] width 95 height 12
click at [558, 262] on span "**********" at bounding box center [562, 262] width 95 height 12
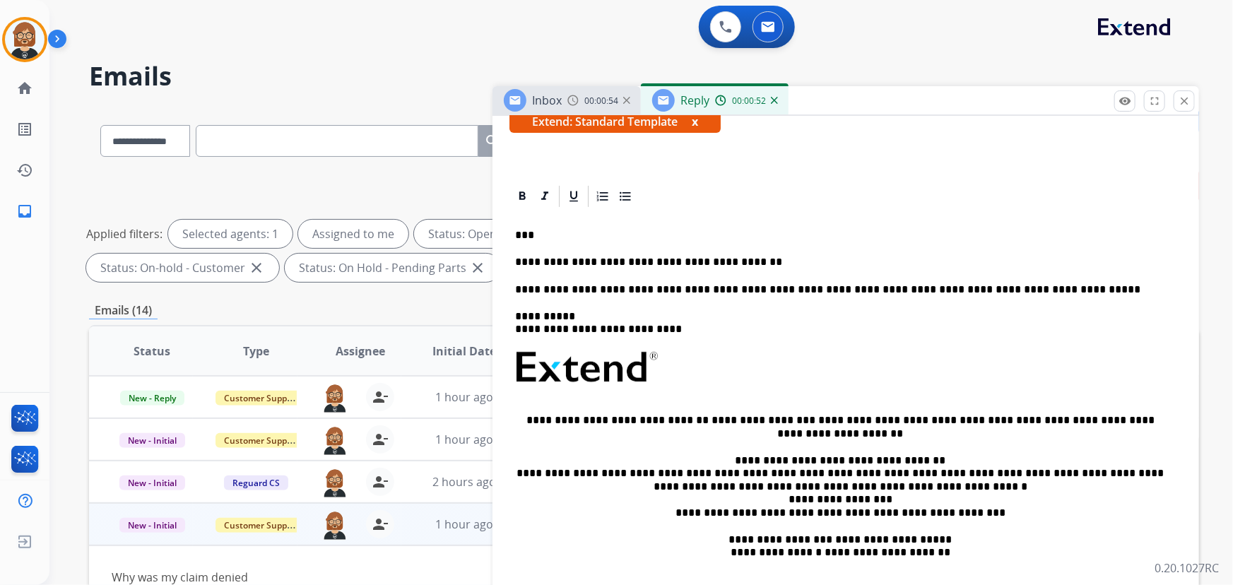
click at [755, 294] on p "**********" at bounding box center [840, 289] width 651 height 13
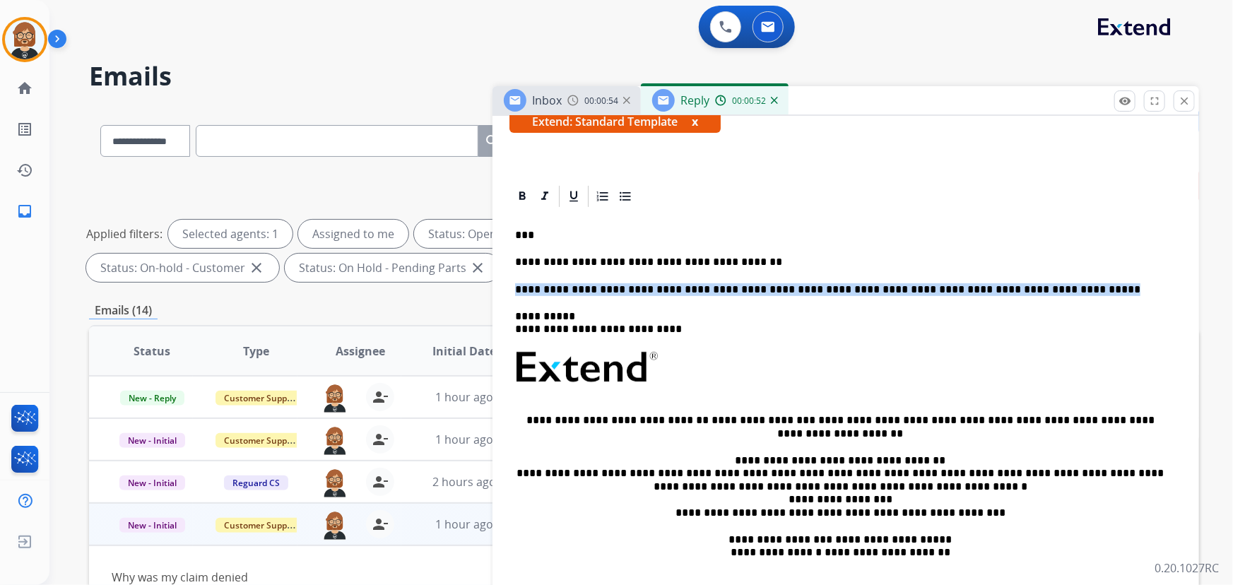
click at [755, 294] on p "**********" at bounding box center [840, 289] width 651 height 13
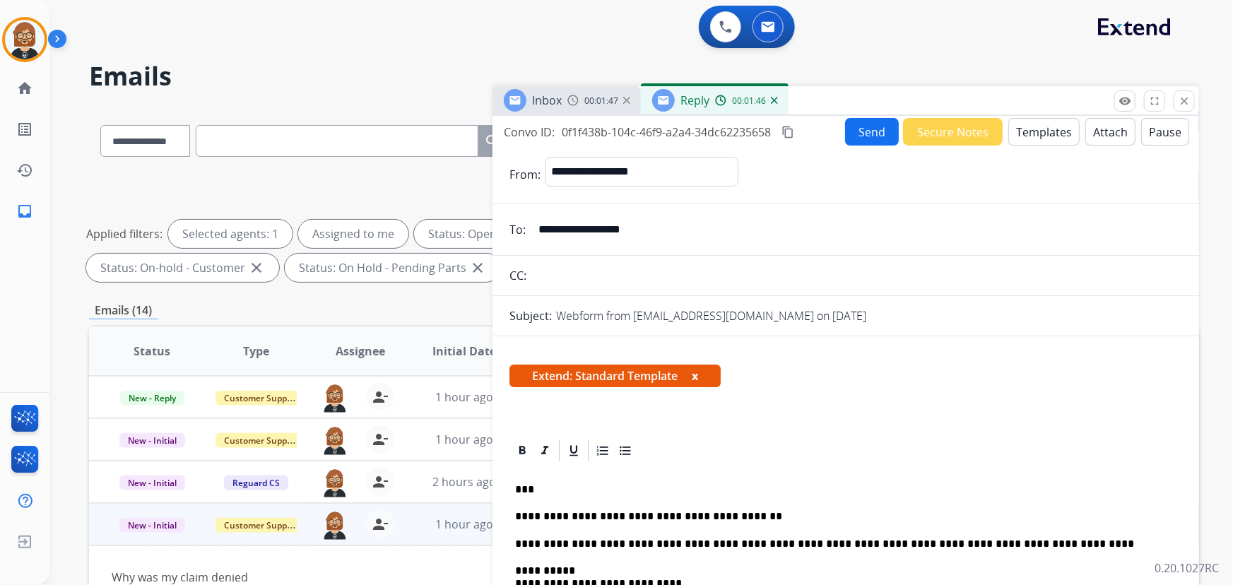
scroll to position [0, 0]
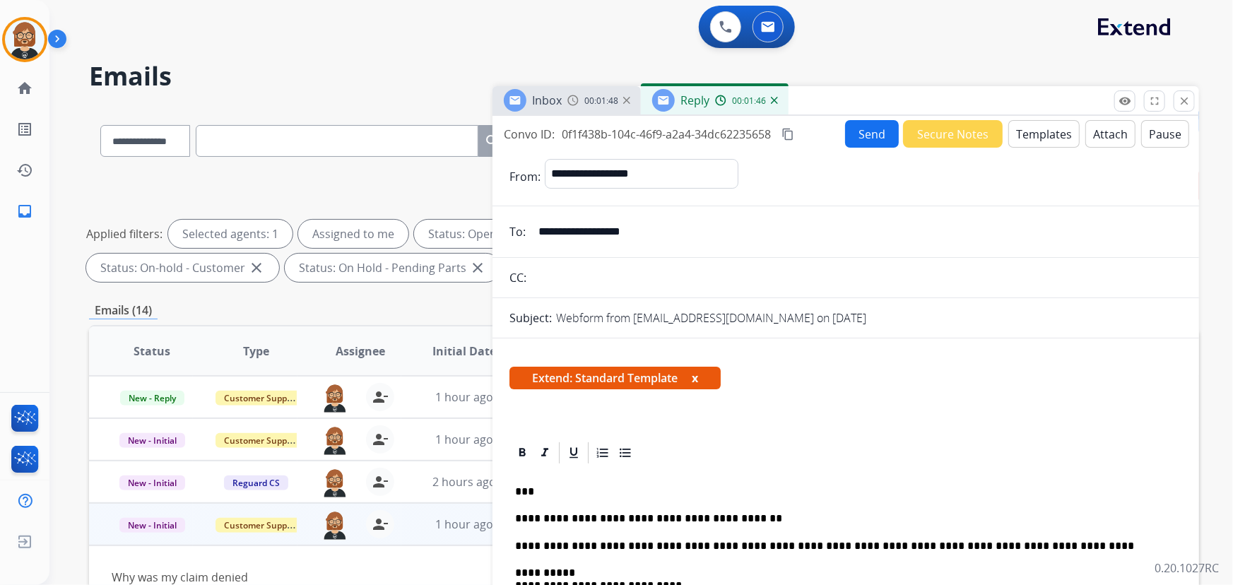
click at [865, 131] on button "Send" at bounding box center [872, 134] width 54 height 28
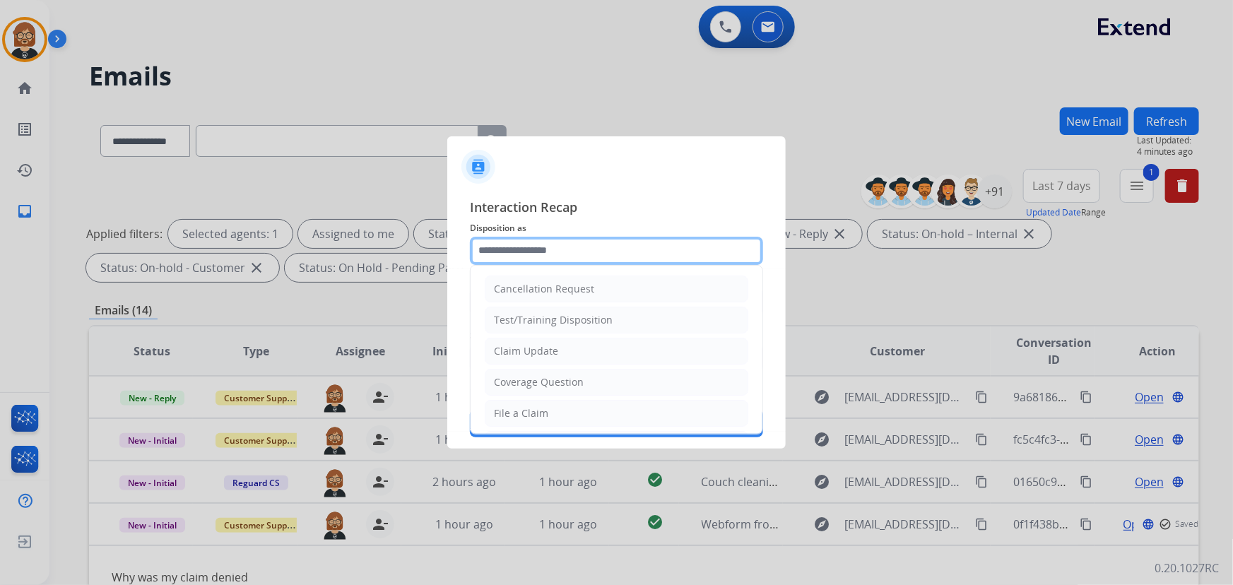
click at [591, 248] on input "text" at bounding box center [616, 251] width 293 height 28
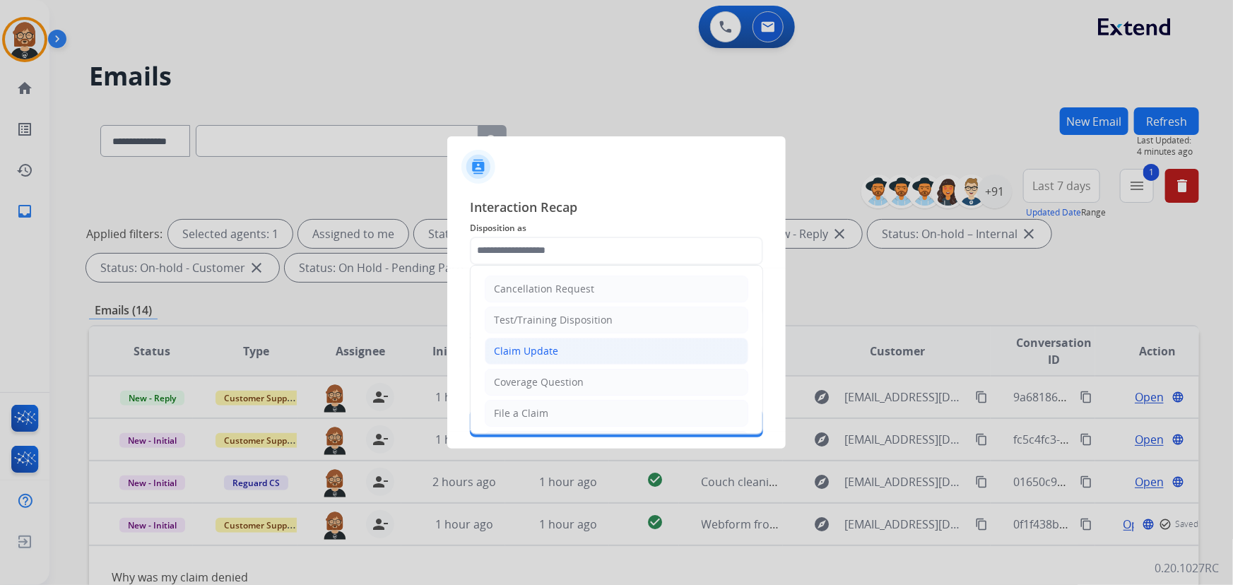
click at [602, 348] on li "Claim Update" at bounding box center [617, 351] width 264 height 27
type input "**********"
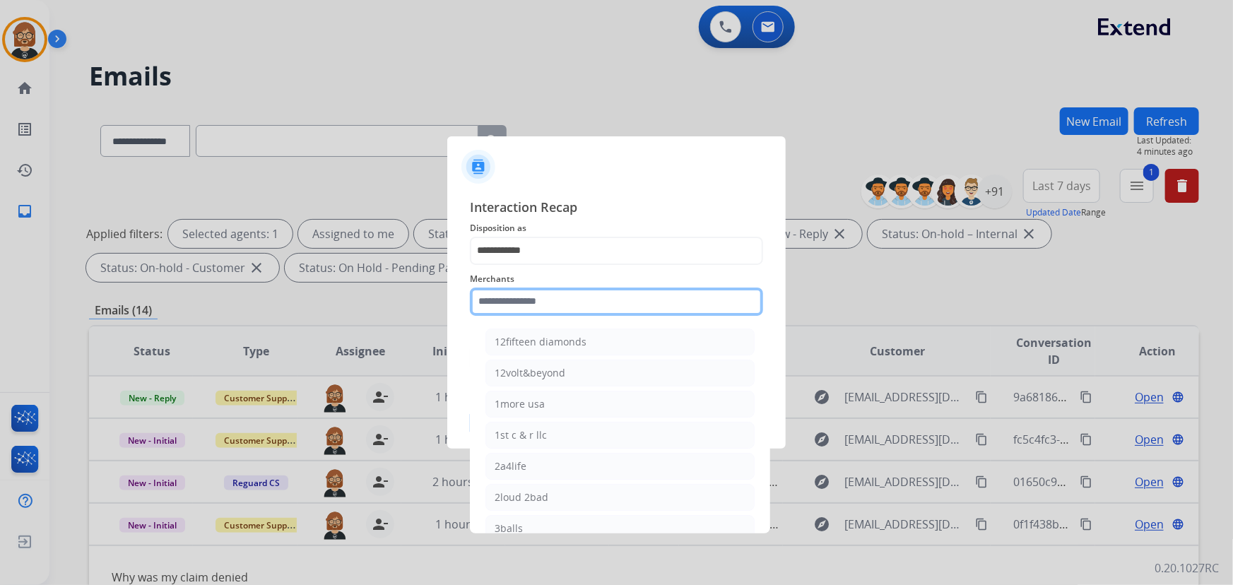
drag, startPoint x: 599, startPoint y: 302, endPoint x: 602, endPoint y: 339, distance: 36.9
click at [597, 303] on input "text" at bounding box center [616, 302] width 293 height 28
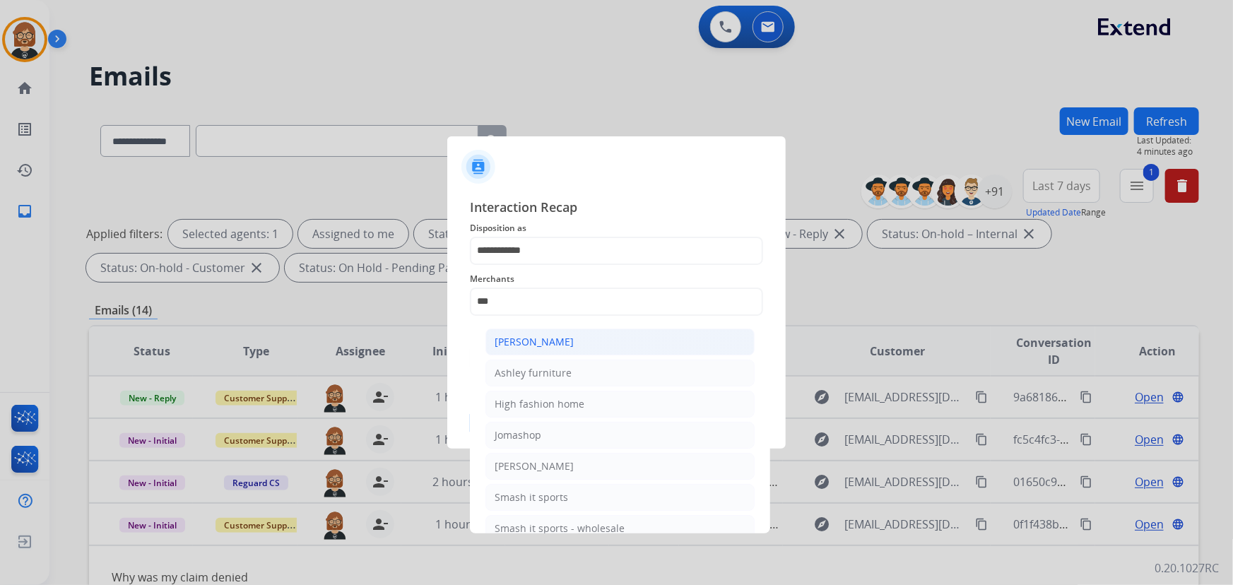
click at [591, 339] on li "[PERSON_NAME]" at bounding box center [620, 342] width 269 height 27
type input "**********"
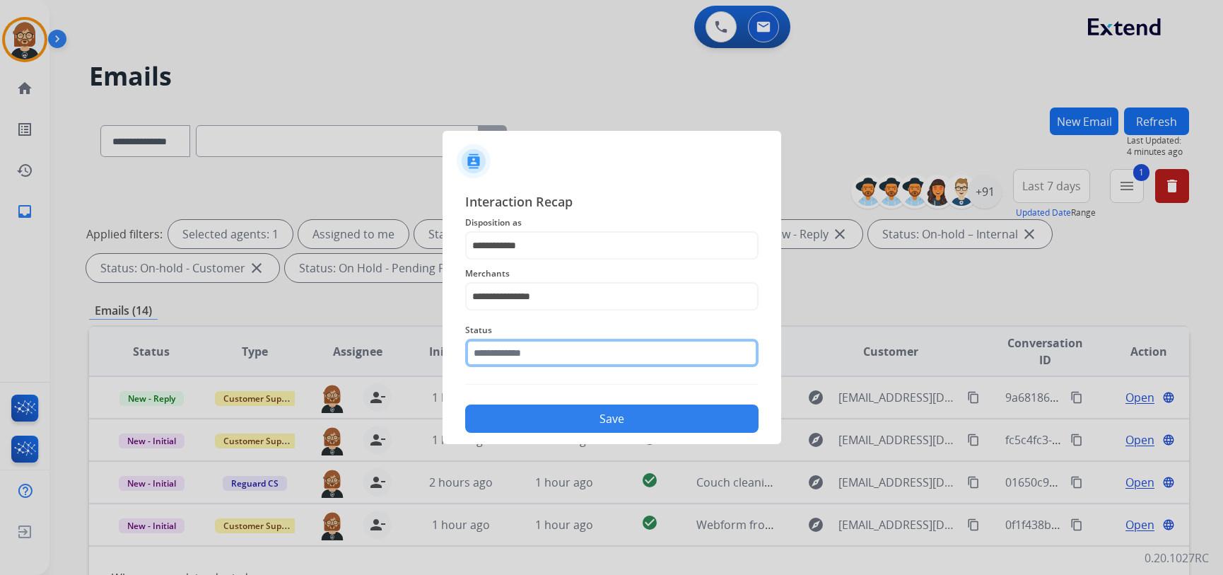
click at [578, 353] on input "text" at bounding box center [611, 353] width 293 height 28
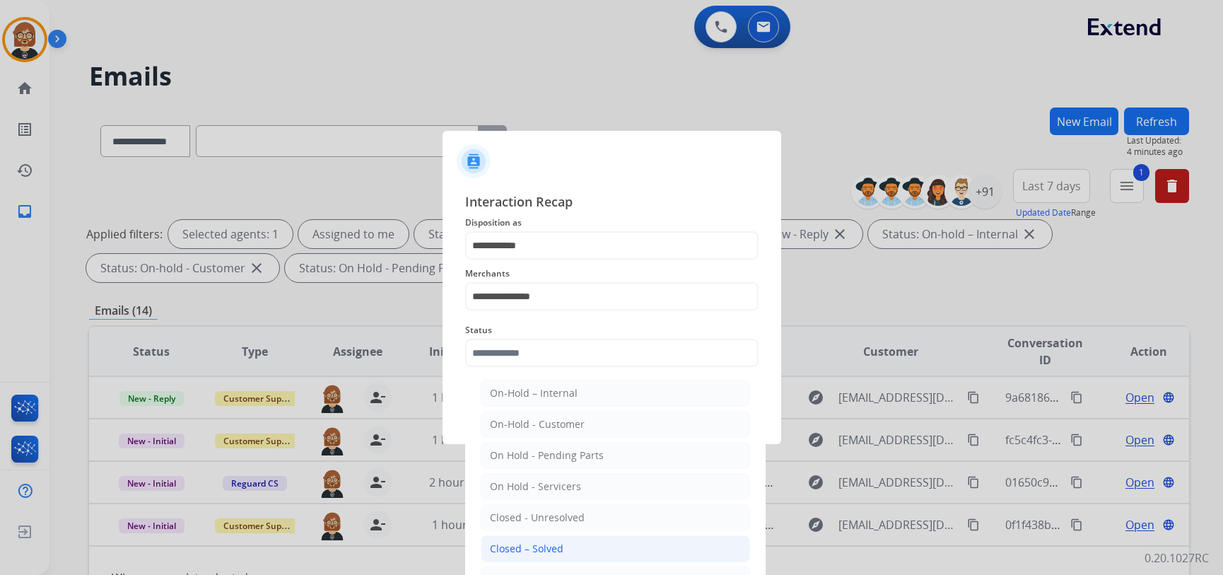
click at [613, 541] on li "Closed – Solved" at bounding box center [615, 548] width 269 height 27
type input "**********"
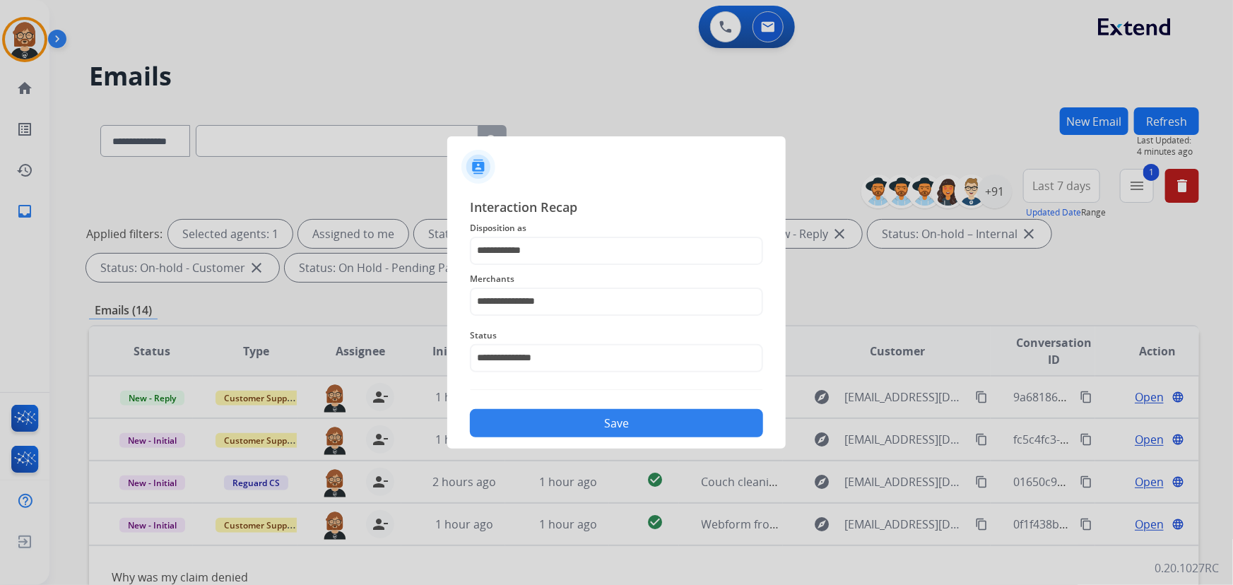
click at [682, 417] on button "Save" at bounding box center [616, 423] width 293 height 28
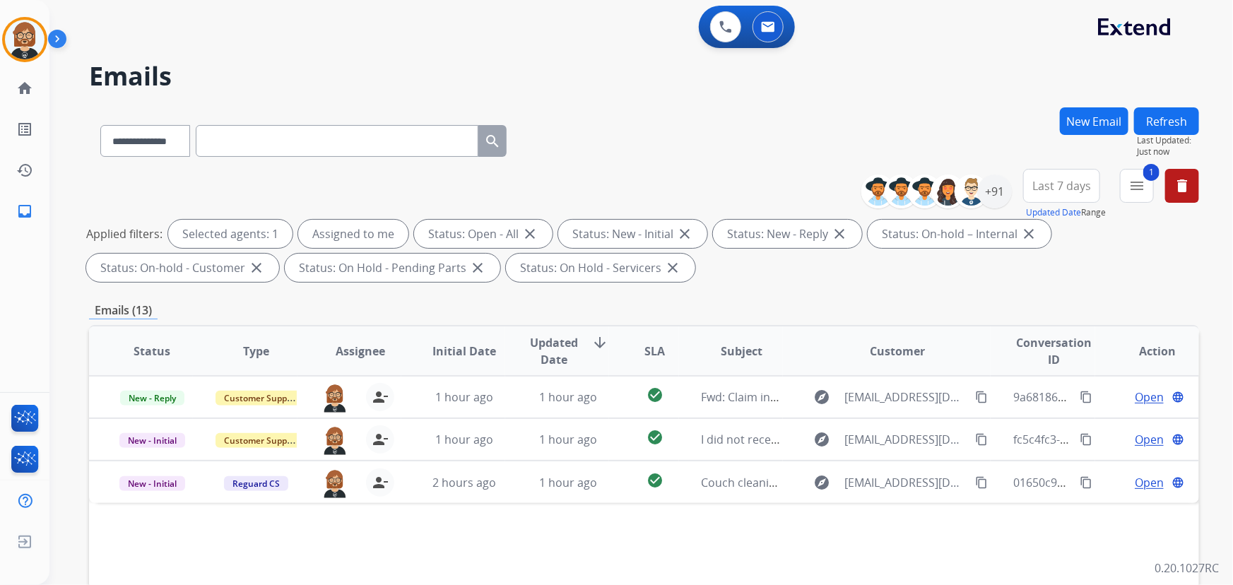
click at [1074, 272] on div "Applied filters: Selected agents: 1 Assigned to me Status: Open - All close Sta…" at bounding box center [641, 251] width 1110 height 62
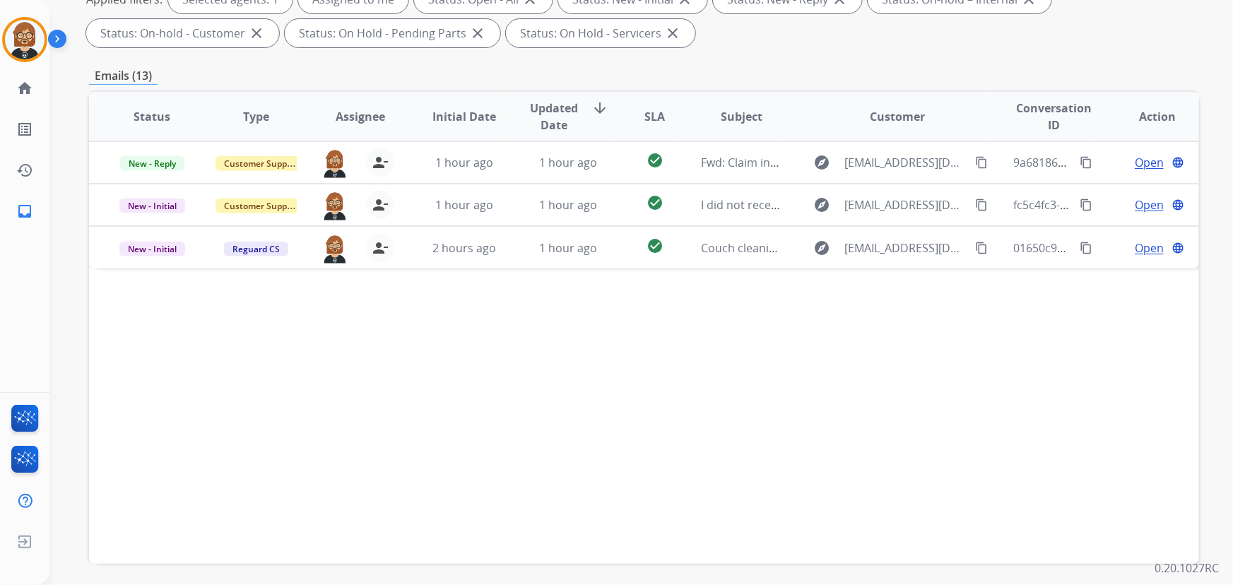
scroll to position [257, 0]
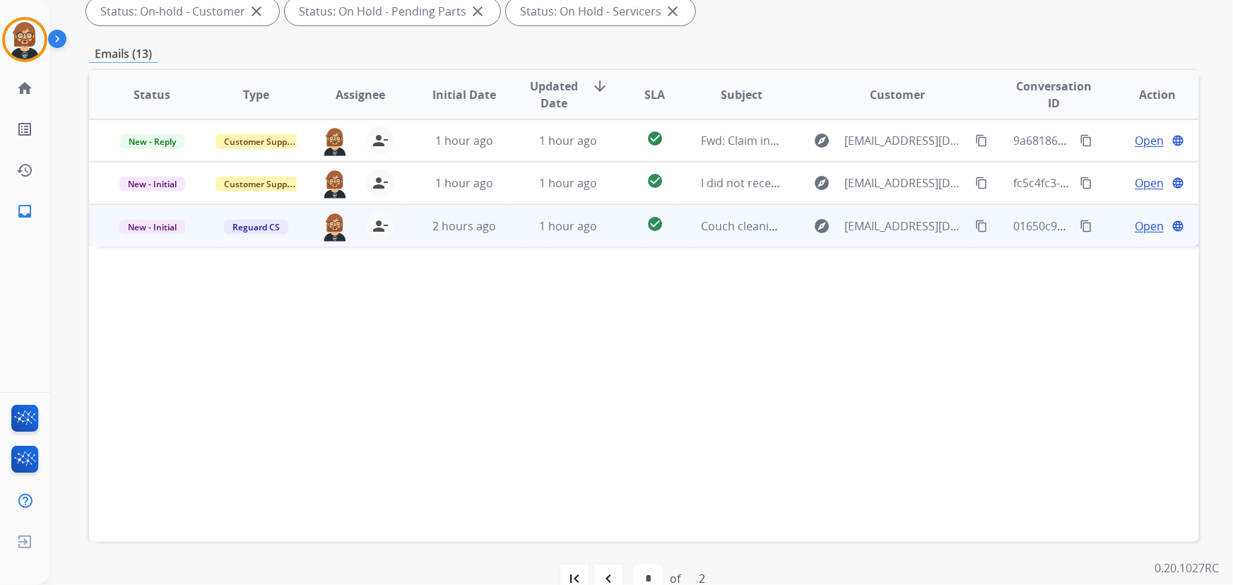
click at [558, 234] on td "1 hour ago" at bounding box center [557, 225] width 104 height 42
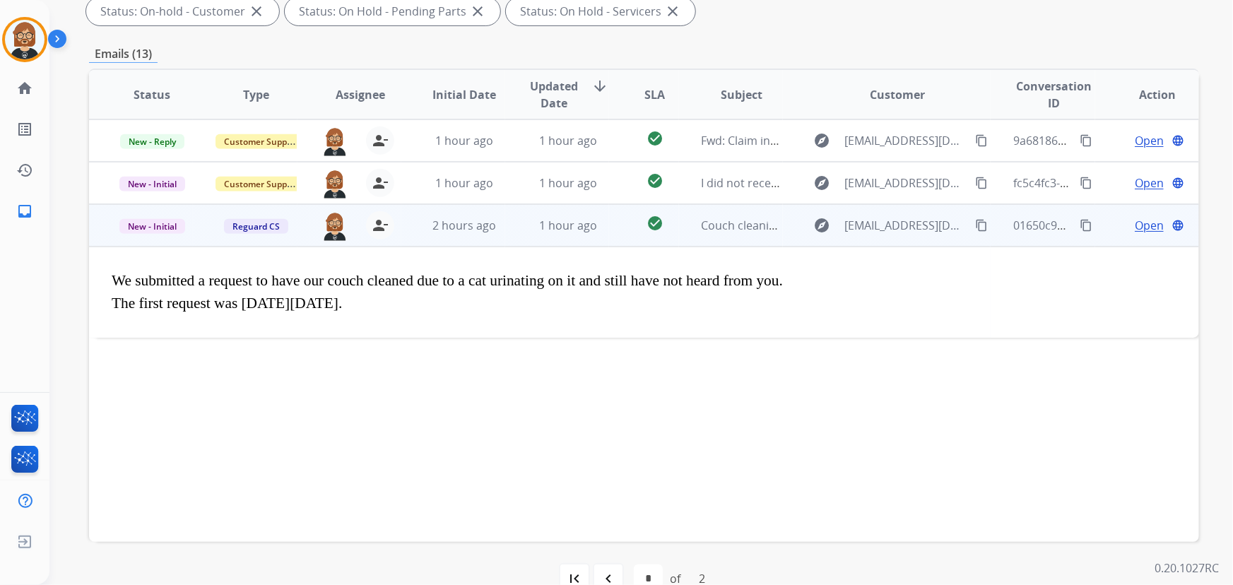
click at [975, 226] on mat-icon "content_copy" at bounding box center [981, 225] width 13 height 13
click at [975, 224] on mat-icon "content_copy" at bounding box center [981, 225] width 13 height 13
click at [561, 237] on td "1 hour ago" at bounding box center [557, 225] width 104 height 42
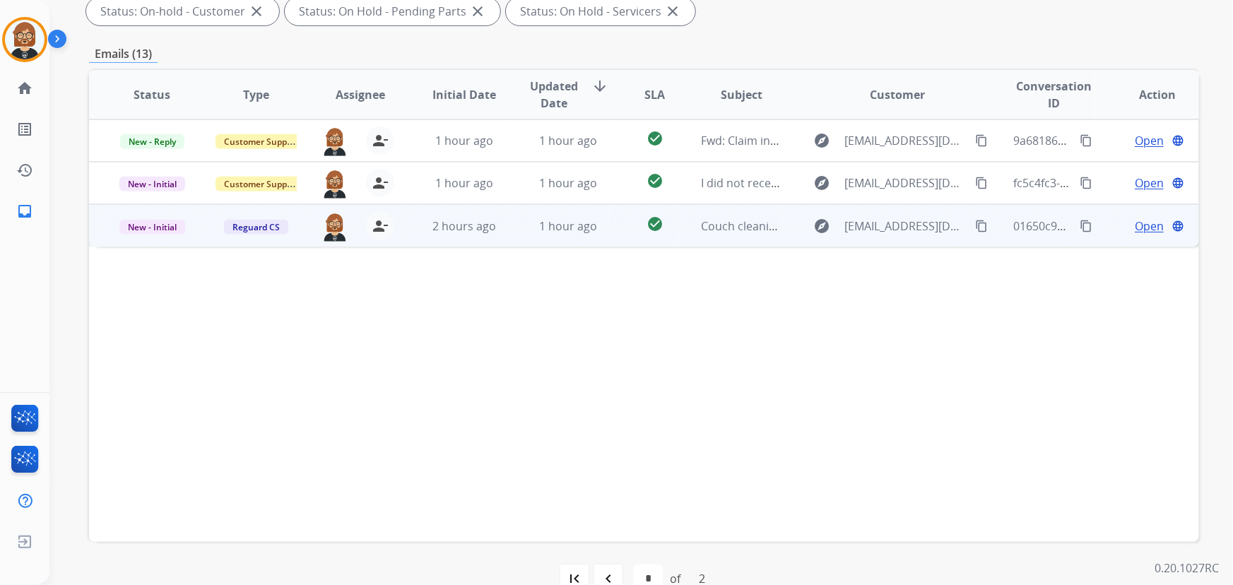
click at [561, 237] on td "1 hour ago" at bounding box center [557, 225] width 104 height 42
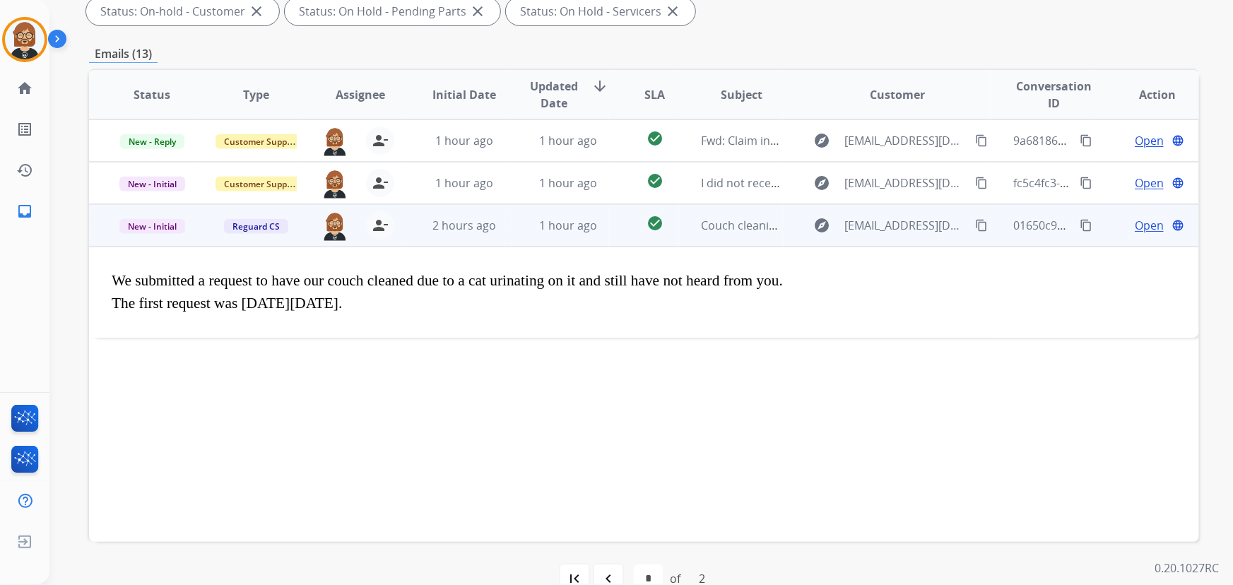
click at [1137, 221] on span "Open" at bounding box center [1149, 225] width 29 height 17
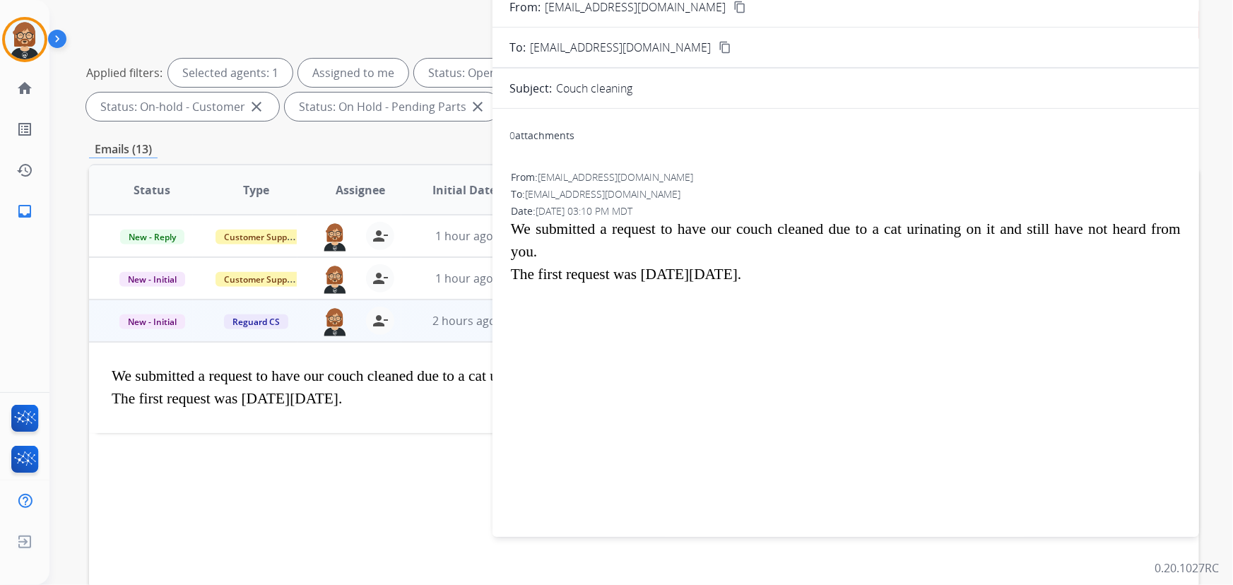
scroll to position [0, 0]
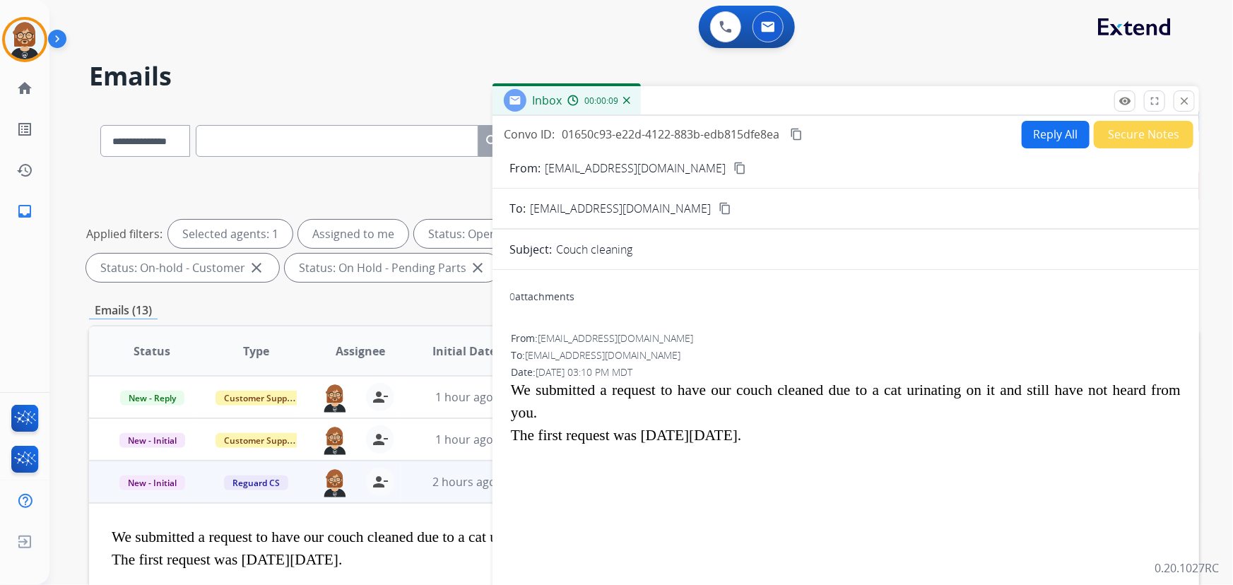
click at [1037, 137] on button "Reply All" at bounding box center [1056, 135] width 68 height 28
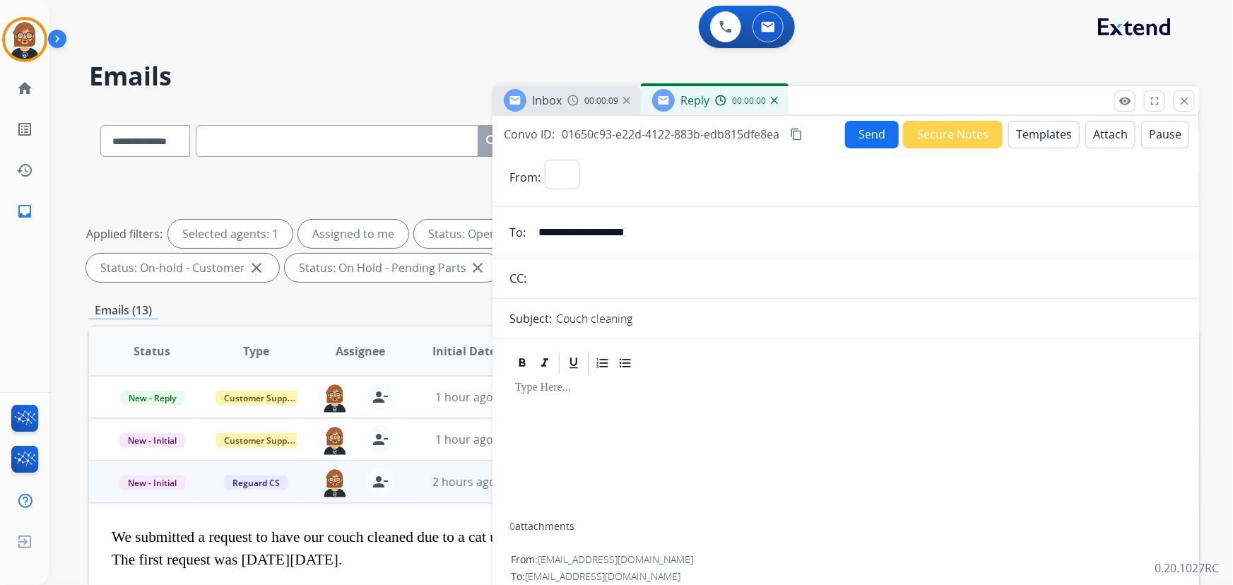
select select "**********"
click at [1046, 136] on button "Templates" at bounding box center [1044, 135] width 71 height 28
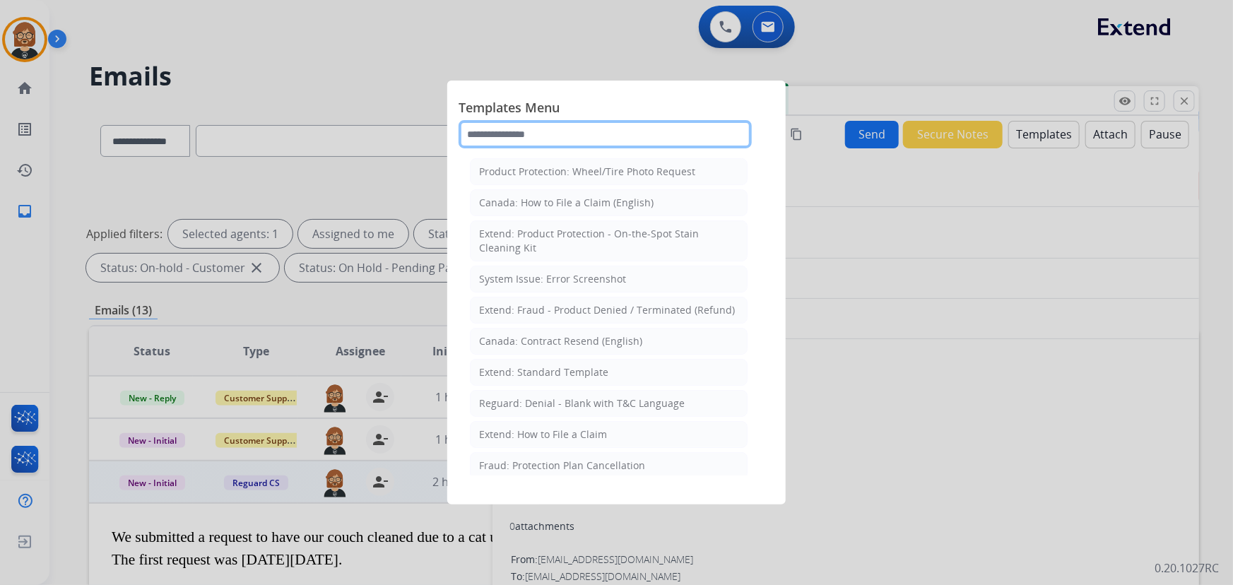
click at [626, 128] on input "text" at bounding box center [605, 134] width 293 height 28
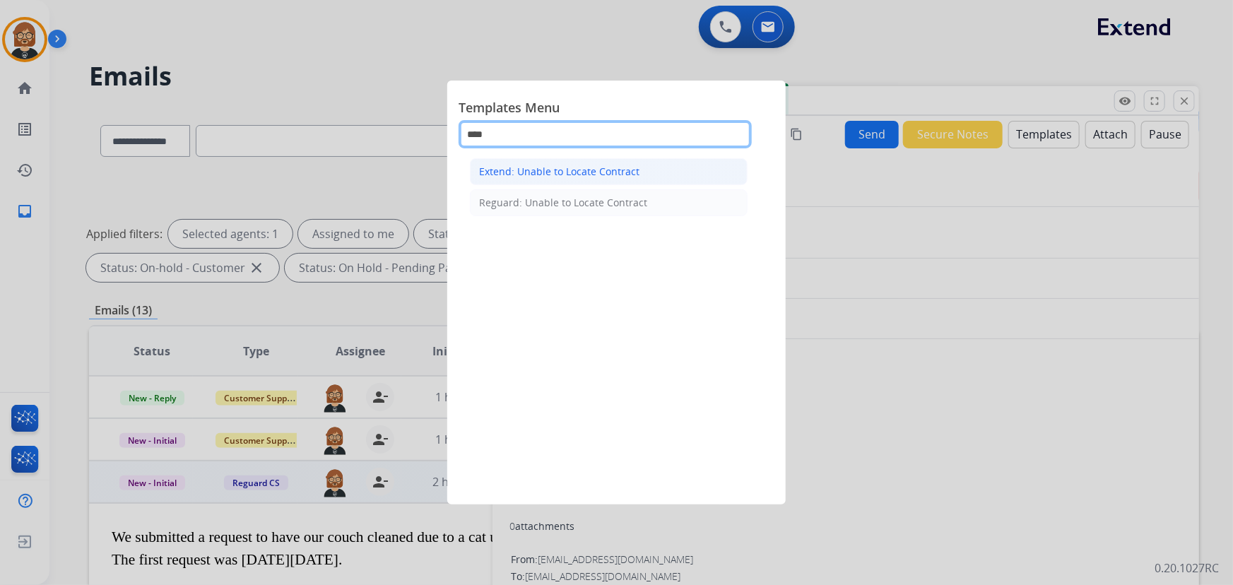
type input "****"
click at [607, 171] on div "Extend: Unable to Locate Contract" at bounding box center [559, 172] width 160 height 14
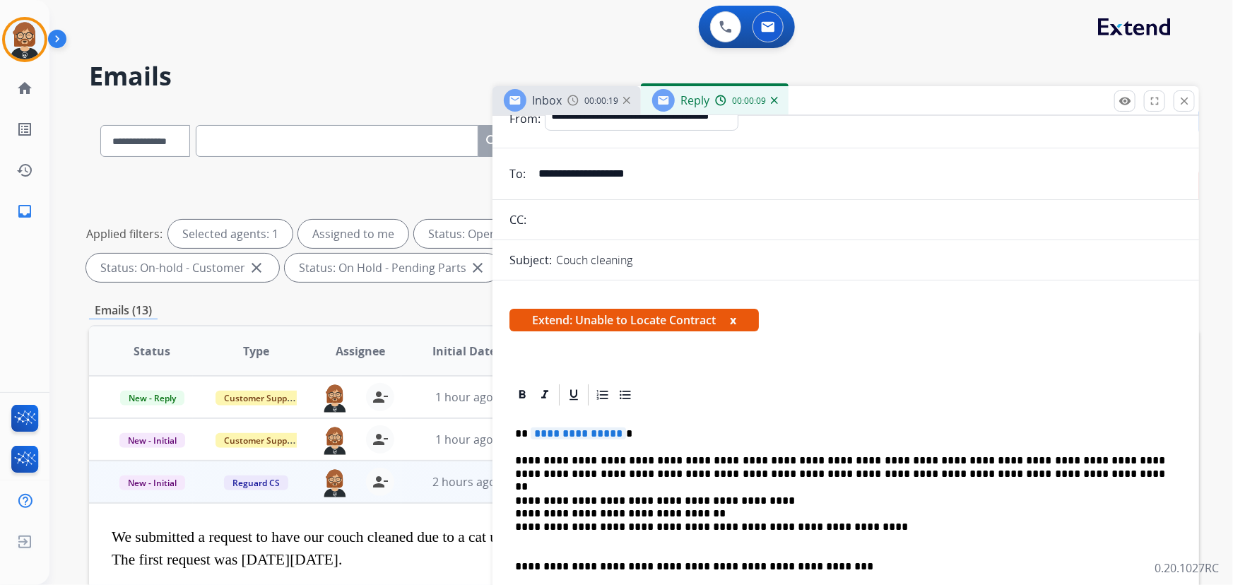
scroll to position [128, 0]
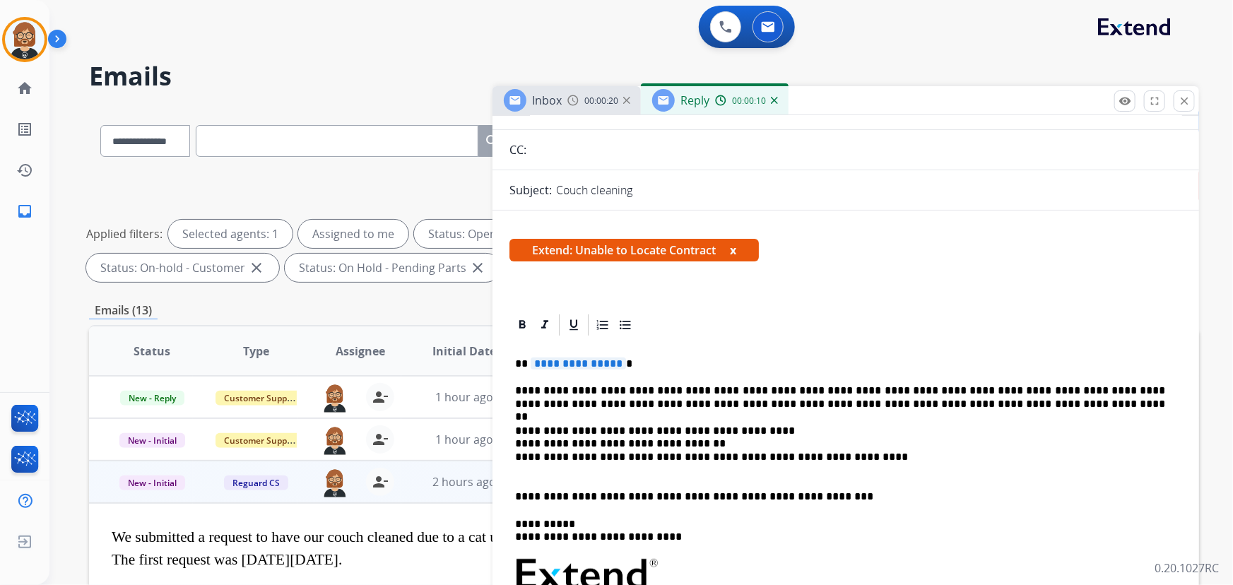
click at [594, 362] on span "**********" at bounding box center [578, 364] width 95 height 12
click at [1098, 392] on p "**********" at bounding box center [840, 398] width 651 height 26
drag, startPoint x: 1096, startPoint y: 392, endPoint x: 1164, endPoint y: 387, distance: 68.7
click at [1164, 387] on p "**********" at bounding box center [840, 398] width 651 height 26
drag, startPoint x: 645, startPoint y: 429, endPoint x: 683, endPoint y: 432, distance: 38.3
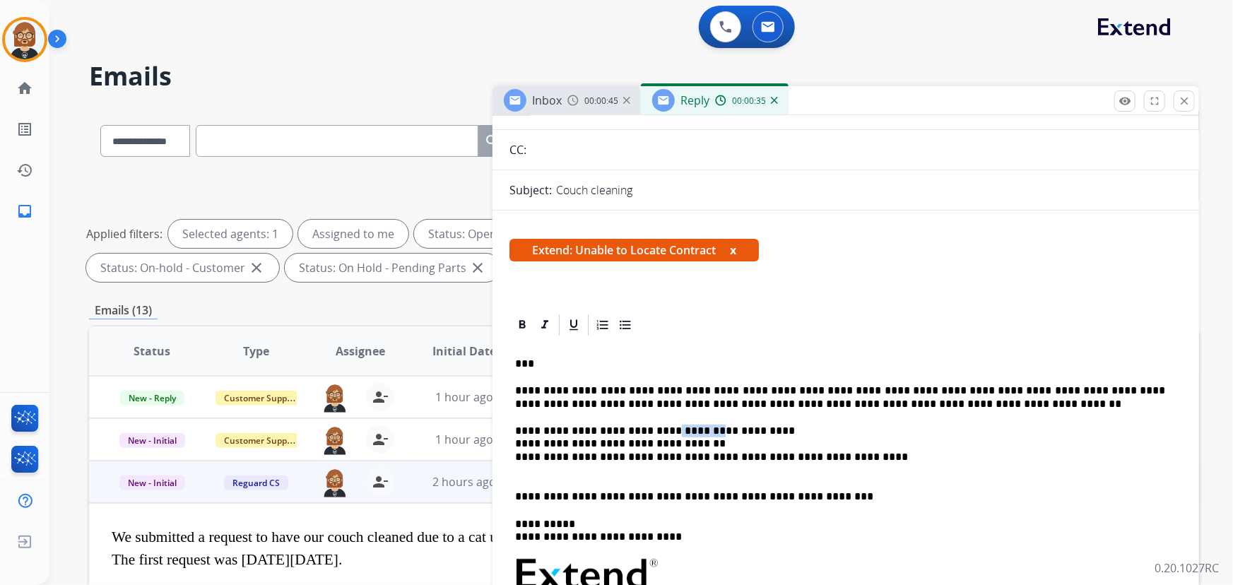
click at [683, 432] on p "**********" at bounding box center [840, 451] width 651 height 52
drag, startPoint x: 681, startPoint y: 444, endPoint x: 520, endPoint y: 443, distance: 161.9
click at [513, 442] on div "**********" at bounding box center [846, 580] width 673 height 484
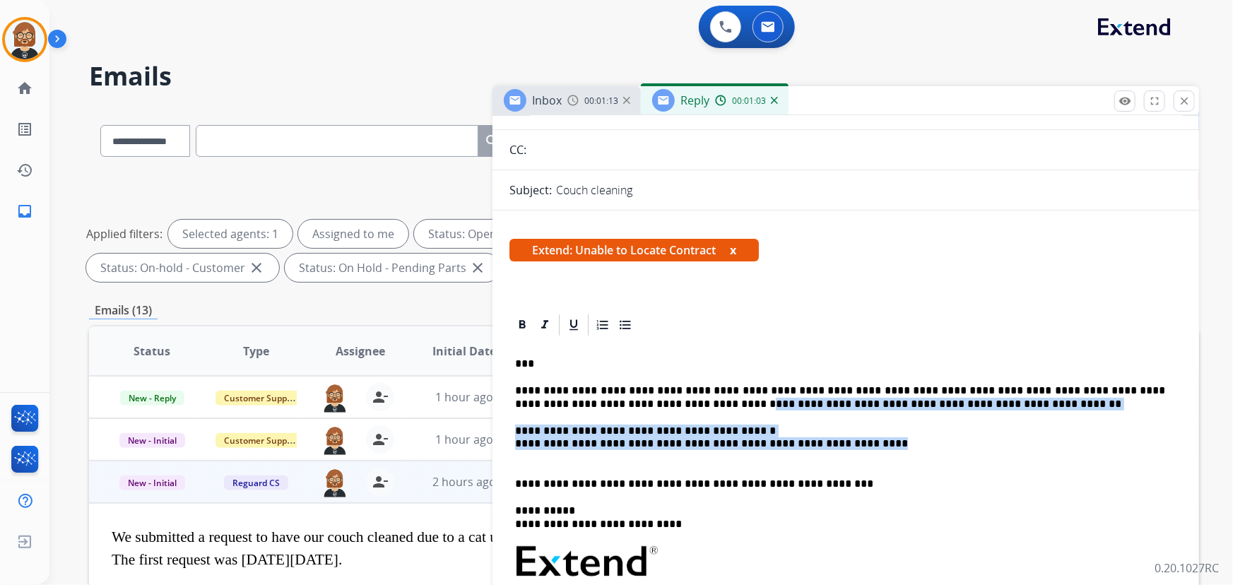
drag, startPoint x: 618, startPoint y: 404, endPoint x: 855, endPoint y: 447, distance: 240.7
click at [855, 447] on div "**********" at bounding box center [846, 573] width 673 height 471
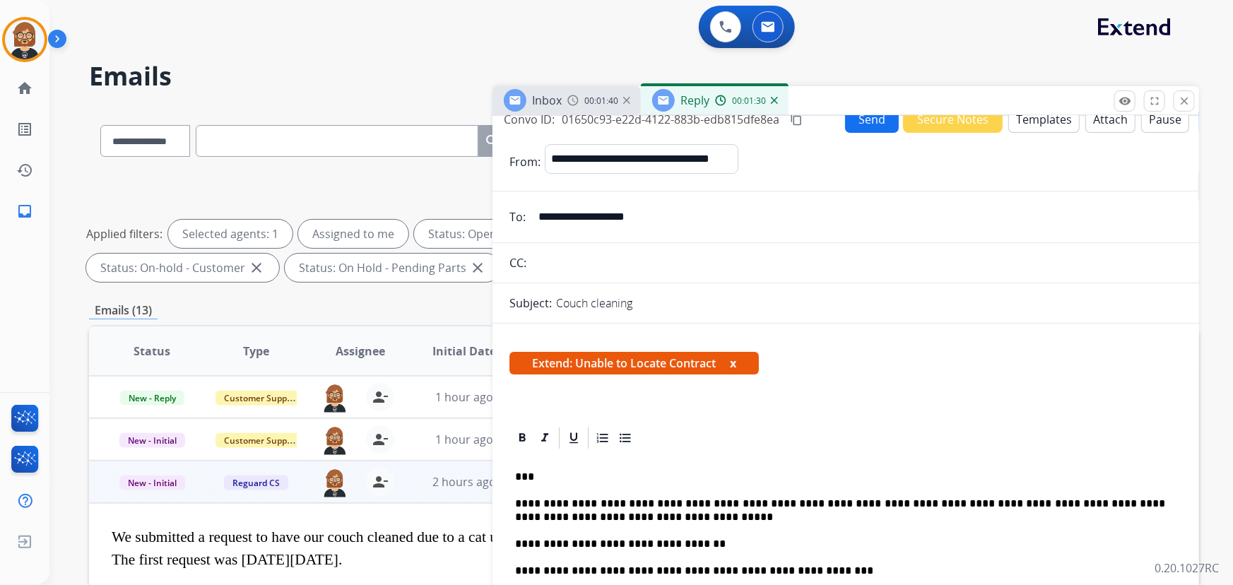
scroll to position [0, 0]
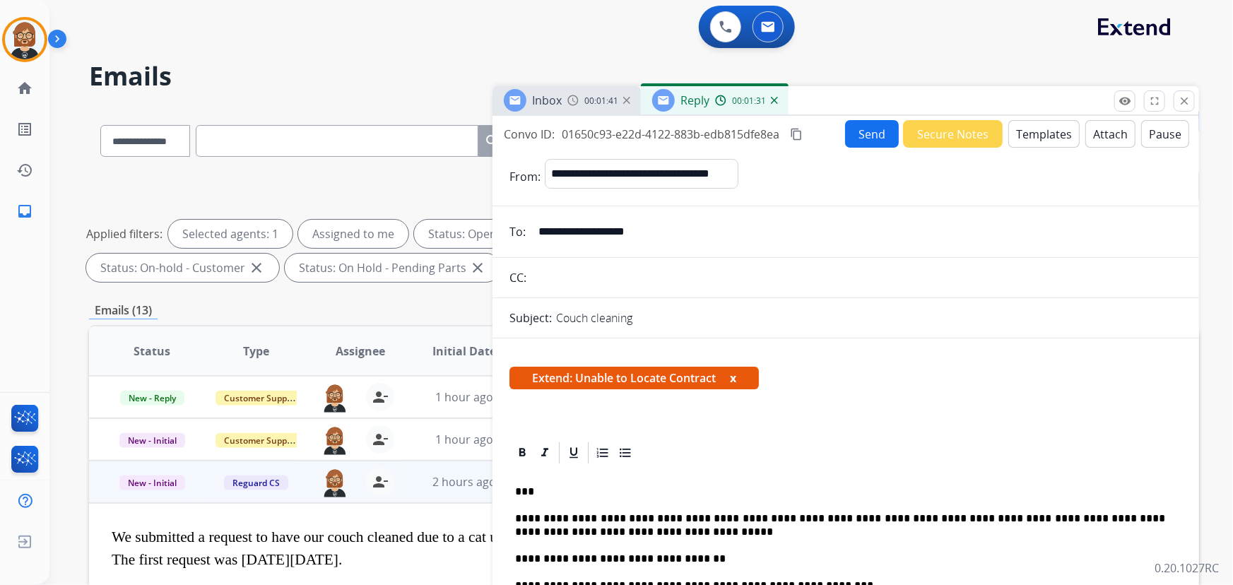
click at [883, 125] on button "Send" at bounding box center [872, 134] width 54 height 28
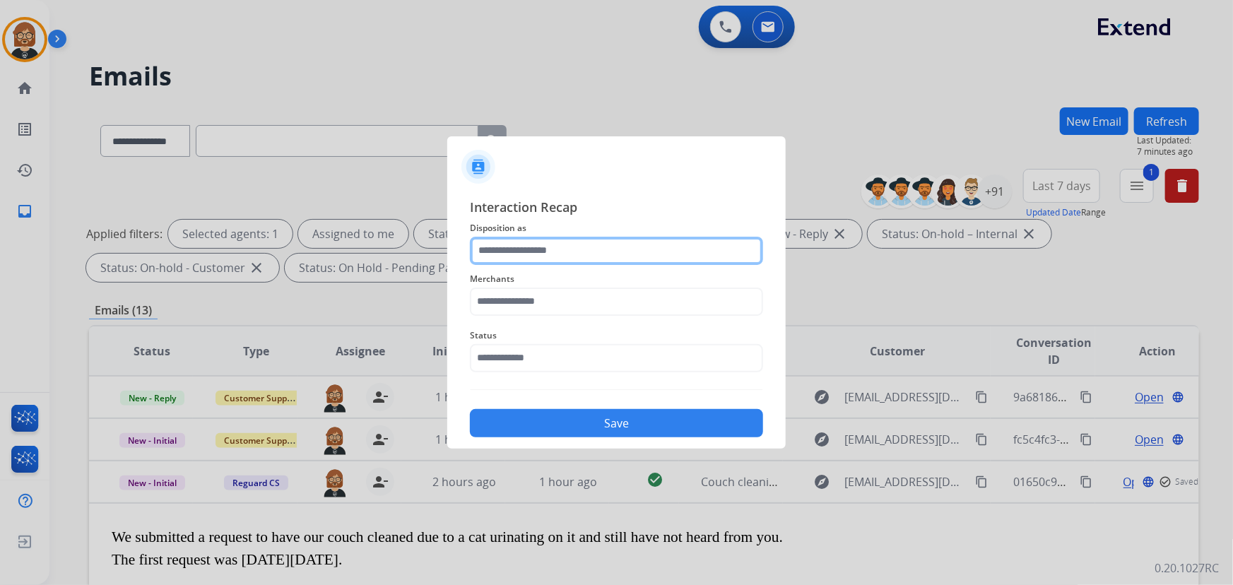
click at [662, 259] on input "text" at bounding box center [616, 251] width 293 height 28
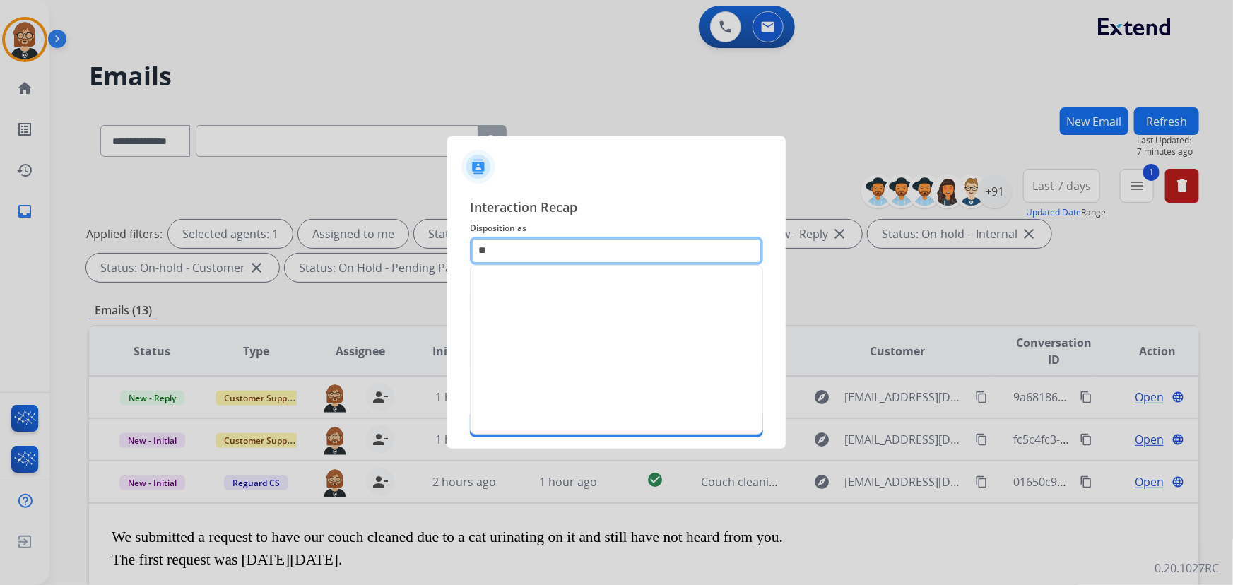
type input "*"
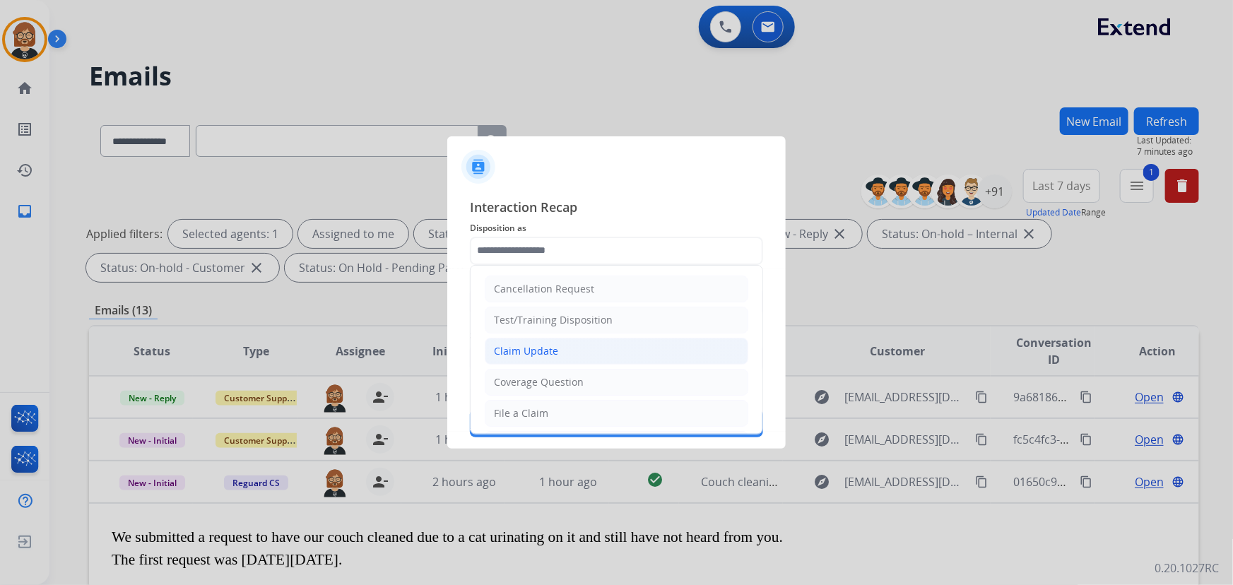
click at [587, 346] on li "Claim Update" at bounding box center [617, 351] width 264 height 27
type input "**********"
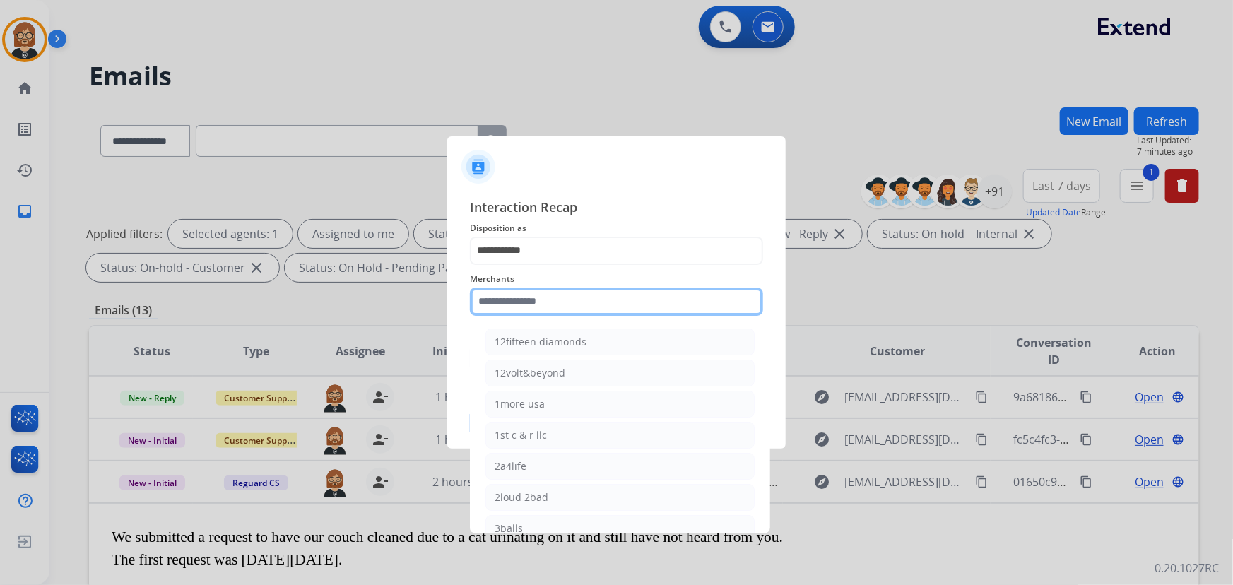
click at [573, 297] on input "text" at bounding box center [616, 302] width 293 height 28
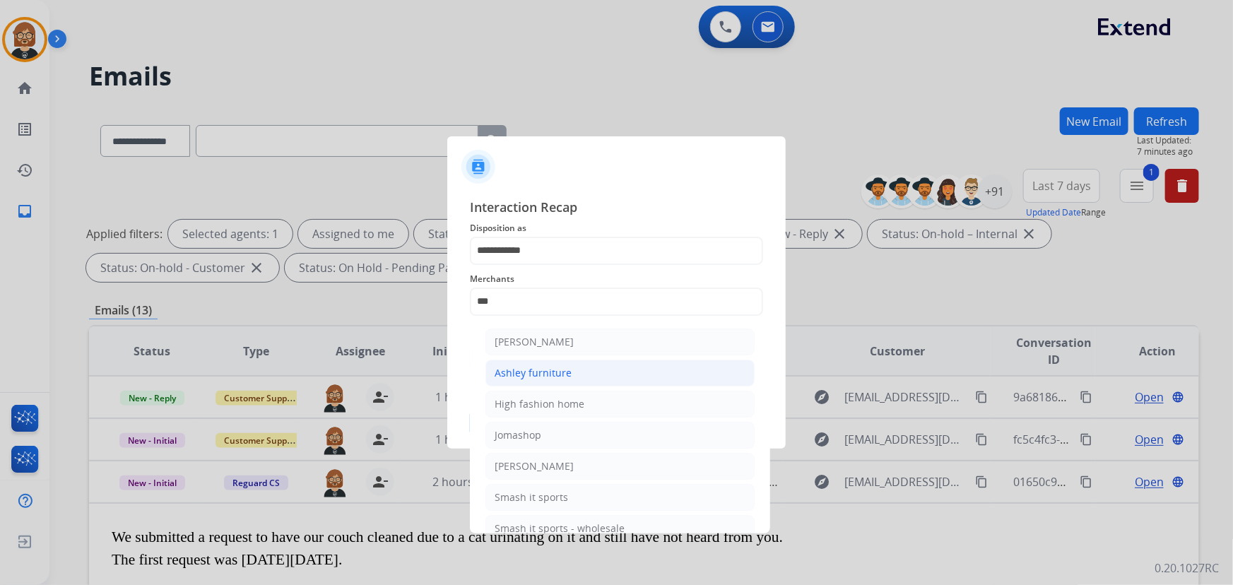
click at [575, 375] on li "Ashley furniture" at bounding box center [620, 373] width 269 height 27
type input "**********"
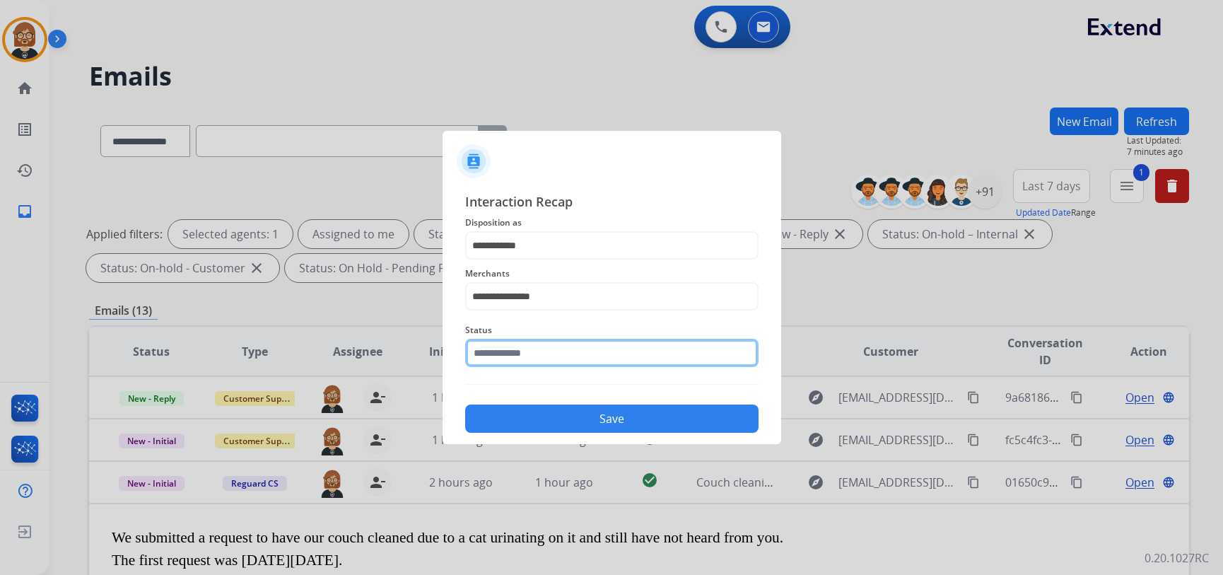
click at [586, 364] on input "text" at bounding box center [611, 353] width 293 height 28
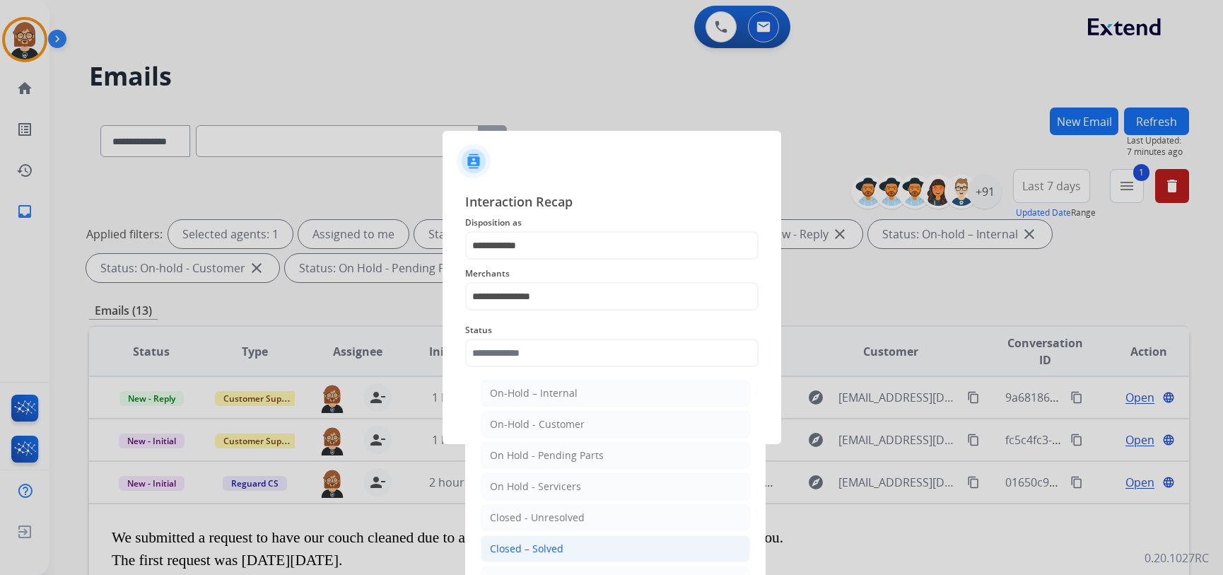
click at [583, 544] on li "Closed – Solved" at bounding box center [615, 548] width 269 height 27
type input "**********"
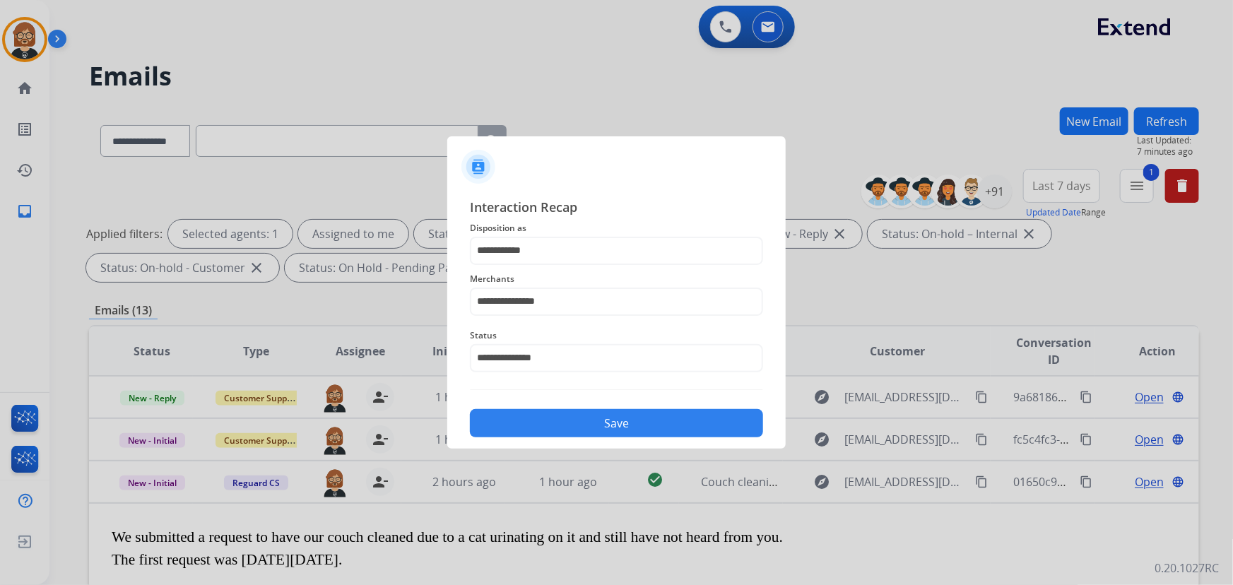
click at [637, 425] on button "Save" at bounding box center [616, 423] width 293 height 28
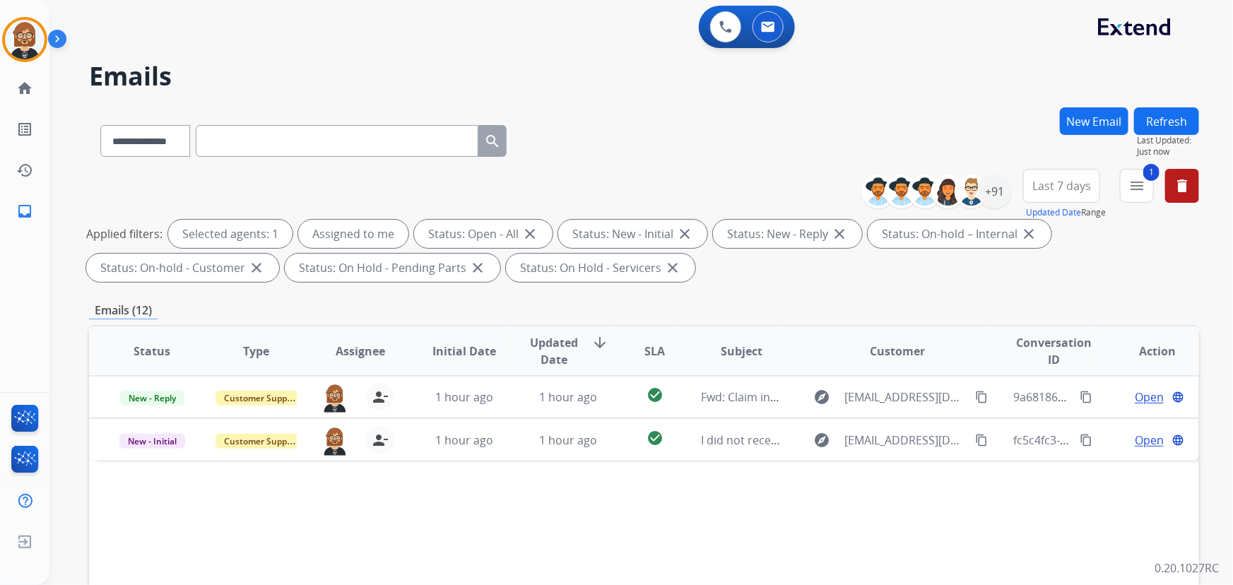
click at [1091, 268] on div "Applied filters: Selected agents: 1 Assigned to me Status: Open - All close Sta…" at bounding box center [641, 251] width 1110 height 62
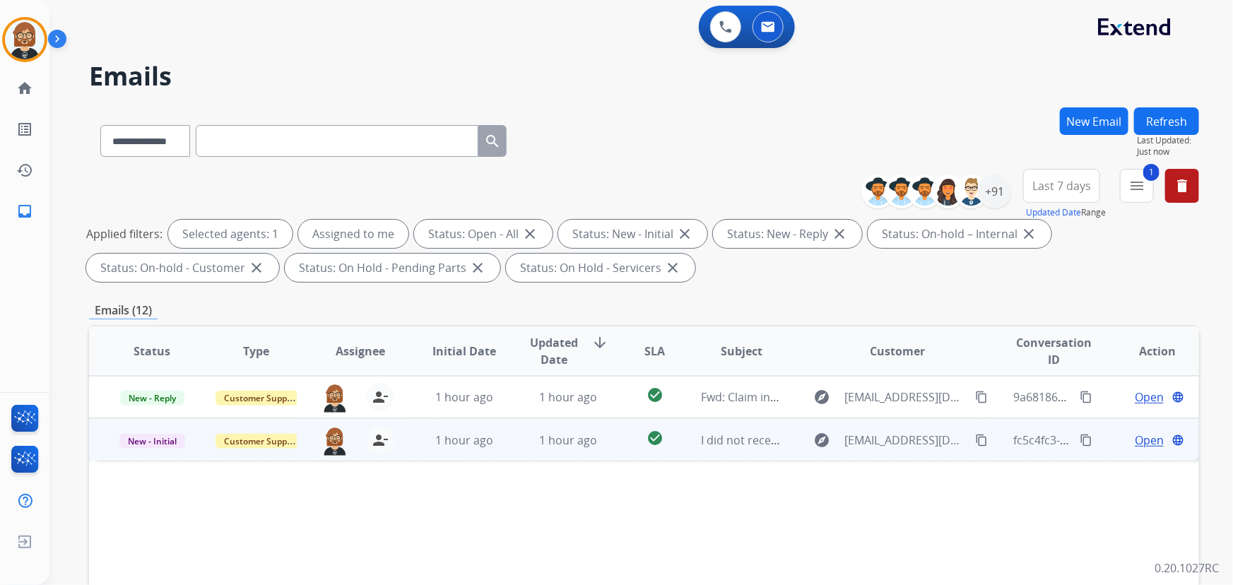
click at [527, 454] on td "1 hour ago" at bounding box center [557, 439] width 104 height 42
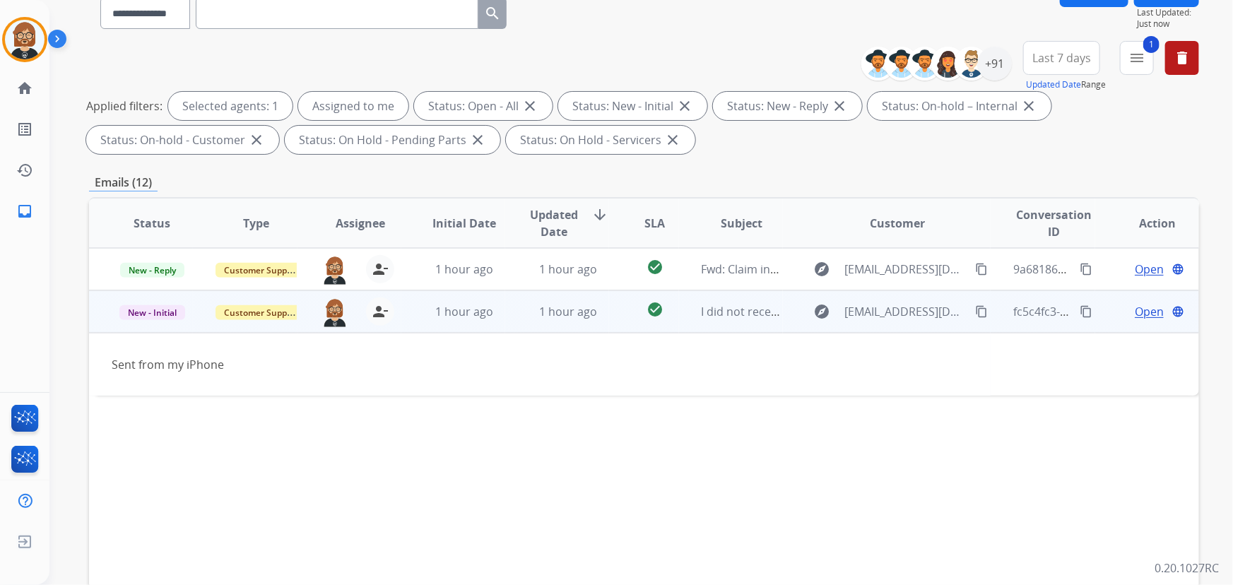
scroll to position [192, 0]
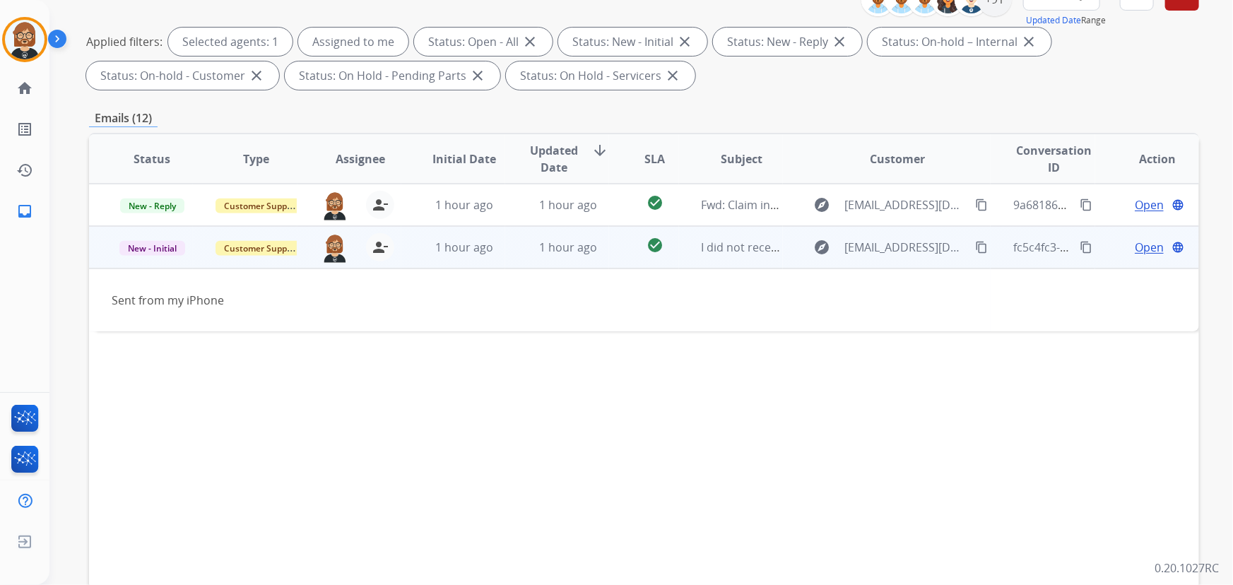
click at [1142, 245] on span "Open" at bounding box center [1149, 247] width 29 height 17
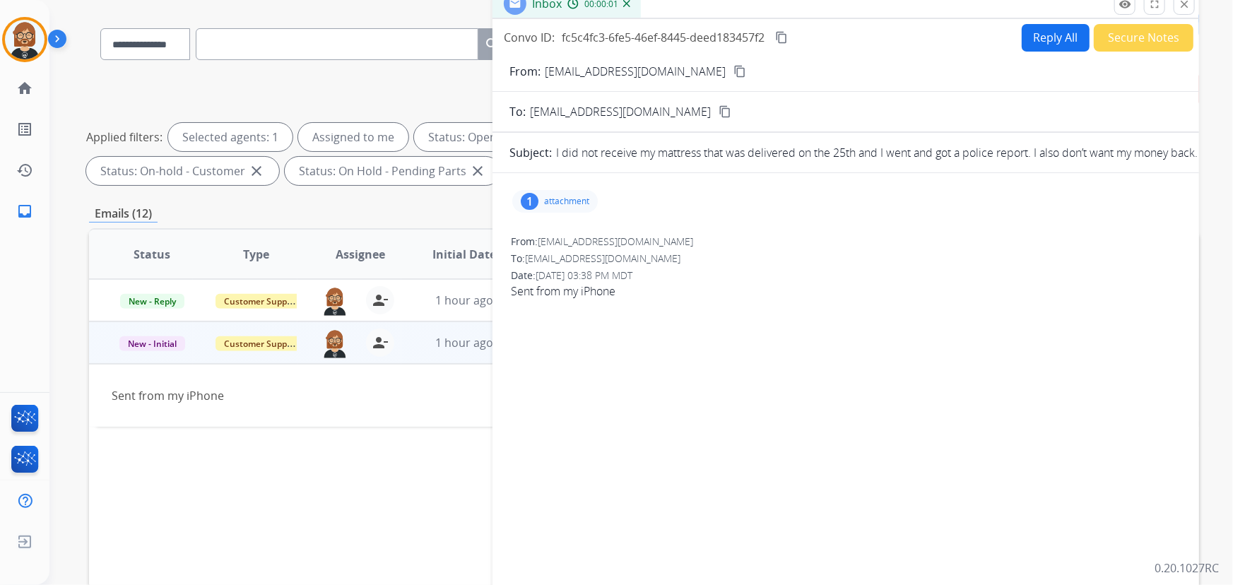
scroll to position [0, 0]
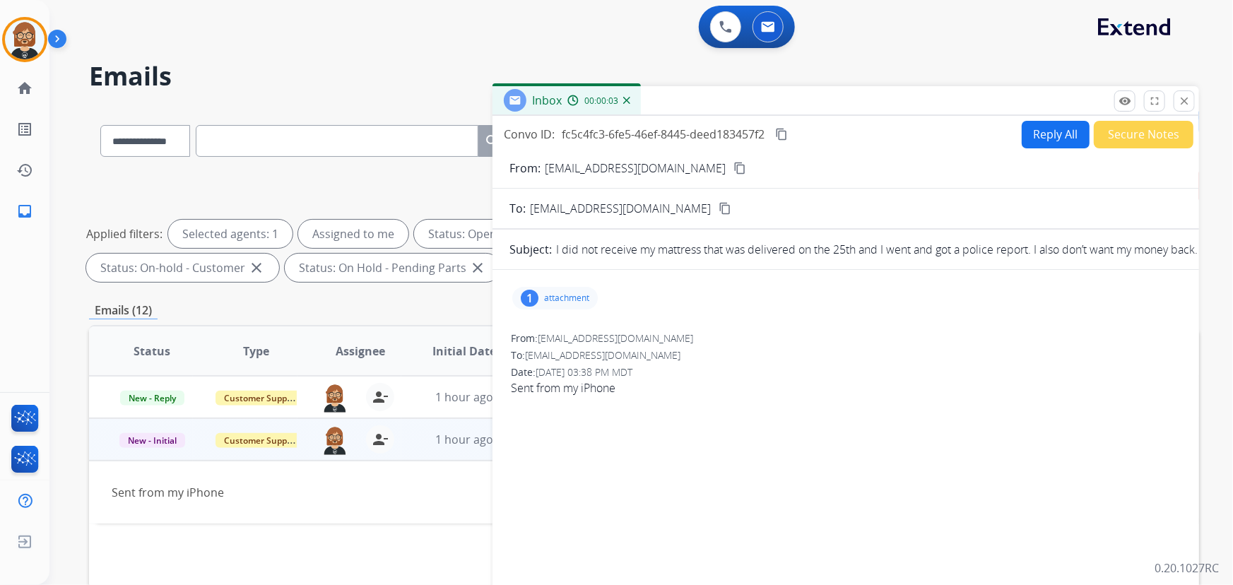
click at [558, 299] on p "attachment" at bounding box center [566, 298] width 45 height 11
click at [561, 327] on div at bounding box center [562, 336] width 71 height 49
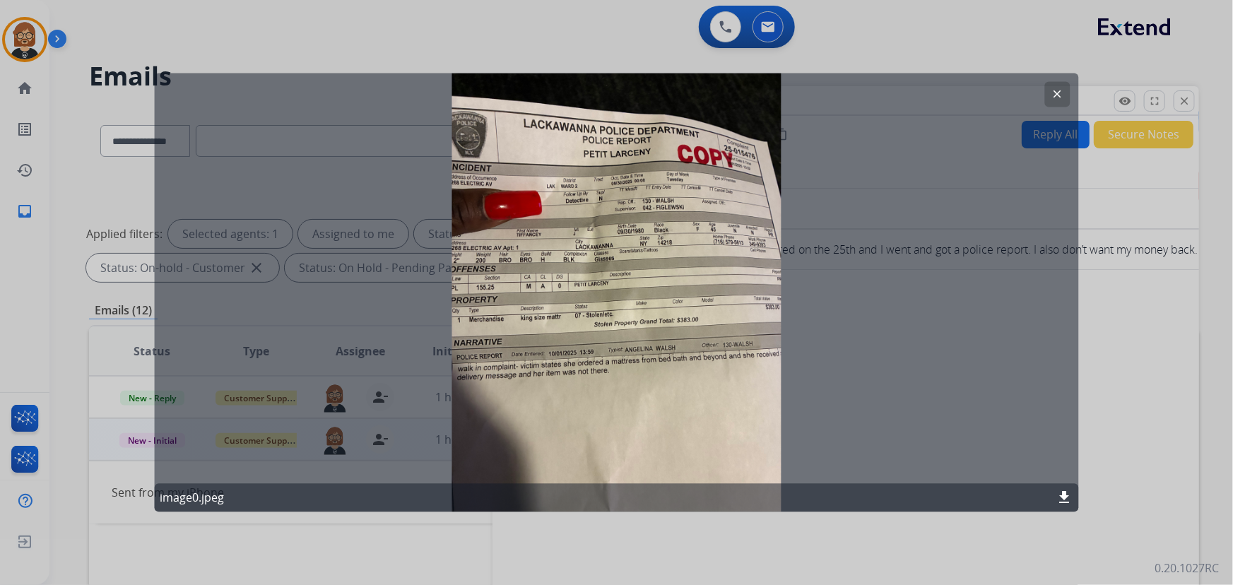
click at [1157, 385] on div at bounding box center [616, 292] width 1233 height 585
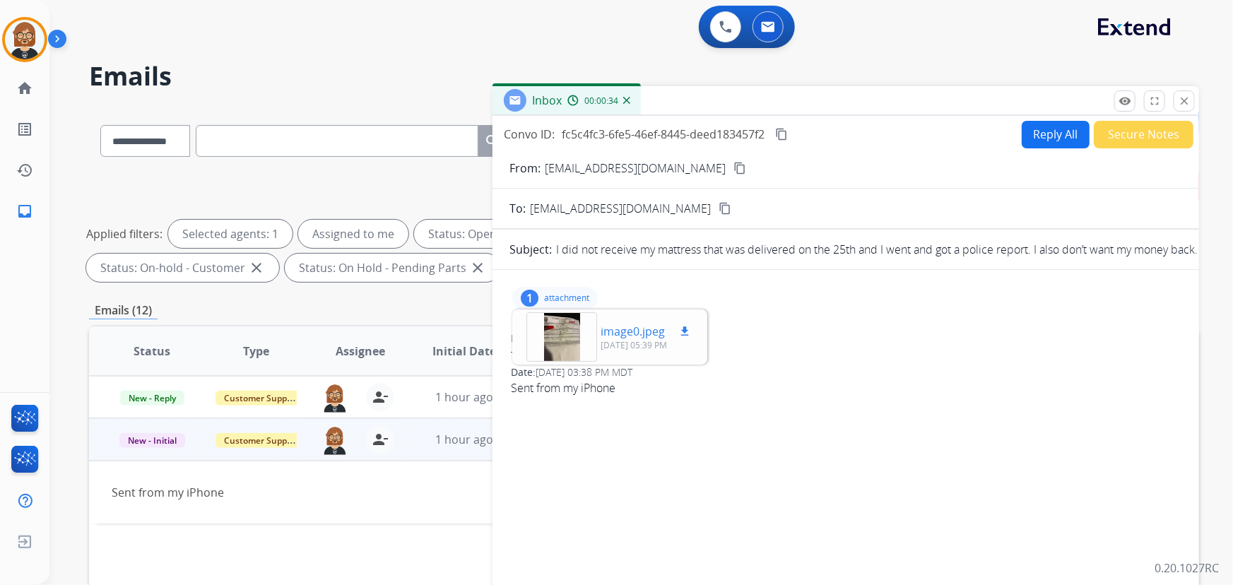
click at [558, 332] on div at bounding box center [562, 336] width 71 height 49
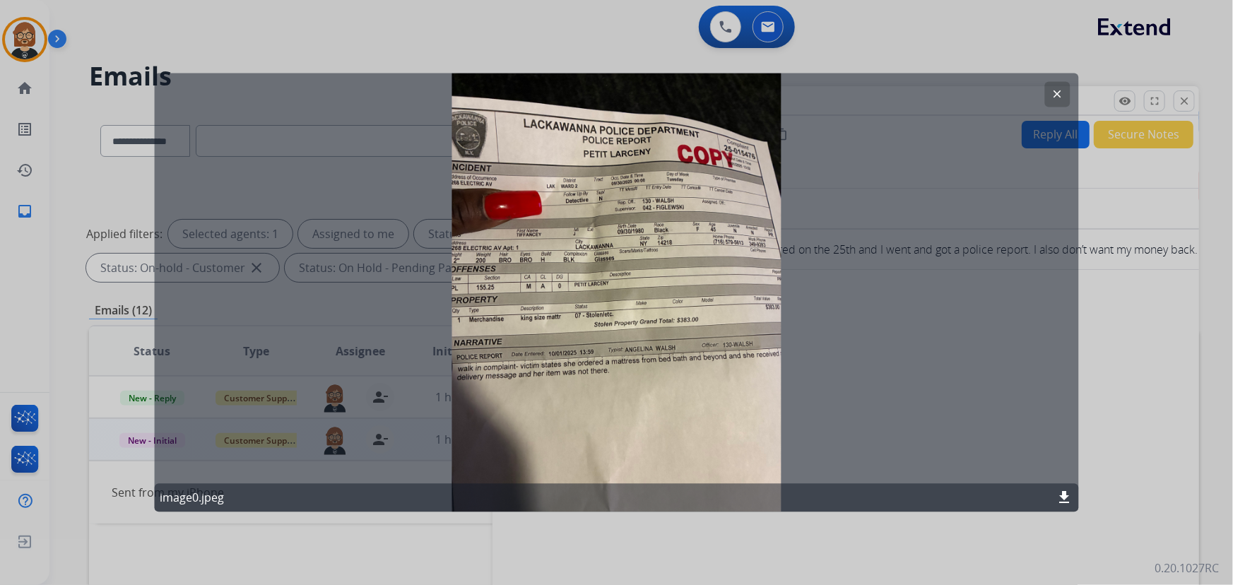
click at [1057, 496] on mat-icon "download" at bounding box center [1065, 498] width 17 height 17
click at [1067, 496] on mat-icon "download" at bounding box center [1065, 498] width 17 height 17
click at [875, 9] on div at bounding box center [616, 292] width 1233 height 585
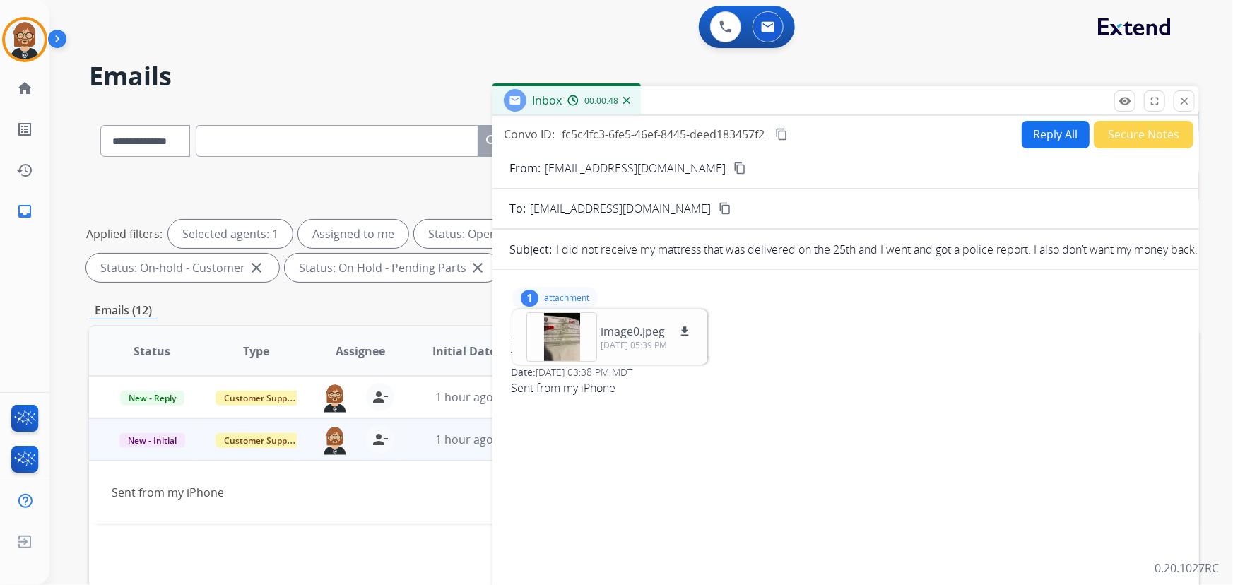
click at [382, 71] on h2 "Emails" at bounding box center [644, 76] width 1110 height 28
click at [1186, 99] on mat-icon "close" at bounding box center [1184, 101] width 13 height 13
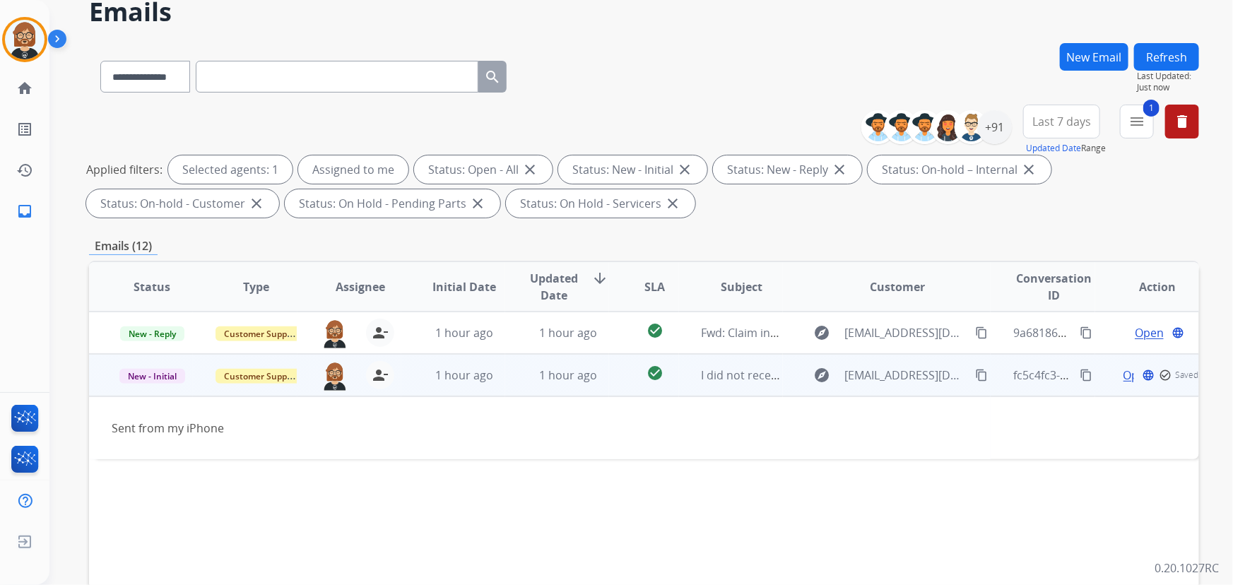
scroll to position [128, 0]
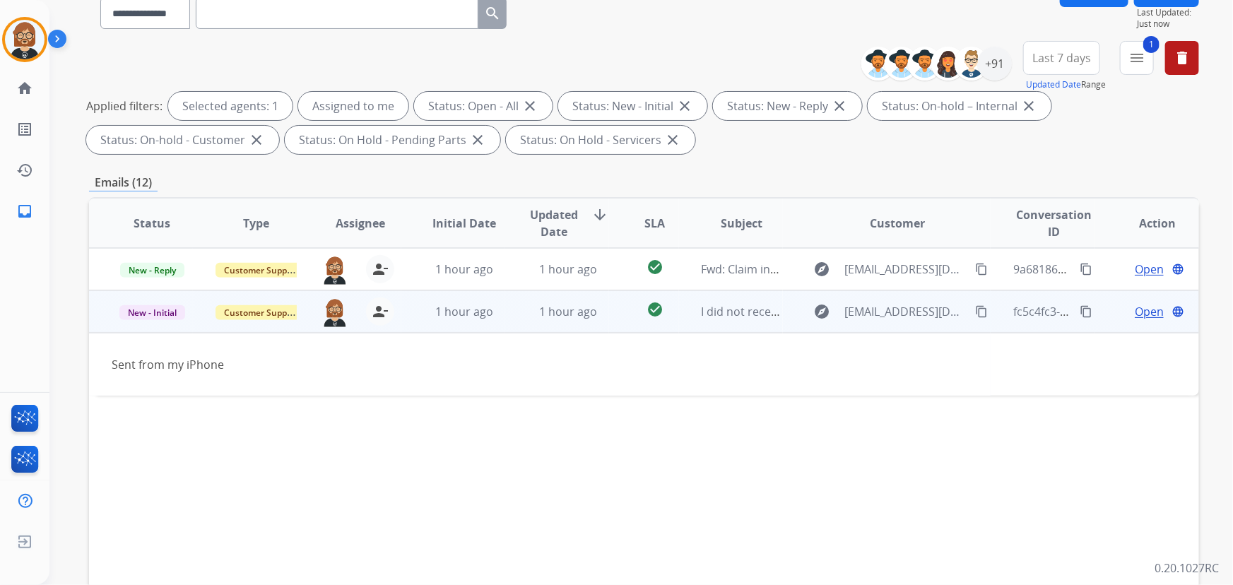
click at [975, 307] on mat-icon "content_copy" at bounding box center [981, 311] width 13 height 13
click at [888, 314] on span "[EMAIL_ADDRESS][DOMAIN_NAME]" at bounding box center [906, 311] width 123 height 17
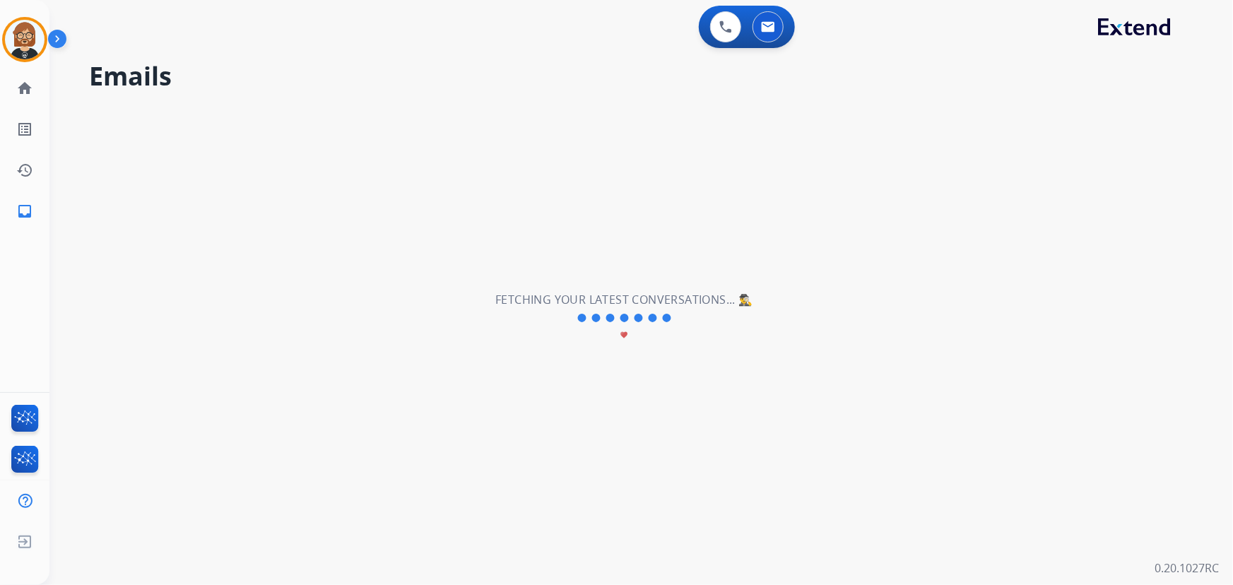
click at [888, 314] on div "**********" at bounding box center [624, 318] width 1150 height 534
select select "*"
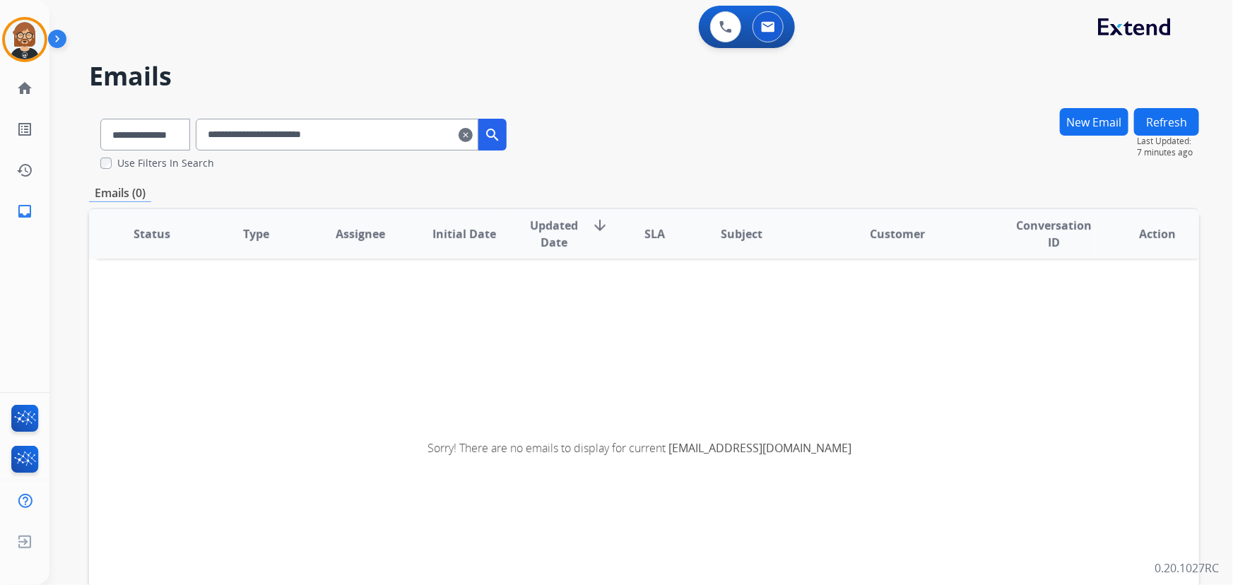
click at [473, 131] on mat-icon "clear" at bounding box center [466, 135] width 14 height 17
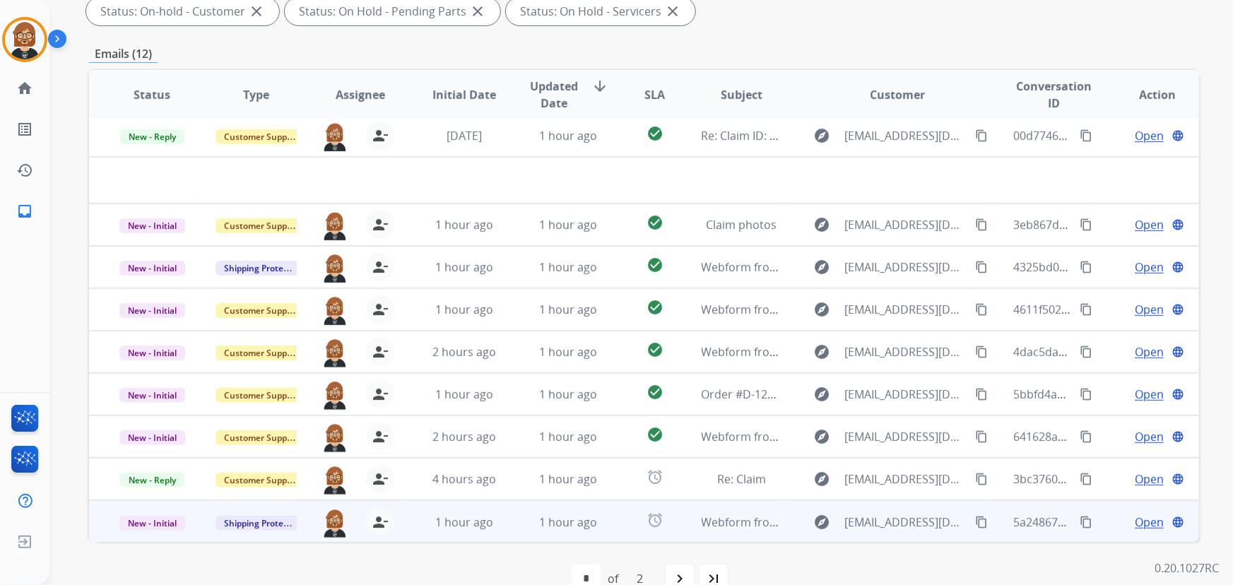
scroll to position [286, 0]
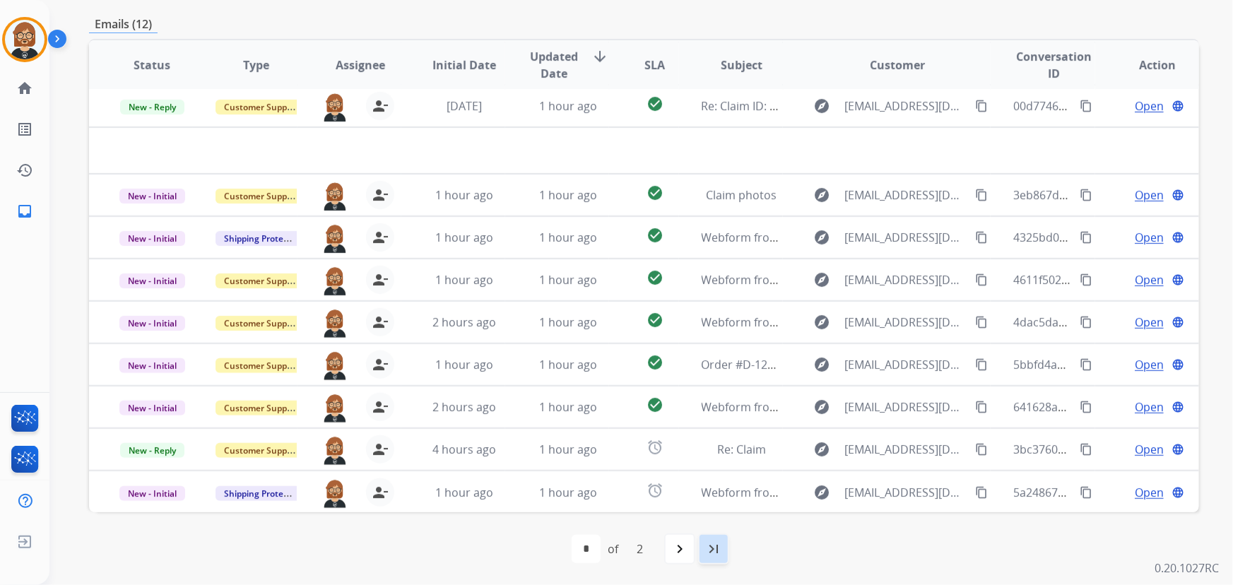
click at [711, 557] on mat-icon "last_page" at bounding box center [713, 549] width 17 height 17
select select "*"
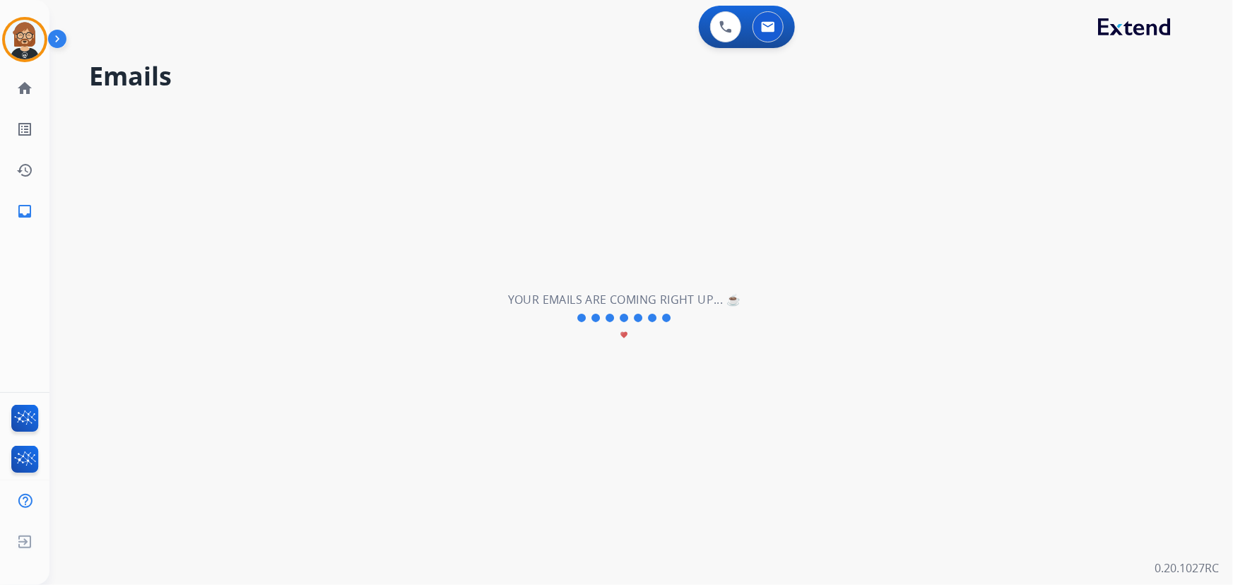
scroll to position [0, 0]
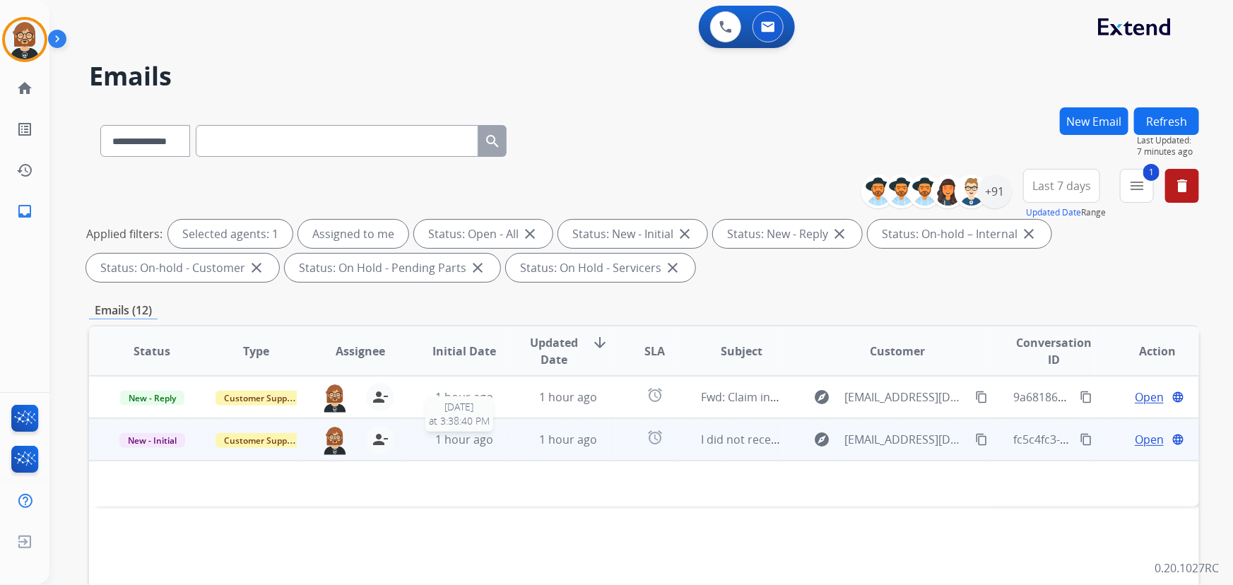
click at [463, 440] on span "1 hour ago" at bounding box center [464, 440] width 58 height 16
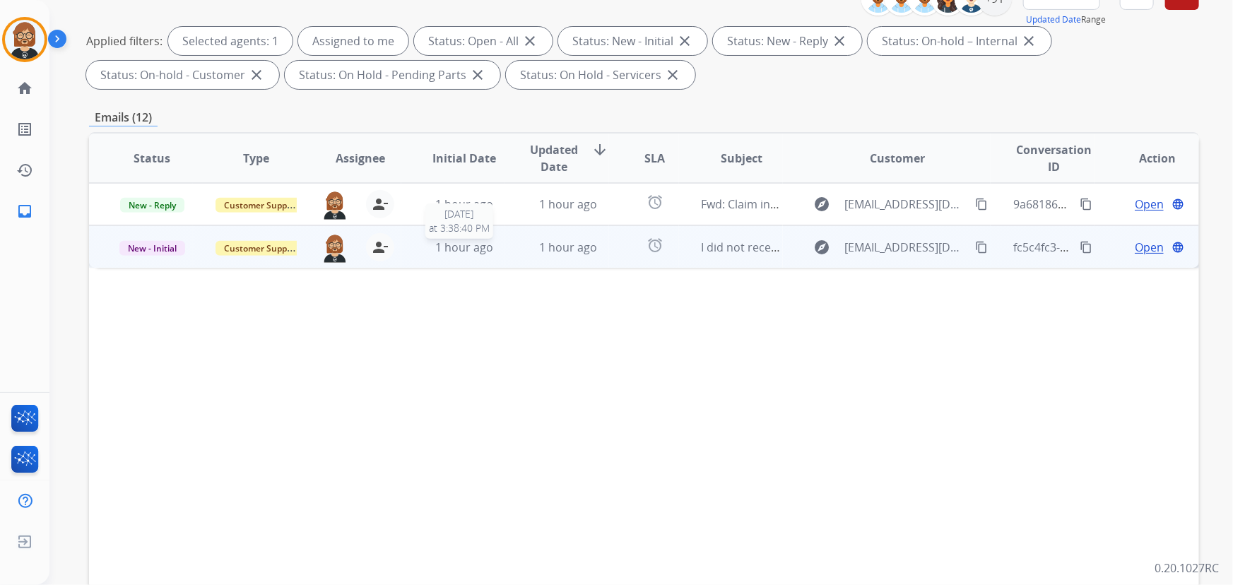
scroll to position [286, 0]
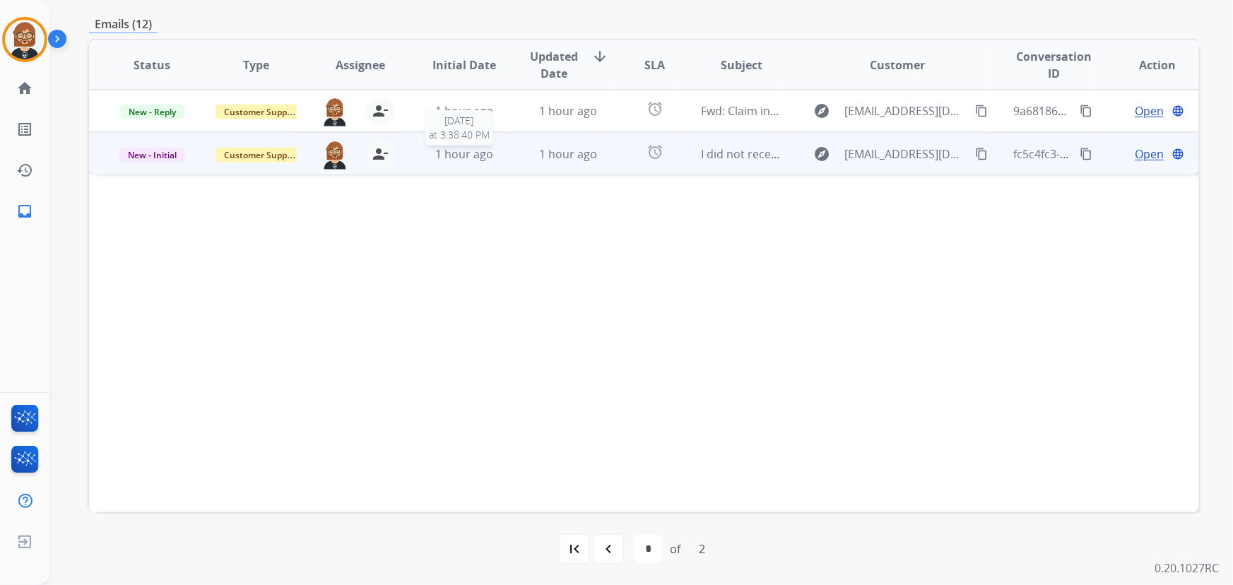
click at [442, 155] on span "1 hour ago" at bounding box center [464, 154] width 58 height 16
click at [1149, 152] on span "Open" at bounding box center [1149, 153] width 29 height 17
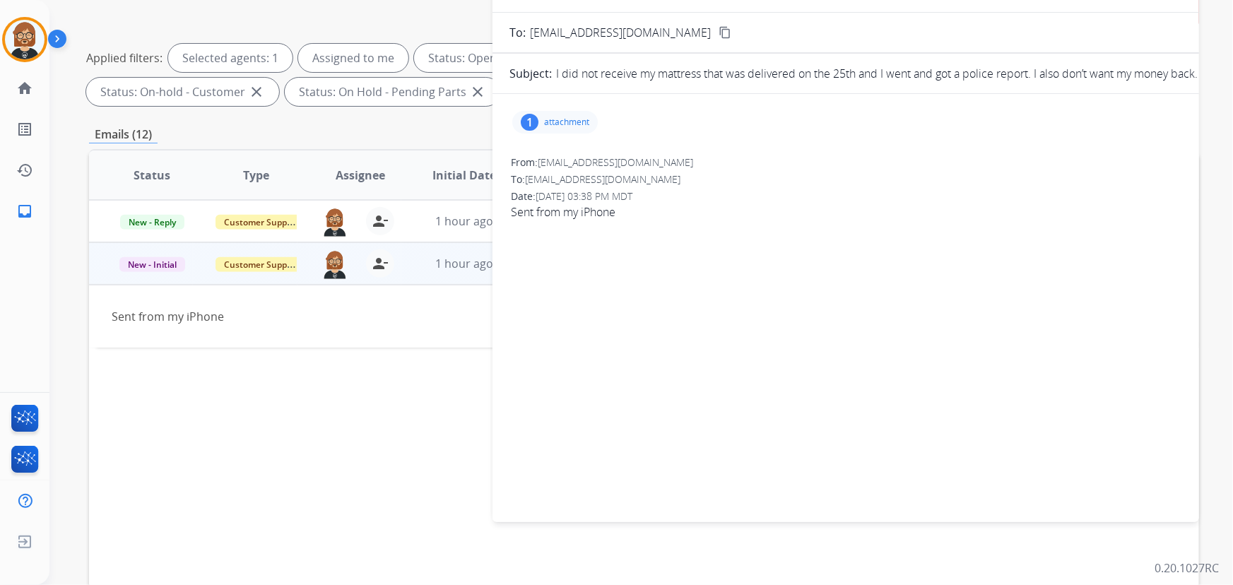
scroll to position [0, 0]
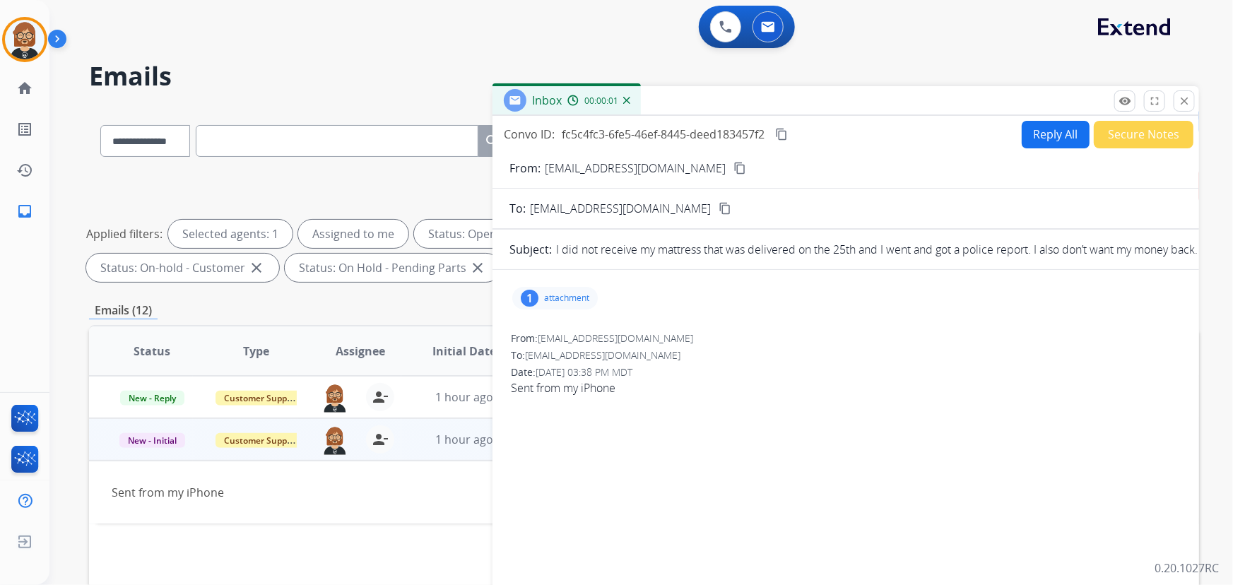
click at [1042, 135] on button "Reply All" at bounding box center [1056, 135] width 68 height 28
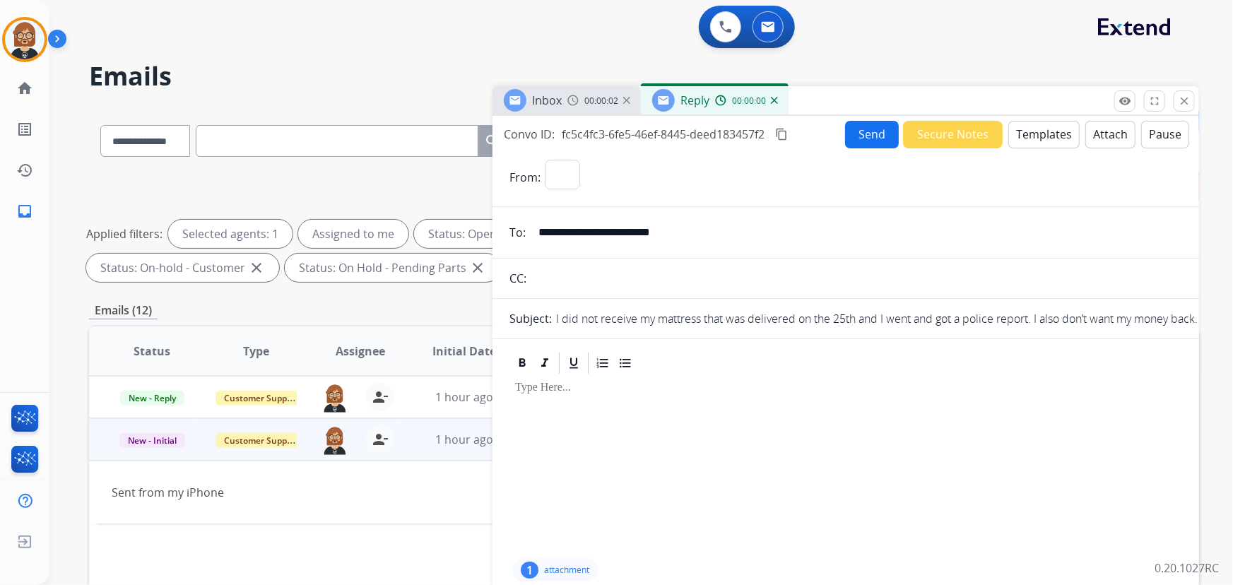
select select "**********"
click at [1048, 140] on button "Templates" at bounding box center [1044, 135] width 71 height 28
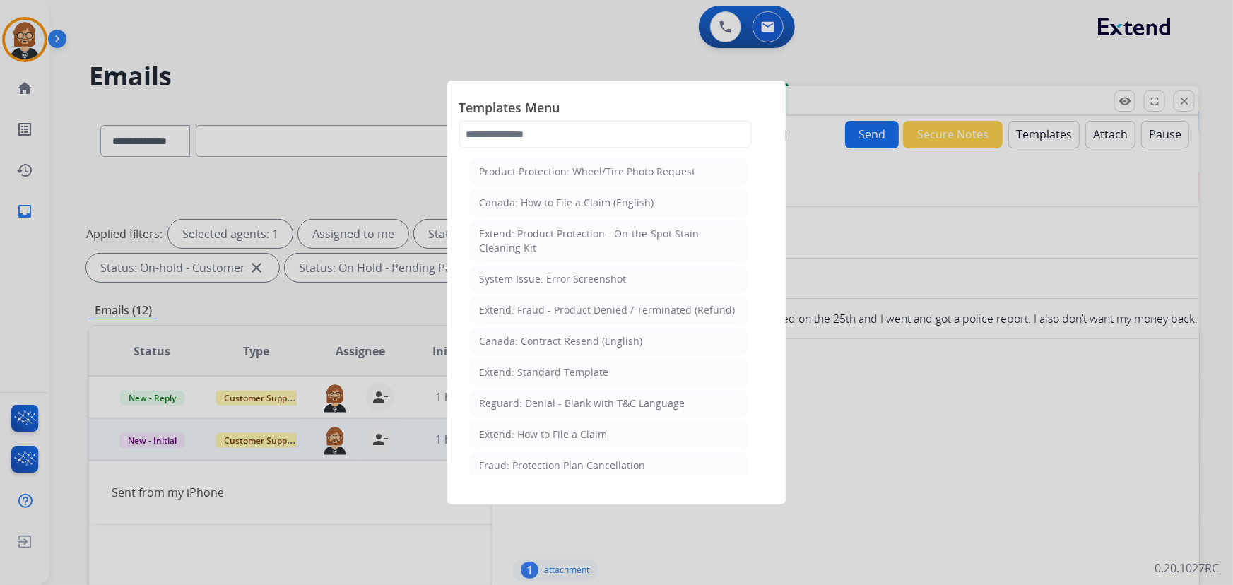
click at [967, 224] on div at bounding box center [616, 292] width 1233 height 585
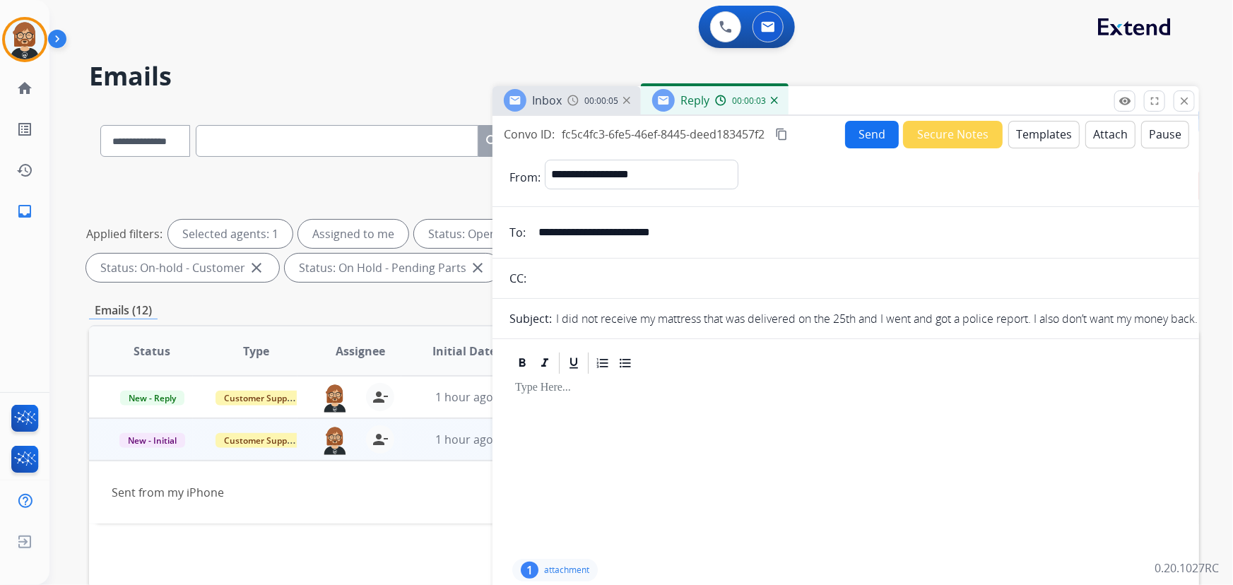
click at [1027, 126] on button "Templates" at bounding box center [1044, 135] width 71 height 28
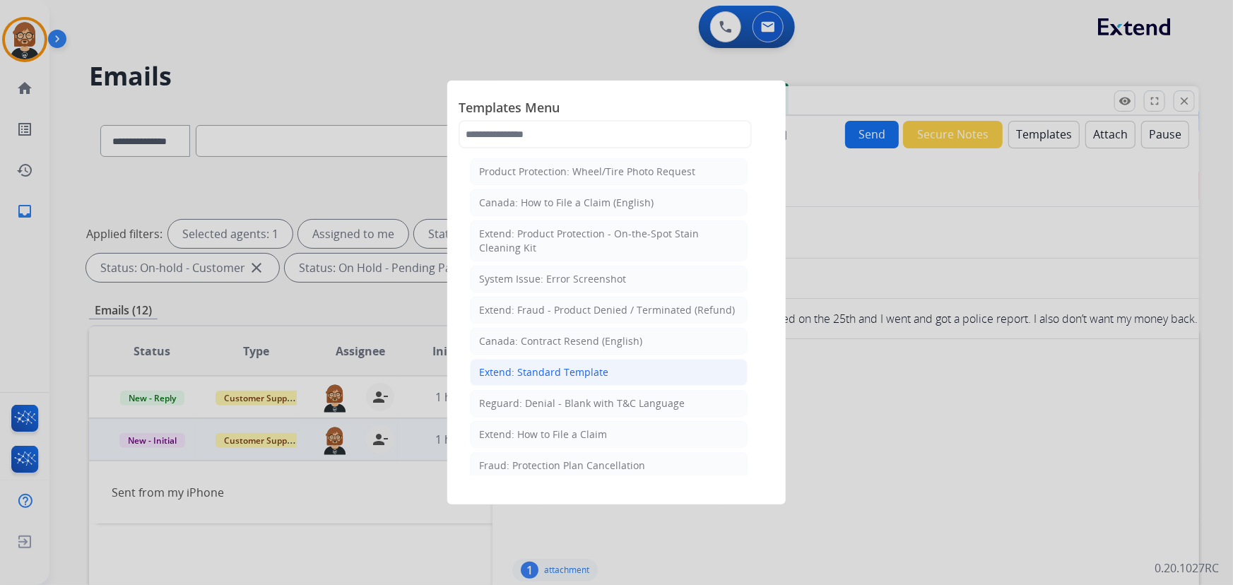
click at [566, 370] on div "Extend: Standard Template" at bounding box center [543, 372] width 129 height 14
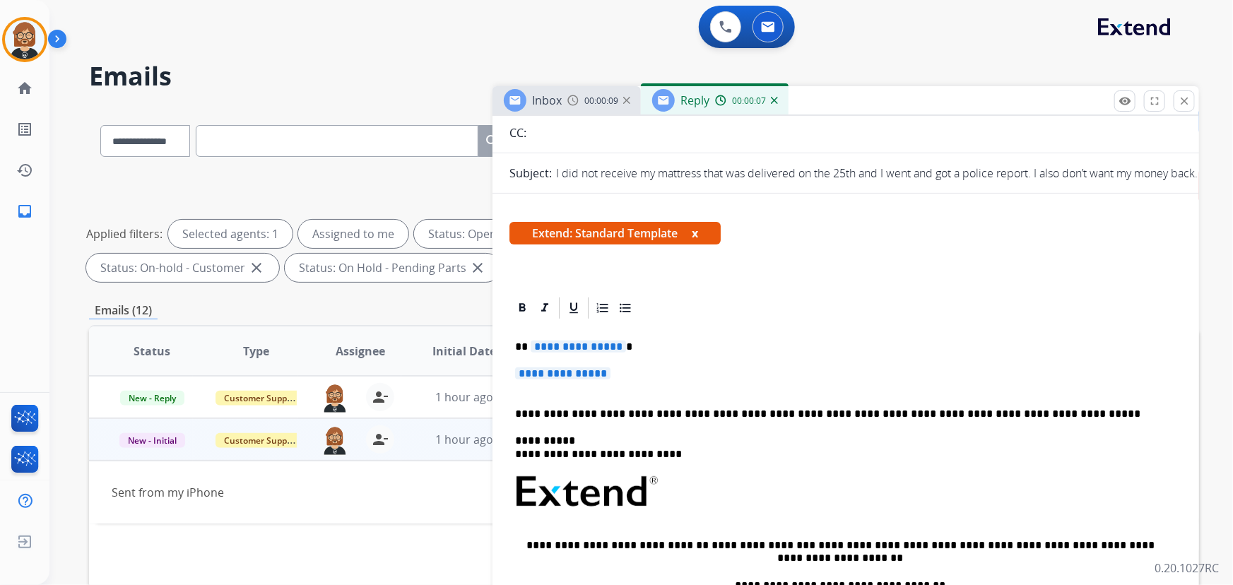
scroll to position [192, 0]
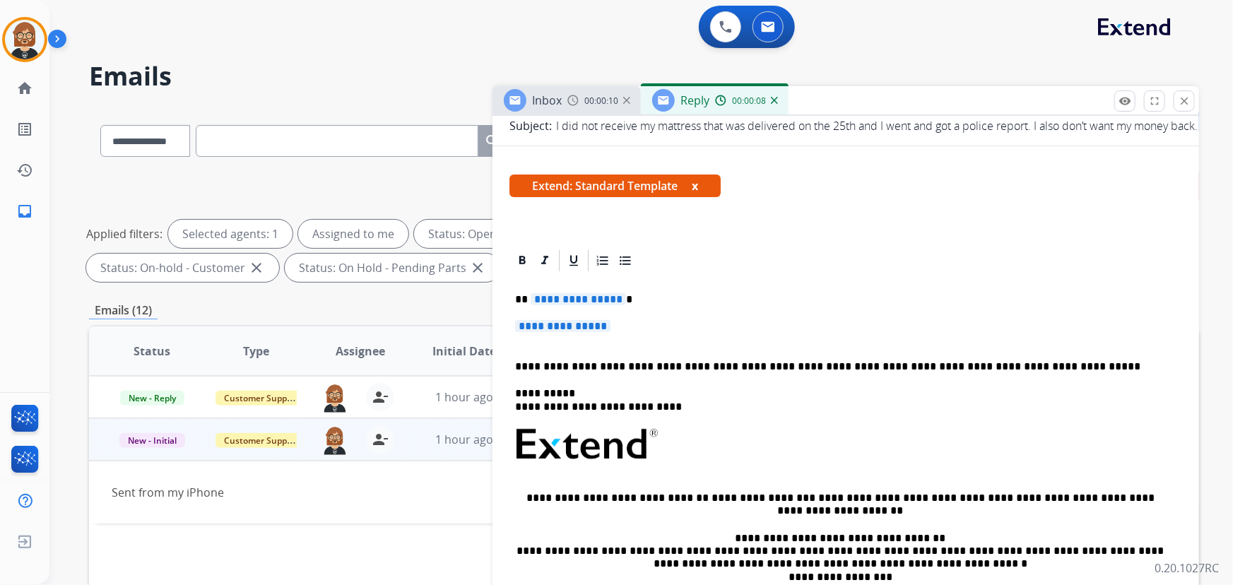
click at [557, 300] on span "**********" at bounding box center [578, 299] width 95 height 12
click at [562, 321] on span "**********" at bounding box center [562, 326] width 95 height 12
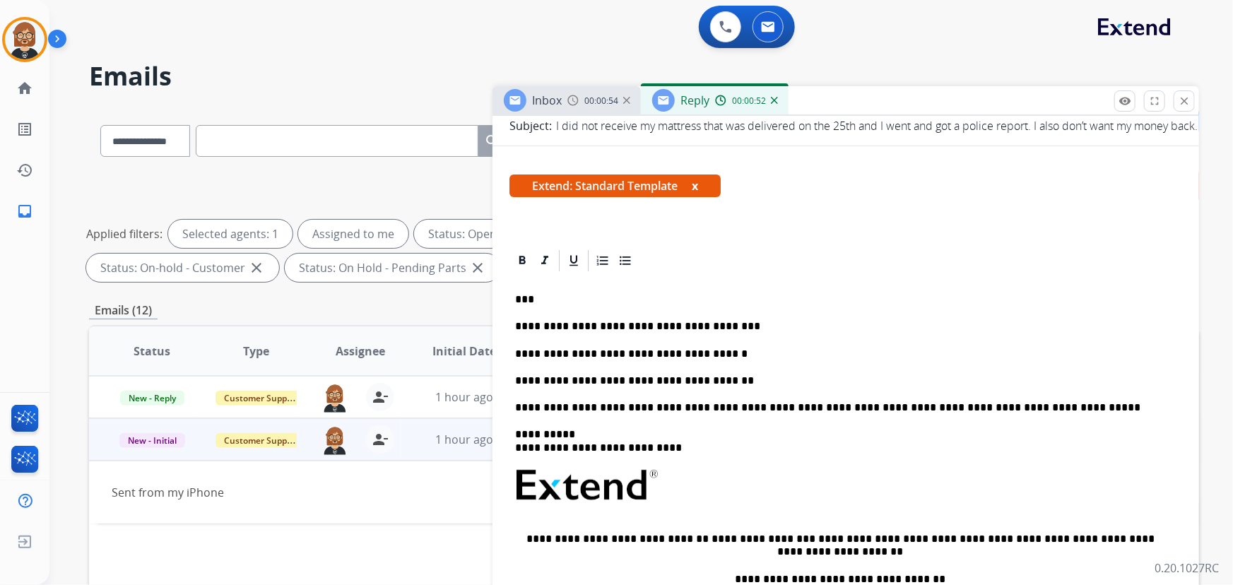
scroll to position [0, 0]
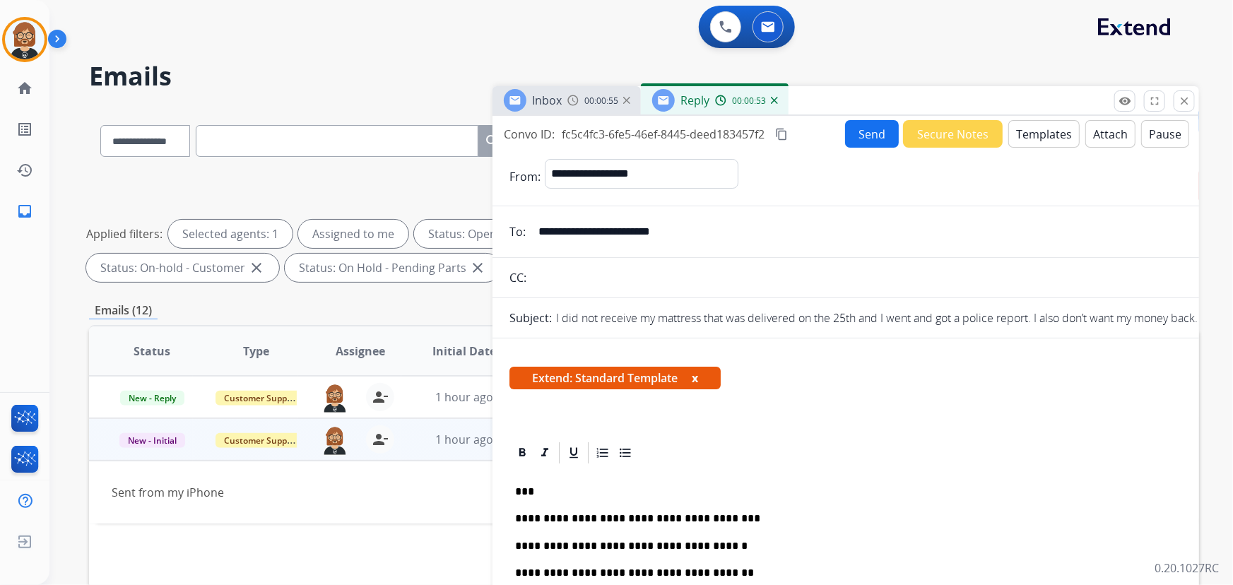
click at [864, 134] on button "Send" at bounding box center [872, 134] width 54 height 28
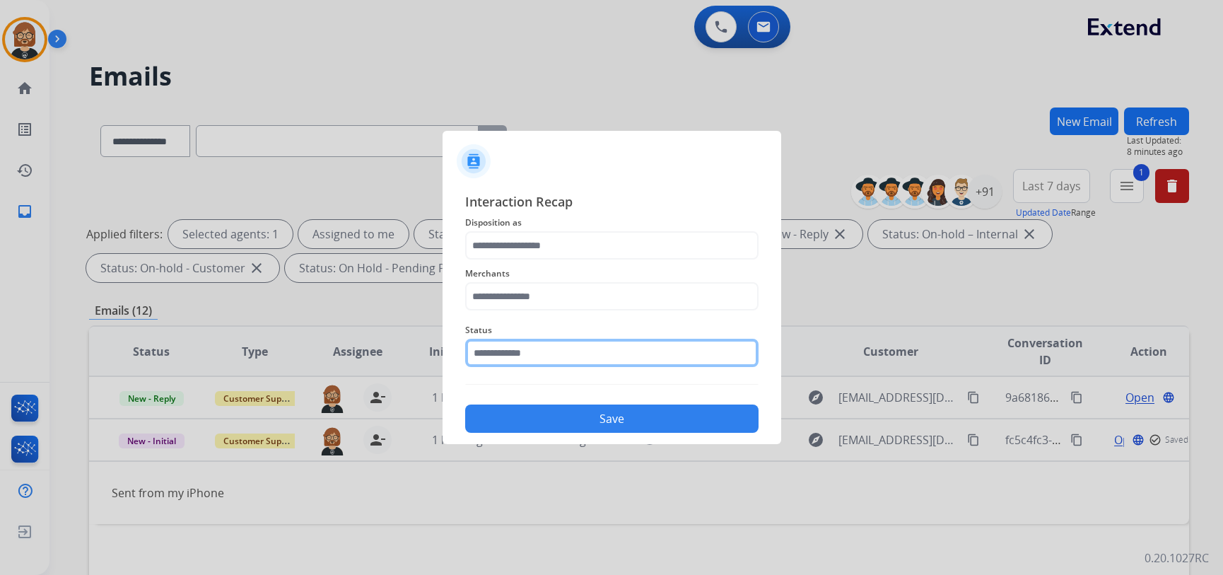
click at [640, 360] on input "text" at bounding box center [611, 353] width 293 height 28
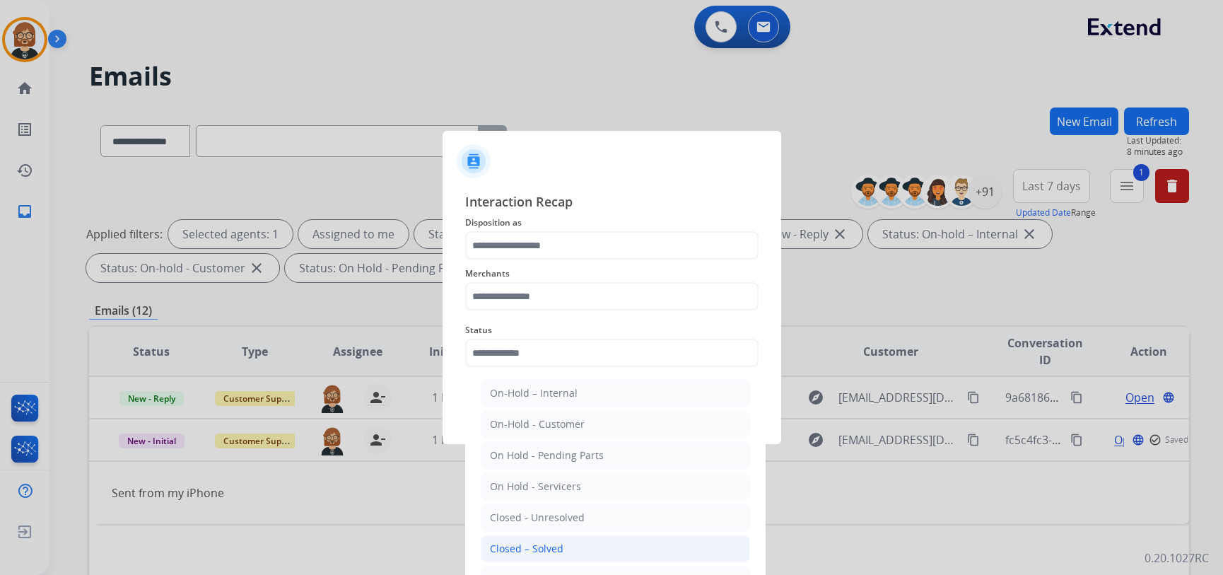
click at [639, 545] on li "Closed – Solved" at bounding box center [615, 548] width 269 height 27
type input "**********"
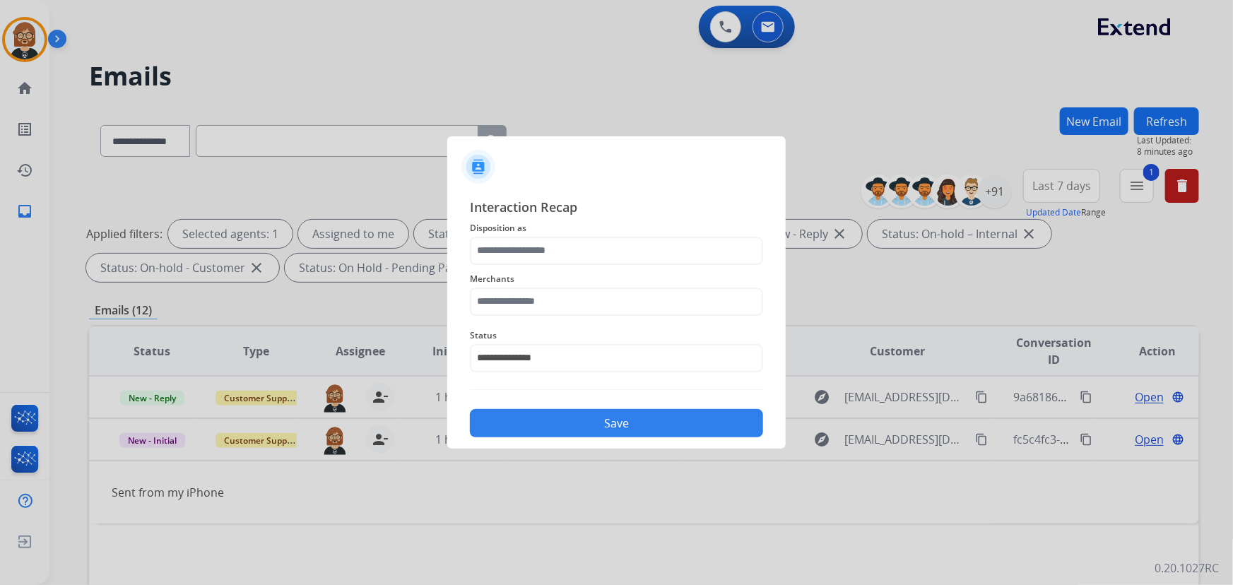
drag, startPoint x: 657, startPoint y: 283, endPoint x: 645, endPoint y: 309, distance: 28.8
click at [655, 292] on div "Merchants" at bounding box center [616, 293] width 293 height 57
click at [642, 317] on div "Merchants" at bounding box center [616, 293] width 293 height 57
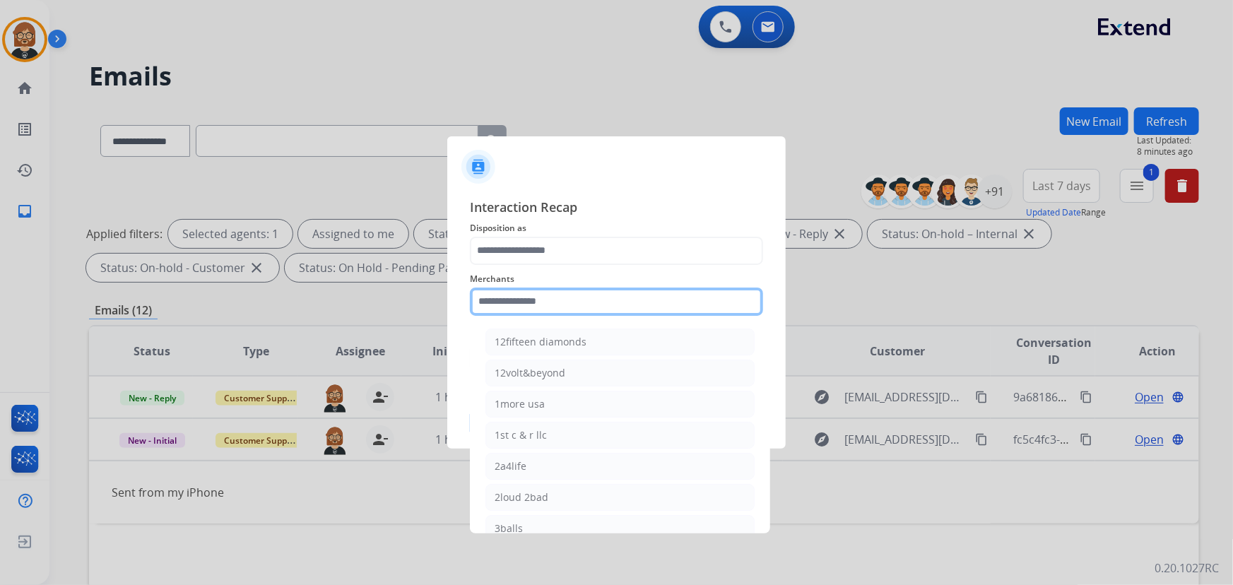
click at [645, 303] on input "text" at bounding box center [616, 302] width 293 height 28
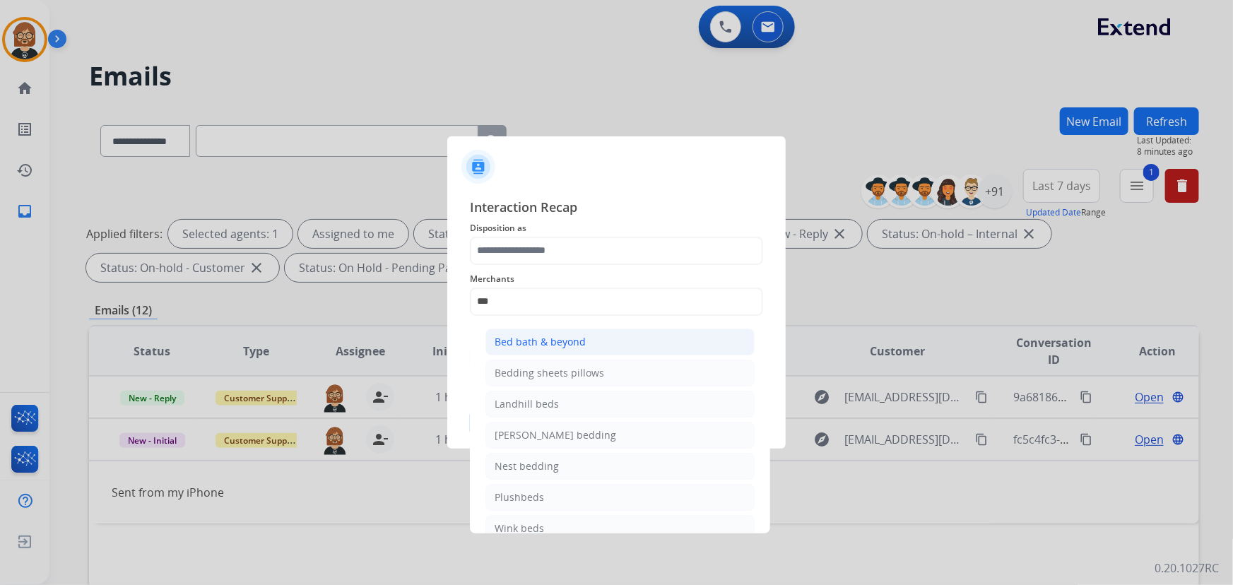
click at [624, 351] on li "Bed bath & beyond" at bounding box center [620, 342] width 269 height 27
type input "**********"
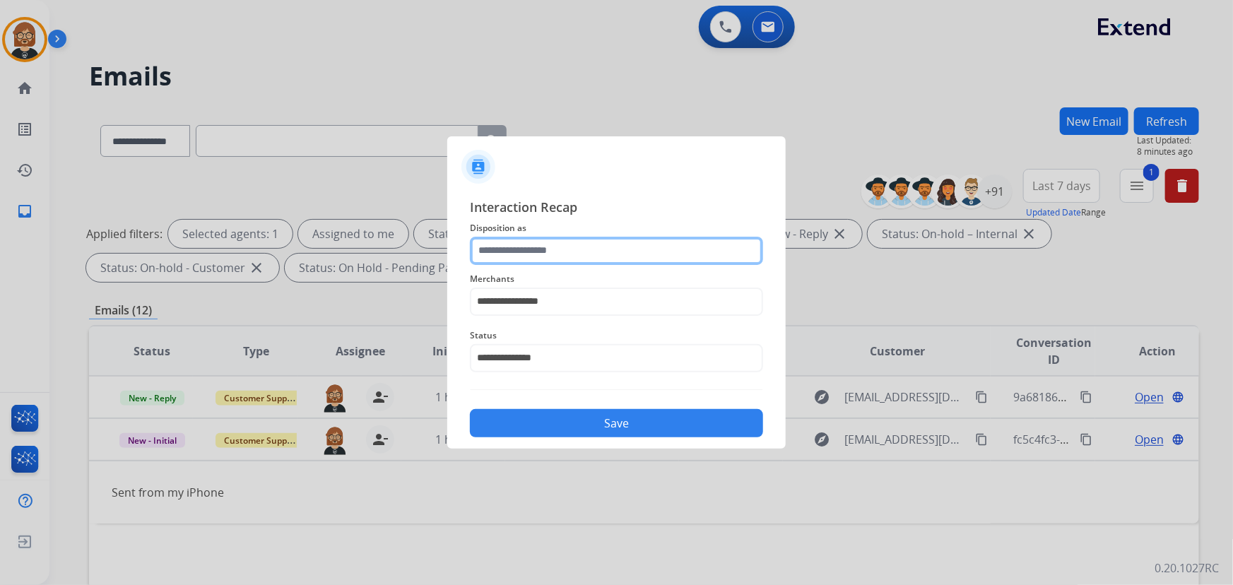
click at [647, 251] on input "text" at bounding box center [616, 251] width 293 height 28
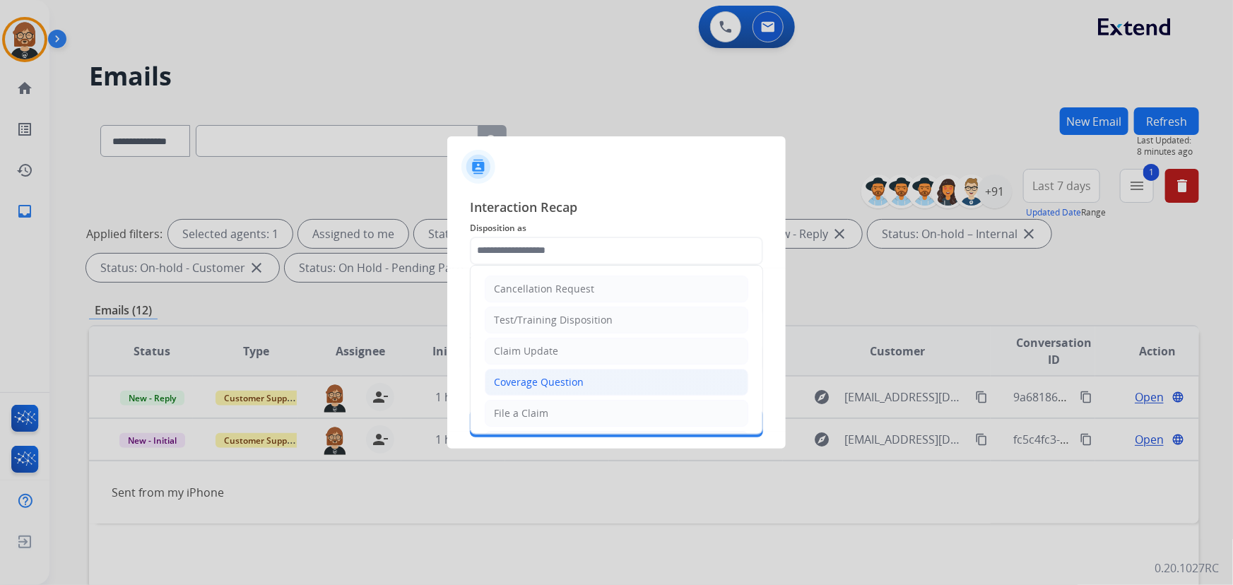
click at [633, 370] on li "Coverage Question" at bounding box center [617, 382] width 264 height 27
type input "**********"
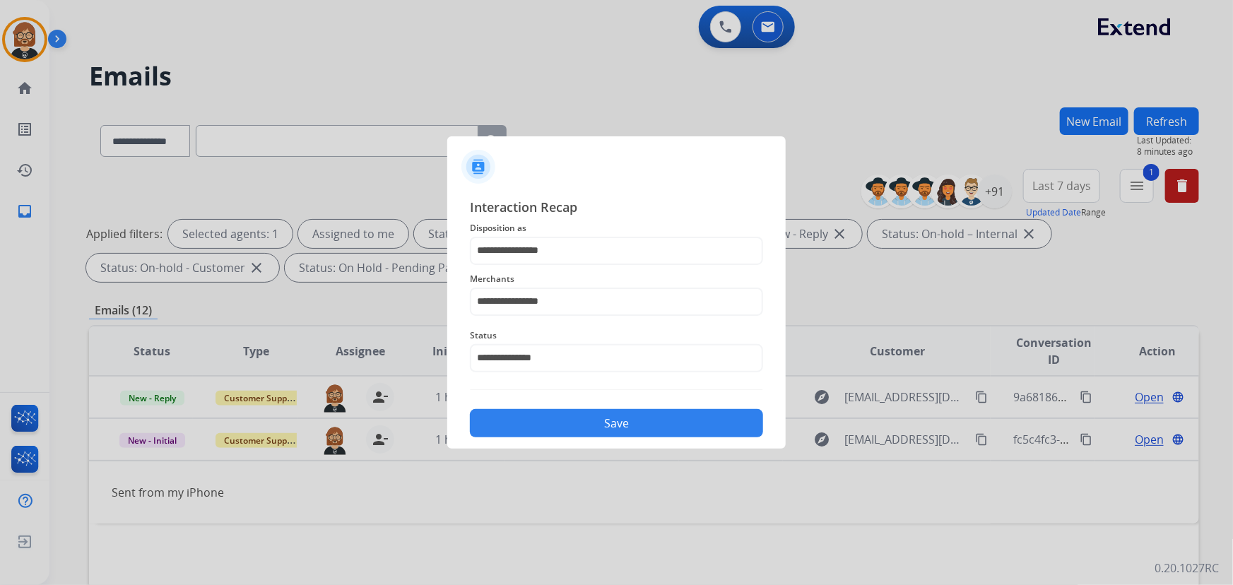
click at [655, 427] on button "Save" at bounding box center [616, 423] width 293 height 28
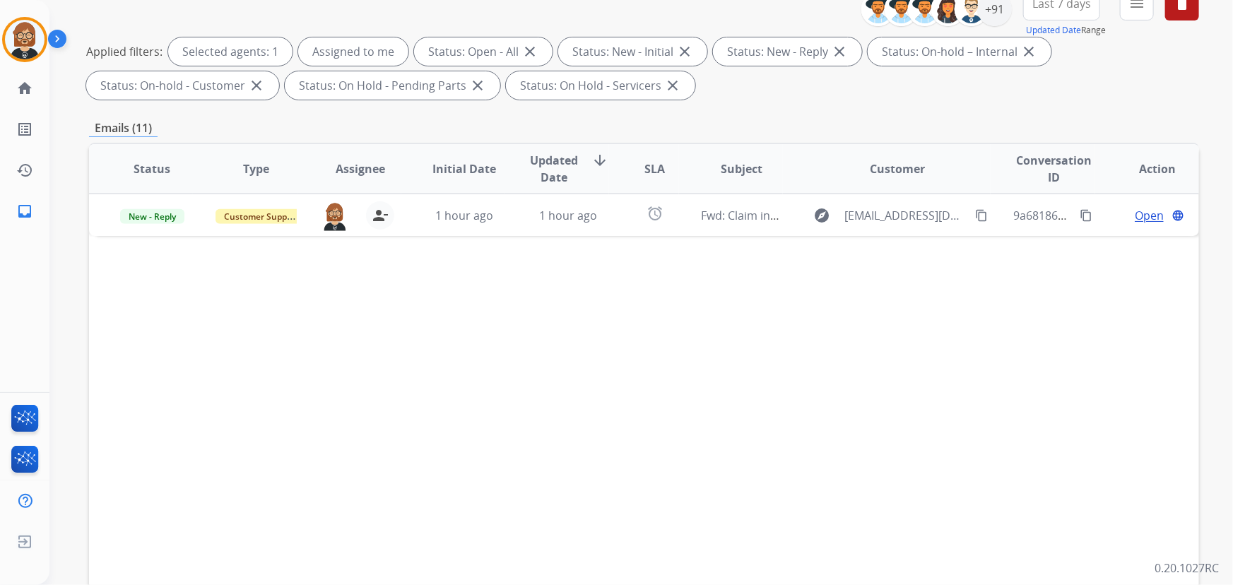
scroll to position [192, 0]
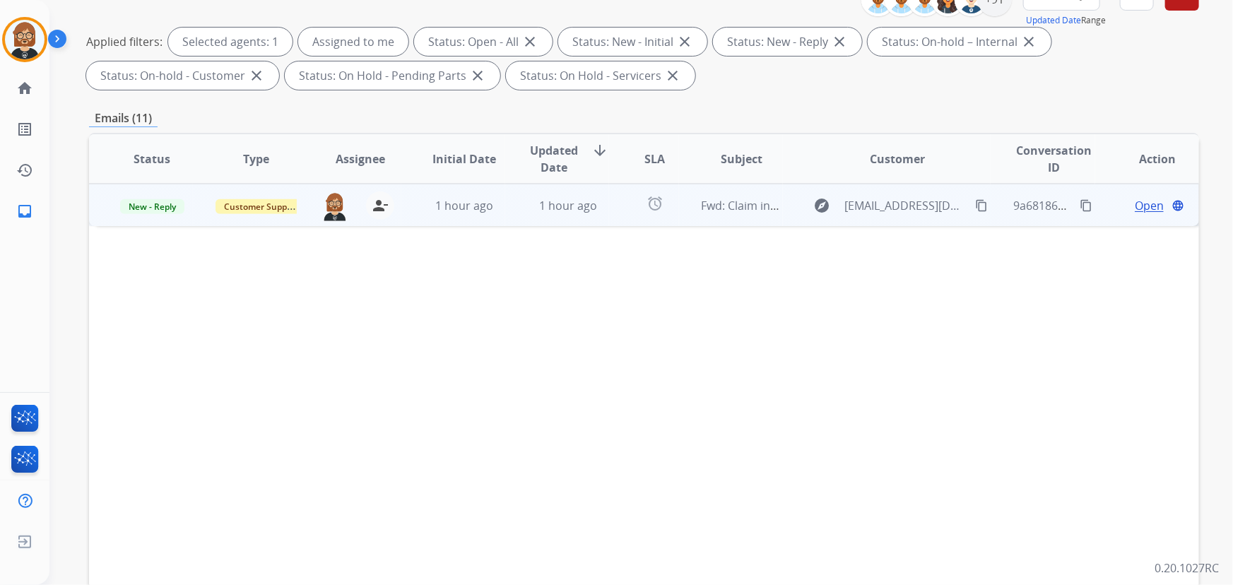
click at [598, 212] on div "1 hour ago" at bounding box center [568, 205] width 81 height 17
click at [1135, 204] on span "Open" at bounding box center [1149, 205] width 29 height 17
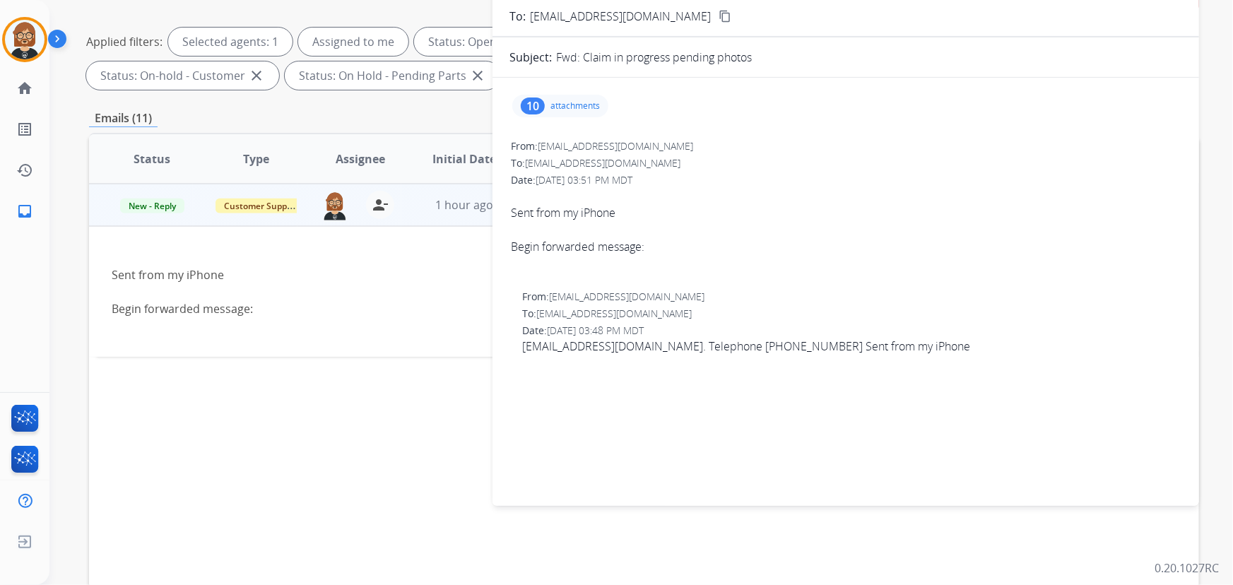
click at [573, 105] on p "attachments" at bounding box center [575, 105] width 49 height 11
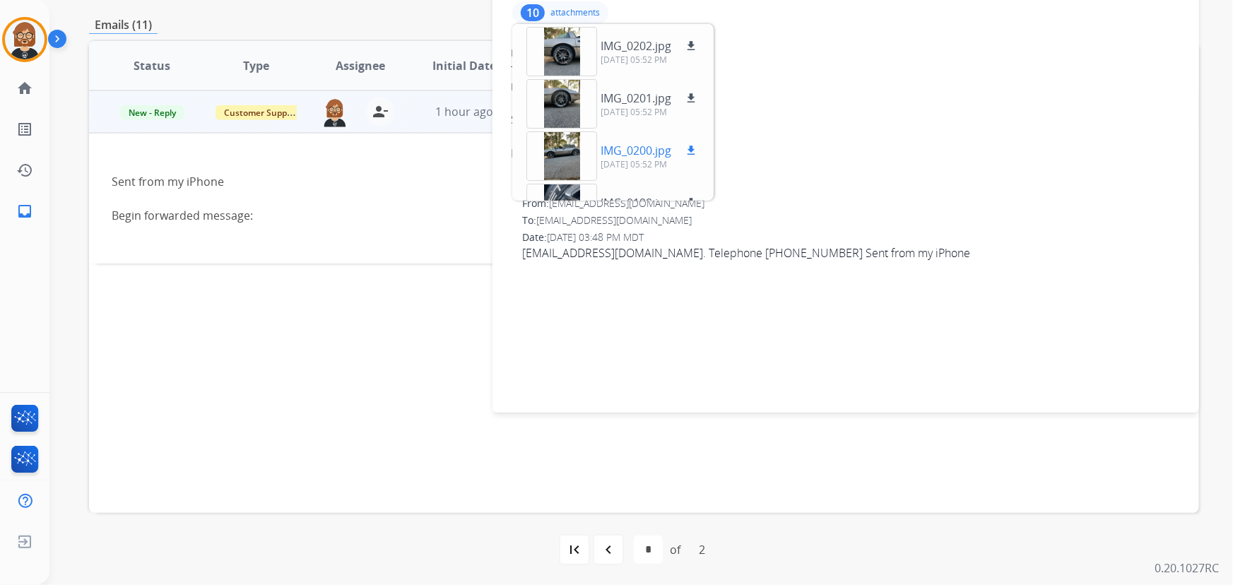
scroll to position [286, 0]
click at [375, 404] on div "Status Type Assignee Initial Date Updated Date arrow_downward SLA Subject Custo…" at bounding box center [644, 276] width 1110 height 474
drag, startPoint x: 481, startPoint y: 426, endPoint x: 511, endPoint y: 459, distance: 45.0
click at [484, 435] on div "Status Type Assignee Initial Date Updated Date arrow_downward SLA Subject Custo…" at bounding box center [644, 276] width 1110 height 474
click at [616, 553] on mat-icon "navigate_before" at bounding box center [608, 549] width 17 height 17
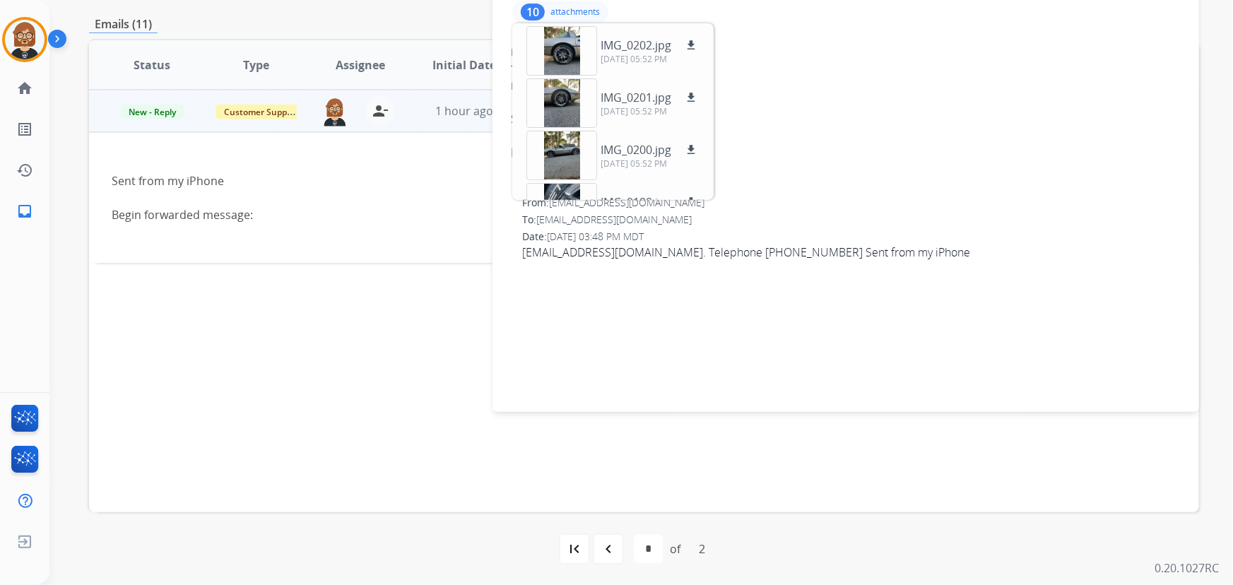
select select "*"
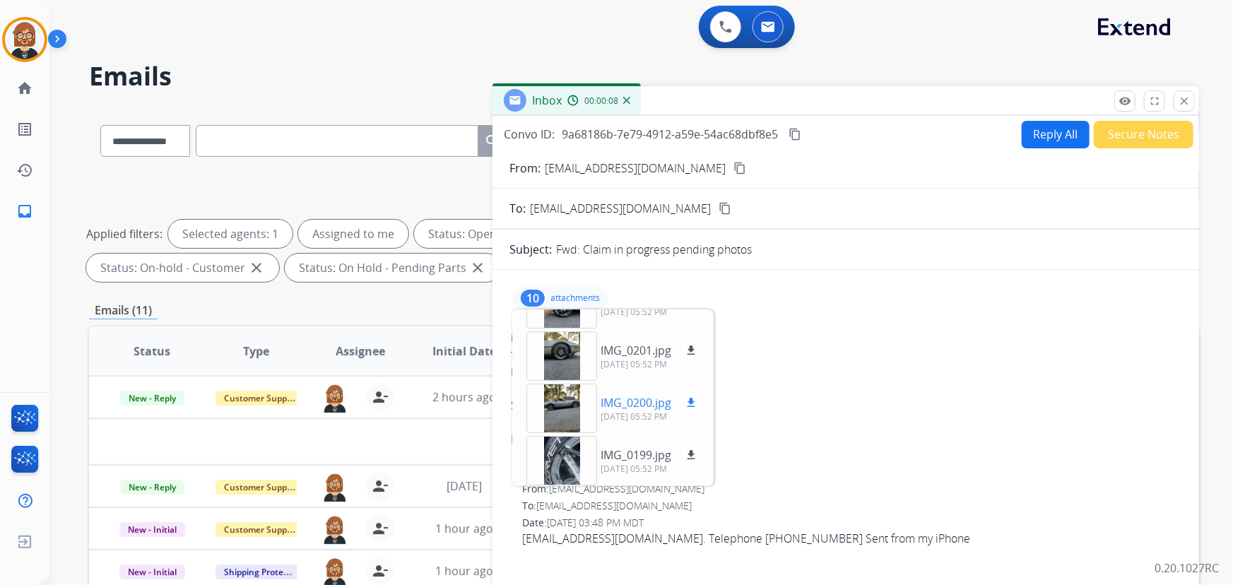
scroll to position [64, 0]
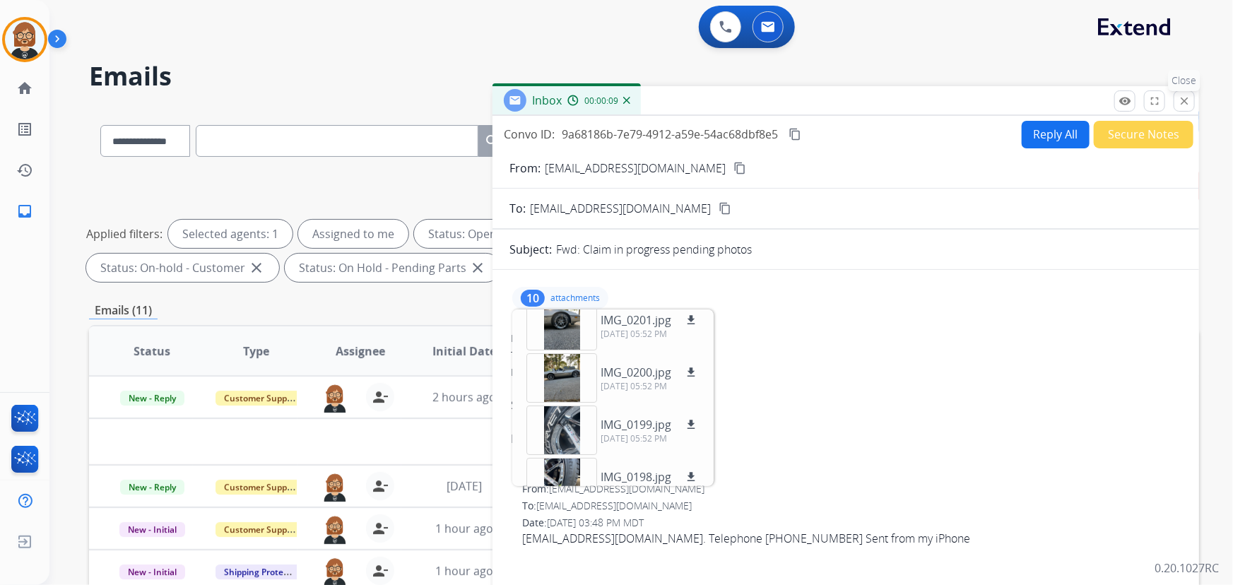
click at [1178, 101] on mat-icon "close" at bounding box center [1184, 101] width 13 height 13
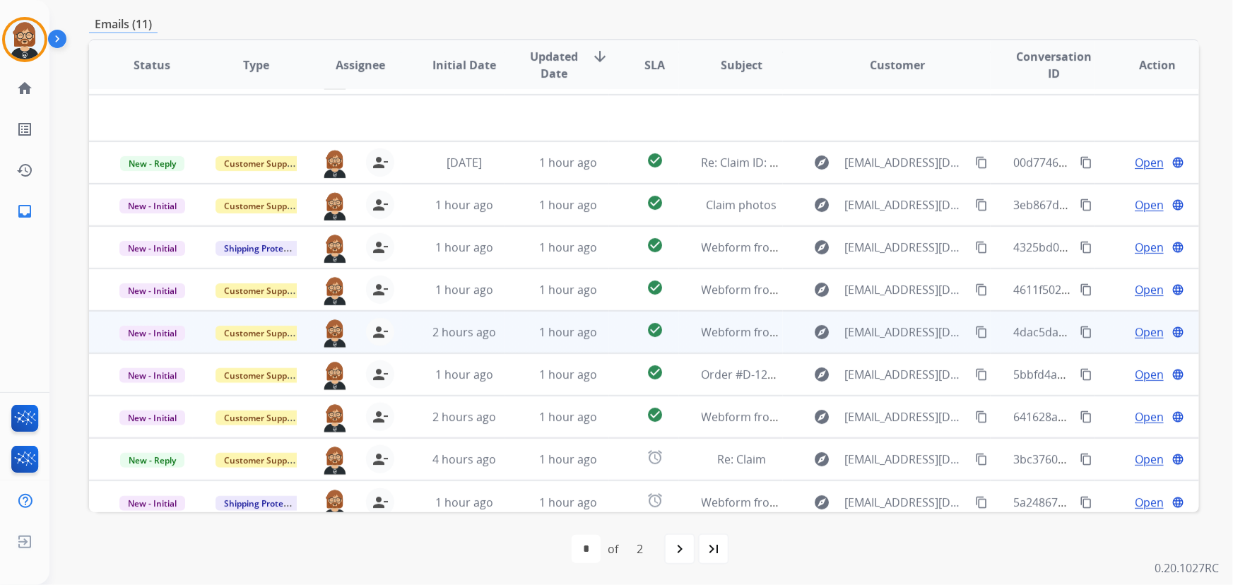
scroll to position [47, 0]
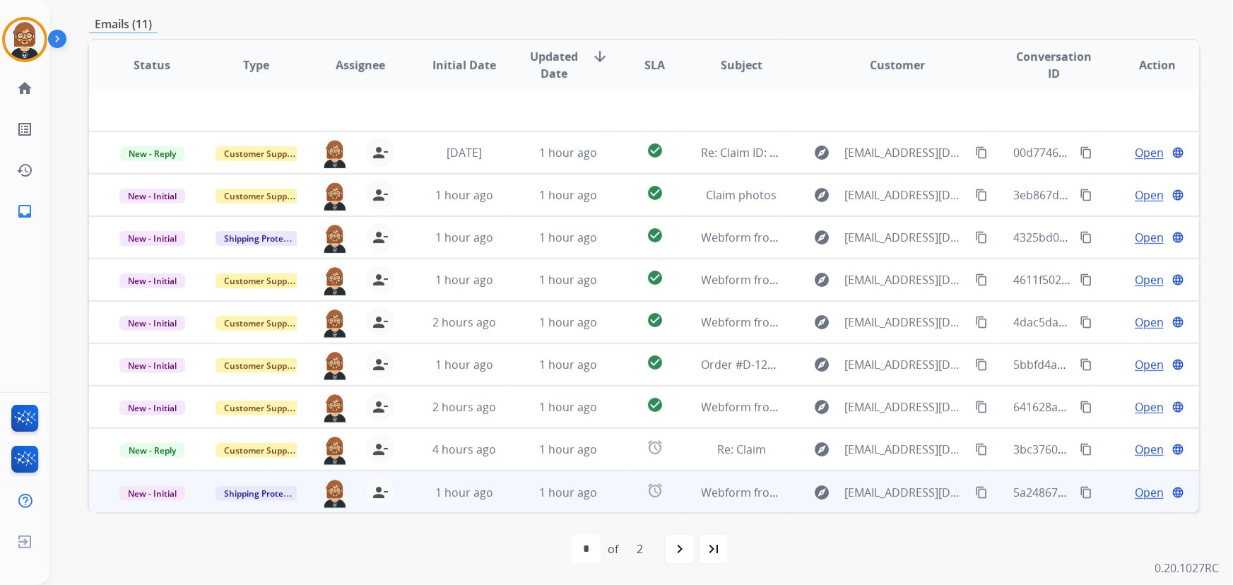
click at [511, 504] on td "1 hour ago" at bounding box center [557, 492] width 104 height 42
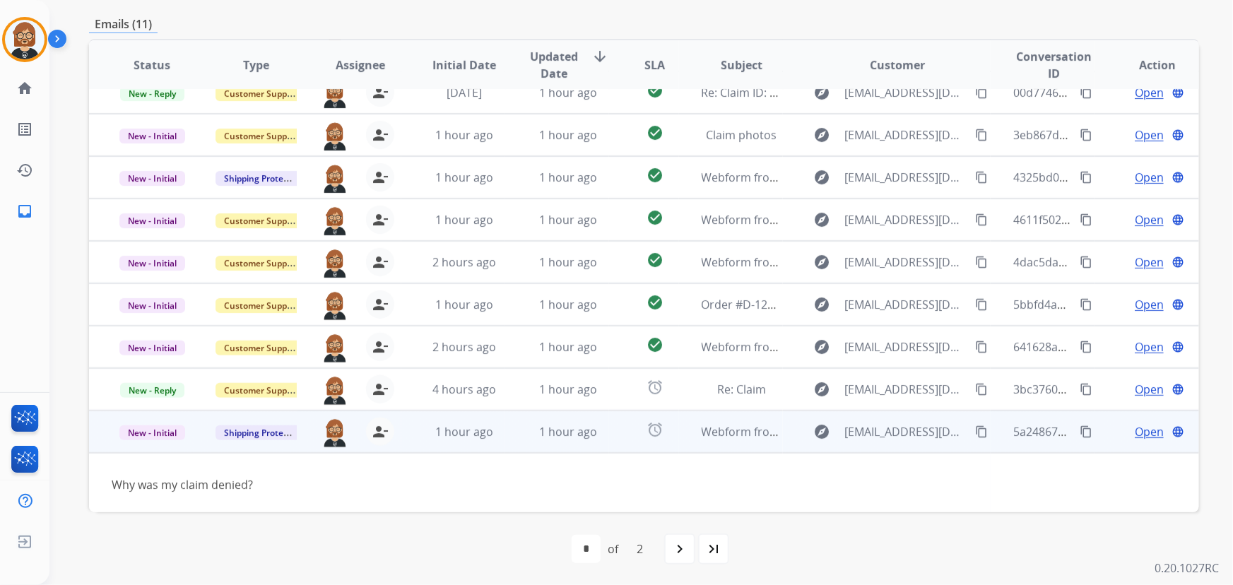
scroll to position [64, 0]
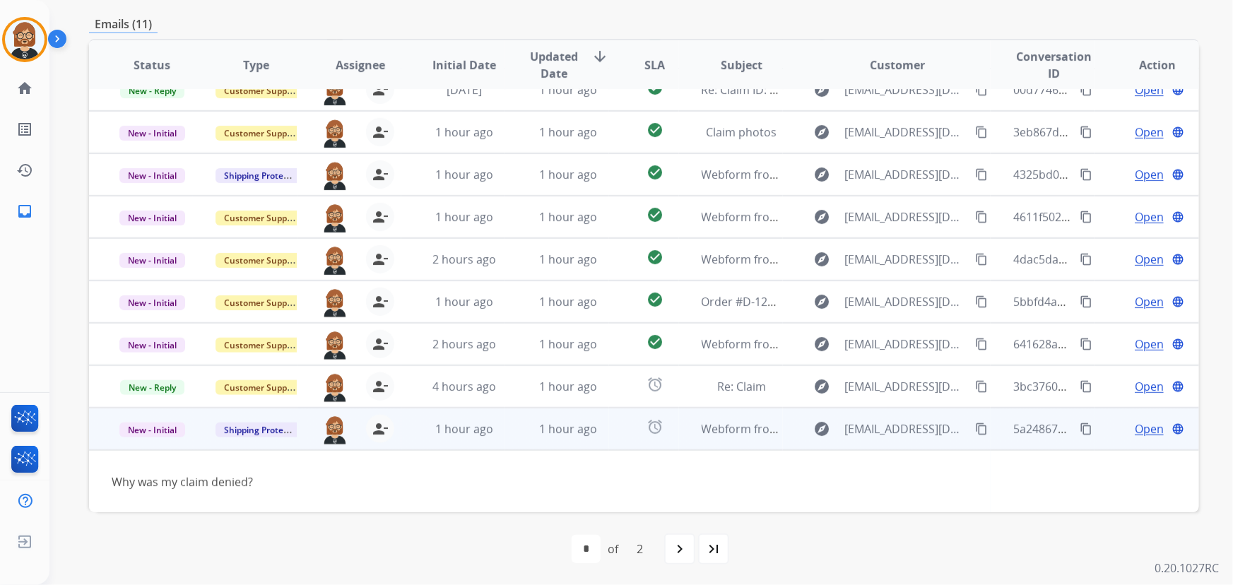
click at [978, 427] on mat-icon "content_copy" at bounding box center [981, 429] width 13 height 13
click at [1152, 426] on span "Open" at bounding box center [1149, 429] width 29 height 17
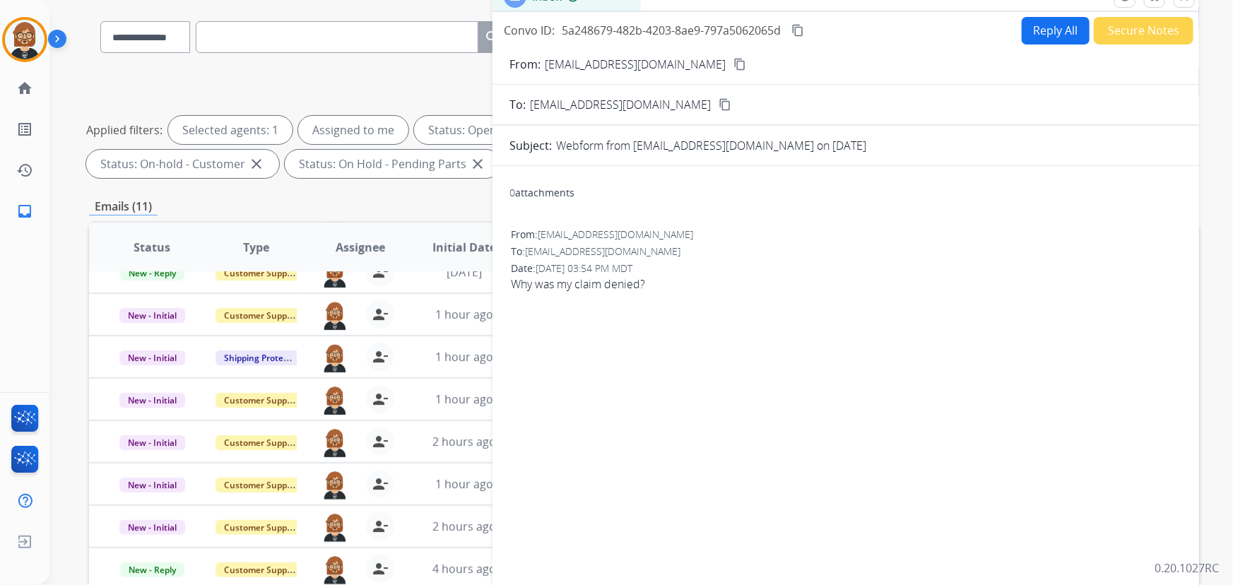
scroll to position [0, 0]
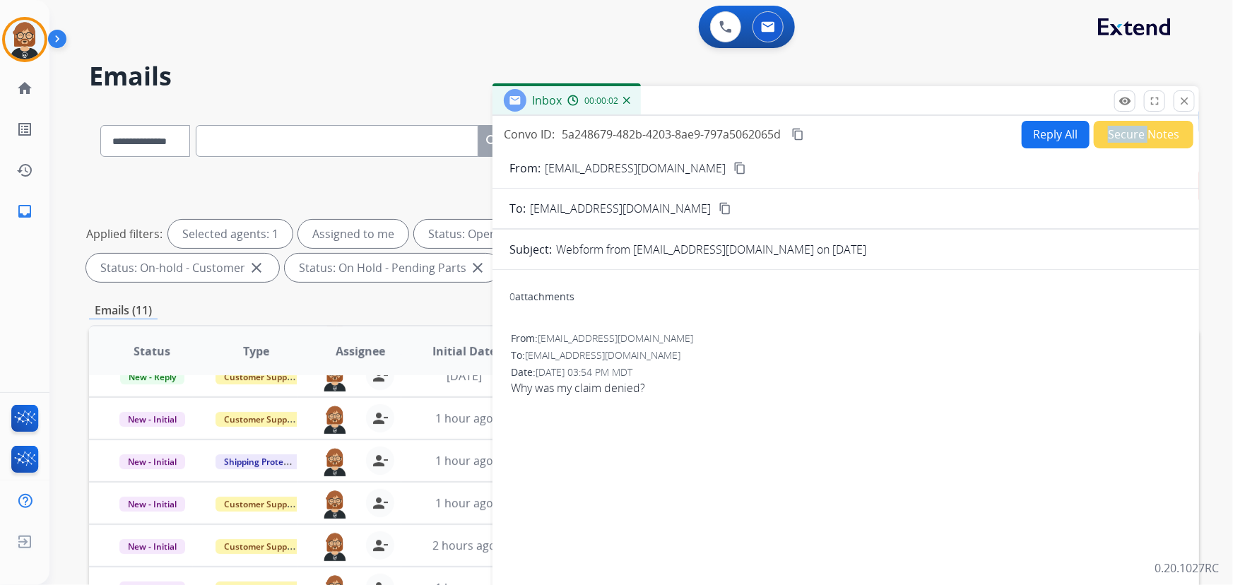
click at [1138, 122] on div "Convo ID: 5a248679-482b-4203-8ae9-797a5062065d content_copy Reply All Secure No…" at bounding box center [846, 404] width 707 height 577
click at [1132, 139] on button "Secure Notes" at bounding box center [1144, 135] width 100 height 28
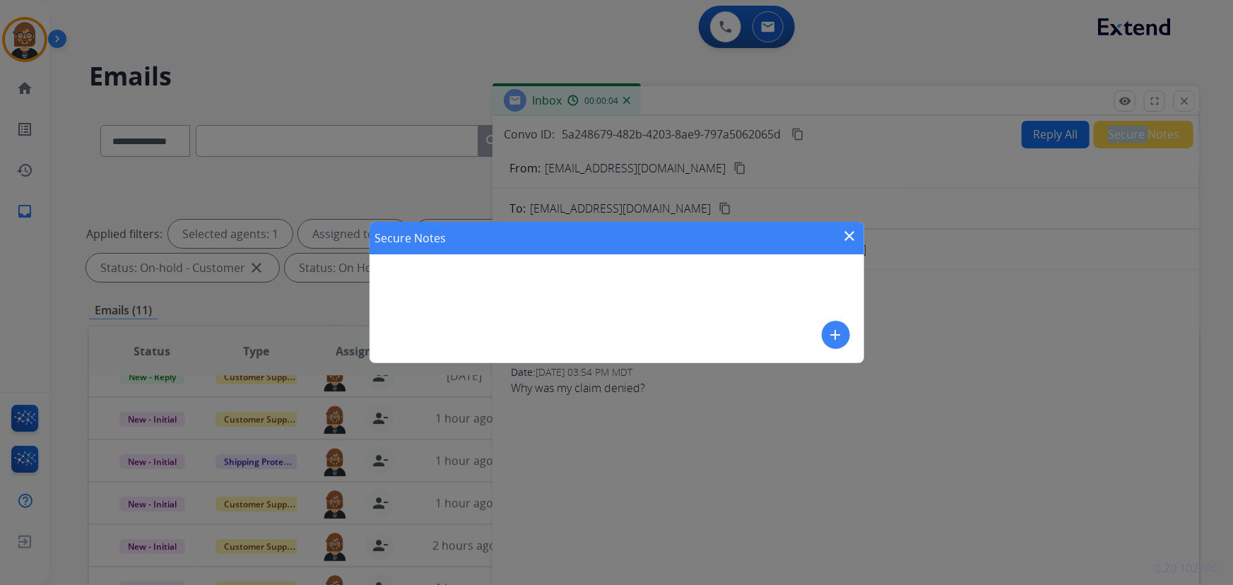
click at [825, 334] on button "add" at bounding box center [836, 335] width 28 height 28
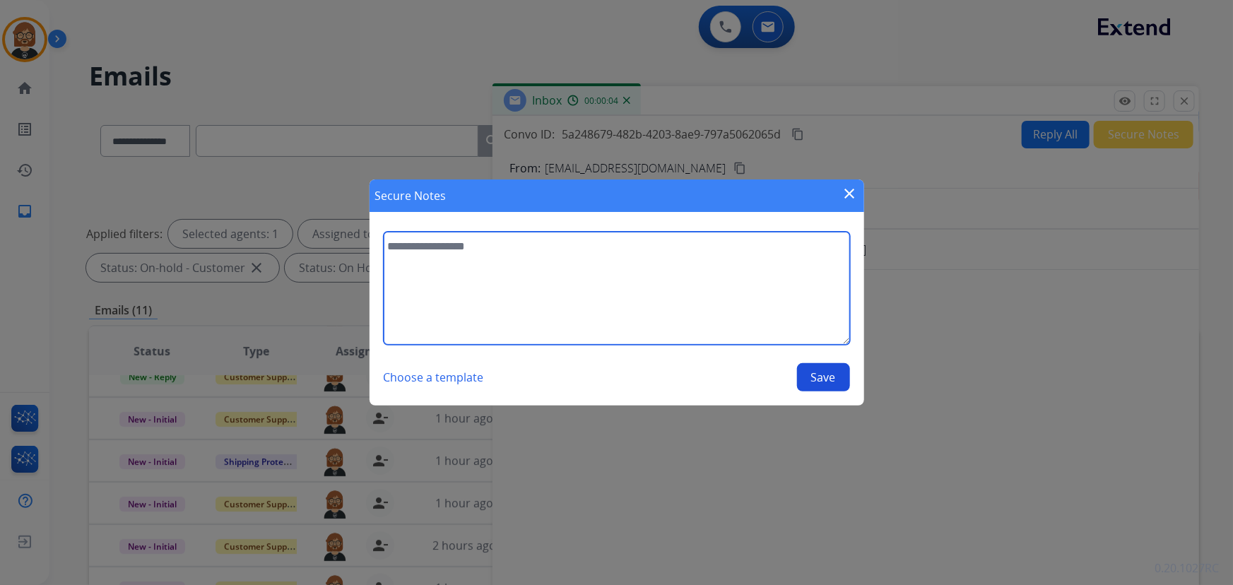
click at [618, 310] on textarea at bounding box center [617, 288] width 467 height 113
type textarea "**********"
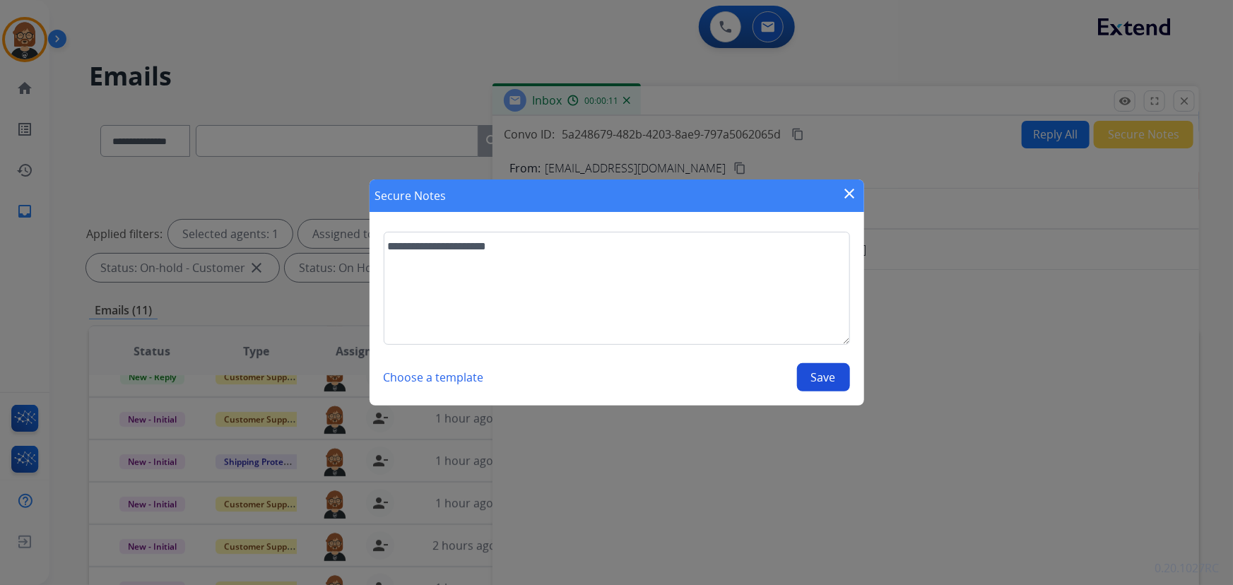
click at [852, 378] on section "**********" at bounding box center [617, 312] width 495 height 188
click at [808, 370] on button "Save" at bounding box center [823, 377] width 53 height 28
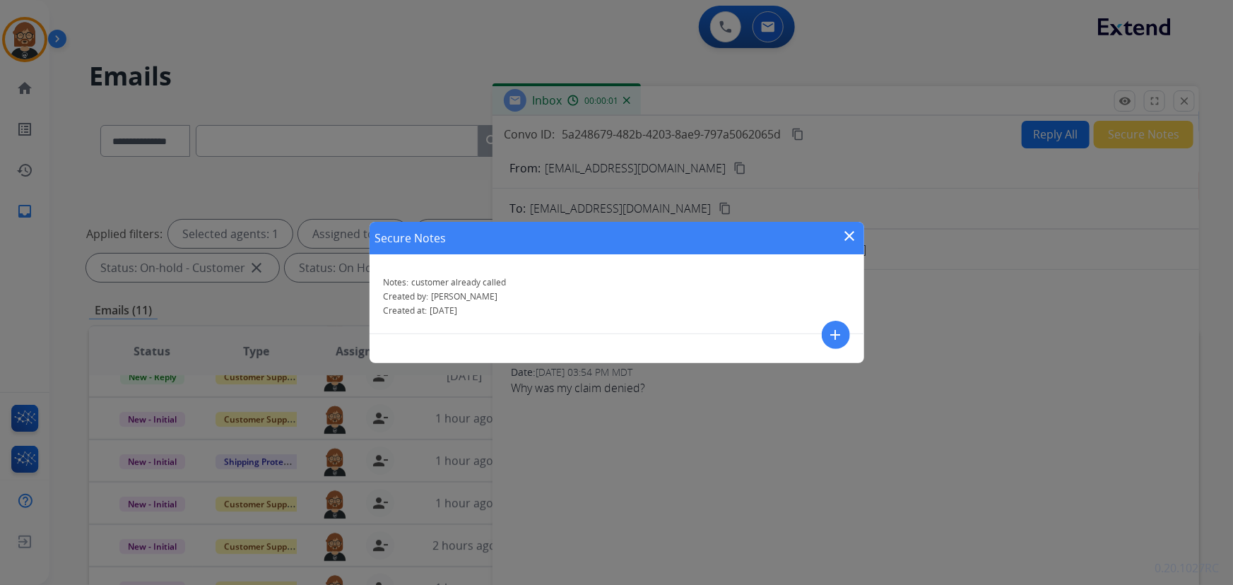
drag, startPoint x: 854, startPoint y: 228, endPoint x: 1024, endPoint y: 205, distance: 171.9
click at [854, 228] on mat-icon "close" at bounding box center [850, 236] width 17 height 17
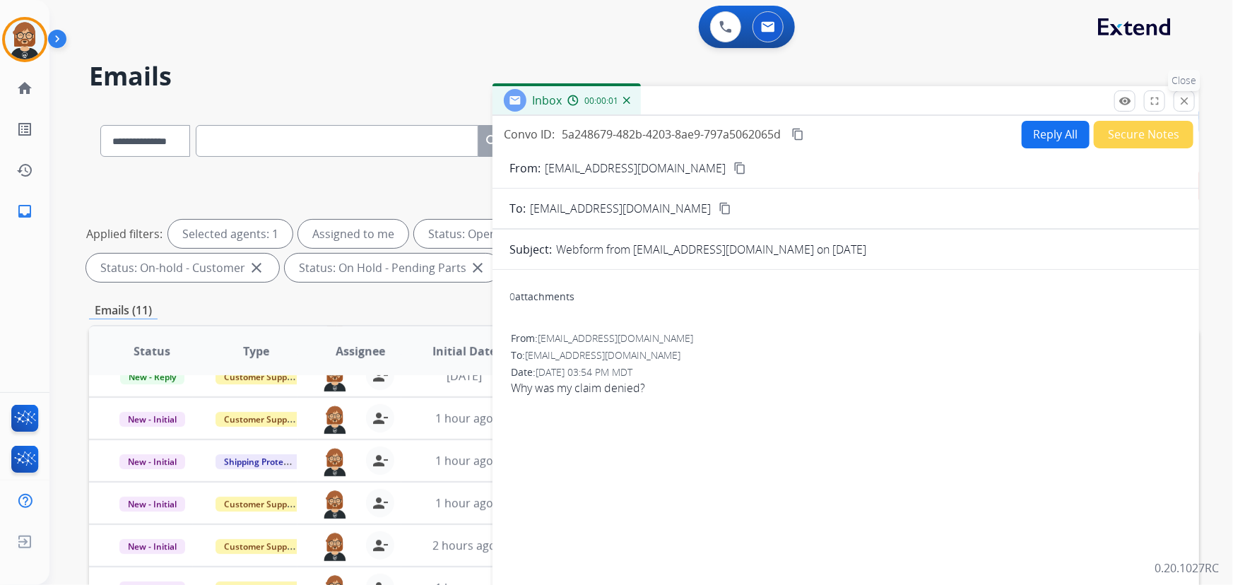
click at [1195, 99] on button "close Close" at bounding box center [1184, 100] width 21 height 21
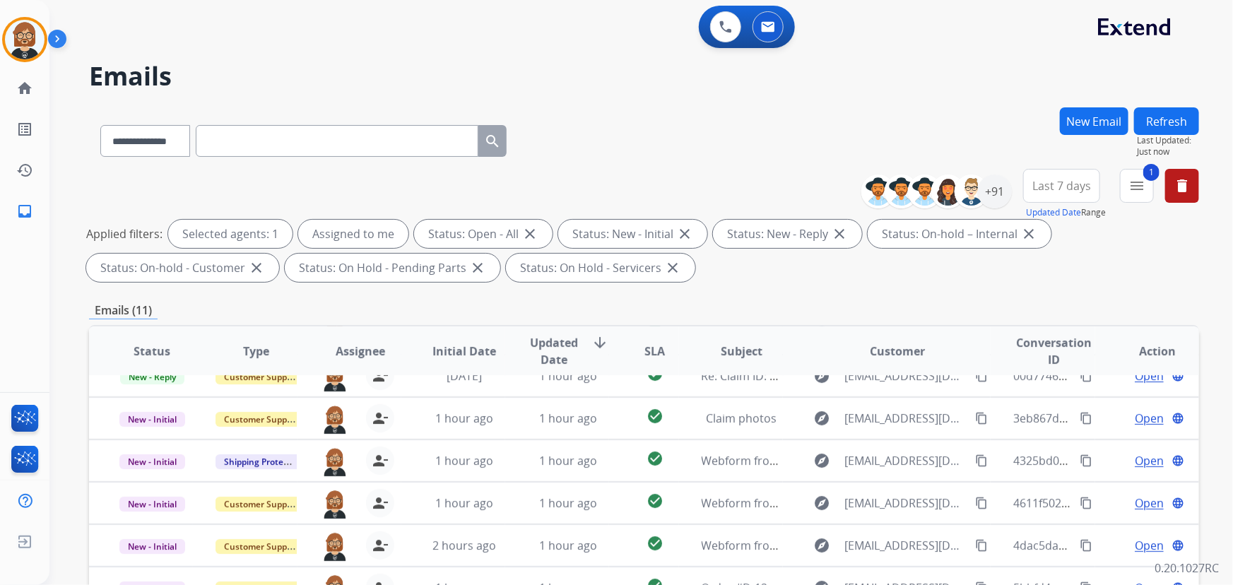
scroll to position [286, 0]
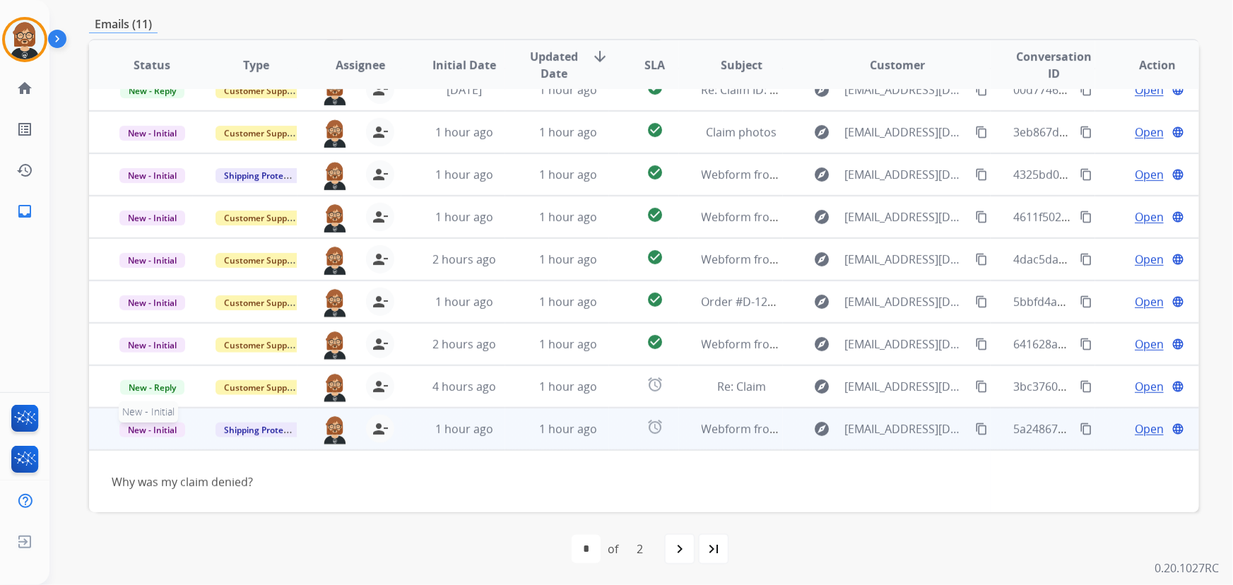
click at [160, 426] on span "New - Initial" at bounding box center [152, 430] width 66 height 15
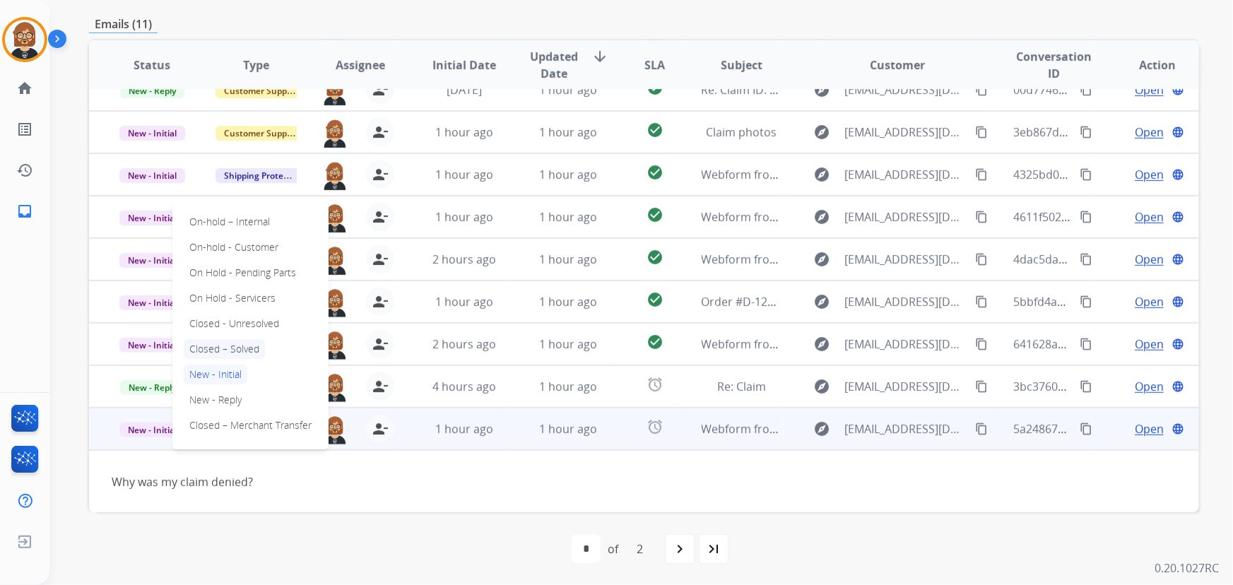
click at [242, 353] on p "Closed – Solved" at bounding box center [224, 349] width 81 height 20
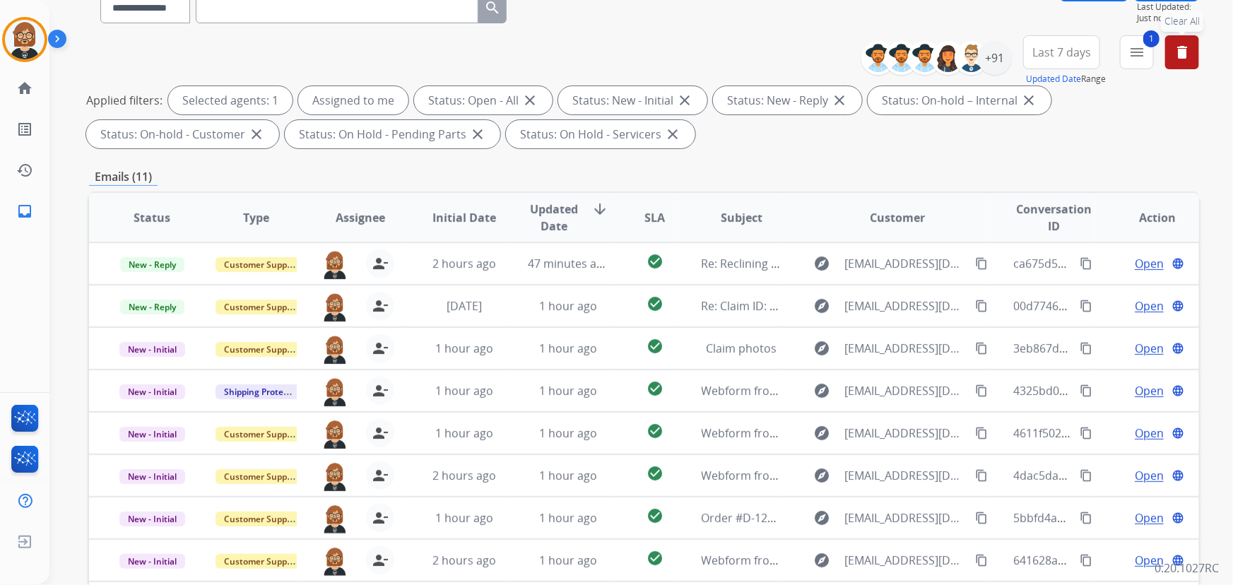
scroll to position [0, 0]
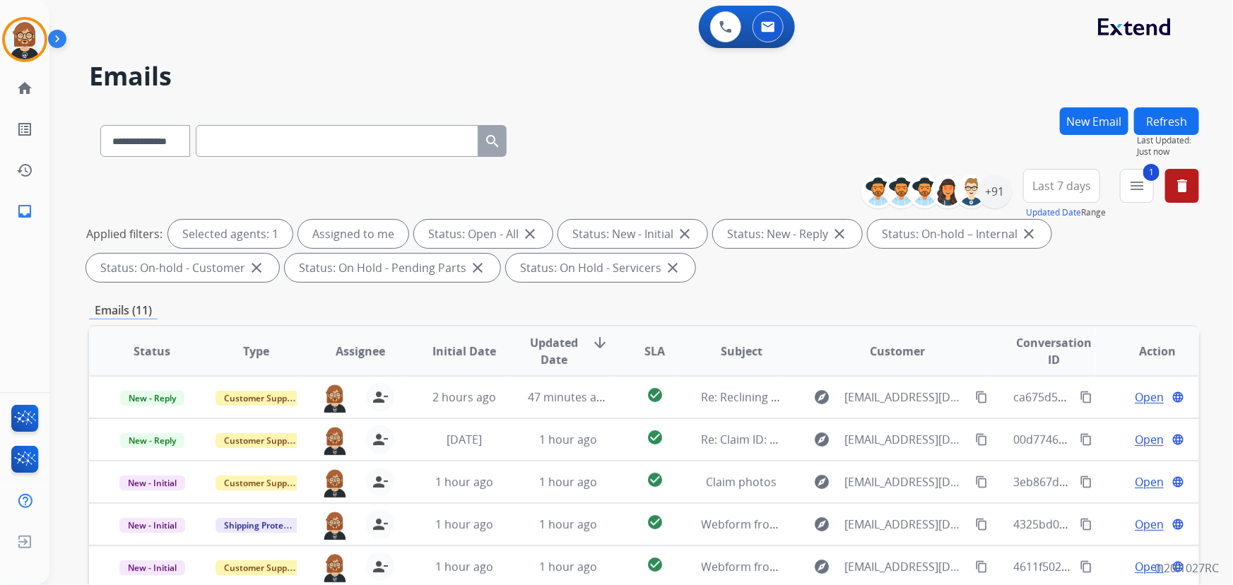
click at [1180, 124] on button "Refresh" at bounding box center [1166, 121] width 65 height 28
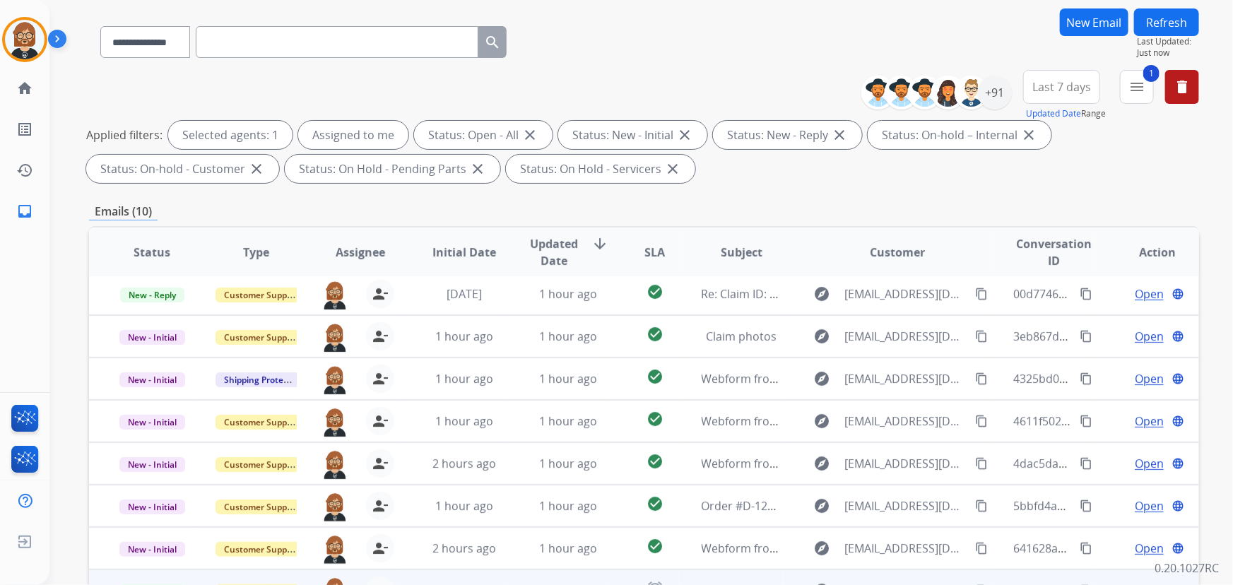
scroll to position [286, 0]
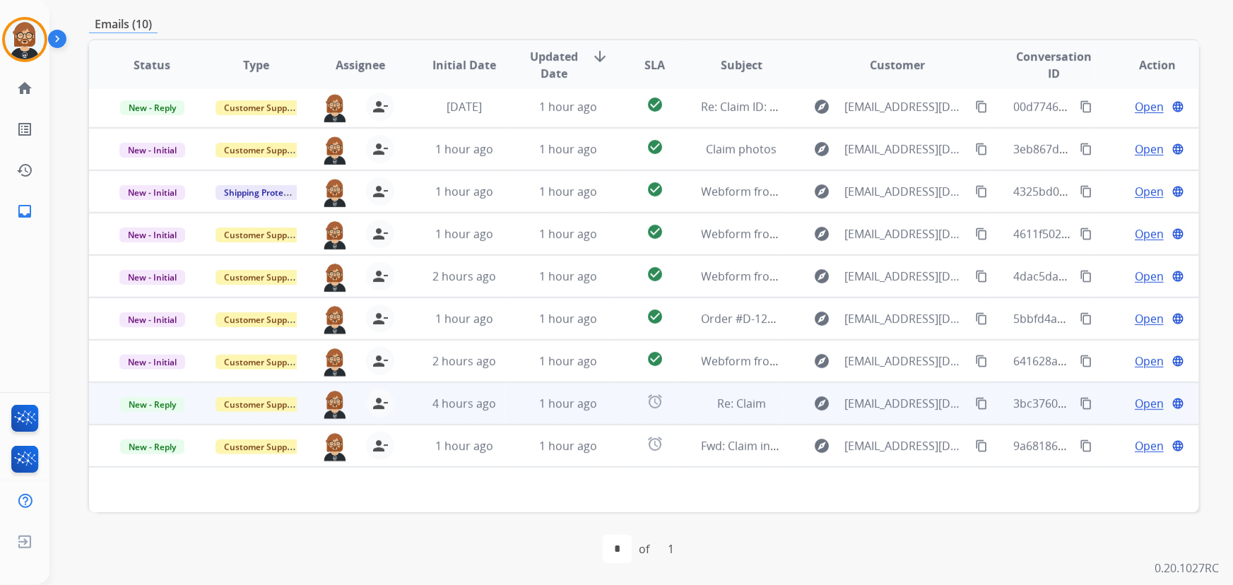
click at [611, 404] on td "alarm" at bounding box center [643, 403] width 69 height 42
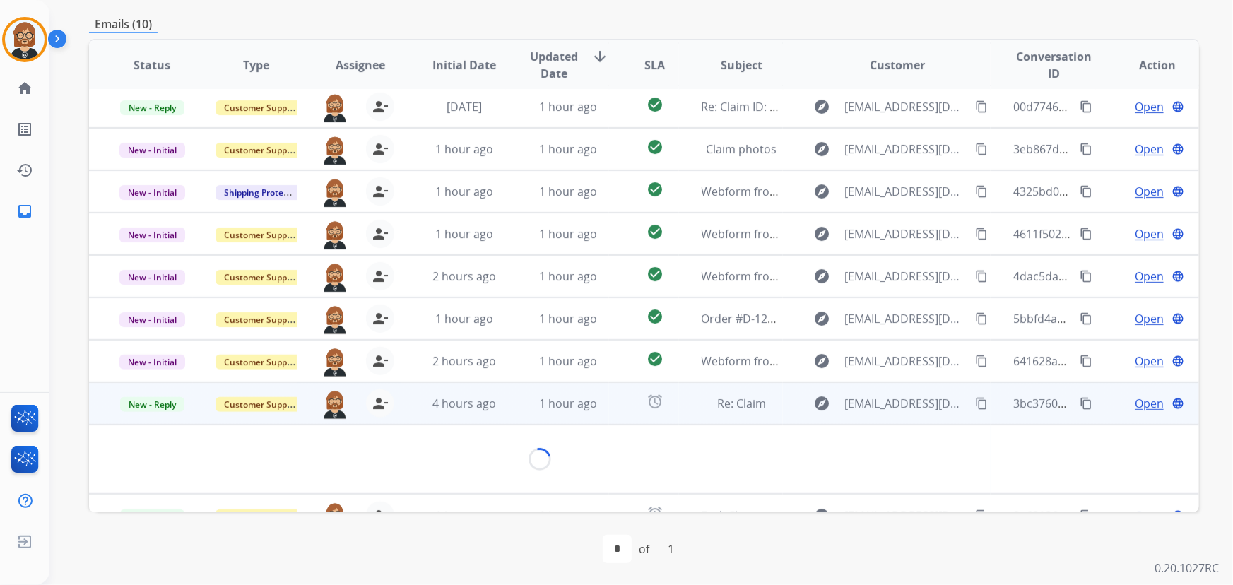
scroll to position [81, 0]
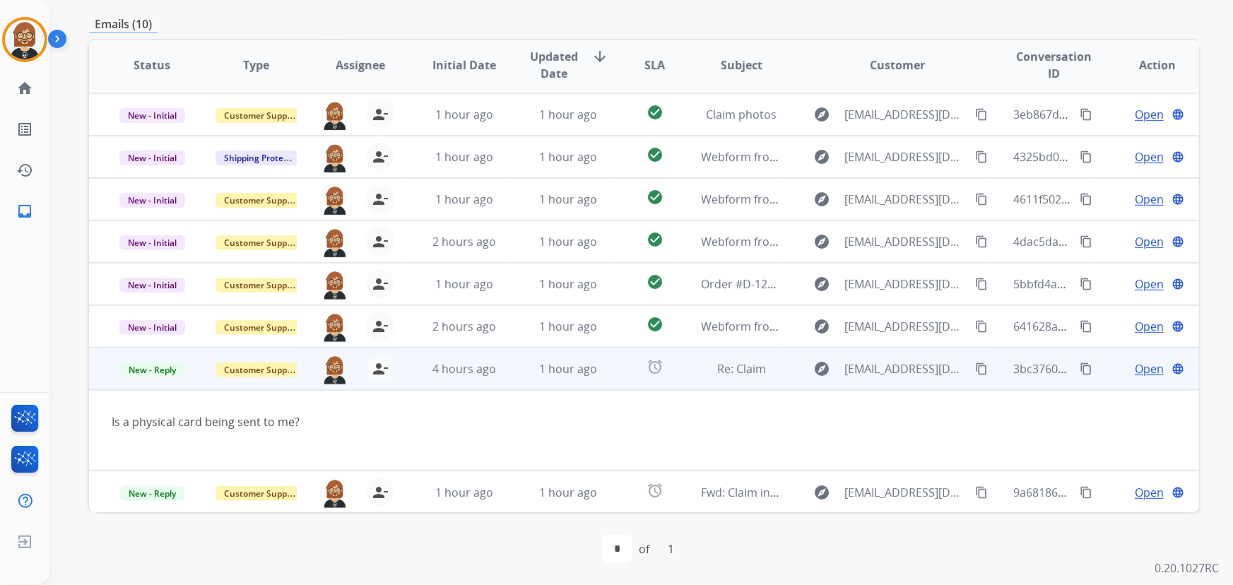
click at [1151, 382] on td "Open language" at bounding box center [1148, 369] width 104 height 42
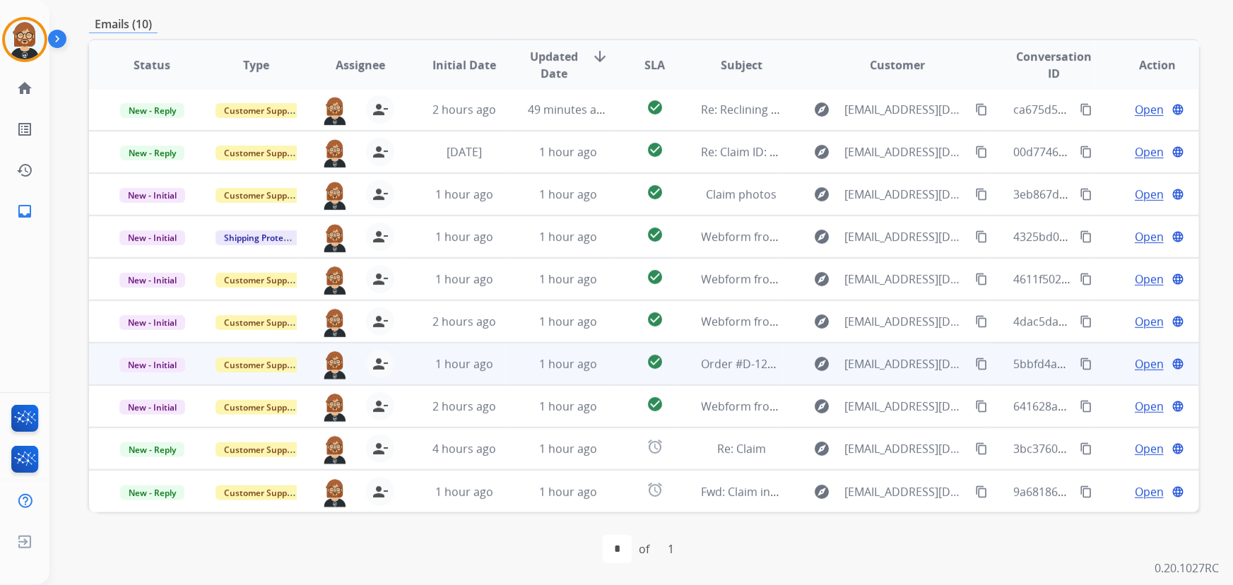
scroll to position [1, 0]
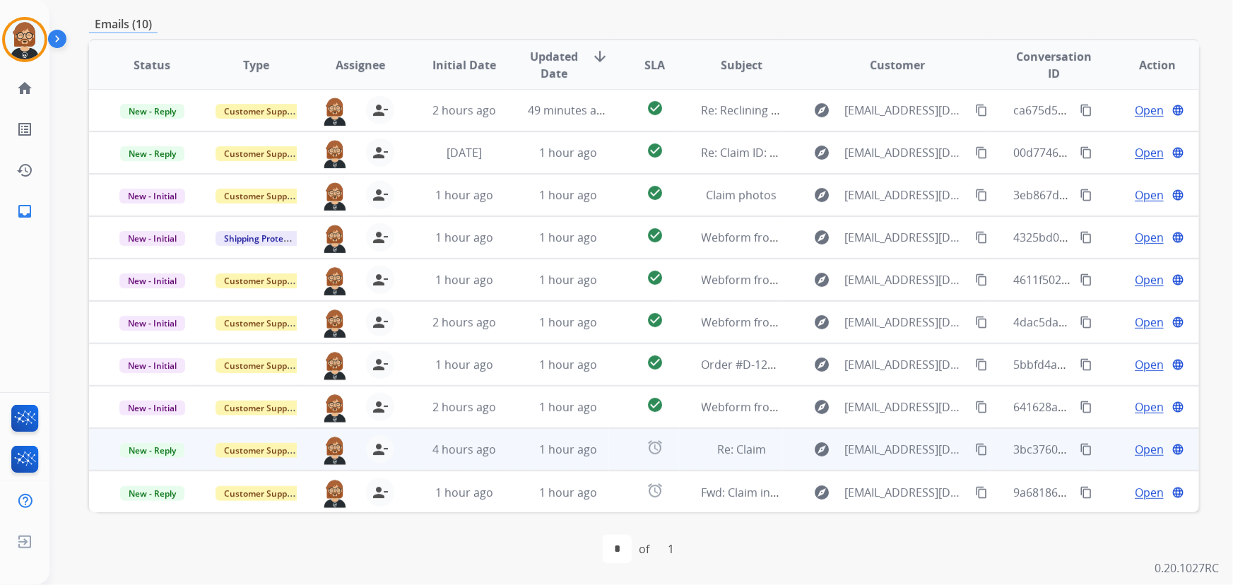
click at [1135, 447] on span "Open" at bounding box center [1149, 449] width 29 height 17
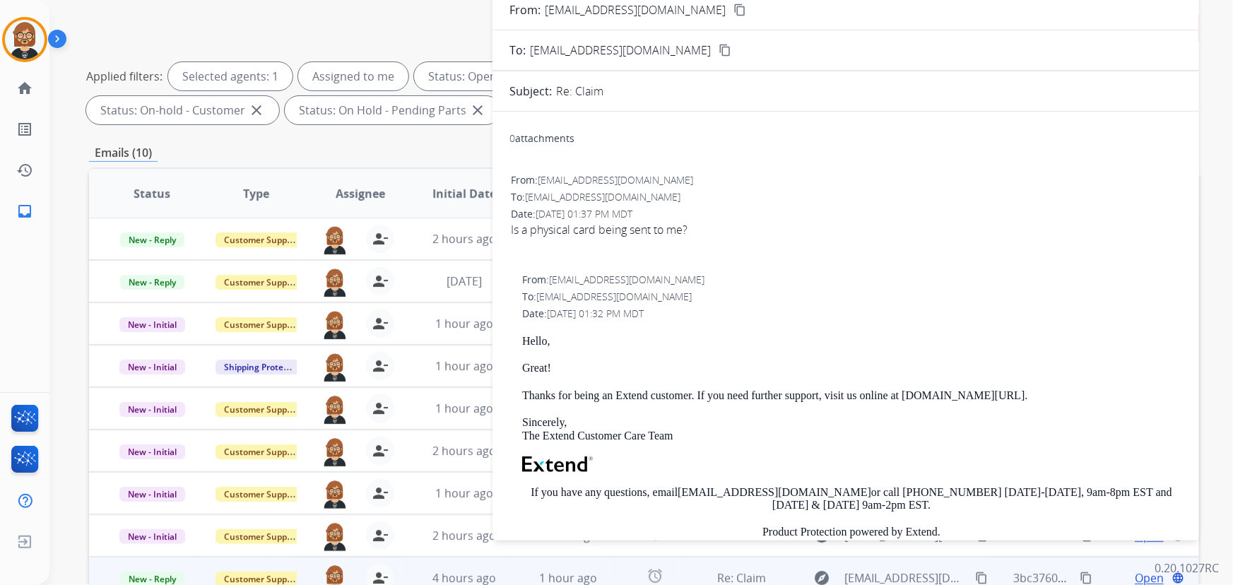
scroll to position [93, 0]
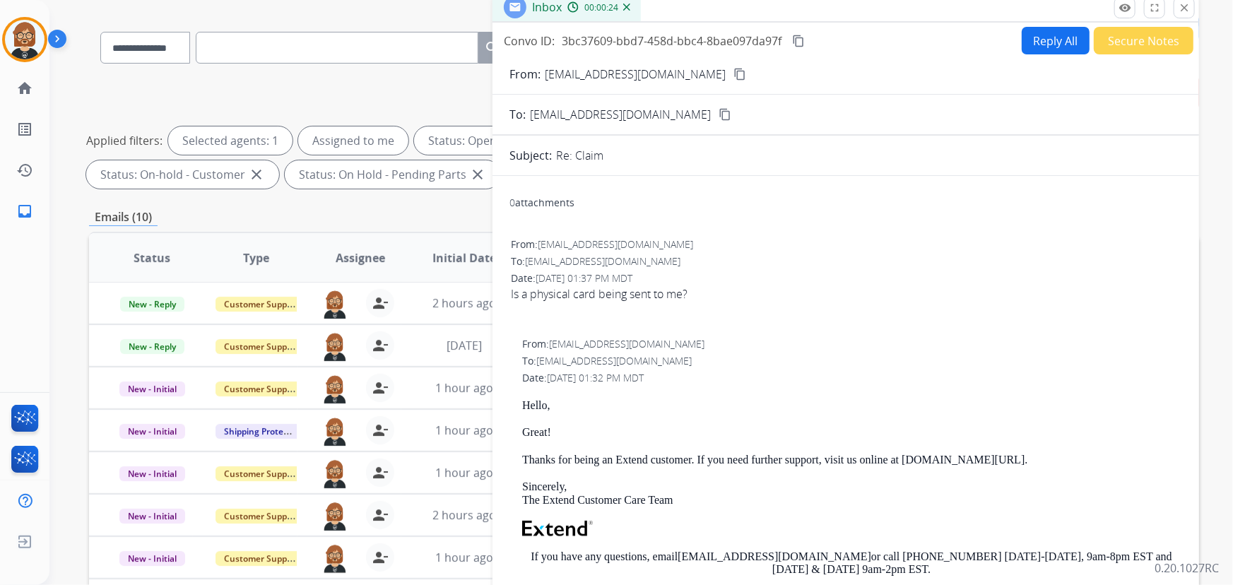
click at [1046, 39] on button "Reply All" at bounding box center [1056, 41] width 68 height 28
select select "**********"
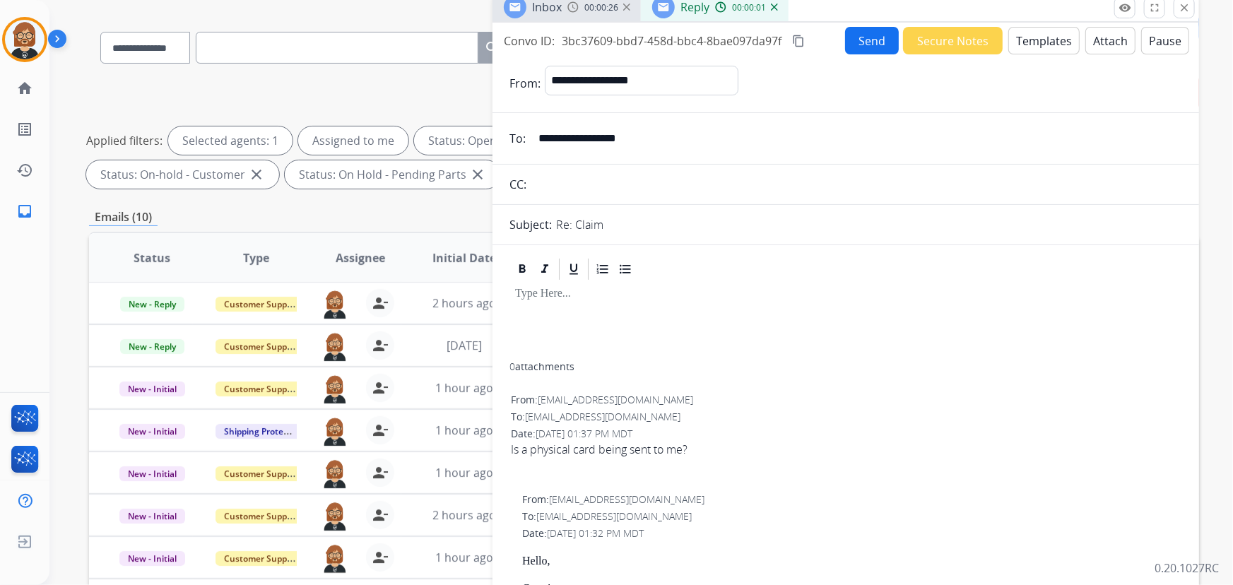
click at [1047, 41] on button "Templates" at bounding box center [1044, 41] width 71 height 28
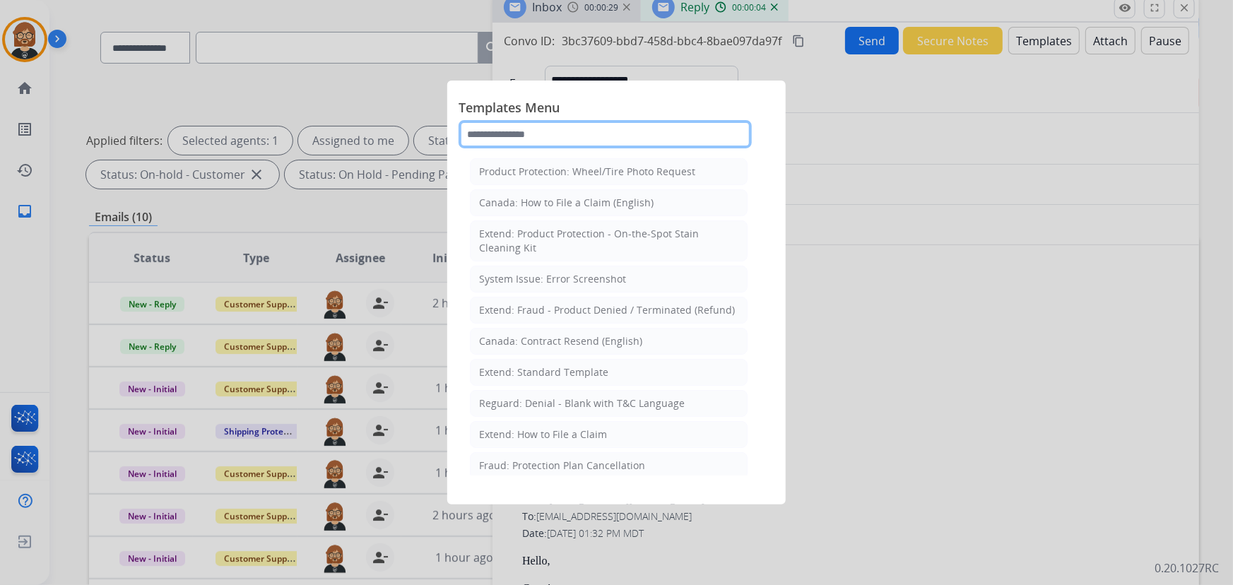
click at [601, 141] on input "text" at bounding box center [605, 134] width 293 height 28
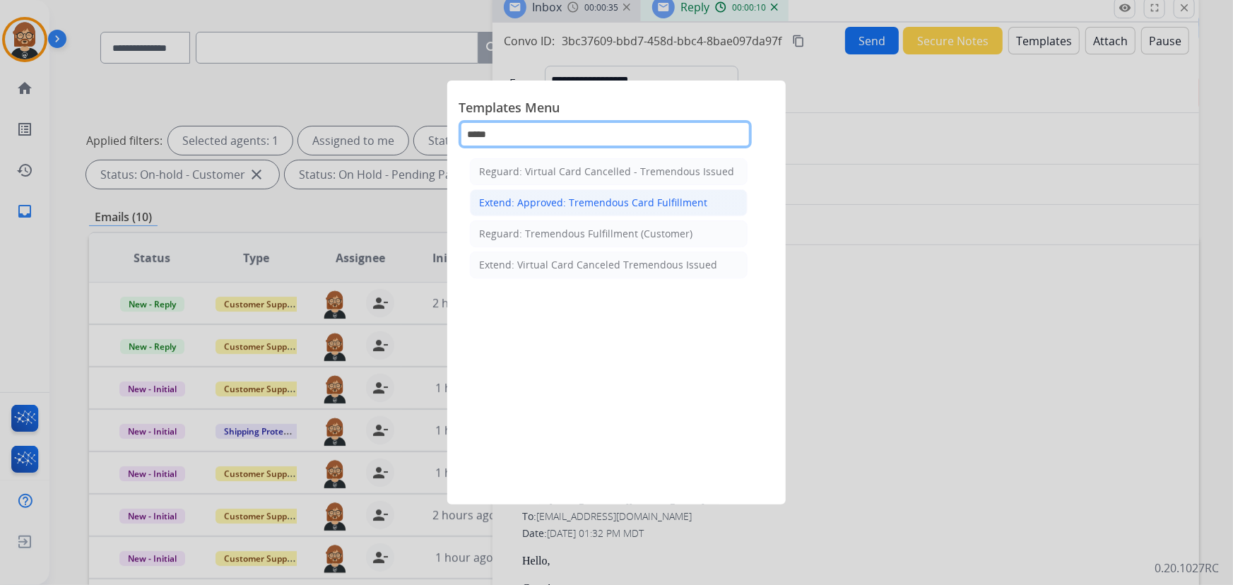
type input "*****"
click at [604, 204] on div "Extend: Approved: Tremendous Card Fulfillment" at bounding box center [593, 203] width 228 height 14
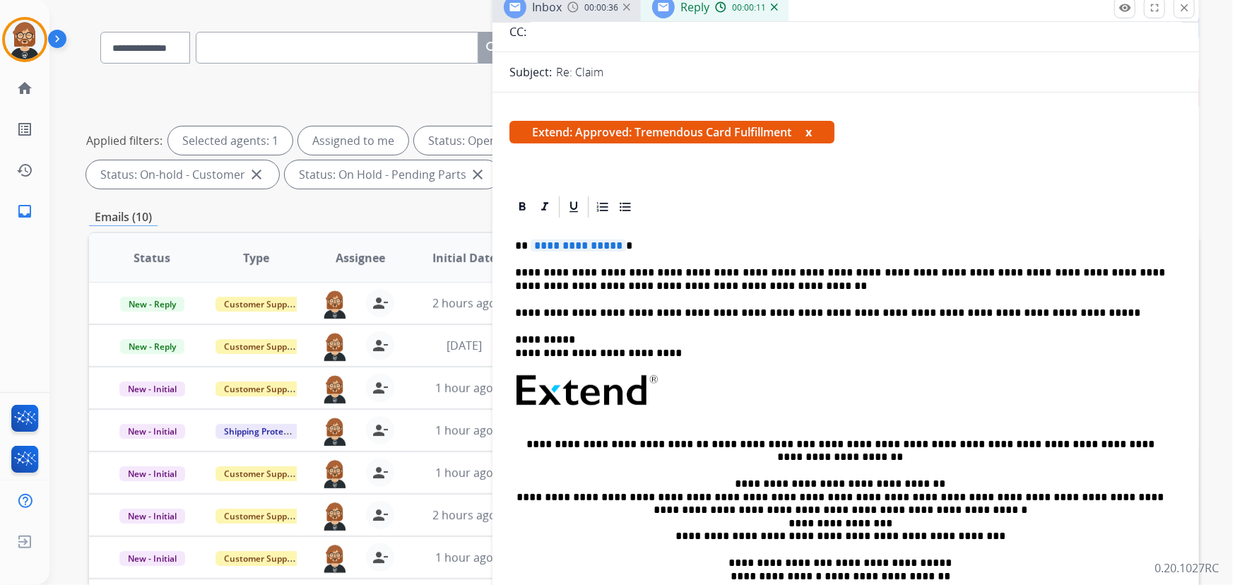
scroll to position [192, 0]
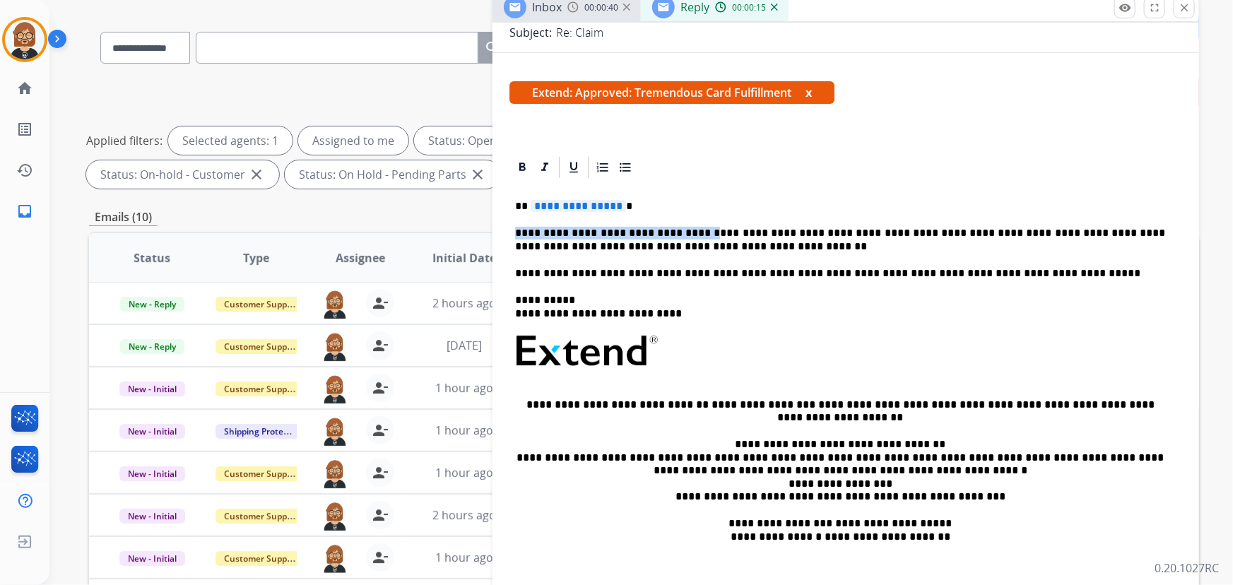
drag, startPoint x: 686, startPoint y: 233, endPoint x: 479, endPoint y: 235, distance: 207.8
click at [479, 235] on div "**********" at bounding box center [644, 396] width 1110 height 765
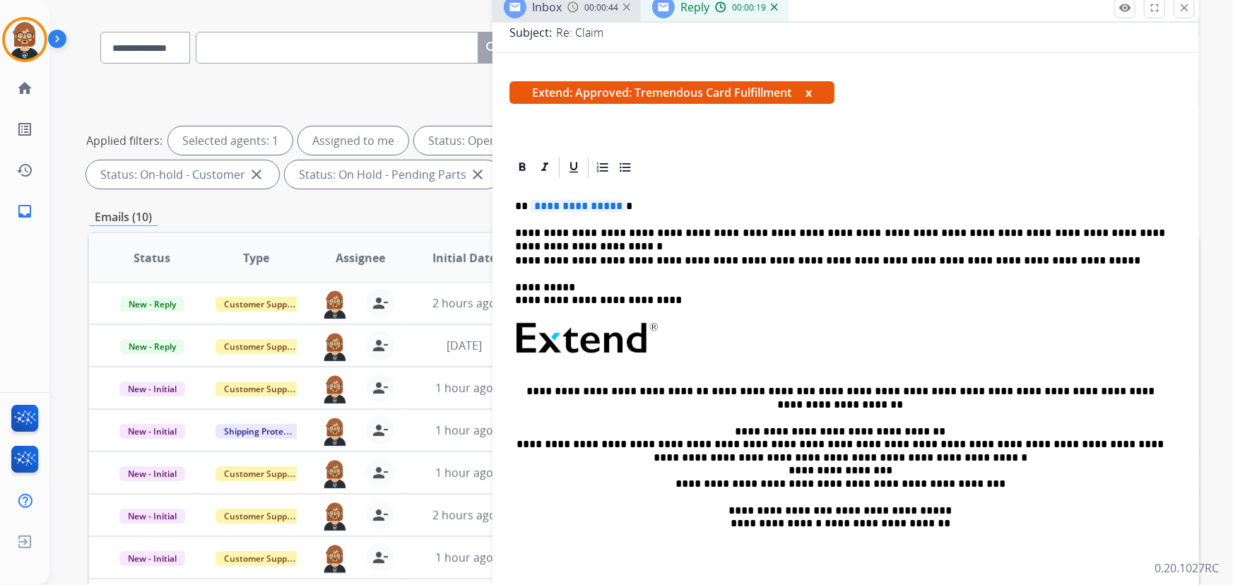
click at [565, 209] on span "**********" at bounding box center [578, 206] width 95 height 12
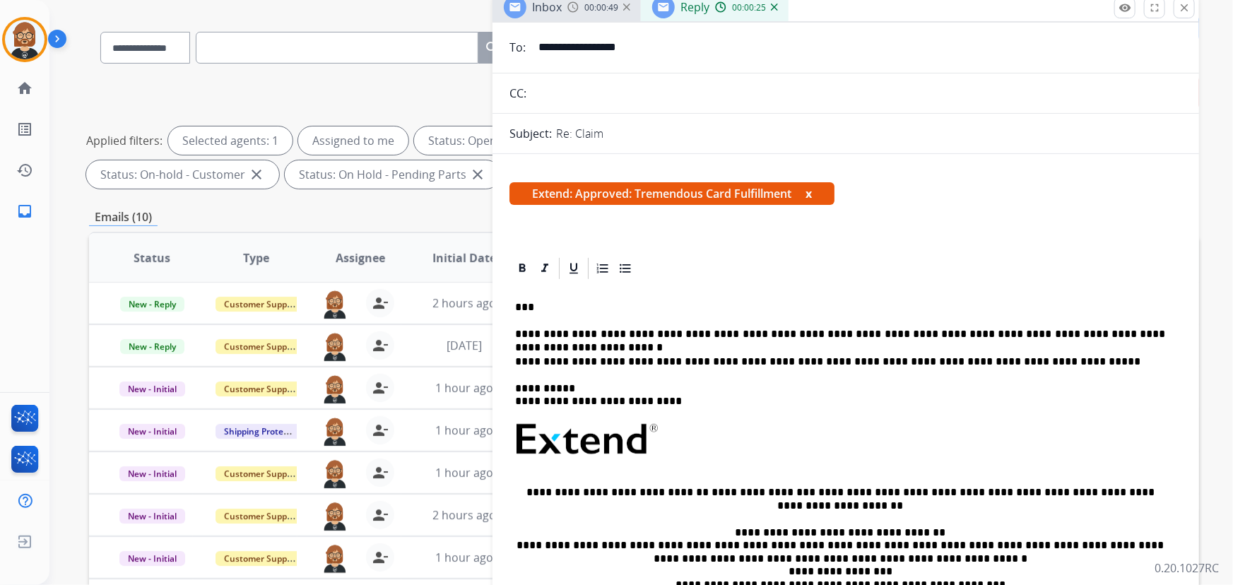
scroll to position [0, 0]
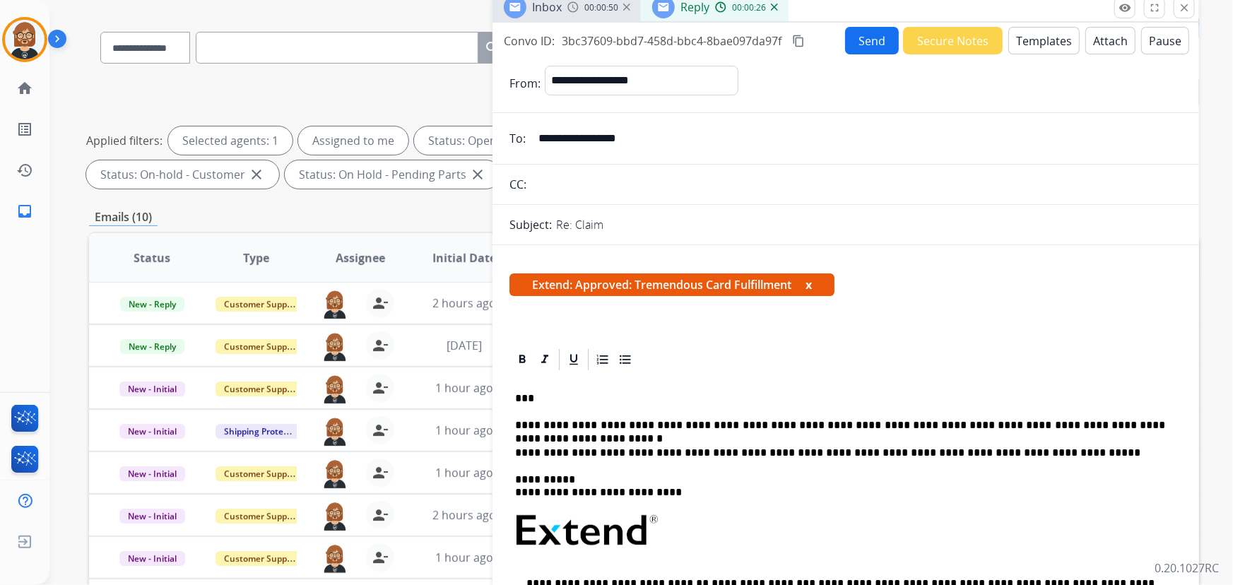
click at [870, 35] on button "Send" at bounding box center [872, 41] width 54 height 28
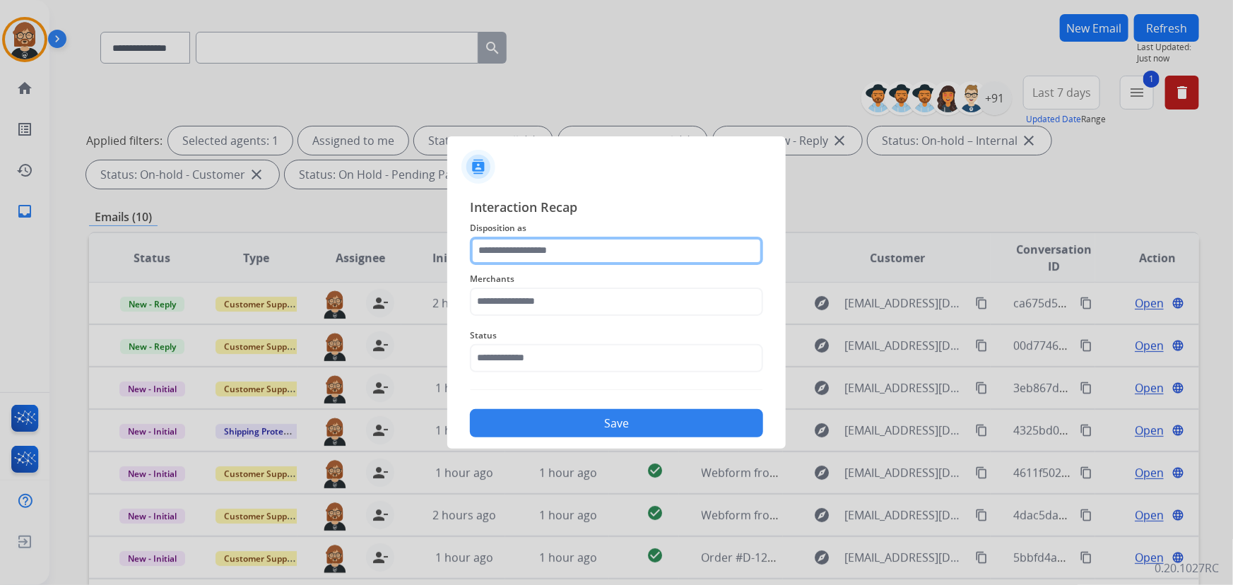
click at [622, 237] on input "text" at bounding box center [616, 251] width 293 height 28
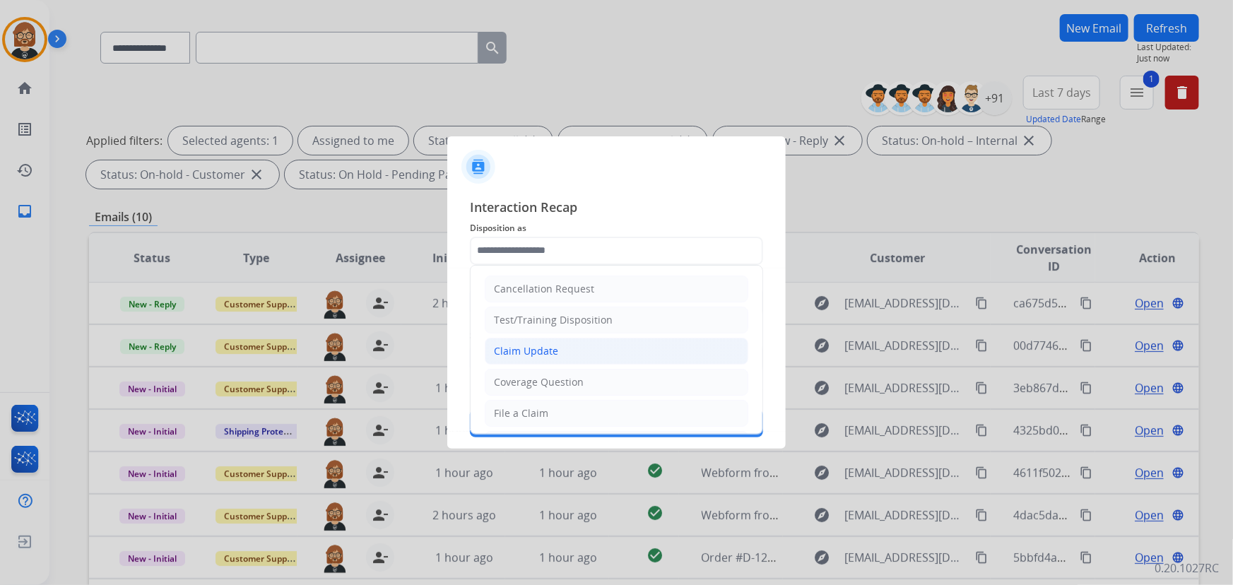
click at [609, 346] on li "Claim Update" at bounding box center [617, 351] width 264 height 27
type input "**********"
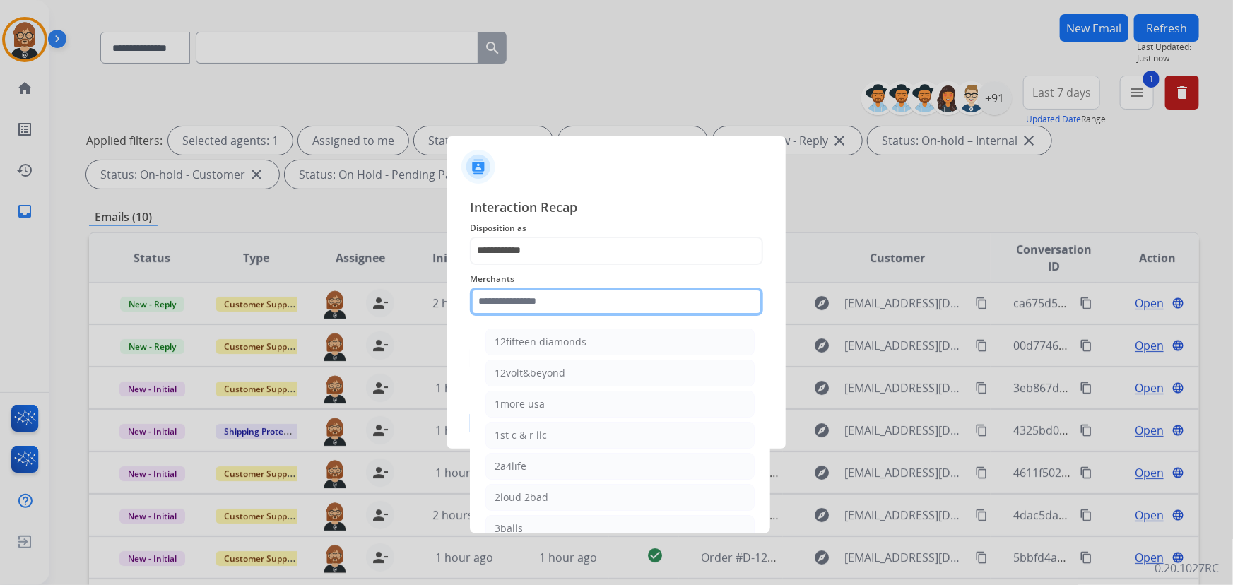
click at [620, 301] on input "text" at bounding box center [616, 302] width 293 height 28
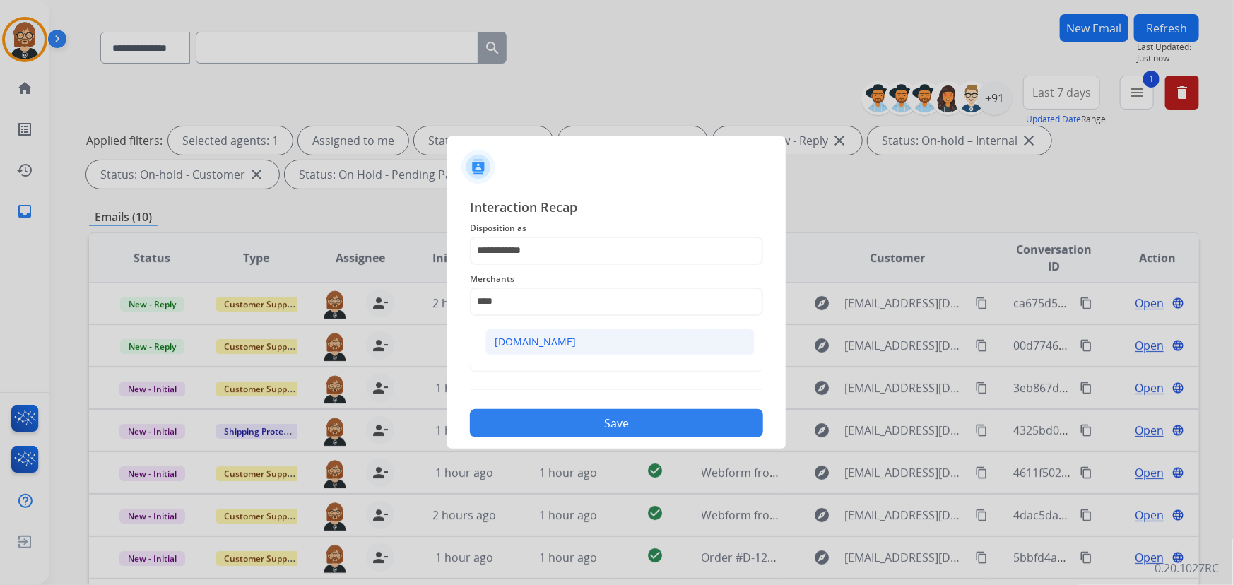
click at [701, 334] on li "[DOMAIN_NAME]" at bounding box center [620, 342] width 269 height 27
type input "**********"
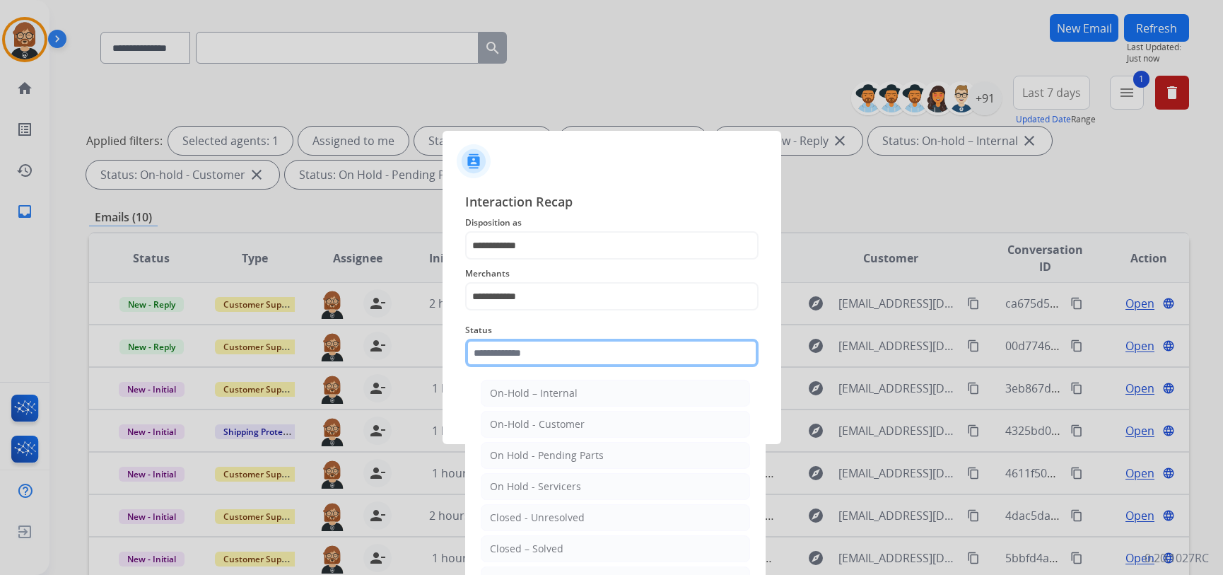
click at [690, 354] on input "text" at bounding box center [611, 353] width 293 height 28
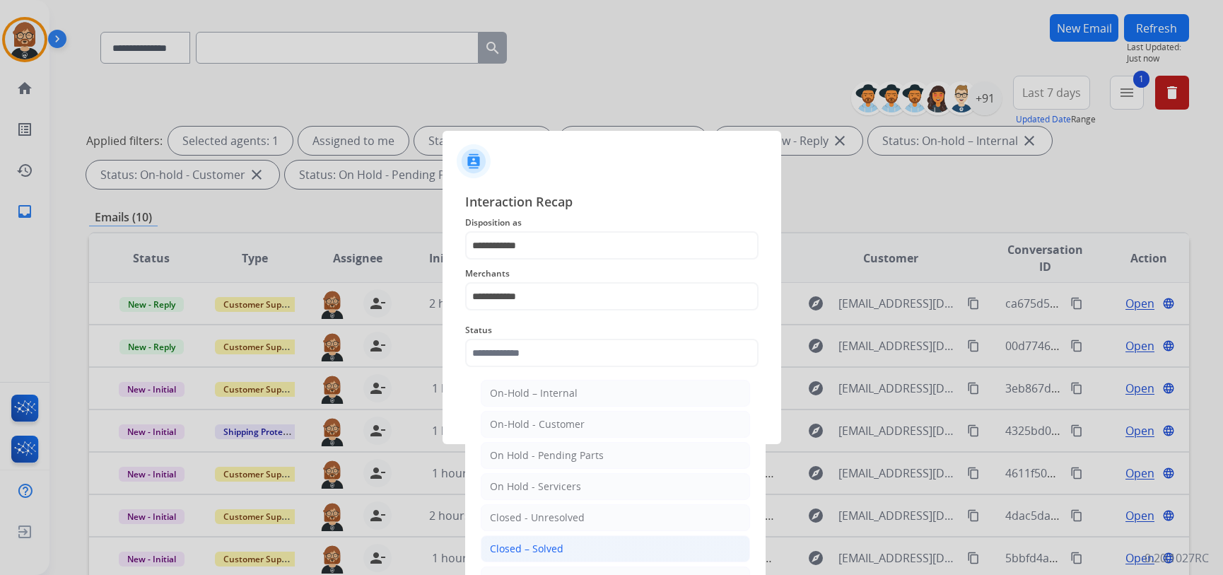
click at [647, 551] on li "Closed – Solved" at bounding box center [615, 548] width 269 height 27
type input "**********"
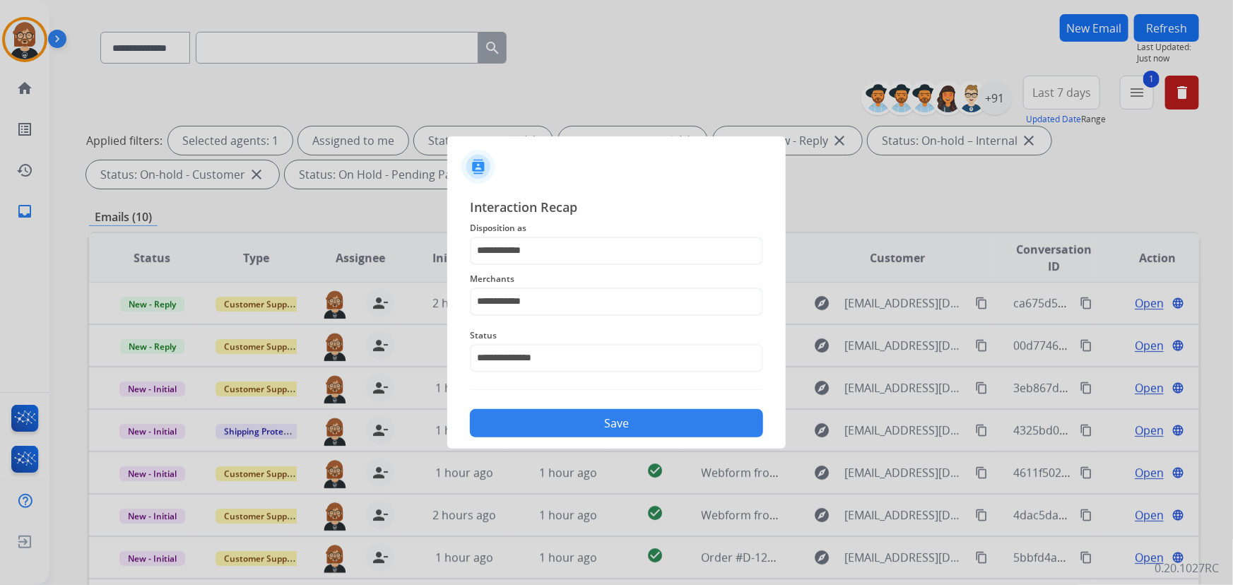
click at [657, 411] on button "Save" at bounding box center [616, 423] width 293 height 28
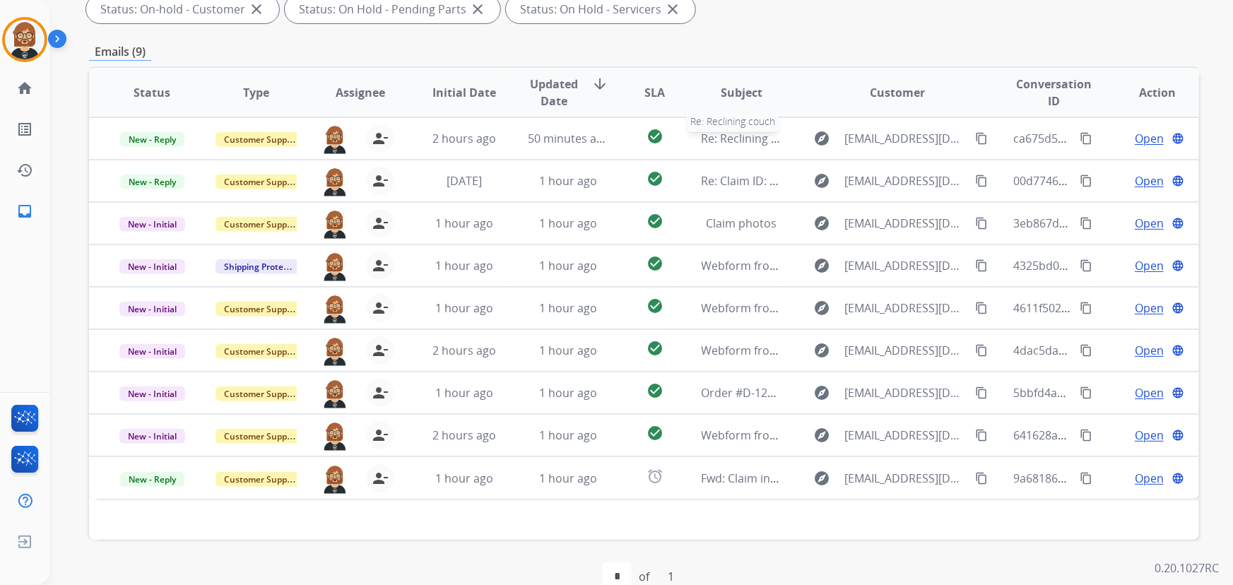
scroll to position [286, 0]
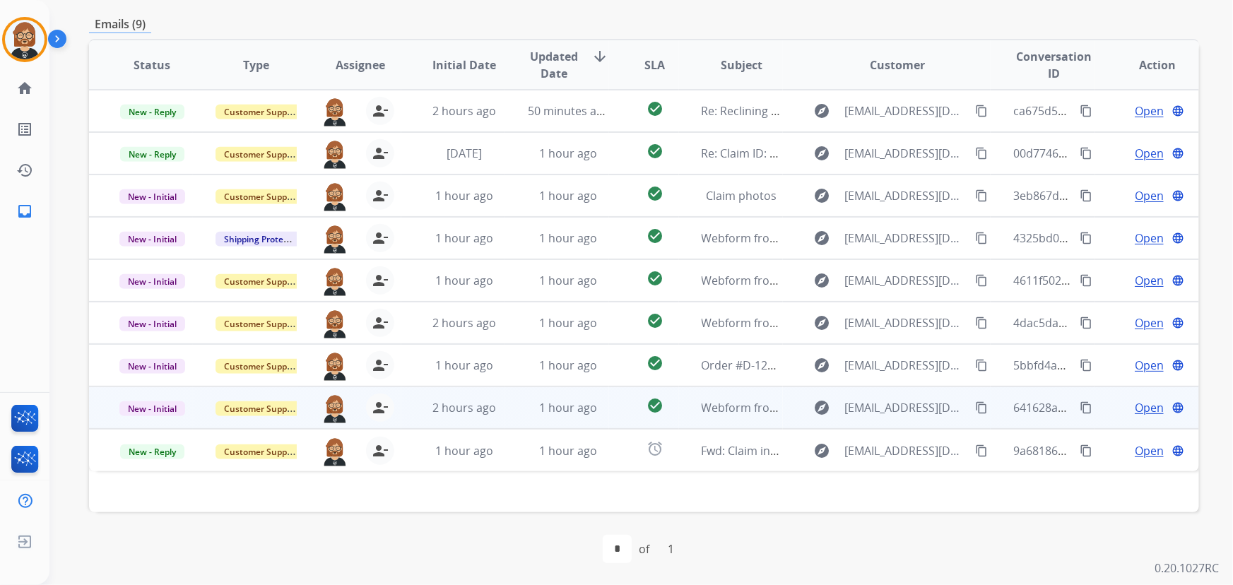
click at [614, 406] on td "check_circle" at bounding box center [643, 408] width 69 height 42
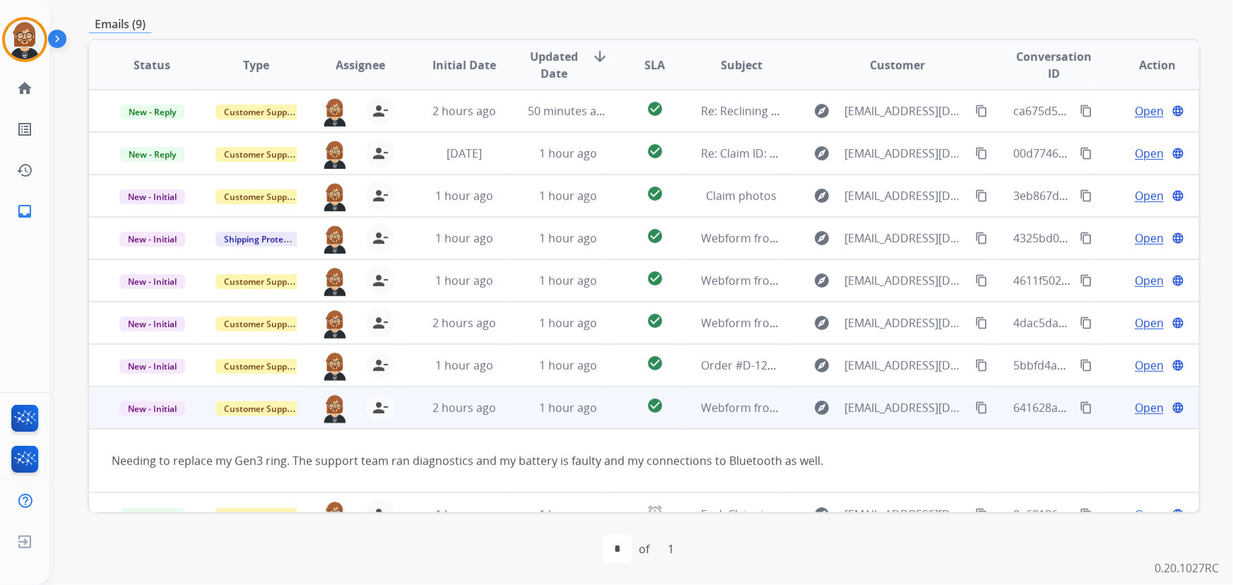
scroll to position [22, 0]
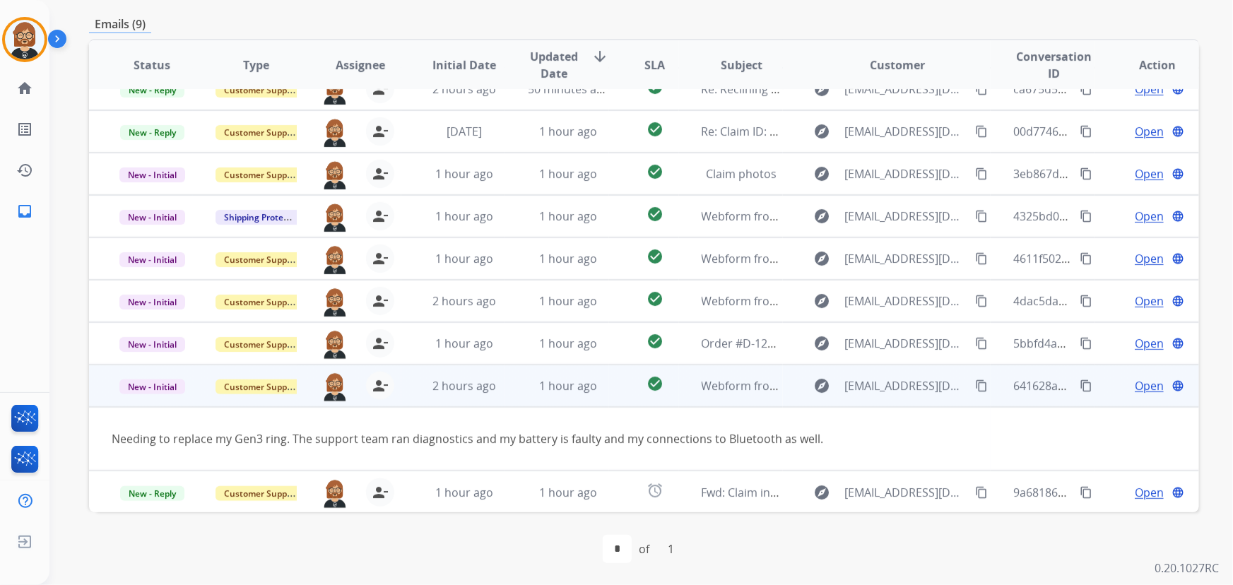
click at [1139, 387] on span "Open" at bounding box center [1149, 385] width 29 height 17
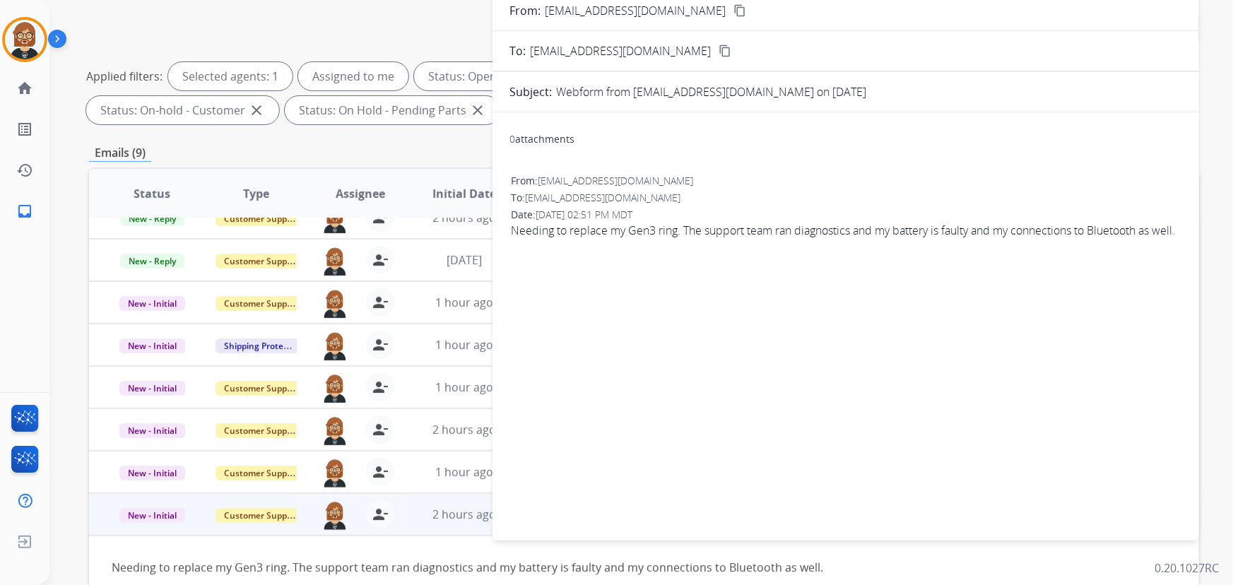
scroll to position [0, 0]
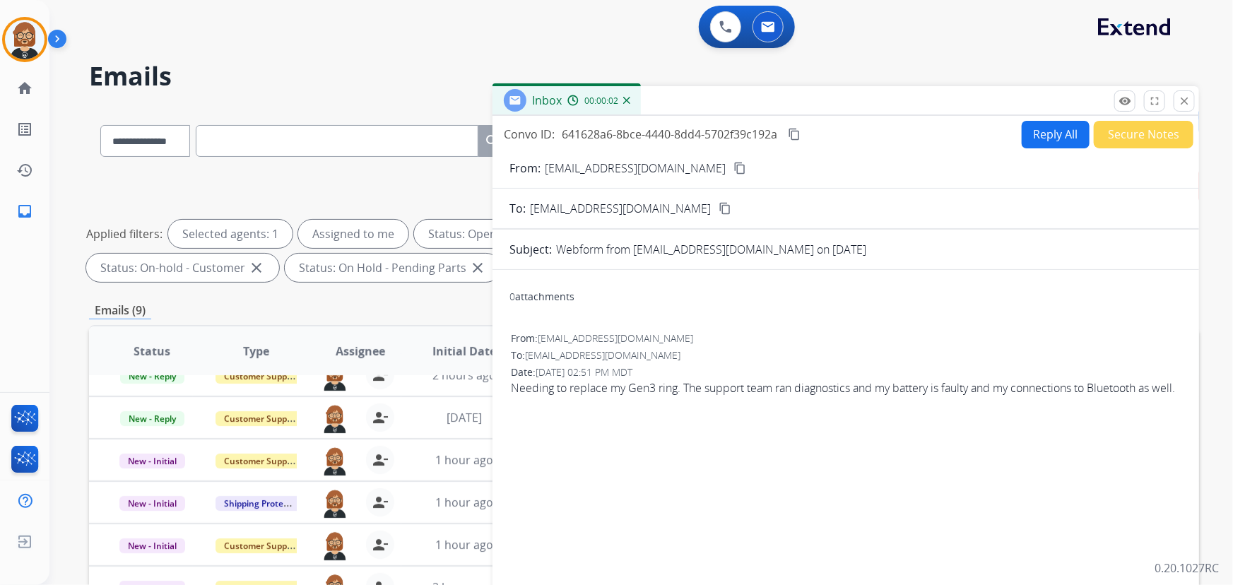
click at [1046, 127] on button "Reply All" at bounding box center [1056, 135] width 68 height 28
select select "**********"
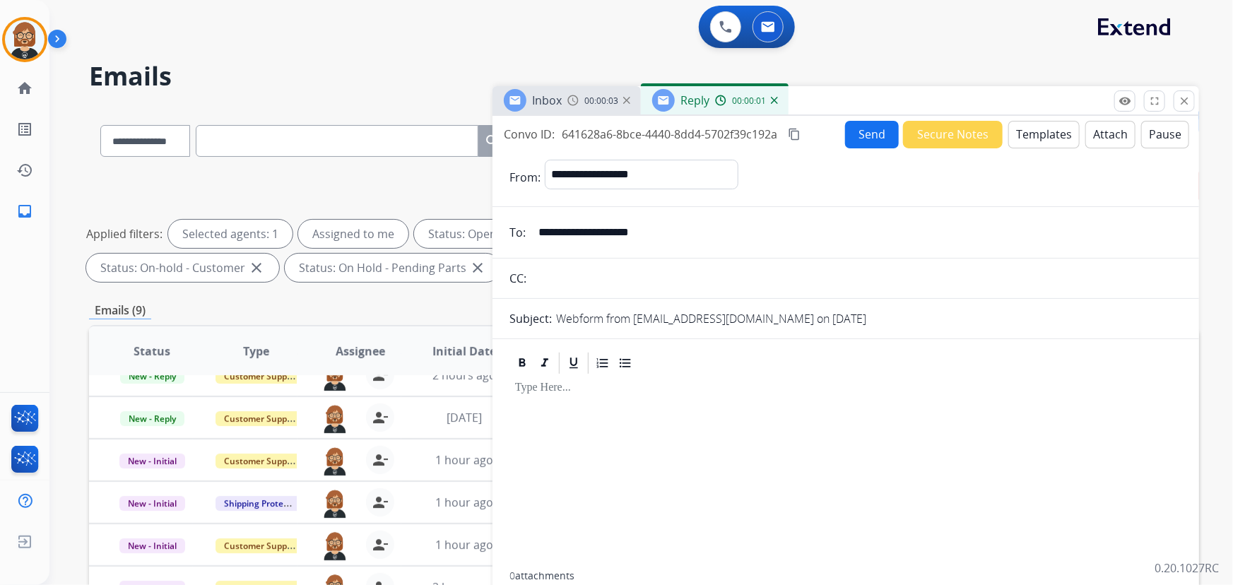
click at [1043, 141] on button "Templates" at bounding box center [1044, 135] width 71 height 28
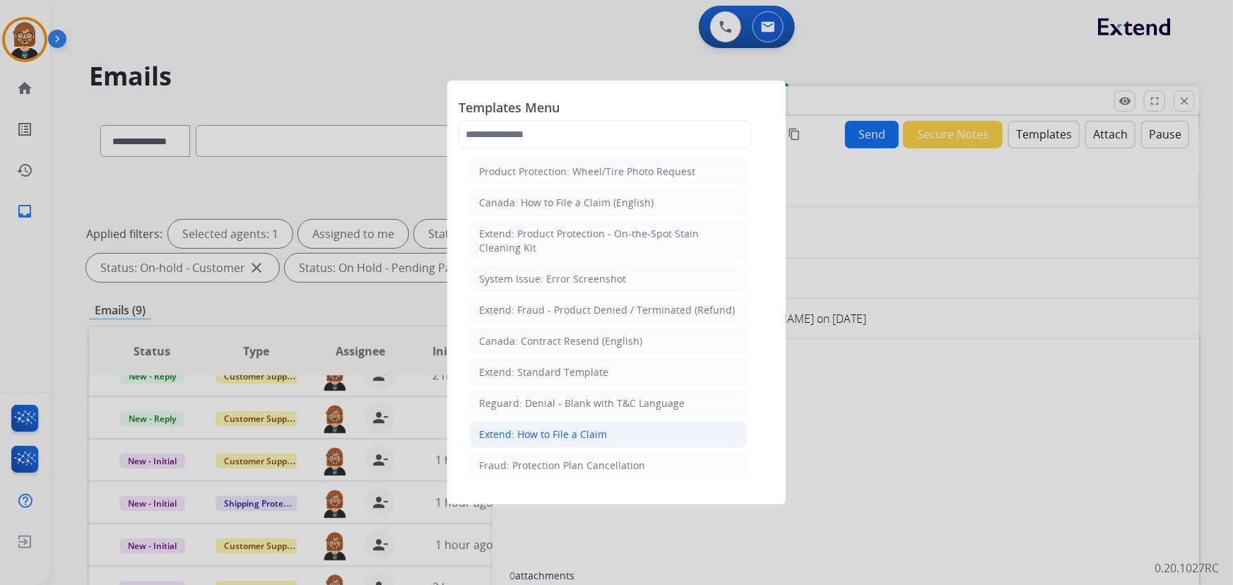
click at [569, 433] on div "Extend: How to File a Claim" at bounding box center [543, 435] width 128 height 14
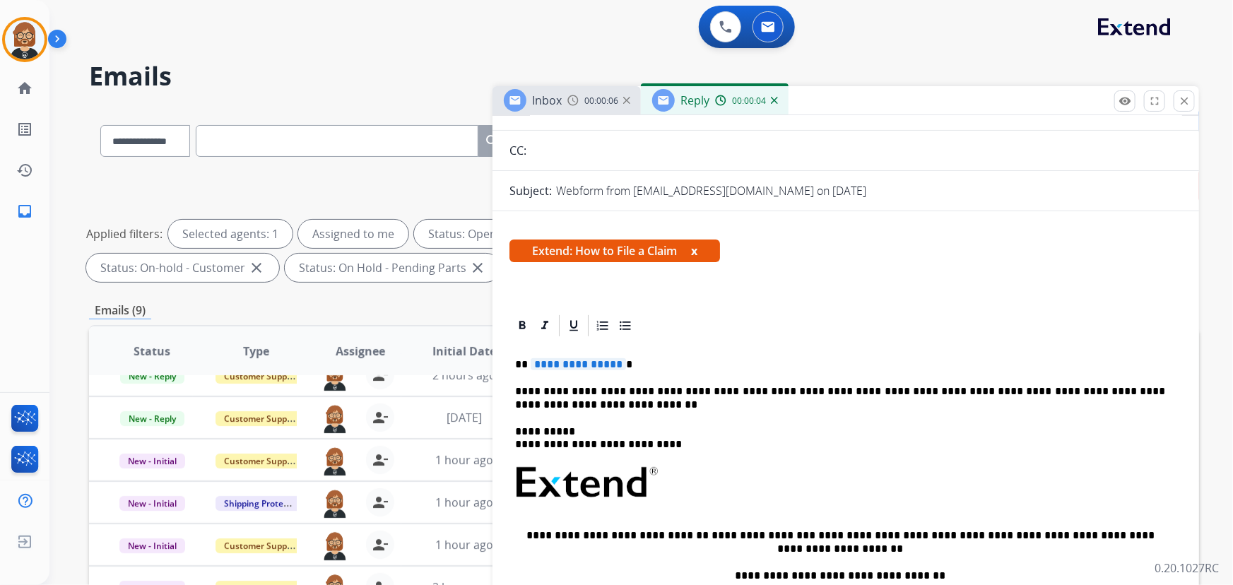
scroll to position [128, 0]
click at [593, 363] on span "**********" at bounding box center [578, 364] width 95 height 12
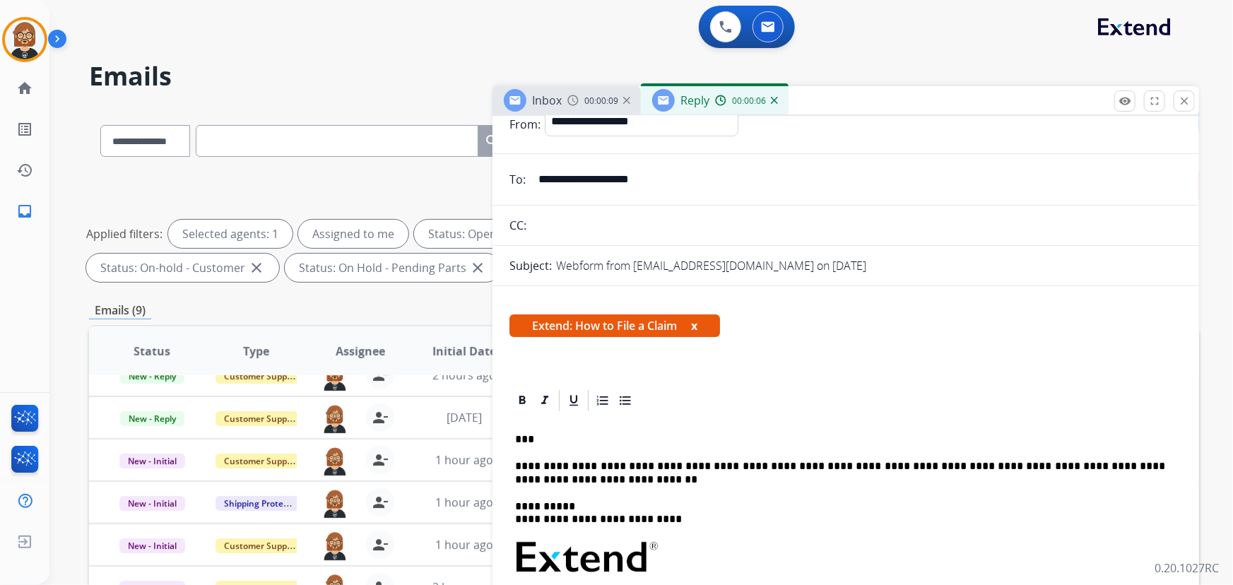
scroll to position [0, 0]
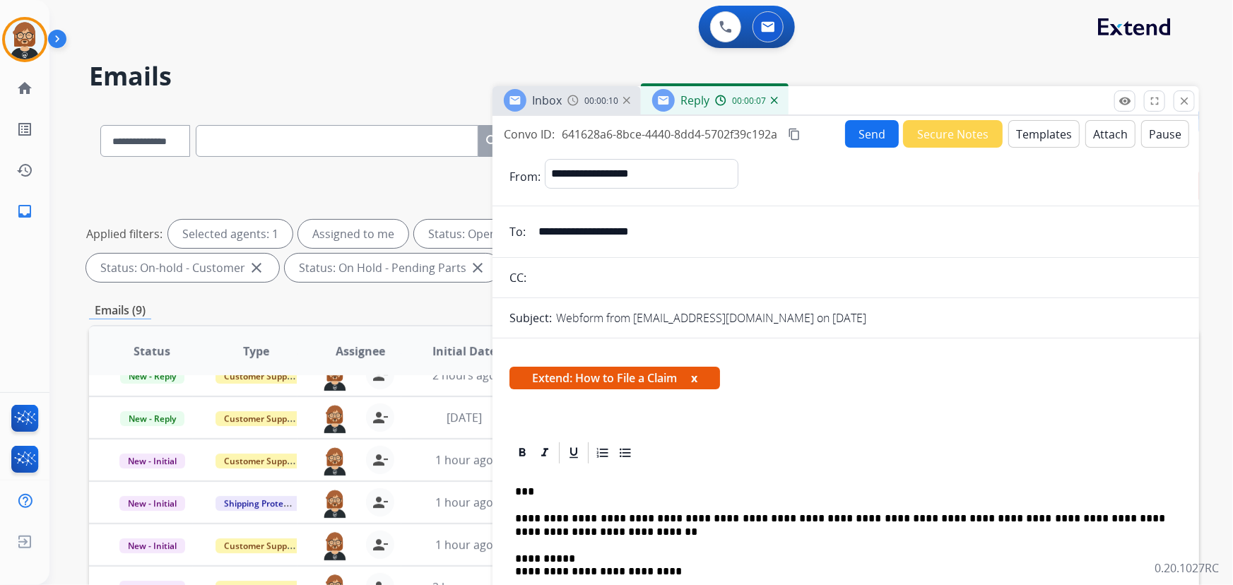
click at [863, 127] on button "Send" at bounding box center [872, 134] width 54 height 28
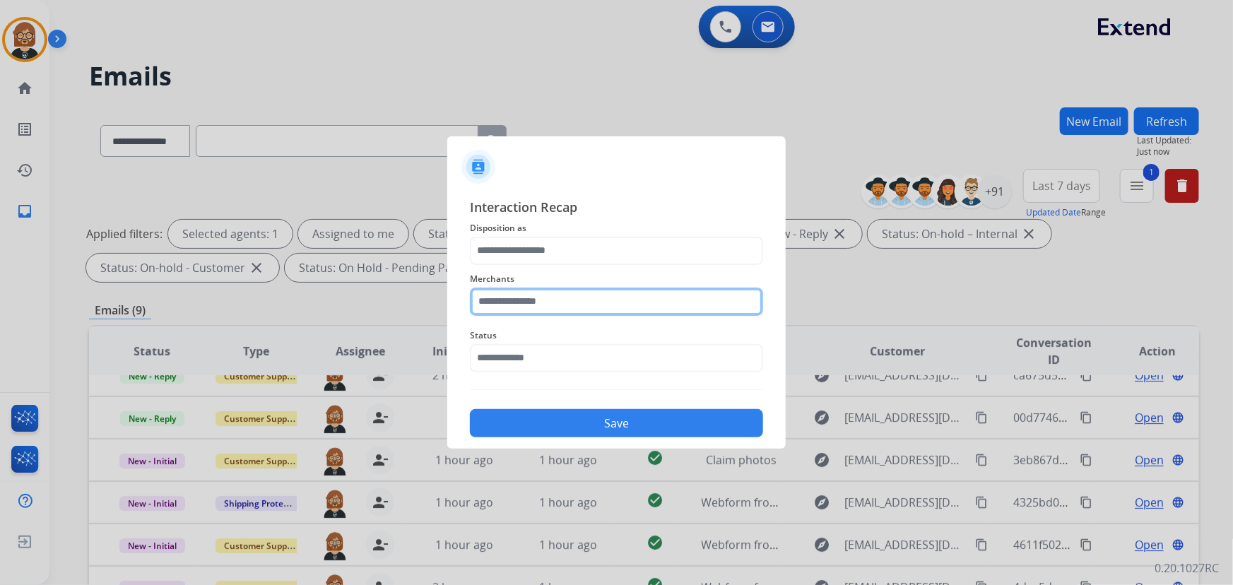
click at [657, 300] on input "text" at bounding box center [616, 302] width 293 height 28
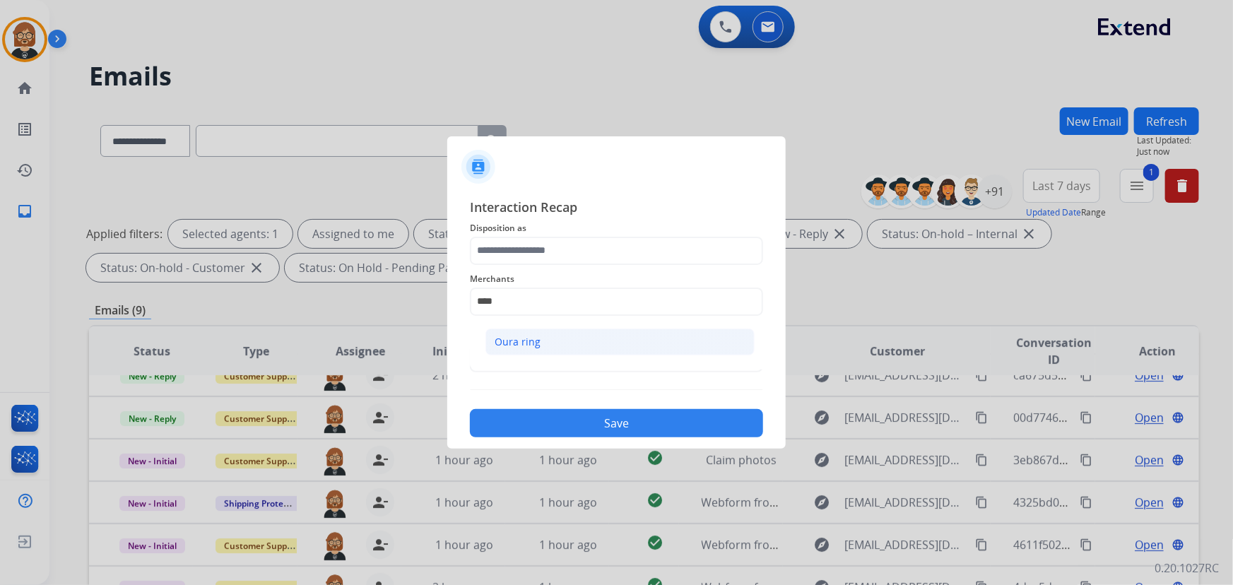
click at [565, 346] on li "Oura ring" at bounding box center [620, 342] width 269 height 27
type input "*********"
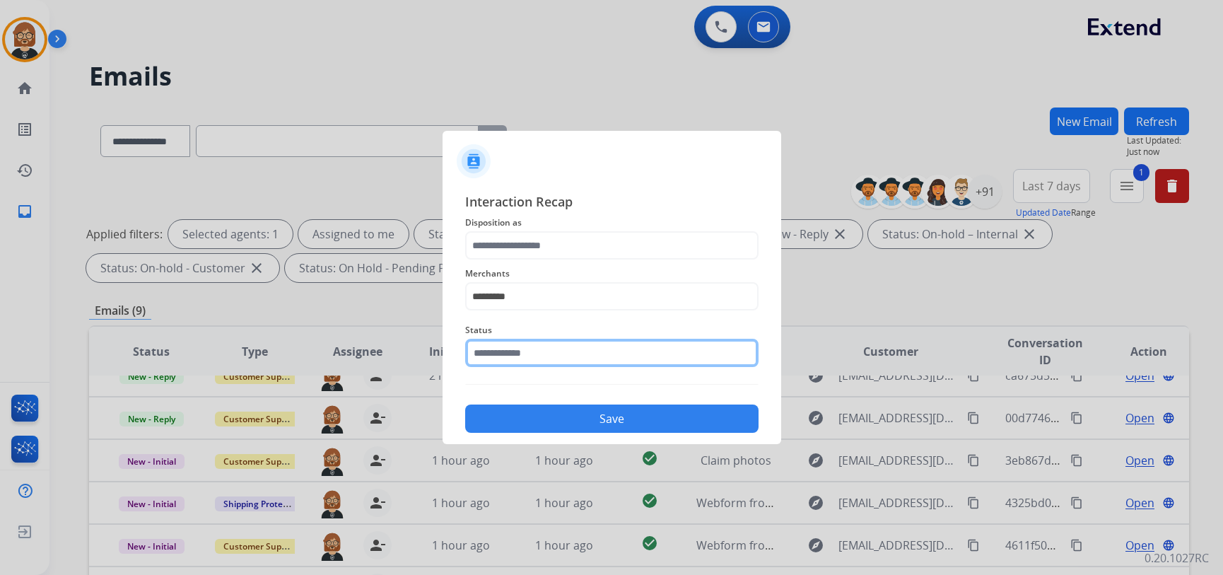
click at [566, 363] on input "text" at bounding box center [611, 353] width 293 height 28
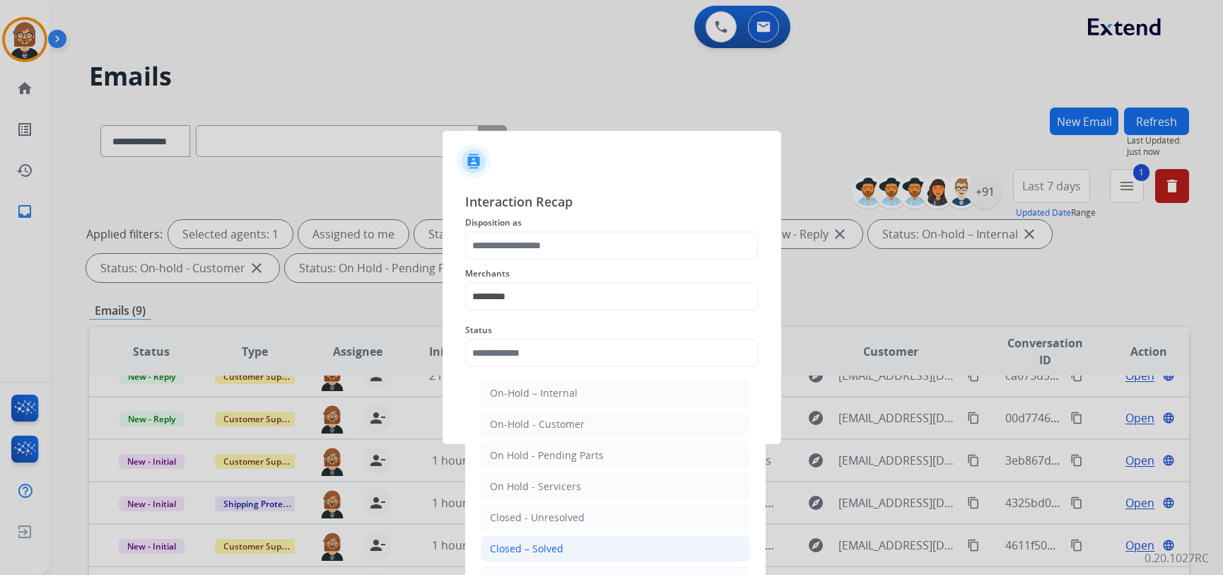
click at [569, 544] on li "Closed – Solved" at bounding box center [615, 548] width 269 height 27
type input "**********"
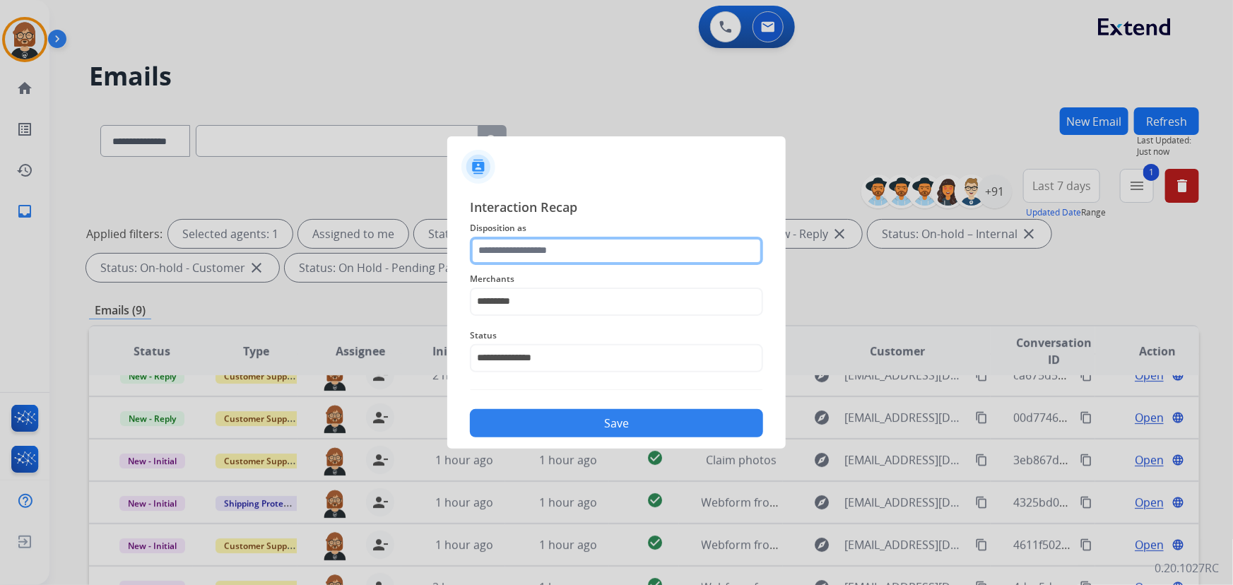
click at [603, 245] on input "text" at bounding box center [616, 251] width 293 height 28
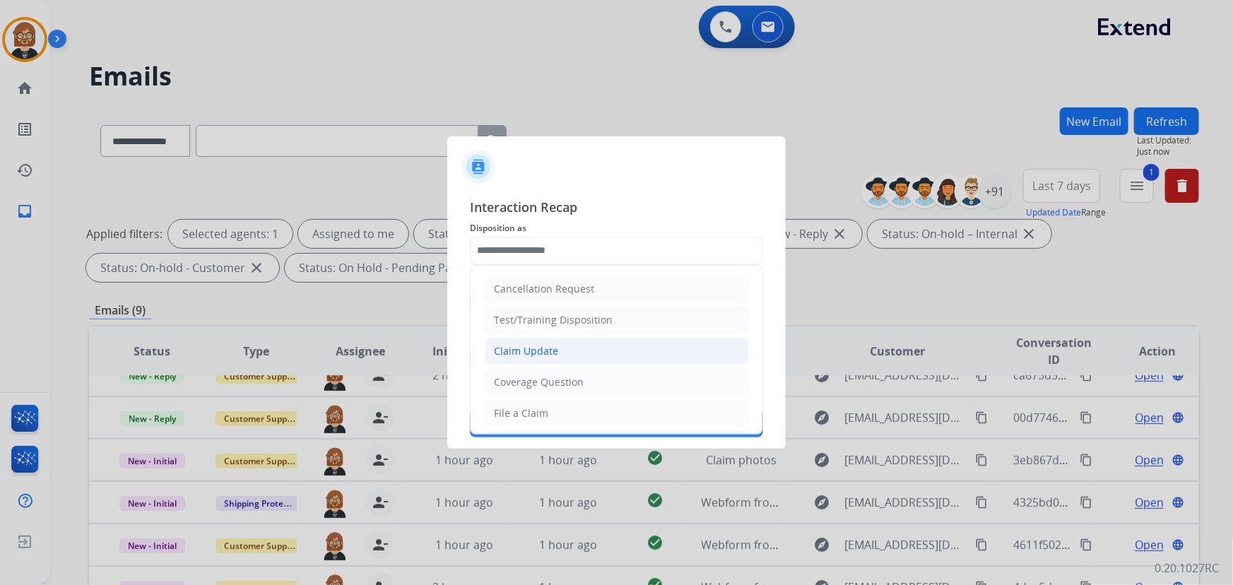
click at [590, 352] on li "Claim Update" at bounding box center [617, 351] width 264 height 27
type input "**********"
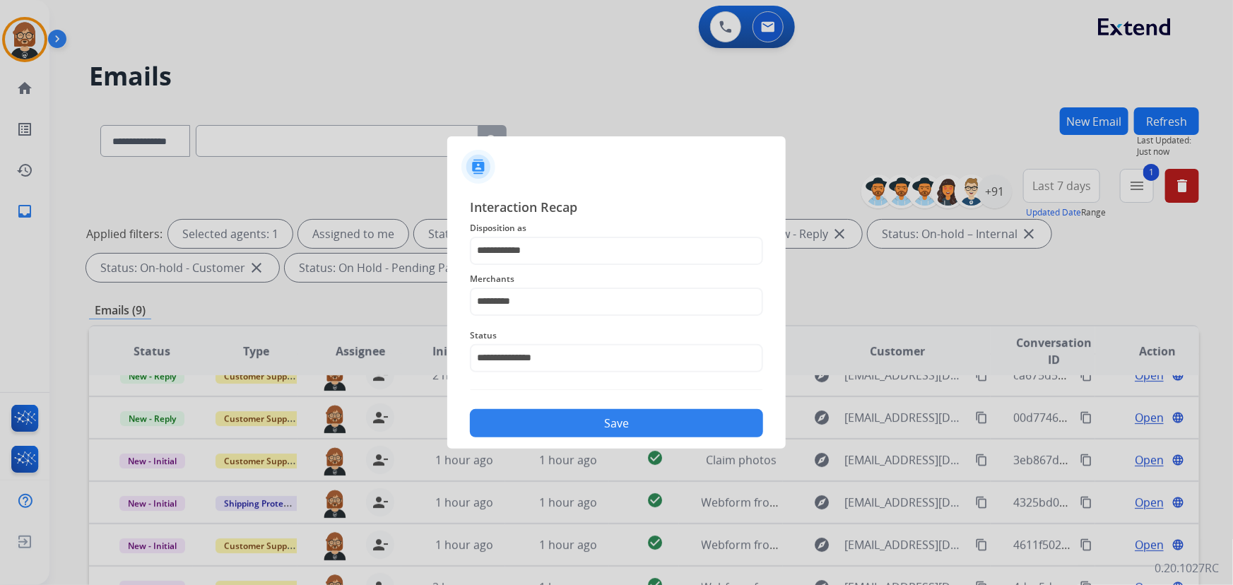
click at [593, 418] on button "Save" at bounding box center [616, 423] width 293 height 28
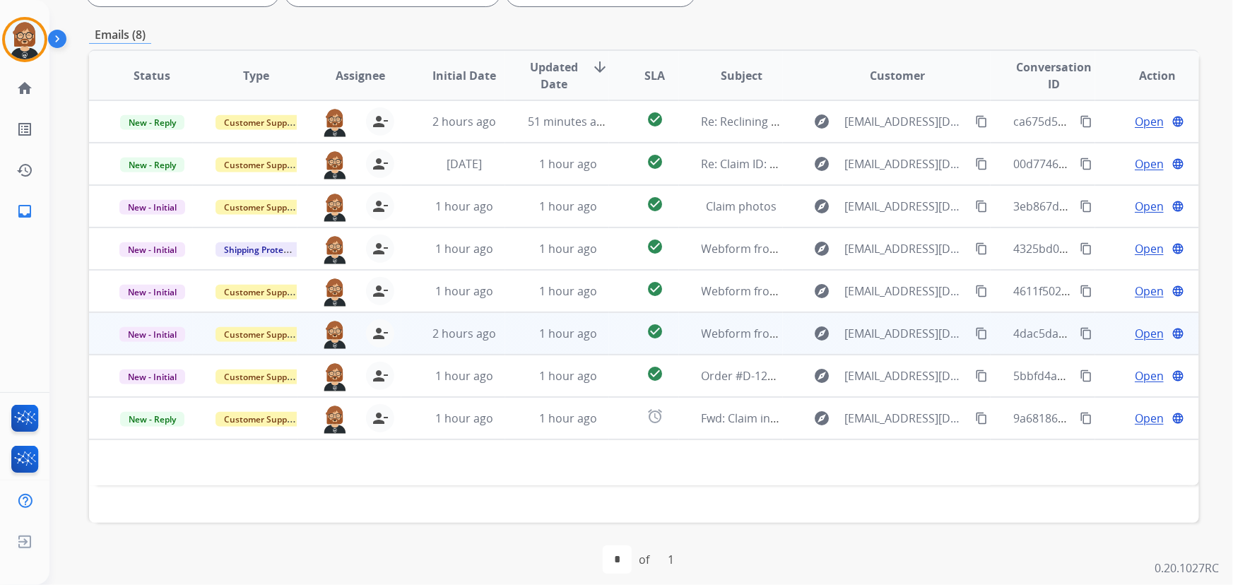
scroll to position [286, 0]
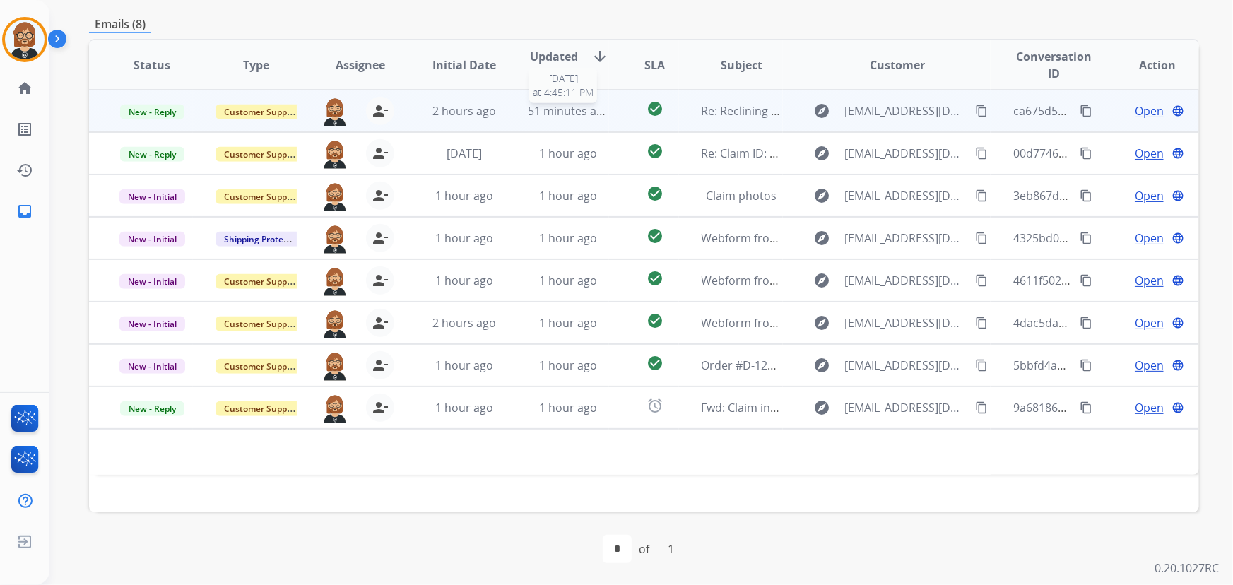
click at [545, 115] on span "51 minutes ago" at bounding box center [569, 111] width 82 height 16
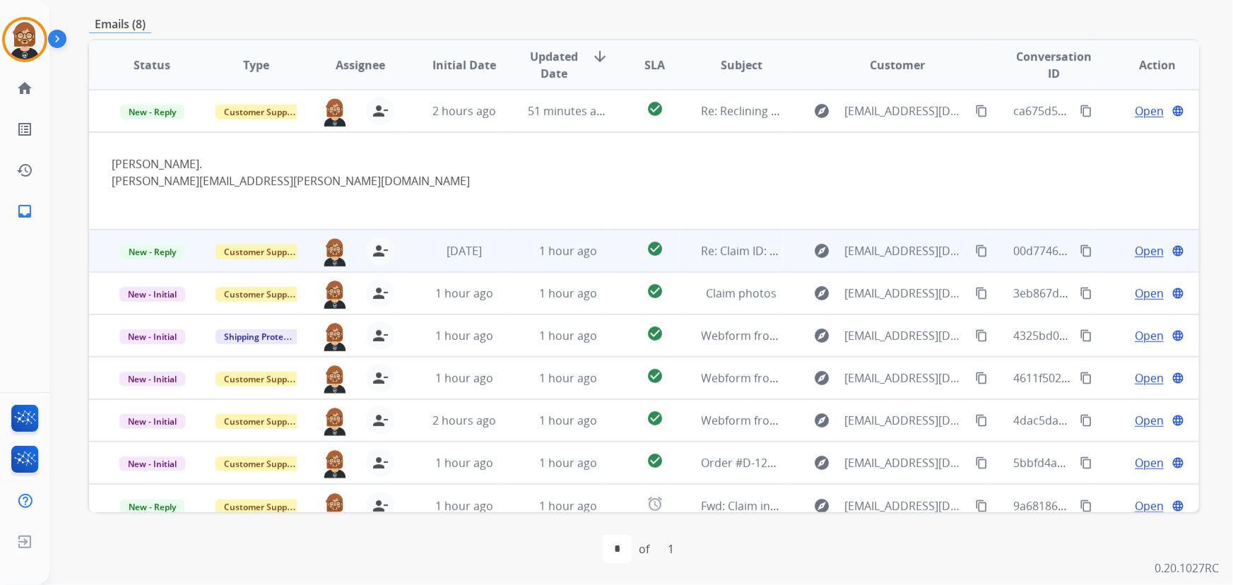
drag, startPoint x: 266, startPoint y: 205, endPoint x: 278, endPoint y: 231, distance: 29.1
click at [271, 216] on td "[PERSON_NAME]. [PERSON_NAME][EMAIL_ADDRESS][PERSON_NAME][DOMAIN_NAME]" at bounding box center [540, 181] width 902 height 98
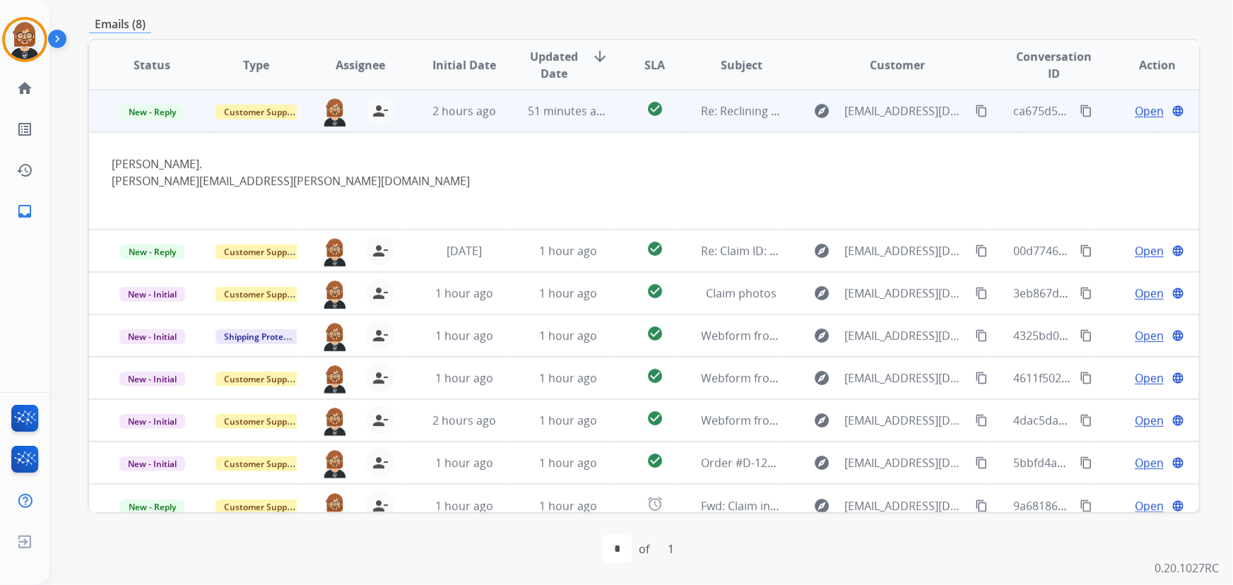
click at [205, 177] on link "[PERSON_NAME][EMAIL_ADDRESS][PERSON_NAME][DOMAIN_NAME]" at bounding box center [291, 181] width 358 height 16
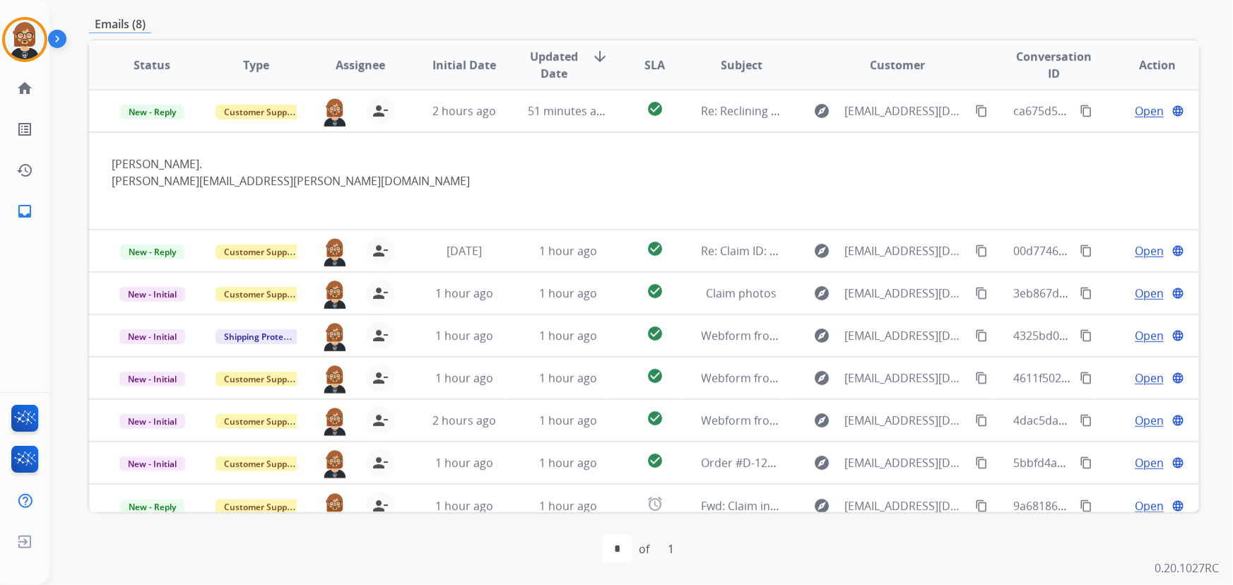
drag, startPoint x: 998, startPoint y: 37, endPoint x: 1023, endPoint y: 50, distance: 27.8
click at [1023, 50] on span "Conversation ID" at bounding box center [1054, 65] width 81 height 34
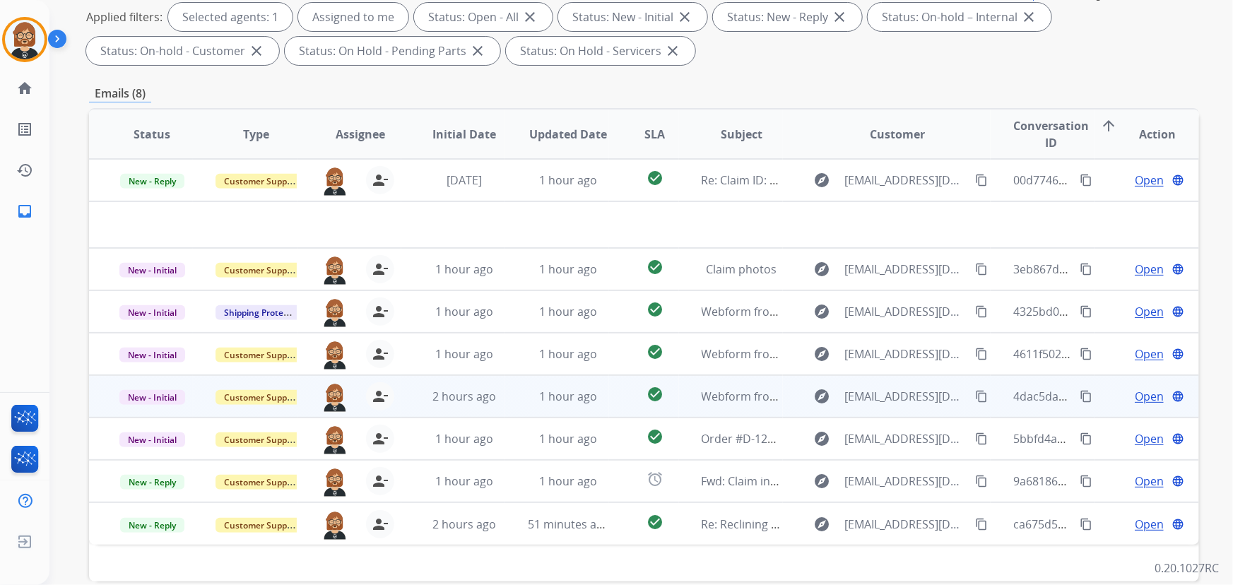
scroll to position [257, 0]
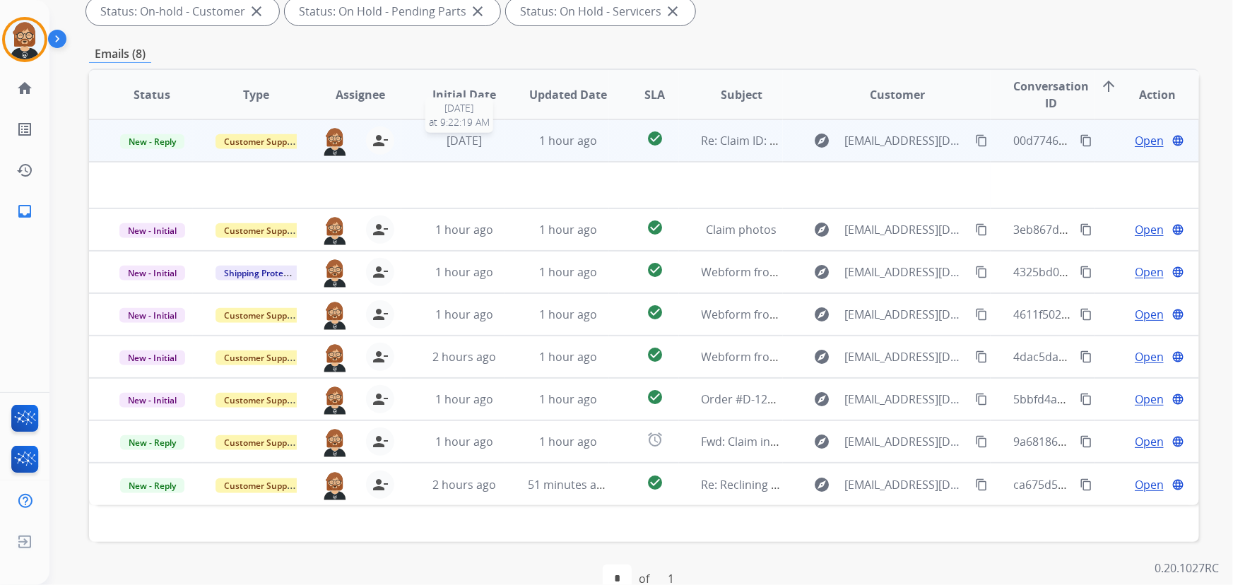
click at [469, 146] on span "[DATE]" at bounding box center [464, 141] width 35 height 16
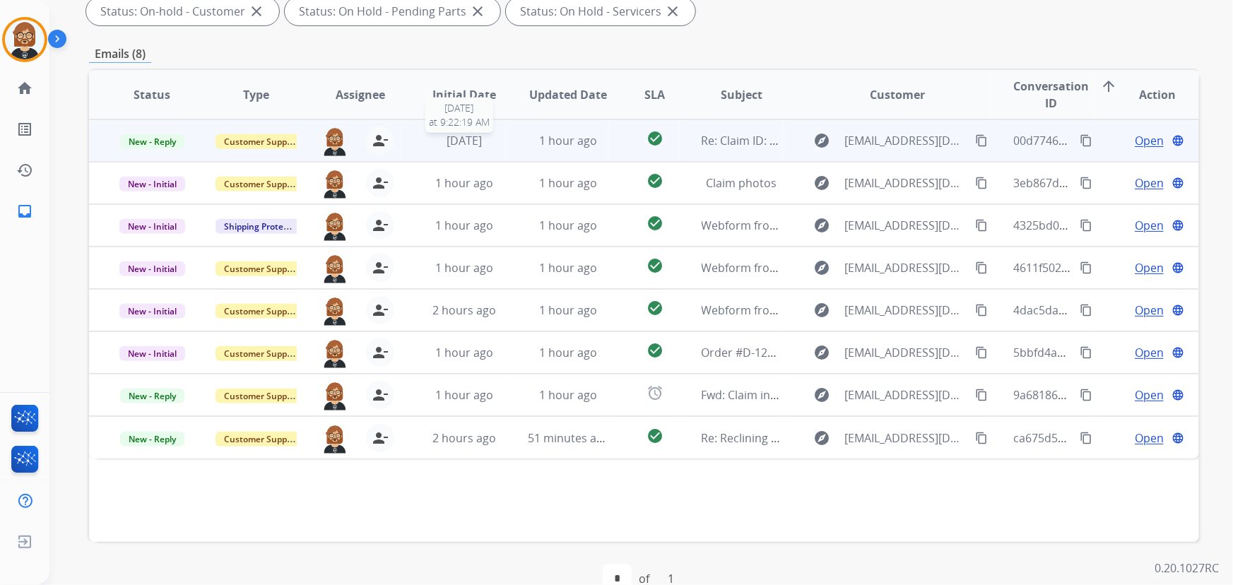
click at [469, 146] on span "[DATE]" at bounding box center [464, 141] width 35 height 16
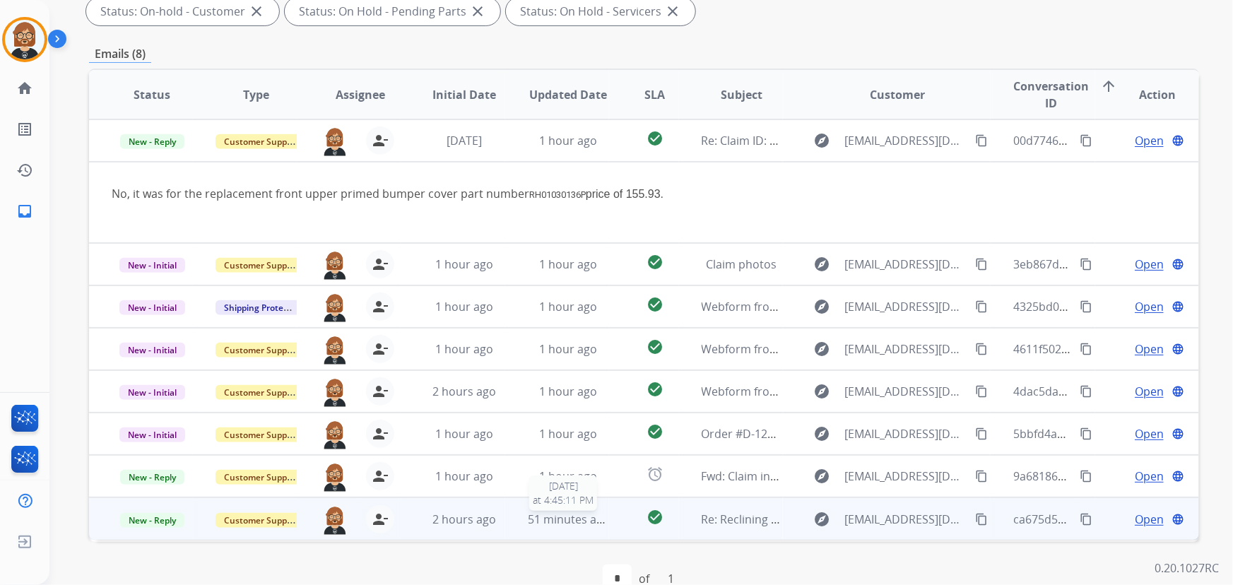
click at [544, 520] on span "51 minutes ago" at bounding box center [569, 520] width 82 height 16
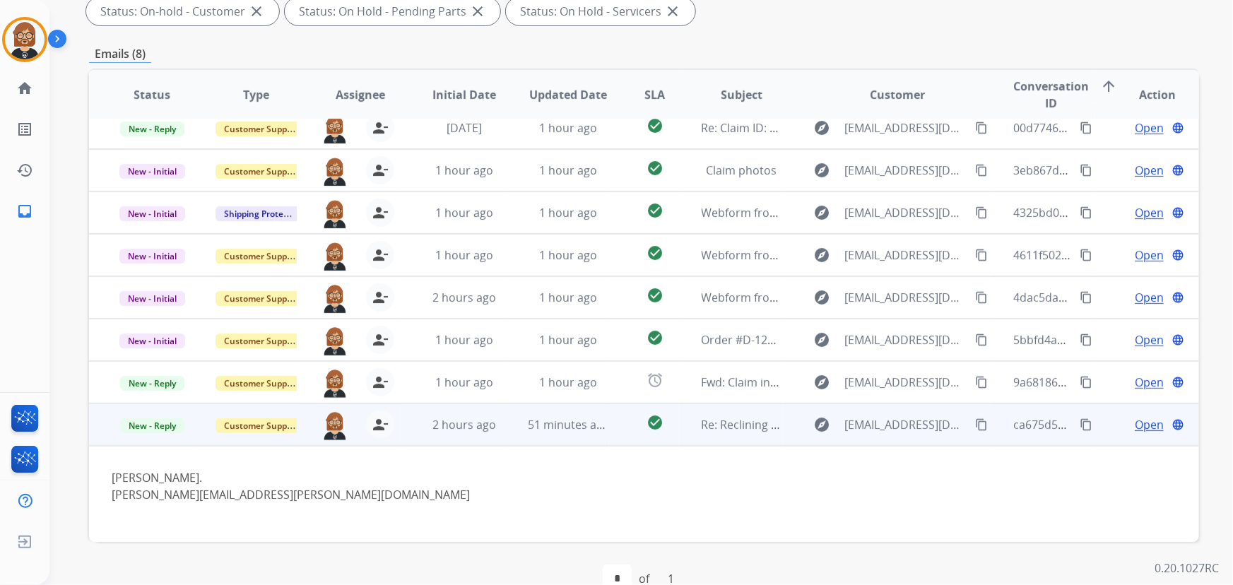
scroll to position [286, 0]
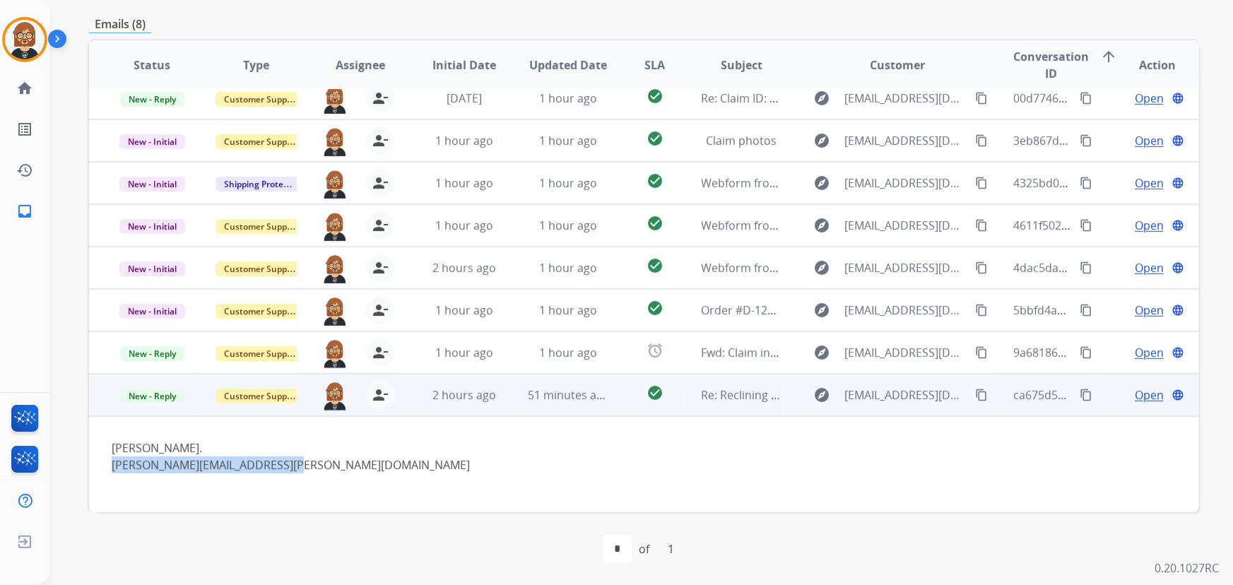
drag, startPoint x: 327, startPoint y: 463, endPoint x: 108, endPoint y: 462, distance: 219.1
click at [108, 462] on td "[PERSON_NAME]. [PERSON_NAME][EMAIL_ADDRESS][PERSON_NAME][DOMAIN_NAME]" at bounding box center [540, 464] width 902 height 97
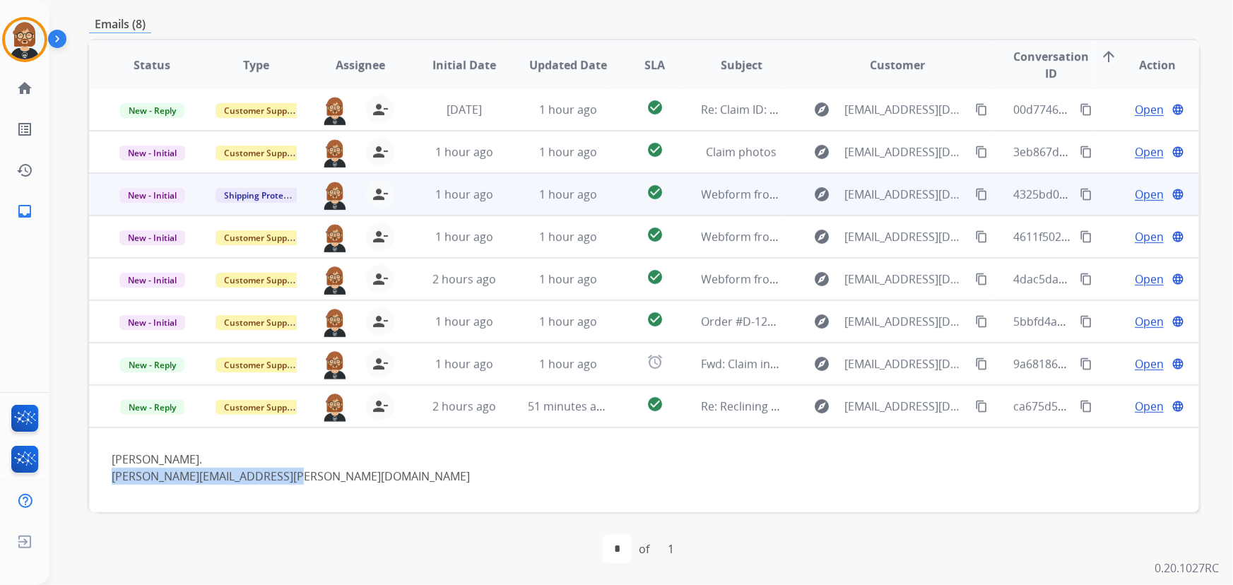
scroll to position [0, 0]
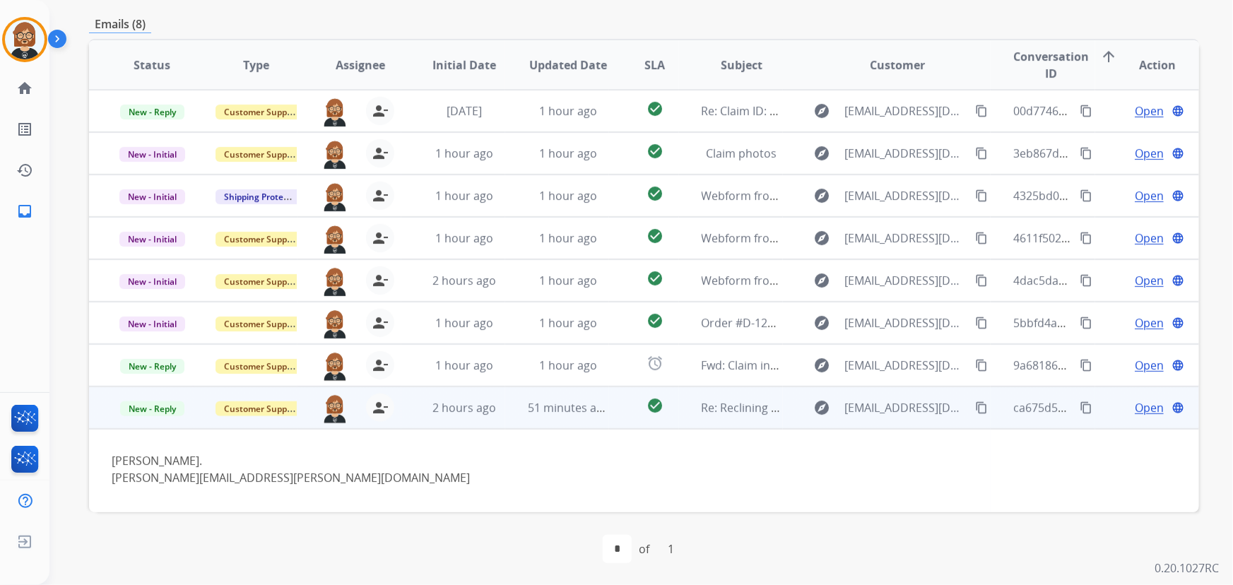
click at [1140, 408] on span "Open" at bounding box center [1149, 407] width 29 height 17
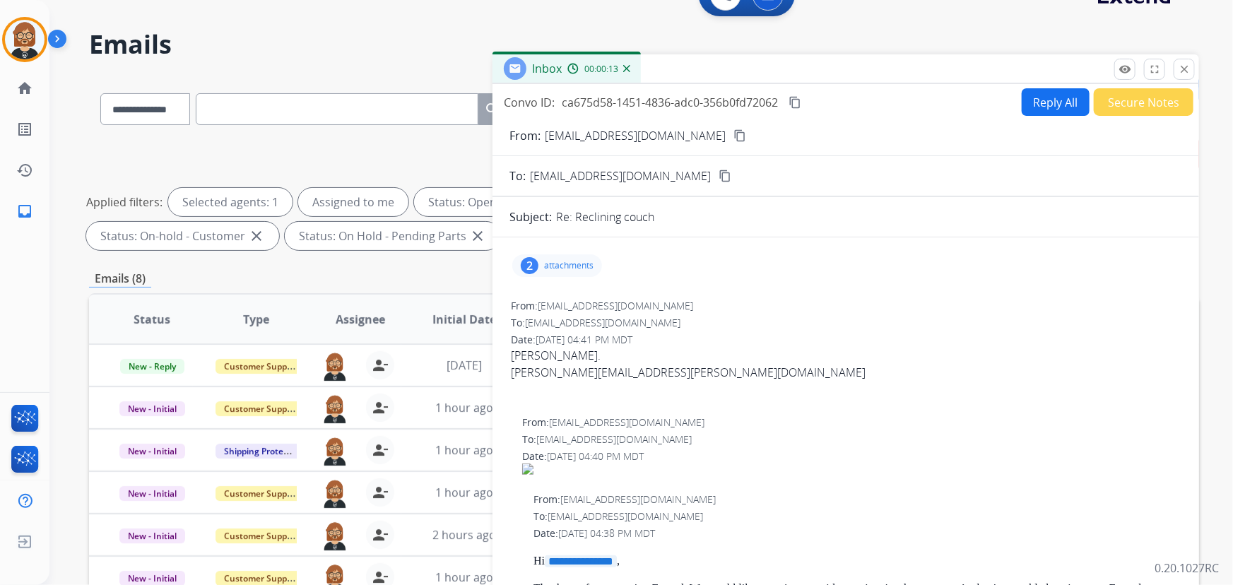
scroll to position [29, 0]
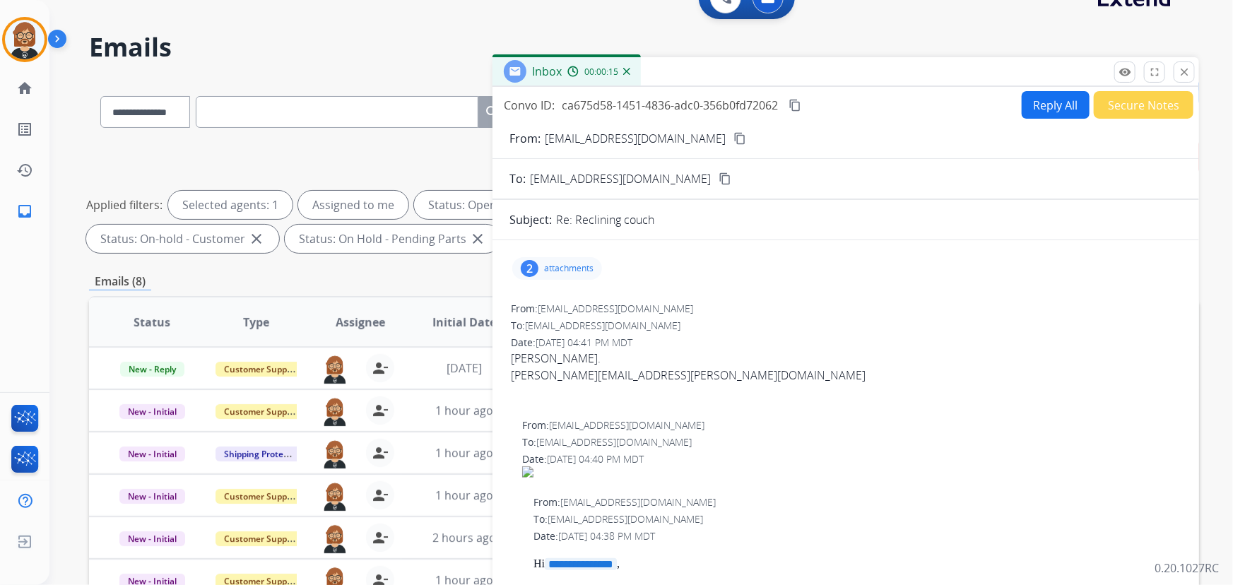
click at [587, 261] on div "2 attachments" at bounding box center [557, 268] width 90 height 23
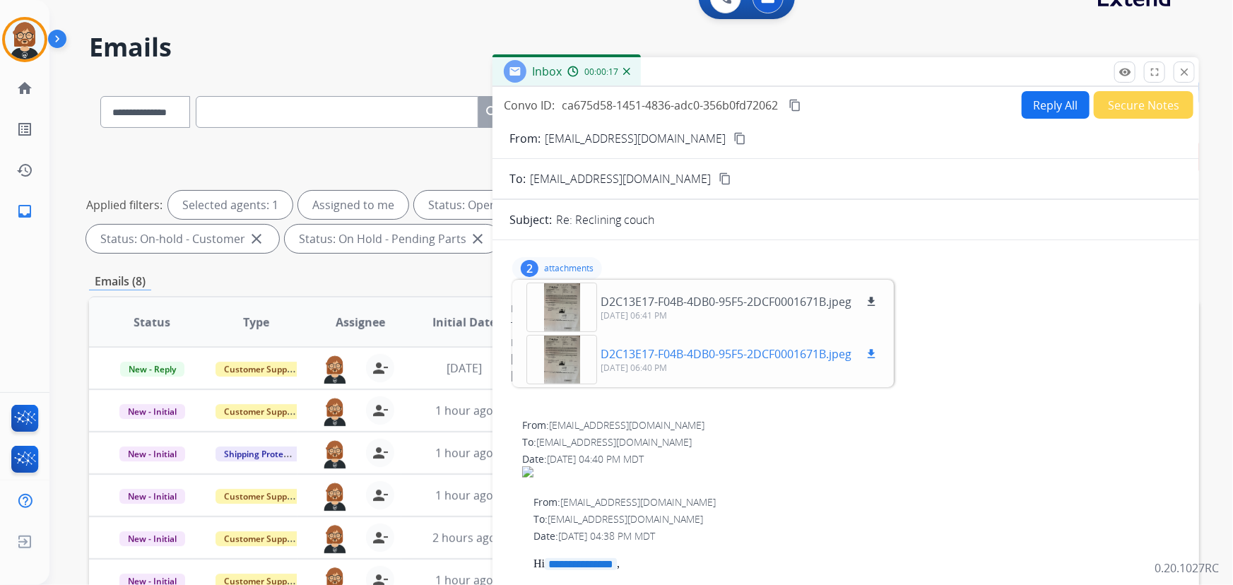
click at [573, 359] on div at bounding box center [562, 359] width 71 height 49
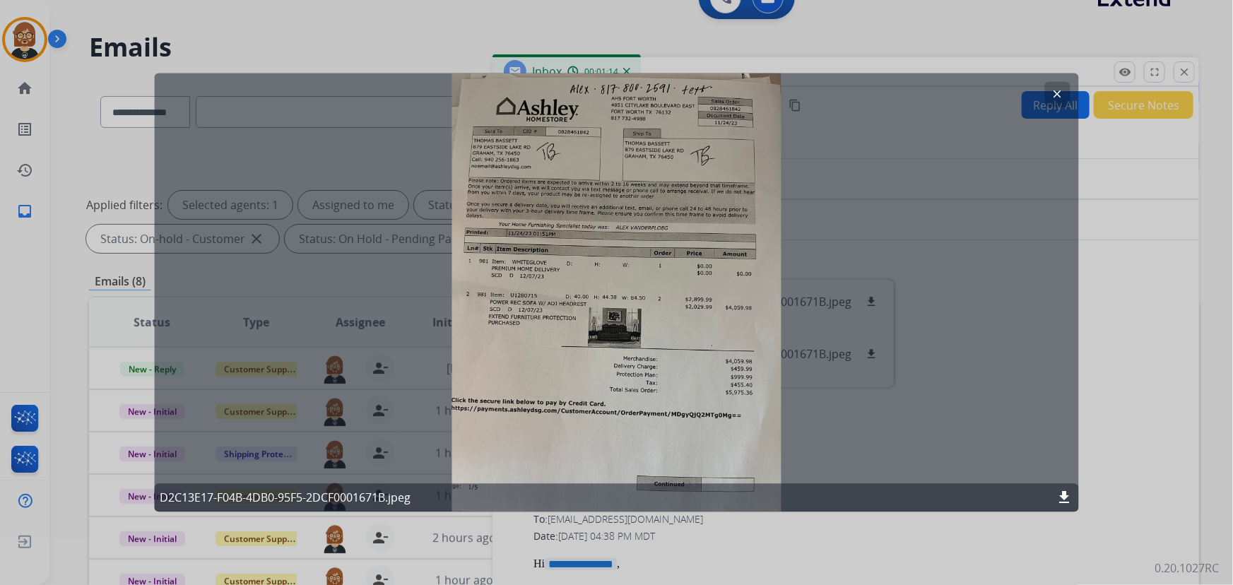
click at [1062, 500] on mat-icon "download" at bounding box center [1065, 498] width 17 height 17
click at [1055, 89] on mat-icon "clear" at bounding box center [1058, 94] width 13 height 13
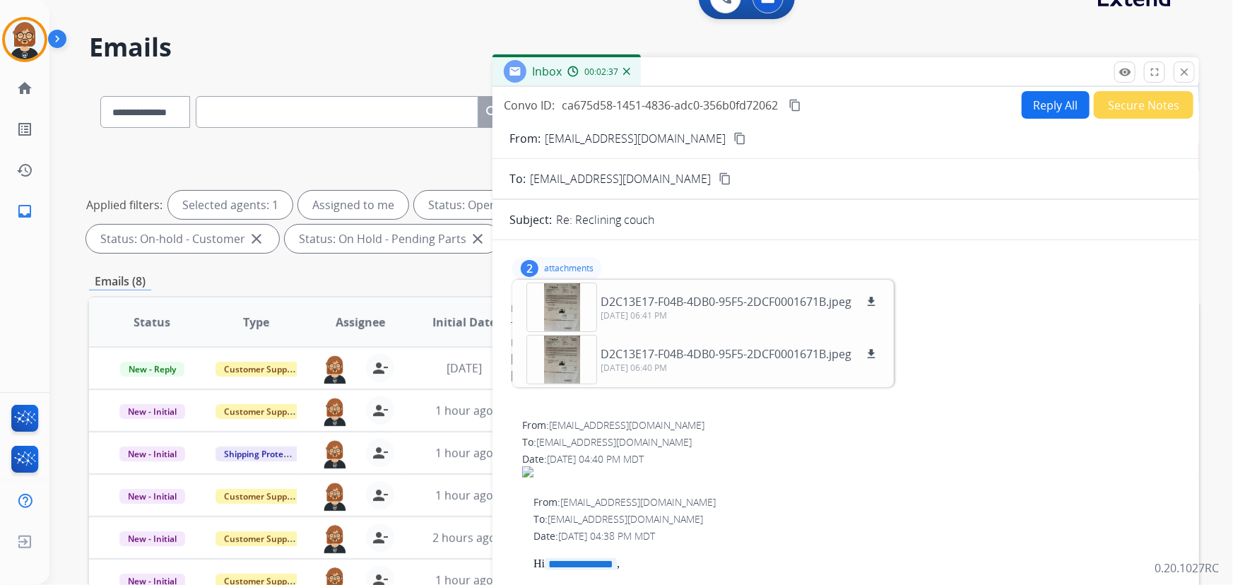
click at [734, 132] on mat-icon "content_copy" at bounding box center [740, 138] width 13 height 13
click at [558, 303] on div at bounding box center [562, 307] width 71 height 49
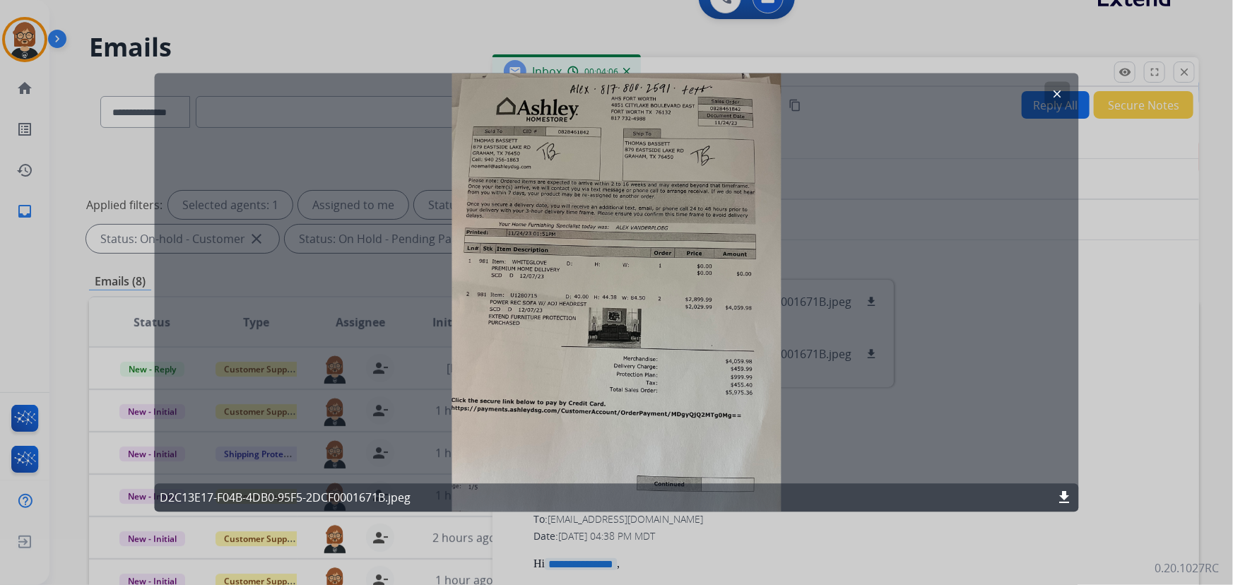
click at [1053, 95] on mat-icon "clear" at bounding box center [1058, 94] width 13 height 13
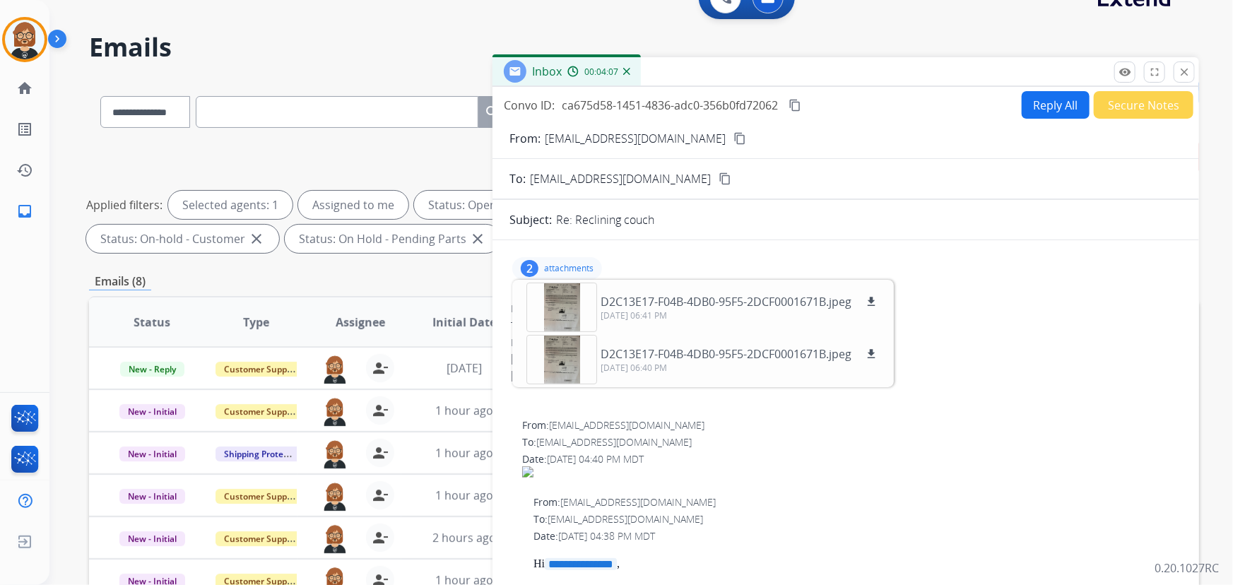
click at [734, 134] on mat-icon "content_copy" at bounding box center [740, 138] width 13 height 13
click at [956, 350] on div "[PERSON_NAME]." at bounding box center [846, 358] width 670 height 17
drag, startPoint x: 951, startPoint y: 502, endPoint x: 954, endPoint y: 491, distance: 10.8
click at [954, 495] on div "From: [EMAIL_ADDRESS][DOMAIN_NAME]" at bounding box center [857, 502] width 647 height 14
click at [1039, 93] on button "Reply All" at bounding box center [1056, 105] width 68 height 28
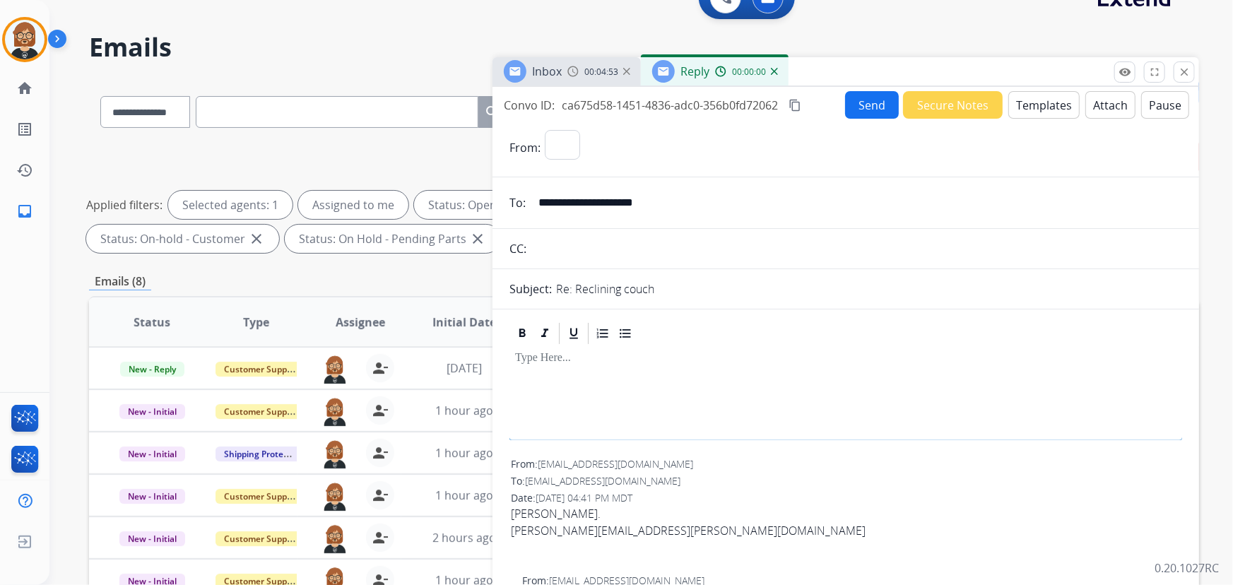
select select "**********"
click at [1040, 95] on button "Templates" at bounding box center [1044, 105] width 71 height 28
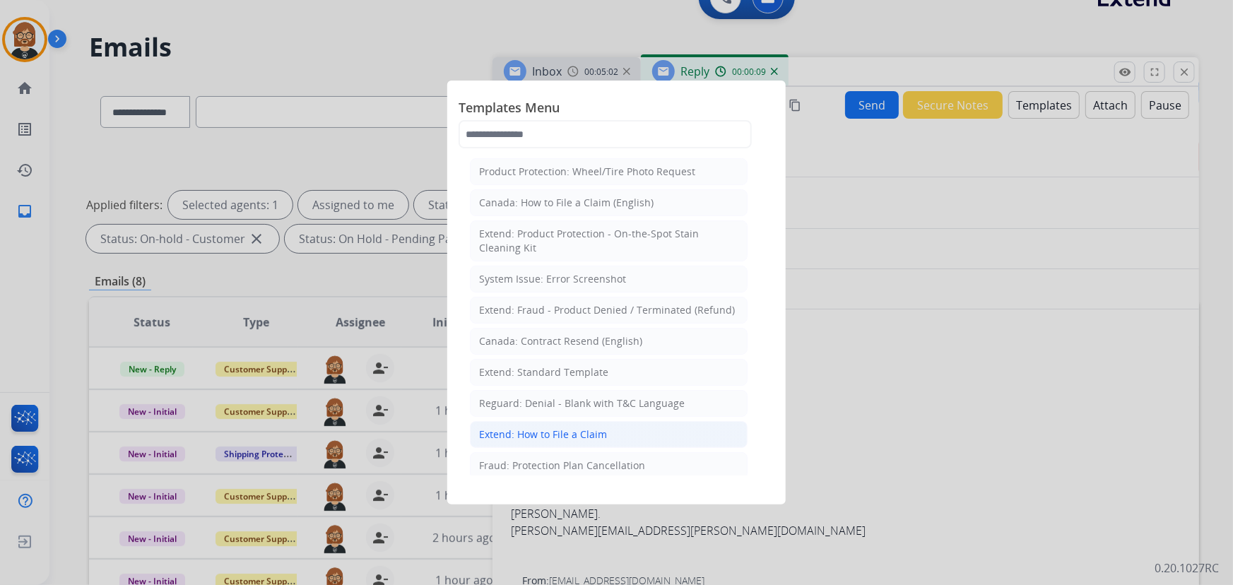
click at [649, 438] on li "Extend: How to File a Claim" at bounding box center [609, 434] width 278 height 27
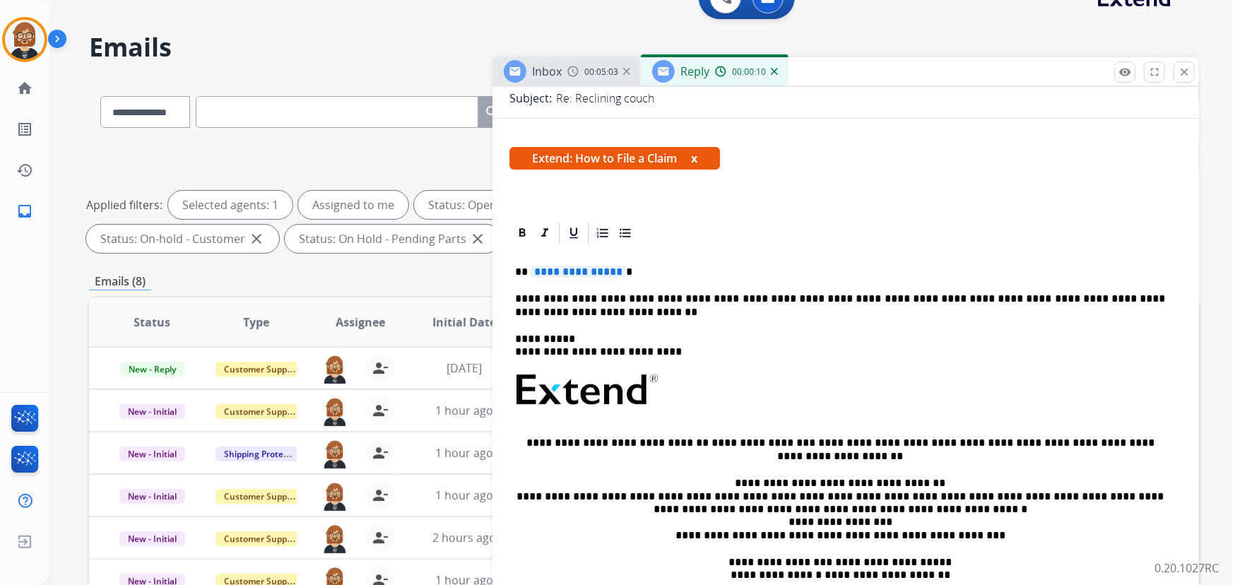
scroll to position [192, 0]
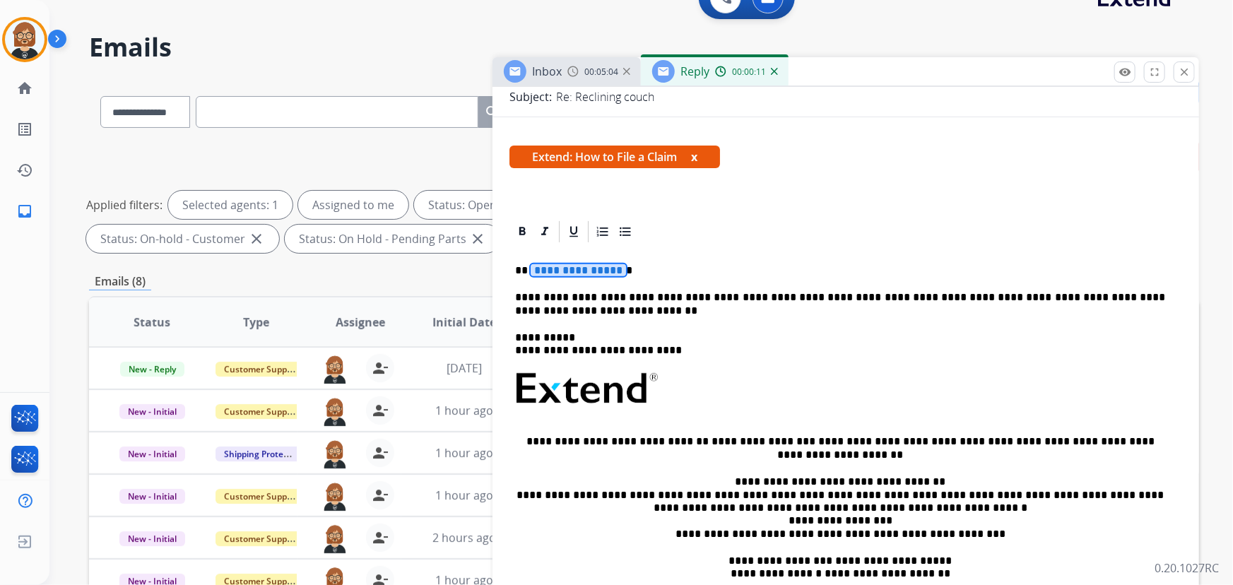
click at [592, 266] on span "**********" at bounding box center [578, 270] width 95 height 12
drag, startPoint x: 553, startPoint y: 265, endPoint x: 558, endPoint y: 274, distance: 9.8
click at [553, 269] on p "***" at bounding box center [840, 270] width 651 height 13
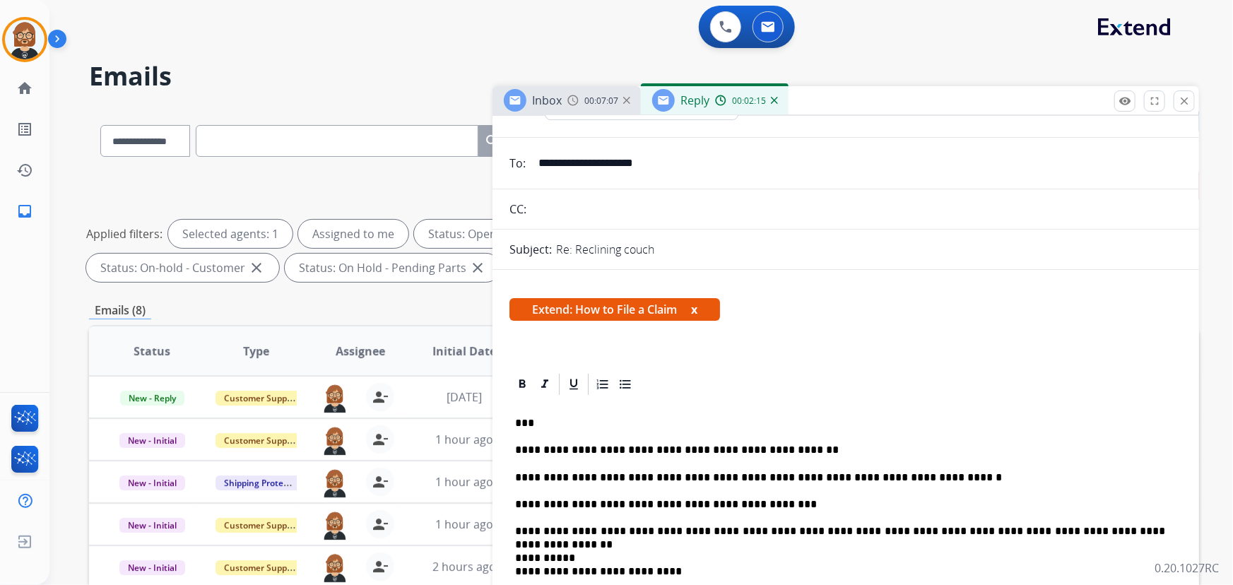
scroll to position [0, 0]
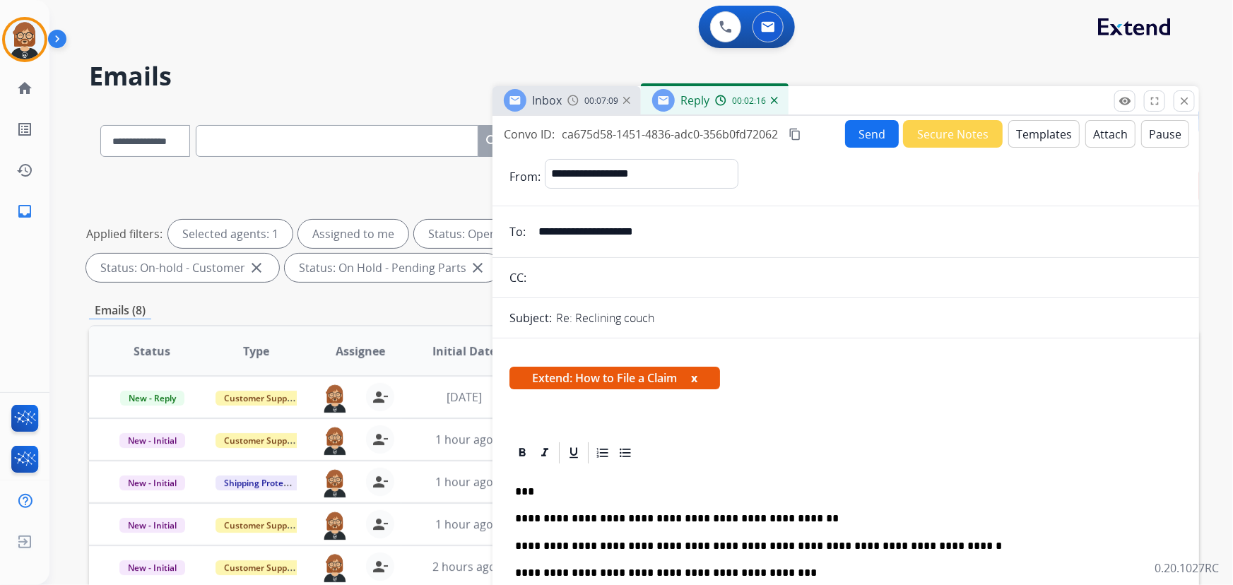
click at [876, 129] on button "Send" at bounding box center [872, 134] width 54 height 28
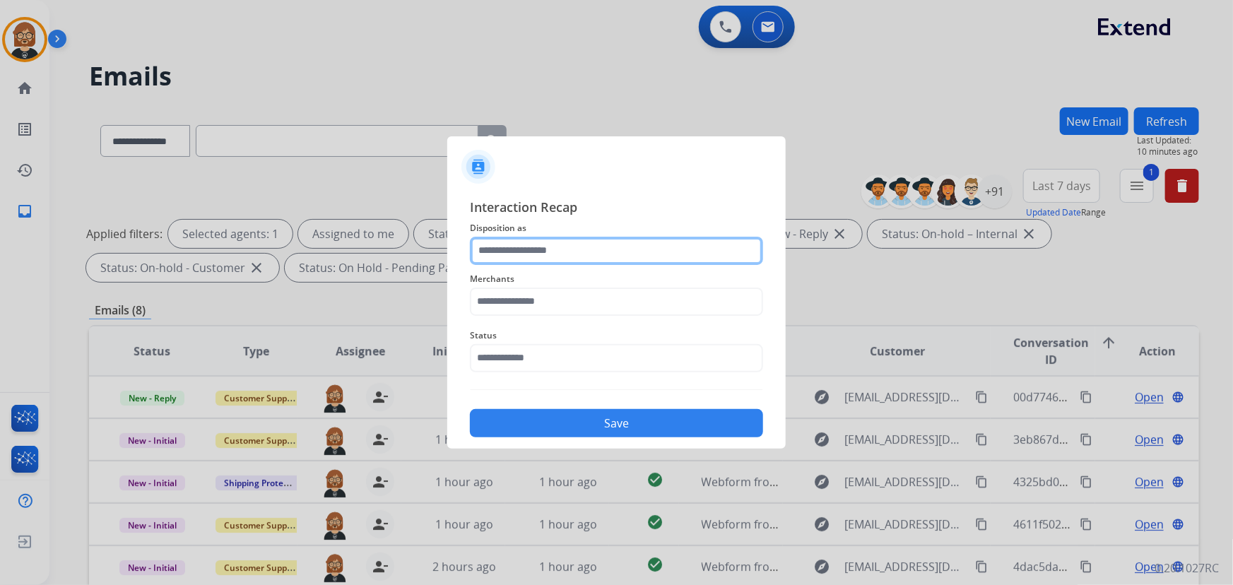
click at [657, 253] on input "text" at bounding box center [616, 251] width 293 height 28
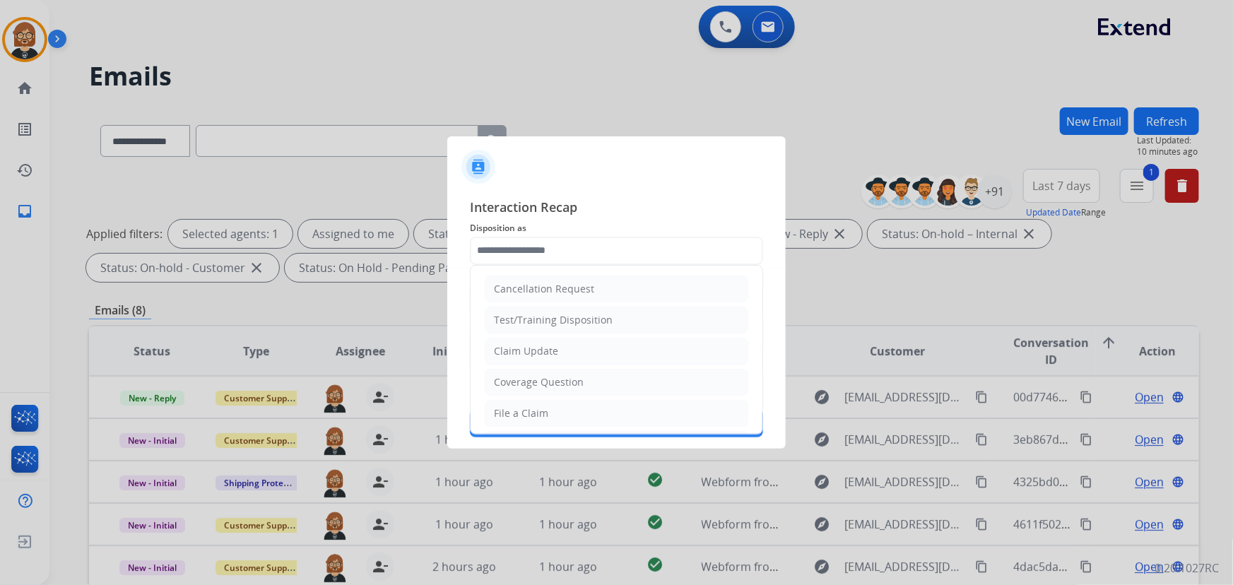
click at [635, 350] on li "Claim Update" at bounding box center [617, 351] width 264 height 27
type input "**********"
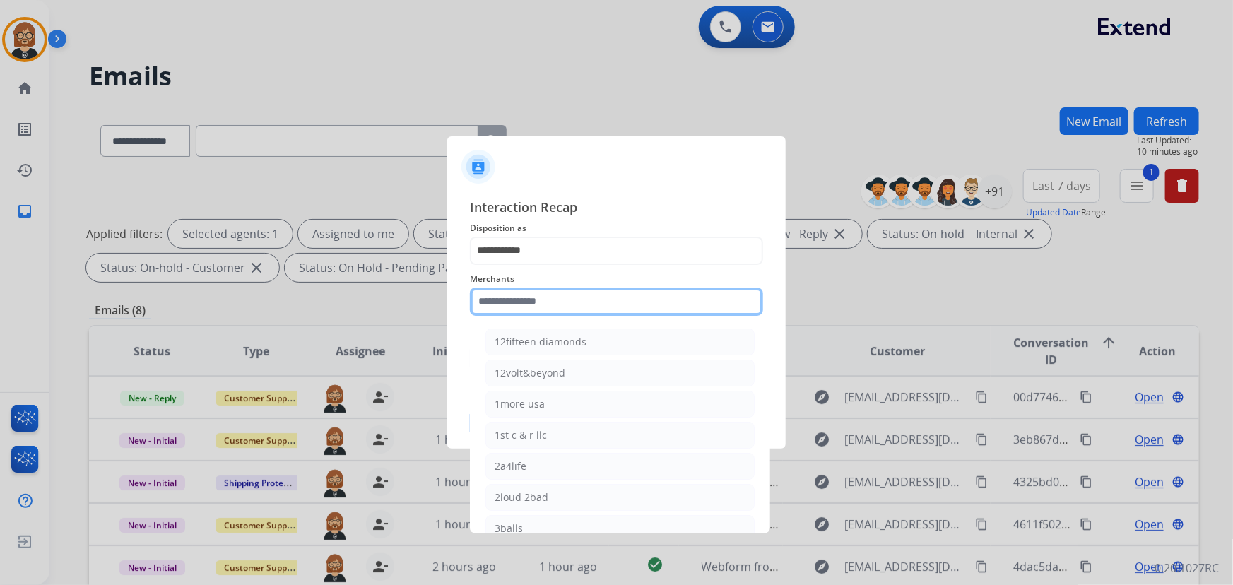
click at [628, 303] on input "text" at bounding box center [616, 302] width 293 height 28
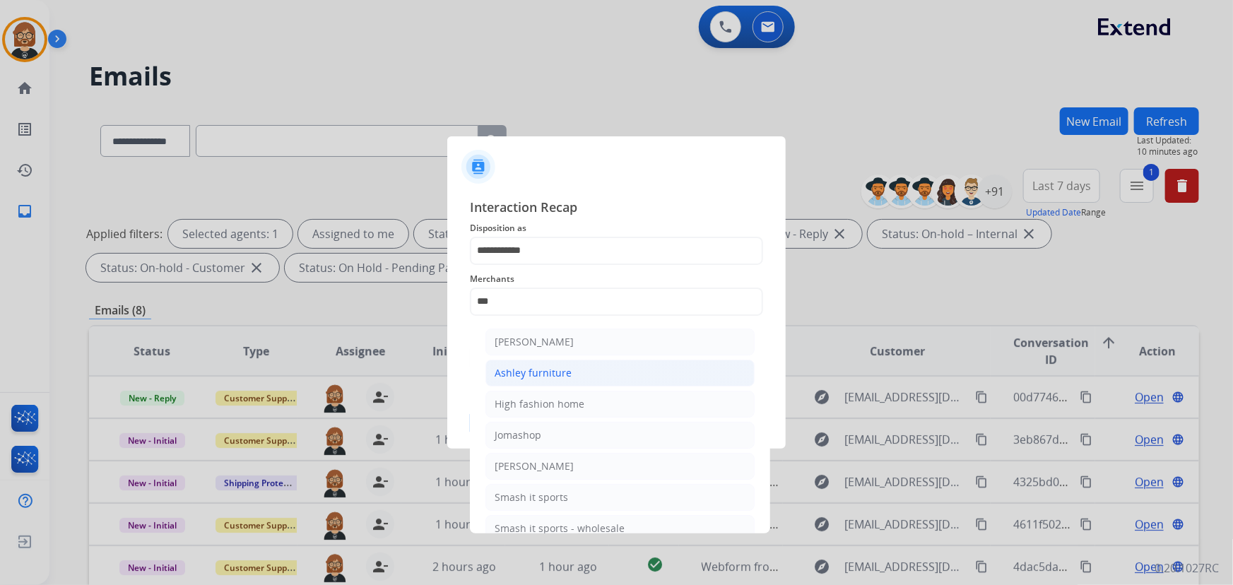
click at [633, 375] on li "Ashley furniture" at bounding box center [620, 373] width 269 height 27
type input "**********"
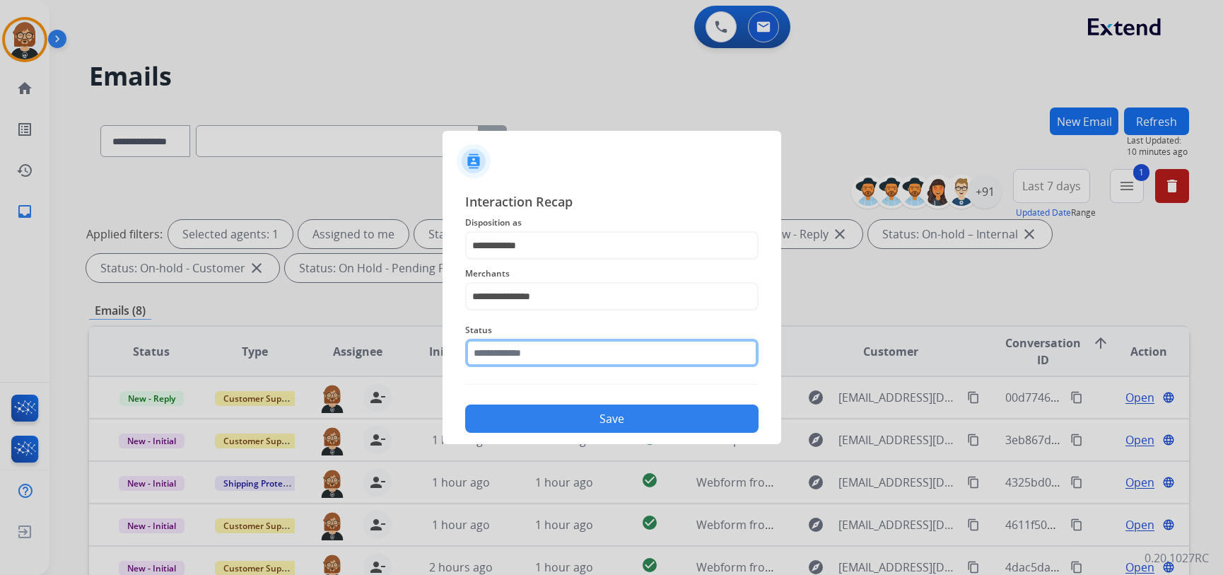
click at [626, 353] on input "text" at bounding box center [611, 353] width 293 height 28
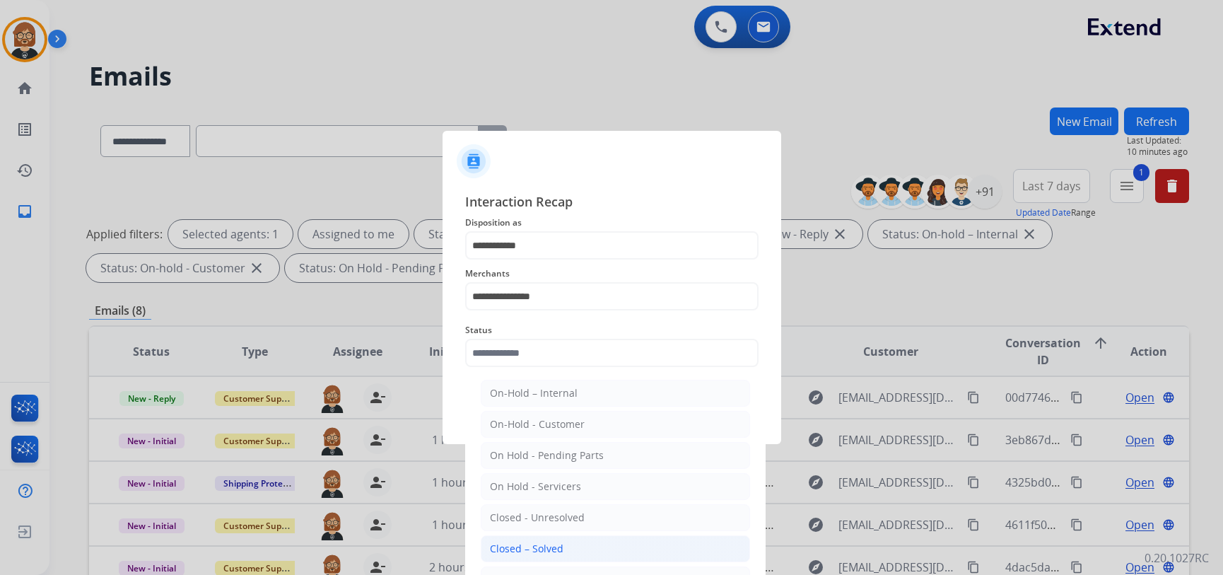
click at [635, 546] on li "Closed – Solved" at bounding box center [615, 548] width 269 height 27
type input "**********"
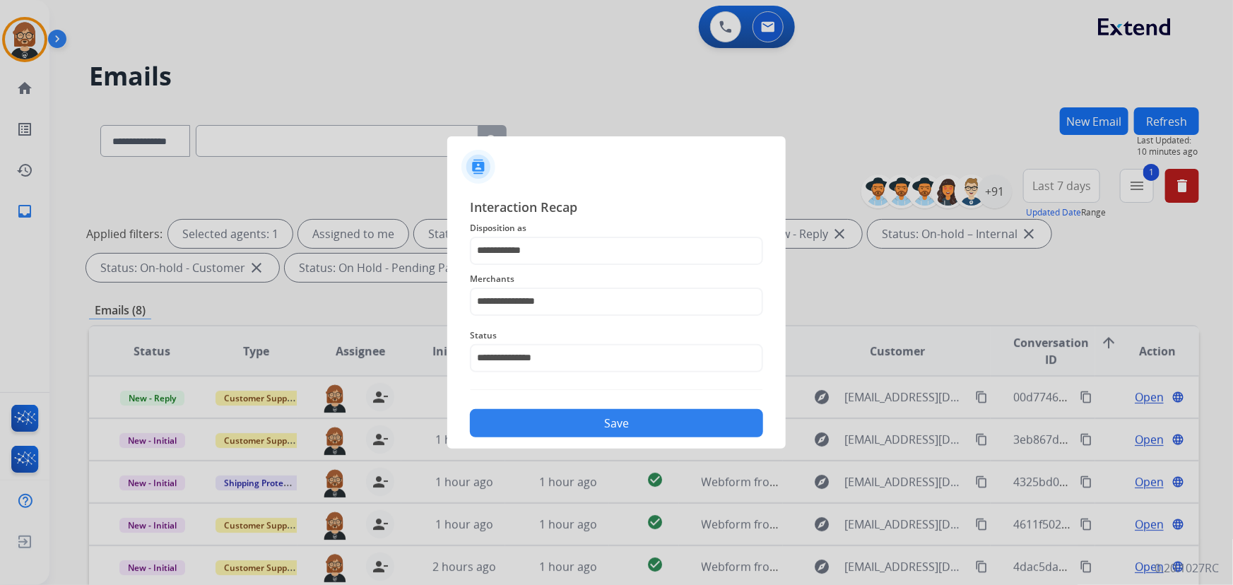
click at [659, 433] on button "Save" at bounding box center [616, 423] width 293 height 28
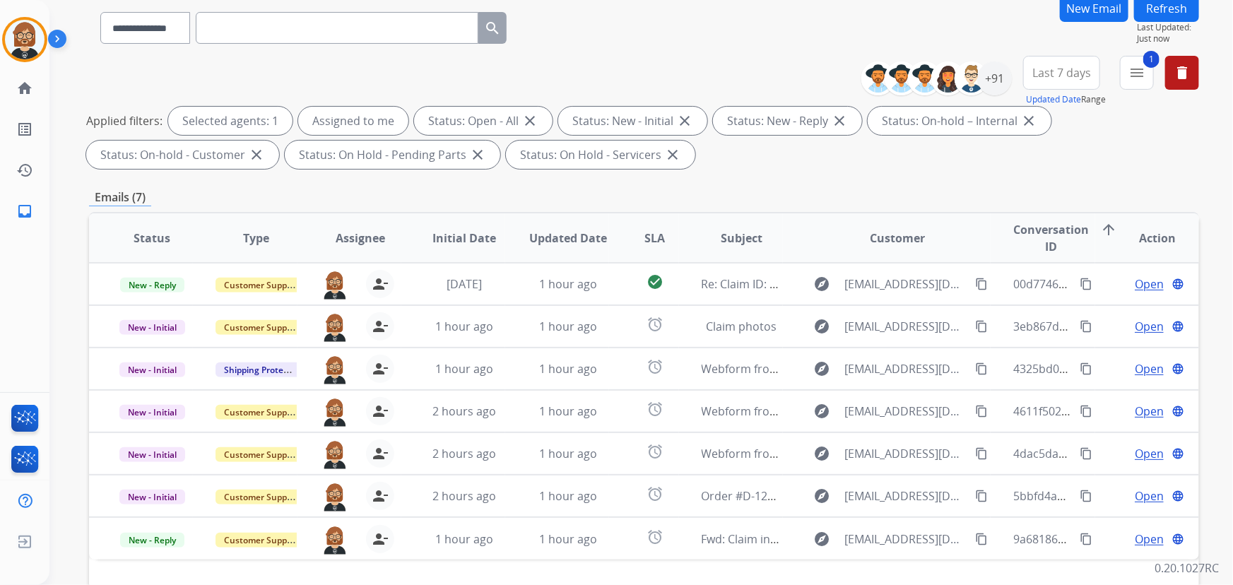
scroll to position [286, 0]
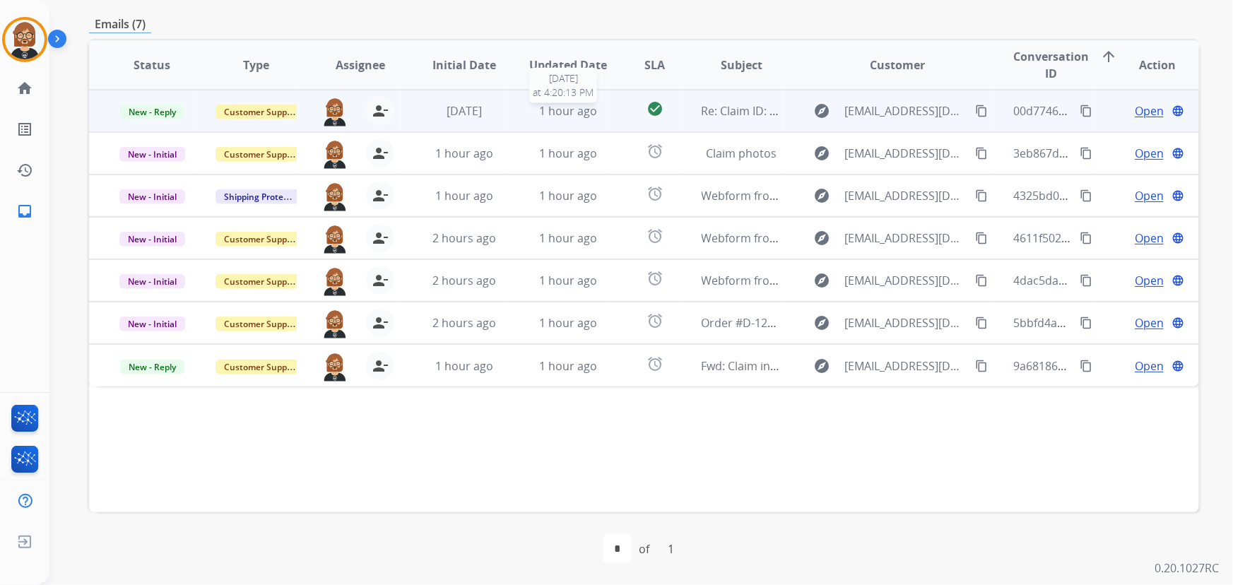
click at [555, 110] on span "1 hour ago" at bounding box center [568, 111] width 58 height 16
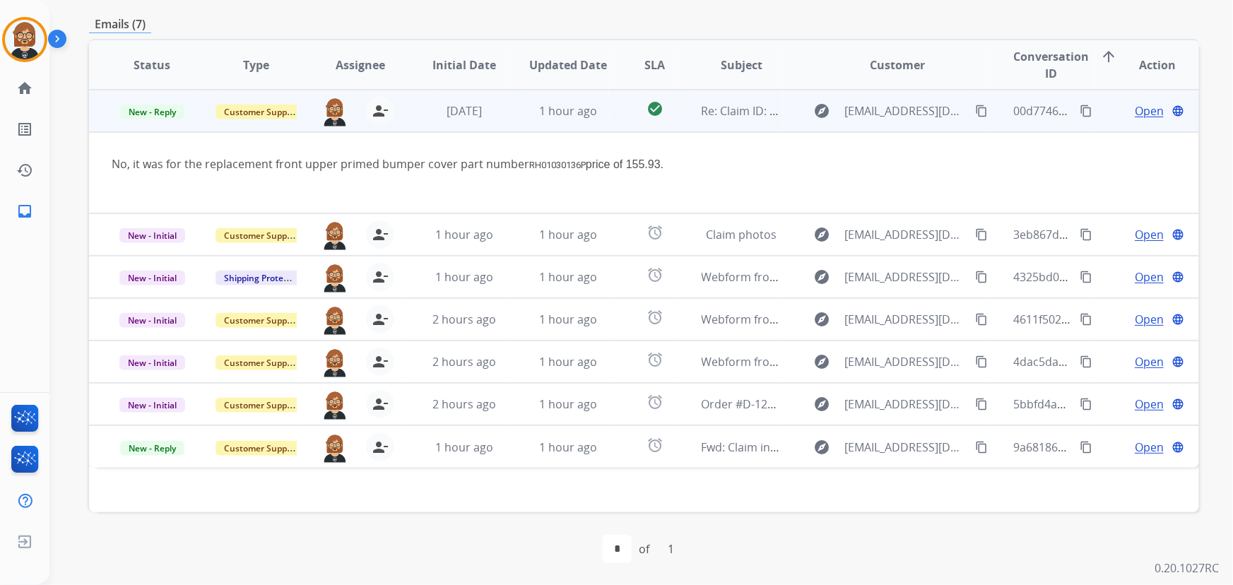
click at [1149, 103] on span "Open" at bounding box center [1149, 110] width 29 height 17
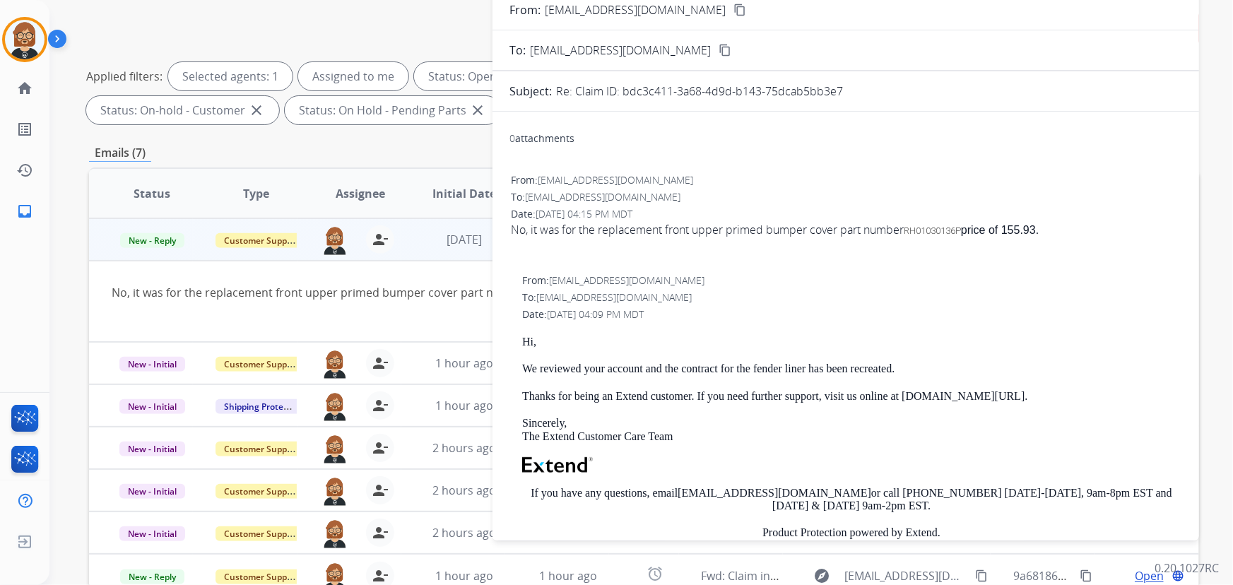
scroll to position [0, 0]
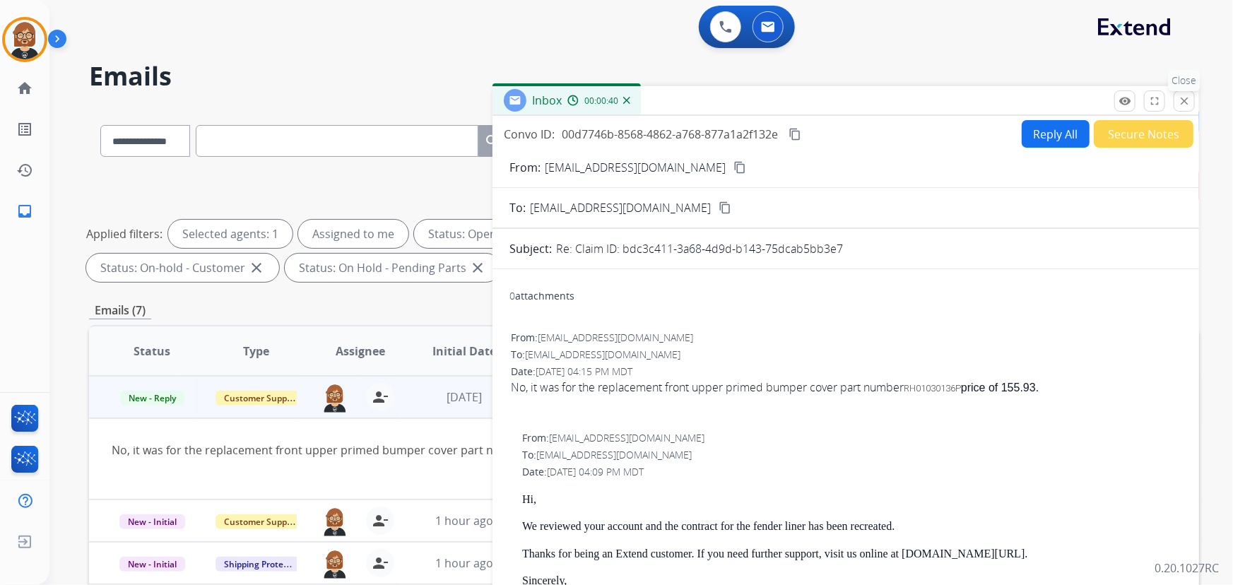
click at [1185, 103] on mat-icon "close" at bounding box center [1184, 101] width 13 height 13
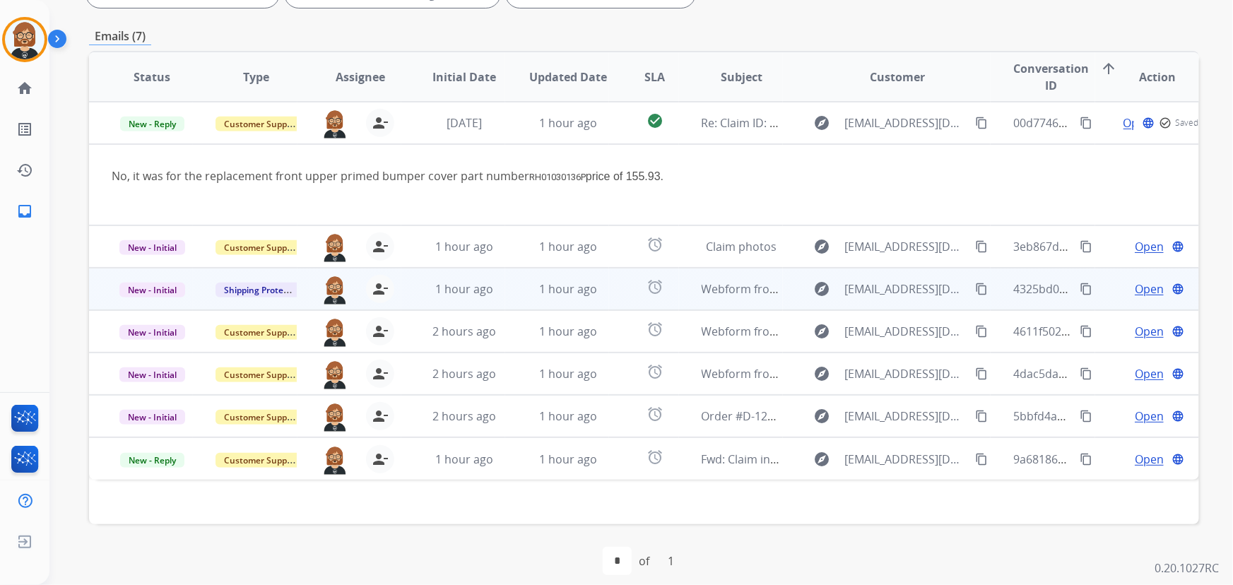
scroll to position [286, 0]
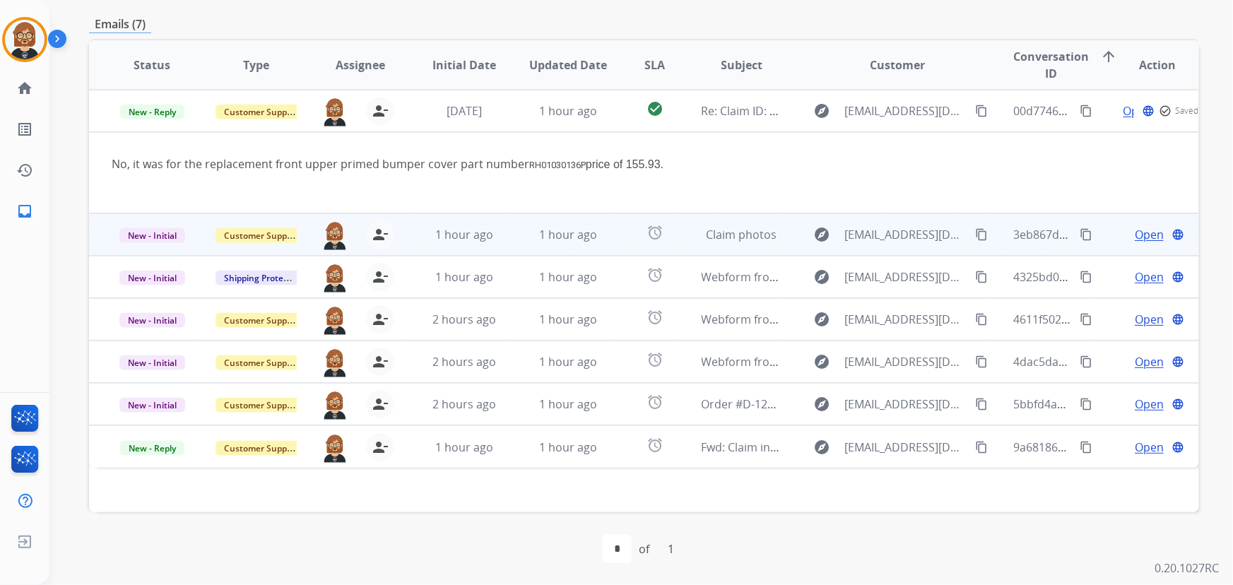
click at [469, 246] on td "1 hour ago" at bounding box center [453, 234] width 104 height 42
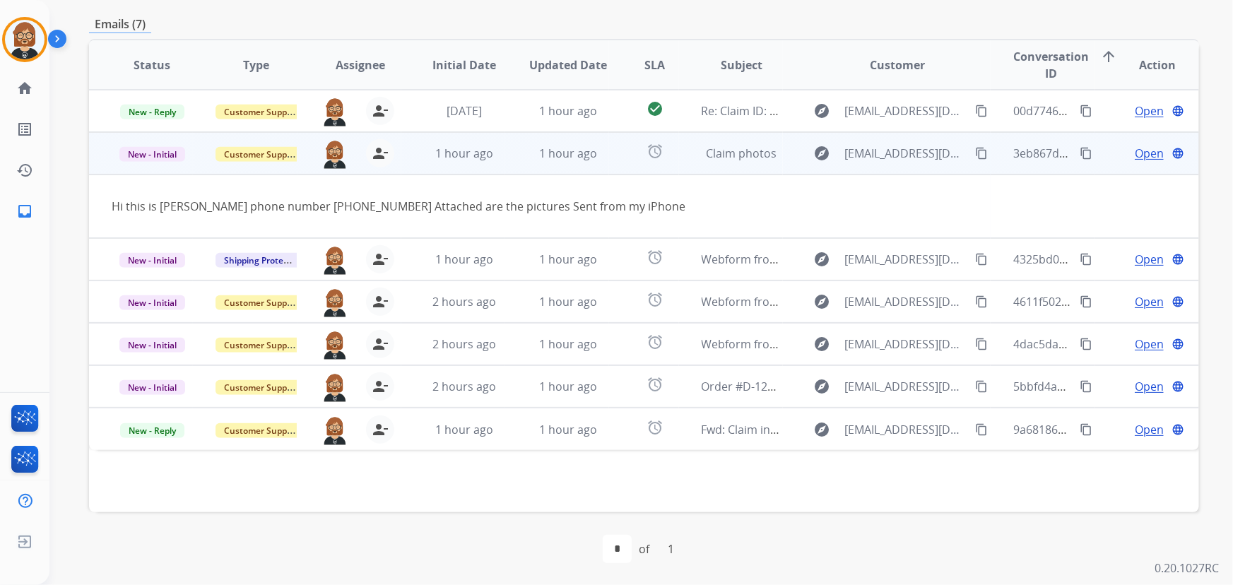
click at [342, 203] on div "Hi this is [PERSON_NAME] phone number [PHONE_NUMBER] Attached are the pictures …" at bounding box center [540, 206] width 857 height 17
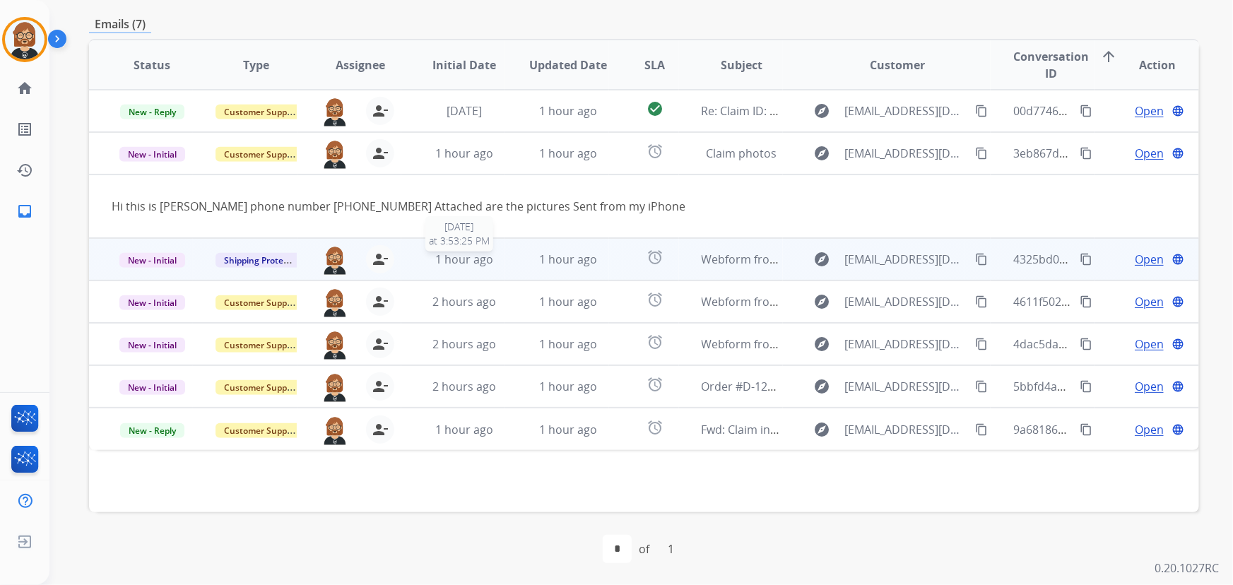
click at [435, 257] on span "1 hour ago" at bounding box center [464, 260] width 58 height 16
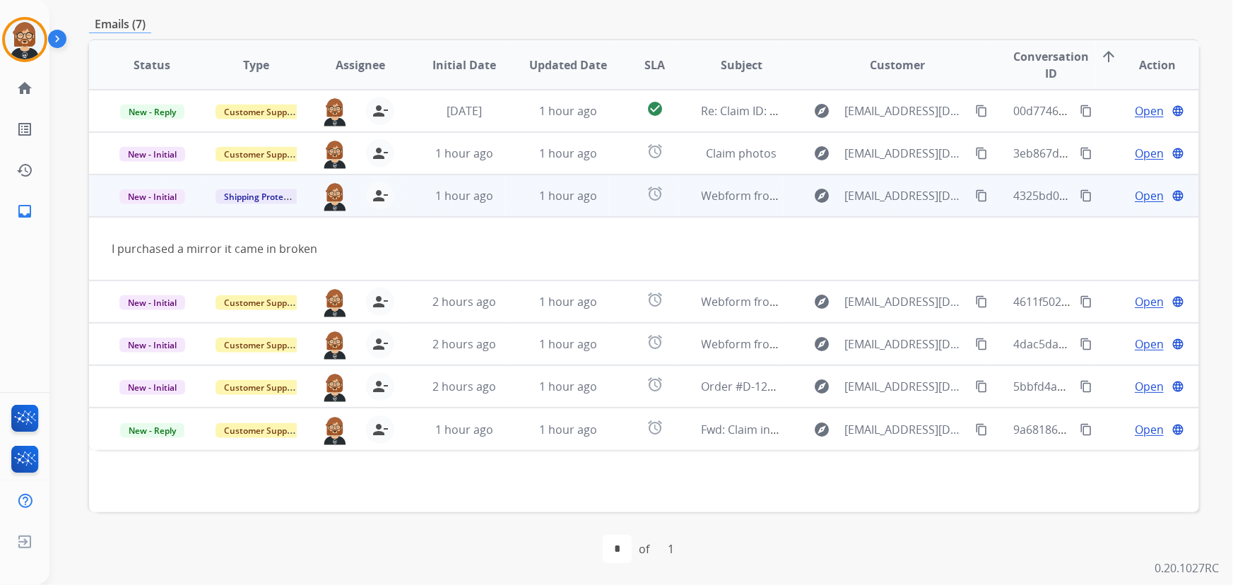
click at [1145, 199] on span "Open" at bounding box center [1149, 195] width 29 height 17
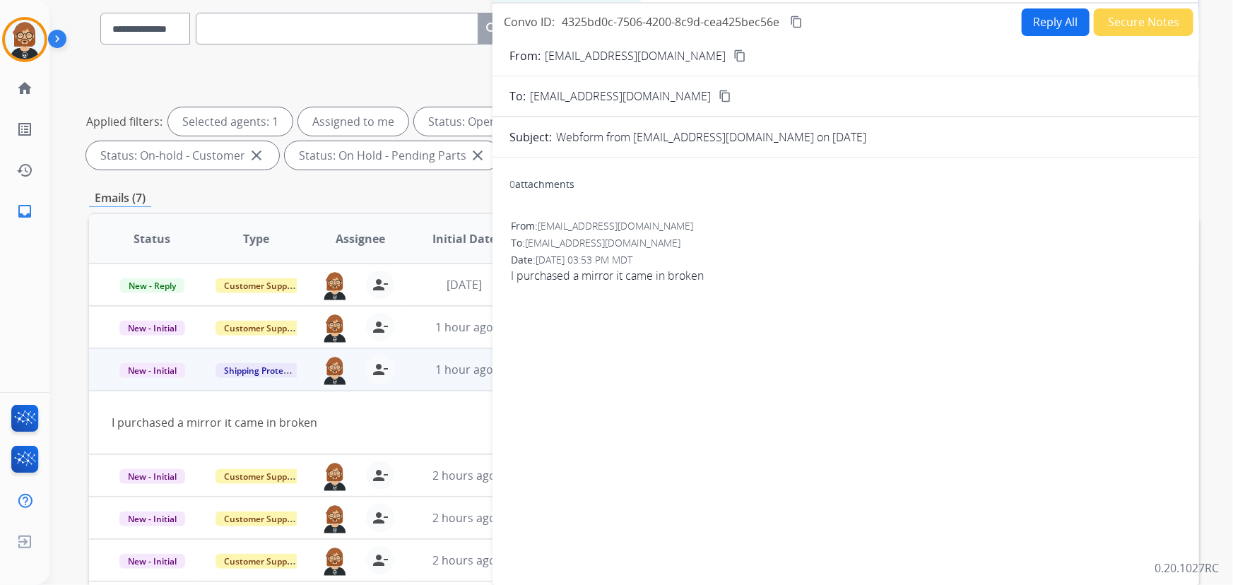
scroll to position [0, 0]
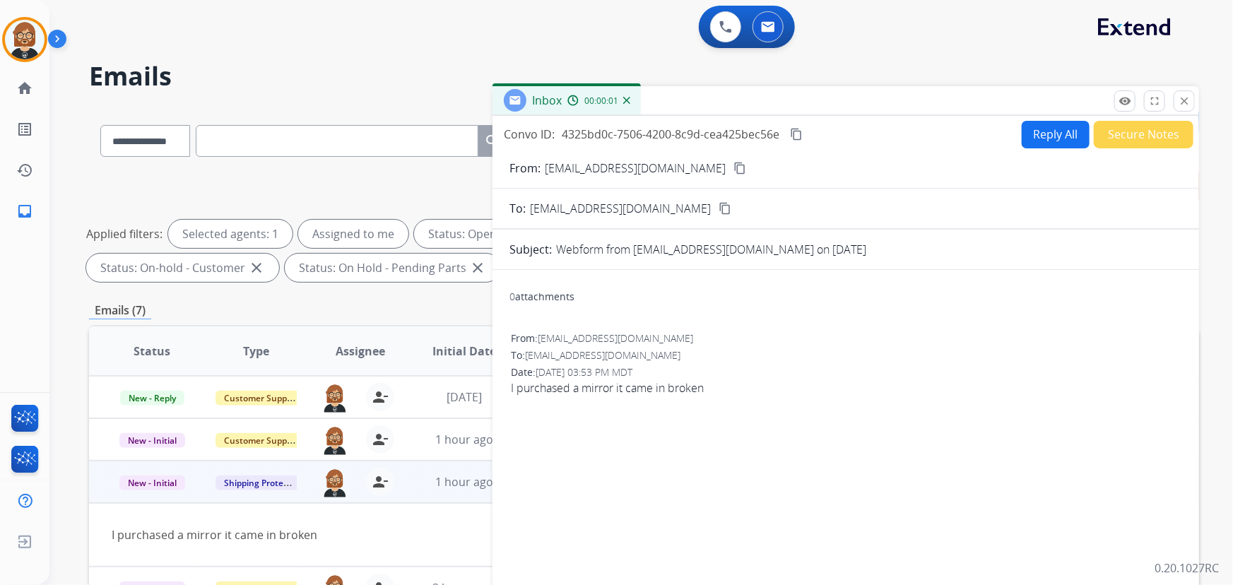
click at [1033, 141] on button "Reply All" at bounding box center [1056, 135] width 68 height 28
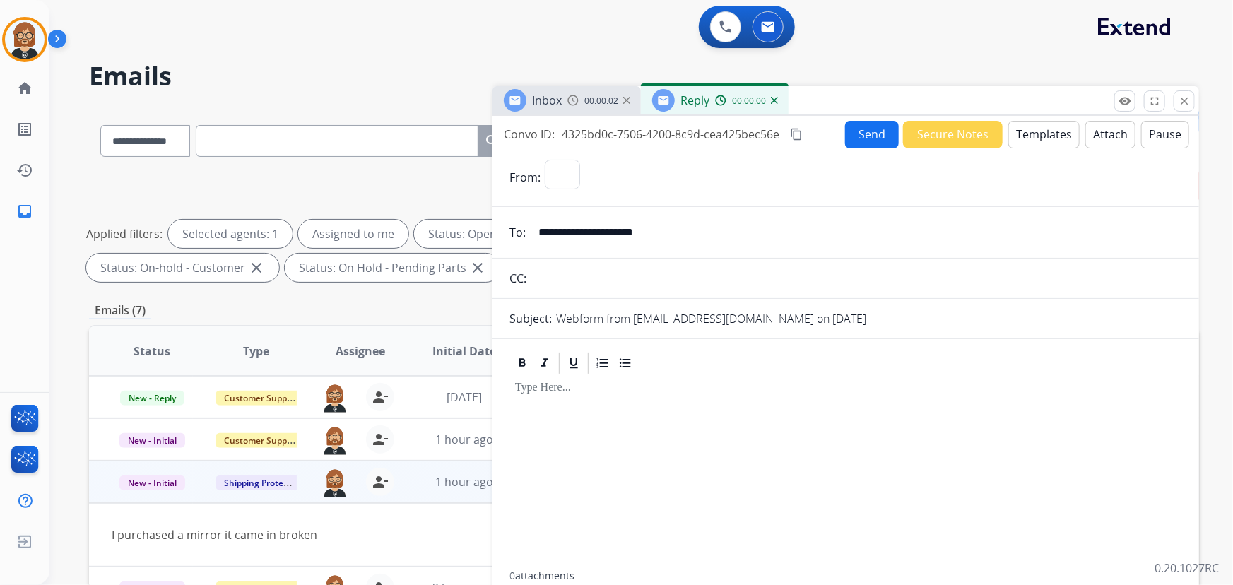
select select "**********"
click at [1013, 129] on button "Templates" at bounding box center [1044, 135] width 71 height 28
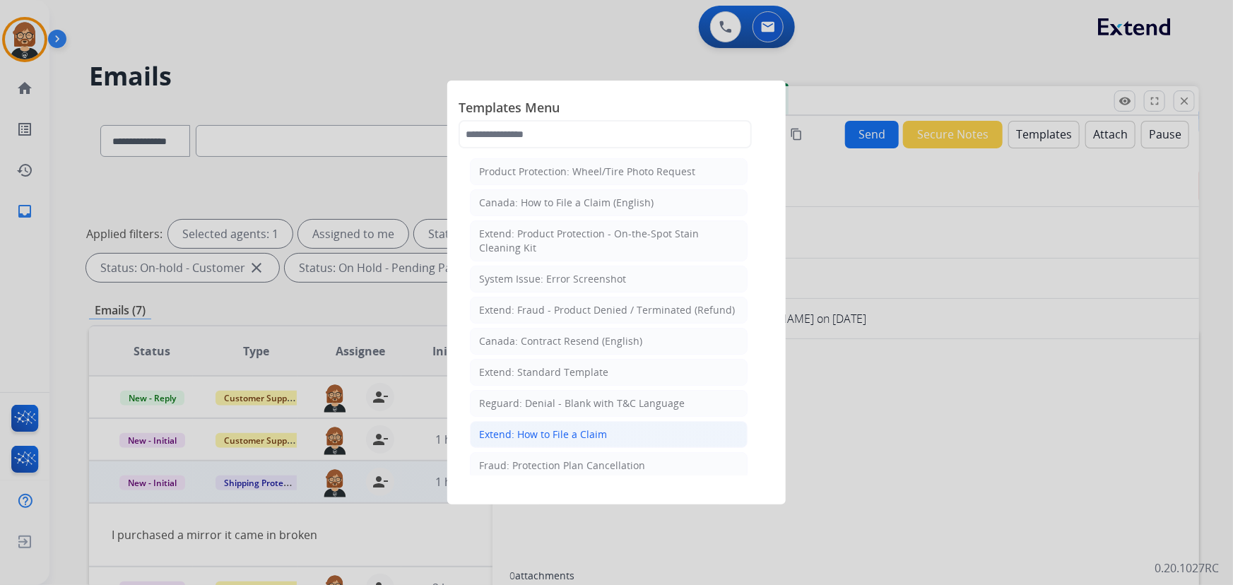
click at [577, 428] on div "Extend: How to File a Claim" at bounding box center [543, 435] width 128 height 14
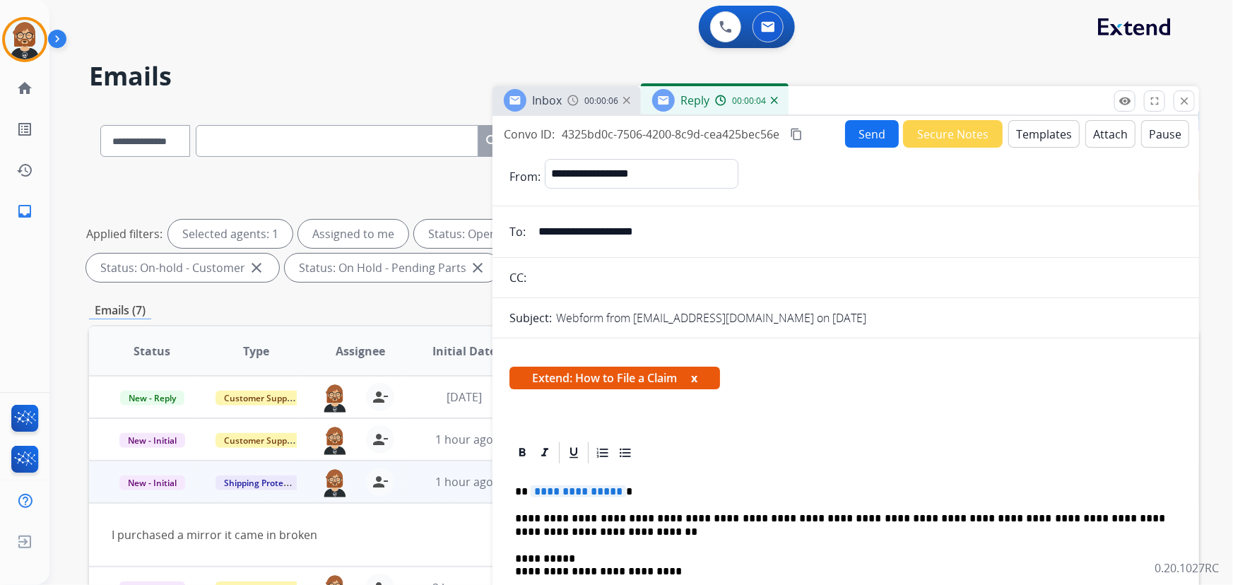
click at [564, 491] on span "**********" at bounding box center [578, 492] width 95 height 12
click at [884, 135] on button "Send" at bounding box center [872, 134] width 54 height 28
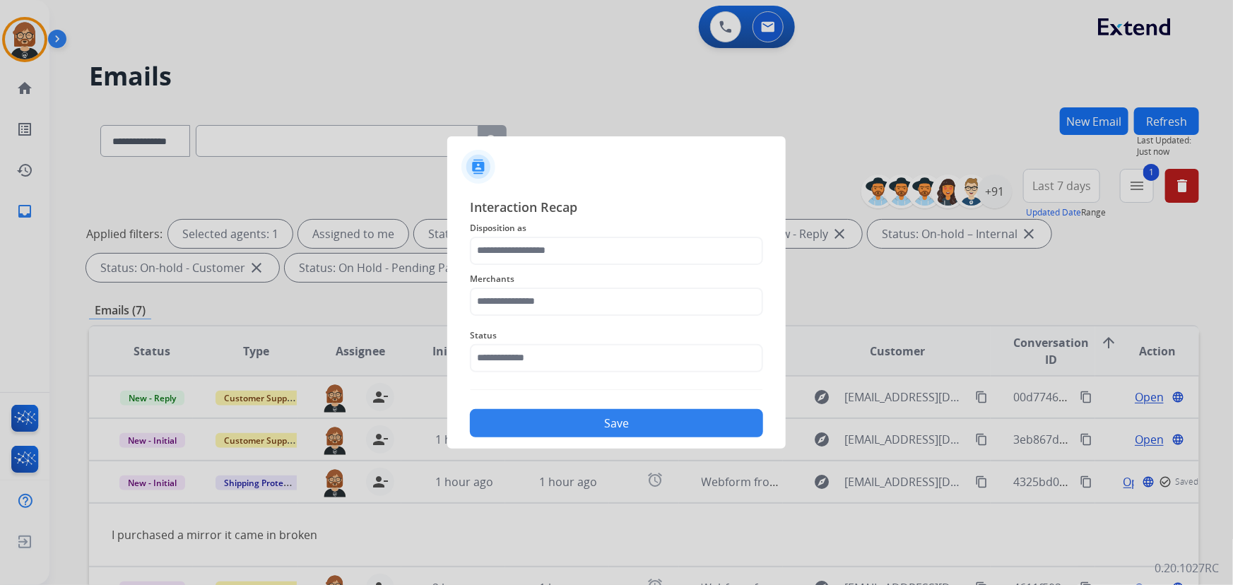
click at [618, 317] on div "Merchants" at bounding box center [616, 293] width 293 height 57
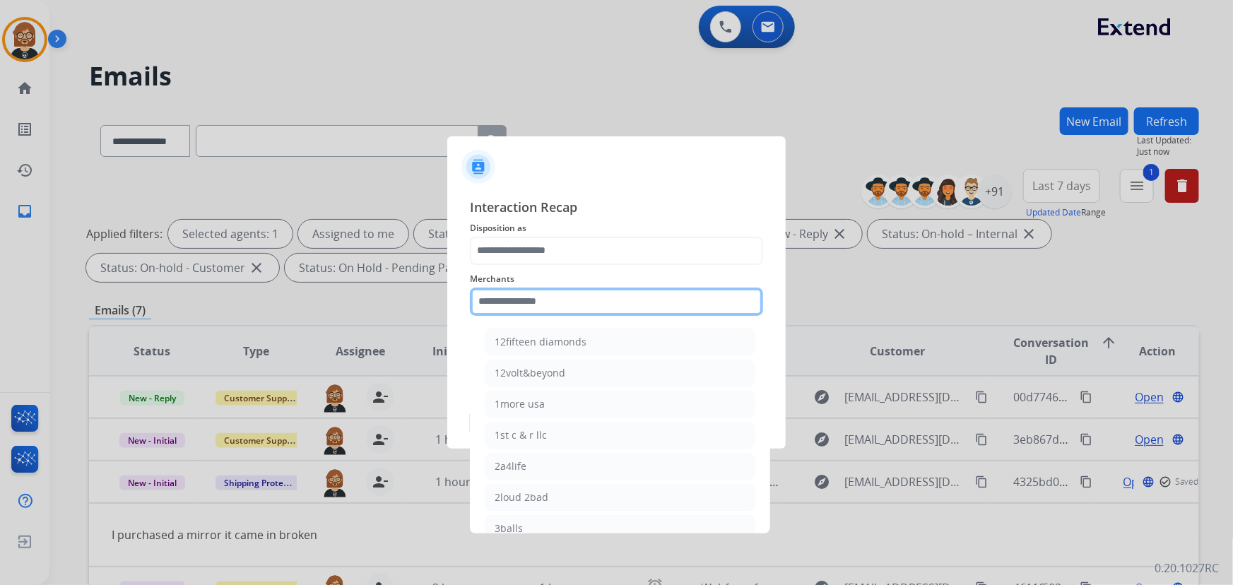
click at [624, 305] on input "text" at bounding box center [616, 302] width 293 height 28
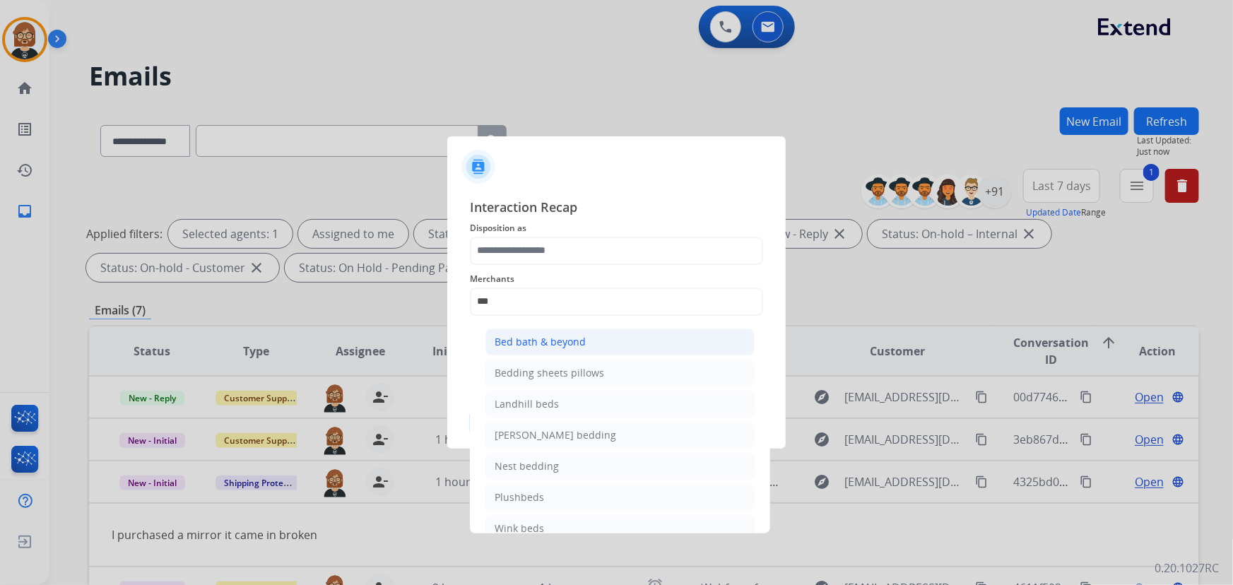
click at [616, 338] on li "Bed bath & beyond" at bounding box center [620, 342] width 269 height 27
type input "**********"
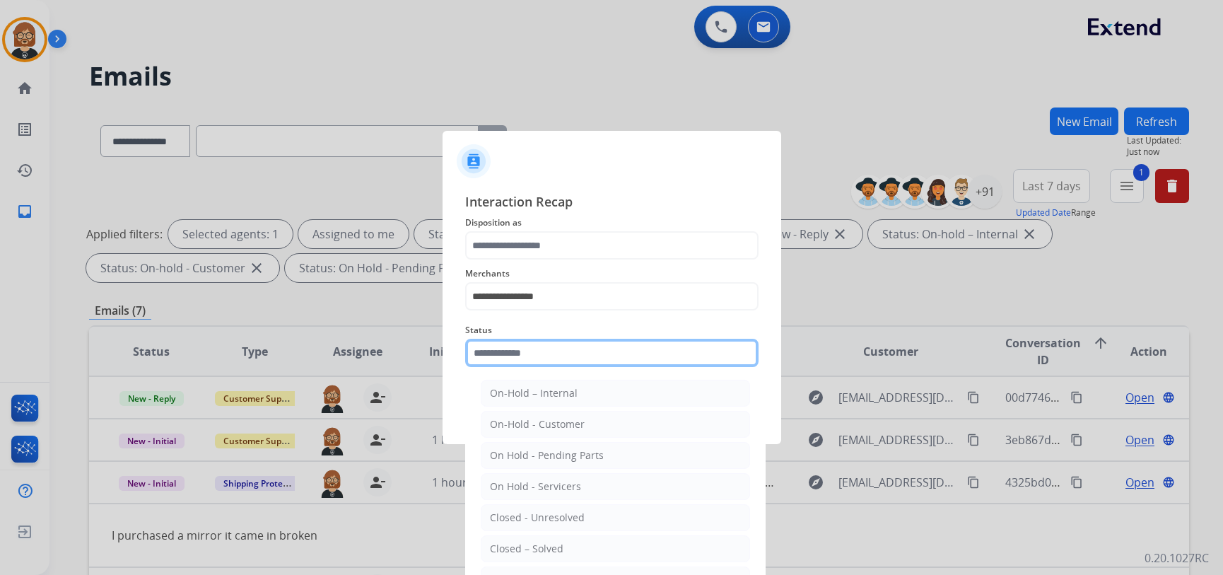
click at [619, 367] on div "Status On-Hold – Internal On-Hold - Customer On Hold - Pending Parts On Hold - …" at bounding box center [611, 344] width 293 height 57
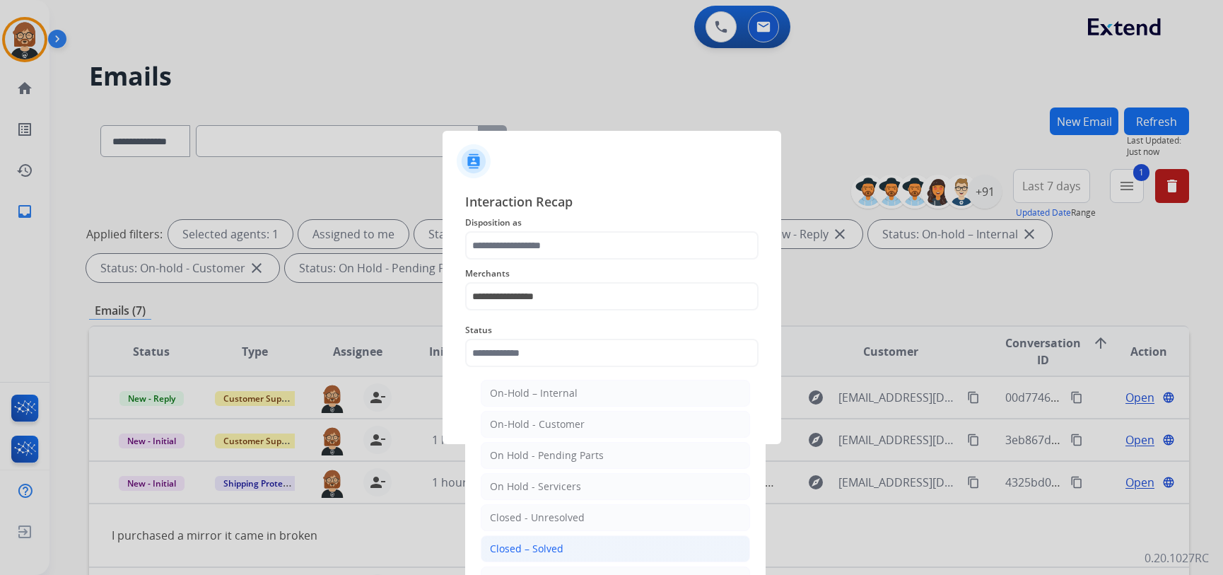
click at [630, 544] on li "Closed – Solved" at bounding box center [615, 548] width 269 height 27
type input "**********"
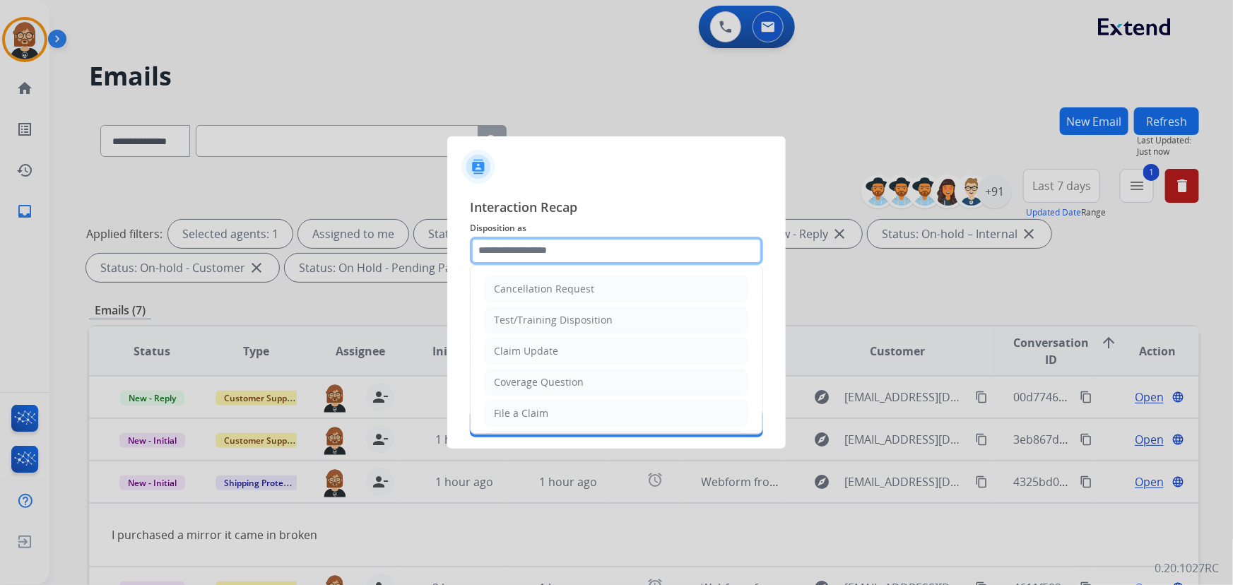
click at [594, 255] on input "text" at bounding box center [616, 251] width 293 height 28
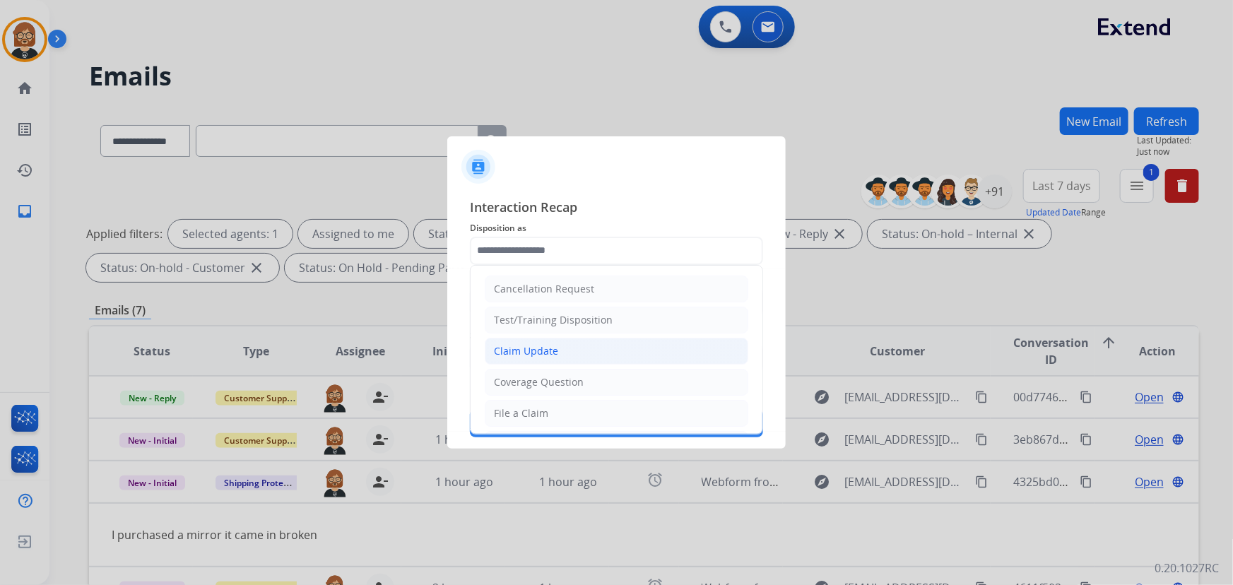
click at [629, 347] on li "Claim Update" at bounding box center [617, 351] width 264 height 27
type input "**********"
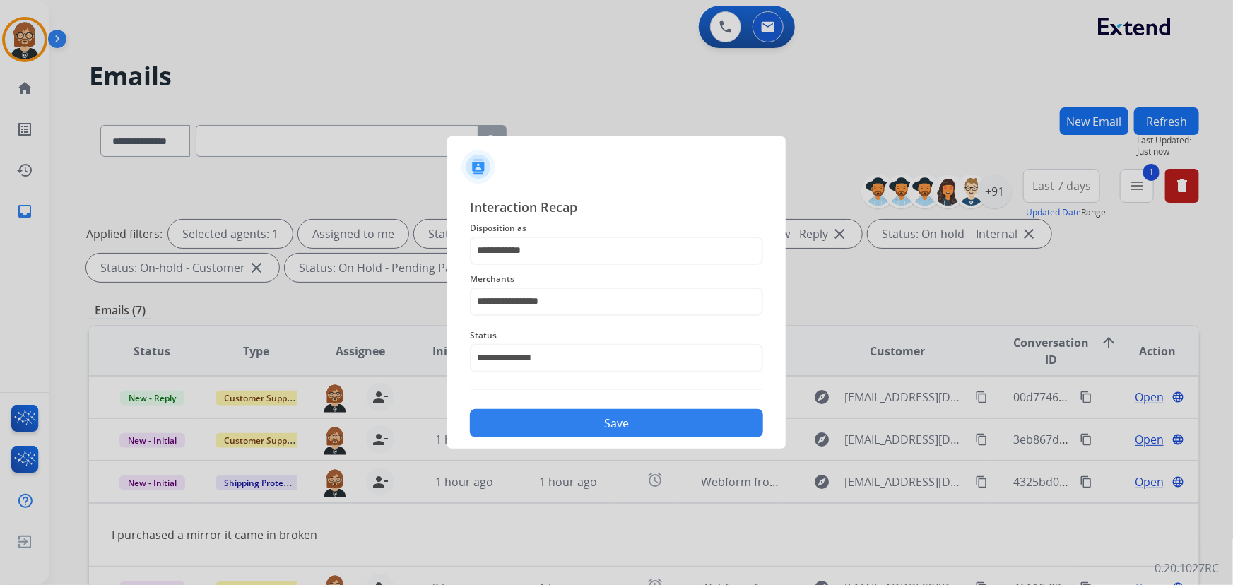
click at [634, 433] on button "Save" at bounding box center [616, 423] width 293 height 28
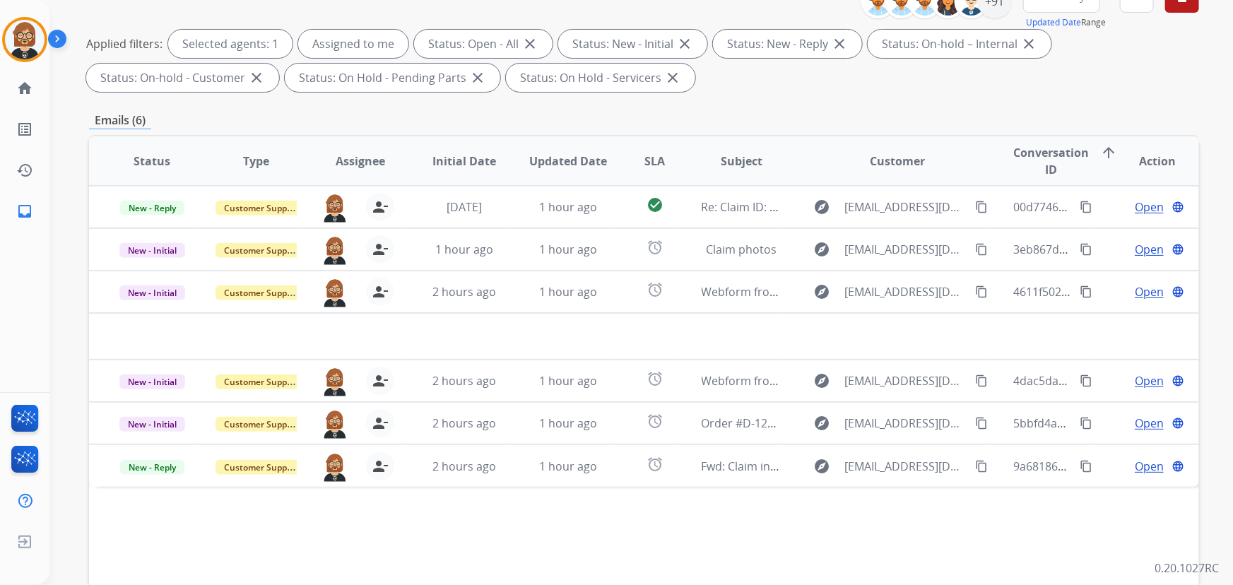
scroll to position [257, 0]
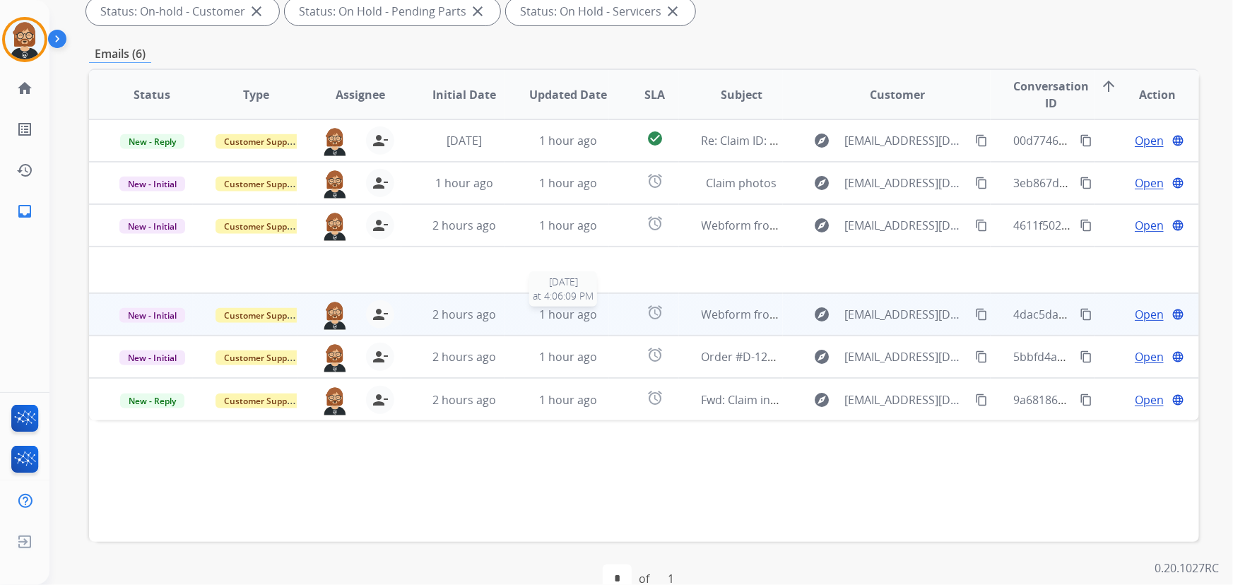
click at [603, 321] on div "1 hour ago" at bounding box center [568, 314] width 81 height 17
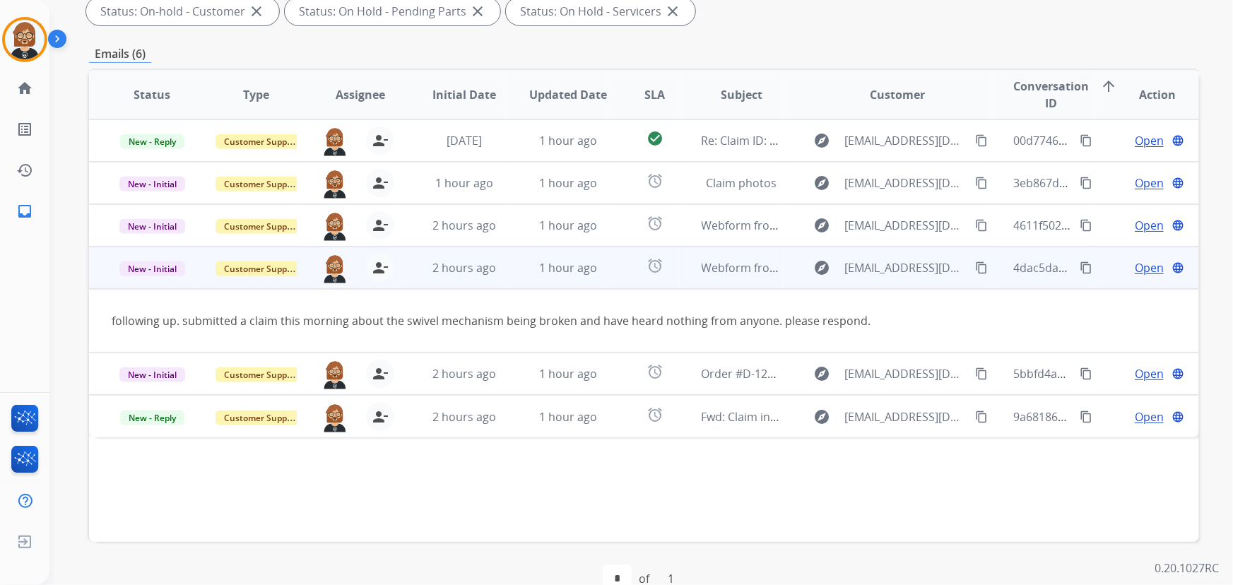
click at [975, 263] on mat-icon "content_copy" at bounding box center [981, 268] width 13 height 13
click at [1144, 264] on span "Open" at bounding box center [1149, 267] width 29 height 17
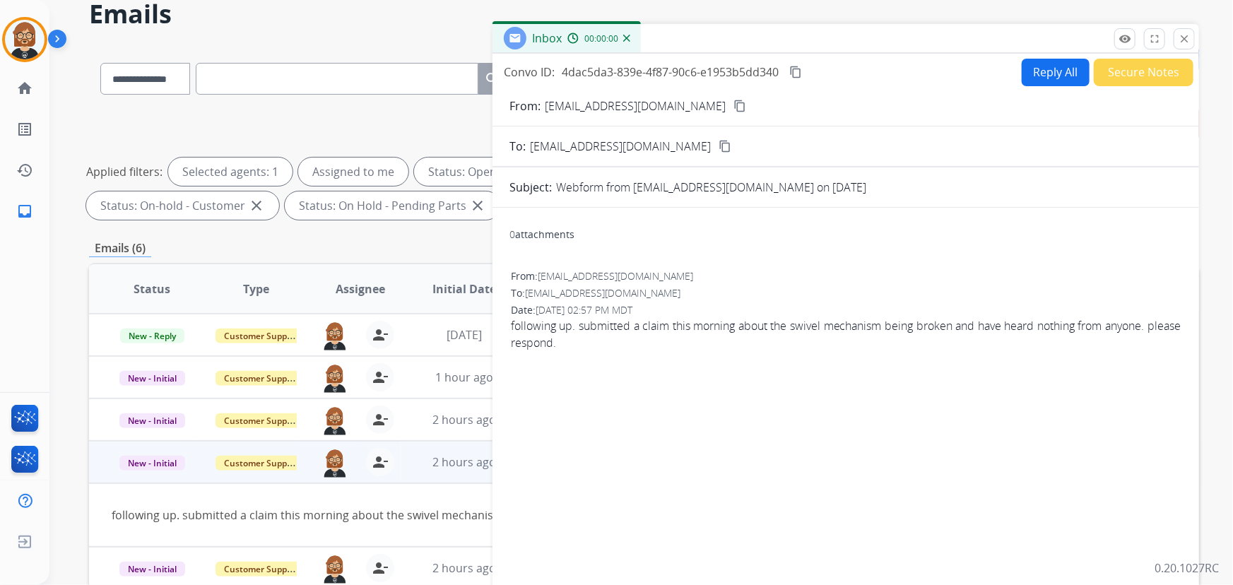
scroll to position [0, 0]
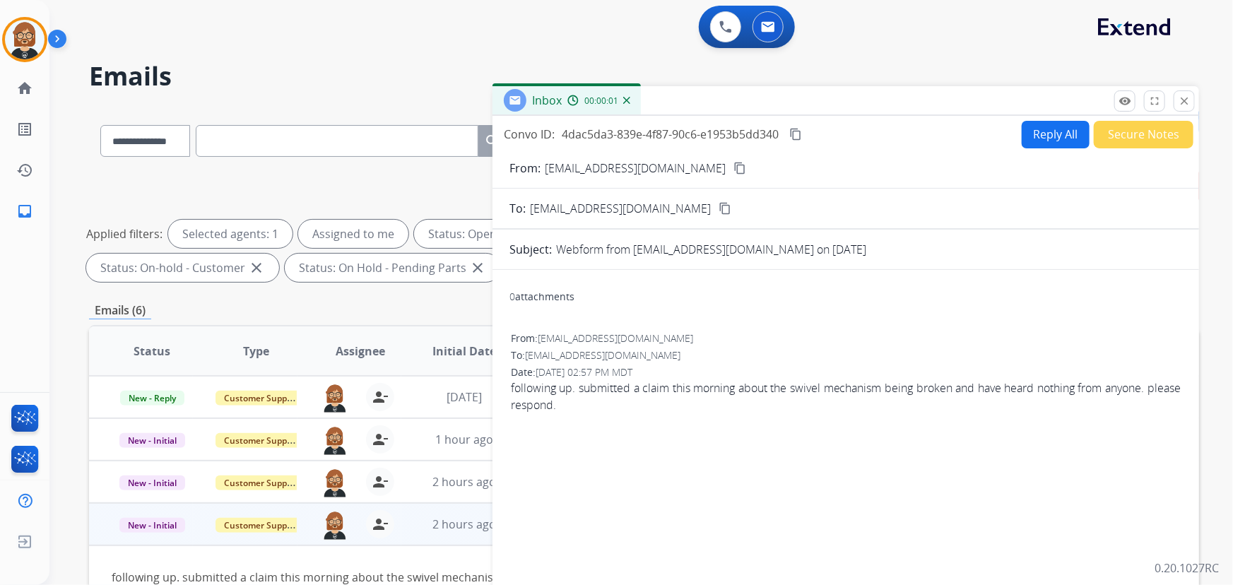
click at [1134, 126] on button "Secure Notes" at bounding box center [1144, 135] width 100 height 28
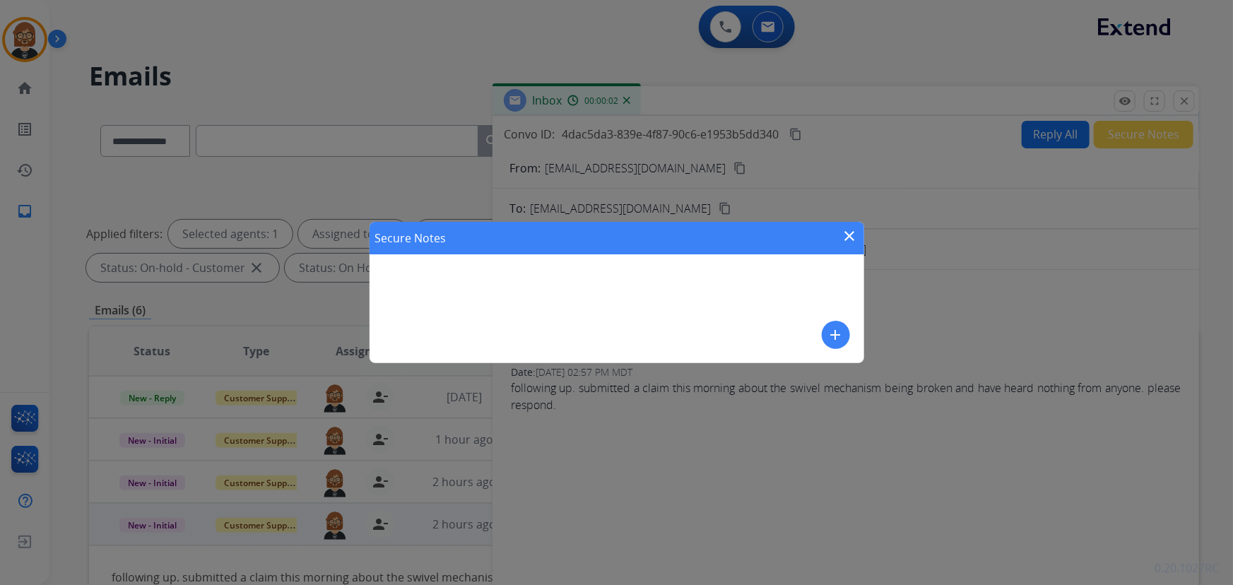
click at [846, 328] on button "add" at bounding box center [836, 335] width 28 height 28
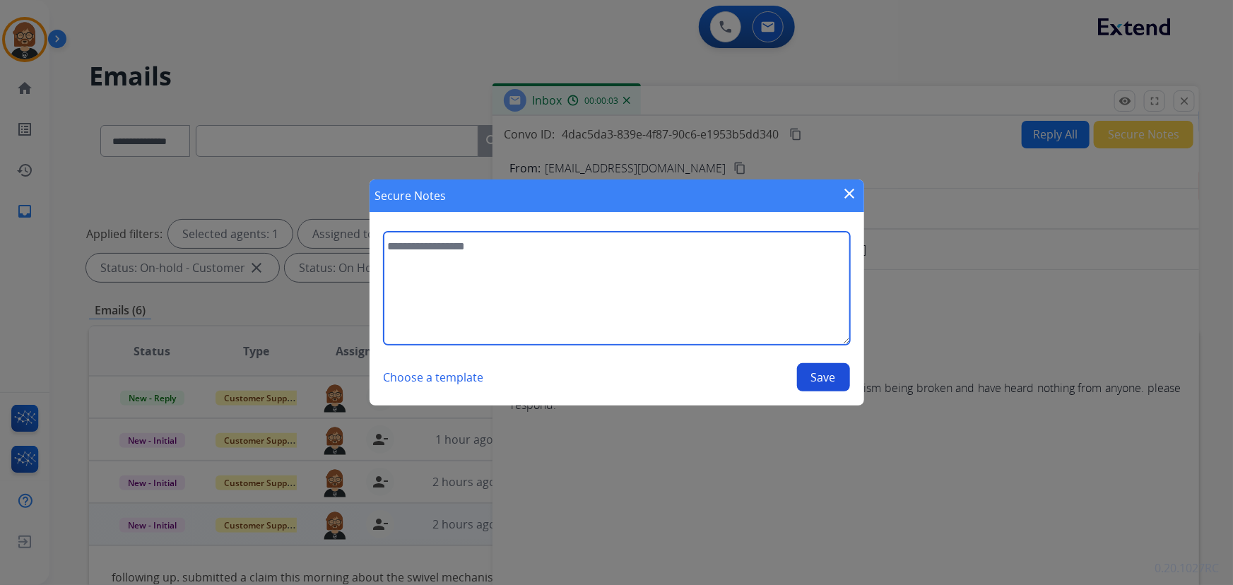
click at [684, 310] on textarea at bounding box center [617, 288] width 467 height 113
type textarea "**********"
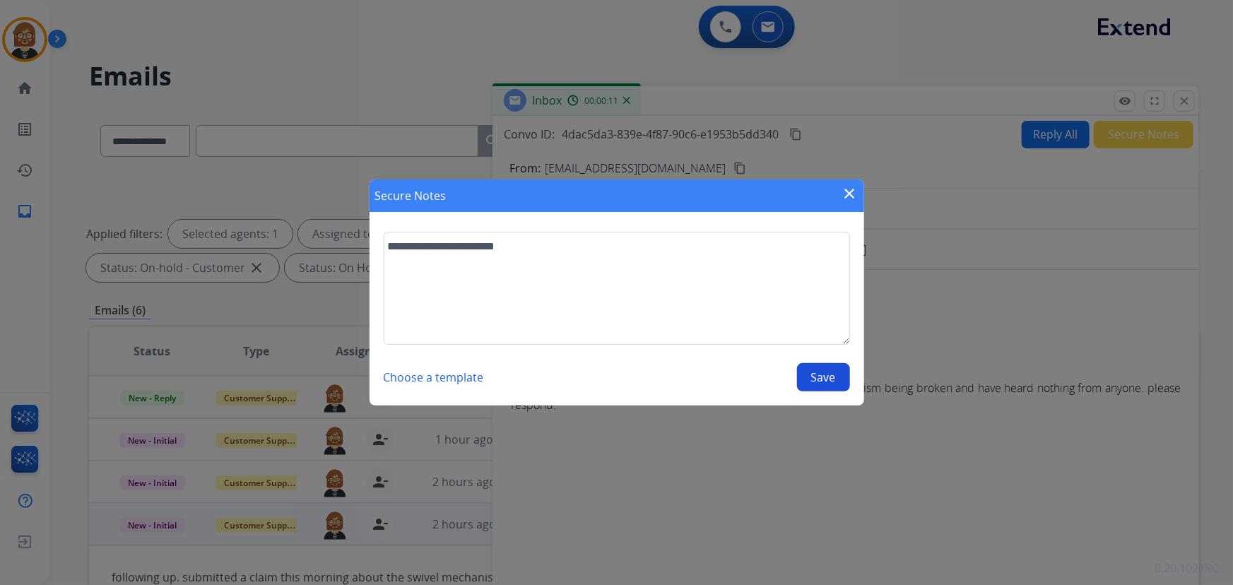
click at [833, 375] on button "Save" at bounding box center [823, 377] width 53 height 28
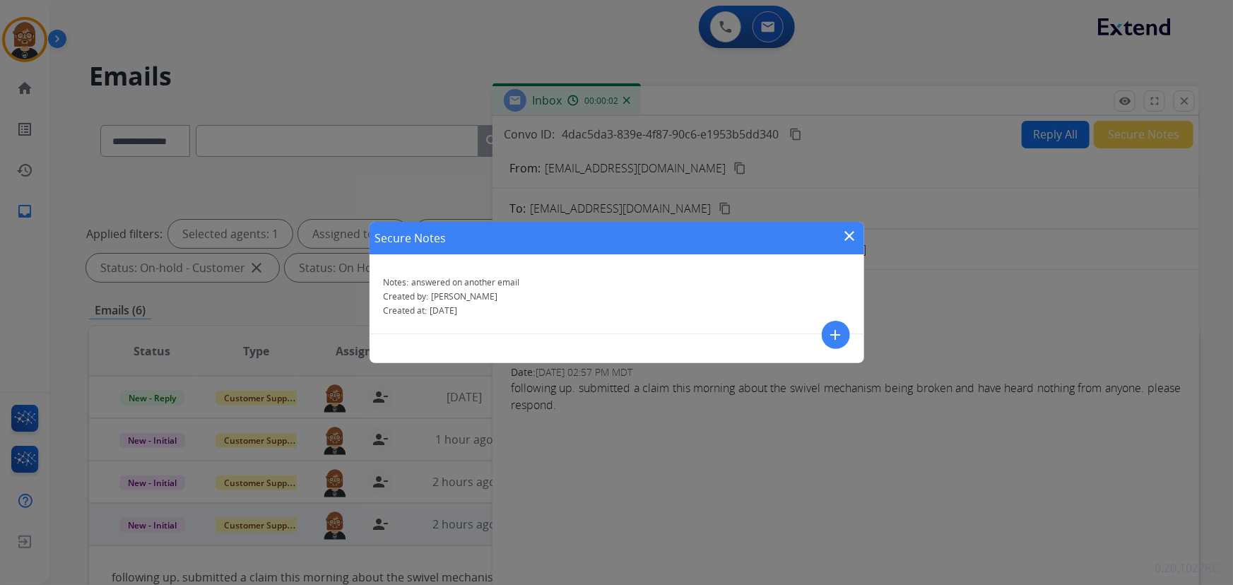
click at [850, 236] on mat-icon "close" at bounding box center [850, 236] width 17 height 17
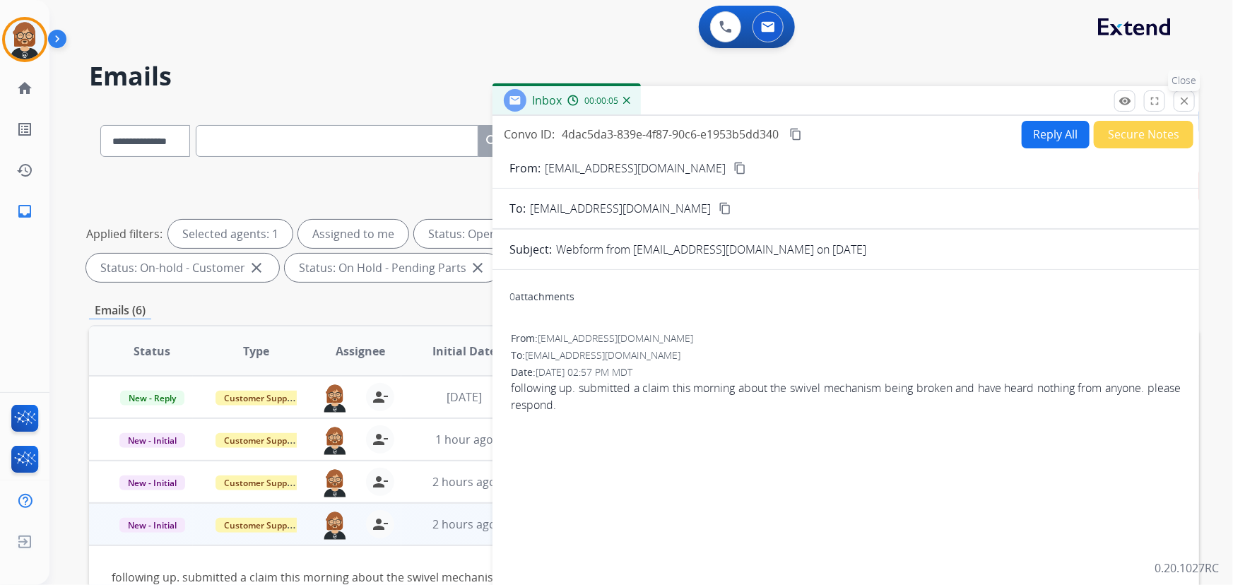
click at [1193, 98] on button "close Close" at bounding box center [1184, 100] width 21 height 21
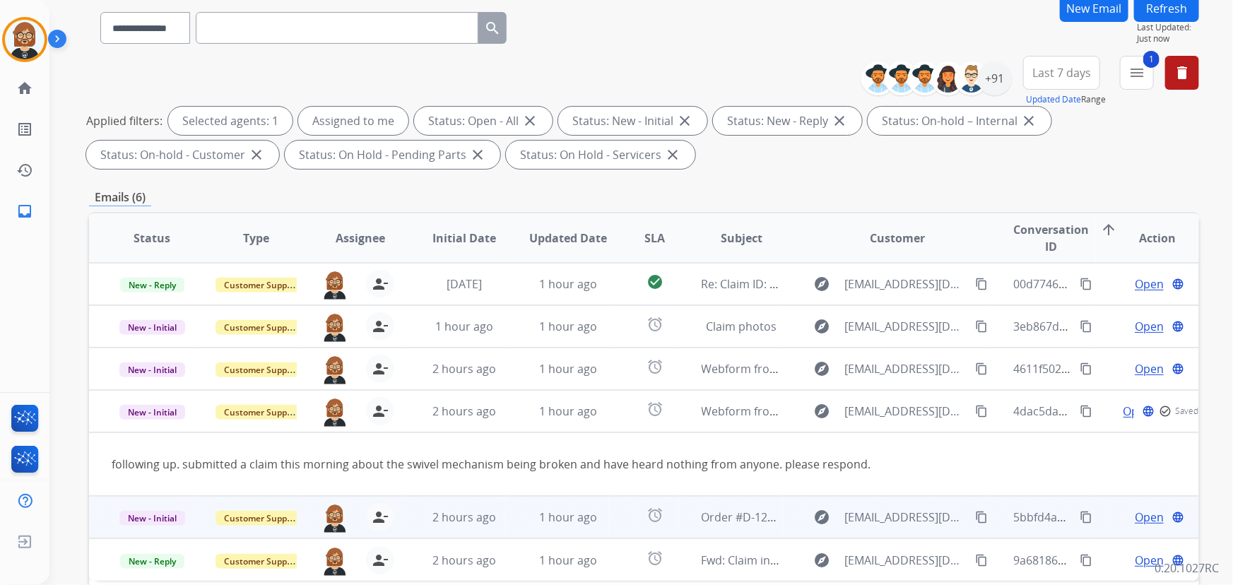
scroll to position [128, 0]
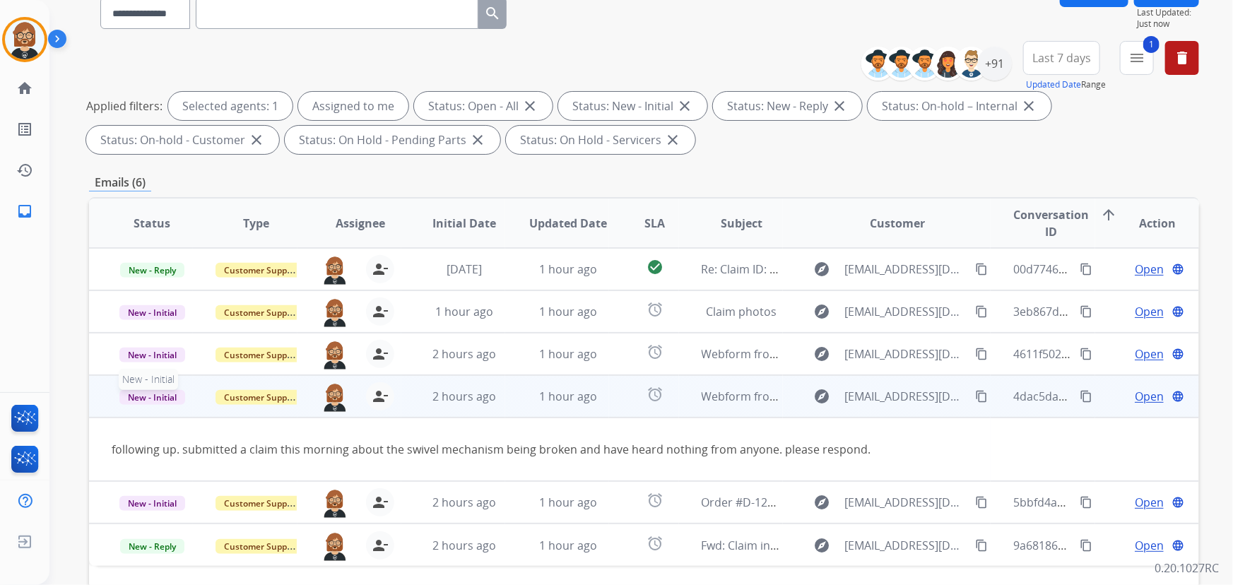
click at [151, 396] on span "New - Initial" at bounding box center [152, 397] width 66 height 15
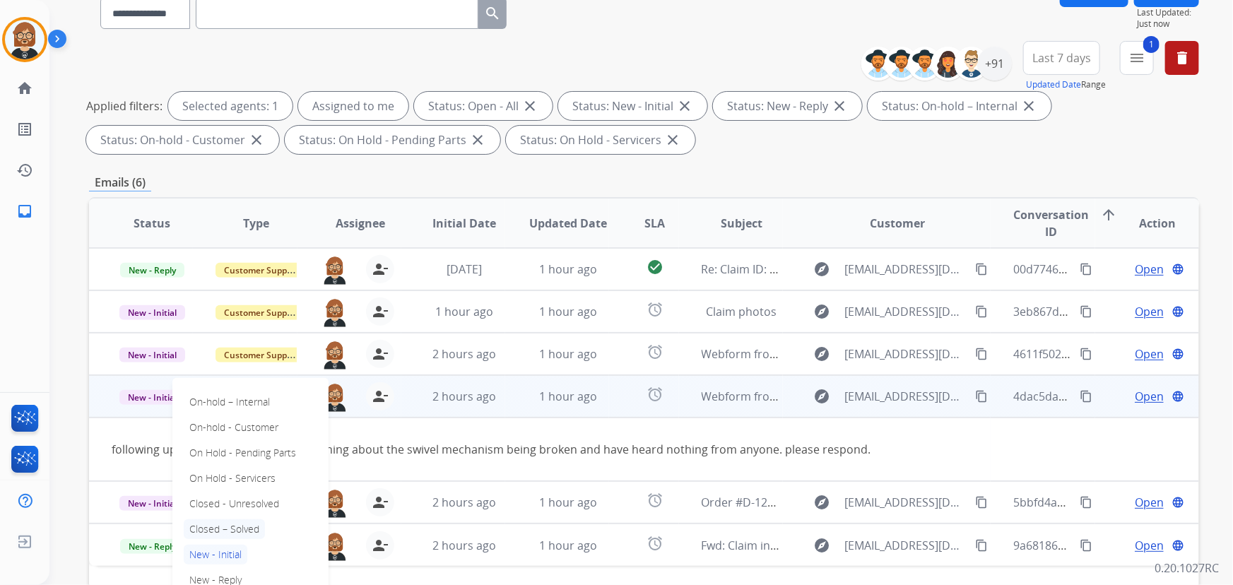
click at [245, 520] on p "Closed – Solved" at bounding box center [224, 530] width 81 height 20
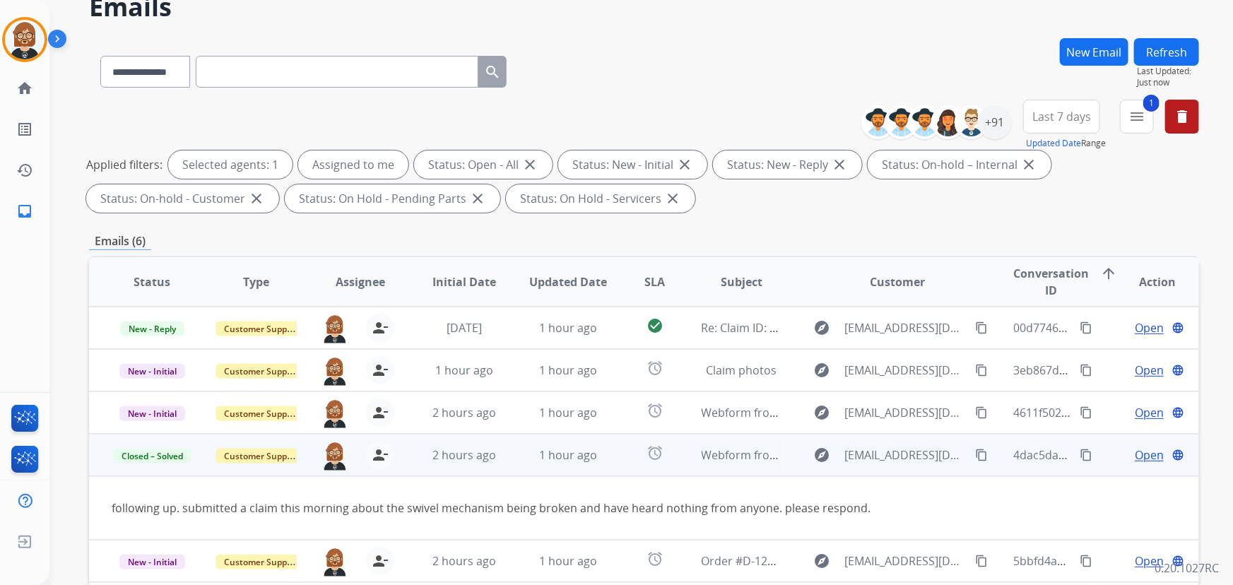
scroll to position [64, 0]
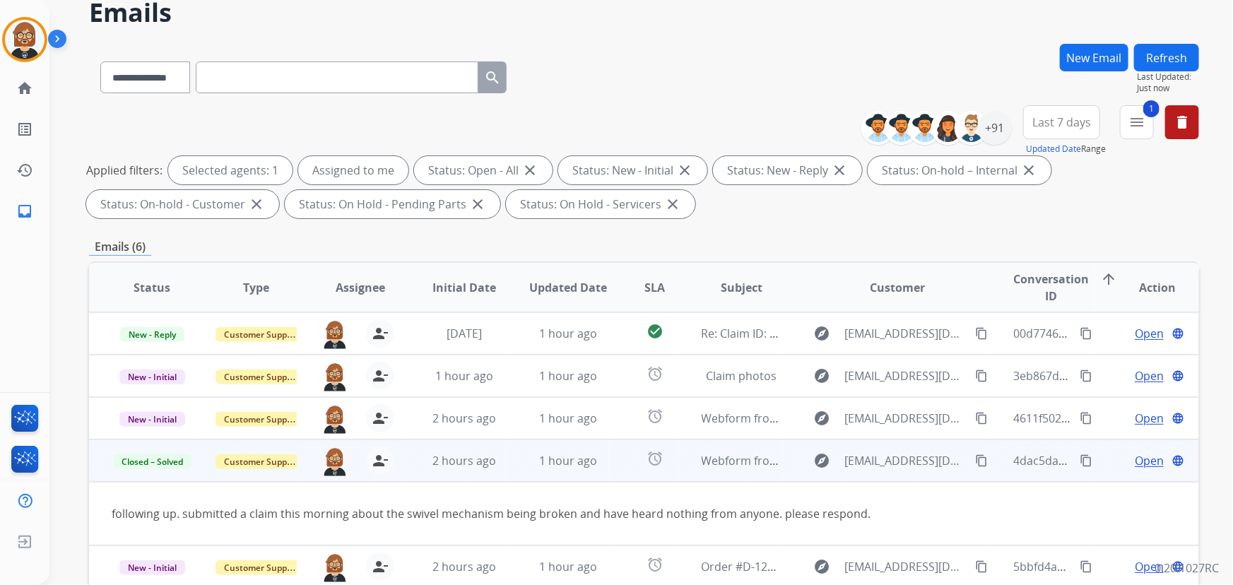
click at [1151, 49] on button "Refresh" at bounding box center [1166, 58] width 65 height 28
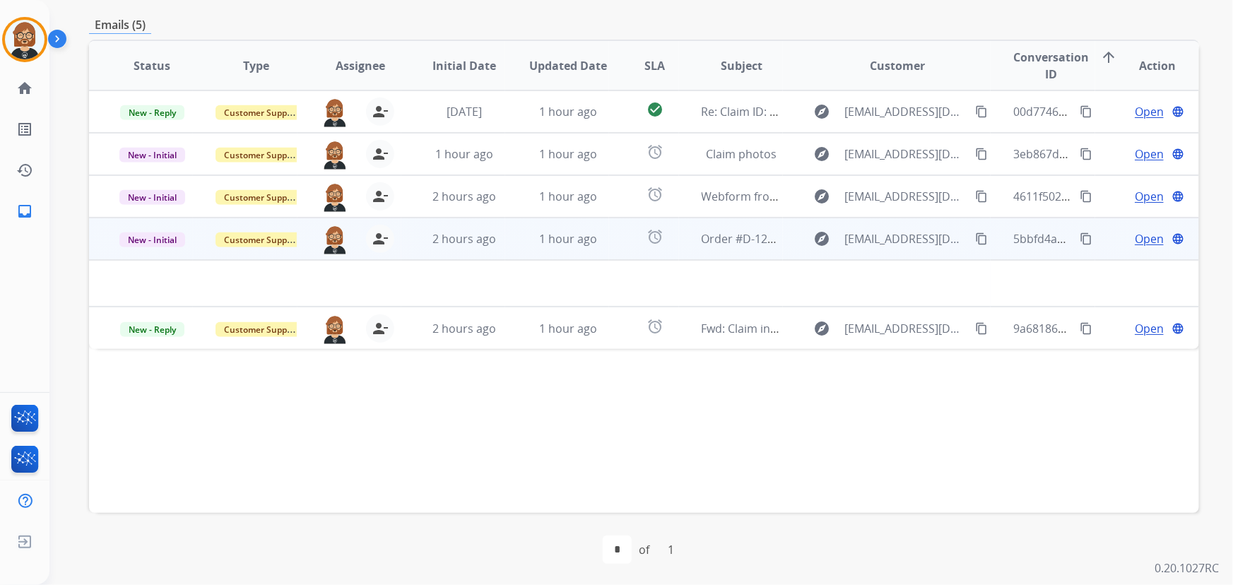
scroll to position [286, 0]
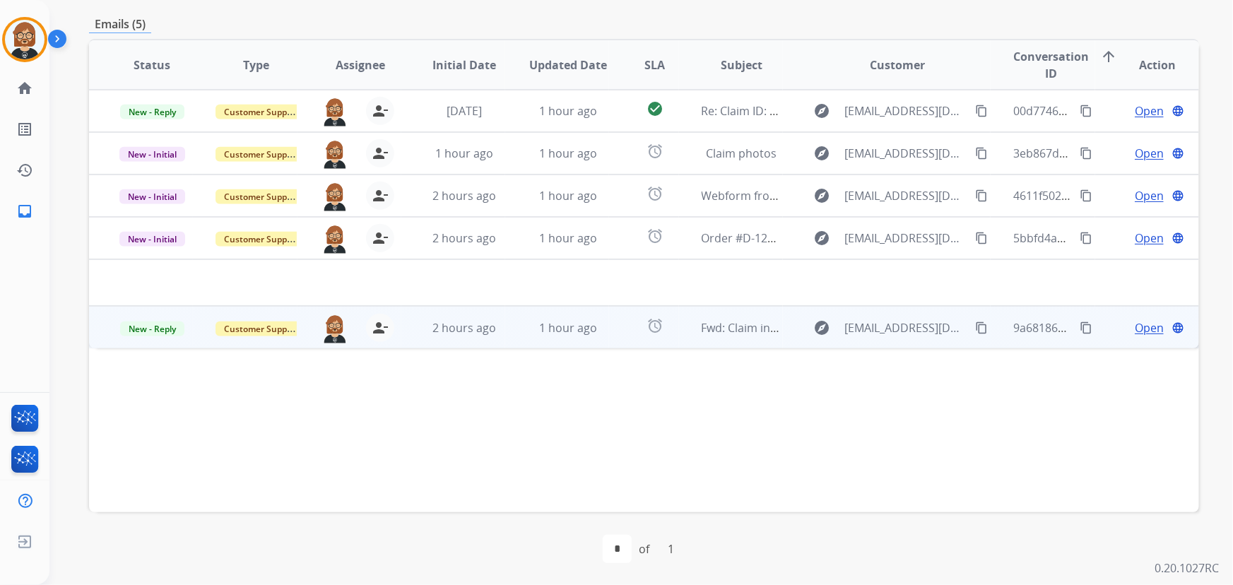
click at [577, 336] on td "1 hour ago" at bounding box center [557, 327] width 104 height 42
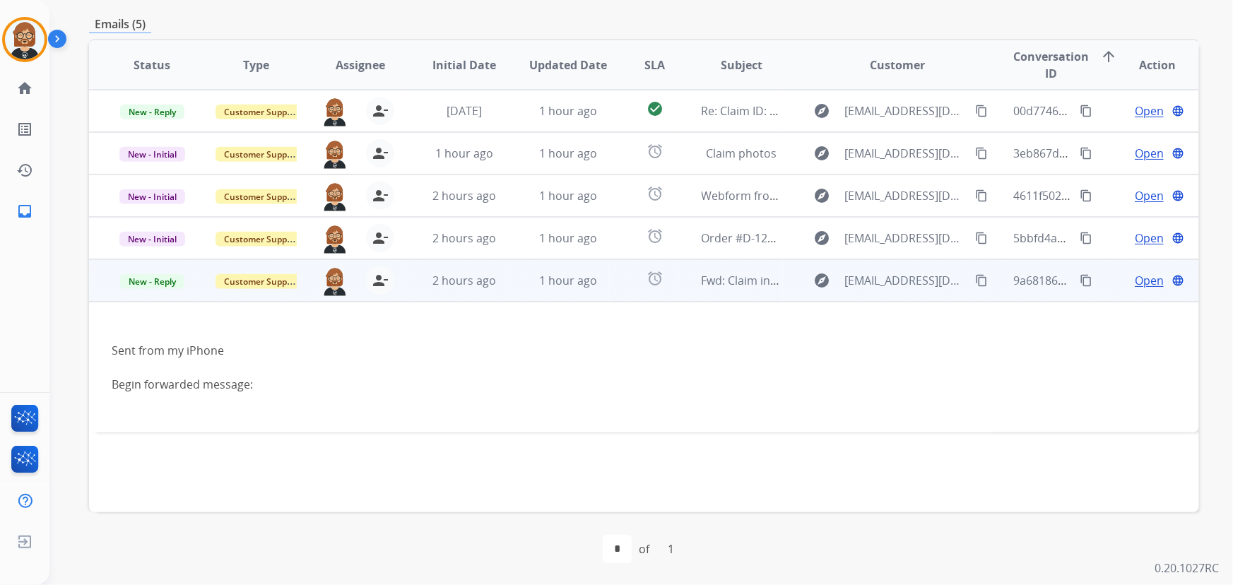
click at [1146, 278] on span "Open" at bounding box center [1149, 280] width 29 height 17
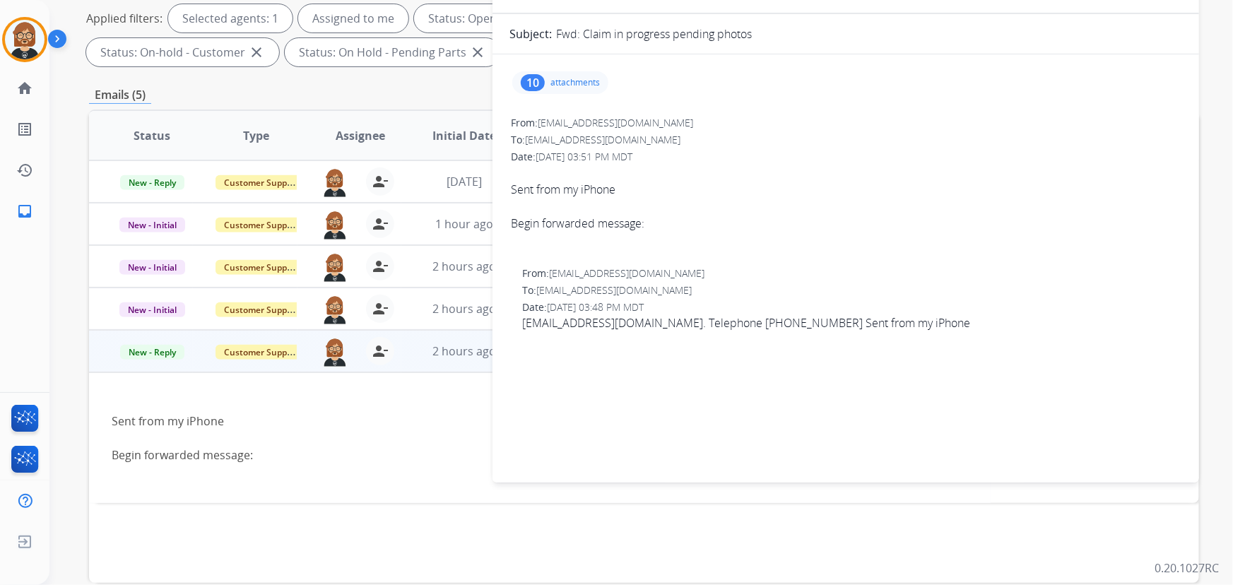
scroll to position [29, 0]
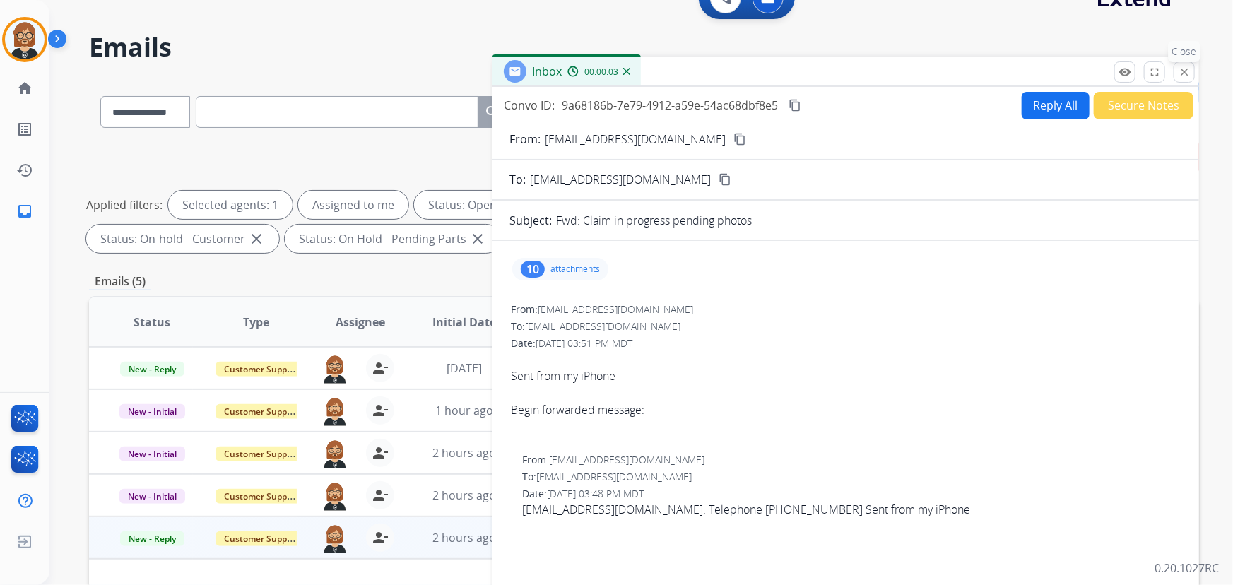
click at [1189, 64] on button "close Close" at bounding box center [1184, 71] width 21 height 21
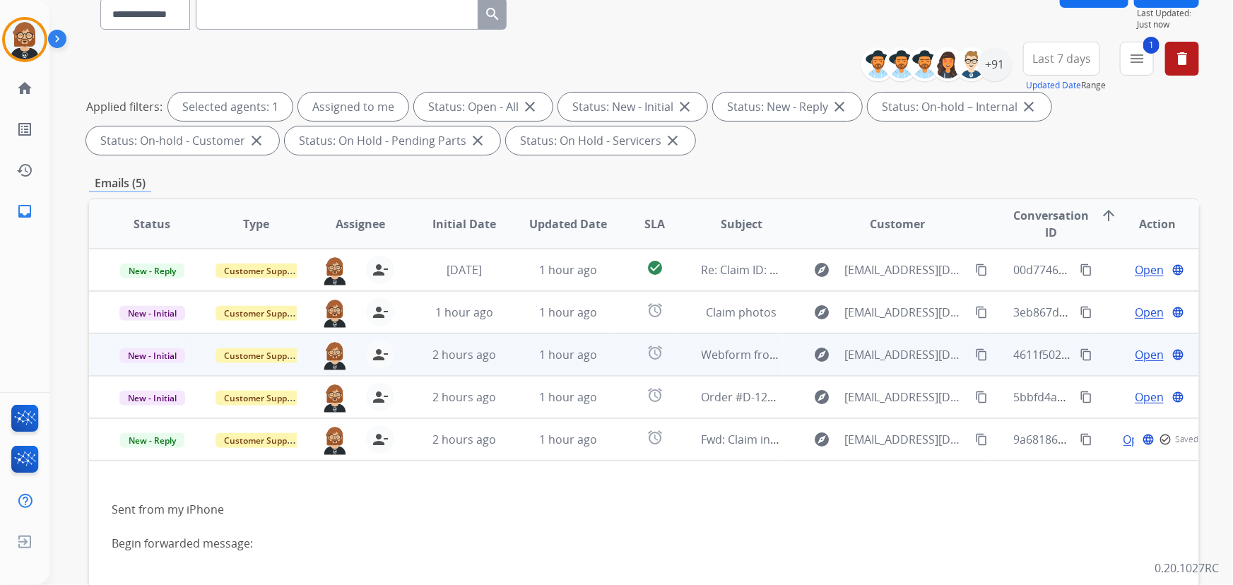
scroll to position [222, 0]
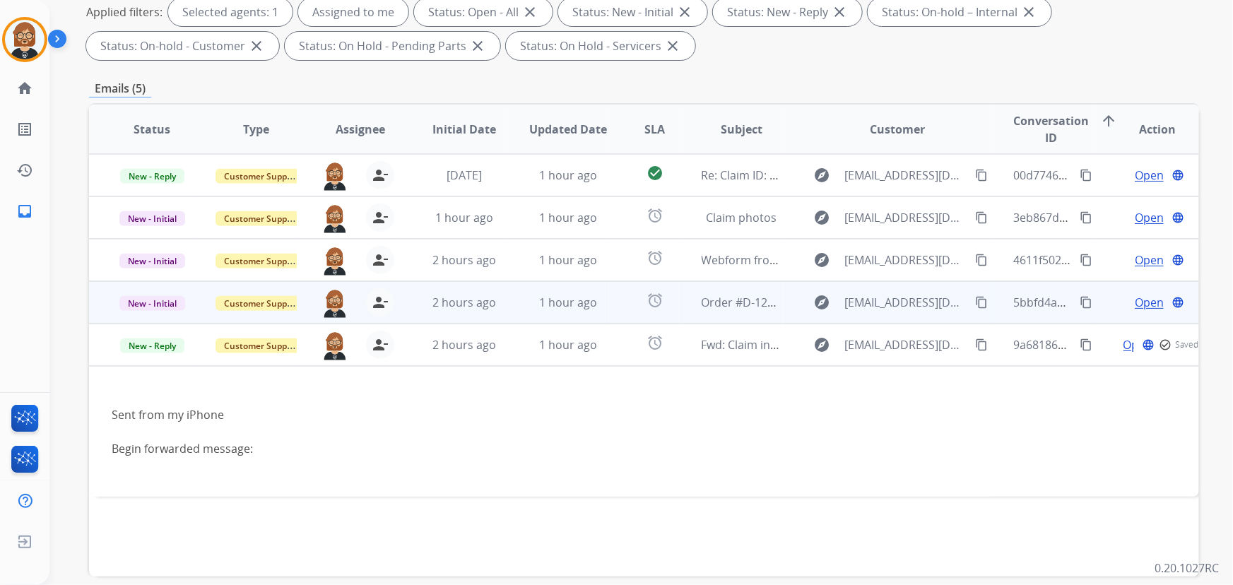
click at [505, 307] on td "1 hour ago" at bounding box center [557, 302] width 104 height 42
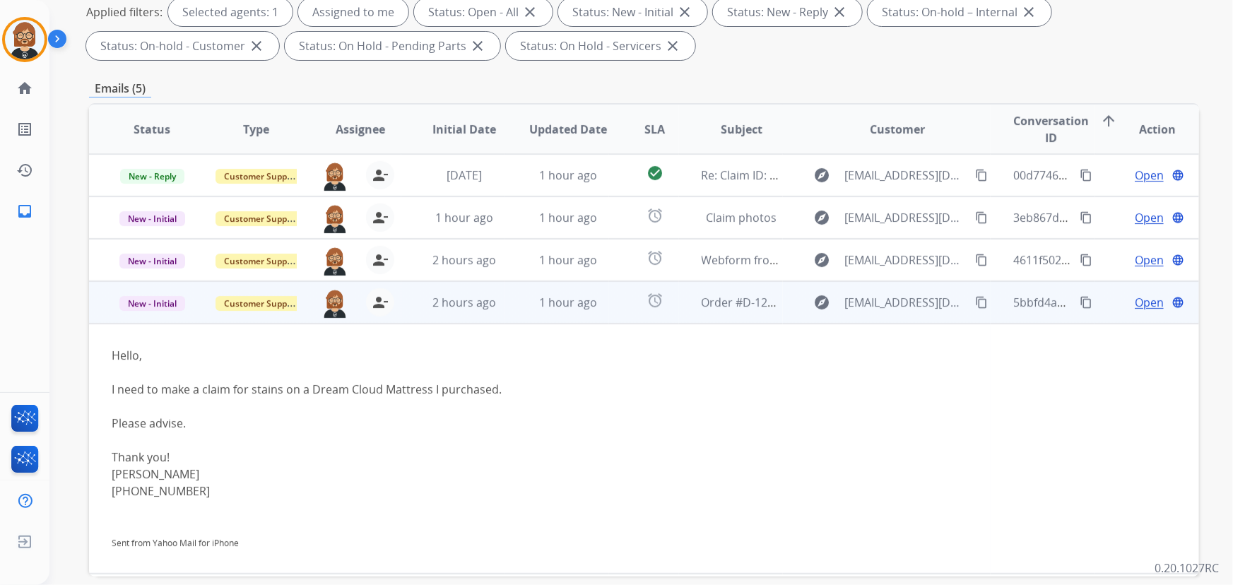
scroll to position [39, 0]
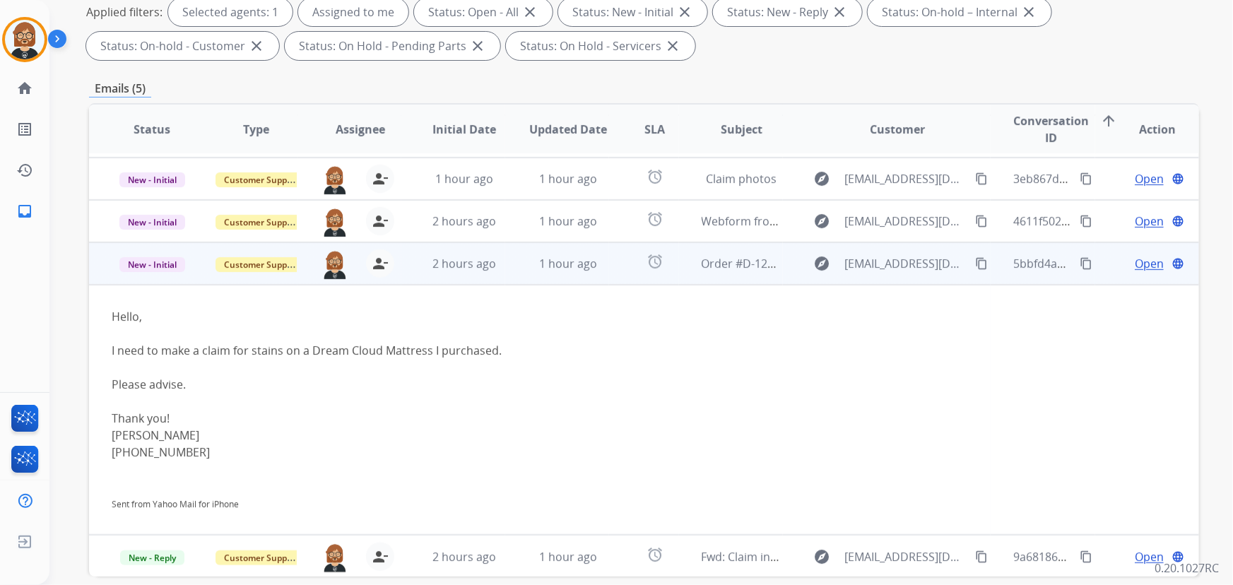
click at [1139, 264] on span "Open" at bounding box center [1149, 263] width 29 height 17
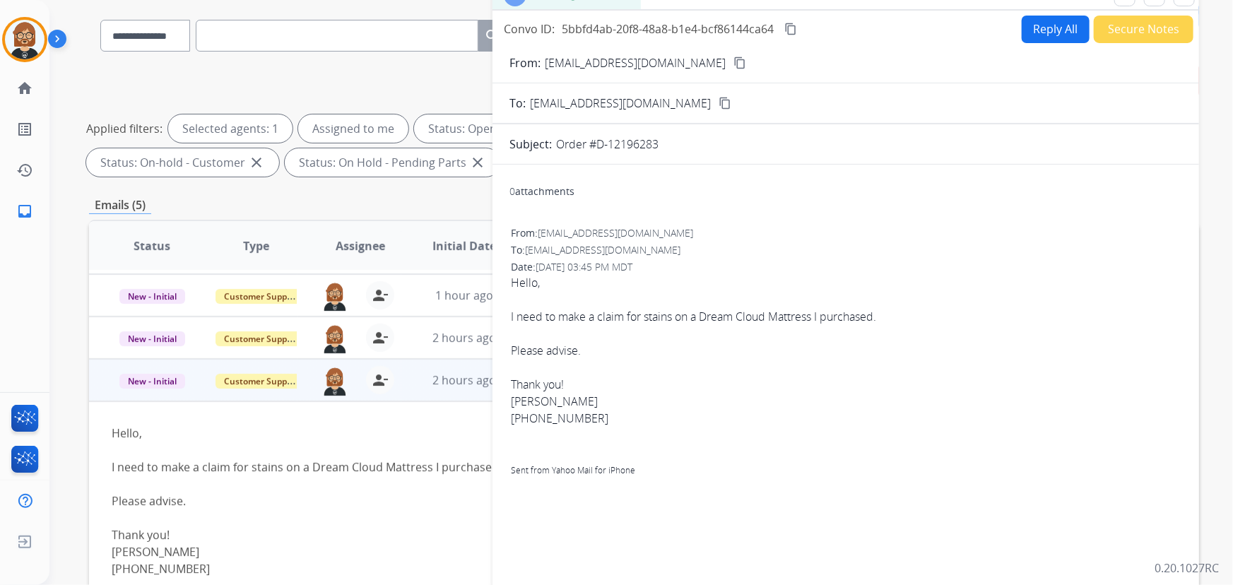
scroll to position [0, 0]
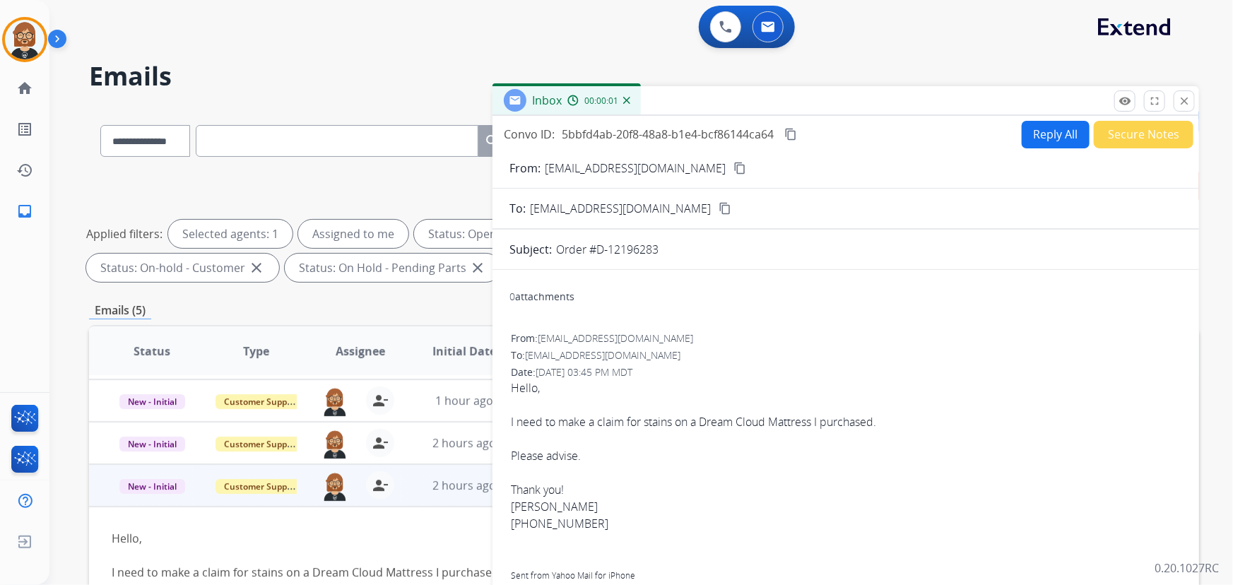
click at [1043, 138] on button "Reply All" at bounding box center [1056, 135] width 68 height 28
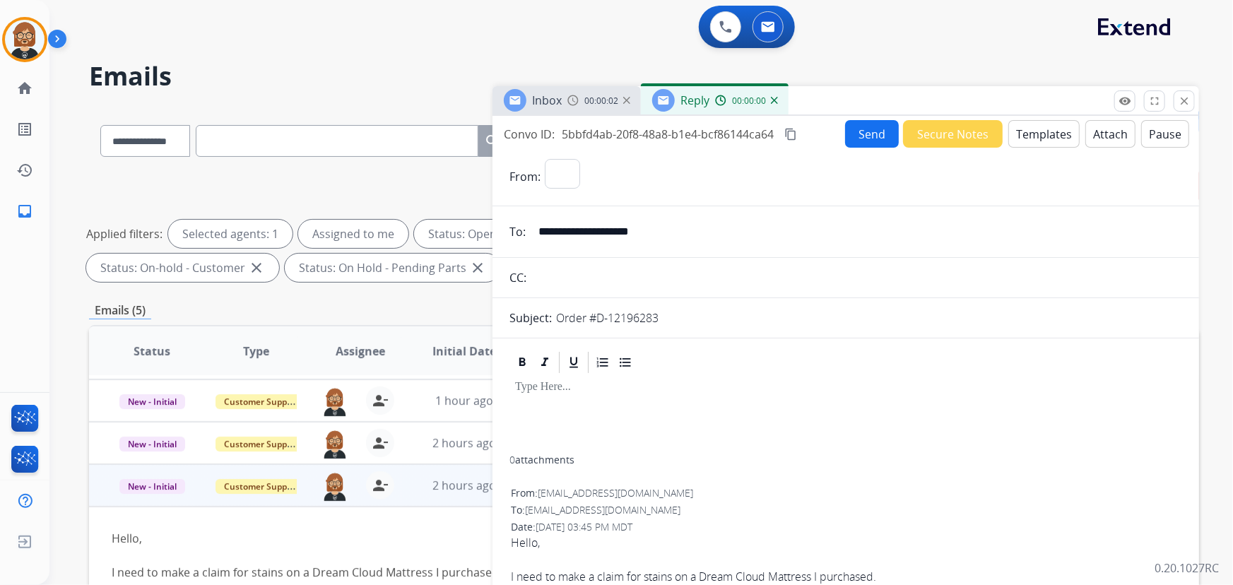
select select "**********"
click at [1029, 136] on button "Templates" at bounding box center [1044, 134] width 71 height 28
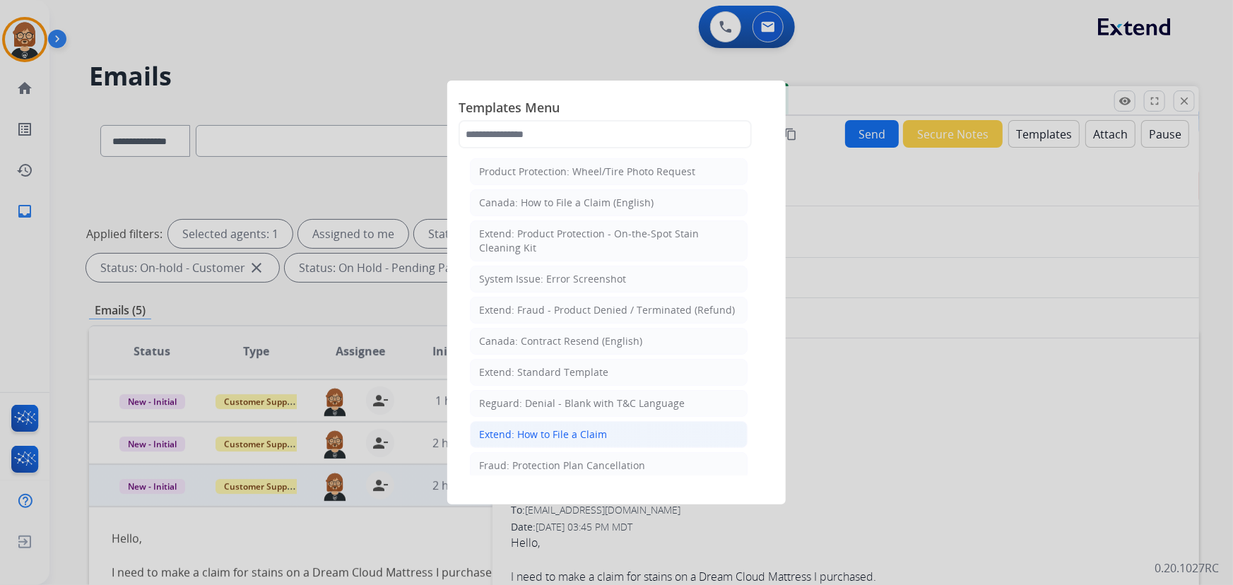
click at [597, 431] on div "Extend: How to File a Claim" at bounding box center [543, 435] width 128 height 14
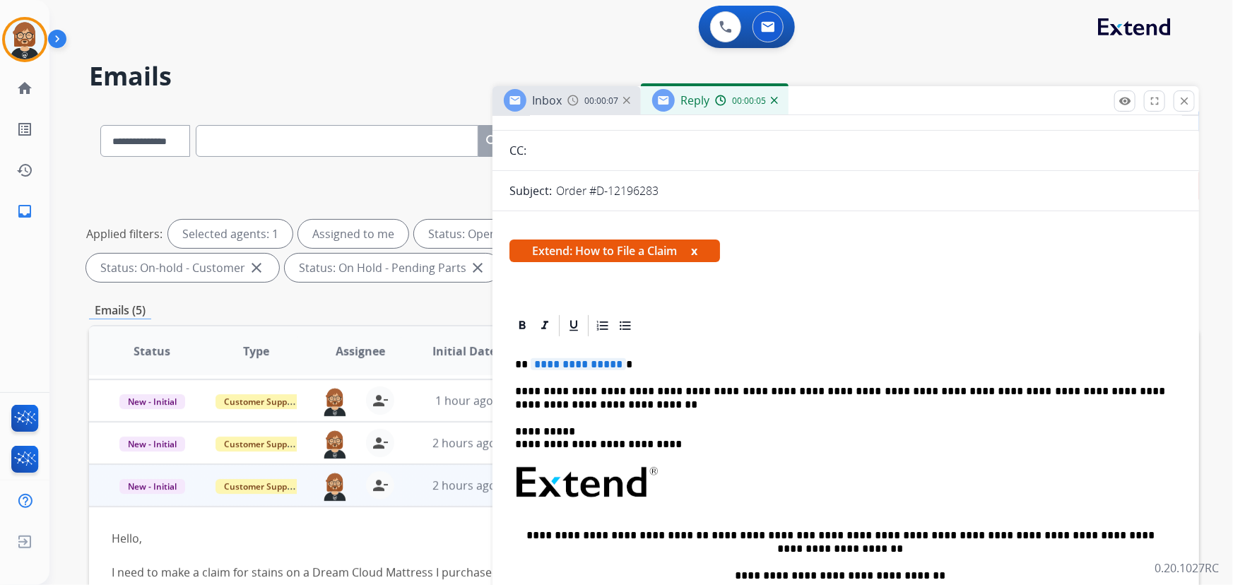
scroll to position [128, 0]
click at [577, 365] on span "**********" at bounding box center [578, 364] width 95 height 12
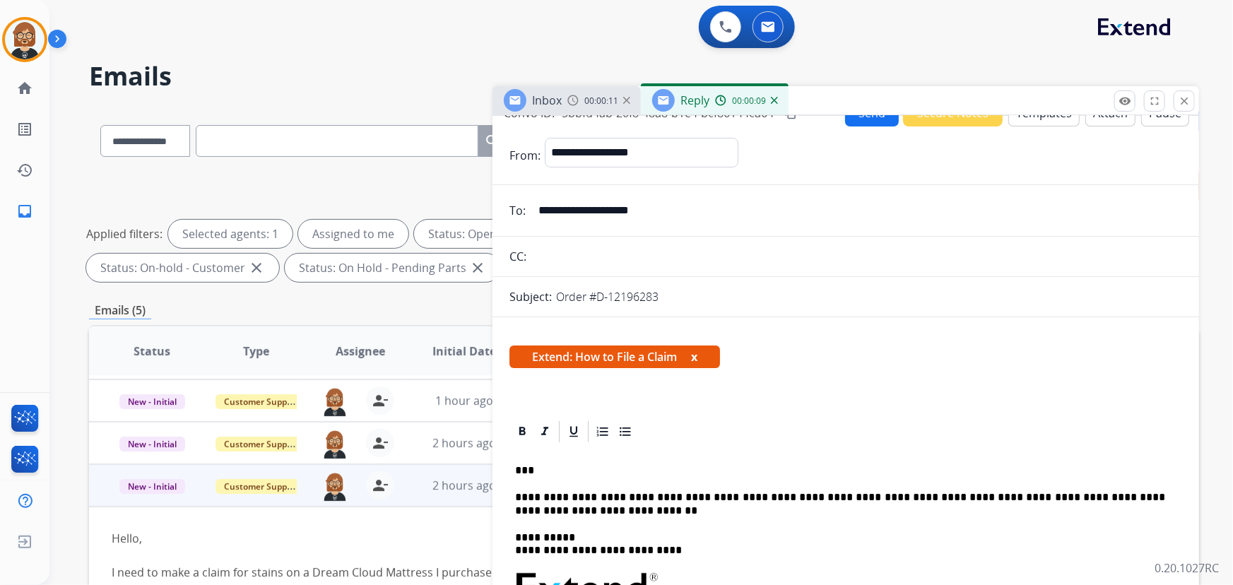
scroll to position [0, 0]
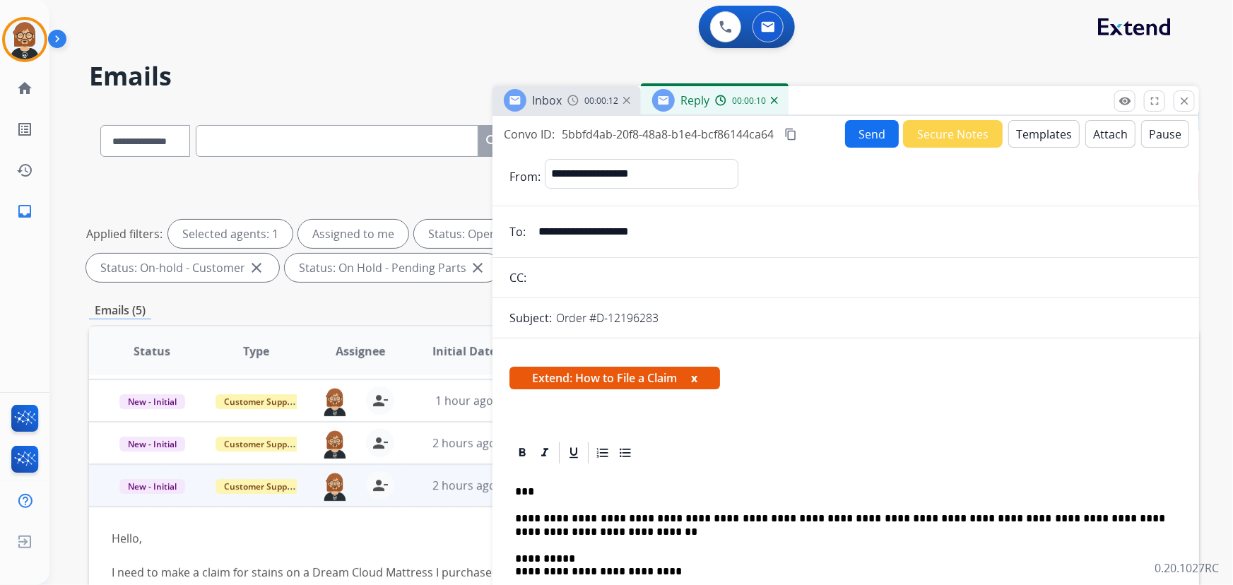
click at [864, 120] on div "Send Secure Notes Templates Attach Pause" at bounding box center [1017, 134] width 344 height 28
click at [862, 127] on button "Send" at bounding box center [872, 134] width 54 height 28
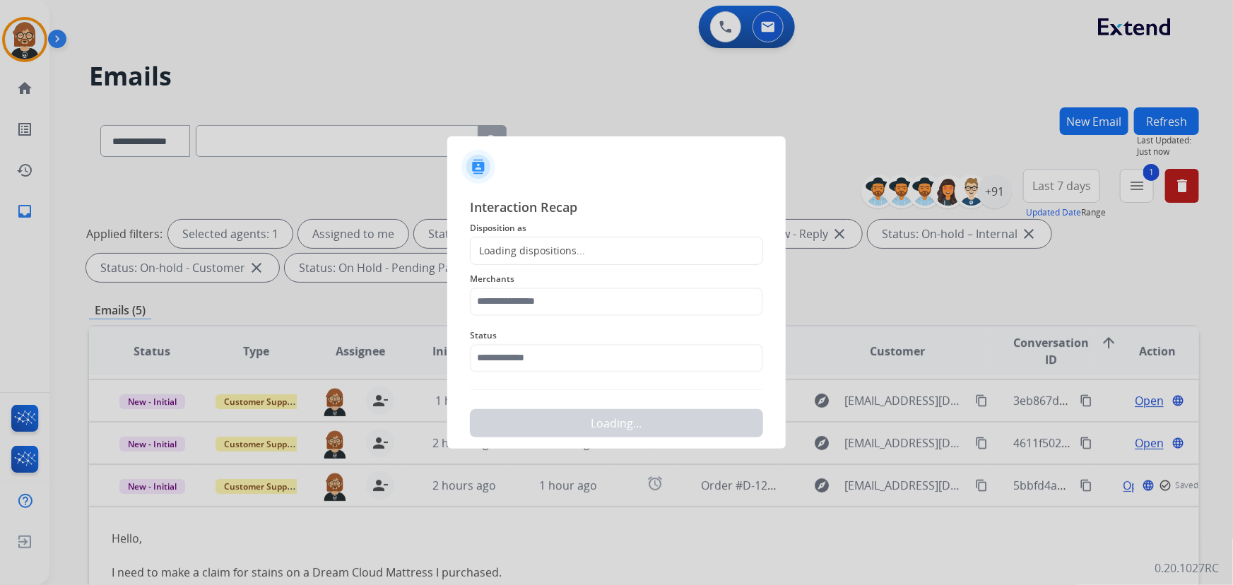
click at [633, 286] on span "Merchants" at bounding box center [616, 279] width 293 height 17
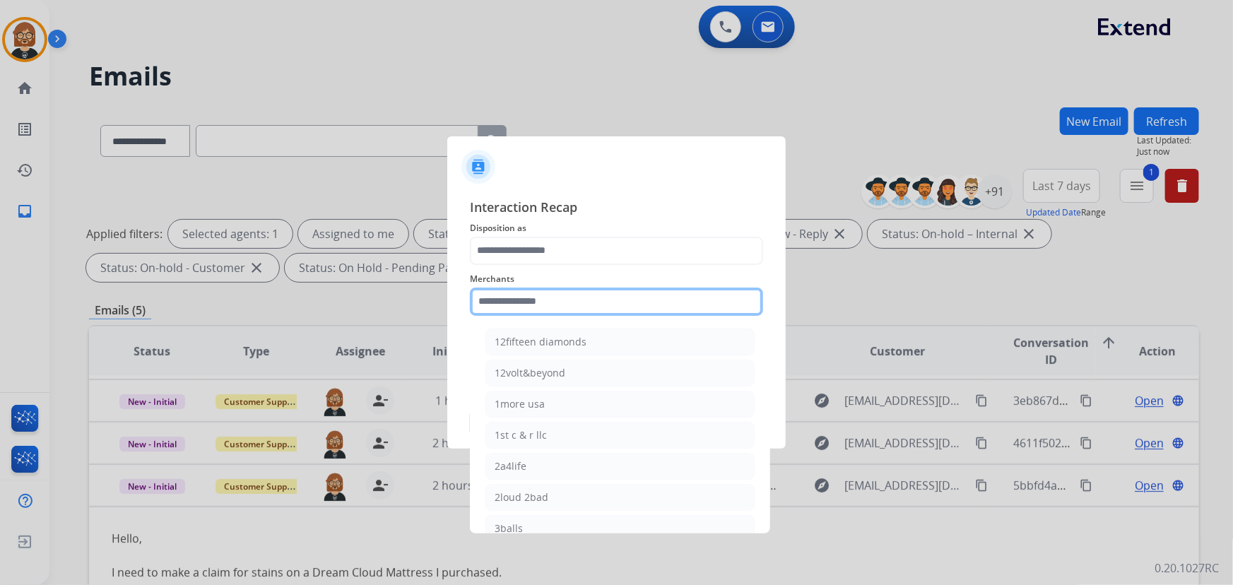
click at [620, 303] on input "text" at bounding box center [616, 302] width 293 height 28
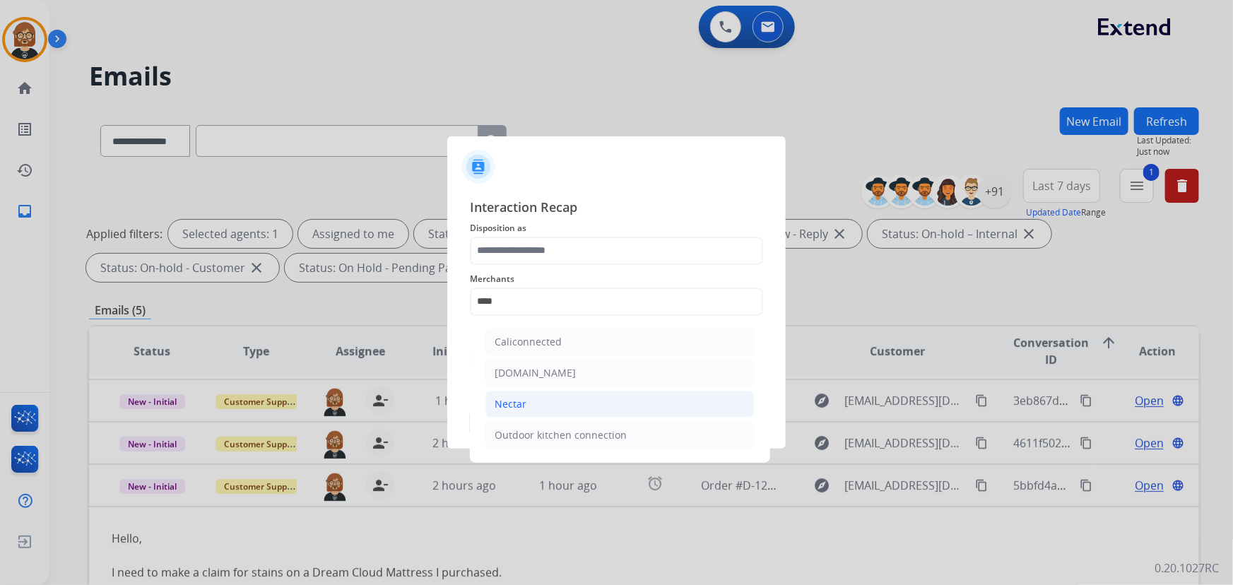
click at [581, 407] on li "Nectar" at bounding box center [620, 404] width 269 height 27
type input "******"
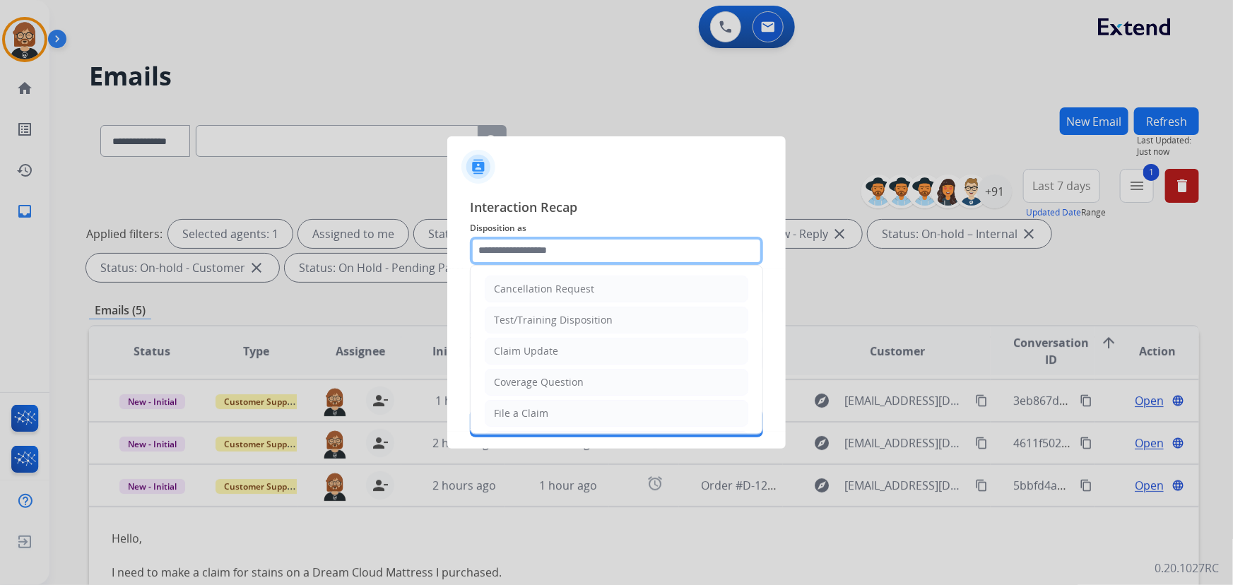
click at [621, 244] on input "text" at bounding box center [616, 251] width 293 height 28
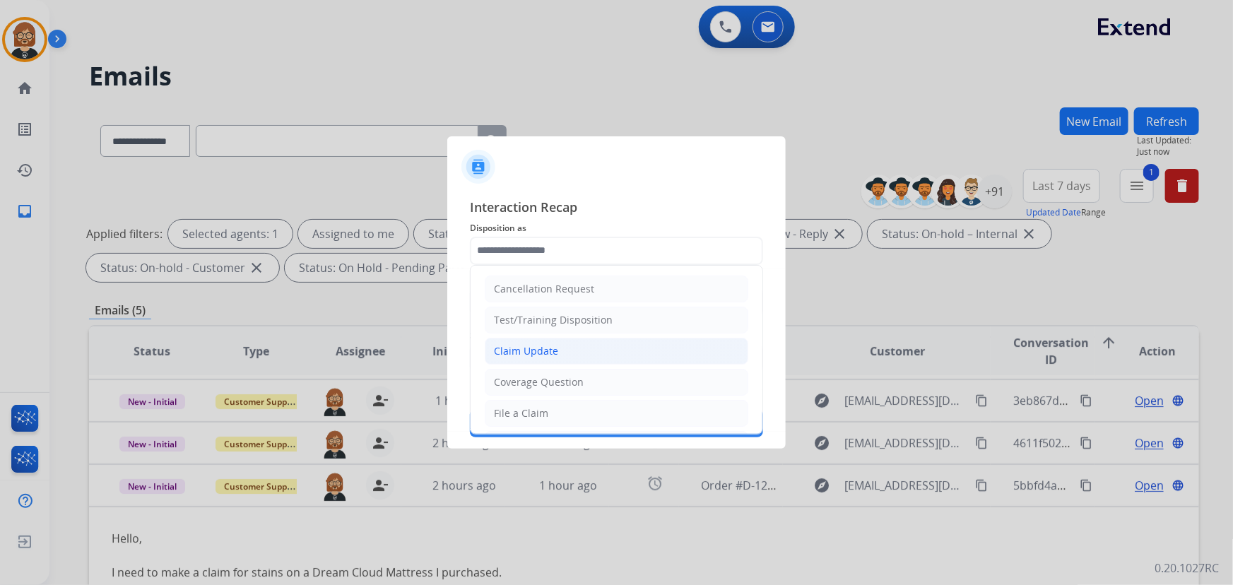
click at [609, 344] on li "Claim Update" at bounding box center [617, 351] width 264 height 27
type input "**********"
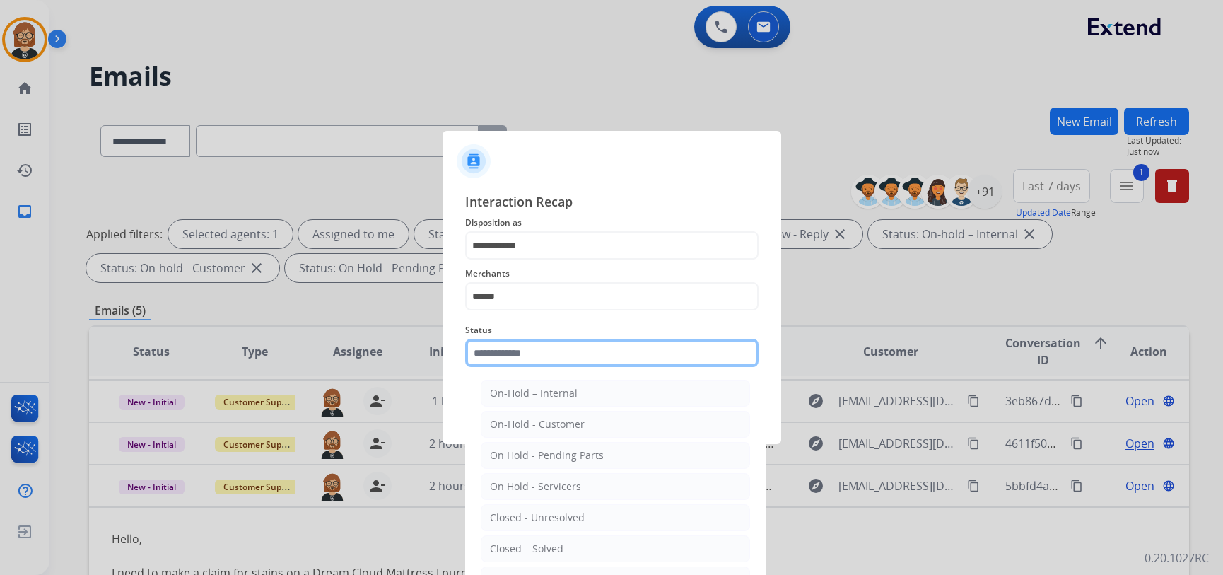
click at [656, 360] on input "text" at bounding box center [611, 353] width 293 height 28
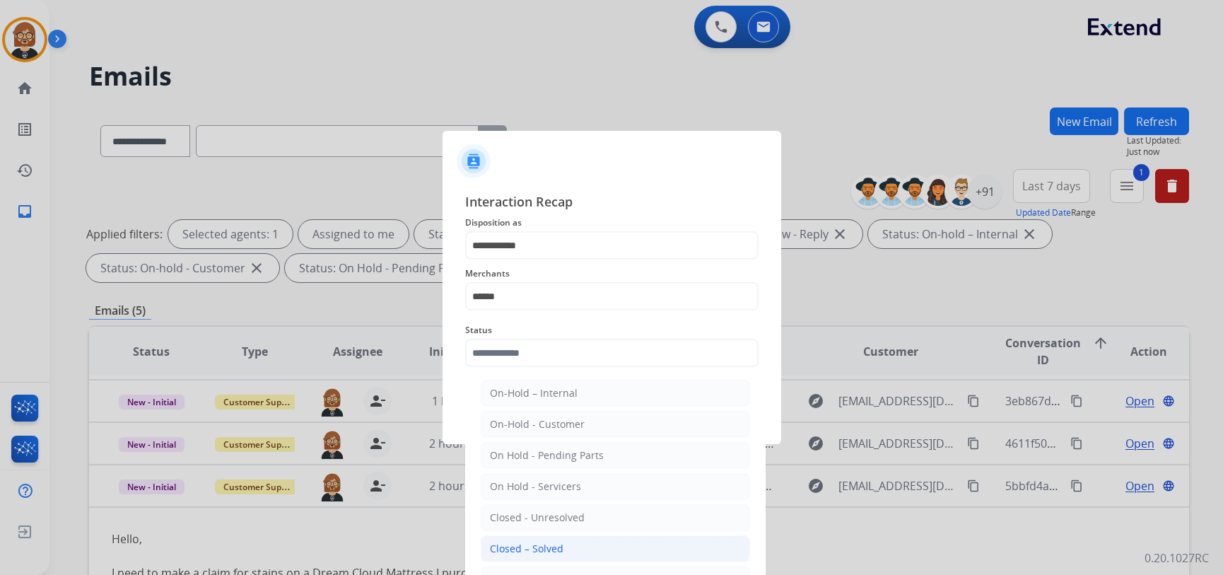
click at [623, 541] on li "Closed – Solved" at bounding box center [615, 548] width 269 height 27
type input "**********"
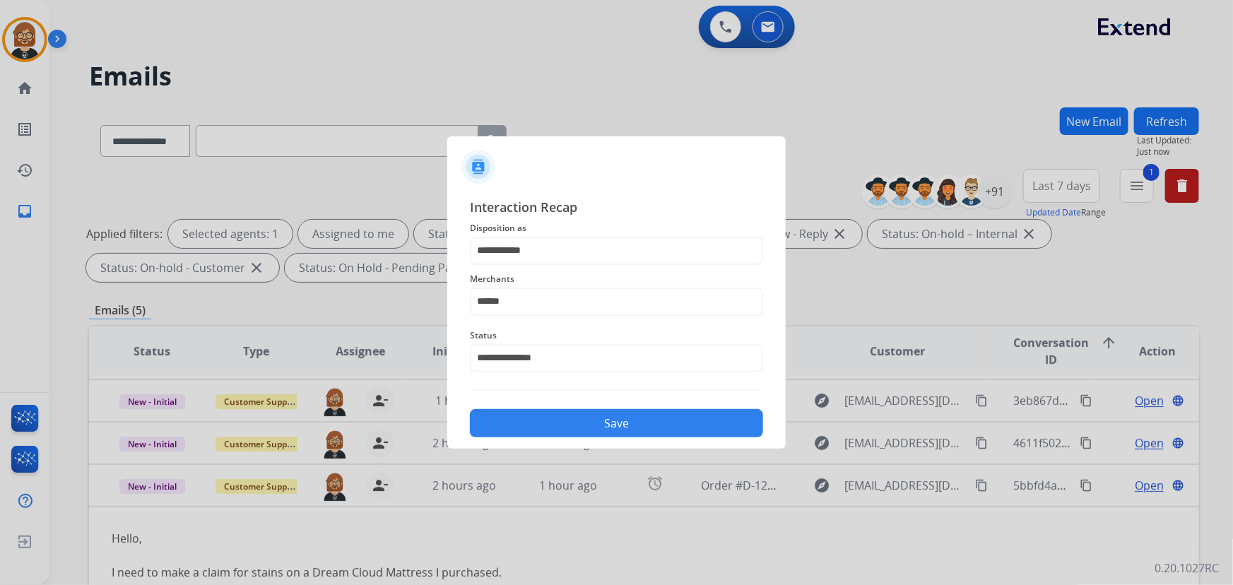
click at [699, 431] on button "Save" at bounding box center [616, 423] width 293 height 28
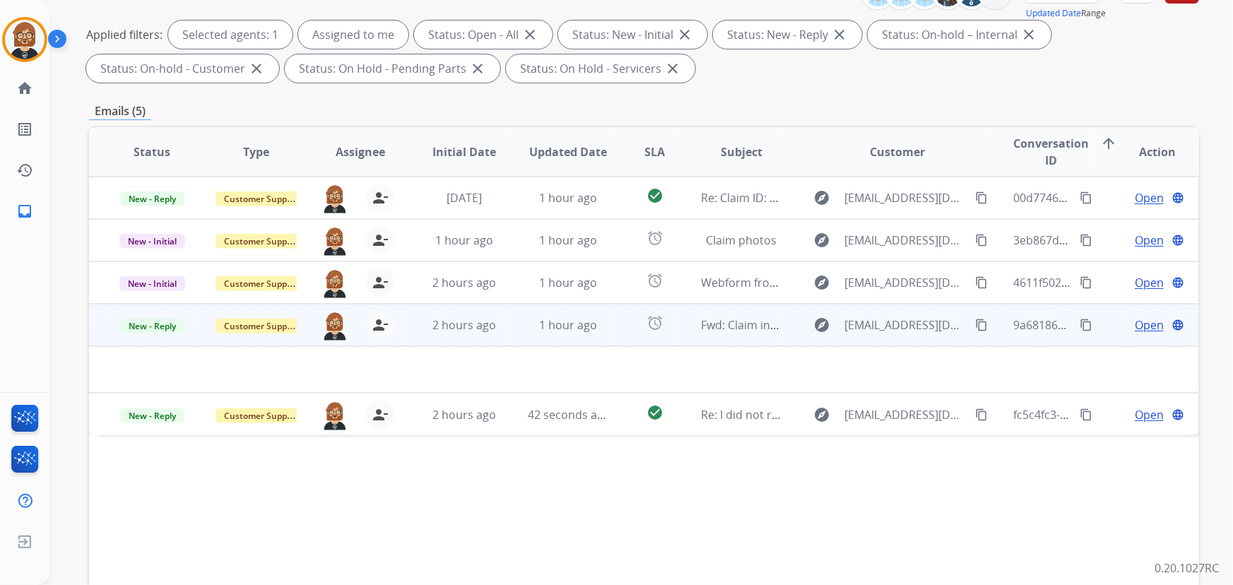
scroll to position [257, 0]
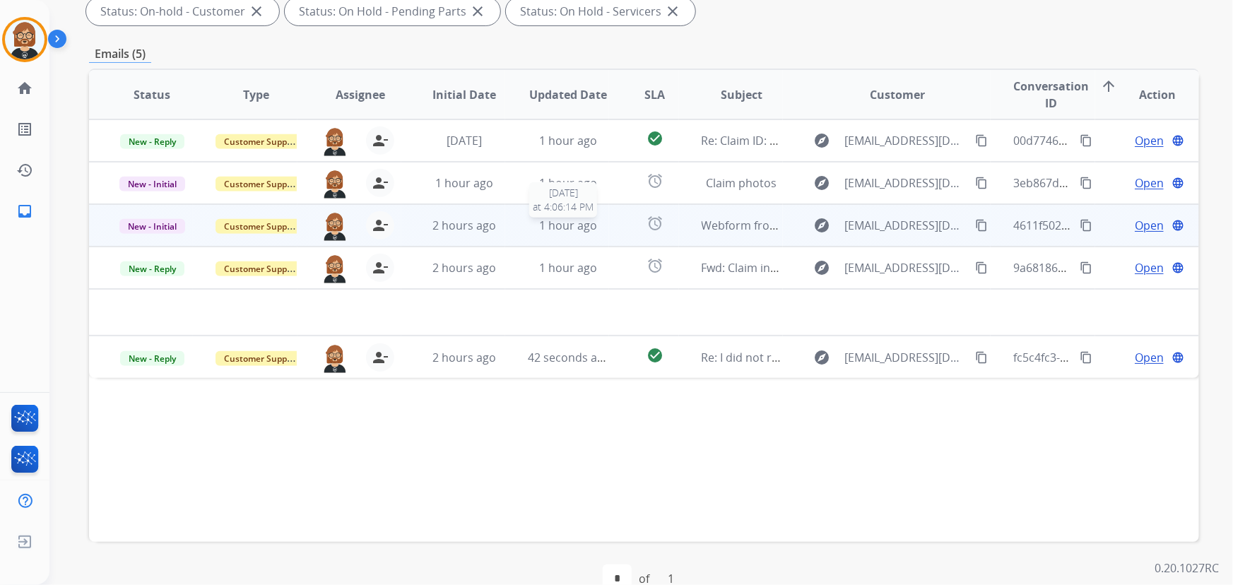
click at [595, 217] on div "1 hour ago" at bounding box center [568, 225] width 81 height 17
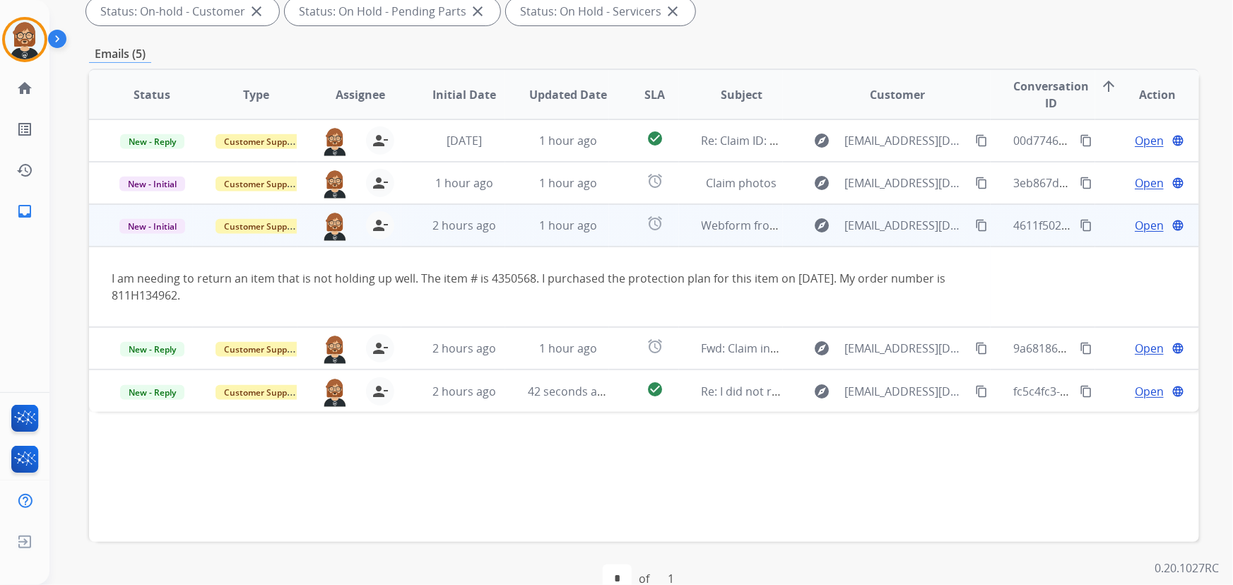
drag, startPoint x: 112, startPoint y: 276, endPoint x: 230, endPoint y: 289, distance: 118.8
click at [230, 289] on div "I am needing to return an item that is not holding up well. The item # is 43505…" at bounding box center [540, 287] width 857 height 34
click at [457, 297] on div "I am needing to return an item that is not holding up well. The item # is 43505…" at bounding box center [540, 287] width 857 height 34
drag, startPoint x: 422, startPoint y: 276, endPoint x: 540, endPoint y: 282, distance: 118.2
click at [540, 282] on div "I am needing to return an item that is not holding up well. The item # is 43505…" at bounding box center [540, 287] width 857 height 34
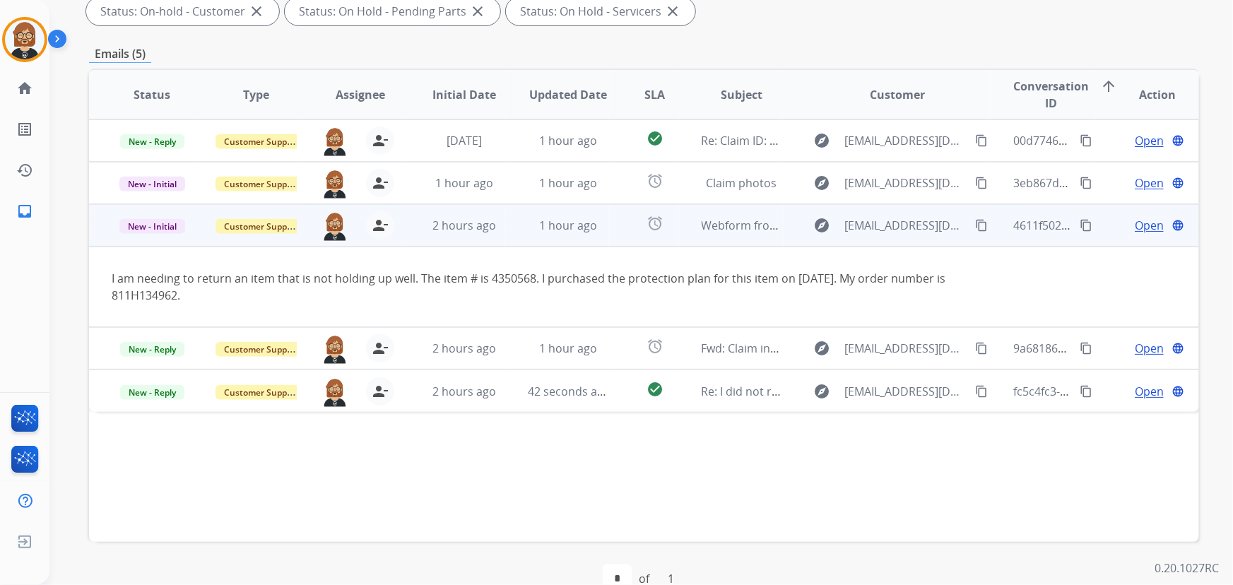
click at [188, 276] on div "I am needing to return an item that is not holding up well. The item # is 43505…" at bounding box center [540, 287] width 857 height 34
click at [975, 228] on mat-icon "content_copy" at bounding box center [981, 225] width 13 height 13
click at [1141, 226] on span "Open" at bounding box center [1149, 225] width 29 height 17
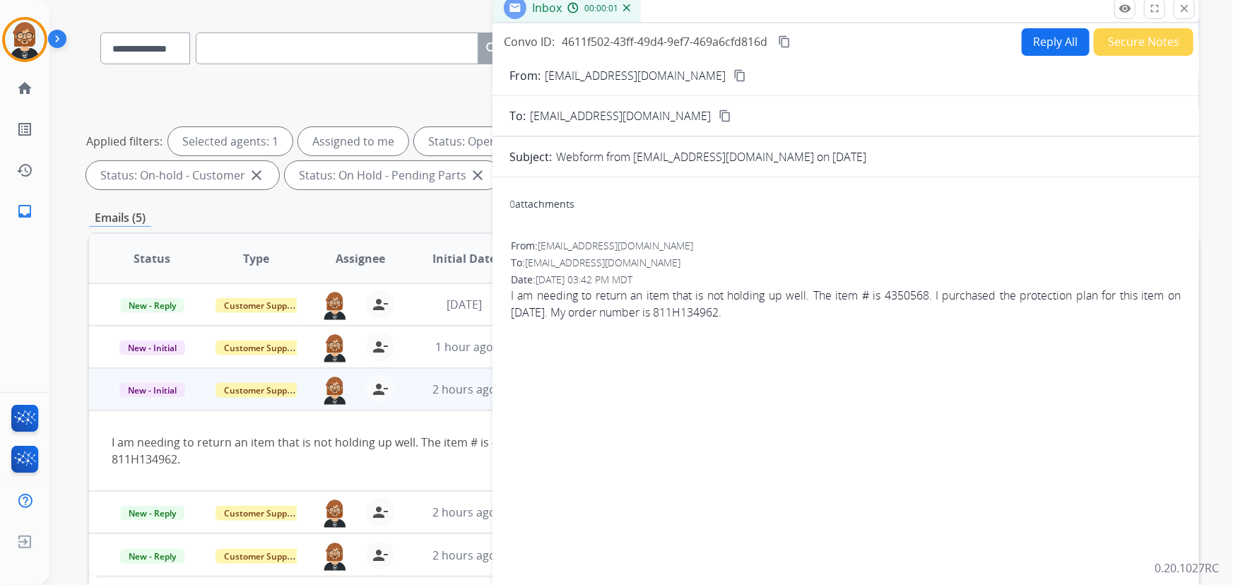
scroll to position [0, 0]
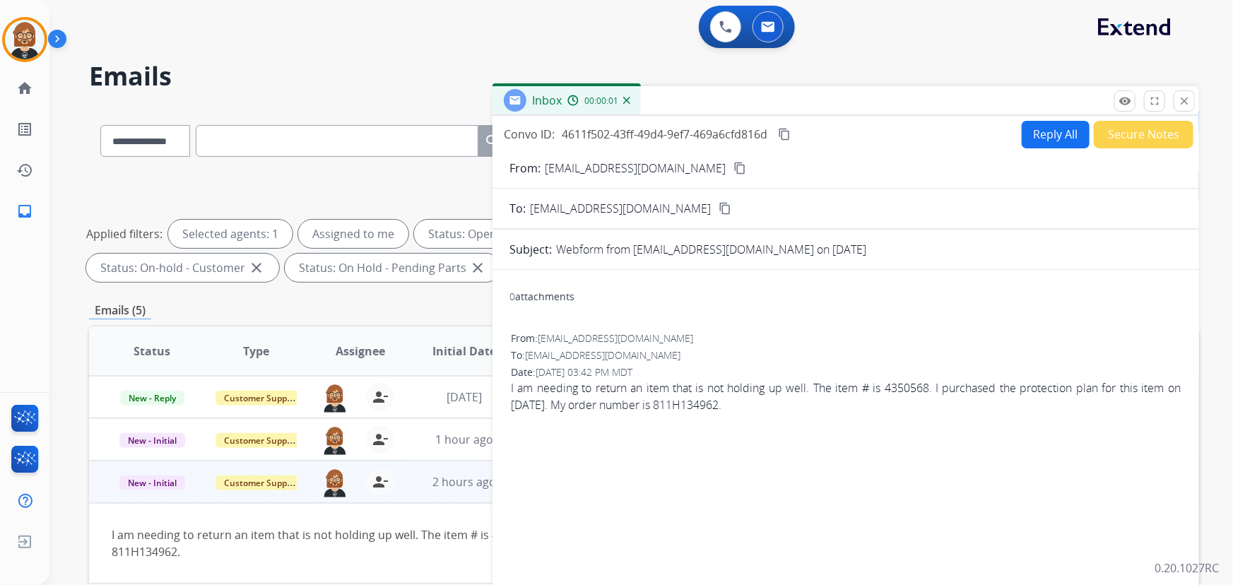
click at [1063, 134] on button "Reply All" at bounding box center [1056, 135] width 68 height 28
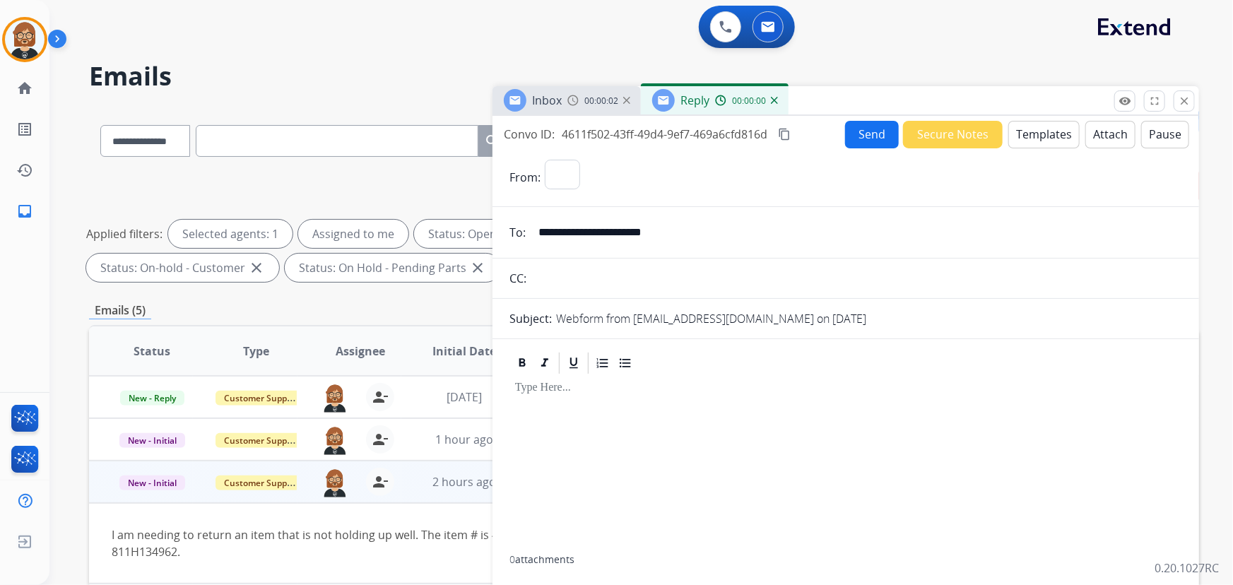
select select "**********"
click at [1043, 139] on button "Templates" at bounding box center [1044, 135] width 71 height 28
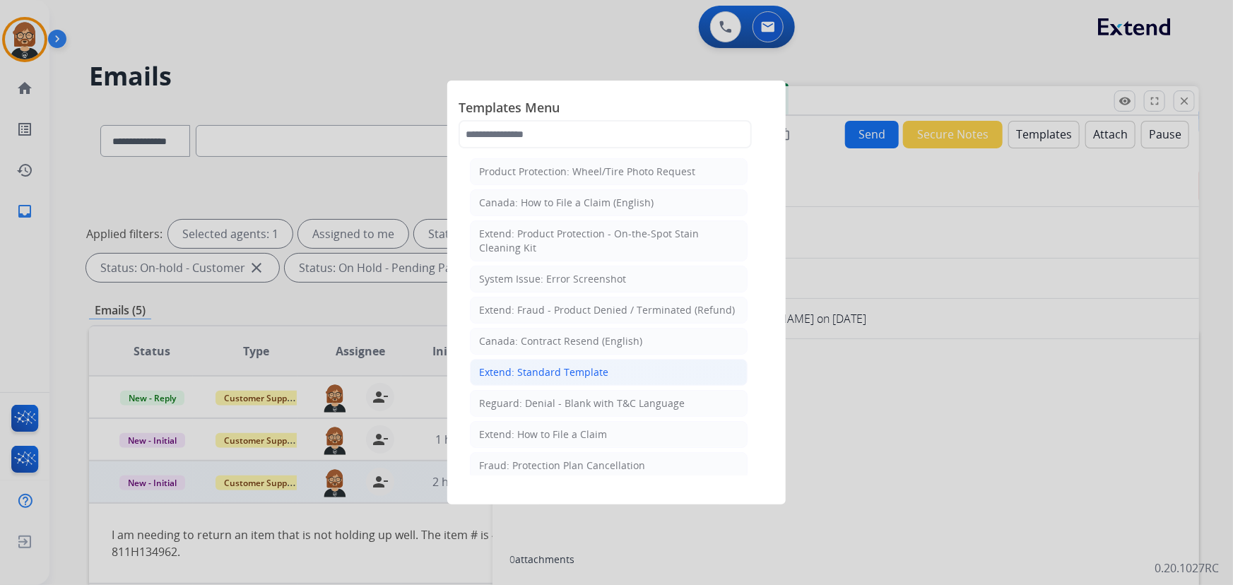
drag, startPoint x: 604, startPoint y: 368, endPoint x: 604, endPoint y: 376, distance: 8.5
click at [604, 376] on li "Extend: Standard Template" at bounding box center [609, 372] width 278 height 27
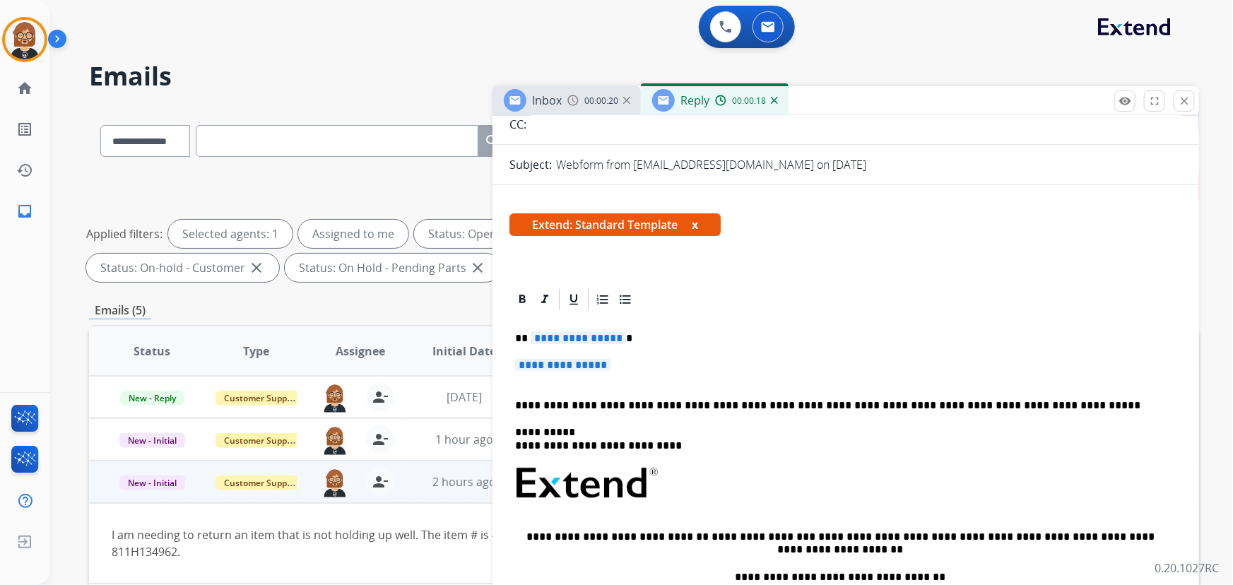
scroll to position [192, 0]
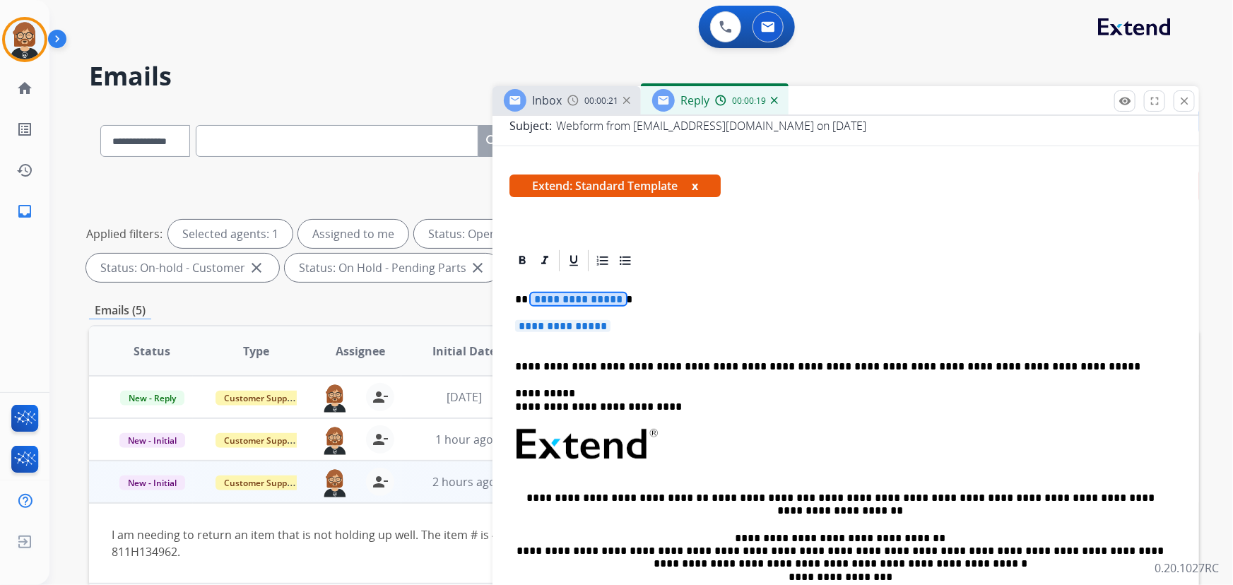
click at [567, 299] on span "**********" at bounding box center [578, 299] width 95 height 12
click at [567, 330] on span "**********" at bounding box center [562, 326] width 95 height 12
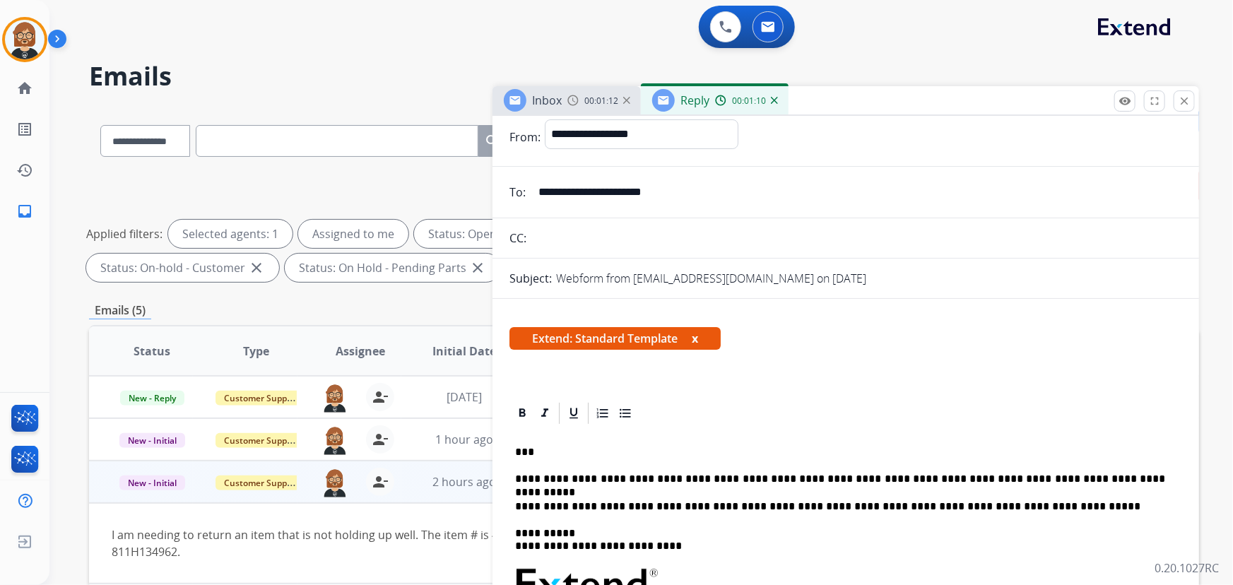
scroll to position [0, 0]
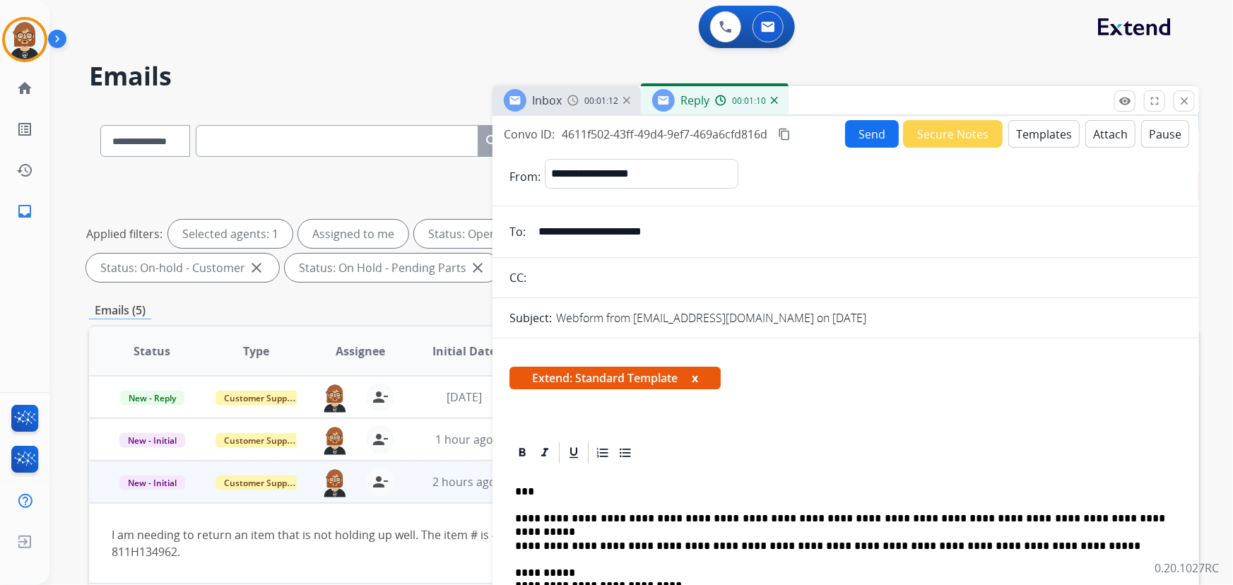
click at [873, 132] on button "Send" at bounding box center [872, 134] width 54 height 28
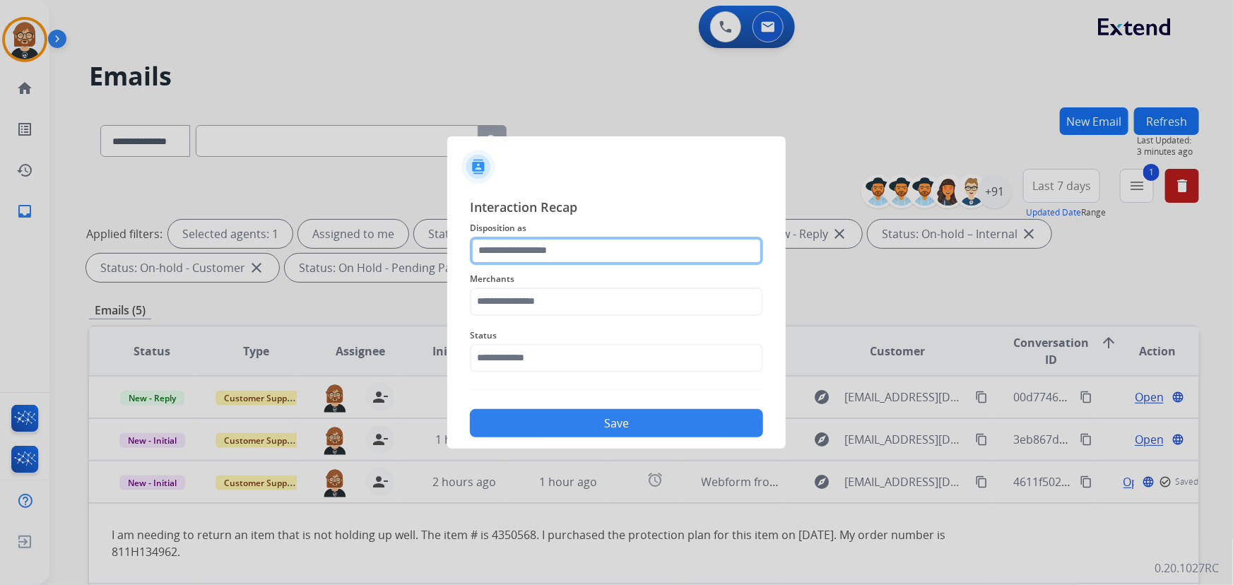
click at [626, 260] on input "text" at bounding box center [616, 251] width 293 height 28
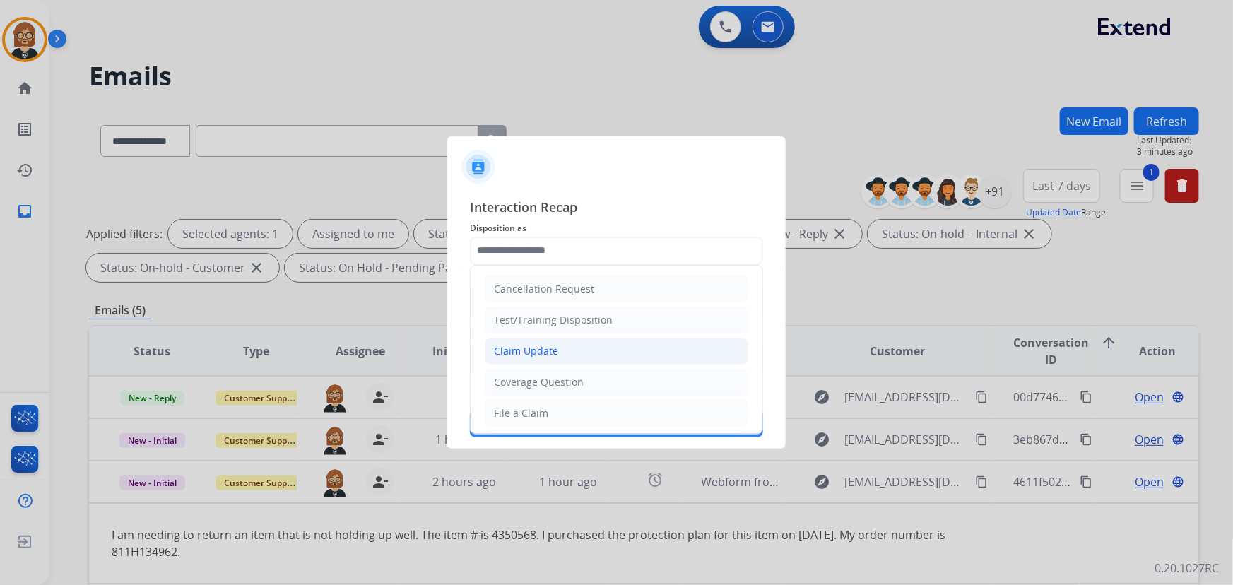
click at [634, 353] on li "Claim Update" at bounding box center [617, 351] width 264 height 27
type input "**********"
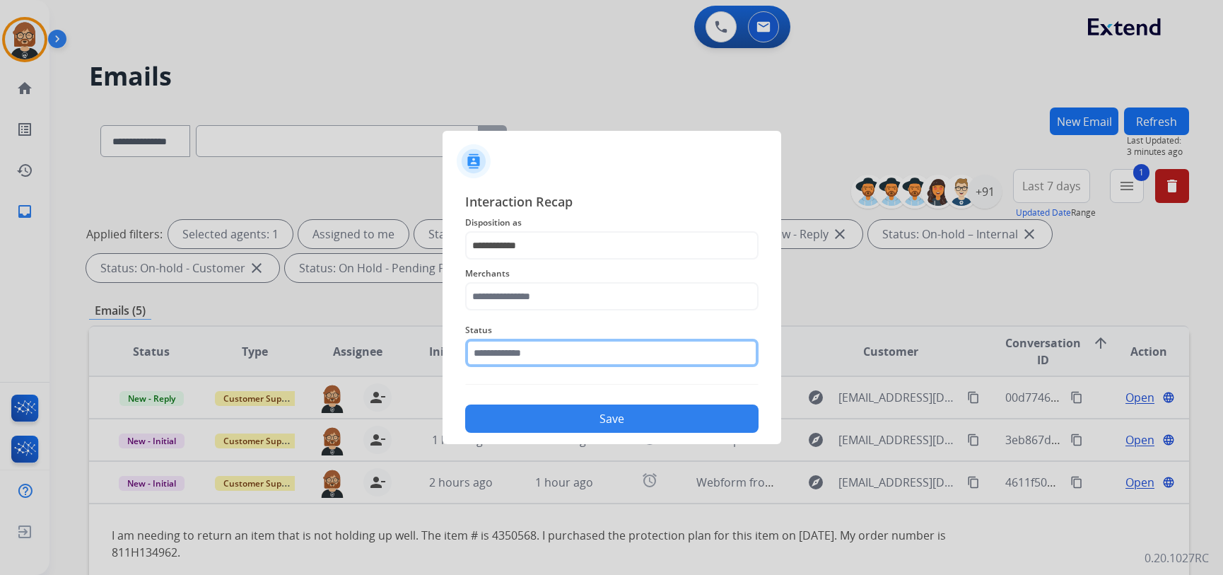
click at [635, 358] on input "text" at bounding box center [611, 353] width 293 height 28
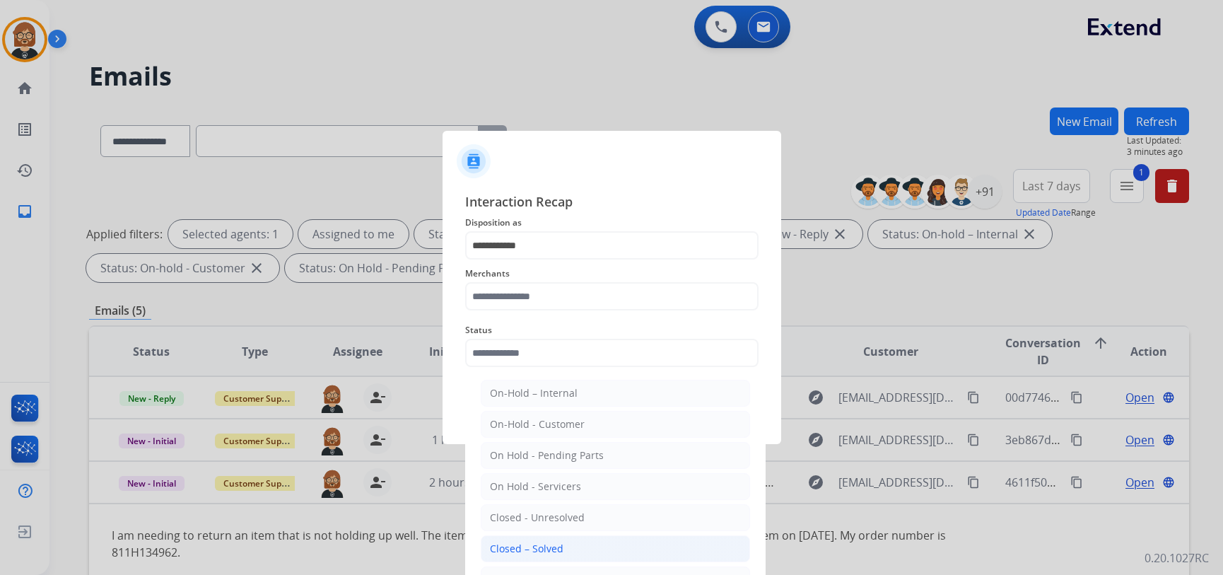
click at [622, 544] on li "Closed – Solved" at bounding box center [615, 548] width 269 height 27
type input "**********"
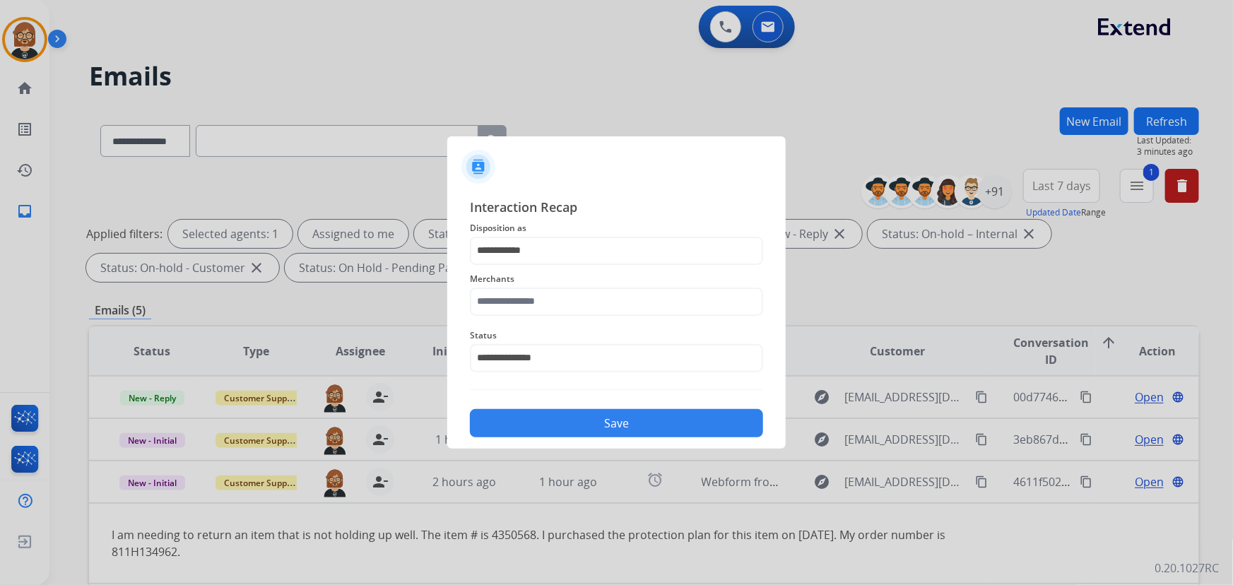
click at [632, 287] on div "Merchants" at bounding box center [616, 293] width 293 height 57
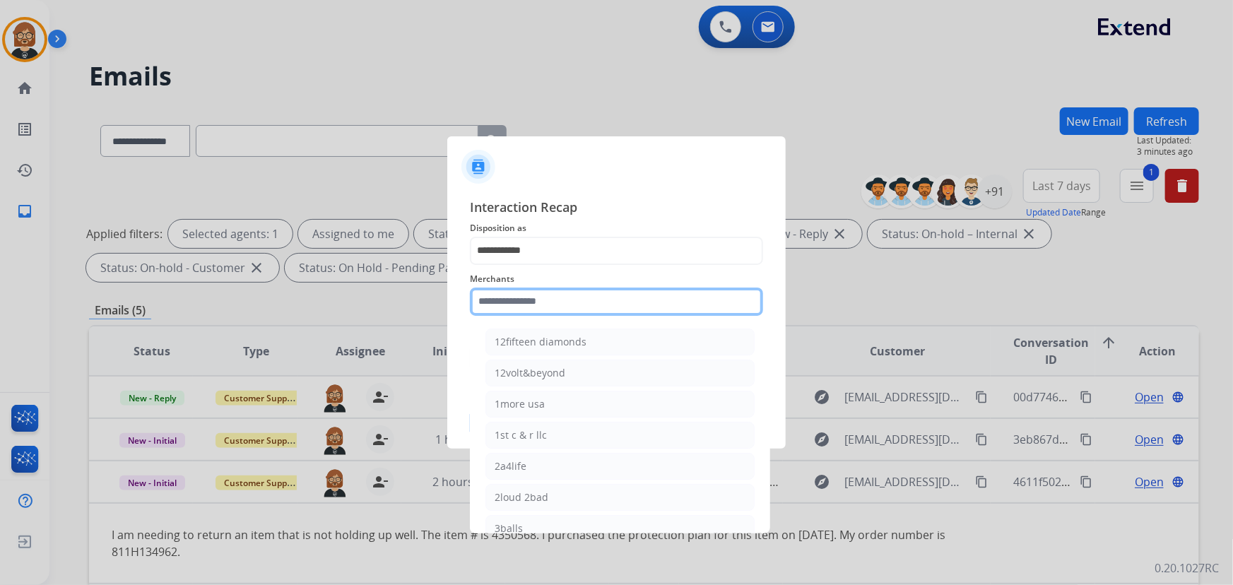
click at [635, 310] on input "text" at bounding box center [616, 302] width 293 height 28
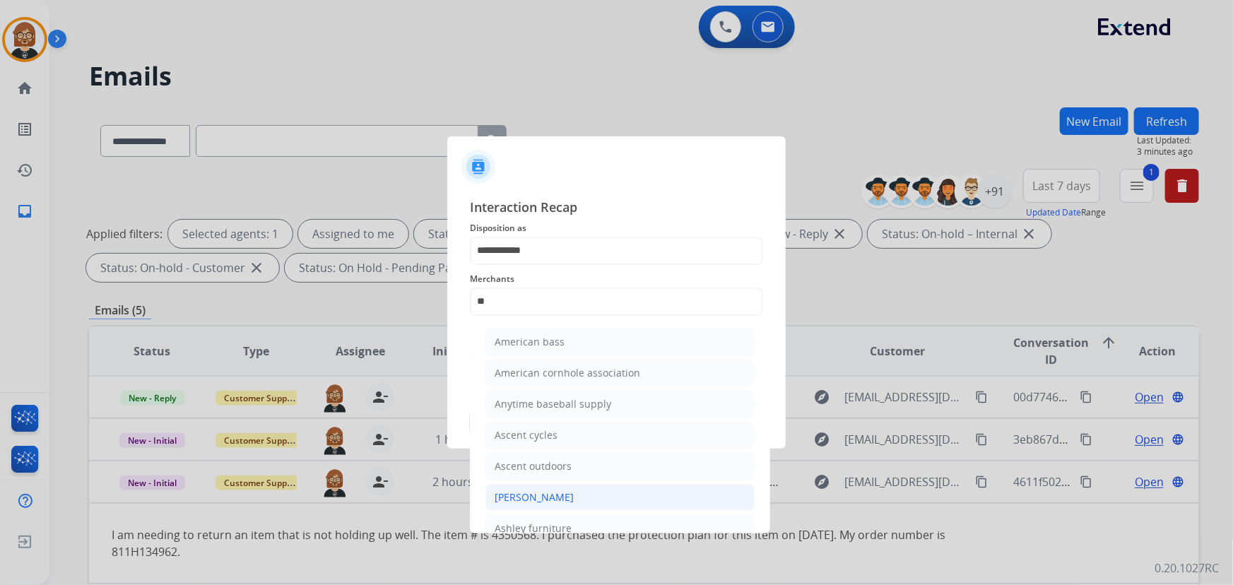
click at [594, 497] on li "[PERSON_NAME]" at bounding box center [620, 497] width 269 height 27
type input "**********"
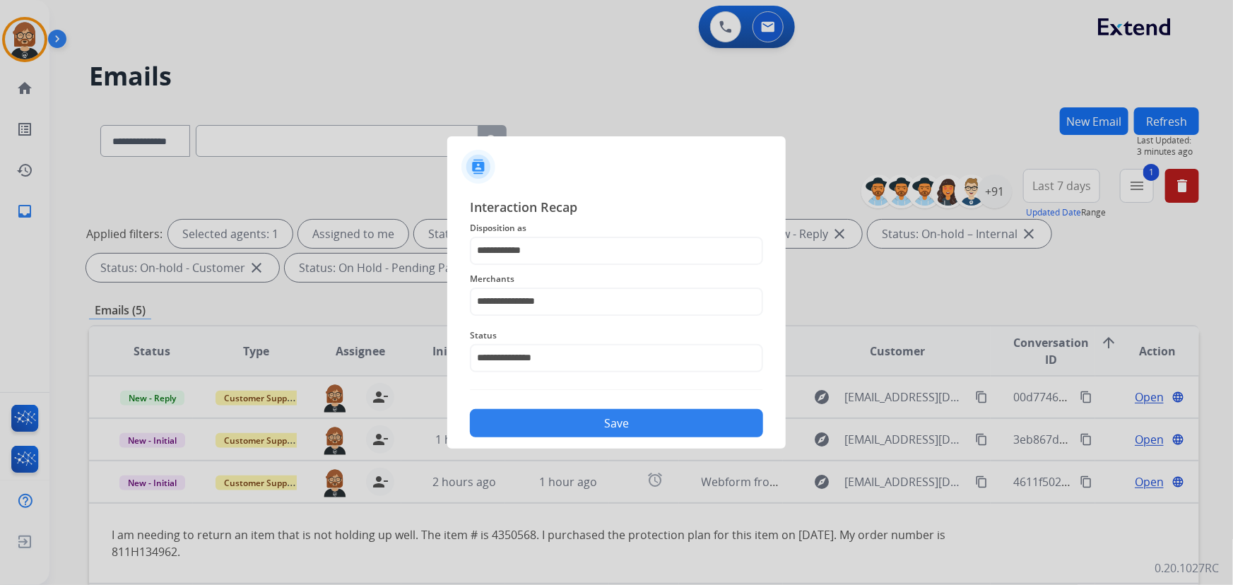
click at [635, 426] on button "Save" at bounding box center [616, 423] width 293 height 28
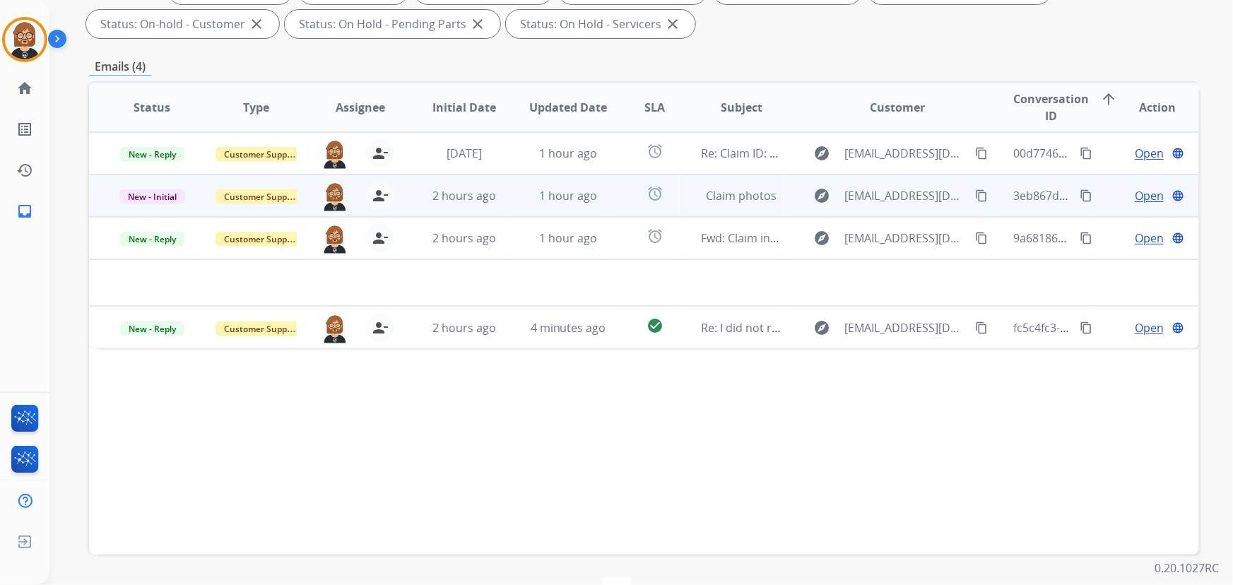
scroll to position [222, 0]
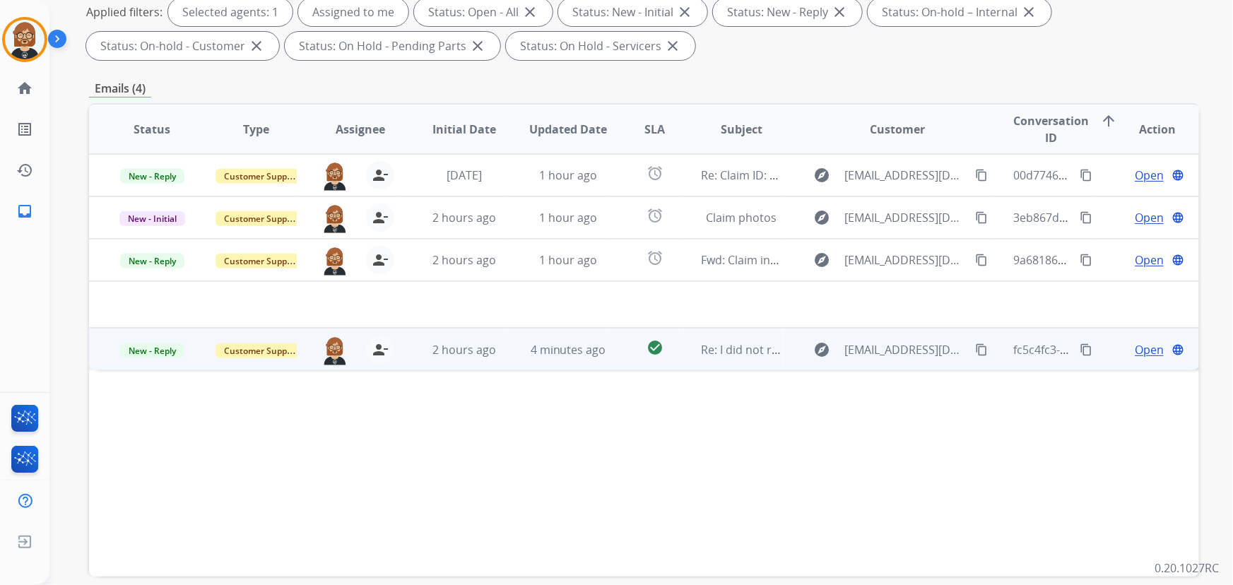
click at [658, 359] on td "check_circle" at bounding box center [643, 349] width 69 height 42
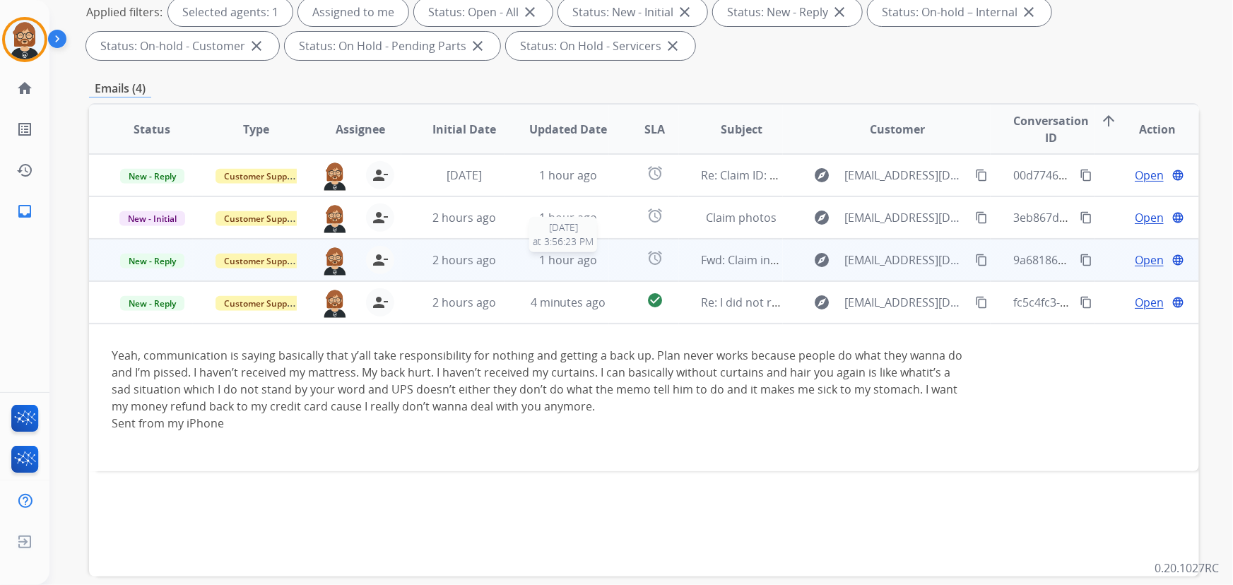
click at [539, 258] on span "1 hour ago" at bounding box center [568, 260] width 58 height 16
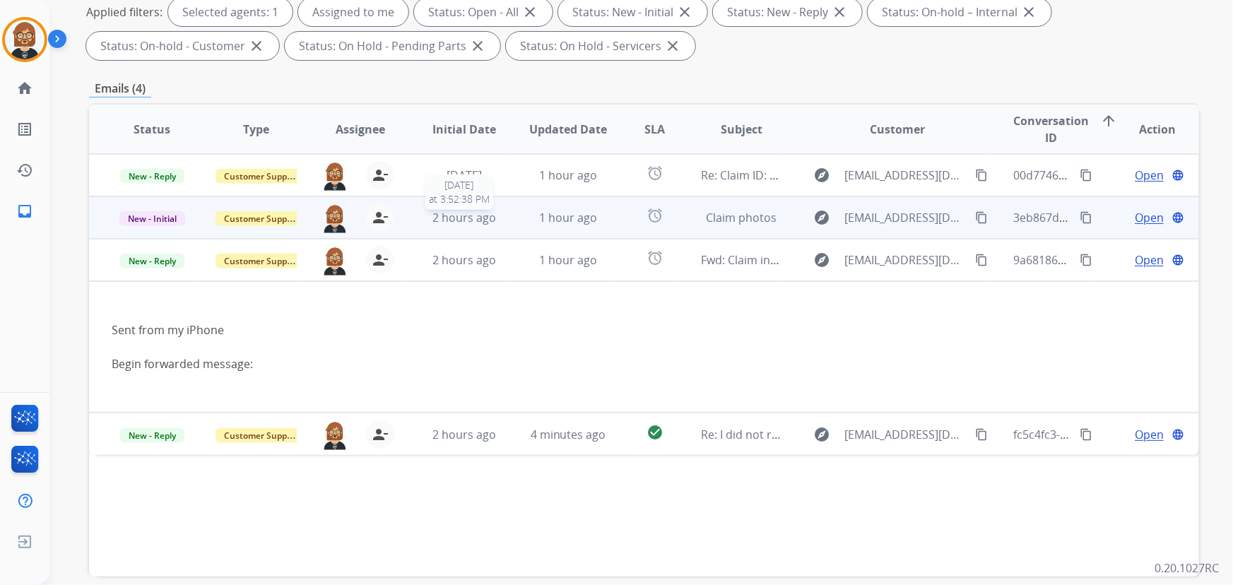
click at [493, 213] on div "2 hours ago" at bounding box center [464, 217] width 81 height 17
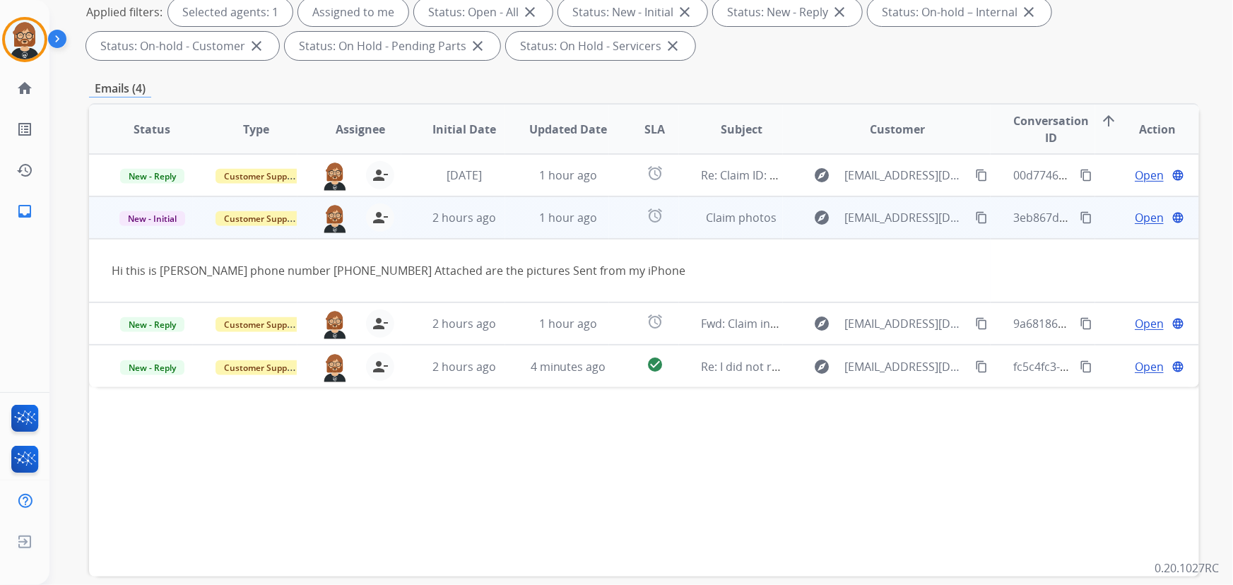
click at [1154, 223] on span "Open" at bounding box center [1149, 217] width 29 height 17
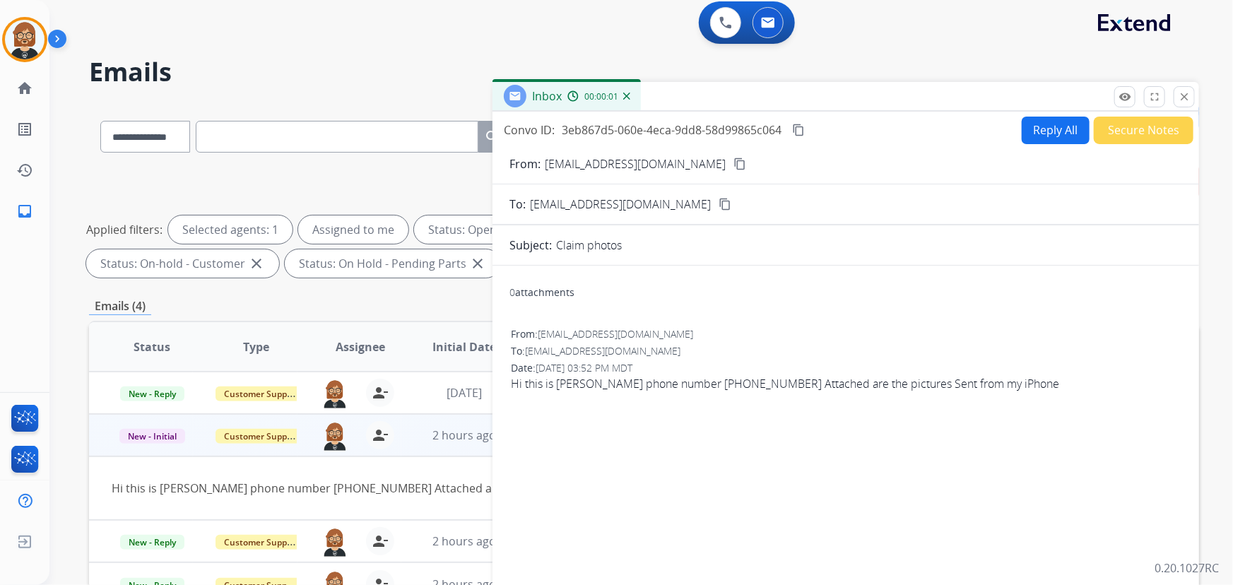
scroll to position [0, 0]
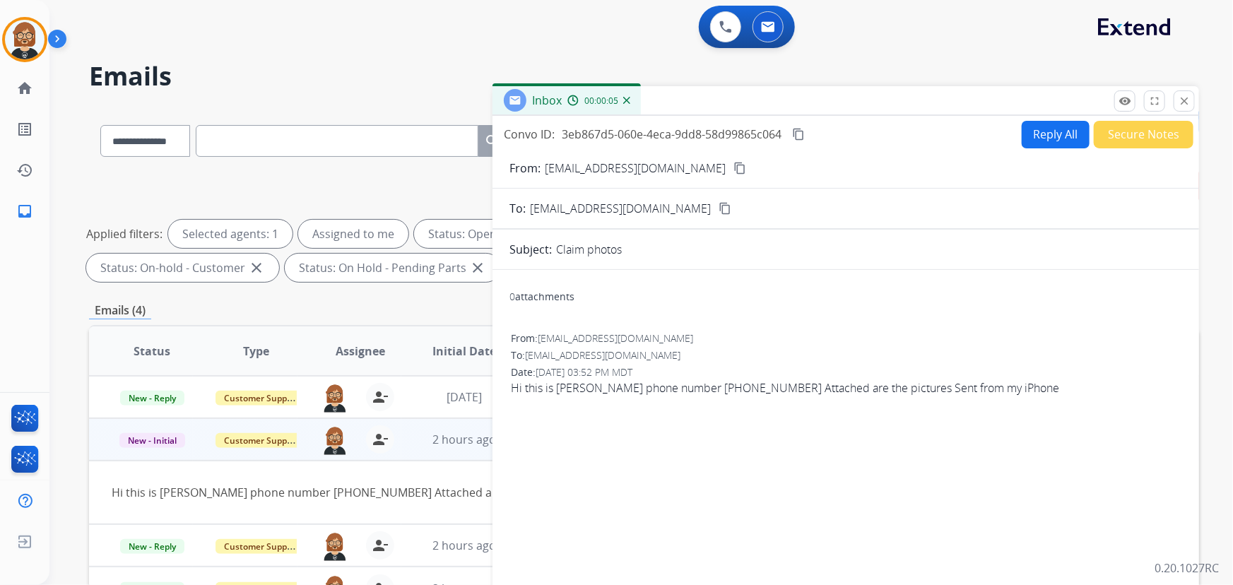
click at [734, 168] on mat-icon "content_copy" at bounding box center [740, 168] width 13 height 13
click at [1053, 130] on button "Reply All" at bounding box center [1056, 135] width 68 height 28
select select "**********"
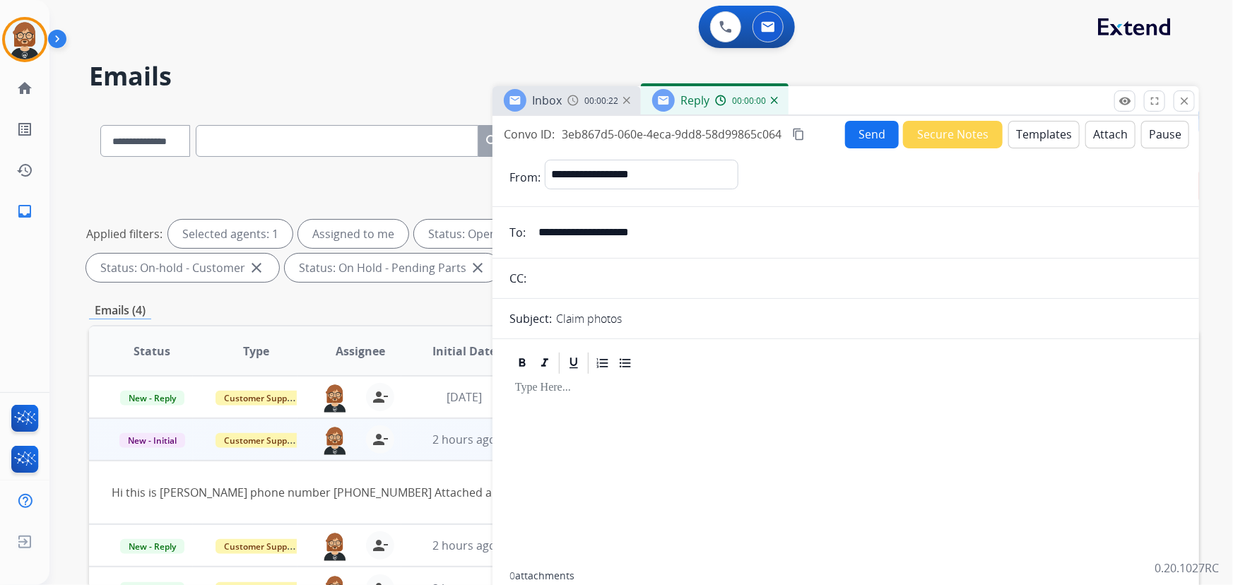
click at [1034, 130] on button "Templates" at bounding box center [1044, 135] width 71 height 28
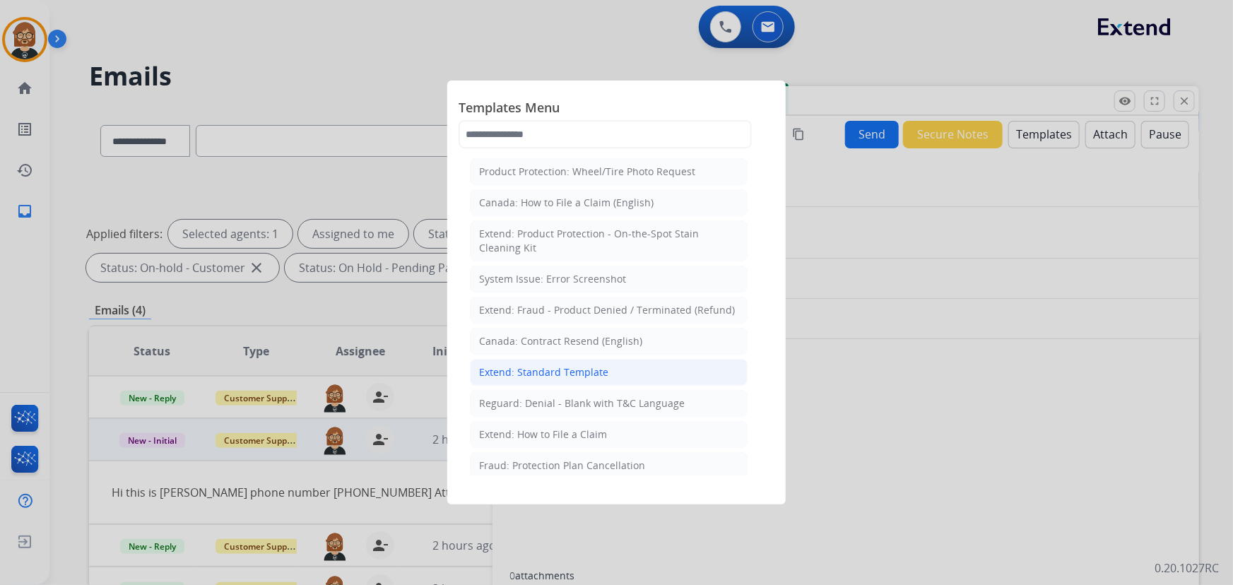
click at [587, 378] on div "Extend: Standard Template" at bounding box center [543, 372] width 129 height 14
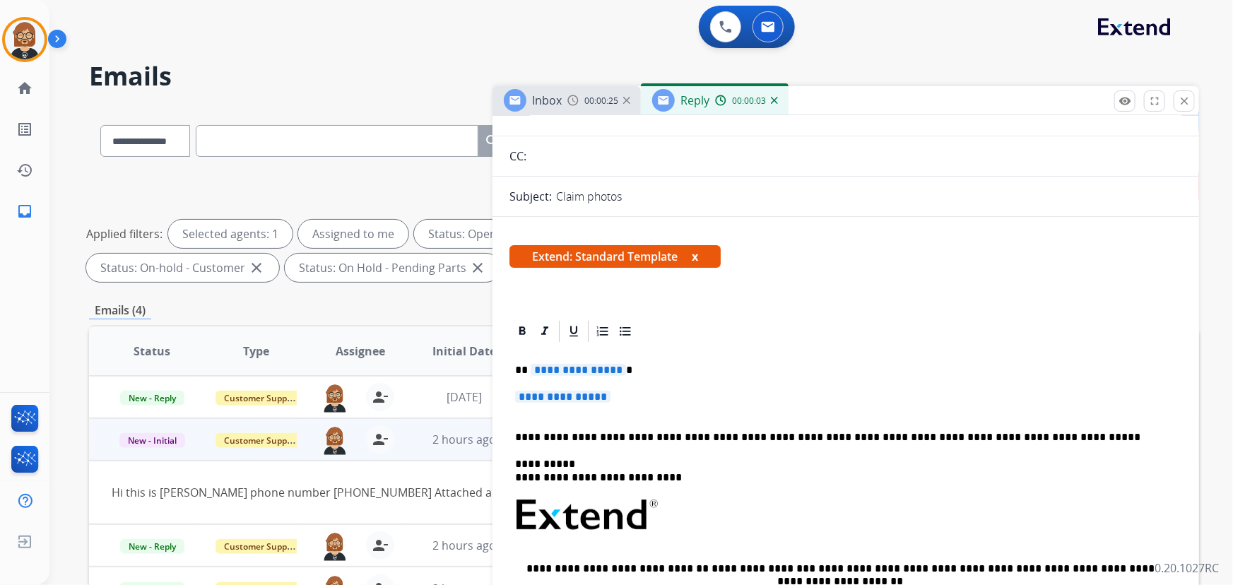
scroll to position [192, 0]
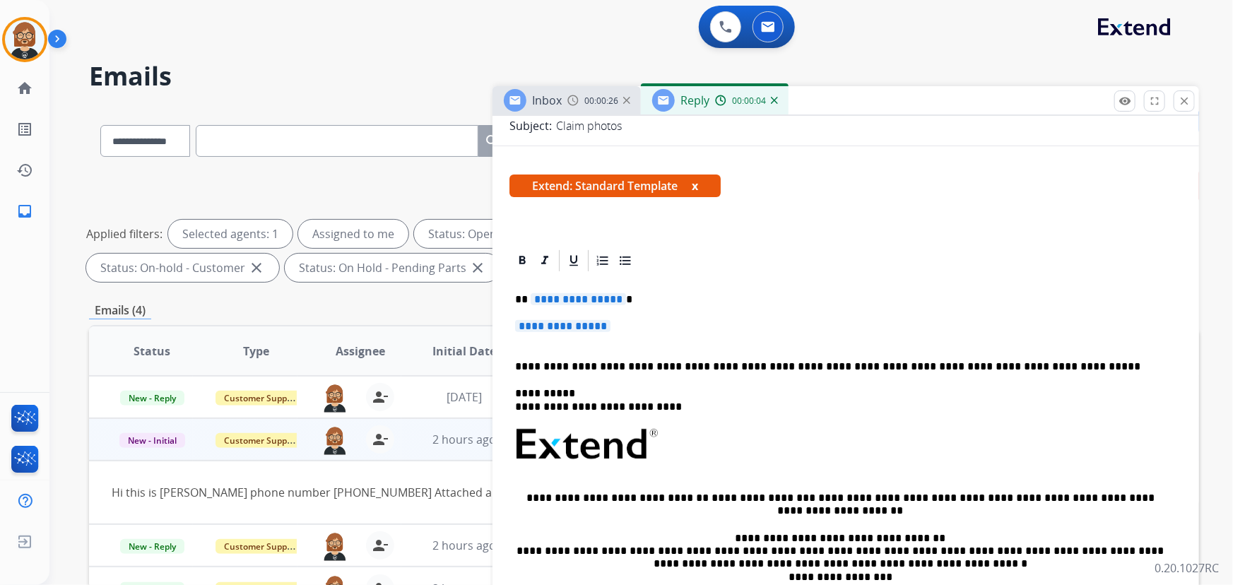
click at [598, 299] on span "**********" at bounding box center [578, 299] width 95 height 12
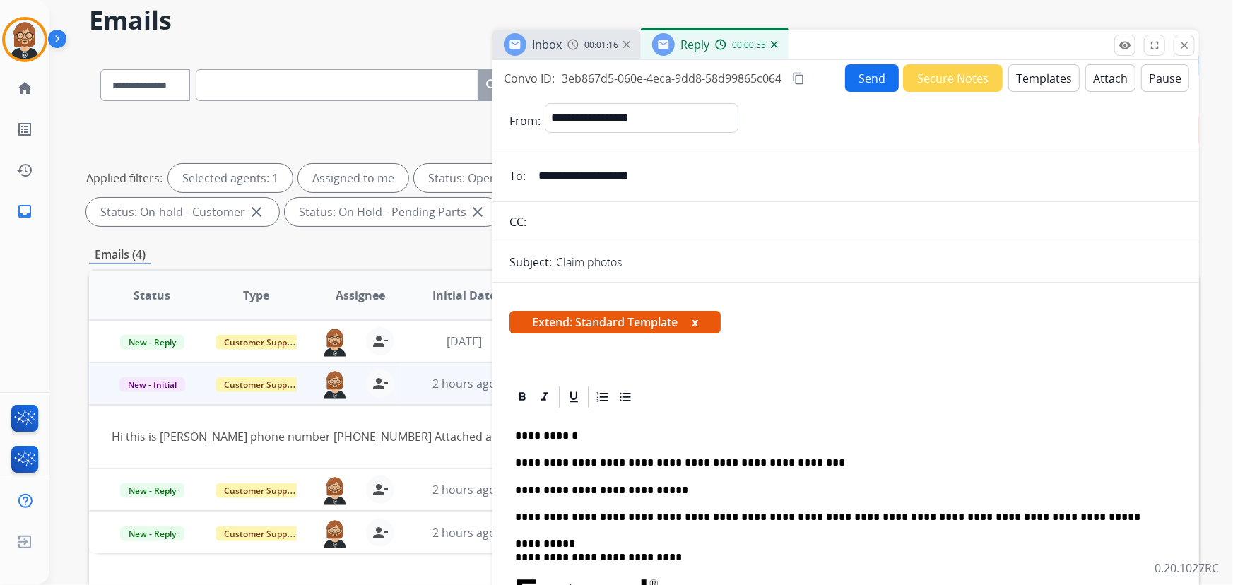
scroll to position [0, 0]
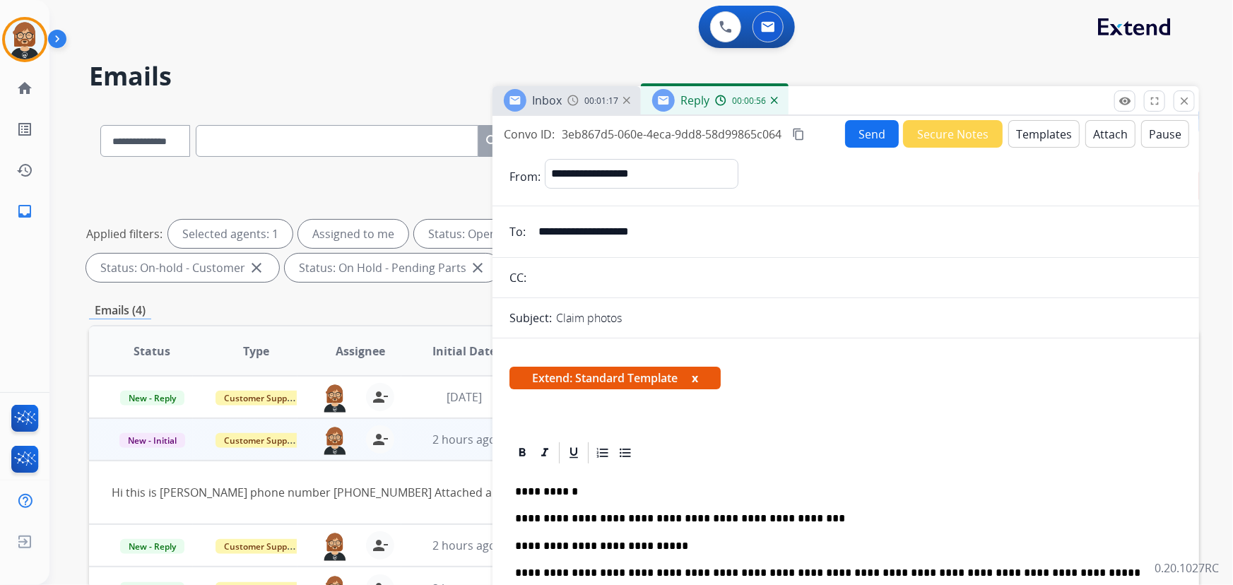
click at [853, 135] on button "Send" at bounding box center [872, 134] width 54 height 28
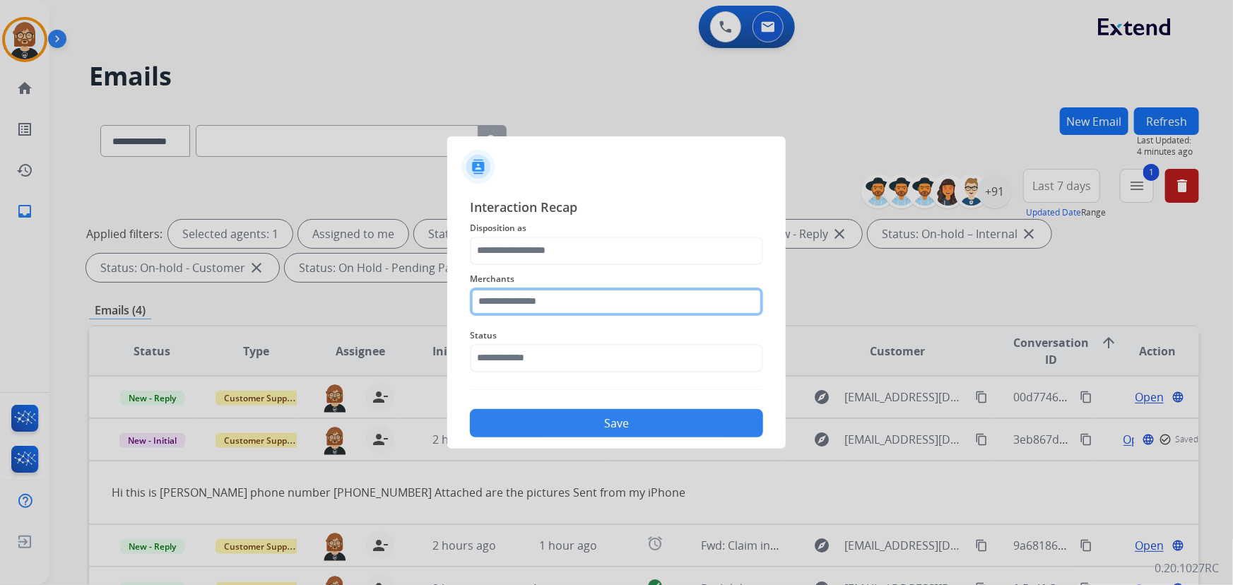
click at [670, 312] on input "text" at bounding box center [616, 302] width 293 height 28
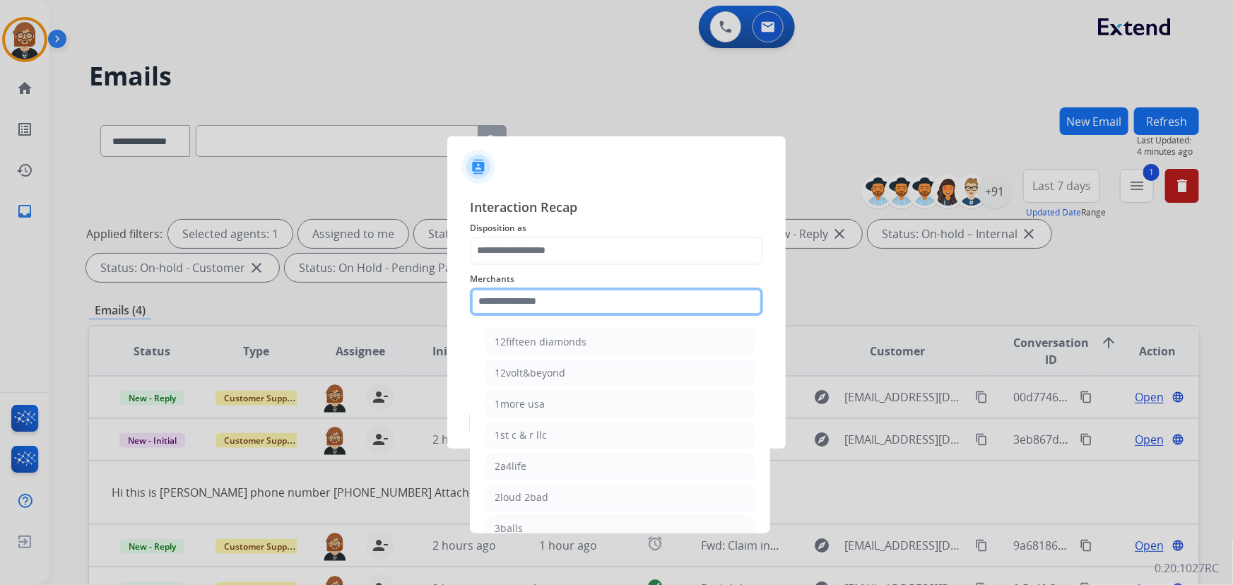
click at [559, 295] on input "text" at bounding box center [616, 302] width 293 height 28
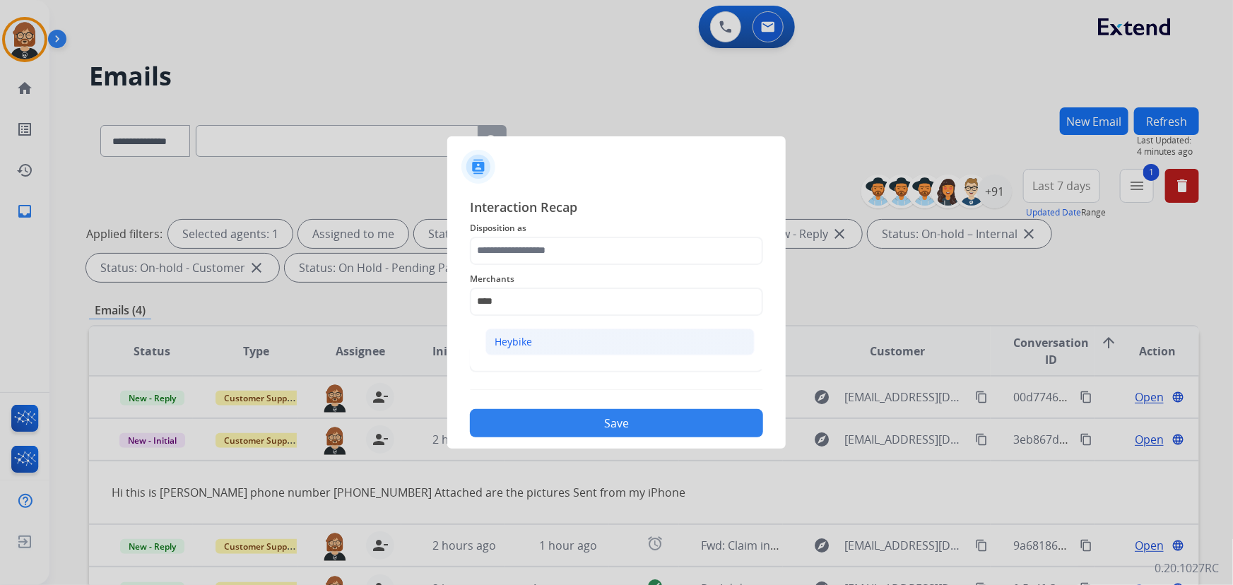
click at [609, 341] on li "Heybike" at bounding box center [620, 342] width 269 height 27
type input "*******"
click at [604, 384] on div "Interaction Recap Disposition as Merchants ******* Status Save" at bounding box center [616, 317] width 293 height 241
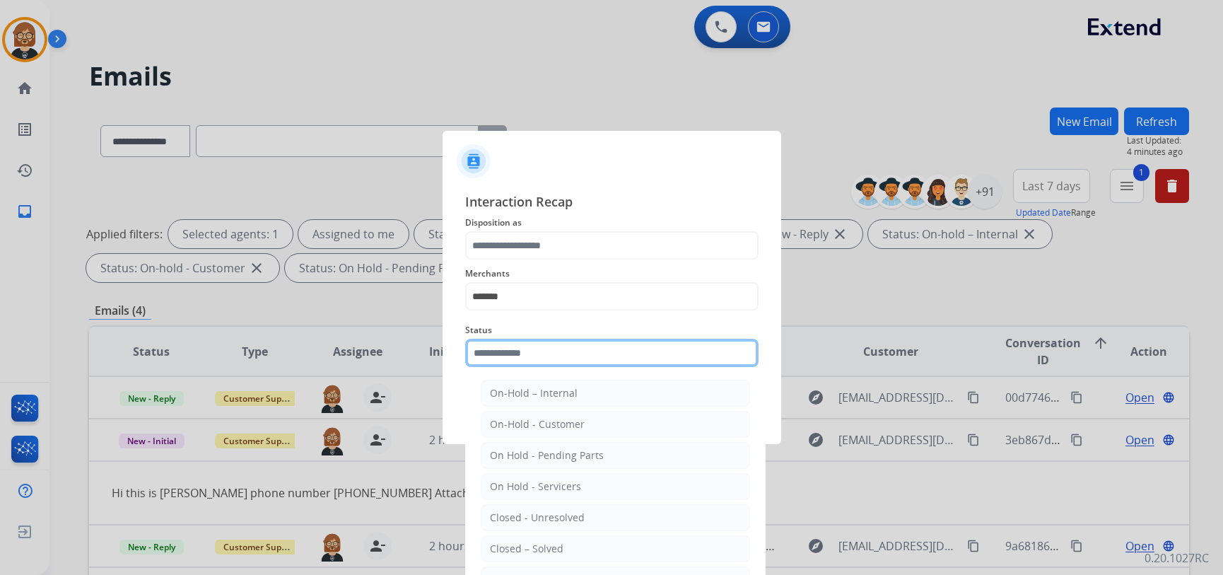
click at [614, 368] on div "Status On-Hold – Internal On-Hold - Customer On Hold - Pending Parts On Hold - …" at bounding box center [611, 344] width 293 height 57
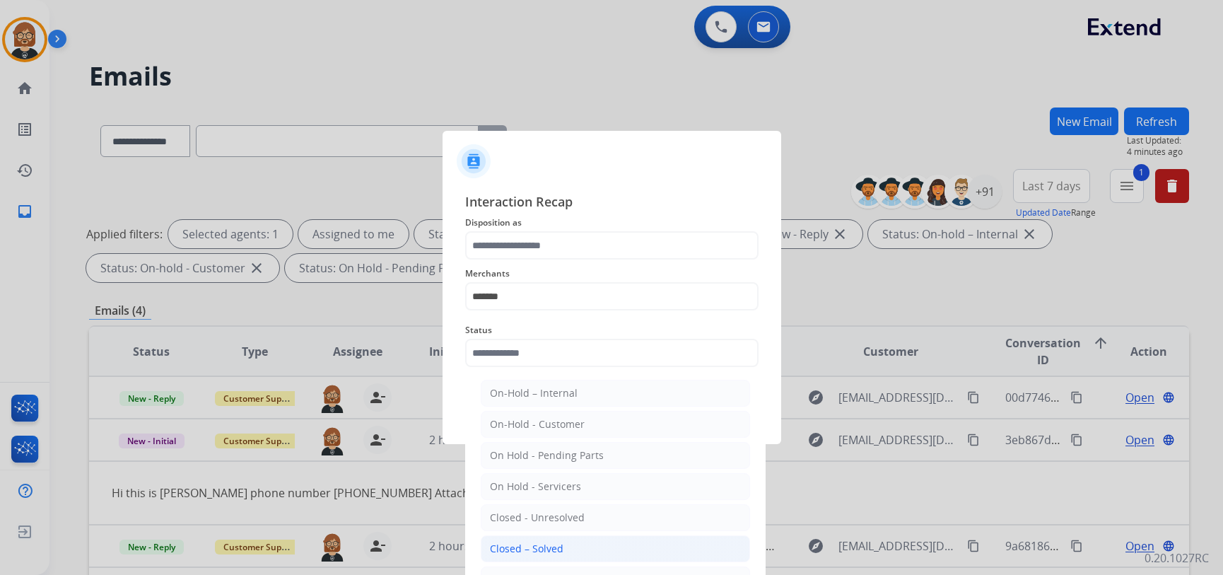
click at [598, 541] on li "Closed – Solved" at bounding box center [615, 548] width 269 height 27
type input "**********"
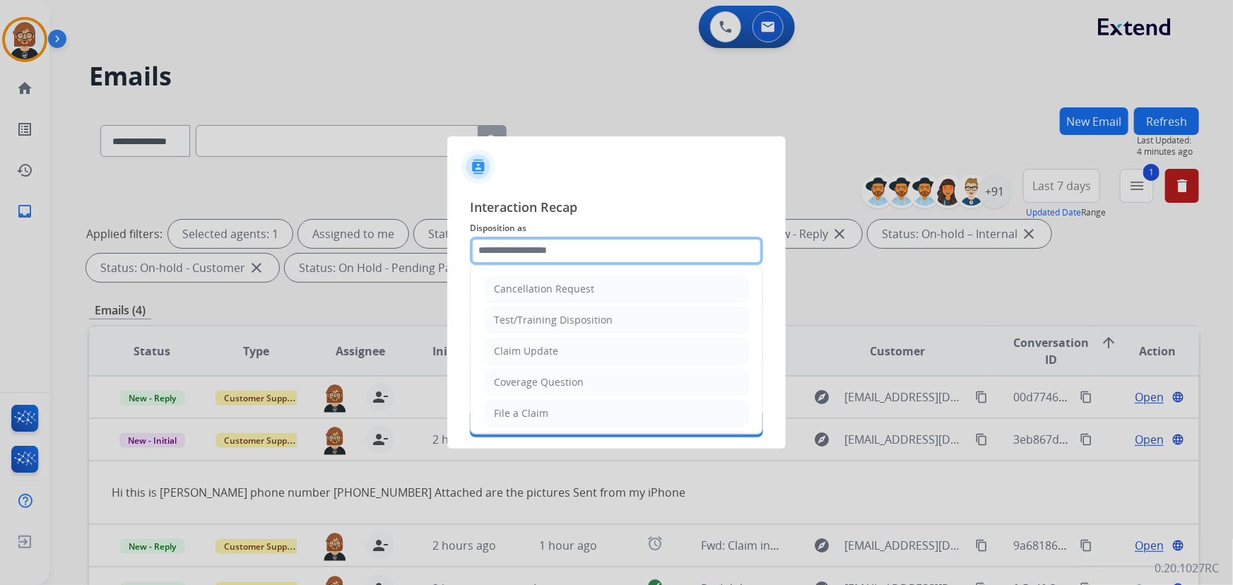
click at [580, 252] on input "text" at bounding box center [616, 251] width 293 height 28
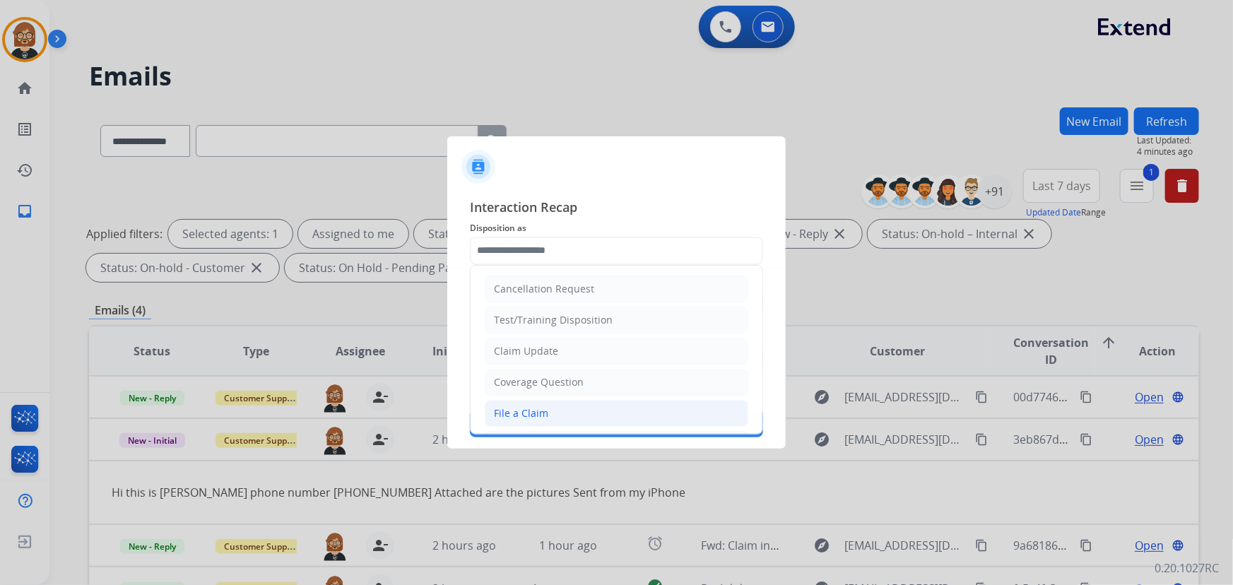
click at [578, 404] on li "File a Claim" at bounding box center [617, 413] width 264 height 27
type input "**********"
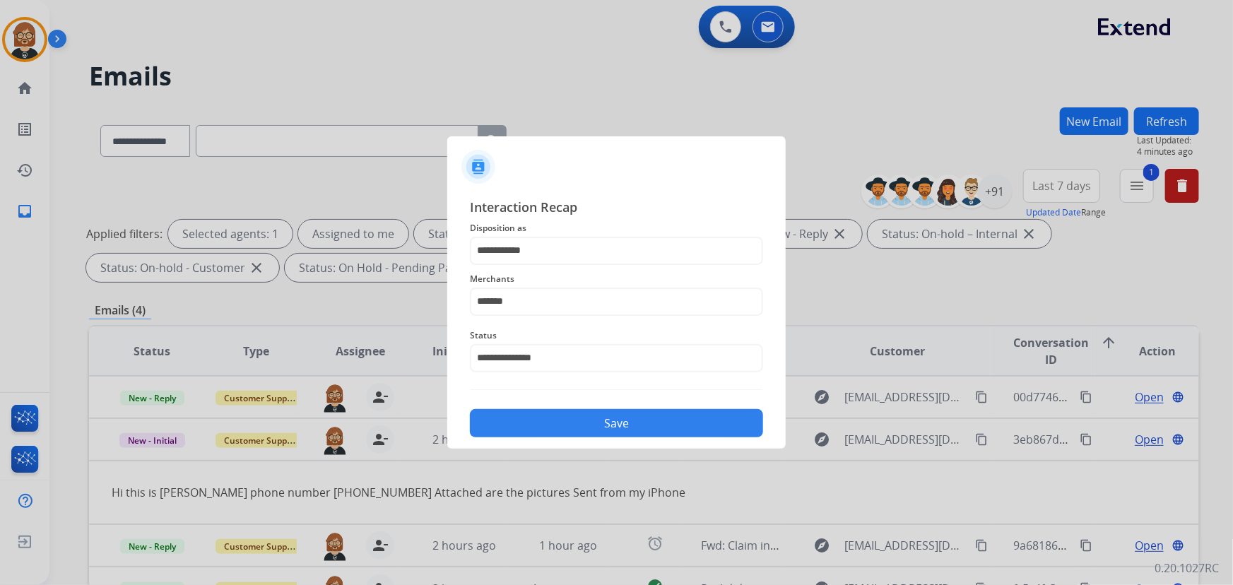
click at [594, 416] on button "Save" at bounding box center [616, 423] width 293 height 28
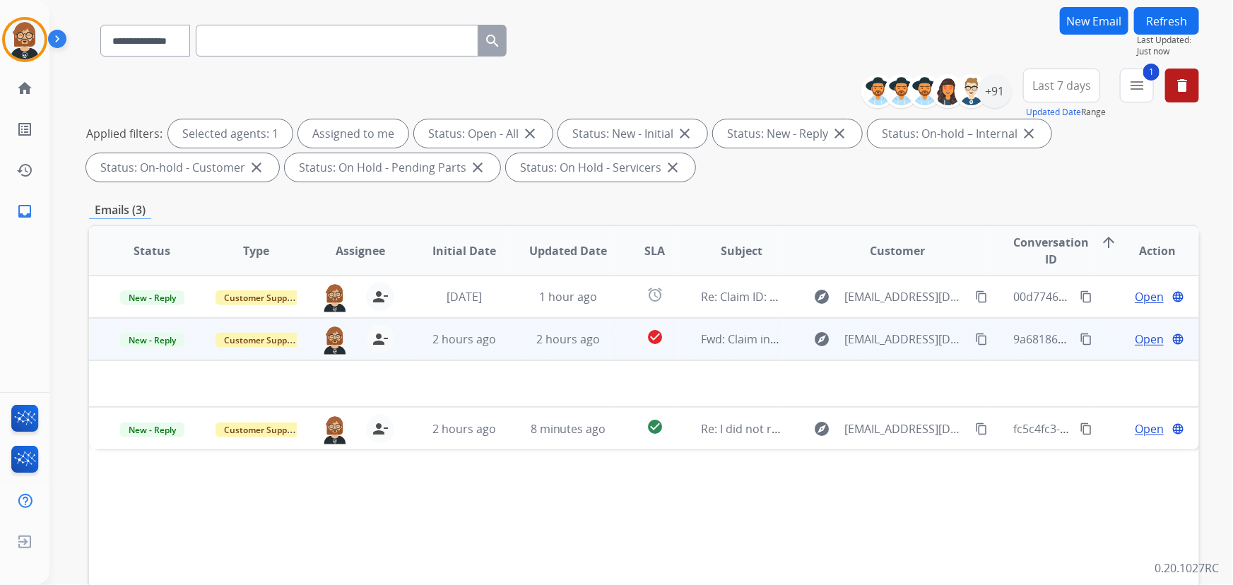
scroll to position [128, 0]
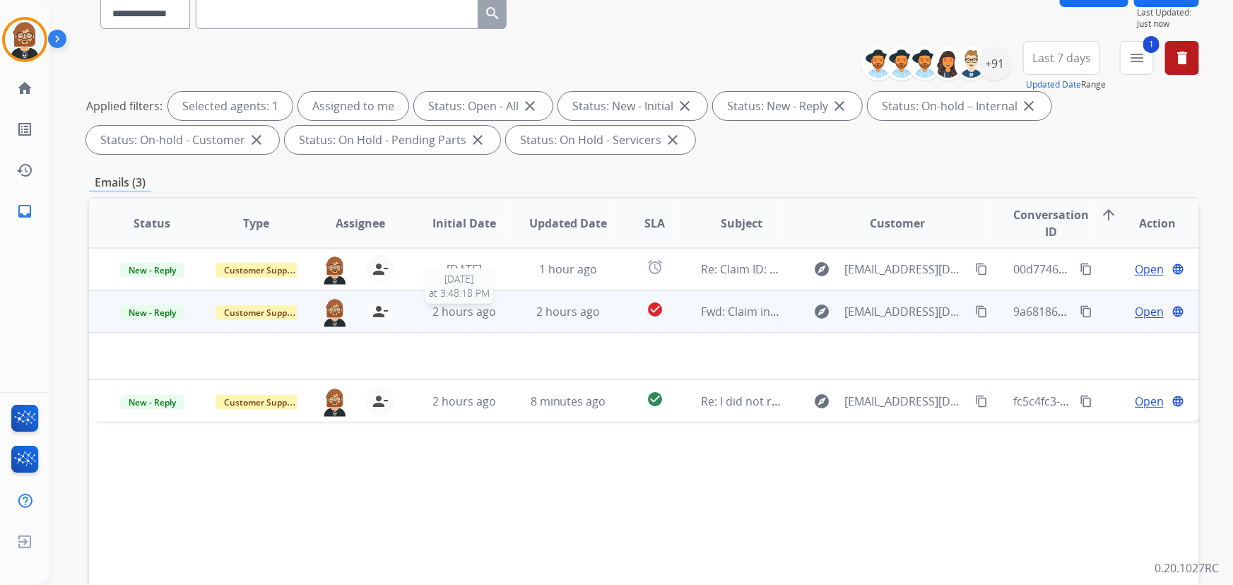
click at [490, 306] on span "2 hours ago" at bounding box center [465, 312] width 64 height 16
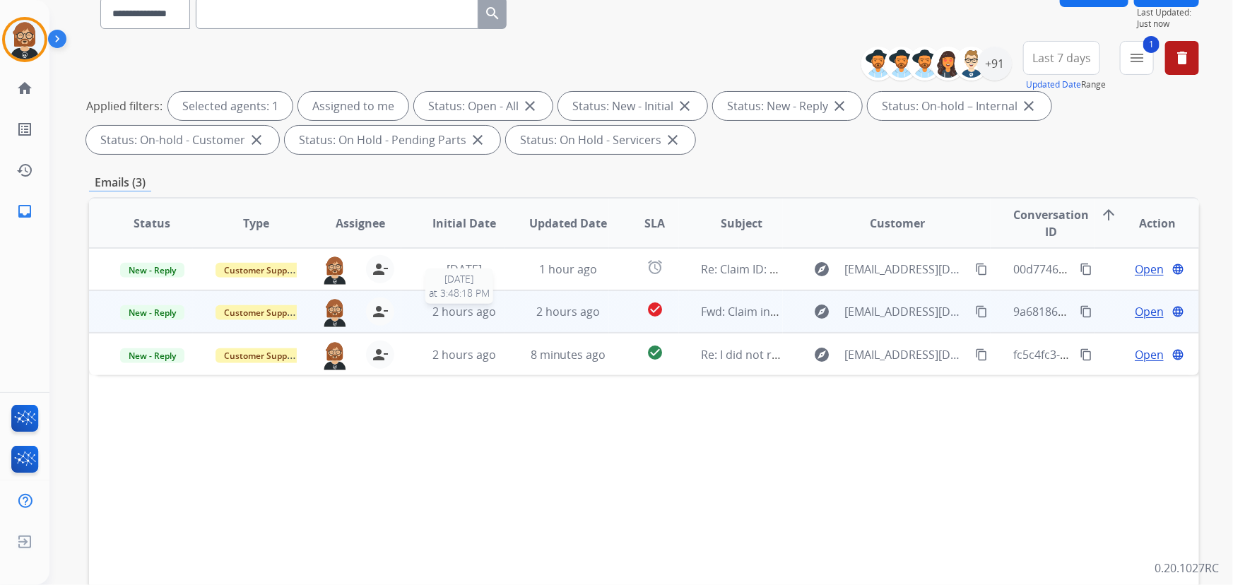
click at [490, 306] on span "2 hours ago" at bounding box center [465, 312] width 64 height 16
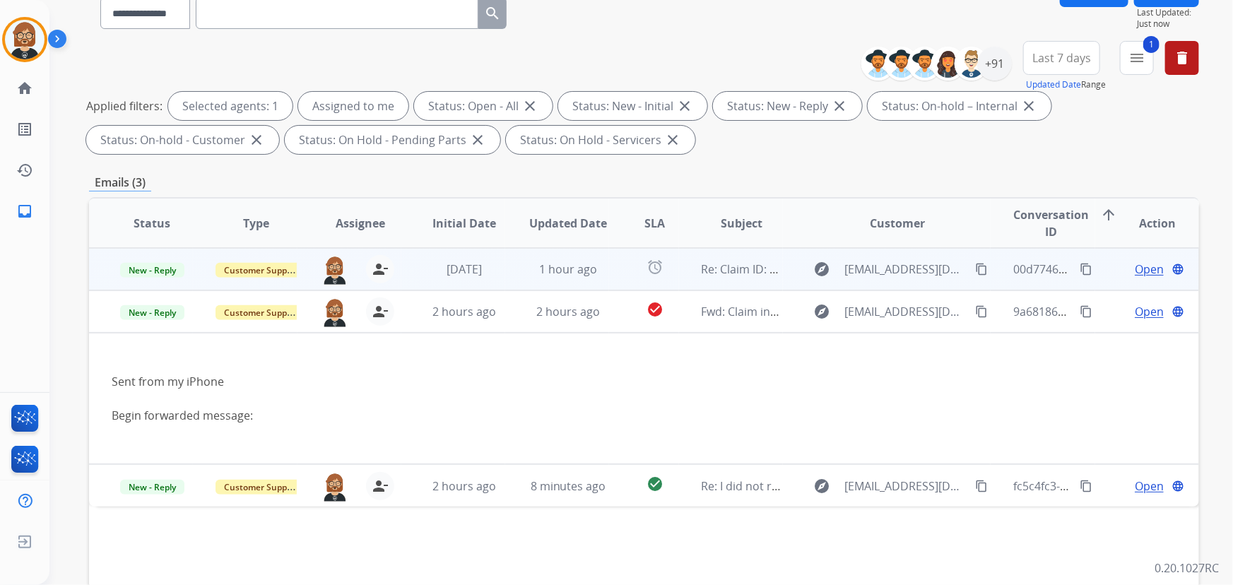
click at [528, 256] on td "1 hour ago" at bounding box center [557, 269] width 104 height 42
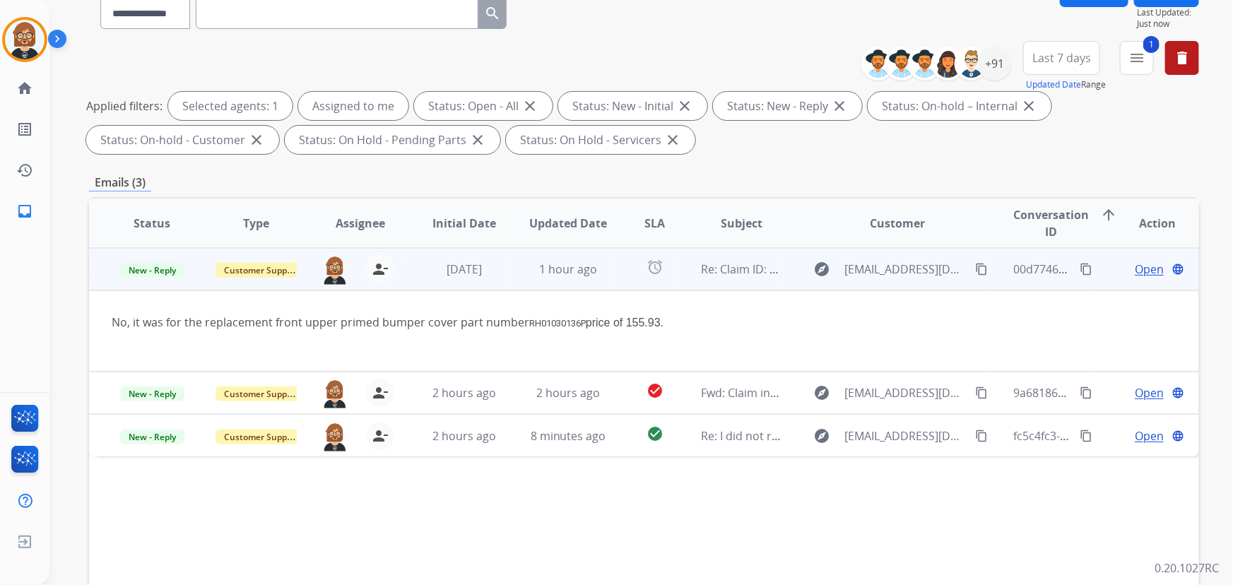
click at [975, 266] on mat-icon "content_copy" at bounding box center [981, 269] width 13 height 13
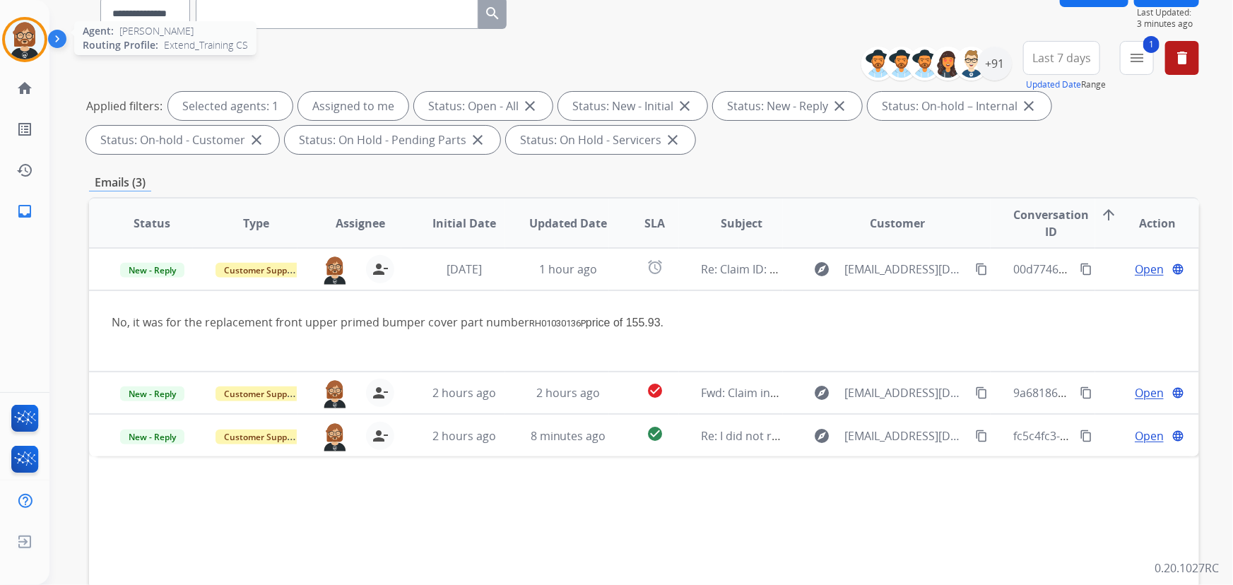
click at [27, 42] on img at bounding box center [25, 40] width 40 height 40
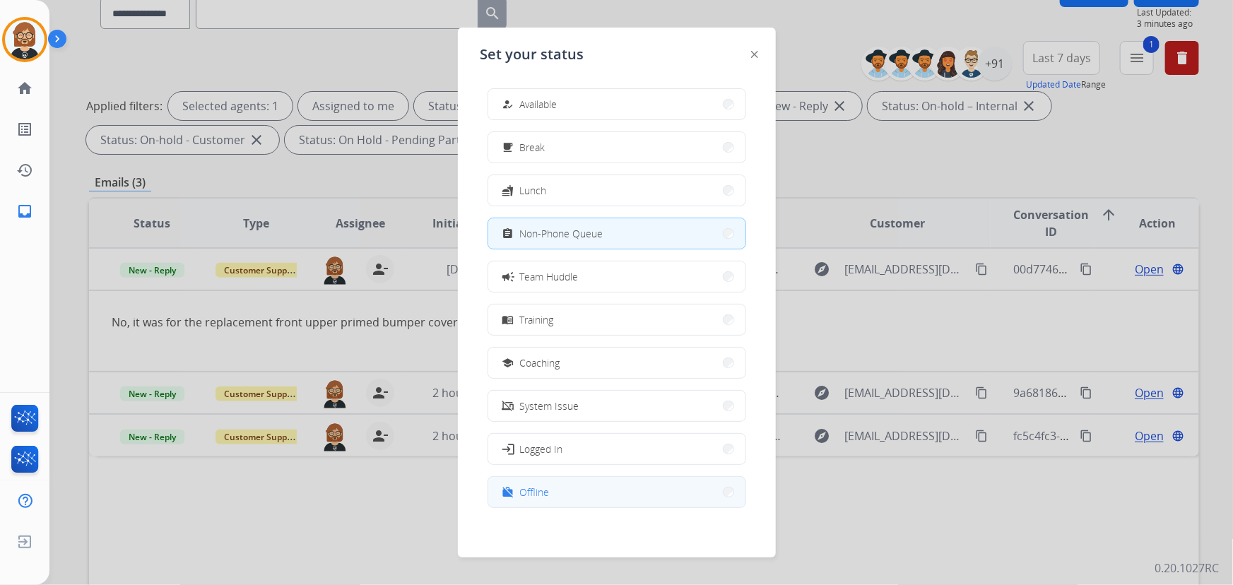
click at [616, 496] on button "work_off Offline" at bounding box center [616, 492] width 257 height 30
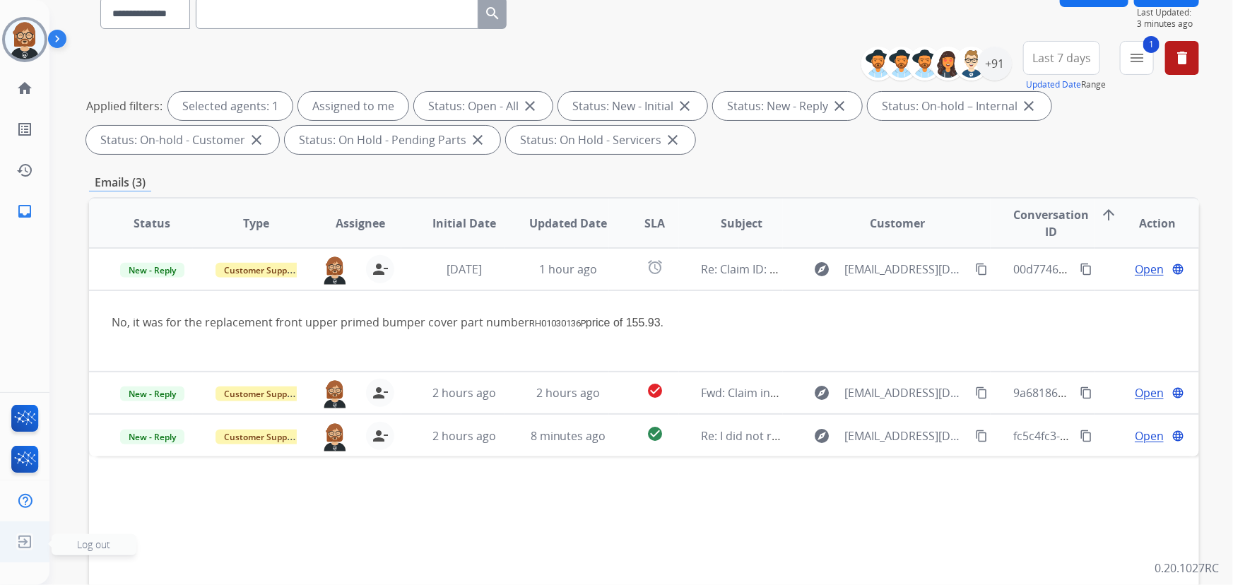
click at [24, 539] on img at bounding box center [24, 542] width 25 height 27
